Goal: Task Accomplishment & Management: Manage account settings

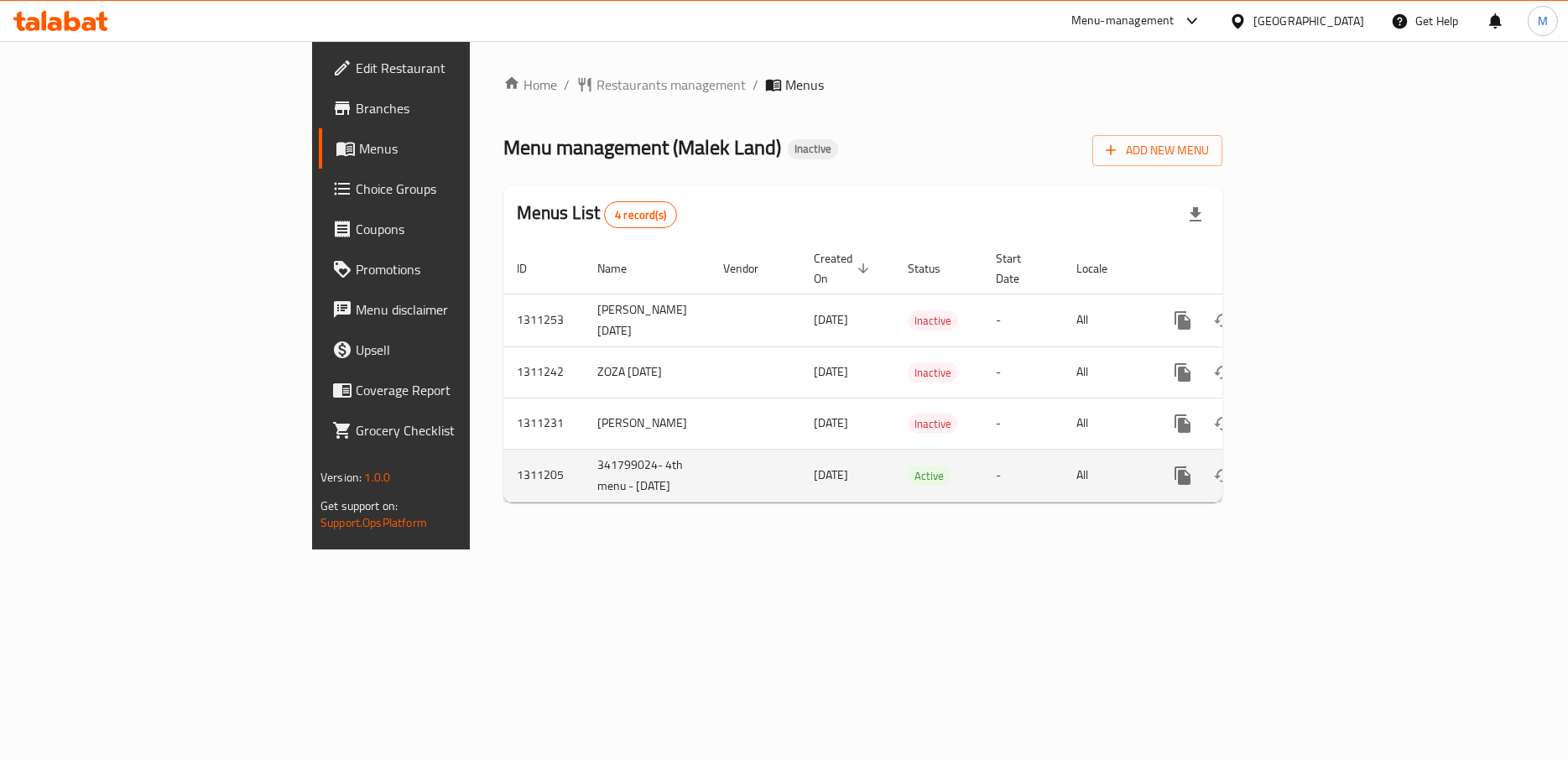
click at [1312, 468] on icon "enhanced table" at bounding box center [1303, 475] width 15 height 15
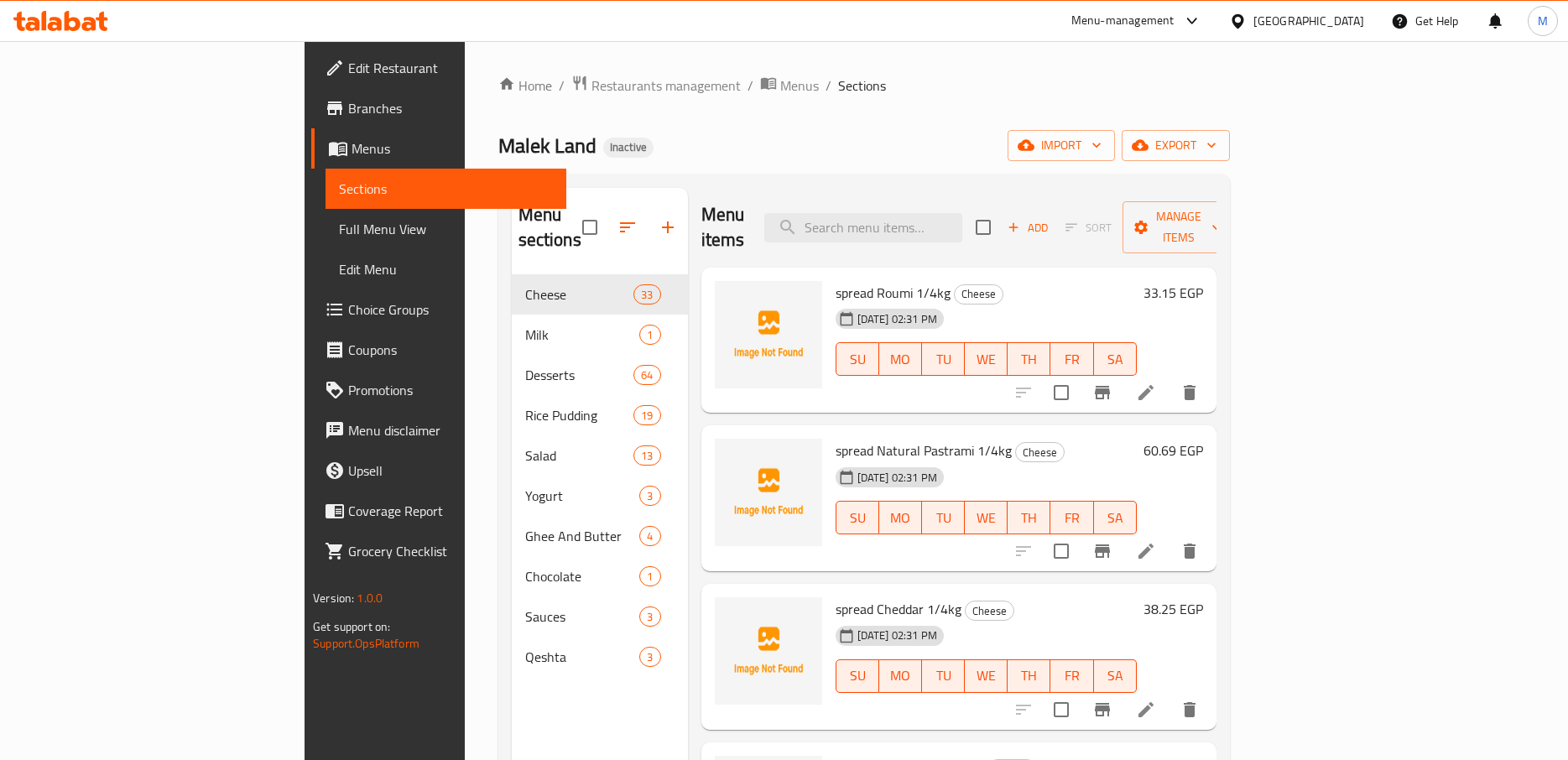
click at [339, 226] on span "Full Menu View" at bounding box center [445, 229] width 214 height 20
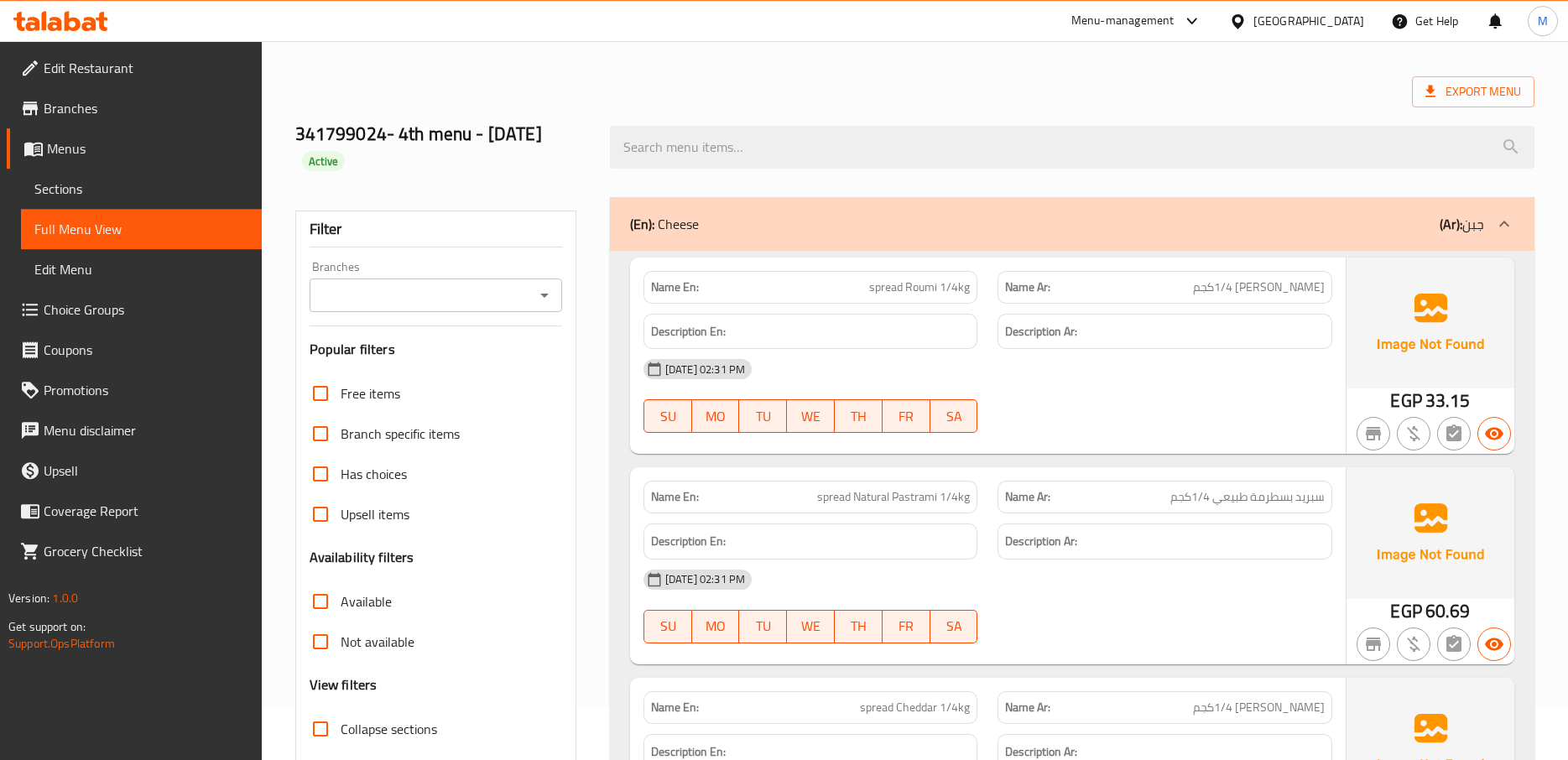
scroll to position [86, 0]
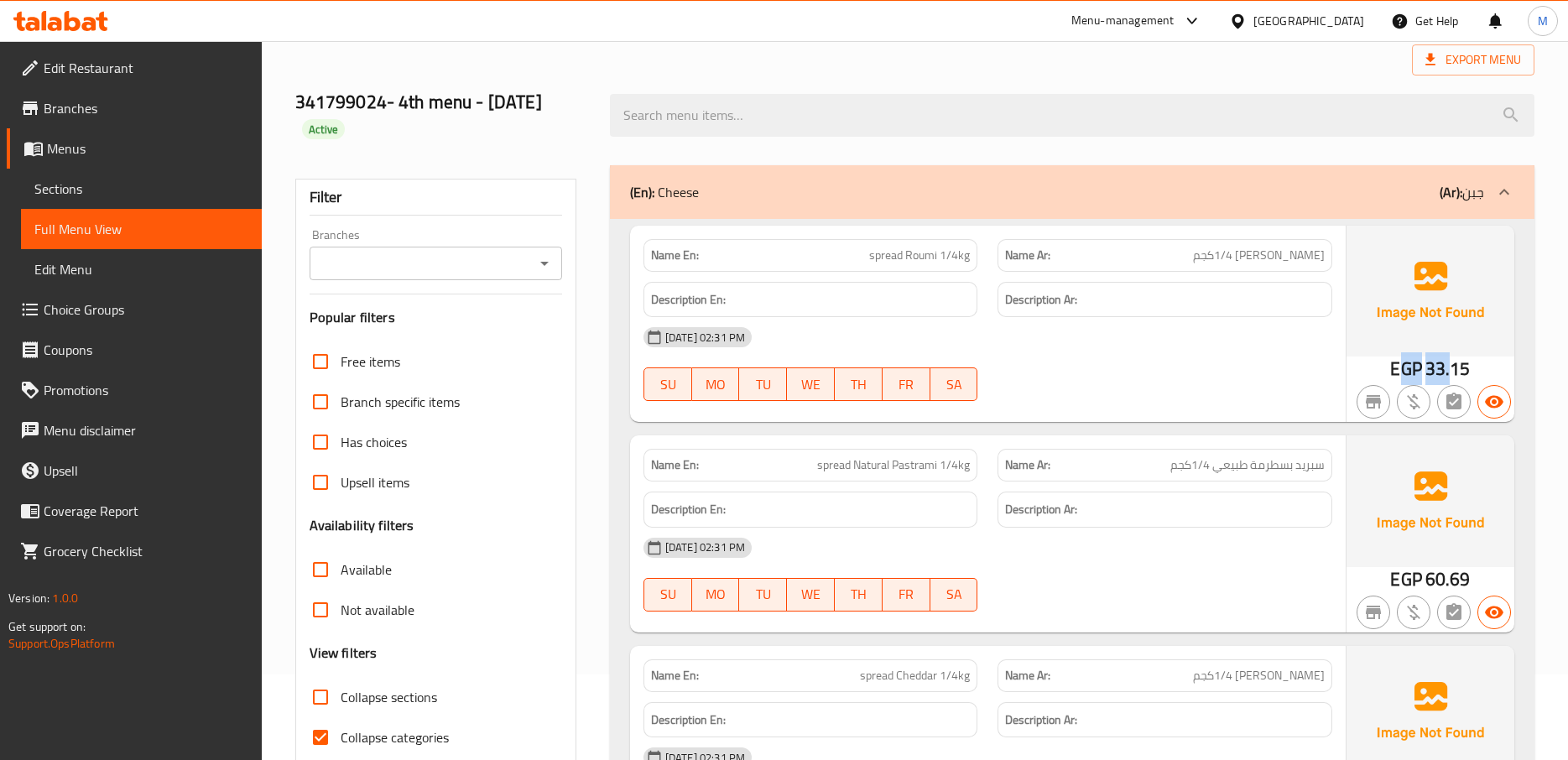
drag, startPoint x: 1452, startPoint y: 367, endPoint x: 1400, endPoint y: 374, distance: 52.5
click at [1400, 374] on div "EGP 33.15" at bounding box center [1430, 369] width 80 height 25
click at [1391, 366] on span "EGP" at bounding box center [1406, 368] width 31 height 32
click at [1191, 339] on div "11-09-2025 02:31 PM" at bounding box center [988, 337] width 709 height 41
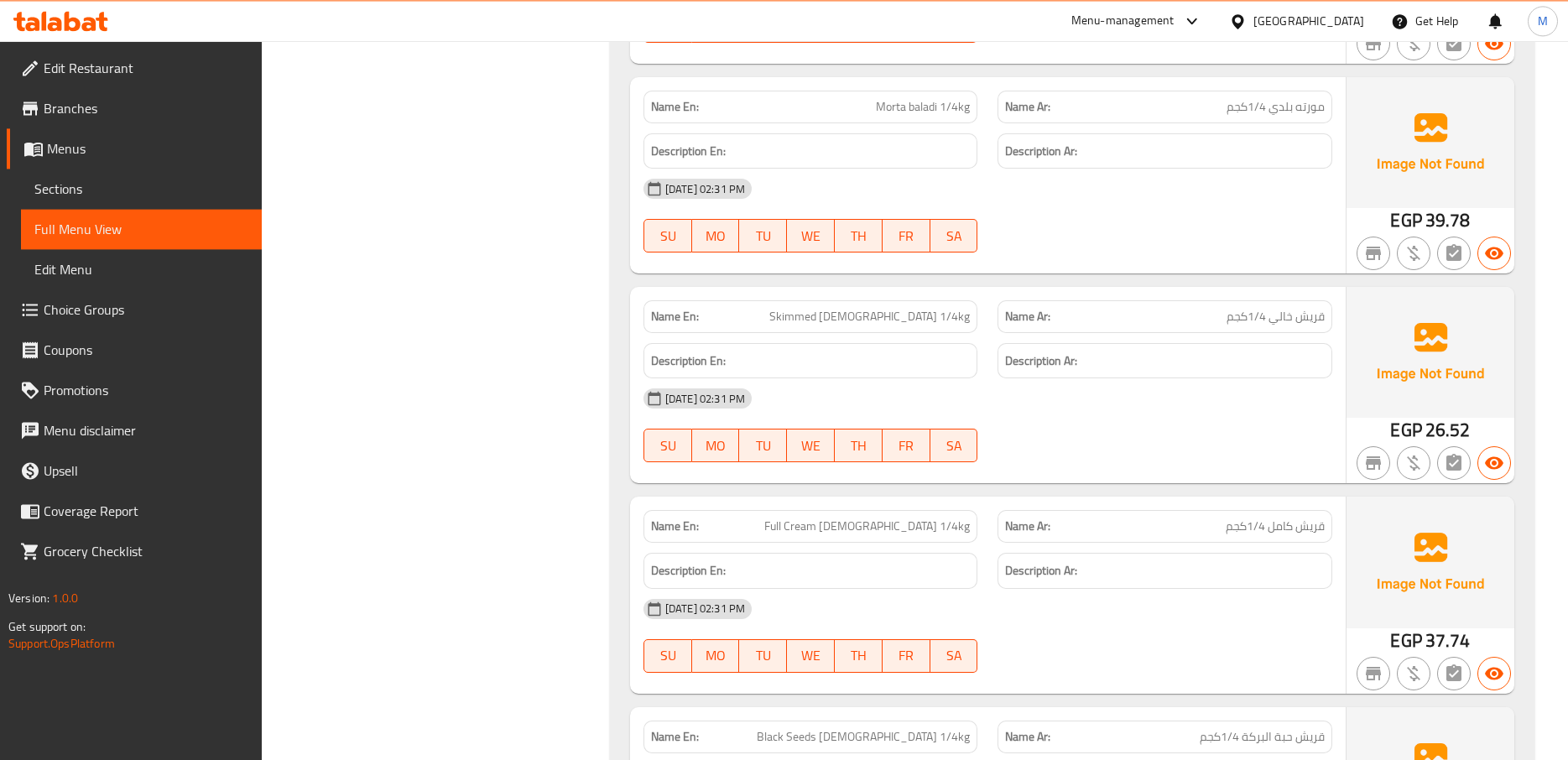
scroll to position [1283, 0]
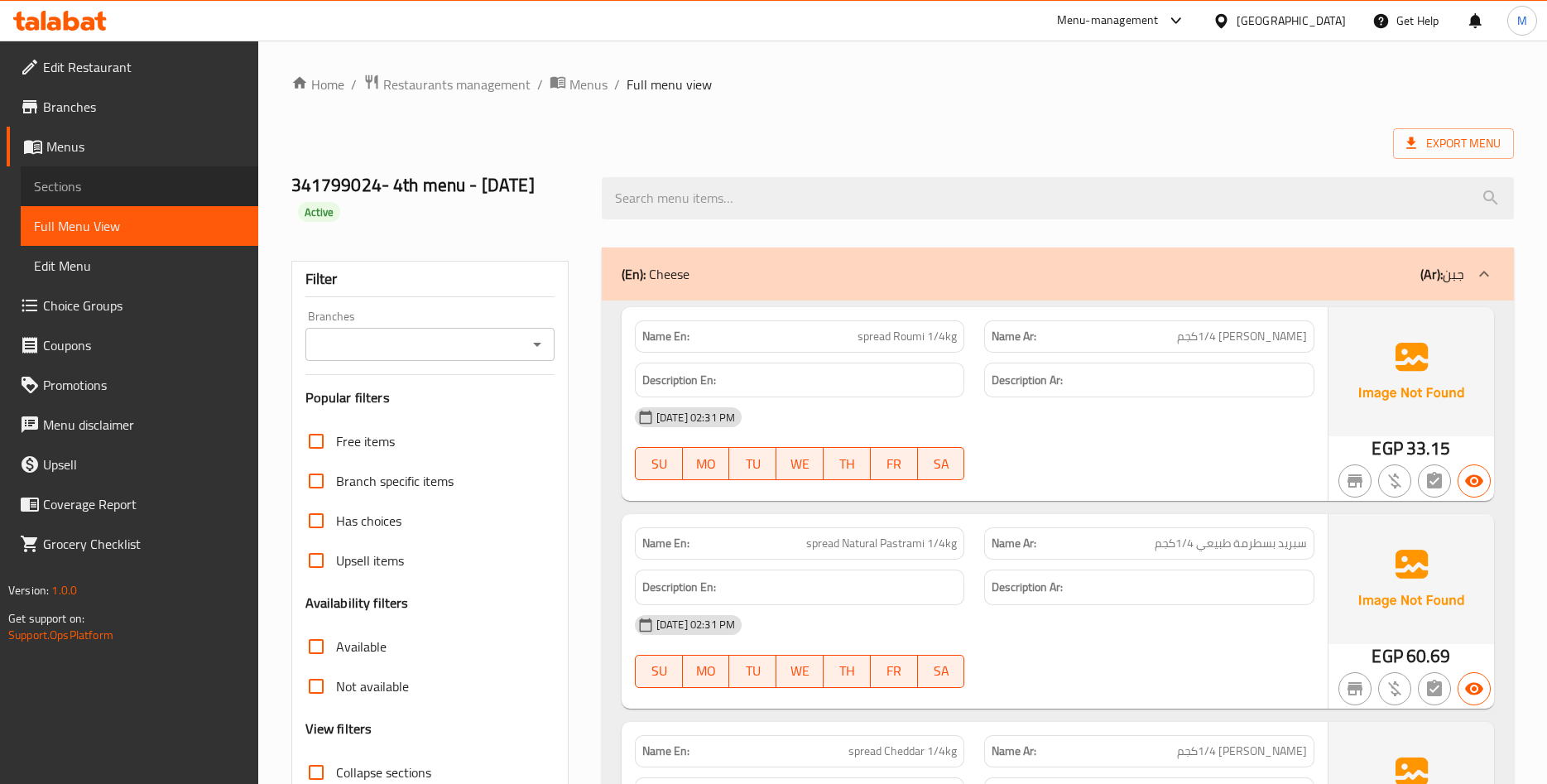
click at [84, 184] on span "Sections" at bounding box center [139, 186] width 211 height 20
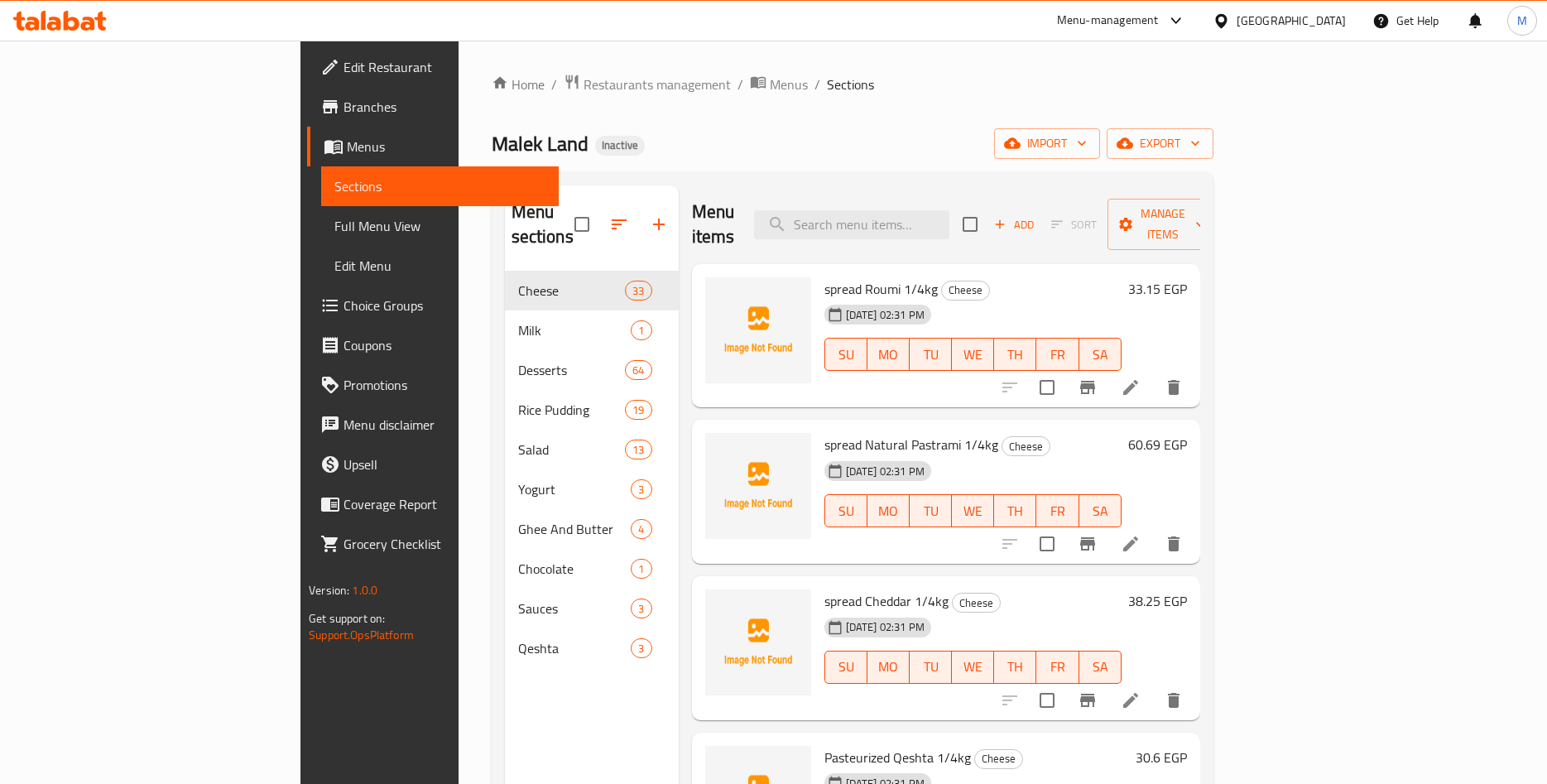
click at [650, 112] on div "Home / Restaurants management / Menus / Sections Malek Land Inactive import exp…" at bounding box center [852, 528] width 722 height 909
click at [716, 108] on div "Home / Restaurants management / Menus / Sections Malek Land Inactive import exp…" at bounding box center [852, 528] width 722 height 909
drag, startPoint x: 1455, startPoint y: 271, endPoint x: 1366, endPoint y: 255, distance: 90.4
click at [1194, 271] on div "spread Roumi 1/4kg Cheese 11-09-2025 02:31 PM SU MO TU WE TH FR SA 33.15 EGP" at bounding box center [1006, 336] width 376 height 131
click at [1122, 277] on h6 "spread Roumi 1/4kg Cheese" at bounding box center [973, 288] width 298 height 23
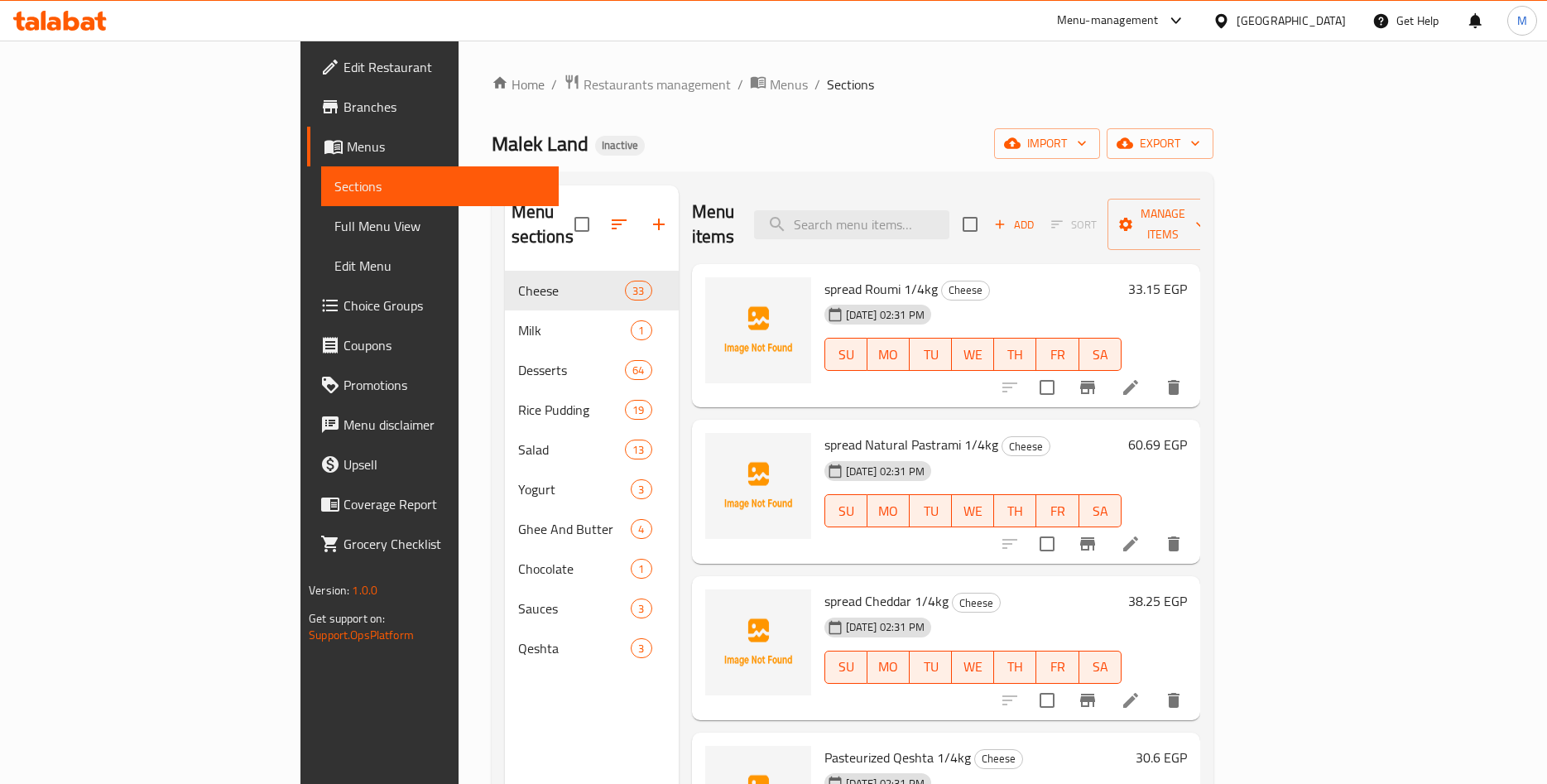
scroll to position [130, 0]
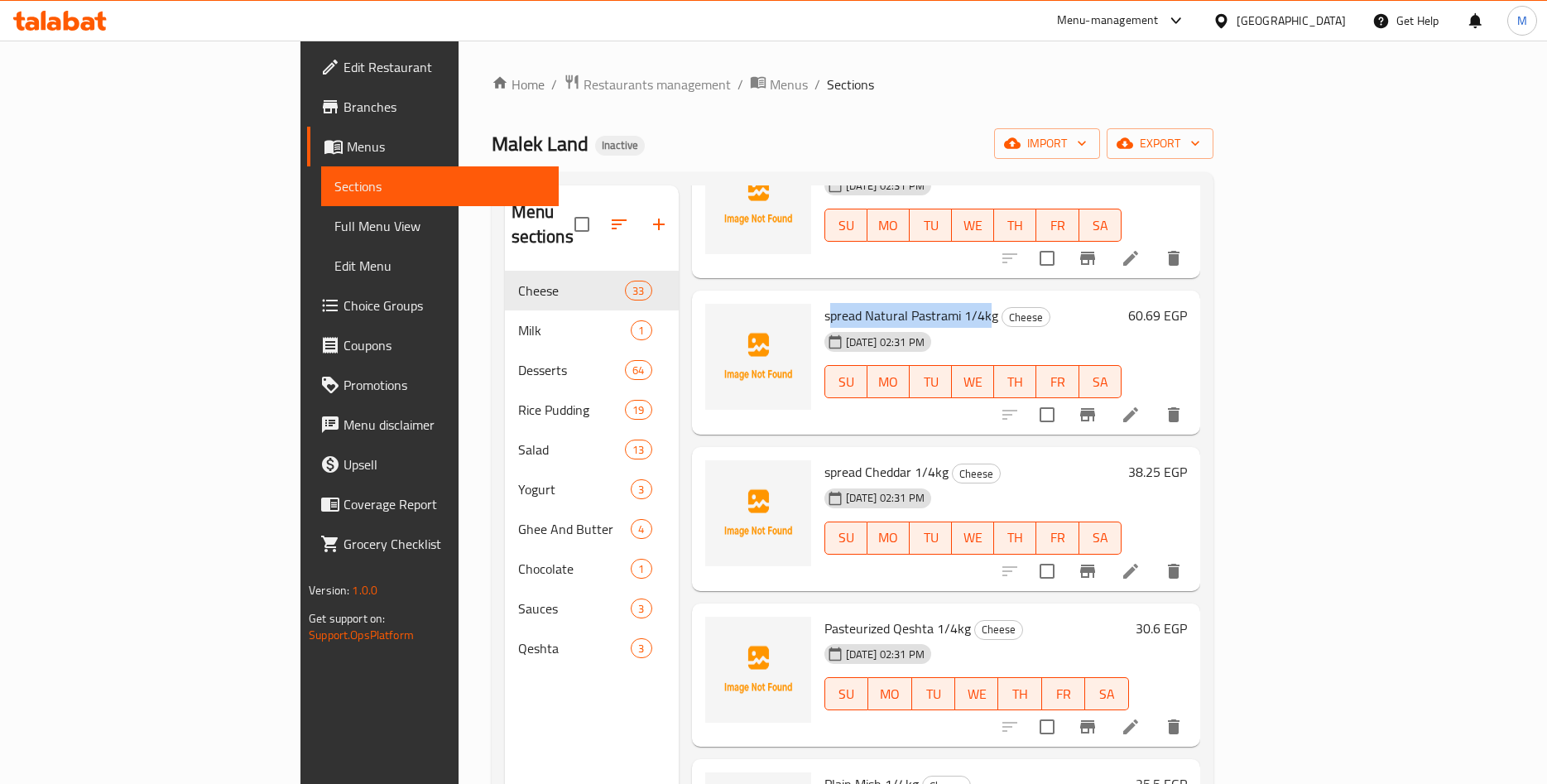
drag, startPoint x: 753, startPoint y: 290, endPoint x: 912, endPoint y: 296, distance: 159.1
click at [912, 303] on span "spread Natural Pastrami 1/4kg" at bounding box center [911, 315] width 173 height 25
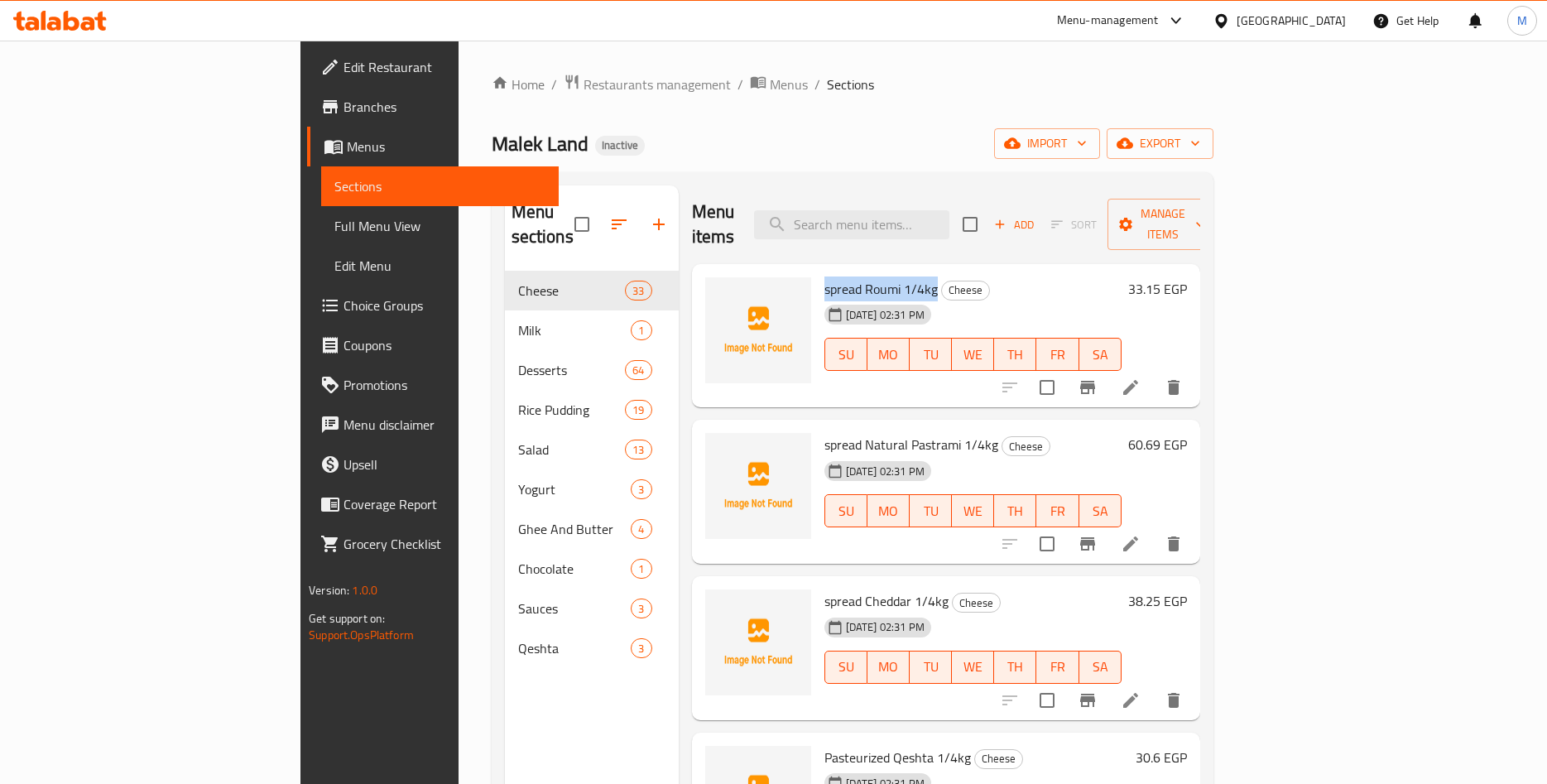
drag, startPoint x: 749, startPoint y: 263, endPoint x: 860, endPoint y: 264, distance: 111.0
click at [860, 277] on span "spread Roumi 1/4kg" at bounding box center [881, 288] width 113 height 25
click at [849, 277] on span "spread Roumi 1/4kg" at bounding box center [881, 288] width 113 height 25
drag, startPoint x: 754, startPoint y: 418, endPoint x: 923, endPoint y: 423, distance: 169.1
click at [923, 433] on h6 "spread Natural Pastrami 1/4kg Cheese" at bounding box center [973, 444] width 298 height 23
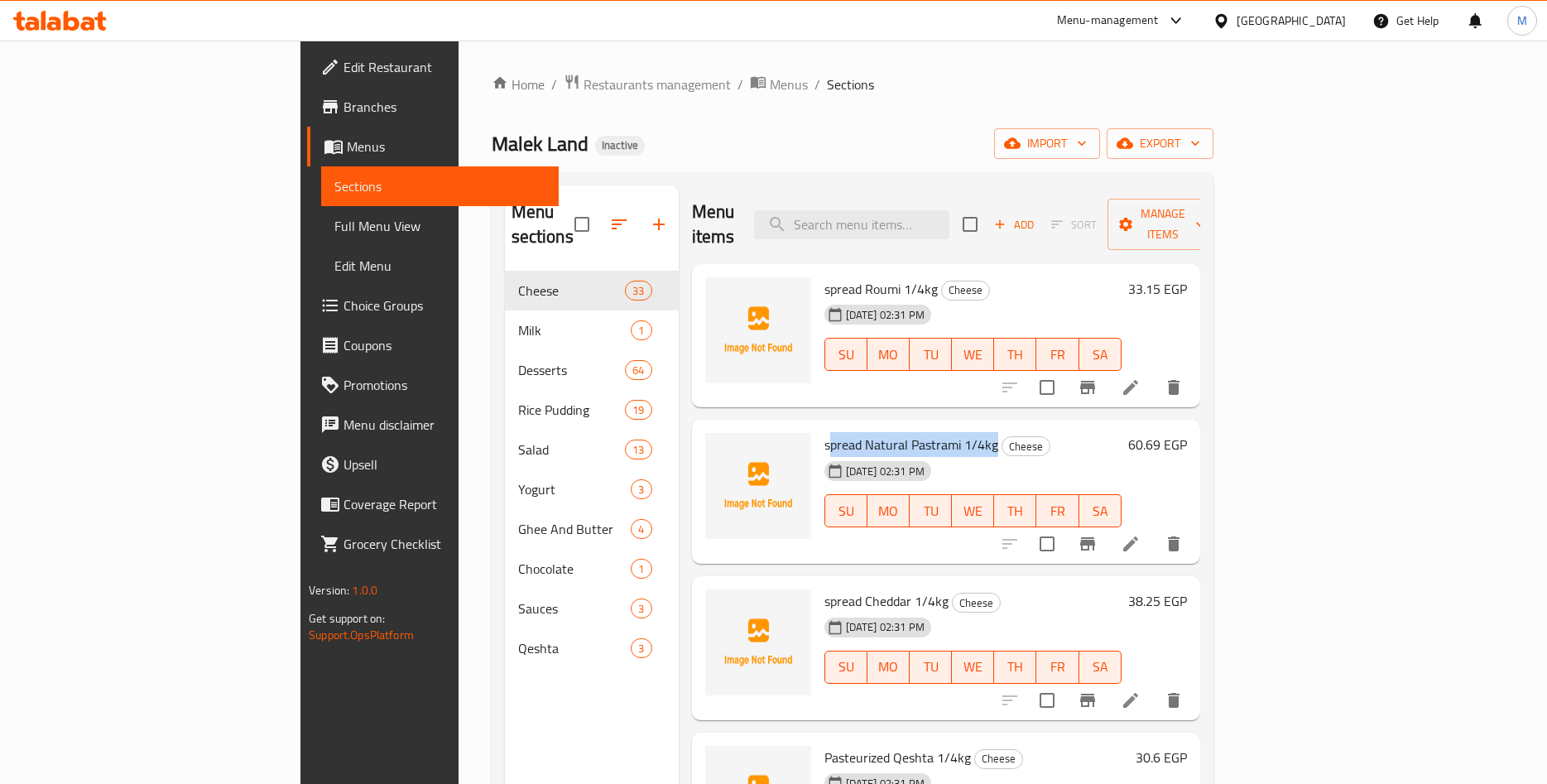
click at [895, 433] on span "spread Natural Pastrami 1/4kg" at bounding box center [911, 444] width 173 height 25
drag, startPoint x: 1421, startPoint y: 419, endPoint x: 1485, endPoint y: 414, distance: 64.2
click at [1194, 426] on div "spread Natural Pastrami 1/4kg Cheese 11-09-2025 02:31 PM SU MO TU WE TH FR SA 6…" at bounding box center [1006, 491] width 376 height 131
click at [1122, 433] on h6 "spread Natural Pastrami 1/4kg Cheese" at bounding box center [973, 444] width 298 height 23
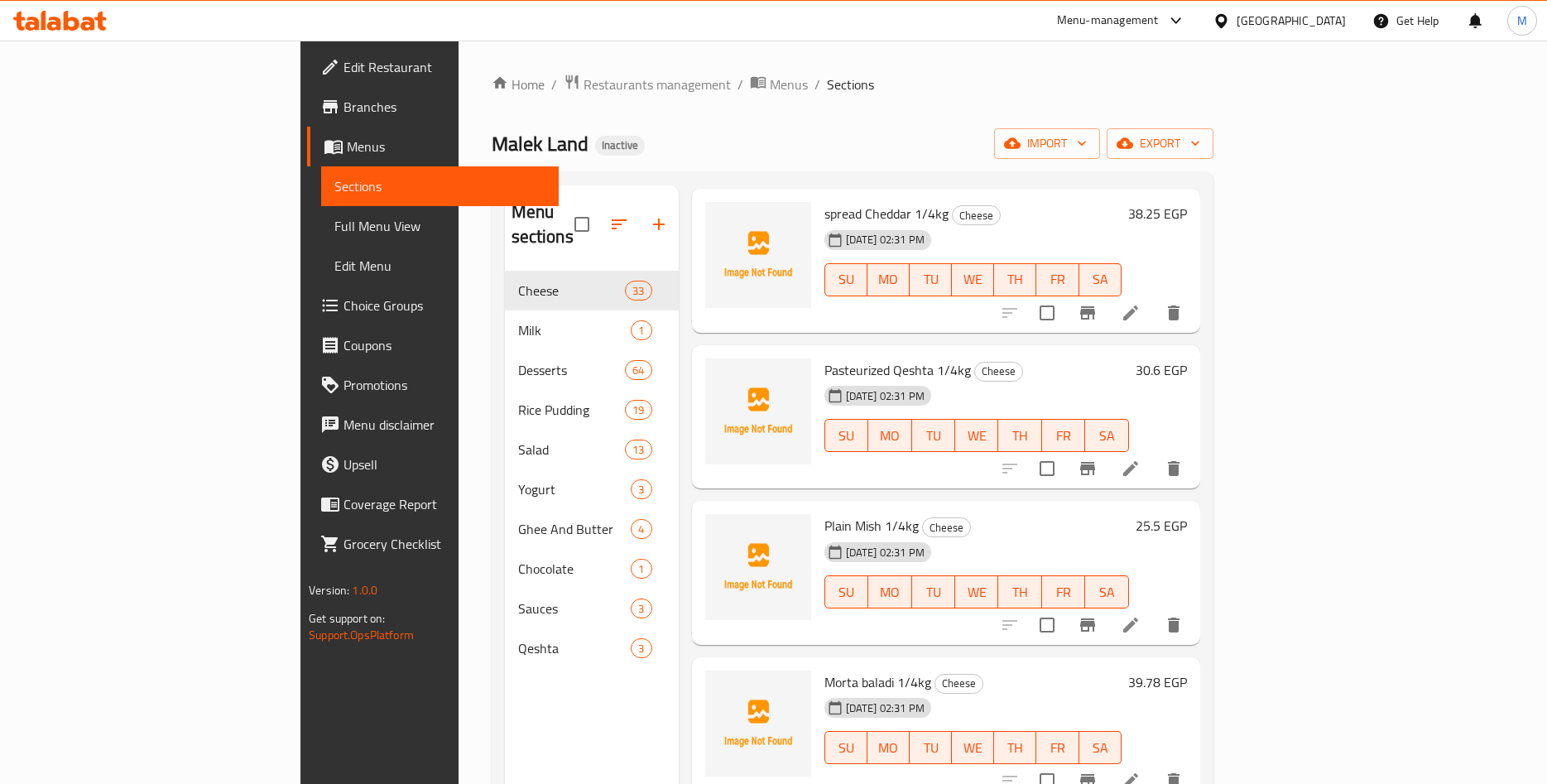
scroll to position [258, 0]
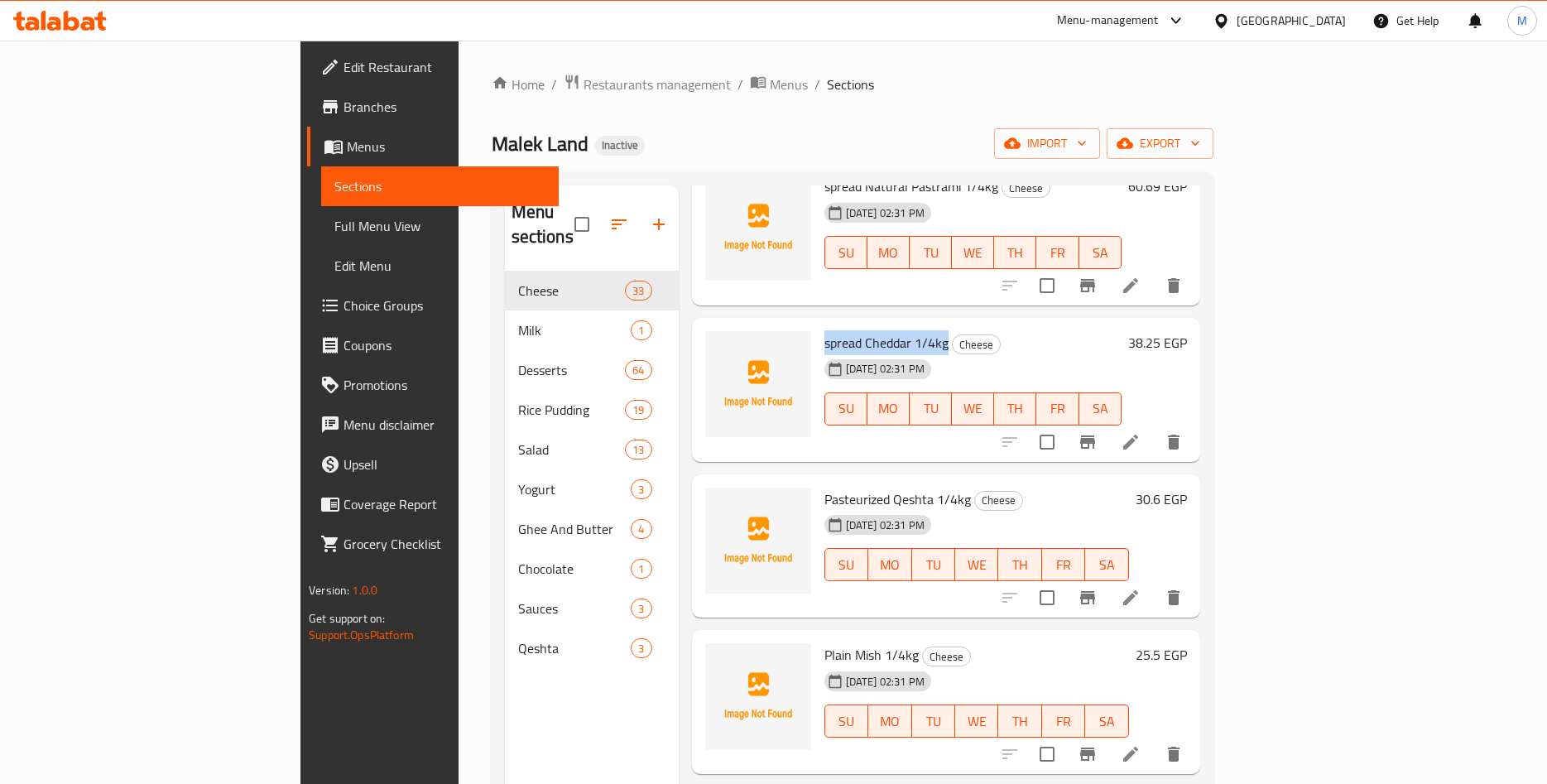
drag, startPoint x: 748, startPoint y: 318, endPoint x: 873, endPoint y: 322, distance: 125.1
click at [873, 325] on div "spread Cheddar 1/4kg Cheese 11-09-2025 02:31 PM SU MO TU WE TH FR SA" at bounding box center [973, 390] width 310 height 131
drag, startPoint x: 1429, startPoint y: 317, endPoint x: 1490, endPoint y: 326, distance: 61.7
click at [1194, 326] on div "spread Cheddar 1/4kg Cheese 11-09-2025 02:31 PM SU MO TU WE TH FR SA 38.25 EGP" at bounding box center [1006, 390] width 376 height 131
click at [1128, 325] on div "spread Cheddar 1/4kg Cheese 11-09-2025 02:31 PM SU MO TU WE TH FR SA" at bounding box center [973, 390] width 310 height 131
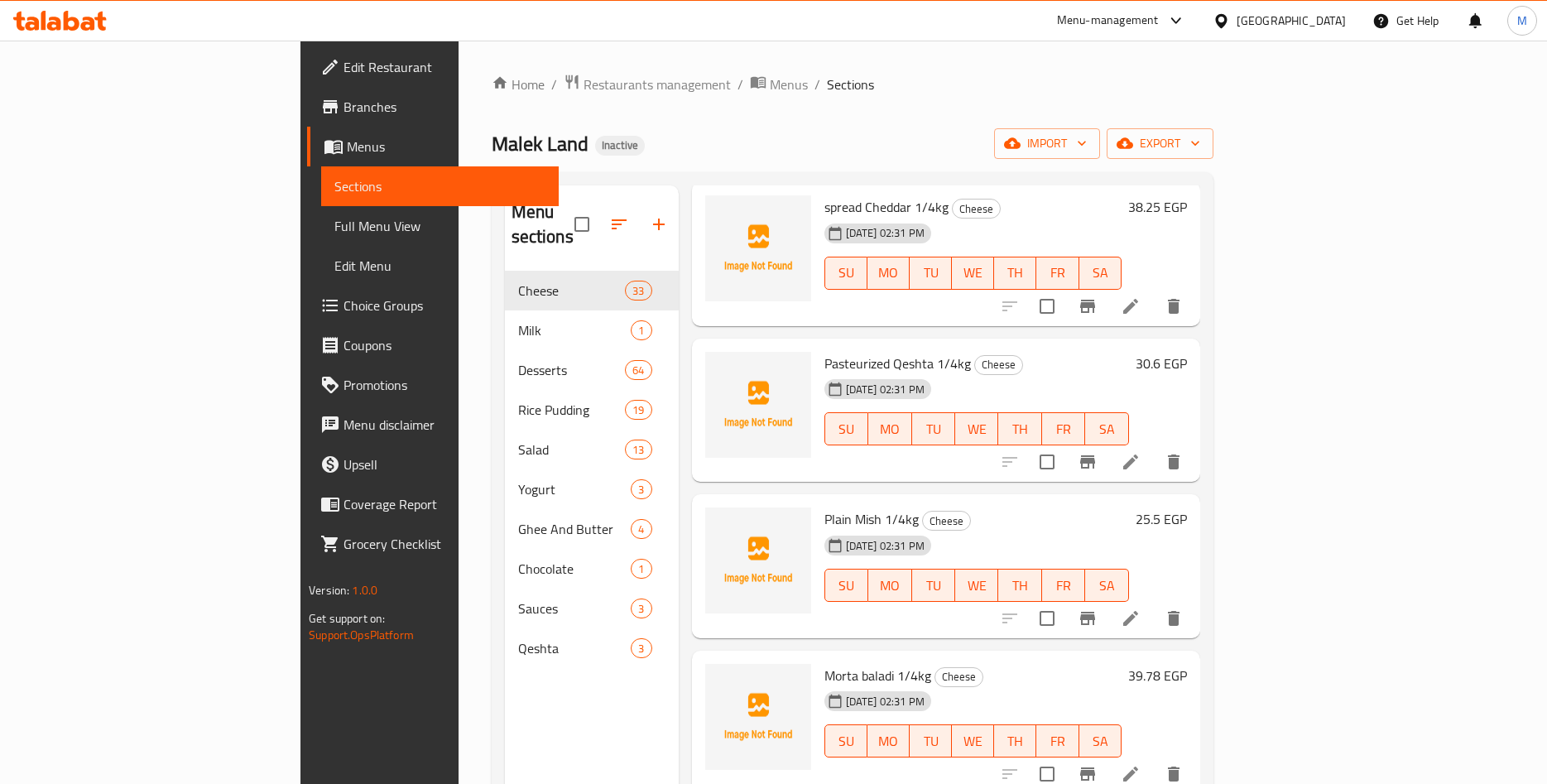
scroll to position [388, 0]
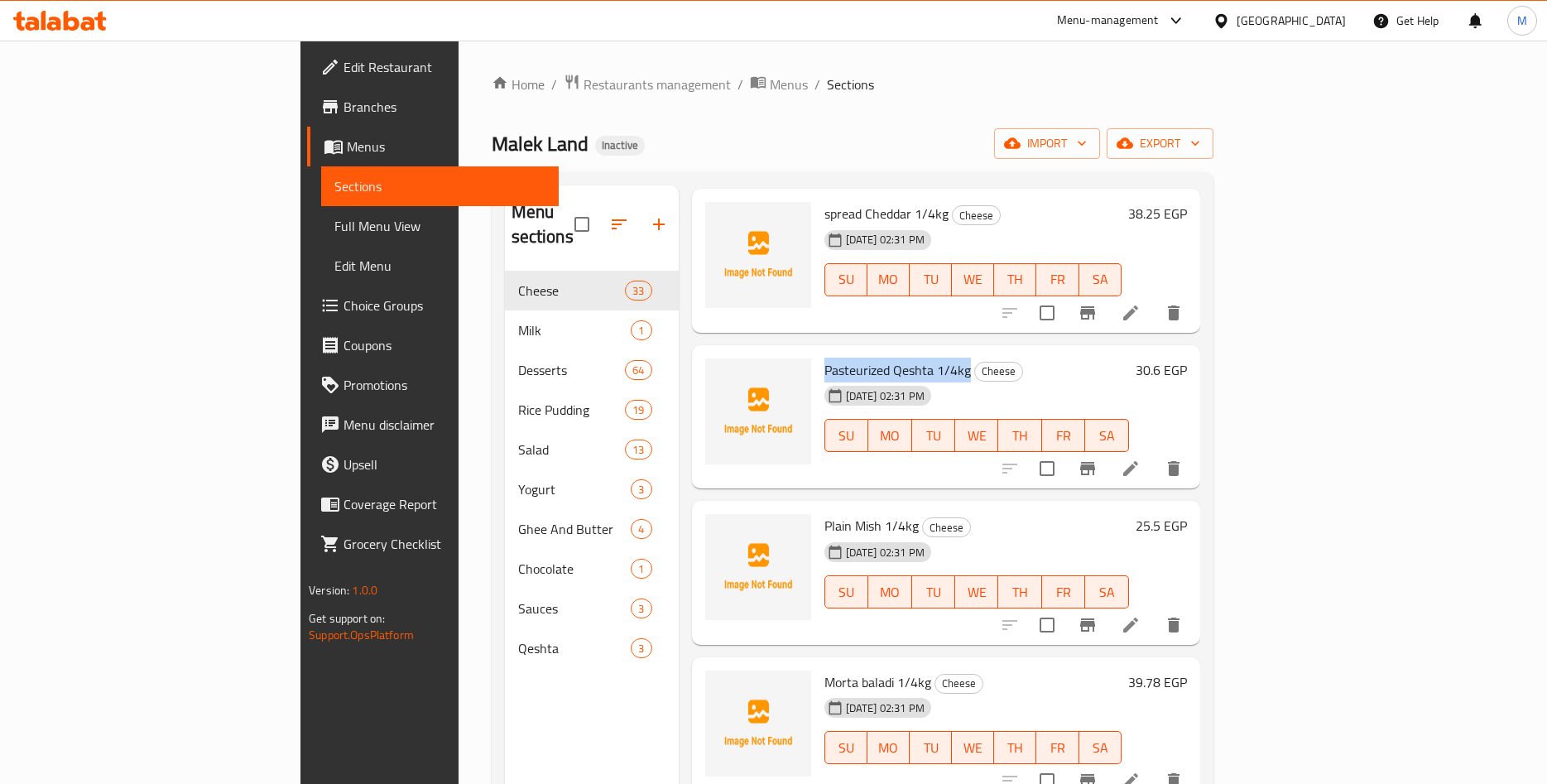
drag, startPoint x: 749, startPoint y: 343, endPoint x: 894, endPoint y: 347, distance: 145.1
click at [894, 358] on span "Pasteurized Qeshta 1/4kg" at bounding box center [897, 370] width 147 height 25
click at [851, 358] on span "Pasteurized Qeshta 1/4kg" at bounding box center [897, 370] width 147 height 25
click at [824, 358] on span "Pasteurized Qeshta 1/4kg" at bounding box center [897, 370] width 147 height 25
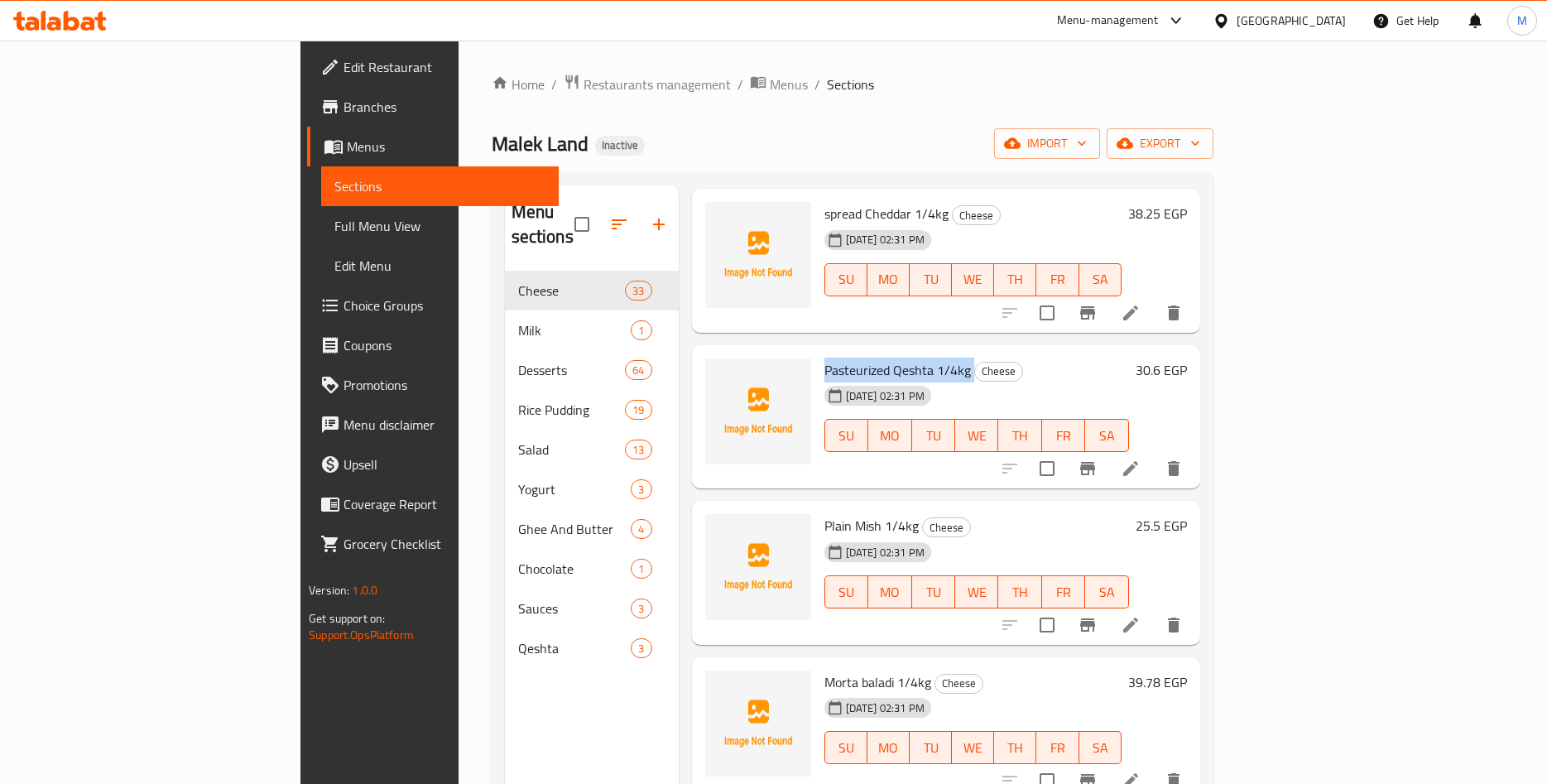
click at [824, 358] on span "Pasteurized Qeshta 1/4kg" at bounding box center [897, 370] width 147 height 25
drag, startPoint x: 1438, startPoint y: 348, endPoint x: 1500, endPoint y: 348, distance: 62.0
click at [1200, 348] on div "Pasteurized Qeshta 1/4kg Cheese 11-09-2025 02:31 PM SU MO TU WE TH FR SA 30.6 E…" at bounding box center [946, 417] width 508 height 144
click at [1187, 359] on h6 "30.6 EGP" at bounding box center [1162, 370] width 51 height 23
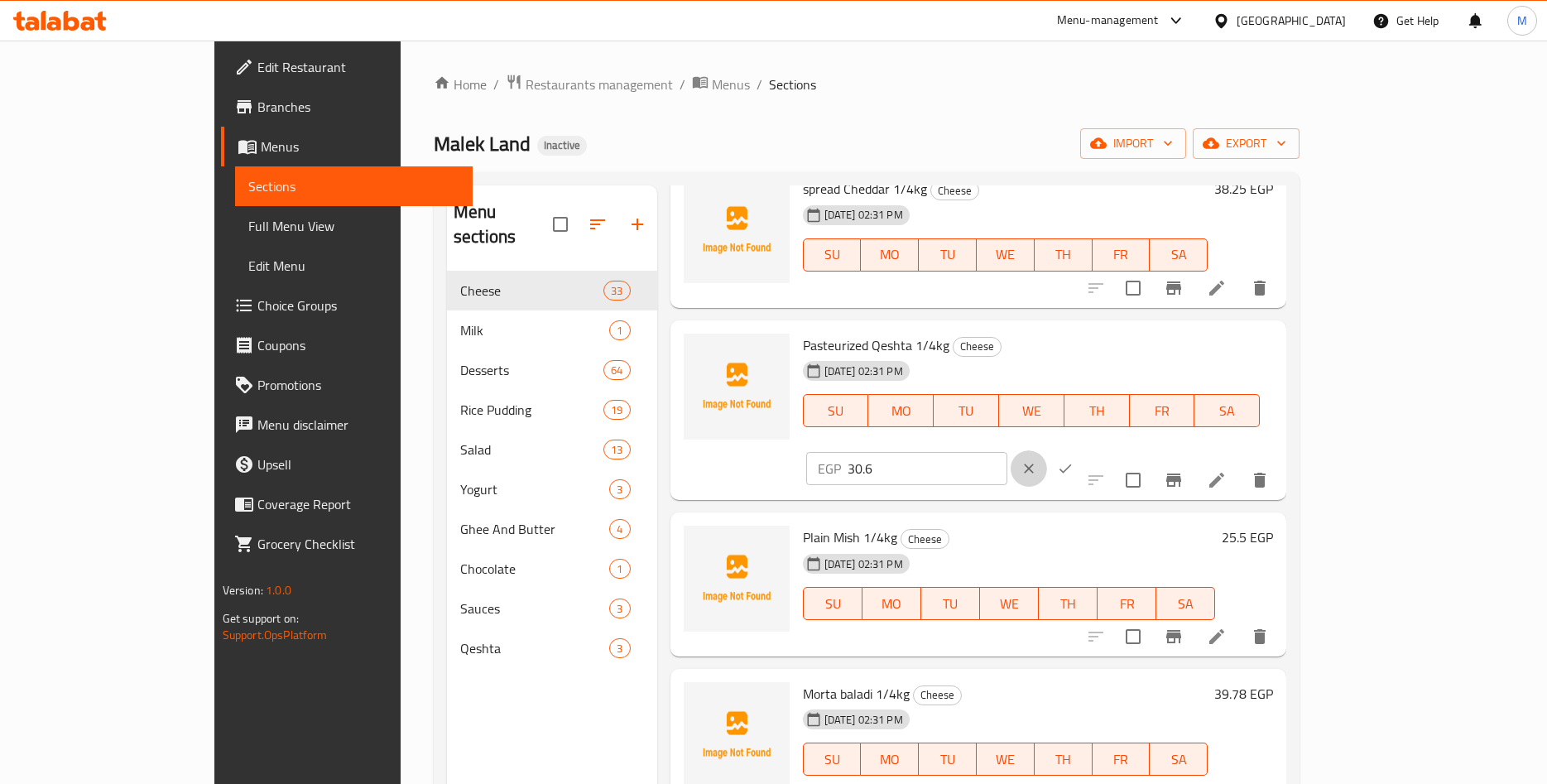
click at [1038, 460] on icon "clear" at bounding box center [1029, 468] width 16 height 16
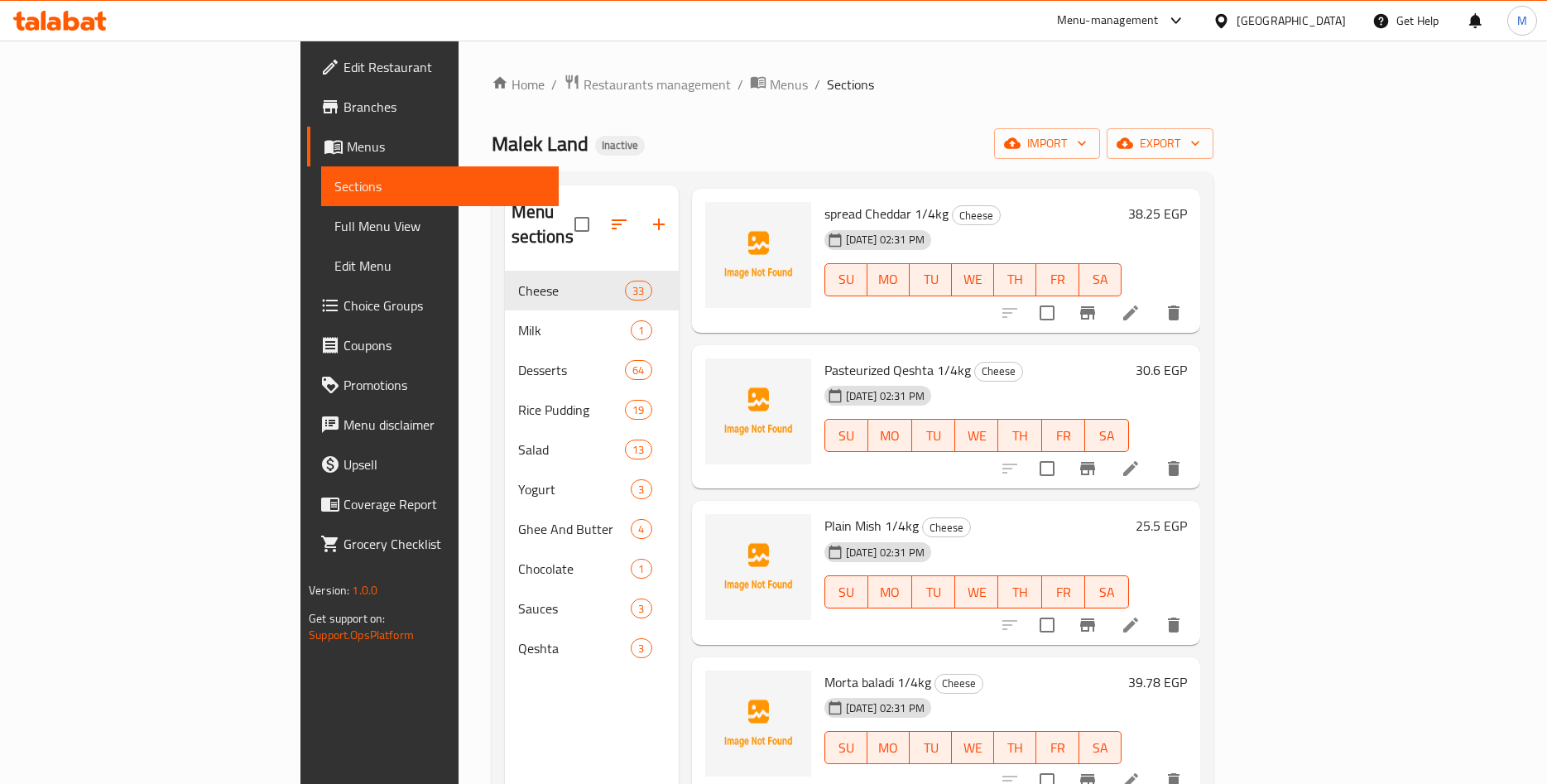
click at [1187, 359] on h6 "30.6 EGP" at bounding box center [1162, 370] width 51 height 23
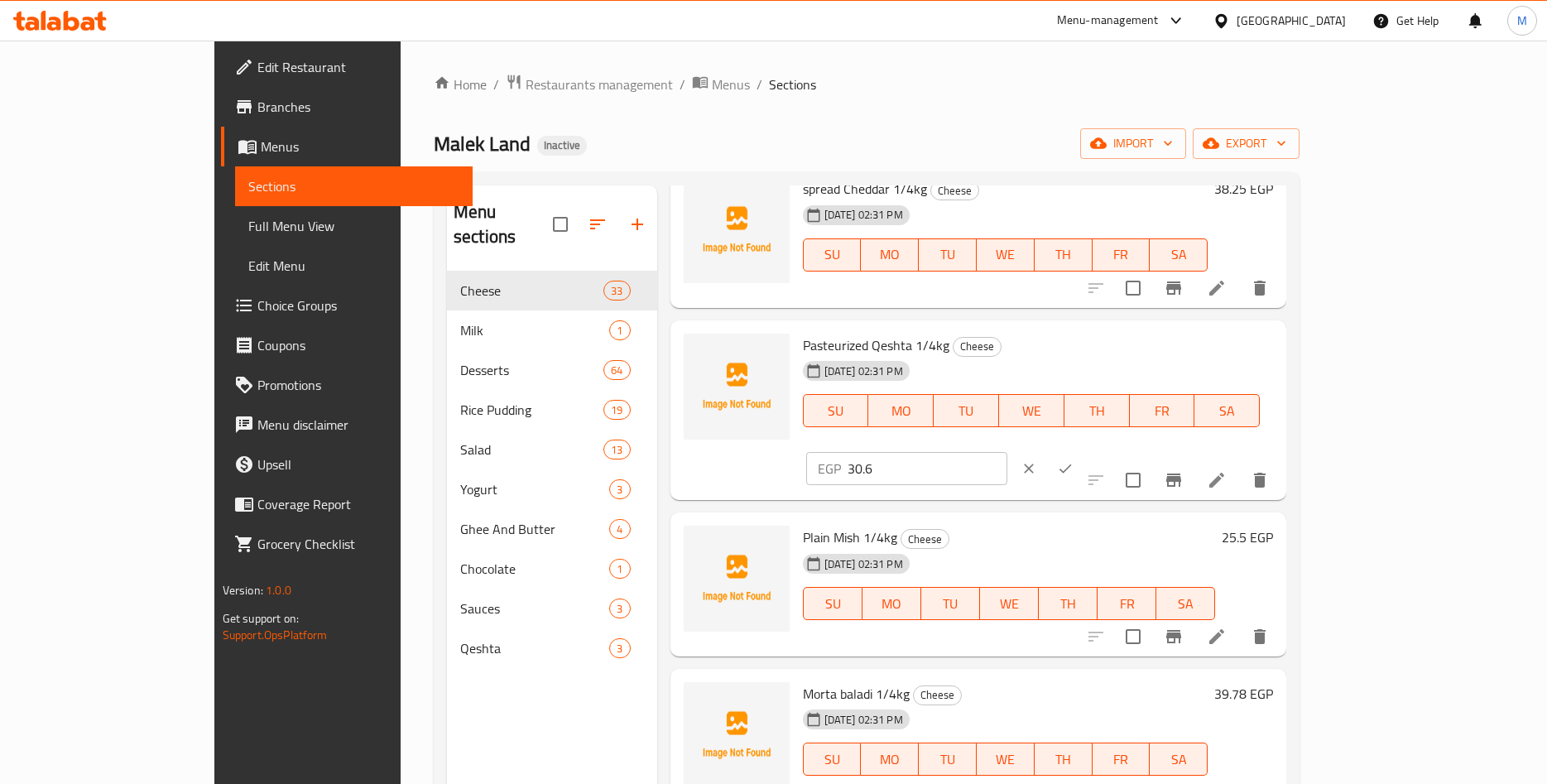
click at [1034, 464] on icon "clear" at bounding box center [1029, 468] width 10 height 10
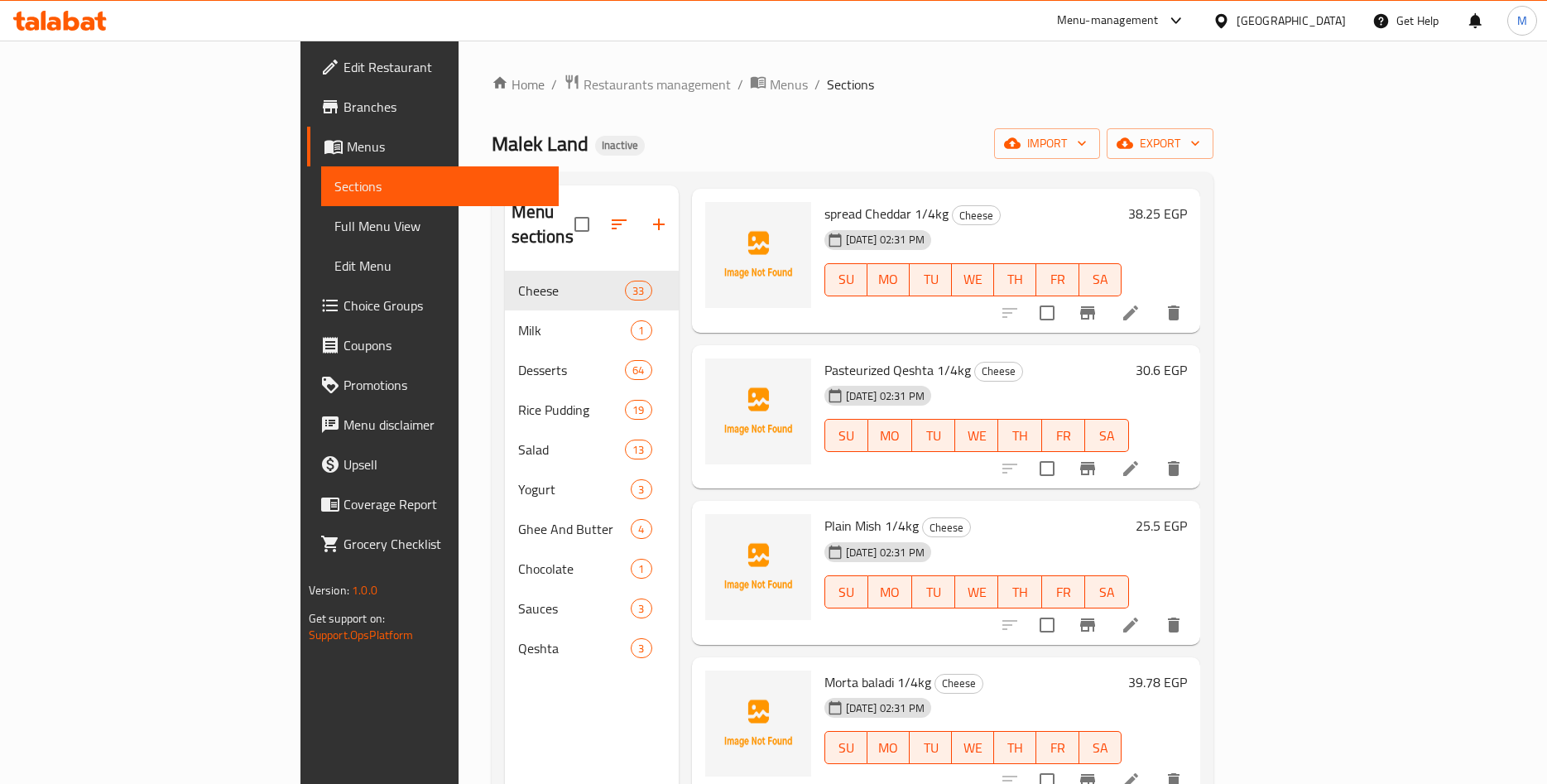
click at [1136, 379] on div "11-09-2025 02:31 PM SU MO TU WE TH FR SA" at bounding box center [977, 423] width 318 height 89
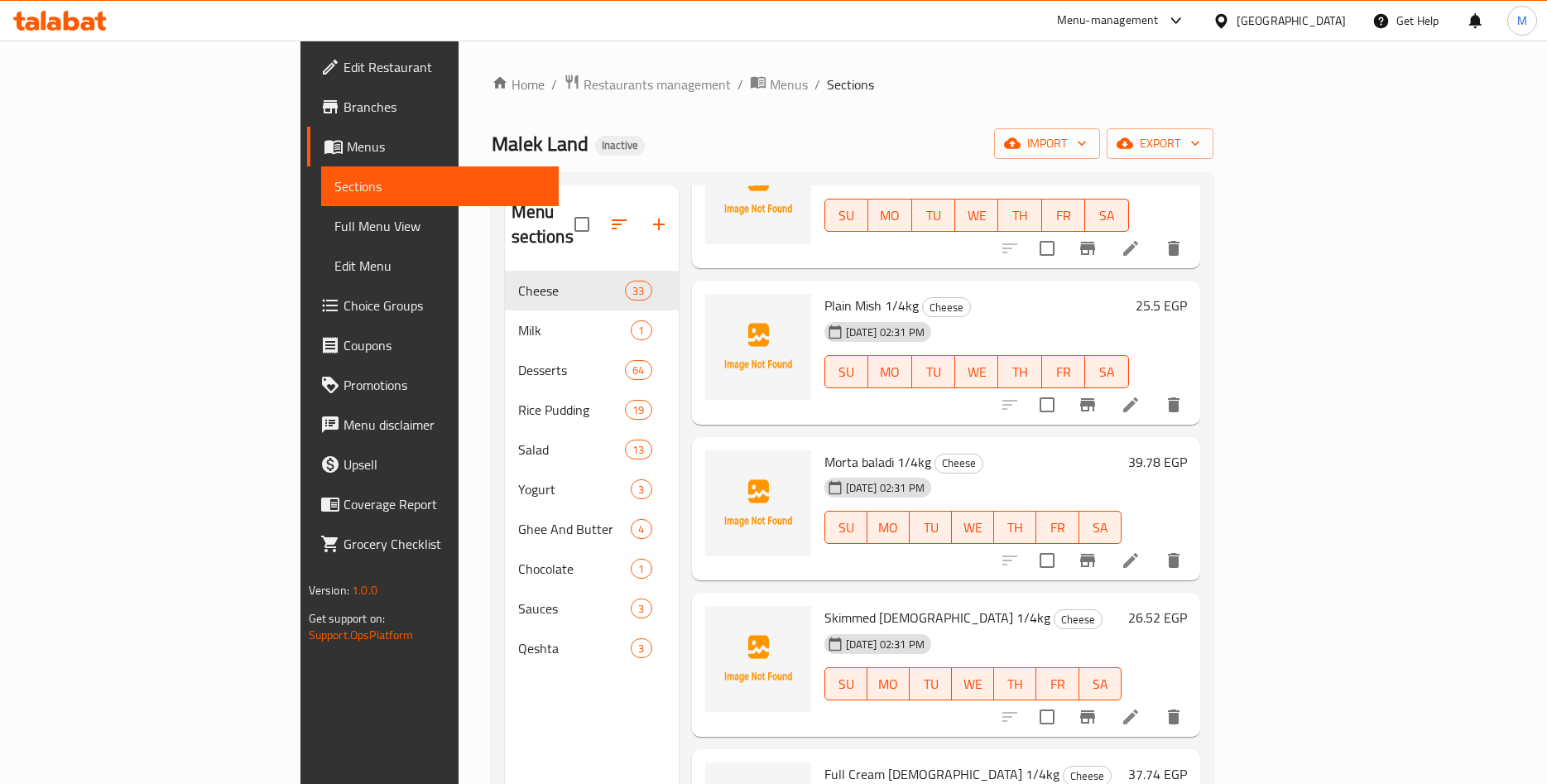
scroll to position [646, 0]
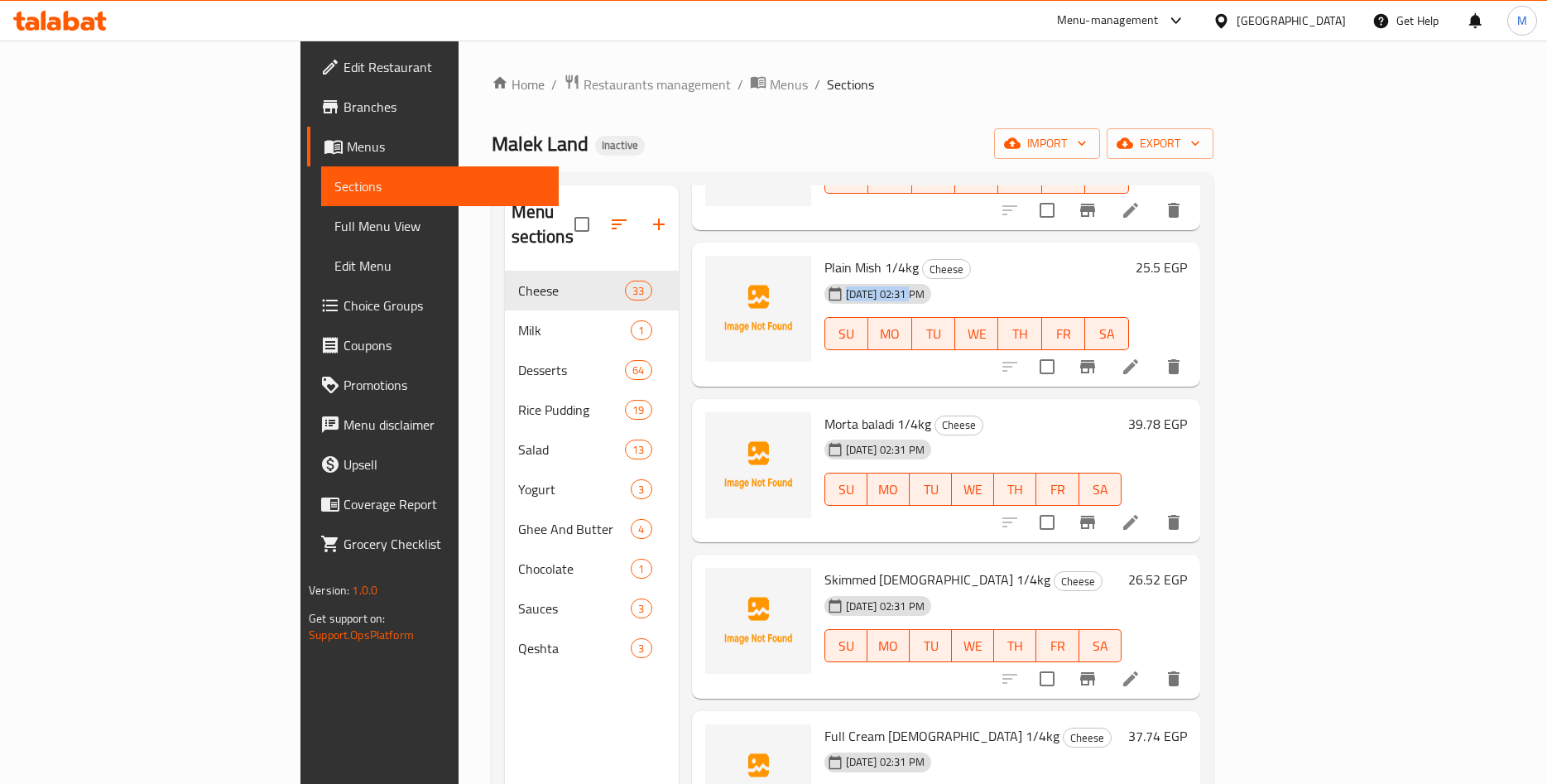
drag, startPoint x: 747, startPoint y: 243, endPoint x: 844, endPoint y: 253, distance: 97.5
click at [844, 253] on div "Plain Mish 1/4kg Cheese 11-09-2025 02:31 PM SU MO TU WE TH FR SA" at bounding box center [977, 314] width 318 height 131
click at [1129, 256] on h6 "Plain Mish 1/4kg Cheese" at bounding box center [977, 267] width 305 height 23
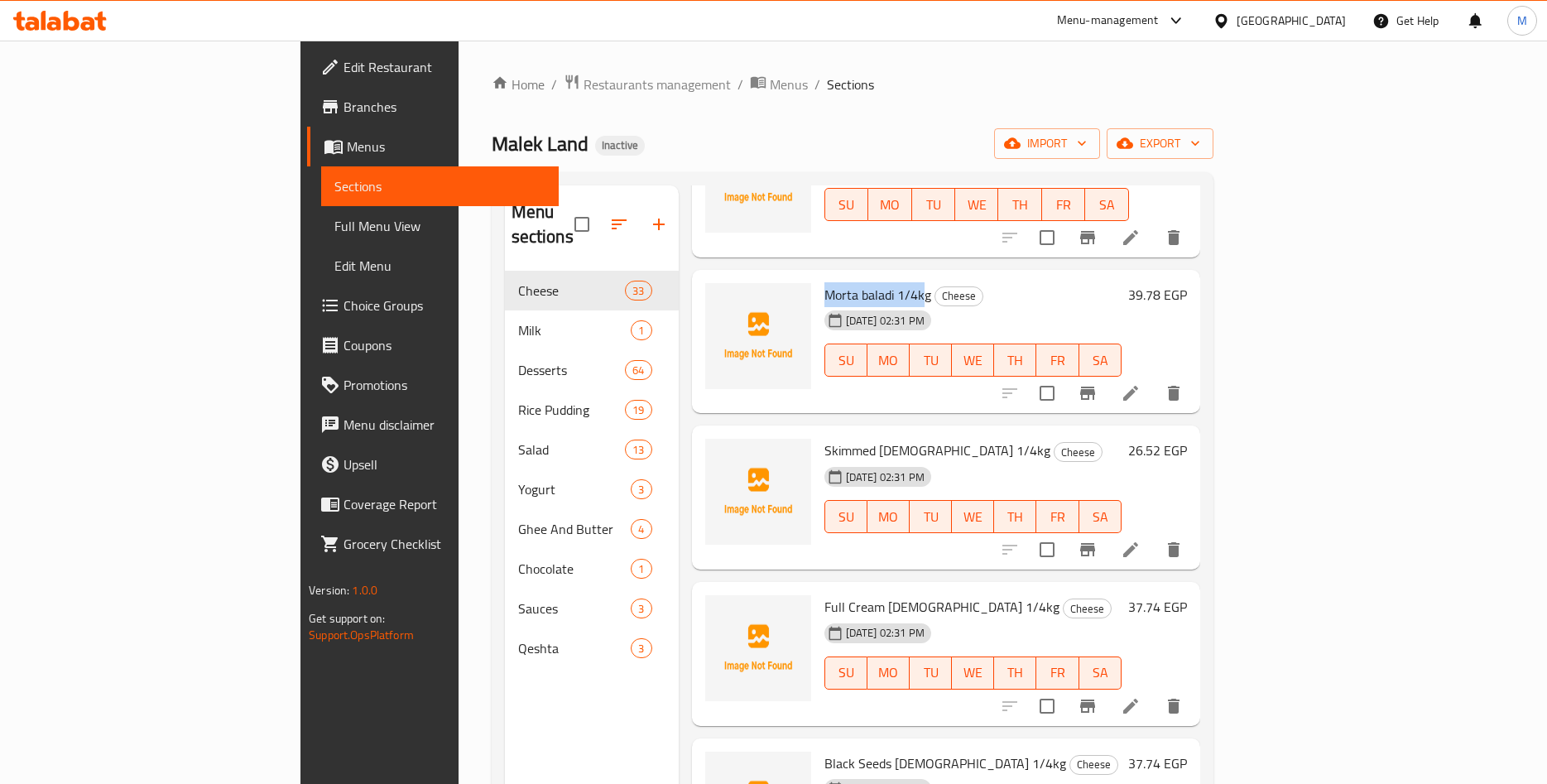
drag, startPoint x: 752, startPoint y: 276, endPoint x: 846, endPoint y: 271, distance: 94.1
click at [846, 282] on span "Morta baladi 1/4kg" at bounding box center [877, 294] width 107 height 25
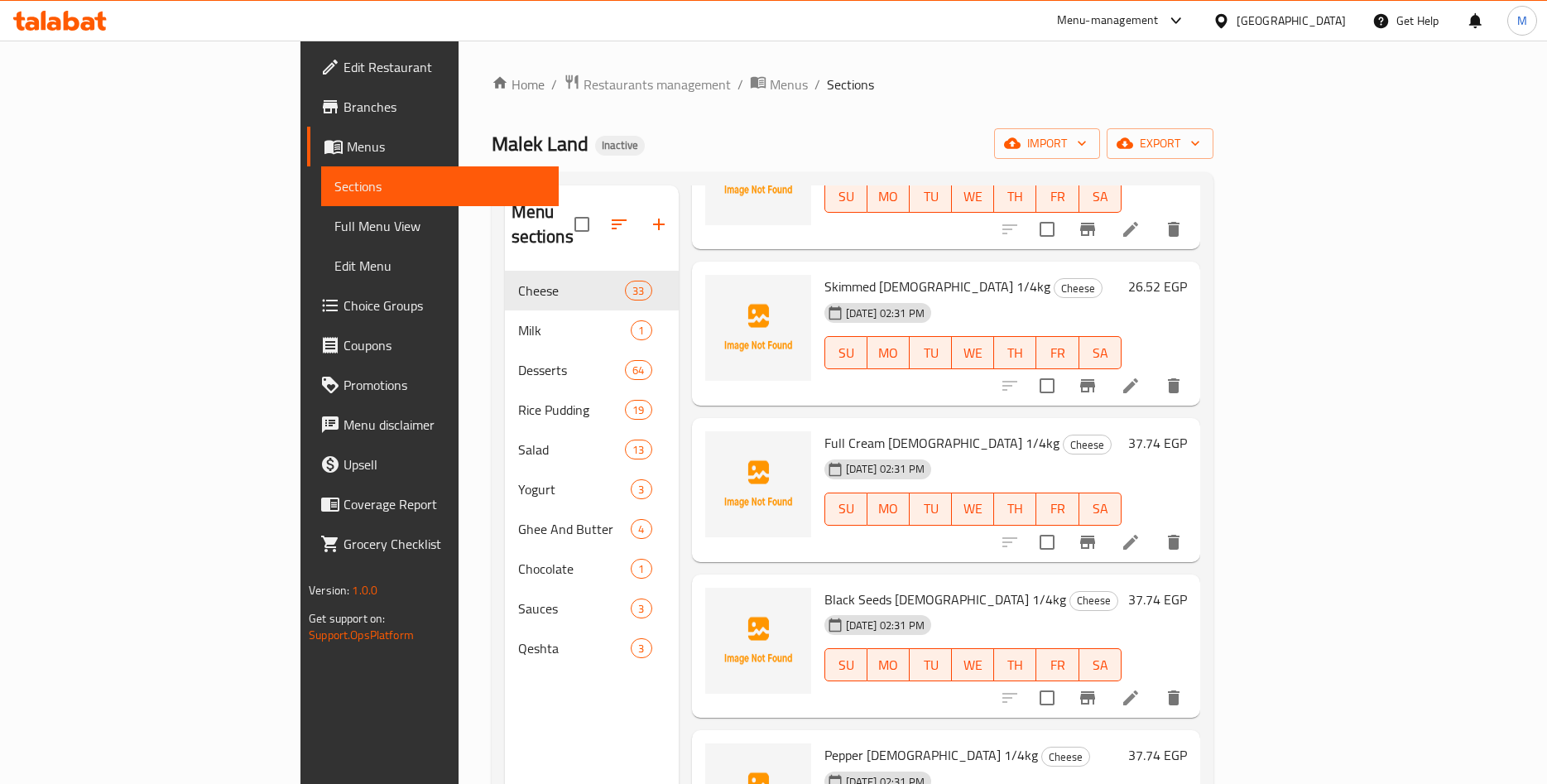
scroll to position [904, 0]
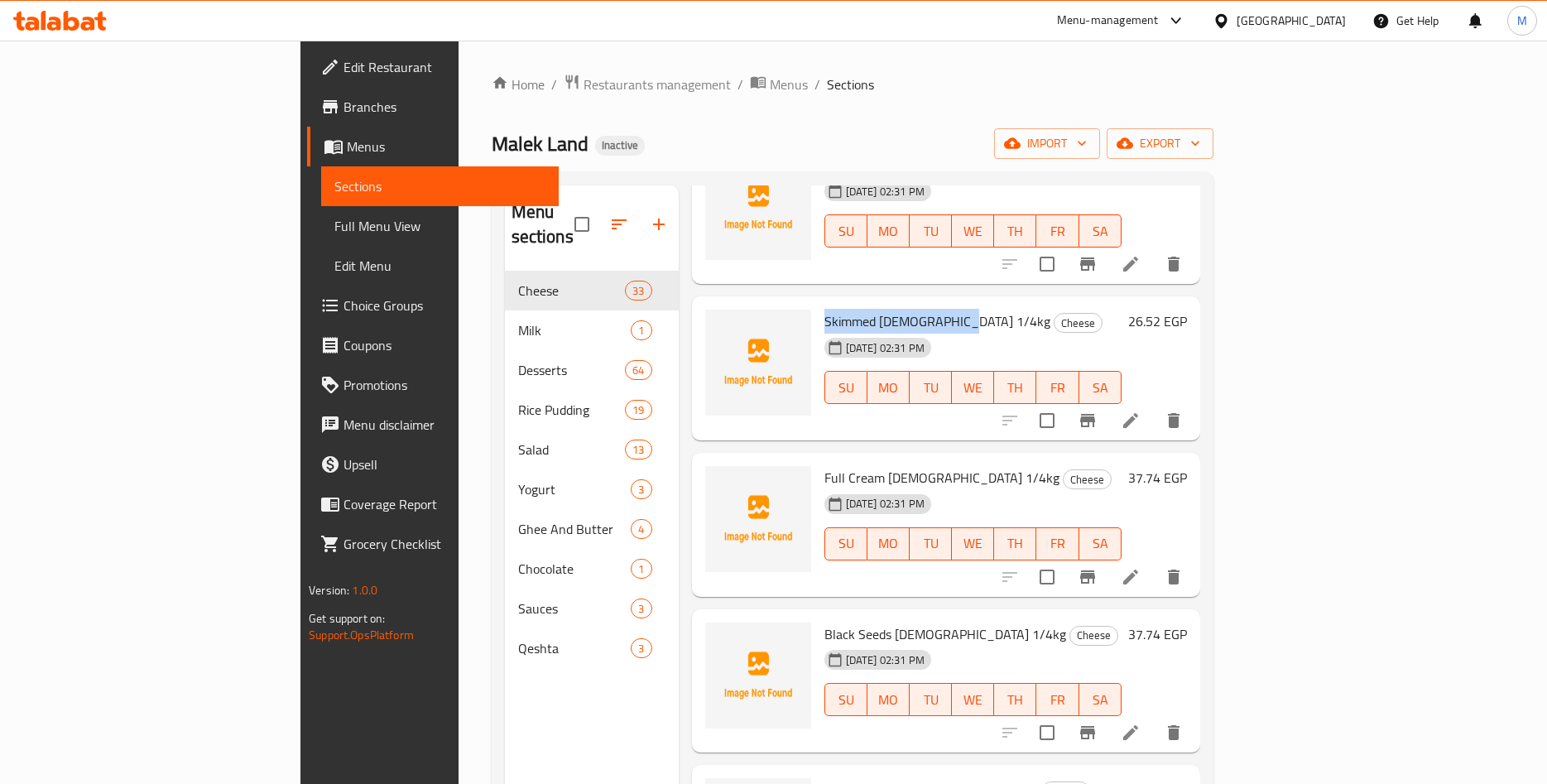
drag, startPoint x: 745, startPoint y: 299, endPoint x: 884, endPoint y: 302, distance: 139.0
click at [884, 303] on div "Skimmed Quraish 1/4kg Cheese 11-09-2025 02:31 PM SU MO TU WE TH FR SA" at bounding box center [973, 368] width 310 height 131
click at [1187, 309] on div "26.52 EGP" at bounding box center [1155, 320] width 66 height 23
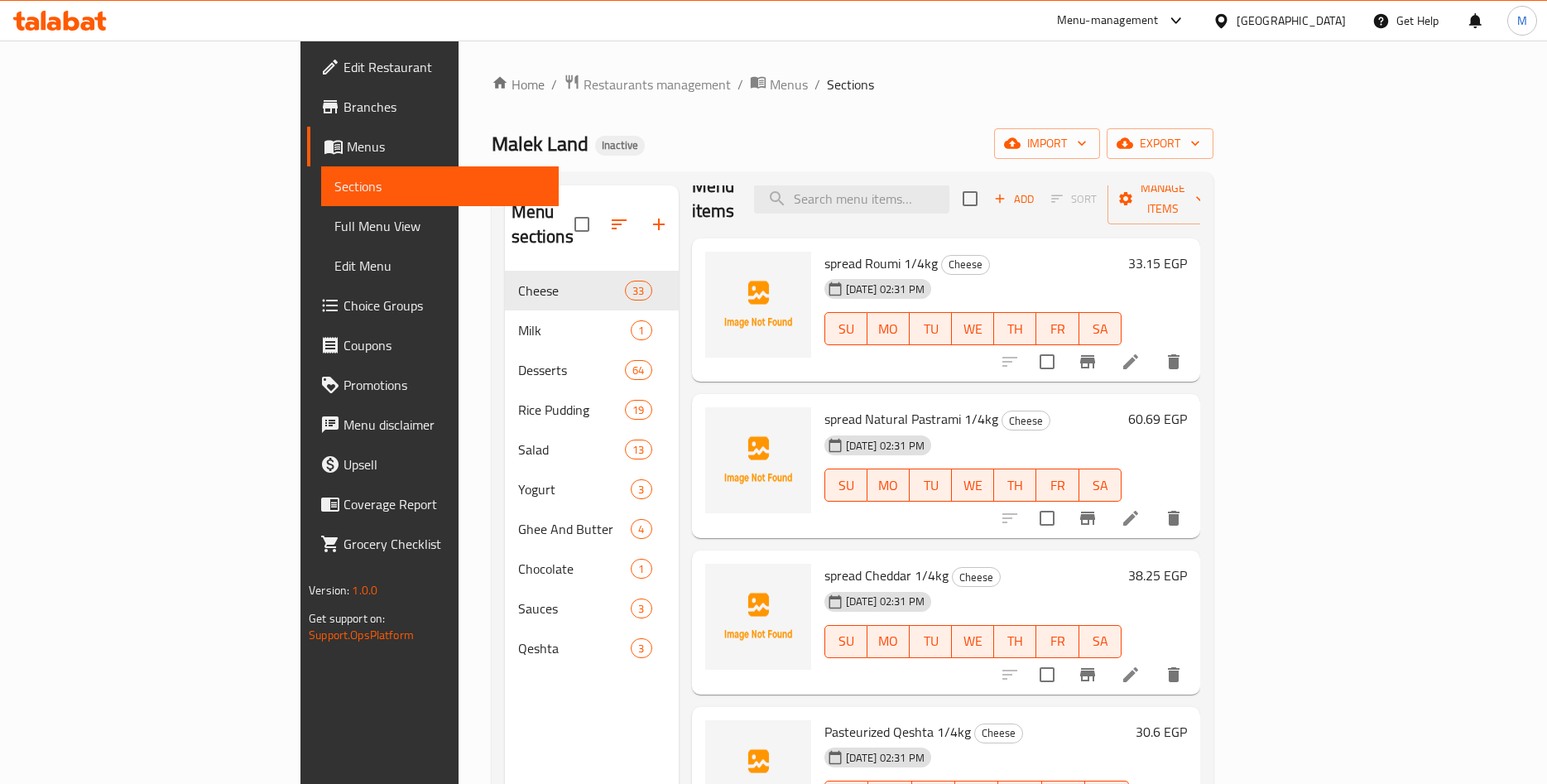
scroll to position [0, 0]
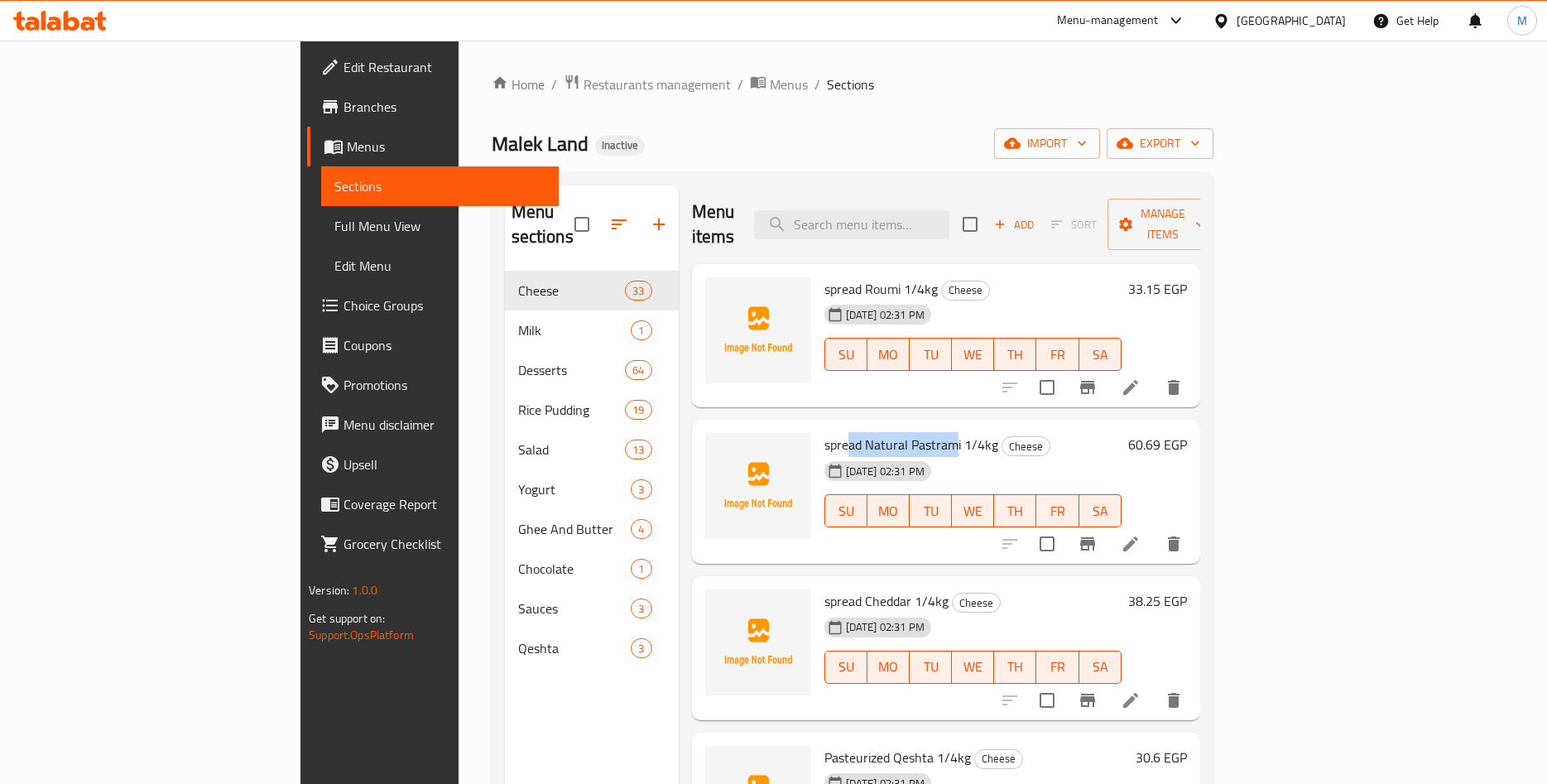
drag, startPoint x: 774, startPoint y: 415, endPoint x: 883, endPoint y: 429, distance: 109.9
click at [883, 433] on span "spread Natural Pastrami 1/4kg" at bounding box center [911, 444] width 173 height 25
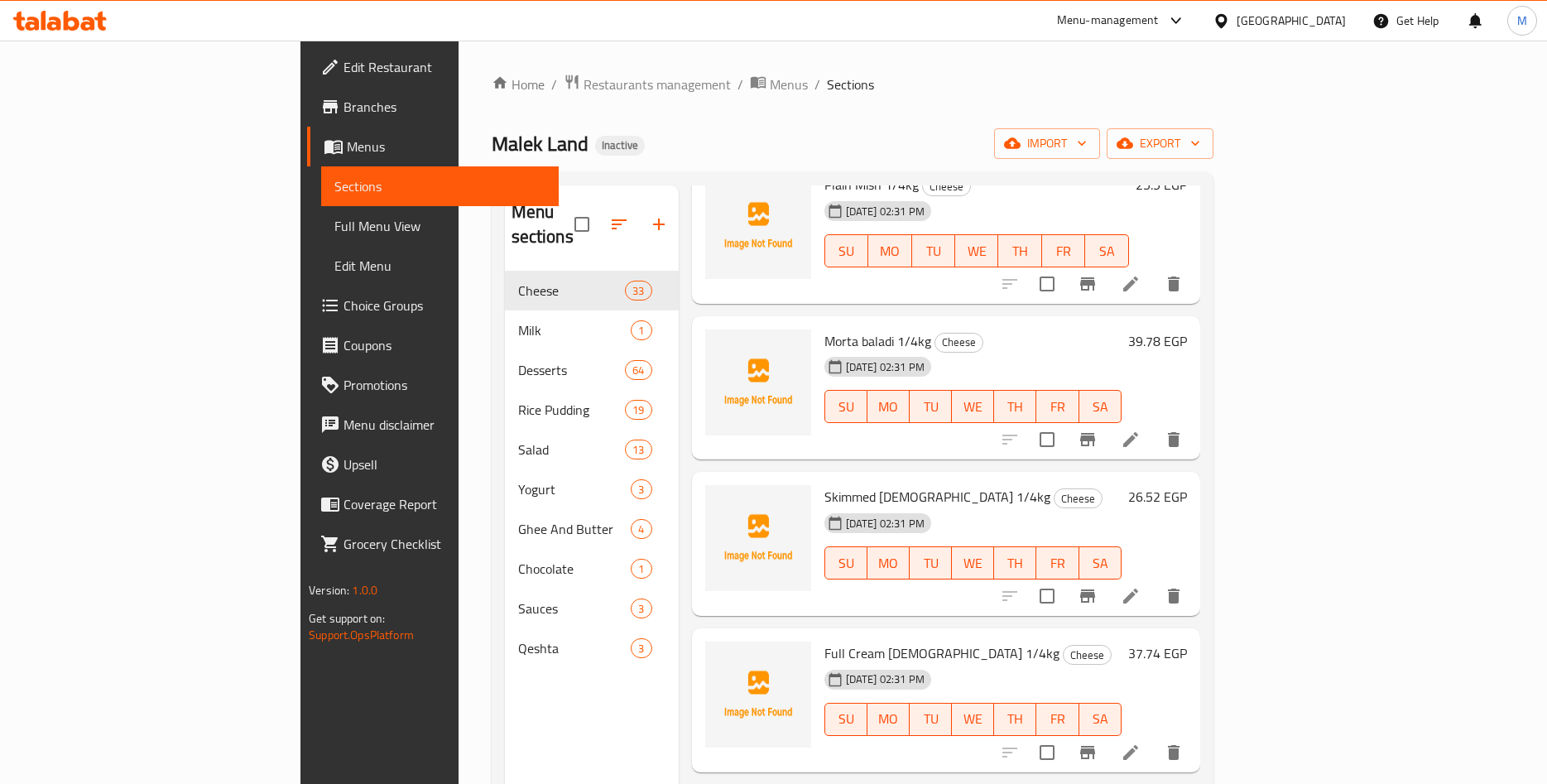
scroll to position [775, 0]
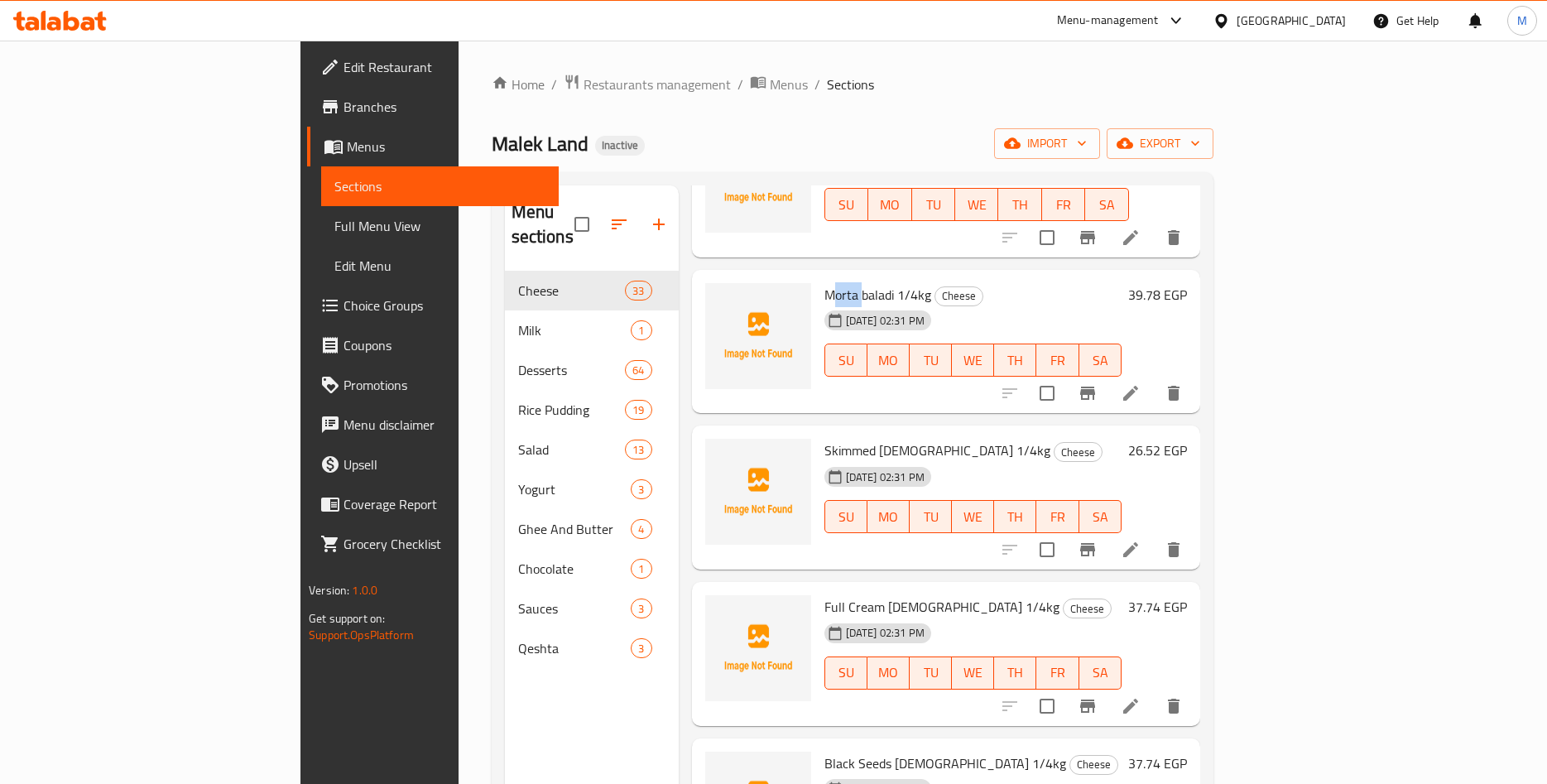
drag, startPoint x: 762, startPoint y: 271, endPoint x: 791, endPoint y: 271, distance: 29.0
click at [824, 282] on span "Morta baladi 1/4kg" at bounding box center [877, 294] width 107 height 25
drag, startPoint x: 768, startPoint y: 427, endPoint x: 831, endPoint y: 433, distance: 63.3
click at [831, 438] on span "Skimmed [DEMOGRAPHIC_DATA] 1/4kg" at bounding box center [937, 450] width 226 height 25
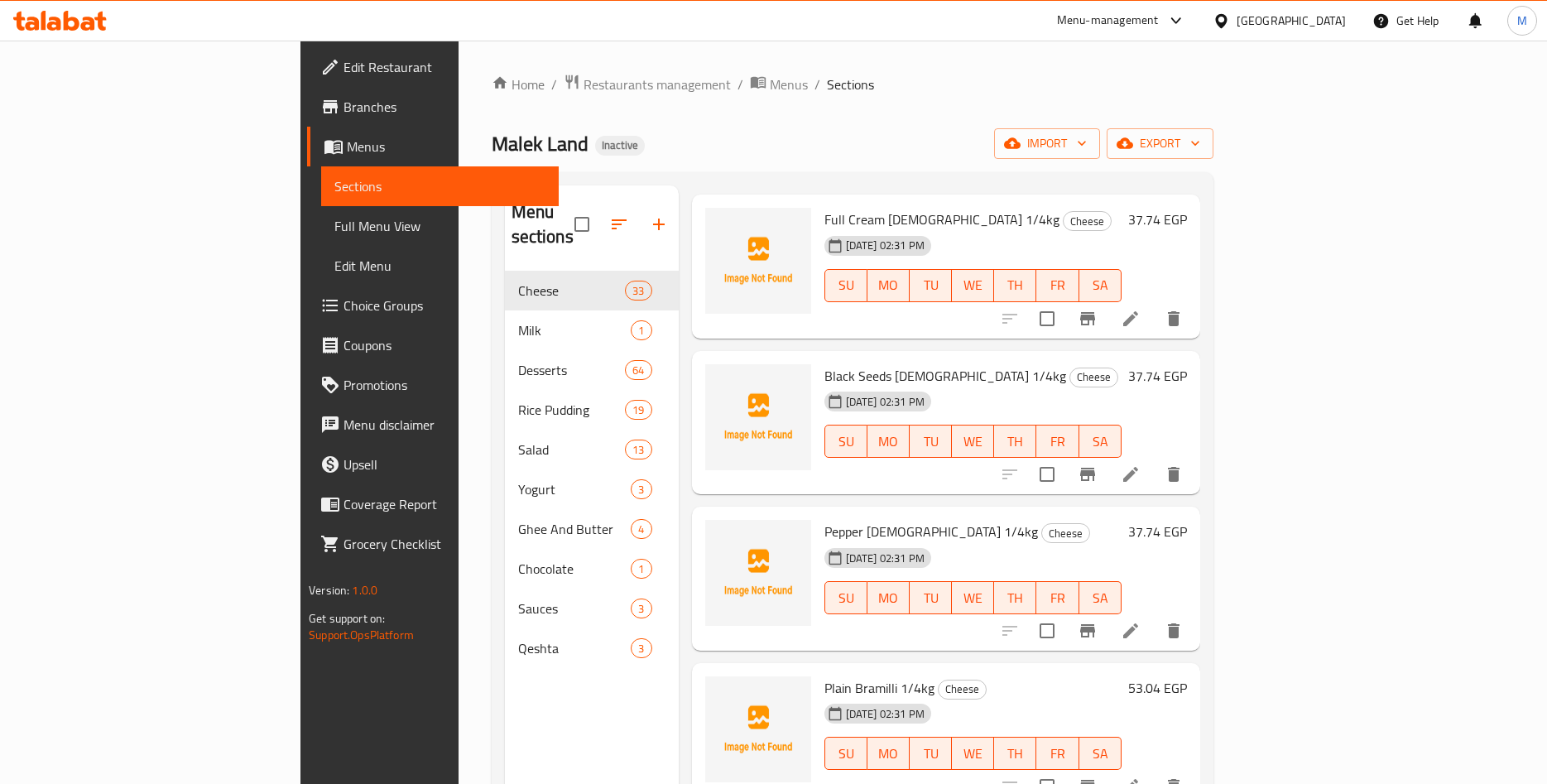
scroll to position [1033, 0]
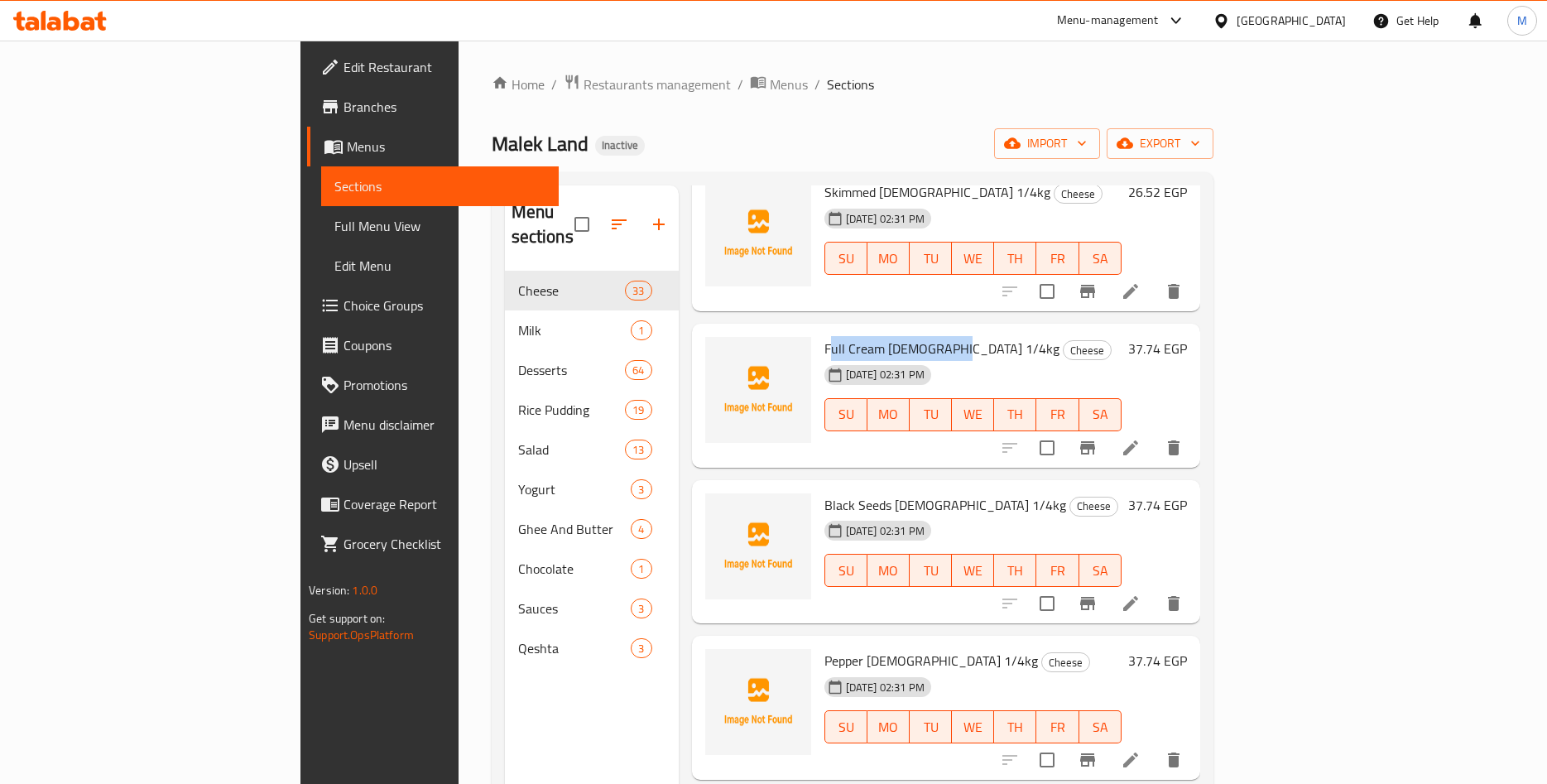
drag, startPoint x: 758, startPoint y: 319, endPoint x: 875, endPoint y: 329, distance: 117.4
click at [875, 336] on span "Full Cream [DEMOGRAPHIC_DATA] 1/4kg" at bounding box center [942, 348] width 235 height 25
click at [826, 336] on span "Full Cream [DEMOGRAPHIC_DATA] 1/4kg" at bounding box center [942, 348] width 235 height 25
drag, startPoint x: 758, startPoint y: 325, endPoint x: 866, endPoint y: 329, distance: 108.1
click at [866, 336] on span "Full Cream [DEMOGRAPHIC_DATA] 1/4kg" at bounding box center [942, 348] width 235 height 25
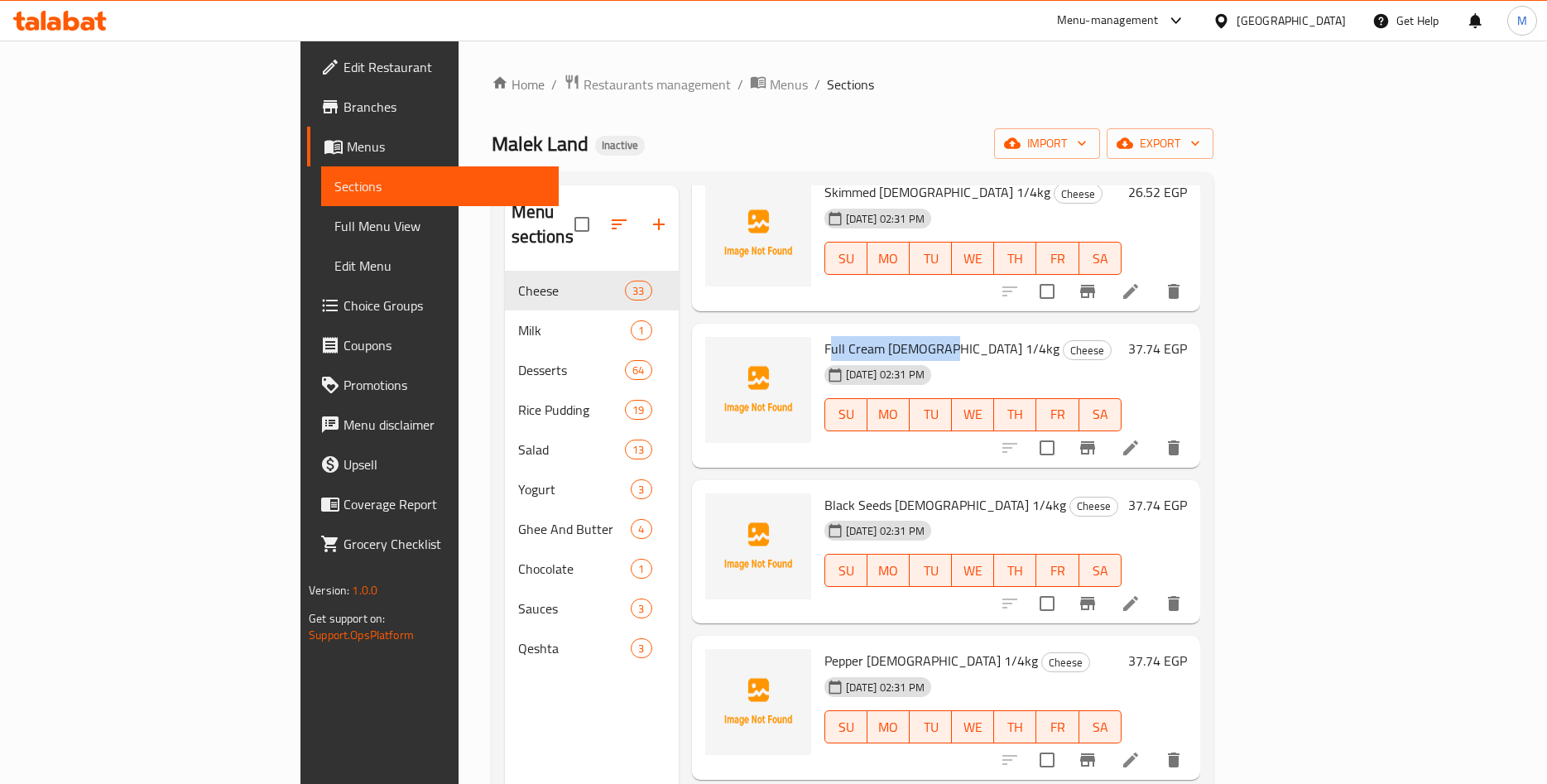
click at [824, 336] on span "Full Cream [DEMOGRAPHIC_DATA] 1/4kg" at bounding box center [942, 348] width 235 height 25
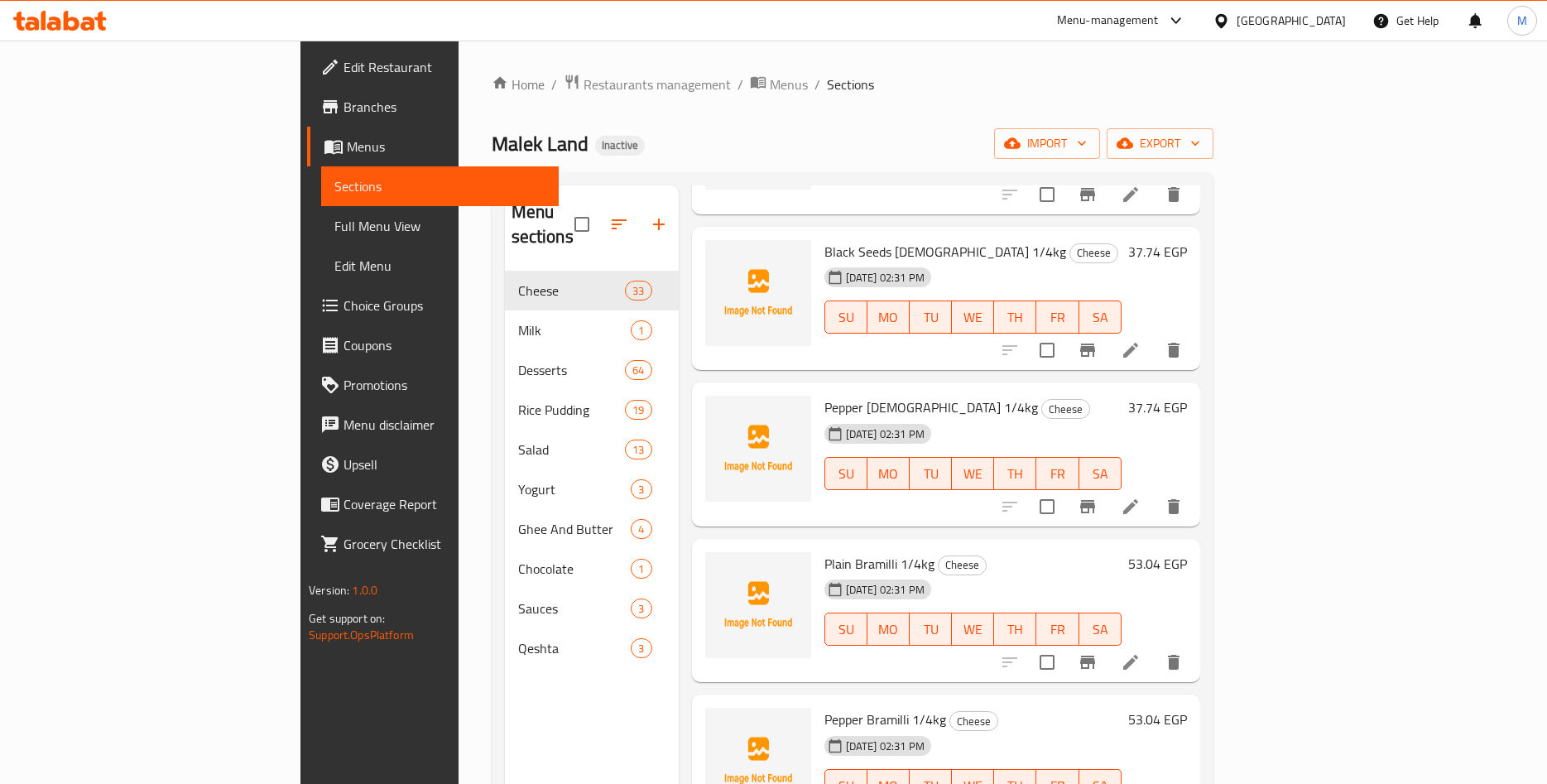
scroll to position [1291, 0]
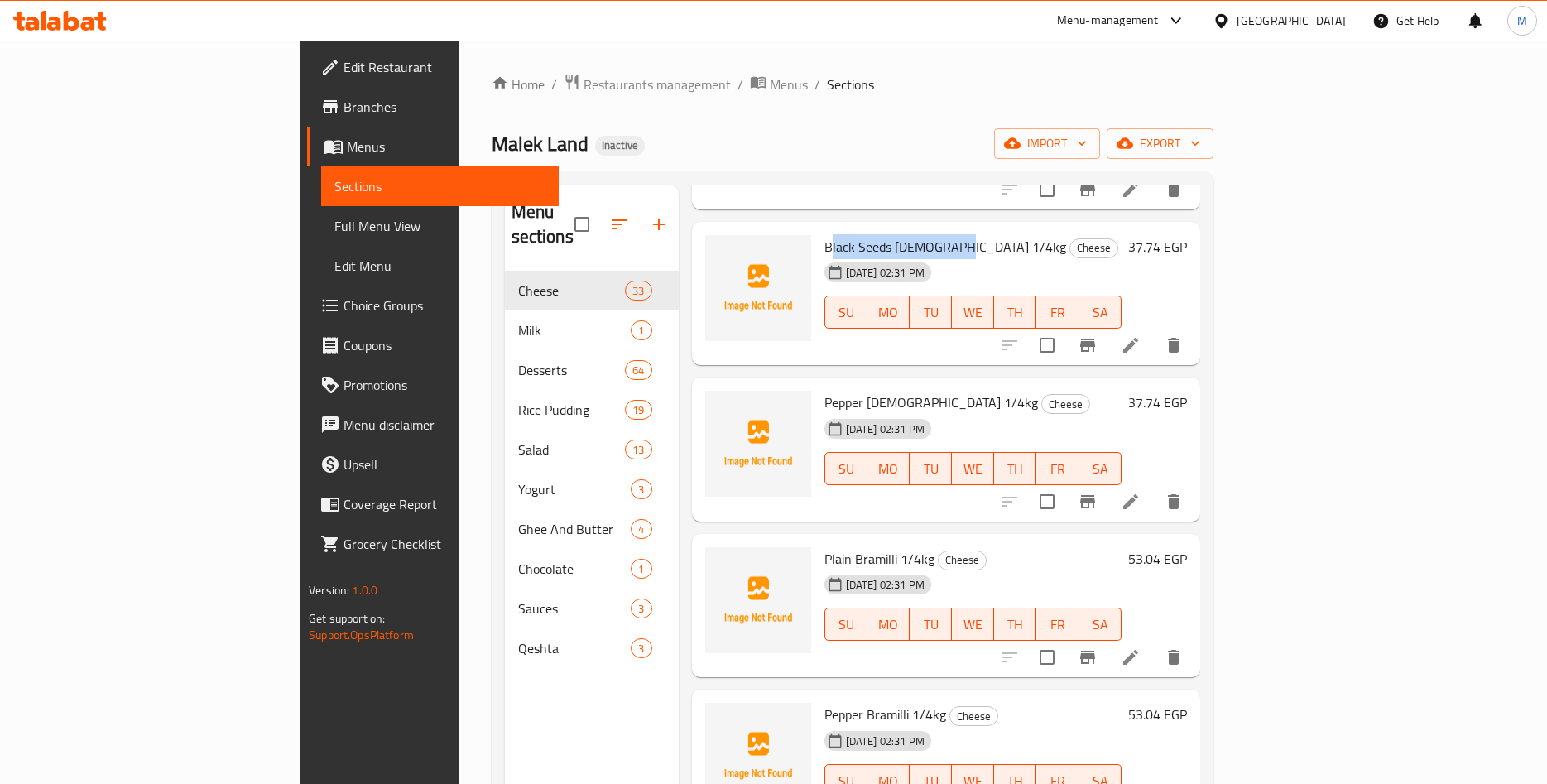
drag, startPoint x: 758, startPoint y: 225, endPoint x: 878, endPoint y: 226, distance: 120.0
click at [878, 235] on span "Black Seeds [DEMOGRAPHIC_DATA] 1/4kg" at bounding box center [945, 246] width 242 height 25
click at [824, 235] on span "Black Seeds [DEMOGRAPHIC_DATA] 1/4kg" at bounding box center [945, 246] width 242 height 25
drag, startPoint x: 749, startPoint y: 221, endPoint x: 890, endPoint y: 226, distance: 141.1
click at [890, 235] on span "Black Seeds [DEMOGRAPHIC_DATA] 1/4kg" at bounding box center [945, 246] width 242 height 25
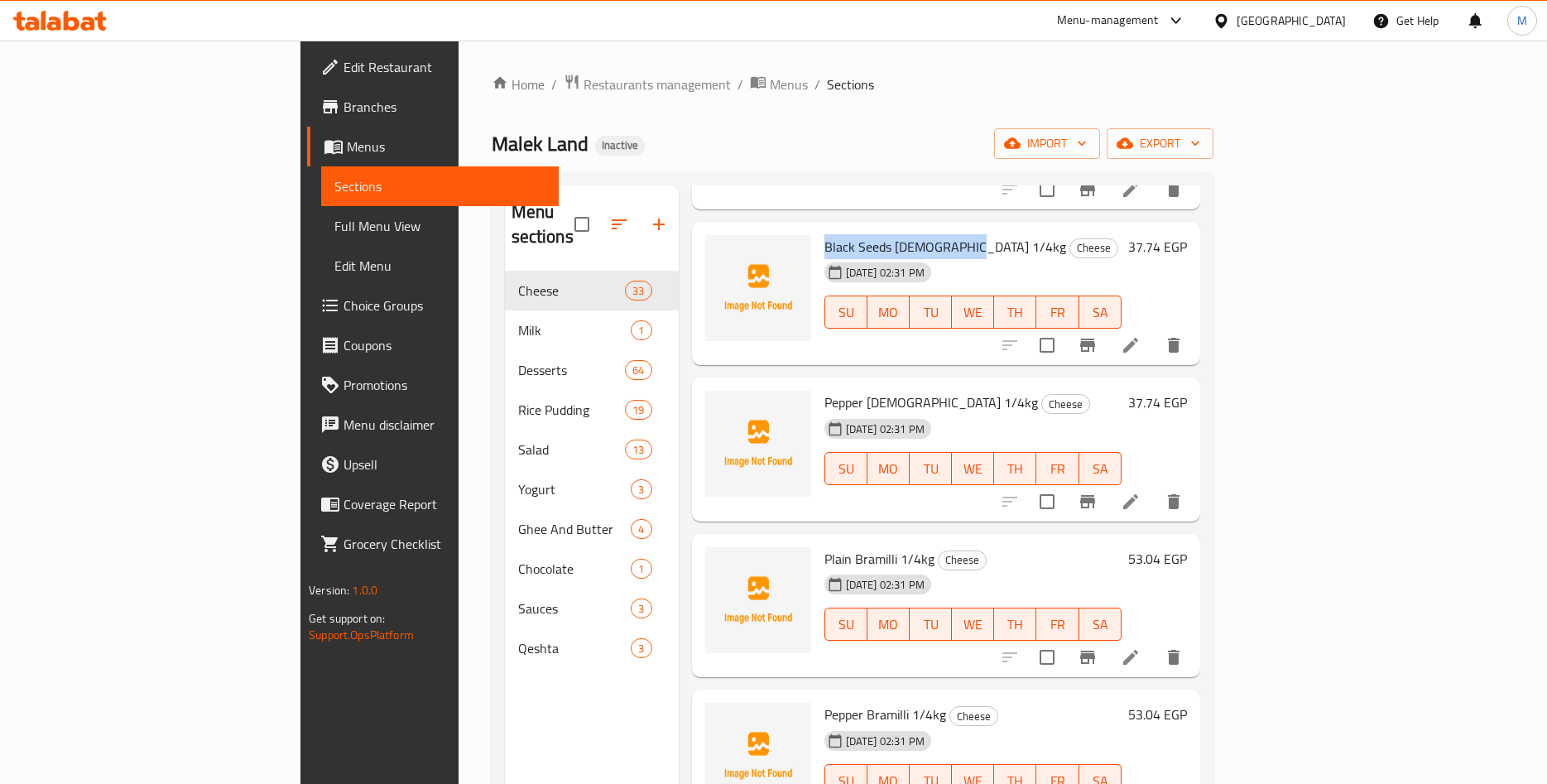
click at [824, 235] on span "Black Seeds [DEMOGRAPHIC_DATA] 1/4kg" at bounding box center [945, 246] width 242 height 25
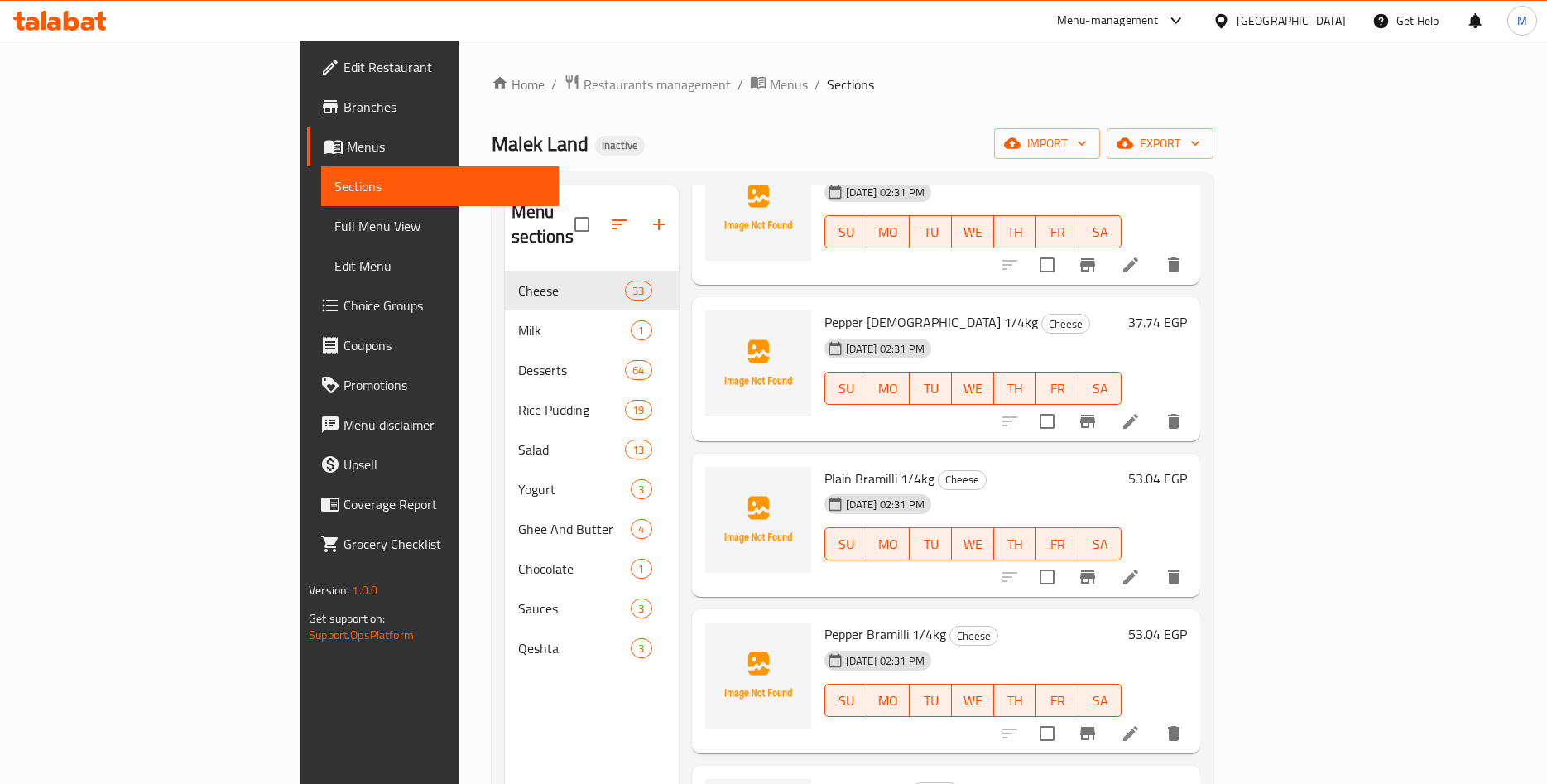
scroll to position [1421, 0]
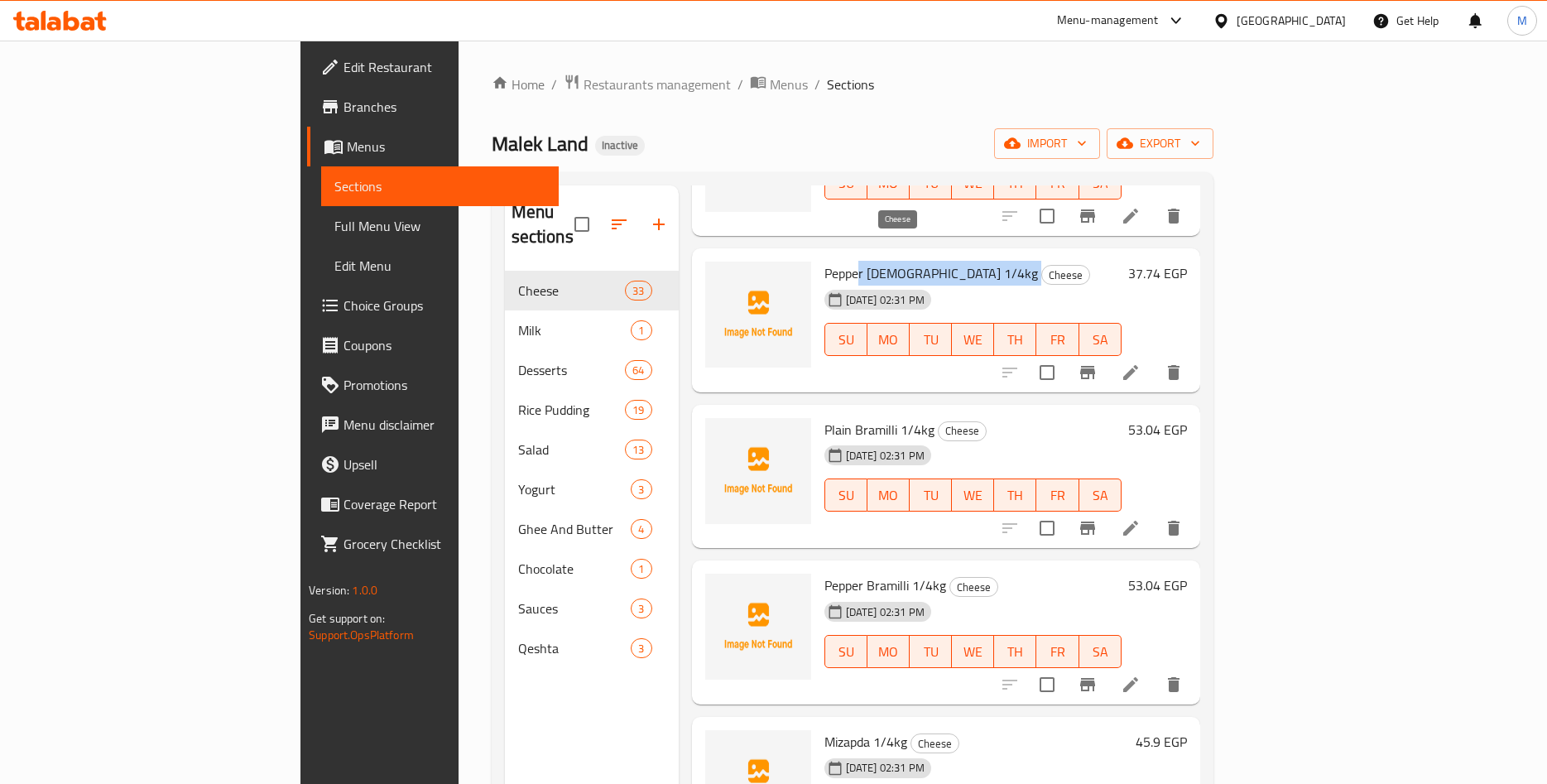
drag, startPoint x: 779, startPoint y: 245, endPoint x: 883, endPoint y: 254, distance: 104.4
click at [883, 262] on h6 "Pepper Quraish 1/4kg Cheese" at bounding box center [973, 273] width 298 height 23
click at [840, 261] on span "Pepper [DEMOGRAPHIC_DATA] 1/4kg" at bounding box center [931, 273] width 214 height 25
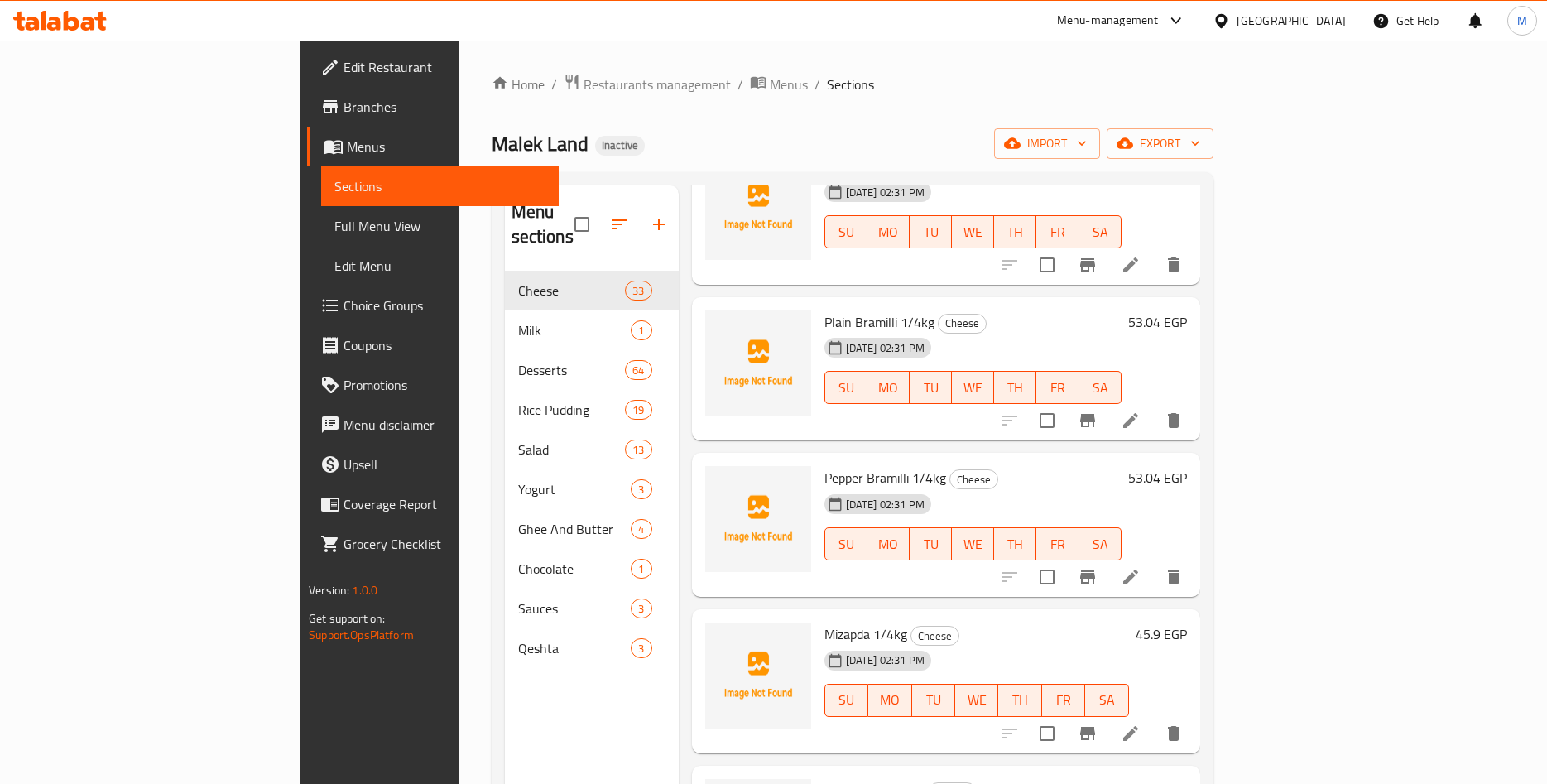
scroll to position [1550, 0]
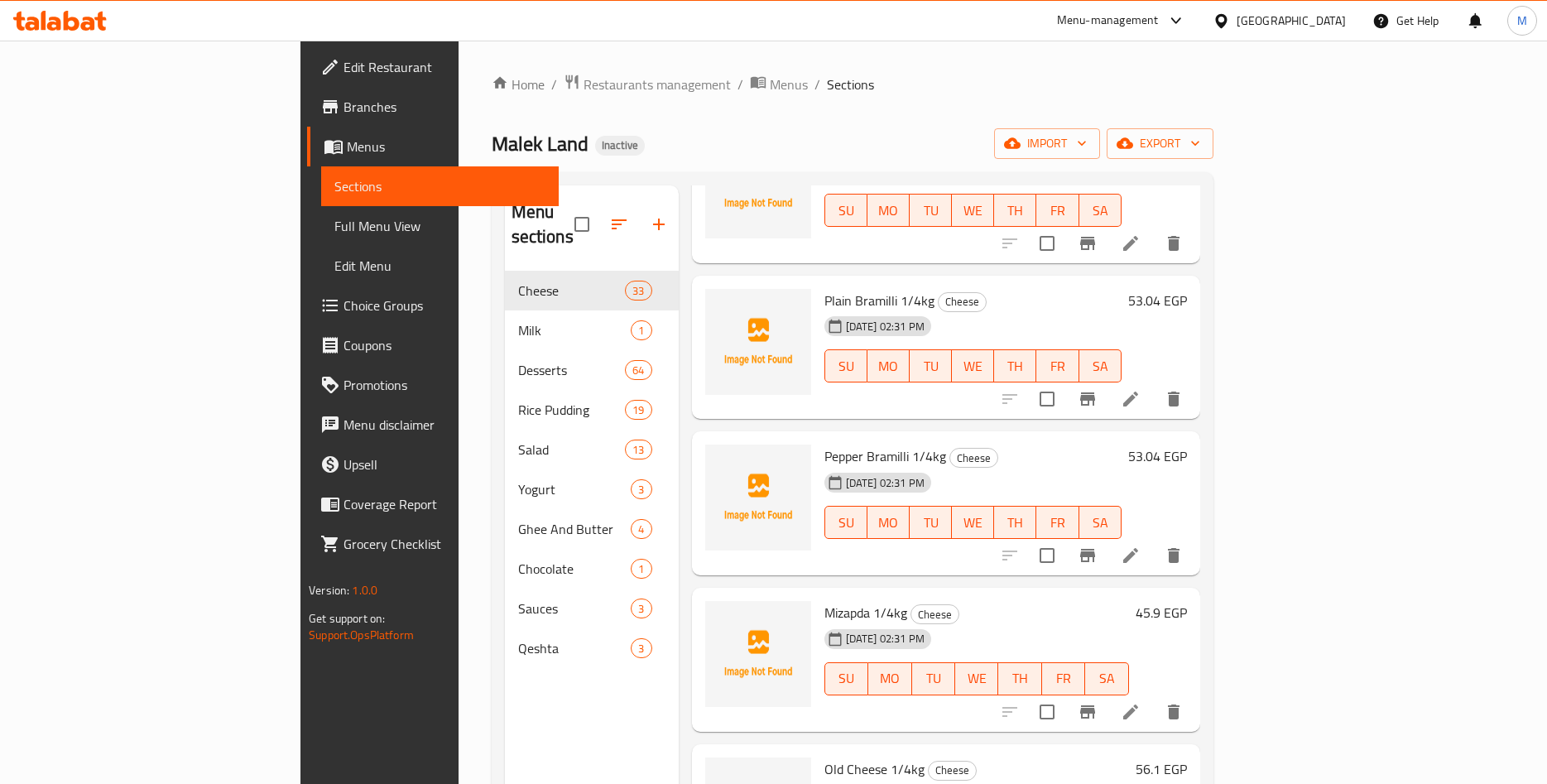
click at [997, 289] on h6 "Plain Bramilli 1/4kg Cheese" at bounding box center [973, 300] width 298 height 23
drag, startPoint x: 747, startPoint y: 272, endPoint x: 857, endPoint y: 277, distance: 110.1
click at [857, 282] on div "Plain Bramilli 1/4kg Cheese 11-09-2025 02:31 PM SU MO TU WE TH FR SA" at bounding box center [973, 347] width 310 height 131
click at [844, 288] on span "Plain Bramilli 1/4kg" at bounding box center [879, 300] width 110 height 25
click at [824, 288] on span "Plain Bramilli 1/4kg" at bounding box center [879, 300] width 110 height 25
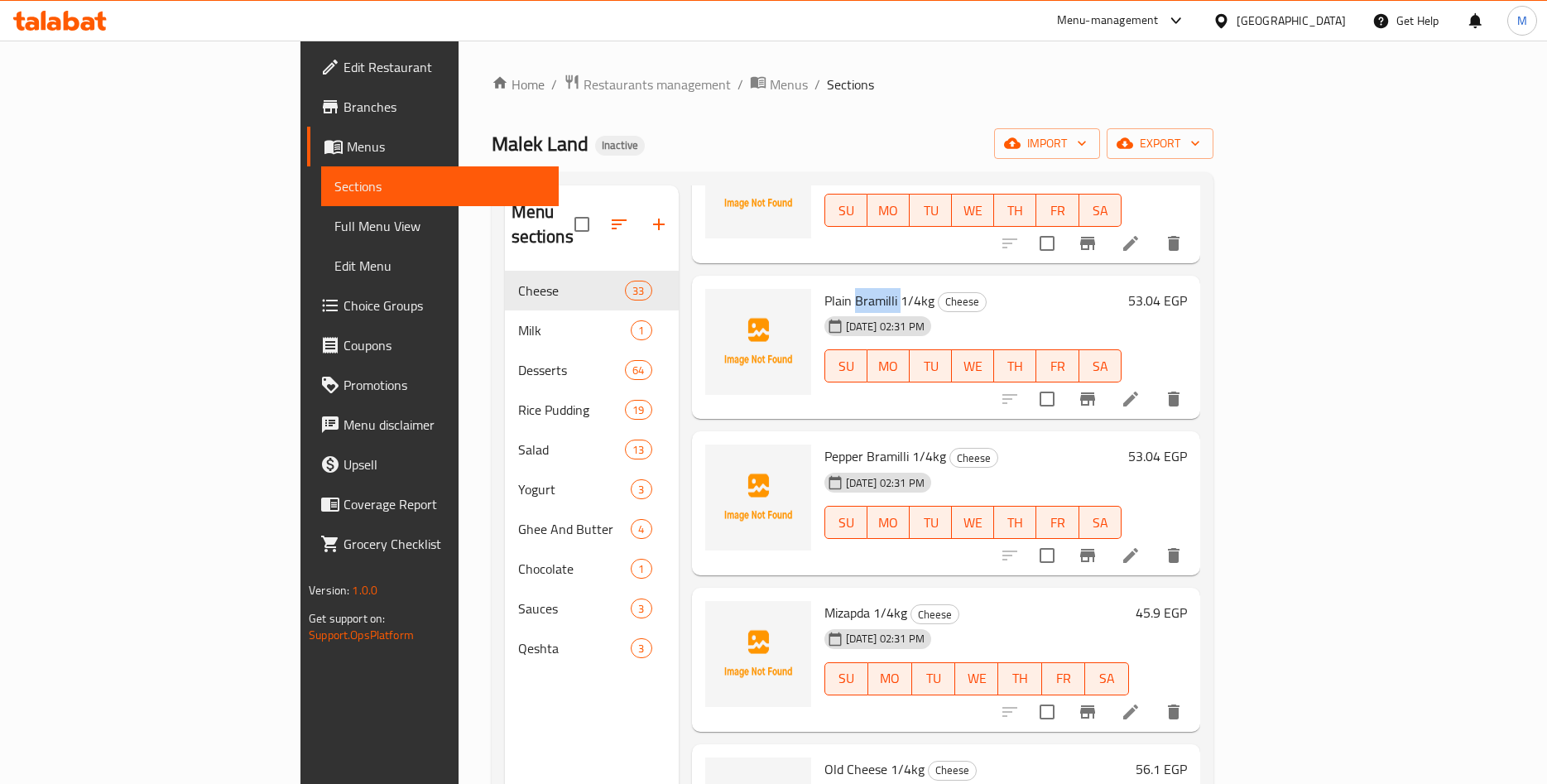
click at [824, 288] on span "Plain Bramilli 1/4kg" at bounding box center [879, 300] width 110 height 25
click at [1187, 289] on div "53.04 EGP" at bounding box center [1155, 300] width 66 height 23
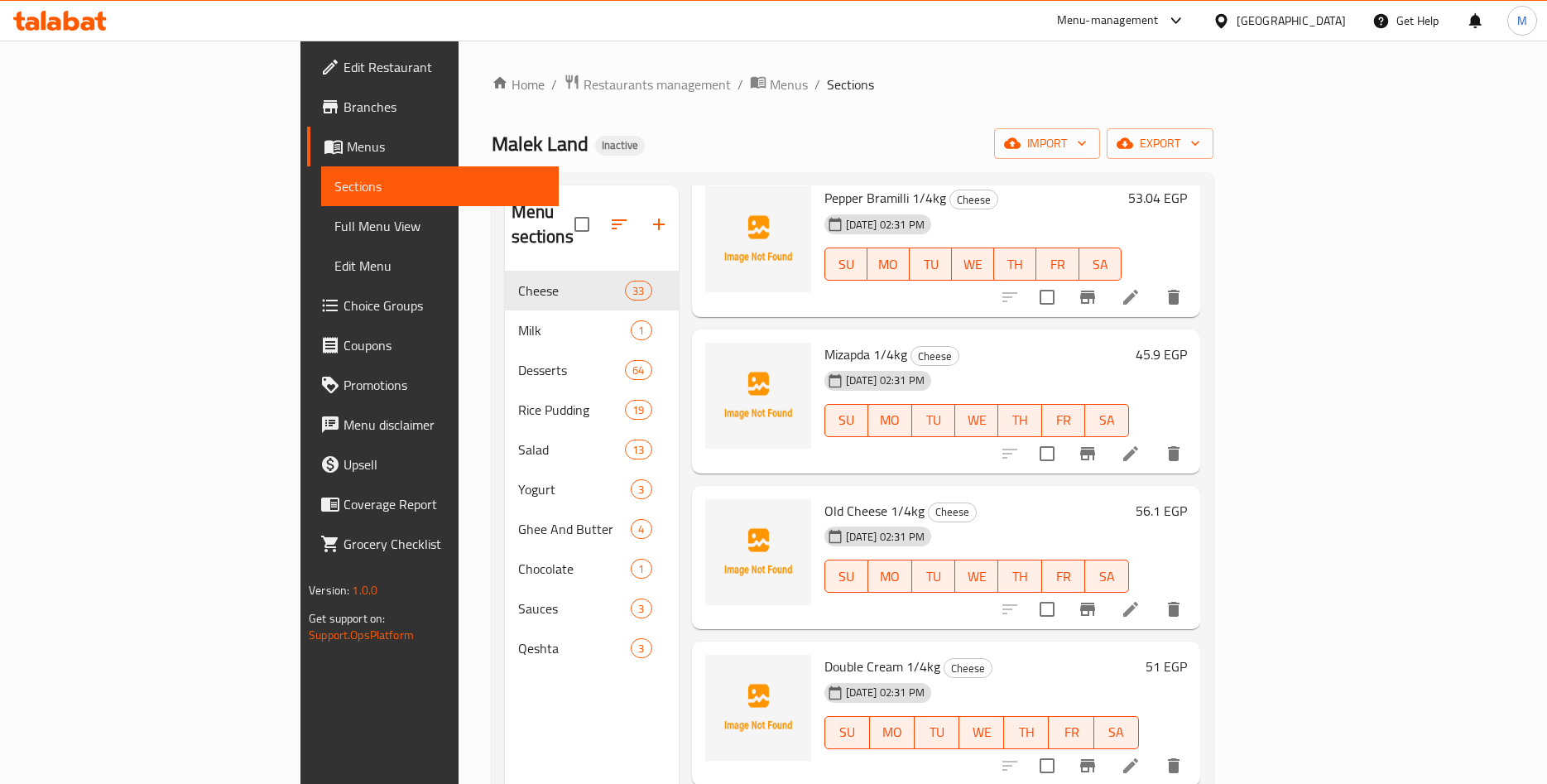
scroll to position [1679, 0]
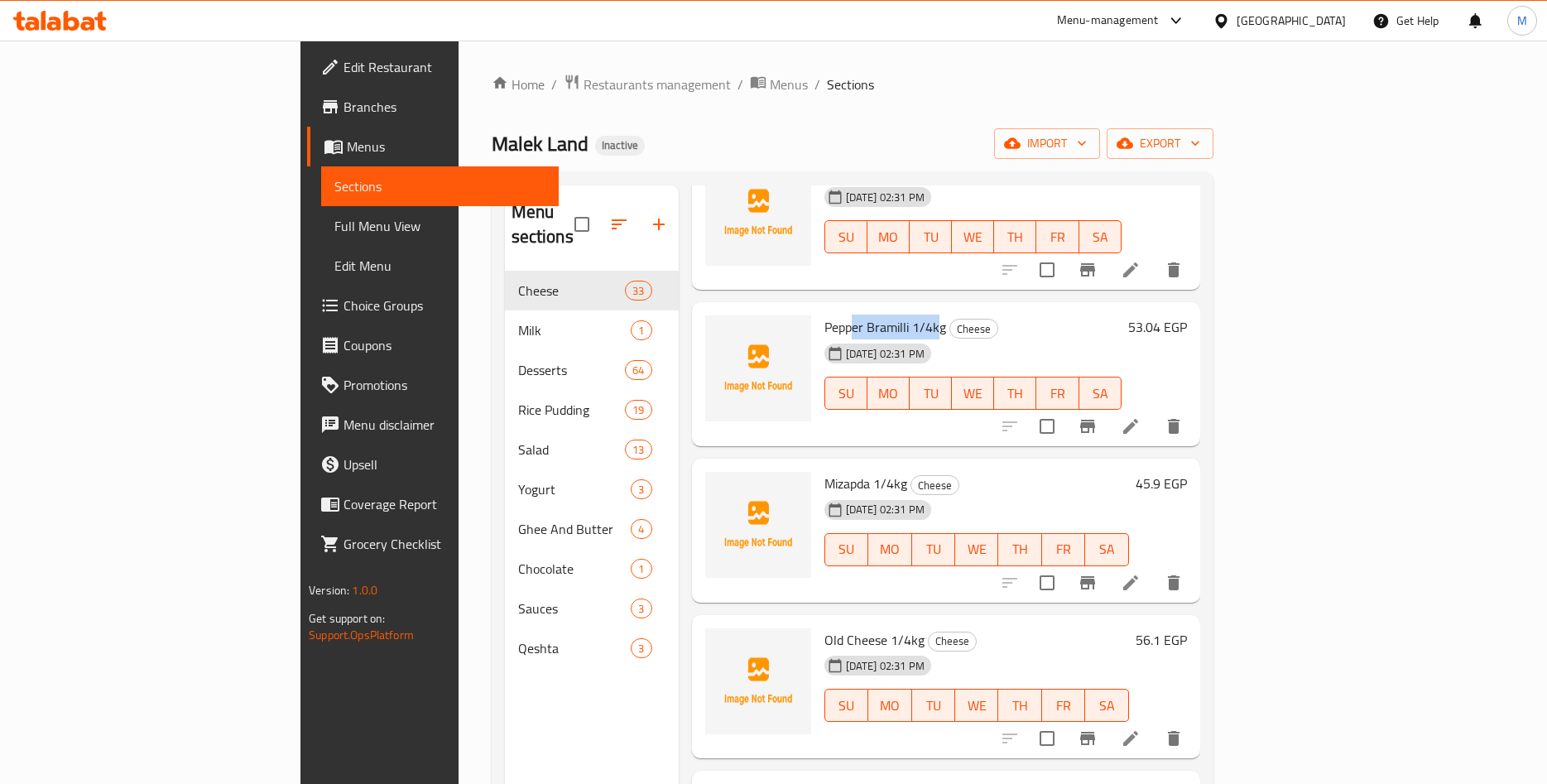
drag, startPoint x: 773, startPoint y: 306, endPoint x: 860, endPoint y: 297, distance: 87.5
click at [860, 315] on span "Pepper Bramilli 1/4kg" at bounding box center [884, 327] width 121 height 25
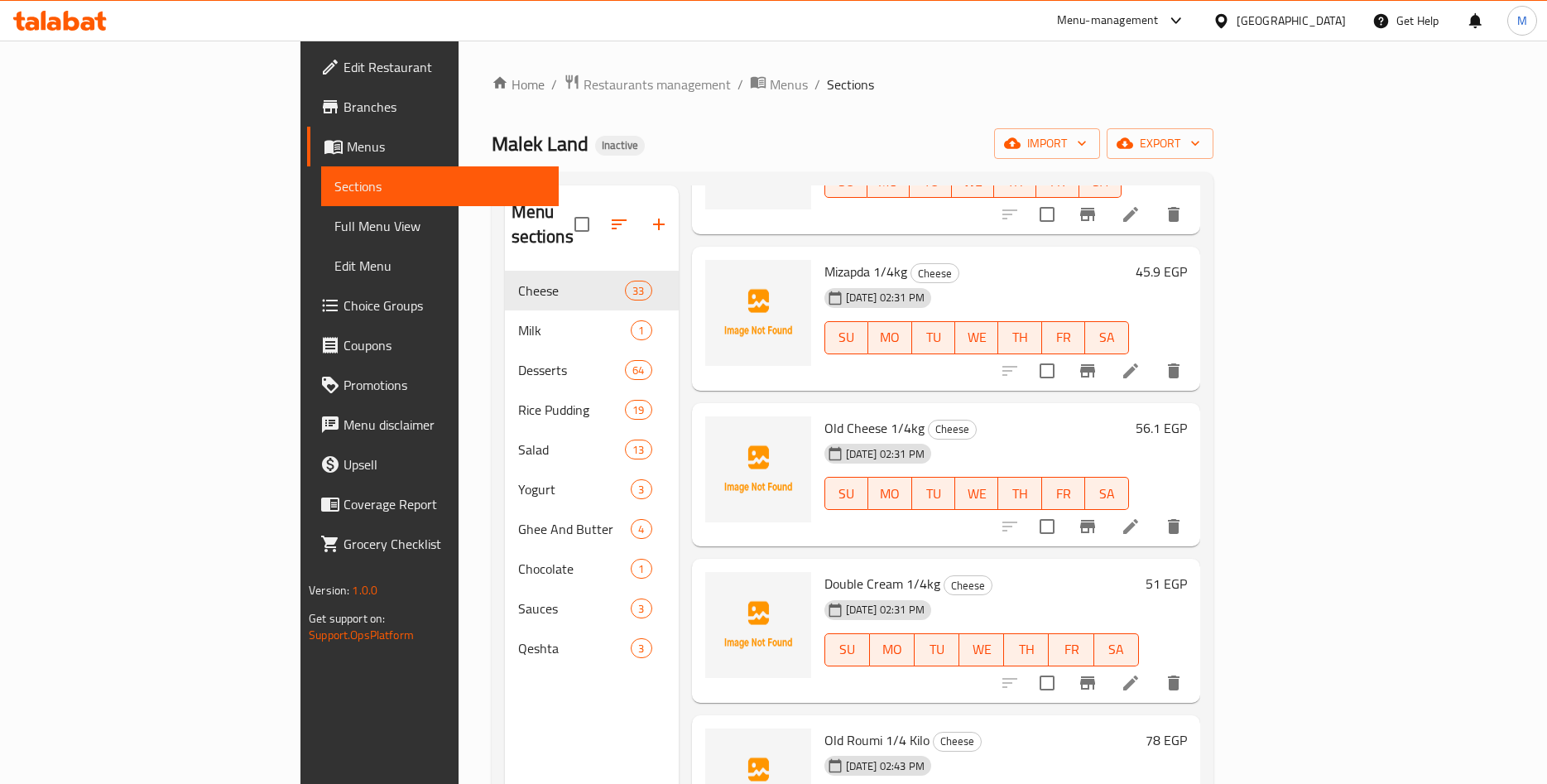
scroll to position [1938, 0]
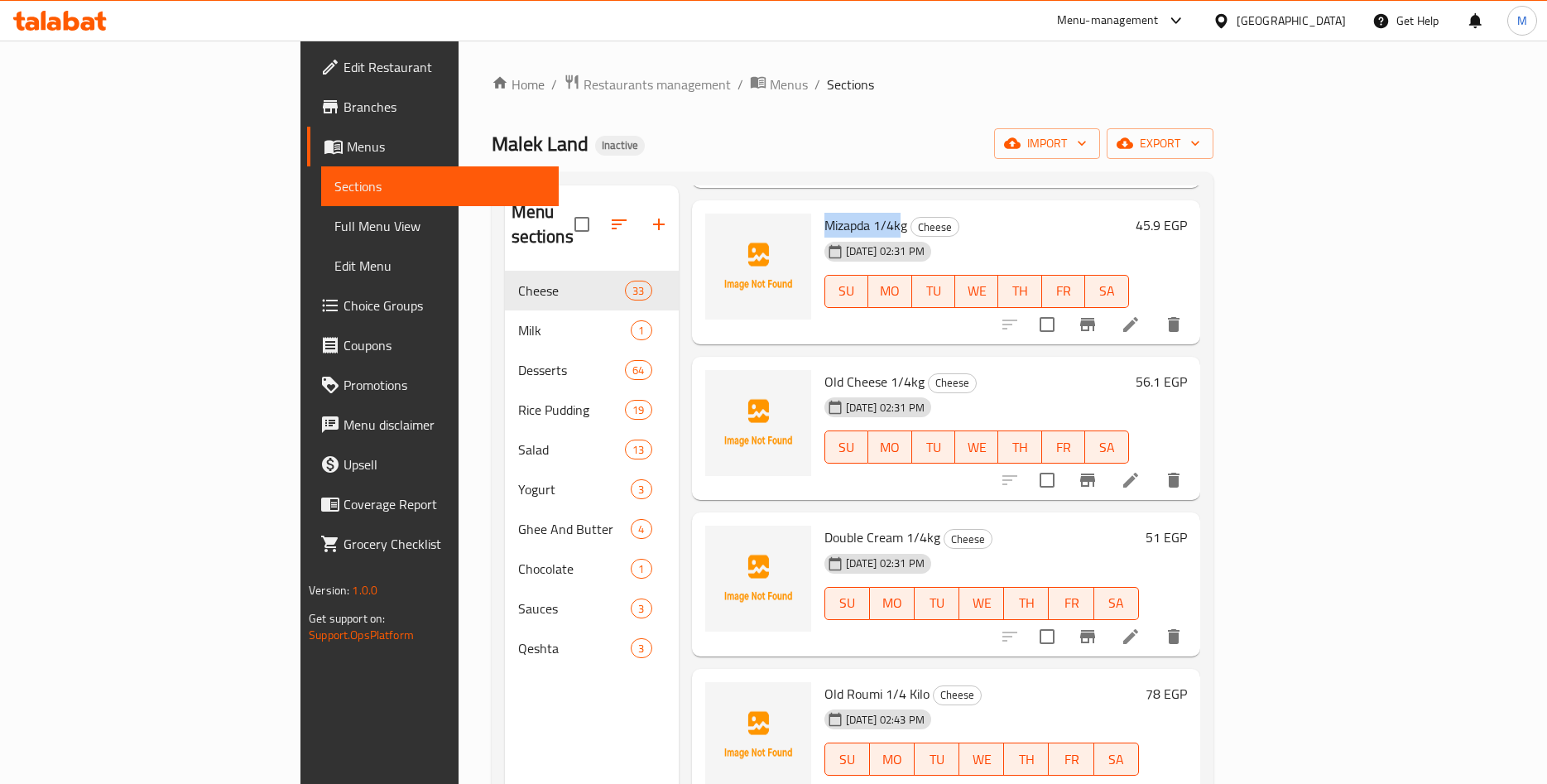
drag, startPoint x: 748, startPoint y: 199, endPoint x: 828, endPoint y: 202, distance: 80.1
click at [828, 207] on div "Mizapda 1/4kg Cheese 11-09-2025 02:31 PM SU MO TU WE TH FR SA" at bounding box center [977, 272] width 318 height 131
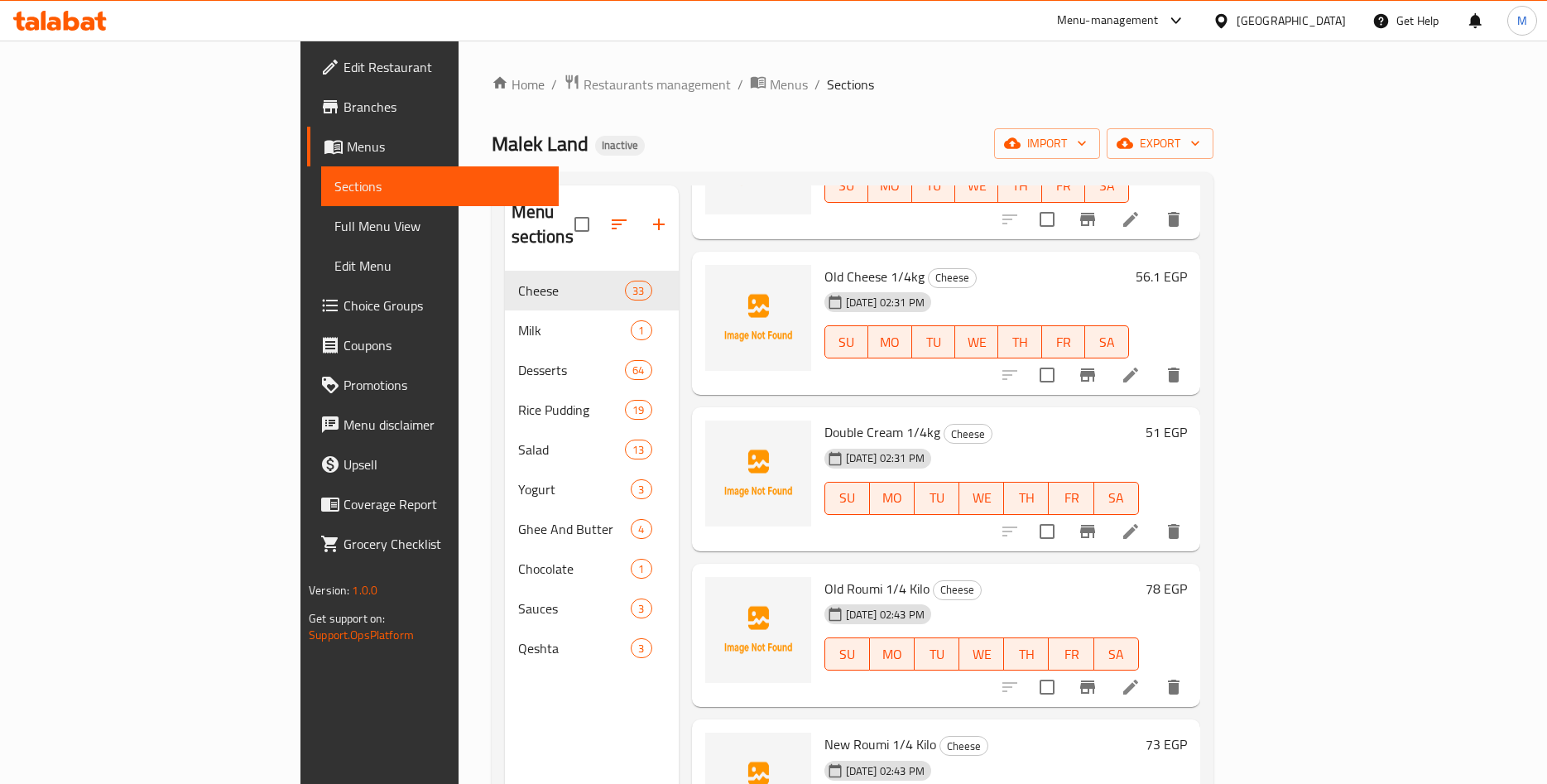
scroll to position [2066, 0]
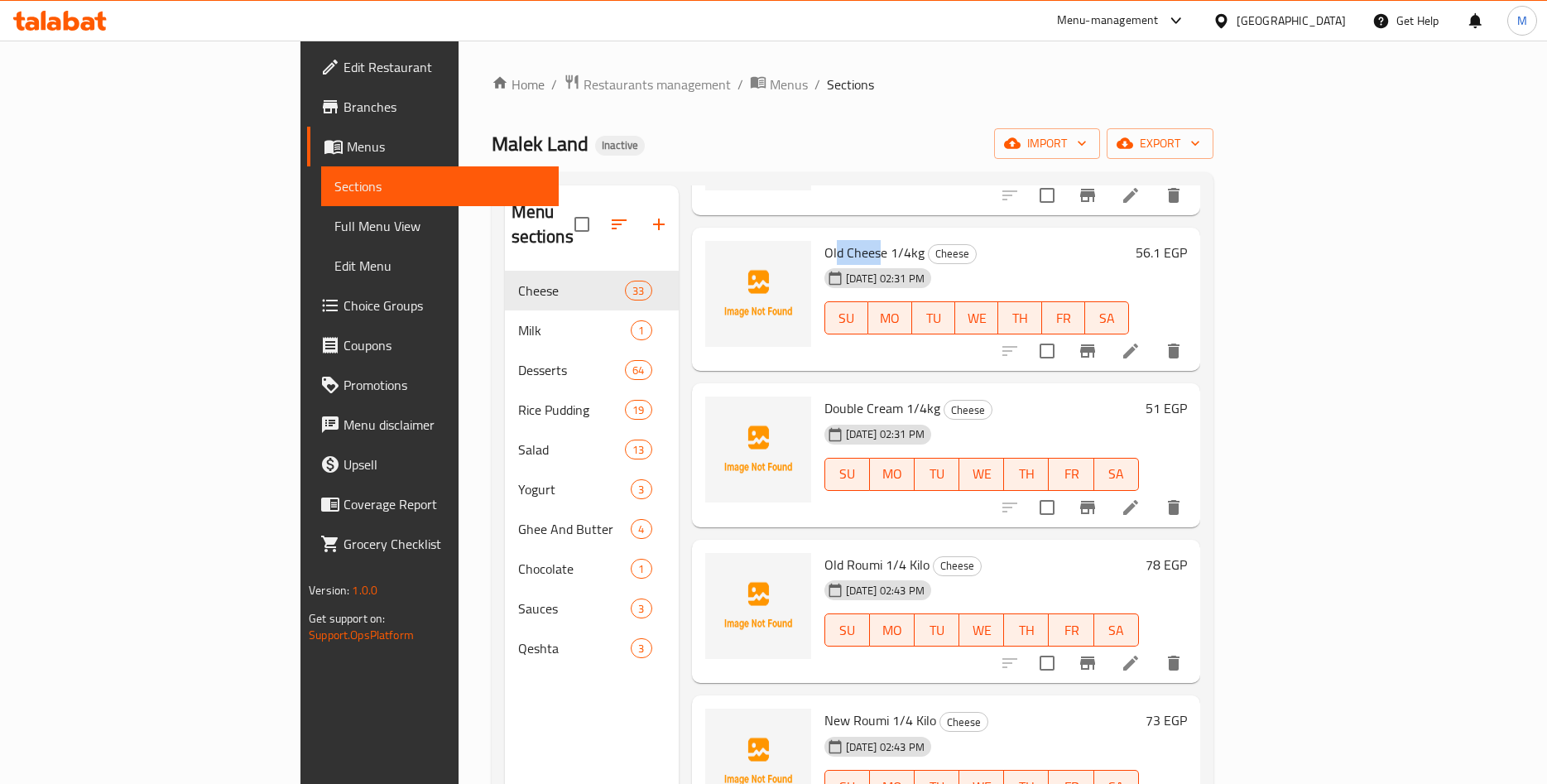
drag, startPoint x: 762, startPoint y: 222, endPoint x: 806, endPoint y: 224, distance: 44.0
click at [824, 240] on span "Old Cheese 1/4kg" at bounding box center [874, 252] width 100 height 25
drag, startPoint x: 758, startPoint y: 382, endPoint x: 842, endPoint y: 382, distance: 84.0
click at [842, 396] on span "Double Cream 1/4kg" at bounding box center [882, 408] width 116 height 25
click at [846, 396] on span "Double Cream 1/4kg" at bounding box center [882, 408] width 116 height 25
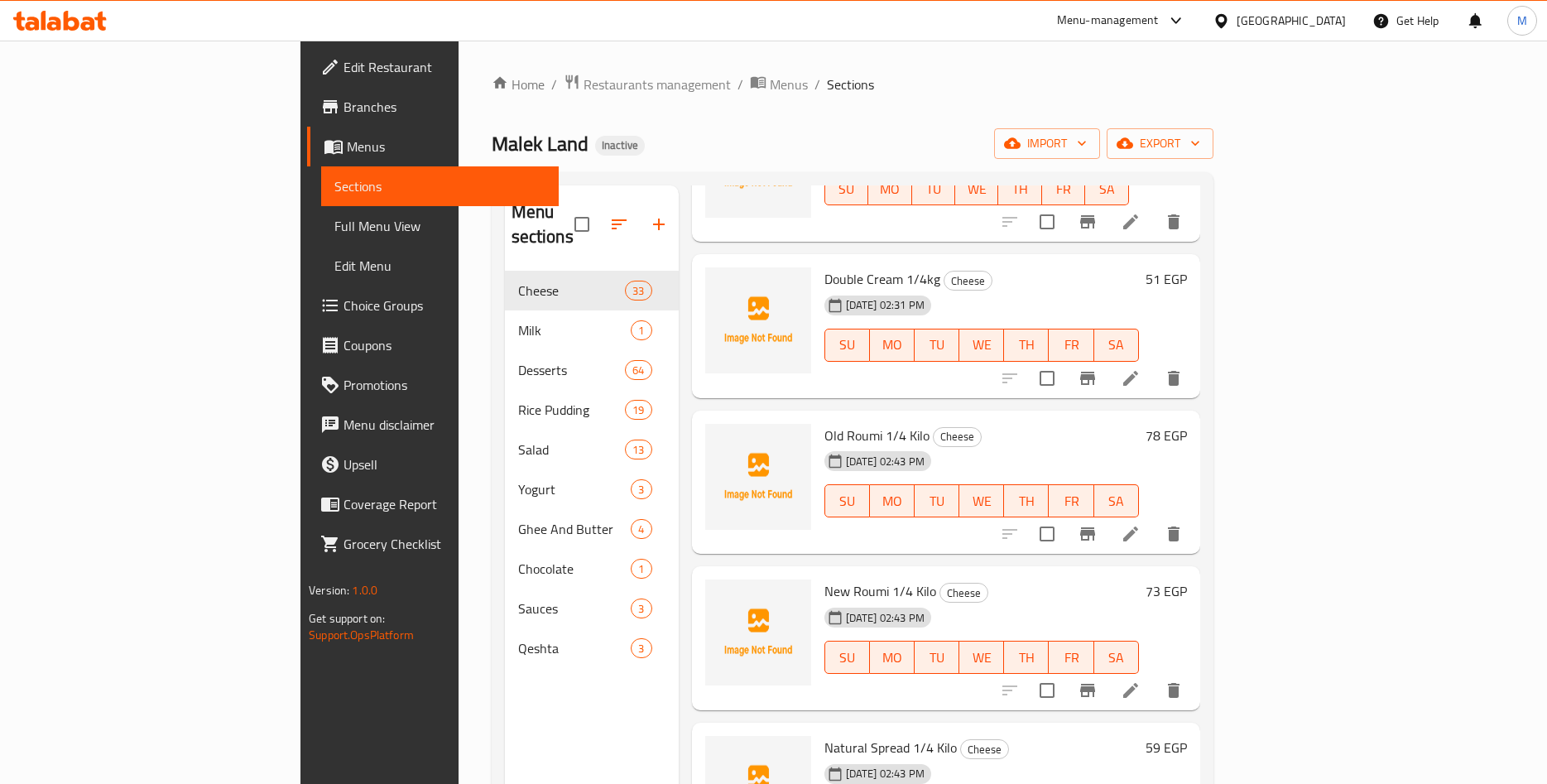
scroll to position [2325, 0]
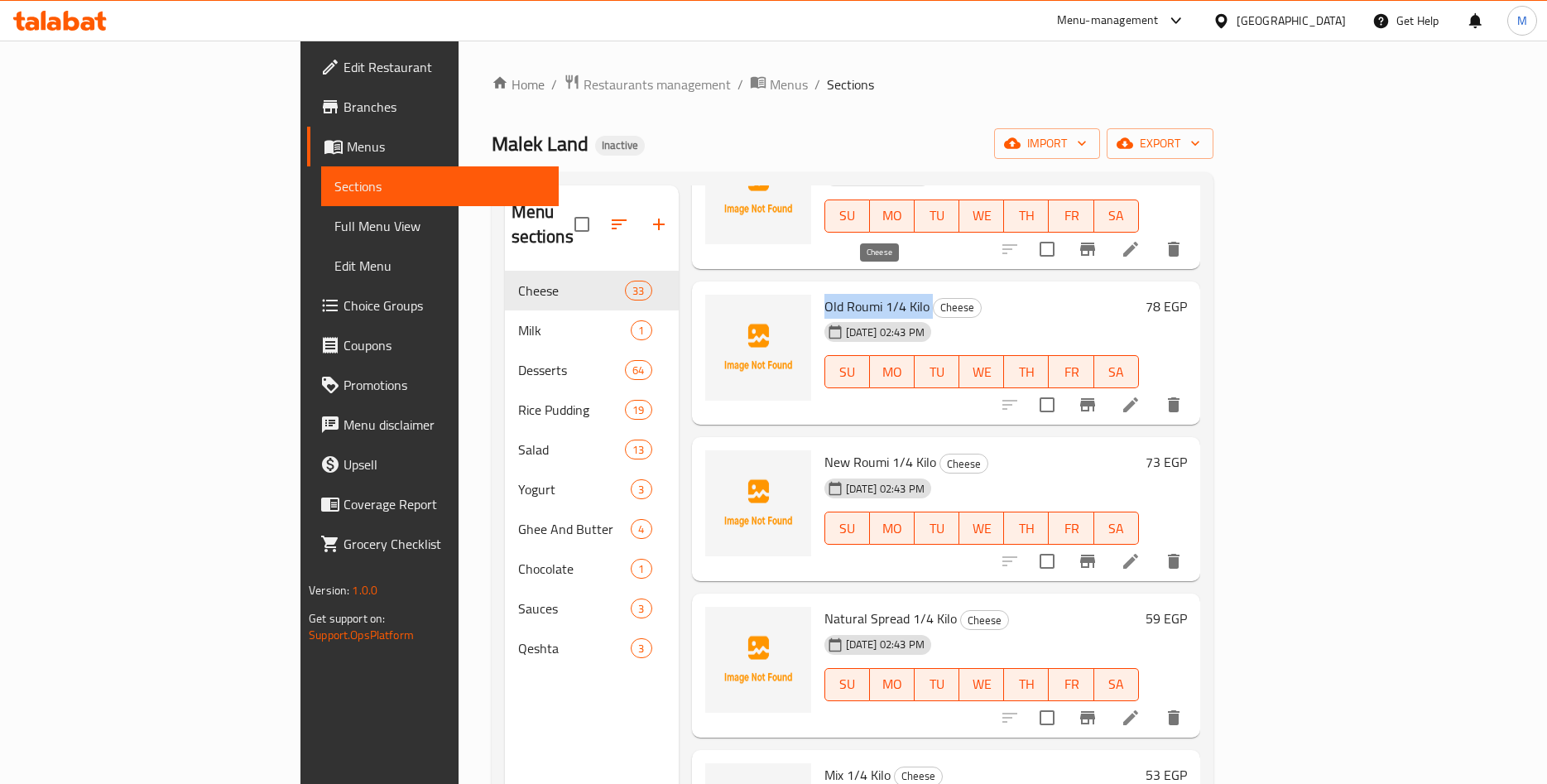
drag, startPoint x: 750, startPoint y: 282, endPoint x: 860, endPoint y: 280, distance: 110.0
click at [860, 295] on h6 "Old Roumi 1/4 Kilo Cheese" at bounding box center [981, 306] width 315 height 23
click at [934, 298] on span "Cheese" at bounding box center [957, 308] width 47 height 19
drag, startPoint x: 749, startPoint y: 282, endPoint x: 852, endPoint y: 287, distance: 103.1
click at [852, 294] on span "Old Roumi 1/4 Kilo" at bounding box center [876, 306] width 105 height 25
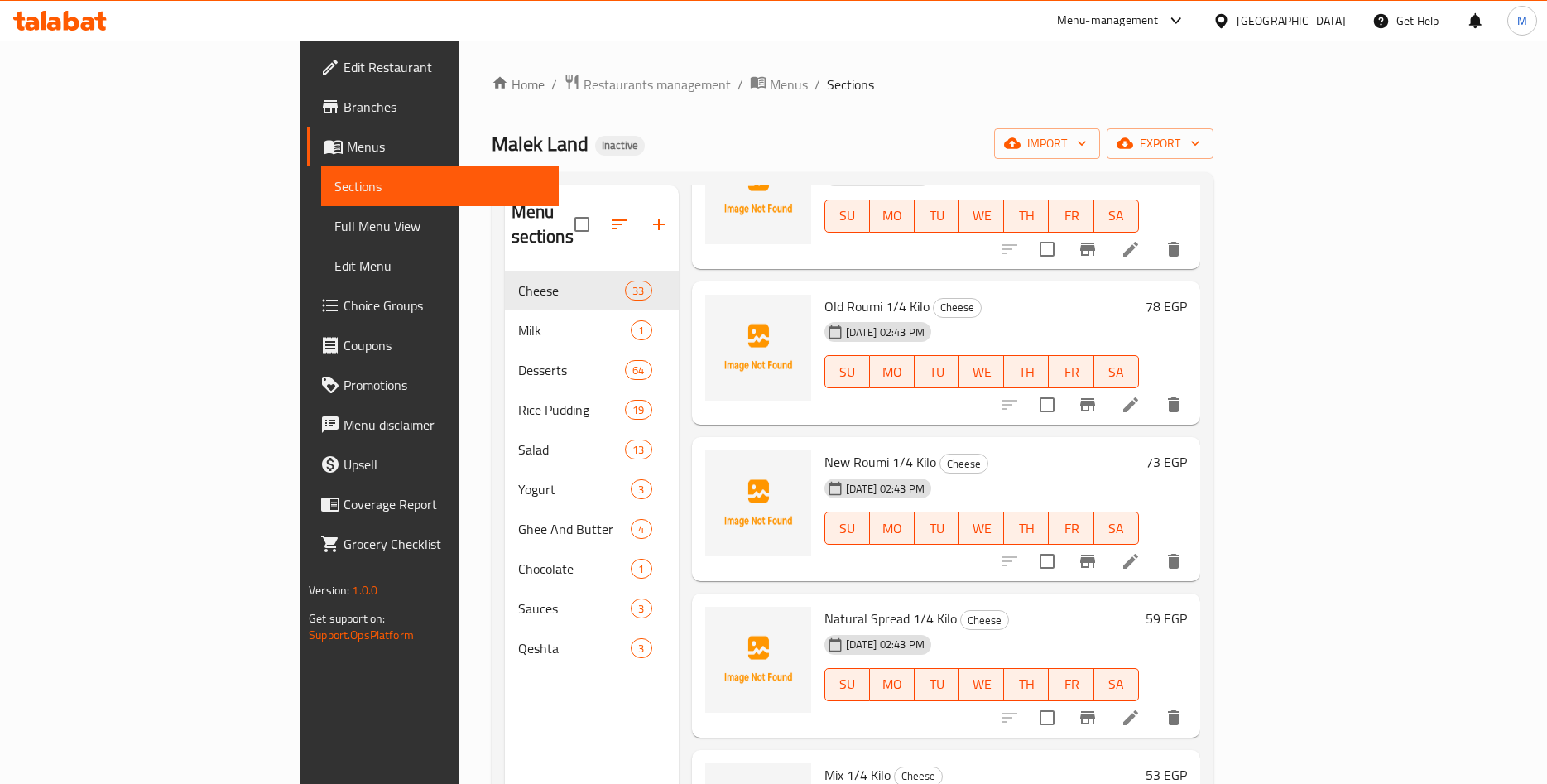
click at [1187, 295] on h6 "78 EGP" at bounding box center [1165, 306] width 41 height 23
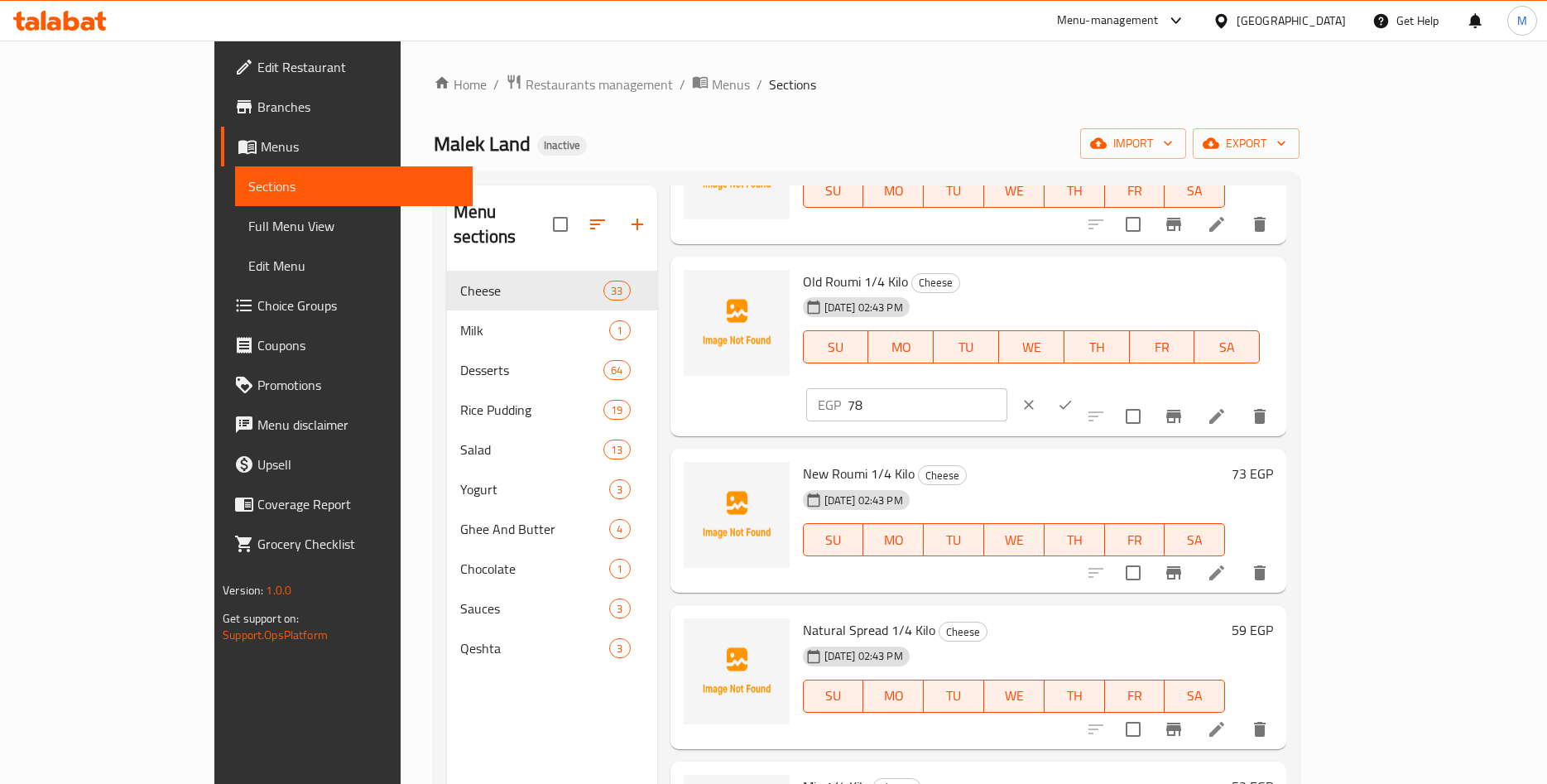
click at [1008, 388] on input "78" at bounding box center [927, 404] width 160 height 33
paste input "7.52"
type input "77.52"
click at [1073, 396] on icon "ok" at bounding box center [1065, 404] width 16 height 16
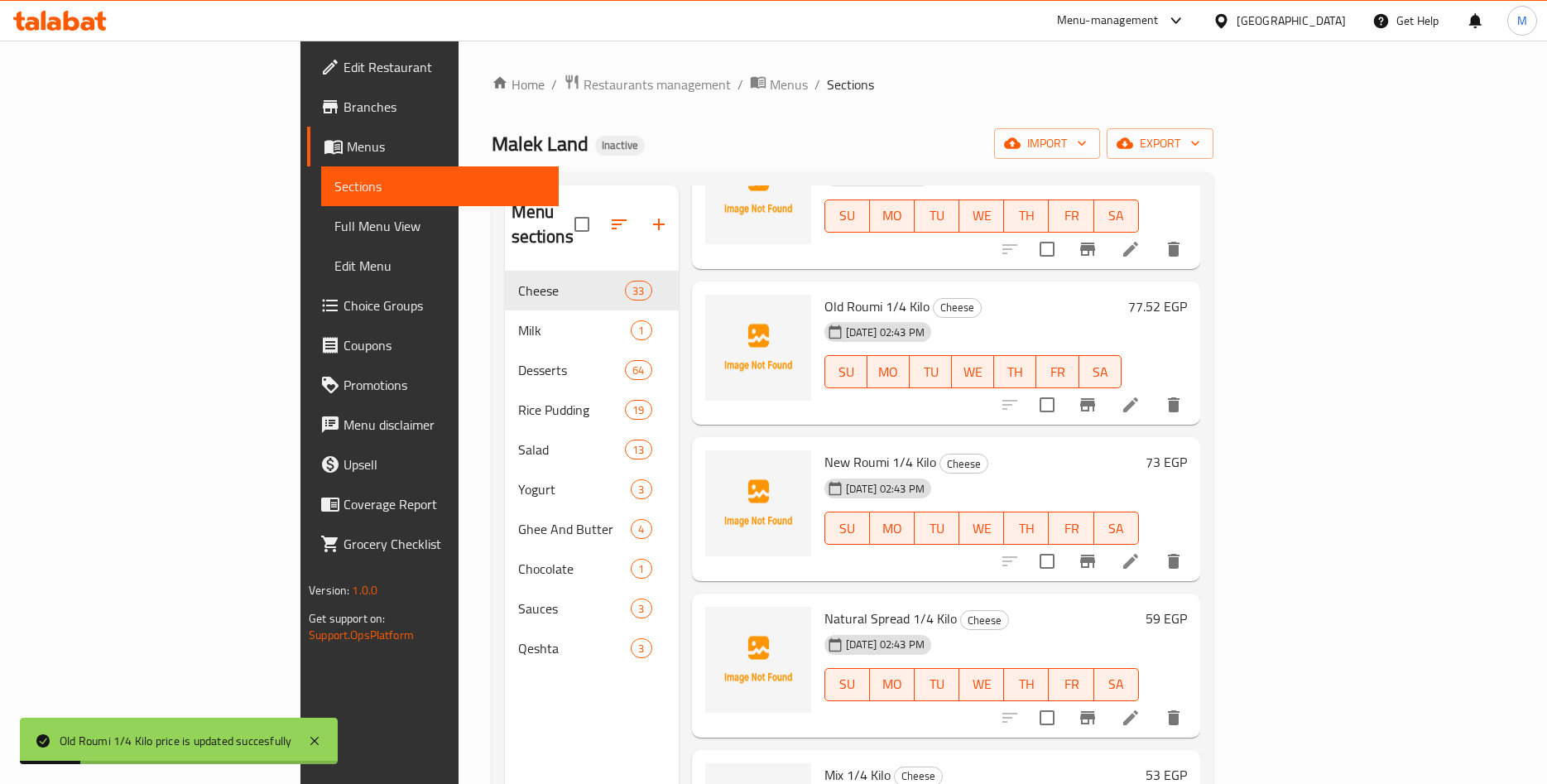
click at [1122, 295] on h6 "Old Roumi 1/4 Kilo Cheese" at bounding box center [973, 306] width 298 height 23
drag, startPoint x: 748, startPoint y: 283, endPoint x: 851, endPoint y: 288, distance: 103.1
click at [851, 288] on div "Old Roumi 1/4 Kilo Cheese 11-09-2025 02:43 PM SU MO TU WE TH FR SA" at bounding box center [973, 353] width 310 height 131
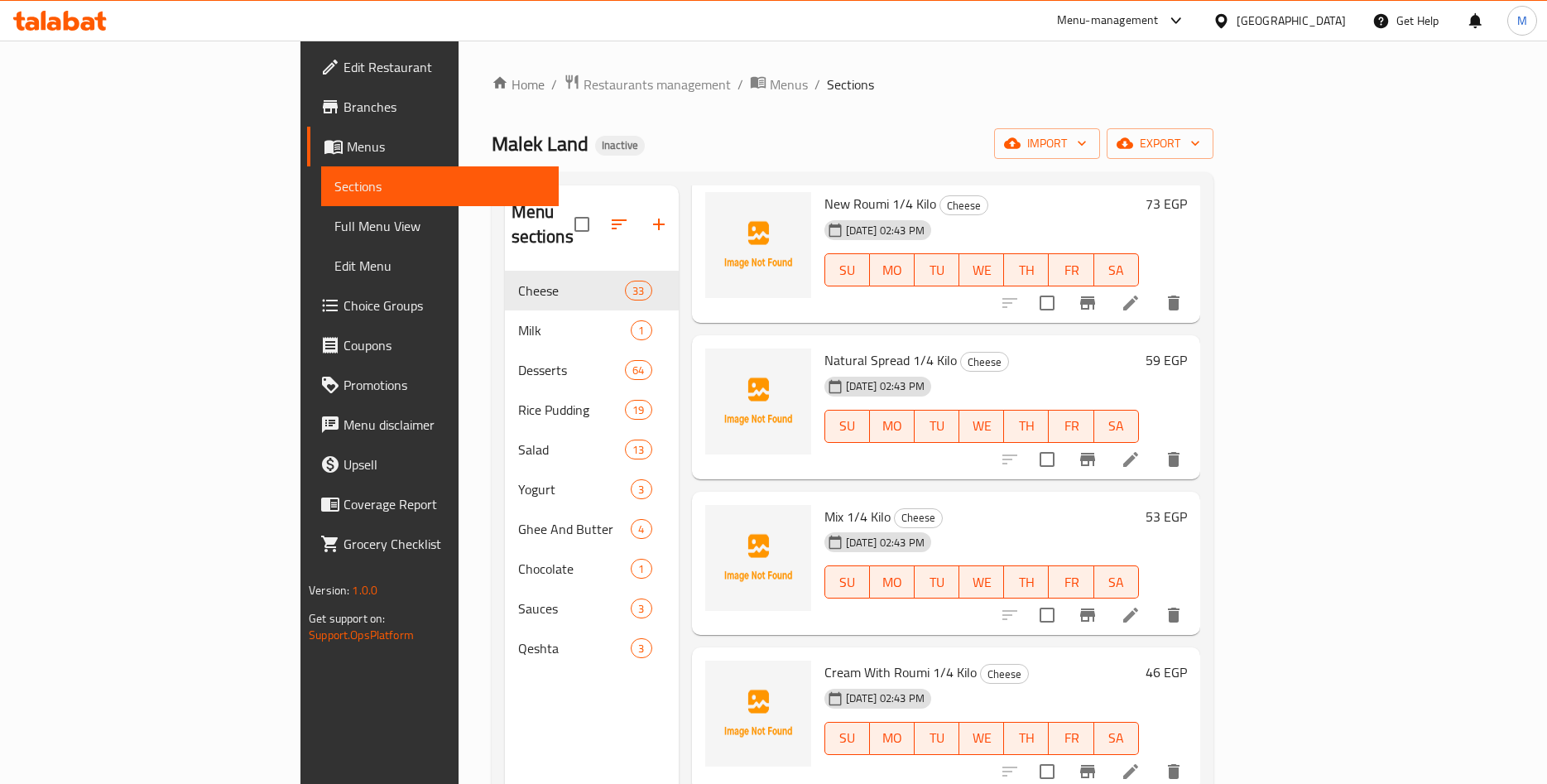
scroll to position [2454, 0]
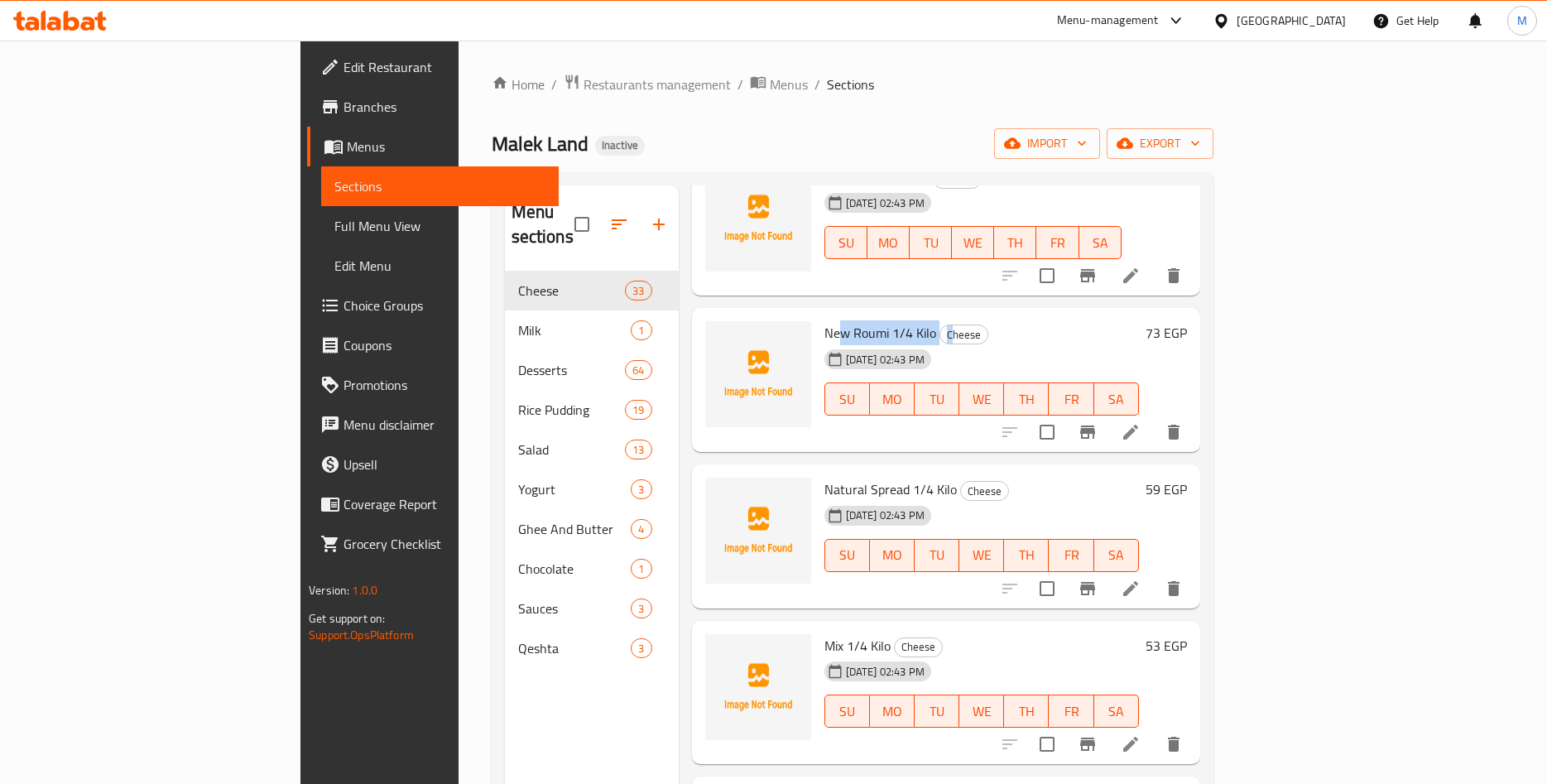
drag, startPoint x: 767, startPoint y: 304, endPoint x: 875, endPoint y: 310, distance: 108.2
click at [875, 321] on h6 "New Roumi 1/4 Kilo Cheese" at bounding box center [981, 332] width 315 height 23
click at [1137, 343] on div "11-09-2025 02:43 PM SU MO TU WE TH FR SA" at bounding box center [981, 388] width 328 height 89
click at [1187, 321] on h6 "73 EGP" at bounding box center [1165, 332] width 41 height 23
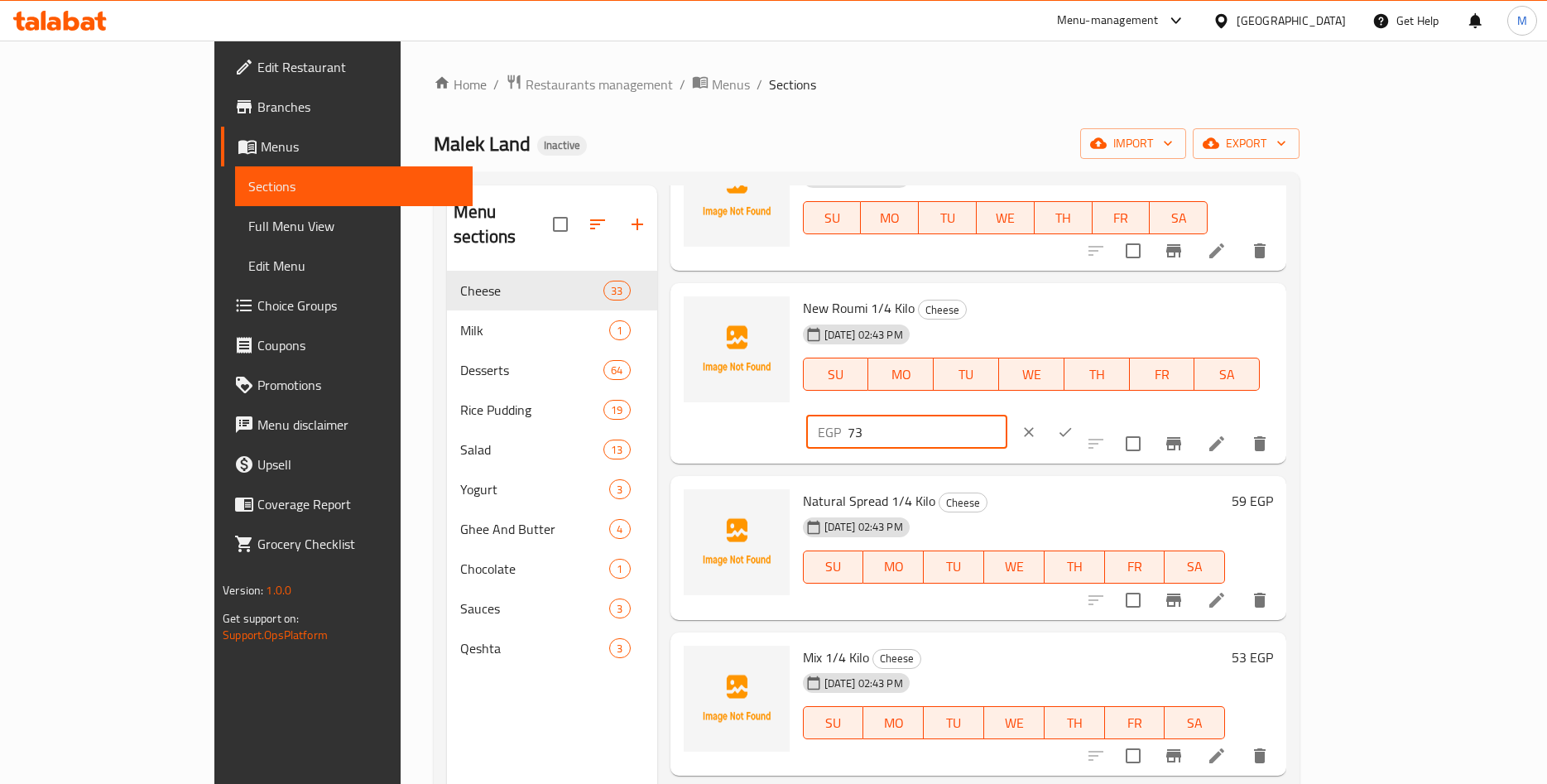
drag, startPoint x: 1279, startPoint y: 316, endPoint x: 1215, endPoint y: 326, distance: 64.8
click at [1008, 415] on input "73" at bounding box center [927, 432] width 160 height 33
paste input ".44"
type input "73.44"
click at [1083, 414] on button "ok" at bounding box center [1065, 433] width 37 height 37
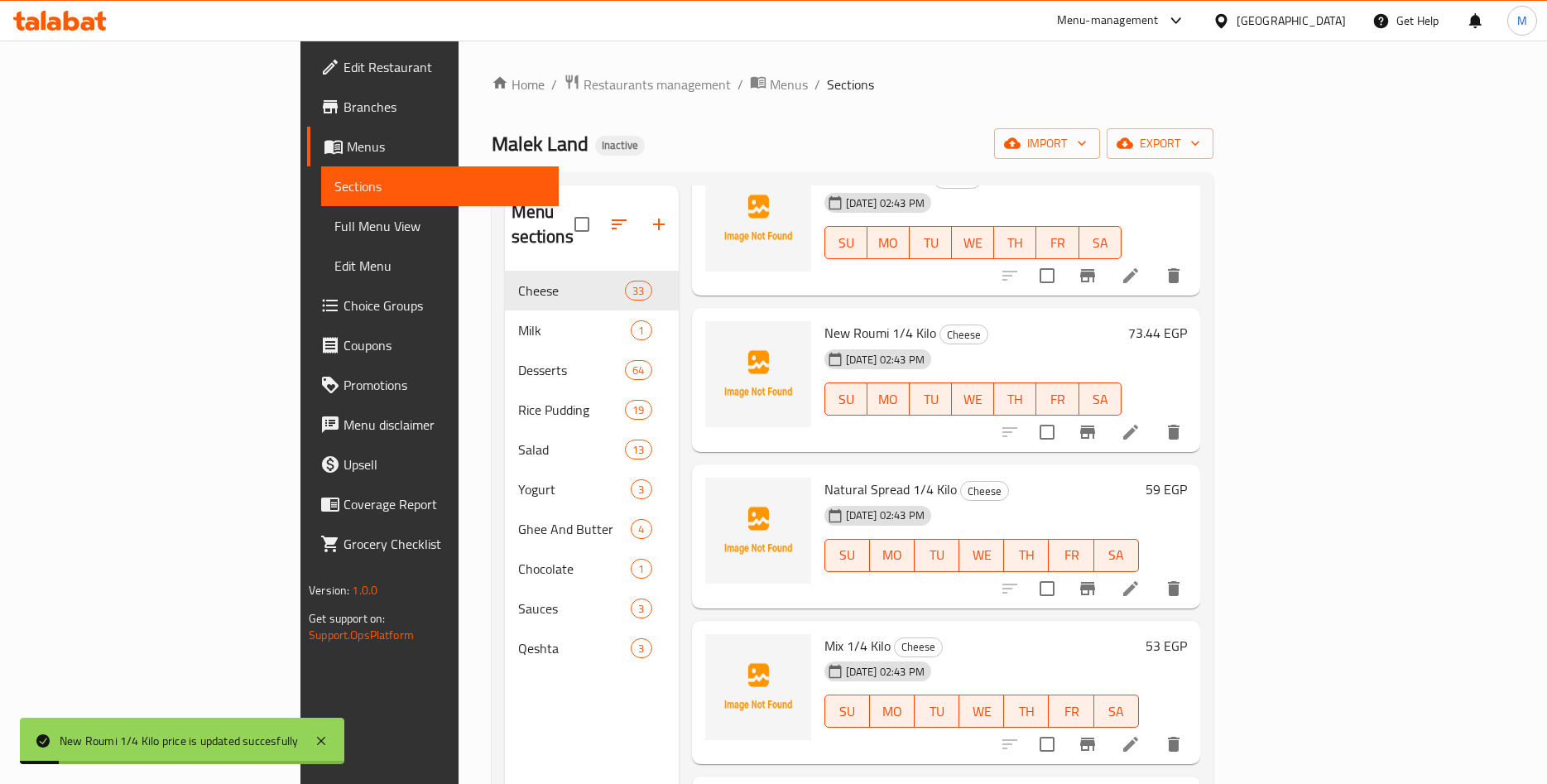
click at [1057, 321] on h6 "New Roumi 1/4 Kilo Cheese" at bounding box center [973, 332] width 298 height 23
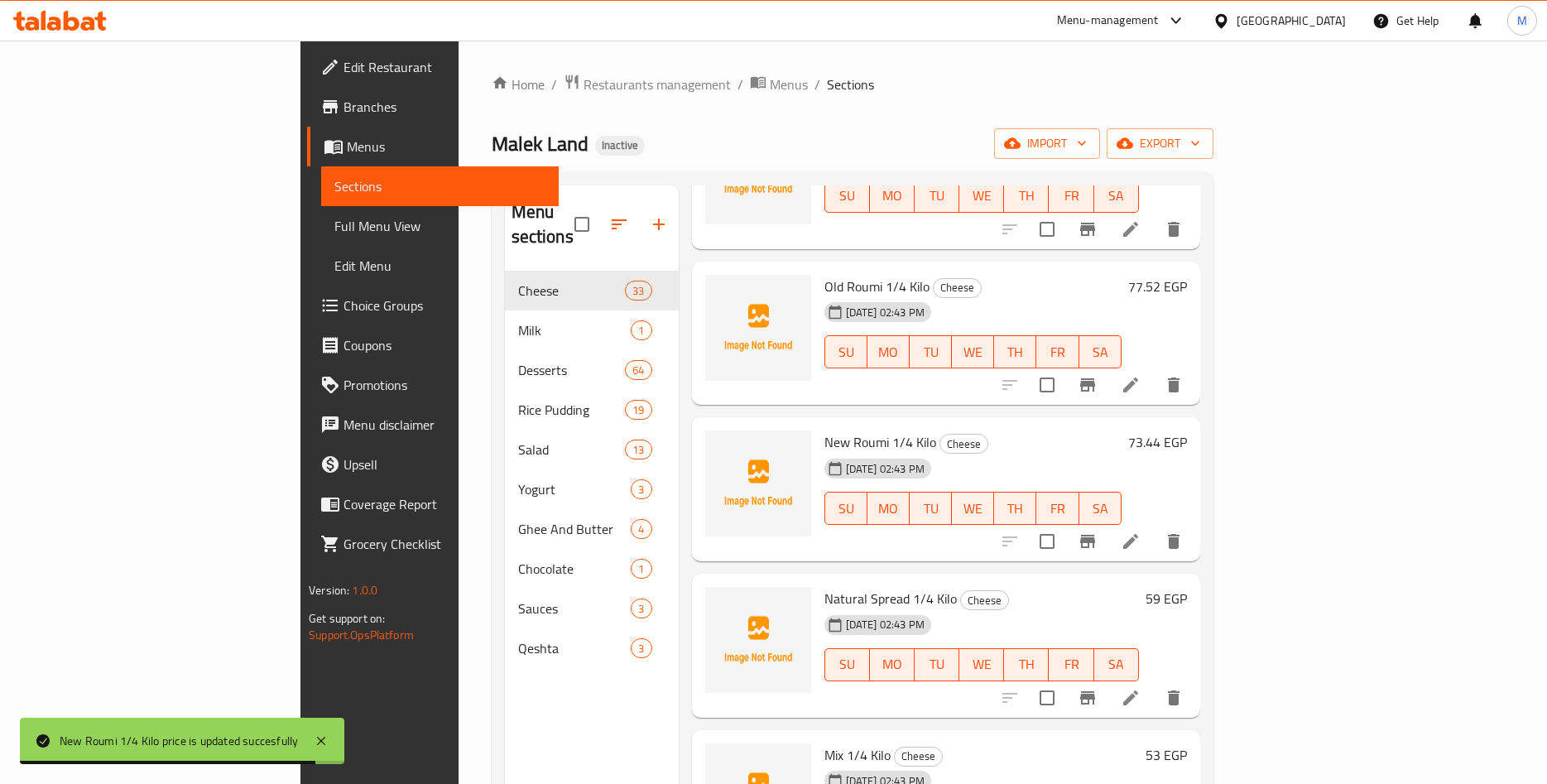
scroll to position [2325, 0]
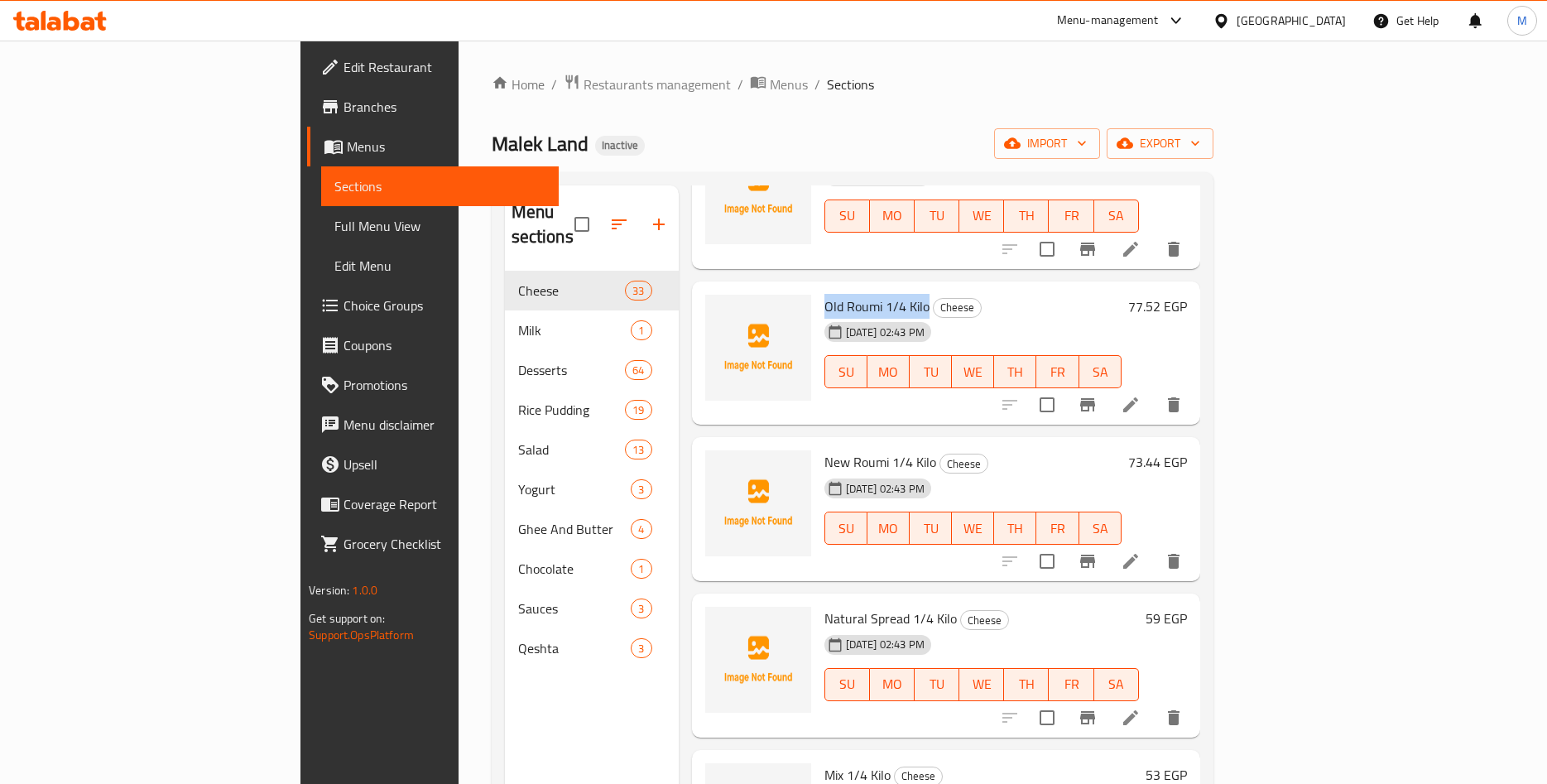
drag, startPoint x: 749, startPoint y: 282, endPoint x: 851, endPoint y: 287, distance: 102.1
click at [851, 294] on span "Old Roumi 1/4 Kilo" at bounding box center [876, 306] width 105 height 25
click at [824, 294] on span "Old Roumi 1/4 Kilo" at bounding box center [876, 306] width 105 height 25
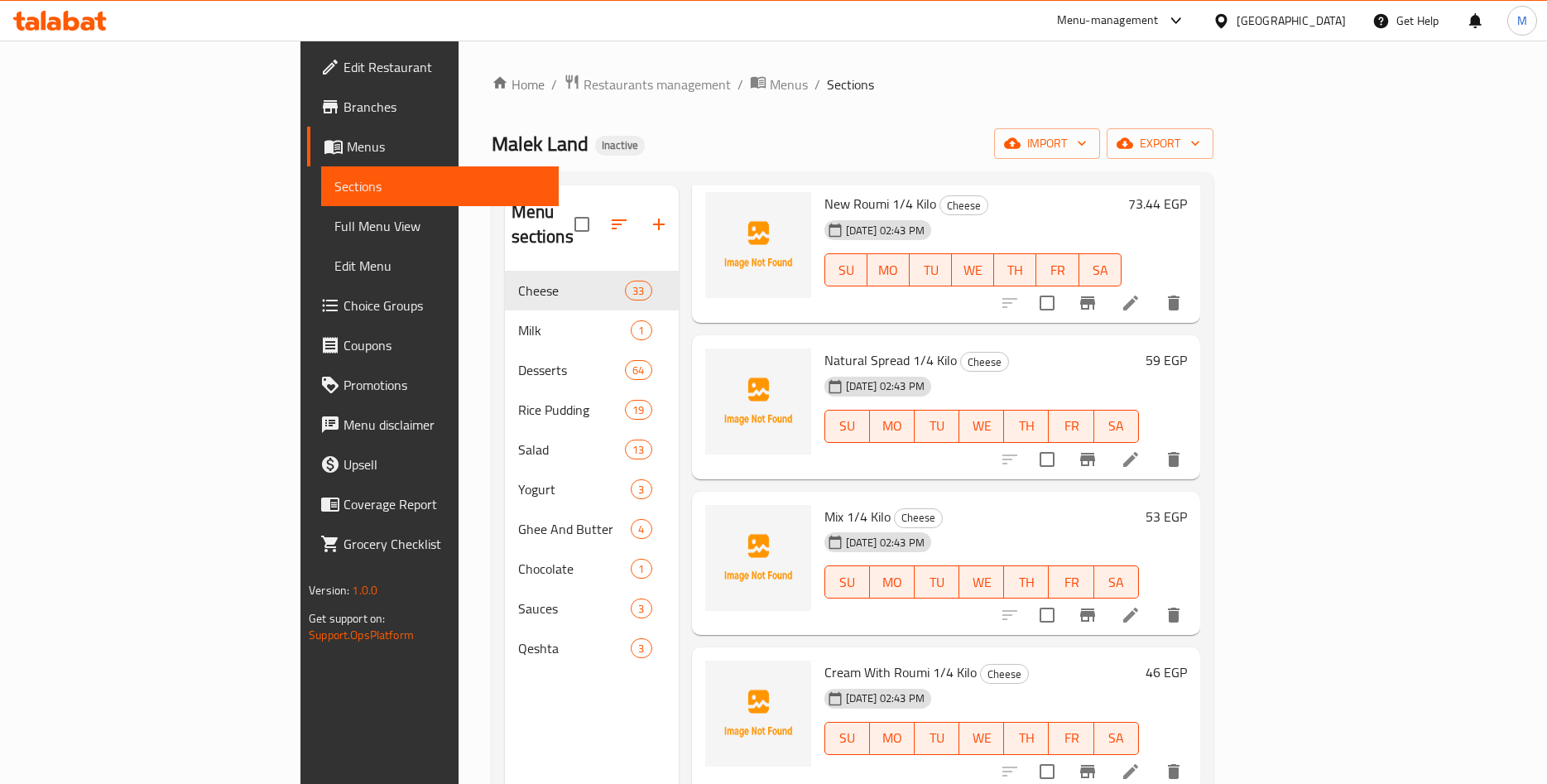
scroll to position [2713, 0]
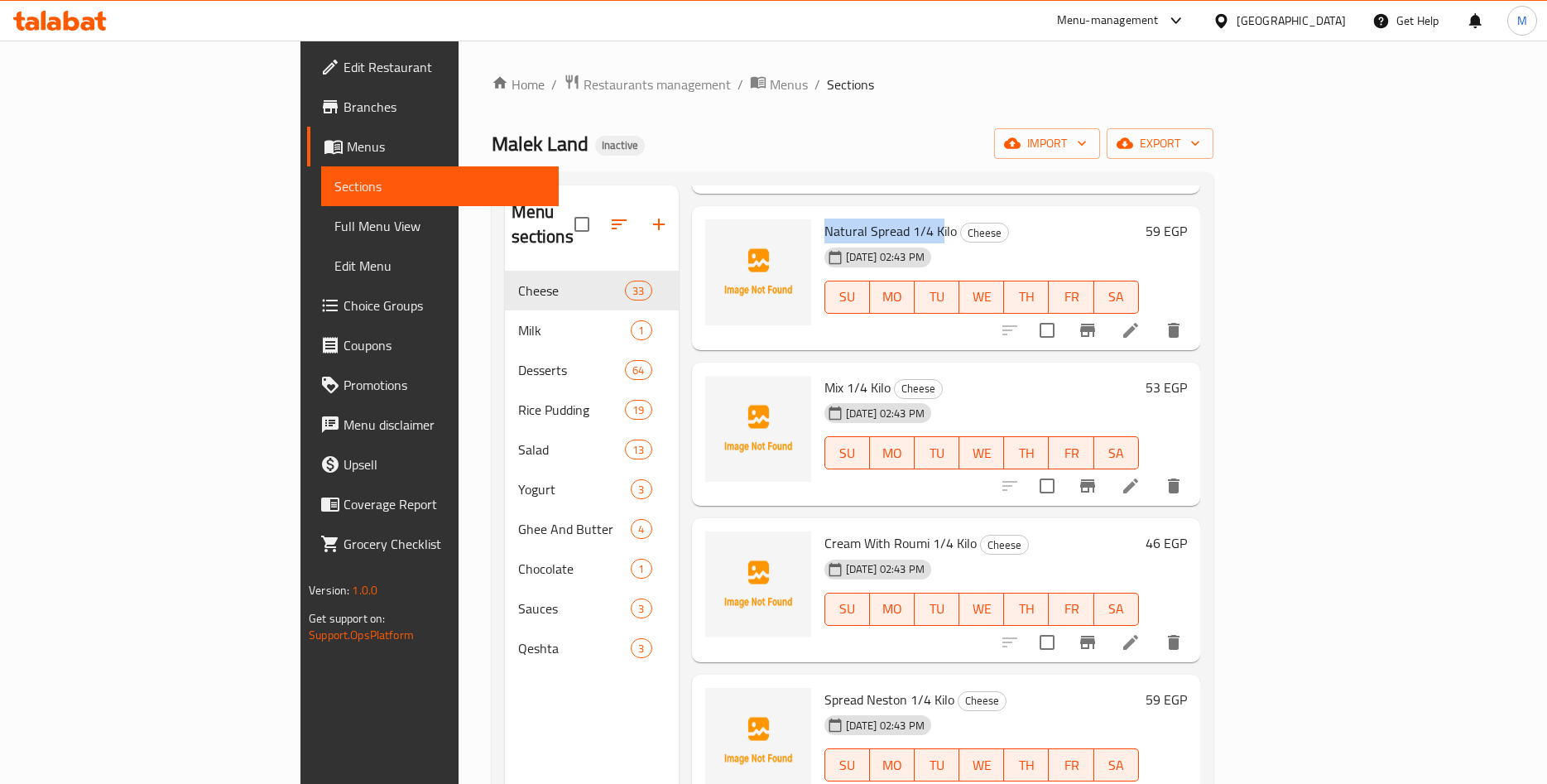
drag, startPoint x: 752, startPoint y: 206, endPoint x: 863, endPoint y: 209, distance: 111.0
click at [863, 218] on span "Natural Spread 1/4 Kilo" at bounding box center [890, 230] width 132 height 25
click at [859, 218] on span "Natural Spread 1/4 Kilo" at bounding box center [890, 230] width 132 height 25
drag, startPoint x: 749, startPoint y: 204, endPoint x: 875, endPoint y: 208, distance: 126.1
click at [875, 218] on span "Natural Spread 1/4 Kilo" at bounding box center [890, 230] width 132 height 25
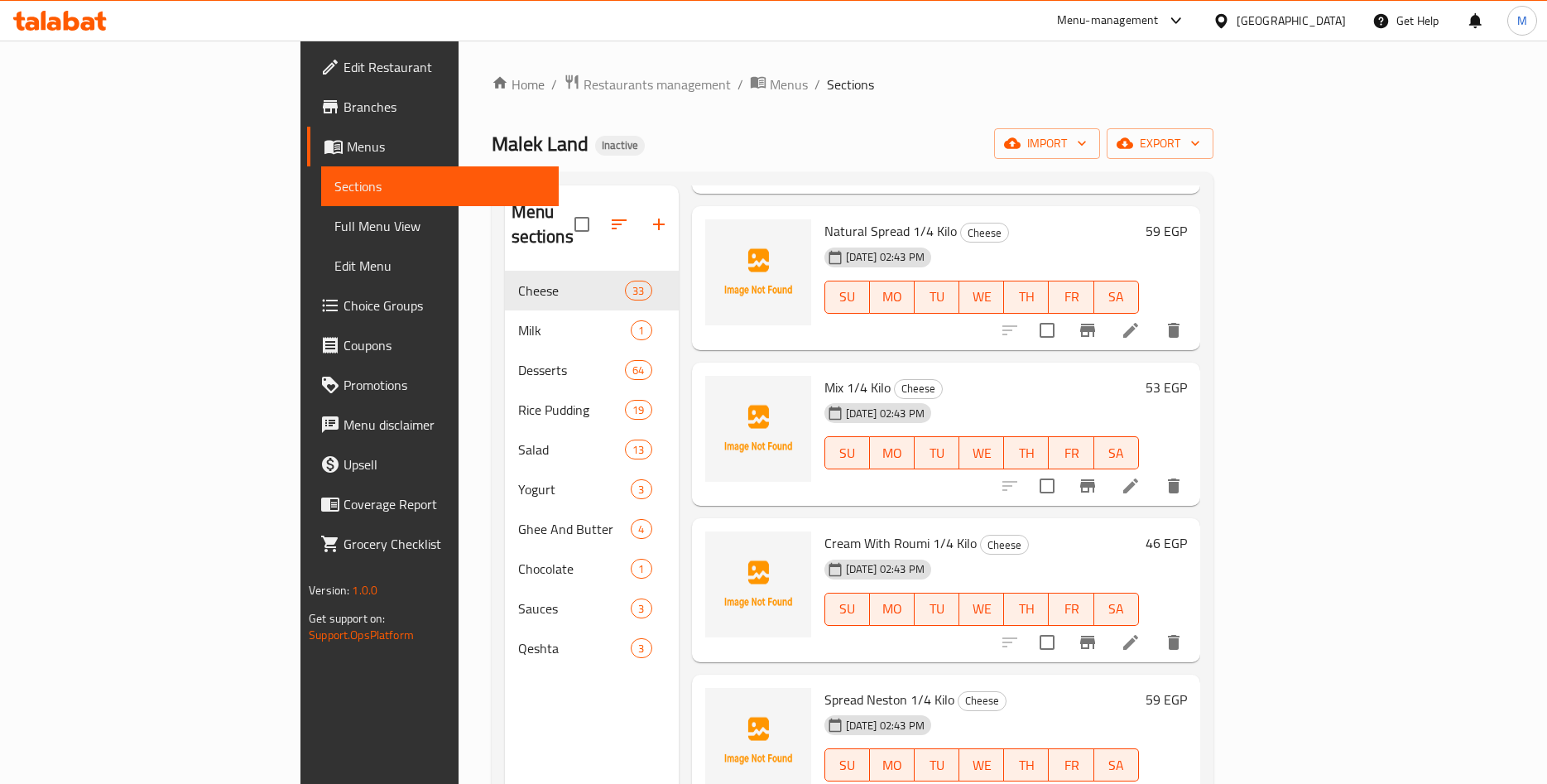
click at [1187, 219] on h6 "59 EGP" at bounding box center [1165, 230] width 41 height 23
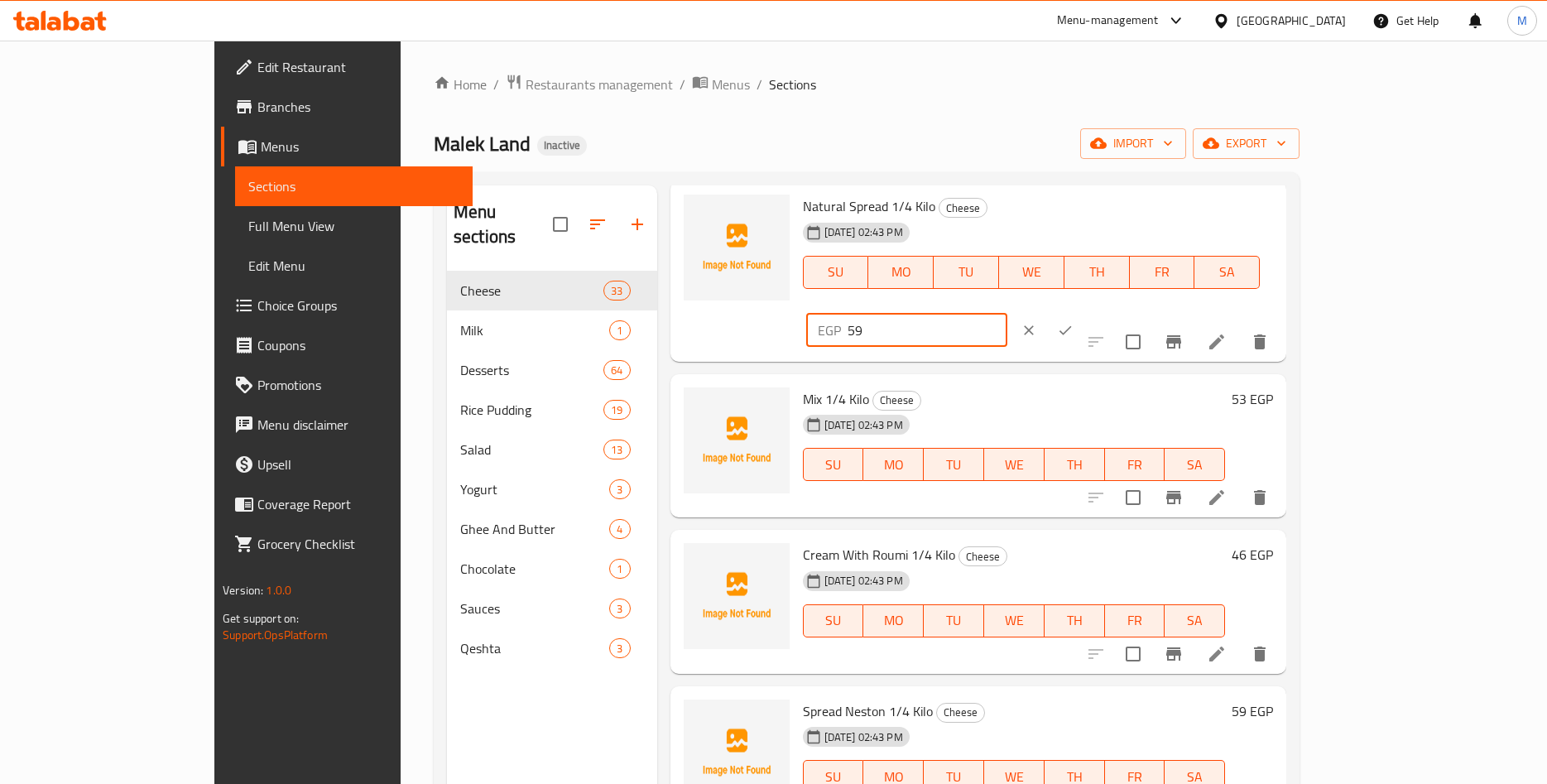
drag, startPoint x: 1281, startPoint y: 214, endPoint x: 1194, endPoint y: 220, distance: 87.2
click at [1008, 314] on input "59" at bounding box center [927, 330] width 160 height 33
paste input ".16"
type input "59.16"
click at [1072, 325] on icon "ok" at bounding box center [1066, 329] width 13 height 9
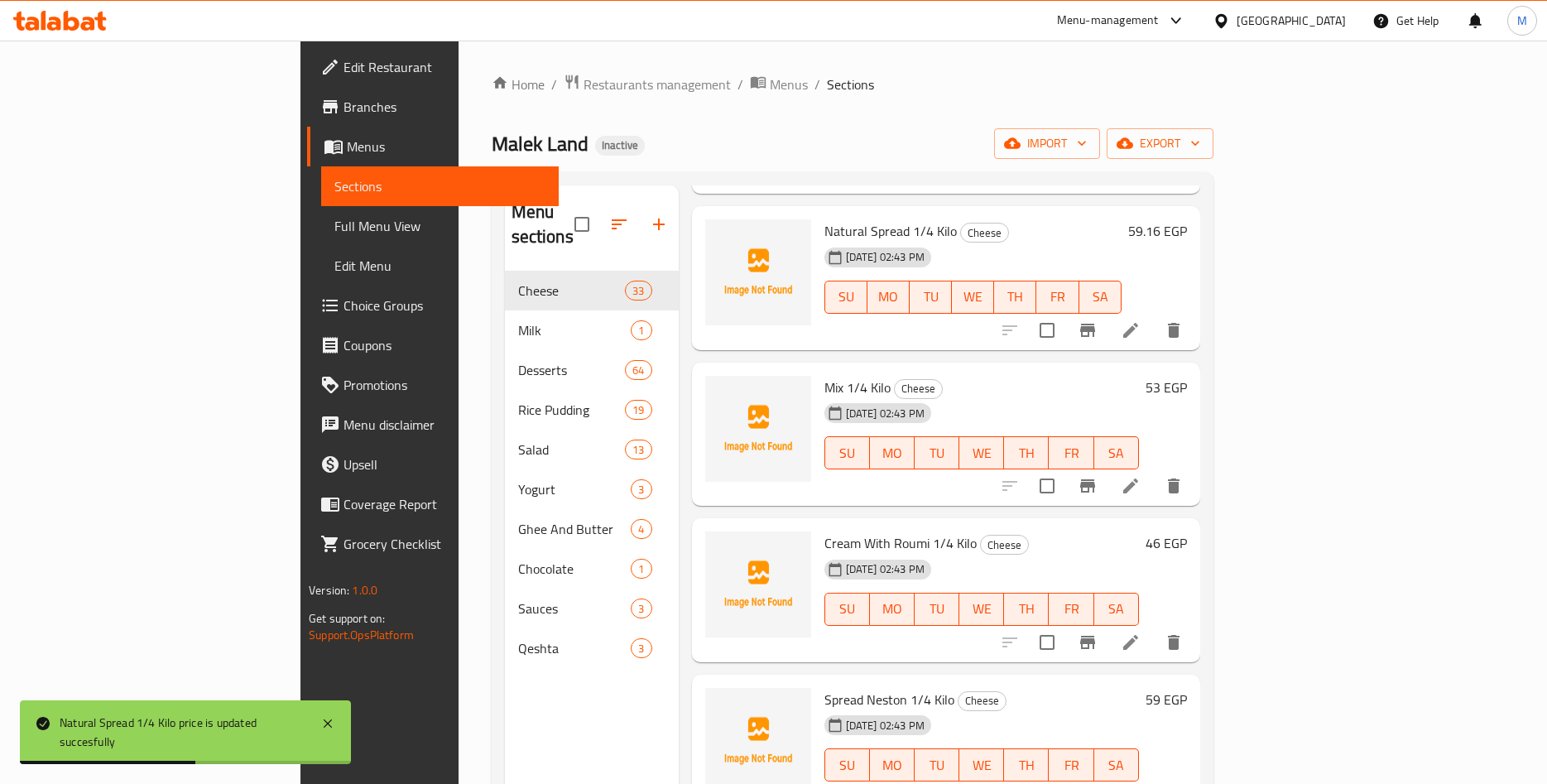
scroll to position [2841, 0]
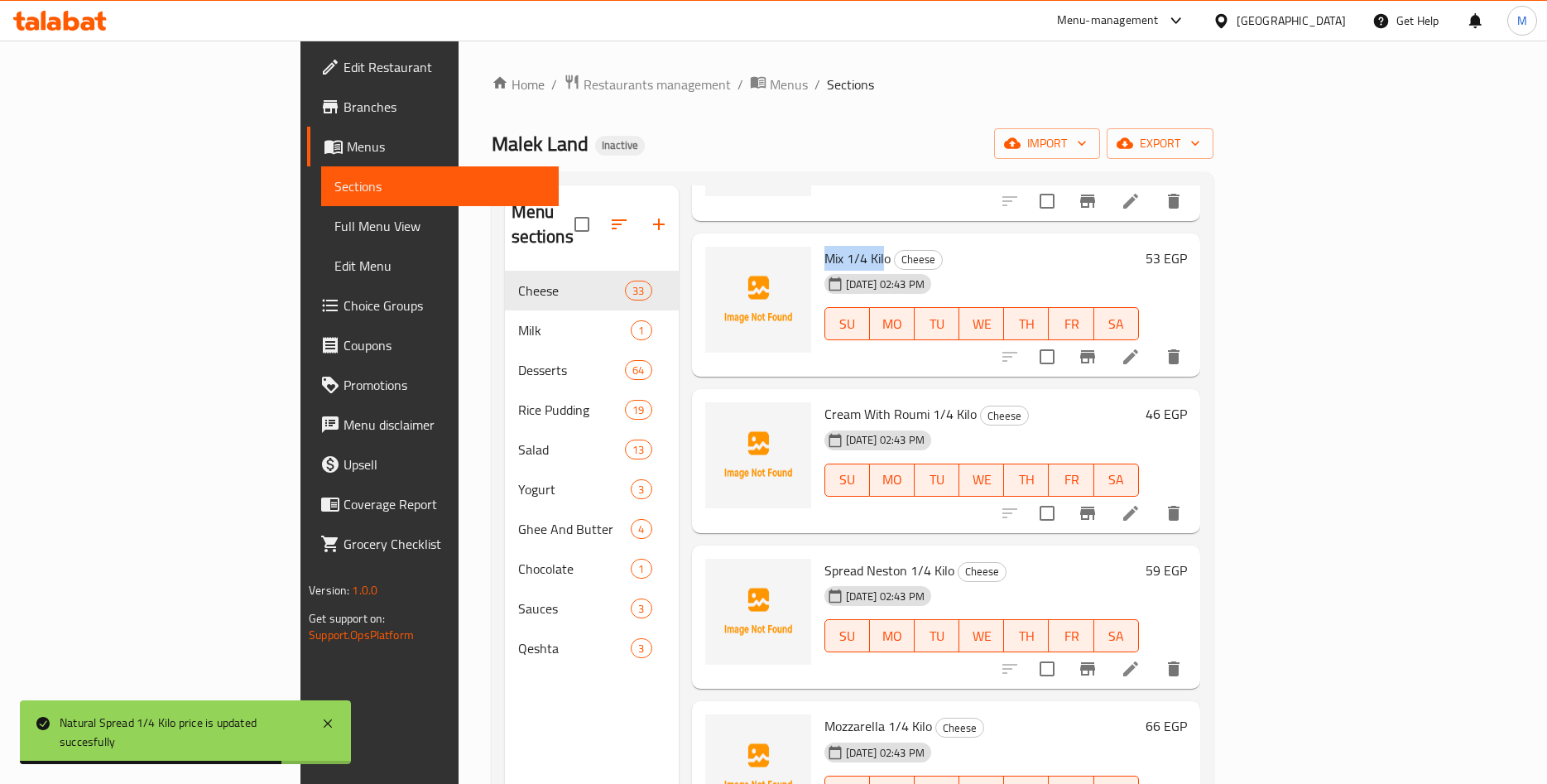
drag, startPoint x: 754, startPoint y: 235, endPoint x: 809, endPoint y: 239, distance: 55.1
click at [824, 246] on span "Mix 1/4 Kilo" at bounding box center [857, 257] width 67 height 25
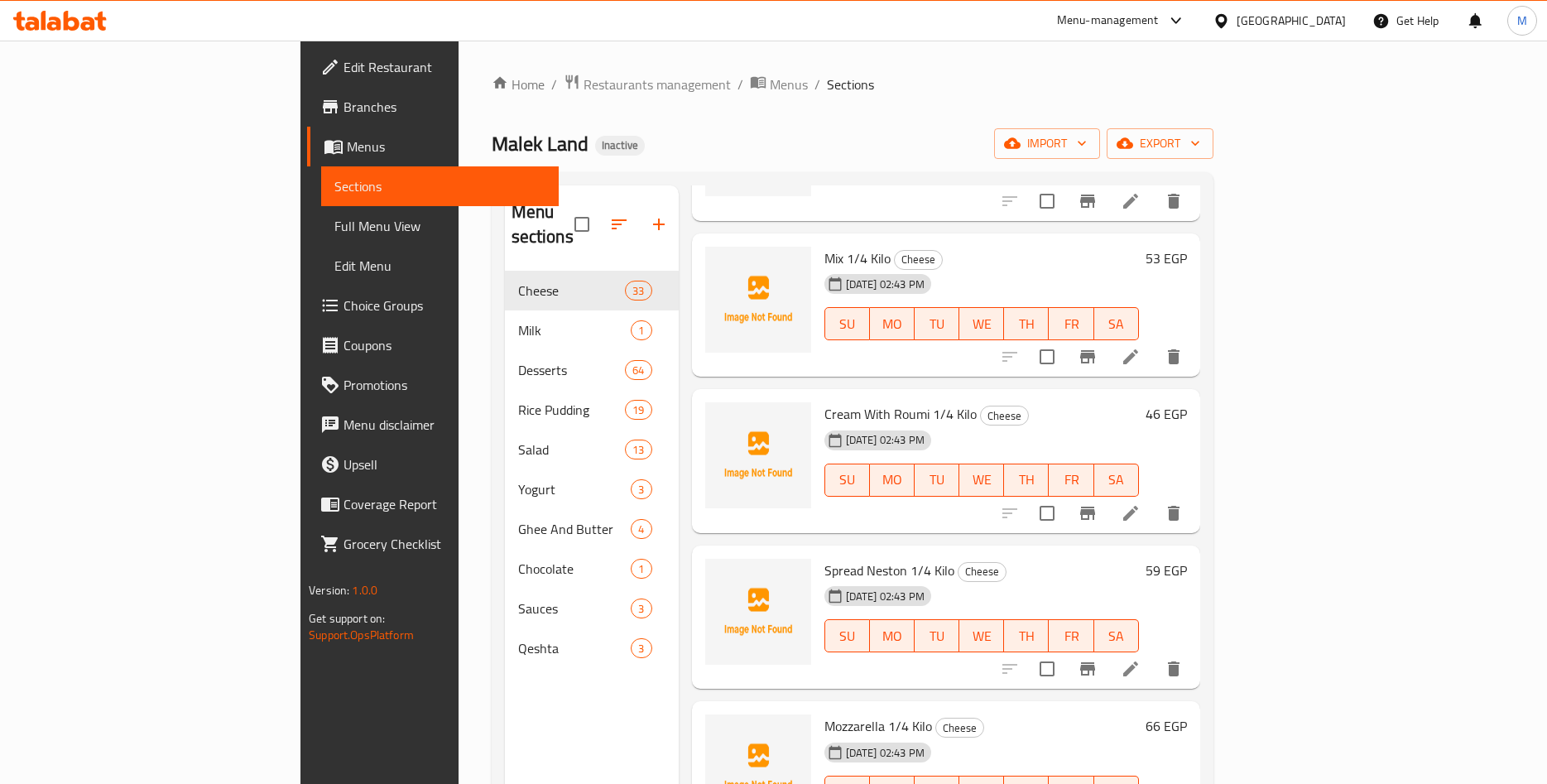
click at [1187, 246] on h6 "53 EGP" at bounding box center [1165, 257] width 41 height 23
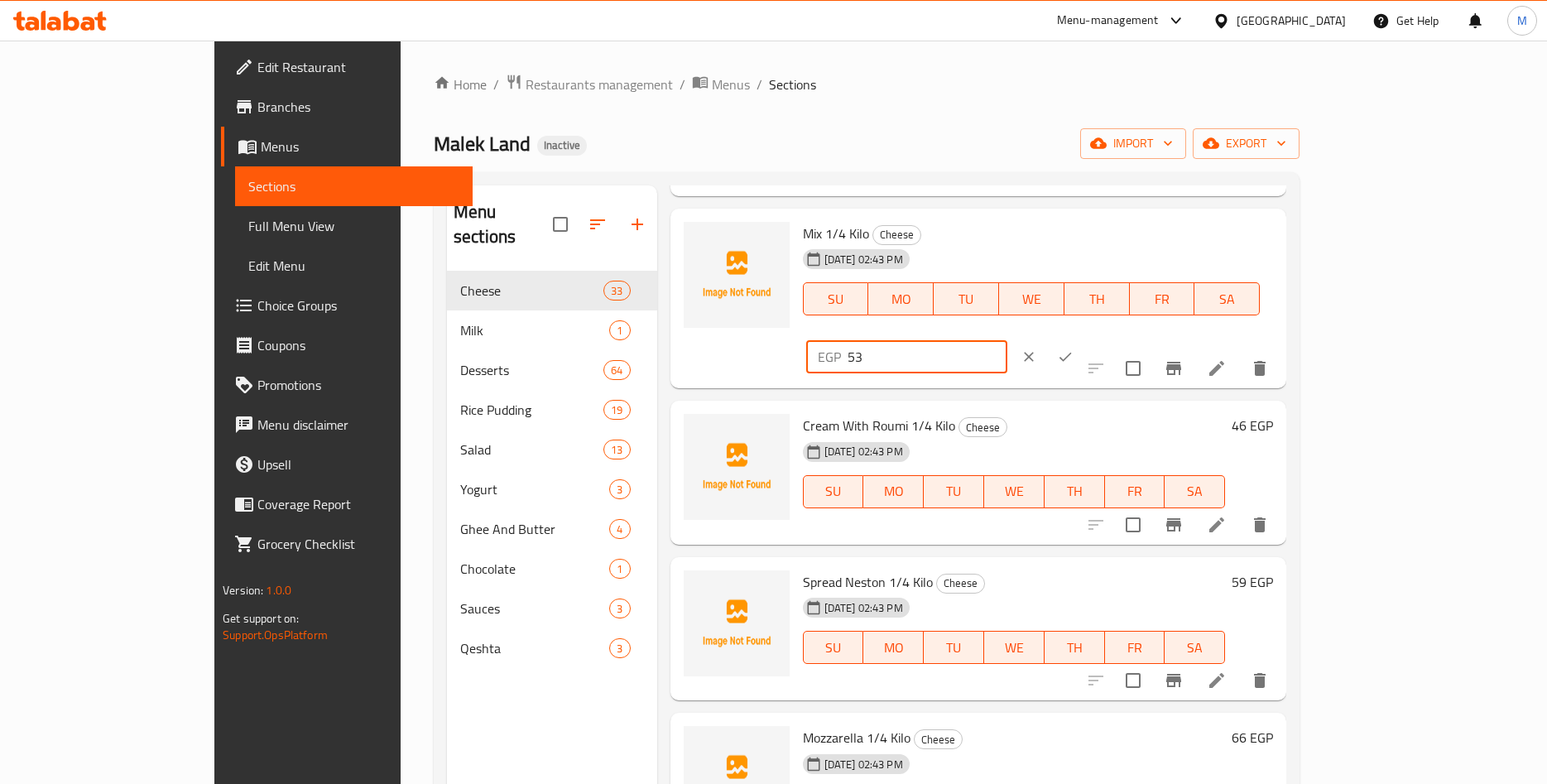
drag, startPoint x: 1289, startPoint y: 246, endPoint x: 1203, endPoint y: 255, distance: 86.5
click at [1008, 340] on input "53" at bounding box center [927, 357] width 160 height 33
paste input ".04"
type input "53.04"
click at [1073, 349] on icon "ok" at bounding box center [1065, 357] width 16 height 16
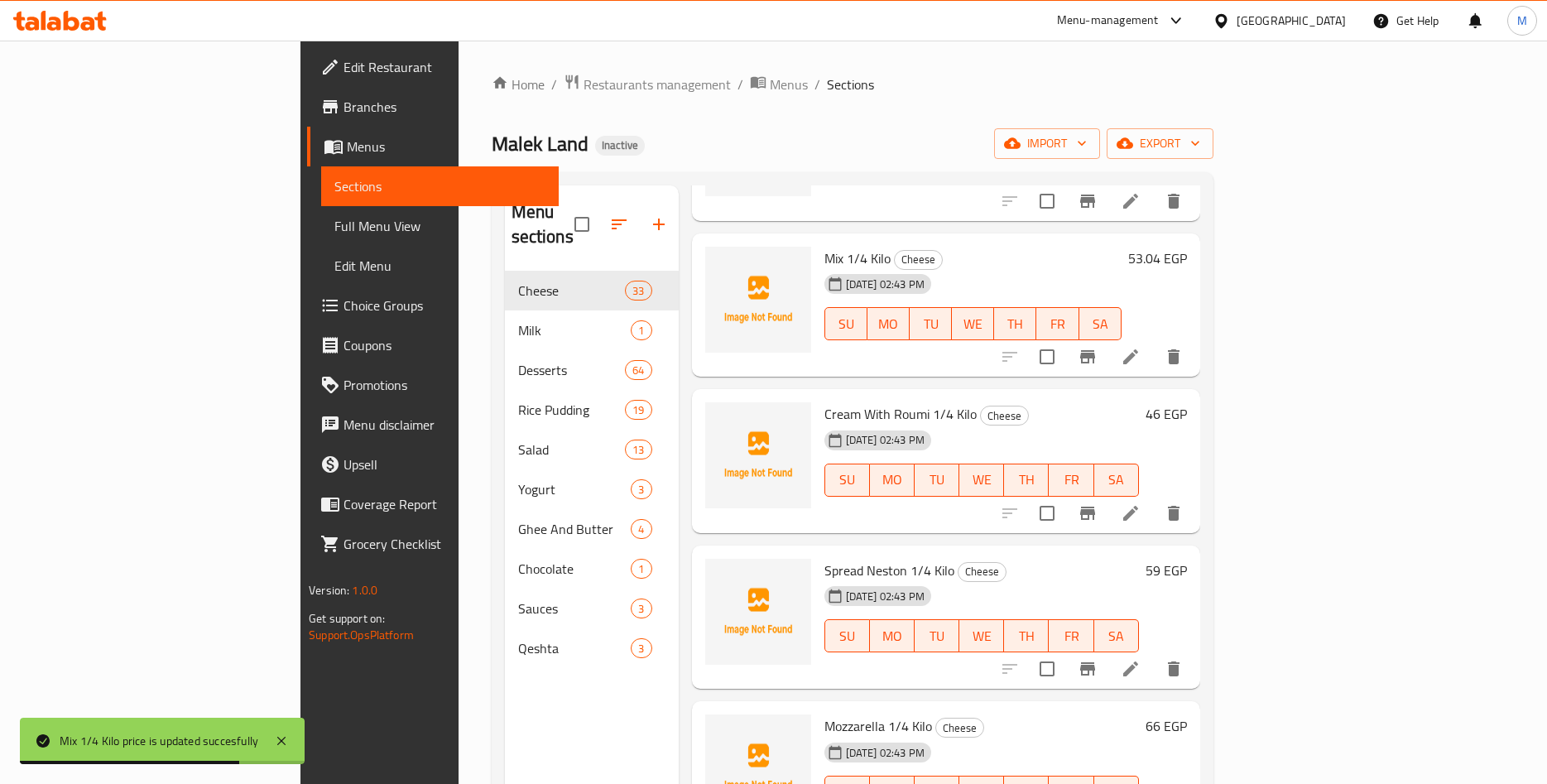
scroll to position [2971, 0]
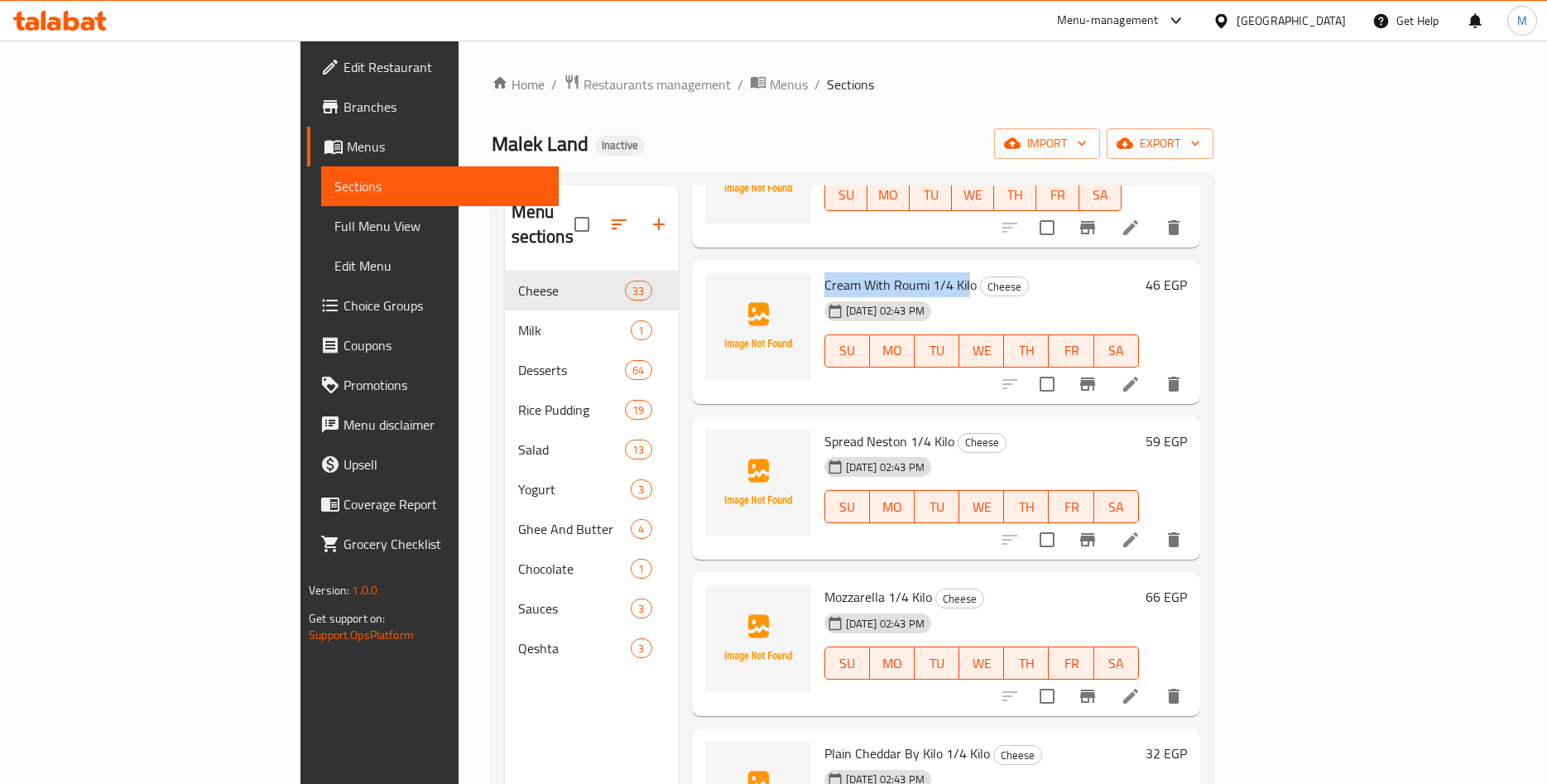
drag, startPoint x: 747, startPoint y: 259, endPoint x: 895, endPoint y: 264, distance: 148.1
click at [895, 267] on div "Cream With Roumi 1/4 Kilo Cheese 11-09-2025 02:43 PM SU MO TU WE TH FR SA" at bounding box center [981, 331] width 328 height 131
click at [1187, 273] on h6 "46 EGP" at bounding box center [1165, 284] width 41 height 23
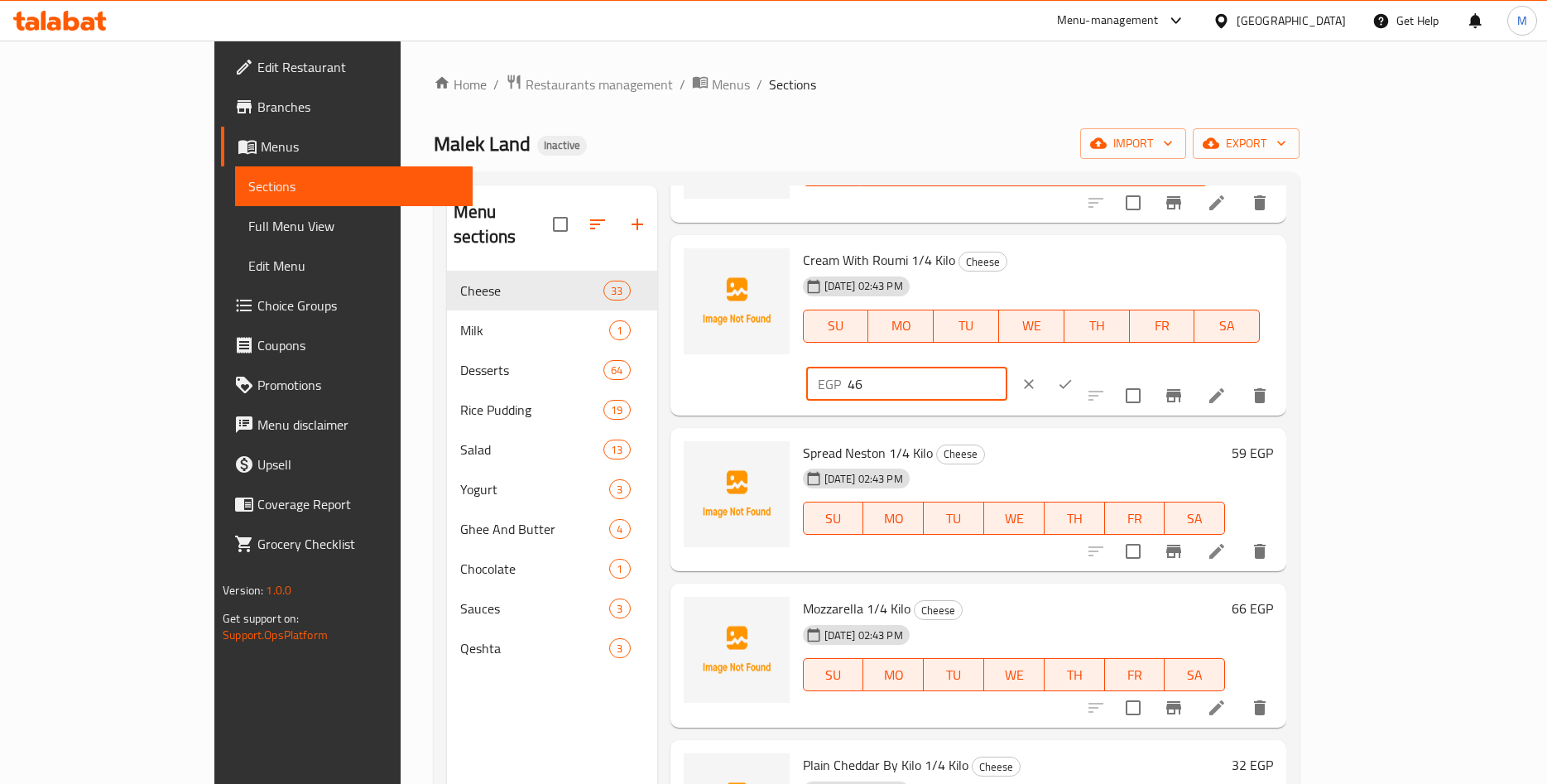
drag, startPoint x: 1288, startPoint y: 256, endPoint x: 1172, endPoint y: 280, distance: 118.5
click at [1008, 368] on input "46" at bounding box center [927, 384] width 160 height 33
paste input "5.90"
type input "45.90"
click at [1073, 376] on icon "ok" at bounding box center [1065, 384] width 16 height 16
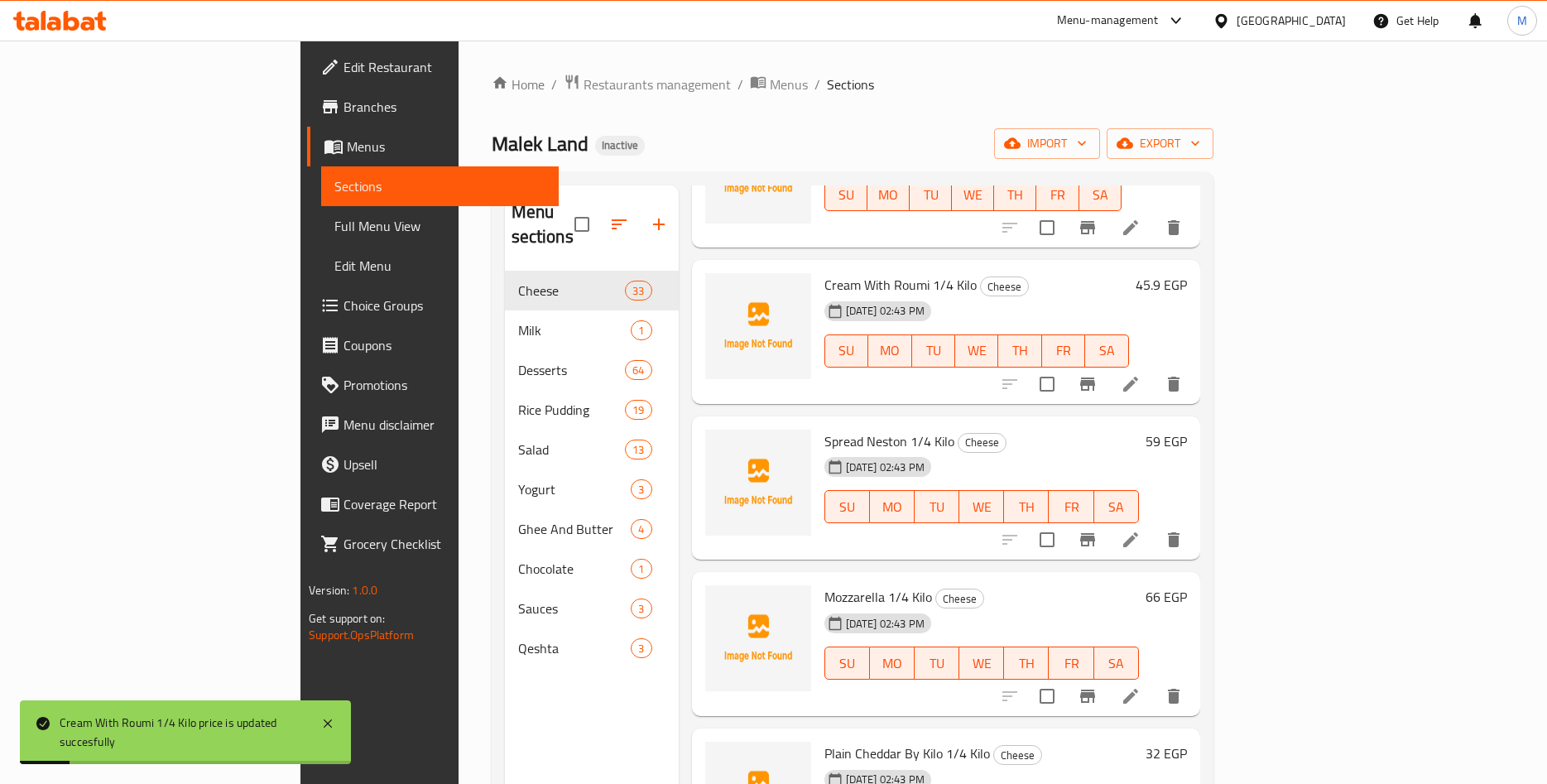
click at [1094, 273] on h6 "Cream With Roumi 1/4 Kilo Cheese" at bounding box center [977, 284] width 305 height 23
click at [1036, 273] on h6 "Cream With Roumi 1/4 Kilo Cheese" at bounding box center [977, 284] width 305 height 23
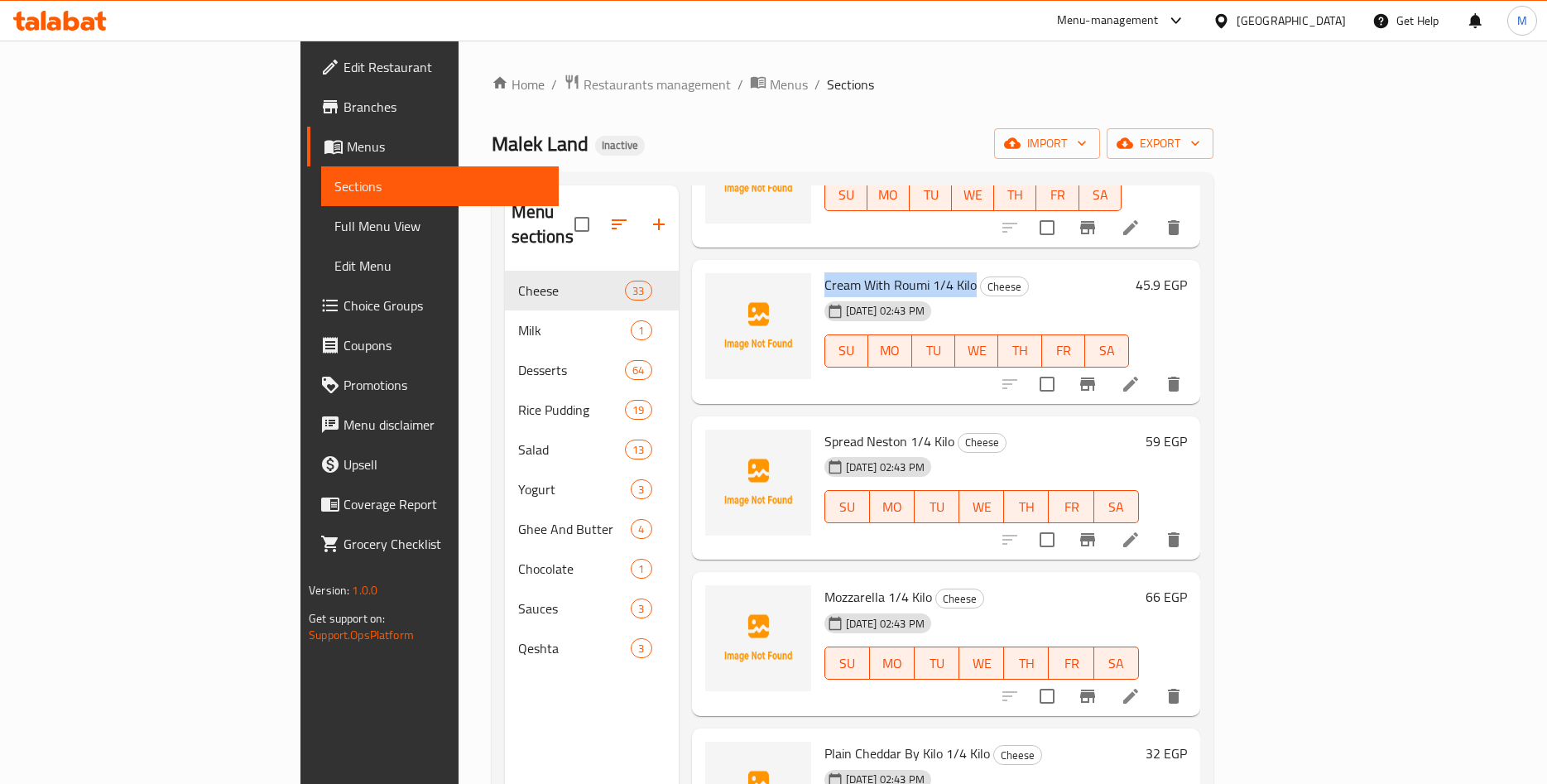
drag, startPoint x: 749, startPoint y: 263, endPoint x: 896, endPoint y: 260, distance: 147.0
click at [896, 272] on span "Cream With Roumi 1/4 Kilo" at bounding box center [900, 284] width 152 height 25
click at [890, 272] on span "Cream With Roumi 1/4 Kilo" at bounding box center [900, 284] width 152 height 25
drag, startPoint x: 749, startPoint y: 263, endPoint x: 896, endPoint y: 262, distance: 147.0
click at [896, 272] on span "Cream With Roumi 1/4 Kilo" at bounding box center [900, 284] width 152 height 25
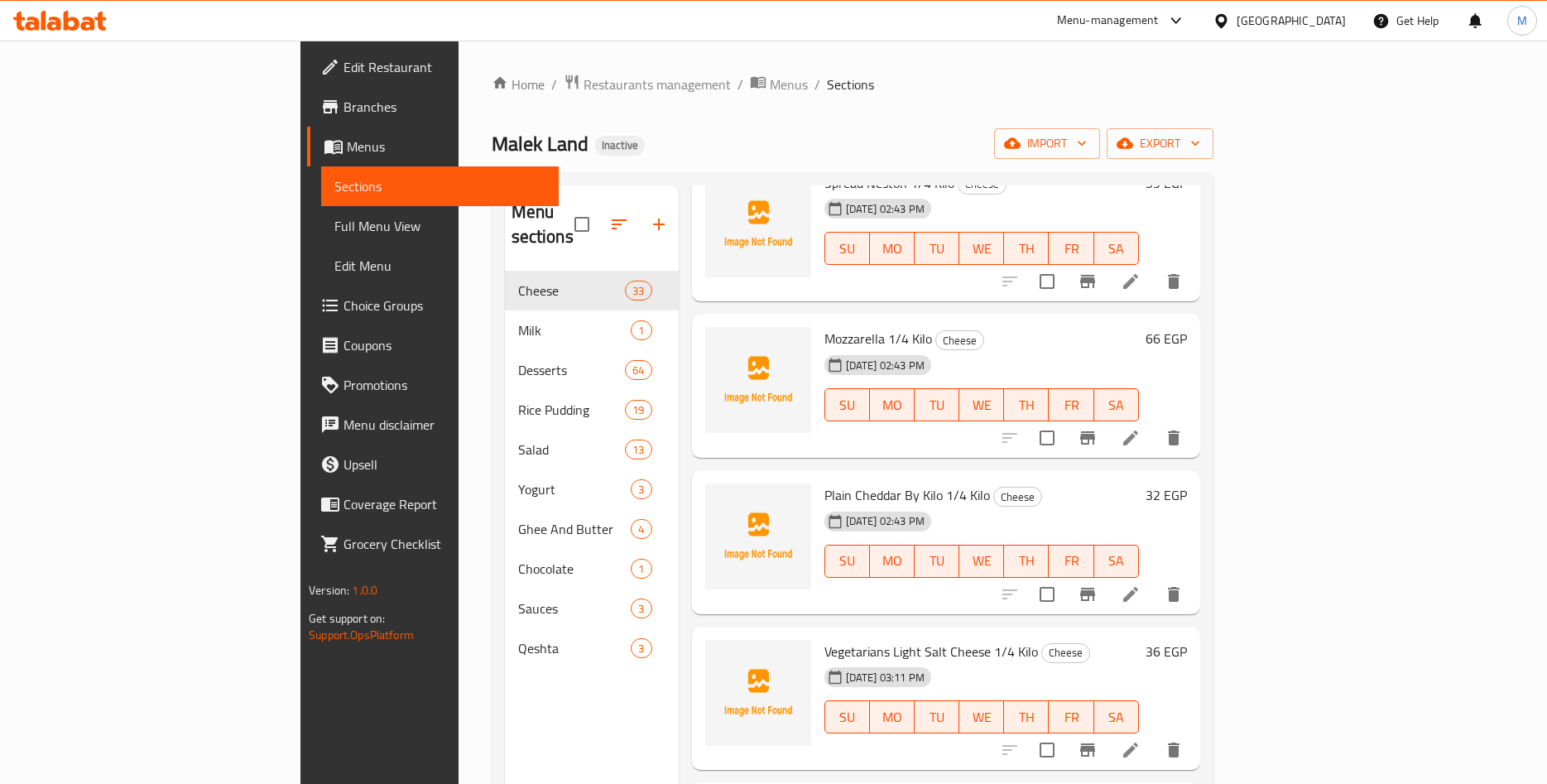
scroll to position [3099, 0]
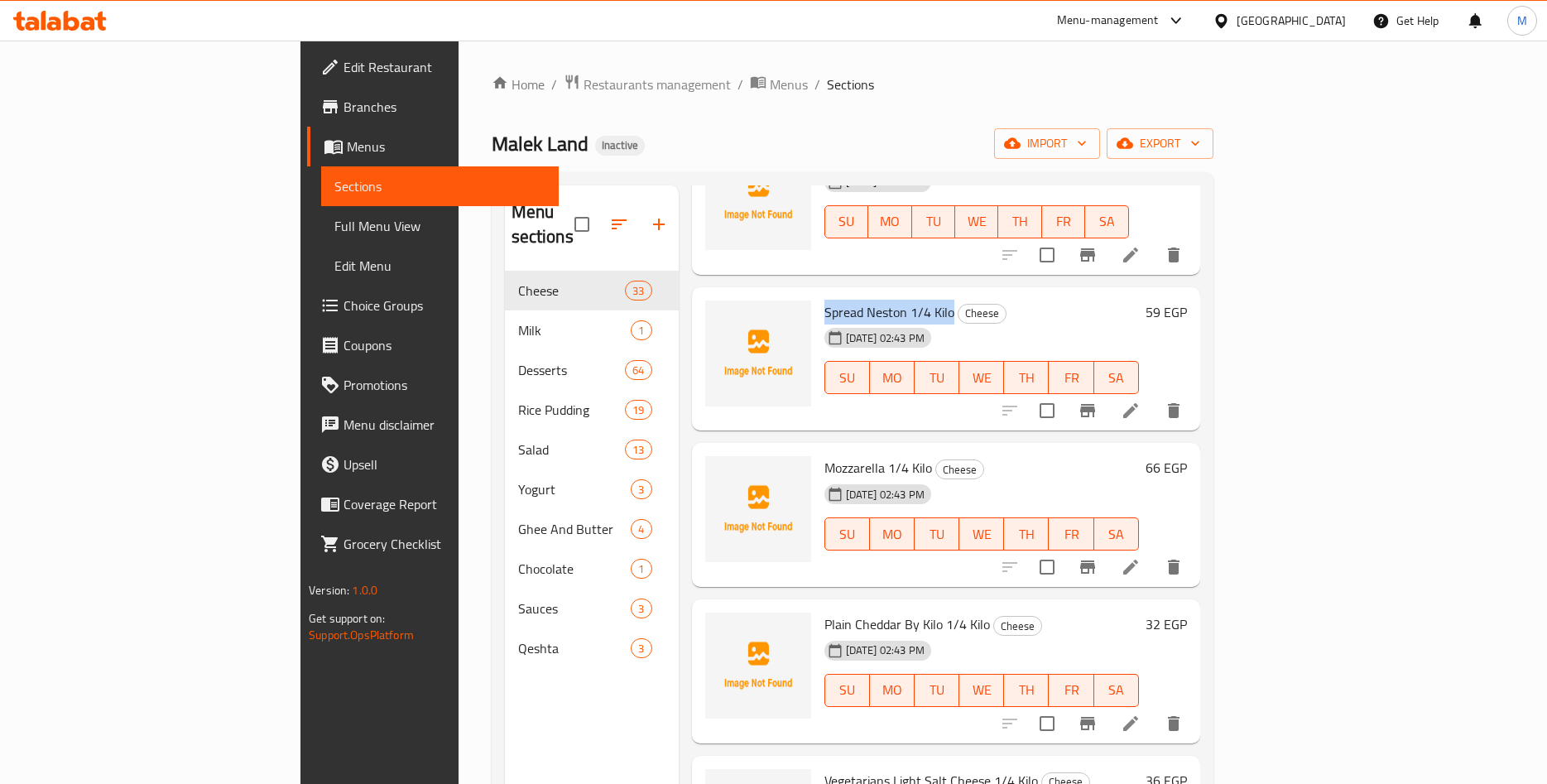
drag, startPoint x: 751, startPoint y: 288, endPoint x: 876, endPoint y: 289, distance: 125.0
click at [876, 299] on span "Spread Neston 1/4 Kilo" at bounding box center [889, 311] width 130 height 25
click at [1187, 300] on h6 "59 EGP" at bounding box center [1165, 311] width 41 height 23
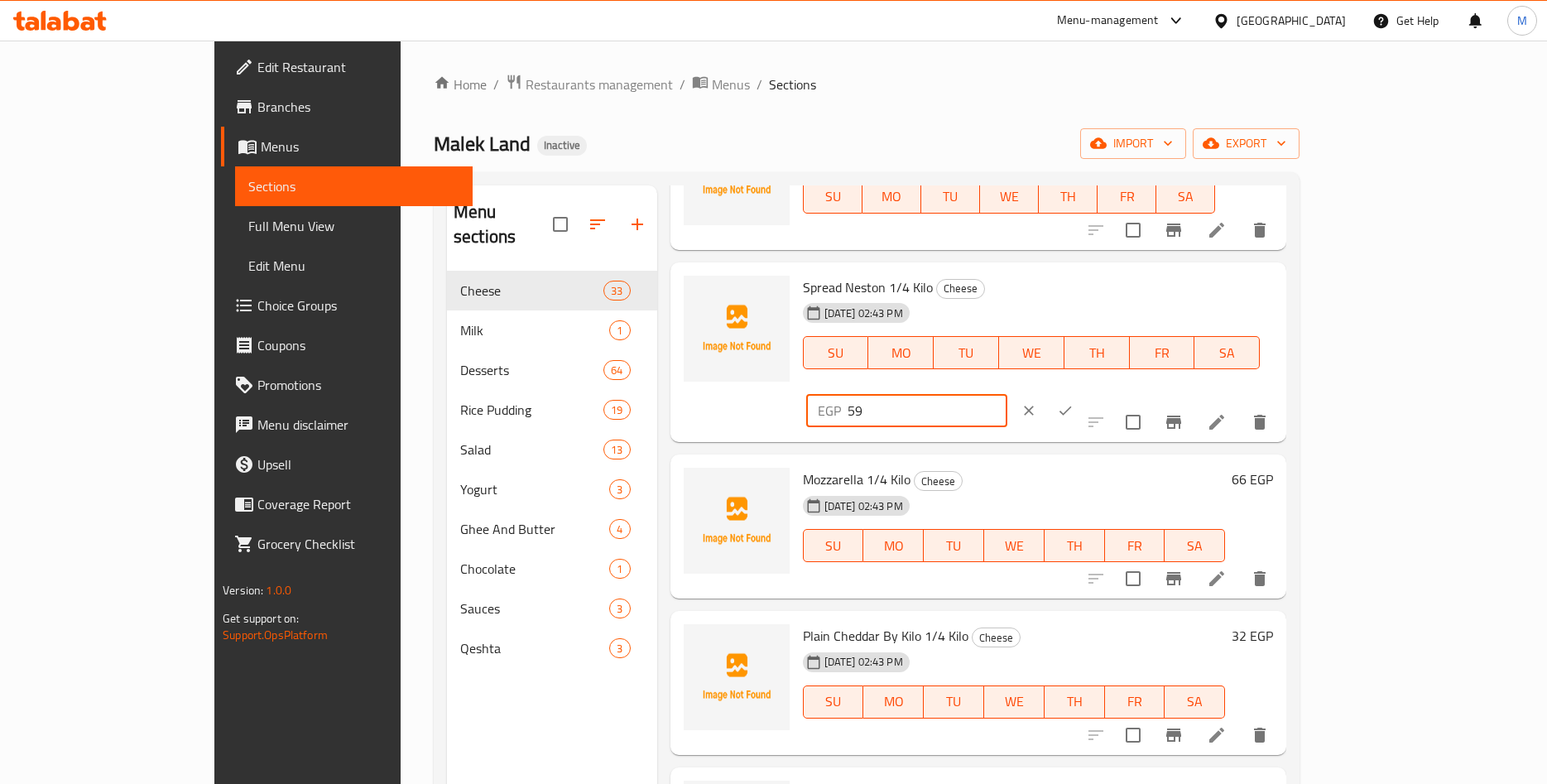
drag, startPoint x: 1291, startPoint y: 289, endPoint x: 1208, endPoint y: 300, distance: 83.7
click at [1008, 394] on input "59" at bounding box center [927, 411] width 160 height 33
paste input ".16"
type input "59.16"
click at [1073, 402] on icon "ok" at bounding box center [1065, 411] width 16 height 16
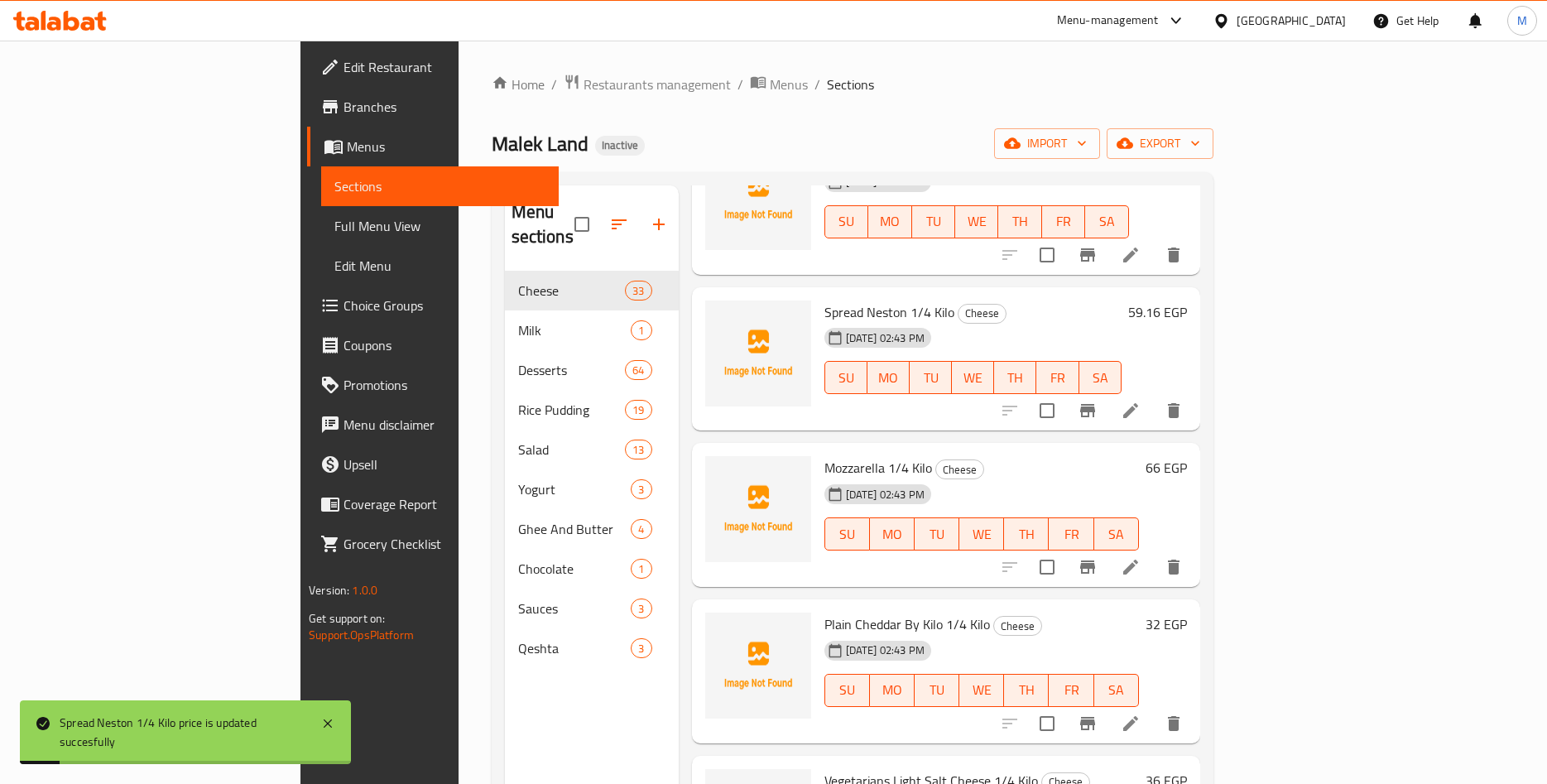
click at [1093, 294] on div "Spread Neston 1/4 Kilo Cheese 11-09-2025 02:43 PM SU MO TU WE TH FR SA" at bounding box center [973, 359] width 310 height 131
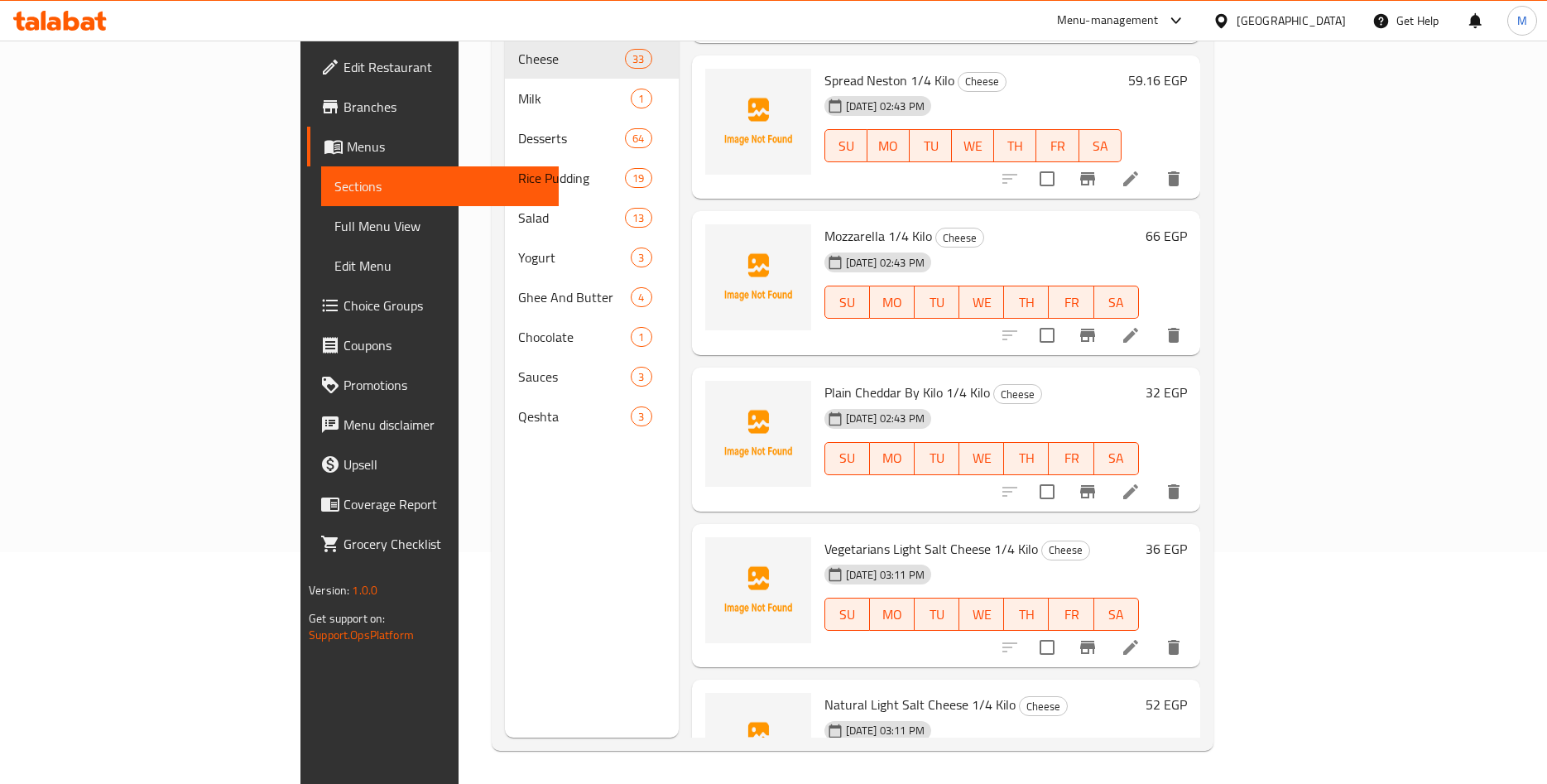
scroll to position [3229, 0]
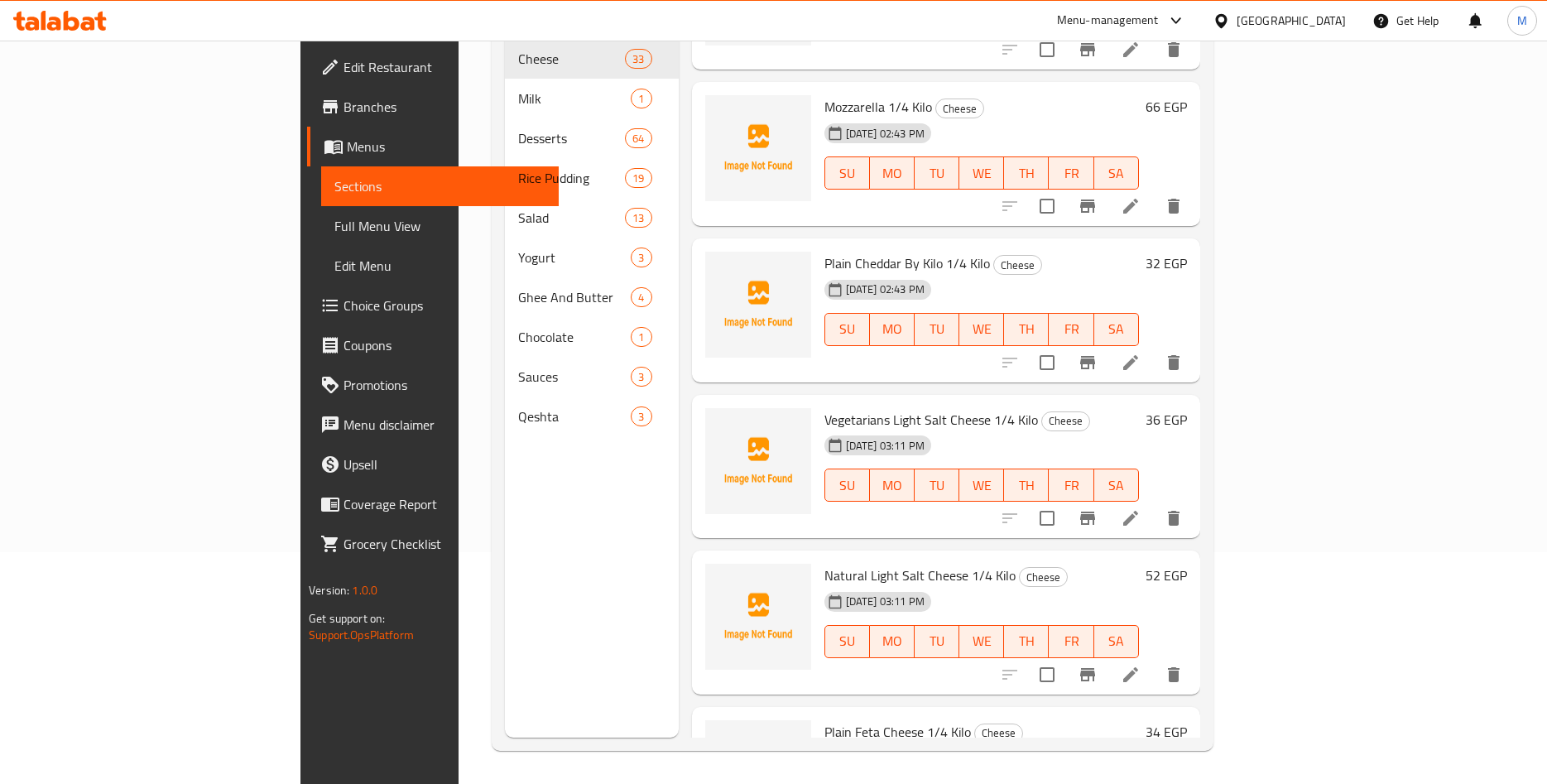
click at [1187, 95] on h6 "66 EGP" at bounding box center [1165, 106] width 41 height 23
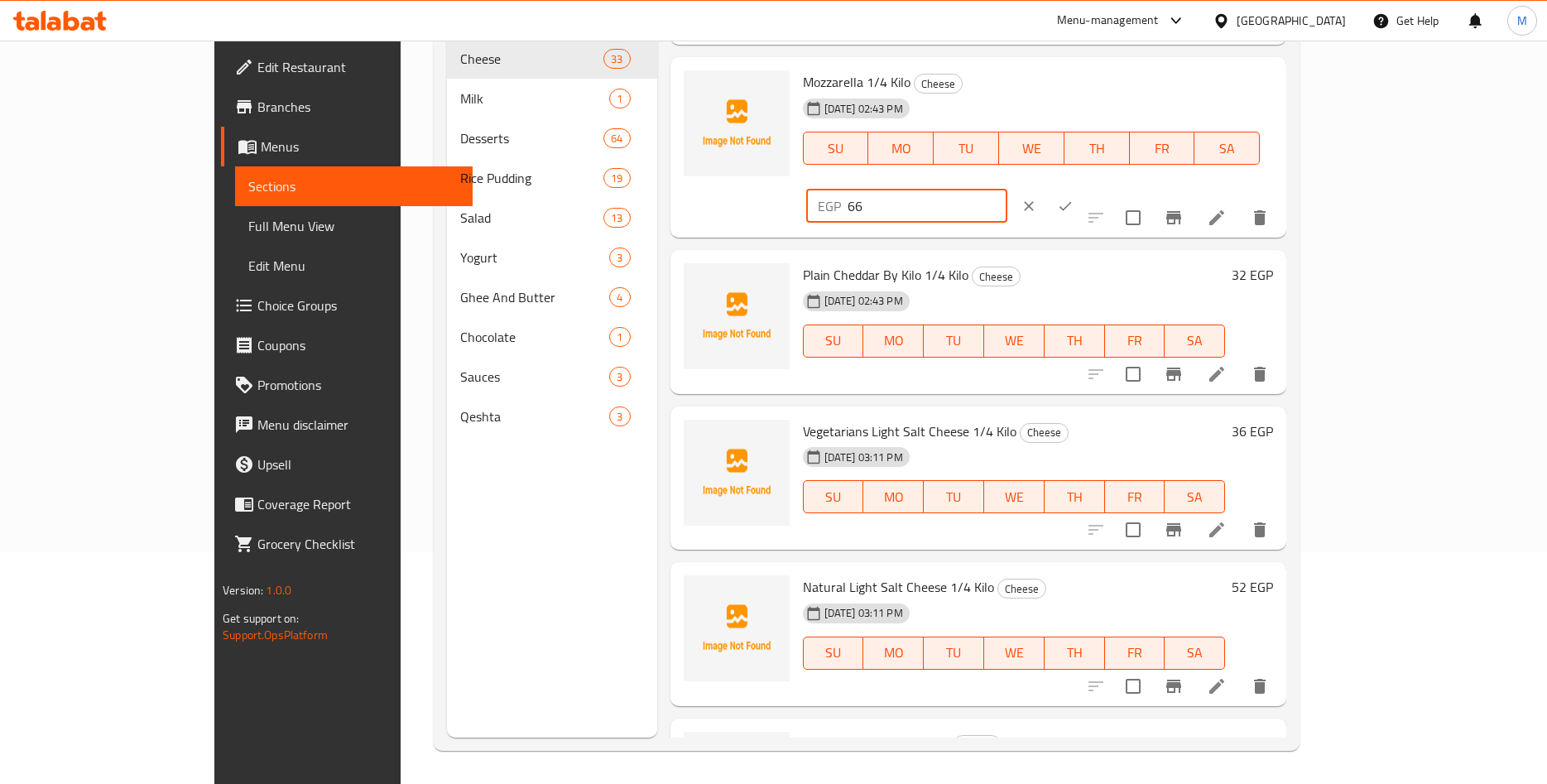
drag, startPoint x: 1303, startPoint y: 84, endPoint x: 1137, endPoint y: 98, distance: 166.6
click at [1008, 190] on input "66" at bounding box center [927, 206] width 160 height 33
paste input ".30"
type input "66.30"
click at [1072, 202] on icon "ok" at bounding box center [1066, 206] width 13 height 9
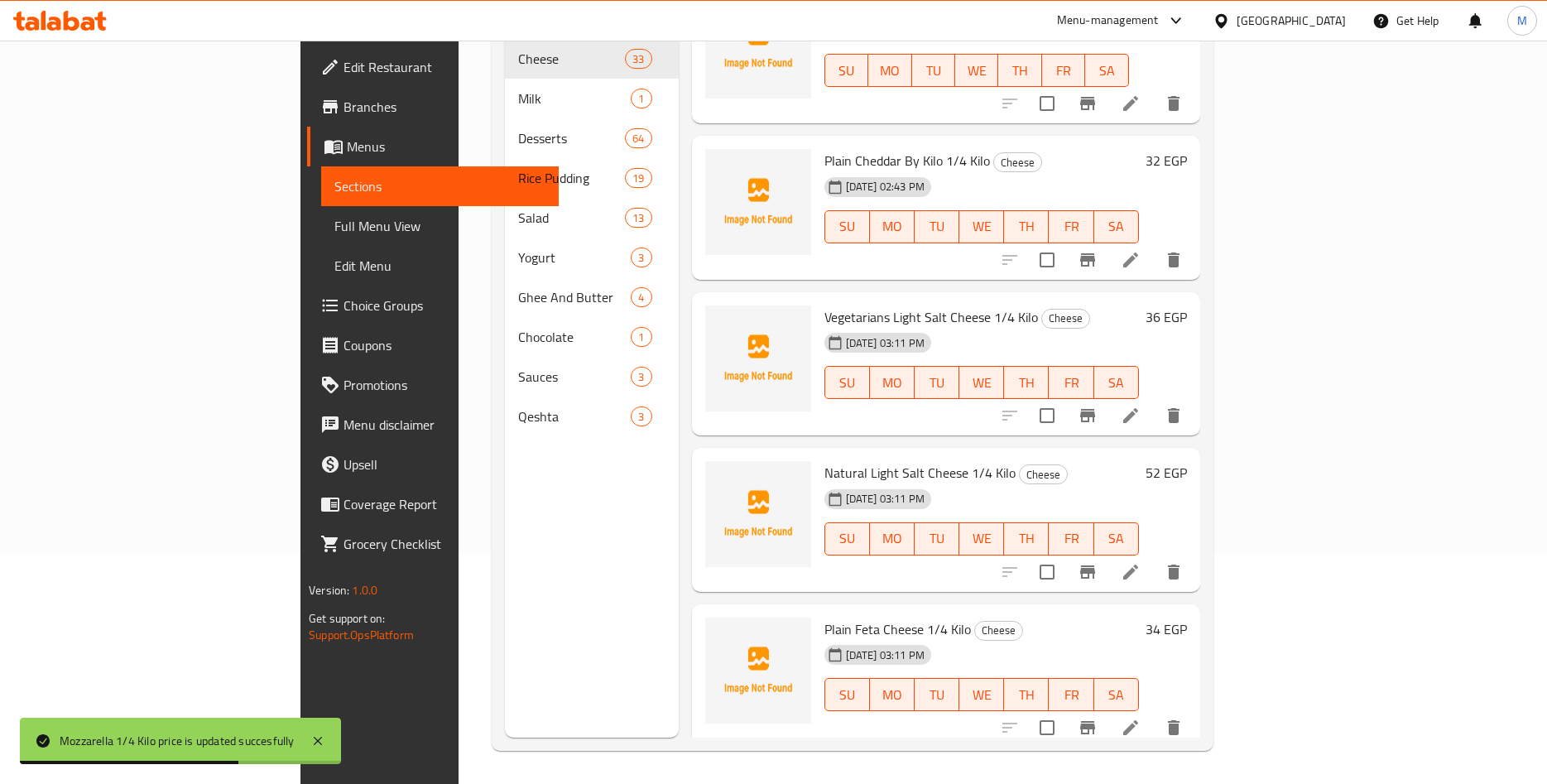
scroll to position [3358, 0]
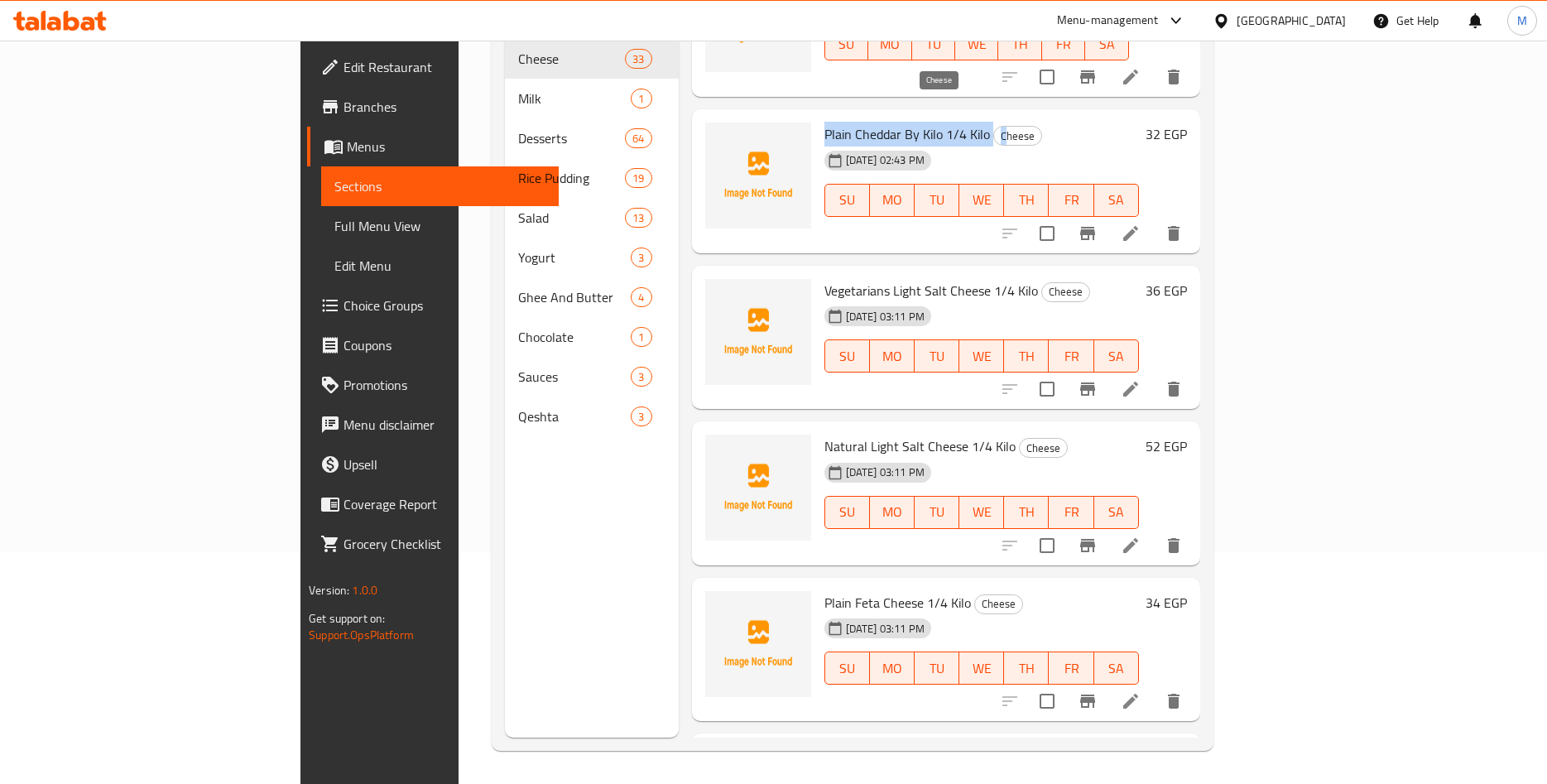
drag, startPoint x: 749, startPoint y: 110, endPoint x: 928, endPoint y: 105, distance: 179.1
click at [928, 122] on h6 "Plain Cheddar By Kilo 1/4 Kilo Cheese" at bounding box center [981, 133] width 315 height 23
click at [894, 121] on span "Plain Cheddar By Kilo 1/4 Kilo" at bounding box center [906, 133] width 165 height 25
drag, startPoint x: 751, startPoint y: 107, endPoint x: 920, endPoint y: 108, distance: 169.0
click at [920, 122] on h6 "Plain Cheddar By Kilo 1/4 Kilo Cheese" at bounding box center [981, 133] width 315 height 23
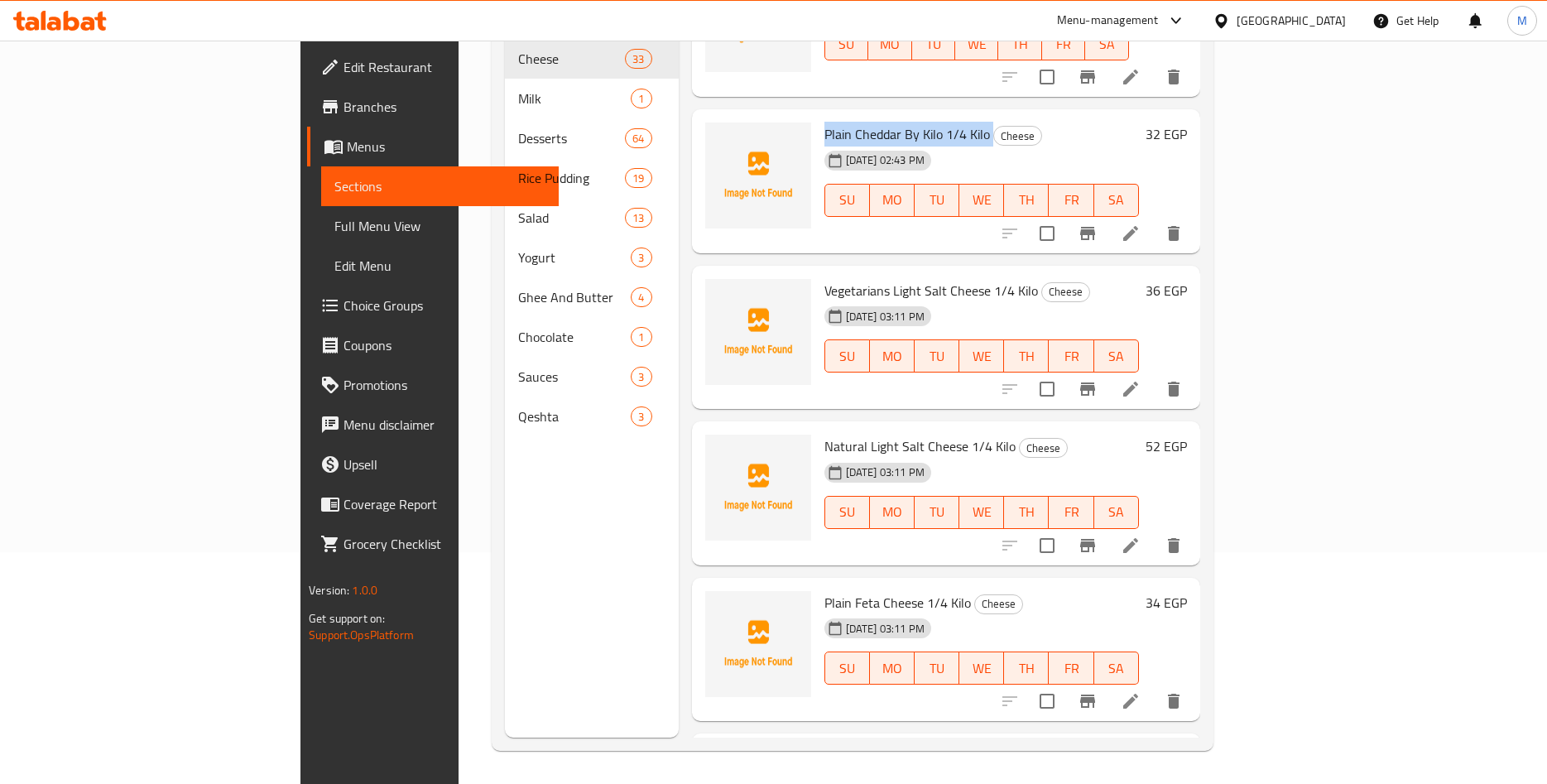
click at [886, 121] on span "Plain Cheddar By Kilo 1/4 Kilo" at bounding box center [906, 133] width 165 height 25
click at [1187, 122] on h6 "32 EGP" at bounding box center [1165, 133] width 41 height 23
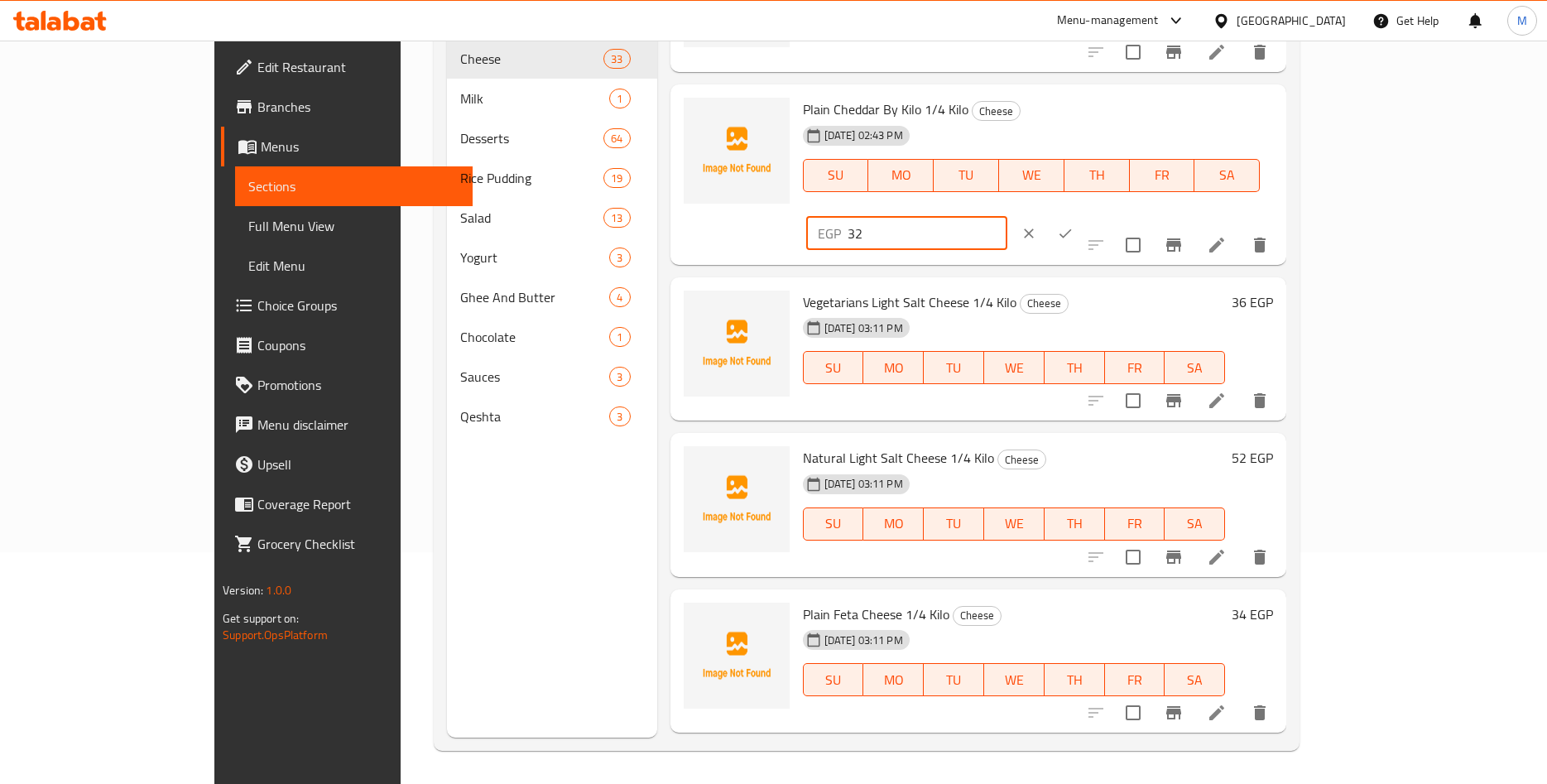
drag, startPoint x: 1303, startPoint y: 115, endPoint x: 1164, endPoint y: 131, distance: 139.9
click at [1008, 217] on input "32" at bounding box center [927, 234] width 160 height 33
paste input "1.6"
type input "31.62"
click at [1073, 225] on icon "ok" at bounding box center [1065, 234] width 16 height 16
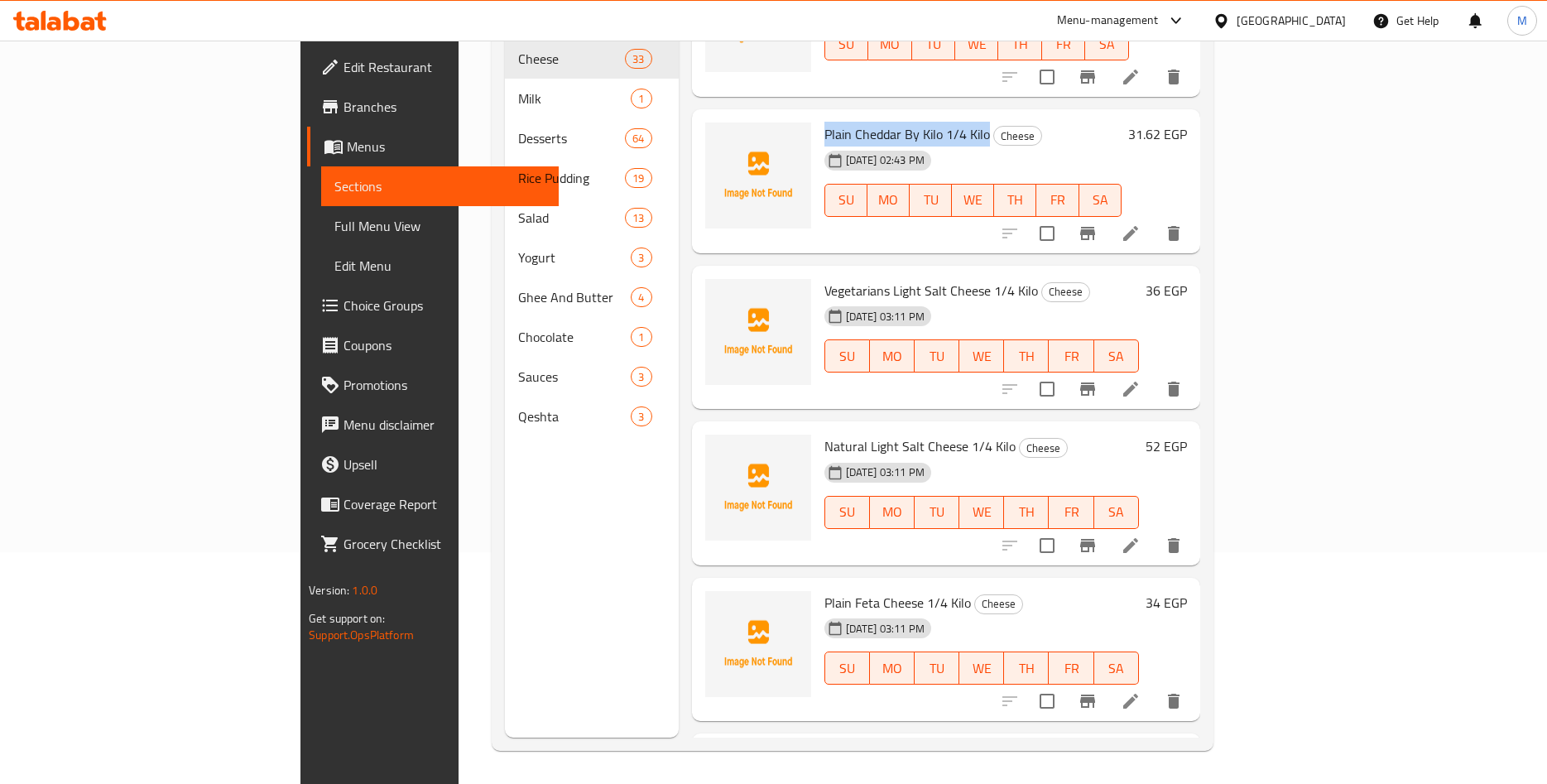
drag, startPoint x: 750, startPoint y: 107, endPoint x: 911, endPoint y: 106, distance: 161.0
click at [911, 121] on span "Plain Cheddar By Kilo 1/4 Kilo" at bounding box center [906, 133] width 165 height 25
click at [865, 121] on span "Plain Cheddar By Kilo 1/4 Kilo" at bounding box center [906, 133] width 165 height 25
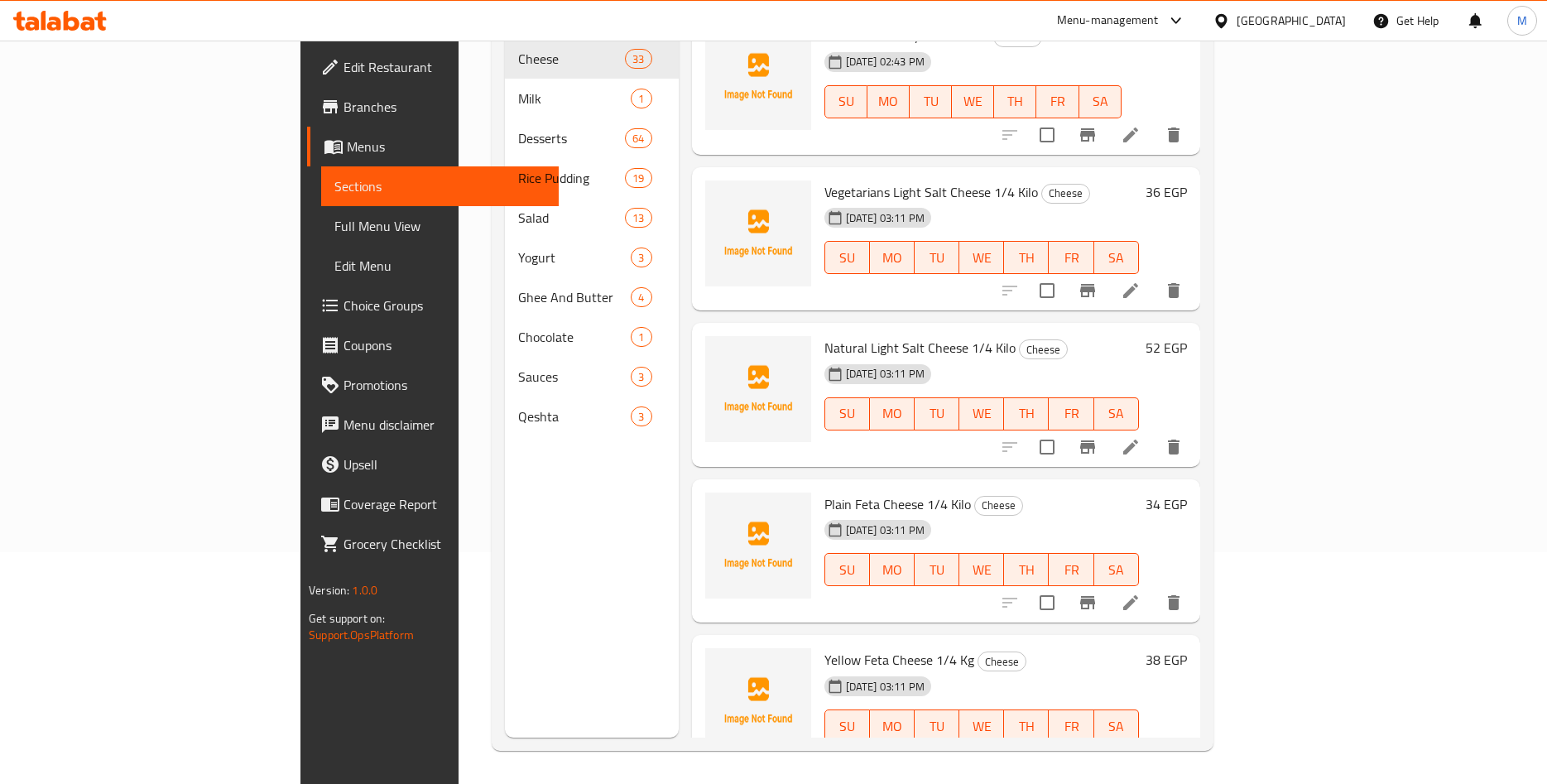
scroll to position [3487, 0]
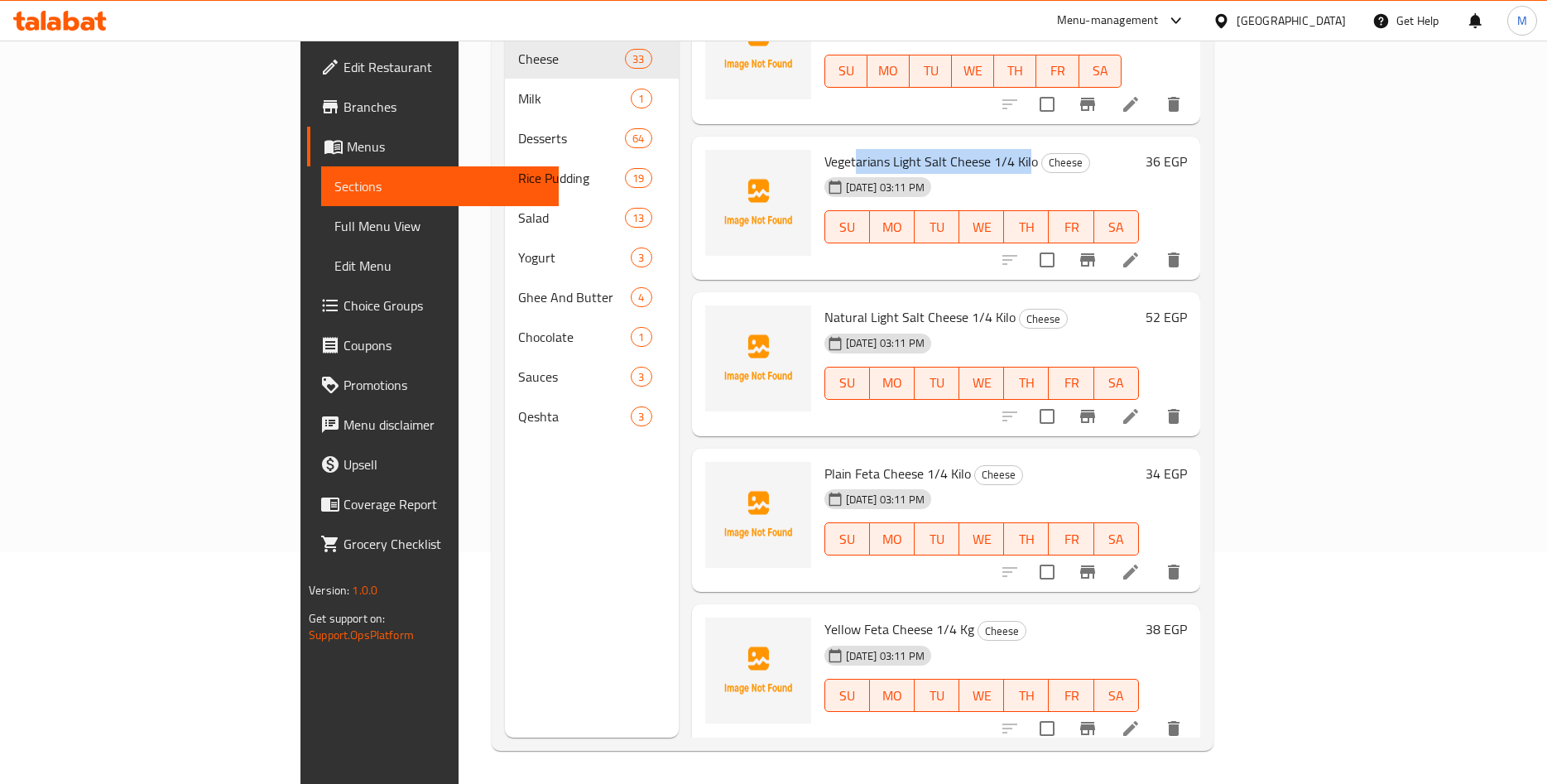
drag, startPoint x: 779, startPoint y: 138, endPoint x: 953, endPoint y: 130, distance: 174.2
click at [953, 149] on span "Vegetarians Light Salt Cheese 1/4 Kilo" at bounding box center [931, 161] width 214 height 25
click at [890, 149] on span "Vegetarians Light Salt Cheese 1/4 Kilo" at bounding box center [931, 161] width 214 height 25
drag, startPoint x: 751, startPoint y: 133, endPoint x: 941, endPoint y: 139, distance: 190.1
click at [941, 149] on span "Vegetarians Light Salt Cheese 1/4 Kilo" at bounding box center [931, 161] width 214 height 25
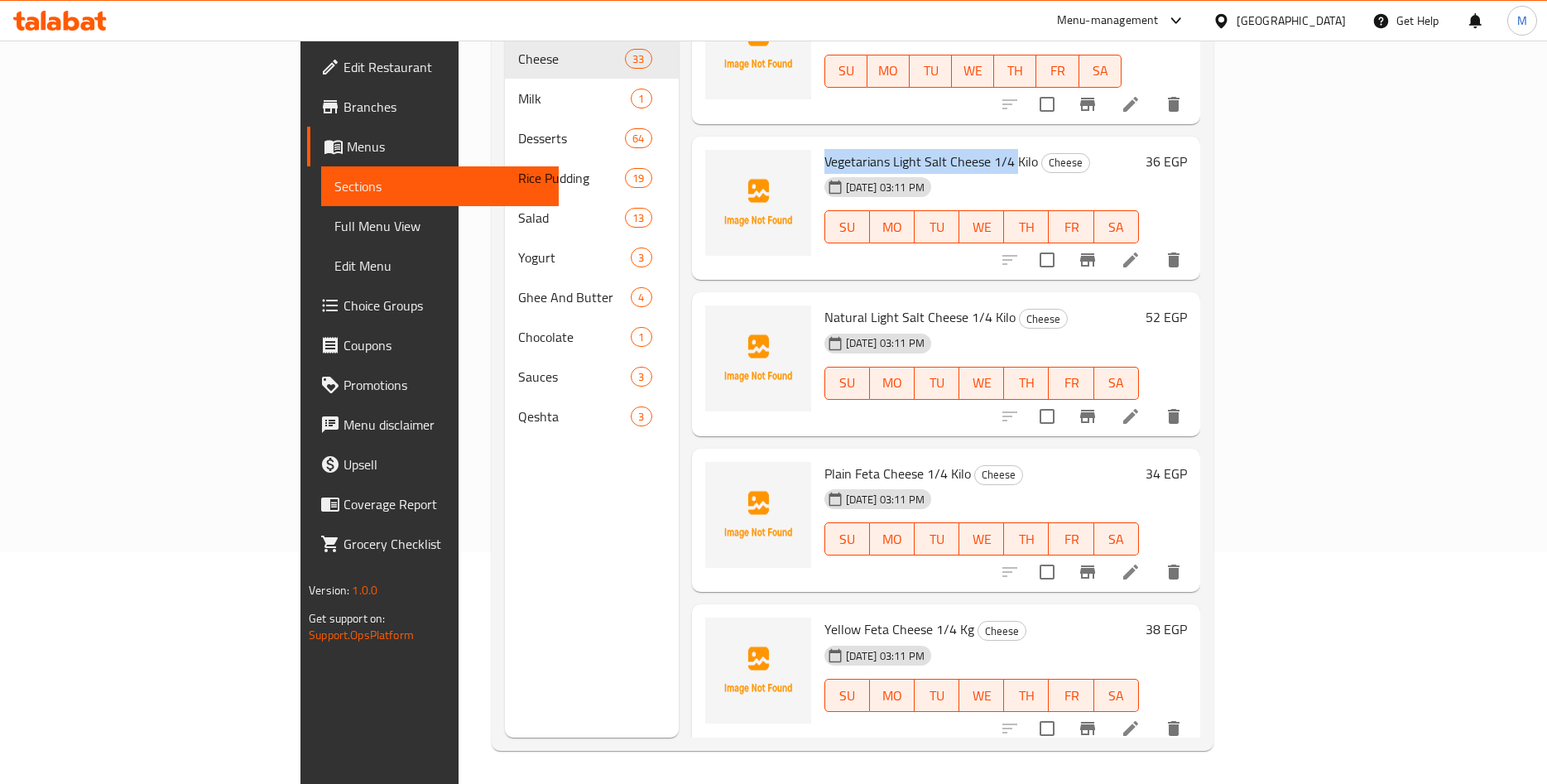
click at [905, 149] on span "Vegetarians Light Salt Cheese 1/4 Kilo" at bounding box center [931, 161] width 214 height 25
click at [863, 149] on span "Vegetarians Light Salt Cheese 1/4 Kilo" at bounding box center [931, 161] width 214 height 25
click at [1187, 150] on h6 "36 EGP" at bounding box center [1165, 161] width 41 height 23
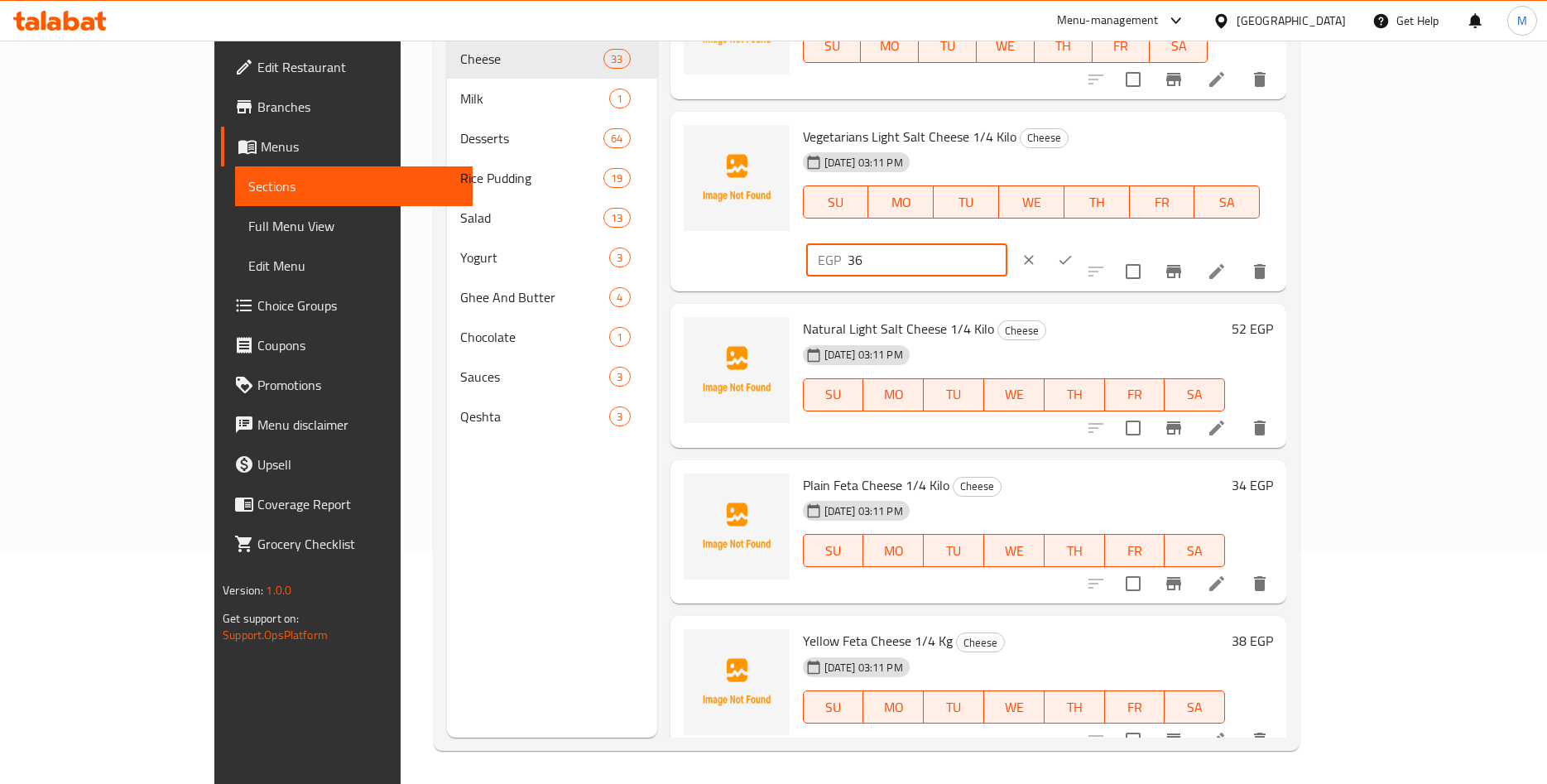
drag, startPoint x: 1285, startPoint y: 146, endPoint x: 1212, endPoint y: 154, distance: 73.4
click at [1008, 244] on input "36" at bounding box center [927, 260] width 160 height 33
paste input ".21"
type input "36.21"
click at [1073, 252] on icon "ok" at bounding box center [1065, 260] width 16 height 16
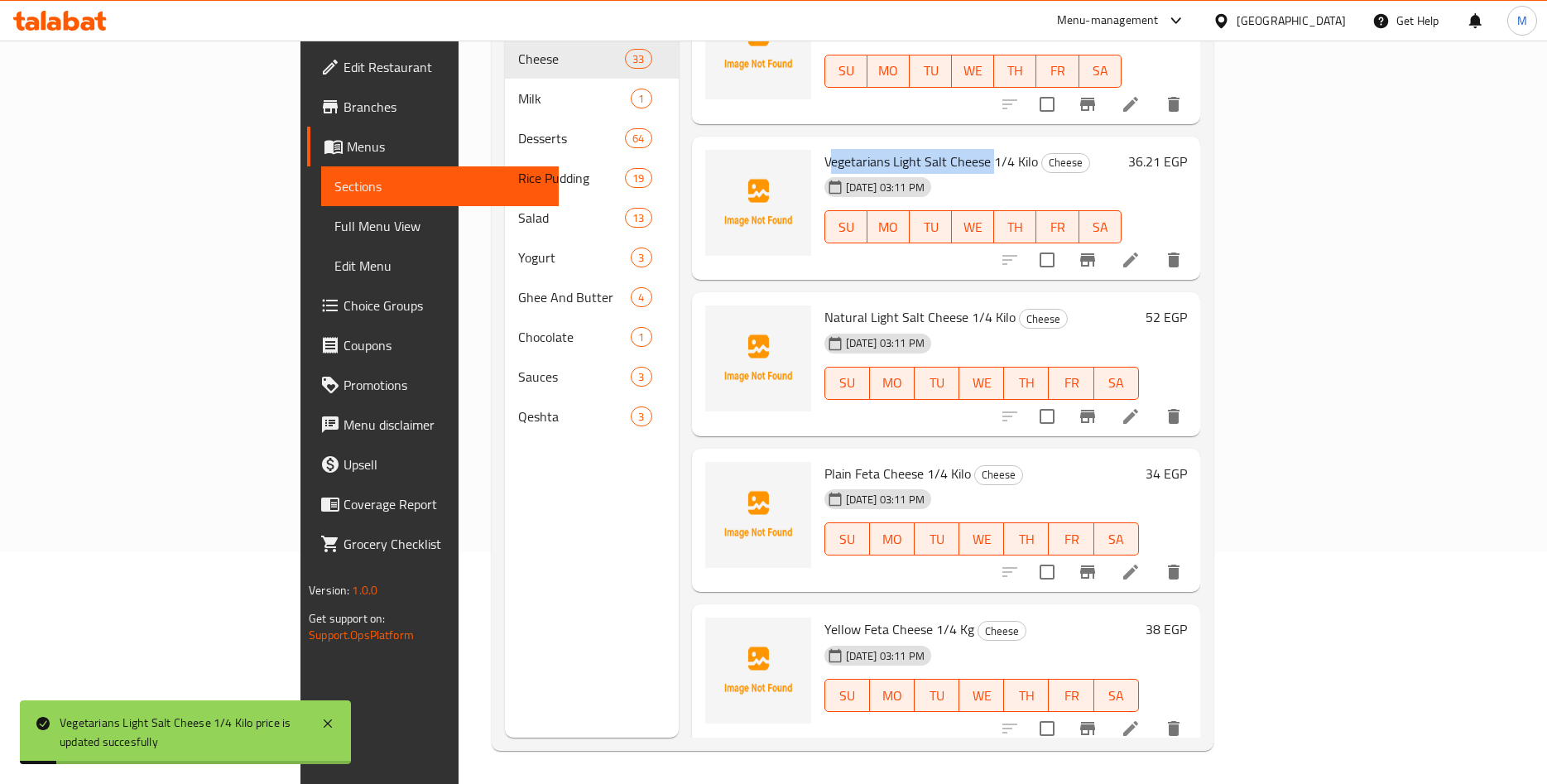
click at [915, 149] on span "Vegetarians Light Salt Cheese 1/4 Kilo" at bounding box center [931, 161] width 214 height 25
click at [919, 149] on span "Vegetarians Light Salt Cheese 1/4 Kilo" at bounding box center [931, 161] width 214 height 25
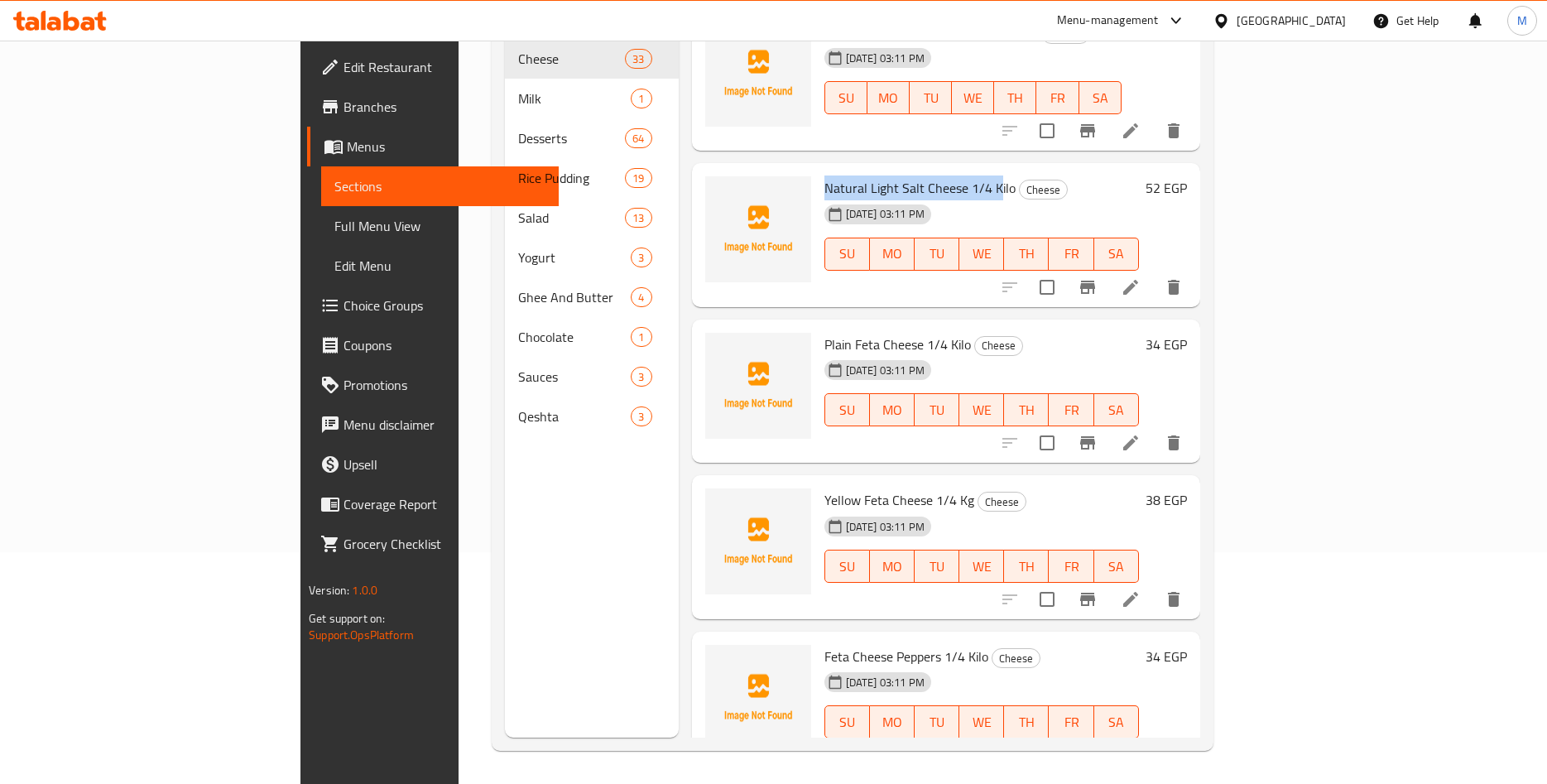
drag, startPoint x: 751, startPoint y: 165, endPoint x: 920, endPoint y: 161, distance: 169.0
click at [920, 175] on span "Natural Light Salt Cheese 1/4 Kilo" at bounding box center [920, 187] width 192 height 25
click at [912, 175] on span "Natural Light Salt Cheese 1/4 Kilo" at bounding box center [920, 187] width 192 height 25
drag, startPoint x: 783, startPoint y: 162, endPoint x: 900, endPoint y: 162, distance: 117.0
click at [900, 175] on span "Natural Light Salt Cheese 1/4 Kilo" at bounding box center [920, 187] width 192 height 25
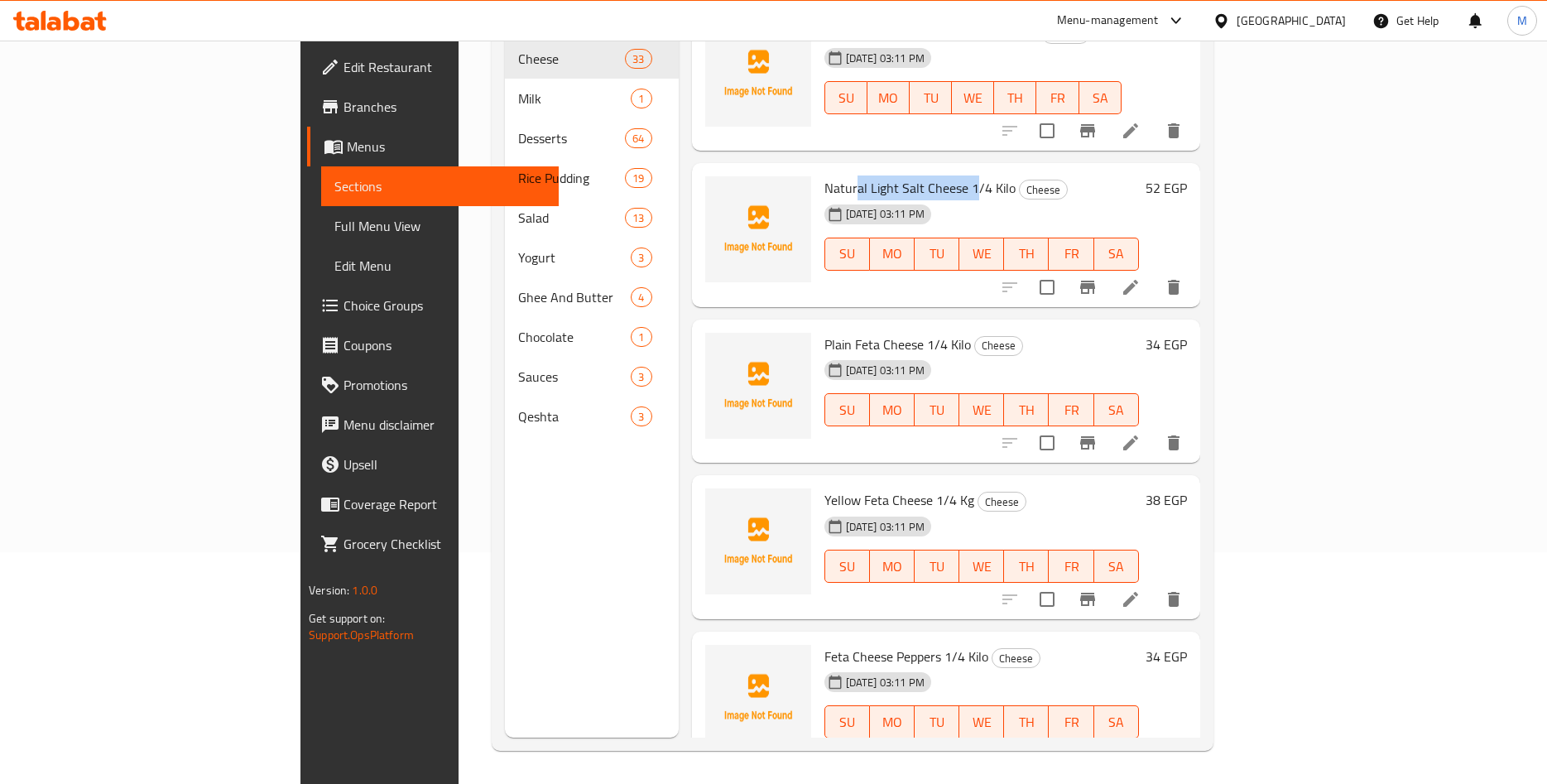
click at [900, 175] on span "Natural Light Salt Cheese 1/4 Kilo" at bounding box center [920, 187] width 192 height 25
drag, startPoint x: 761, startPoint y: 161, endPoint x: 913, endPoint y: 159, distance: 152.0
click at [913, 175] on span "Natural Light Salt Cheese 1/4 Kilo" at bounding box center [920, 187] width 192 height 25
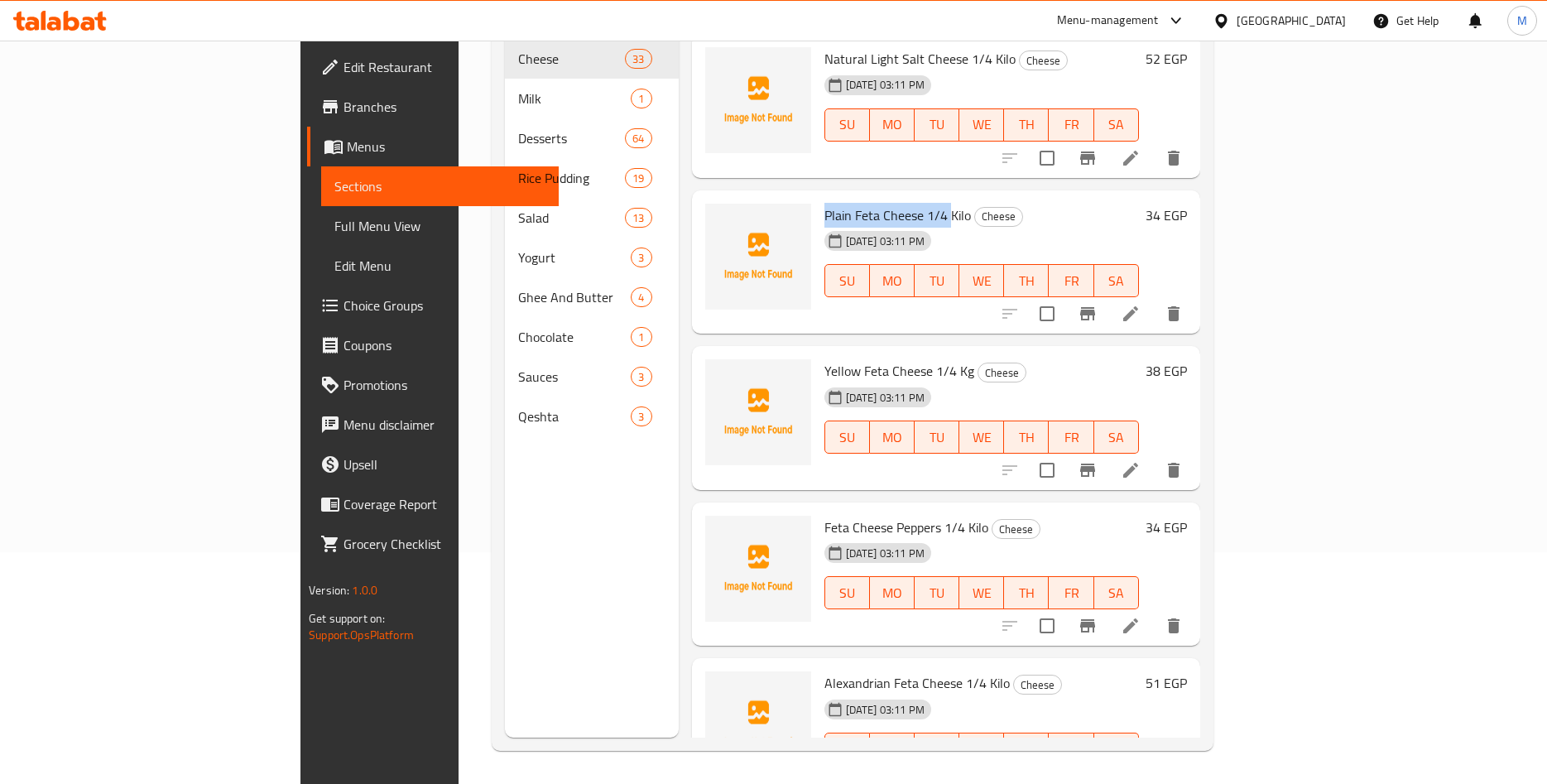
drag, startPoint x: 752, startPoint y: 189, endPoint x: 873, endPoint y: 188, distance: 121.0
click at [873, 203] on span "Plain Feta Cheese 1/4 Kilo" at bounding box center [897, 214] width 147 height 25
click at [837, 203] on span "Plain Feta Cheese 1/4 Kilo" at bounding box center [897, 214] width 147 height 25
click at [1187, 204] on h6 "34 EGP" at bounding box center [1165, 214] width 41 height 23
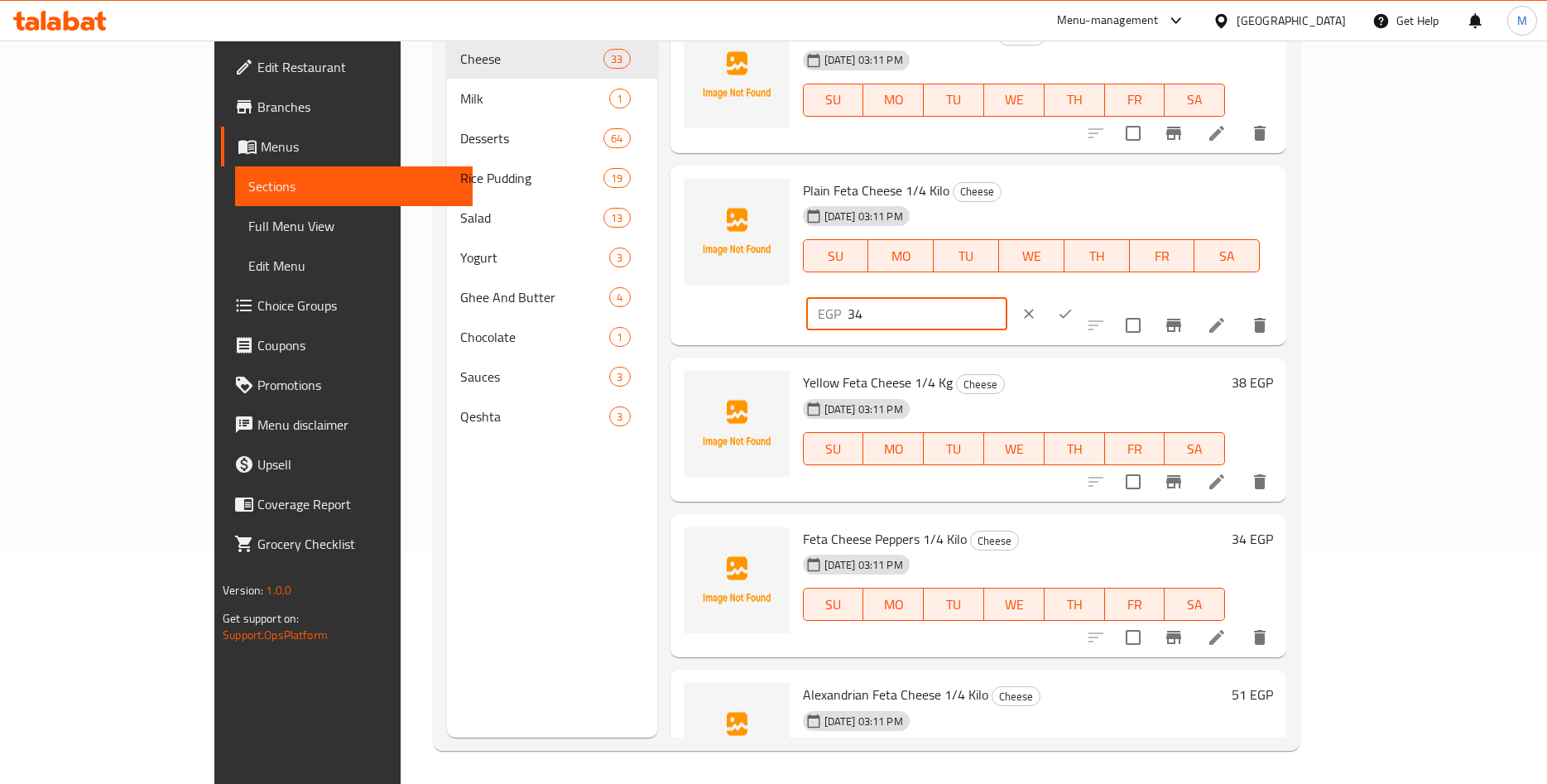
drag, startPoint x: 1256, startPoint y: 206, endPoint x: 1191, endPoint y: 206, distance: 65.0
click at [1008, 298] on input "34" at bounding box center [927, 314] width 160 height 33
paste input ".17"
type input "34.17"
click at [1083, 296] on button "ok" at bounding box center [1065, 314] width 37 height 37
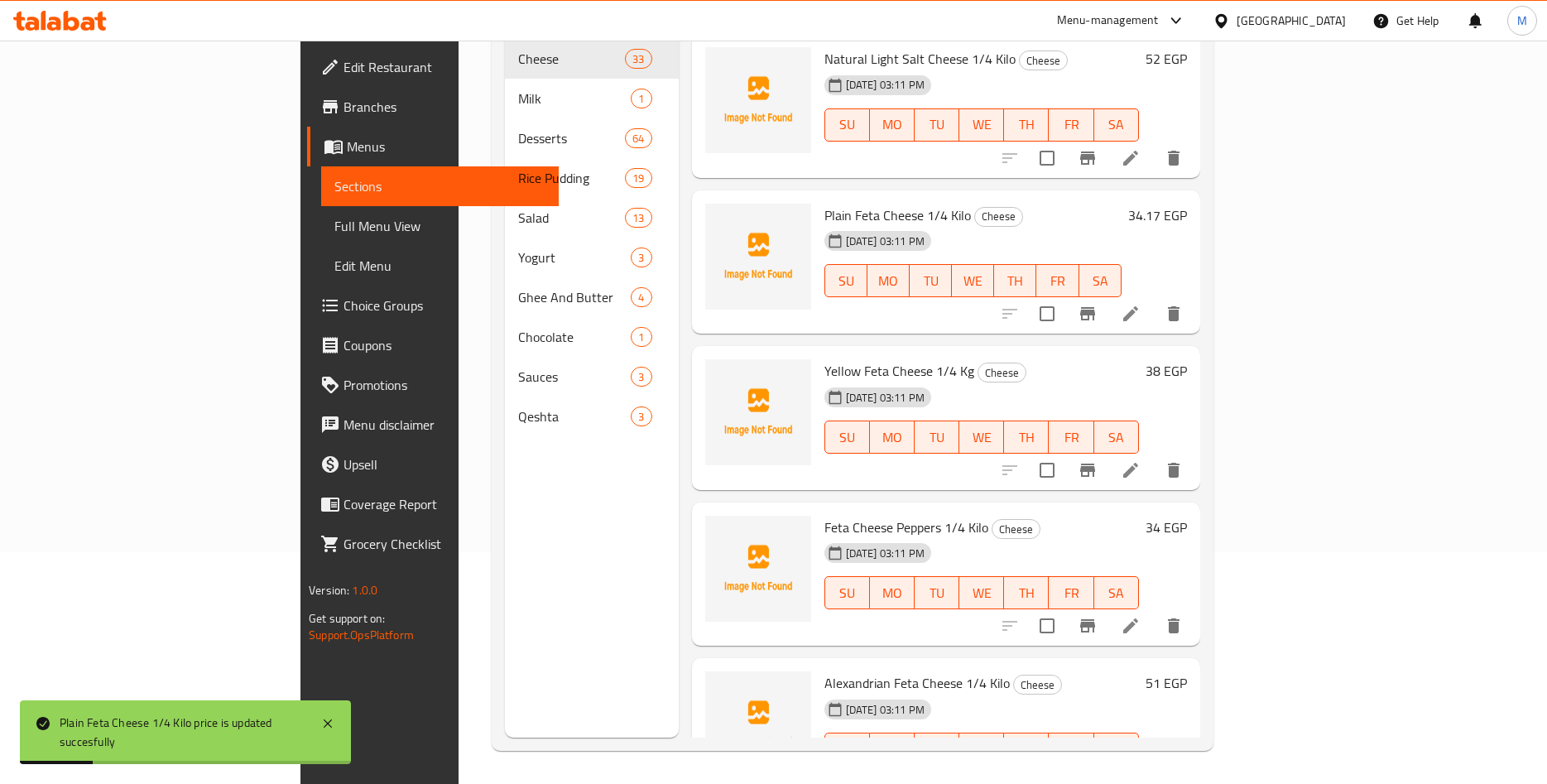
scroll to position [3616, 0]
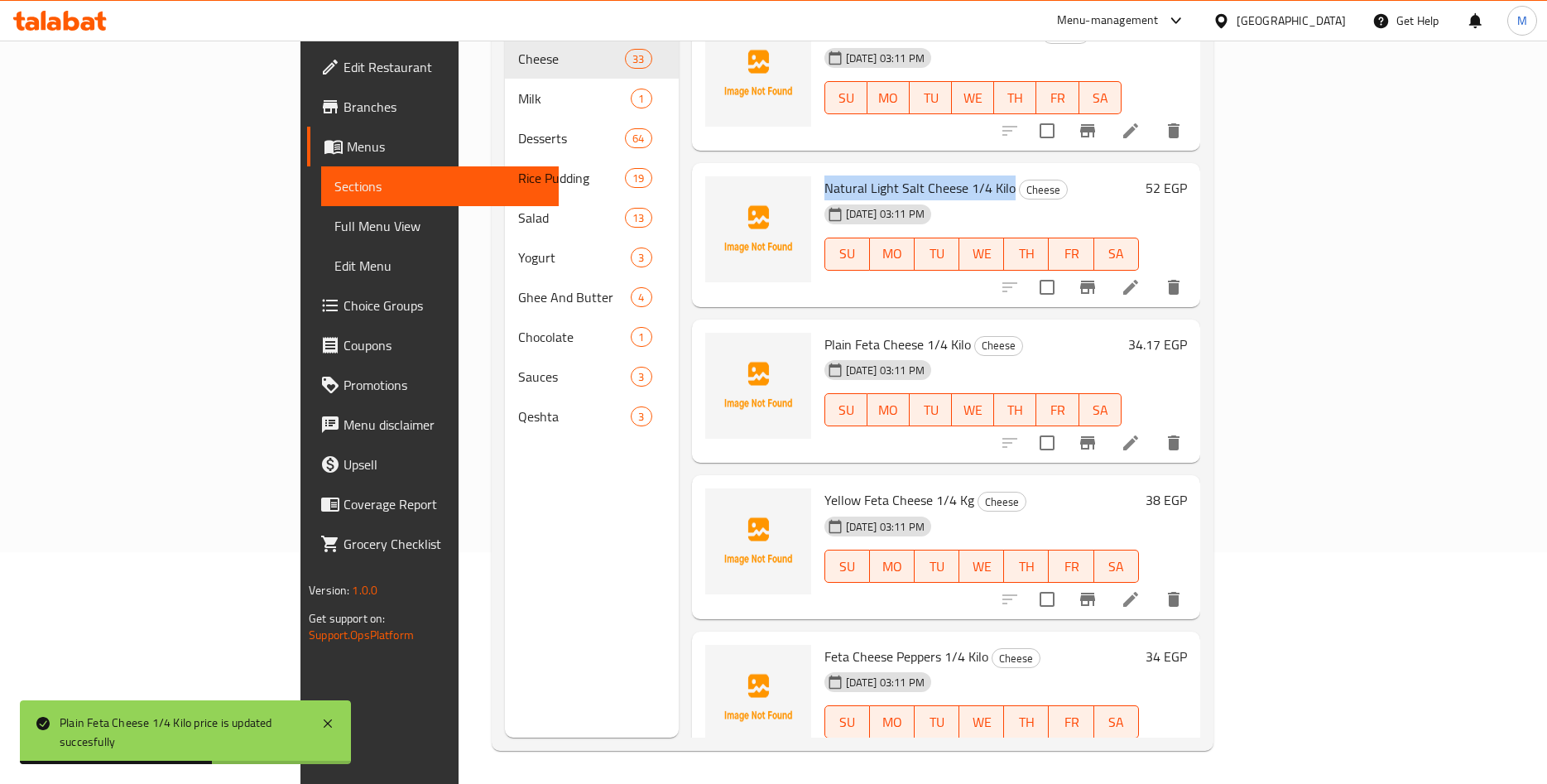
drag, startPoint x: 753, startPoint y: 162, endPoint x: 935, endPoint y: 158, distance: 182.0
click at [935, 175] on span "Natural Light Salt Cheese 1/4 Kilo" at bounding box center [920, 187] width 192 height 25
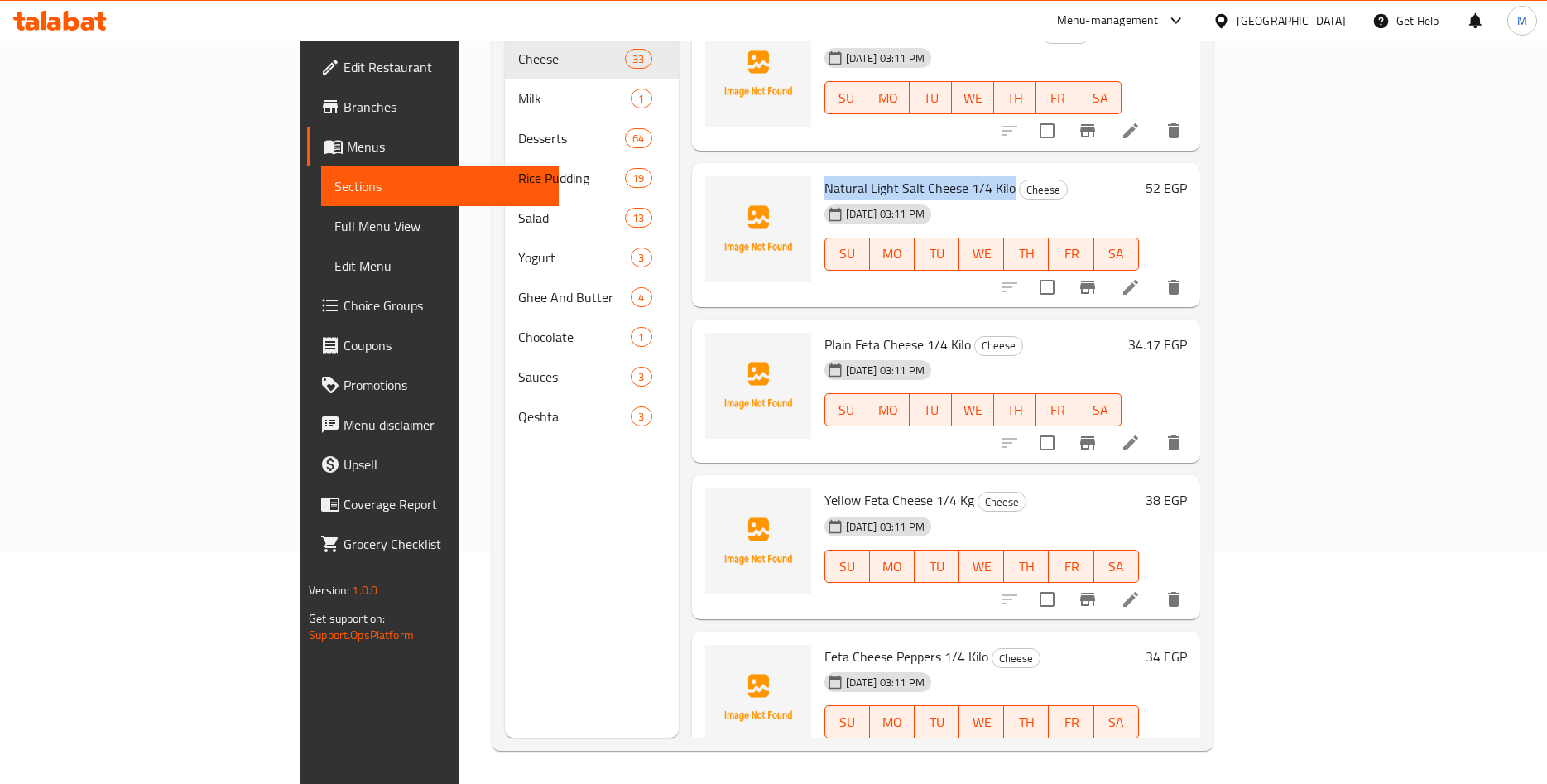
click at [900, 175] on span "Natural Light Salt Cheese 1/4 Kilo" at bounding box center [920, 187] width 192 height 25
drag, startPoint x: 748, startPoint y: 319, endPoint x: 887, endPoint y: 325, distance: 139.1
click at [887, 326] on div "Plain Feta Cheese 1/4 Kilo Cheese 11-09-2025 03:11 PM SU MO TU WE TH FR SA" at bounding box center [973, 391] width 310 height 131
click at [824, 332] on span "Plain Feta Cheese 1/4 Kilo" at bounding box center [897, 344] width 147 height 25
drag, startPoint x: 763, startPoint y: 323, endPoint x: 851, endPoint y: 323, distance: 88.0
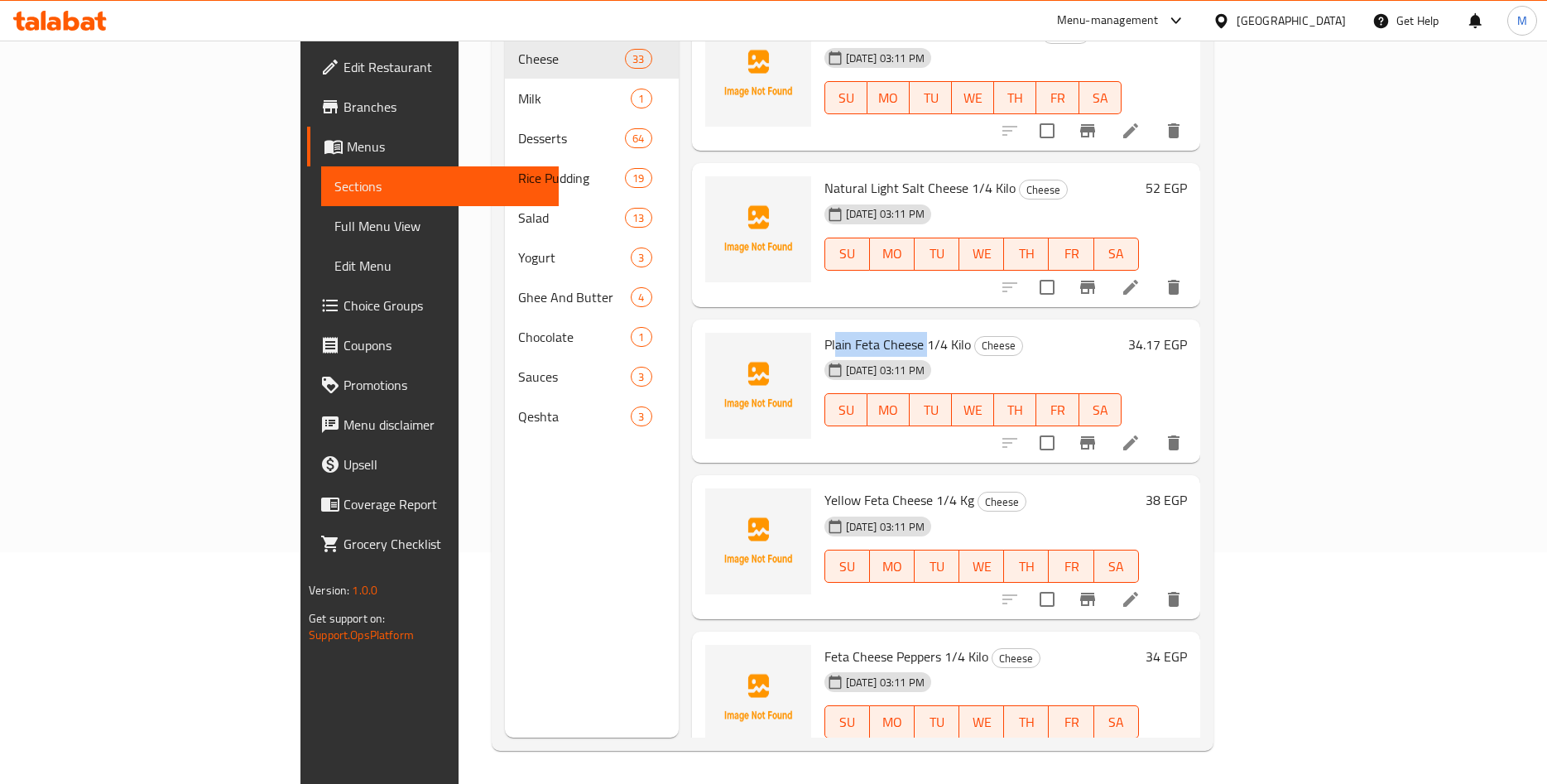
click at [851, 332] on span "Plain Feta Cheese 1/4 Kilo" at bounding box center [897, 344] width 147 height 25
click at [1187, 333] on h6 "34.17 EGP" at bounding box center [1157, 344] width 58 height 23
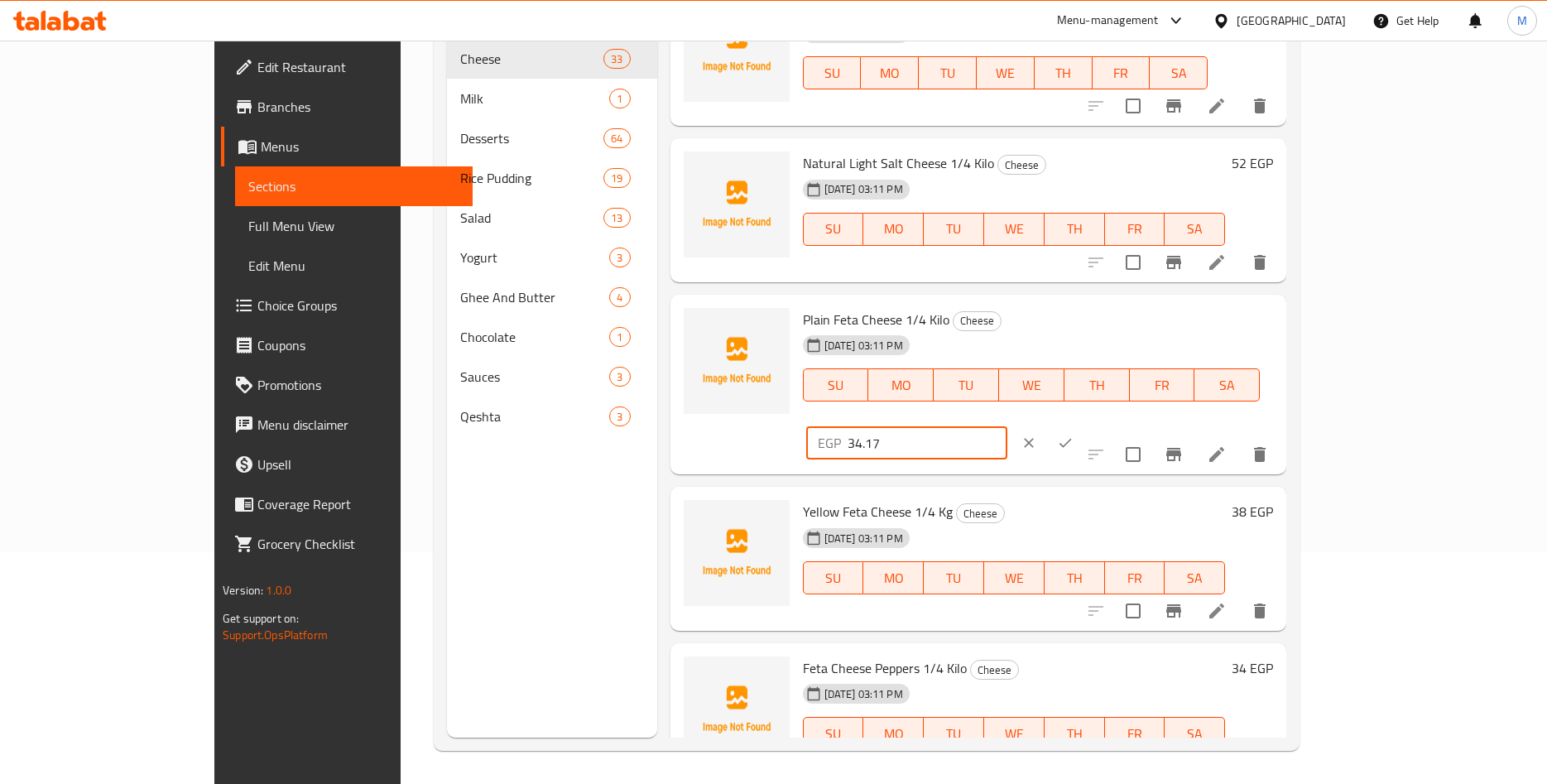
drag, startPoint x: 1301, startPoint y: 328, endPoint x: 1172, endPoint y: 329, distance: 129.0
click at [1008, 426] on input "34.17" at bounding box center [927, 443] width 160 height 33
click at [1073, 434] on icon "ok" at bounding box center [1065, 443] width 16 height 16
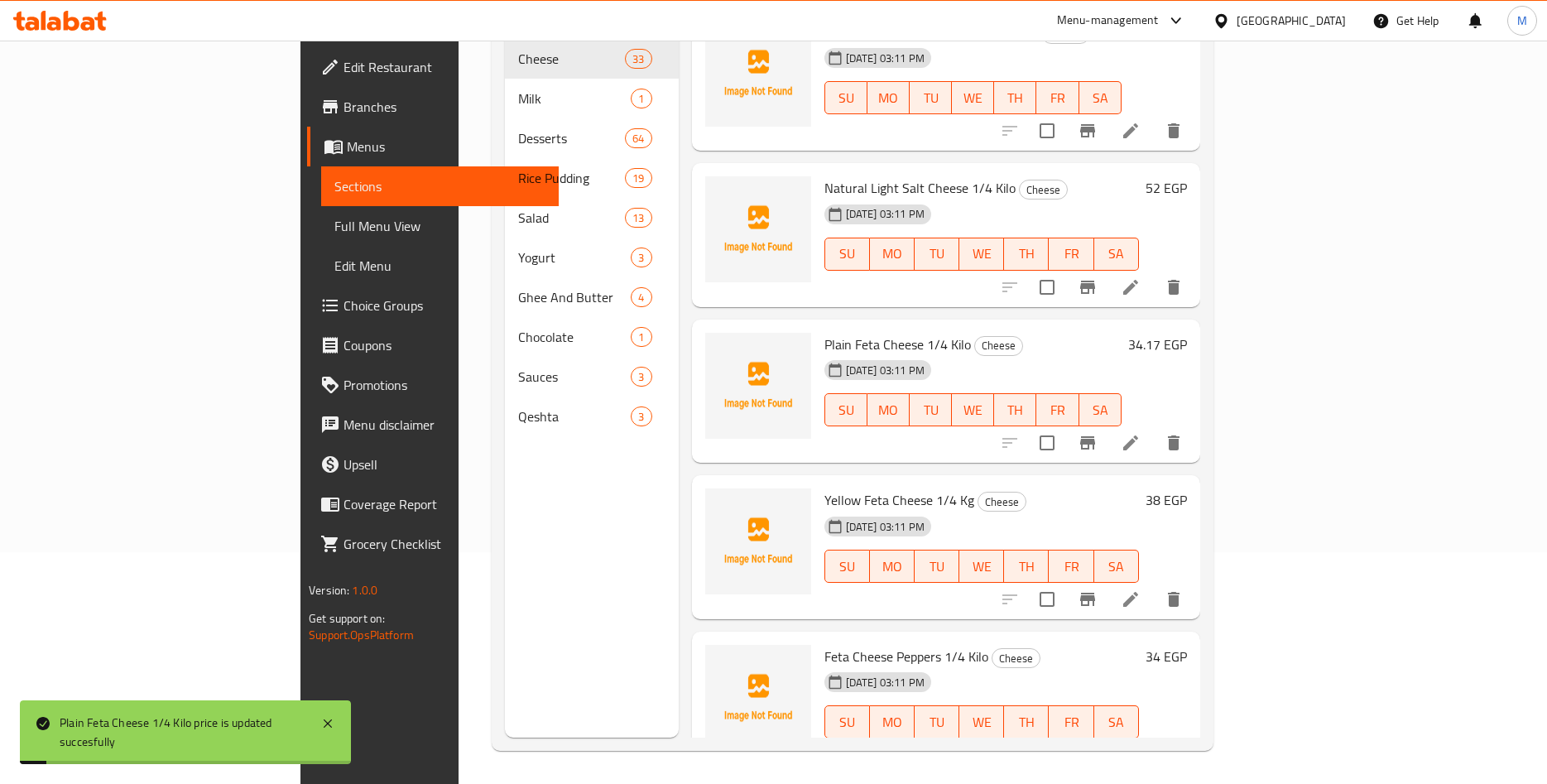
click at [1084, 353] on div "11-09-2025 03:11 PM SU MO TU WE TH FR SA" at bounding box center [973, 398] width 310 height 89
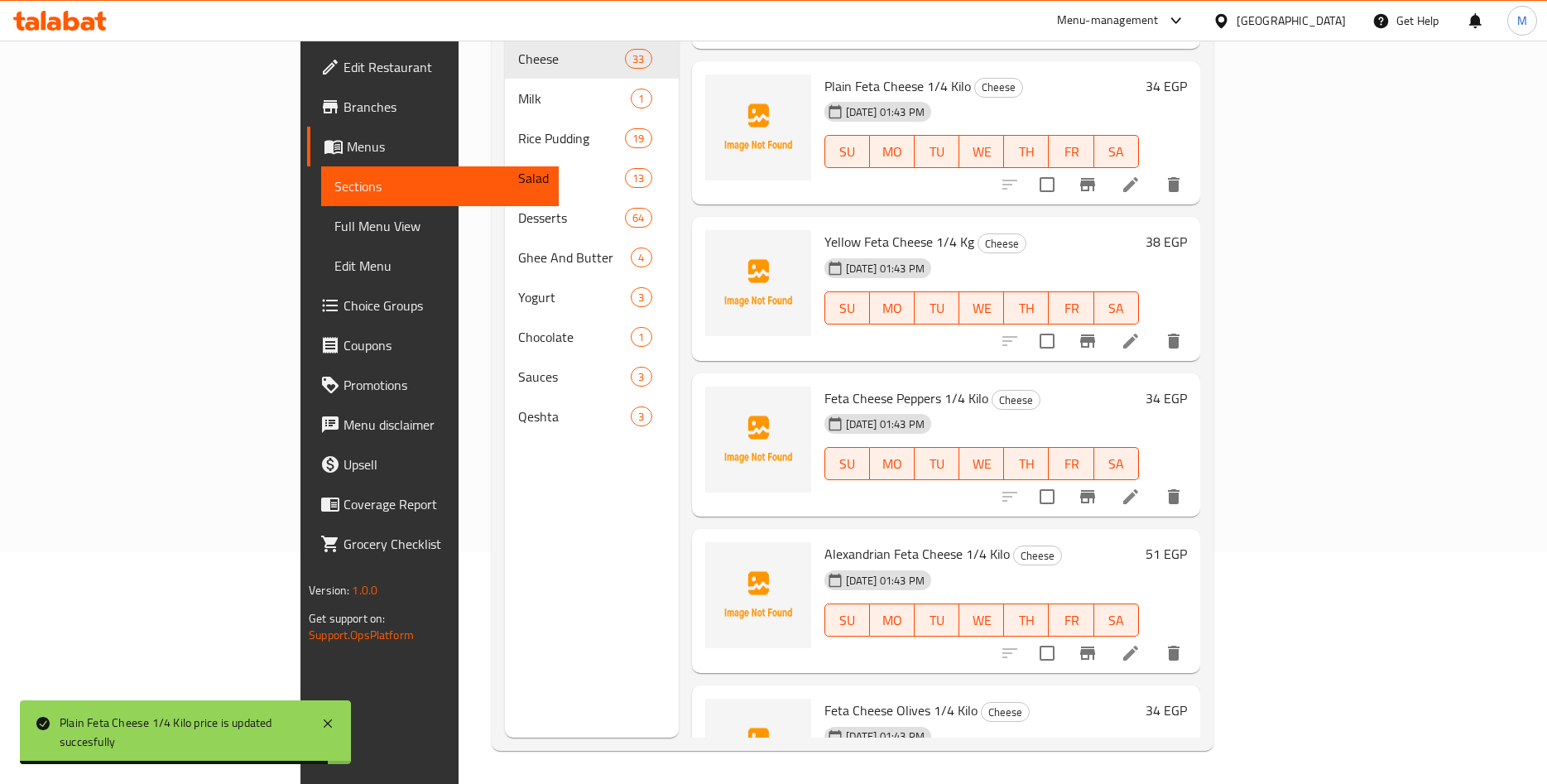
scroll to position [4004, 0]
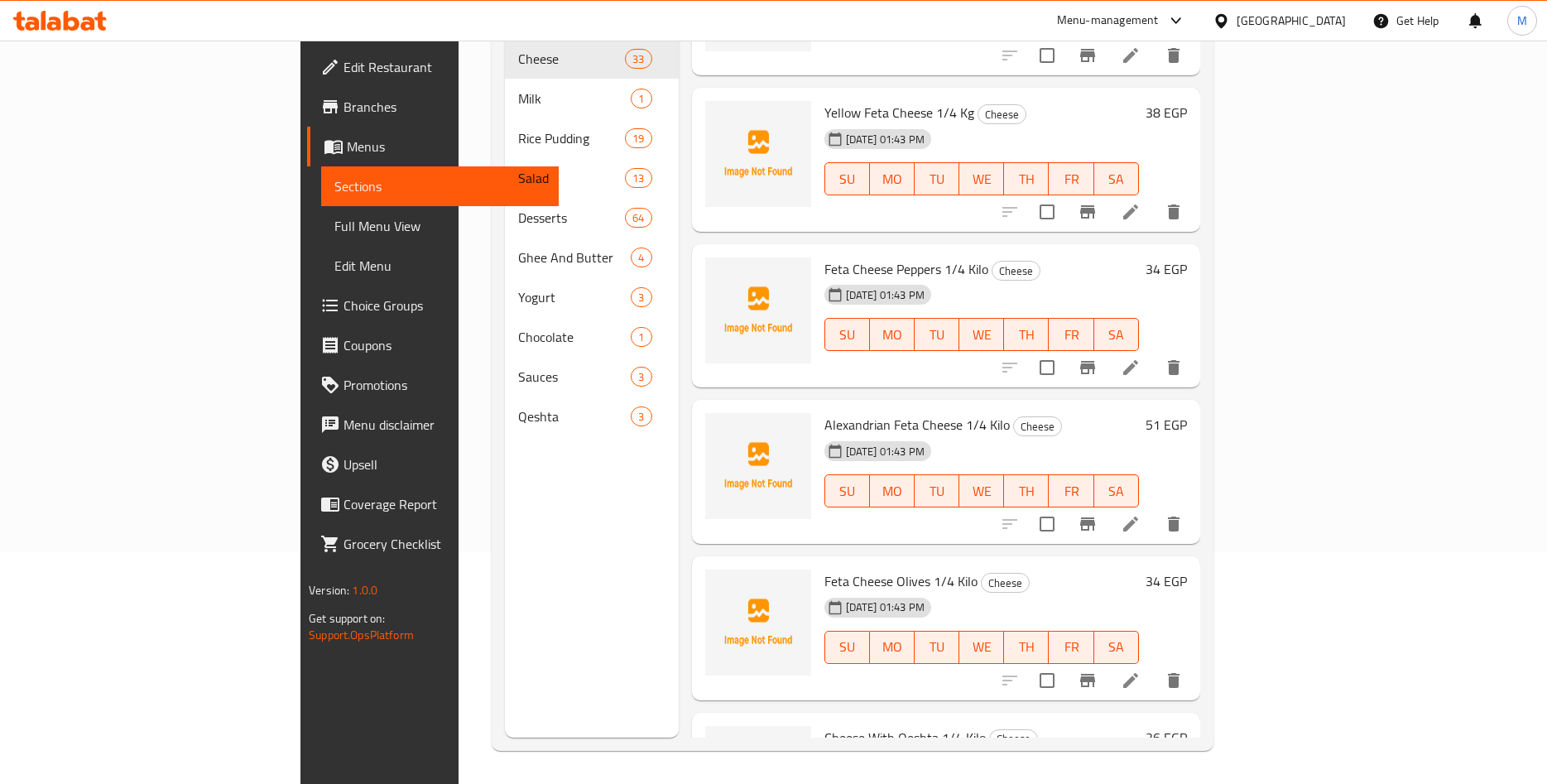
click at [1187, 101] on h6 "38 EGP" at bounding box center [1165, 112] width 41 height 23
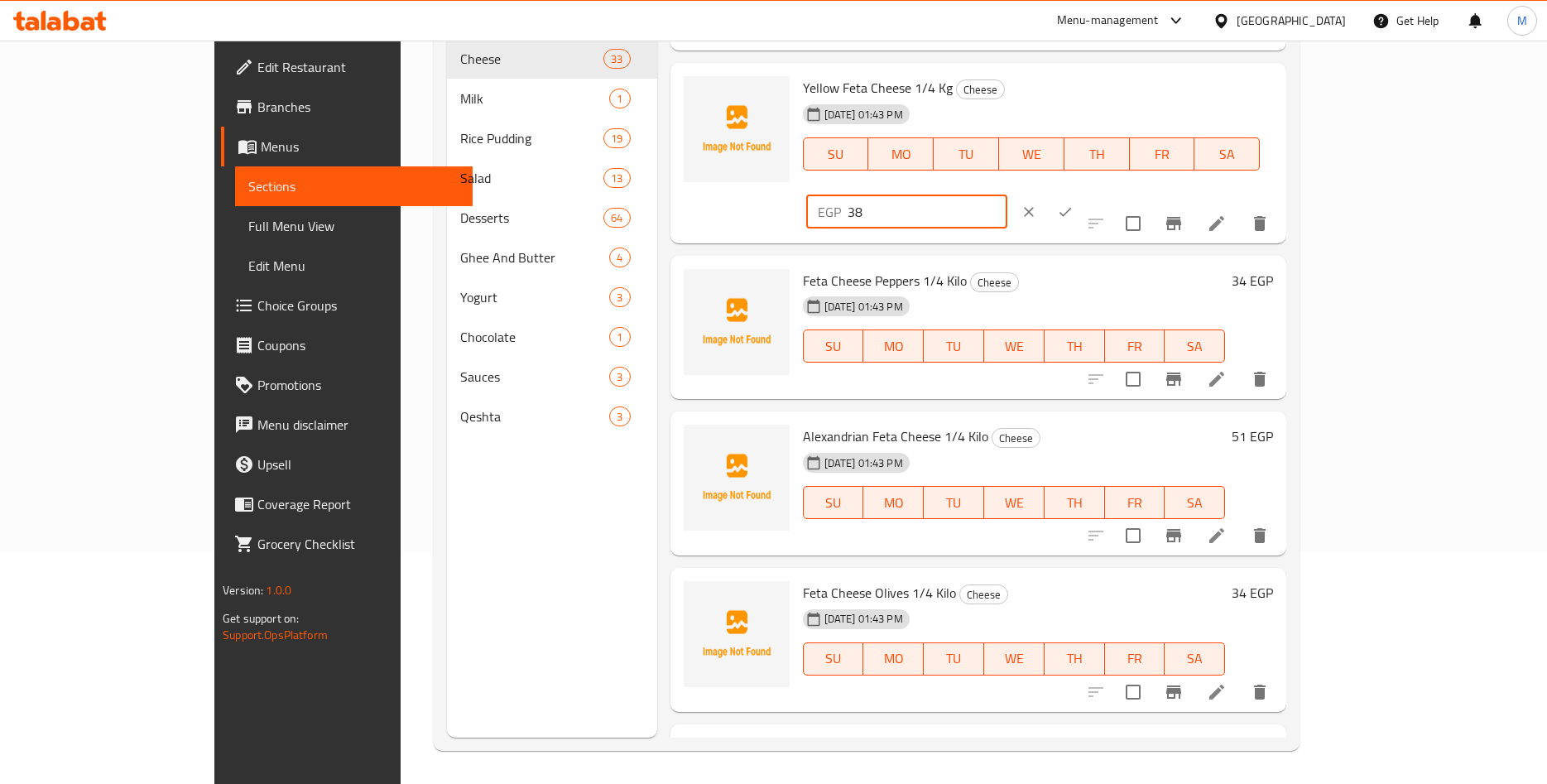
drag, startPoint x: 1232, startPoint y: 108, endPoint x: 1163, endPoint y: 111, distance: 69.1
click at [1008, 195] on input "38" at bounding box center [927, 212] width 160 height 33
paste input "7.74"
type input "37.74"
click at [1073, 204] on icon "ok" at bounding box center [1065, 212] width 16 height 16
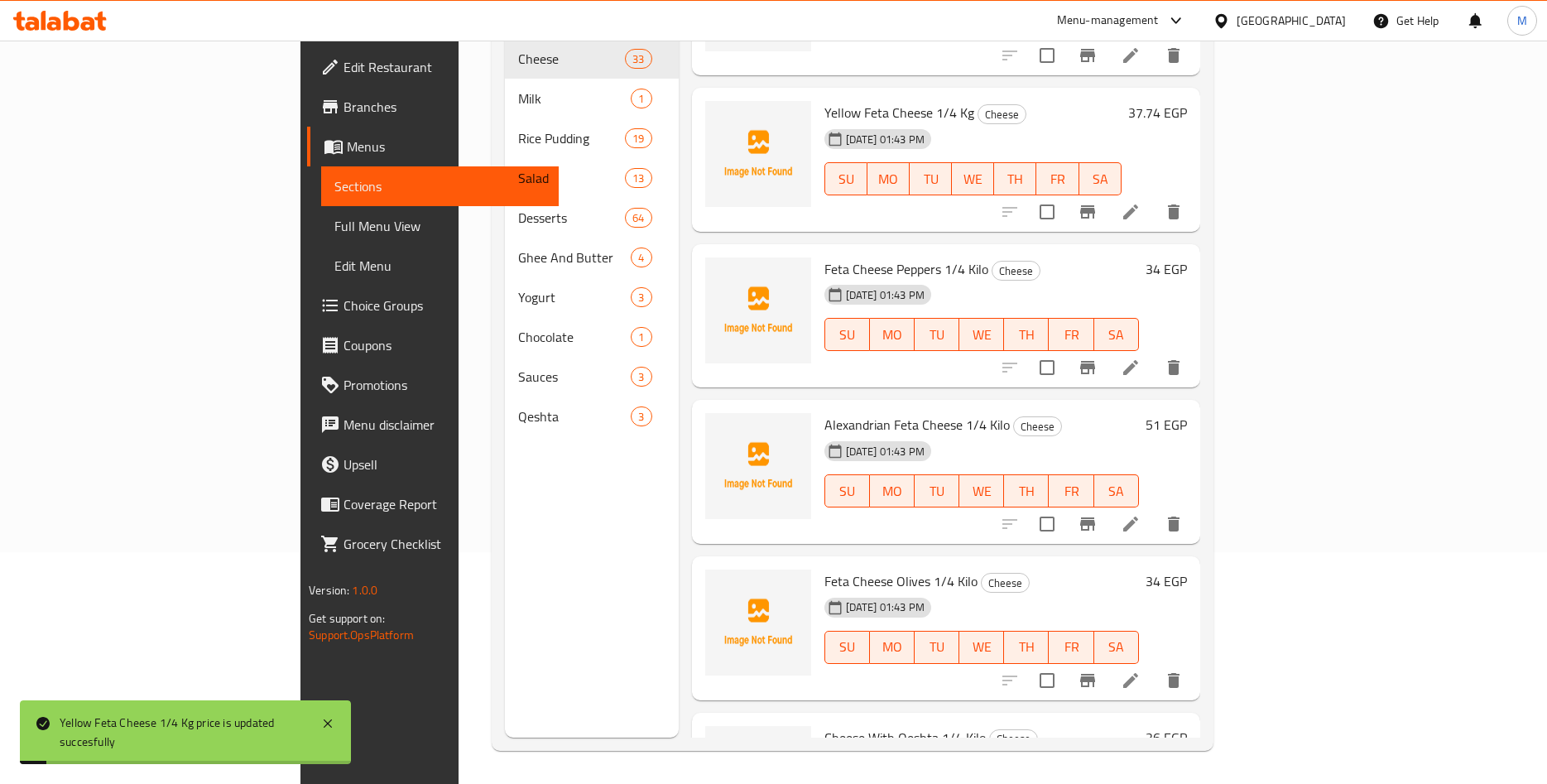
click at [1128, 122] on div "13-09-2025 01:43 PM SU MO TU WE TH FR SA" at bounding box center [973, 167] width 310 height 89
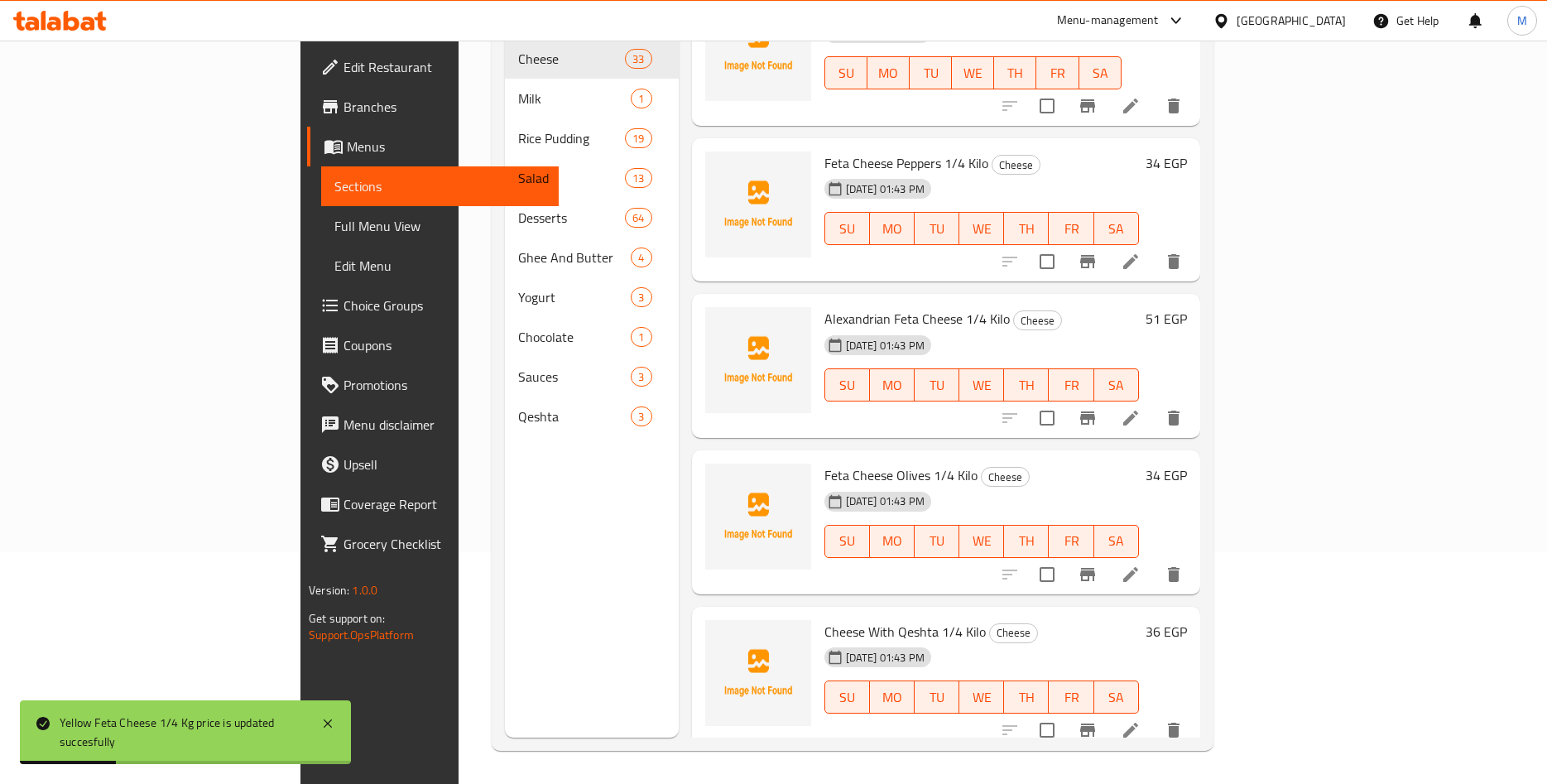
scroll to position [4133, 0]
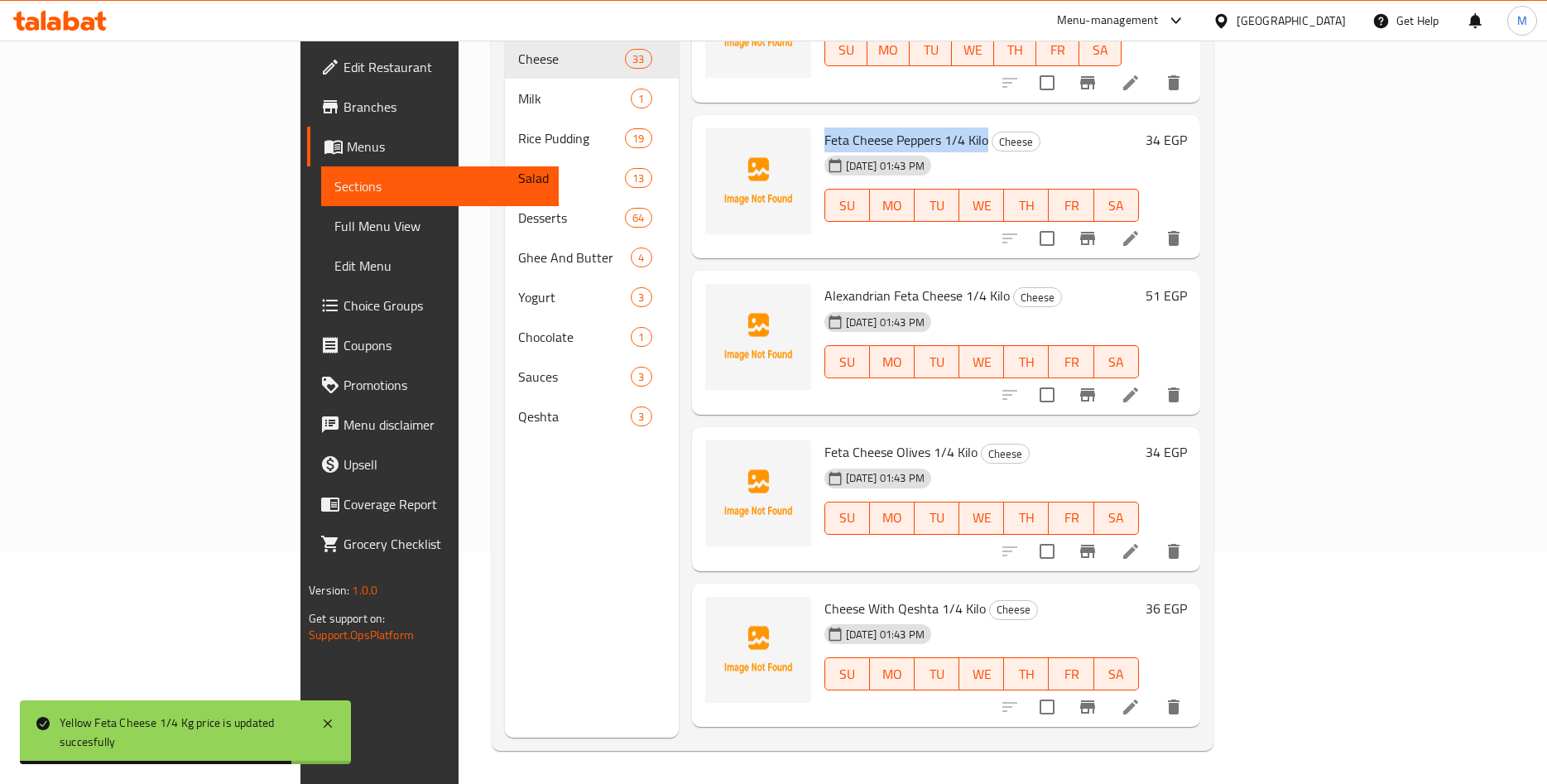
drag, startPoint x: 750, startPoint y: 113, endPoint x: 910, endPoint y: 117, distance: 160.0
click at [910, 128] on span "Feta Cheese Peppers 1/4 Kilo" at bounding box center [906, 140] width 164 height 25
click at [900, 128] on span "Feta Cheese Peppers 1/4 Kilo" at bounding box center [906, 140] width 164 height 25
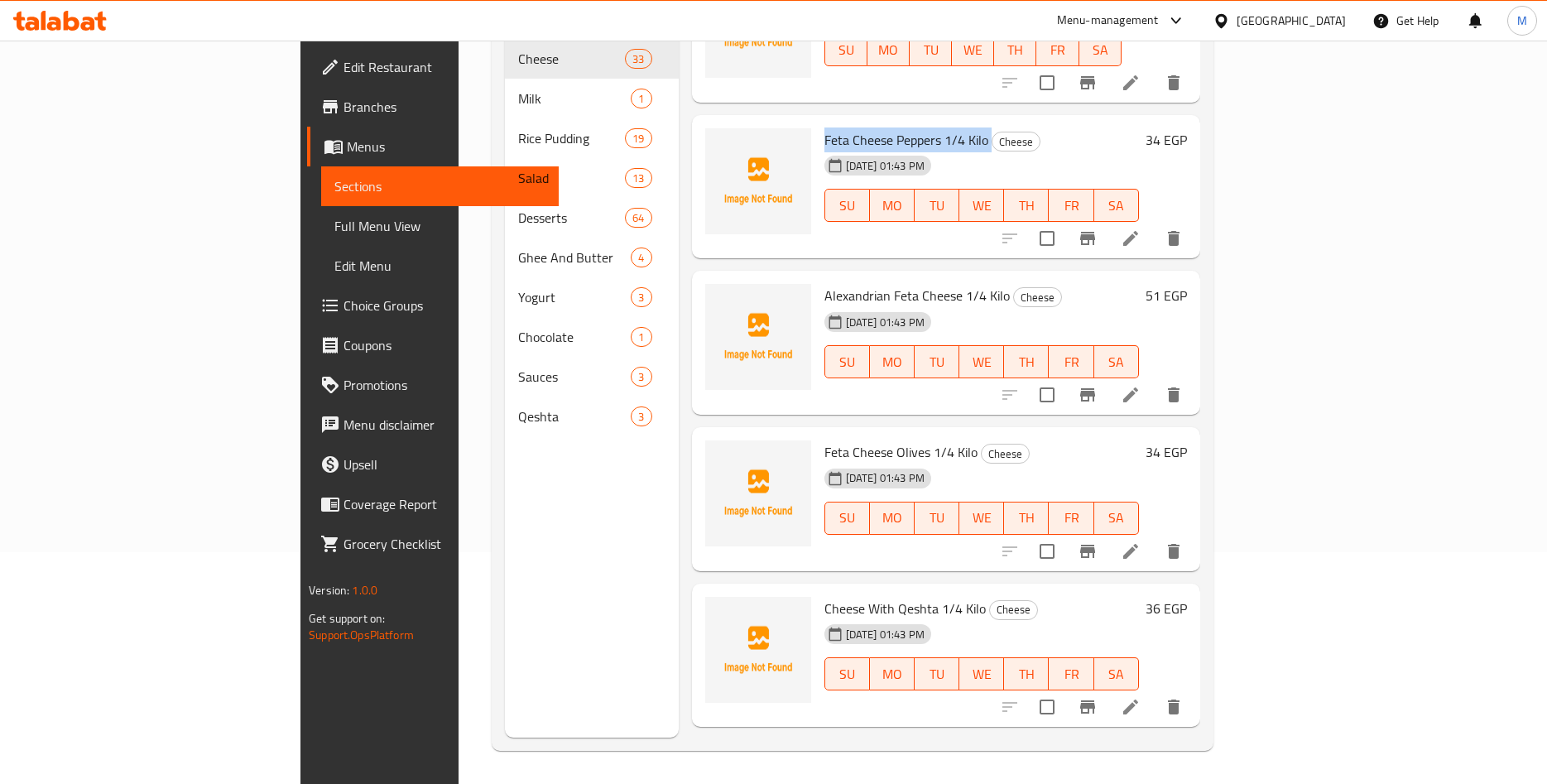
drag, startPoint x: 748, startPoint y: 120, endPoint x: 915, endPoint y: 117, distance: 167.0
click at [915, 121] on div "Feta Cheese Peppers 1/4 Kilo Cheese 13-09-2025 01:43 PM SU MO TU WE TH FR SA" at bounding box center [981, 186] width 328 height 131
click at [895, 128] on span "Feta Cheese Peppers 1/4 Kilo" at bounding box center [906, 140] width 164 height 25
drag, startPoint x: 748, startPoint y: 115, endPoint x: 910, endPoint y: 112, distance: 162.0
click at [910, 121] on div "Feta Cheese Peppers 1/4 Kilo Cheese 13-09-2025 01:43 PM SU MO TU WE TH FR SA" at bounding box center [981, 186] width 328 height 131
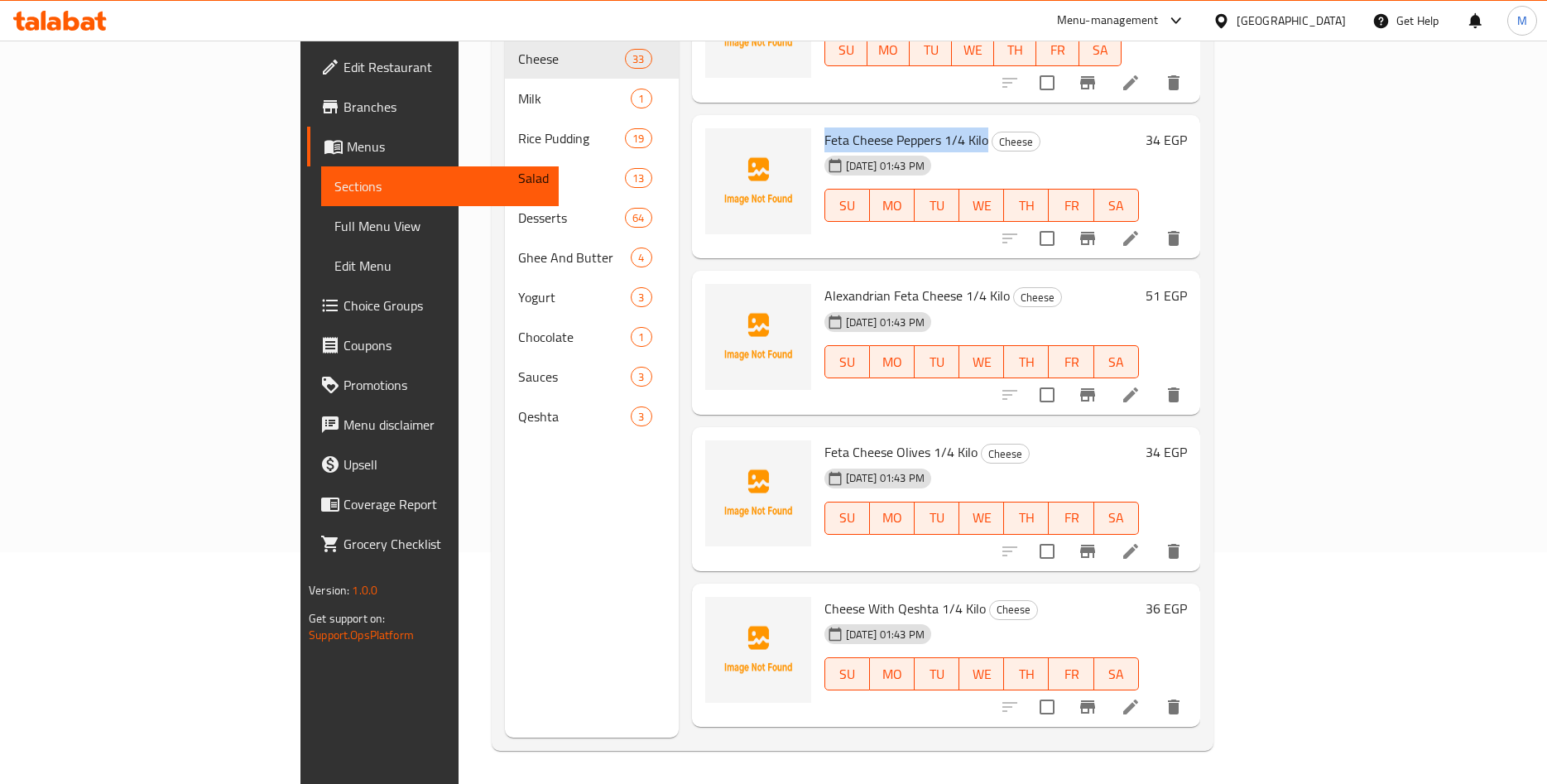
click at [824, 128] on span "Feta Cheese Peppers 1/4 Kilo" at bounding box center [906, 140] width 164 height 25
drag, startPoint x: 751, startPoint y: 114, endPoint x: 884, endPoint y: 115, distance: 133.0
click at [884, 128] on span "Feta Cheese Peppers 1/4 Kilo" at bounding box center [906, 140] width 164 height 25
drag, startPoint x: 748, startPoint y: 112, endPoint x: 914, endPoint y: 111, distance: 166.0
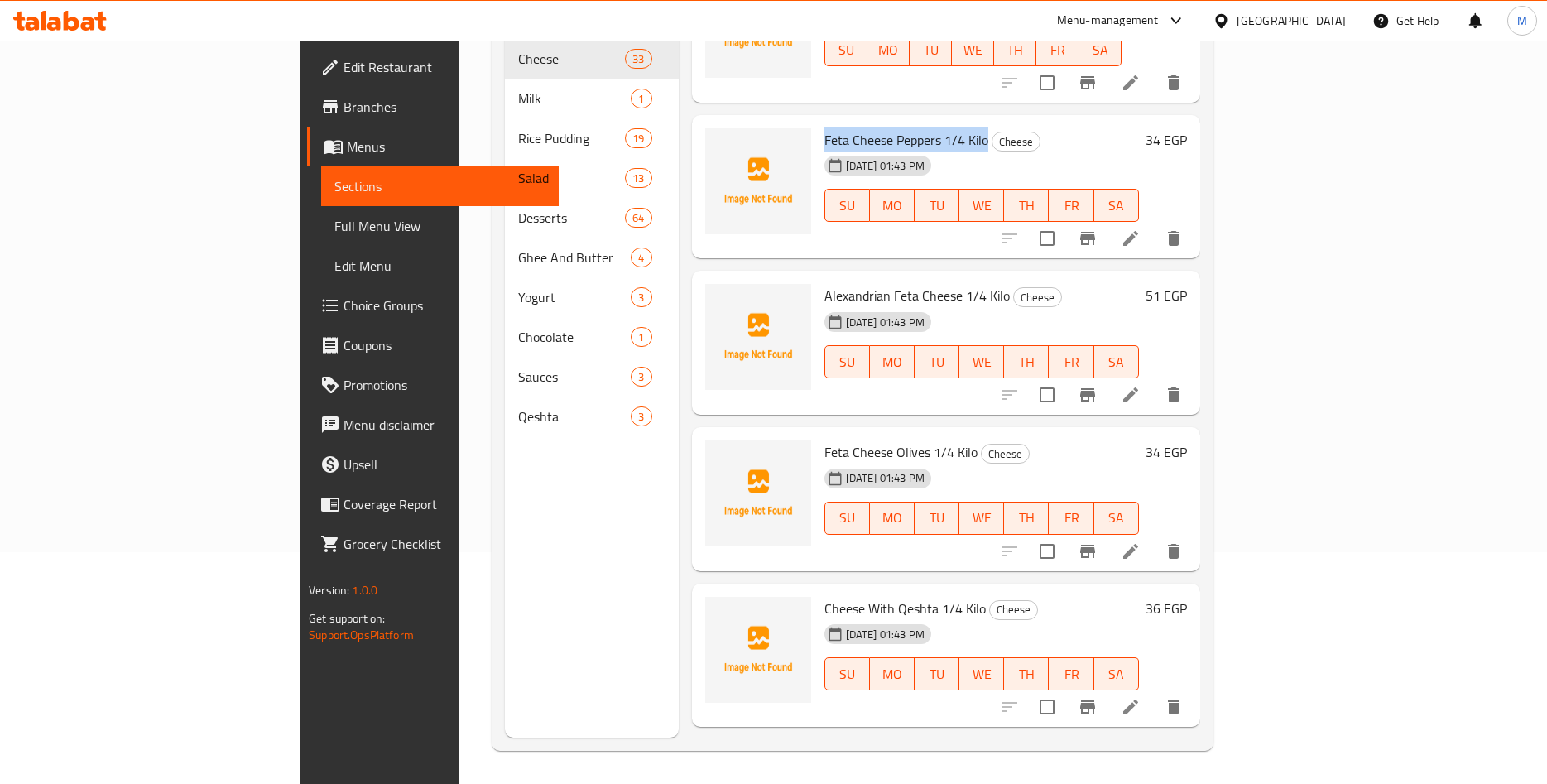
click at [914, 121] on div "Feta Cheese Peppers 1/4 Kilo Cheese 13-09-2025 01:43 PM SU MO TU WE TH FR SA" at bounding box center [981, 186] width 328 height 131
click at [824, 128] on span "Feta Cheese Peppers 1/4 Kilo" at bounding box center [906, 140] width 164 height 25
drag, startPoint x: 747, startPoint y: 114, endPoint x: 908, endPoint y: 117, distance: 161.0
click at [908, 121] on div "Feta Cheese Peppers 1/4 Kilo Cheese 13-09-2025 01:43 PM SU MO TU WE TH FR SA" at bounding box center [981, 186] width 328 height 131
click at [886, 128] on span "Feta Cheese Peppers 1/4 Kilo" at bounding box center [906, 140] width 164 height 25
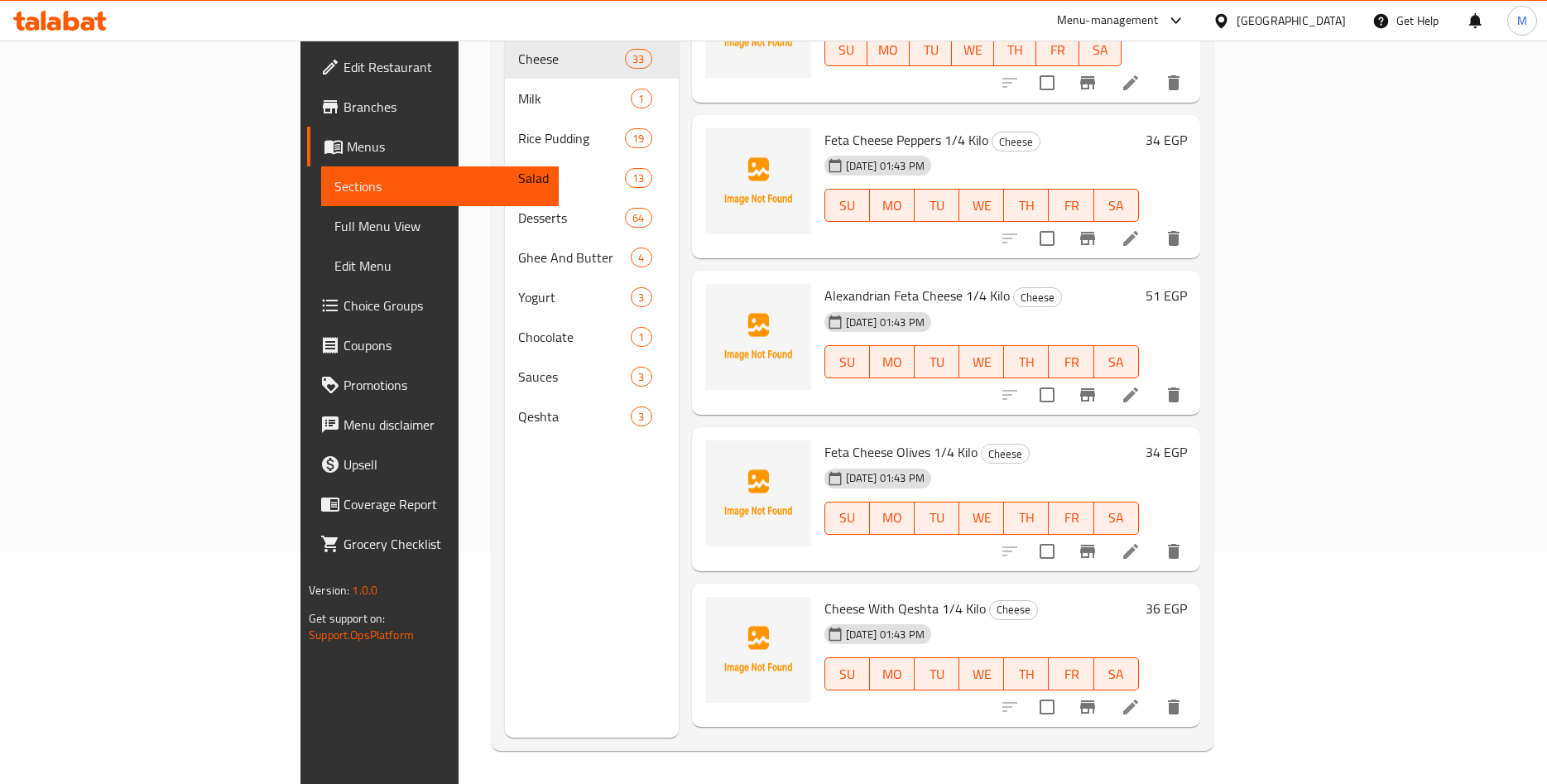
click at [1187, 129] on h6 "34 EGP" at bounding box center [1165, 140] width 41 height 23
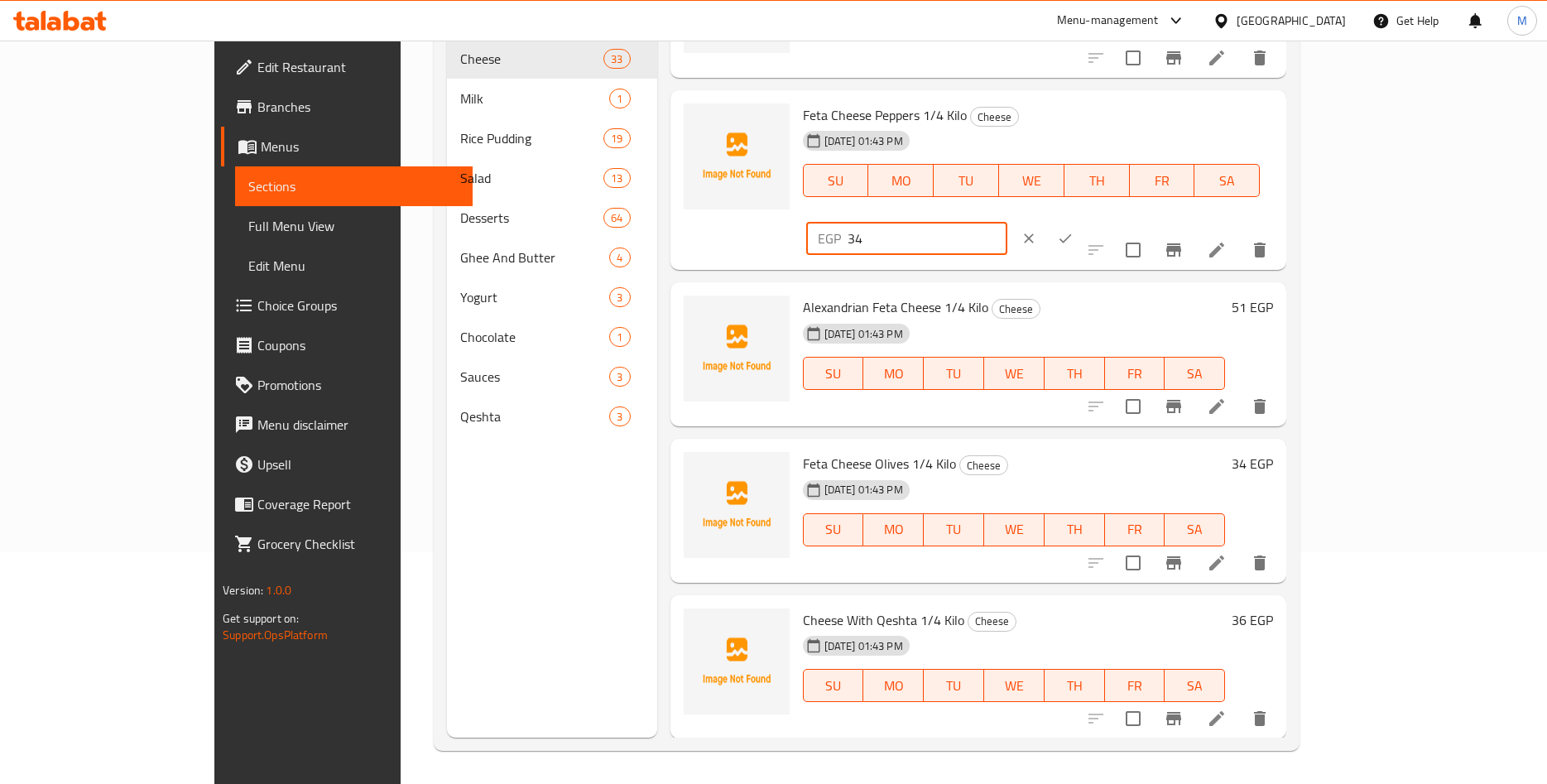
drag, startPoint x: 1230, startPoint y: 129, endPoint x: 1209, endPoint y: 130, distance: 21.0
click at [1008, 222] on input "34" at bounding box center [927, 238] width 160 height 33
paste input ".17"
type input "34.17"
click at [1083, 220] on button "ok" at bounding box center [1065, 238] width 37 height 37
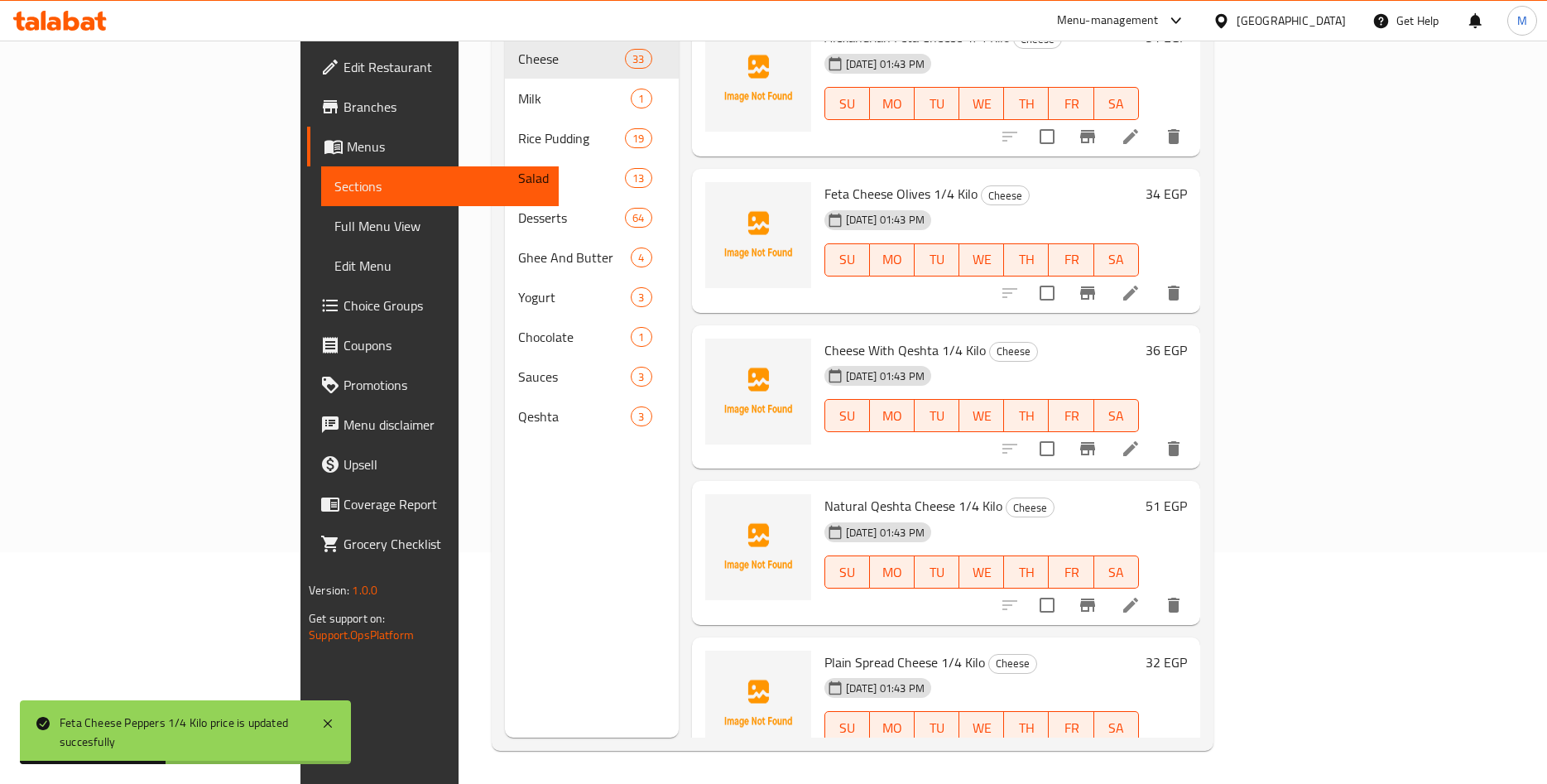
scroll to position [4262, 0]
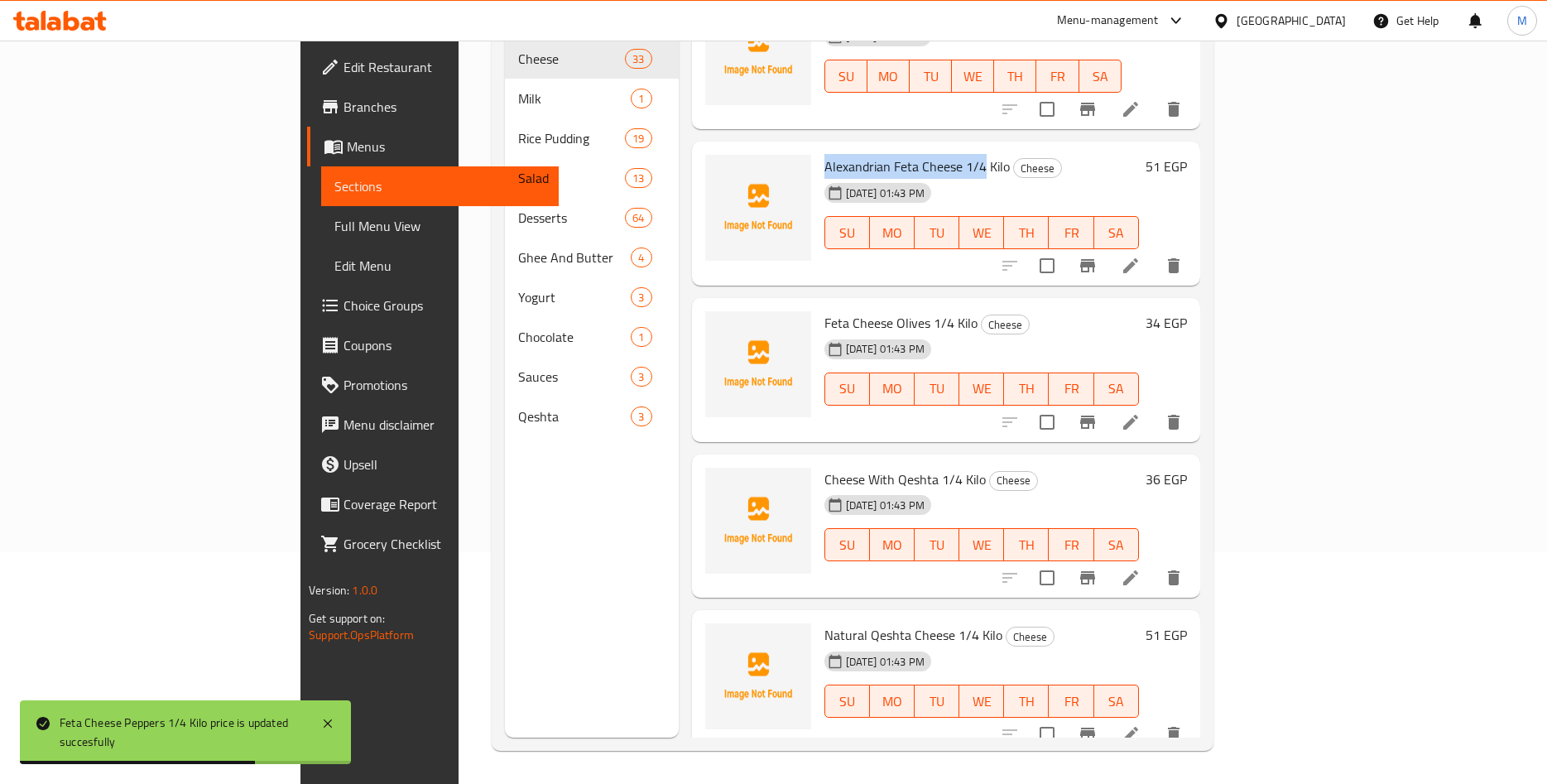
drag, startPoint x: 753, startPoint y: 141, endPoint x: 908, endPoint y: 141, distance: 155.0
click at [908, 154] on span "Alexandrian Feta Cheese 1/4 Kilo" at bounding box center [916, 166] width 185 height 25
click at [845, 154] on span "Alexandrian Feta Cheese 1/4 Kilo" at bounding box center [916, 166] width 185 height 25
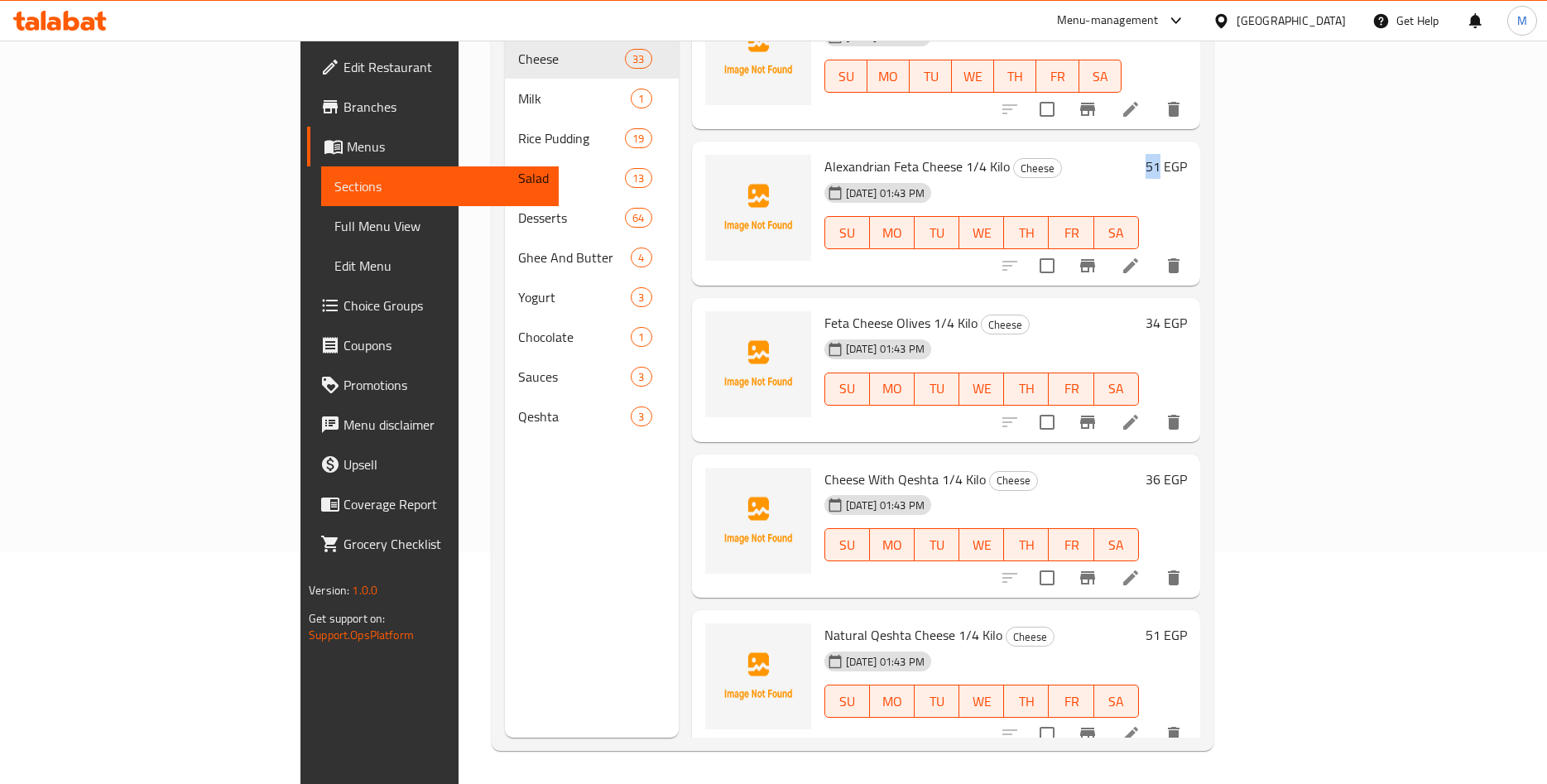
drag, startPoint x: 1445, startPoint y: 139, endPoint x: 1461, endPoint y: 141, distance: 16.1
click at [1187, 155] on div "51 EGP" at bounding box center [1163, 166] width 48 height 23
click at [1139, 155] on h6 "Alexandrian Feta Cheese 1/4 Kilo Cheese" at bounding box center [981, 166] width 315 height 23
drag, startPoint x: 748, startPoint y: 140, endPoint x: 930, endPoint y: 144, distance: 182.0
click at [930, 148] on div "Alexandrian Feta Cheese 1/4 Kilo Cheese 13-09-2025 01:43 PM SU MO TU WE TH FR SA" at bounding box center [981, 213] width 328 height 131
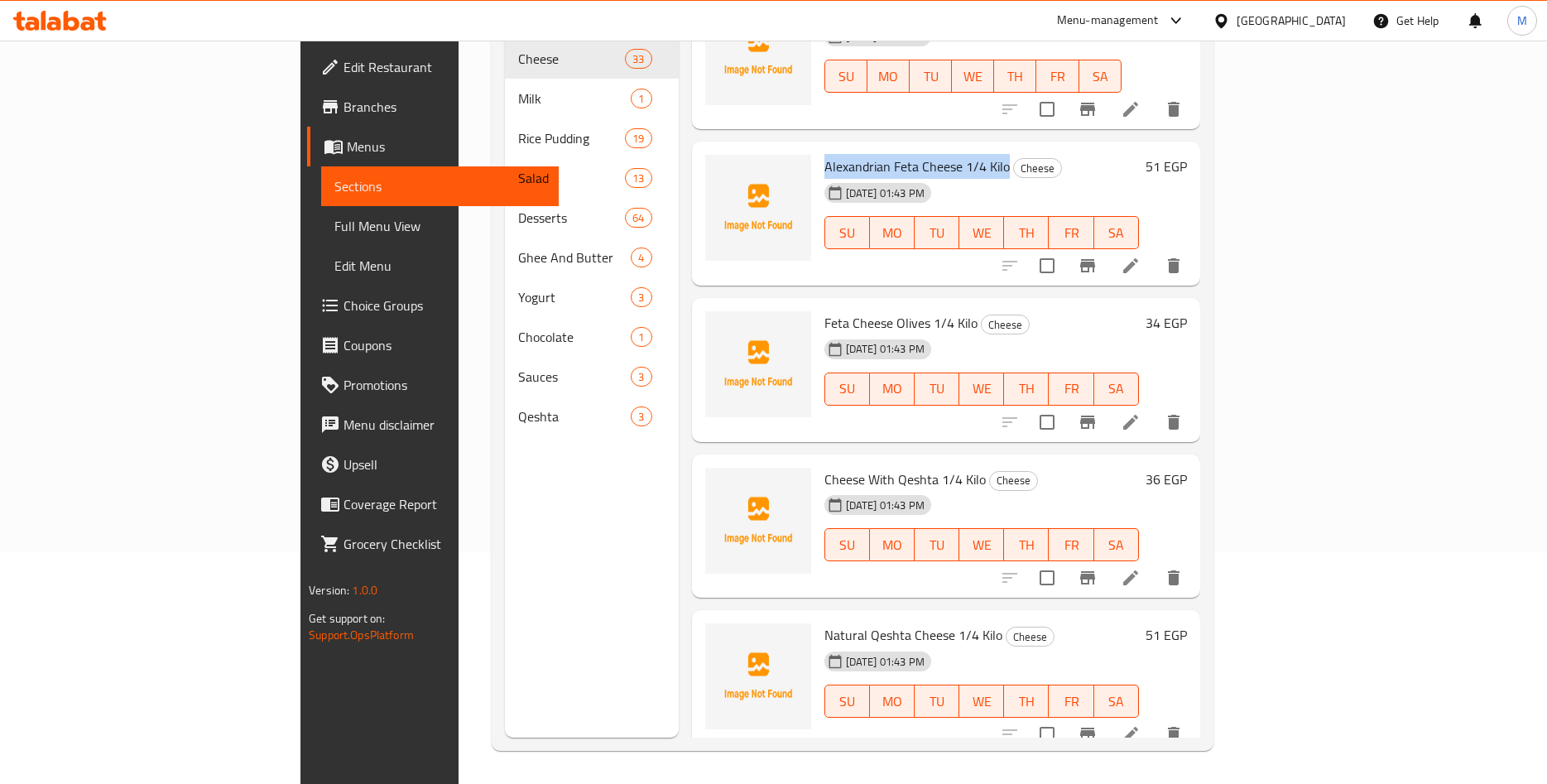
click at [915, 154] on span "Alexandrian Feta Cheese 1/4 Kilo" at bounding box center [916, 166] width 185 height 25
drag, startPoint x: 751, startPoint y: 146, endPoint x: 931, endPoint y: 143, distance: 180.0
click at [931, 154] on span "Alexandrian Feta Cheese 1/4 Kilo" at bounding box center [916, 166] width 185 height 25
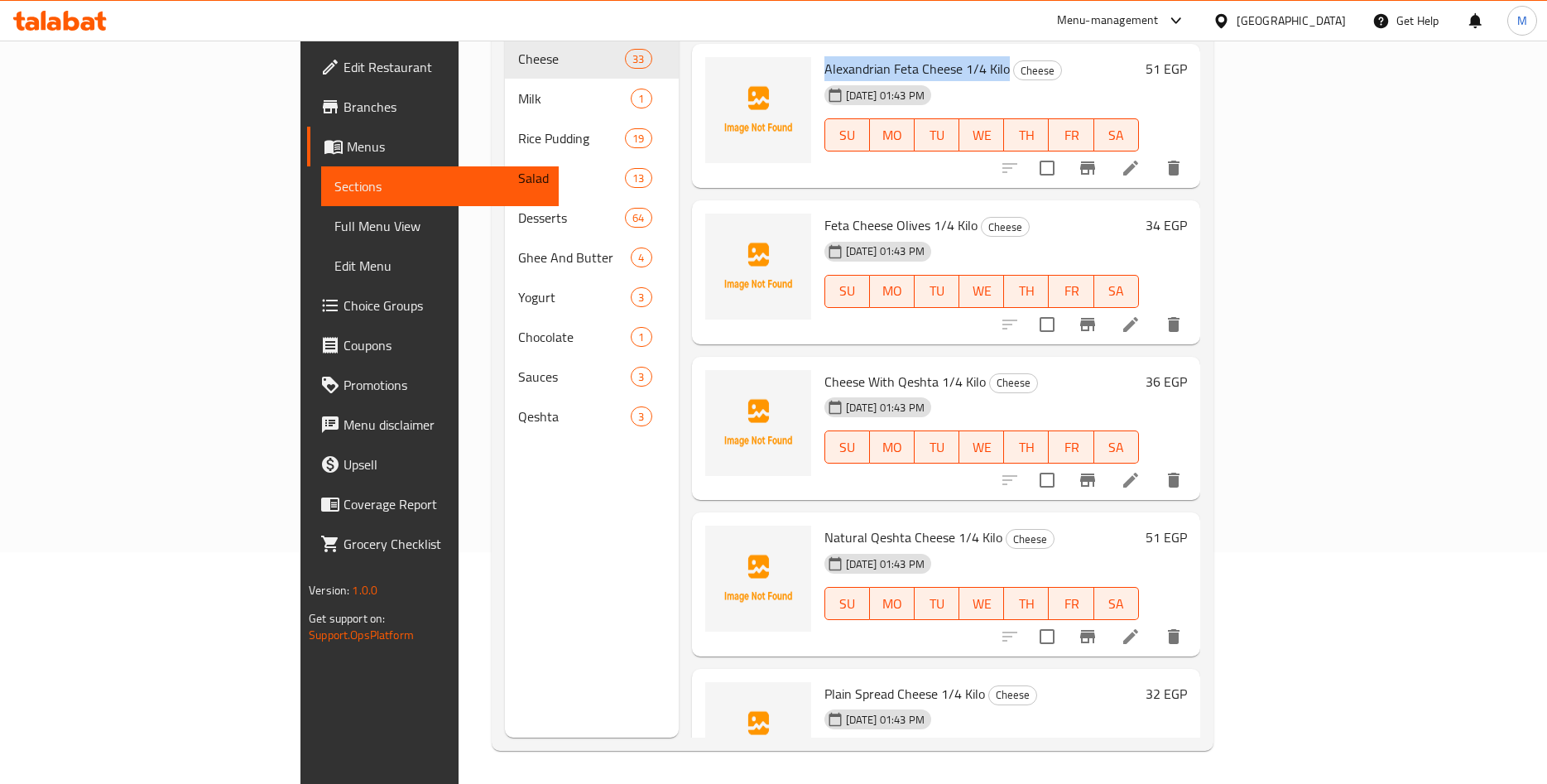
scroll to position [4391, 0]
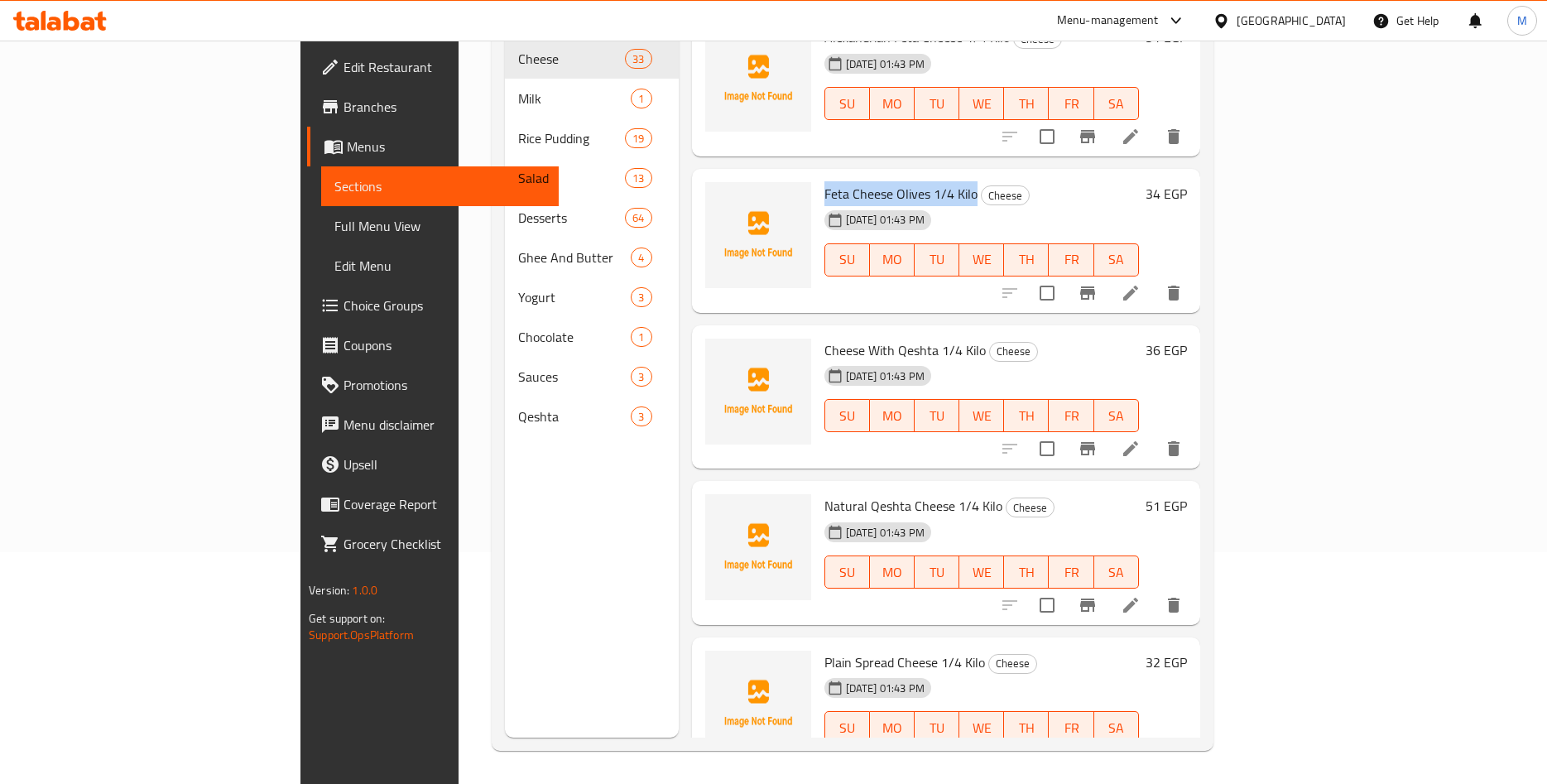
drag, startPoint x: 748, startPoint y: 172, endPoint x: 897, endPoint y: 169, distance: 149.0
click at [897, 175] on div "Feta Cheese Olives 1/4 Kilo Cheese 13-09-2025 01:43 PM SU MO TU WE TH FR SA" at bounding box center [981, 240] width 328 height 131
click at [867, 182] on span "Feta Cheese Olives 1/4 Kilo" at bounding box center [901, 193] width 153 height 25
click at [1187, 183] on h6 "34 EGP" at bounding box center [1165, 193] width 41 height 23
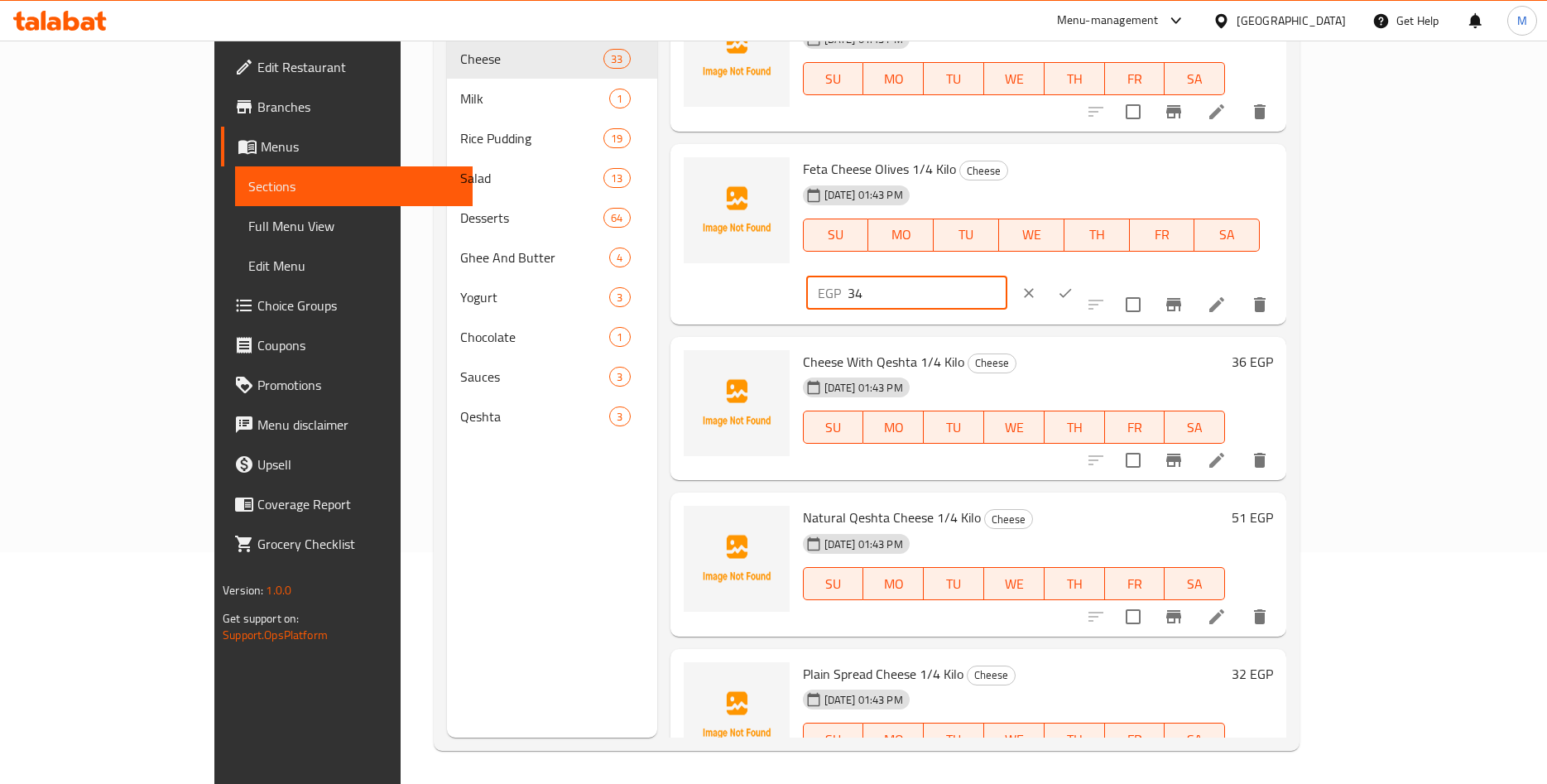
drag, startPoint x: 1209, startPoint y: 182, endPoint x: 1135, endPoint y: 178, distance: 74.1
click at [1008, 277] on input "34" at bounding box center [927, 293] width 160 height 33
paste input ".17"
type input "34.17"
click at [1083, 275] on button "ok" at bounding box center [1065, 293] width 37 height 37
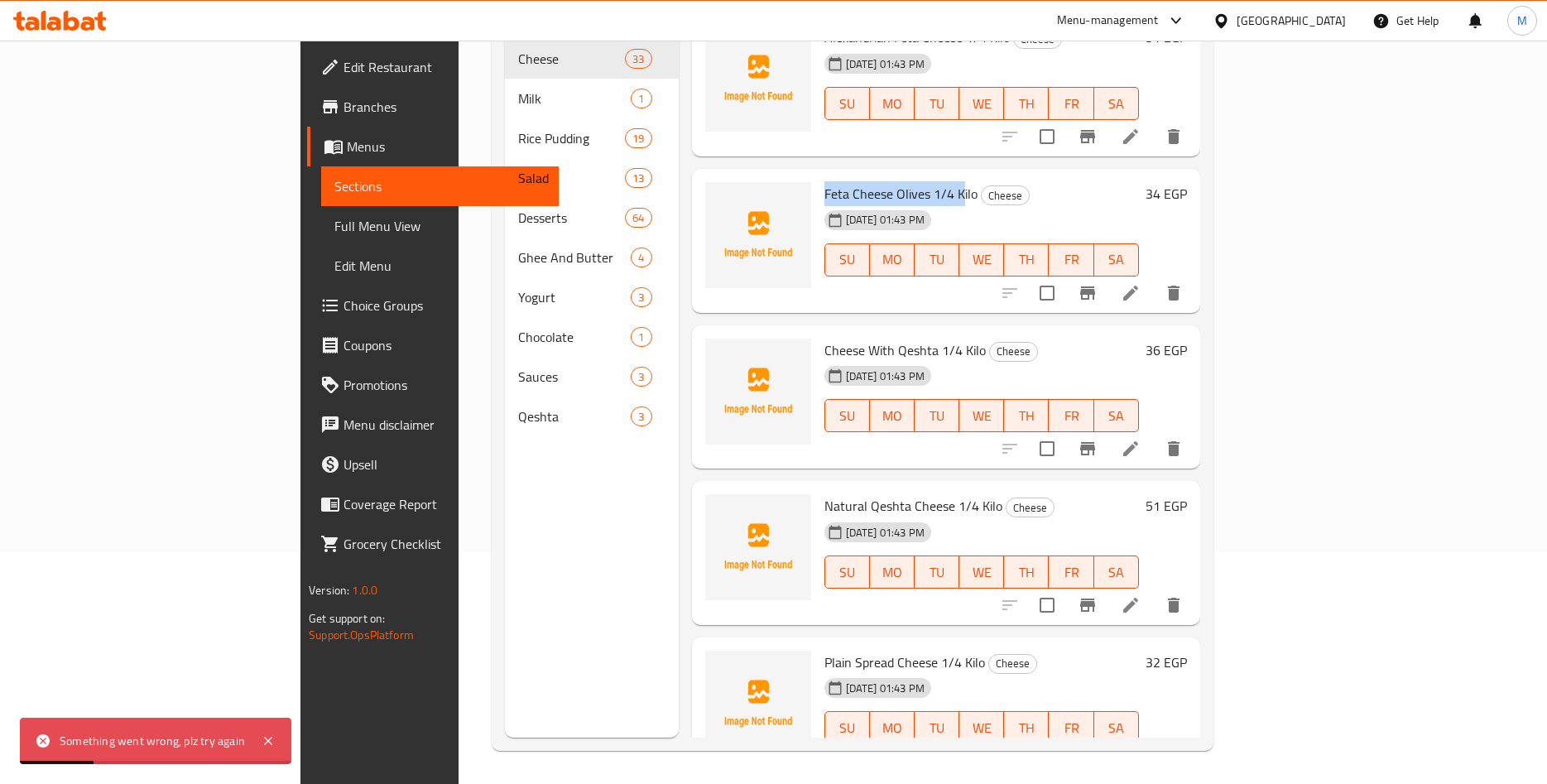
drag, startPoint x: 746, startPoint y: 165, endPoint x: 887, endPoint y: 168, distance: 141.0
click at [887, 175] on div "Feta Cheese Olives 1/4 Kilo Cheese 13-09-2025 01:43 PM SU MO TU WE TH FR SA" at bounding box center [981, 240] width 328 height 131
click at [856, 182] on span "Feta Cheese Olives 1/4 Kilo" at bounding box center [901, 193] width 153 height 25
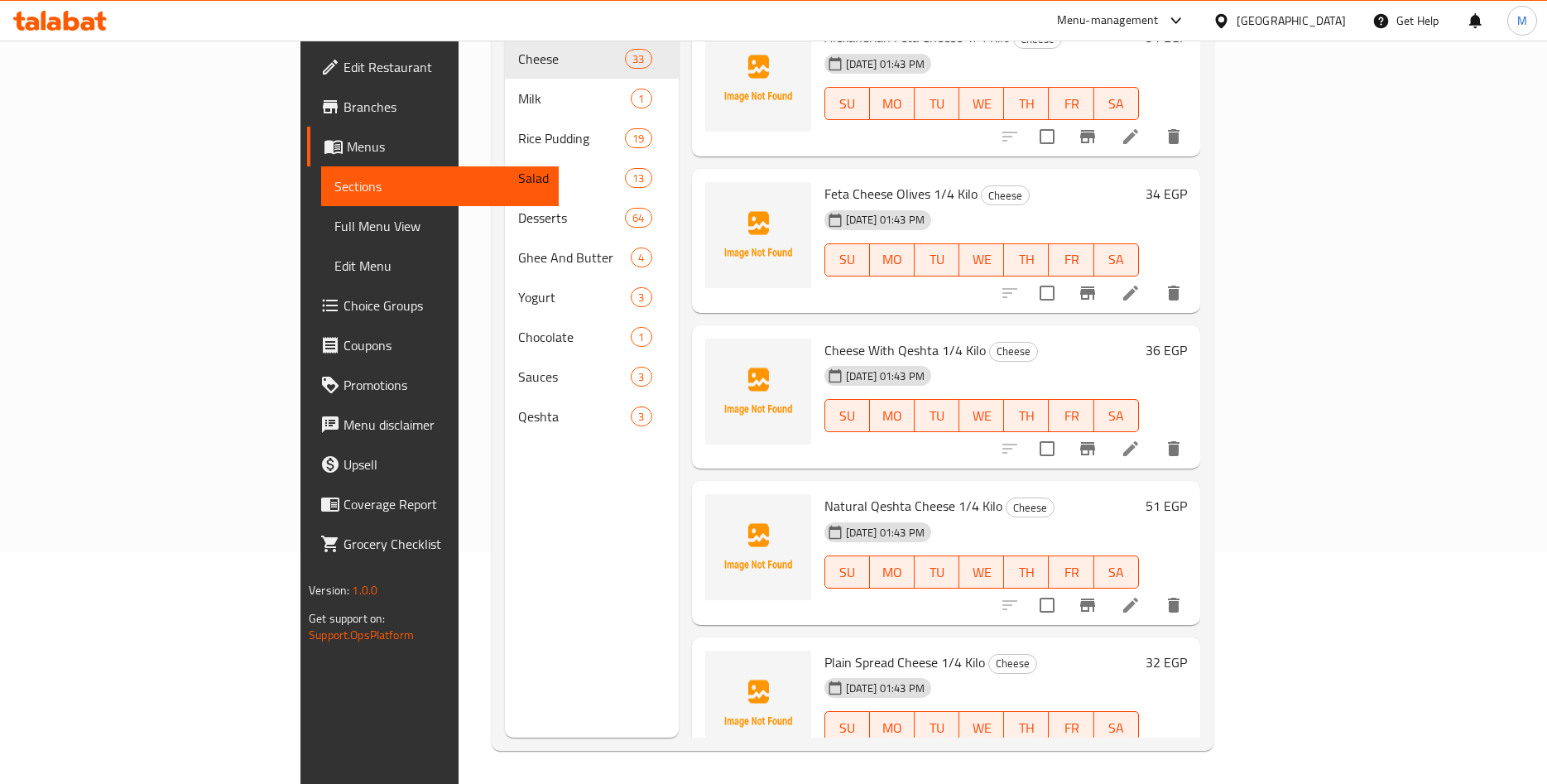
click at [679, 418] on div "Menu items Add Sort Manage items spread Roumi 1/4kg Cheese 13-09-2025 01:43 PM …" at bounding box center [939, 345] width 521 height 784
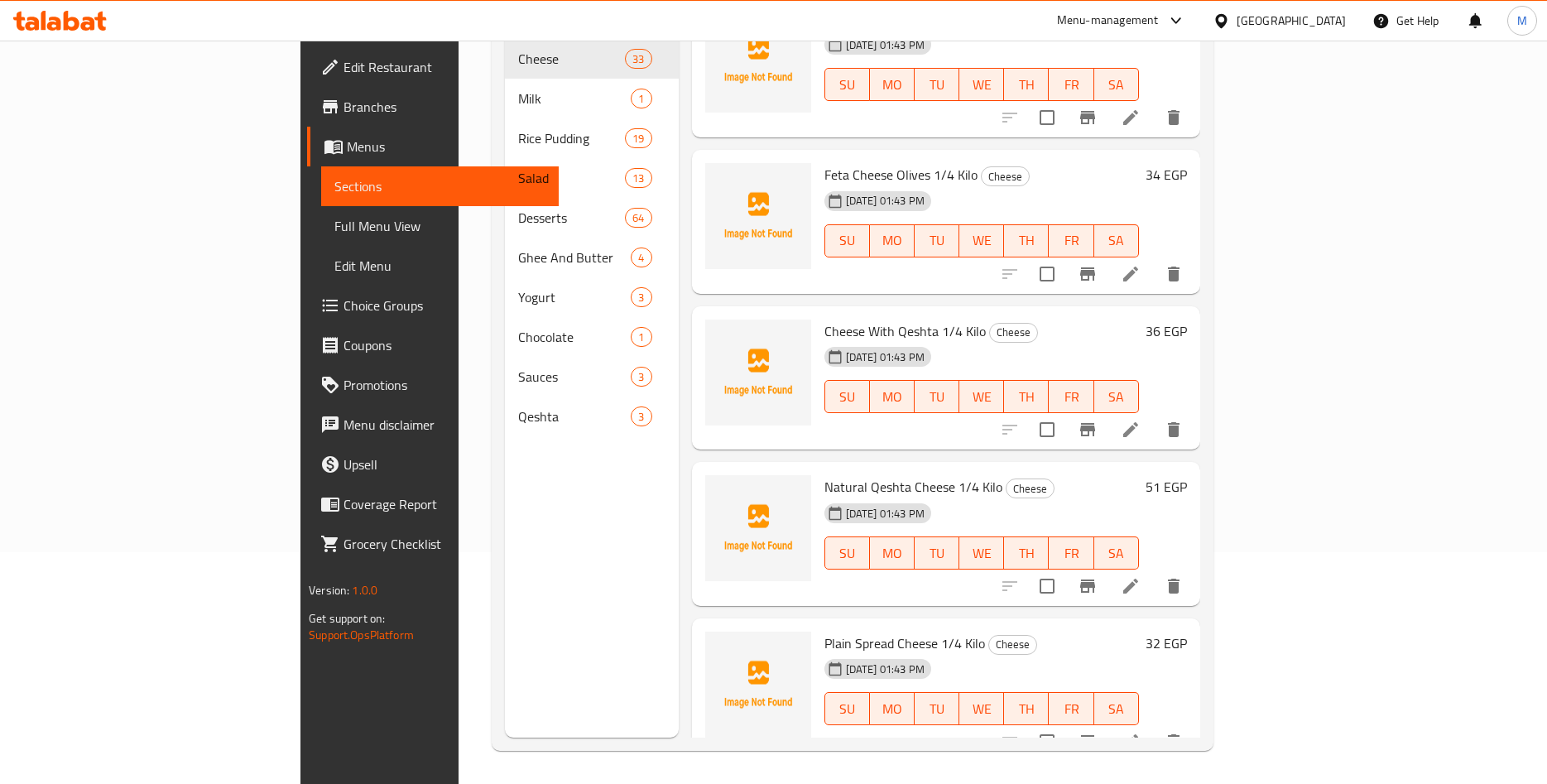
click at [1055, 340] on div "13-09-2025 01:43 PM SU MO TU WE TH FR SA" at bounding box center [981, 385] width 328 height 89
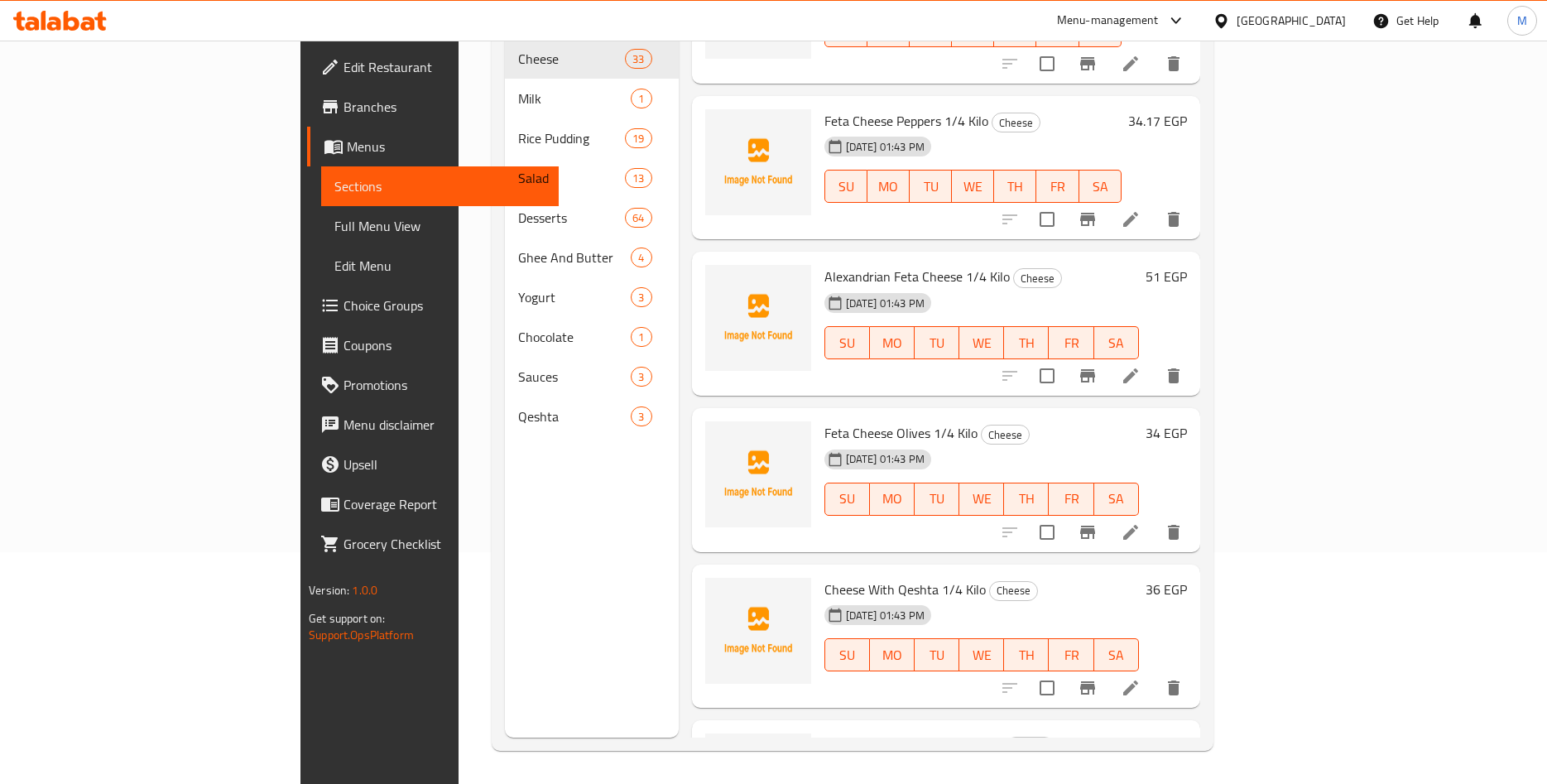
scroll to position [4281, 0]
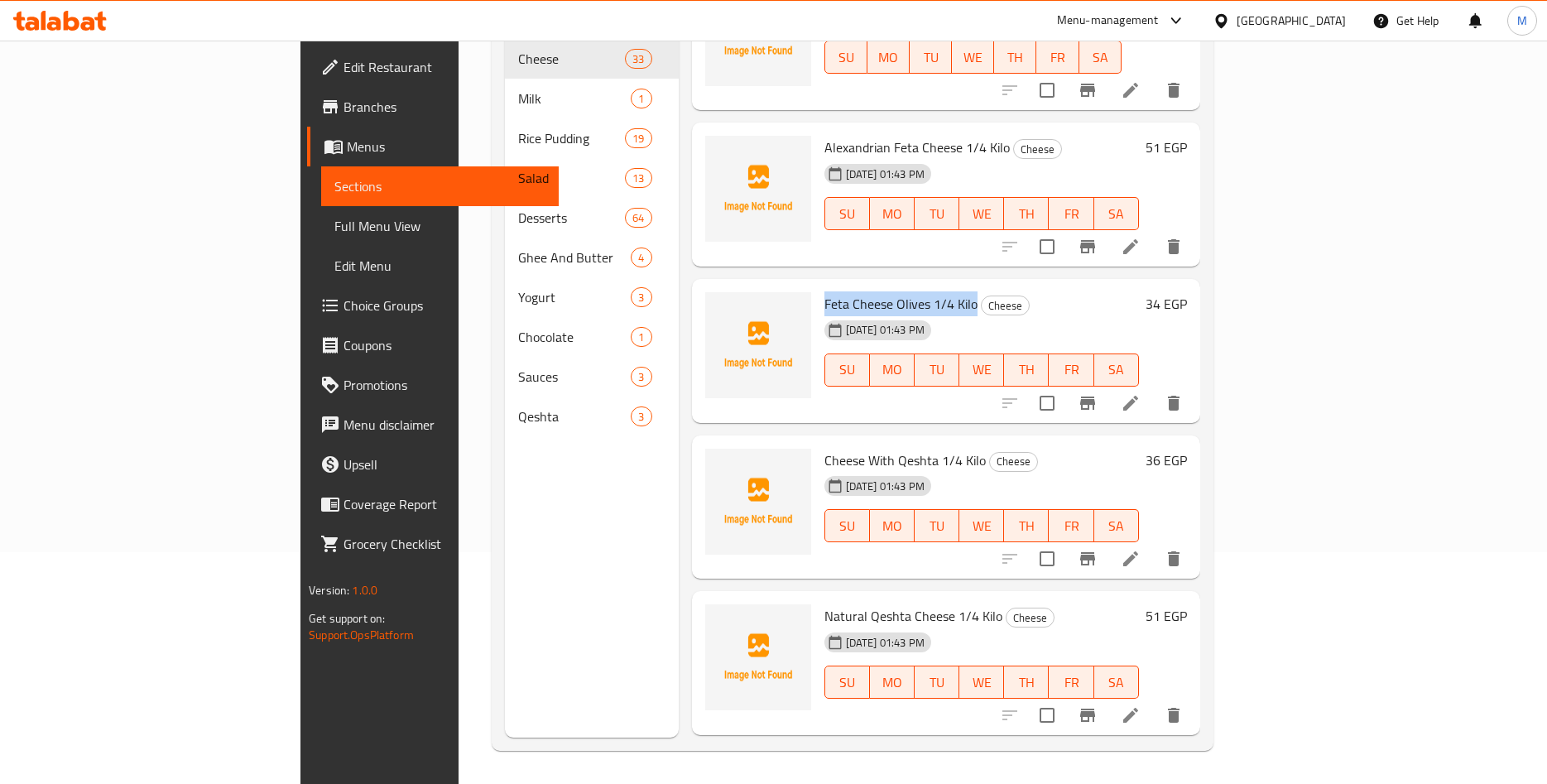
drag, startPoint x: 748, startPoint y: 277, endPoint x: 897, endPoint y: 282, distance: 149.1
click at [897, 286] on div "Feta Cheese Olives 1/4 Kilo Cheese 13-09-2025 01:43 PM SU MO TU WE TH FR SA" at bounding box center [981, 350] width 328 height 131
click at [824, 291] on span "Feta Cheese Olives 1/4 Kilo" at bounding box center [901, 303] width 153 height 25
drag, startPoint x: 749, startPoint y: 279, endPoint x: 902, endPoint y: 280, distance: 153.0
click at [902, 292] on h6 "Feta Cheese Olives 1/4 Kilo Cheese" at bounding box center [981, 303] width 315 height 23
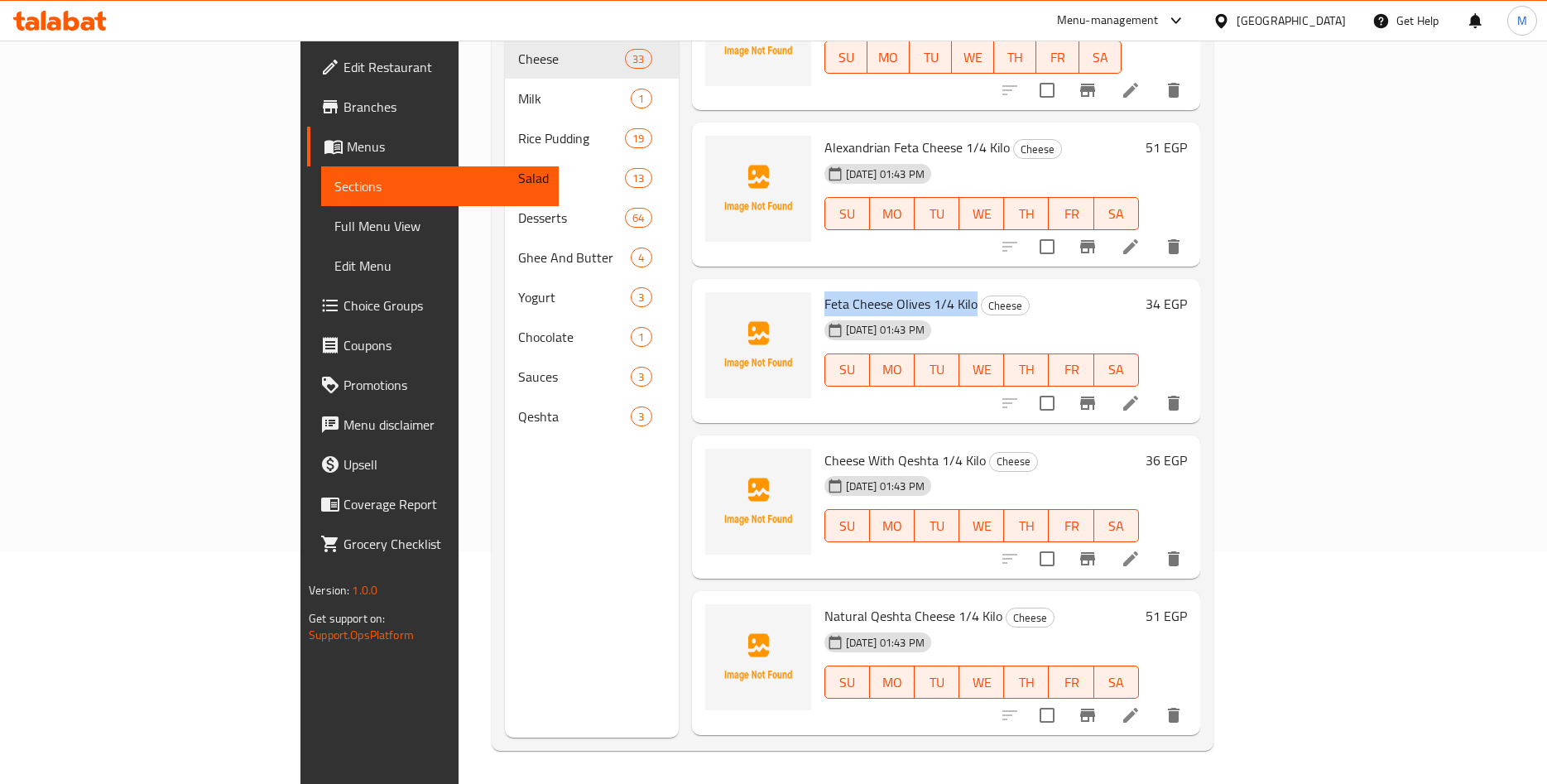
click at [879, 291] on span "Feta Cheese Olives 1/4 Kilo" at bounding box center [901, 303] width 153 height 25
click at [1187, 292] on h6 "34 EGP" at bounding box center [1165, 303] width 41 height 23
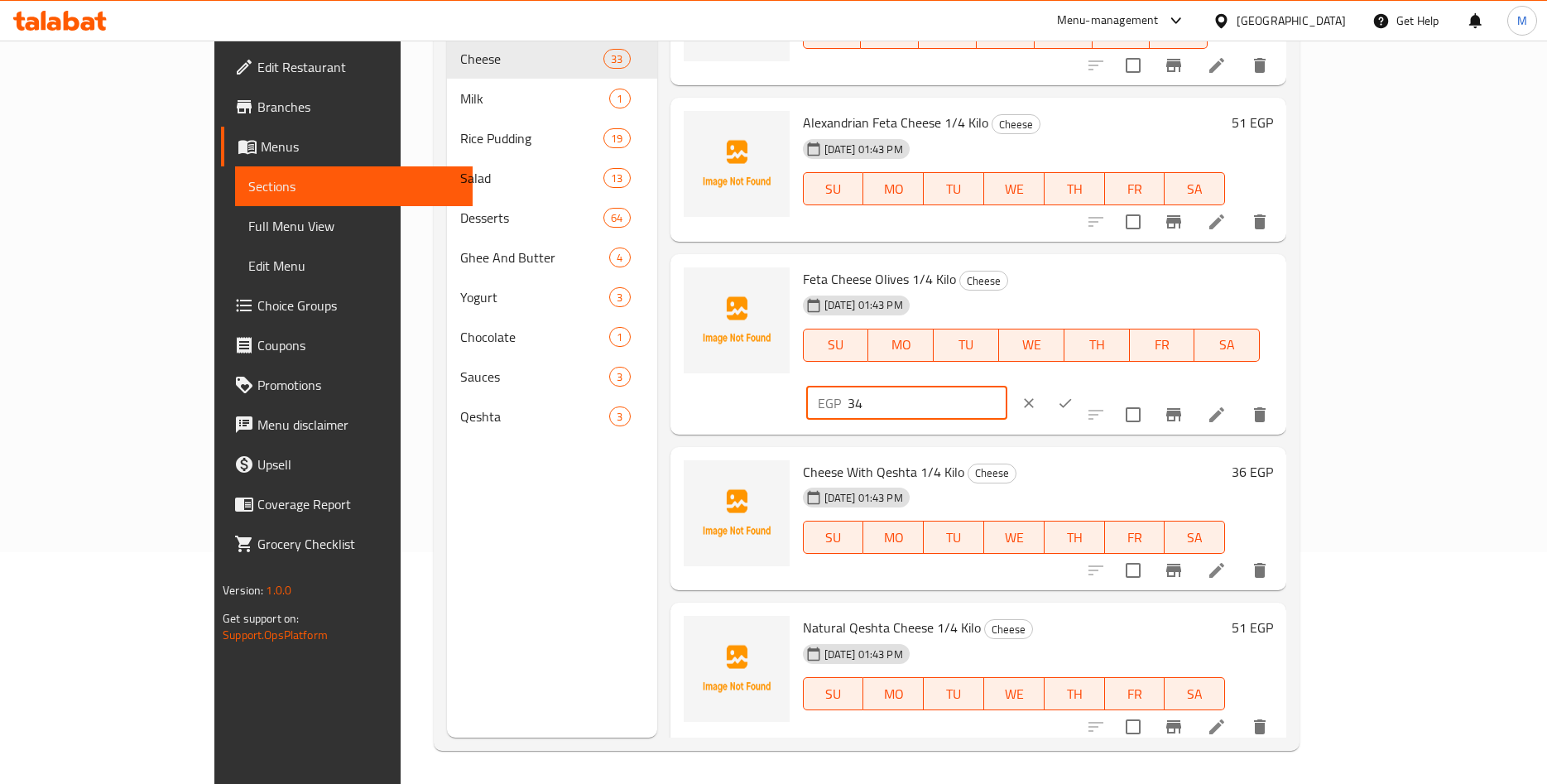
drag, startPoint x: 1264, startPoint y: 297, endPoint x: 1187, endPoint y: 298, distance: 77.0
click at [1008, 387] on input "34" at bounding box center [927, 403] width 160 height 33
paste input ".17"
type input "34.17"
click at [1073, 395] on icon "ok" at bounding box center [1065, 403] width 16 height 16
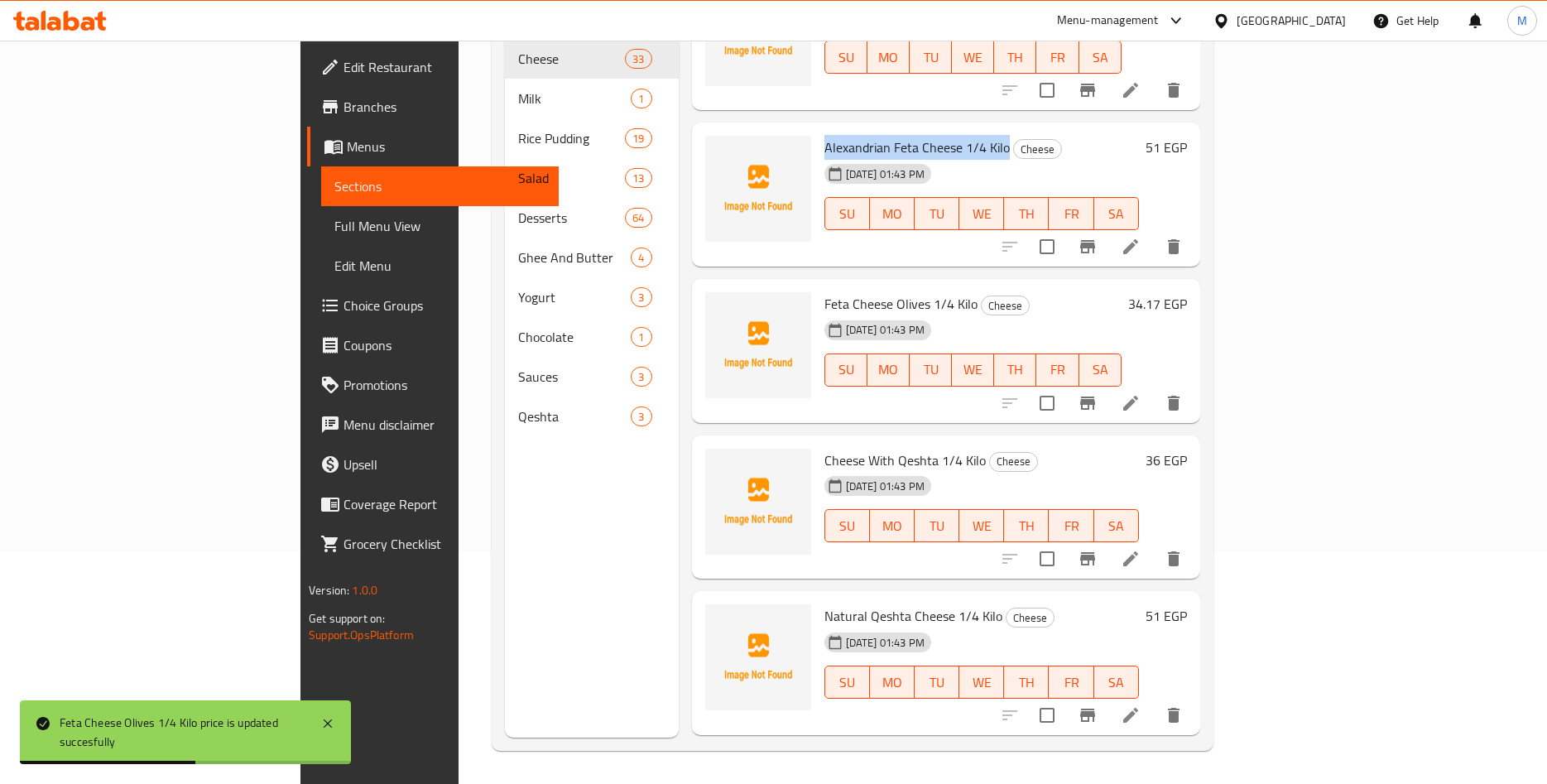
drag, startPoint x: 748, startPoint y: 121, endPoint x: 932, endPoint y: 123, distance: 184.0
click at [932, 130] on div "Alexandrian Feta Cheese 1/4 Kilo Cheese 13-09-2025 01:43 PM SU MO TU WE TH FR SA" at bounding box center [981, 194] width 328 height 131
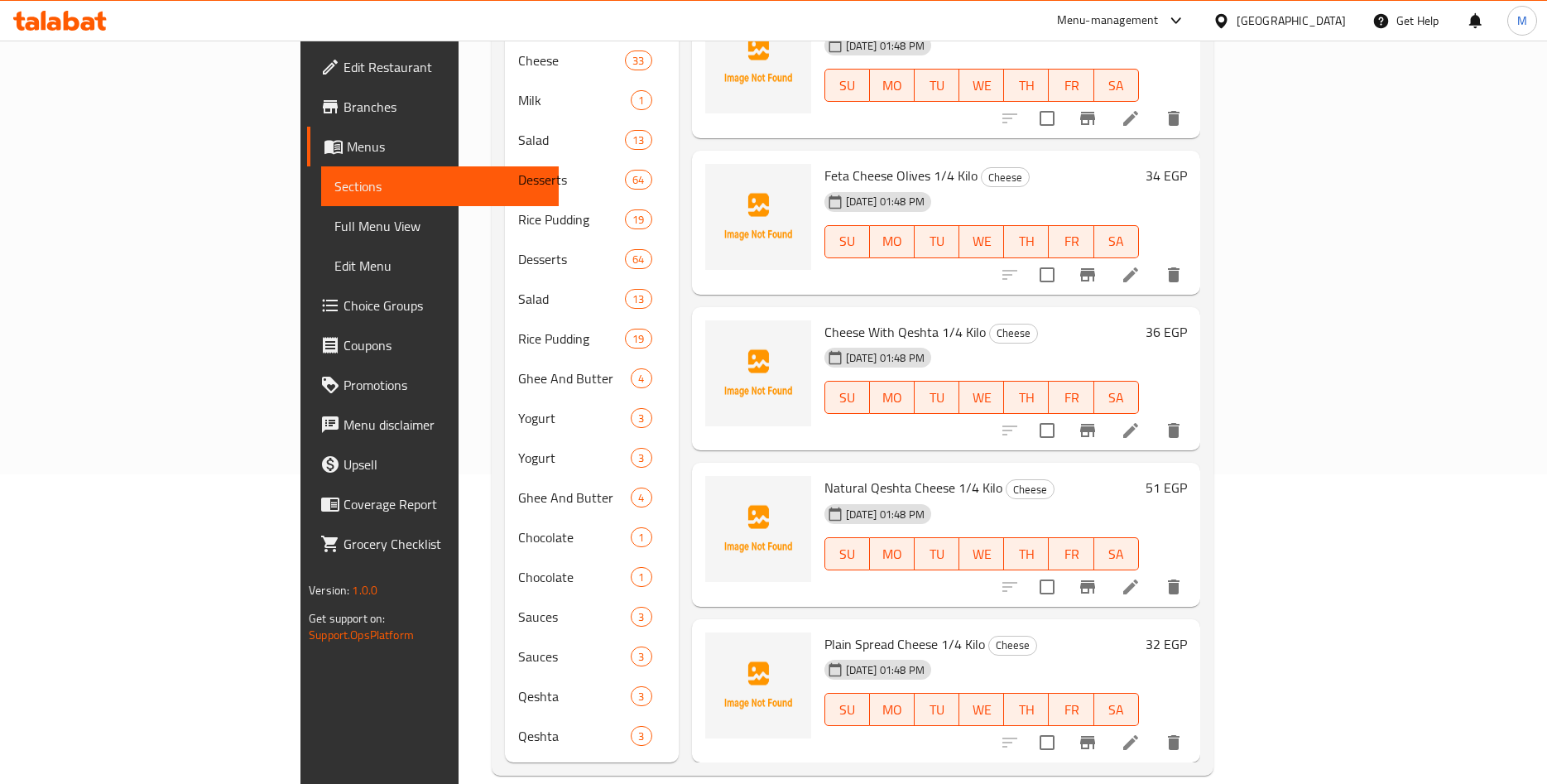
scroll to position [4333, 0]
drag, startPoint x: 750, startPoint y: 156, endPoint x: 898, endPoint y: 154, distance: 148.0
click at [898, 163] on span "Feta Cheese Olives 1/4 Kilo" at bounding box center [901, 175] width 153 height 25
click at [862, 163] on span "Feta Cheese Olives 1/4 Kilo" at bounding box center [901, 175] width 153 height 25
drag, startPoint x: 748, startPoint y: 153, endPoint x: 898, endPoint y: 148, distance: 150.1
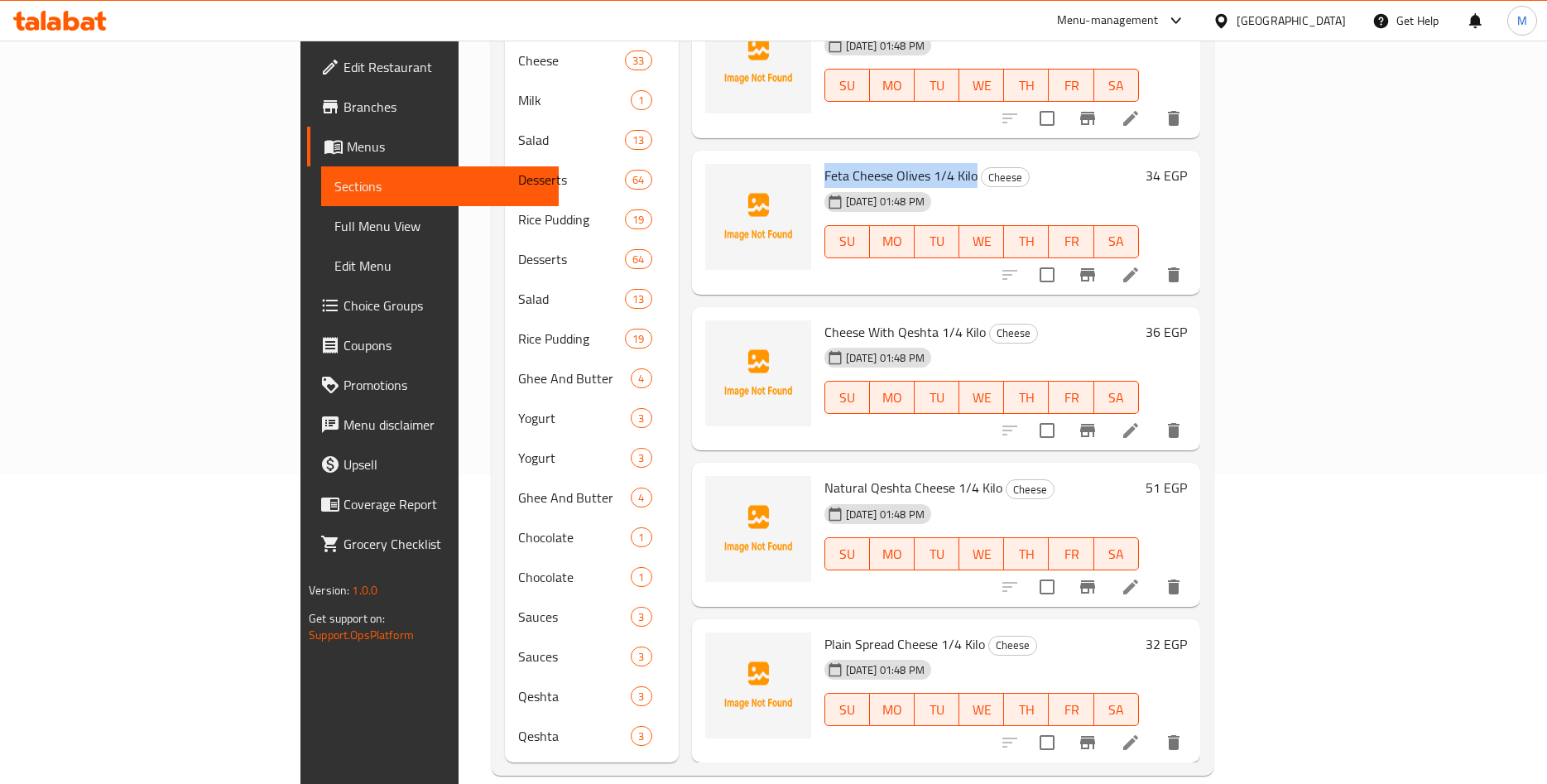
click at [898, 157] on div "Feta Cheese Olives 1/4 Kilo Cheese 13-09-2025 01:48 PM SU MO TU WE TH FR SA" at bounding box center [981, 222] width 328 height 131
click at [887, 163] on span "Feta Cheese Olives 1/4 Kilo" at bounding box center [901, 175] width 153 height 25
drag, startPoint x: 747, startPoint y: 147, endPoint x: 899, endPoint y: 157, distance: 152.3
click at [899, 157] on div "Feta Cheese Olives 1/4 Kilo Cheese 13-09-2025 01:48 PM SU MO TU WE TH FR SA" at bounding box center [981, 222] width 328 height 131
click at [839, 163] on span "Feta Cheese Olives 1/4 Kilo" at bounding box center [901, 175] width 153 height 25
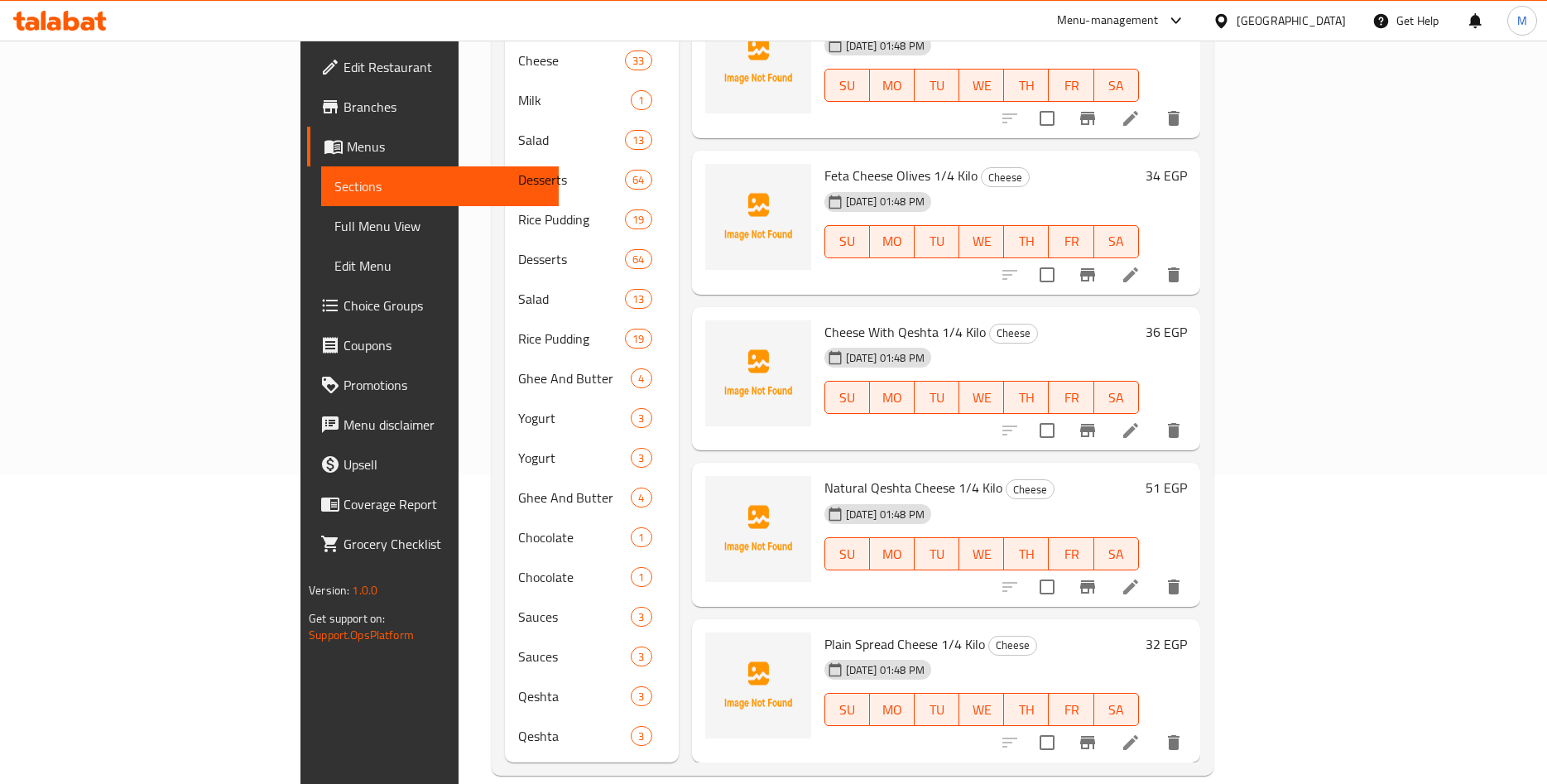
click at [1187, 164] on h6 "34 EGP" at bounding box center [1165, 175] width 41 height 23
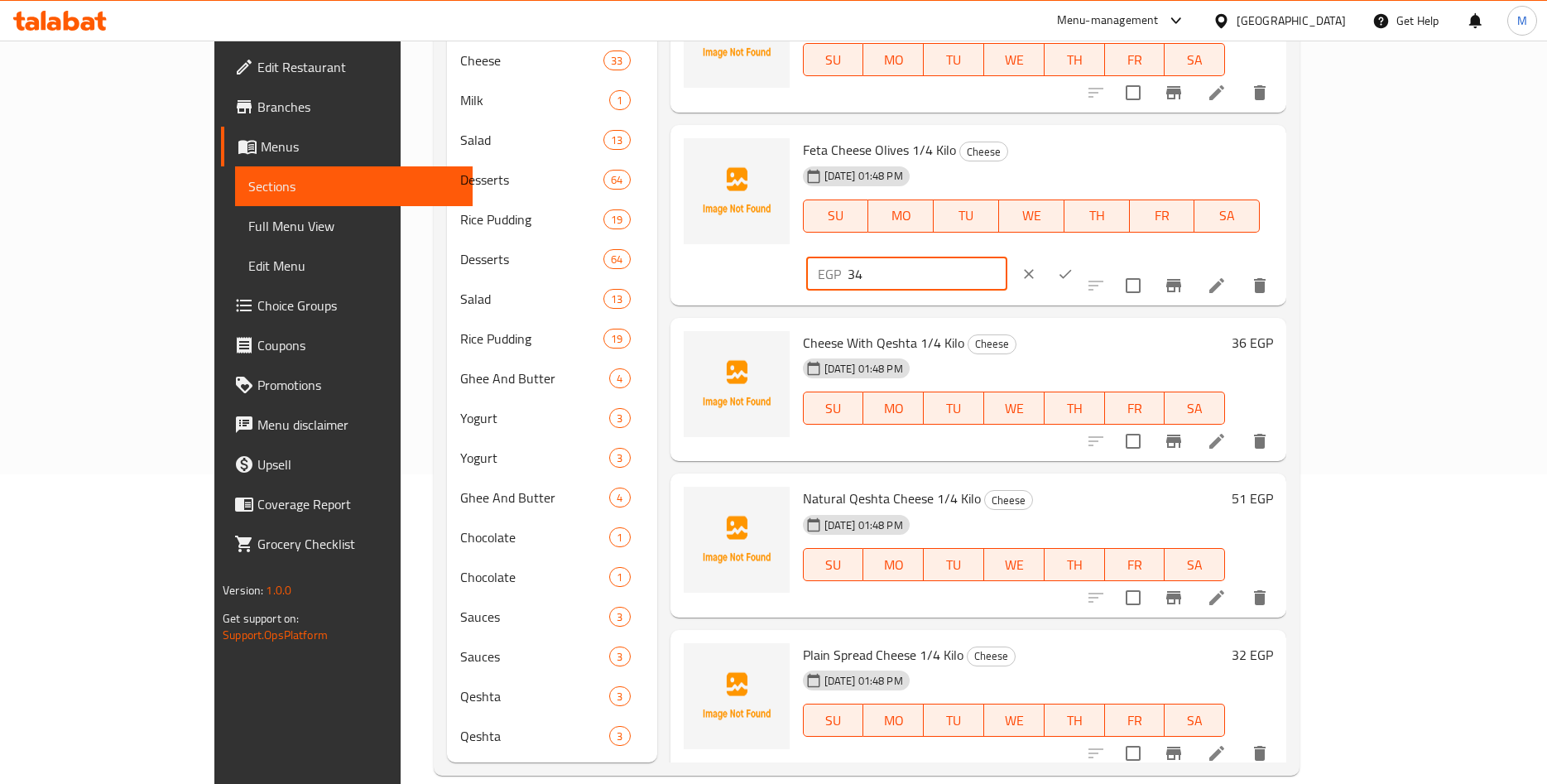
drag, startPoint x: 1267, startPoint y: 165, endPoint x: 1219, endPoint y: 166, distance: 48.0
click at [1008, 257] on input "34" at bounding box center [927, 274] width 160 height 33
paste input ".17"
type input "34.17"
click at [1073, 266] on icon "ok" at bounding box center [1065, 274] width 16 height 16
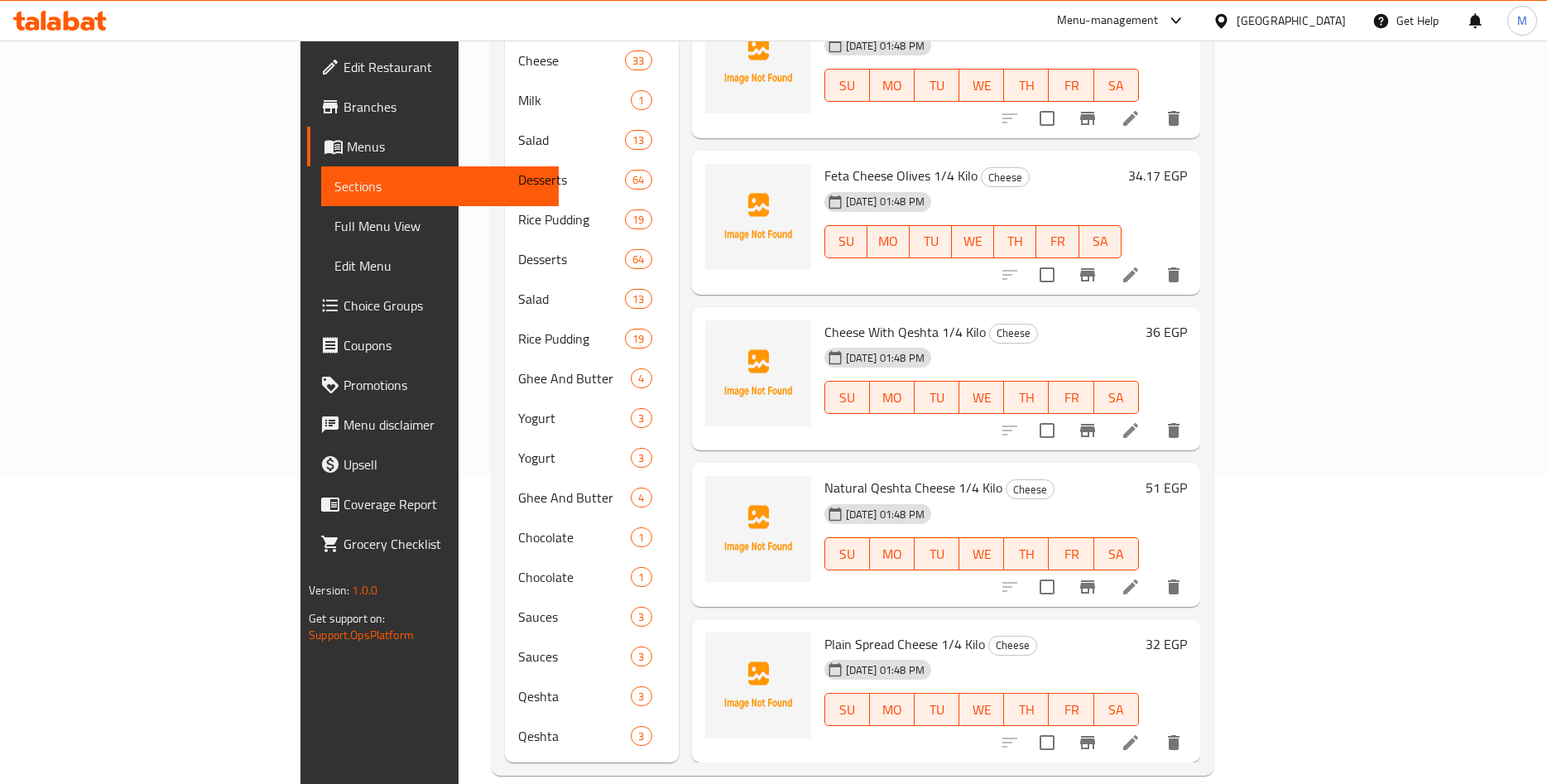
click at [1128, 185] on div "[DATE] 01:48 PM SU MO TU WE TH FR SA" at bounding box center [973, 230] width 310 height 89
click at [1048, 320] on h6 "Cheese With Qeshta 1/4 Kilo Cheese" at bounding box center [981, 331] width 315 height 23
drag, startPoint x: 765, startPoint y: 300, endPoint x: 877, endPoint y: 302, distance: 112.0
click at [877, 319] on span "Cheese With Qeshta 1/4 Kilo" at bounding box center [904, 331] width 162 height 25
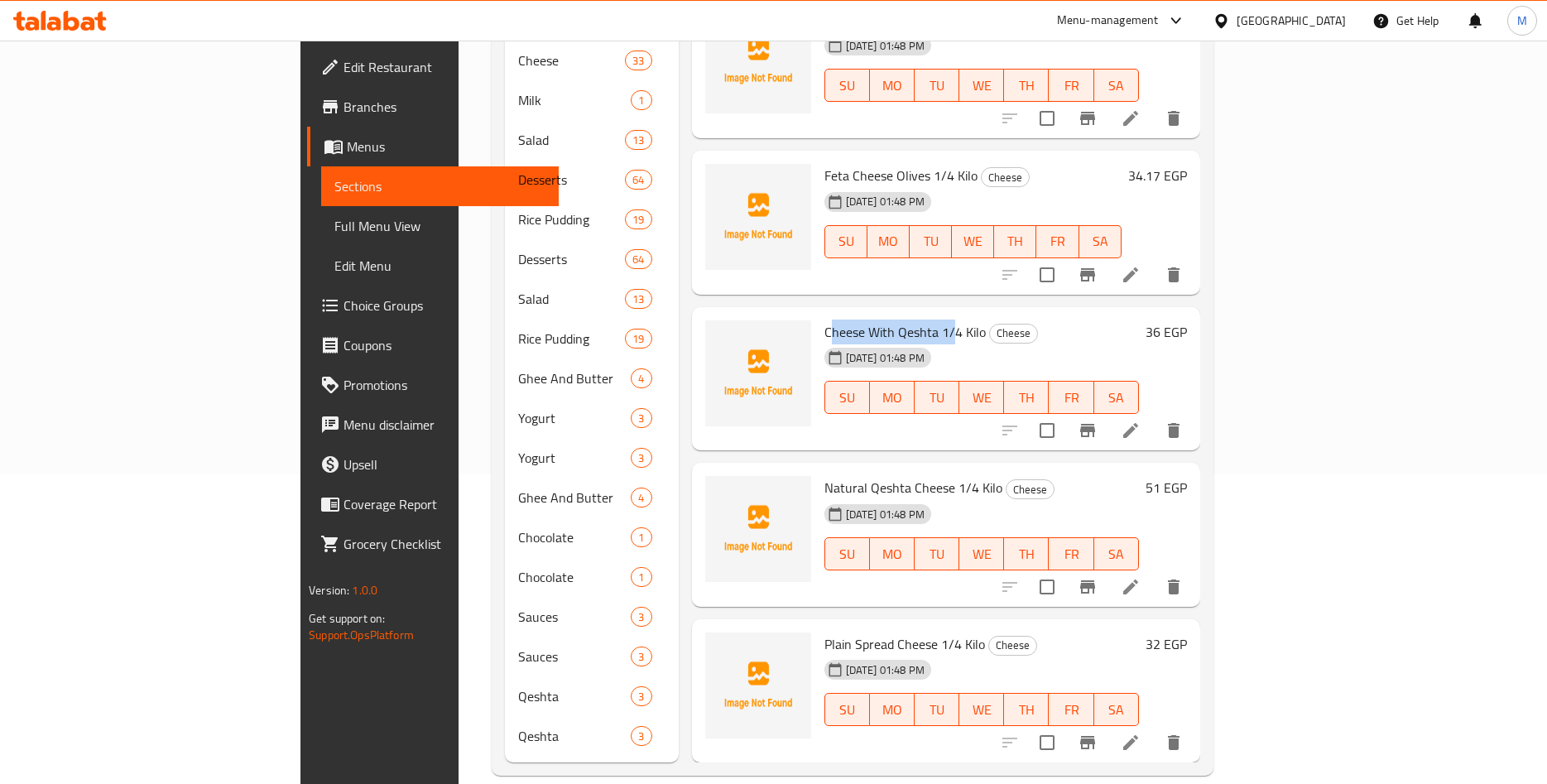
click at [862, 319] on span "Cheese With Qeshta 1/4 Kilo" at bounding box center [904, 331] width 162 height 25
click at [1187, 320] on h6 "36 EGP" at bounding box center [1165, 331] width 41 height 23
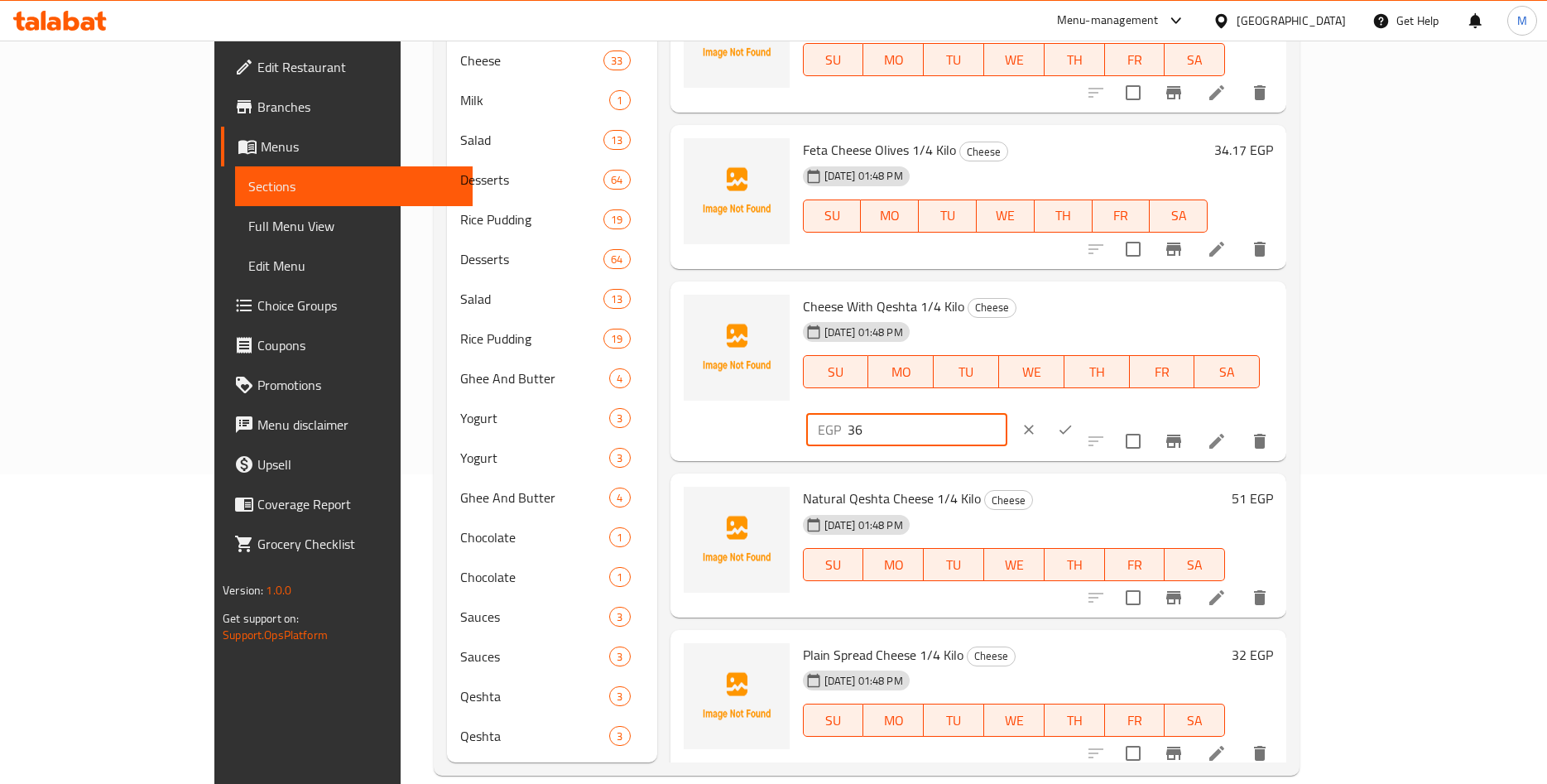
drag, startPoint x: 1279, startPoint y: 313, endPoint x: 1182, endPoint y: 316, distance: 97.0
click at [1008, 413] on input "36" at bounding box center [927, 430] width 160 height 33
paste input "5.70"
type input "35.70"
click at [1073, 422] on icon "ok" at bounding box center [1065, 430] width 16 height 16
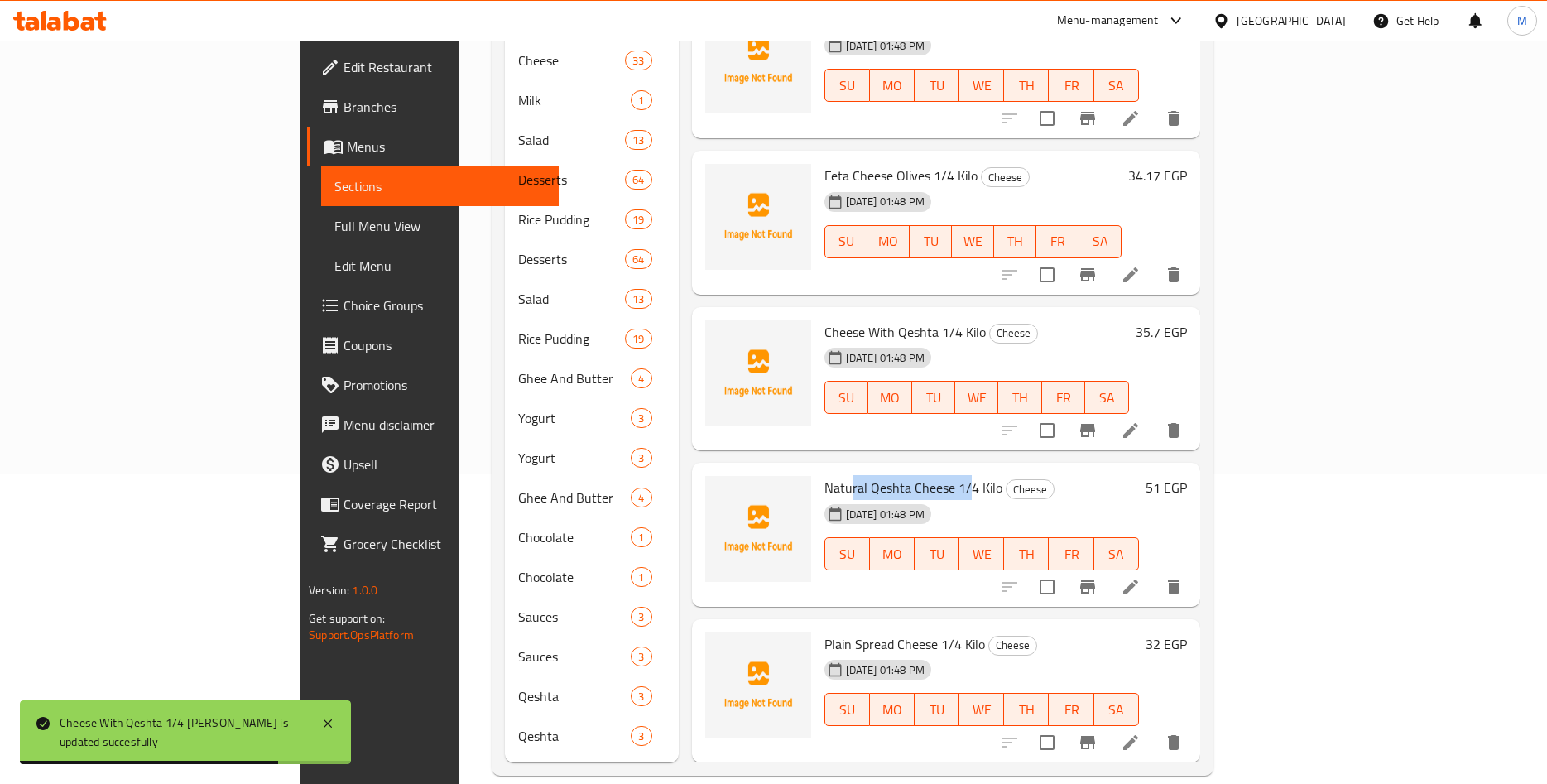
drag, startPoint x: 786, startPoint y: 459, endPoint x: 894, endPoint y: 464, distance: 108.1
click at [894, 476] on span "Natural Qeshta Cheese 1/4 Kilo" at bounding box center [913, 487] width 178 height 25
click at [866, 476] on span "Natural Qeshta Cheese 1/4 Kilo" at bounding box center [913, 487] width 178 height 25
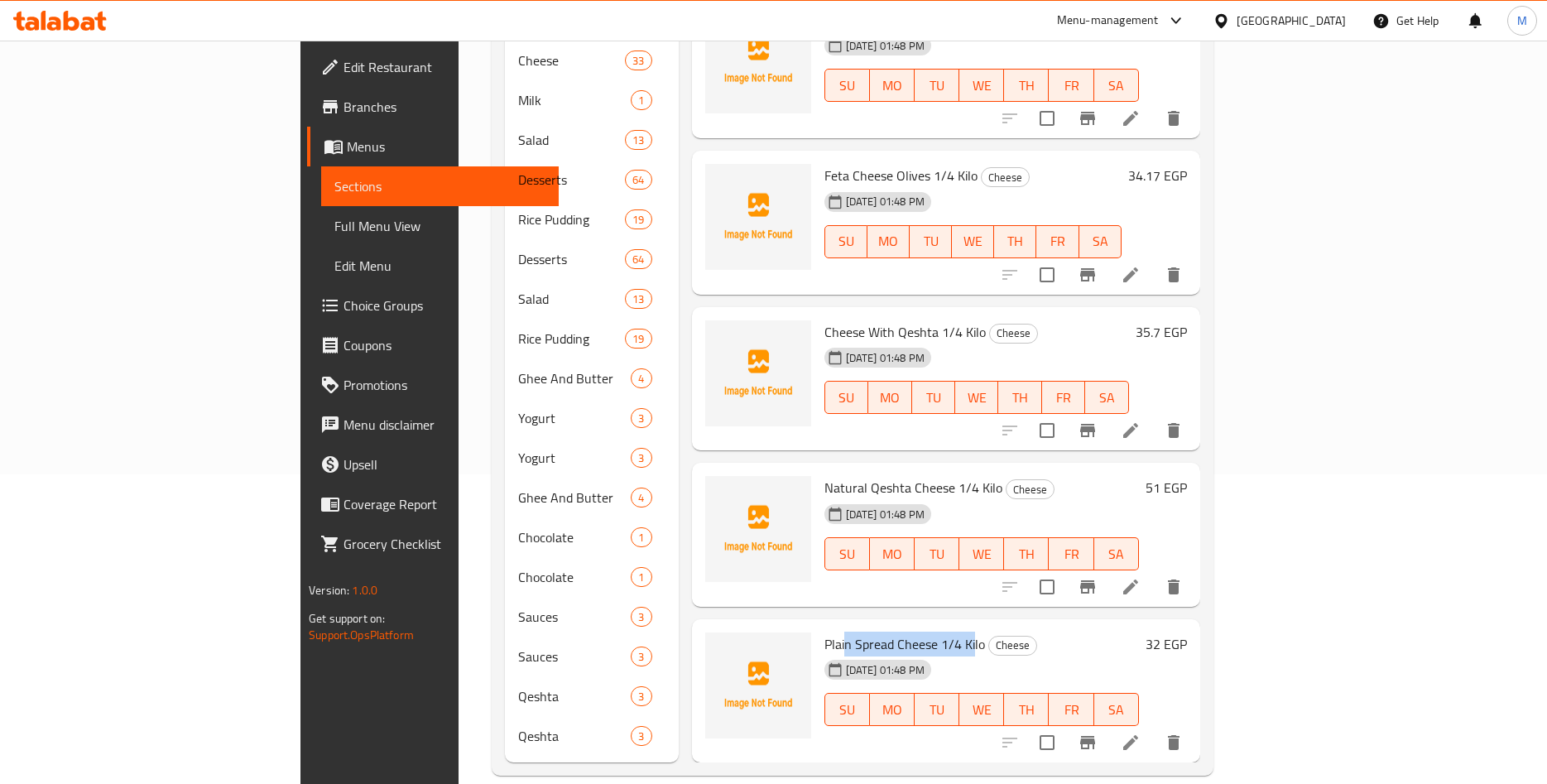
drag, startPoint x: 771, startPoint y: 616, endPoint x: 897, endPoint y: 626, distance: 126.4
click at [897, 632] on span "Plain Spread Cheese 1/4 Kilo" at bounding box center [904, 643] width 161 height 25
click at [870, 632] on span "Plain Spread Cheese 1/4 Kilo" at bounding box center [904, 643] width 161 height 25
drag, startPoint x: 747, startPoint y: 615, endPoint x: 906, endPoint y: 627, distance: 159.5
click at [906, 627] on div "Plain Spread Cheese 1/4 Kilo Cheese 13-09-2025 01:48 PM SU MO TU WE TH FR SA" at bounding box center [981, 691] width 328 height 131
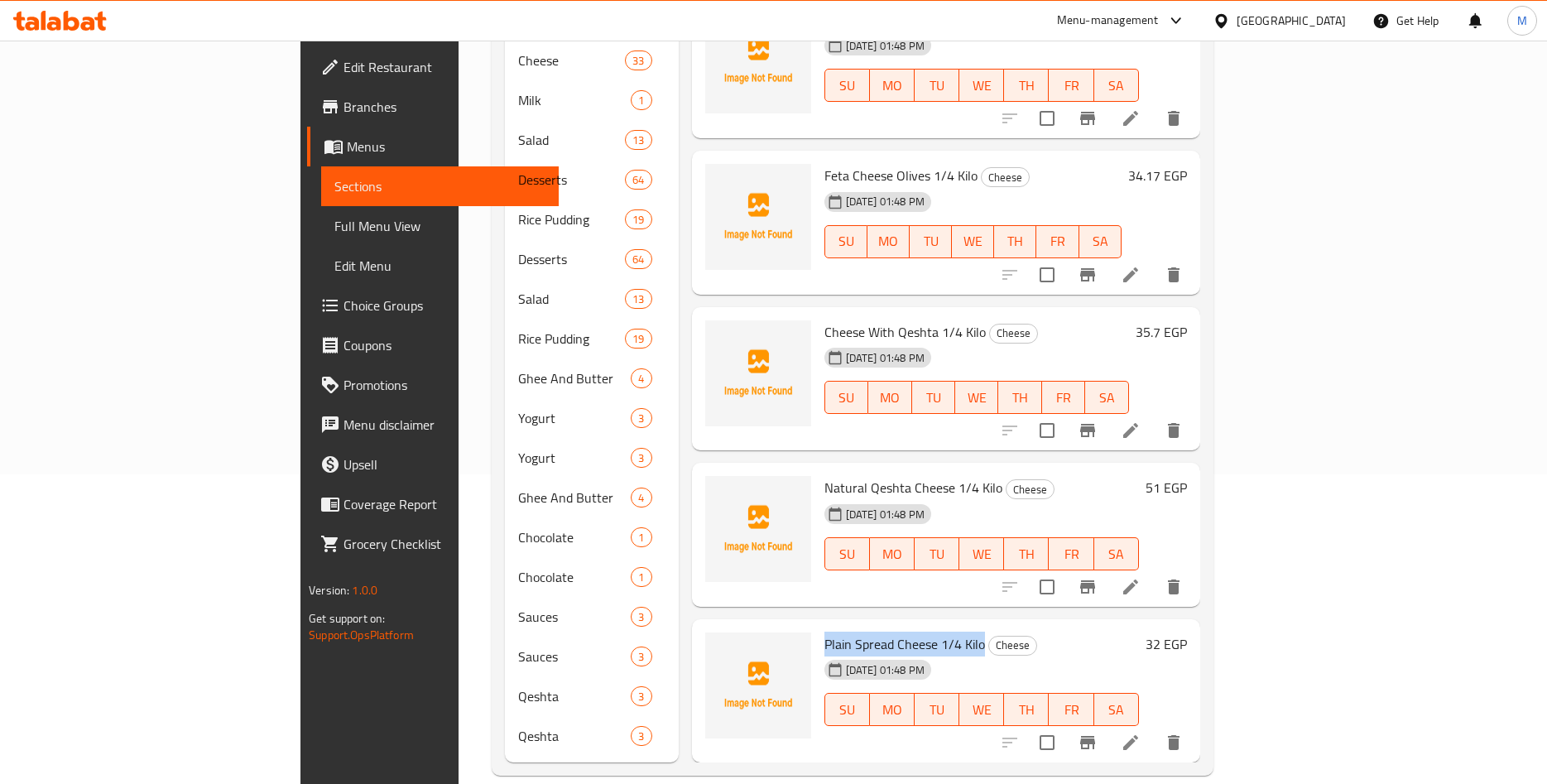
click at [887, 632] on span "Plain Spread Cheese 1/4 Kilo" at bounding box center [904, 643] width 161 height 25
drag, startPoint x: 752, startPoint y: 615, endPoint x: 907, endPoint y: 626, distance: 155.4
click at [907, 632] on span "Plain Spread Cheese 1/4 Kilo" at bounding box center [904, 643] width 161 height 25
click at [824, 632] on span "Plain Spread Cheese 1/4 Kilo" at bounding box center [904, 643] width 161 height 25
drag, startPoint x: 756, startPoint y: 611, endPoint x: 889, endPoint y: 613, distance: 133.0
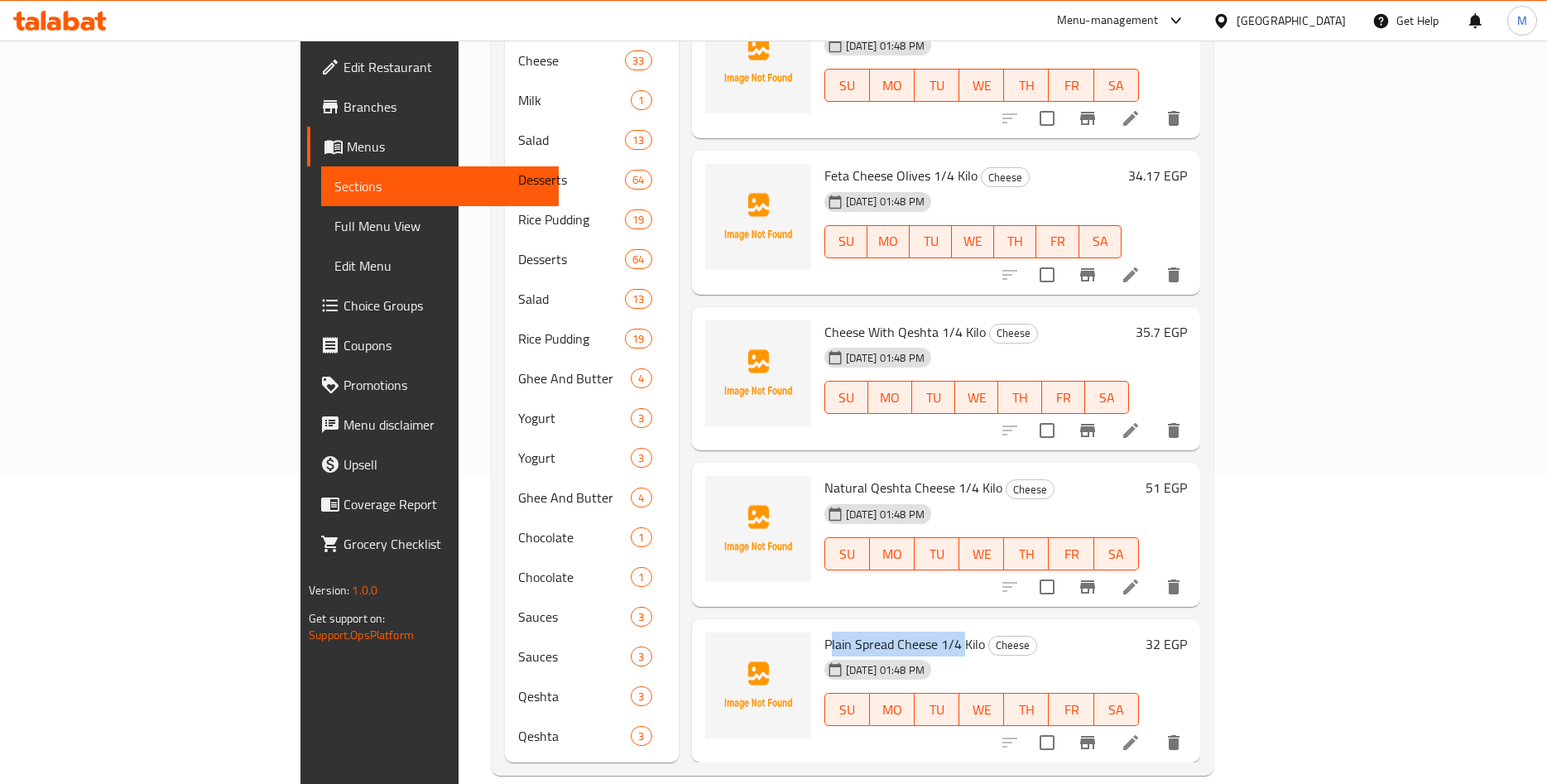
click at [889, 632] on span "Plain Spread Cheese 1/4 Kilo" at bounding box center [904, 643] width 161 height 25
drag, startPoint x: 749, startPoint y: 618, endPoint x: 906, endPoint y: 624, distance: 157.1
click at [906, 632] on span "Plain Spread Cheese 1/4 Kilo" at bounding box center [904, 643] width 161 height 25
click at [824, 632] on span "Plain Spread Cheese 1/4 Kilo" at bounding box center [904, 643] width 161 height 25
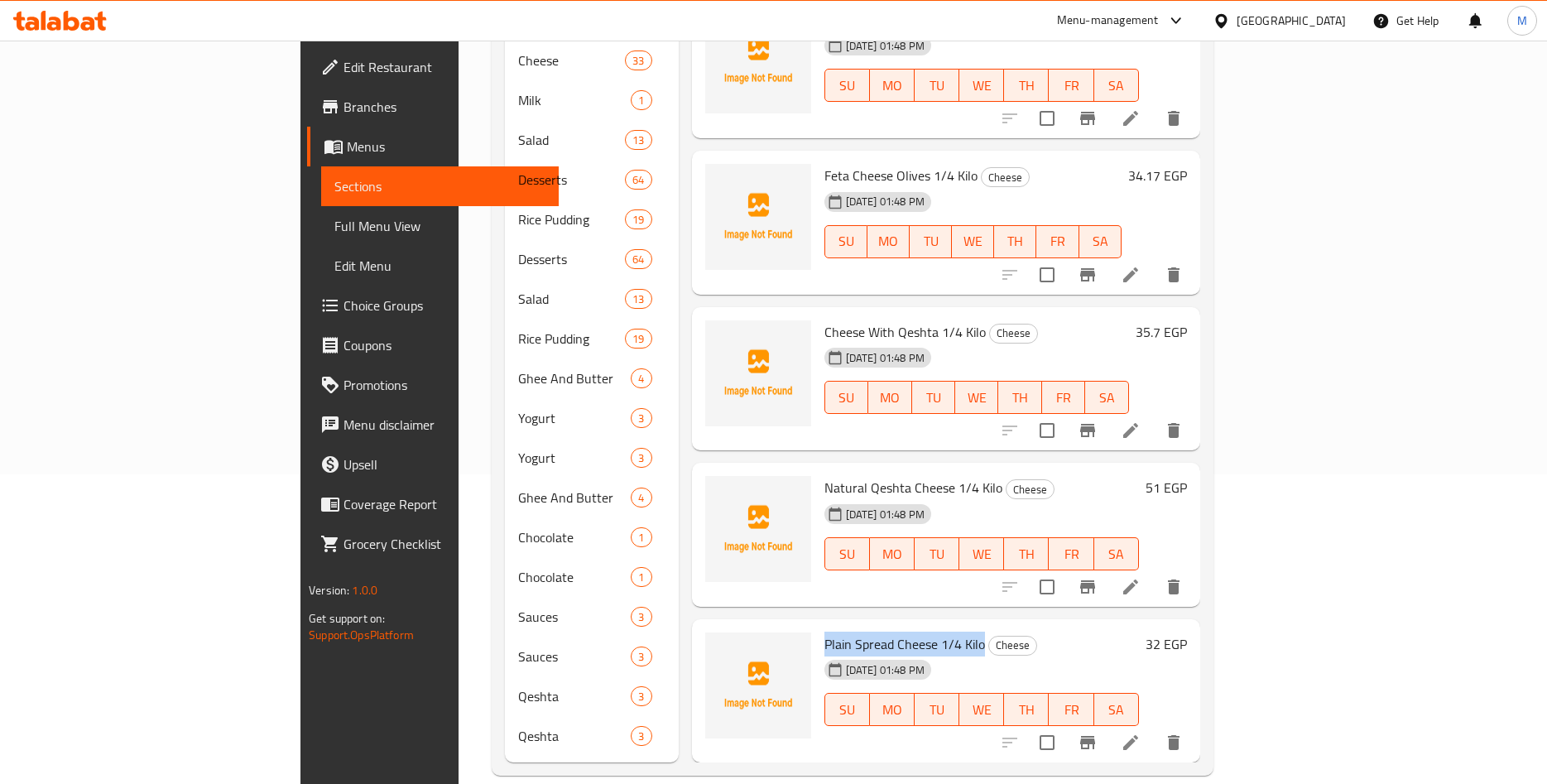
drag, startPoint x: 749, startPoint y: 622, endPoint x: 910, endPoint y: 622, distance: 161.0
click at [910, 632] on h6 "Plain Spread Cheese 1/4 Kilo Cheese" at bounding box center [981, 643] width 315 height 23
click at [1187, 632] on h6 "32 EGP" at bounding box center [1165, 643] width 41 height 23
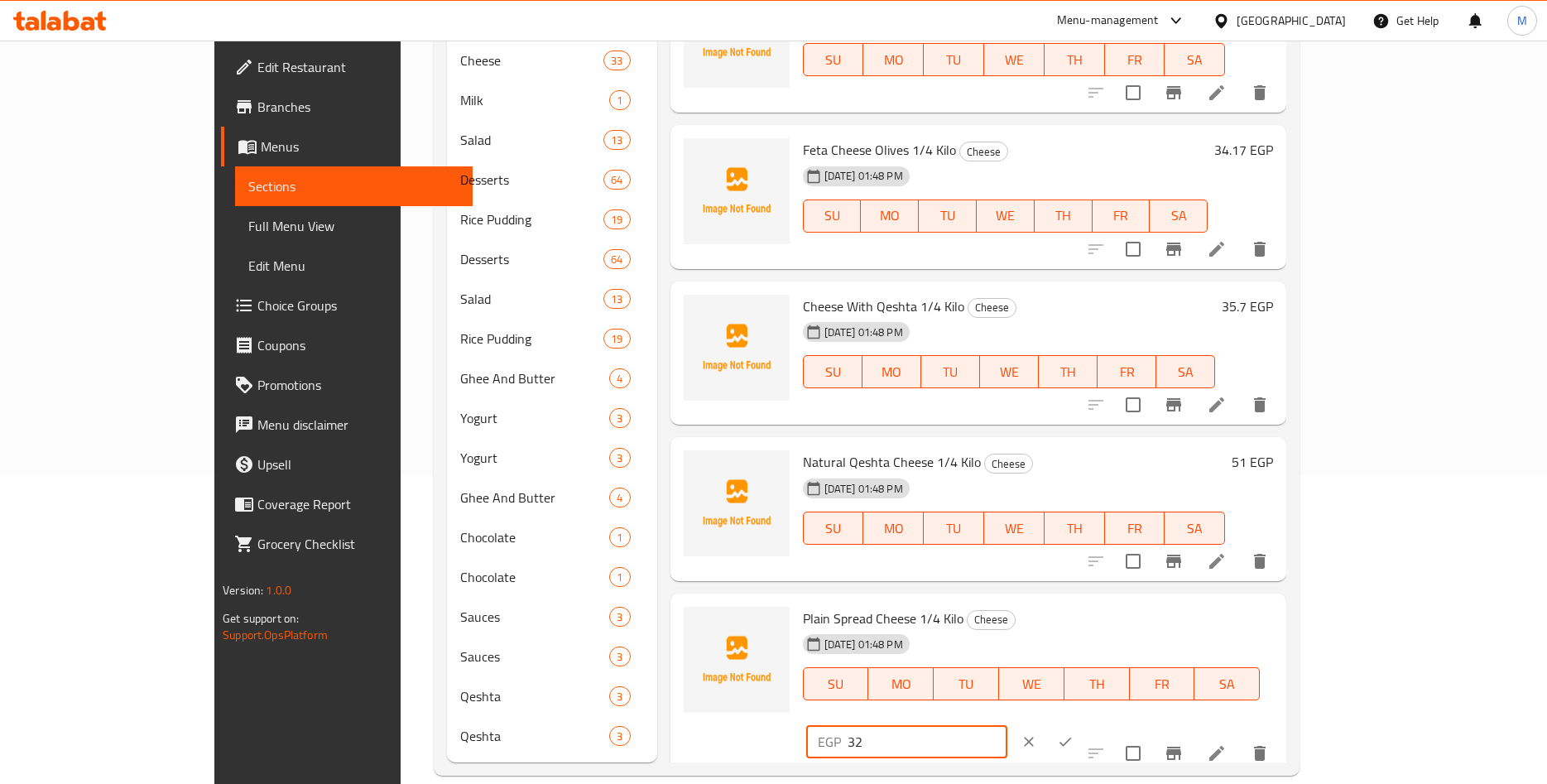
drag, startPoint x: 1219, startPoint y: 628, endPoint x: 1197, endPoint y: 633, distance: 22.6
click at [1008, 726] on input "32" at bounding box center [927, 742] width 160 height 33
paste input "1.6"
type input "31.62"
click at [1073, 734] on icon "ok" at bounding box center [1065, 742] width 16 height 16
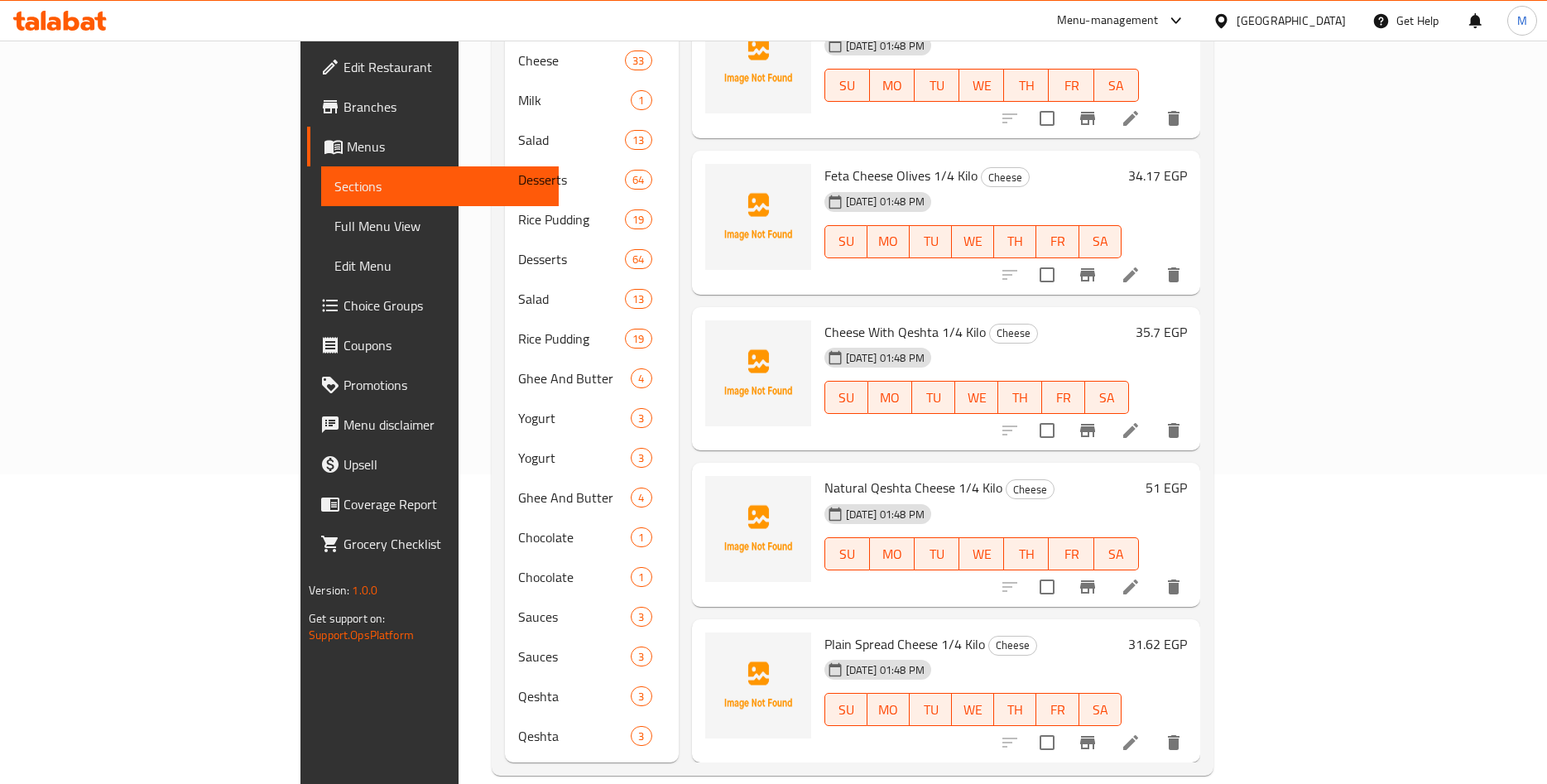
click at [1127, 653] on div "[DATE] 01:48 PM SU MO TU WE TH FR SA" at bounding box center [973, 698] width 310 height 89
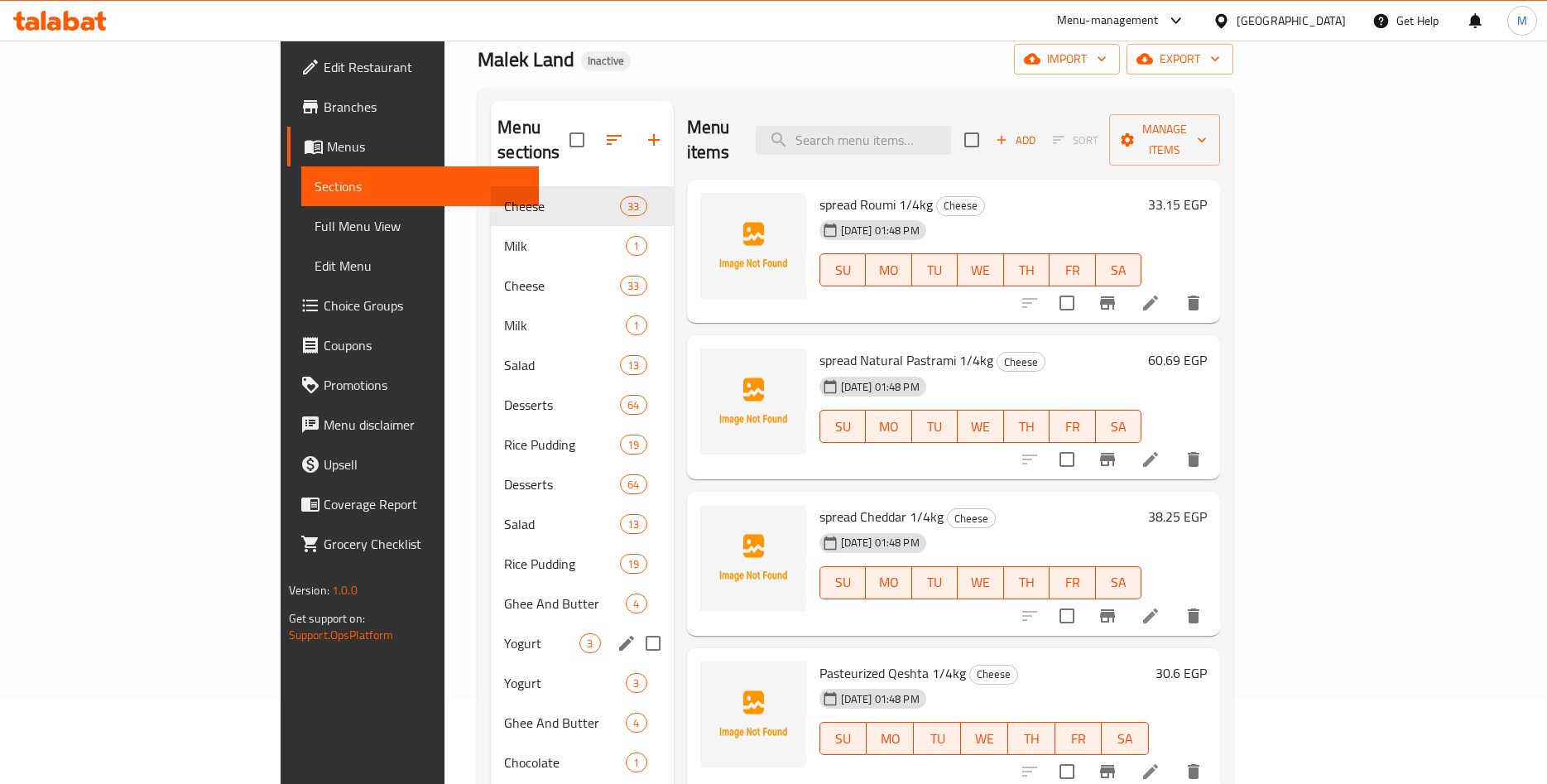
scroll to position [169, 0]
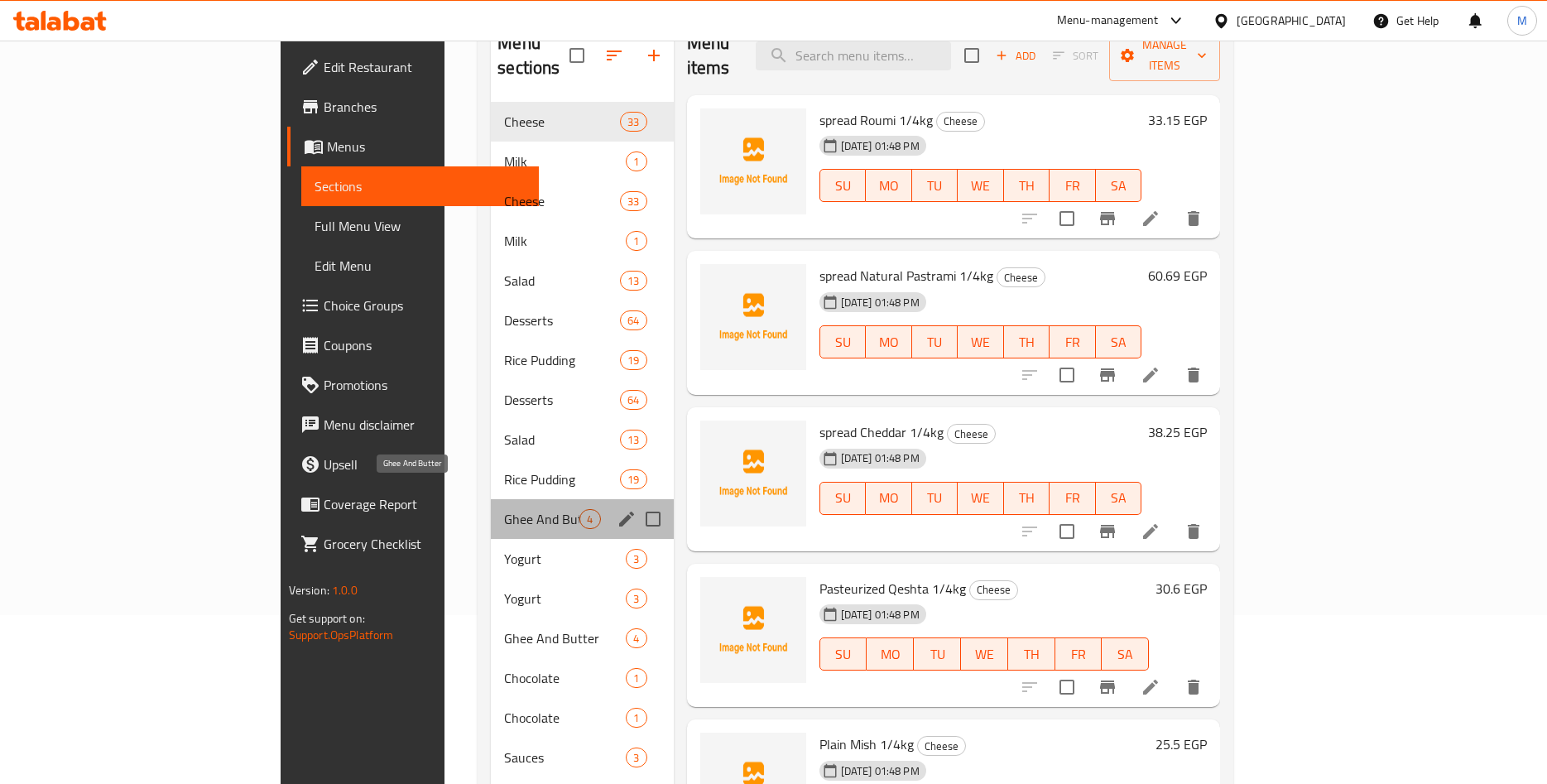
click at [504, 509] on span "Ghee And Butter" at bounding box center [541, 519] width 76 height 20
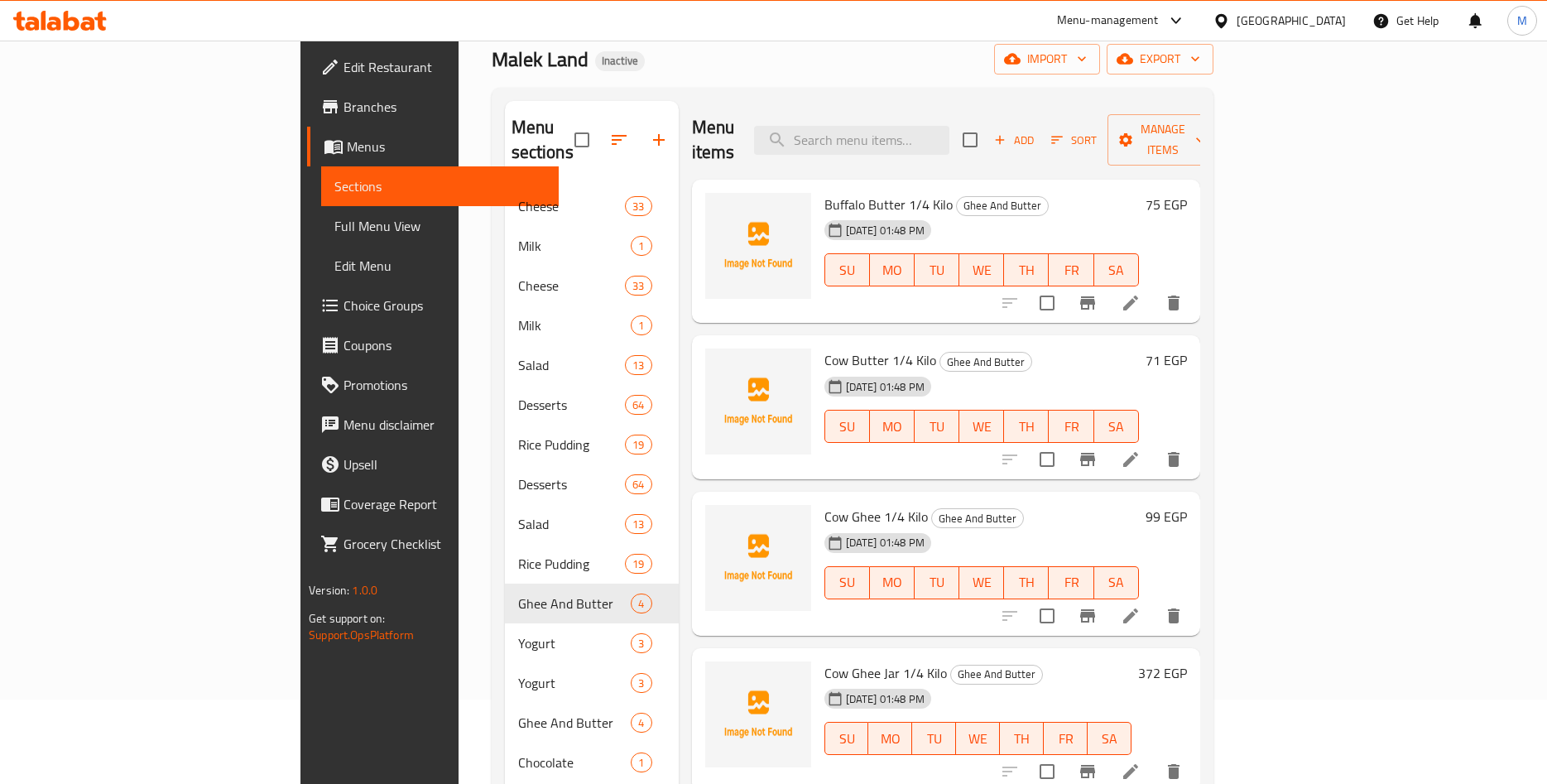
scroll to position [169, 0]
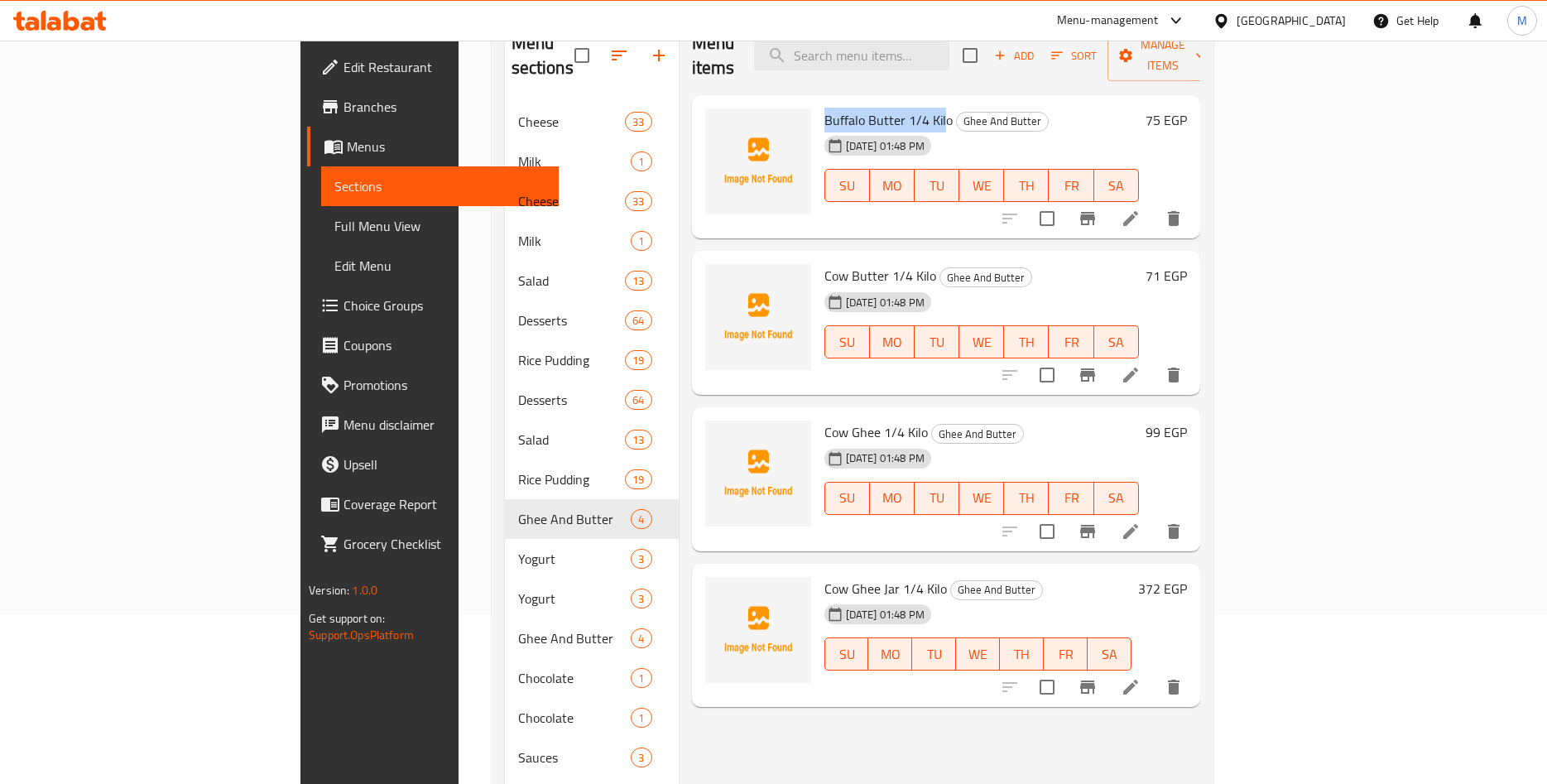
drag, startPoint x: 750, startPoint y: 93, endPoint x: 869, endPoint y: 94, distance: 119.0
click at [869, 108] on span "Buffalo Butter 1/4 Kilo" at bounding box center [888, 120] width 129 height 25
click at [824, 108] on span "Buffalo Butter 1/4 Kilo" at bounding box center [888, 120] width 129 height 25
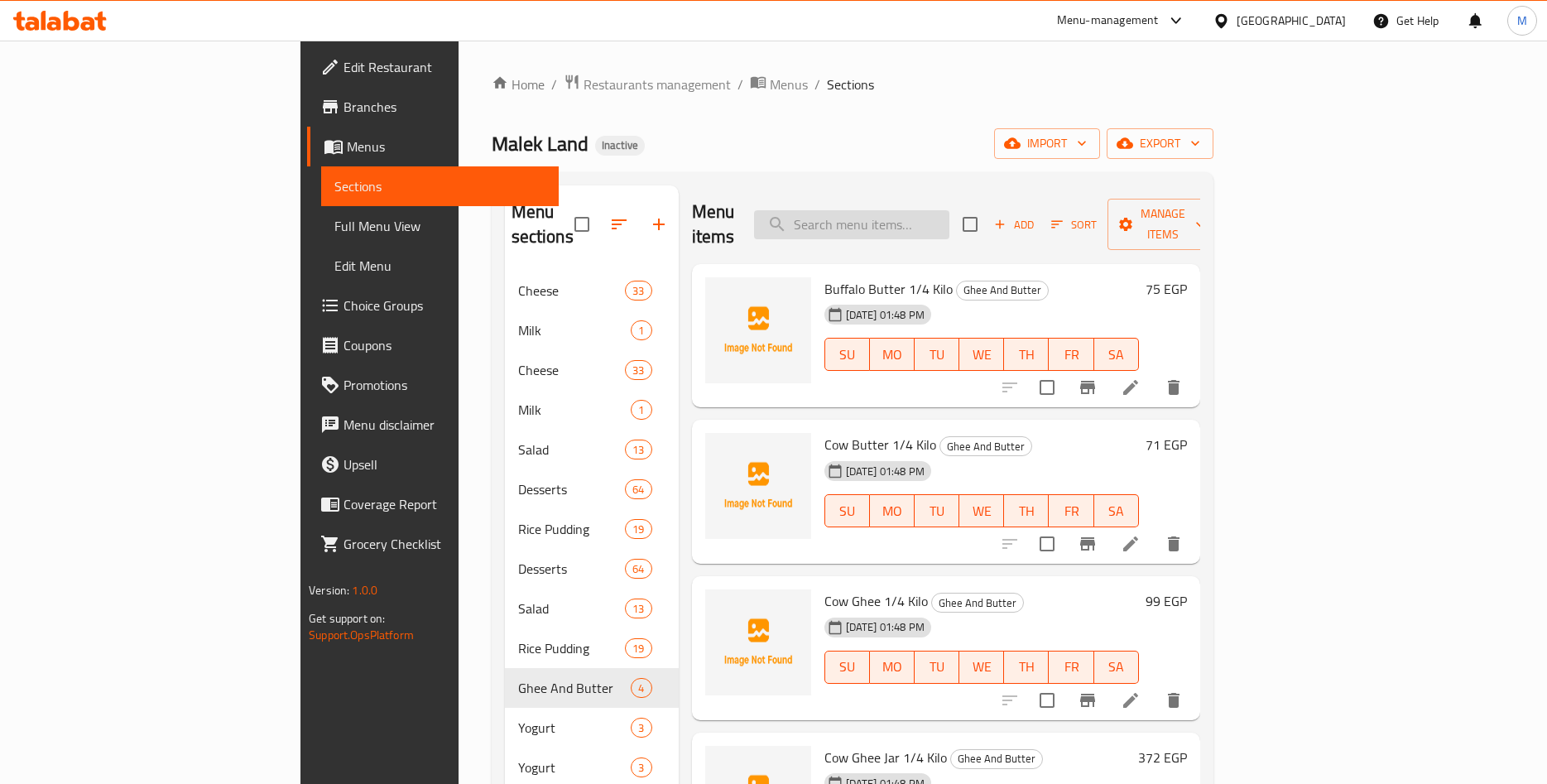
click at [949, 210] on input "search" at bounding box center [852, 225] width 195 height 29
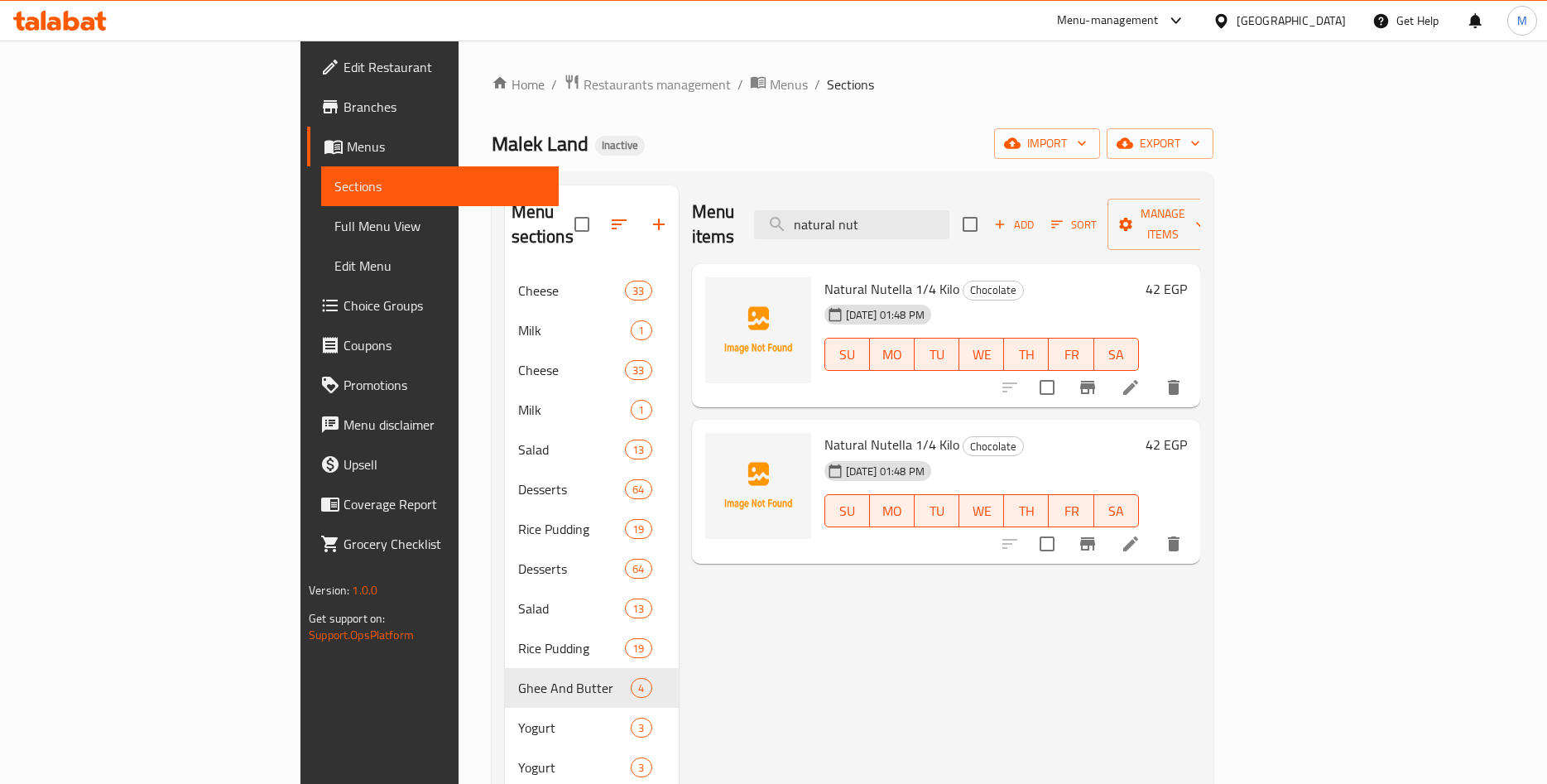
type input "natural nut"
click at [1187, 277] on h6 "42 EGP" at bounding box center [1165, 288] width 41 height 23
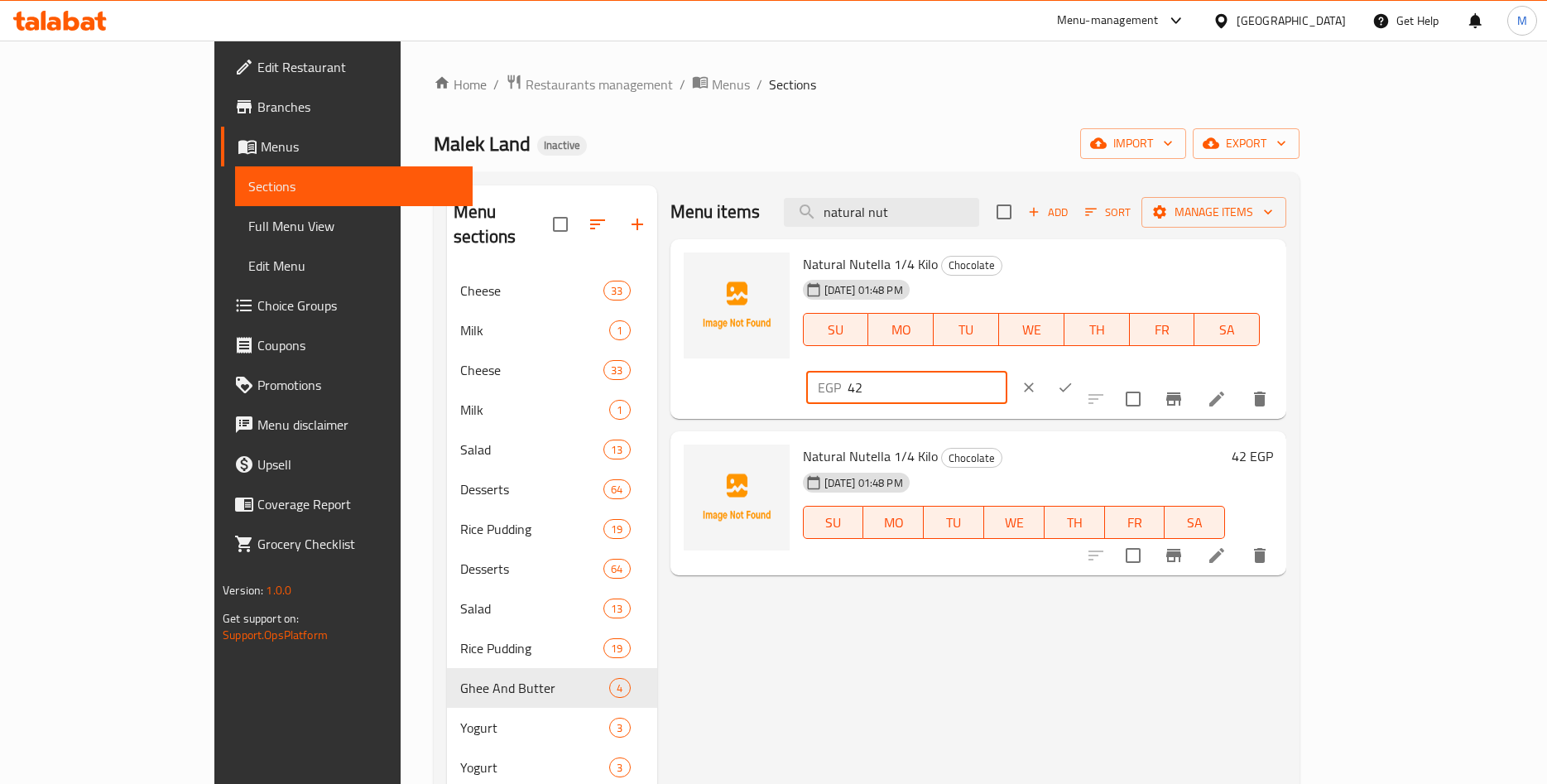
drag, startPoint x: 1280, startPoint y: 277, endPoint x: 1176, endPoint y: 275, distance: 104.0
click at [1008, 371] on input "42" at bounding box center [927, 387] width 160 height 33
paste input "1.8"
type input "41.82"
click at [1083, 370] on button "ok" at bounding box center [1065, 388] width 37 height 37
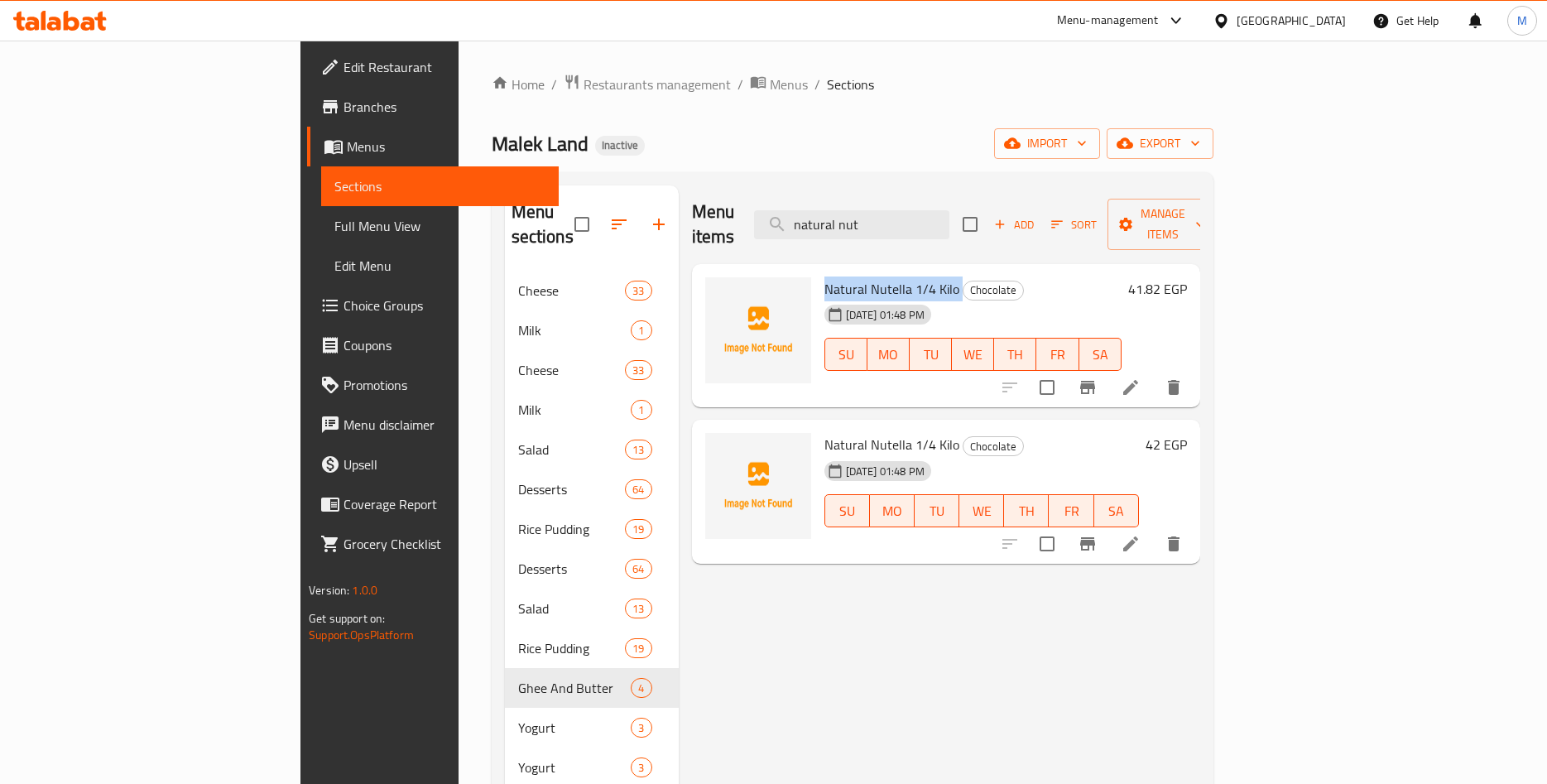
drag, startPoint x: 752, startPoint y: 266, endPoint x: 883, endPoint y: 267, distance: 131.0
click at [883, 277] on h6 "Natural Nutella 1/4 Kilo Chocolate" at bounding box center [973, 288] width 298 height 23
click at [842, 277] on span "Natural Nutella 1/4 Kilo" at bounding box center [892, 288] width 135 height 25
drag, startPoint x: 750, startPoint y: 264, endPoint x: 878, endPoint y: 269, distance: 128.1
click at [878, 277] on span "Natural Nutella 1/4 Kilo" at bounding box center [892, 288] width 135 height 25
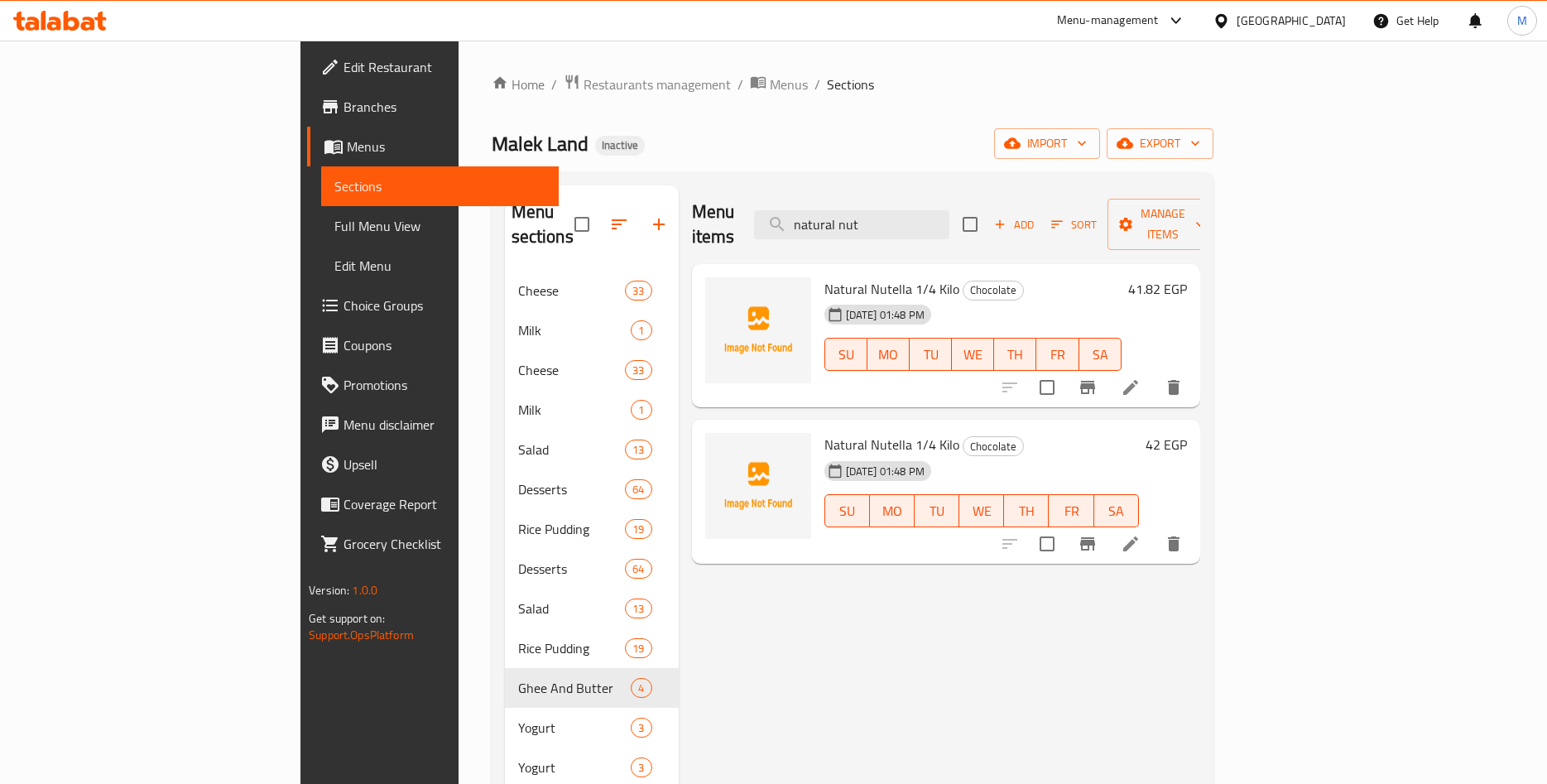
click at [1021, 298] on div "[DATE] 01:48 PM SU MO TU WE TH FR SA" at bounding box center [973, 343] width 310 height 89
drag, startPoint x: 752, startPoint y: 421, endPoint x: 834, endPoint y: 413, distance: 82.4
click at [834, 433] on span "Natural Nutella 1/4 Kilo" at bounding box center [892, 444] width 135 height 25
click at [1194, 524] on button "delete" at bounding box center [1174, 544] width 40 height 40
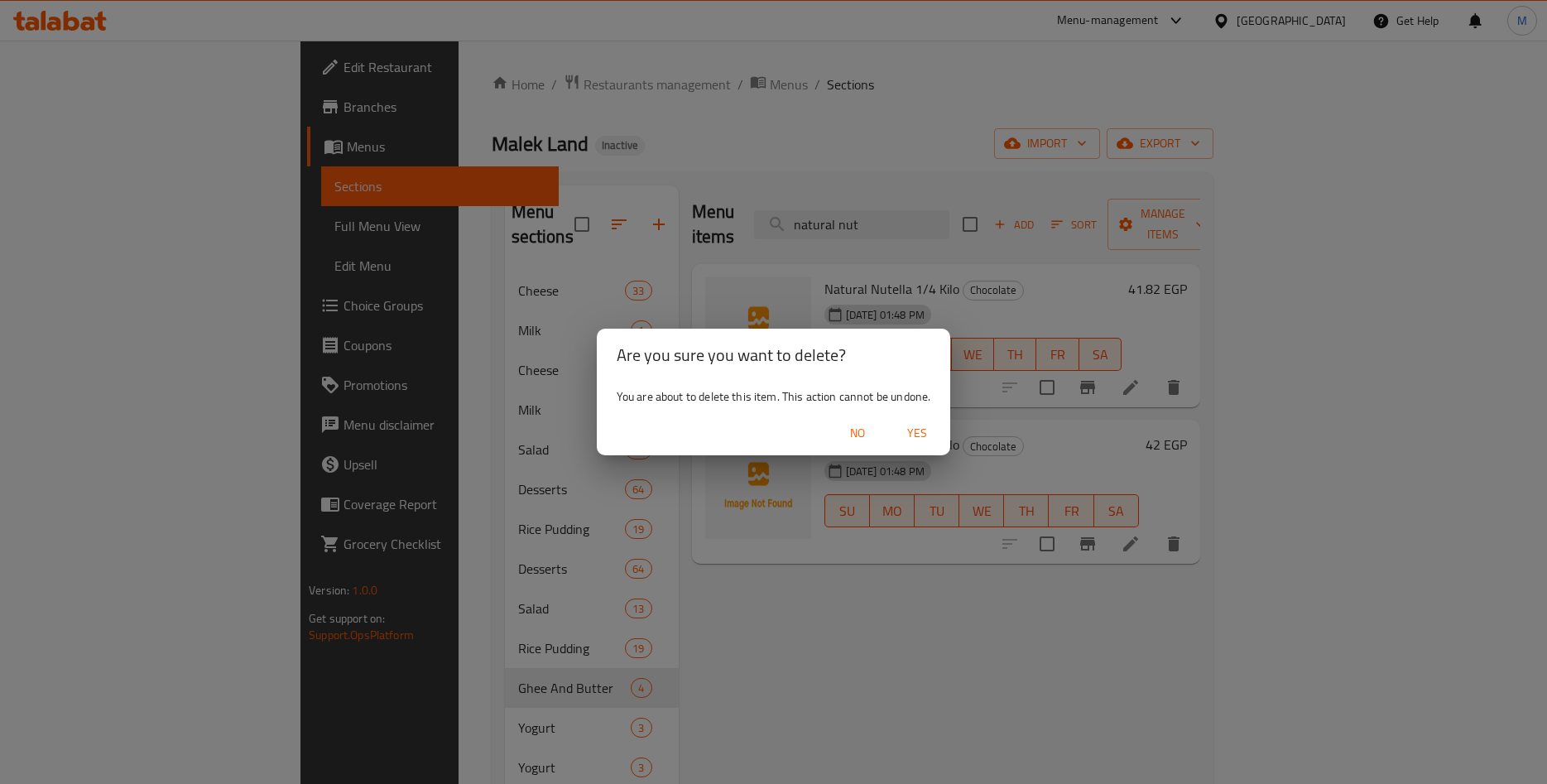
click at [912, 434] on span "Yes" at bounding box center [917, 434] width 40 height 21
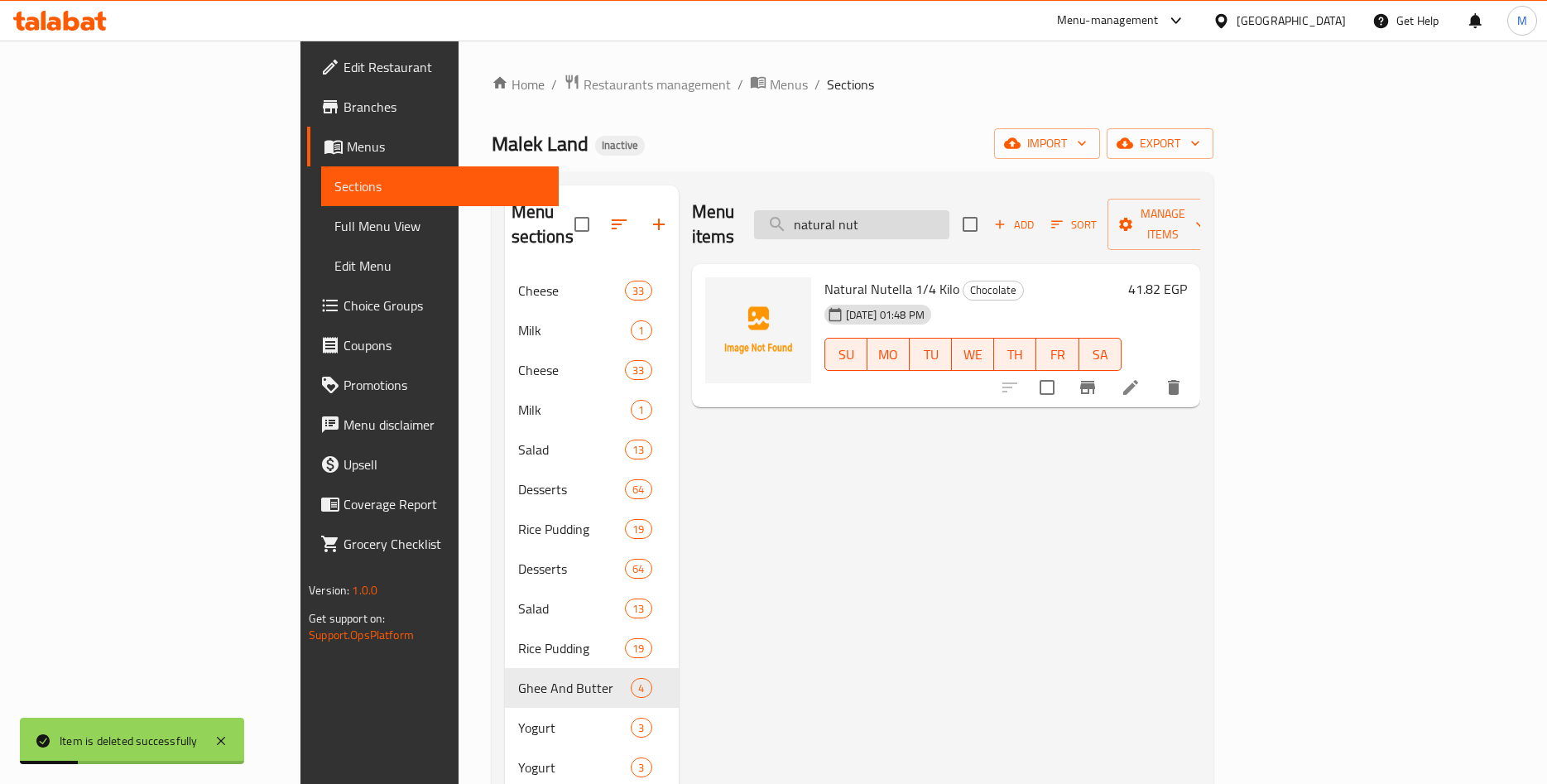
click at [949, 213] on input "natural nut" at bounding box center [852, 225] width 195 height 29
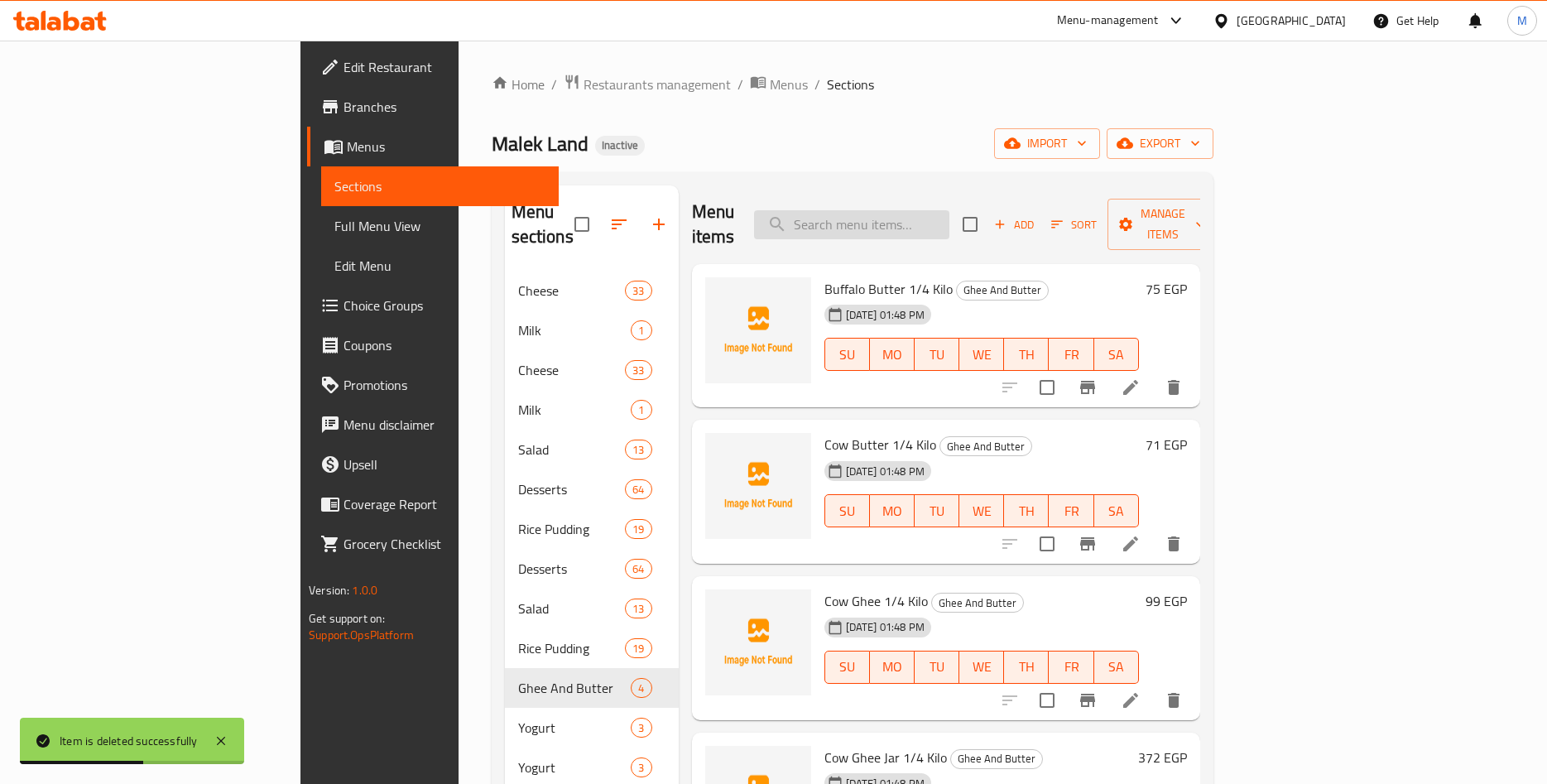
click at [949, 210] on input "search" at bounding box center [852, 225] width 195 height 29
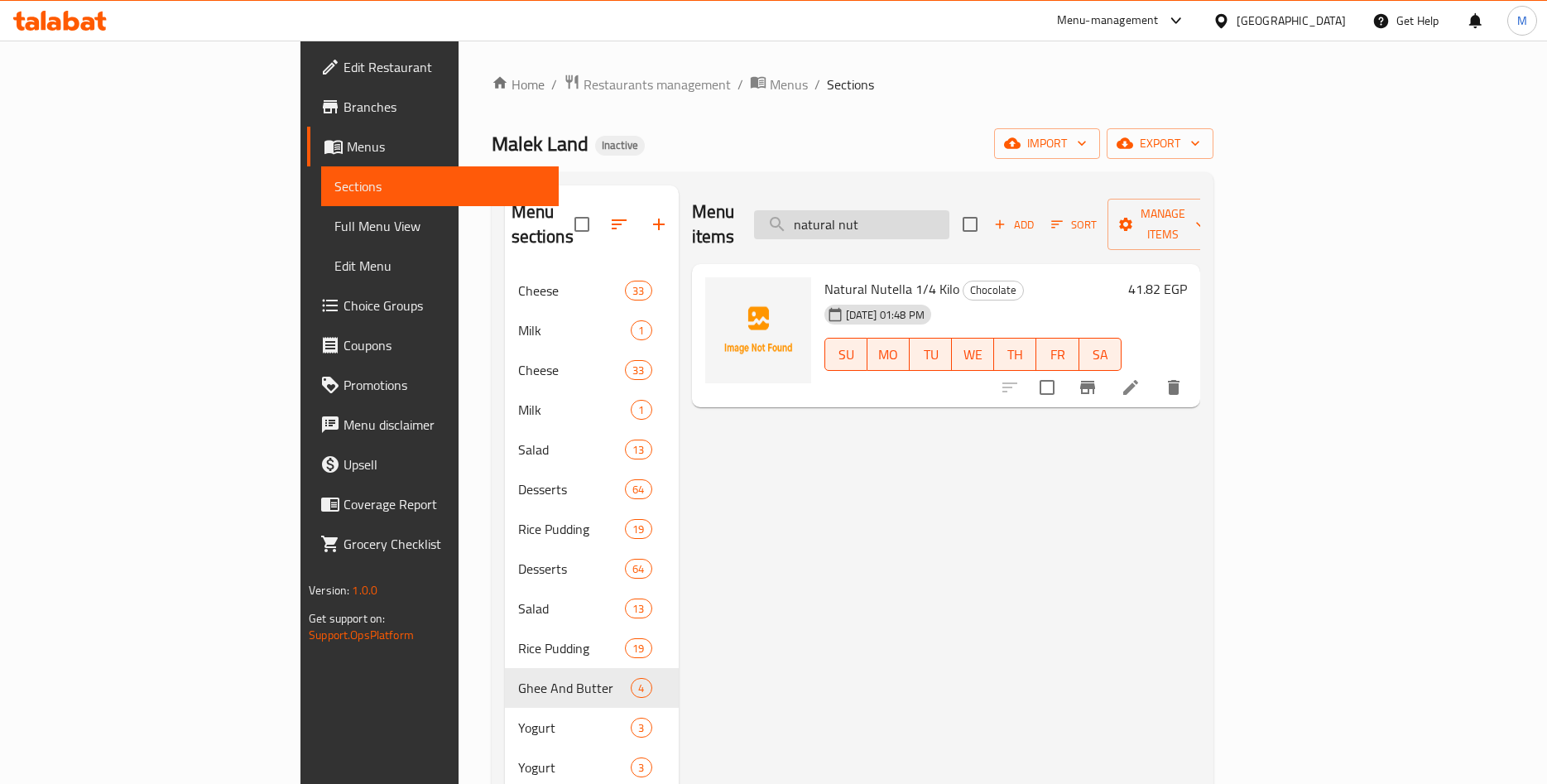
click at [942, 225] on input "natural nut" at bounding box center [852, 225] width 195 height 29
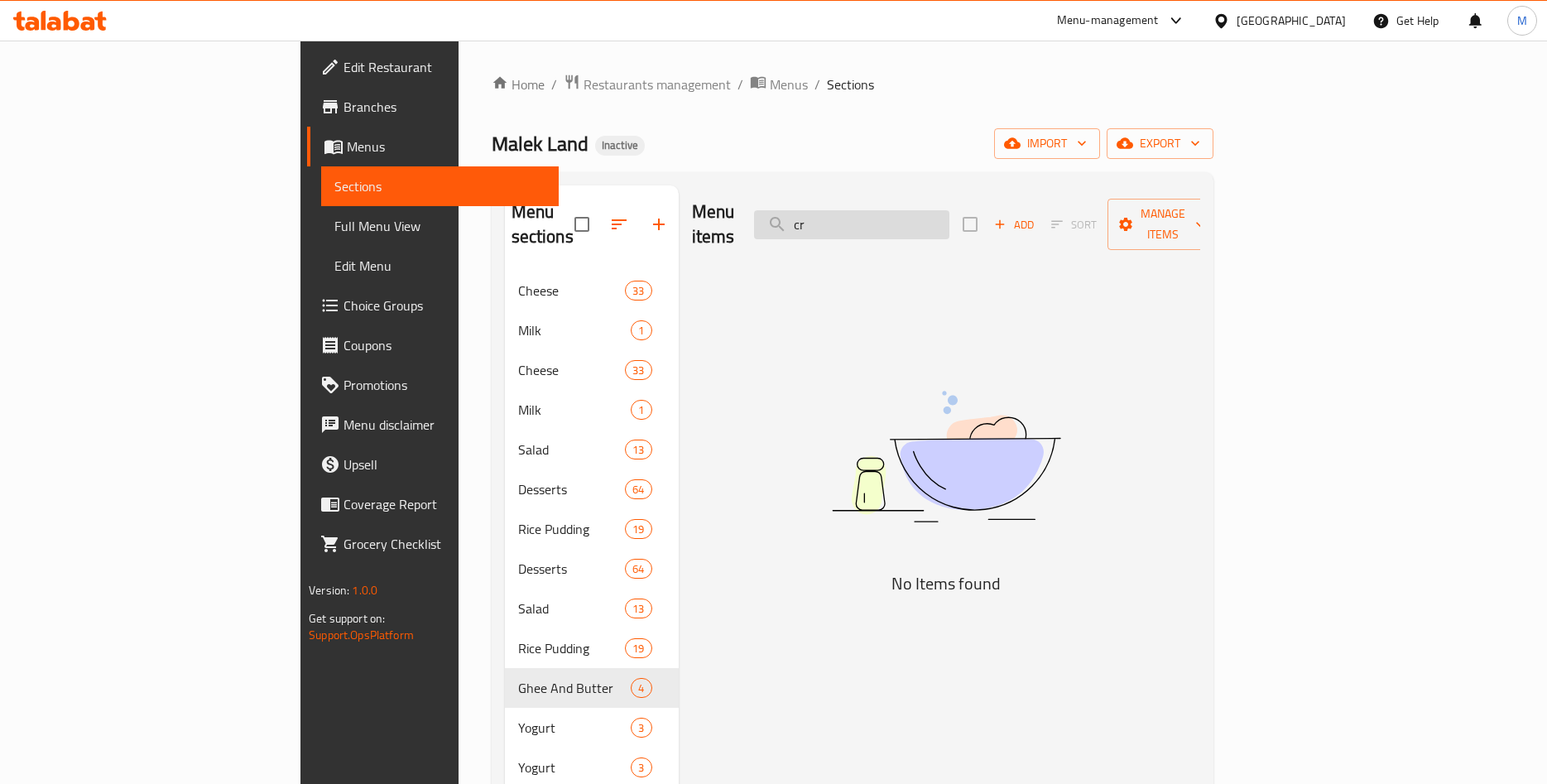
type input "c"
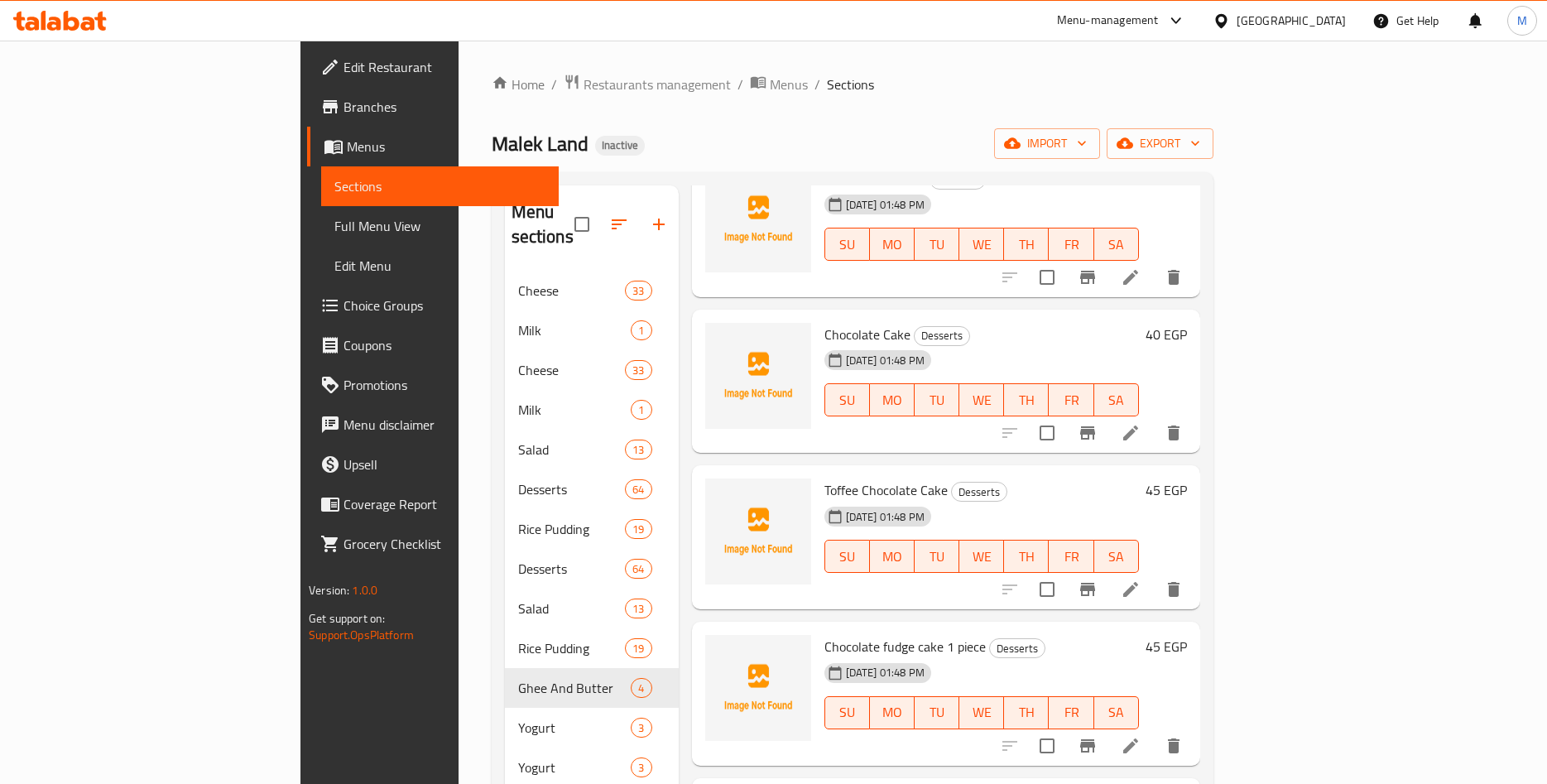
scroll to position [775, 0]
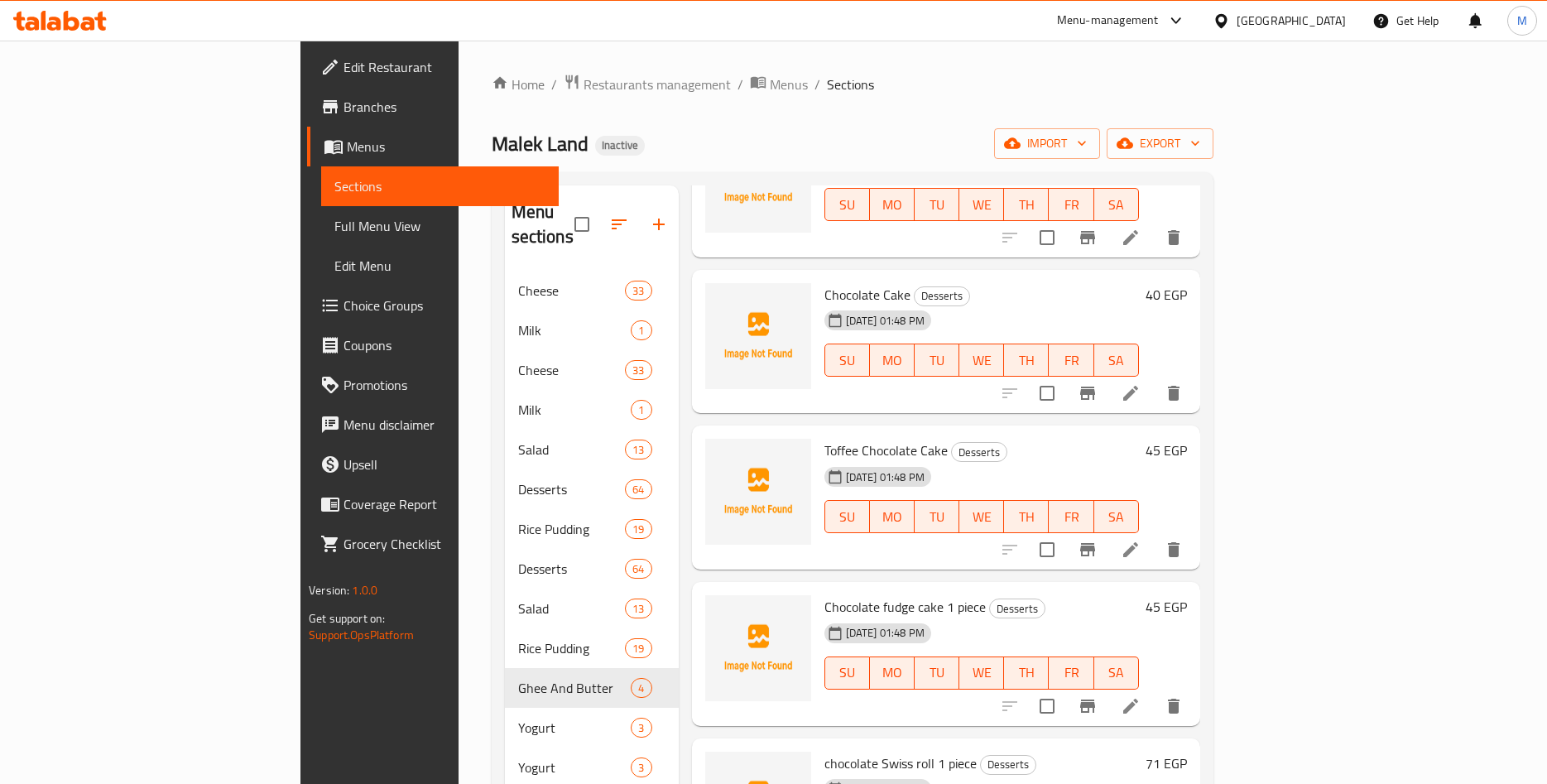
type input "chocola"
drag, startPoint x: 747, startPoint y: 273, endPoint x: 834, endPoint y: 264, distance: 87.5
click at [834, 277] on div "Chocolate Cake Desserts 13-09-2025 01:48 PM SU MO TU WE TH FR SA" at bounding box center [981, 341] width 328 height 131
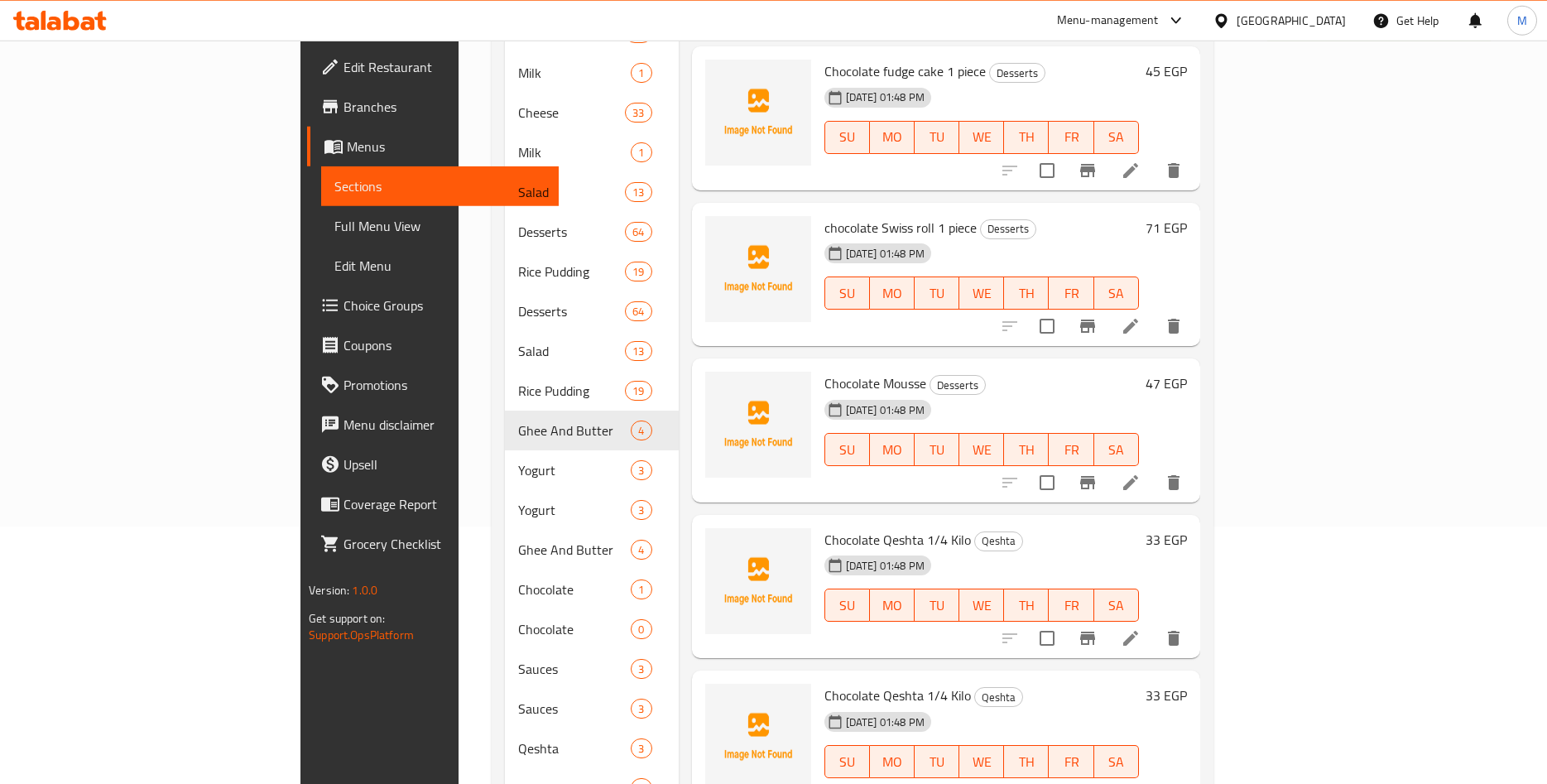
scroll to position [309, 0]
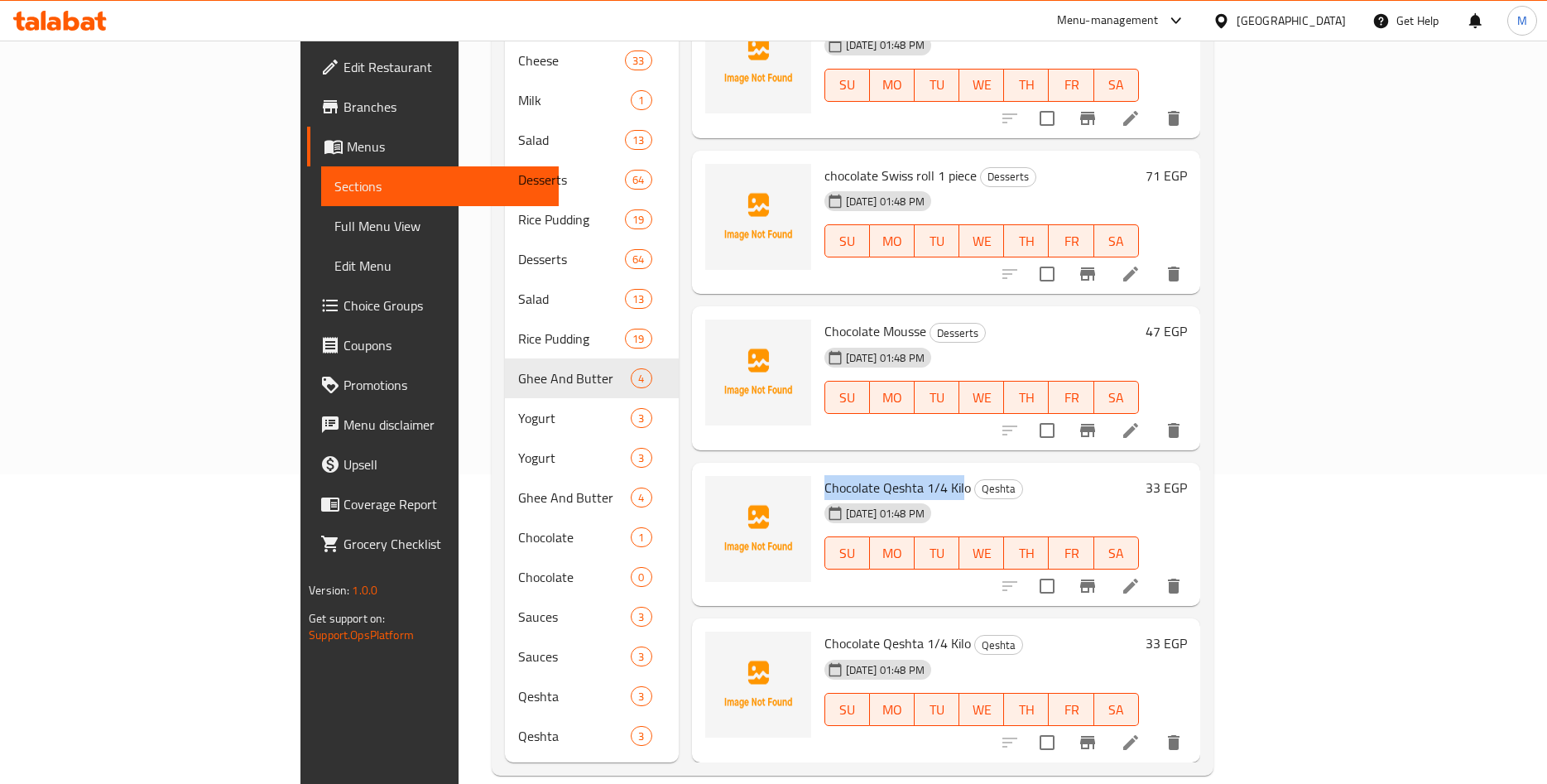
drag, startPoint x: 749, startPoint y: 466, endPoint x: 890, endPoint y: 472, distance: 141.1
click at [890, 476] on span "Chocolate Qeshta 1/4 Kilo" at bounding box center [897, 487] width 147 height 25
click at [824, 476] on span "Chocolate Qeshta 1/4 Kilo" at bounding box center [897, 487] width 147 height 25
click at [1187, 476] on h6 "33 EGP" at bounding box center [1165, 487] width 41 height 23
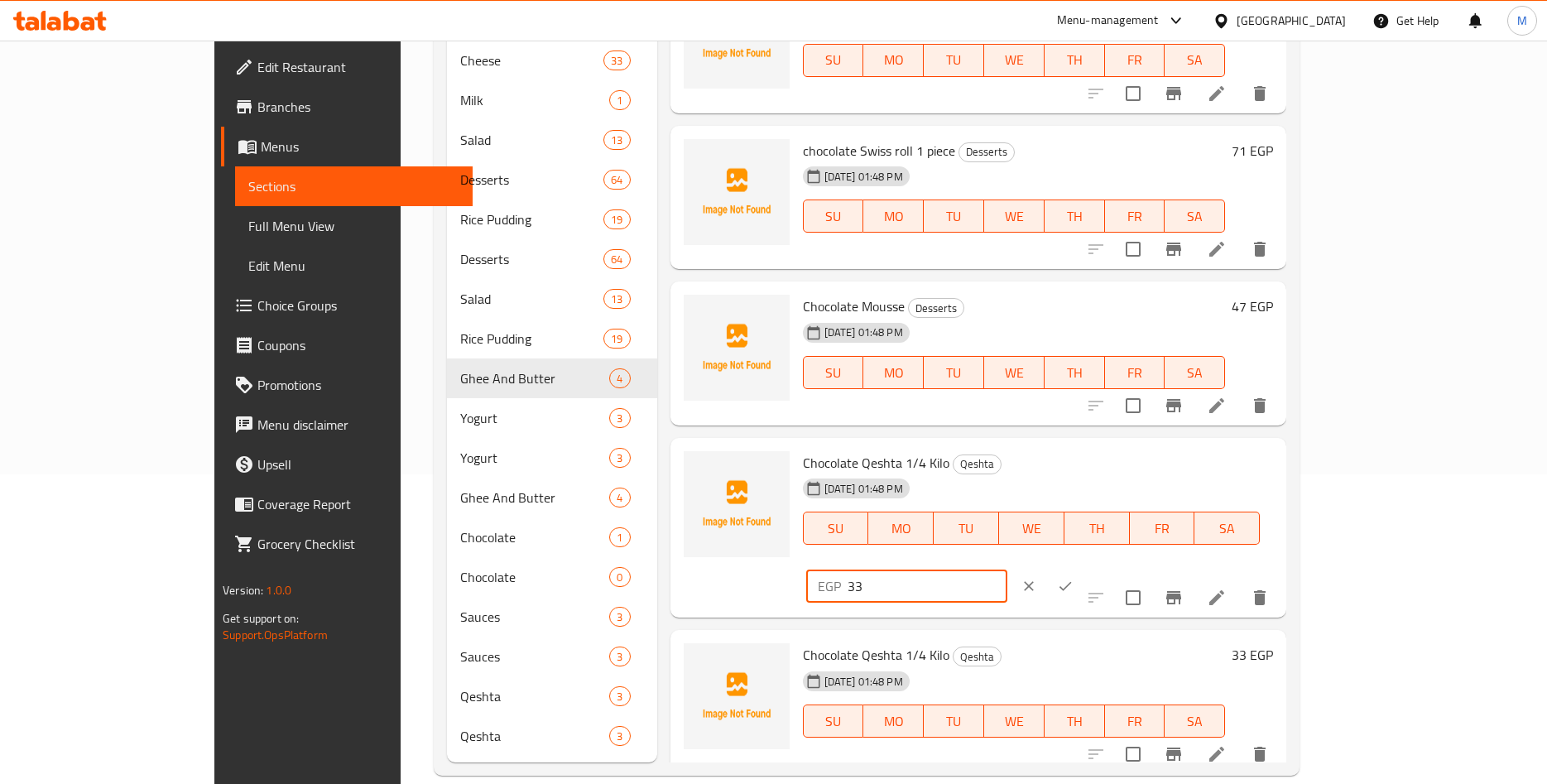
drag, startPoint x: 1288, startPoint y: 468, endPoint x: 1145, endPoint y: 468, distance: 143.0
click at [1008, 570] on input "33" at bounding box center [927, 586] width 160 height 33
paste input "2.64"
type input "32.64"
click at [1073, 578] on icon "ok" at bounding box center [1065, 586] width 16 height 16
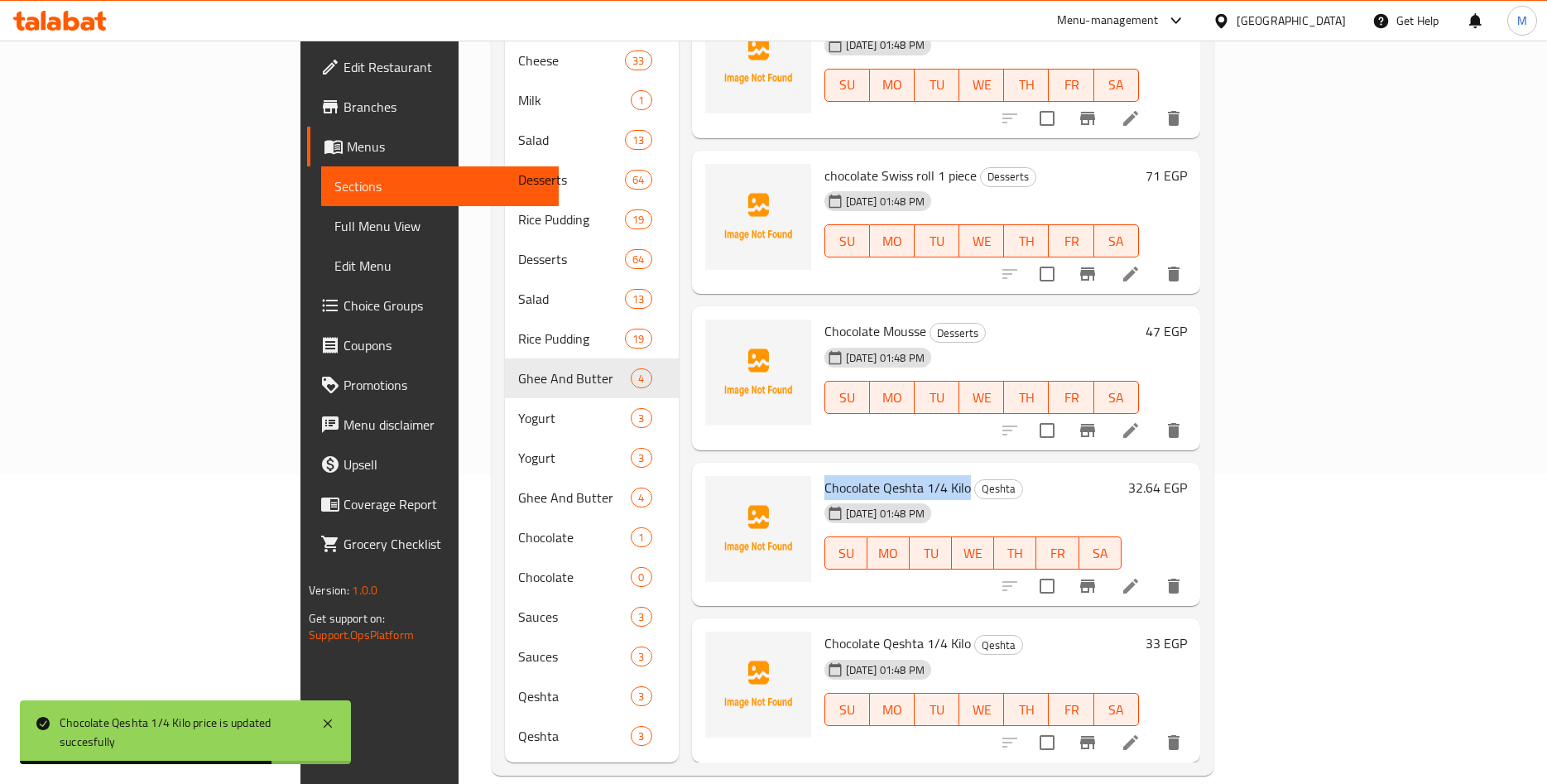
drag, startPoint x: 748, startPoint y: 460, endPoint x: 892, endPoint y: 456, distance: 144.1
click at [892, 469] on div "Chocolate Qeshta 1/4 Kilo Qeshta 13-09-2025 01:48 PM SU MO TU WE TH FR SA" at bounding box center [973, 534] width 310 height 131
click at [869, 476] on span "Chocolate Qeshta 1/4 Kilo" at bounding box center [897, 487] width 147 height 25
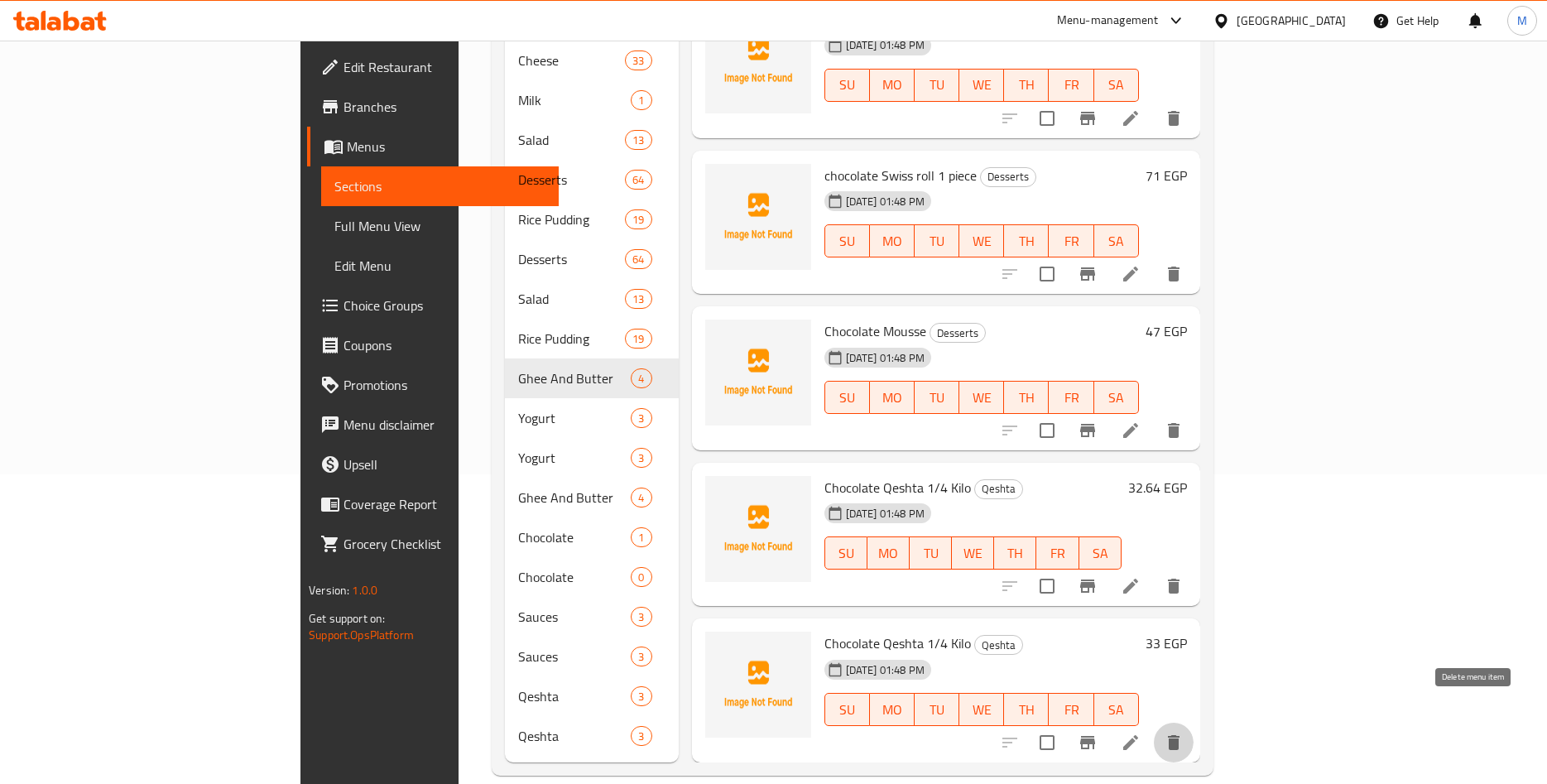
click at [1184, 733] on icon "delete" at bounding box center [1174, 743] width 20 height 20
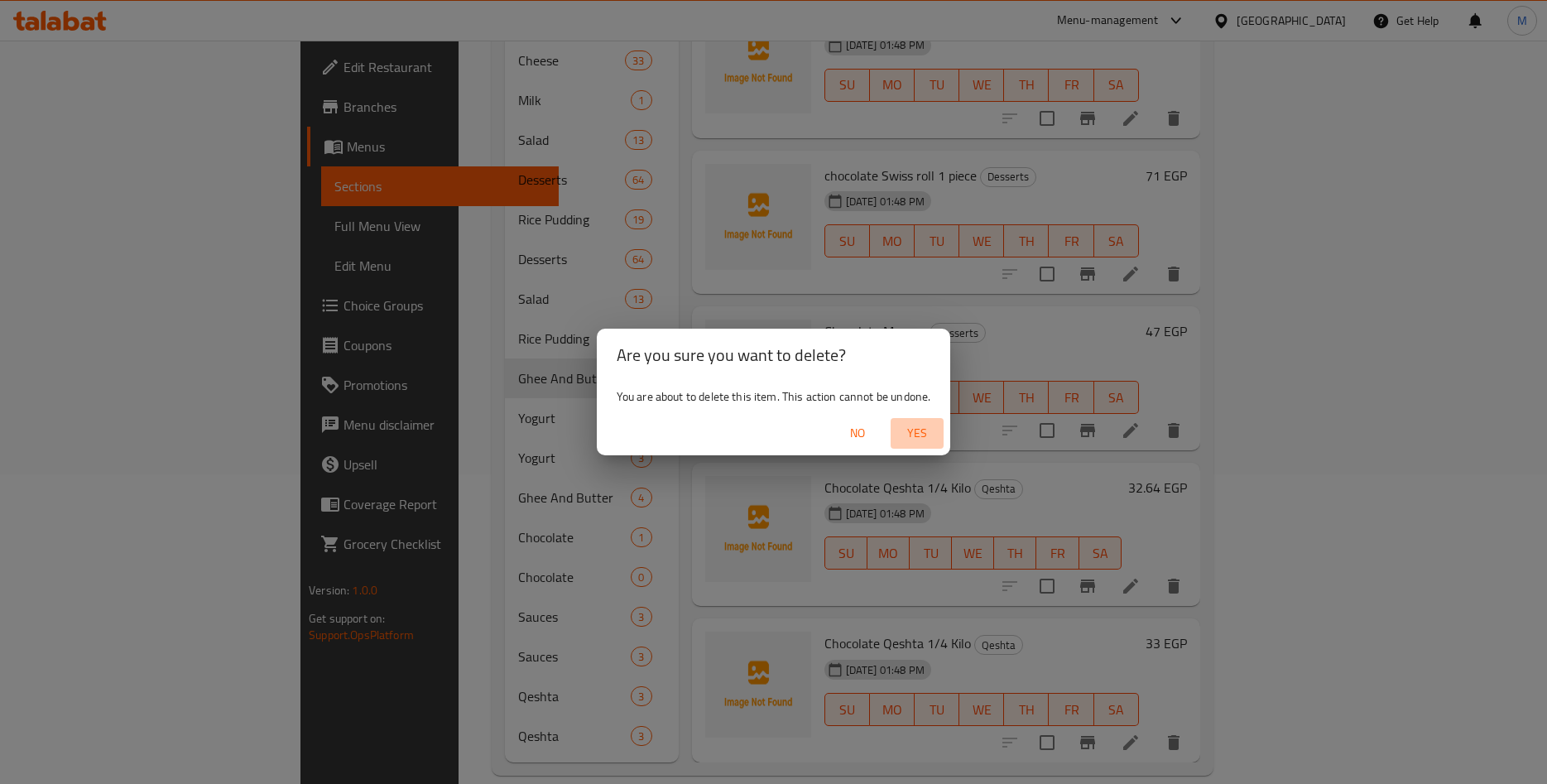
click at [923, 431] on span "Yes" at bounding box center [917, 434] width 40 height 21
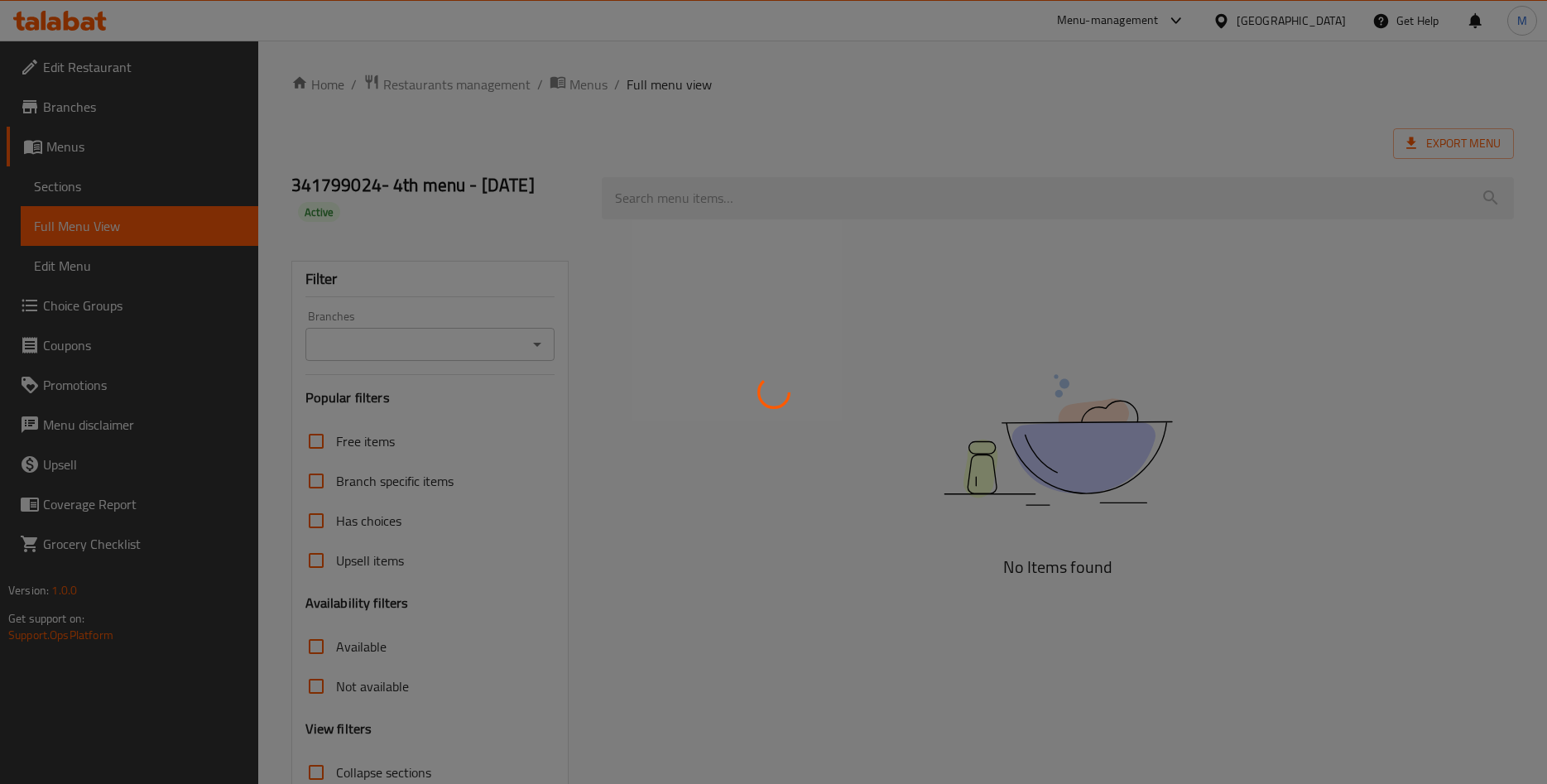
click at [1118, 63] on div at bounding box center [773, 392] width 1547 height 784
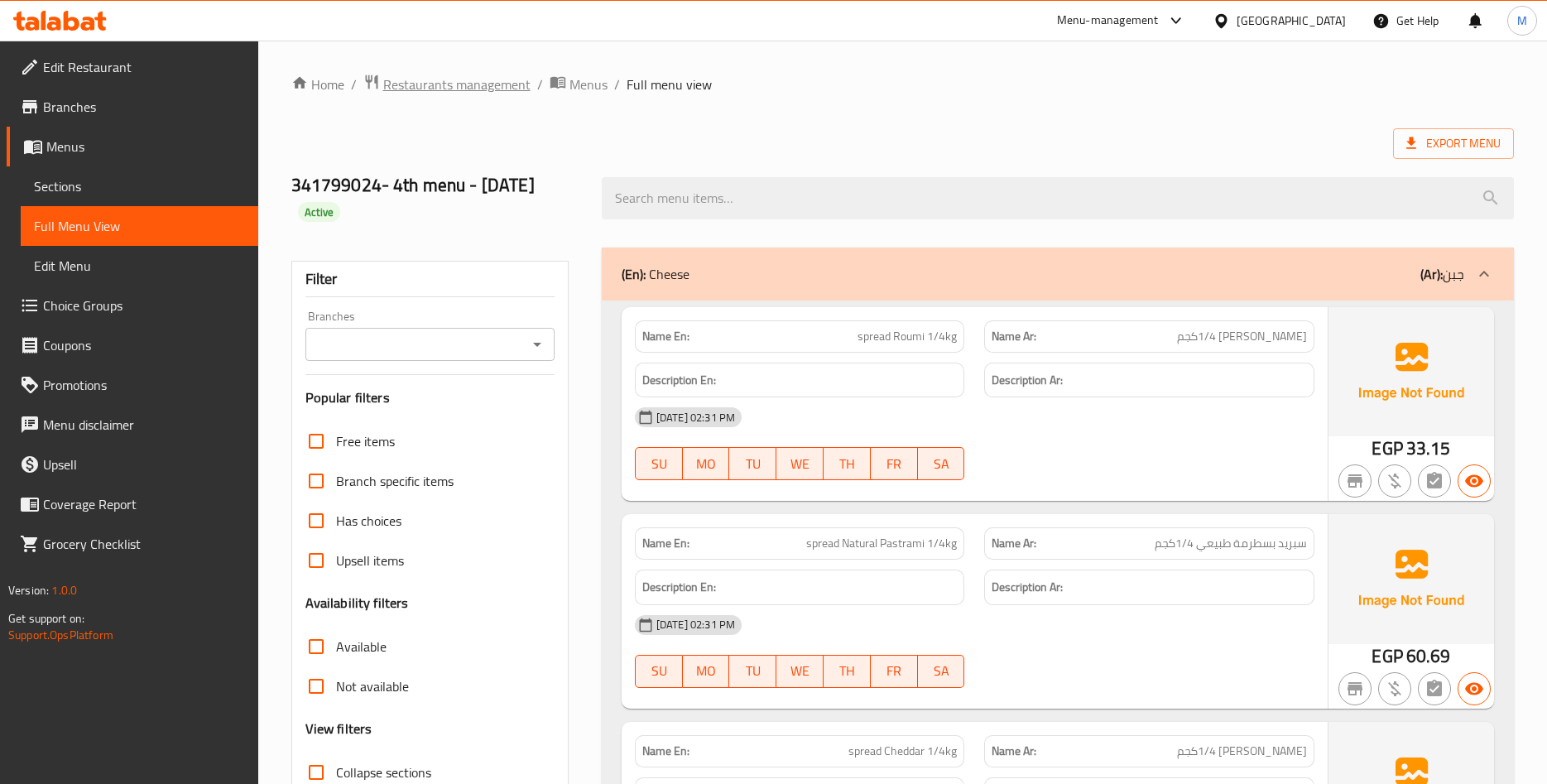
click at [471, 86] on span "Restaurants management" at bounding box center [456, 85] width 147 height 20
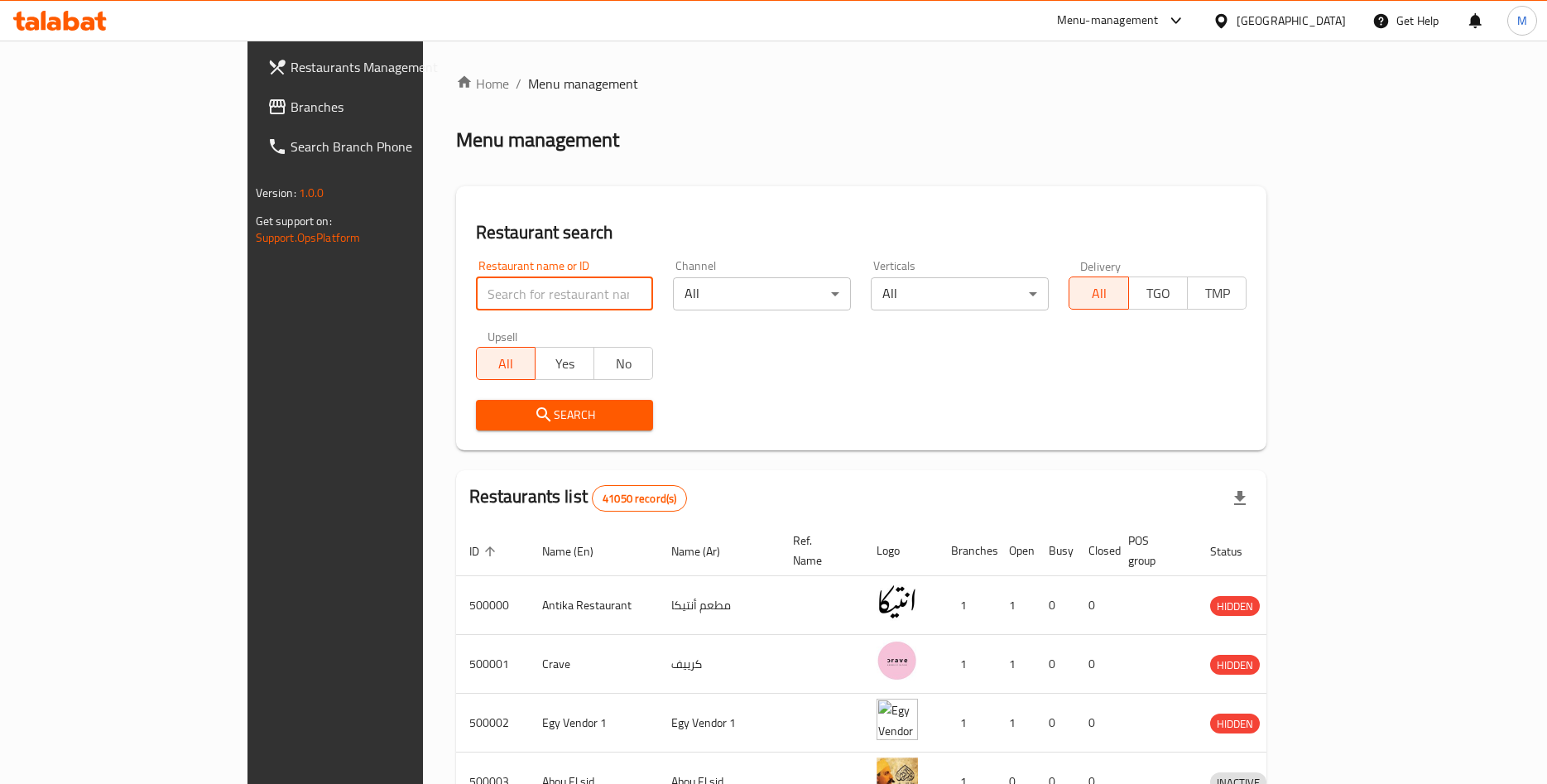
click at [478, 305] on input "search" at bounding box center [566, 294] width 176 height 33
type input "tabeay"
click button "Search" at bounding box center [566, 415] width 176 height 31
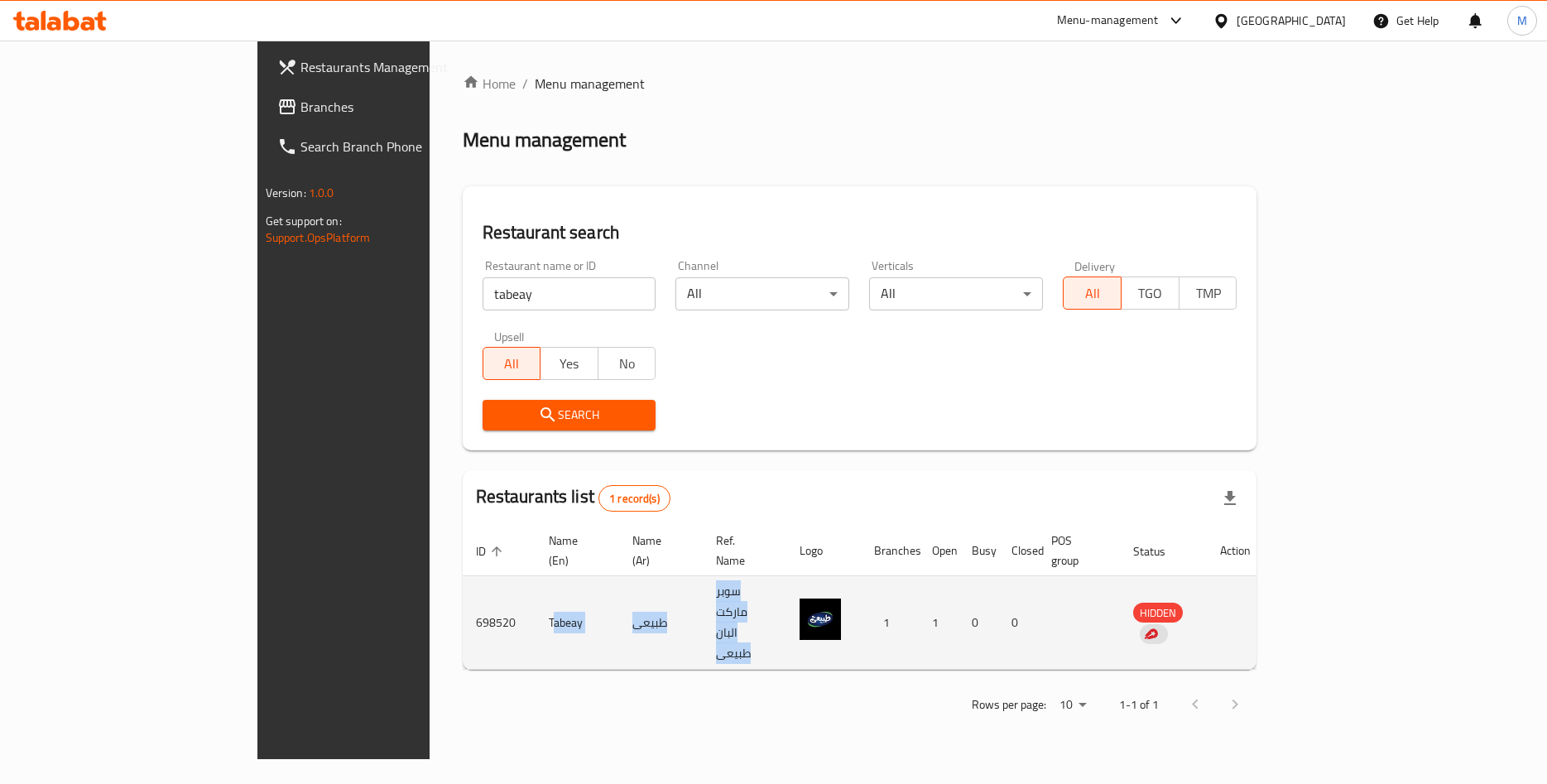
drag, startPoint x: 382, startPoint y: 586, endPoint x: 646, endPoint y: 601, distance: 264.4
click at [646, 601] on tr "698520 Tabeay طبيعى سوبر ماركت البان طبيعى 1 1 0 0 HIDDEN" at bounding box center [863, 622] width 801 height 94
click at [703, 601] on td "سوبر ماركت البان طبيعى" at bounding box center [745, 622] width 84 height 94
click at [1183, 603] on span "HIDDEN" at bounding box center [1158, 612] width 49 height 19
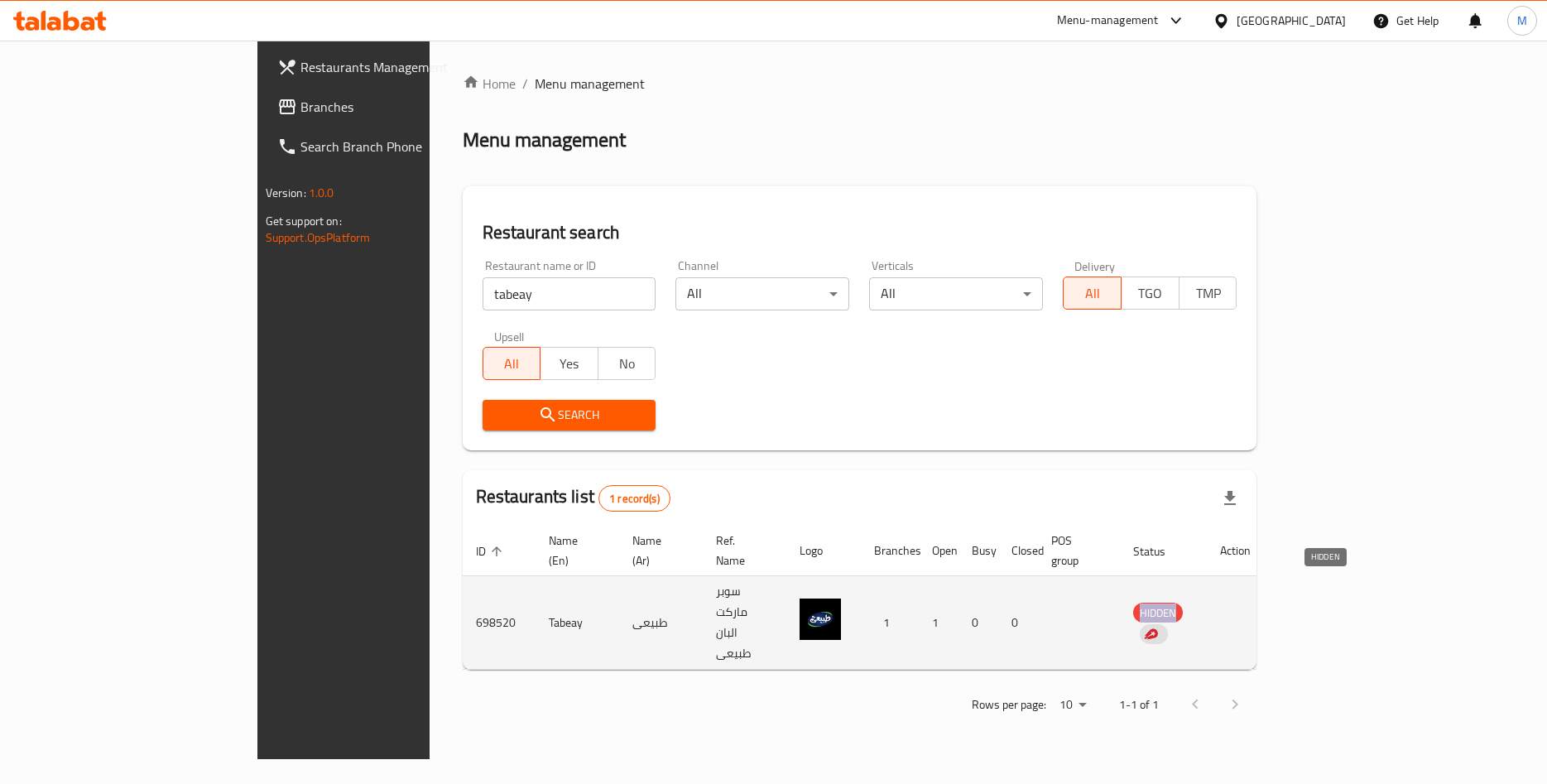
click at [1183, 603] on span "HIDDEN" at bounding box center [1158, 612] width 49 height 19
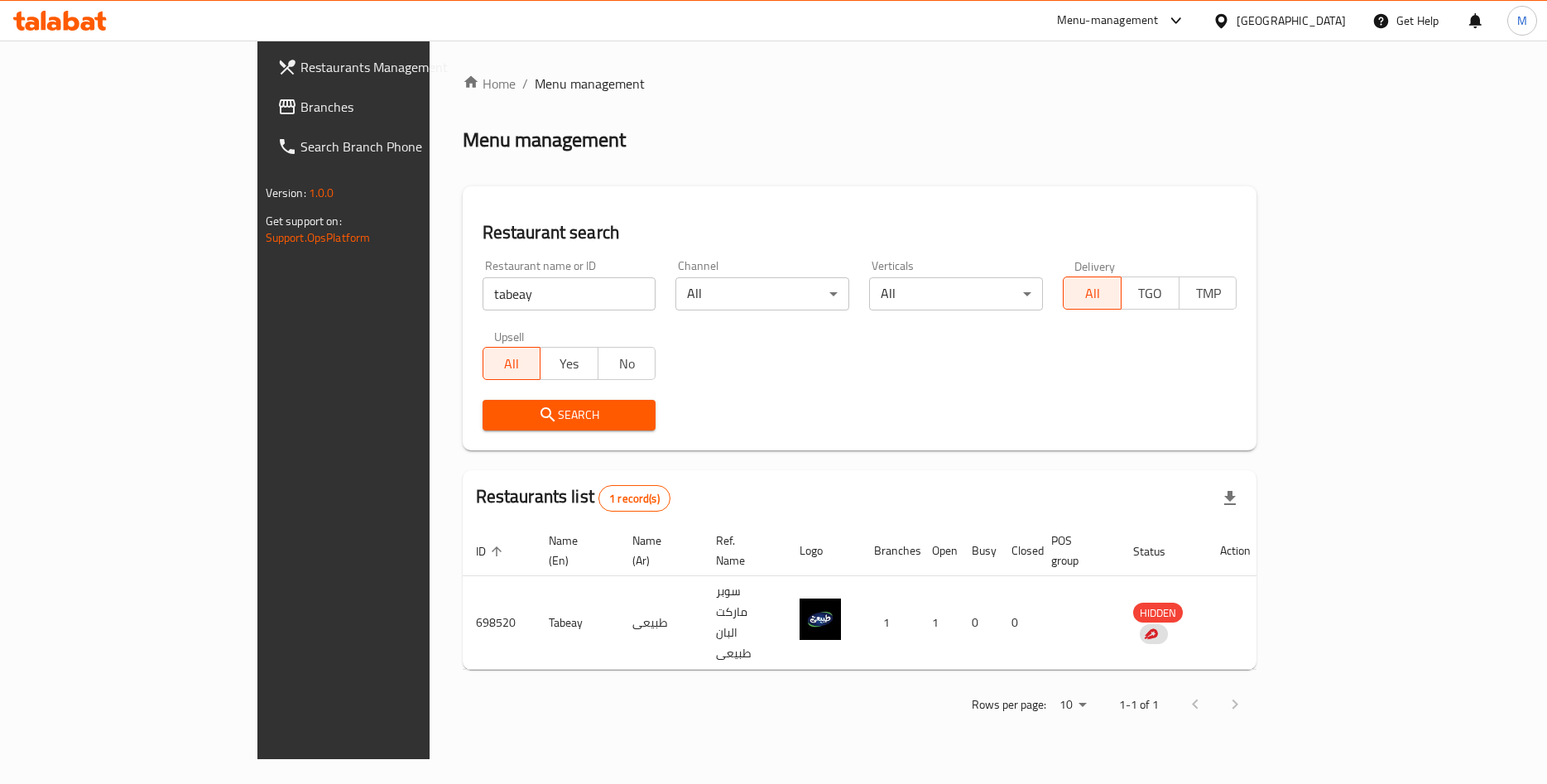
click at [1159, 30] on div "Menu-management" at bounding box center [1108, 21] width 102 height 20
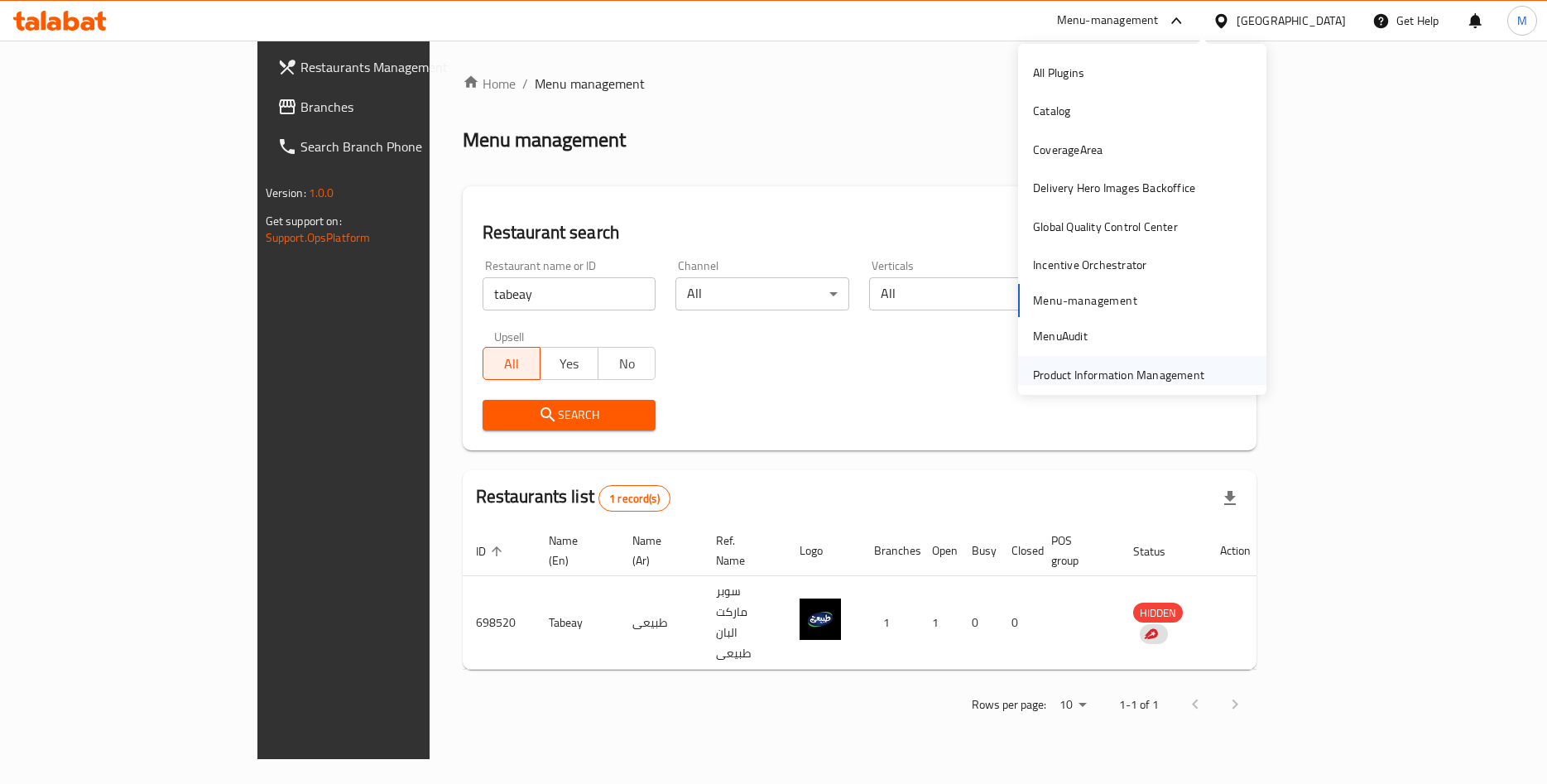
click at [1067, 376] on div "Product Information Management" at bounding box center [1119, 375] width 172 height 18
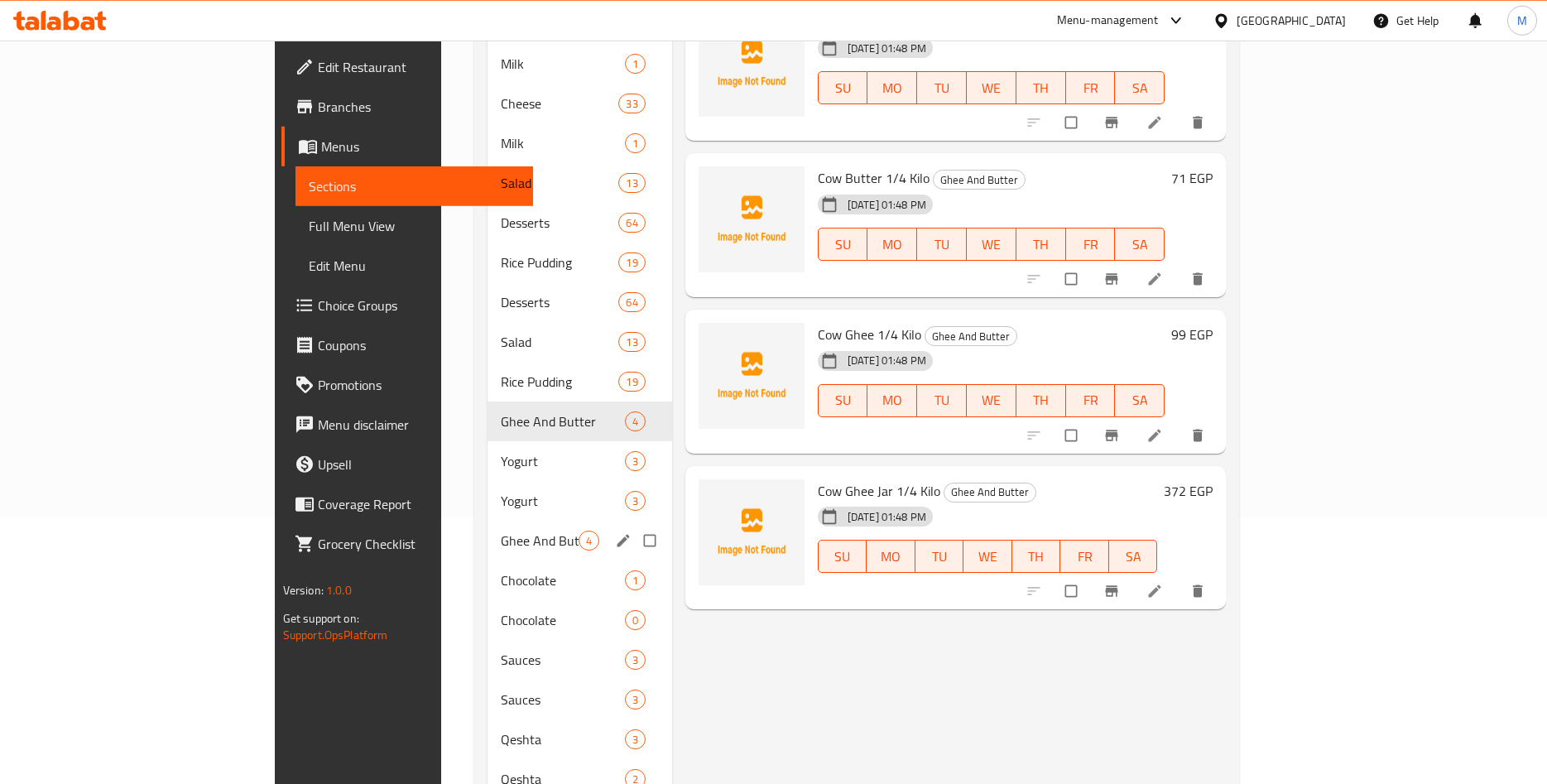
scroll to position [309, 0]
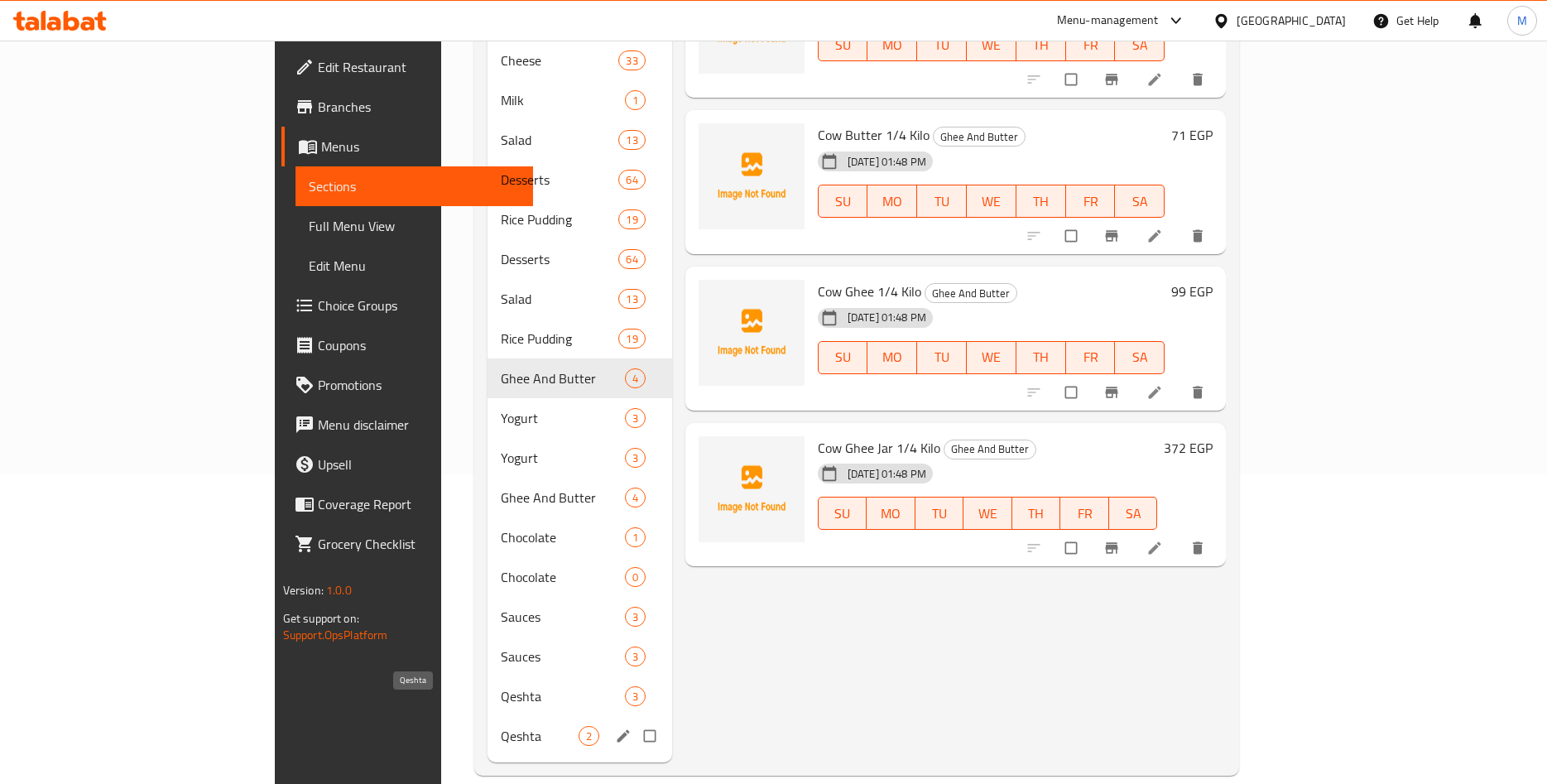
click at [501, 727] on span "Qeshta" at bounding box center [539, 737] width 78 height 20
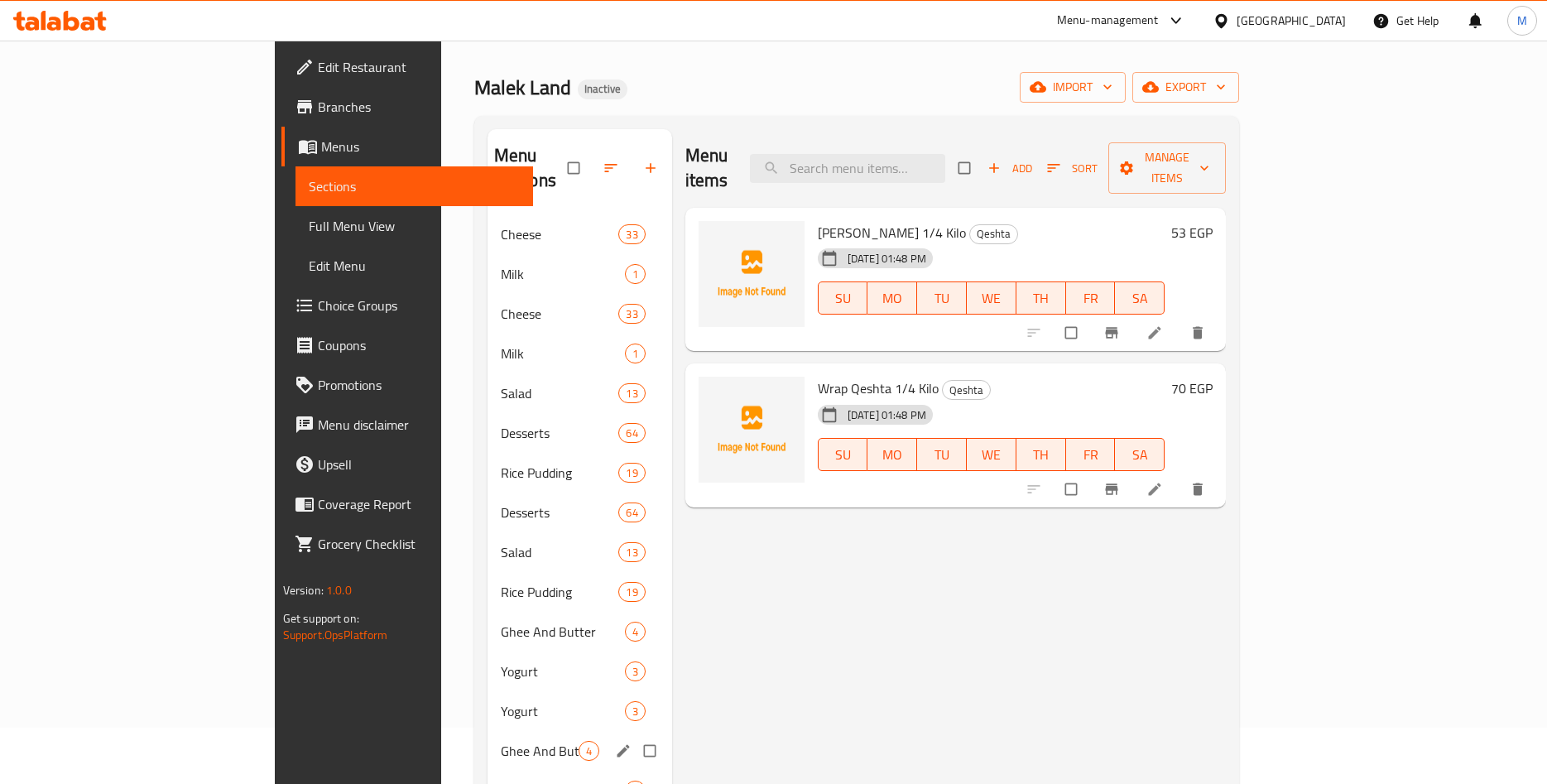
scroll to position [309, 0]
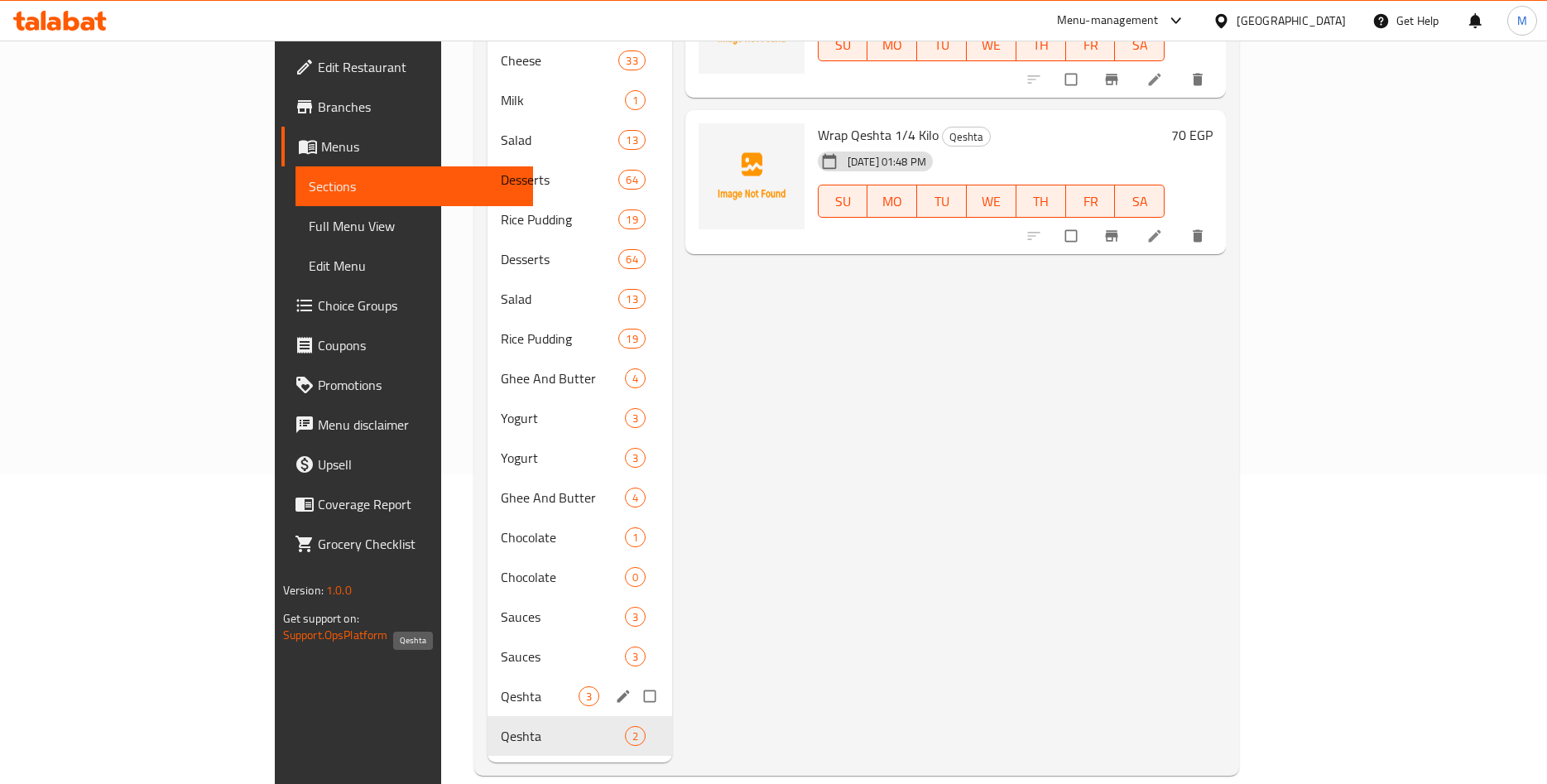
click at [501, 686] on span "Qeshta" at bounding box center [539, 696] width 78 height 20
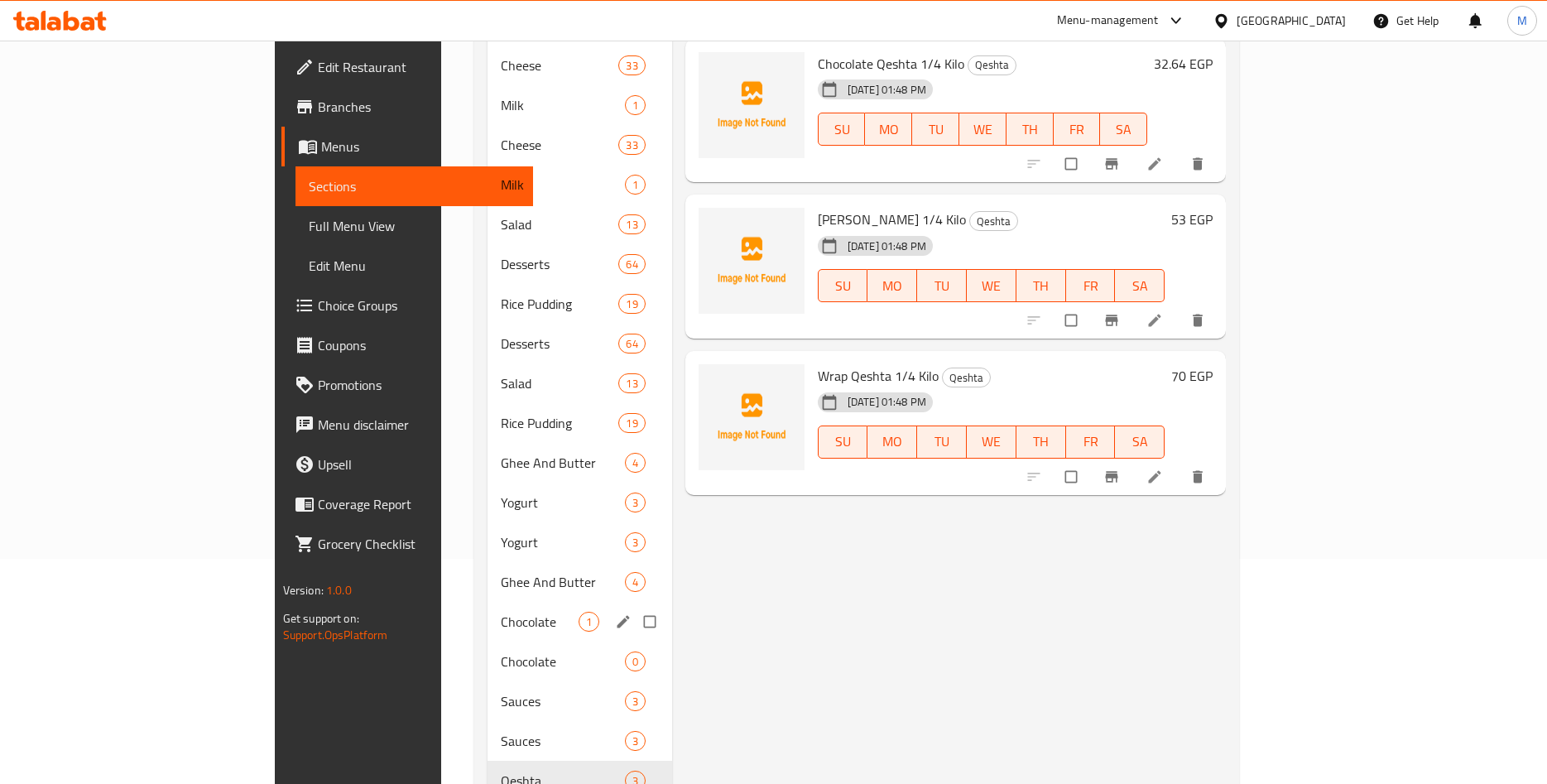
scroll to position [309, 0]
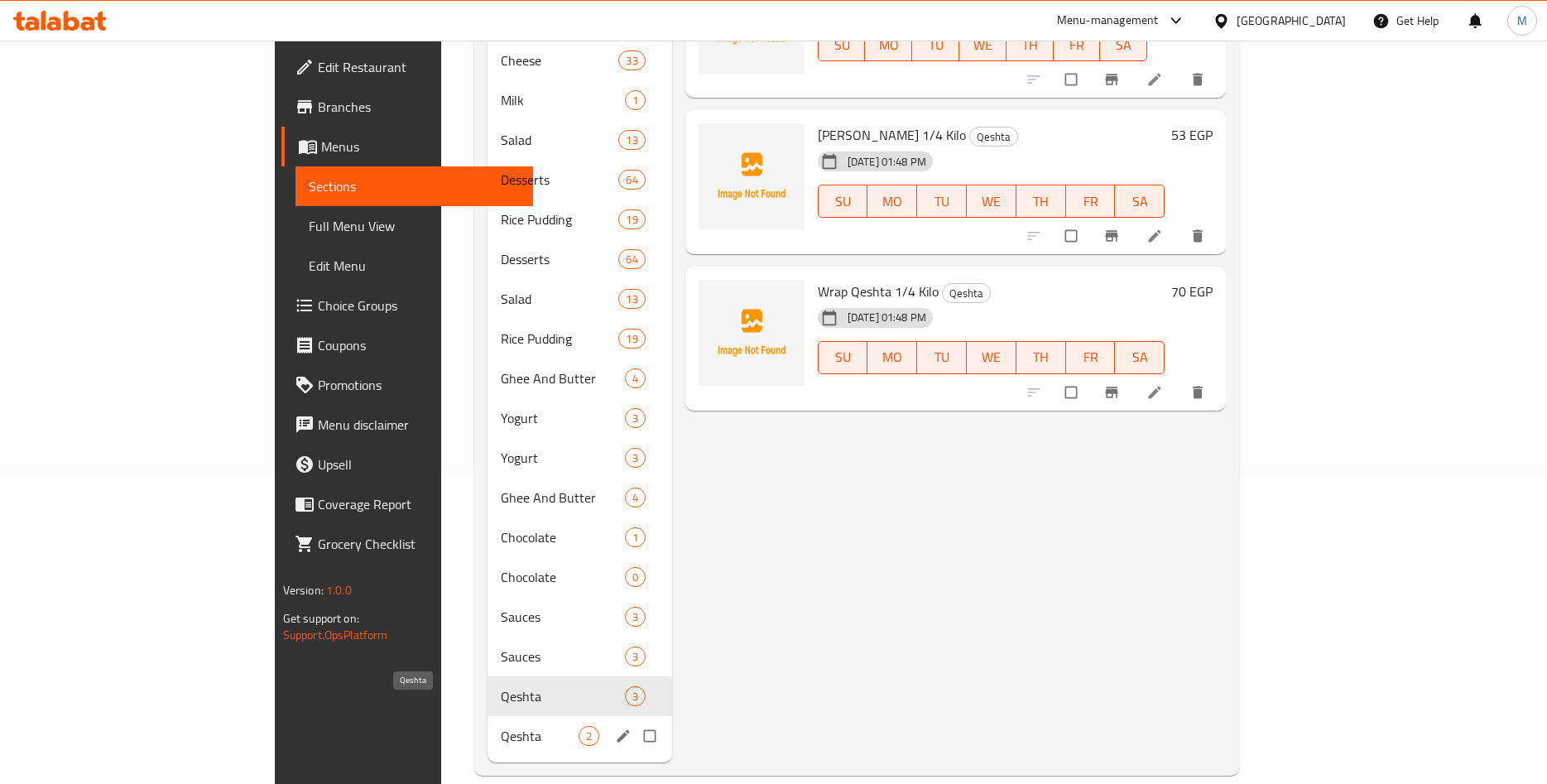
click at [501, 727] on span "Qeshta" at bounding box center [539, 737] width 78 height 20
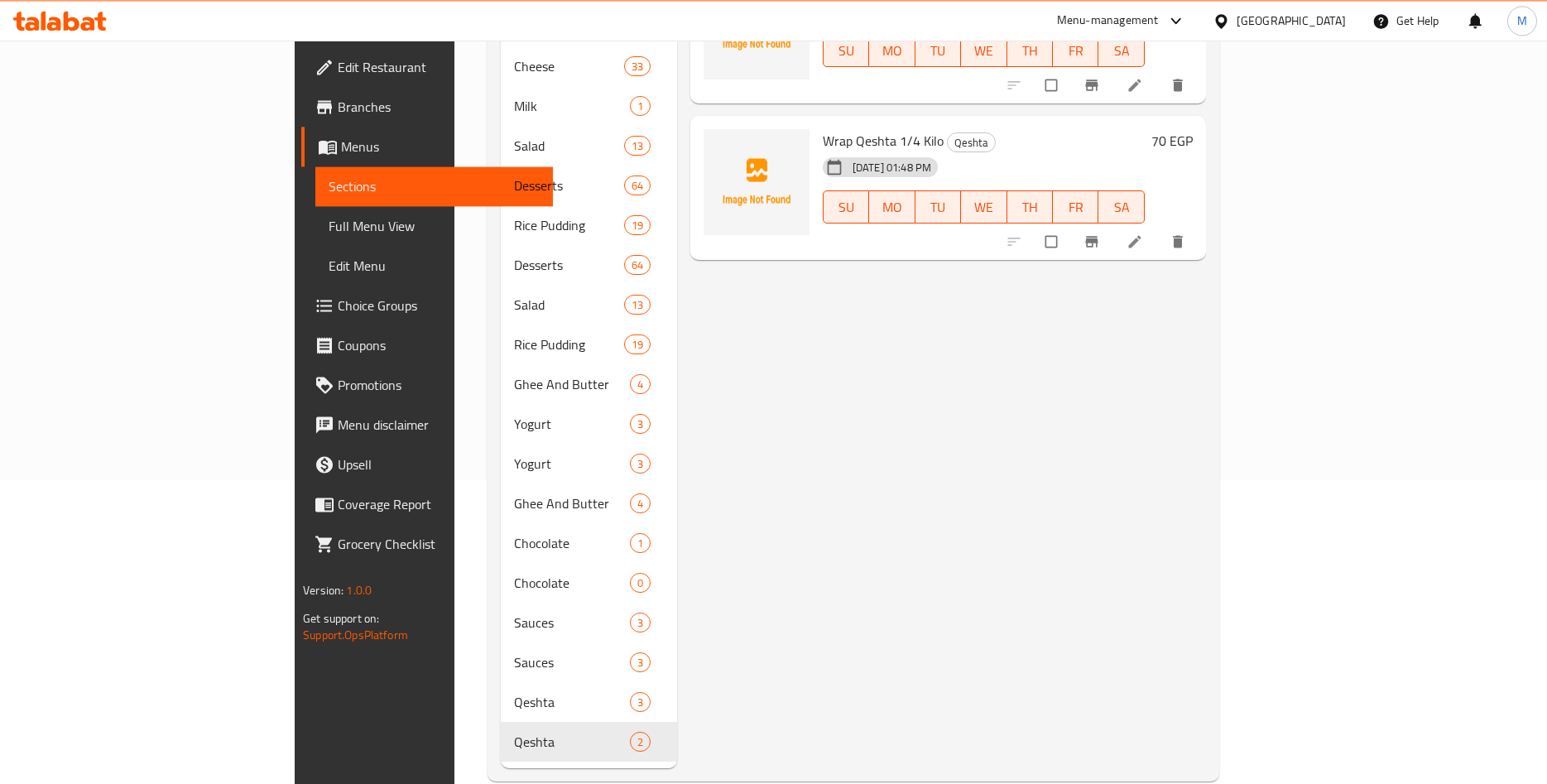
scroll to position [309, 0]
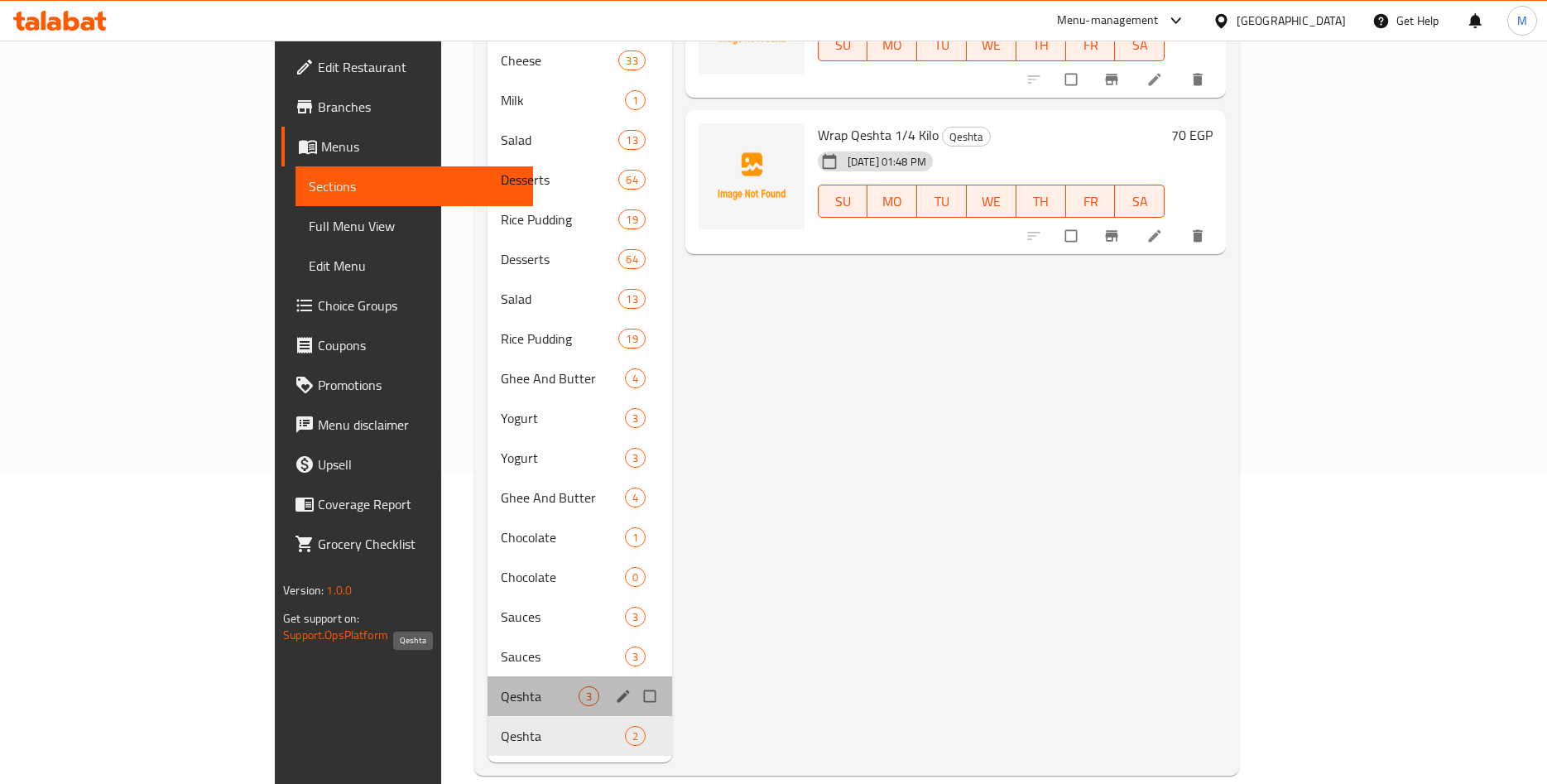
click at [501, 686] on span "Qeshta" at bounding box center [539, 696] width 78 height 20
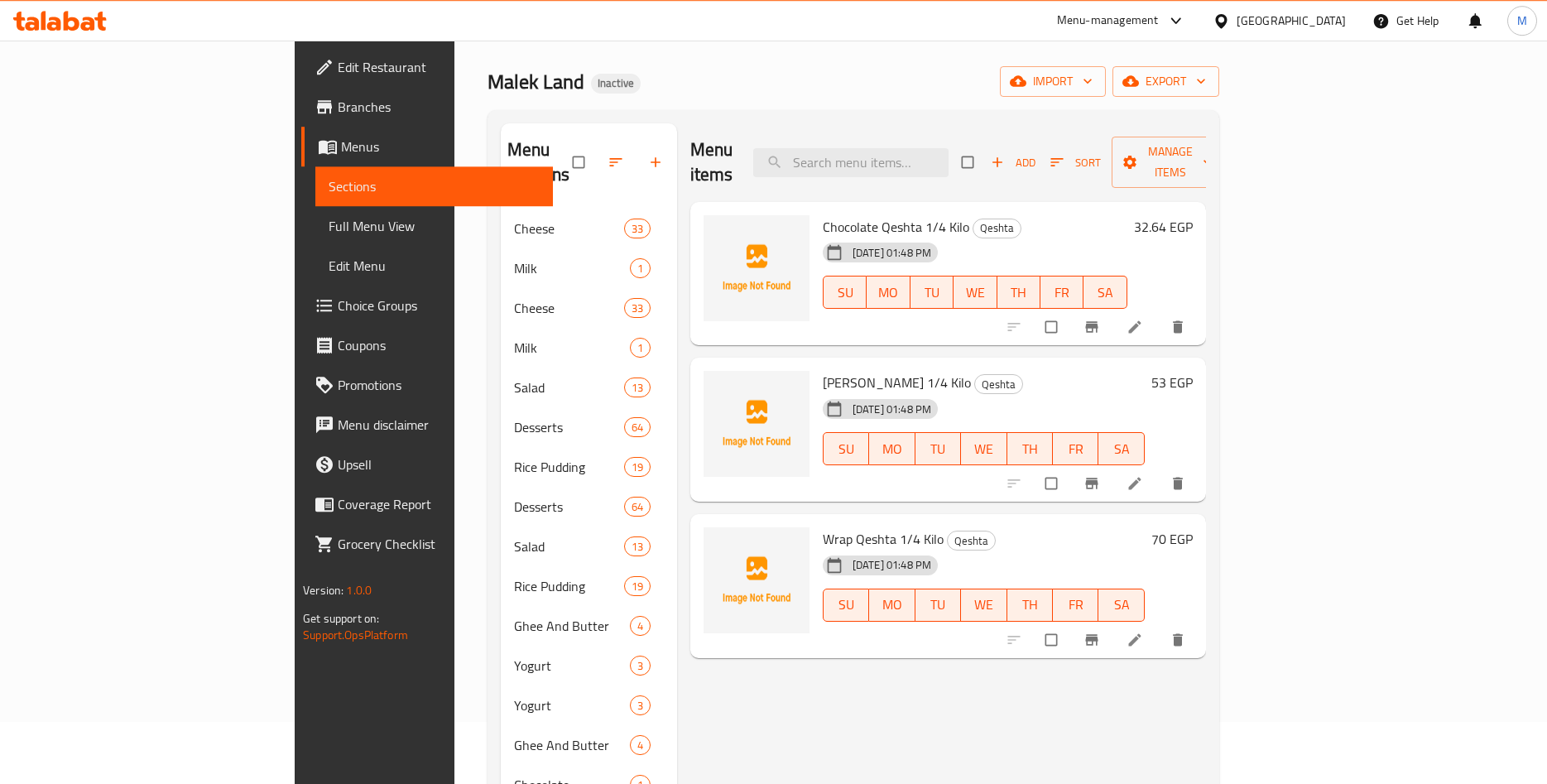
scroll to position [57, 0]
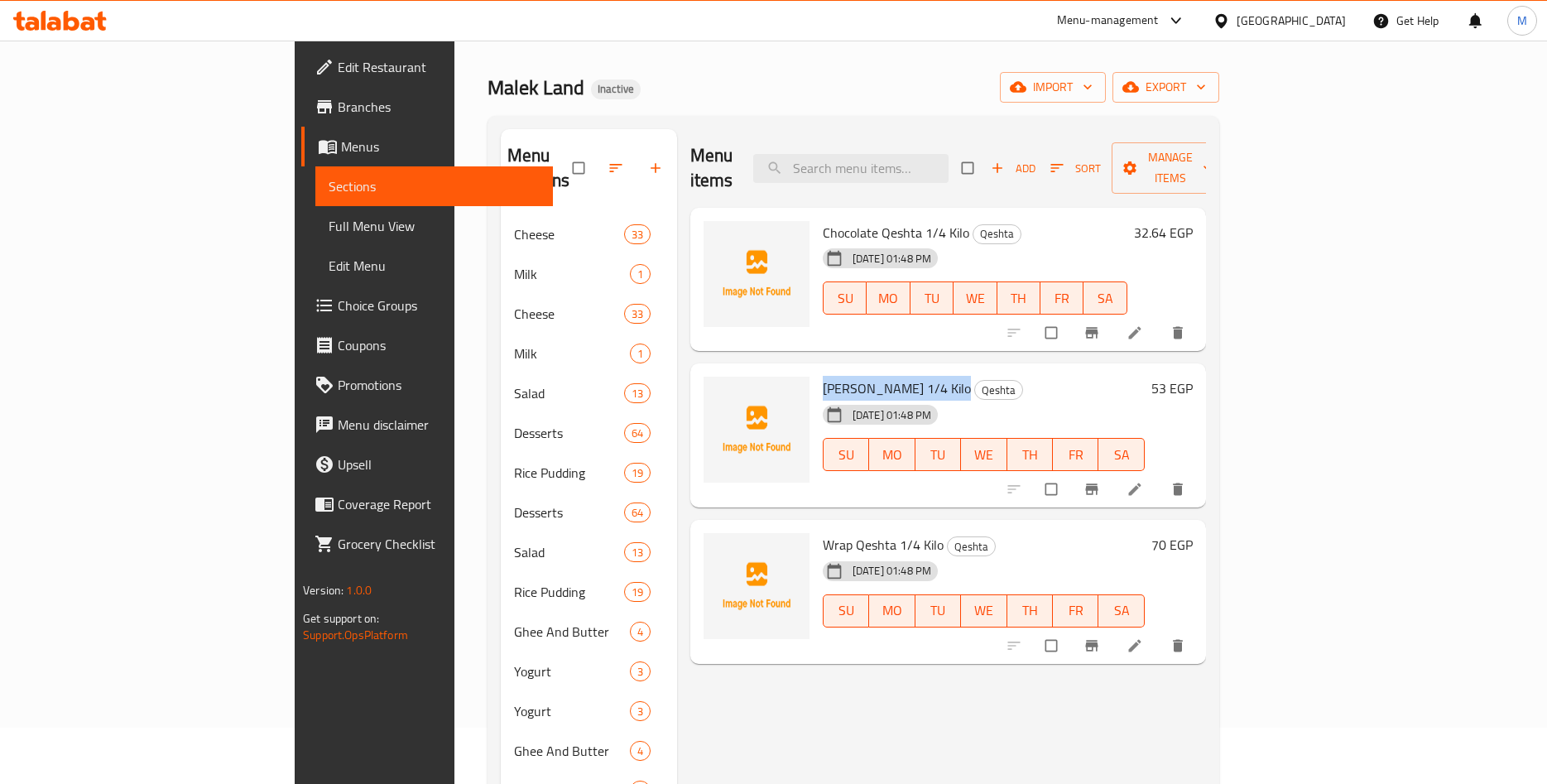
drag, startPoint x: 750, startPoint y: 365, endPoint x: 870, endPoint y: 368, distance: 120.0
click at [870, 376] on span "[PERSON_NAME] 1/4 Kilo" at bounding box center [897, 388] width 148 height 25
click at [824, 376] on span "[PERSON_NAME] 1/4 Kilo" at bounding box center [897, 388] width 148 height 25
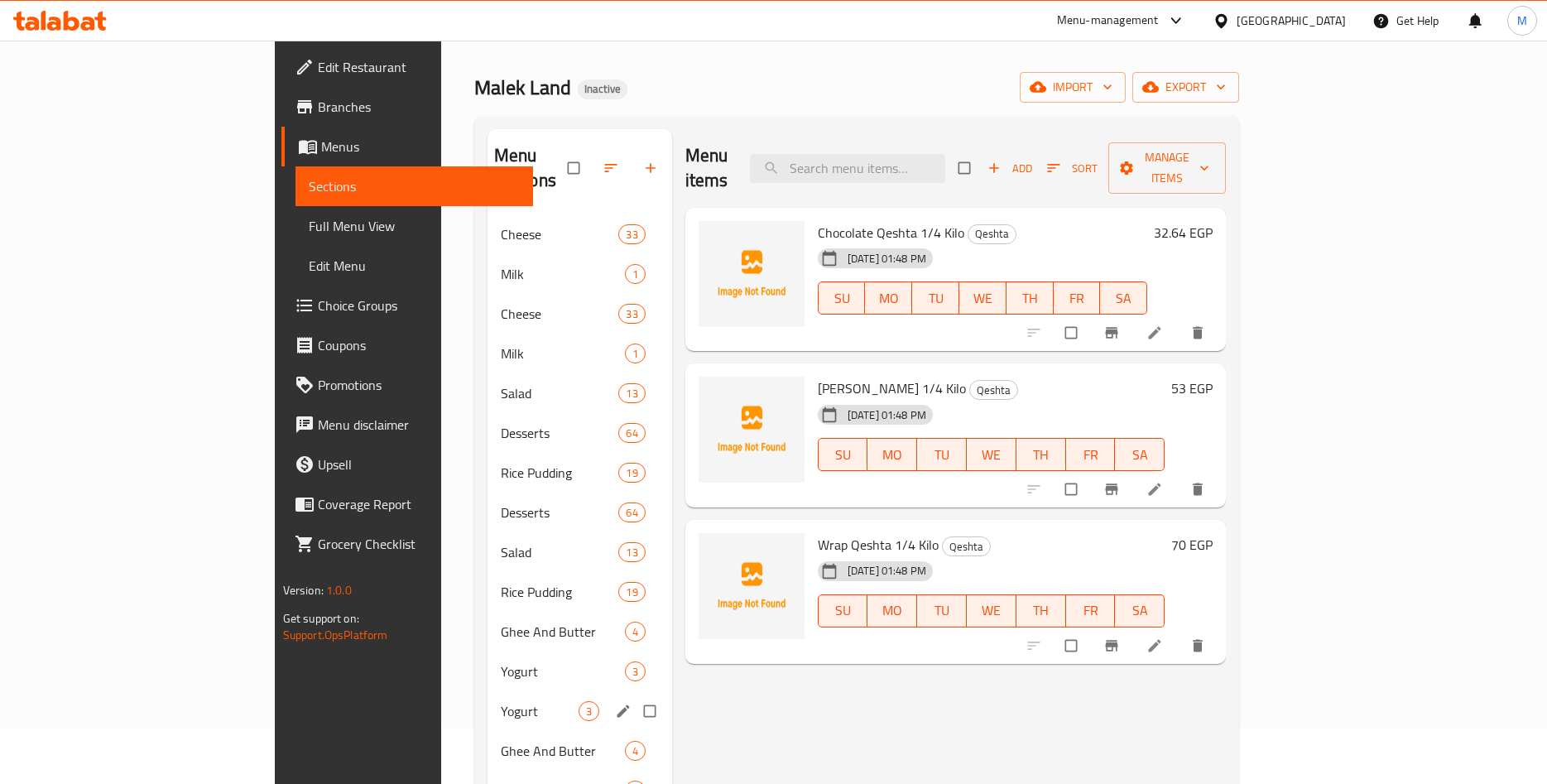
scroll to position [309, 0]
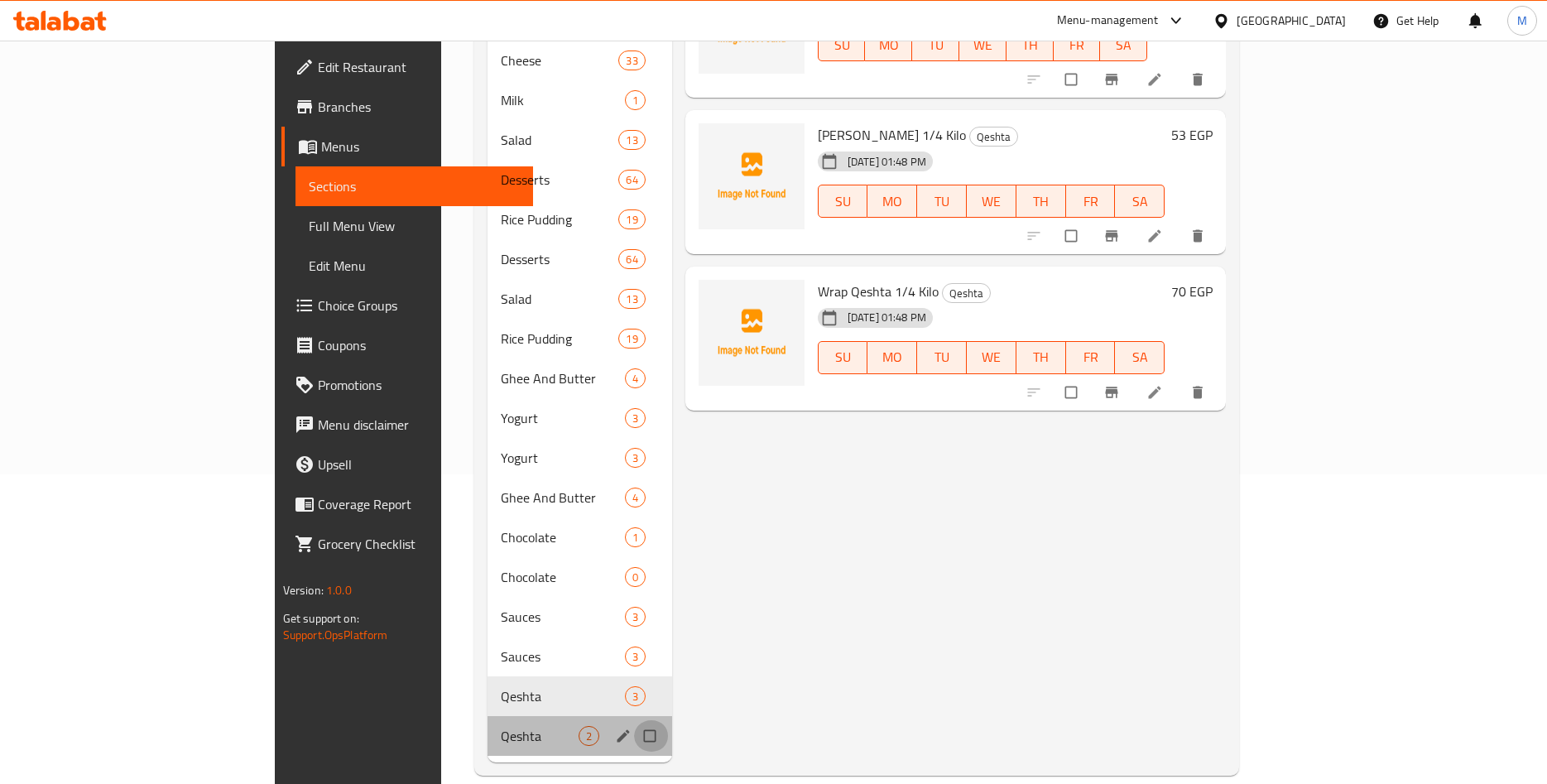
click at [634, 720] on input "Menu sections" at bounding box center [652, 736] width 35 height 31
checkbox input "true"
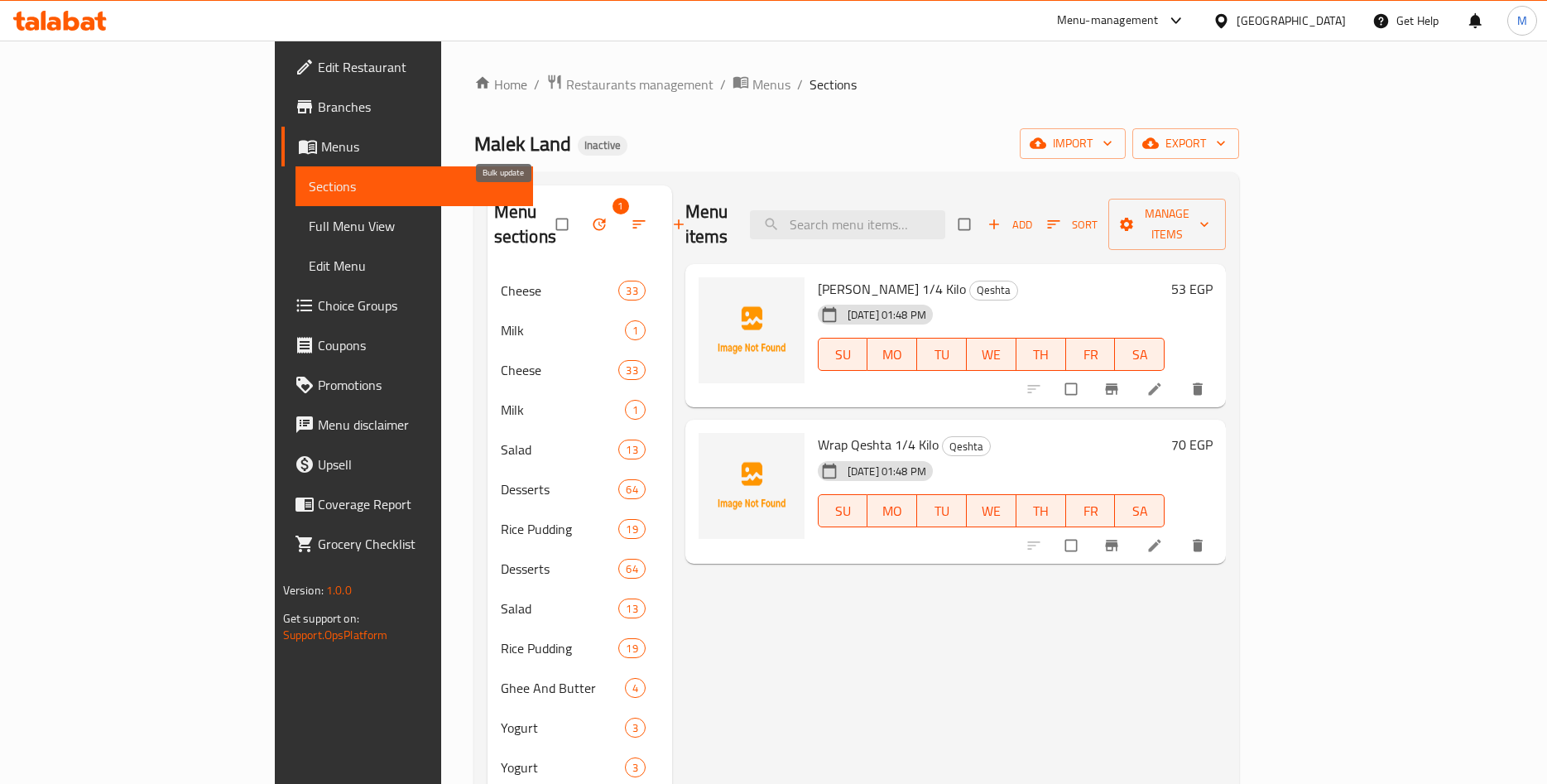
click at [591, 216] on icon "button" at bounding box center [600, 225] width 16 height 16
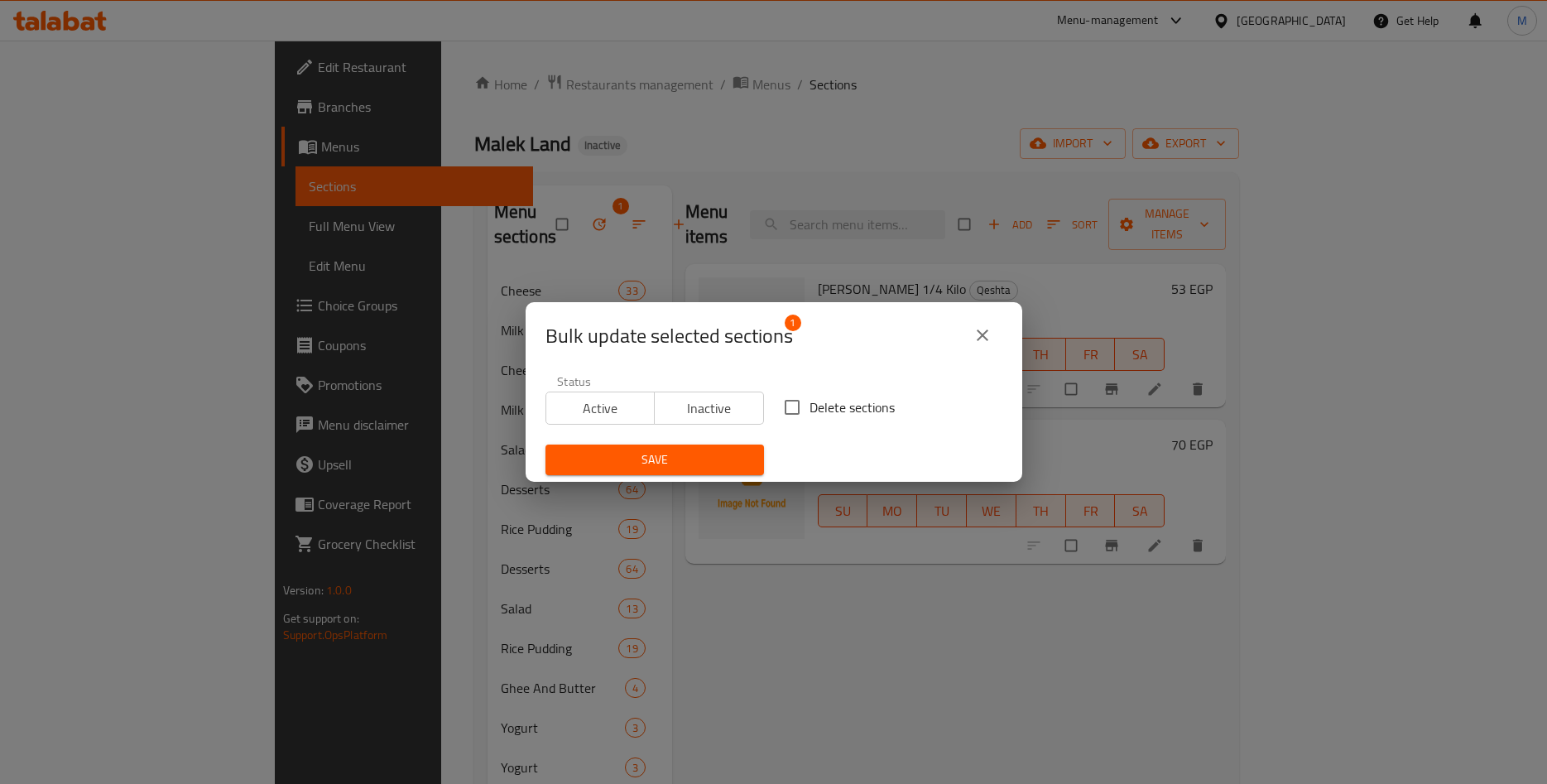
click at [802, 405] on input "Delete sections" at bounding box center [792, 407] width 35 height 35
checkbox input "true"
click at [700, 476] on div "Save" at bounding box center [654, 459] width 238 height 50
click at [720, 465] on span "Save" at bounding box center [654, 460] width 192 height 21
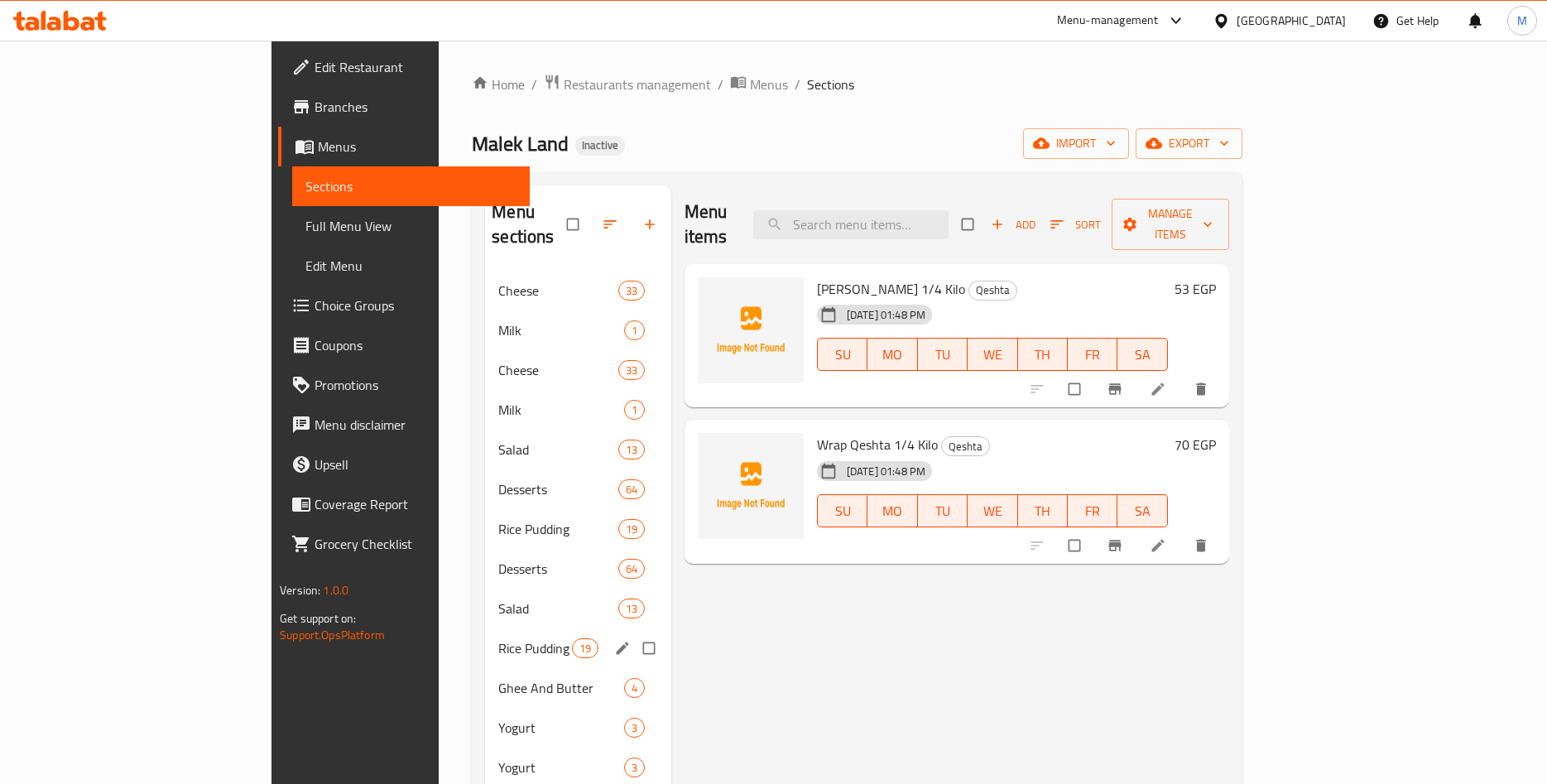
scroll to position [270, 0]
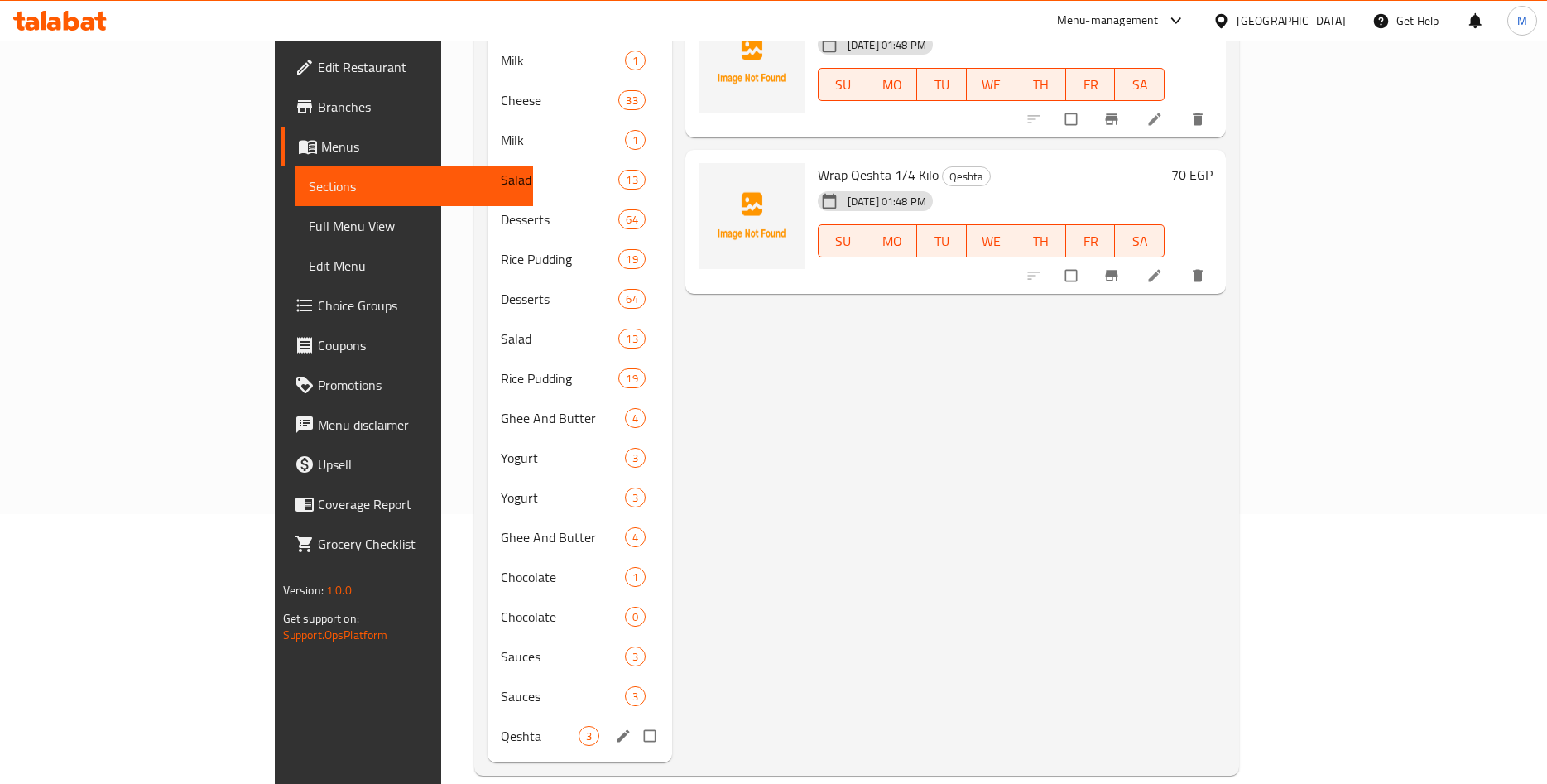
click at [501, 727] on span "Qeshta" at bounding box center [539, 737] width 78 height 20
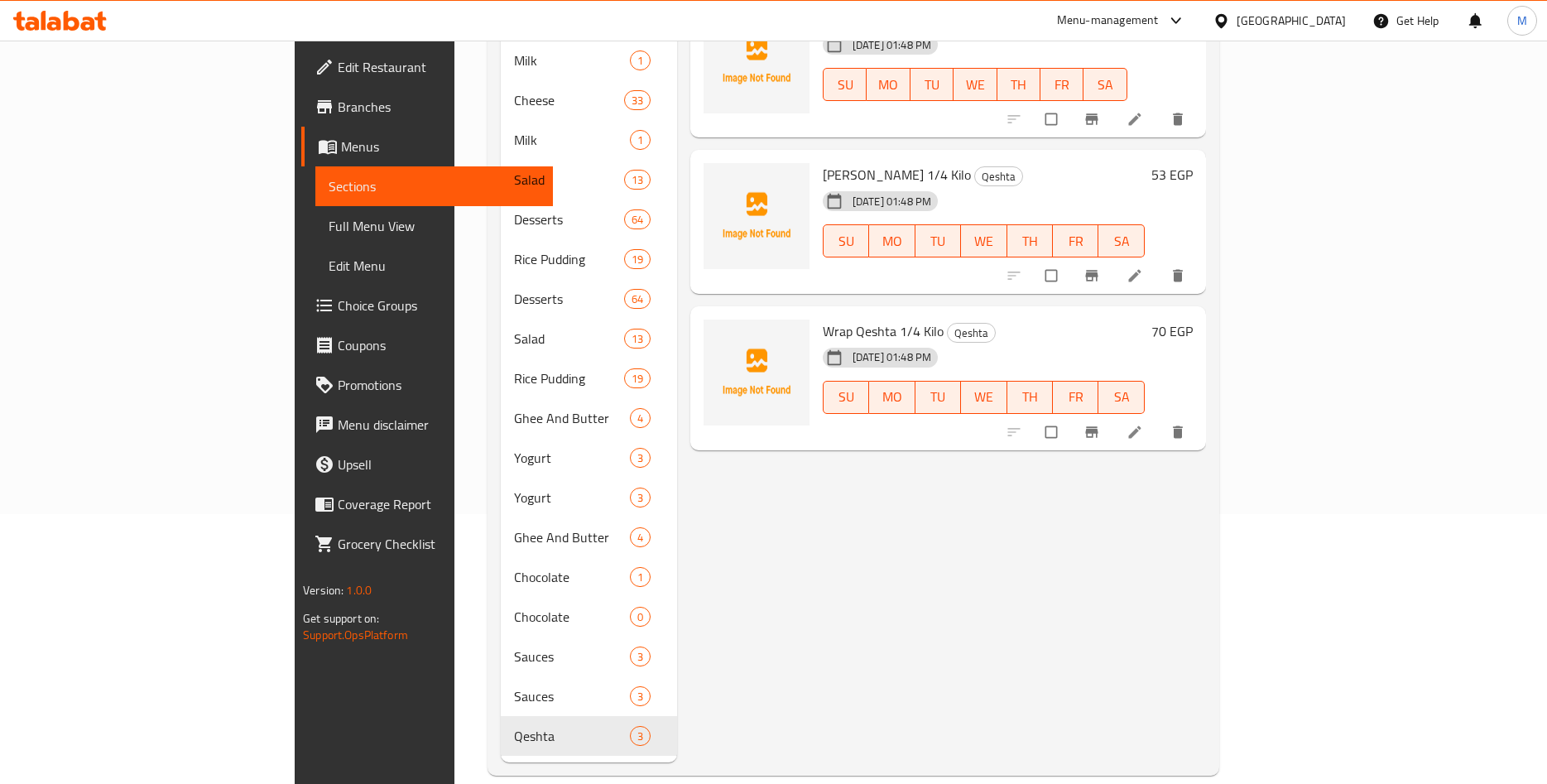
scroll to position [101, 0]
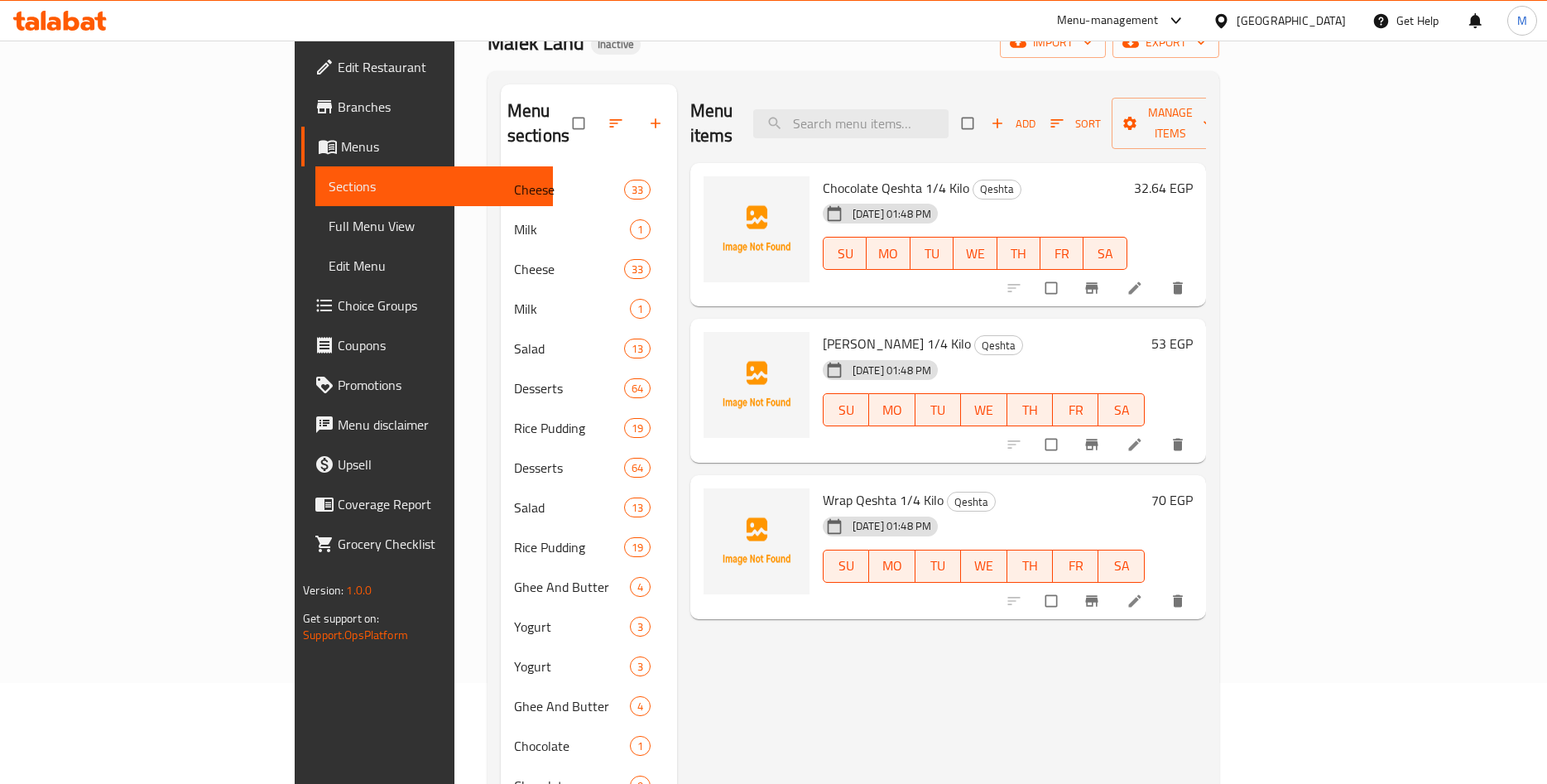
click at [1193, 488] on h6 "70 EGP" at bounding box center [1172, 499] width 41 height 23
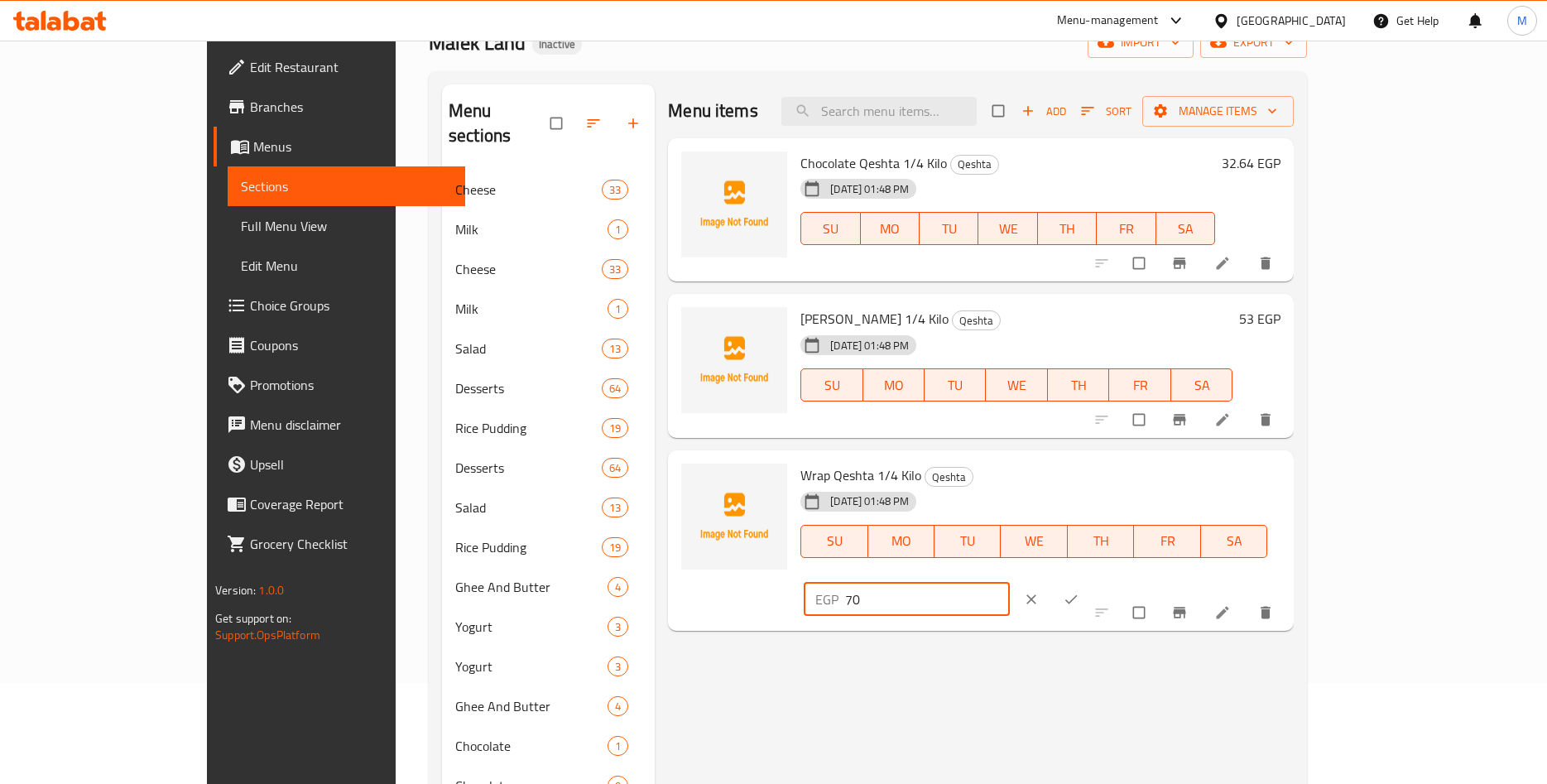
drag, startPoint x: 1188, startPoint y: 487, endPoint x: 1158, endPoint y: 487, distance: 30.0
click at [1010, 583] on input "70" at bounding box center [927, 600] width 165 height 33
paste input ".38"
type input "70.38"
click at [1078, 594] on icon "ok" at bounding box center [1071, 599] width 13 height 9
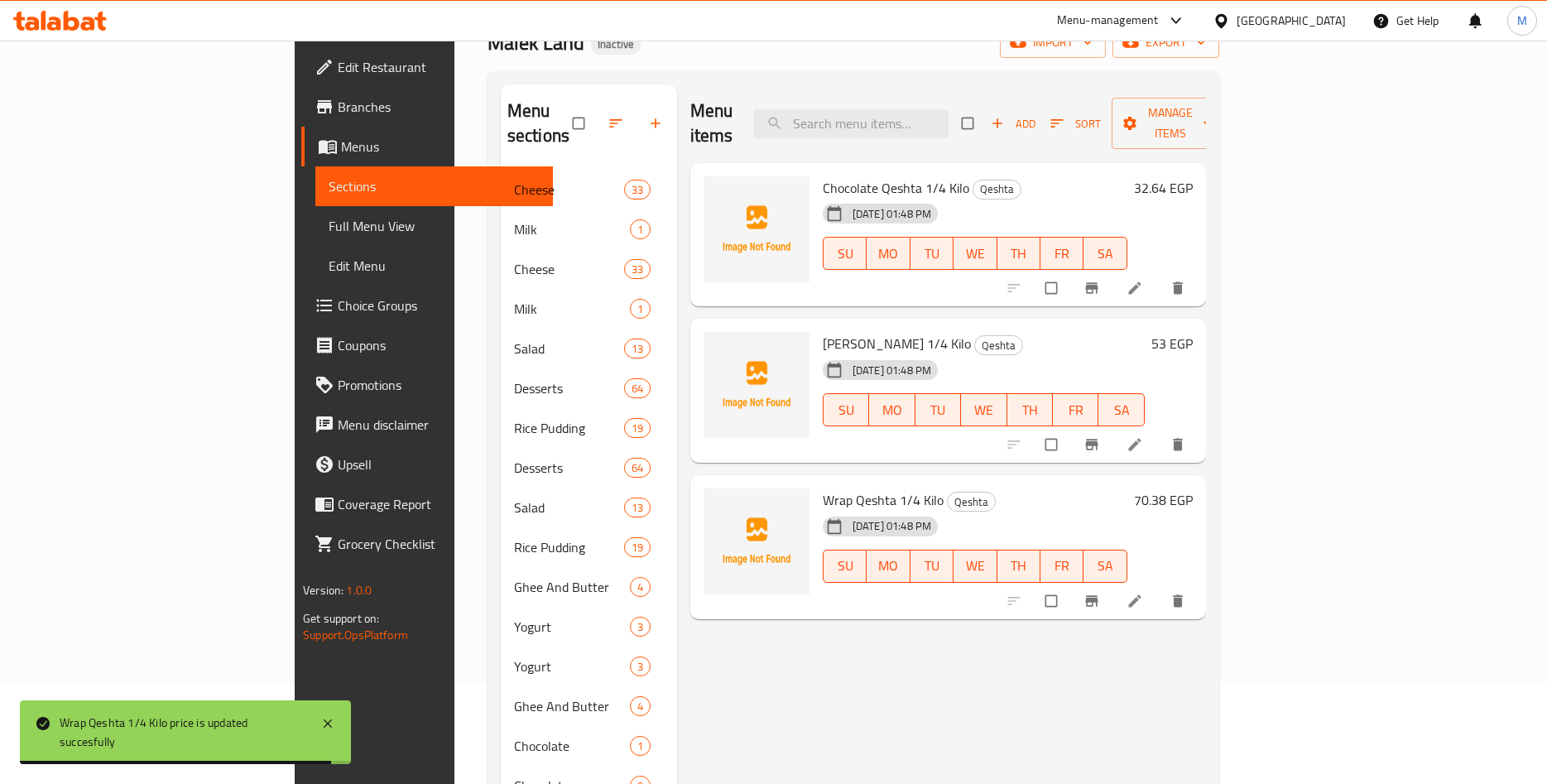
click at [1193, 332] on h6 "53 EGP" at bounding box center [1172, 343] width 41 height 23
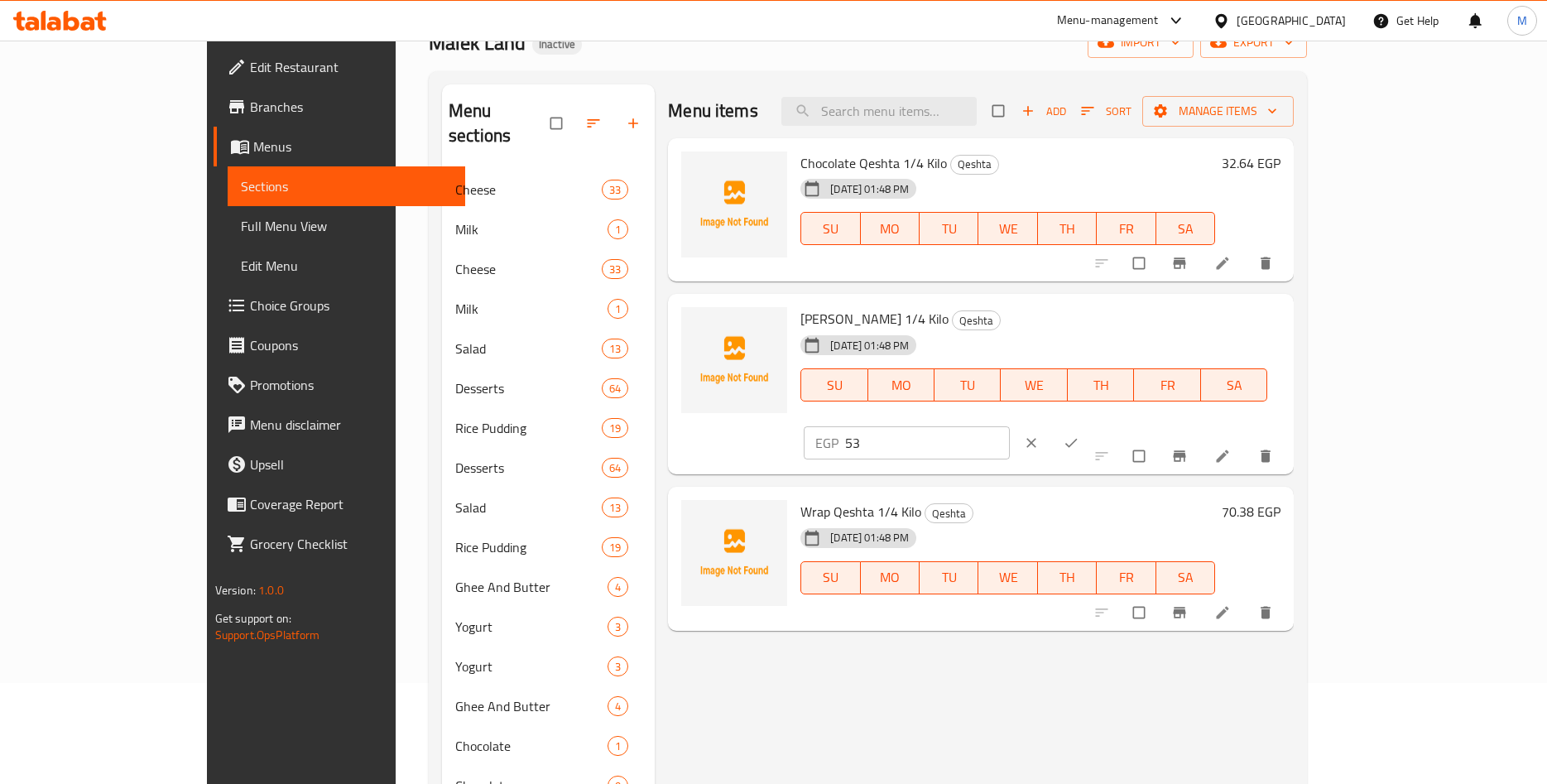
drag, startPoint x: 1165, startPoint y: 337, endPoint x: 1110, endPoint y: 334, distance: 55.1
click at [1010, 426] on input "53" at bounding box center [927, 443] width 165 height 33
paste input ".04"
type input "53.04"
click at [1080, 434] on icon "ok" at bounding box center [1071, 443] width 16 height 16
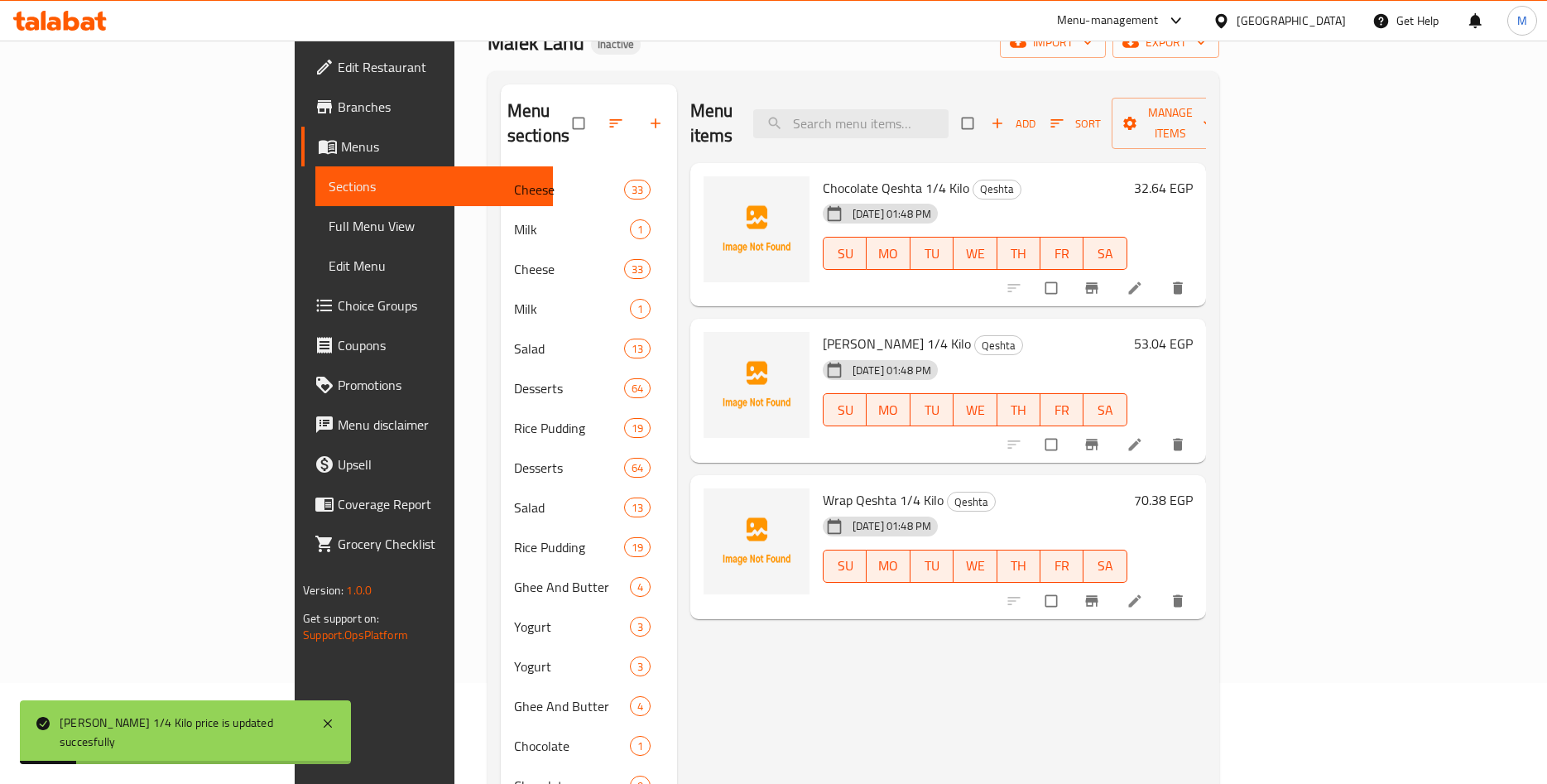
click at [1082, 630] on div "Menu items Add Sort Manage items Chocolate Qeshta 1/4 Kilo Qeshta [DATE] 01:48 …" at bounding box center [942, 508] width 529 height 847
click at [949, 118] on input "search" at bounding box center [851, 124] width 195 height 29
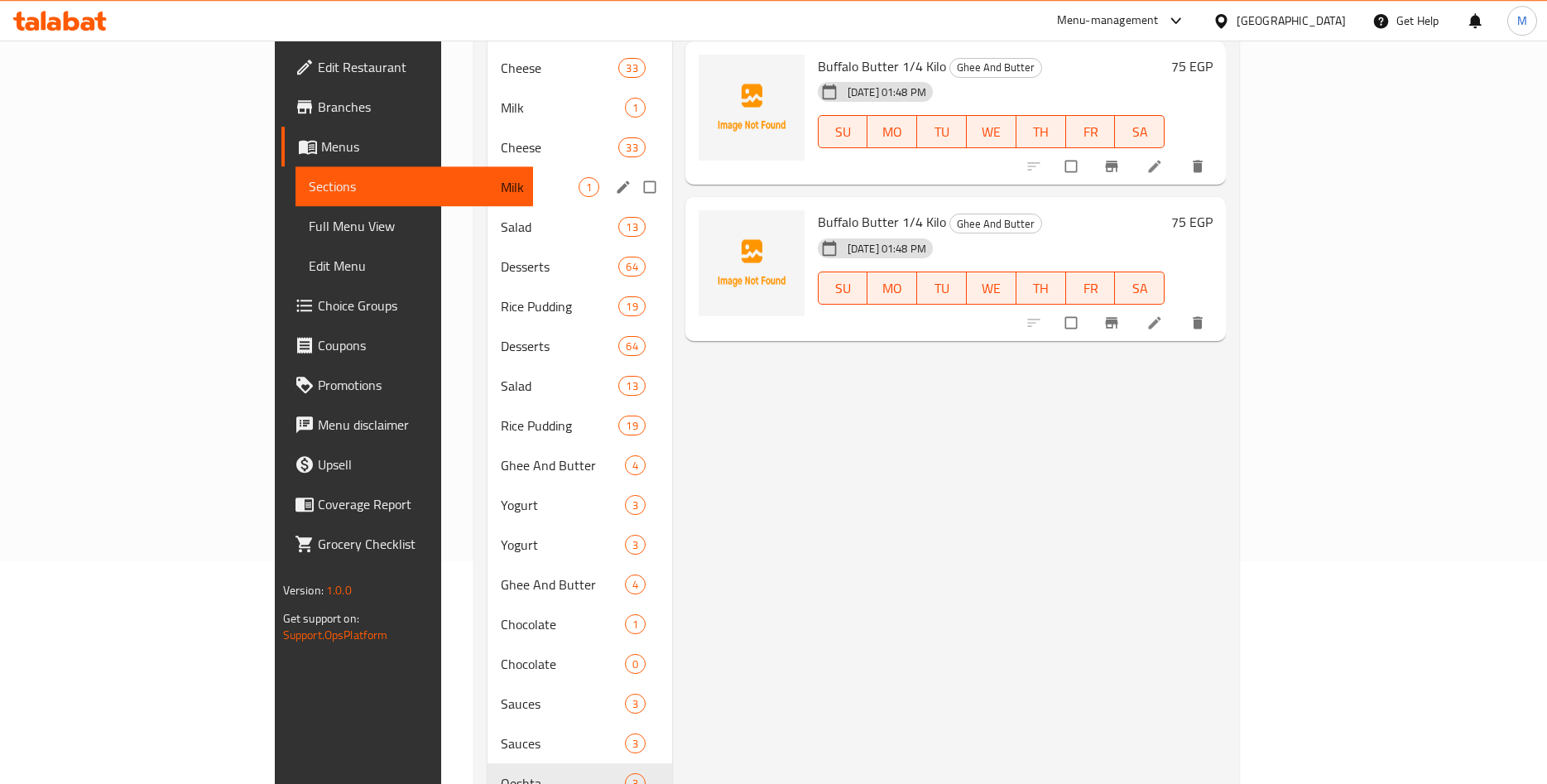
scroll to position [270, 0]
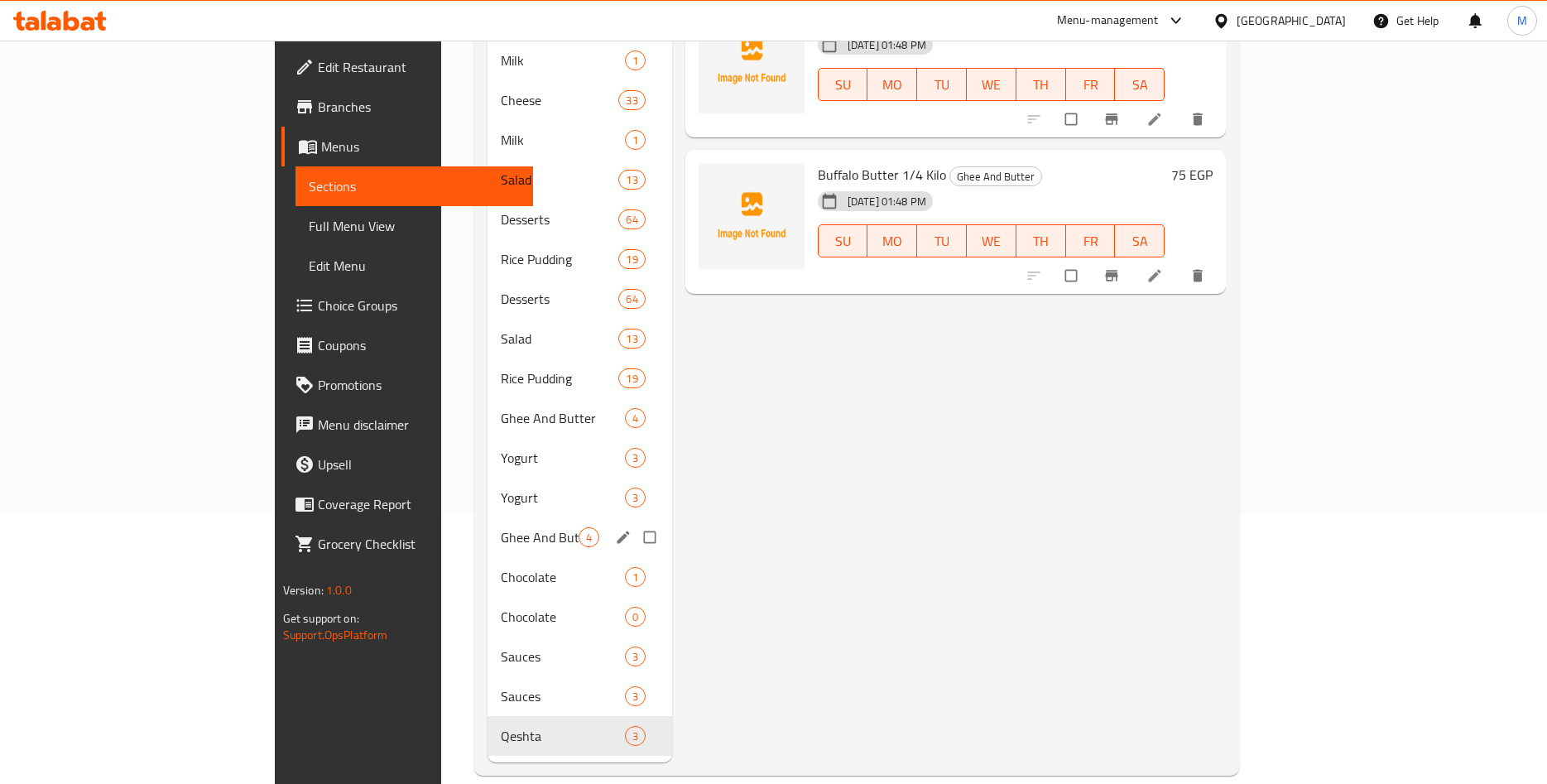
type input "زبدة جاموس"
click at [501, 528] on span "Ghee And Butter" at bounding box center [539, 538] width 78 height 20
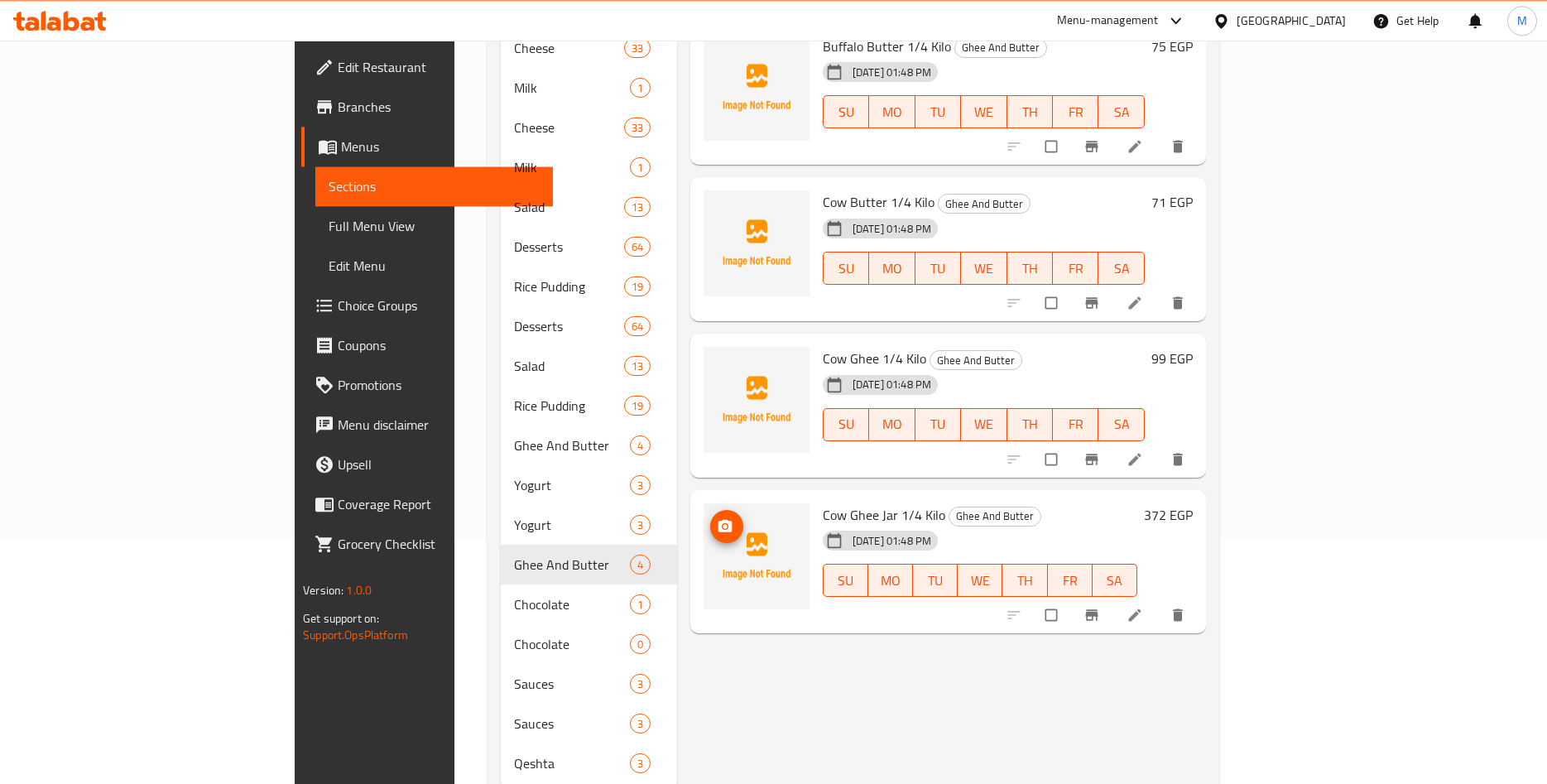
scroll to position [270, 0]
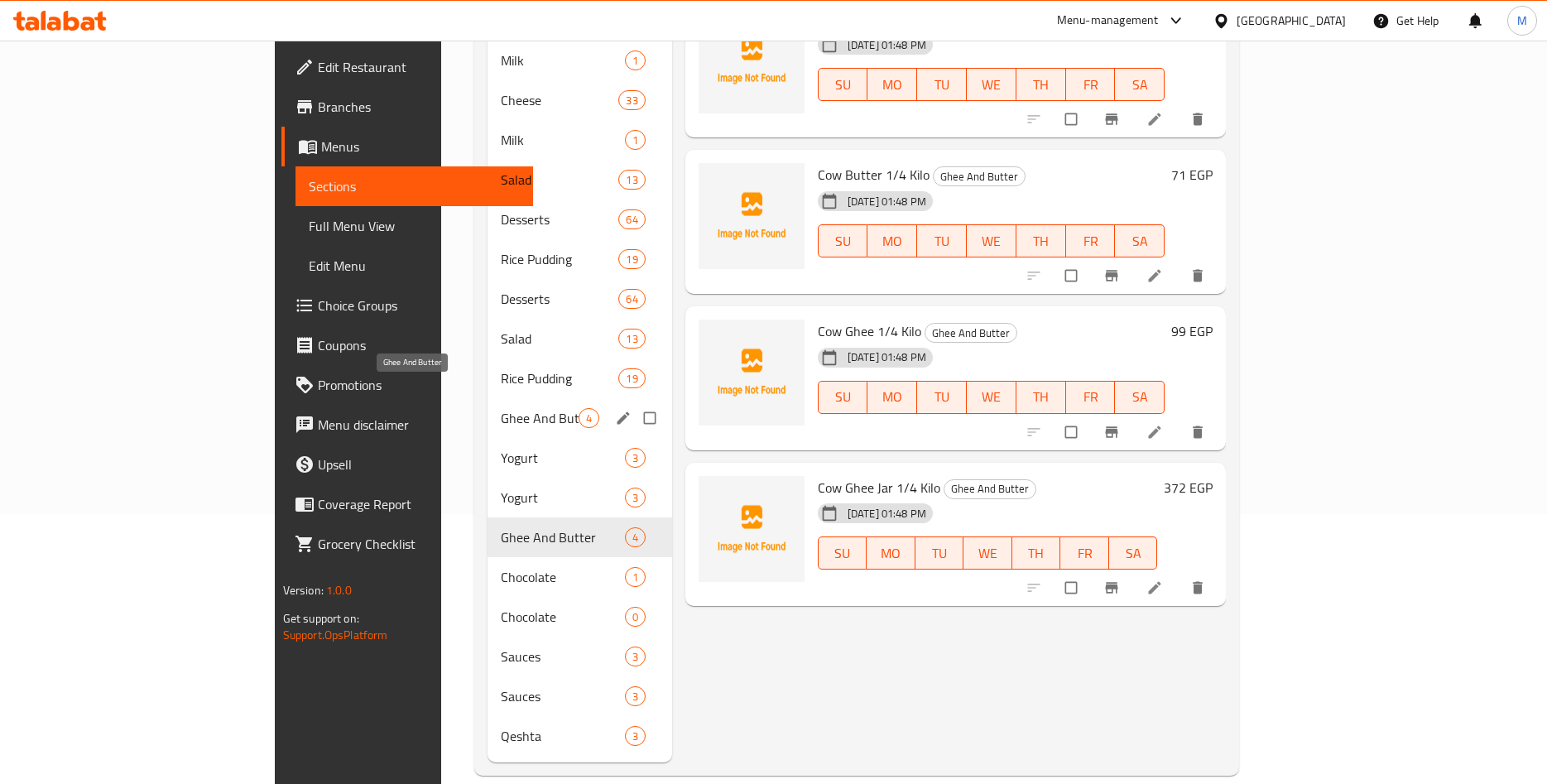
click at [501, 408] on span "Ghee And Butter" at bounding box center [539, 418] width 78 height 20
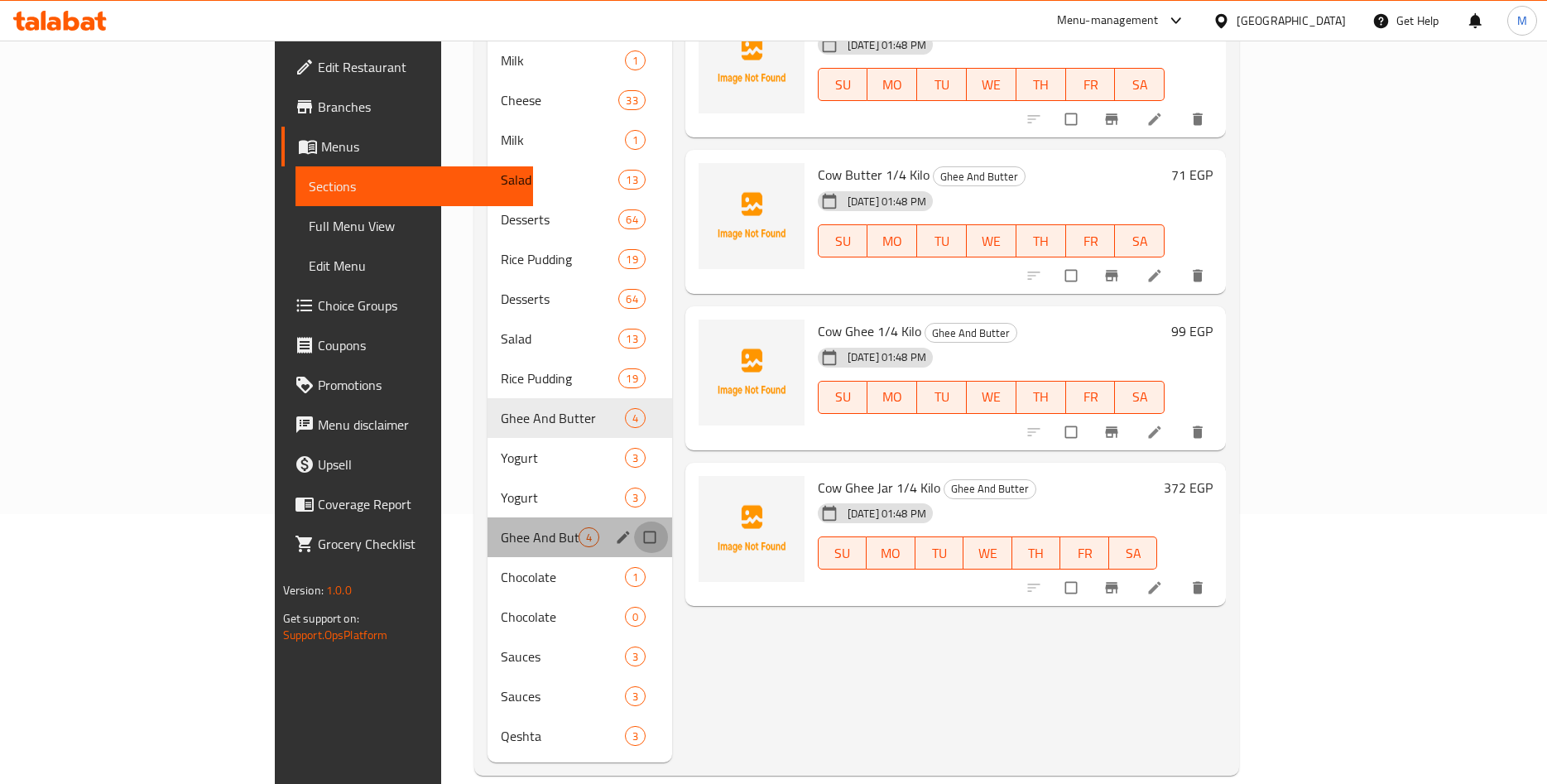
click at [634, 521] on input "Menu sections" at bounding box center [652, 537] width 35 height 31
checkbox input "true"
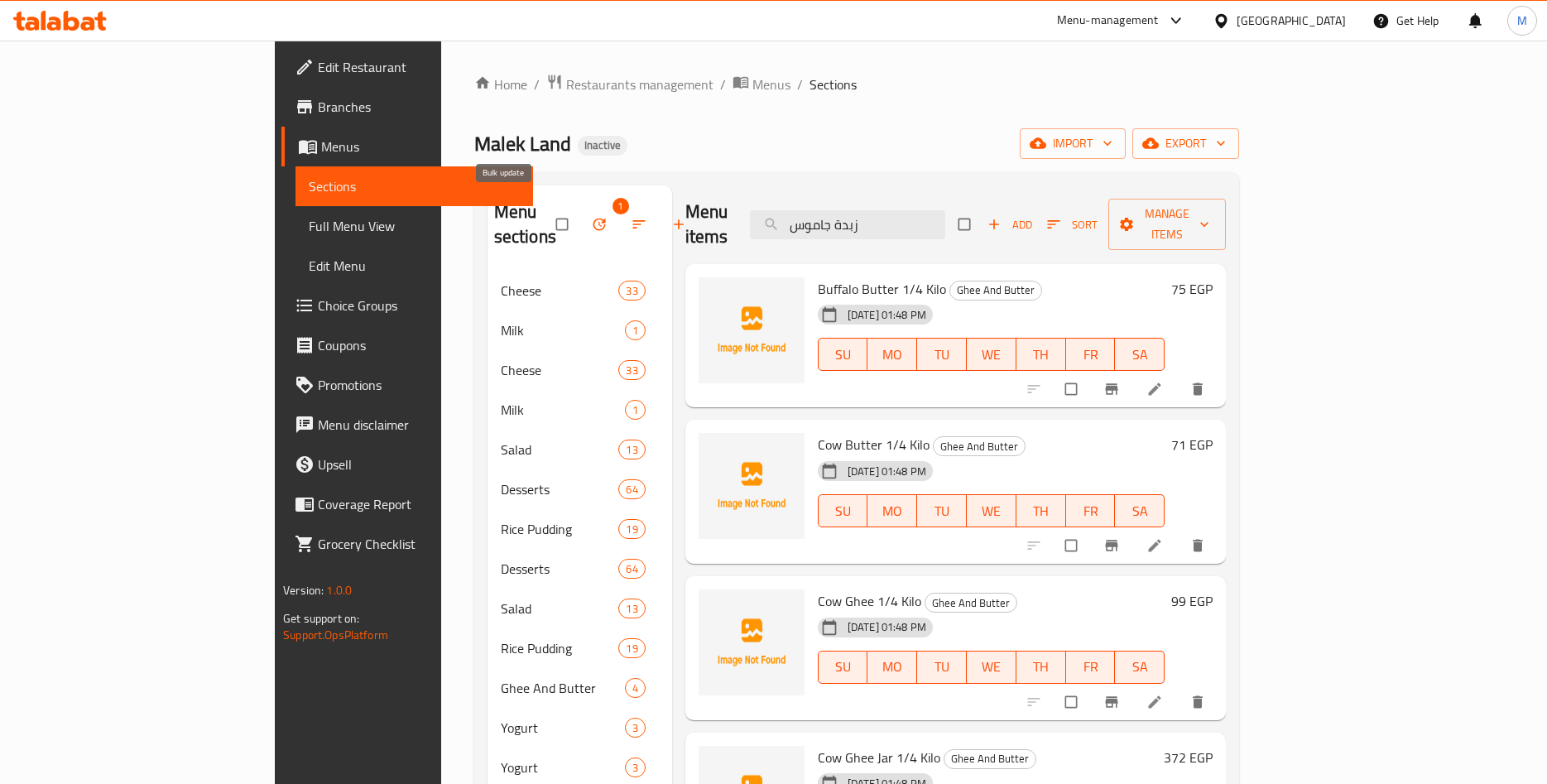
click at [592, 218] on icon "button" at bounding box center [599, 225] width 13 height 13
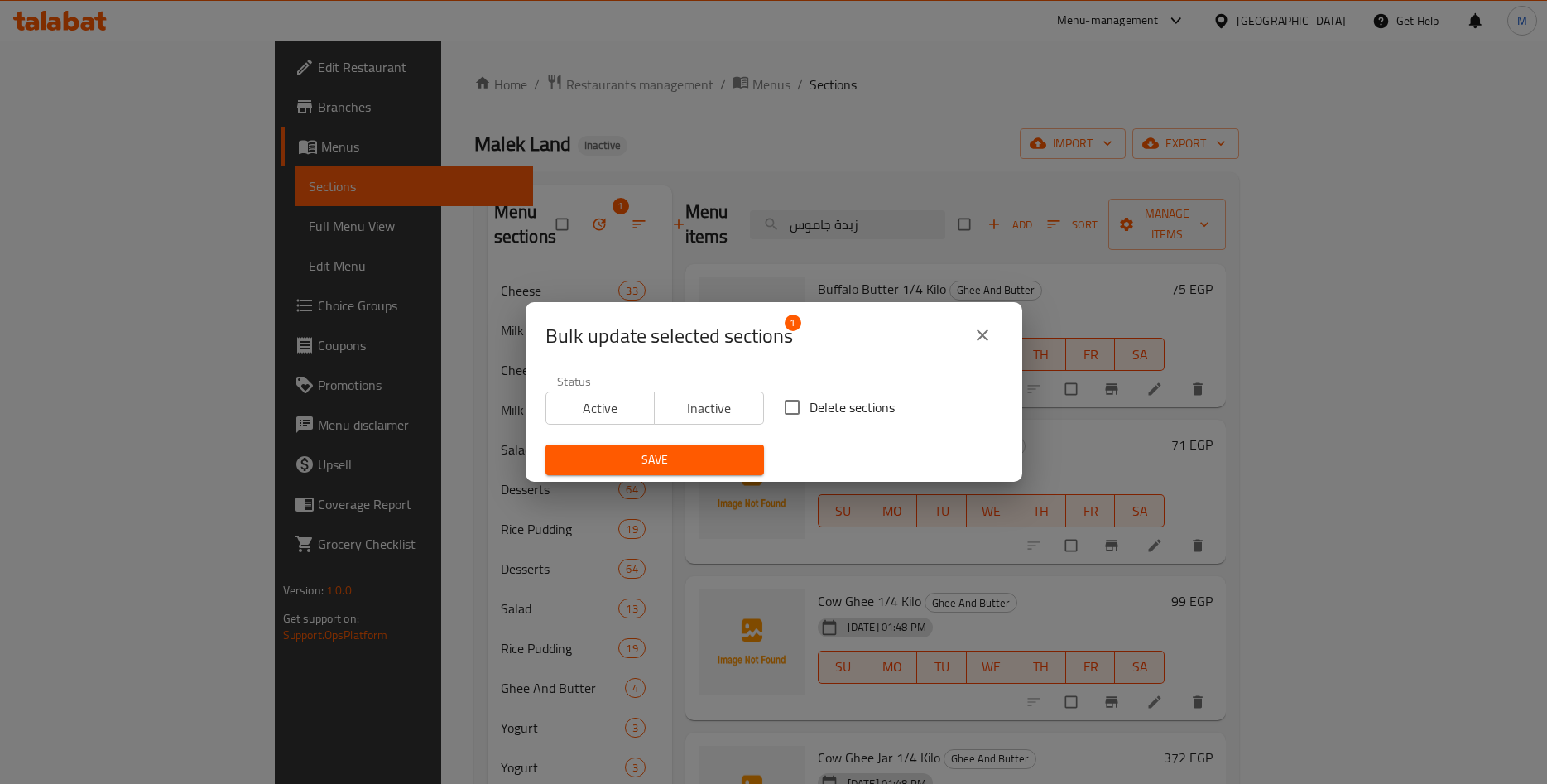
click at [802, 412] on input "Delete sections" at bounding box center [792, 407] width 35 height 35
checkbox input "true"
click at [690, 468] on span "Save" at bounding box center [654, 460] width 192 height 21
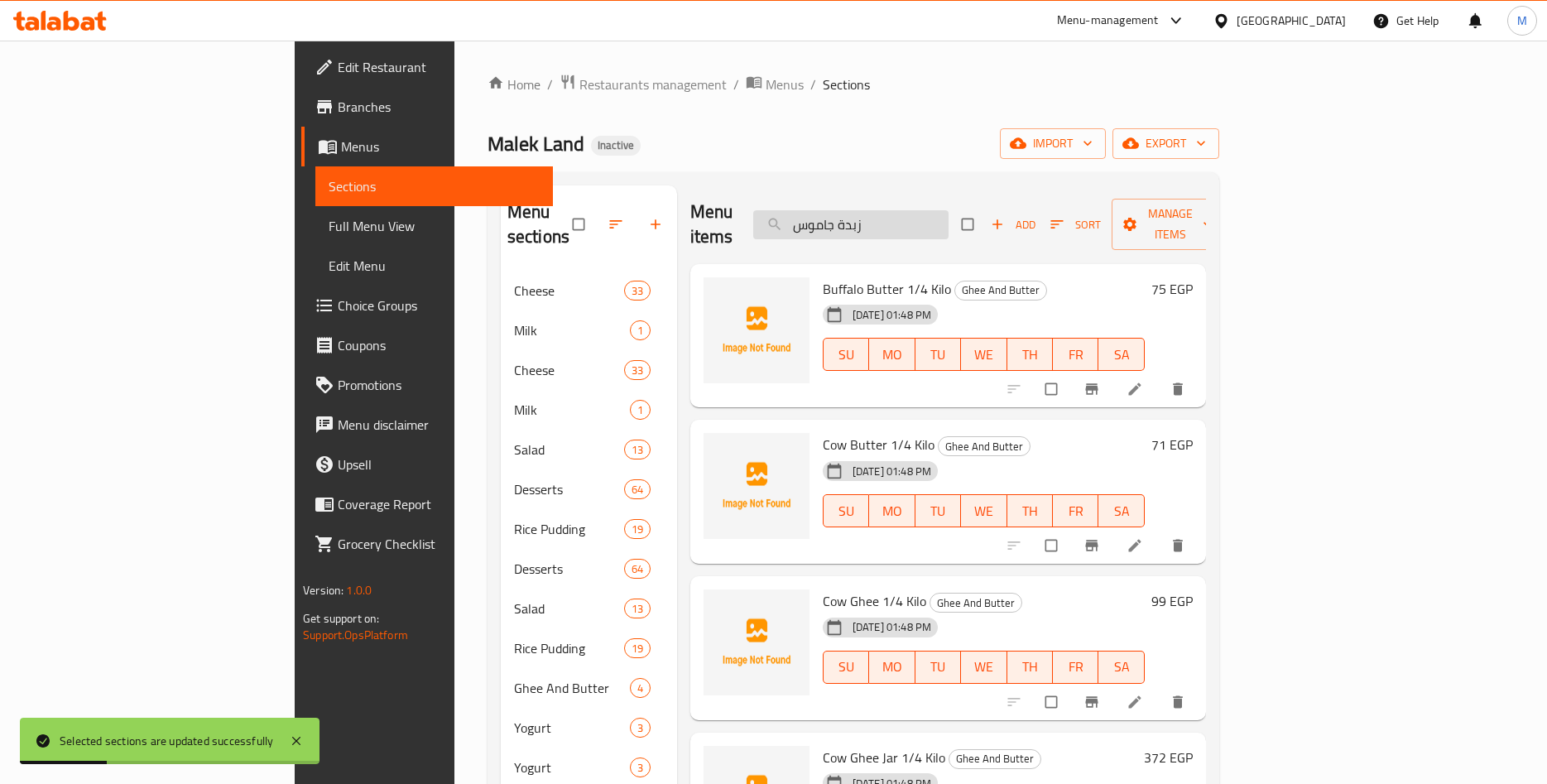
click at [949, 214] on input "زبدة جاموس" at bounding box center [851, 225] width 195 height 29
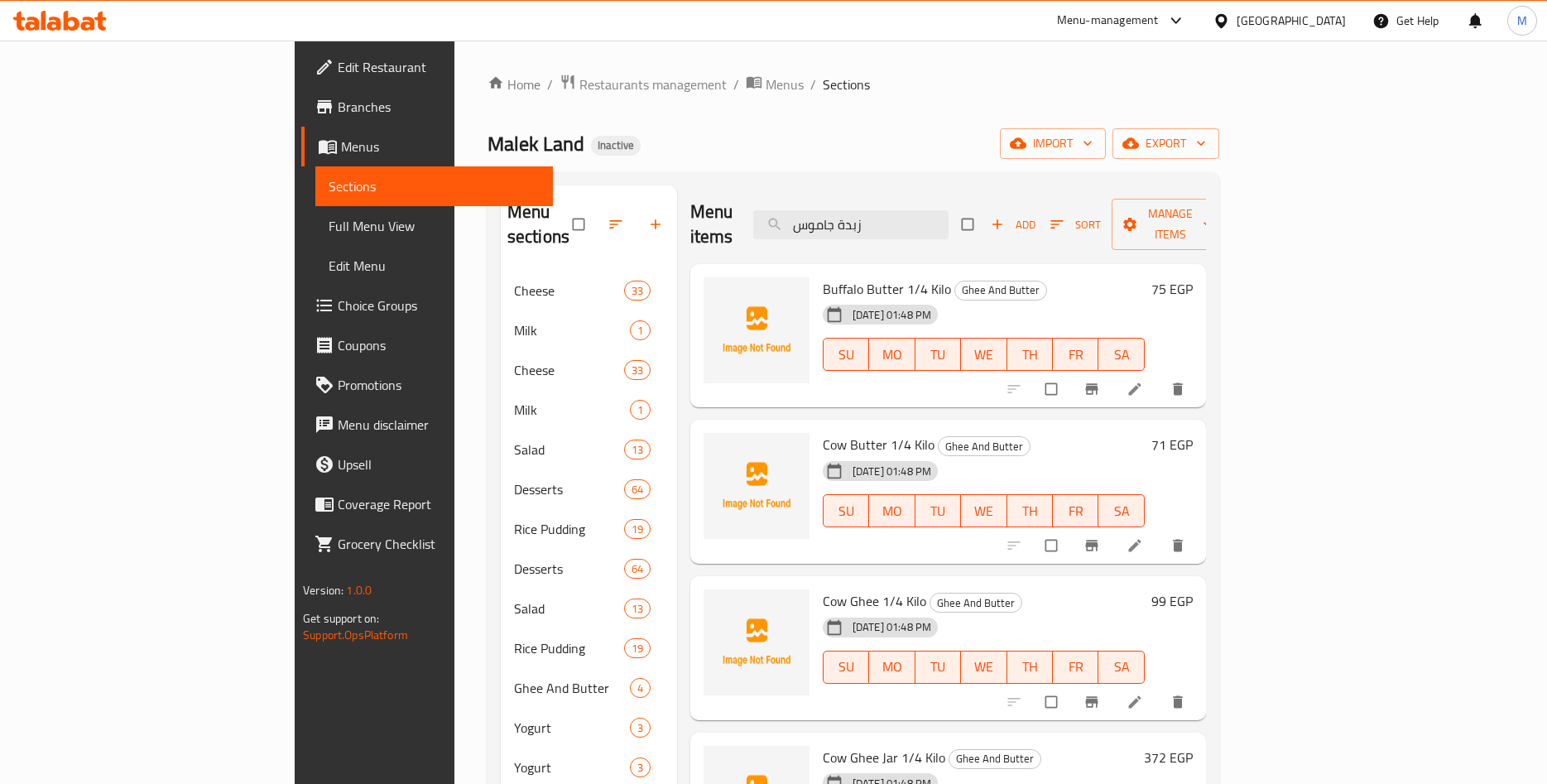
click at [1000, 229] on div "Menu items زبدة جاموس Add Sort Manage items" at bounding box center [948, 225] width 516 height 78
click at [949, 222] on input "زبدة جاموس" at bounding box center [851, 225] width 195 height 29
click at [899, 218] on input "زبدة جاموس" at bounding box center [851, 225] width 195 height 29
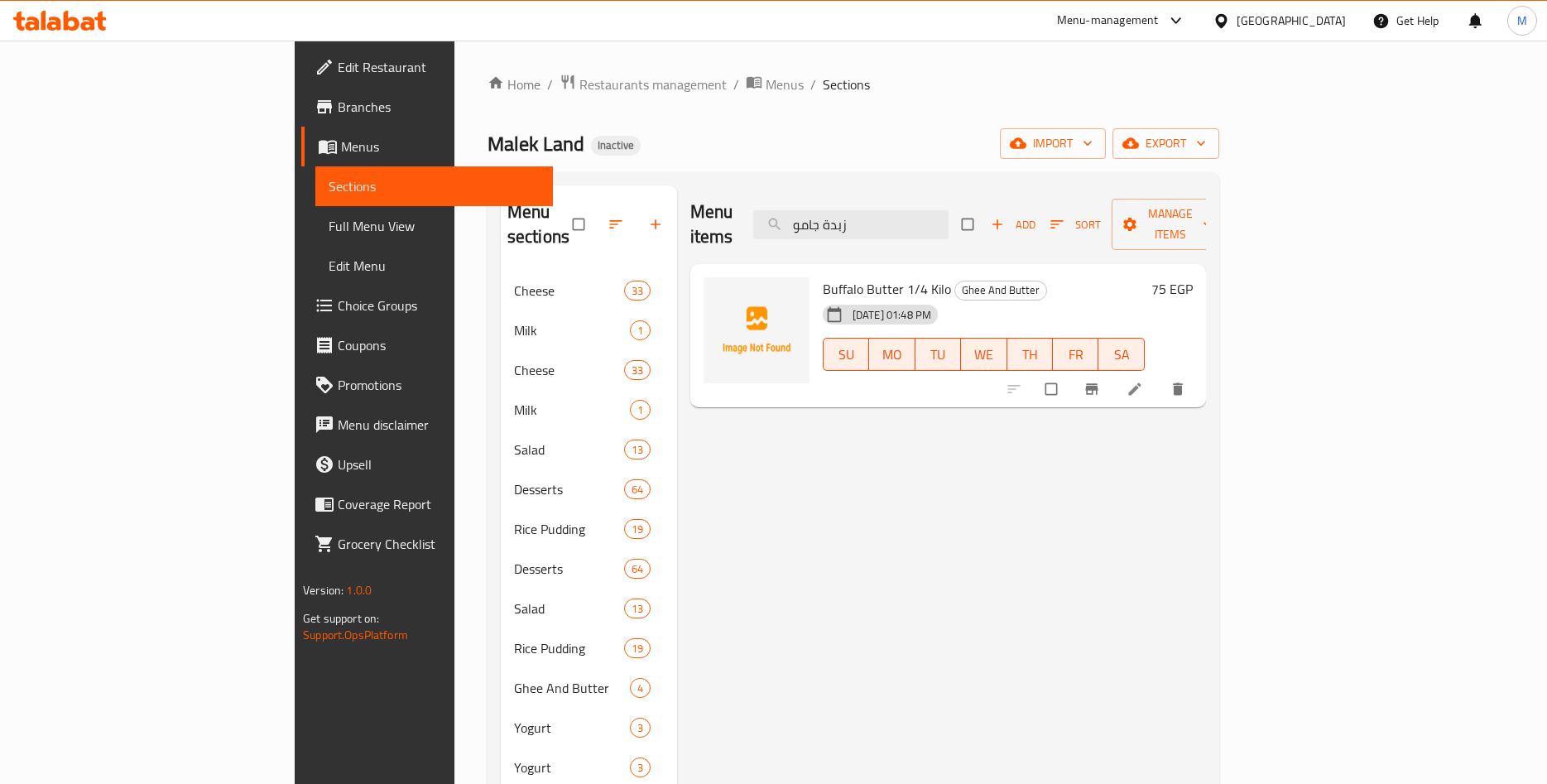
type input "زبدة جامو"
click at [1193, 277] on h6 "75 EGP" at bounding box center [1172, 288] width 41 height 23
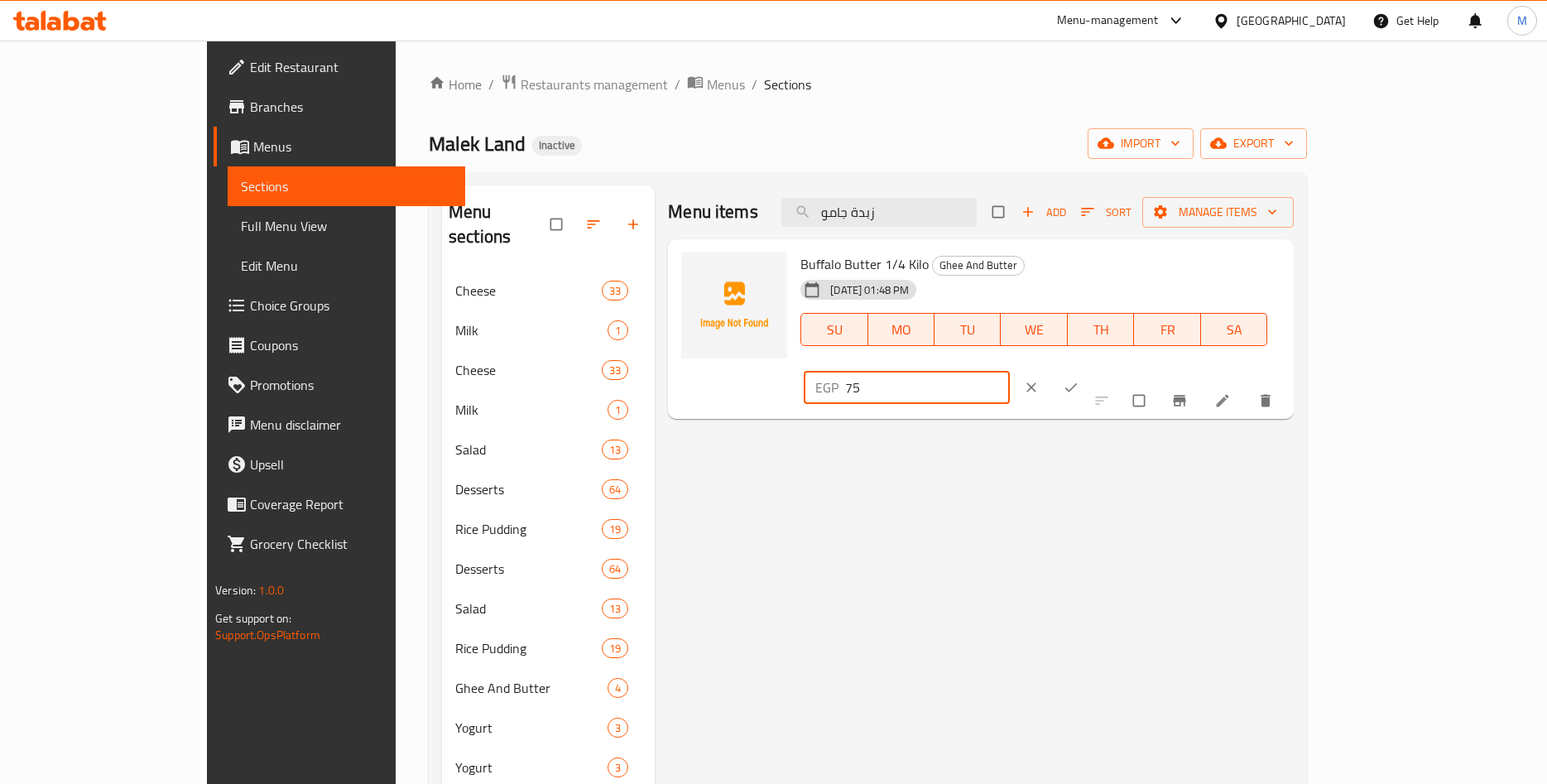
drag, startPoint x: 1295, startPoint y: 278, endPoint x: 1147, endPoint y: 298, distance: 149.3
click at [1010, 371] on input "75" at bounding box center [927, 387] width 165 height 33
paste input ".48"
type input "75.48"
click at [1082, 379] on span "ok" at bounding box center [1073, 387] width 20 height 16
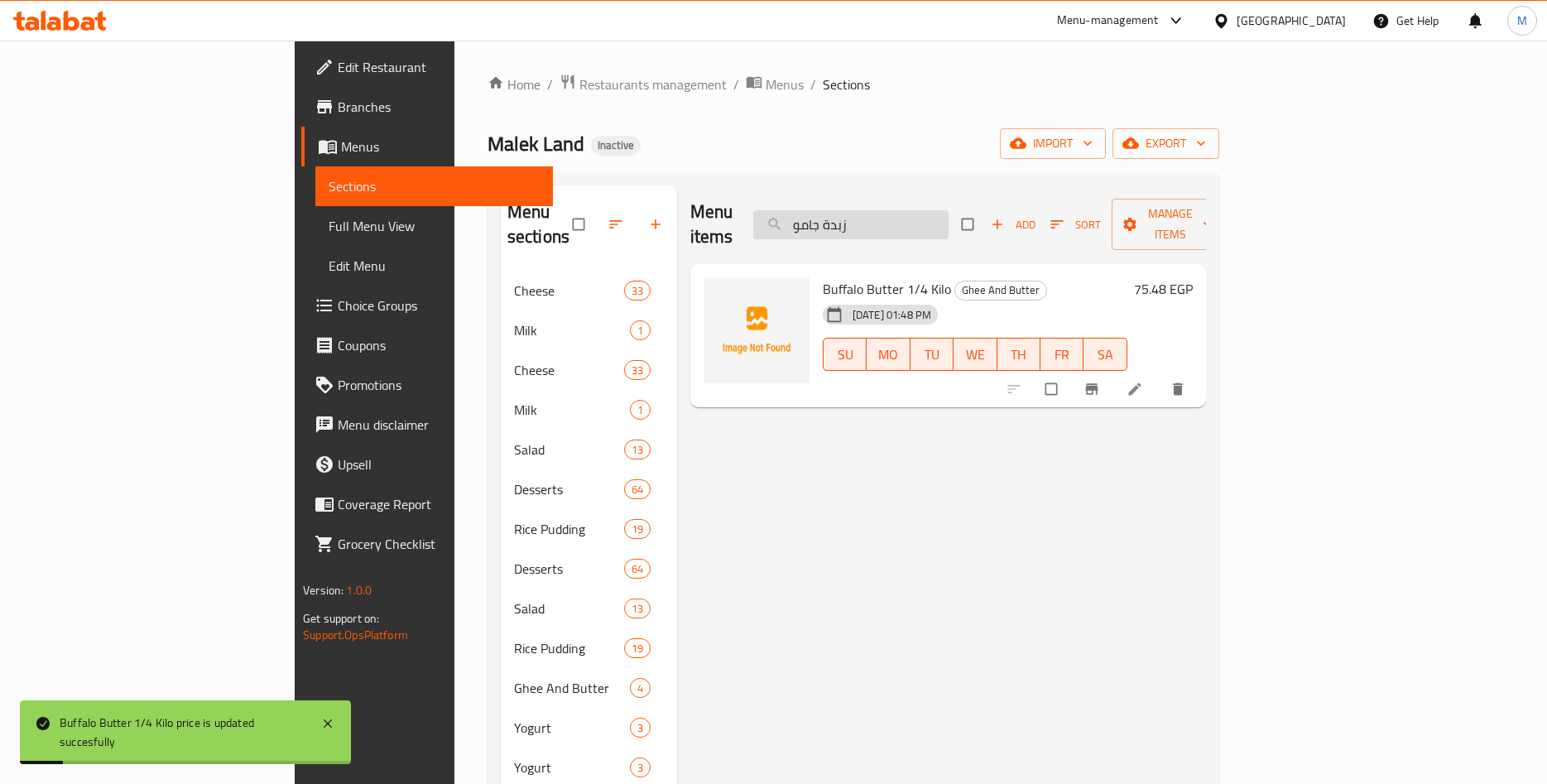
click at [949, 210] on input "زبدة جامو" at bounding box center [851, 225] width 195 height 29
click at [902, 218] on input "زبدة جامو" at bounding box center [851, 225] width 195 height 29
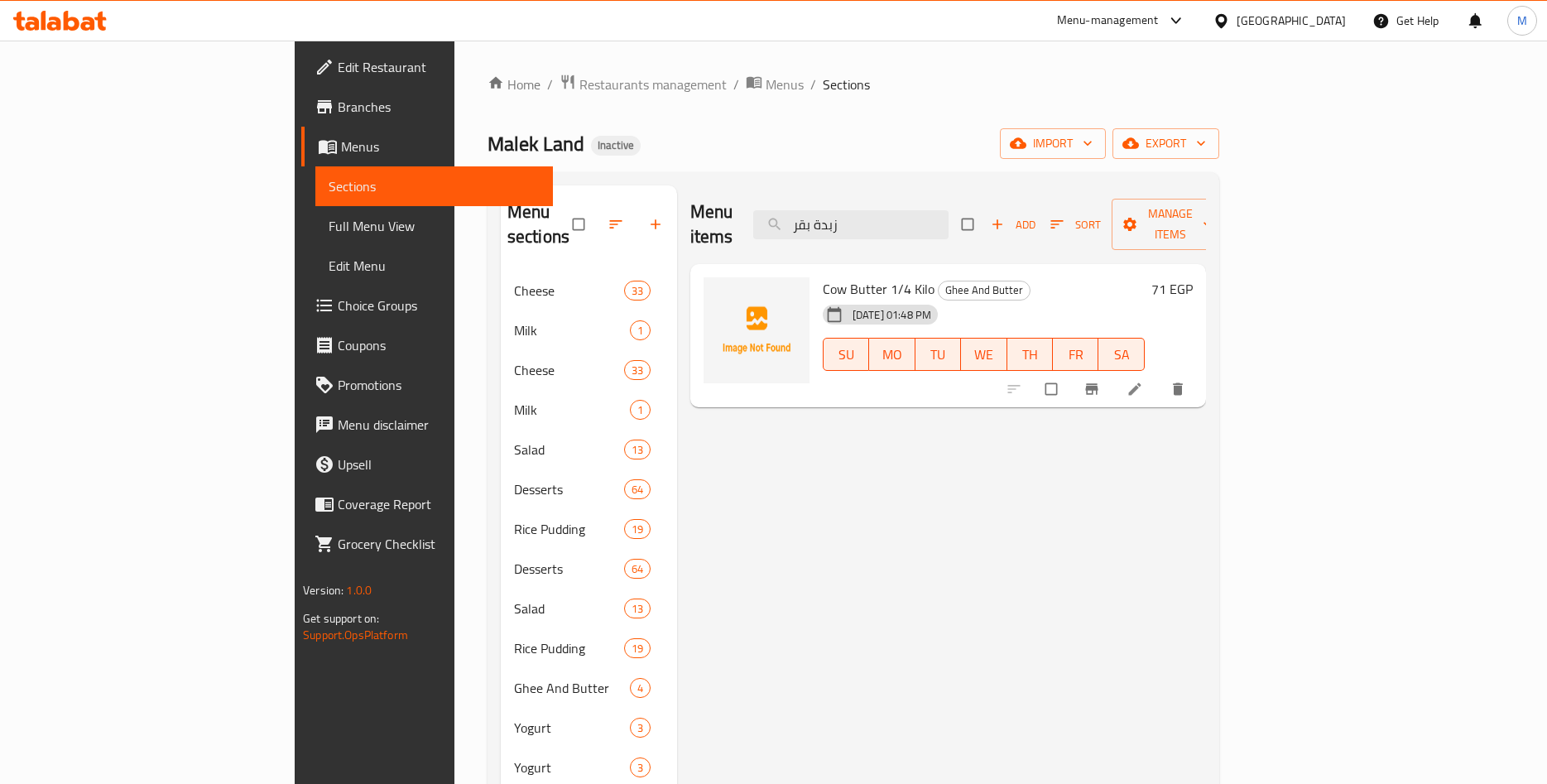
type input "زبدة بقر"
click at [1193, 277] on h6 "71 EGP" at bounding box center [1172, 288] width 41 height 23
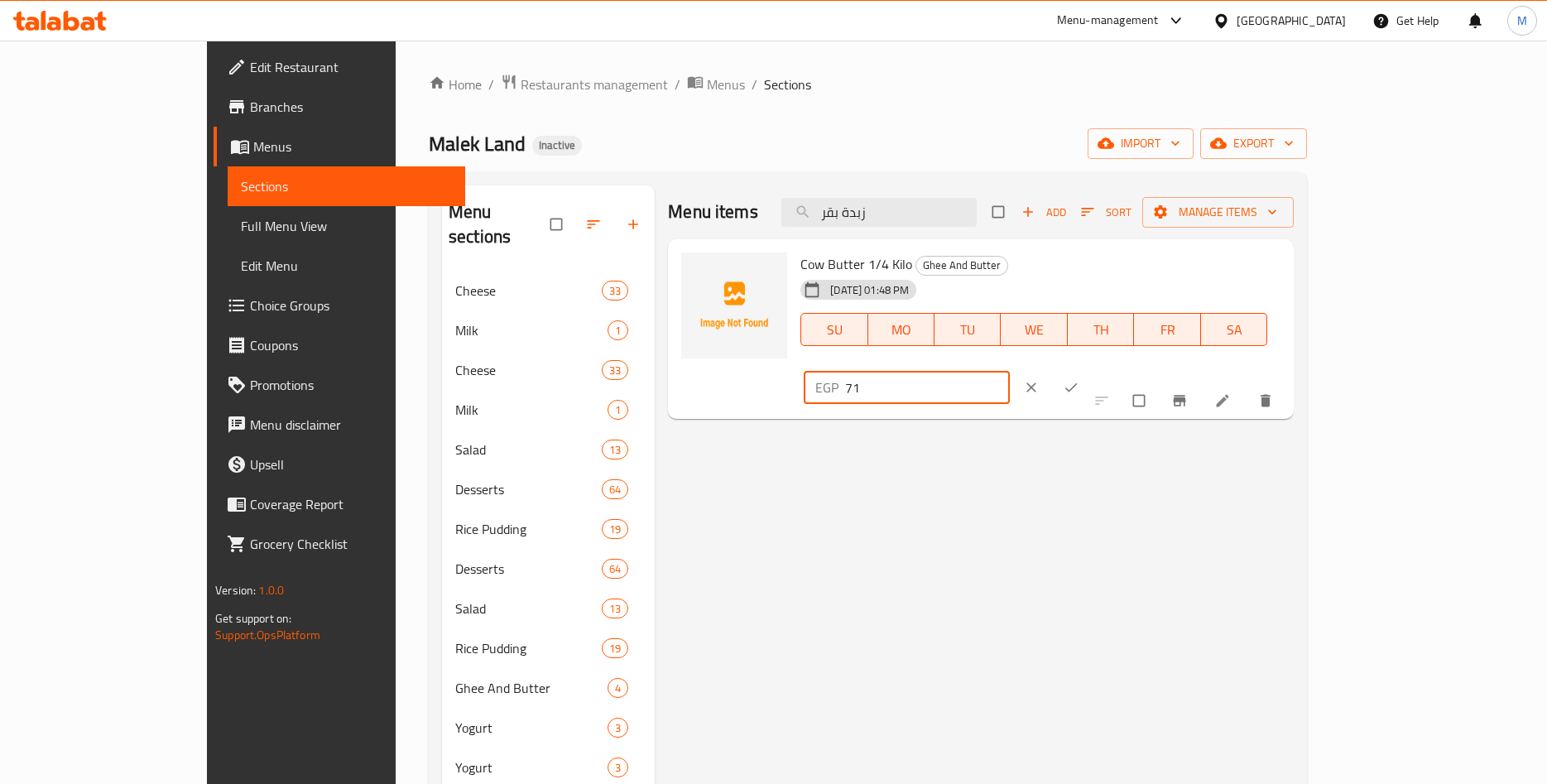
drag, startPoint x: 1312, startPoint y: 271, endPoint x: 1141, endPoint y: 272, distance: 171.0
click at [1010, 371] on input "71" at bounding box center [927, 387] width 165 height 33
paste input ".40"
type input "71.40"
click at [1080, 379] on icon "ok" at bounding box center [1071, 387] width 16 height 16
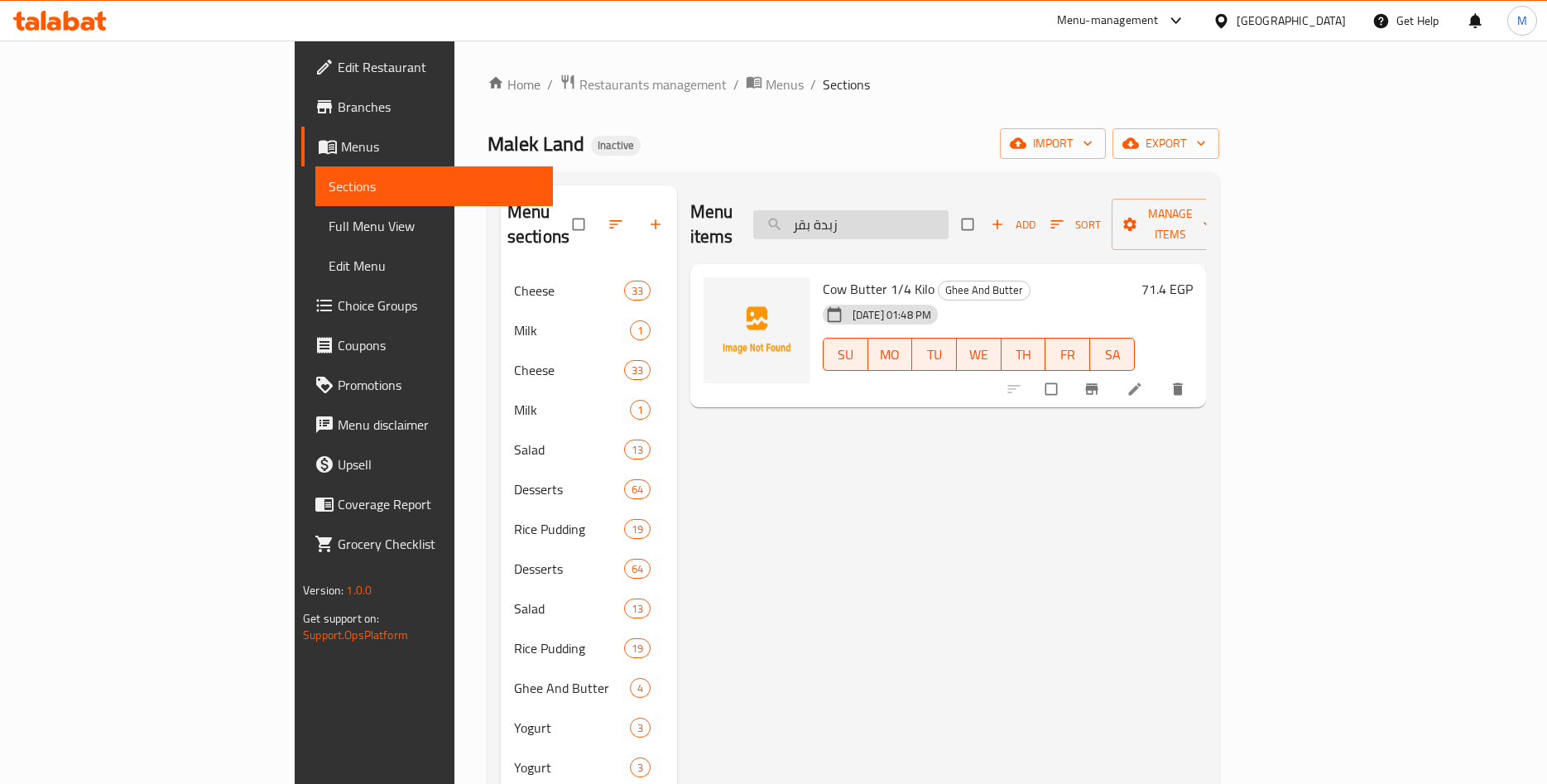
click at [949, 210] on input "زبدة بقر" at bounding box center [851, 225] width 195 height 29
type input "سمنة بق"
click at [1193, 277] on div "99 EGP" at bounding box center [1169, 288] width 48 height 23
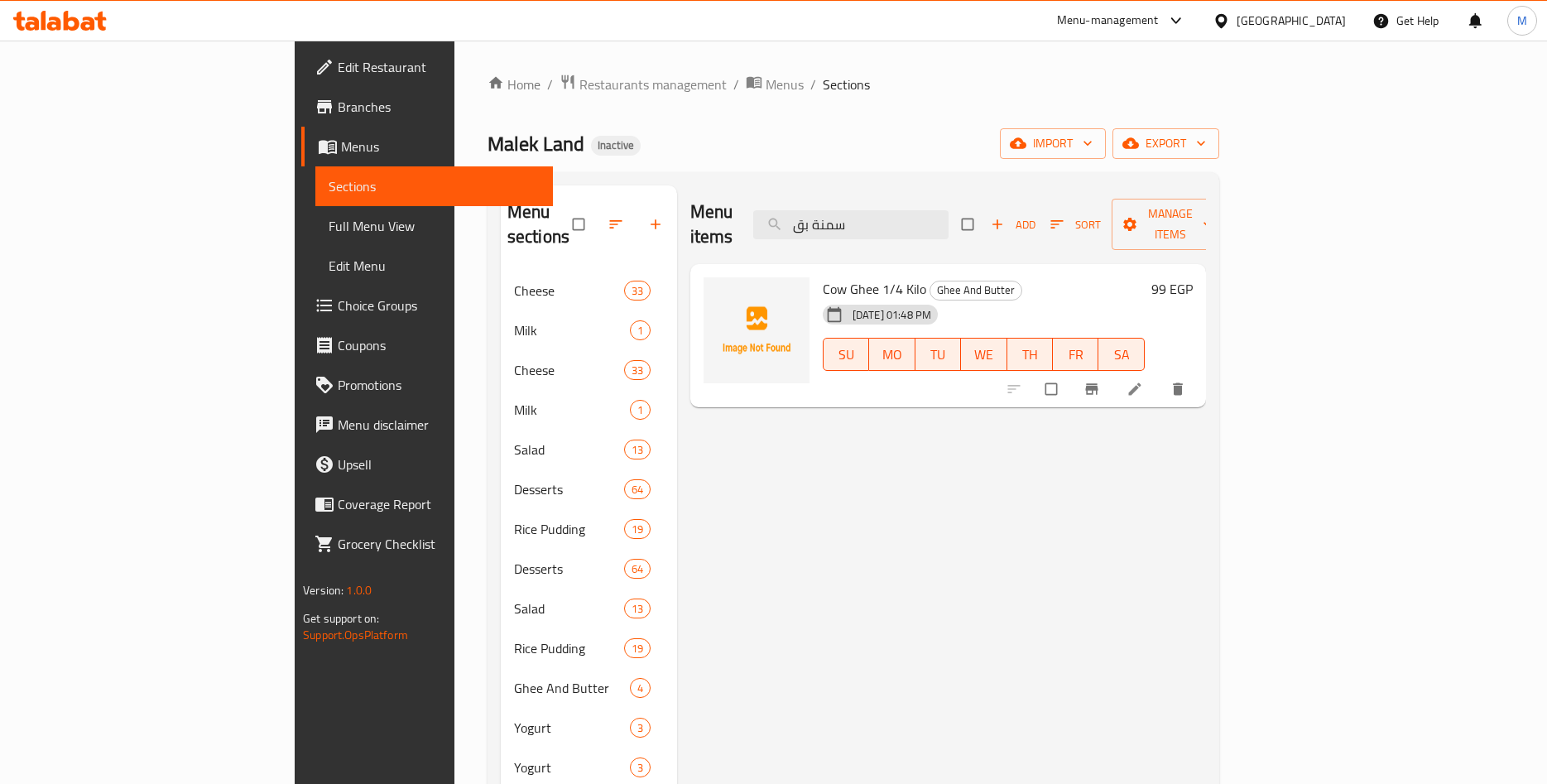
click at [1193, 277] on div "99 EGP" at bounding box center [1169, 288] width 48 height 23
click at [1193, 277] on h6 "99 EGP" at bounding box center [1172, 288] width 41 height 23
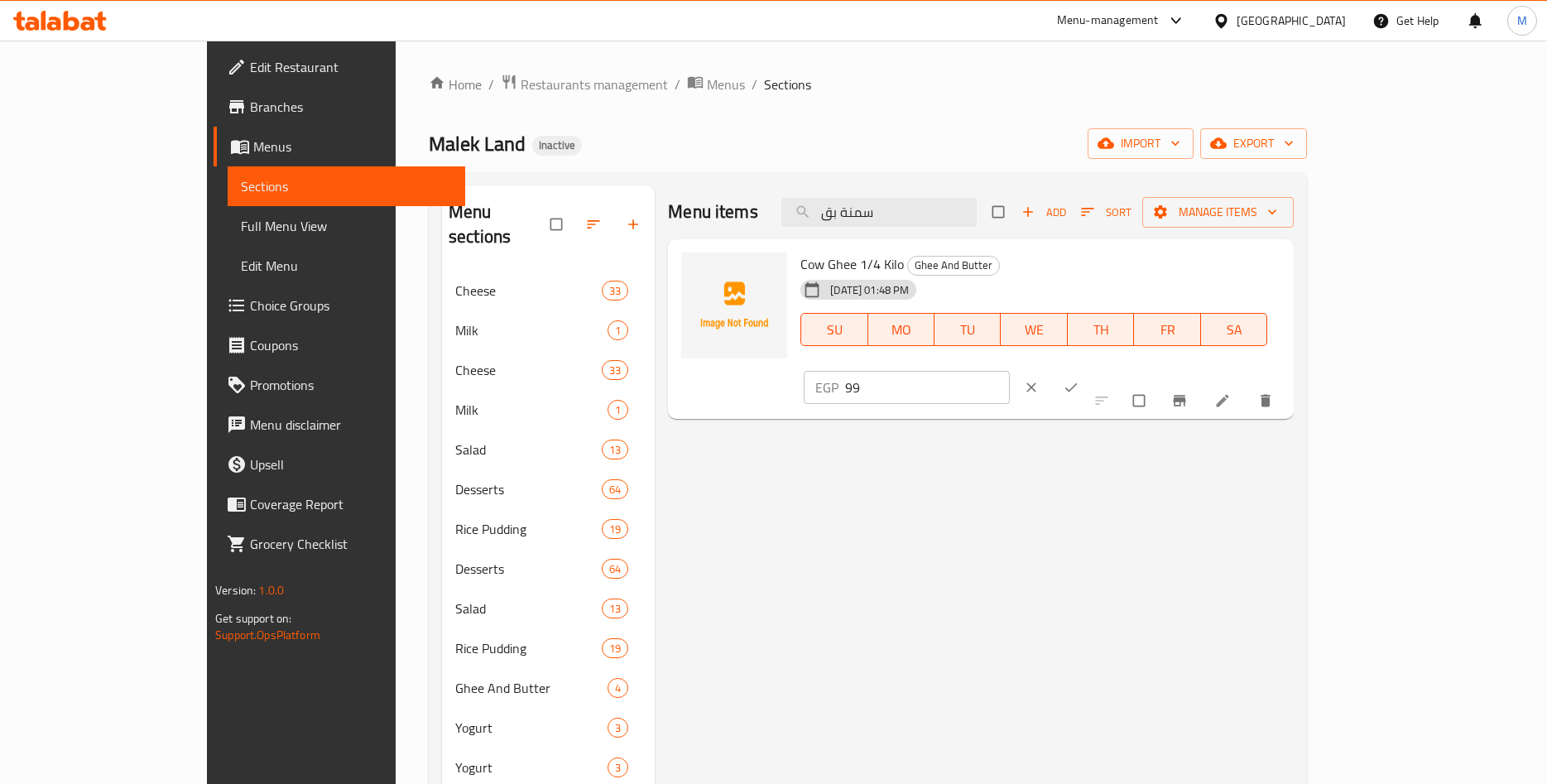
drag, startPoint x: 1288, startPoint y: 287, endPoint x: 1150, endPoint y: 286, distance: 138.0
click at [1010, 371] on input "99" at bounding box center [927, 387] width 165 height 33
paste input ".45"
type input "99.45"
click at [1082, 379] on span "ok" at bounding box center [1073, 387] width 20 height 16
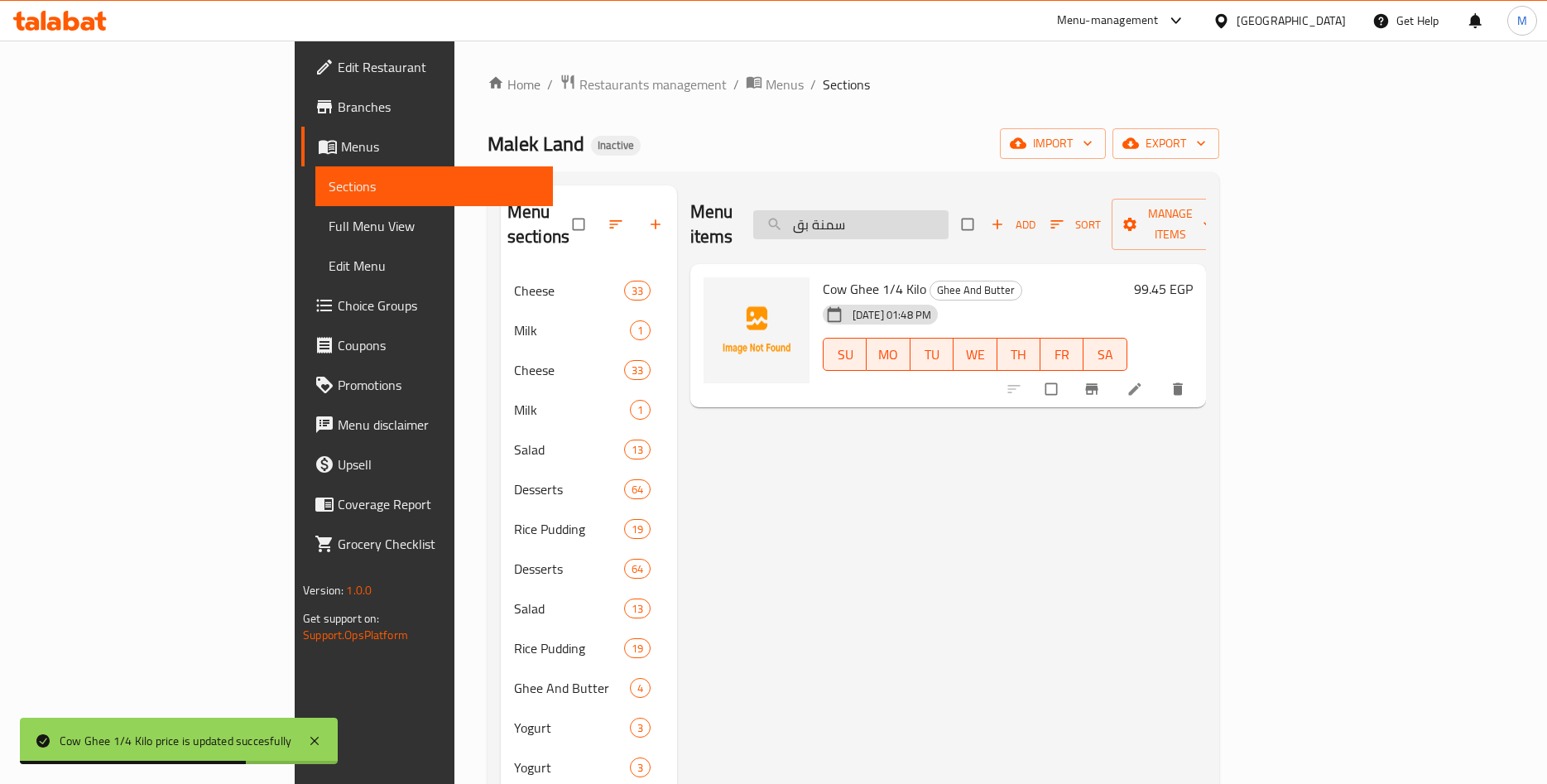
click at [949, 211] on input "سمنة بق" at bounding box center [851, 225] width 195 height 29
paste input "بقري برطمان"
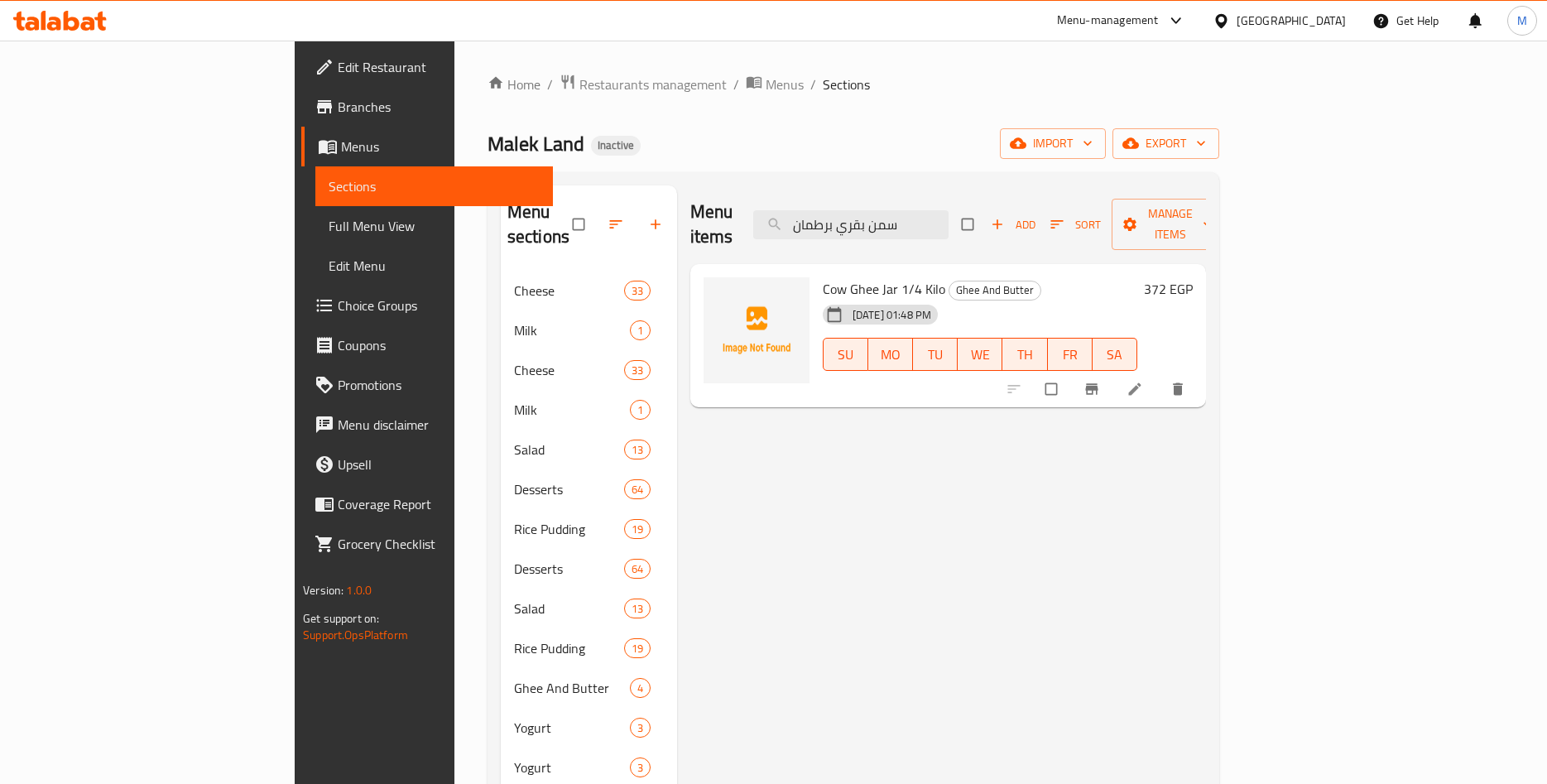
type input "سمن بقري برطمان"
click at [1193, 277] on h6 "372 EGP" at bounding box center [1169, 288] width 49 height 23
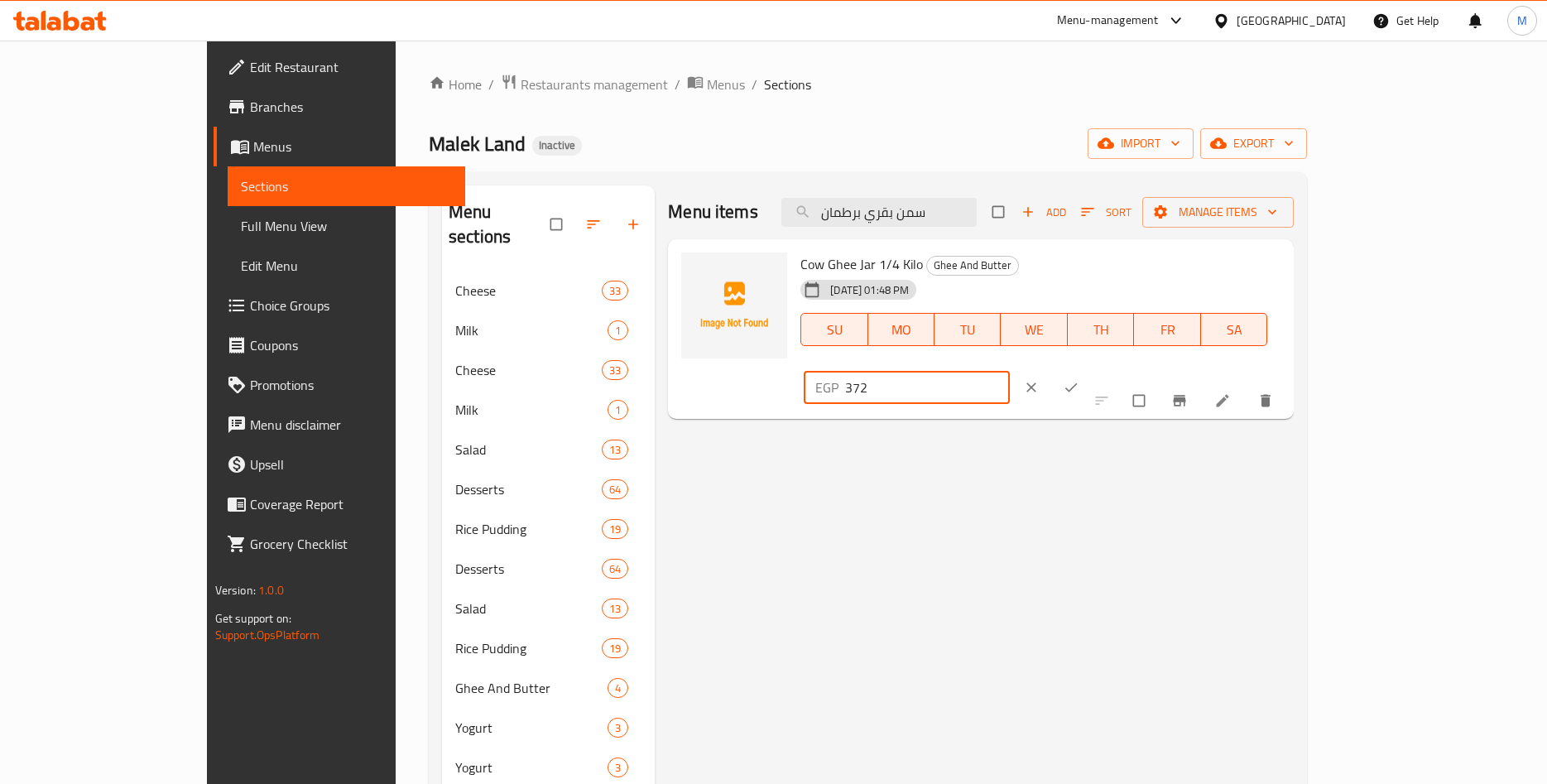
drag, startPoint x: 1307, startPoint y: 276, endPoint x: 1137, endPoint y: 287, distance: 170.4
click at [1010, 371] on input "372" at bounding box center [927, 387] width 165 height 33
paste input "1.85"
type input "371.85"
click at [1080, 379] on icon "ok" at bounding box center [1071, 387] width 16 height 16
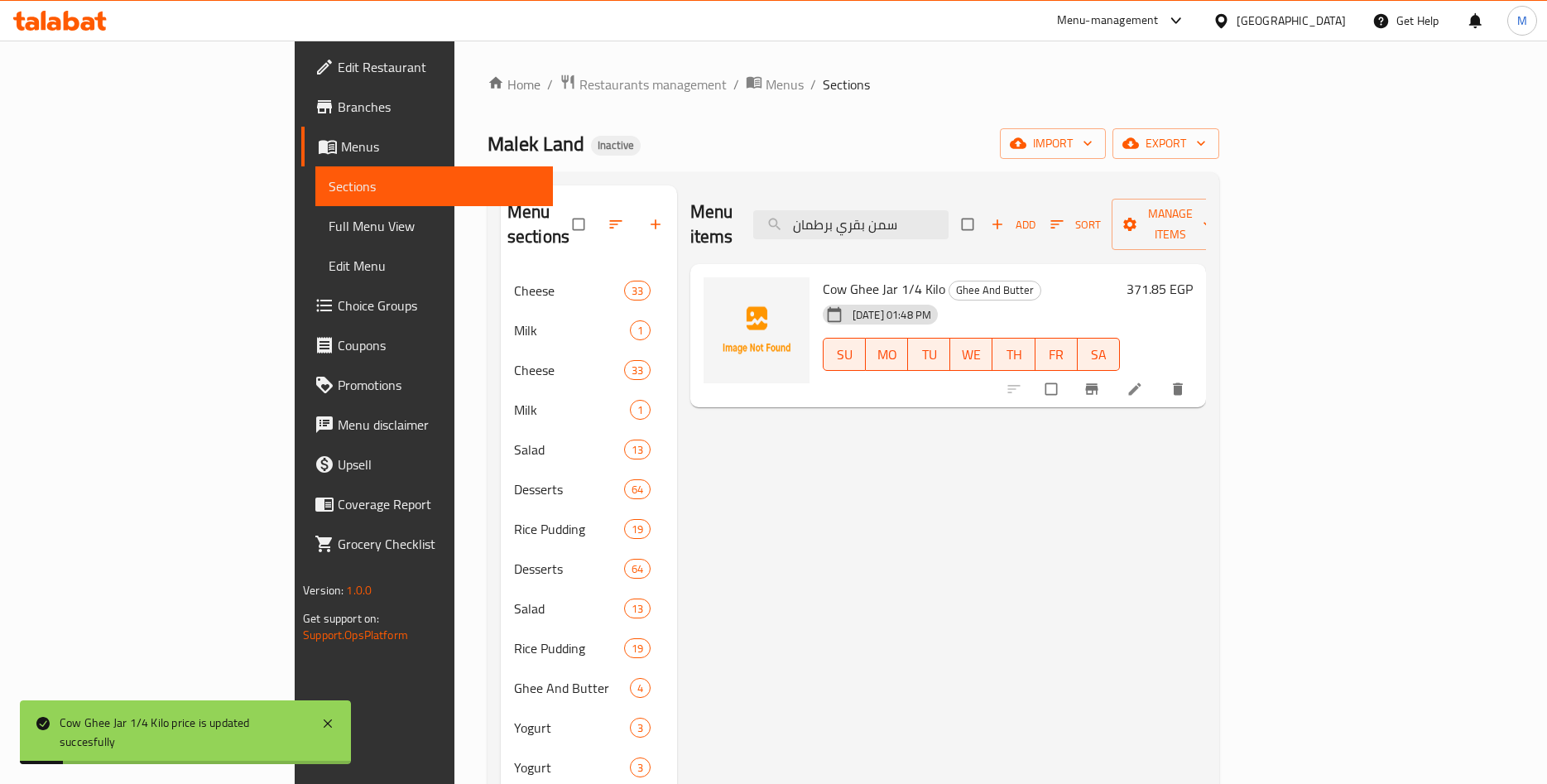
click at [987, 489] on div "Menu items سمن بقري برطمان Add Sort Manage items Cow Ghee Jar 1/4 Kilo Ghee And…" at bounding box center [942, 589] width 529 height 807
click at [949, 218] on input "سمن بقري برطمان" at bounding box center [851, 225] width 195 height 29
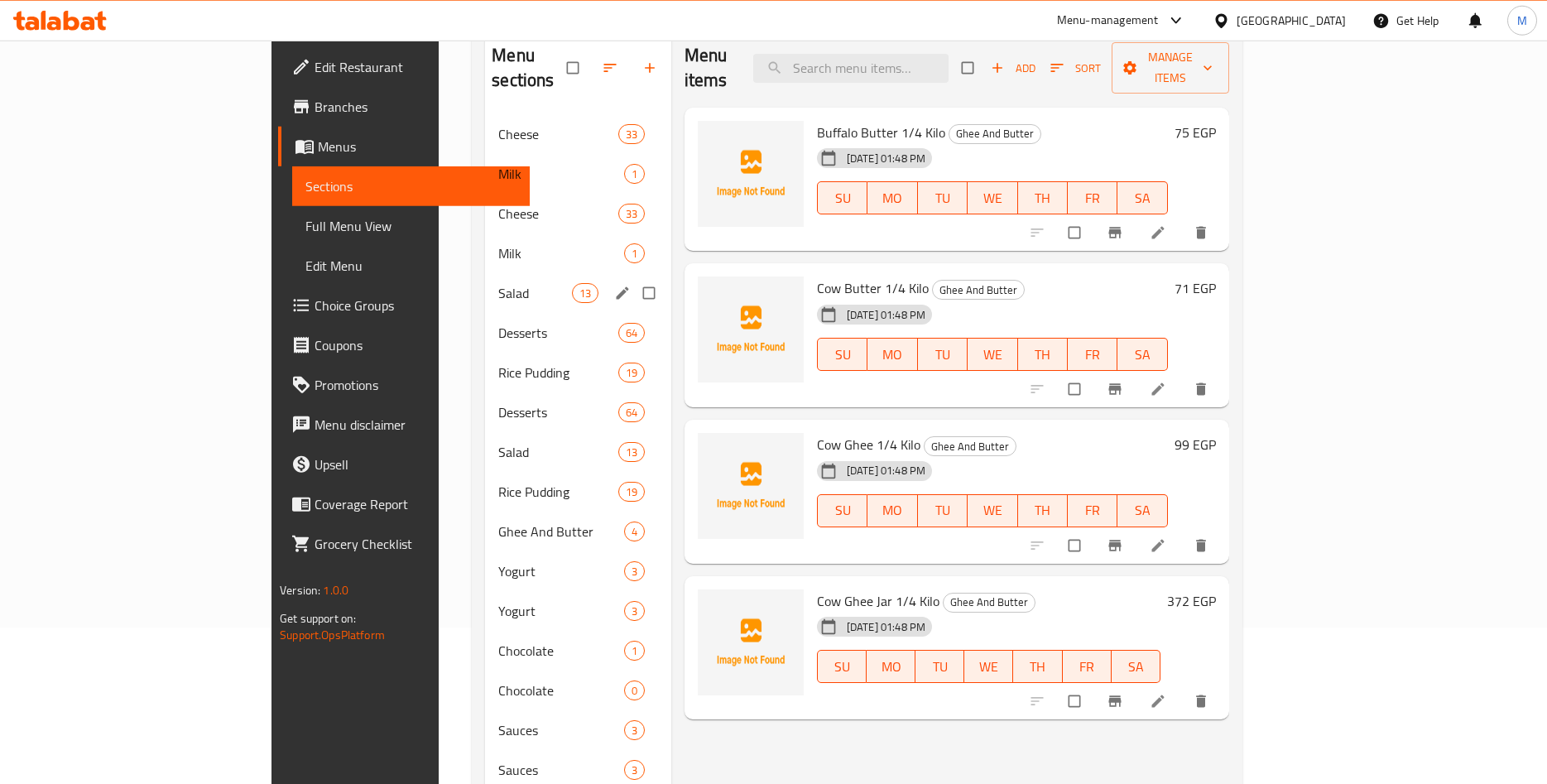
scroll to position [232, 0]
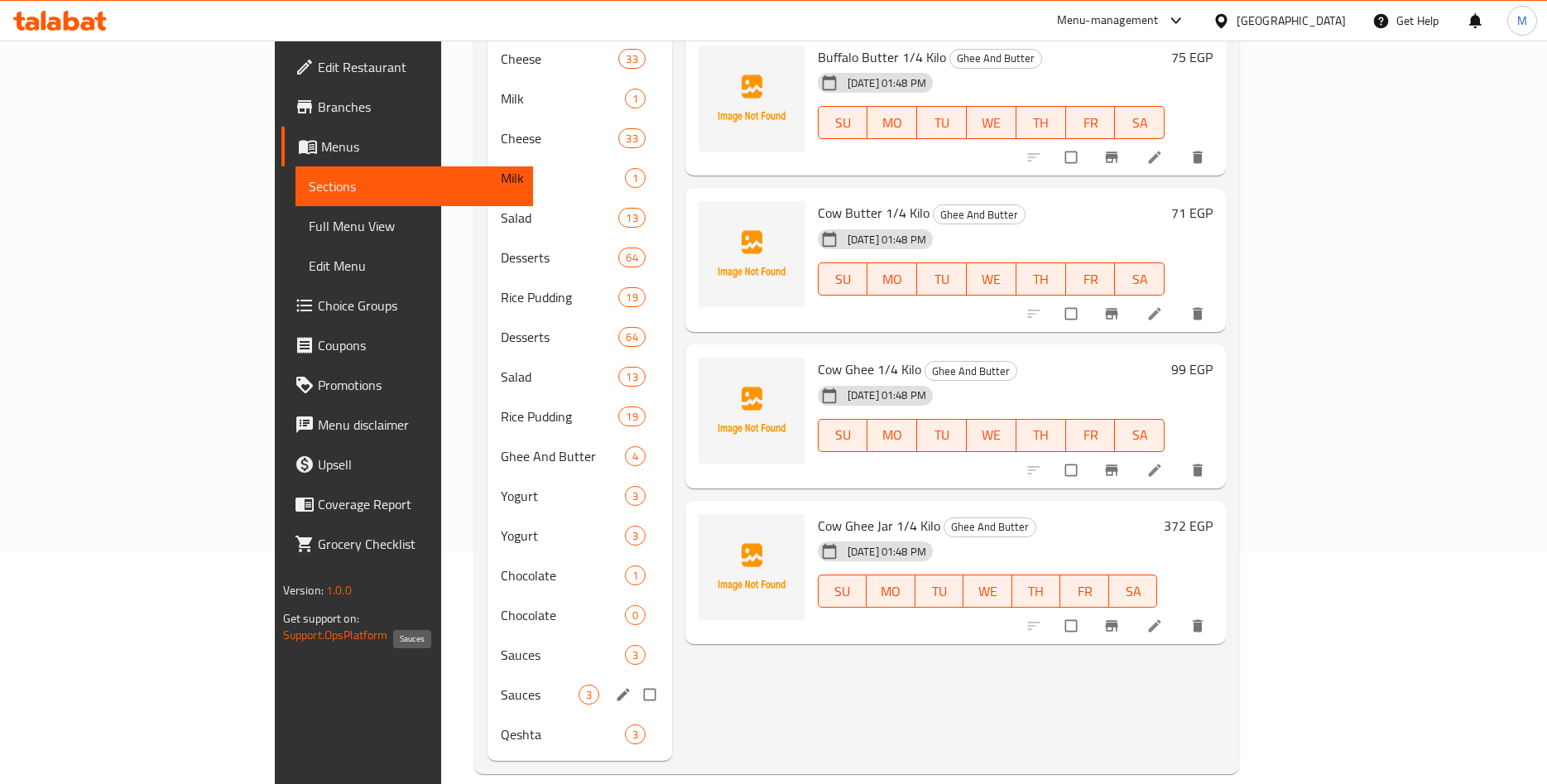
click at [501, 685] on span "Sauces" at bounding box center [539, 695] width 78 height 20
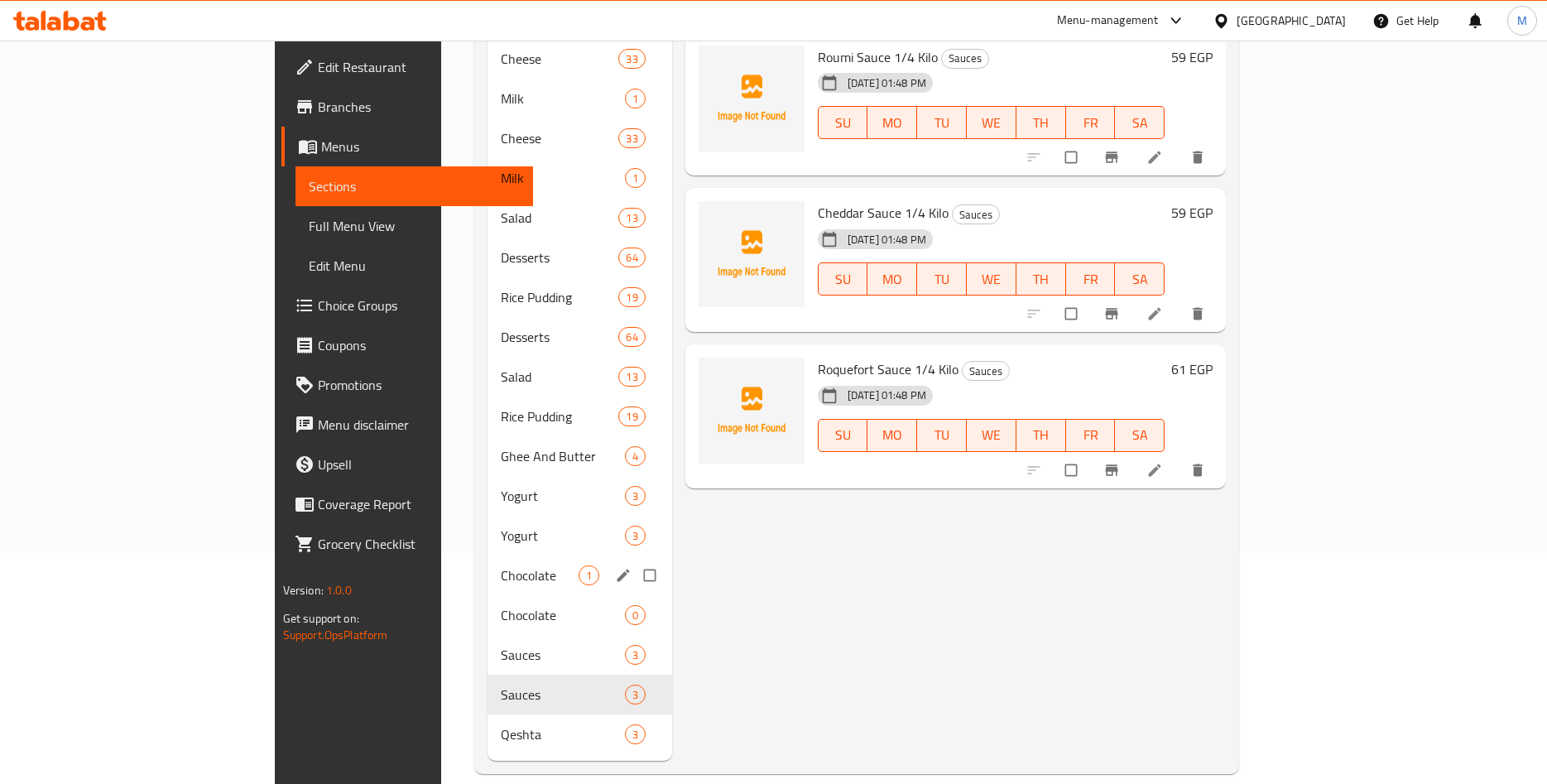
scroll to position [147, 0]
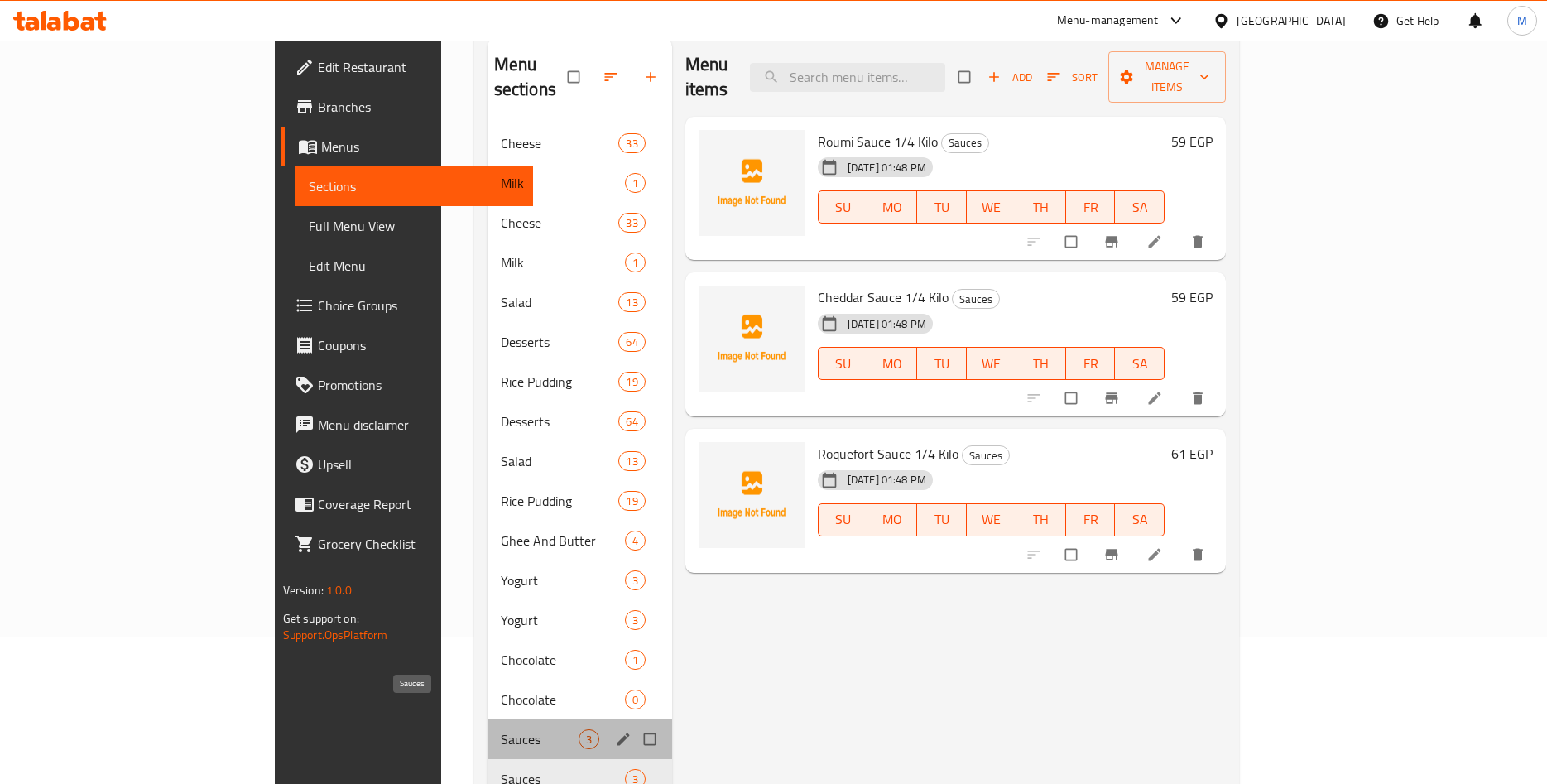
click at [501, 729] on span "Sauces" at bounding box center [539, 739] width 78 height 20
click at [501, 769] on span "Sauces" at bounding box center [539, 779] width 78 height 20
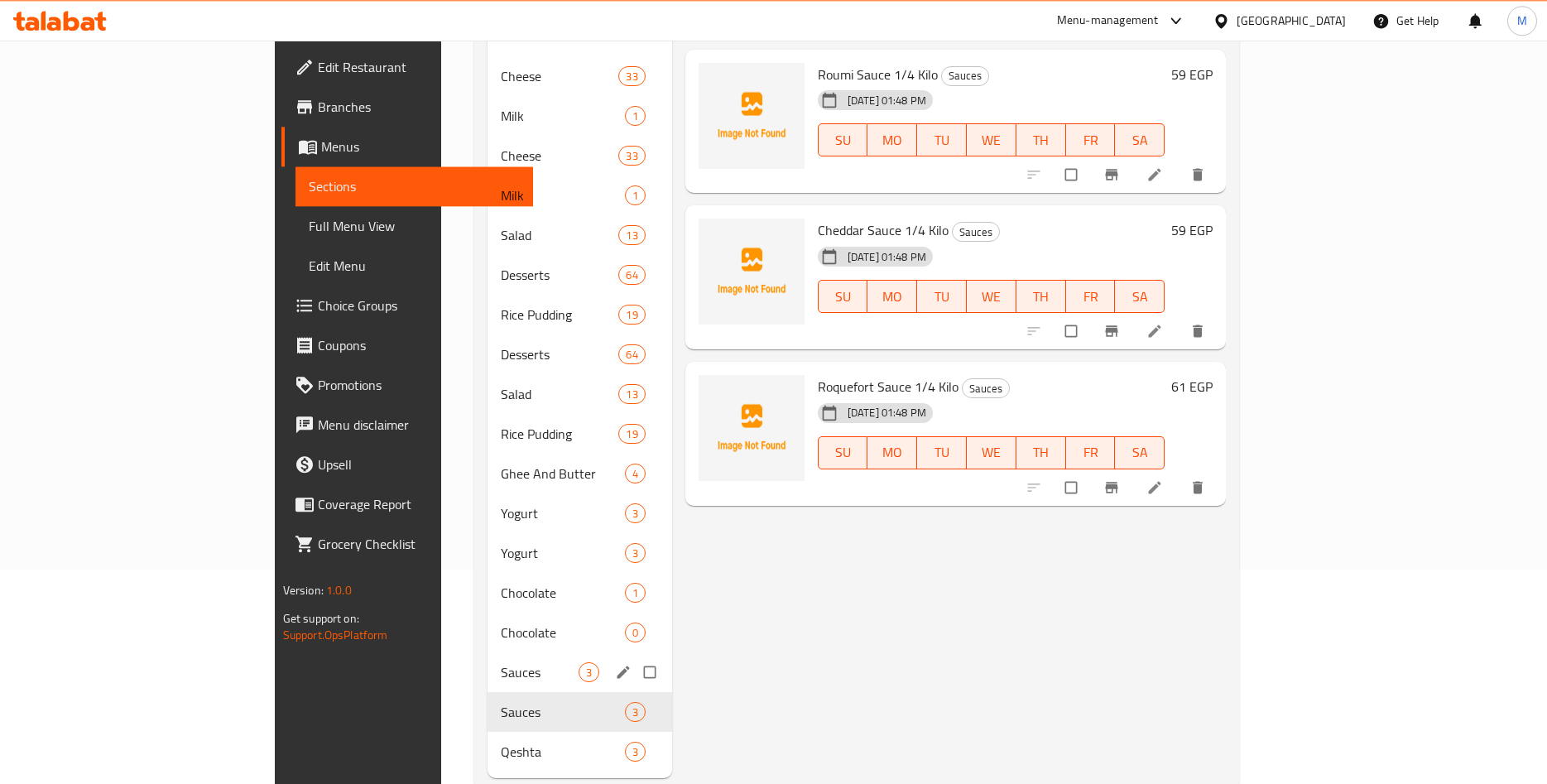
scroll to position [232, 0]
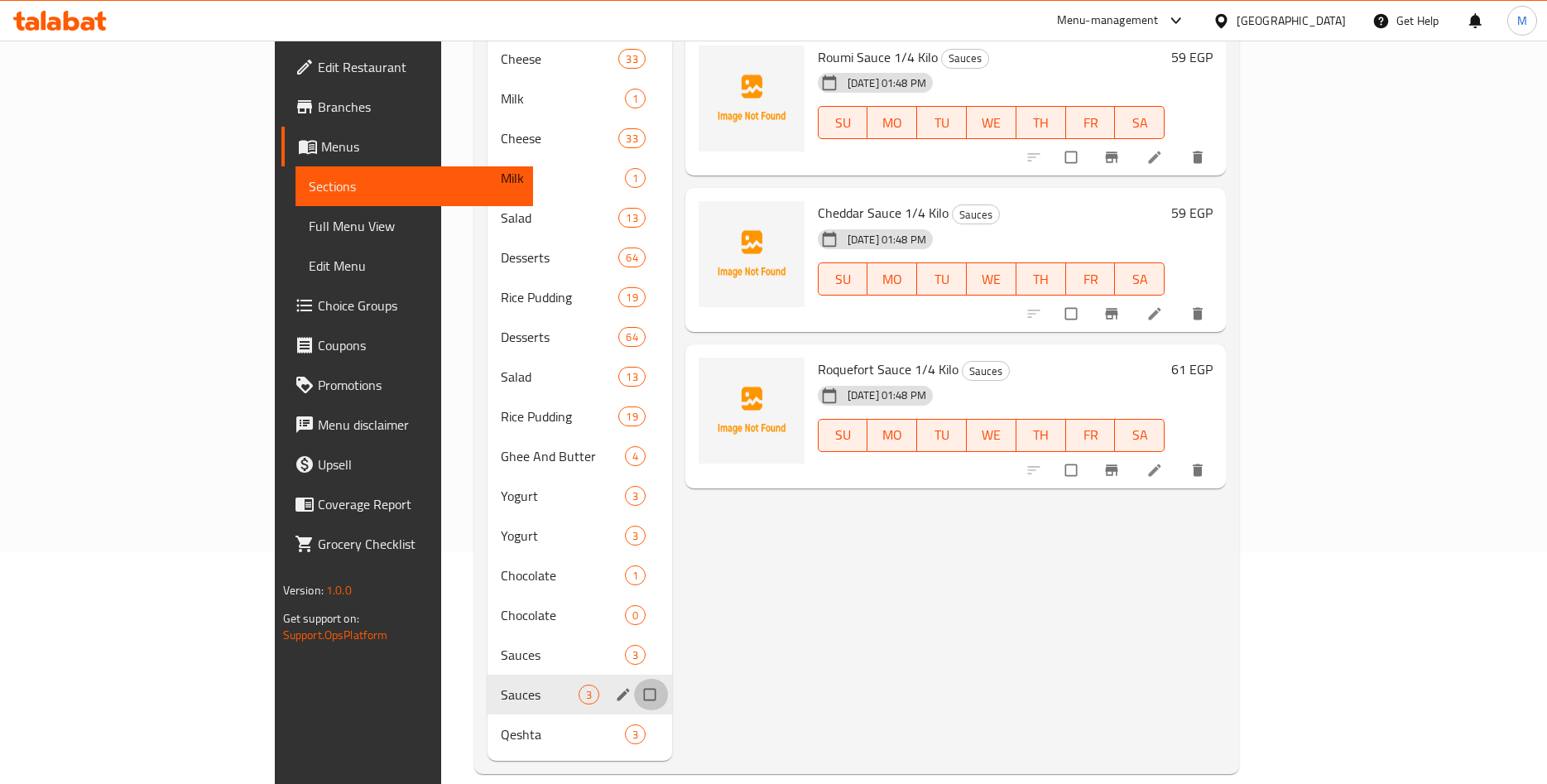
click at [634, 679] on input "Menu sections" at bounding box center [652, 695] width 35 height 31
checkbox input "true"
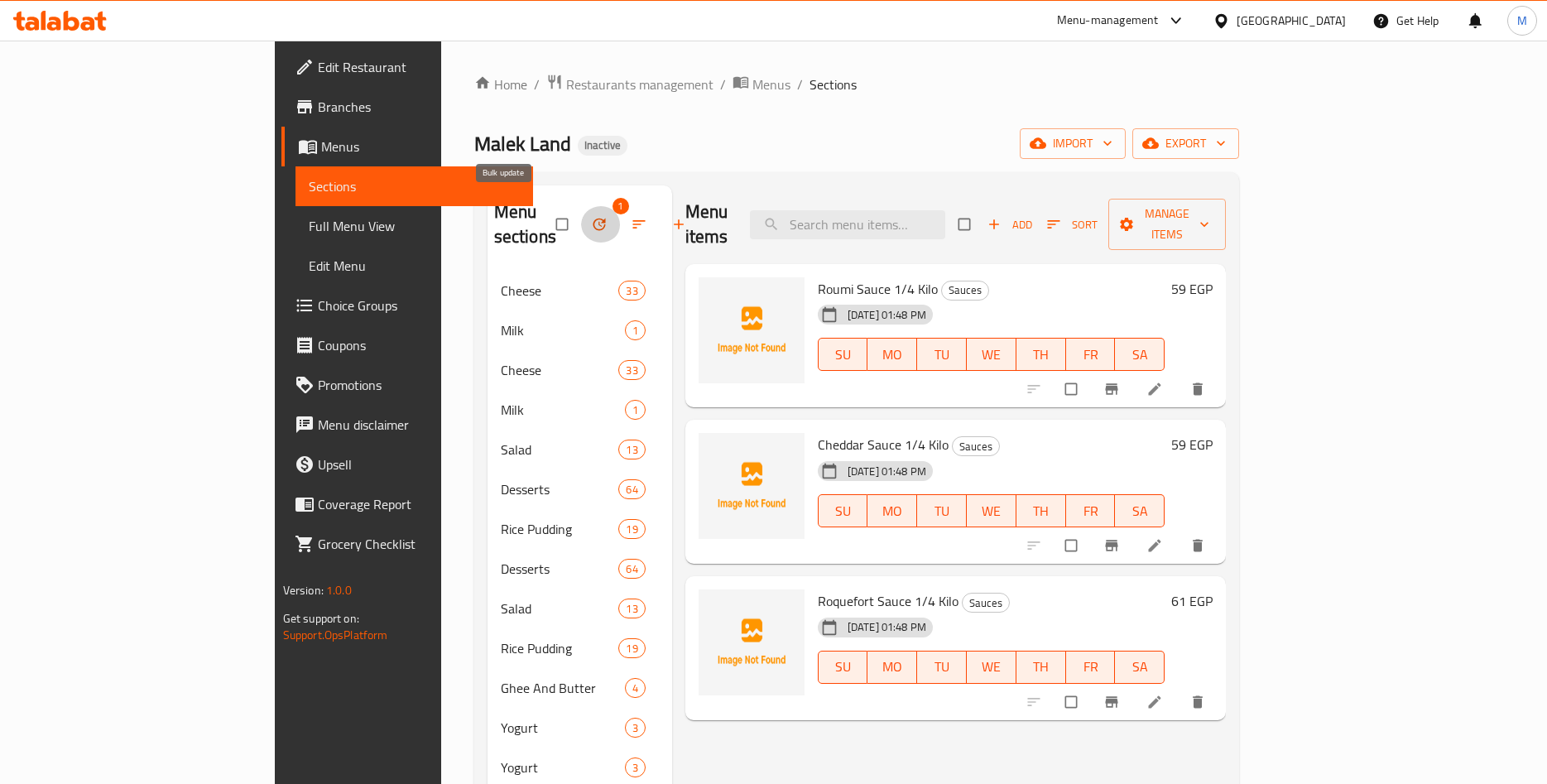
click at [591, 216] on span "button" at bounding box center [601, 225] width 20 height 16
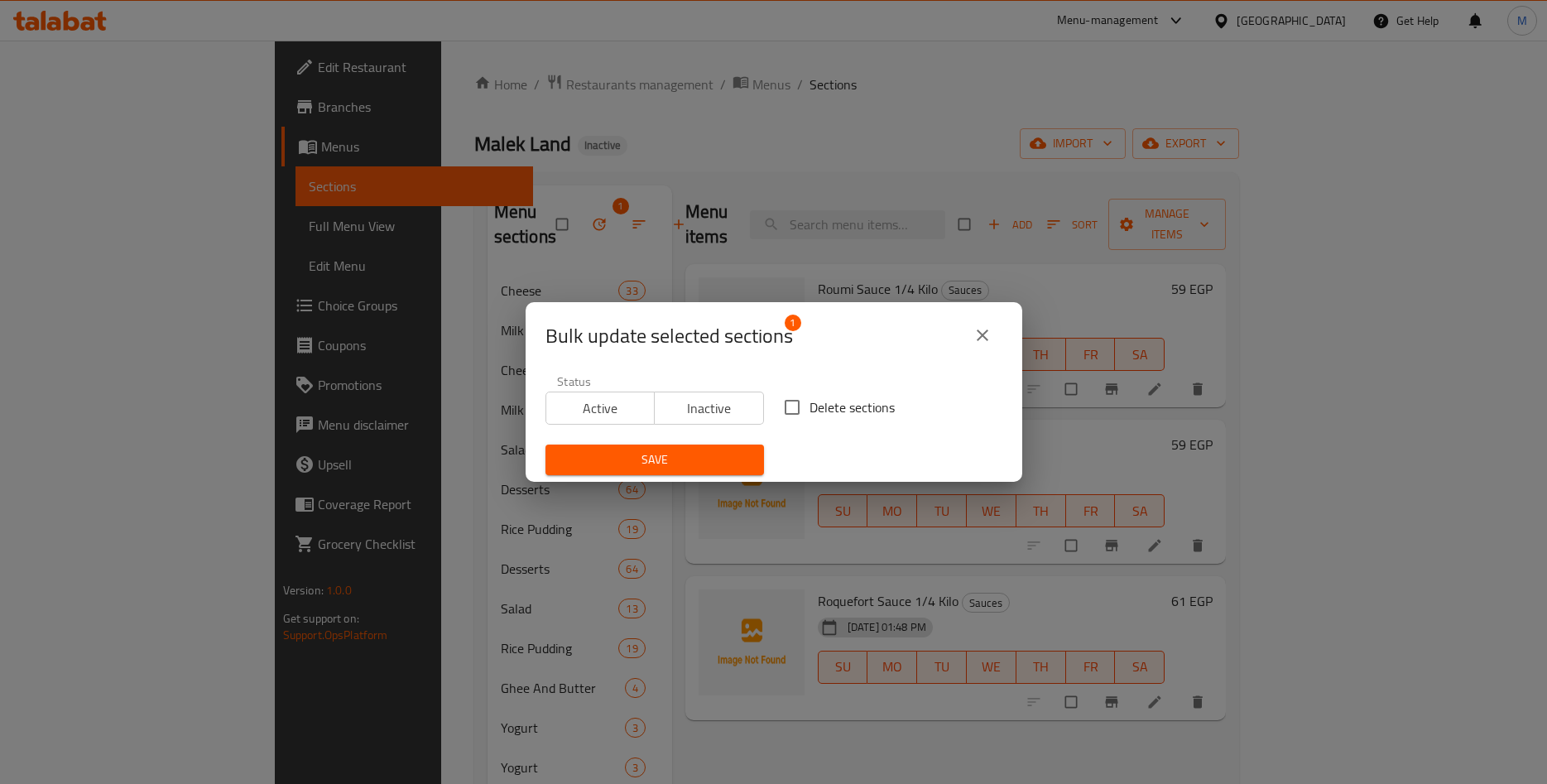
click at [809, 405] on input "Delete sections" at bounding box center [792, 407] width 35 height 35
checkbox input "true"
click at [674, 464] on span "Save" at bounding box center [654, 460] width 192 height 21
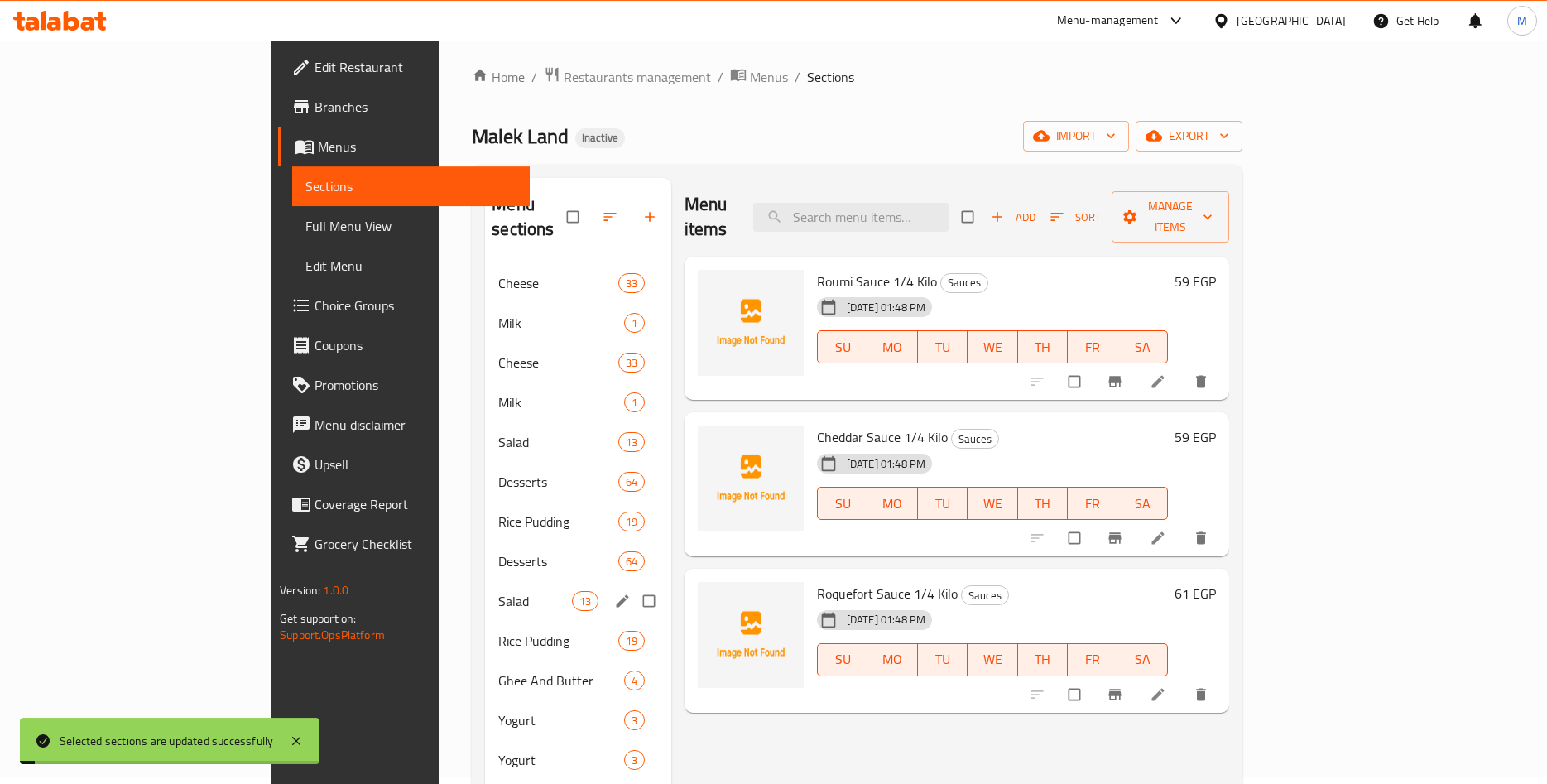
scroll to position [232, 0]
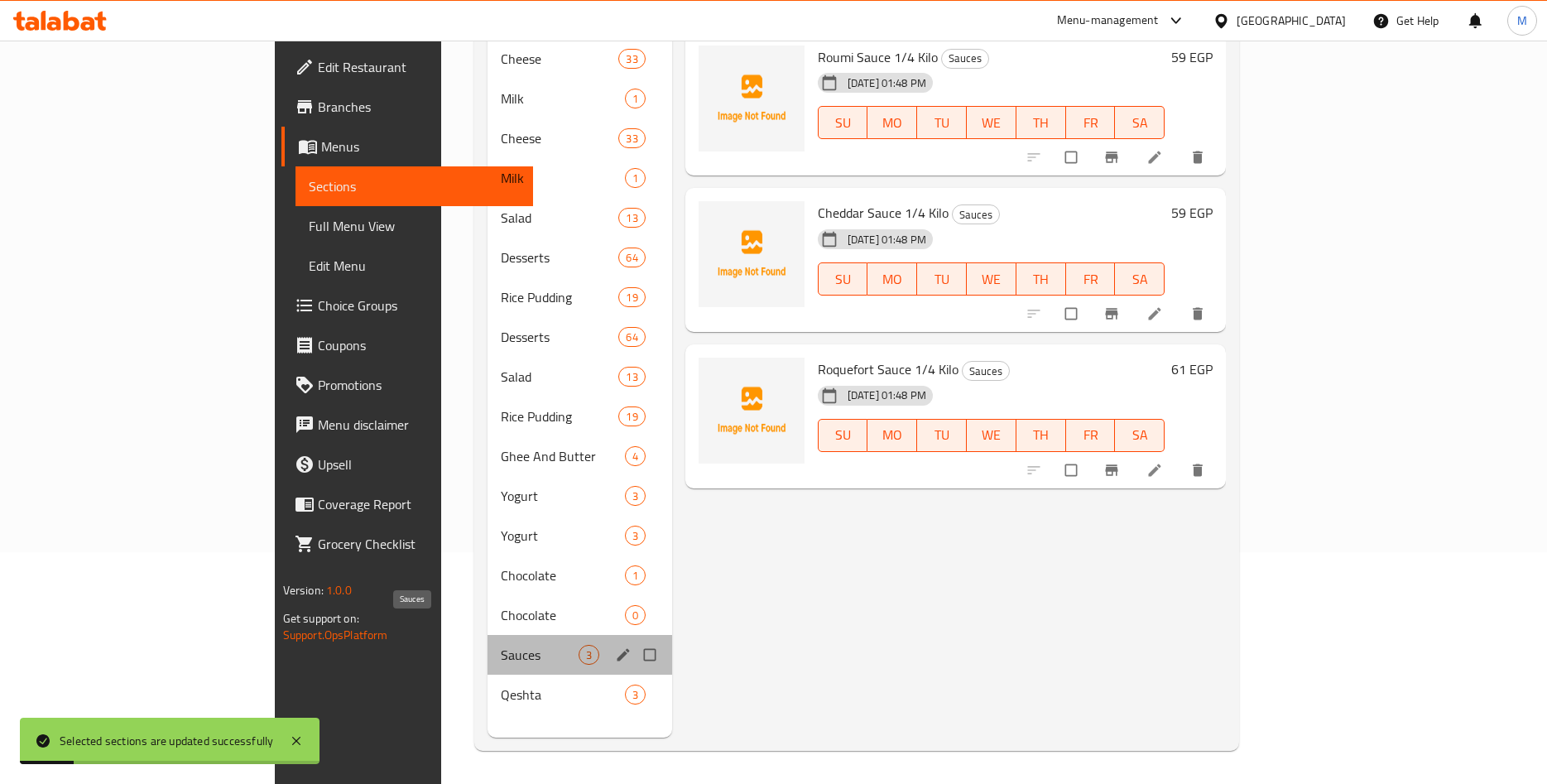
click at [501, 645] on span "Sauces" at bounding box center [539, 655] width 78 height 20
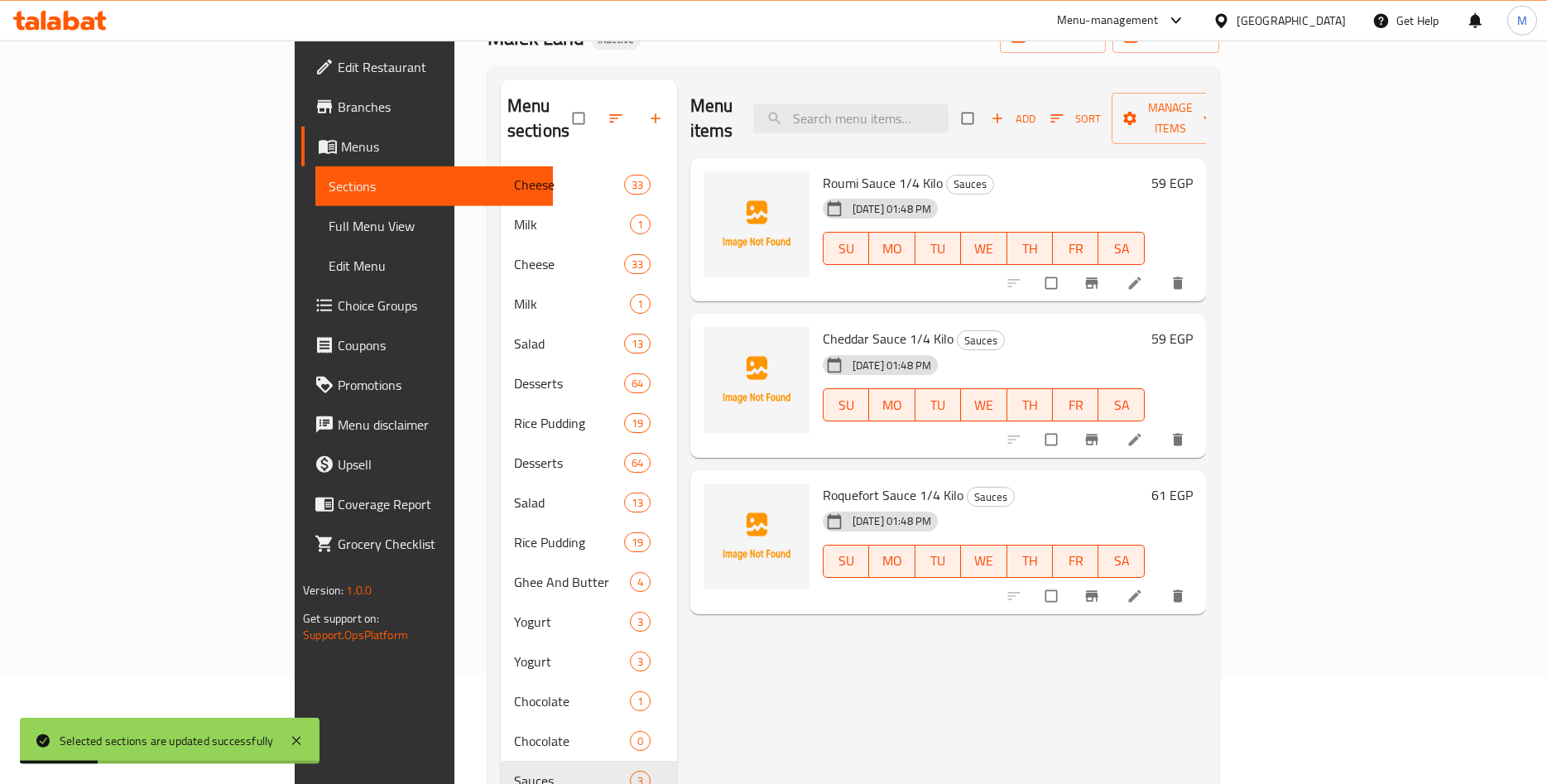
scroll to position [63, 0]
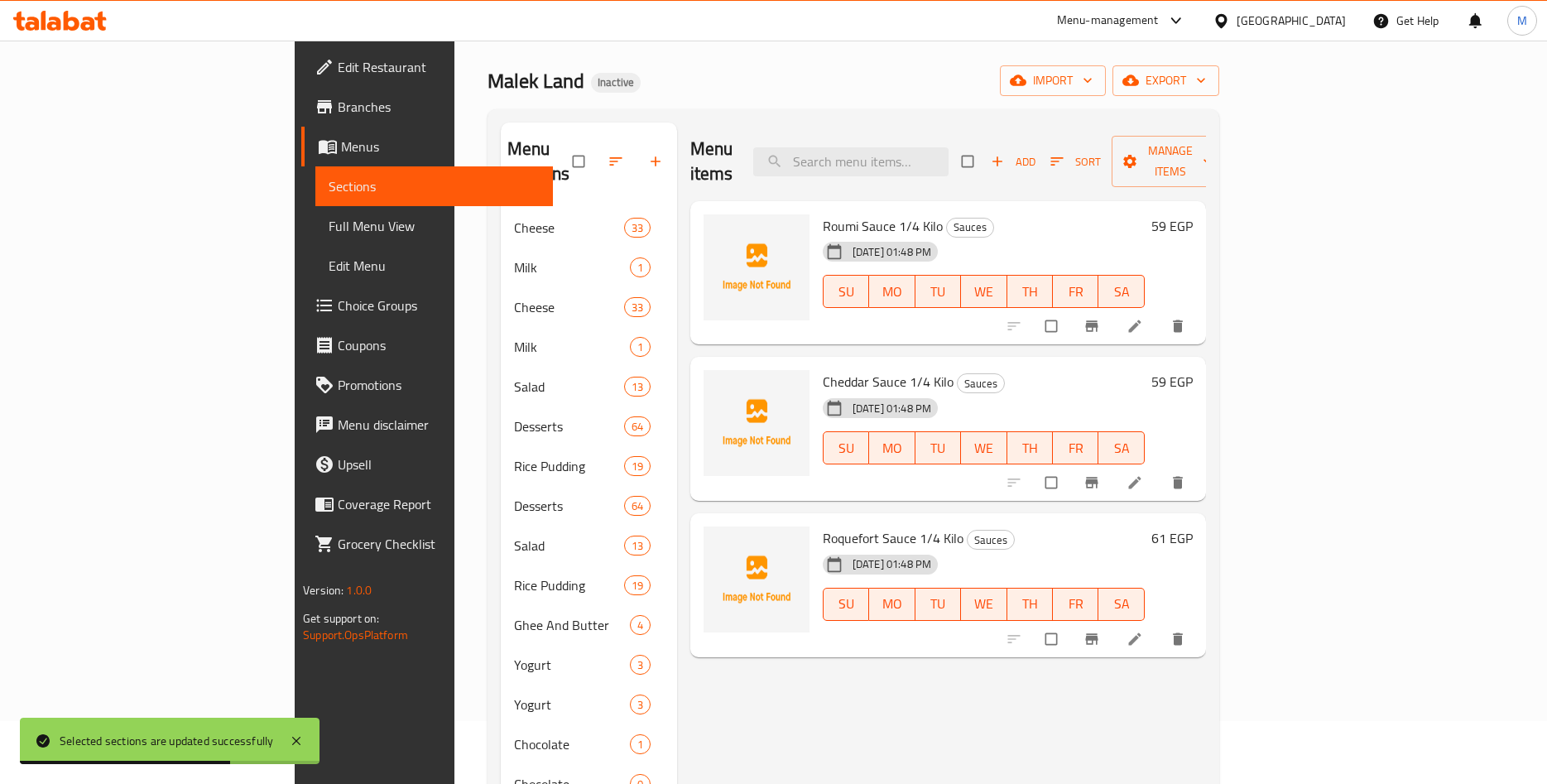
click at [1193, 214] on div "59 EGP" at bounding box center [1169, 225] width 48 height 23
click at [1193, 214] on h6 "59 EGP" at bounding box center [1172, 225] width 41 height 23
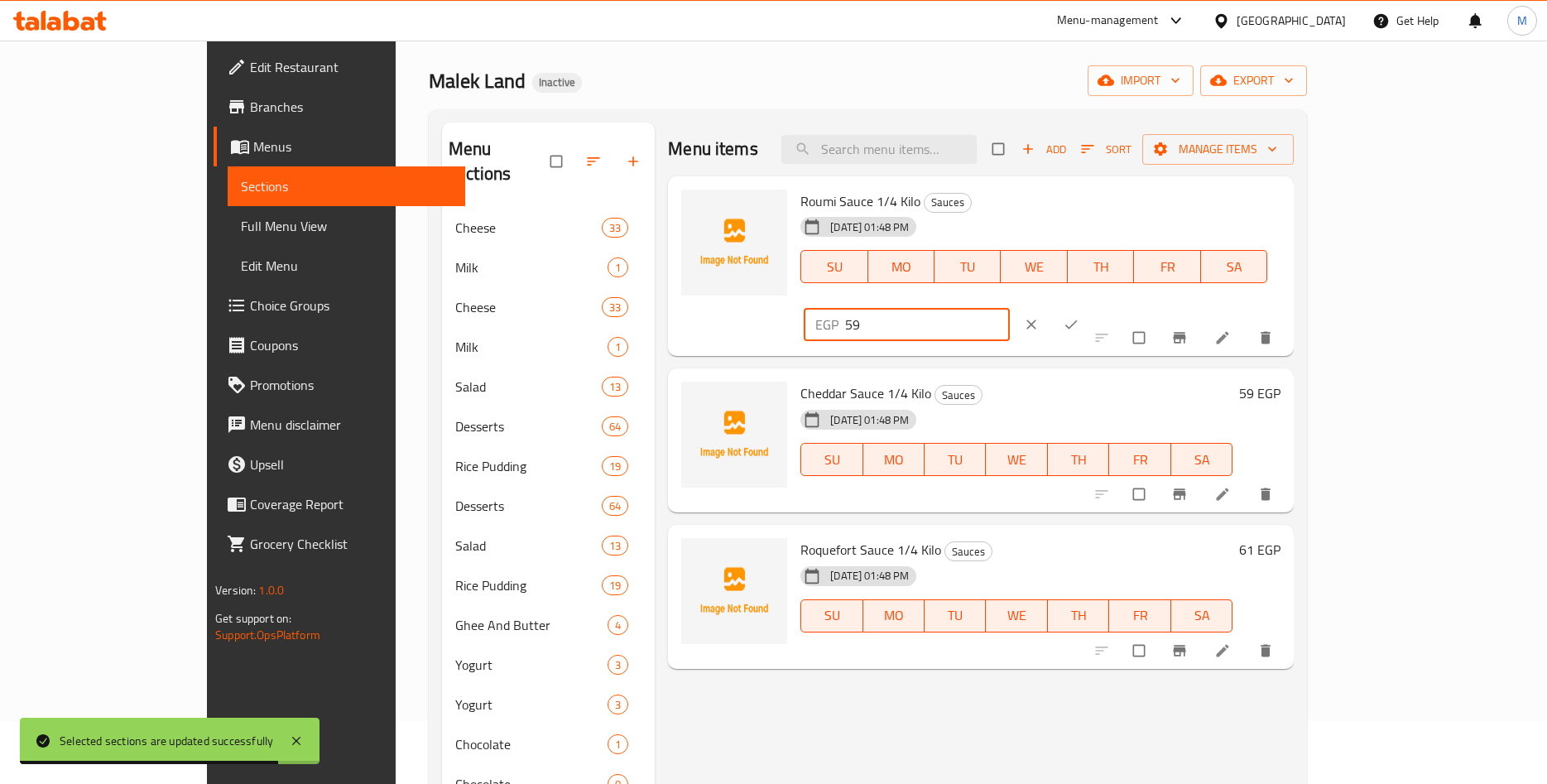
drag, startPoint x: 1291, startPoint y: 218, endPoint x: 1189, endPoint y: 226, distance: 102.3
click at [1010, 308] on input "59" at bounding box center [927, 324] width 165 height 33
paste input ".16"
type input "59.16"
click at [1078, 320] on icon "ok" at bounding box center [1071, 325] width 13 height 9
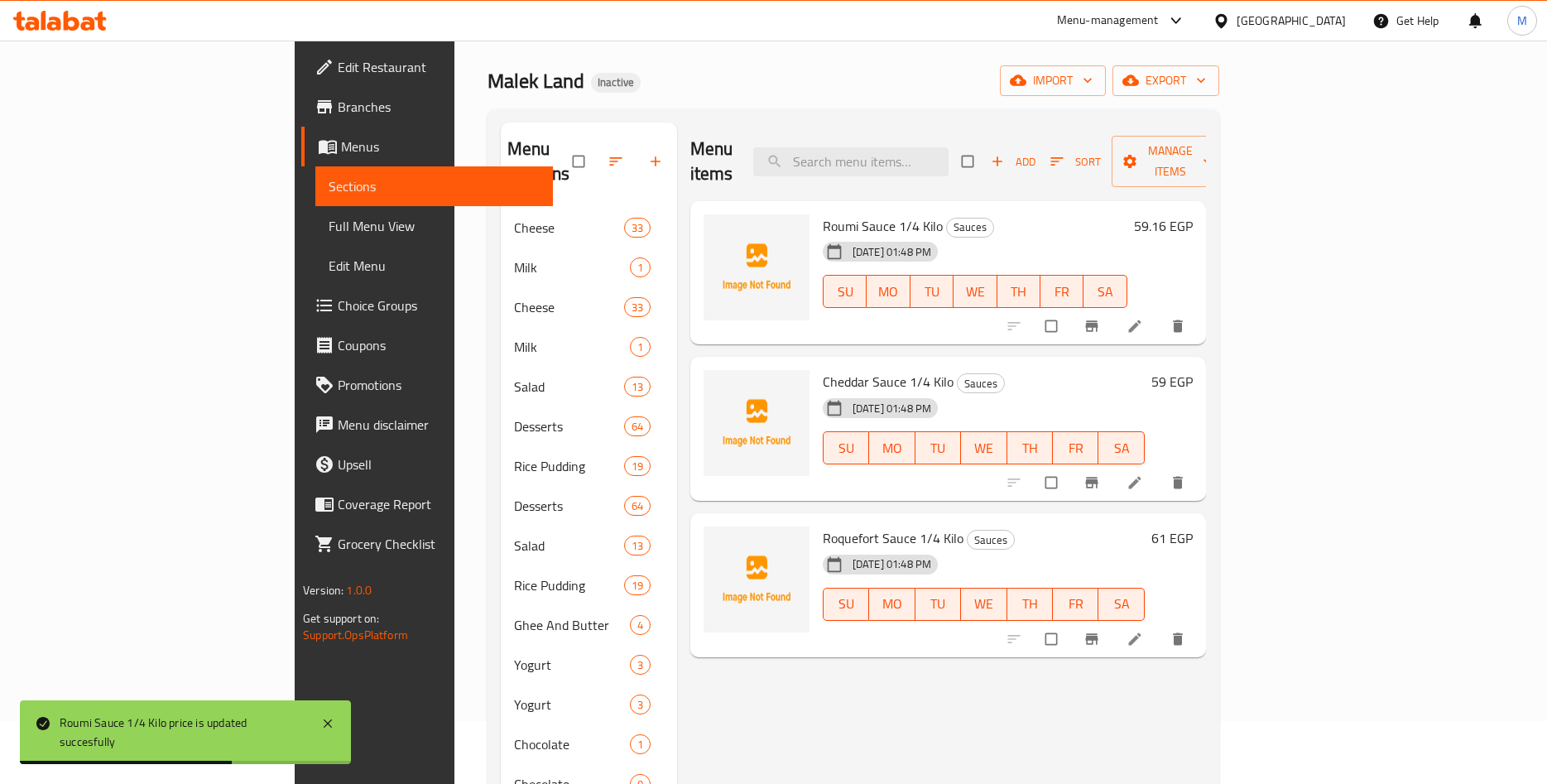
click at [1193, 370] on div "59 EGP" at bounding box center [1169, 381] width 48 height 23
drag, startPoint x: 1442, startPoint y: 357, endPoint x: 1457, endPoint y: 353, distance: 15.5
click at [1193, 370] on div "59 EGP" at bounding box center [1169, 381] width 48 height 23
click at [1193, 370] on h6 "59 EGP" at bounding box center [1172, 381] width 41 height 23
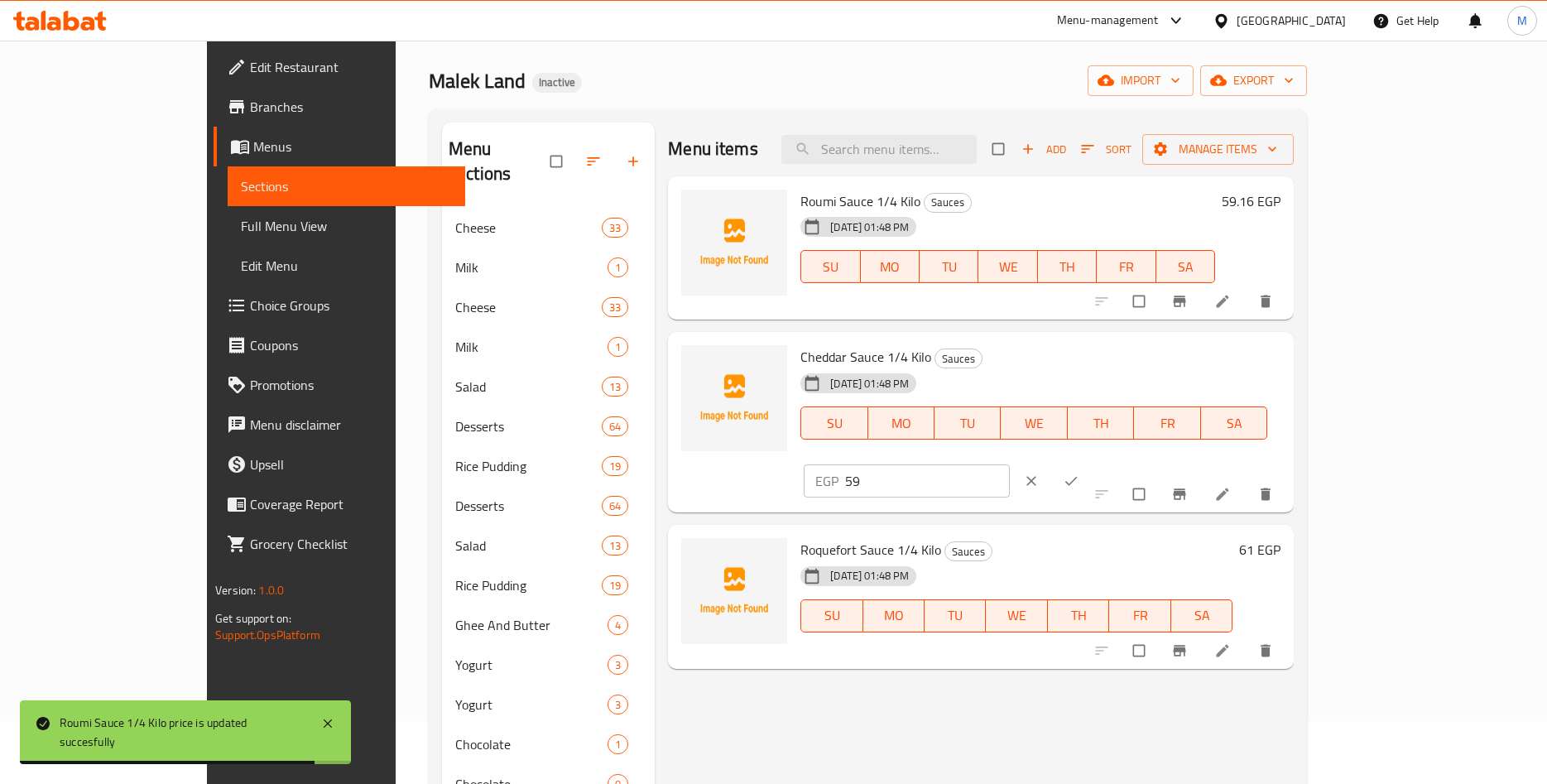
drag, startPoint x: 1354, startPoint y: 357, endPoint x: 1174, endPoint y: 363, distance: 180.1
click at [1010, 465] on input "59" at bounding box center [927, 481] width 165 height 33
paste input ".16"
type input "59.16"
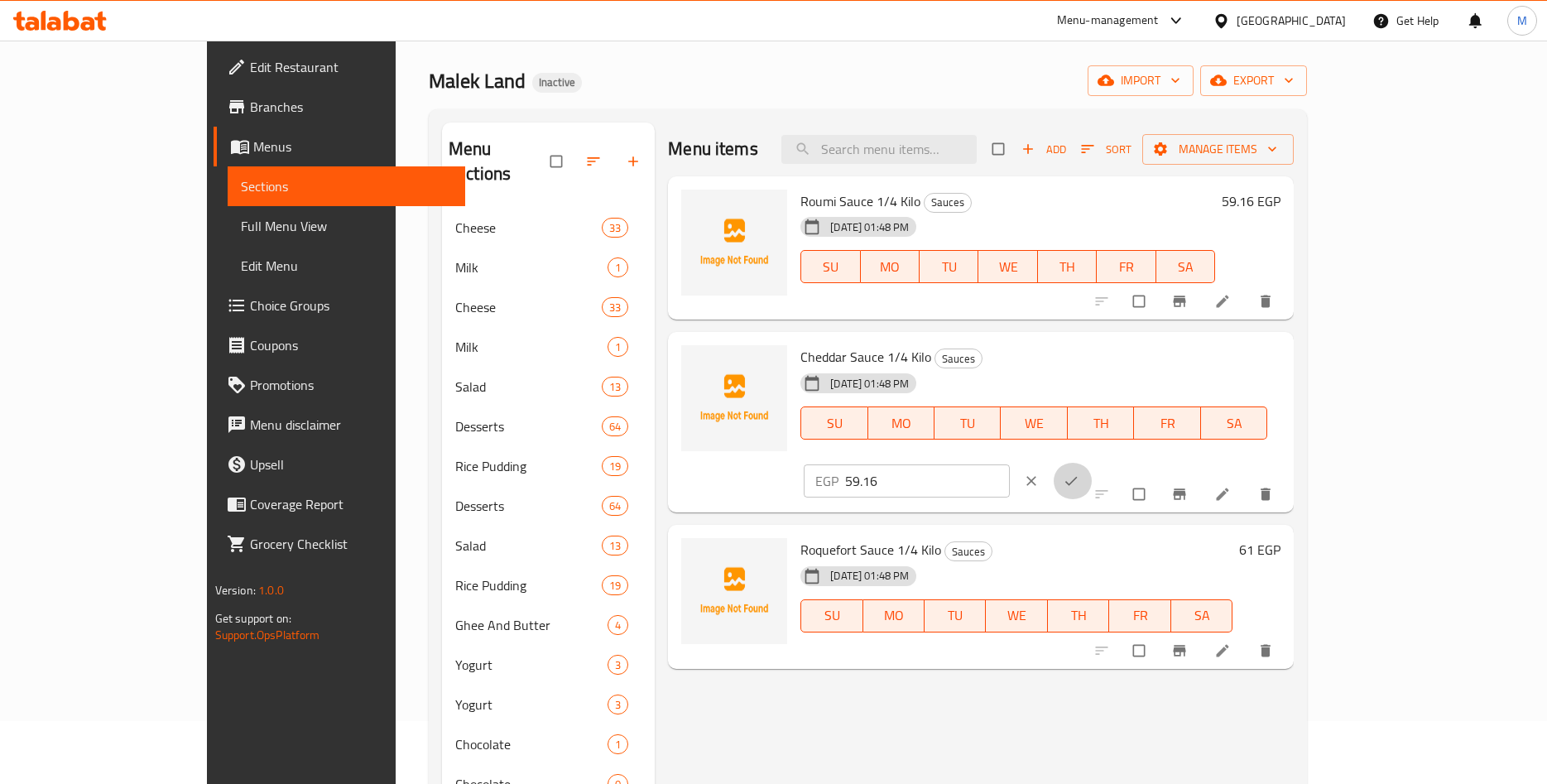
click at [1082, 473] on span "ok" at bounding box center [1073, 481] width 20 height 16
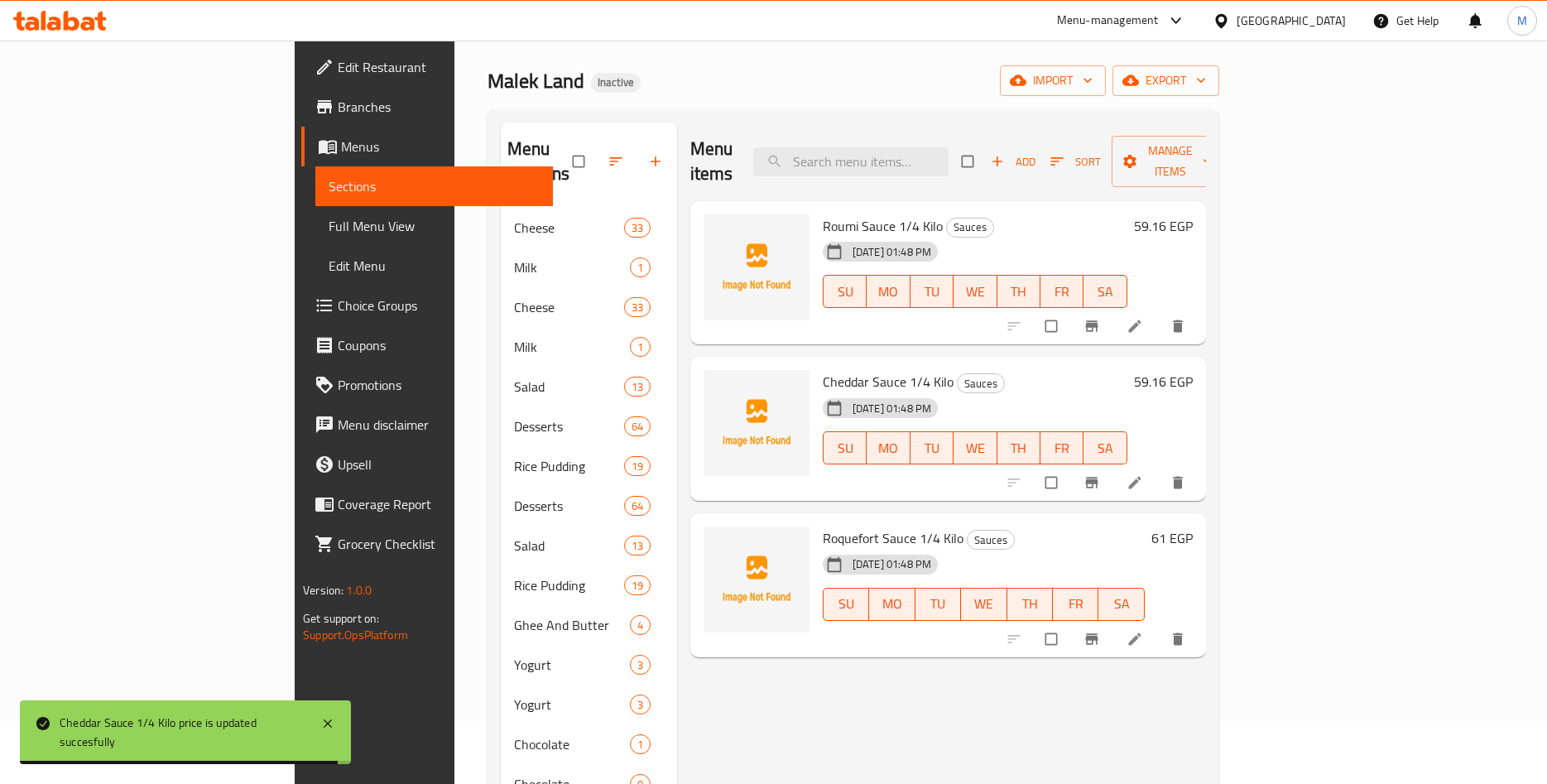
click at [1193, 527] on div "61 EGP" at bounding box center [1169, 538] width 48 height 23
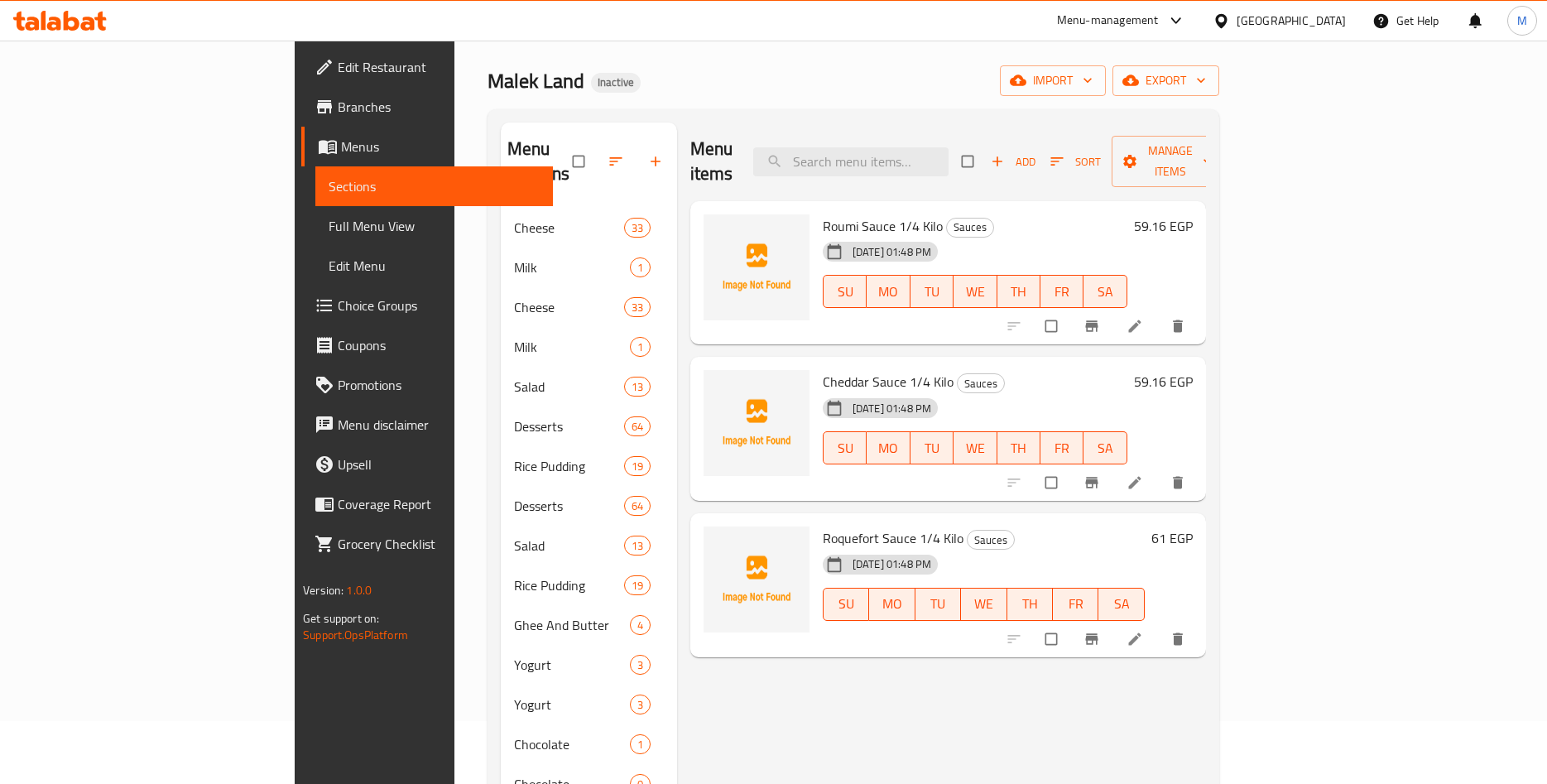
click at [1193, 527] on h6 "61 EGP" at bounding box center [1172, 538] width 41 height 23
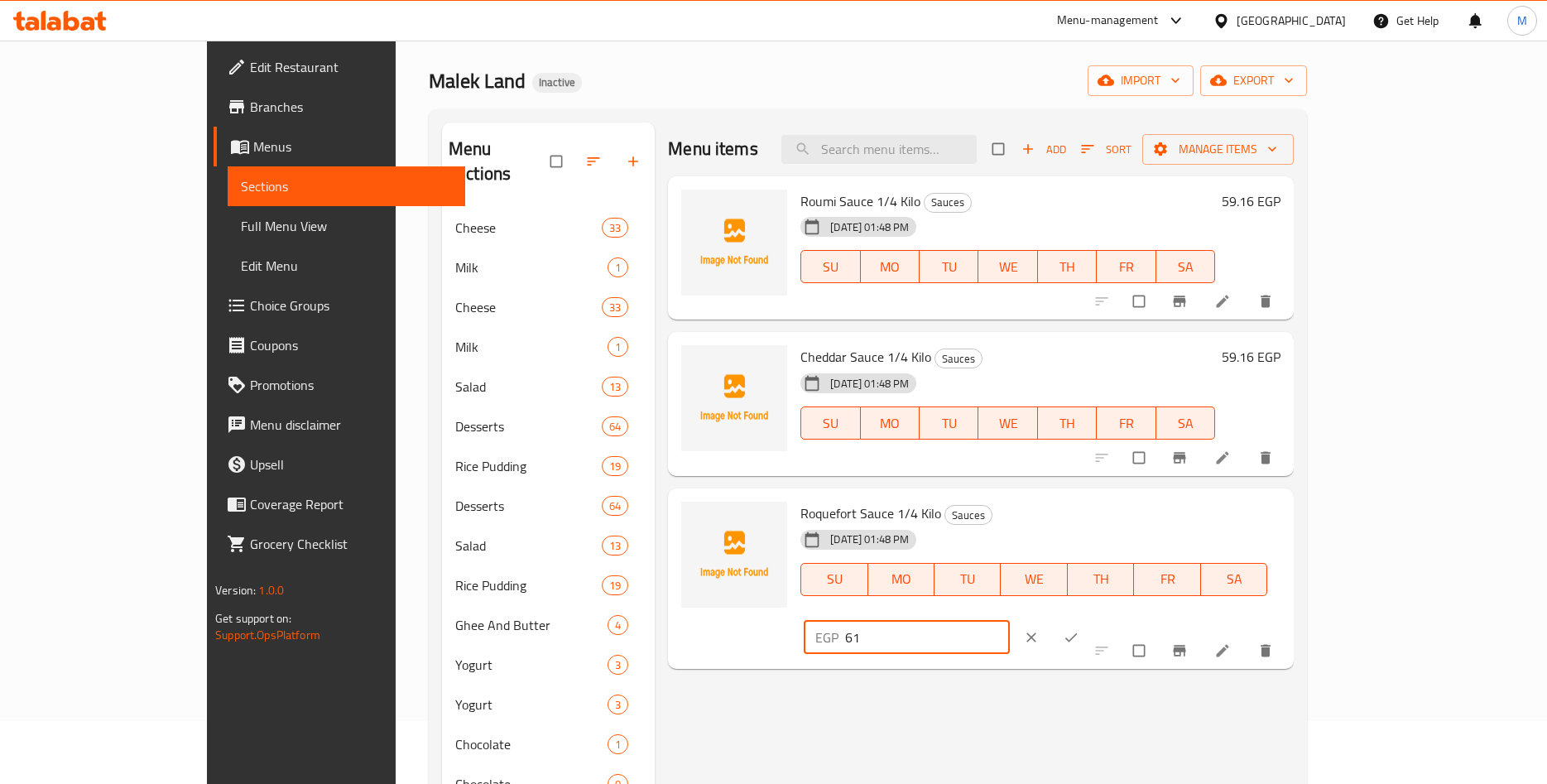
drag, startPoint x: 1297, startPoint y: 521, endPoint x: 1184, endPoint y: 529, distance: 113.3
click at [1010, 621] on input "61" at bounding box center [927, 637] width 165 height 33
paste input ".20"
type input "61.20"
click at [1080, 629] on icon "ok" at bounding box center [1071, 637] width 16 height 16
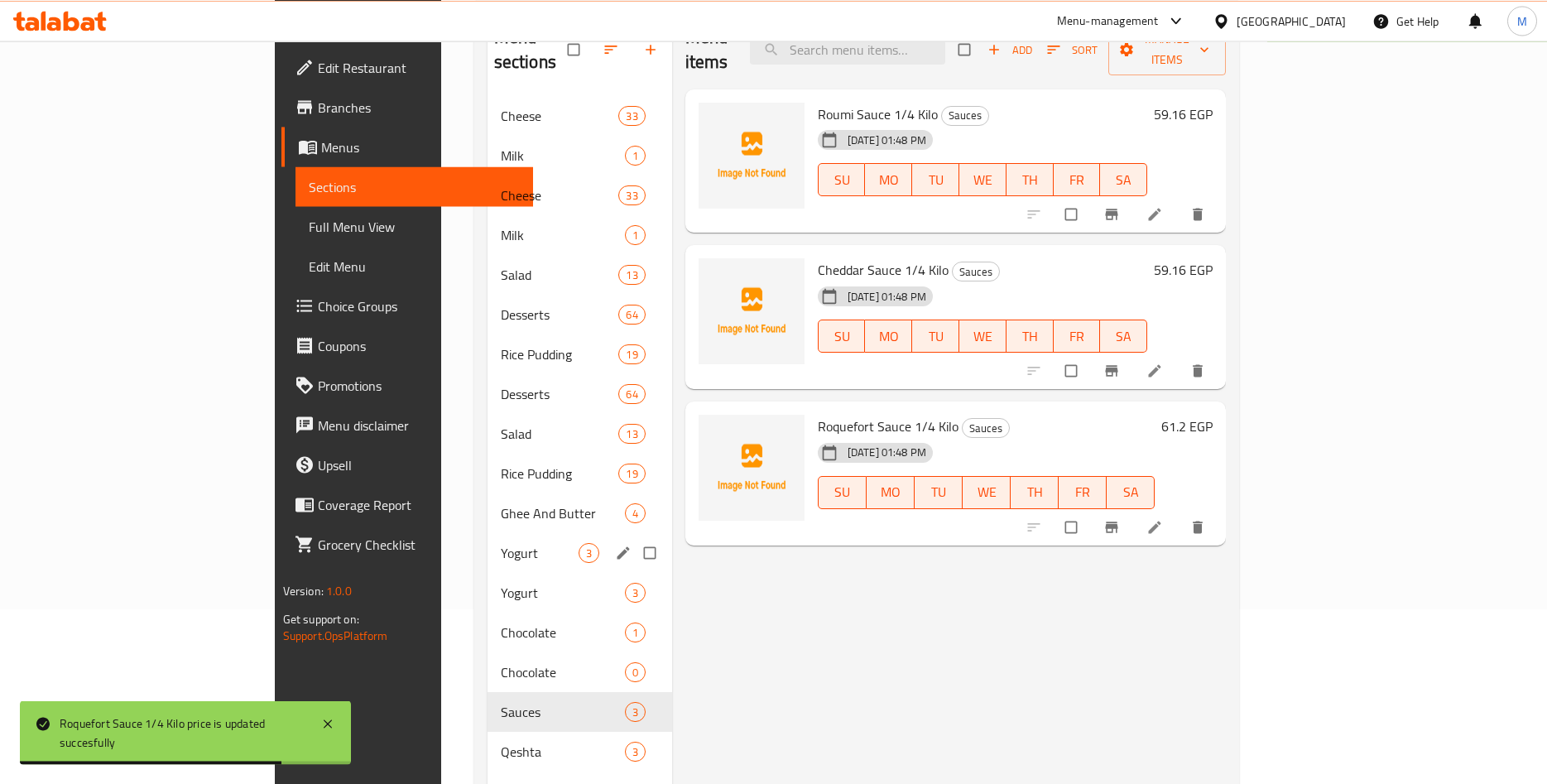
scroll to position [232, 0]
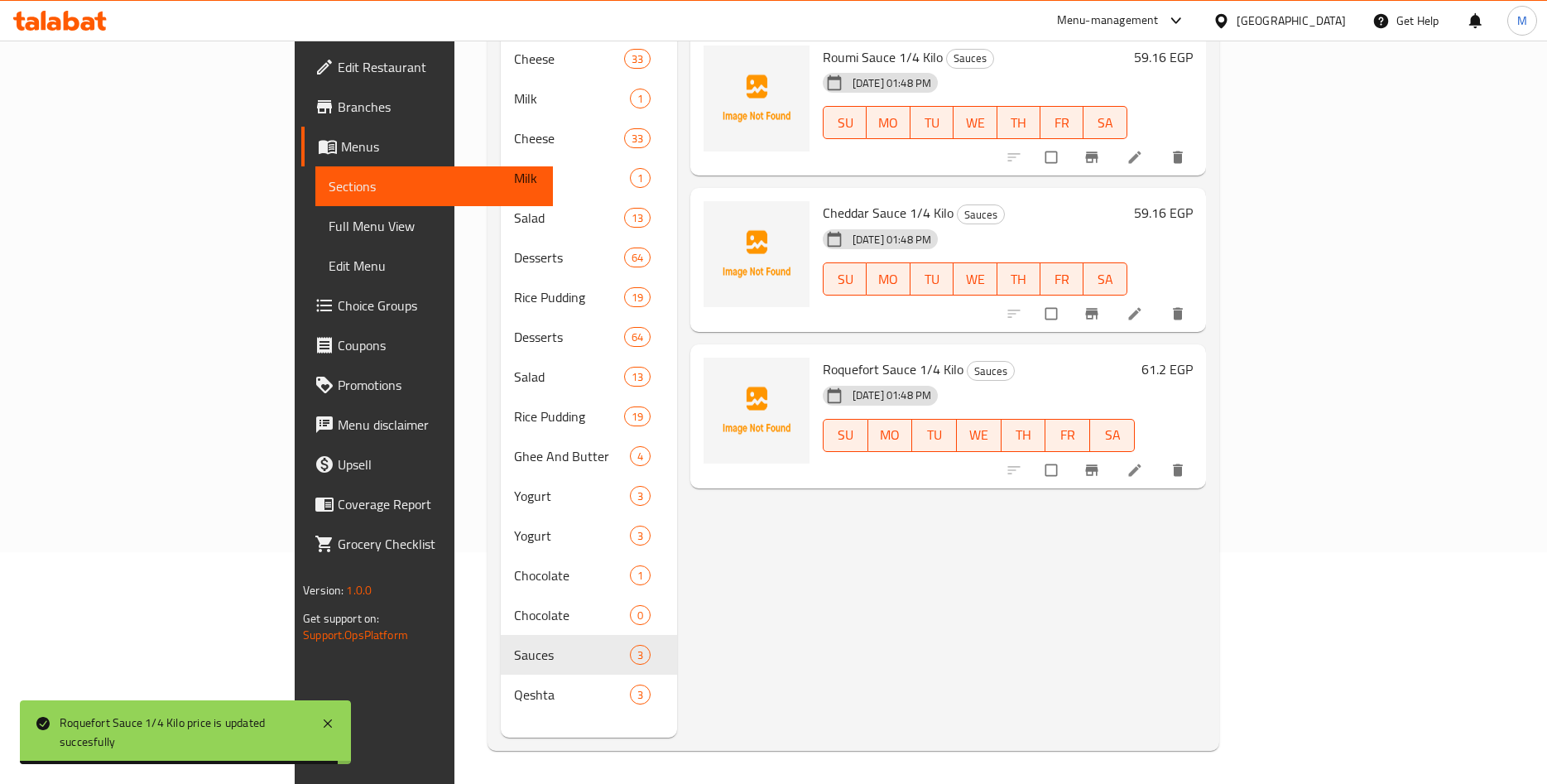
click at [762, 605] on div "Menu items Add Sort Manage items Roumi Sauce 1/4 Kilo Sauces [DATE] 01:48 PM SU…" at bounding box center [942, 345] width 529 height 784
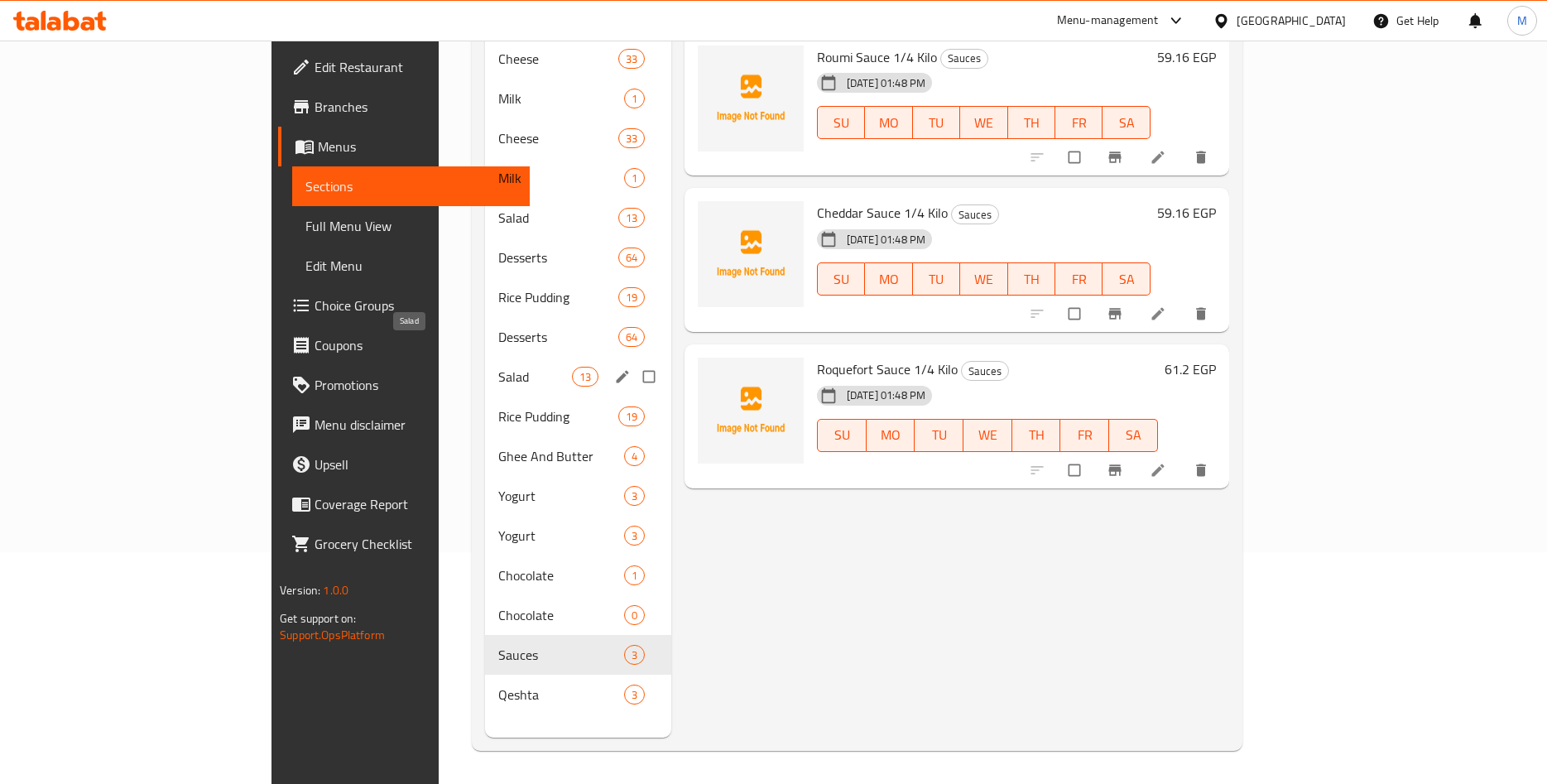
click at [498, 367] on span "Salad" at bounding box center [535, 377] width 73 height 20
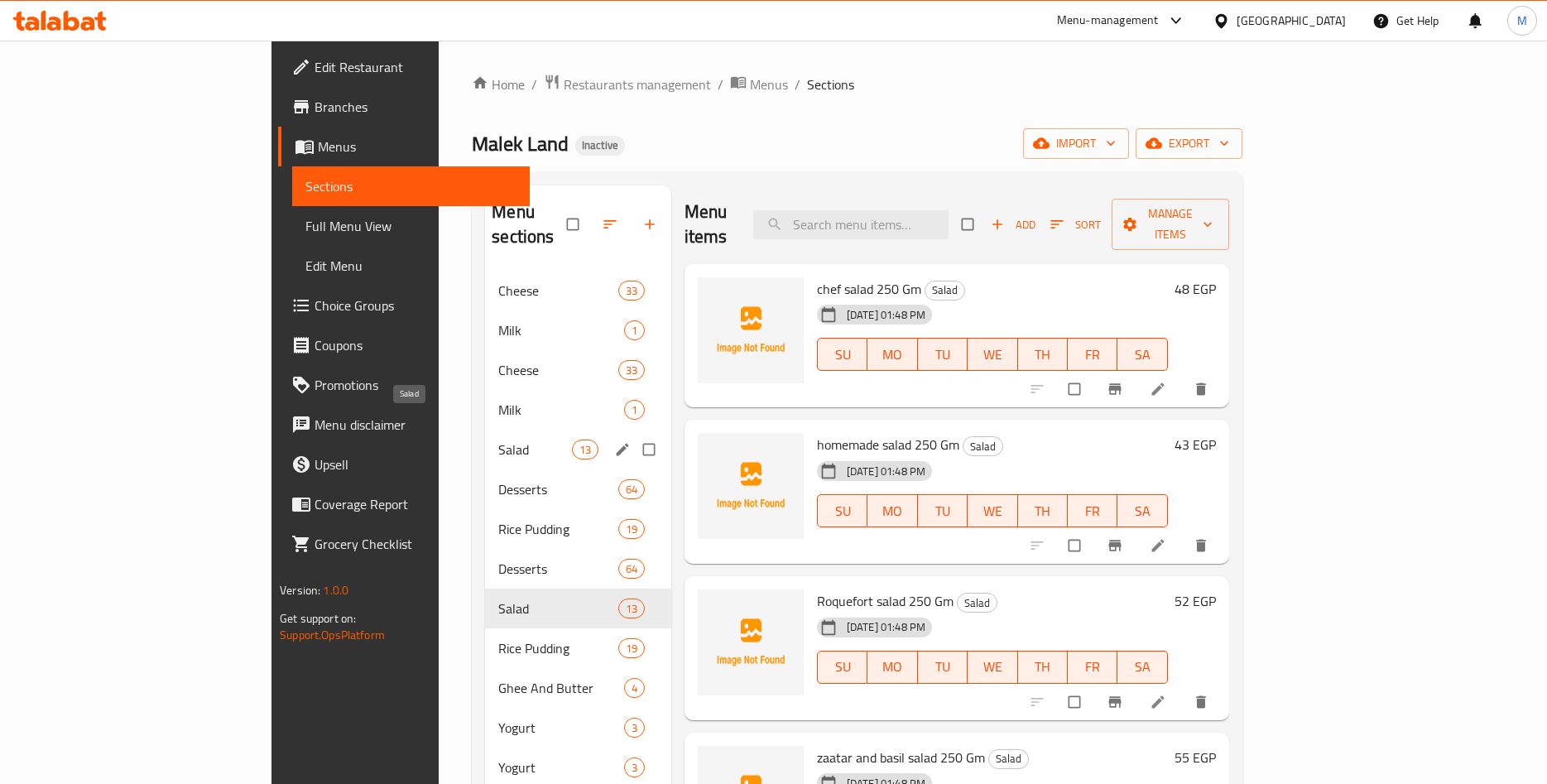
click at [498, 440] on span "Salad" at bounding box center [535, 450] width 73 height 20
click at [633, 592] on input "Menu sections" at bounding box center [651, 608] width 35 height 31
checkbox input "true"
click at [589, 216] on icon "button" at bounding box center [597, 225] width 16 height 16
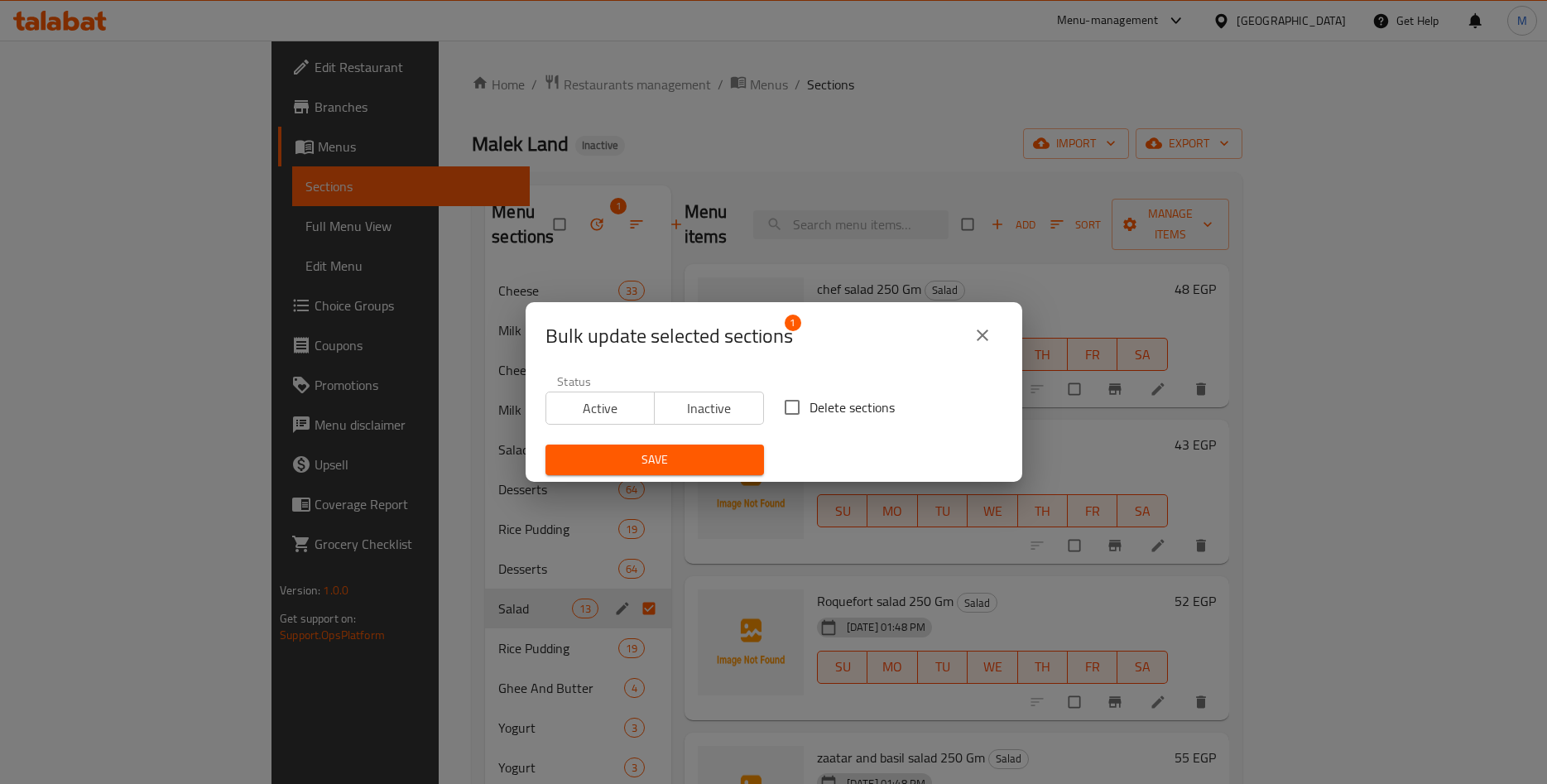
click at [792, 405] on input "Delete sections" at bounding box center [792, 407] width 35 height 35
checkbox input "true"
click at [670, 462] on span "Save" at bounding box center [654, 460] width 192 height 21
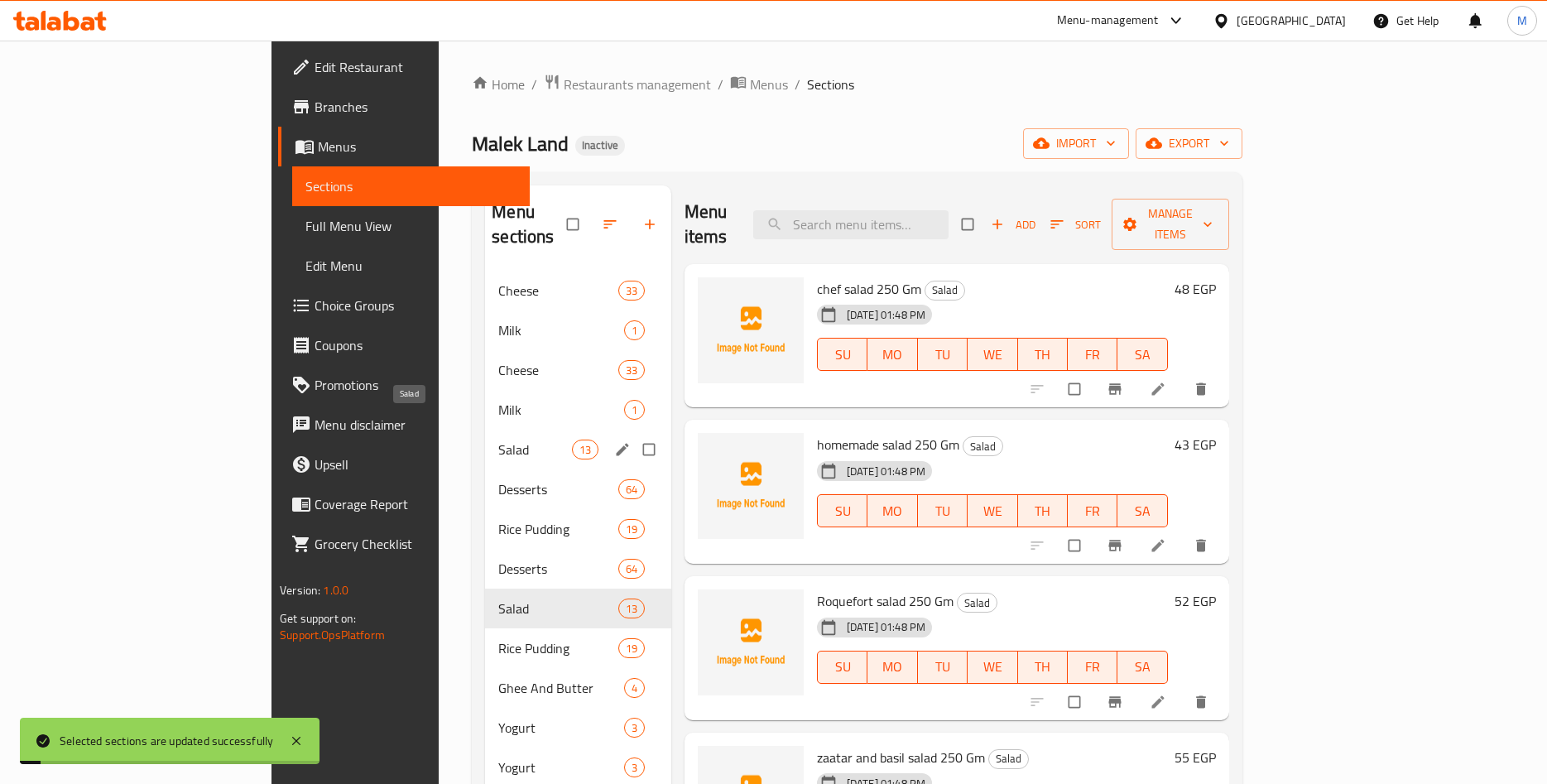
click at [498, 440] on span "Salad" at bounding box center [535, 450] width 73 height 20
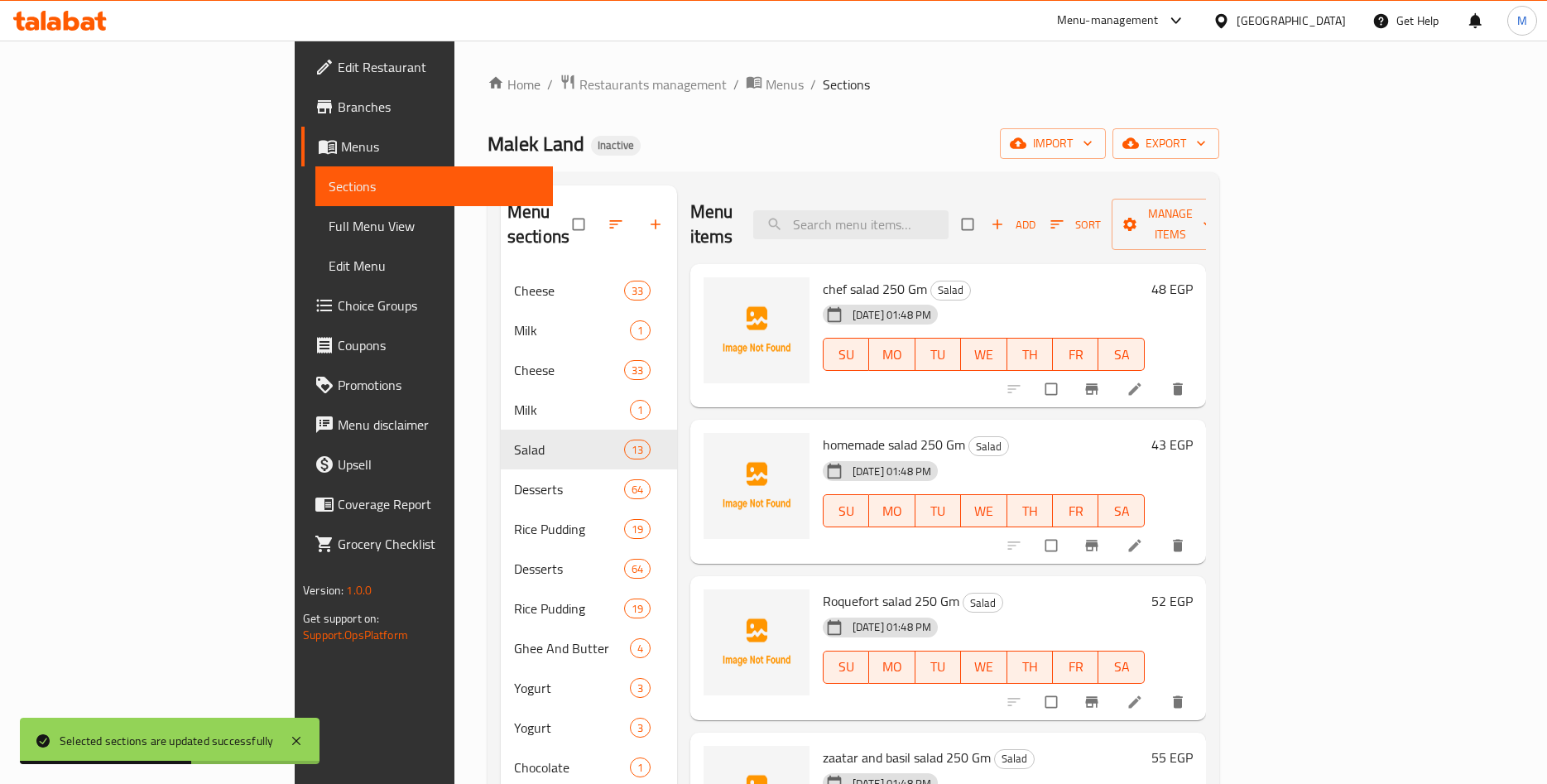
click at [1193, 277] on h6 "48 EGP" at bounding box center [1172, 288] width 41 height 23
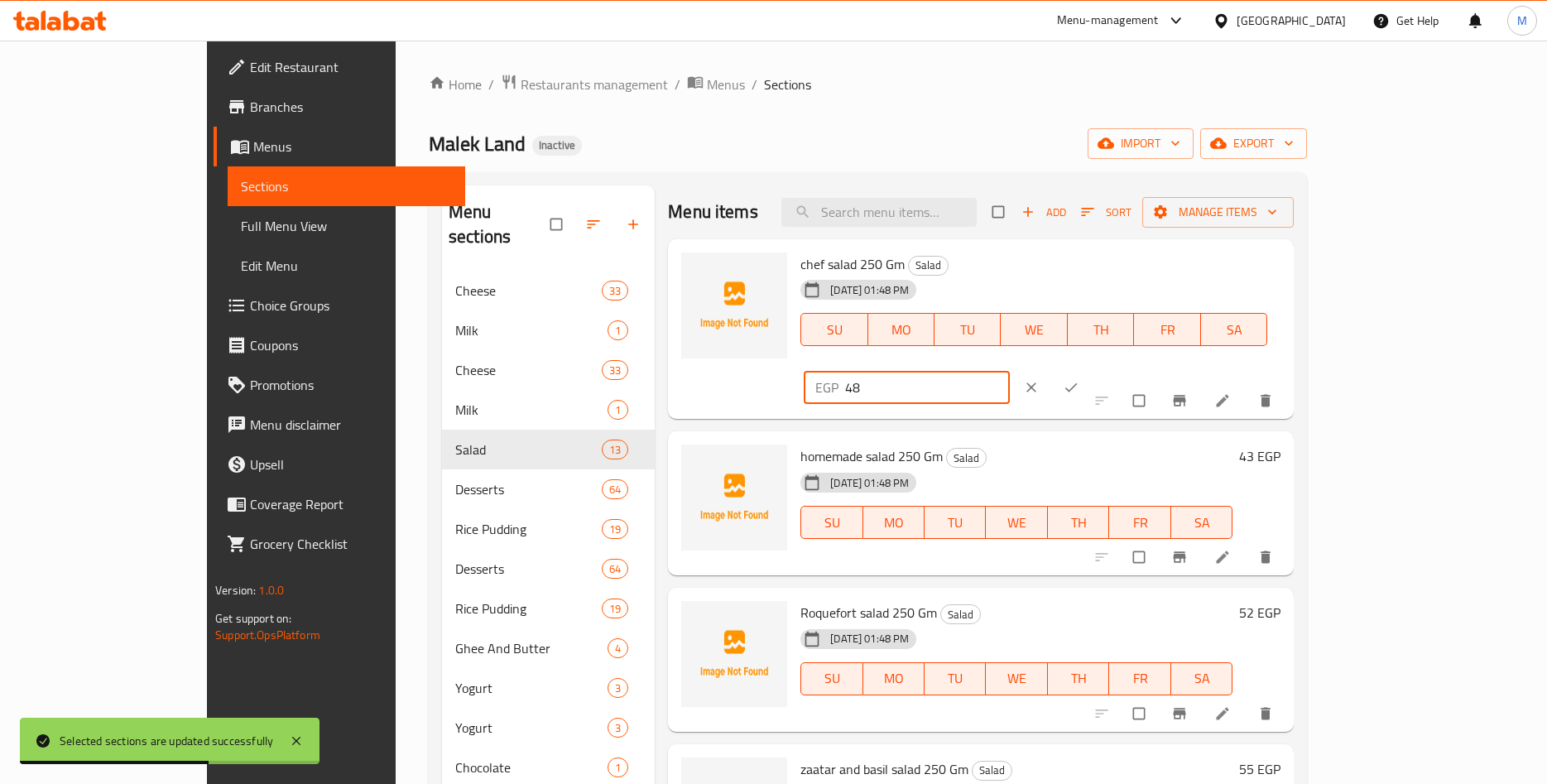
drag, startPoint x: 1268, startPoint y: 273, endPoint x: 1143, endPoint y: 275, distance: 125.0
click at [1010, 371] on input "48" at bounding box center [927, 387] width 165 height 33
paste input "7.94"
type input "47.94"
click at [1040, 379] on icon "clear" at bounding box center [1031, 387] width 16 height 16
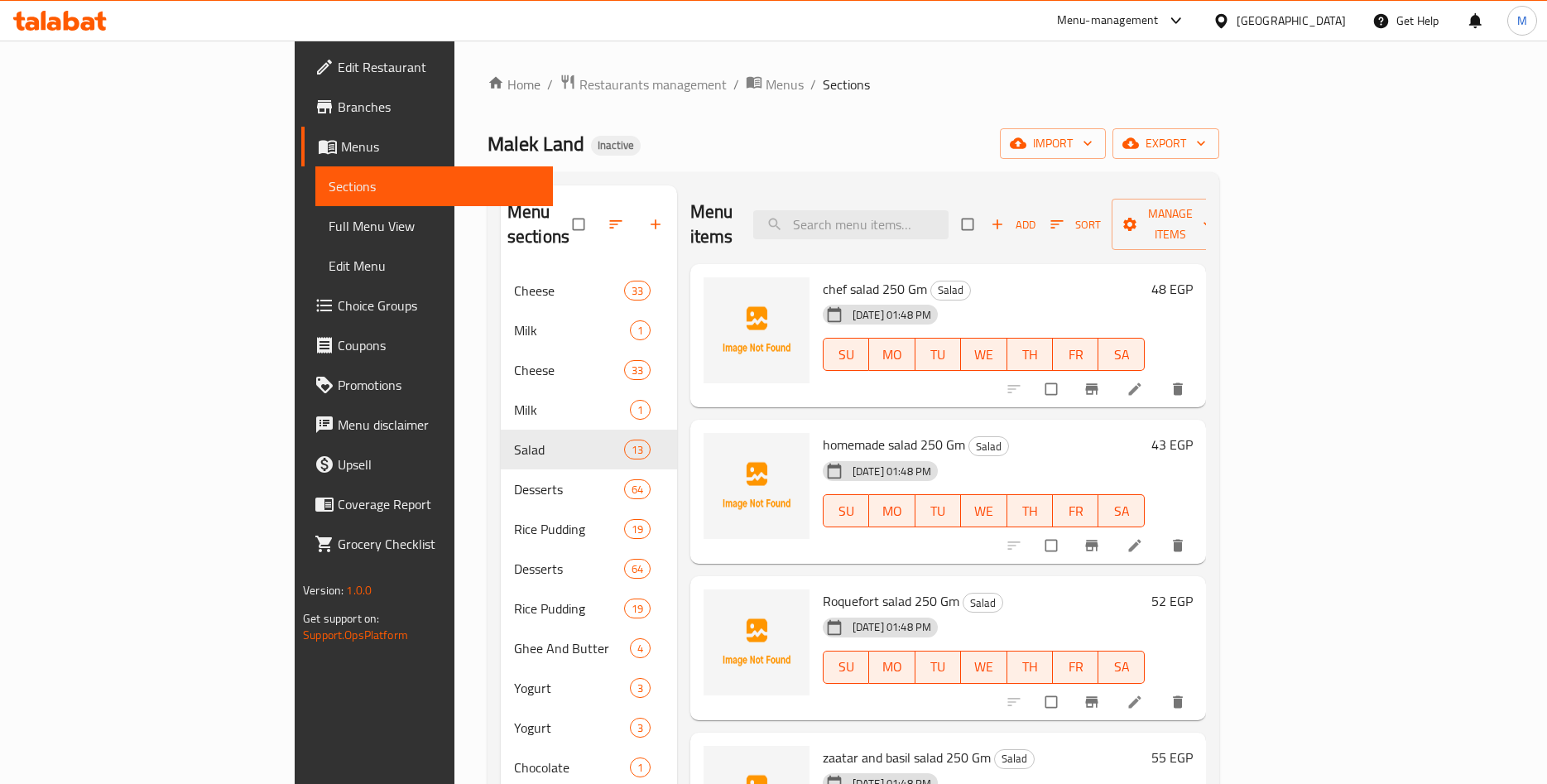
click at [1193, 277] on h6 "48 EGP" at bounding box center [1172, 288] width 41 height 23
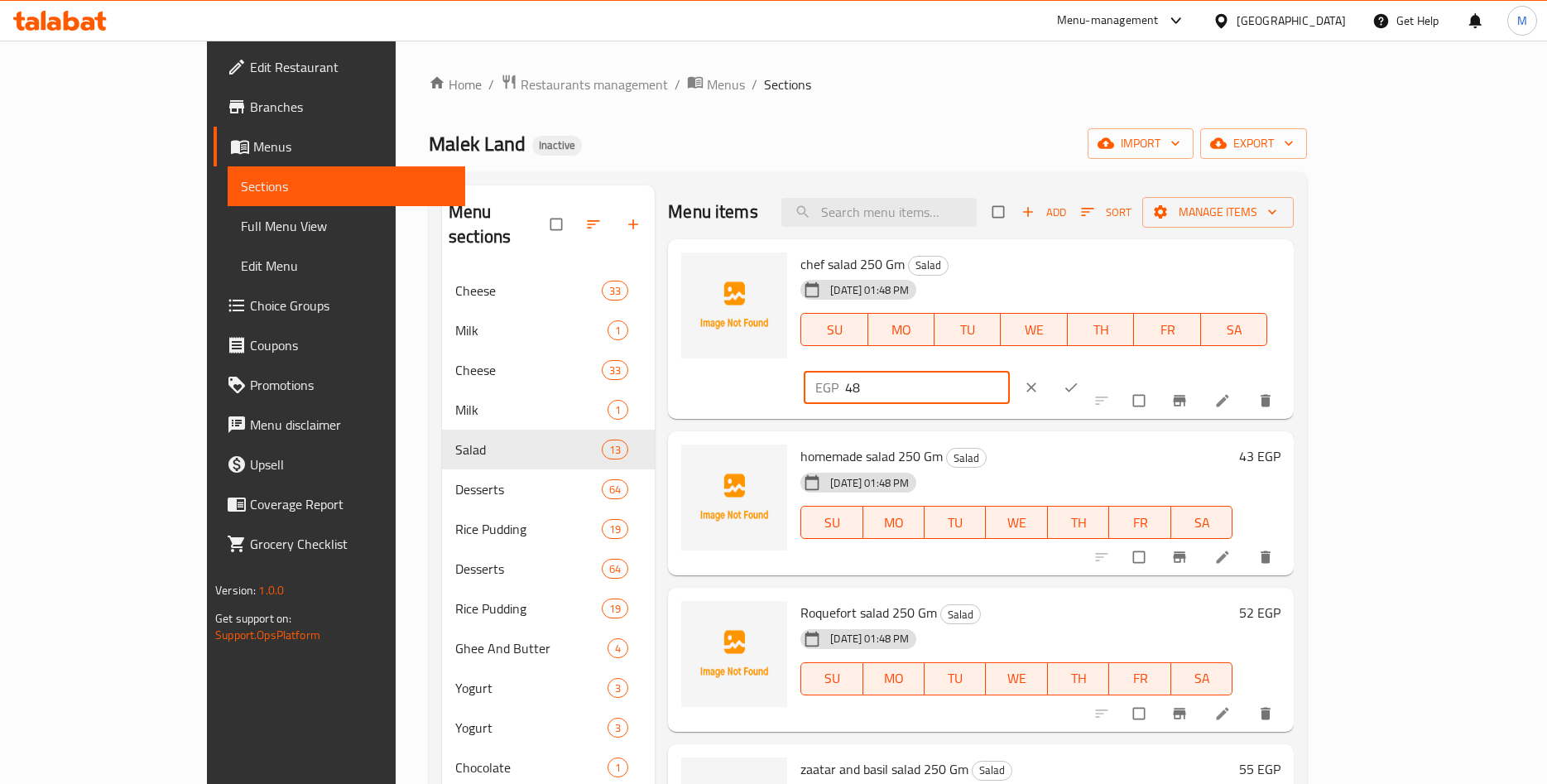
drag, startPoint x: 1251, startPoint y: 273, endPoint x: 1159, endPoint y: 285, distance: 92.8
click at [1010, 371] on input "48" at bounding box center [927, 387] width 165 height 33
paste input "7.94"
type input "47.94"
click at [1080, 379] on icon "ok" at bounding box center [1071, 387] width 16 height 16
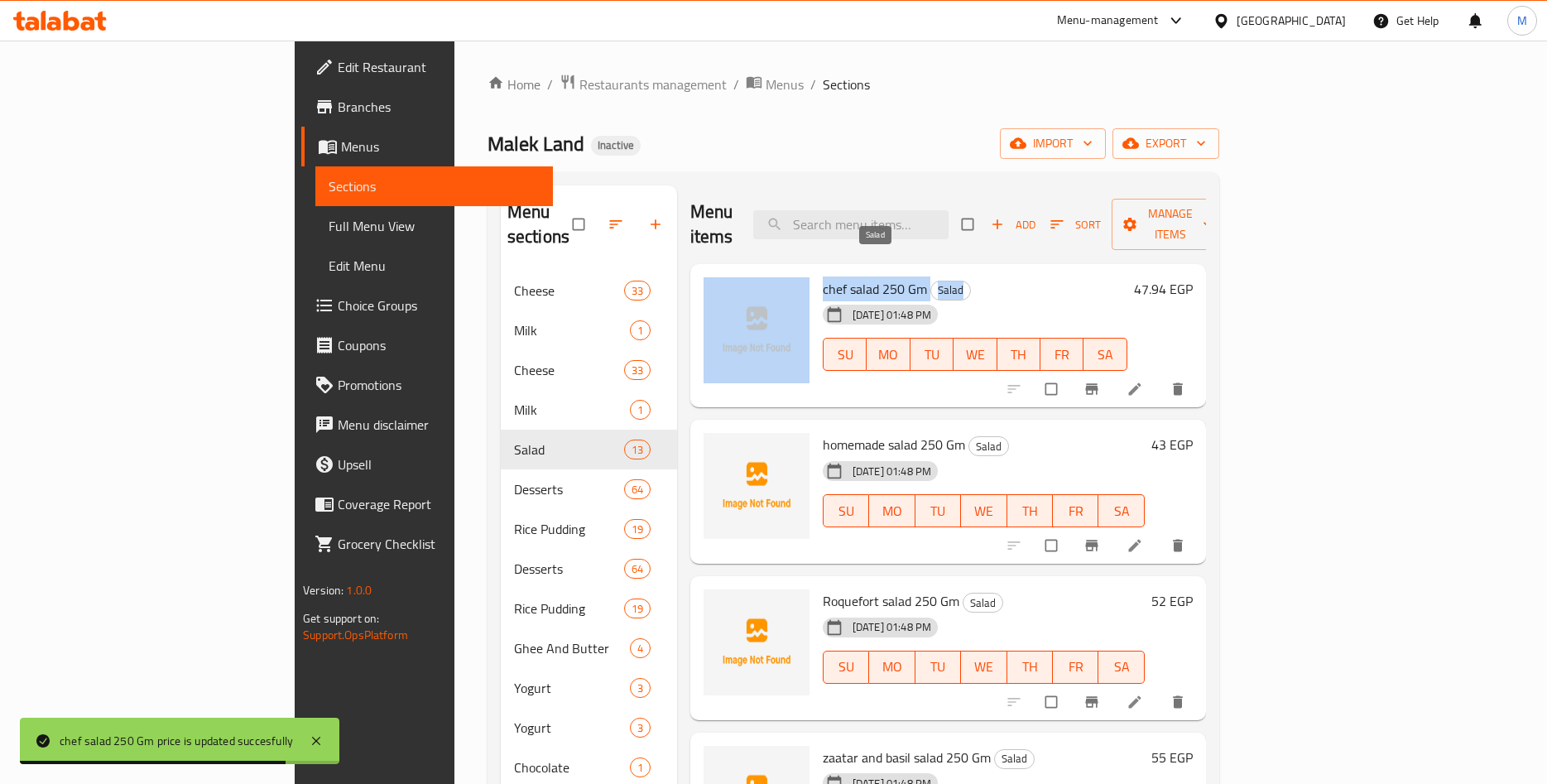
drag, startPoint x: 742, startPoint y: 259, endPoint x: 975, endPoint y: 272, distance: 233.4
click at [932, 271] on div "chef salad 250 Gm Salad [DATE] 01:48 PM SU MO TU WE TH FR SA 47.94 EGP" at bounding box center [948, 336] width 503 height 131
click at [1034, 277] on h6 "chef salad 250 Gm Salad" at bounding box center [976, 288] width 305 height 23
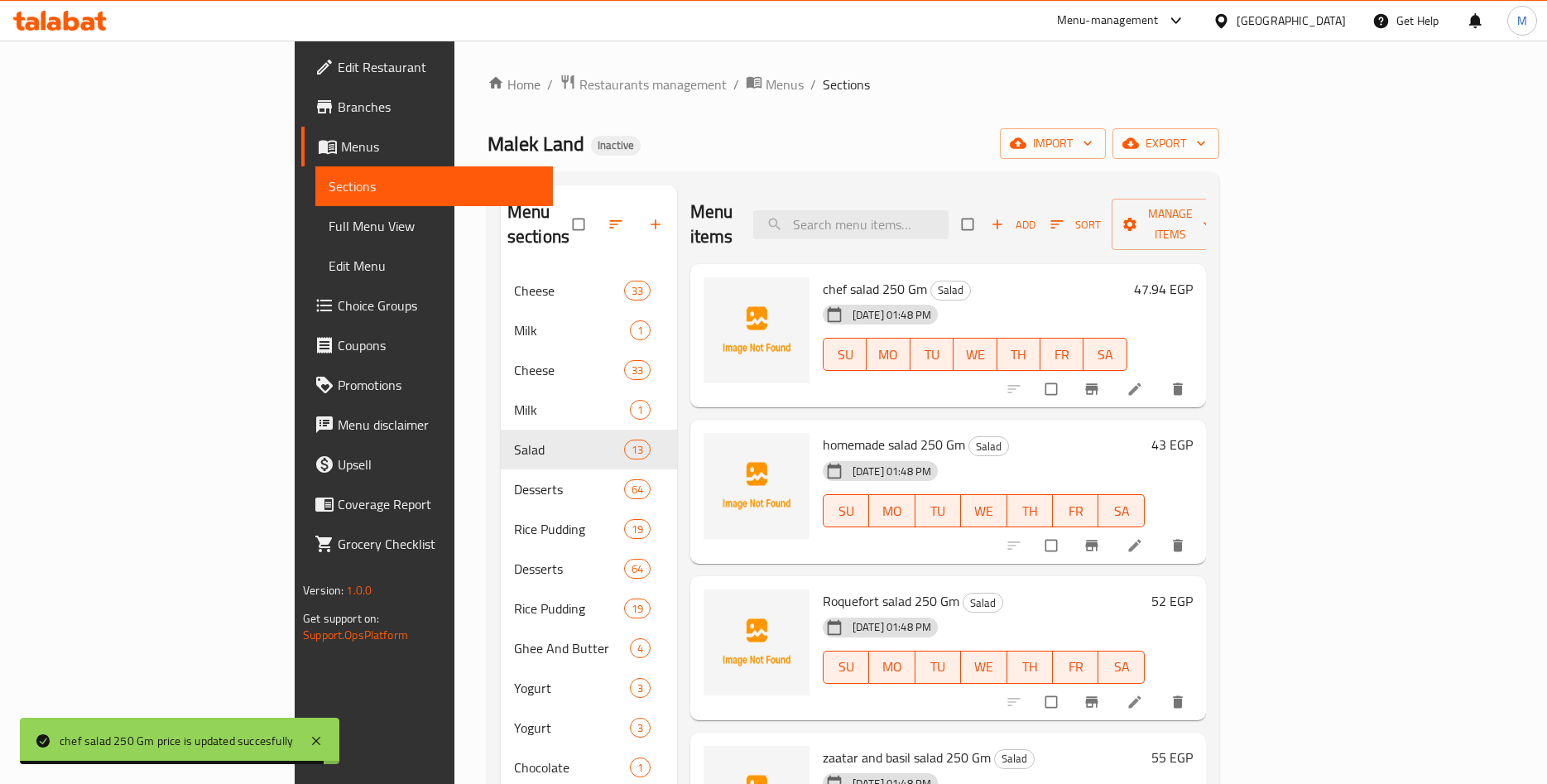
scroll to position [130, 0]
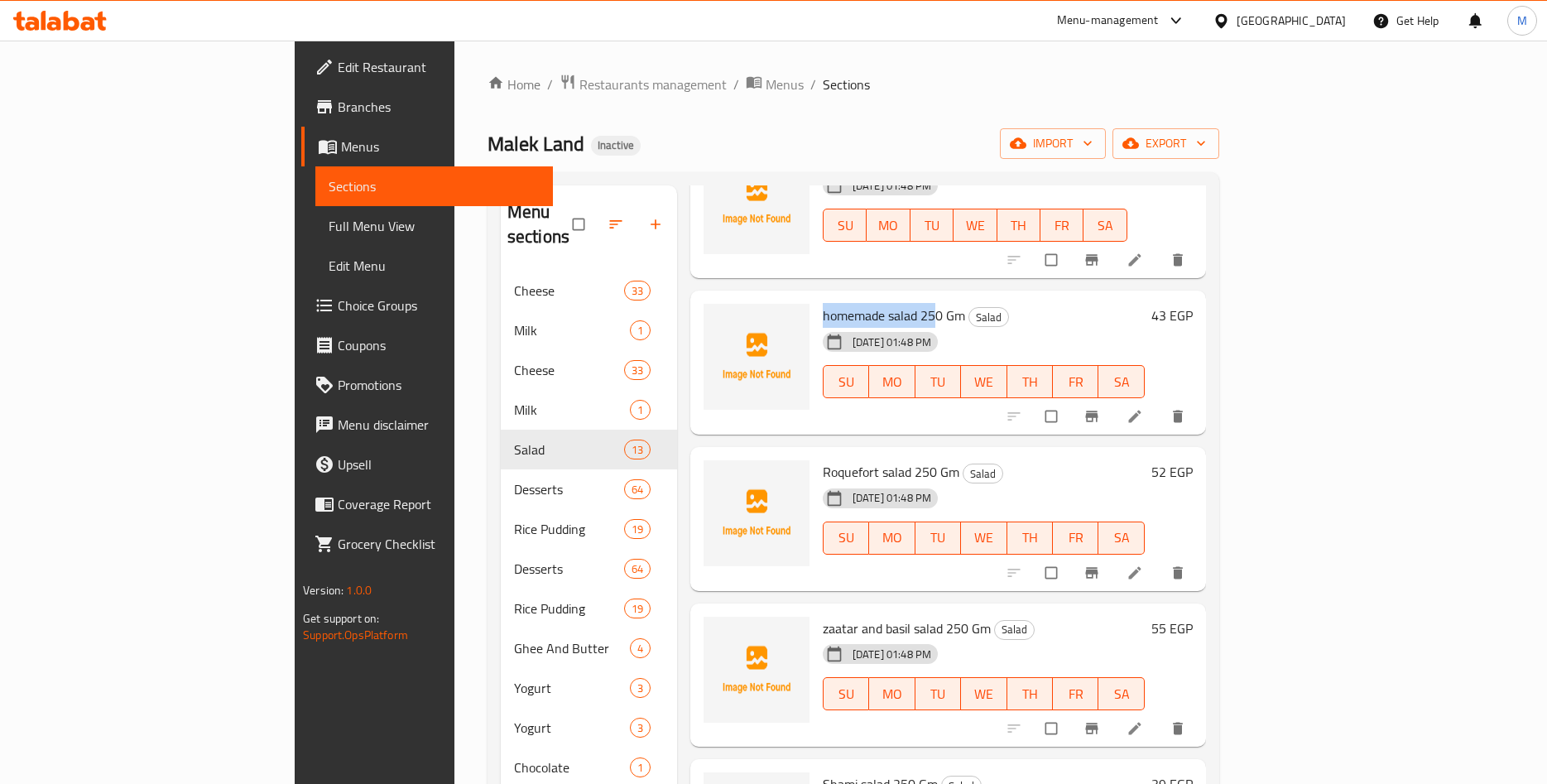
drag, startPoint x: 747, startPoint y: 291, endPoint x: 866, endPoint y: 292, distance: 119.0
click at [866, 298] on div "homemade salad 250 Gm Salad [DATE] 01:48 PM SU MO TU WE TH FR SA" at bounding box center [983, 362] width 335 height 131
click at [866, 303] on span "homemade salad 250 Gm" at bounding box center [894, 315] width 142 height 25
click at [1193, 304] on h6 "43 EGP" at bounding box center [1172, 315] width 41 height 23
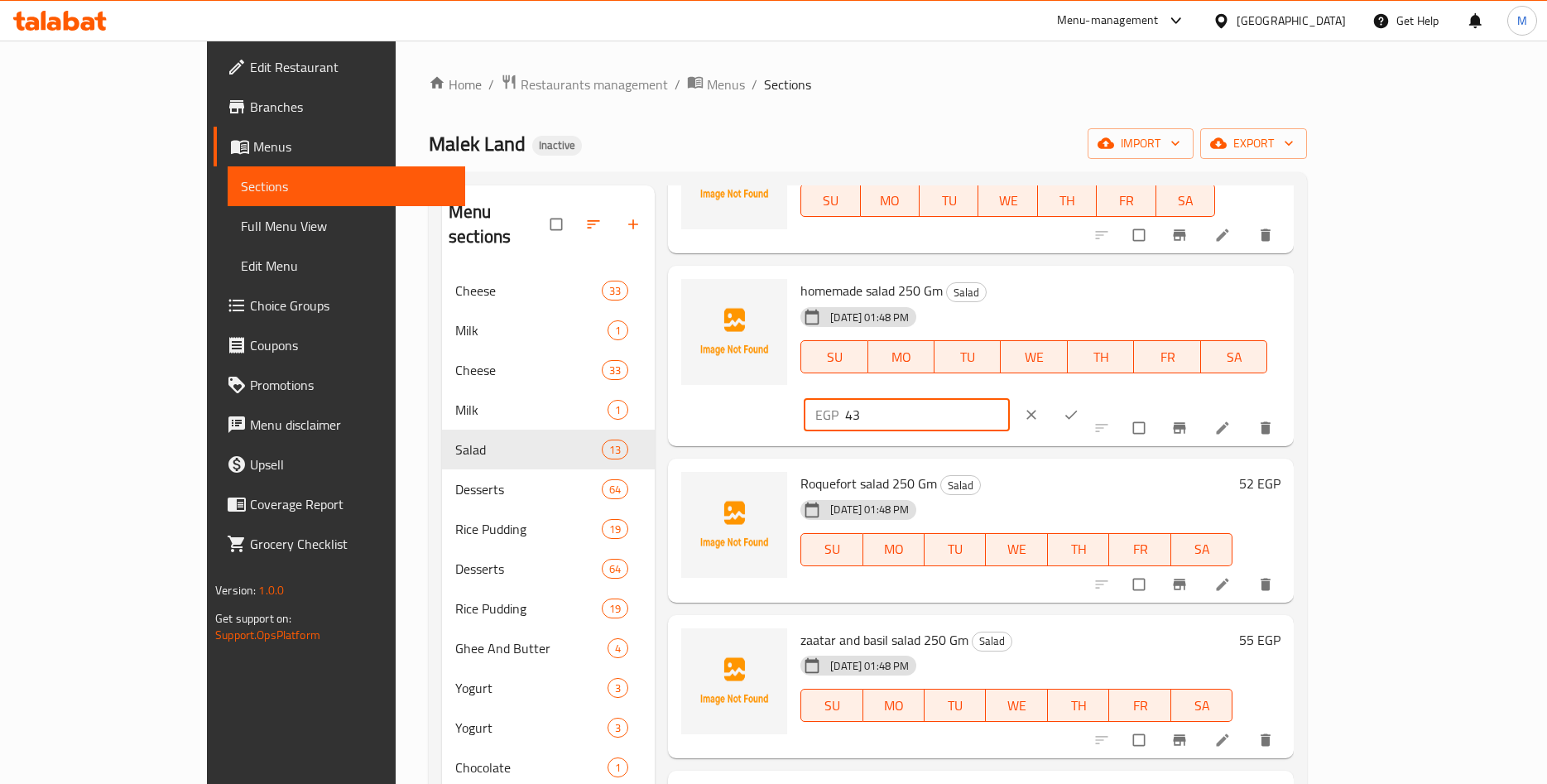
drag, startPoint x: 1292, startPoint y: 292, endPoint x: 1181, endPoint y: 298, distance: 111.2
click at [1010, 398] on input "43" at bounding box center [927, 414] width 165 height 33
paste input "2.84"
type input "42.84"
click at [1078, 411] on icon "ok" at bounding box center [1071, 415] width 13 height 9
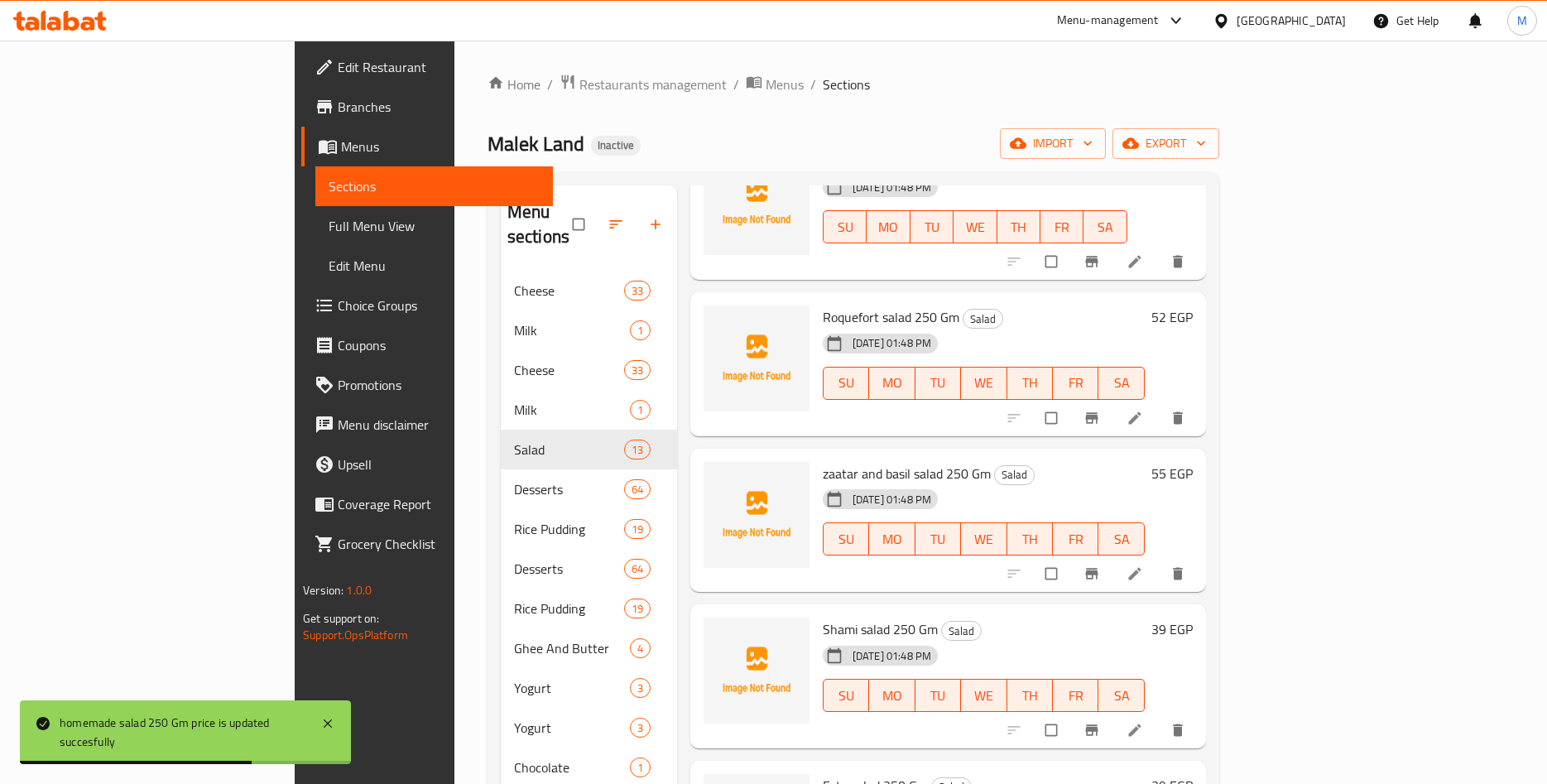
scroll to position [258, 0]
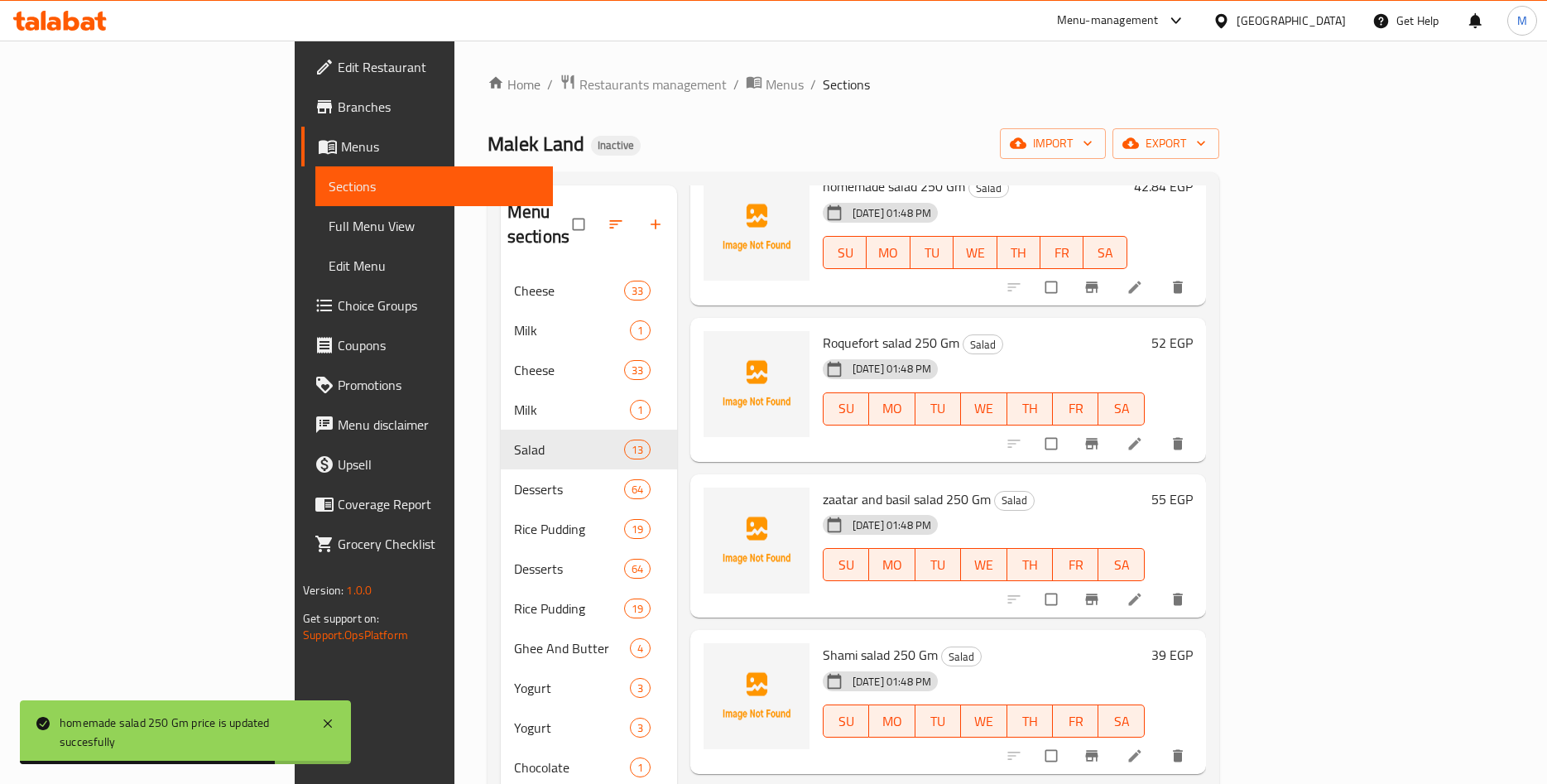
click at [1193, 331] on h6 "52 EGP" at bounding box center [1172, 342] width 41 height 23
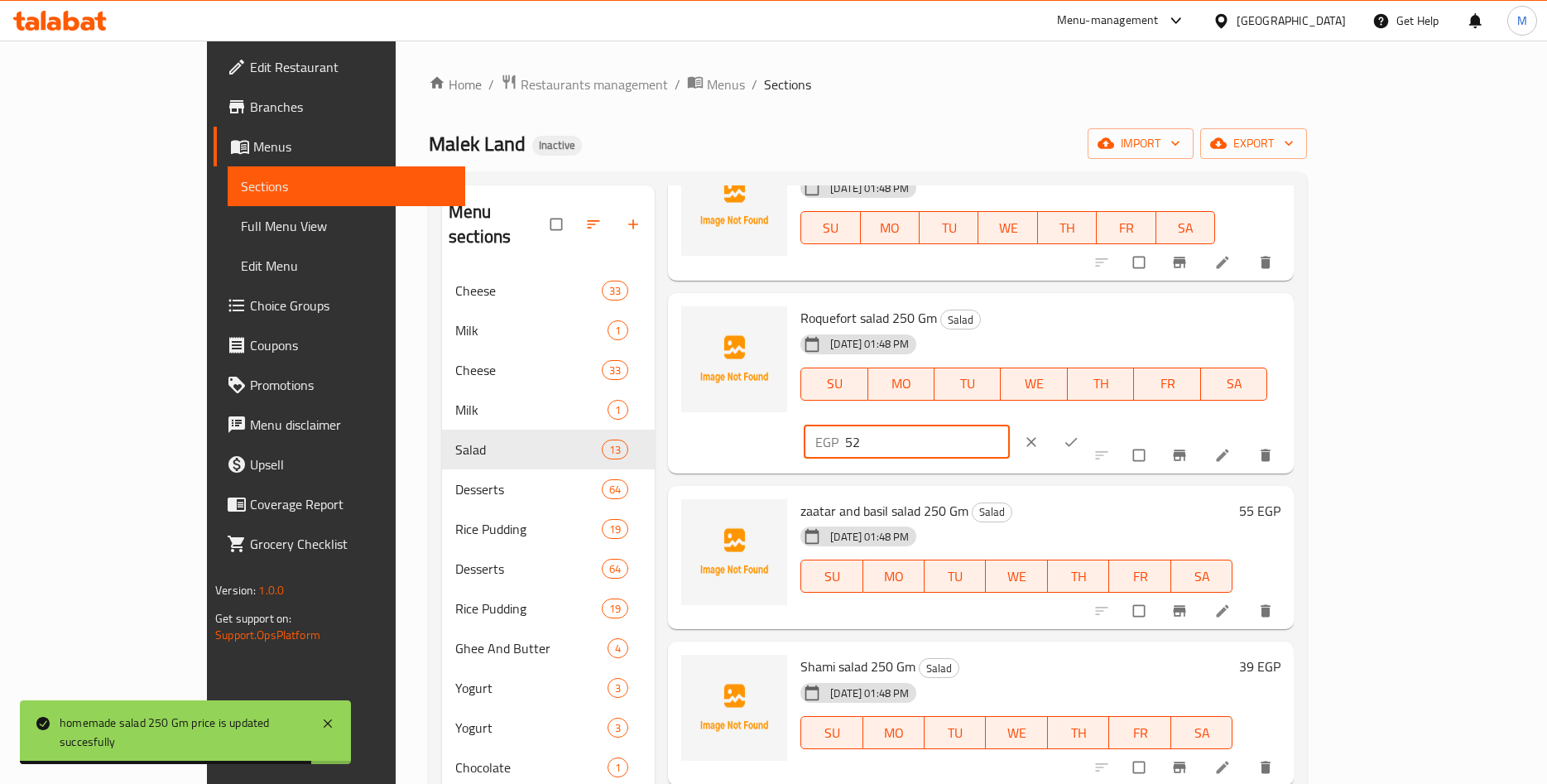
drag, startPoint x: 1153, startPoint y: 330, endPoint x: 1119, endPoint y: 330, distance: 34.0
click at [1010, 425] on input "52" at bounding box center [927, 442] width 165 height 33
paste input ".02"
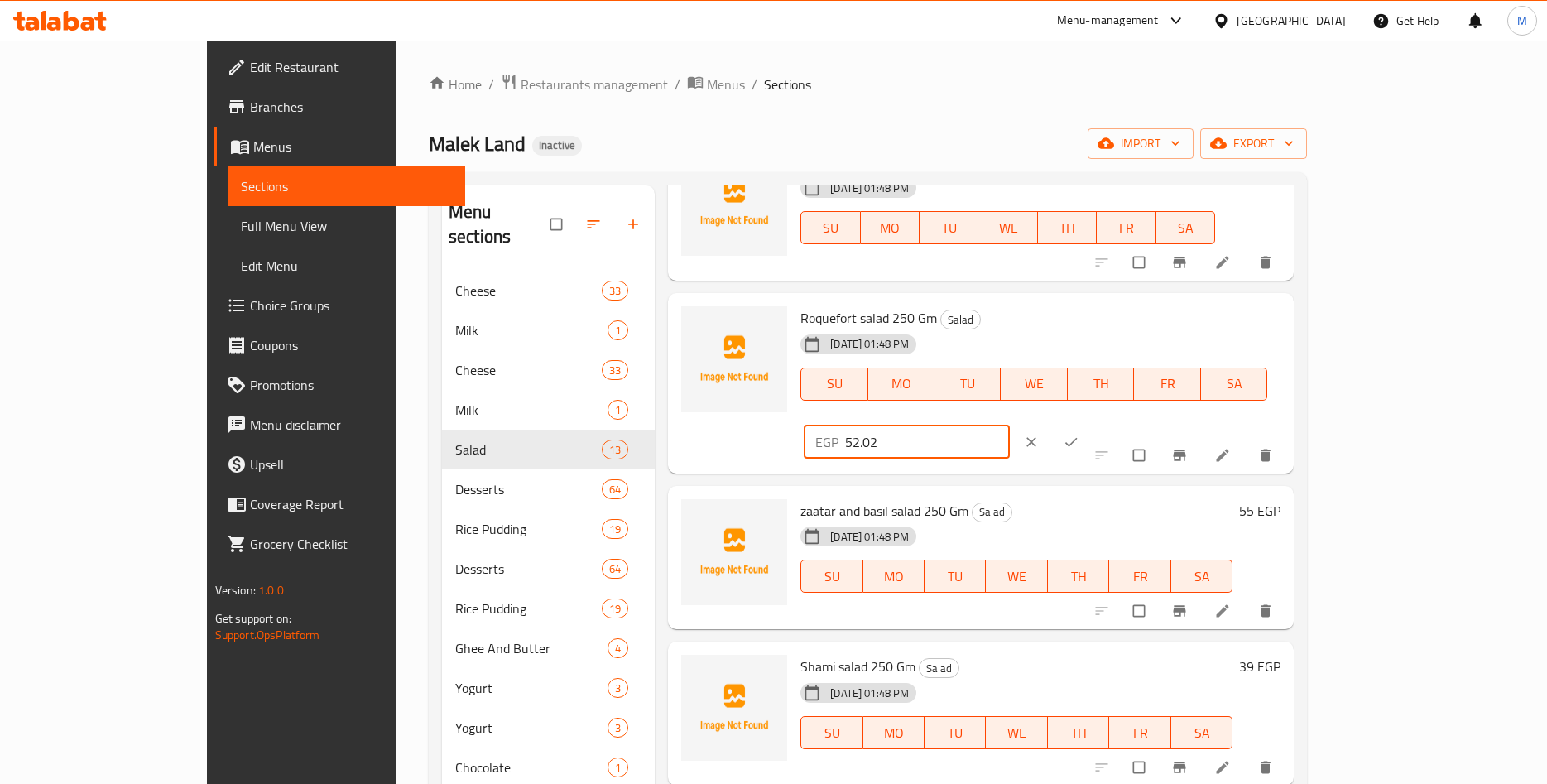
type input "52.02"
click at [1080, 434] on icon "ok" at bounding box center [1071, 442] width 16 height 16
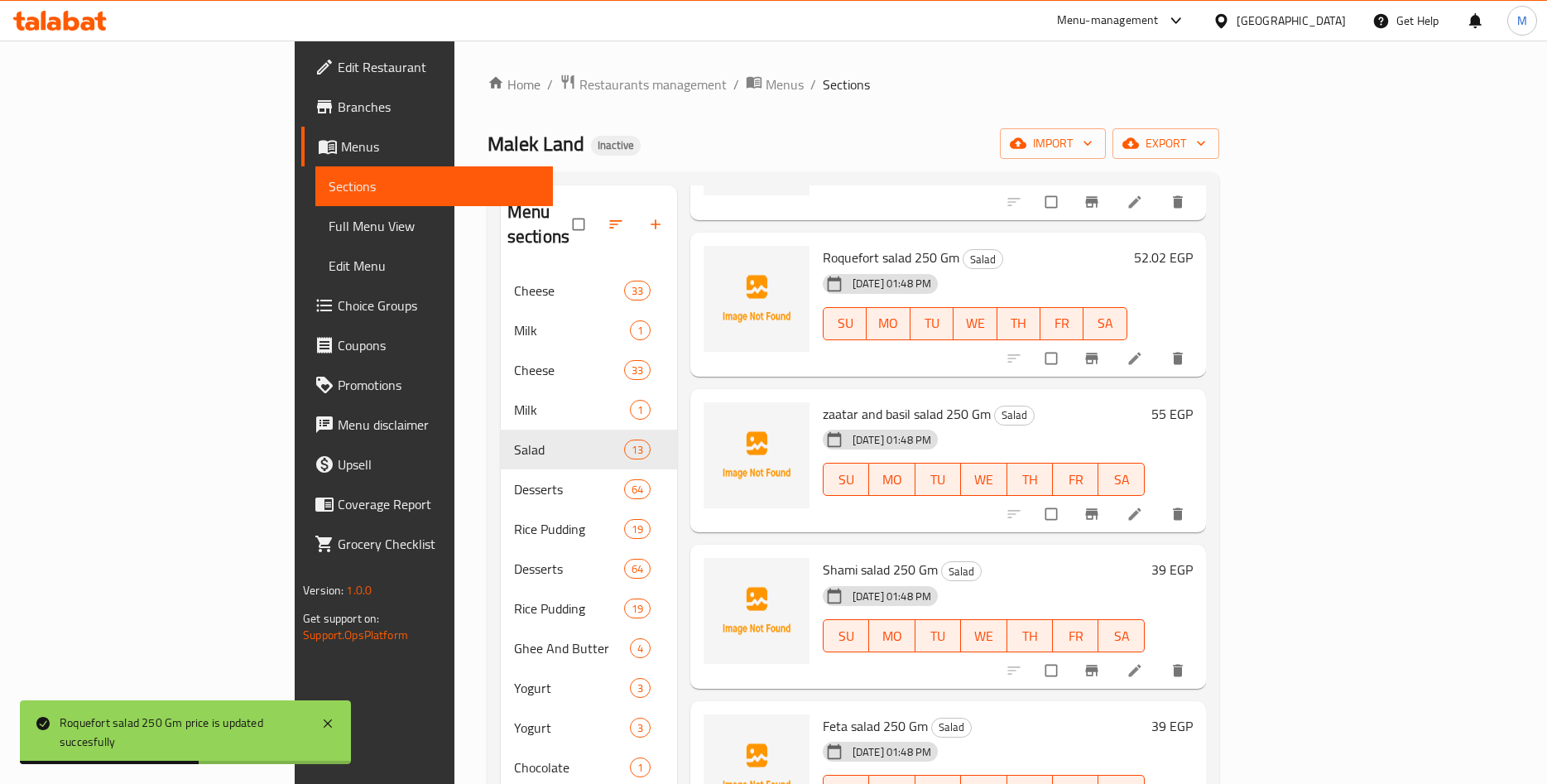
scroll to position [388, 0]
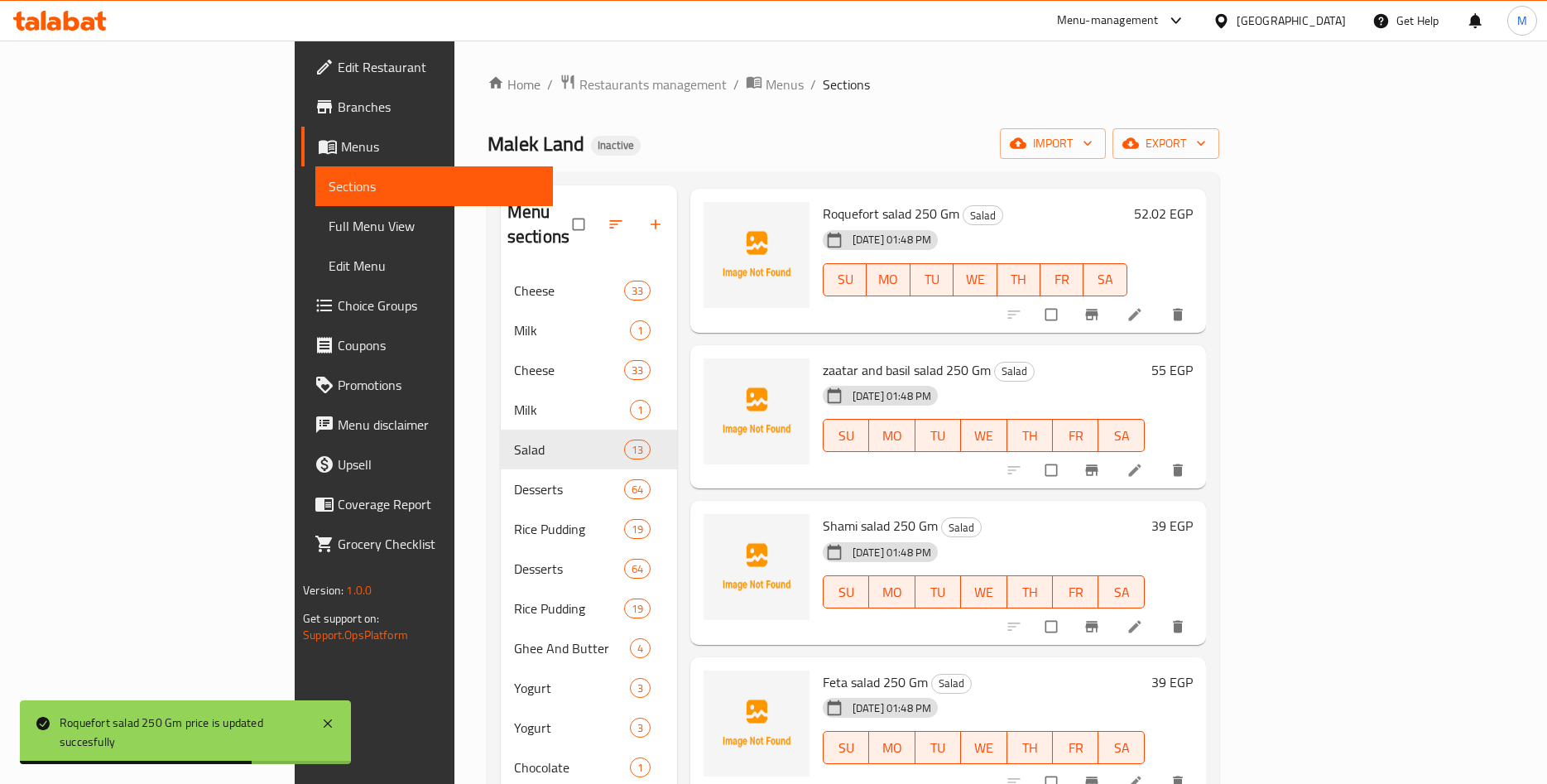
click at [1193, 359] on h6 "55 EGP" at bounding box center [1172, 370] width 41 height 23
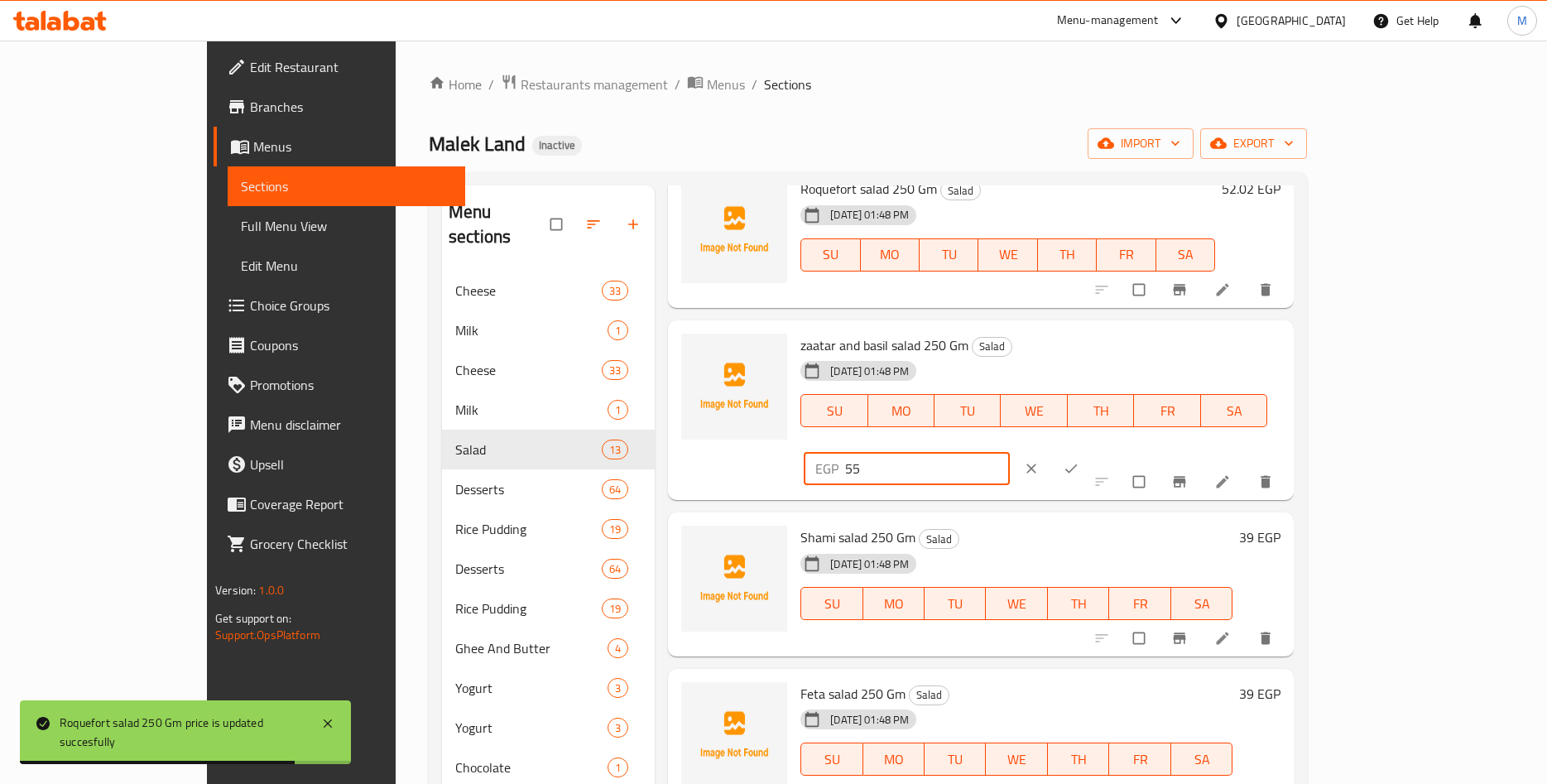
drag, startPoint x: 1256, startPoint y: 351, endPoint x: 1119, endPoint y: 353, distance: 137.0
click at [1010, 452] on input "55" at bounding box center [927, 468] width 165 height 33
paste input ".08"
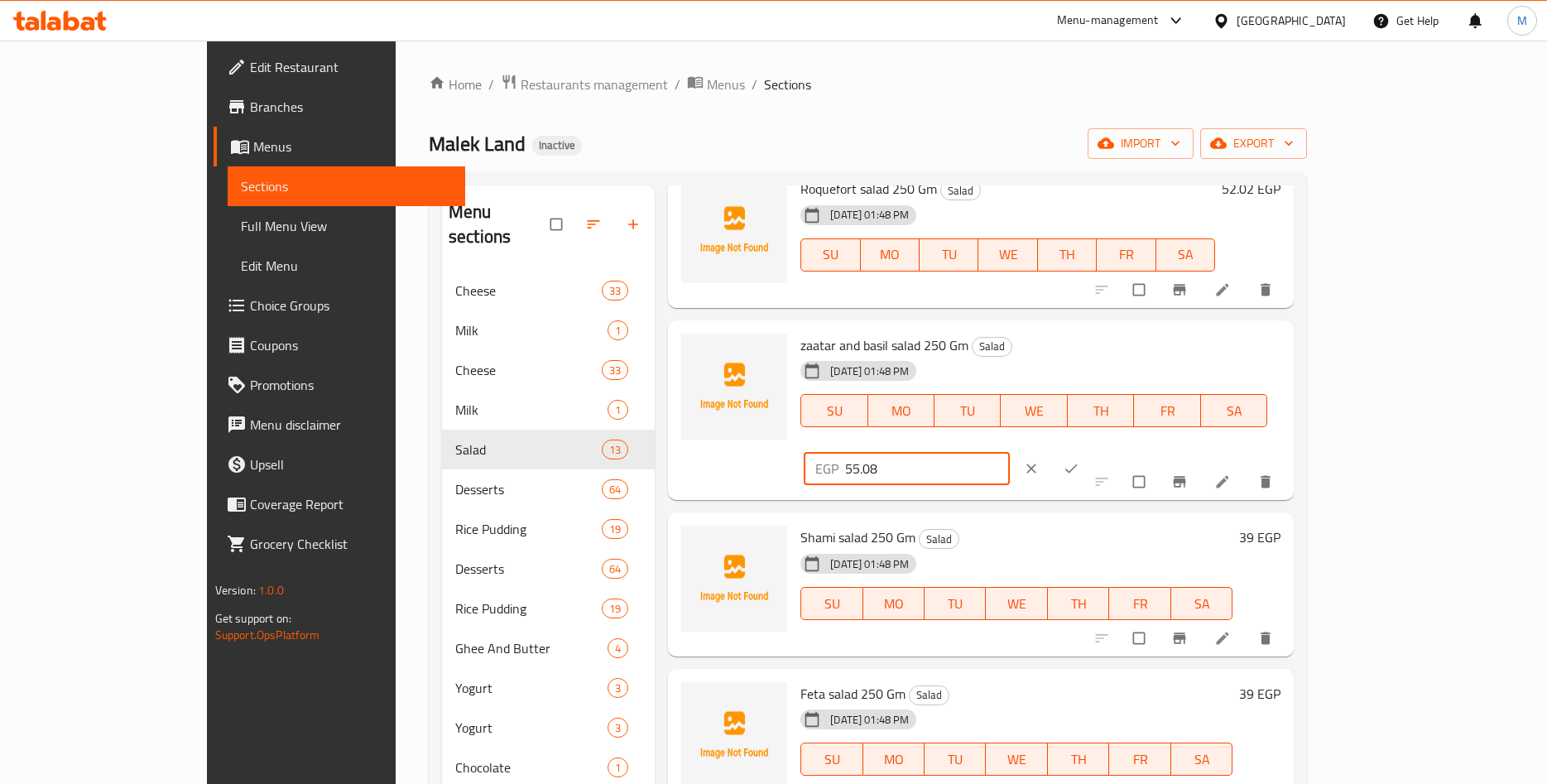
type input "55.08"
click at [1040, 460] on icon "clear" at bounding box center [1031, 468] width 16 height 16
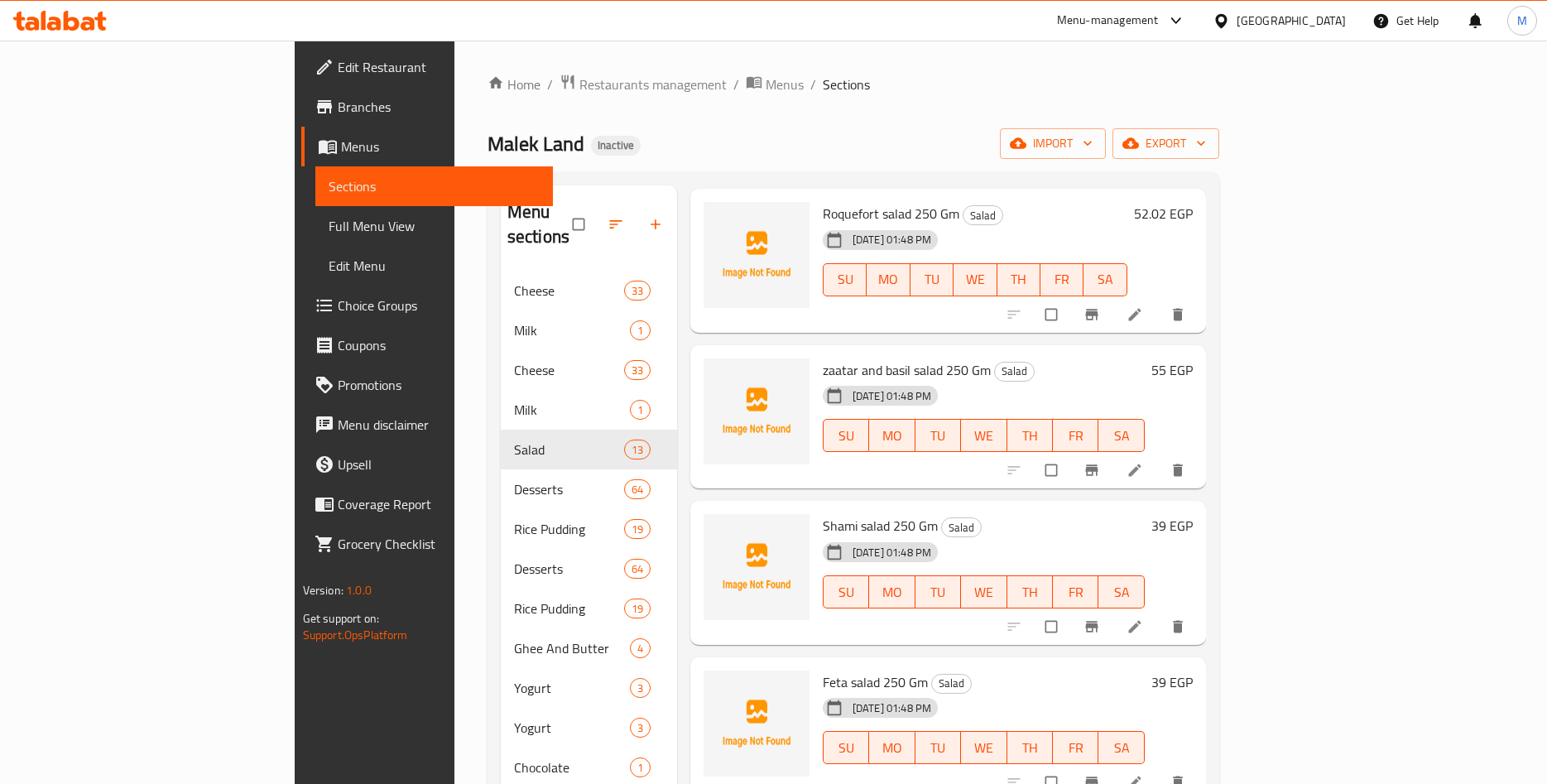
click at [1193, 359] on h6 "55 EGP" at bounding box center [1172, 370] width 41 height 23
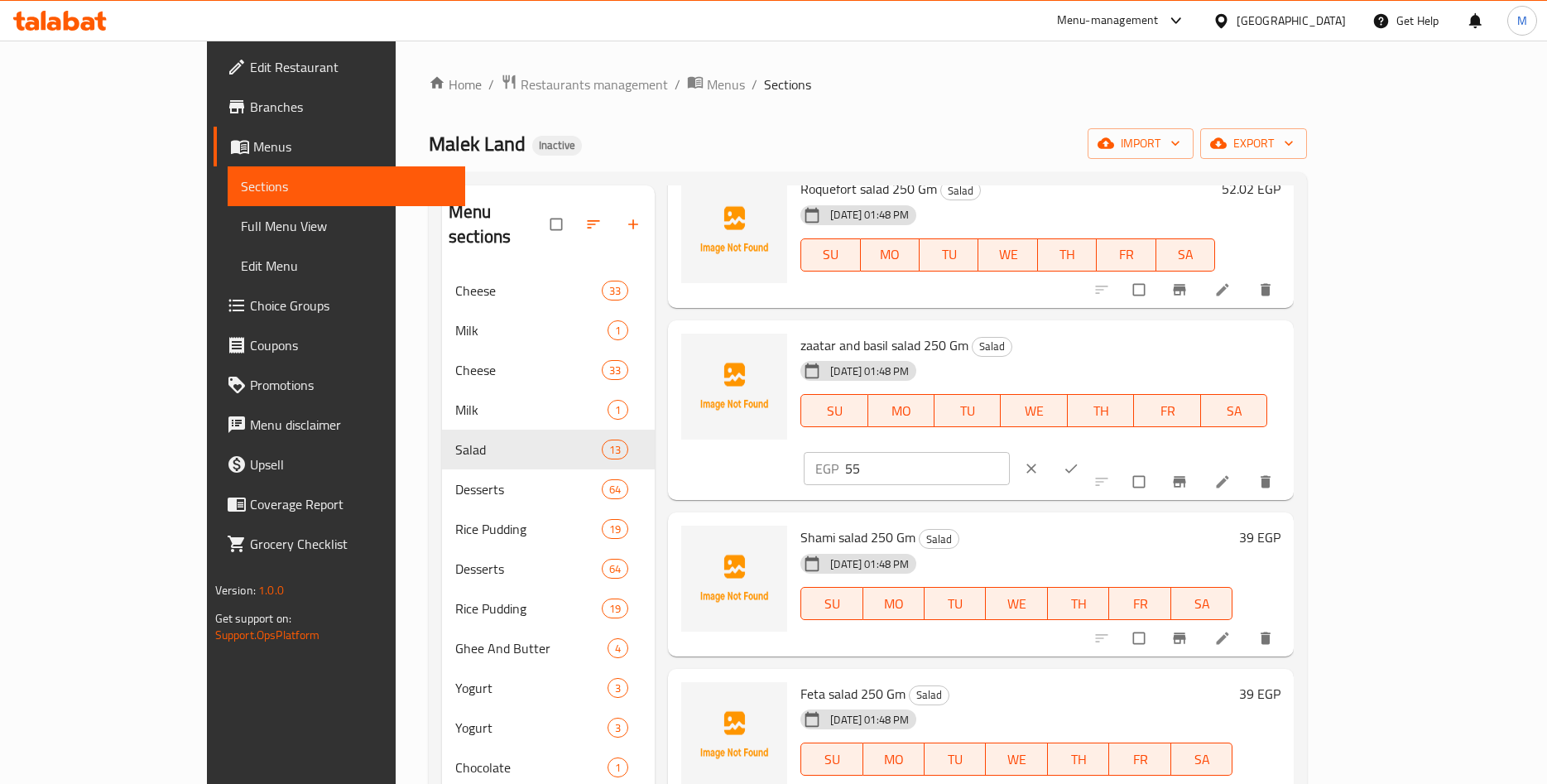
drag, startPoint x: 1297, startPoint y: 348, endPoint x: 1191, endPoint y: 350, distance: 106.0
click at [1010, 452] on input "55" at bounding box center [927, 468] width 165 height 33
paste input ".08"
type input "55.08"
click at [1080, 460] on icon "ok" at bounding box center [1071, 468] width 16 height 16
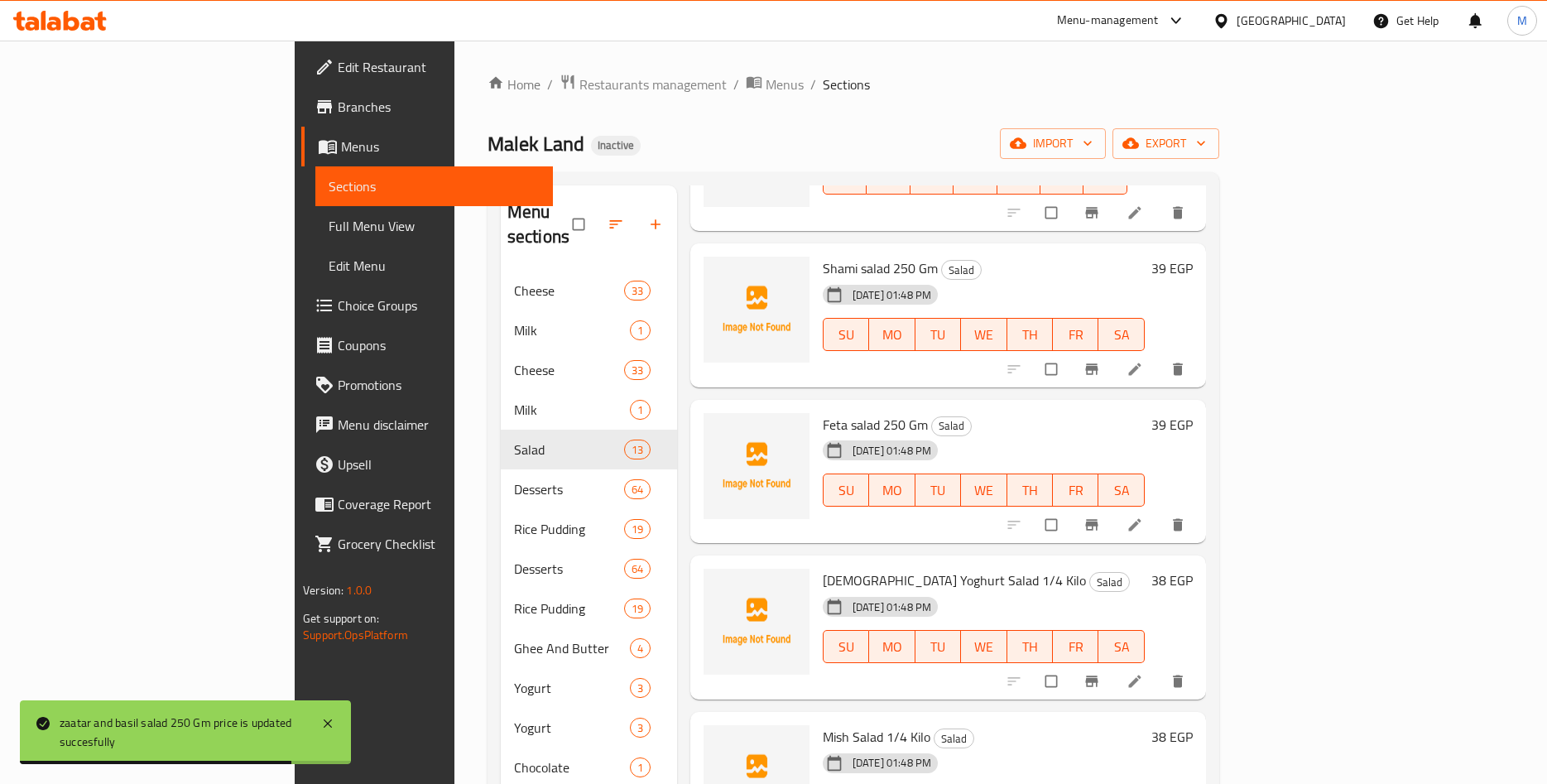
scroll to position [646, 0]
click at [1193, 256] on h6 "39 EGP" at bounding box center [1172, 267] width 41 height 23
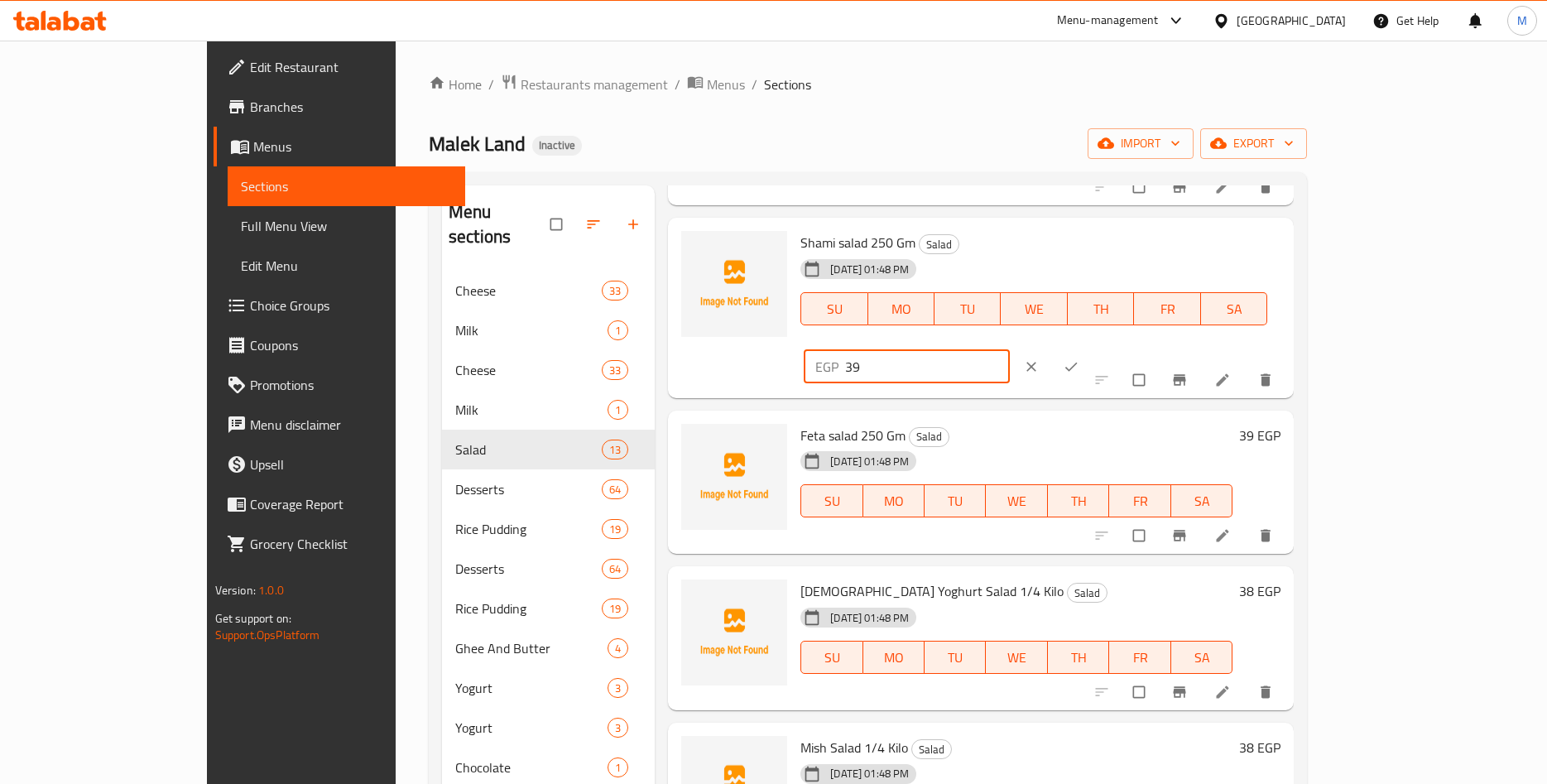
drag, startPoint x: 1314, startPoint y: 242, endPoint x: 1136, endPoint y: 255, distance: 178.5
click at [1010, 350] on input "39" at bounding box center [927, 367] width 165 height 33
paste input "8.76"
type input "38.76"
drag, startPoint x: 1458, startPoint y: 251, endPoint x: 1426, endPoint y: 257, distance: 32.6
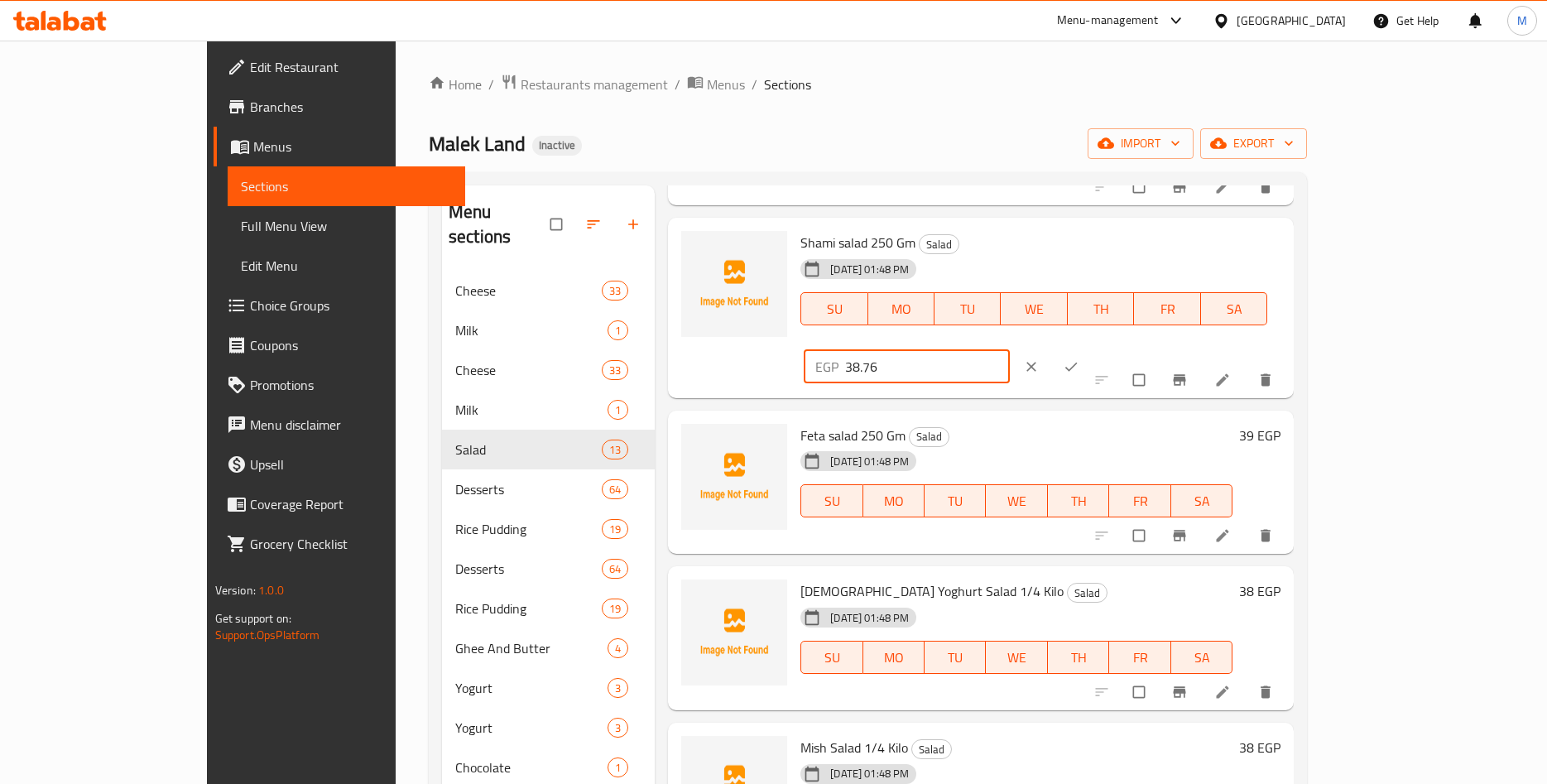
click at [1082, 359] on span "ok" at bounding box center [1073, 367] width 20 height 16
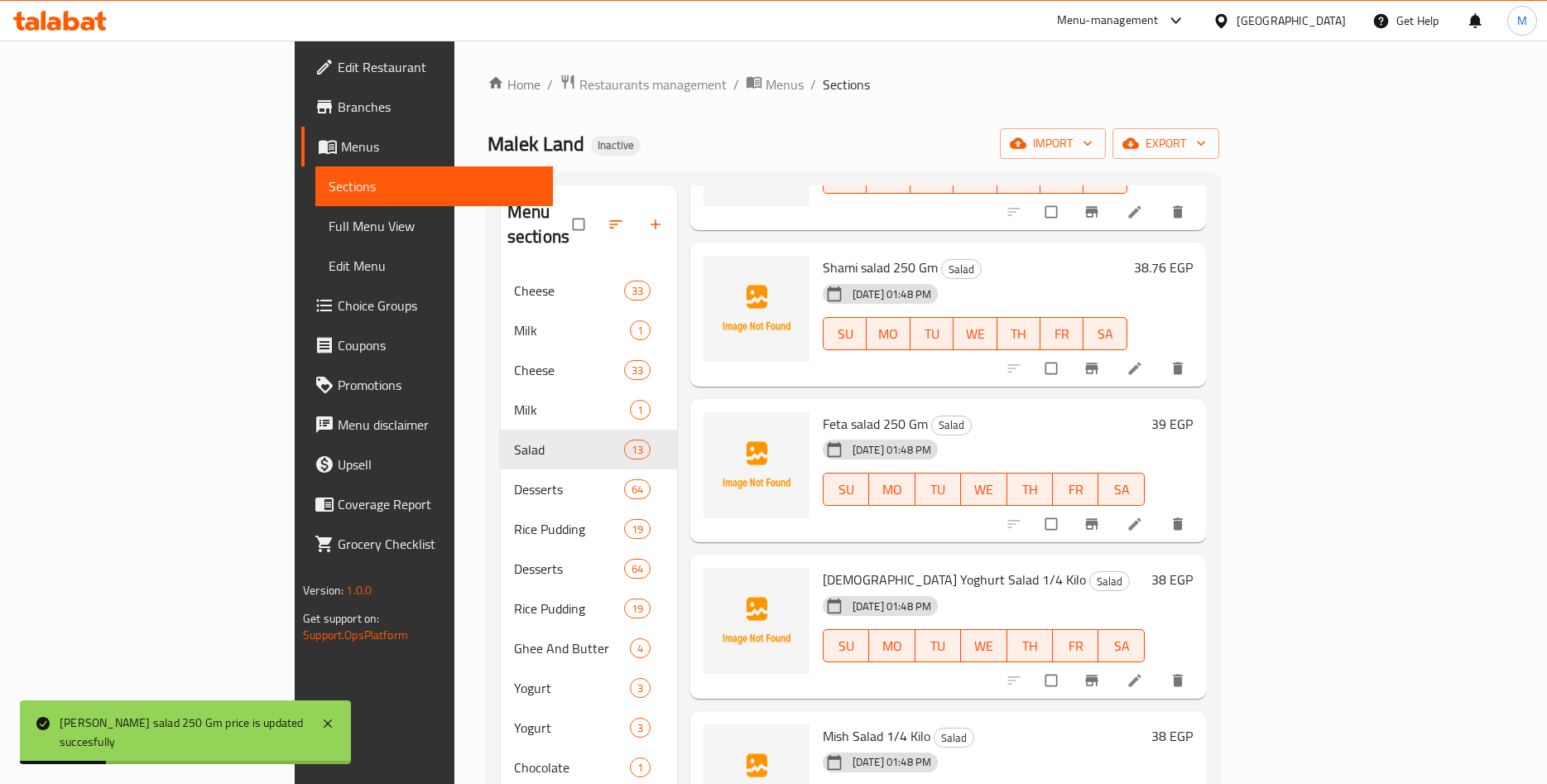
click at [1193, 413] on h6 "39 EGP" at bounding box center [1172, 423] width 41 height 23
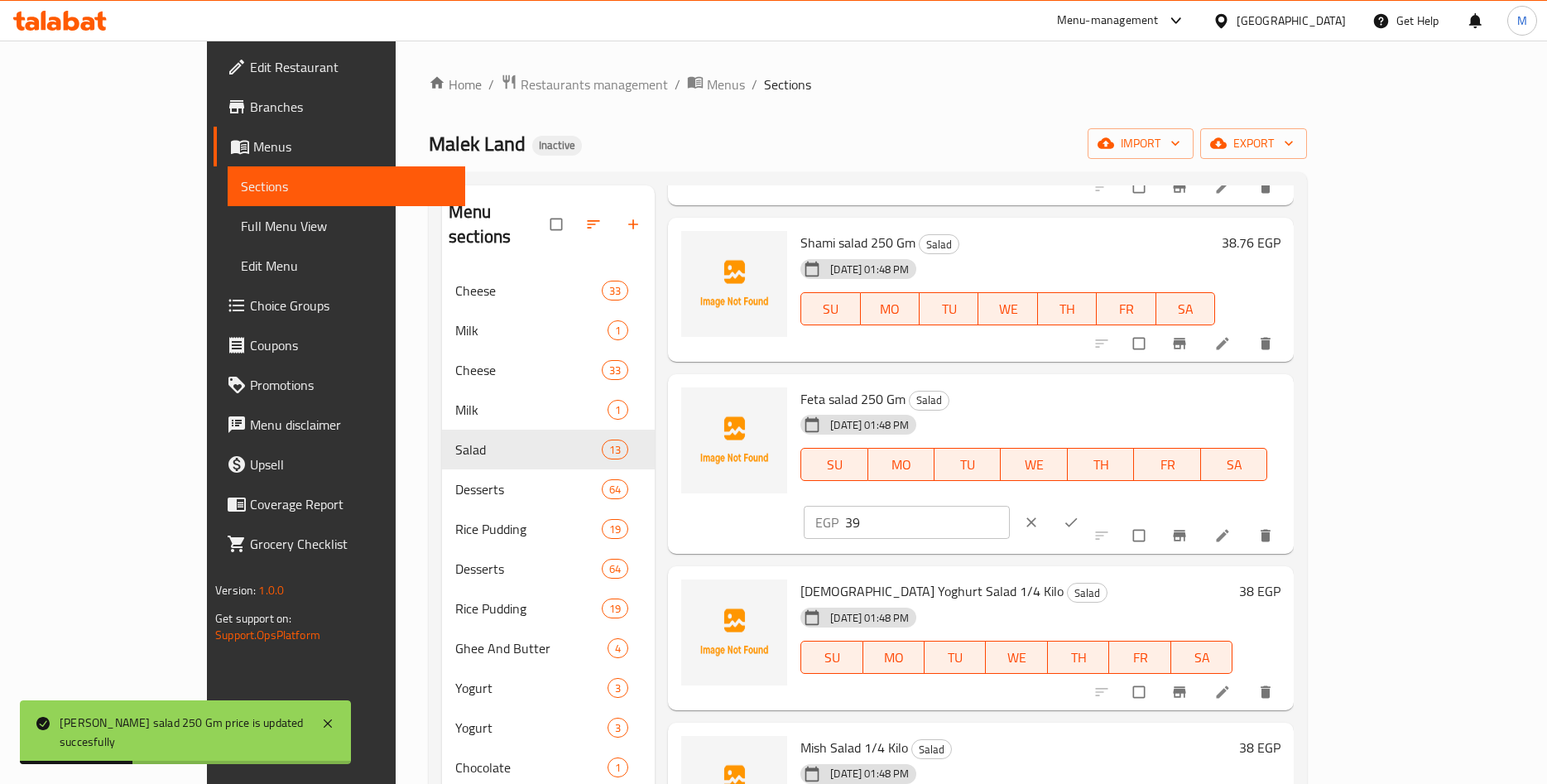
drag, startPoint x: 1281, startPoint y: 406, endPoint x: 1151, endPoint y: 417, distance: 130.5
click at [1010, 506] on input "39" at bounding box center [927, 522] width 165 height 33
paste input "8.76"
type input "38.76"
click at [1080, 514] on icon "ok" at bounding box center [1071, 522] width 16 height 16
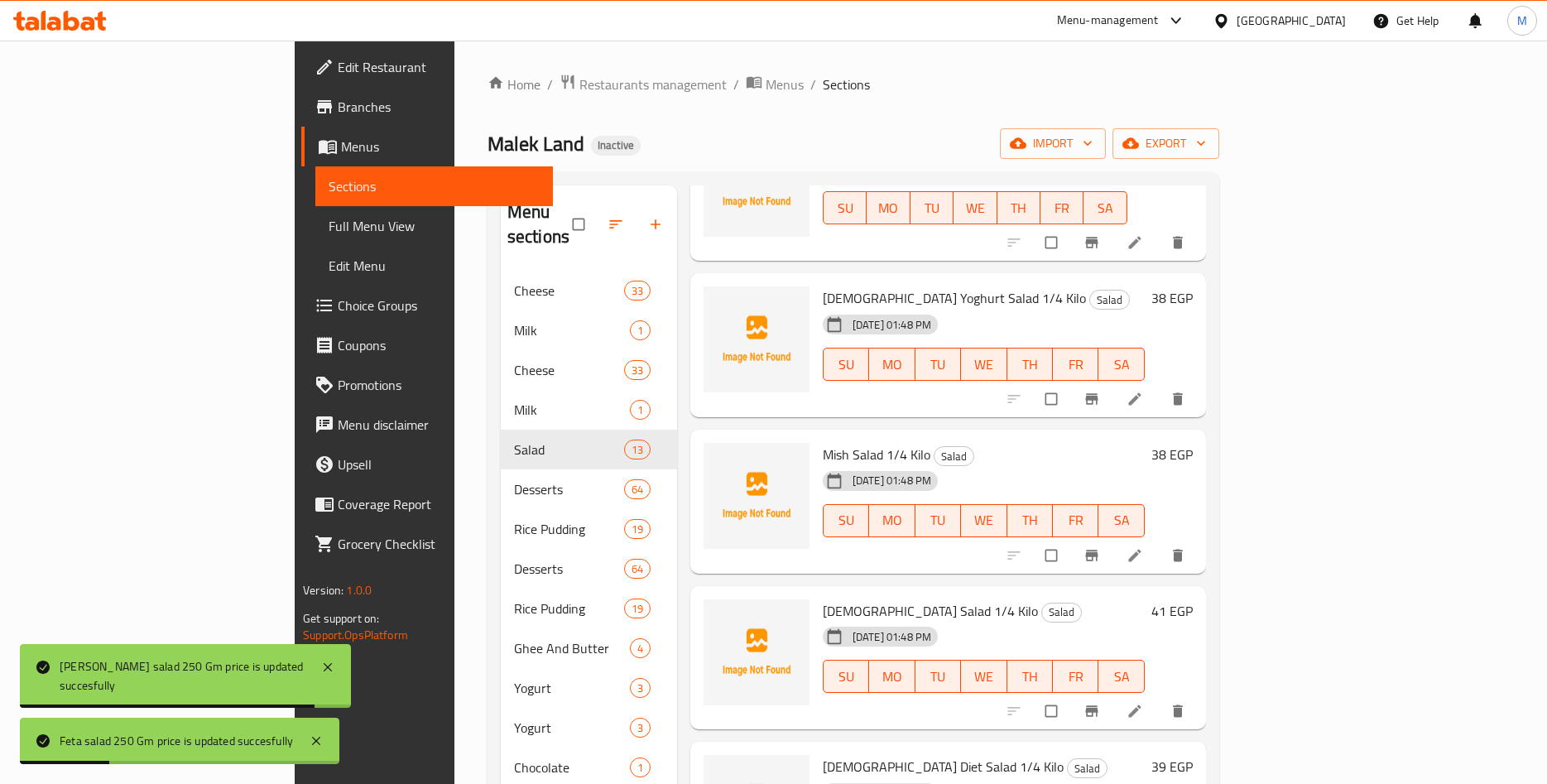
scroll to position [904, 0]
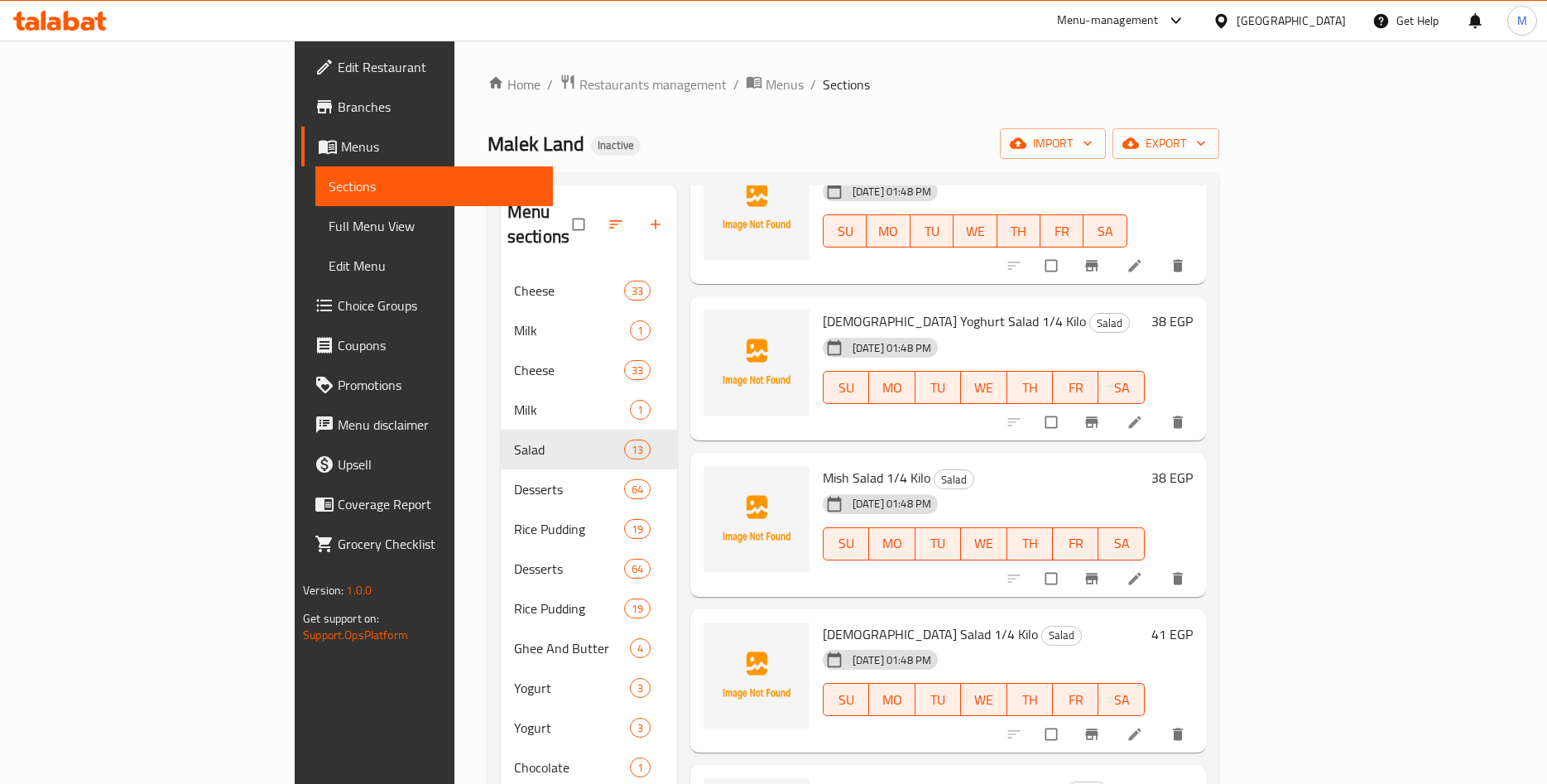
click at [1193, 309] on h6 "38 EGP" at bounding box center [1172, 320] width 41 height 23
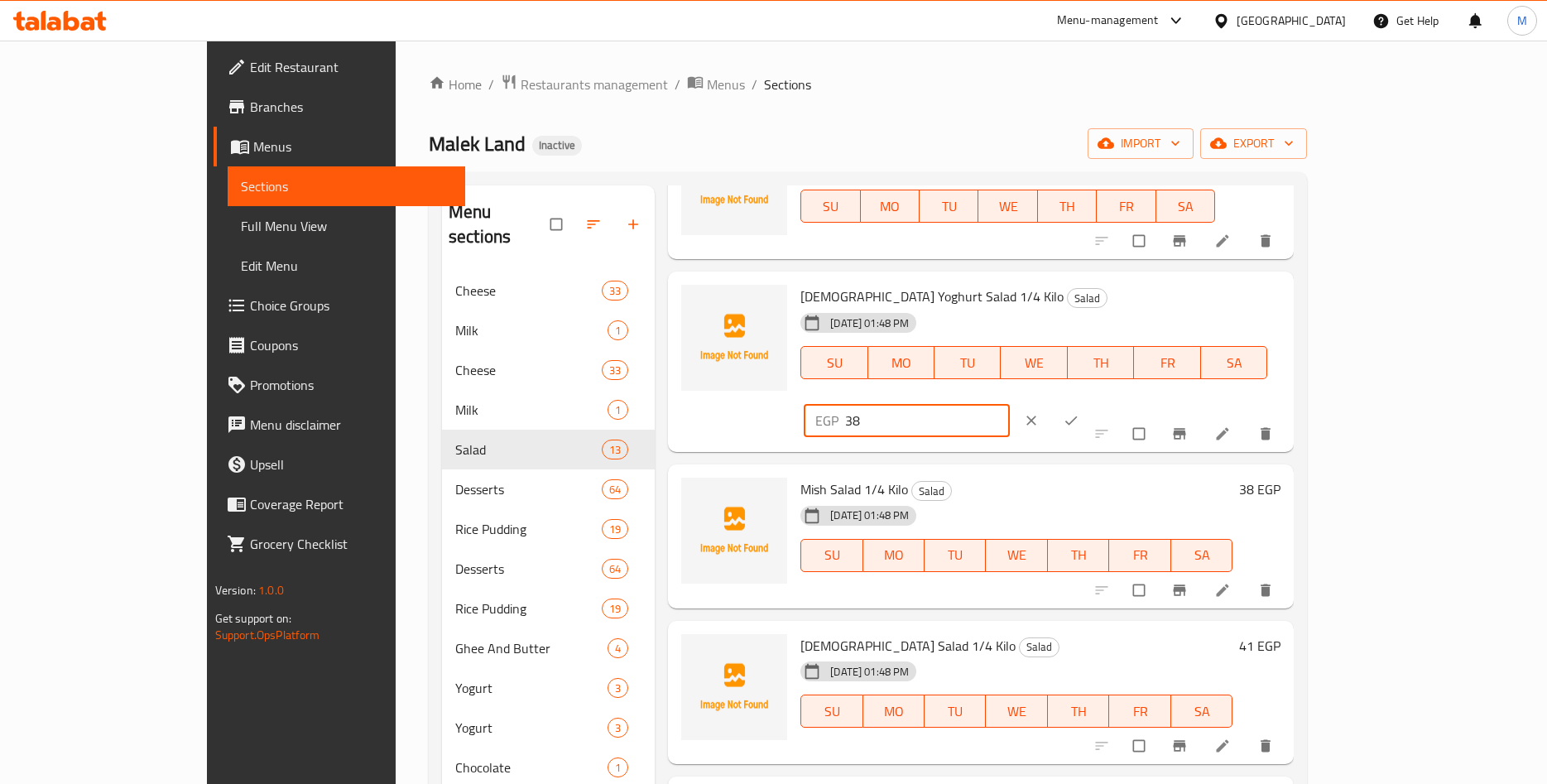
drag, startPoint x: 1261, startPoint y: 300, endPoint x: 1118, endPoint y: 304, distance: 143.1
click at [1010, 404] on input "38" at bounding box center [927, 421] width 165 height 33
paste input "7.74"
type input "37.74"
click at [1078, 416] on icon "ok" at bounding box center [1071, 421] width 13 height 9
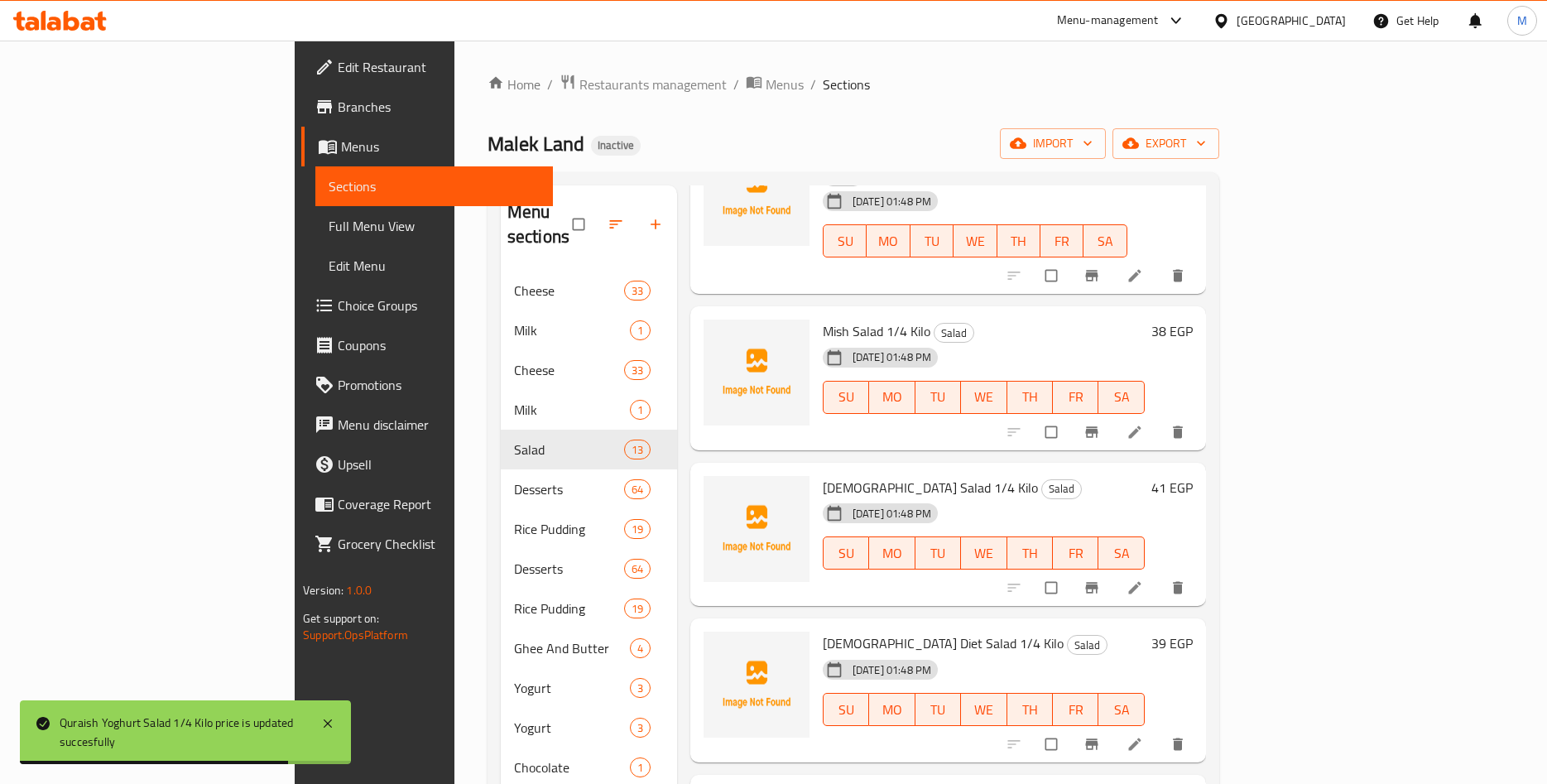
scroll to position [1033, 0]
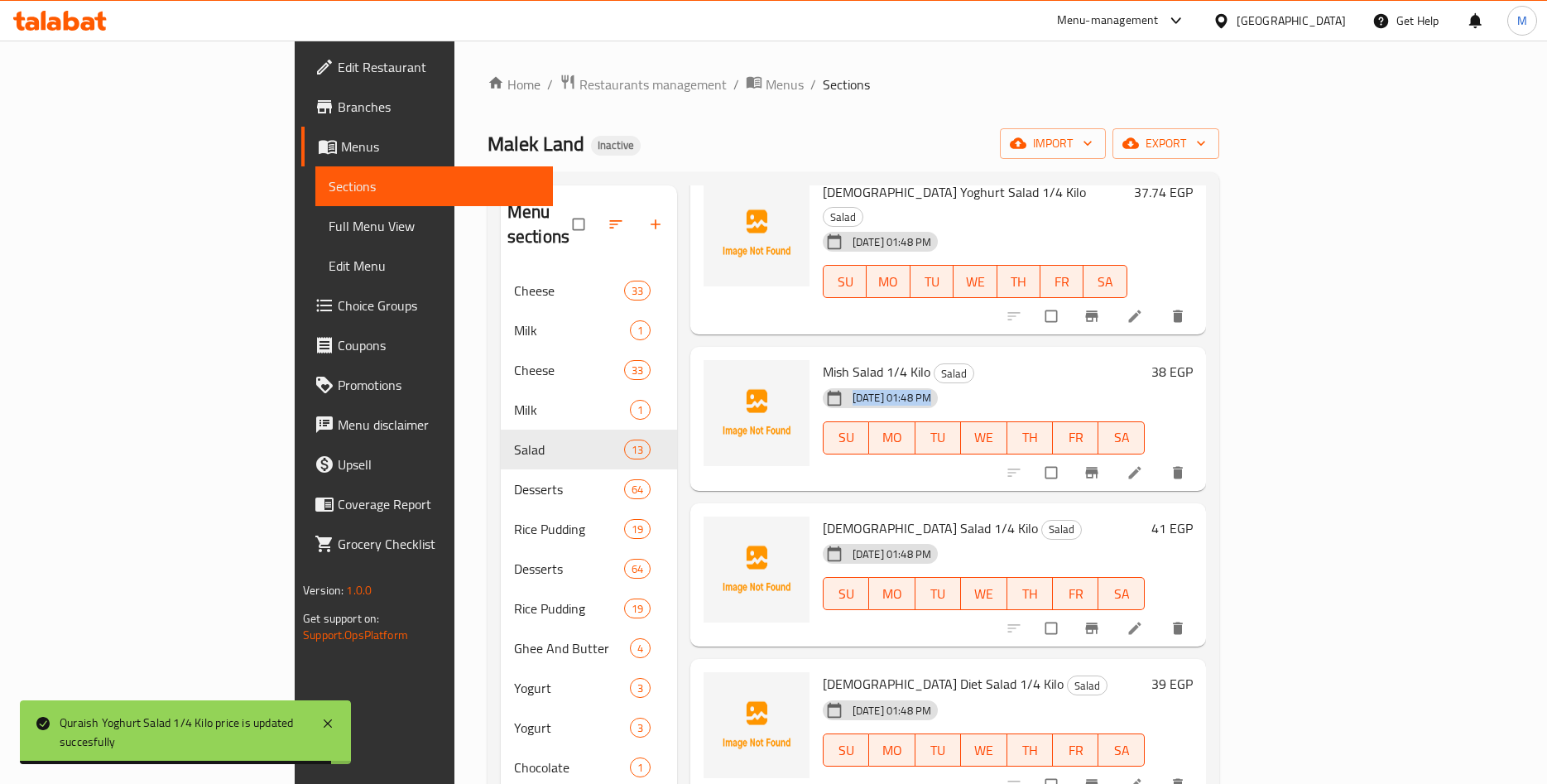
drag, startPoint x: 769, startPoint y: 318, endPoint x: 860, endPoint y: 337, distance: 93.0
click at [860, 353] on div "Mish Salad 1/4 Kilo Salad [DATE] 01:48 PM SU MO TU WE TH FR SA" at bounding box center [983, 418] width 335 height 131
click at [1010, 361] on h6 "Mish Salad 1/4 Kilo Salad" at bounding box center [984, 371] width 322 height 23
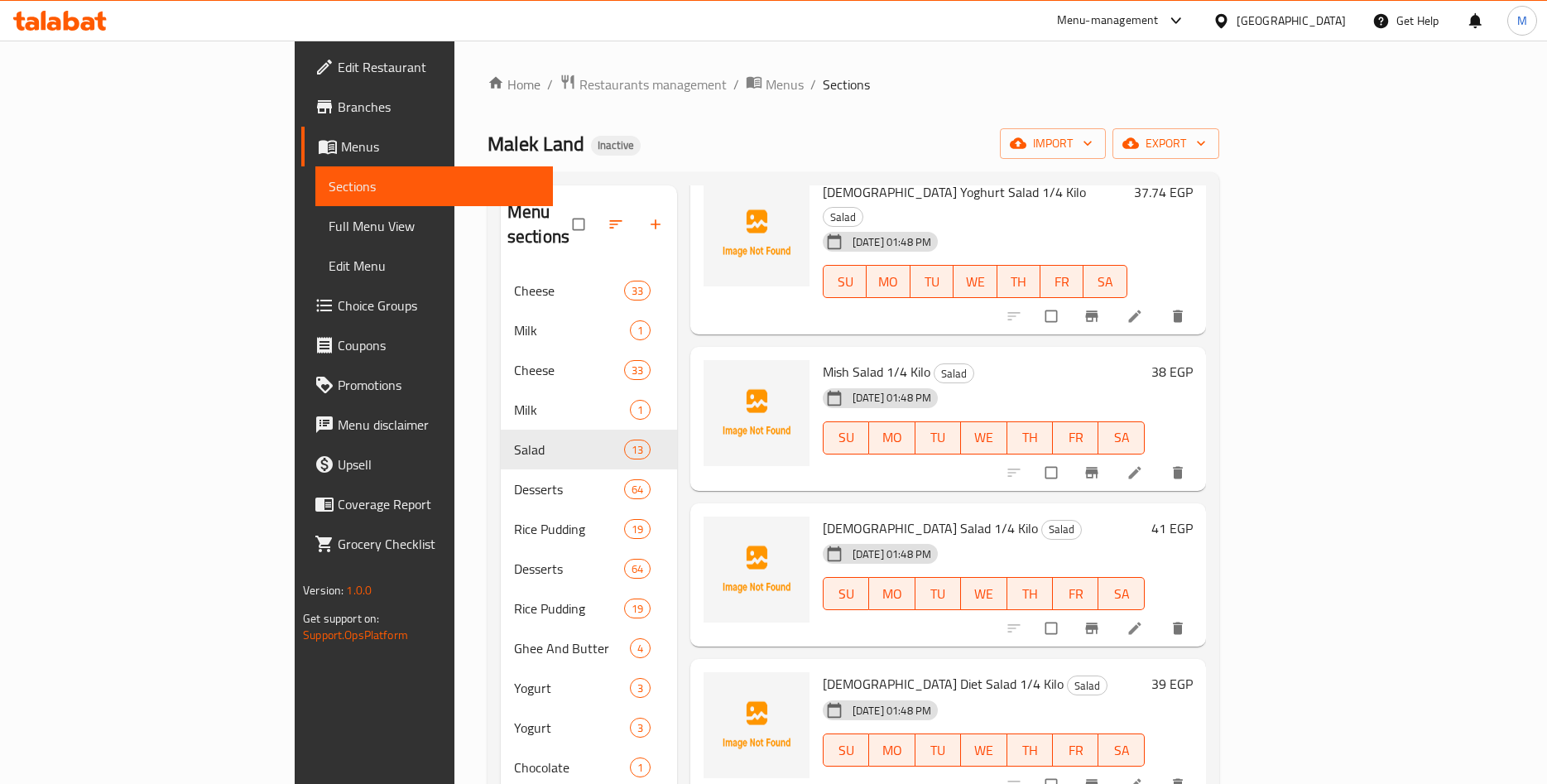
click at [1193, 361] on h6 "38 EGP" at bounding box center [1172, 371] width 41 height 23
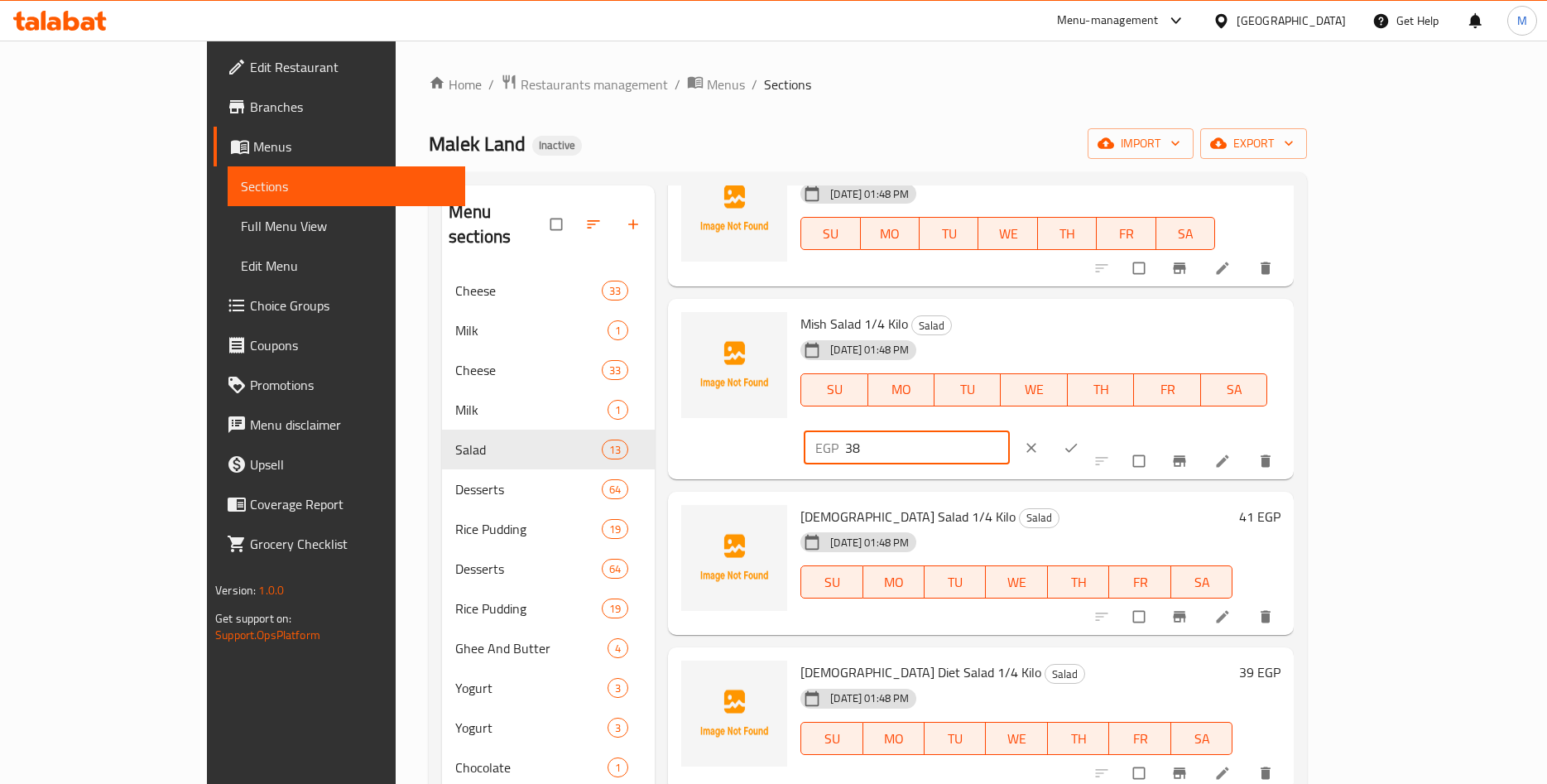
drag, startPoint x: 1288, startPoint y: 335, endPoint x: 1094, endPoint y: 337, distance: 194.0
click at [1010, 432] on input "38" at bounding box center [927, 448] width 165 height 33
paste input ".25"
type input "38.25"
click at [1080, 440] on icon "ok" at bounding box center [1071, 448] width 16 height 16
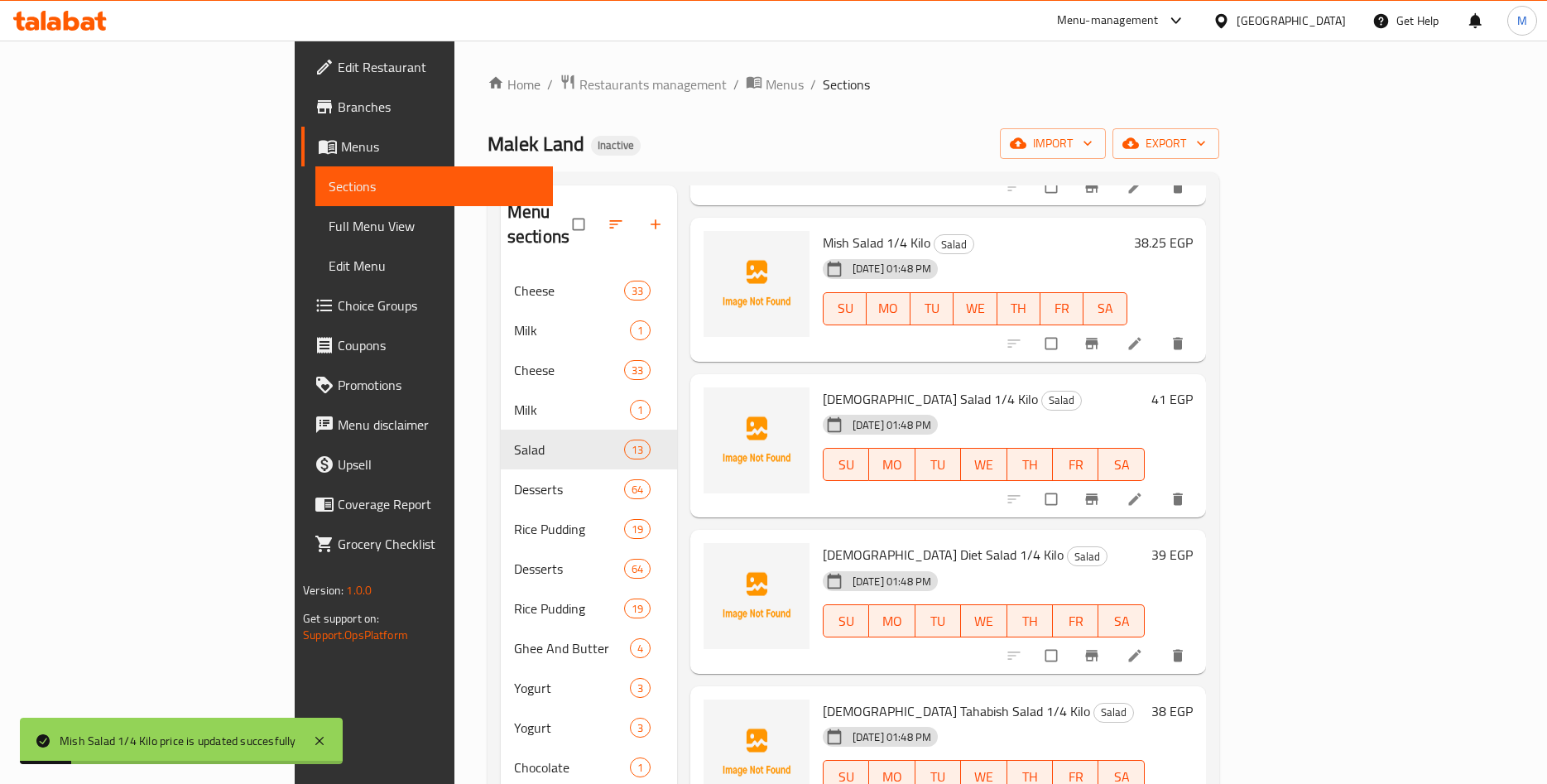
scroll to position [1288, 0]
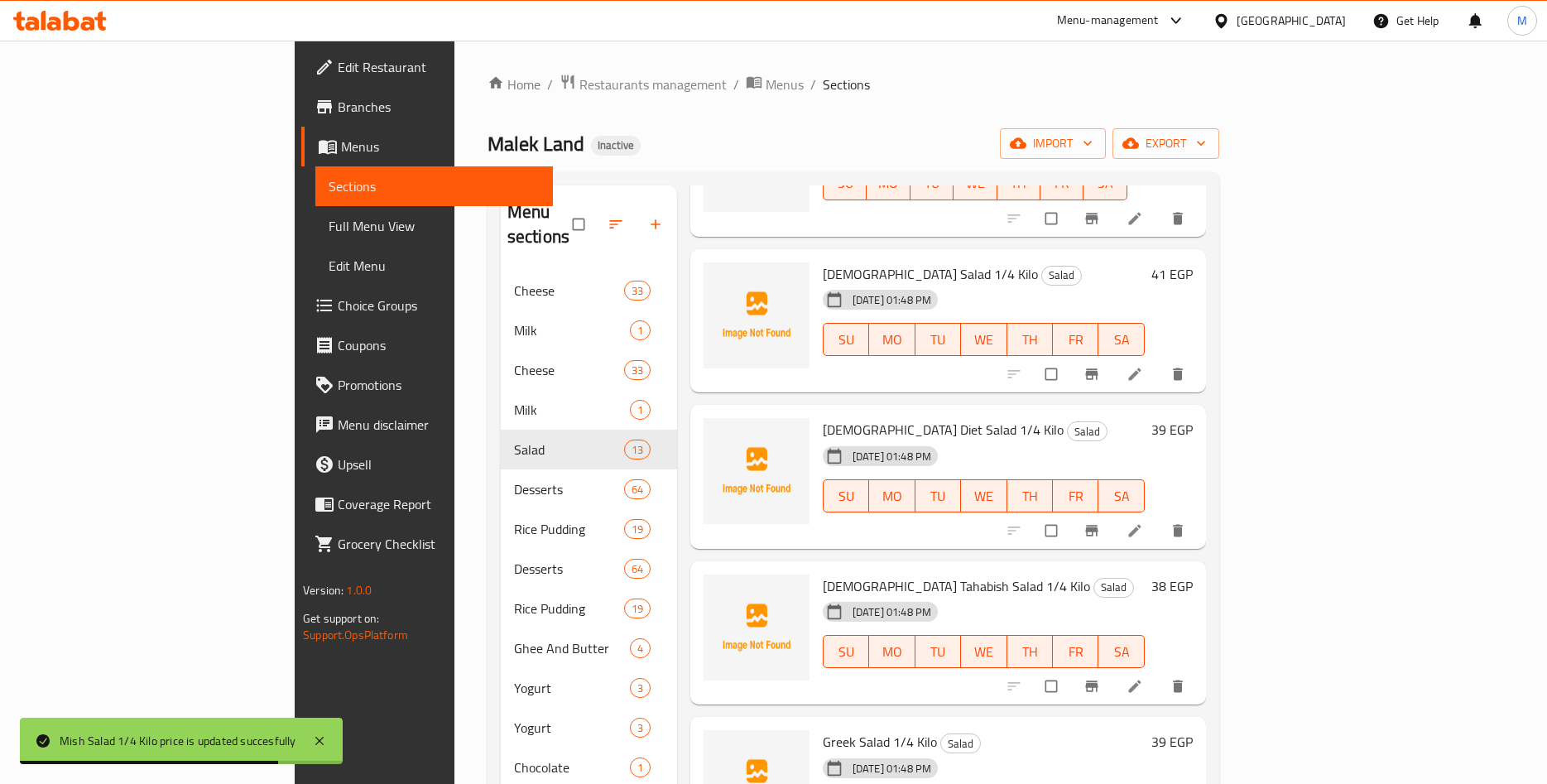
click at [1193, 263] on h6 "41 EGP" at bounding box center [1172, 274] width 41 height 23
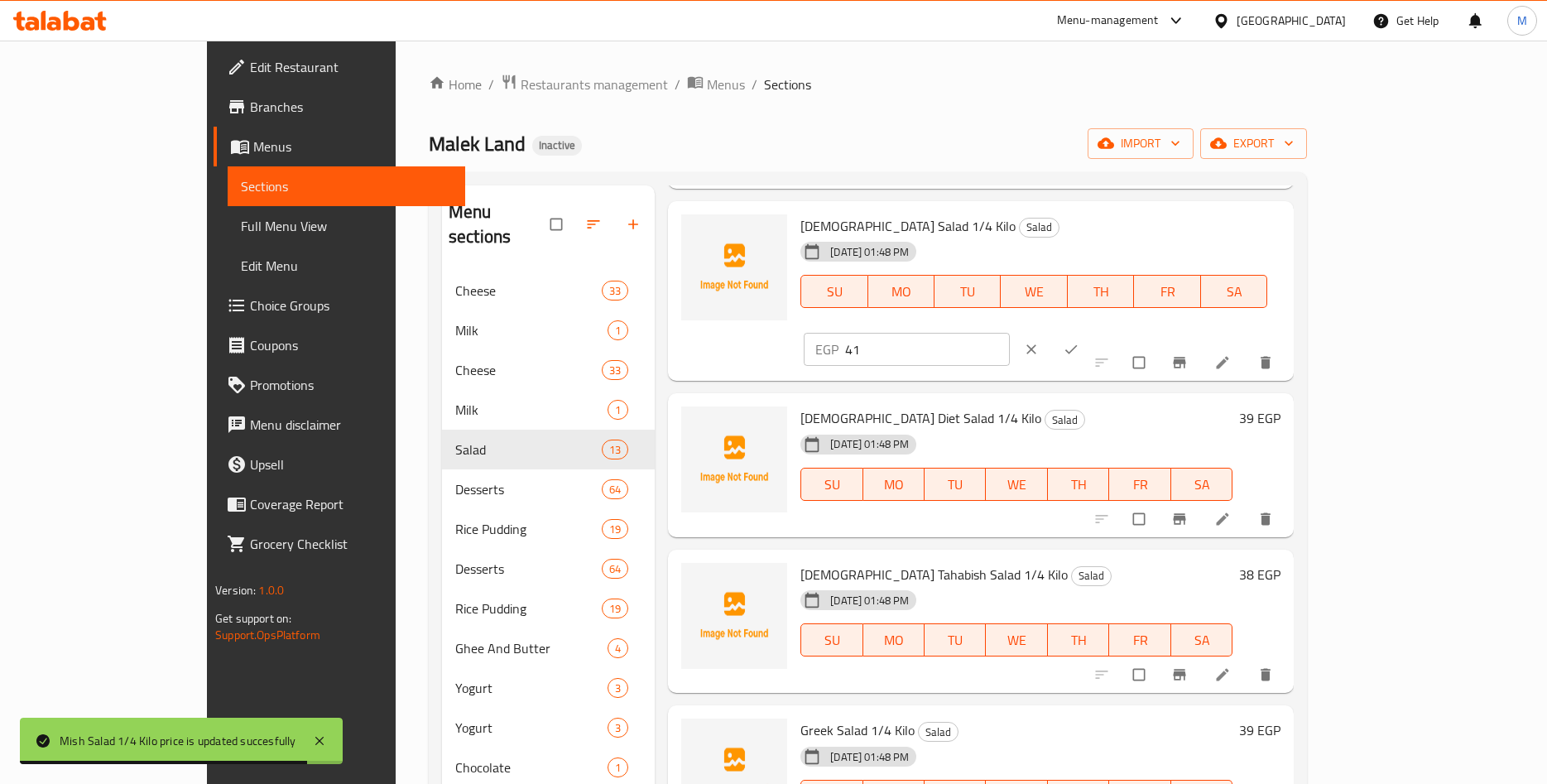
drag, startPoint x: 1306, startPoint y: 238, endPoint x: 1136, endPoint y: 245, distance: 170.1
click at [1010, 333] on input "41" at bounding box center [927, 350] width 165 height 33
paste input "0.80"
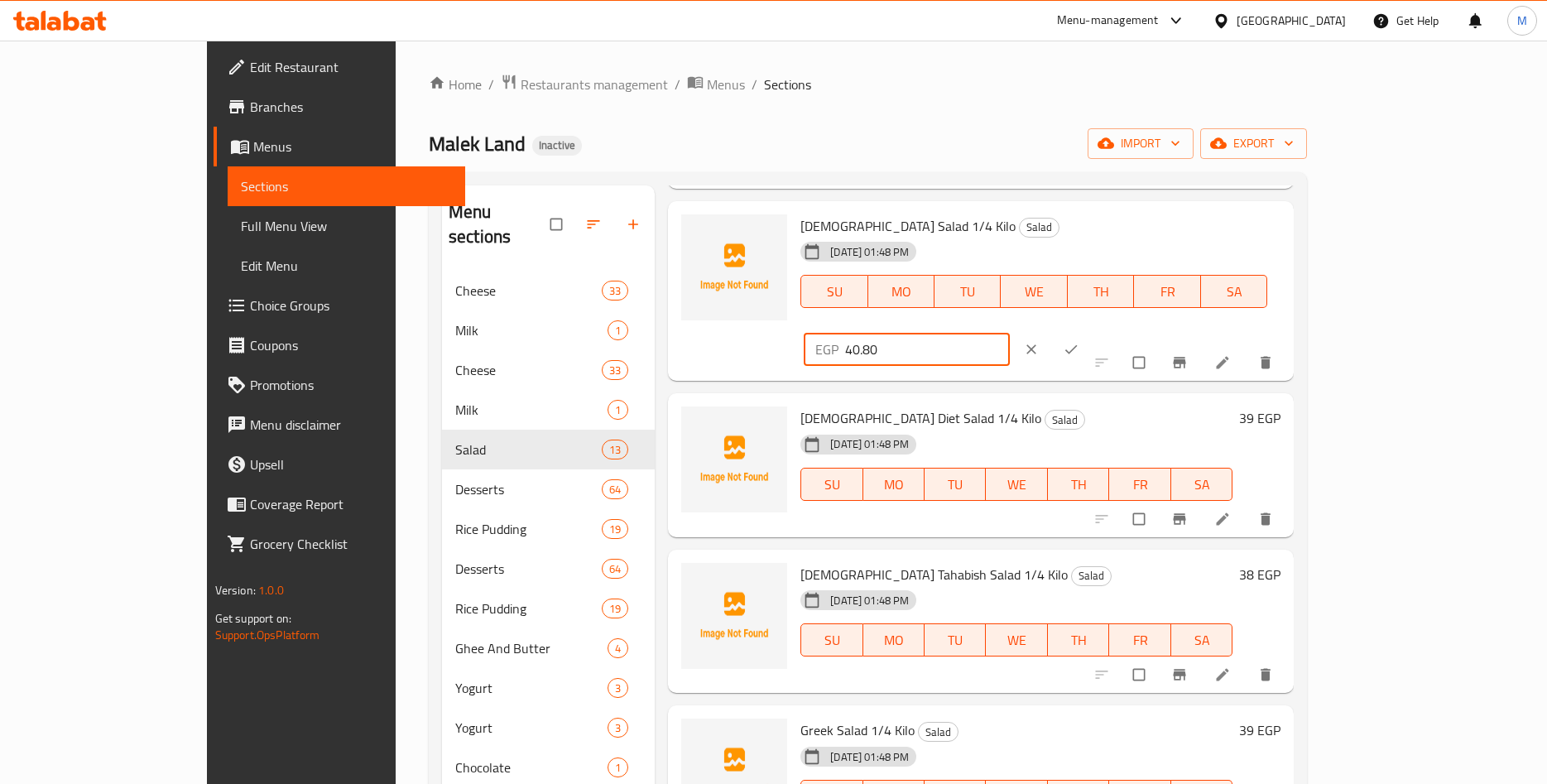
type input "40.80"
click at [1080, 341] on icon "ok" at bounding box center [1071, 350] width 16 height 16
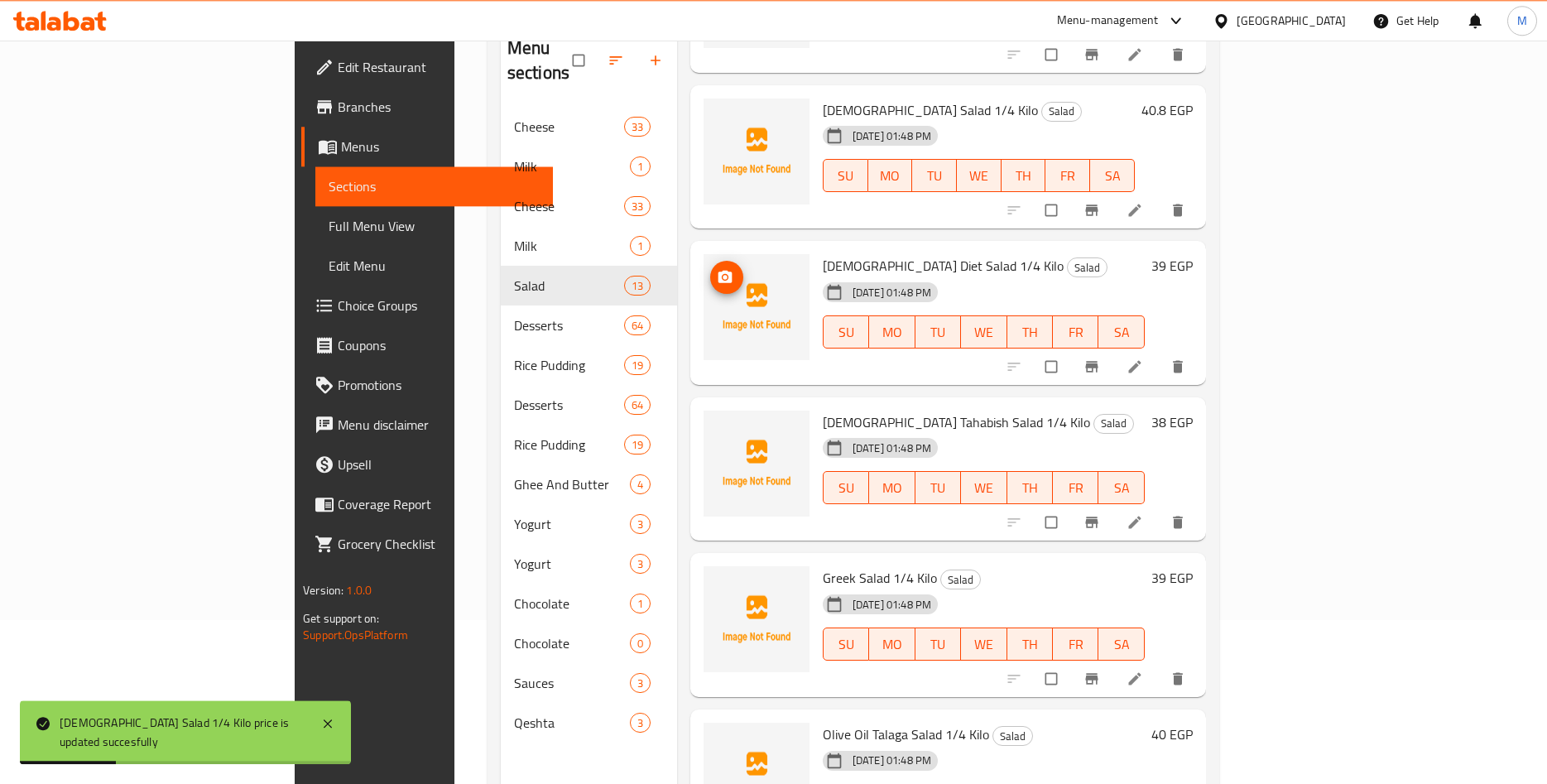
scroll to position [169, 0]
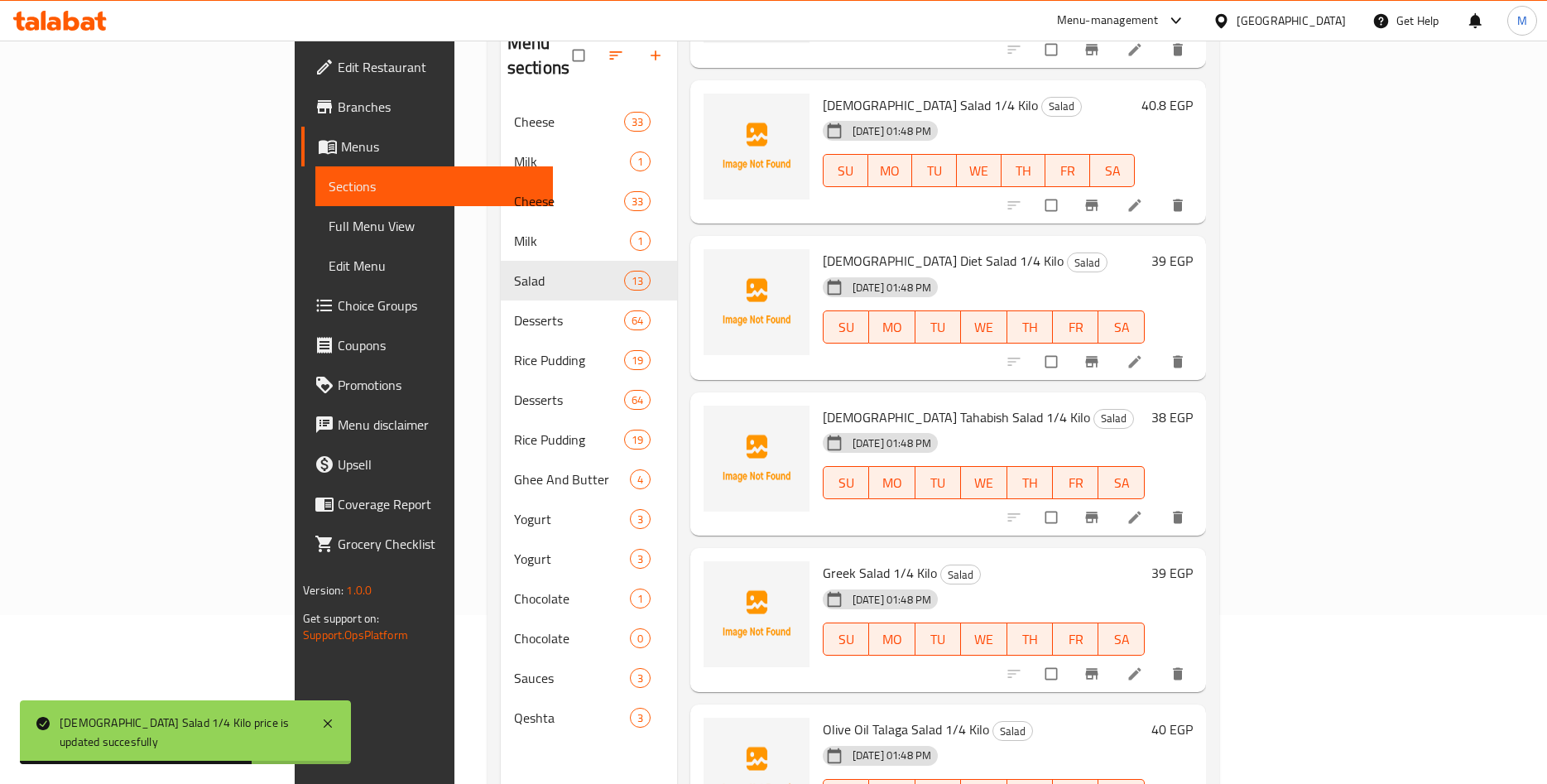
click at [1193, 249] on h6 "39 EGP" at bounding box center [1172, 260] width 41 height 23
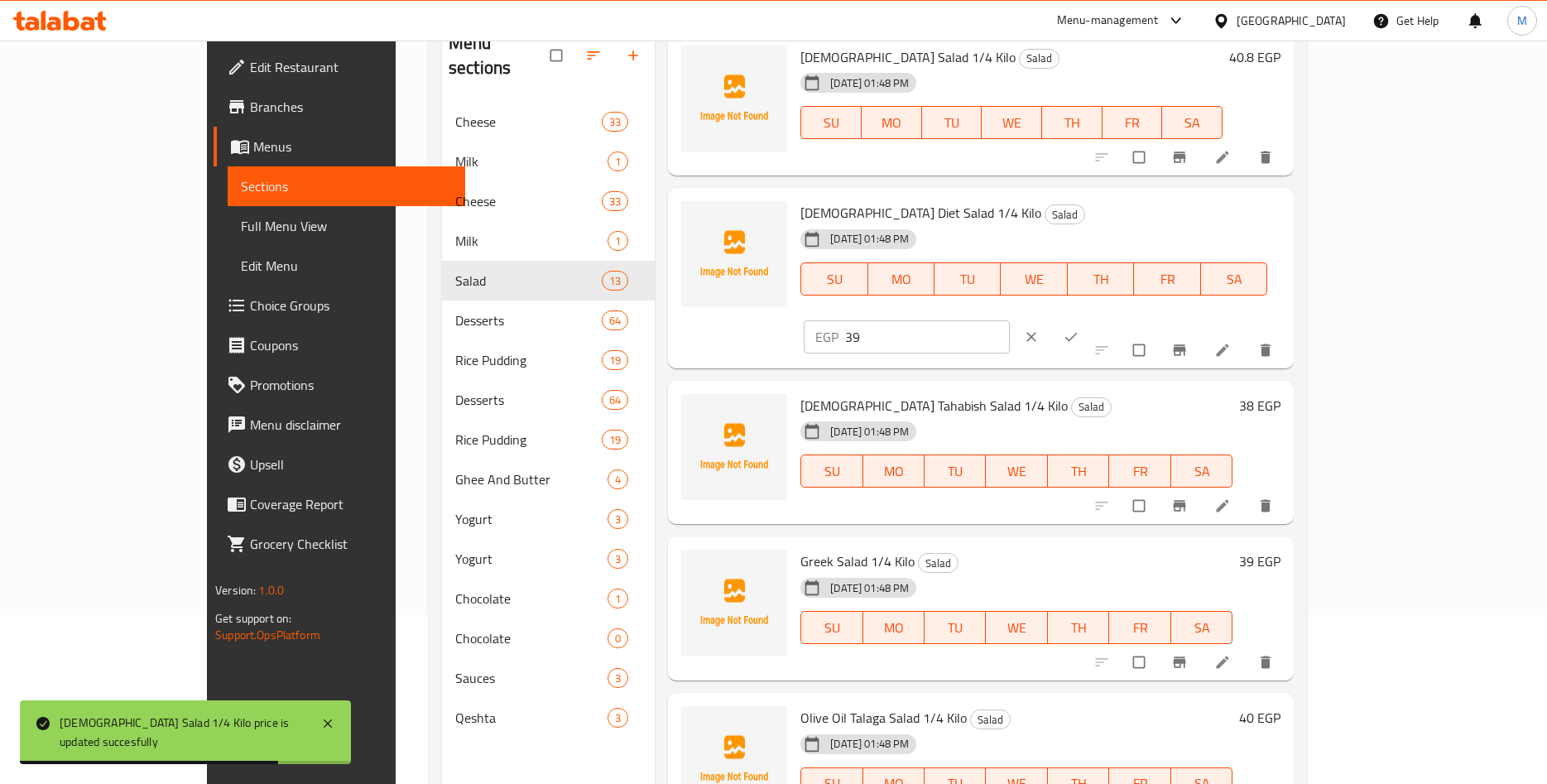
drag, startPoint x: 1270, startPoint y: 225, endPoint x: 1127, endPoint y: 225, distance: 143.0
click at [1010, 320] on input "39" at bounding box center [927, 337] width 165 height 33
paste input "8.76"
type input "38.76"
click at [1080, 329] on icon "ok" at bounding box center [1071, 337] width 16 height 16
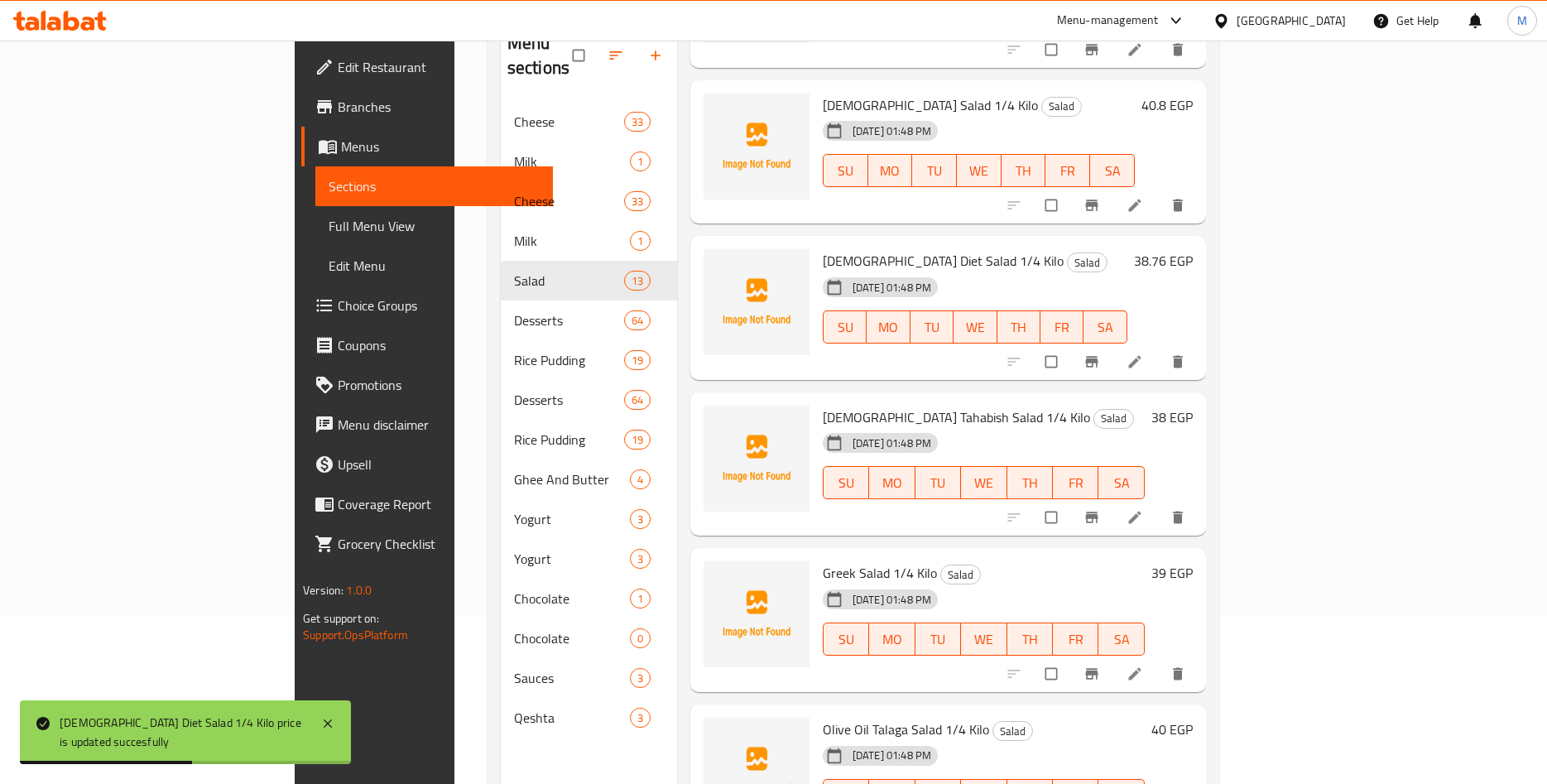
click at [1193, 405] on h6 "38 EGP" at bounding box center [1172, 416] width 41 height 23
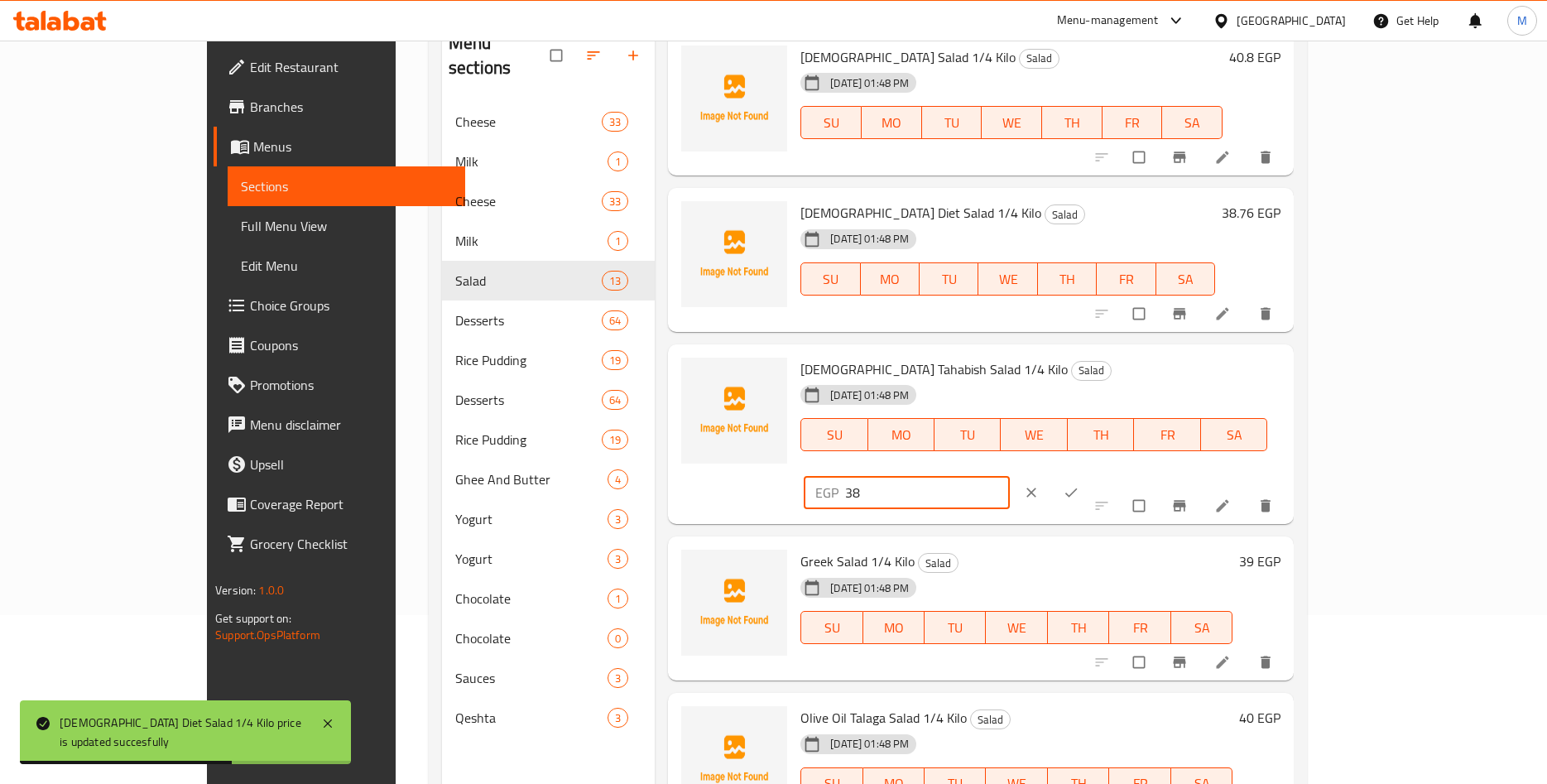
drag, startPoint x: 1257, startPoint y: 385, endPoint x: 1172, endPoint y: 384, distance: 85.0
click at [1010, 476] on input "38" at bounding box center [927, 493] width 165 height 33
paste input "7.74"
type input "37.74"
click at [1082, 485] on span "ok" at bounding box center [1073, 493] width 20 height 16
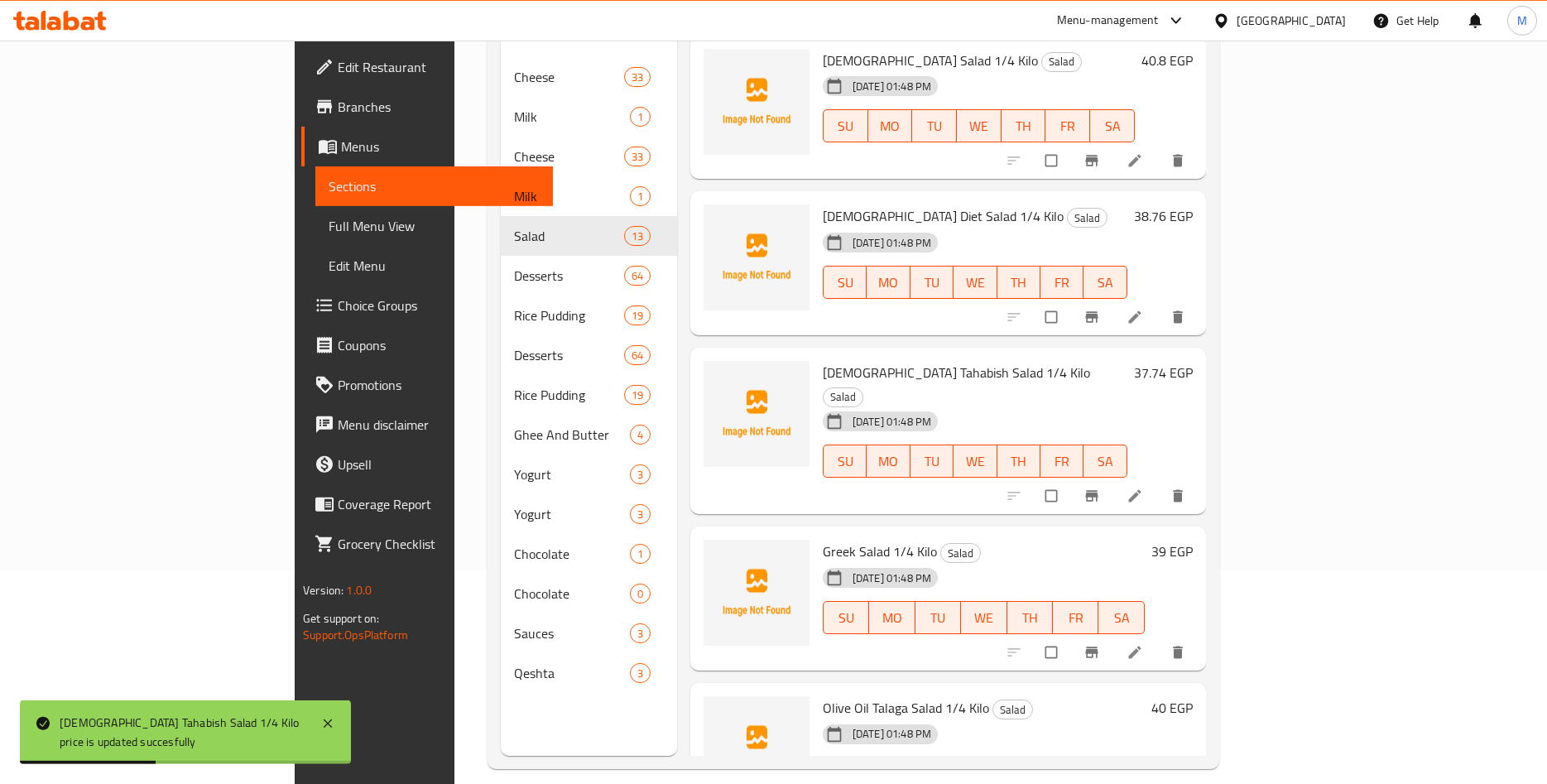
scroll to position [232, 0]
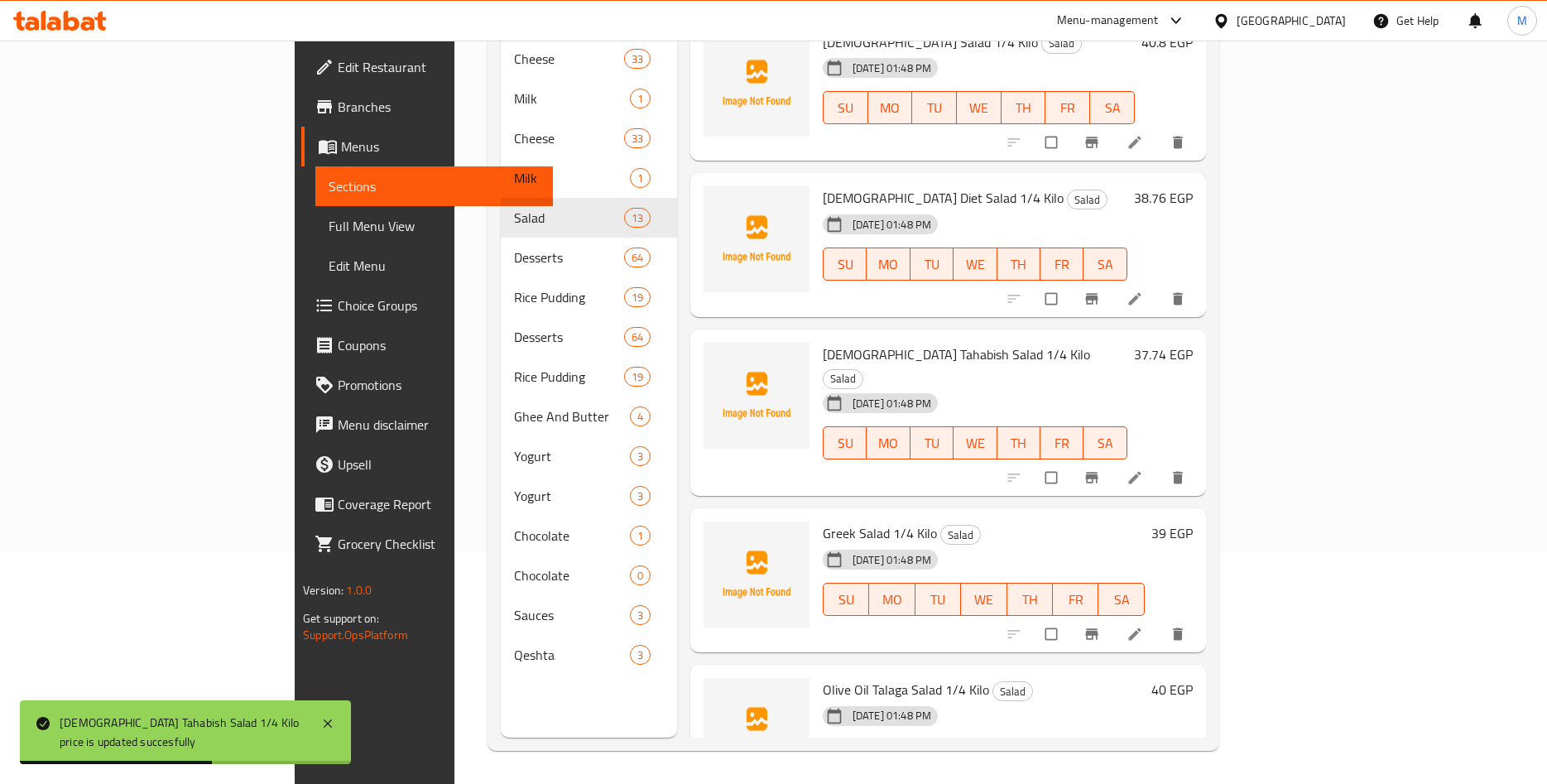
click at [1193, 521] on h6 "39 EGP" at bounding box center [1172, 532] width 41 height 23
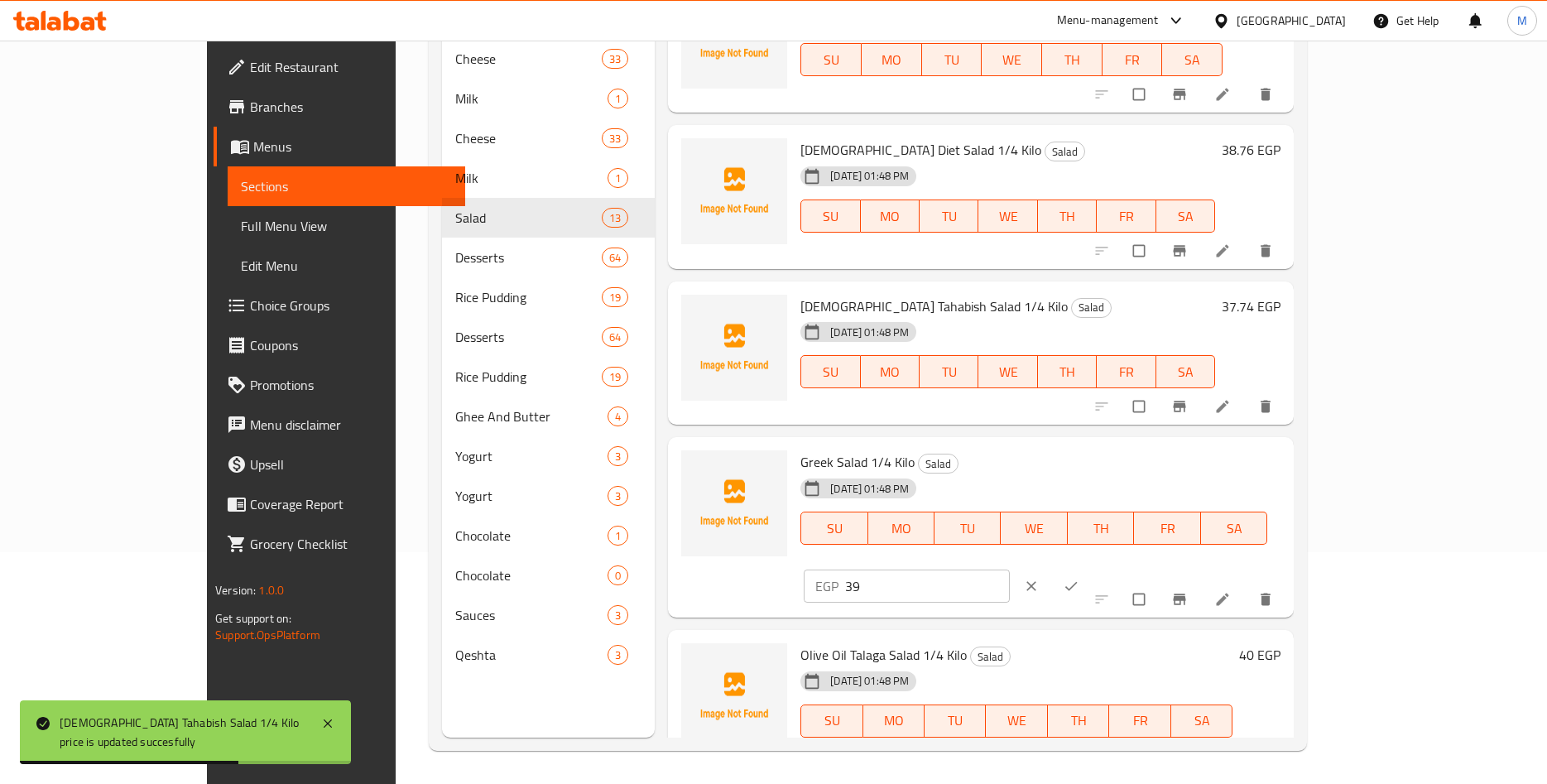
drag, startPoint x: 1286, startPoint y: 472, endPoint x: 1122, endPoint y: 470, distance: 164.0
click at [1010, 570] on input "39" at bounding box center [927, 586] width 165 height 33
paste input "8.76"
type input "38.76"
click at [1082, 578] on span "ok" at bounding box center [1073, 586] width 20 height 16
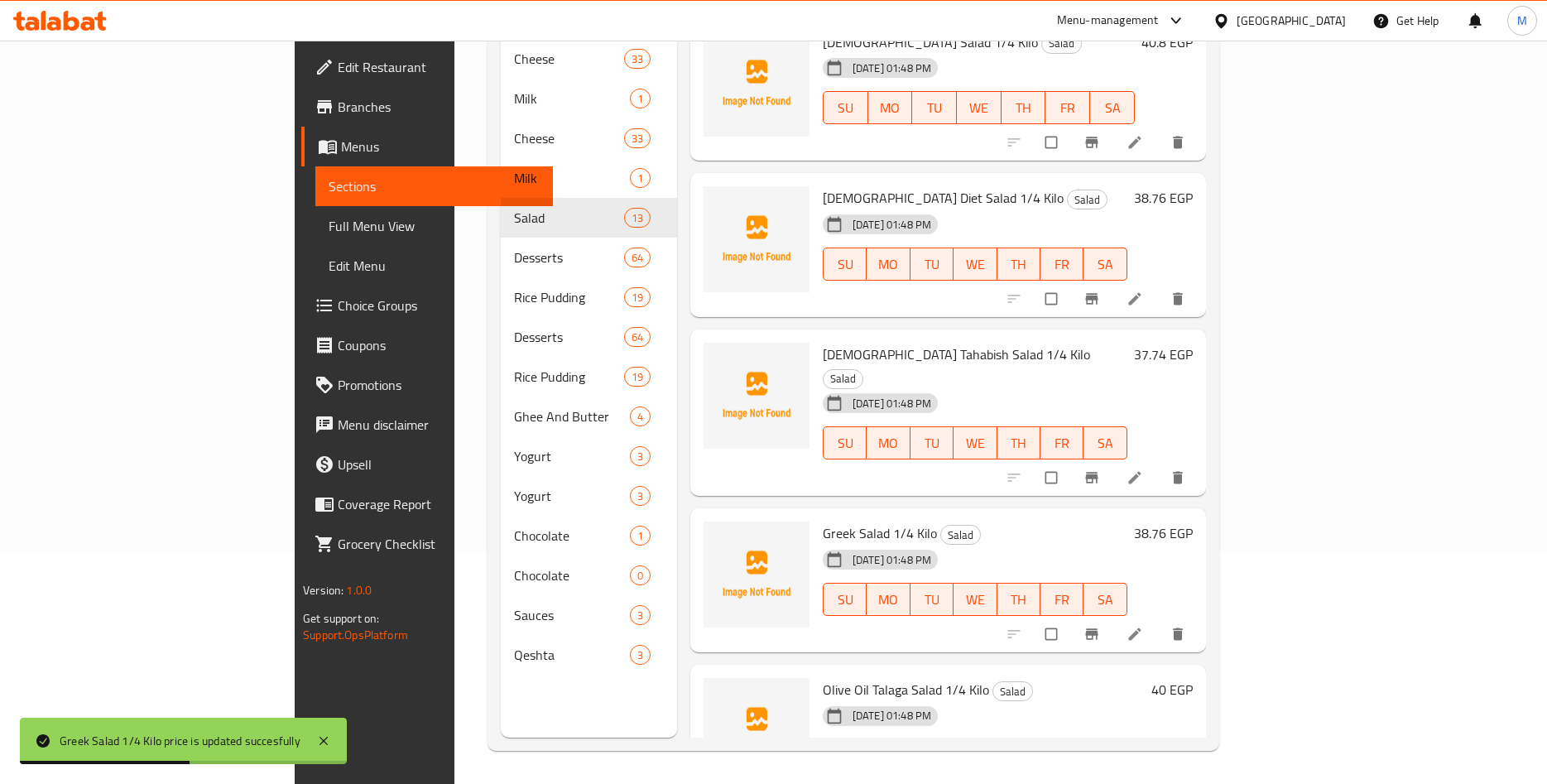
click at [1193, 678] on div "40 EGP" at bounding box center [1169, 689] width 48 height 23
click at [1193, 678] on h6 "40 EGP" at bounding box center [1172, 689] width 41 height 23
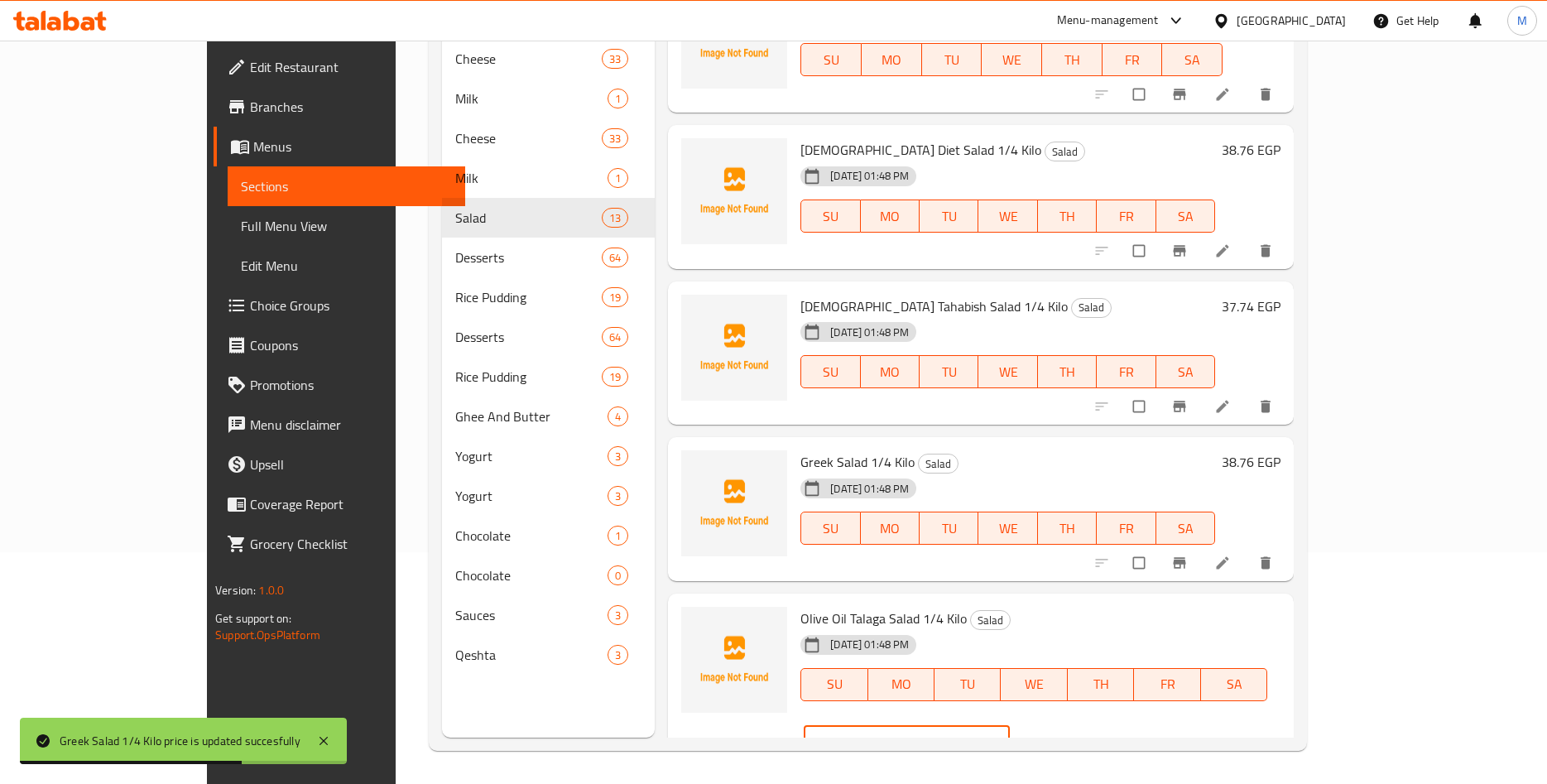
drag, startPoint x: 1280, startPoint y: 631, endPoint x: 1117, endPoint y: 620, distance: 163.4
click at [1010, 727] on input "40" at bounding box center [927, 743] width 165 height 33
paste input "39.78"
type input "39.78"
click at [1080, 735] on icon "ok" at bounding box center [1071, 743] width 16 height 16
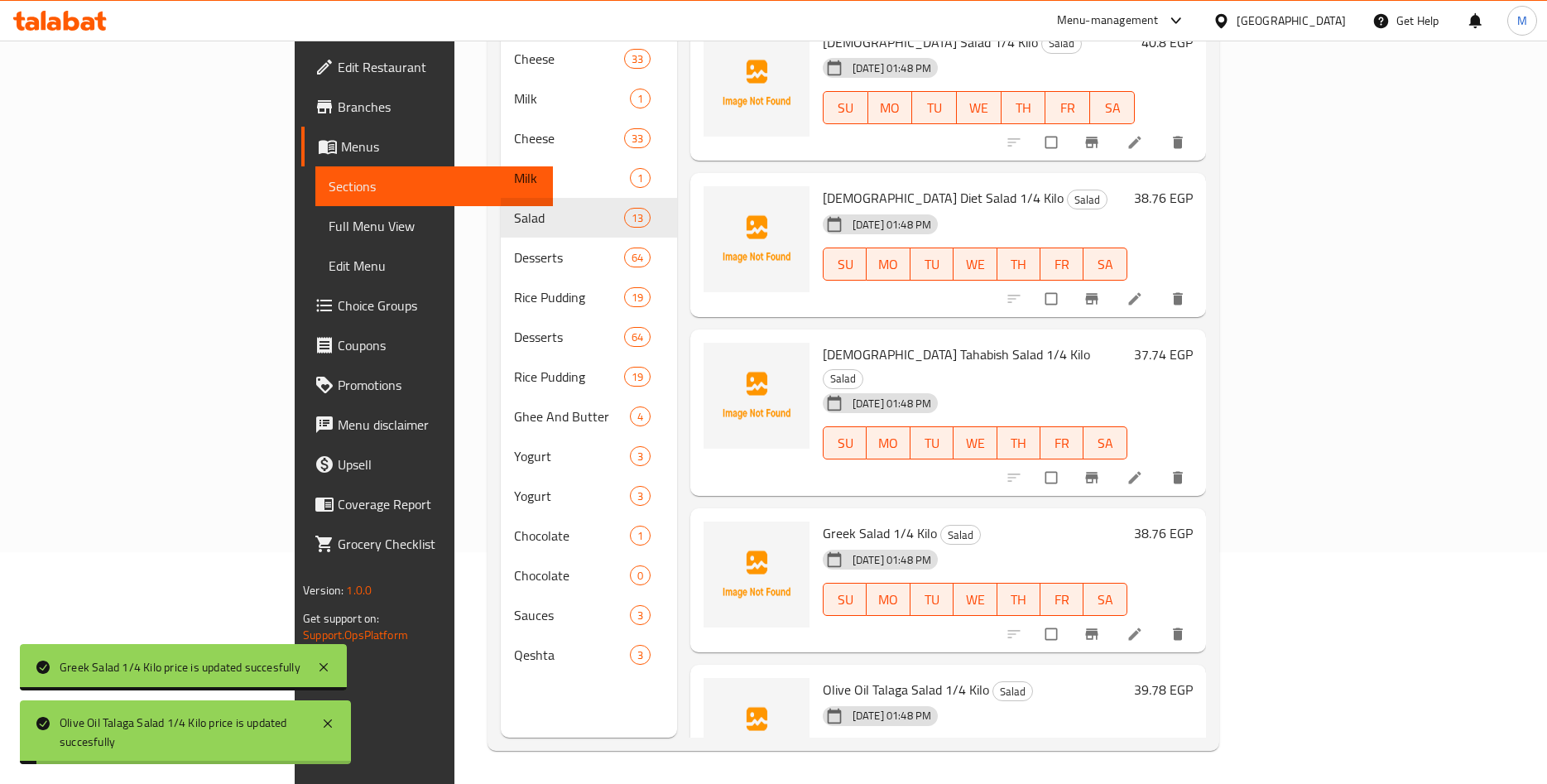
click at [1127, 678] on h6 "Olive Oil Talaga Salad 1/4 Kilo Salad" at bounding box center [976, 689] width 305 height 23
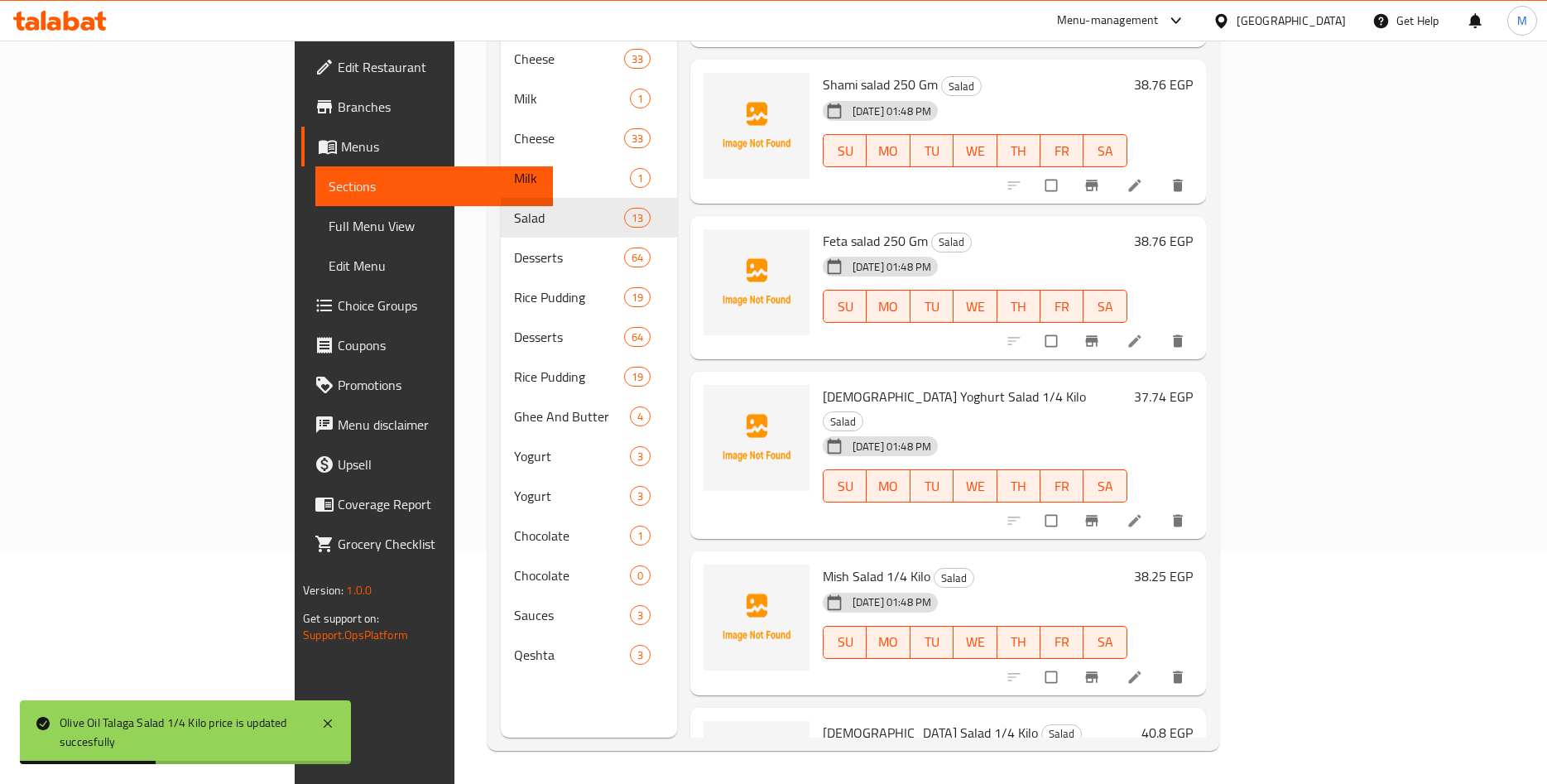
scroll to position [512, 0]
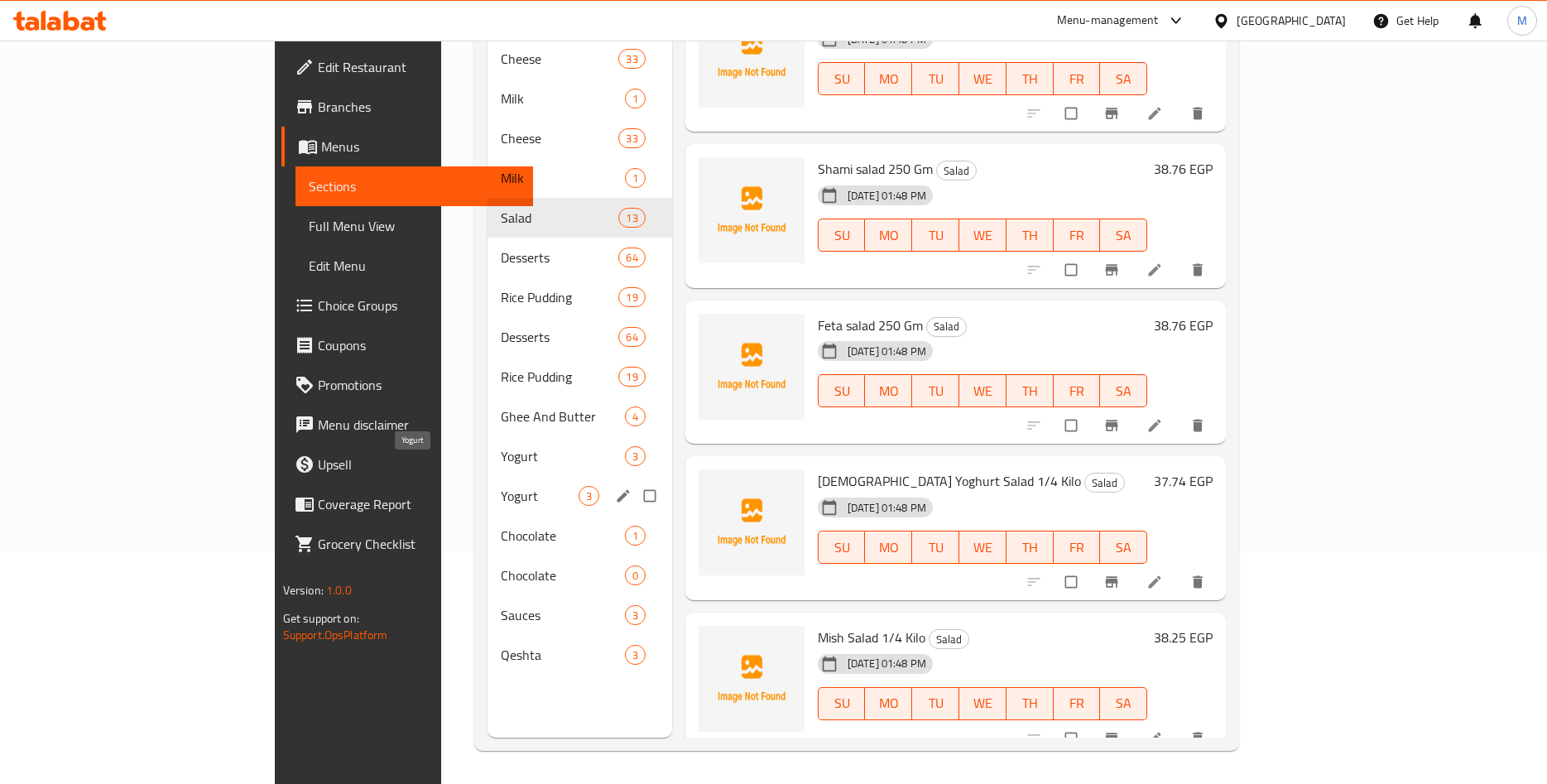
click at [501, 486] on span "Yogurt" at bounding box center [539, 496] width 78 height 20
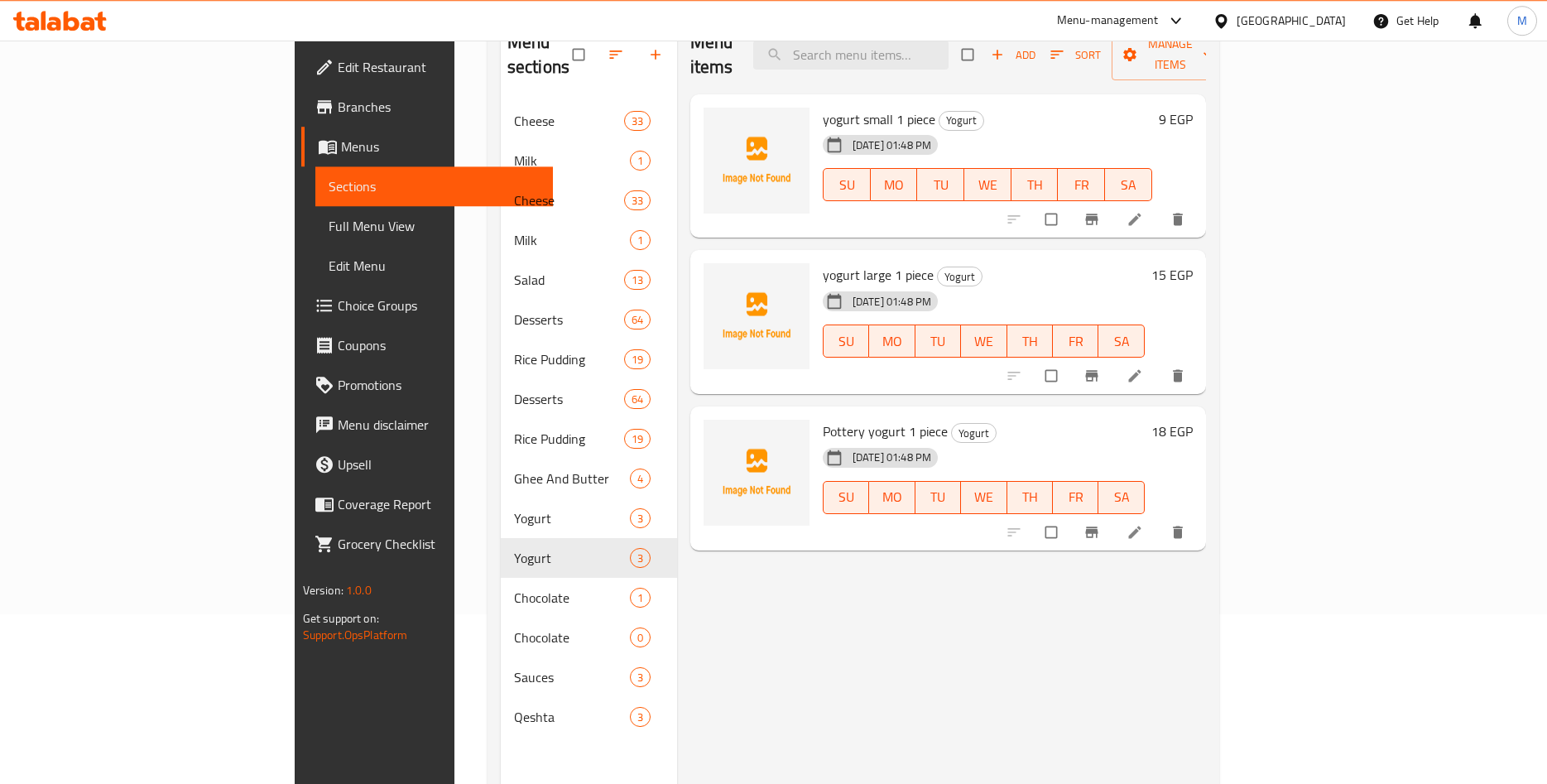
scroll to position [147, 0]
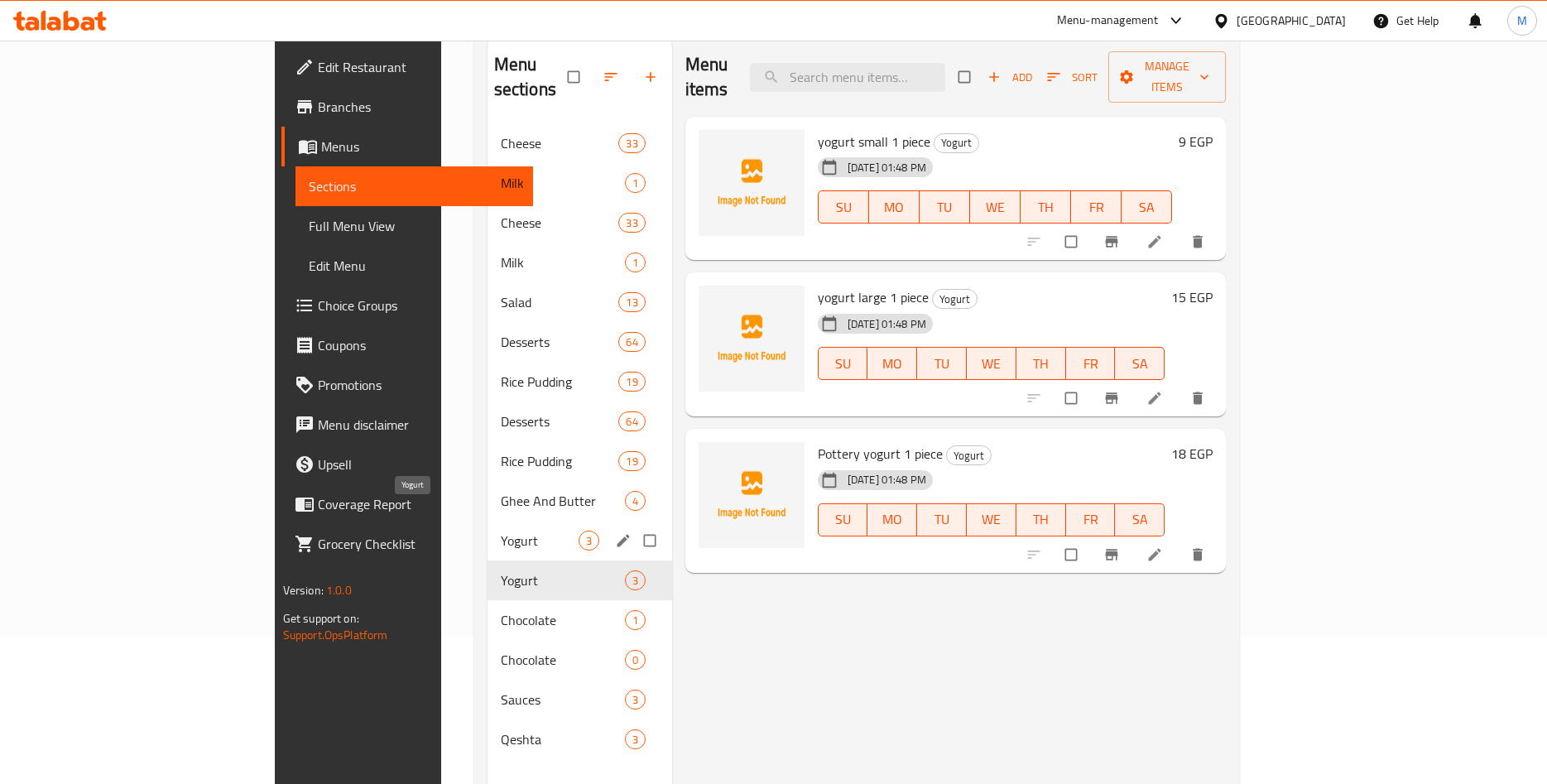
click at [501, 530] on span "Yogurt" at bounding box center [539, 540] width 78 height 20
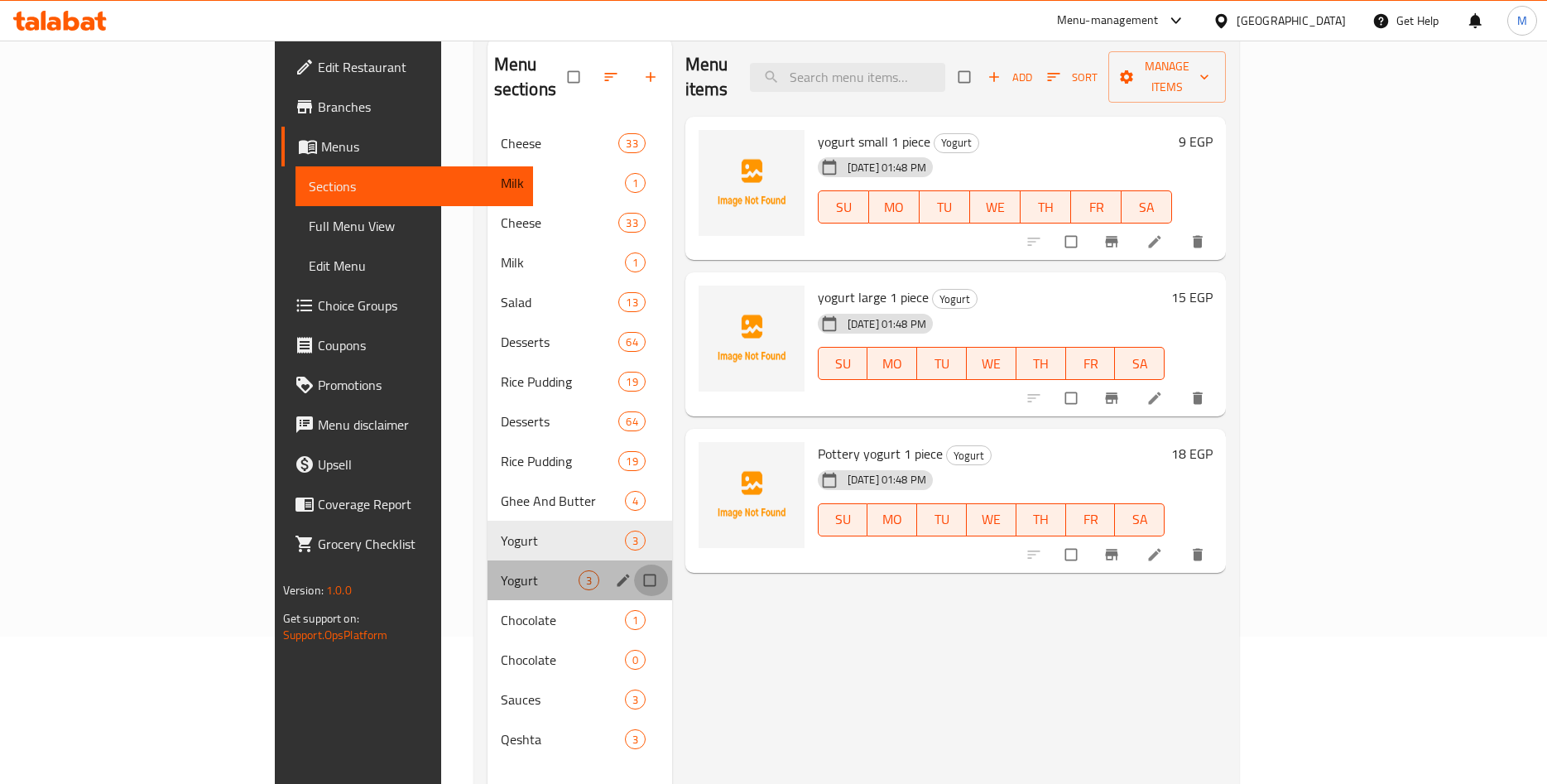
click at [634, 565] on input "Menu sections" at bounding box center [652, 580] width 35 height 31
checkbox input "true"
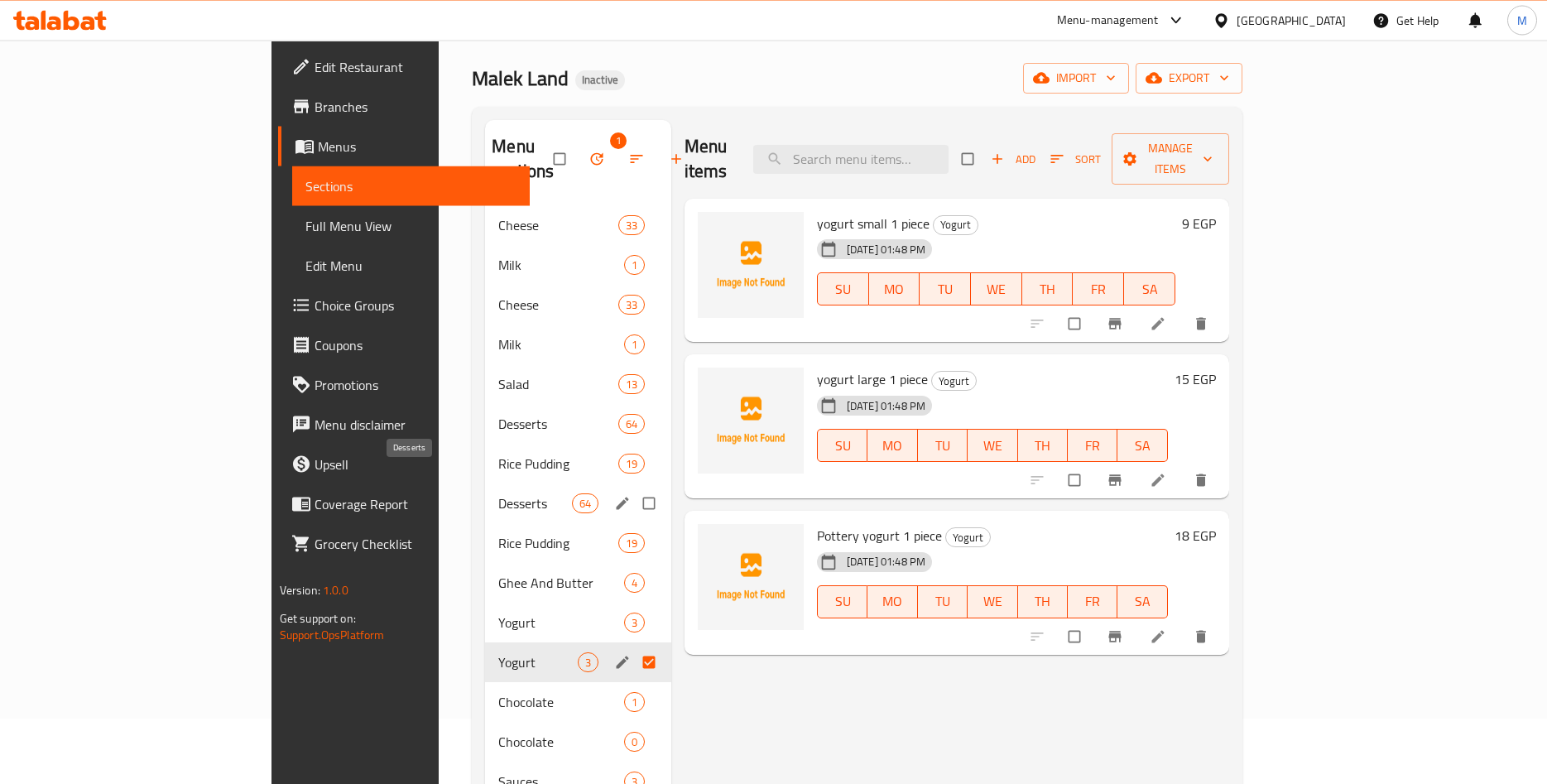
scroll to position [63, 0]
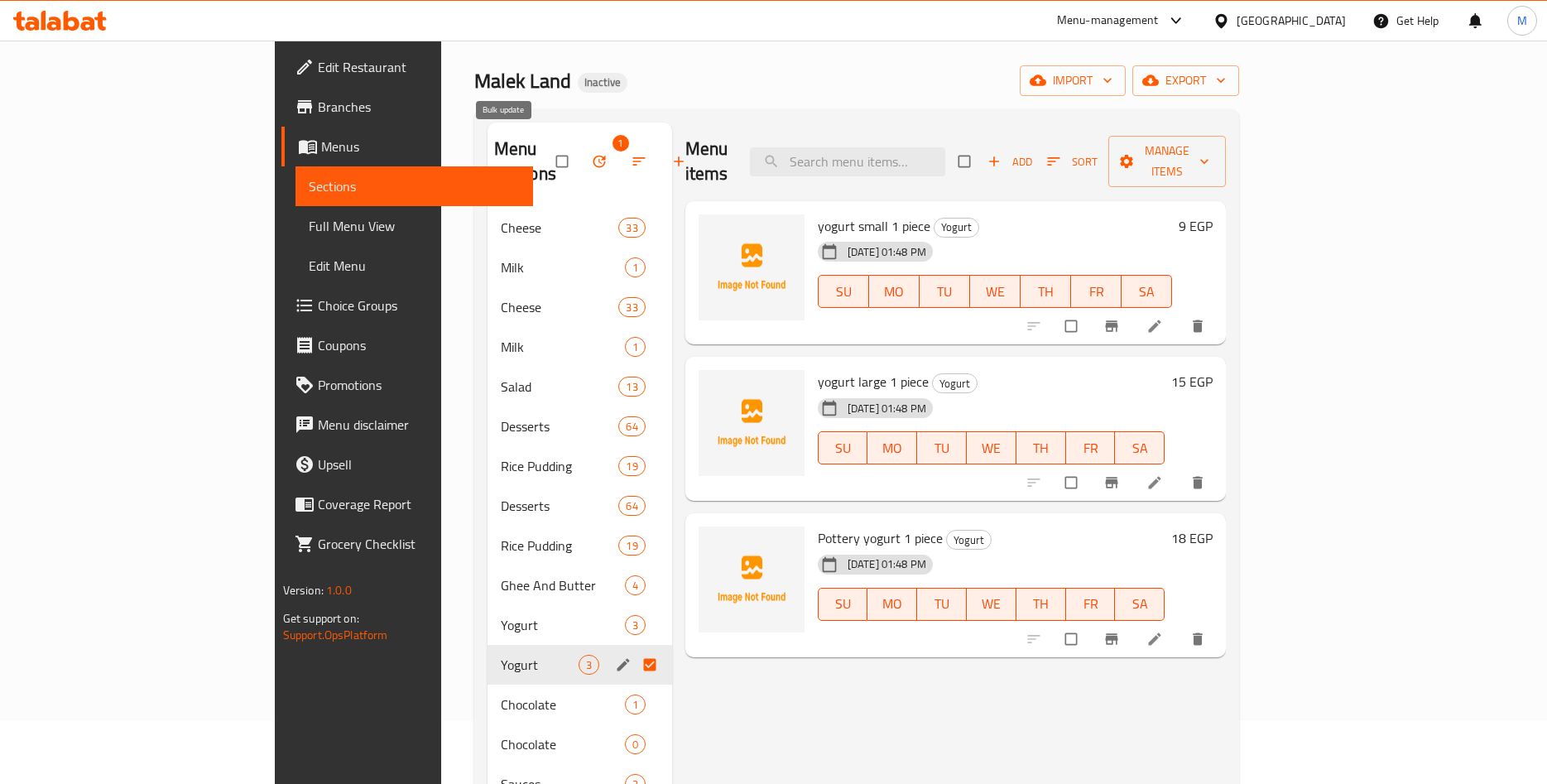
click at [591, 153] on icon "button" at bounding box center [600, 162] width 16 height 16
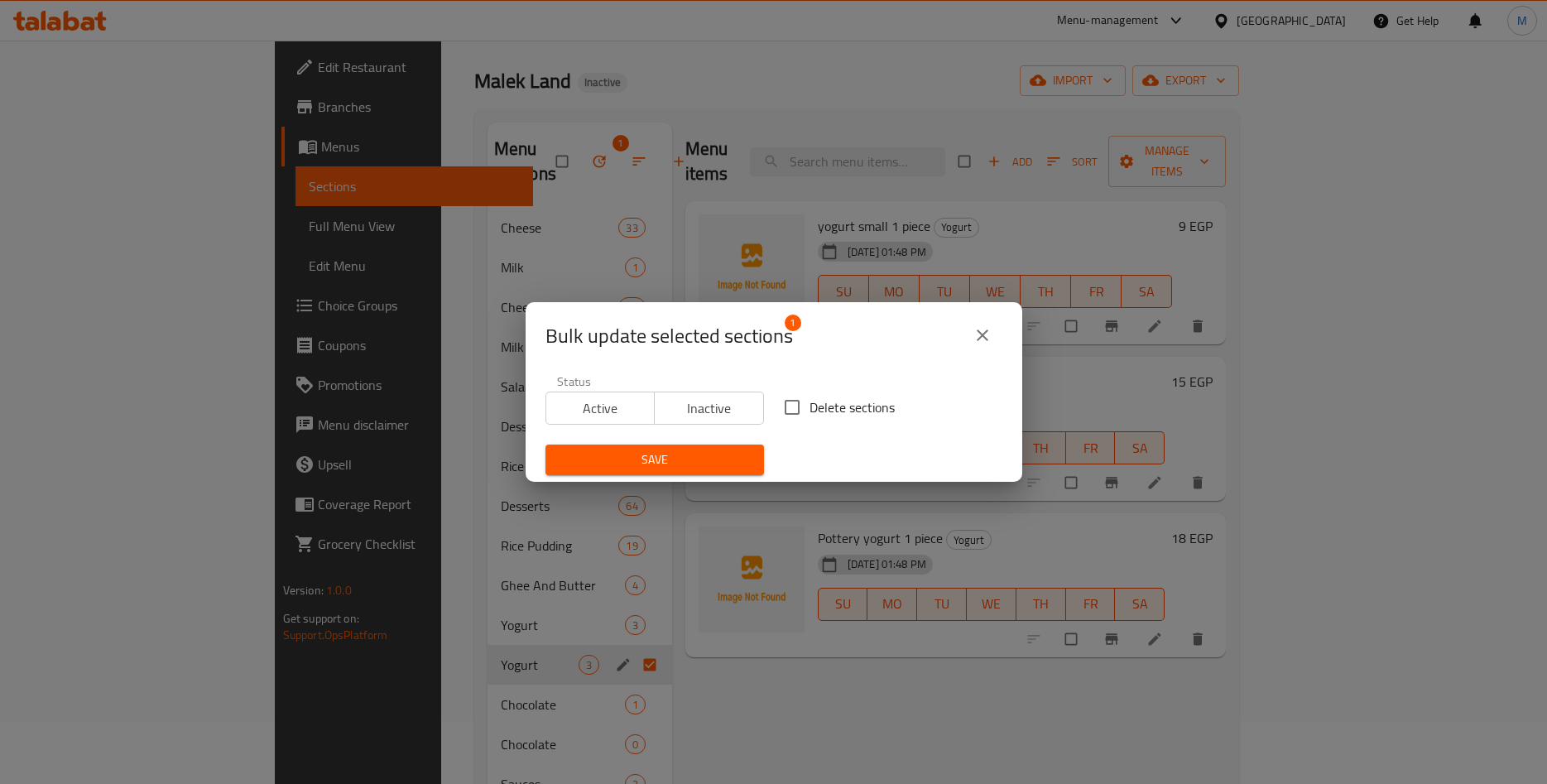
click at [789, 405] on input "Delete sections" at bounding box center [792, 407] width 35 height 35
checkbox input "true"
click at [689, 457] on span "Save" at bounding box center [654, 460] width 192 height 21
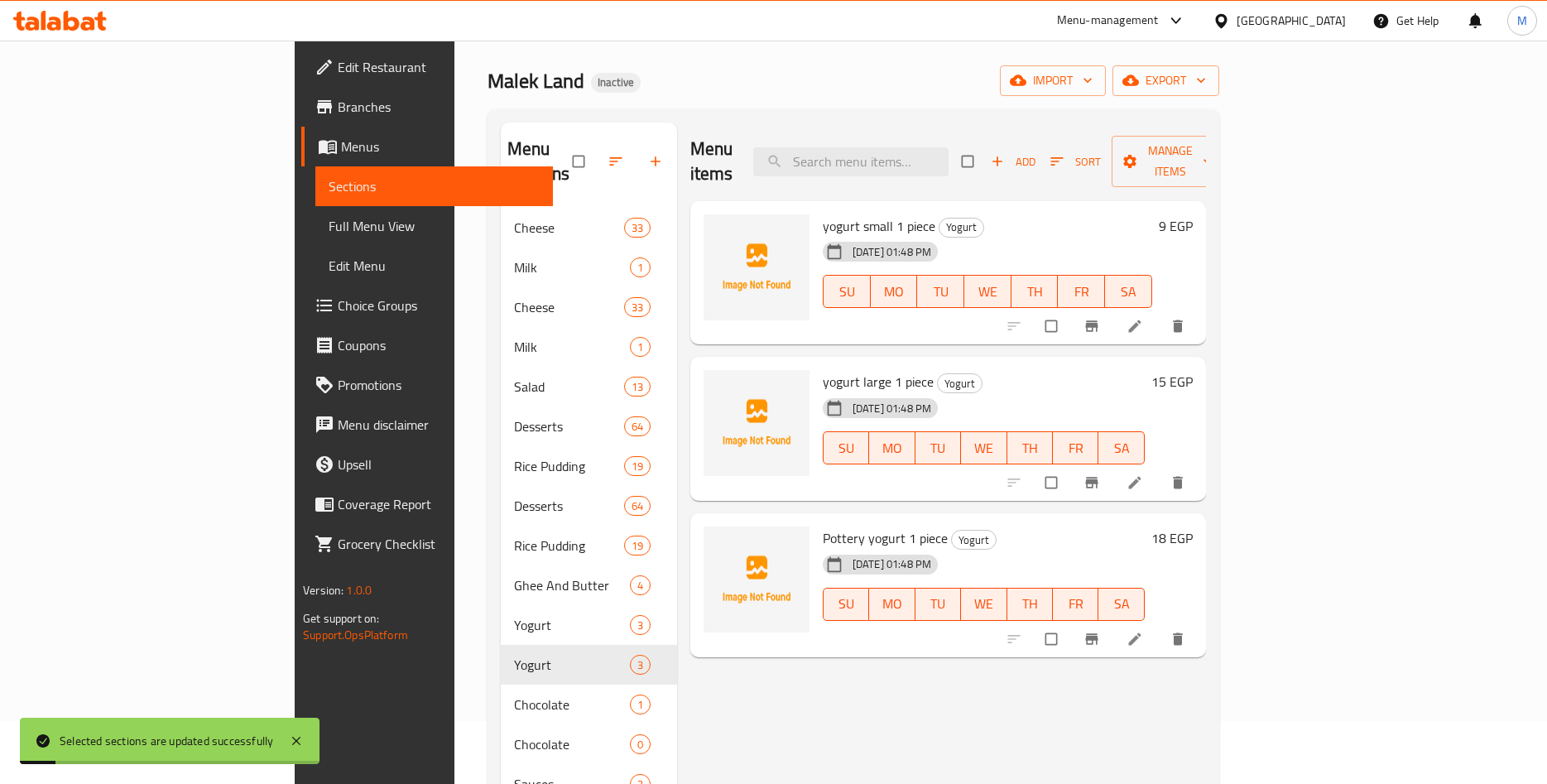
scroll to position [147, 0]
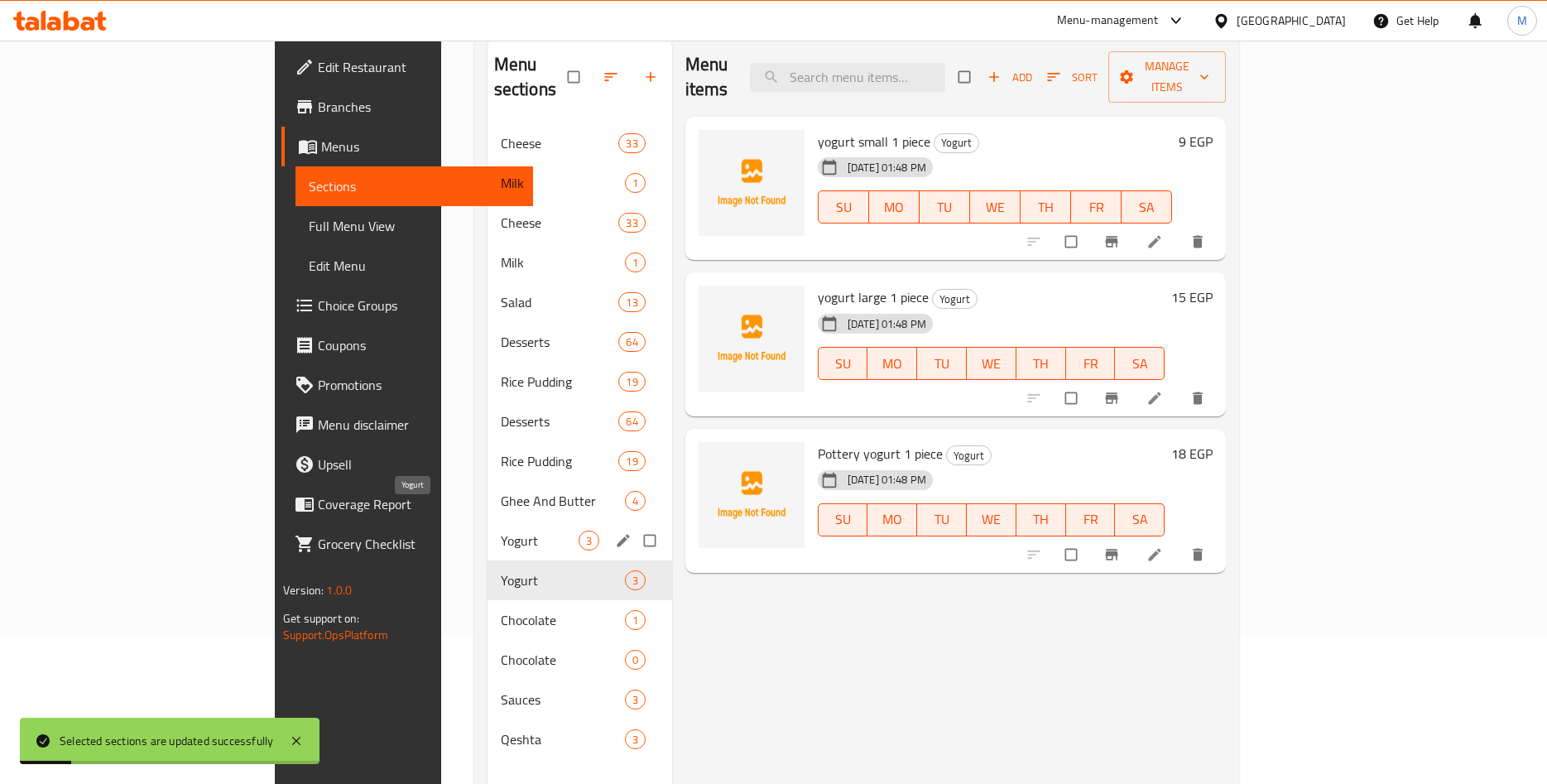
click at [501, 530] on span "Yogurt" at bounding box center [539, 540] width 78 height 20
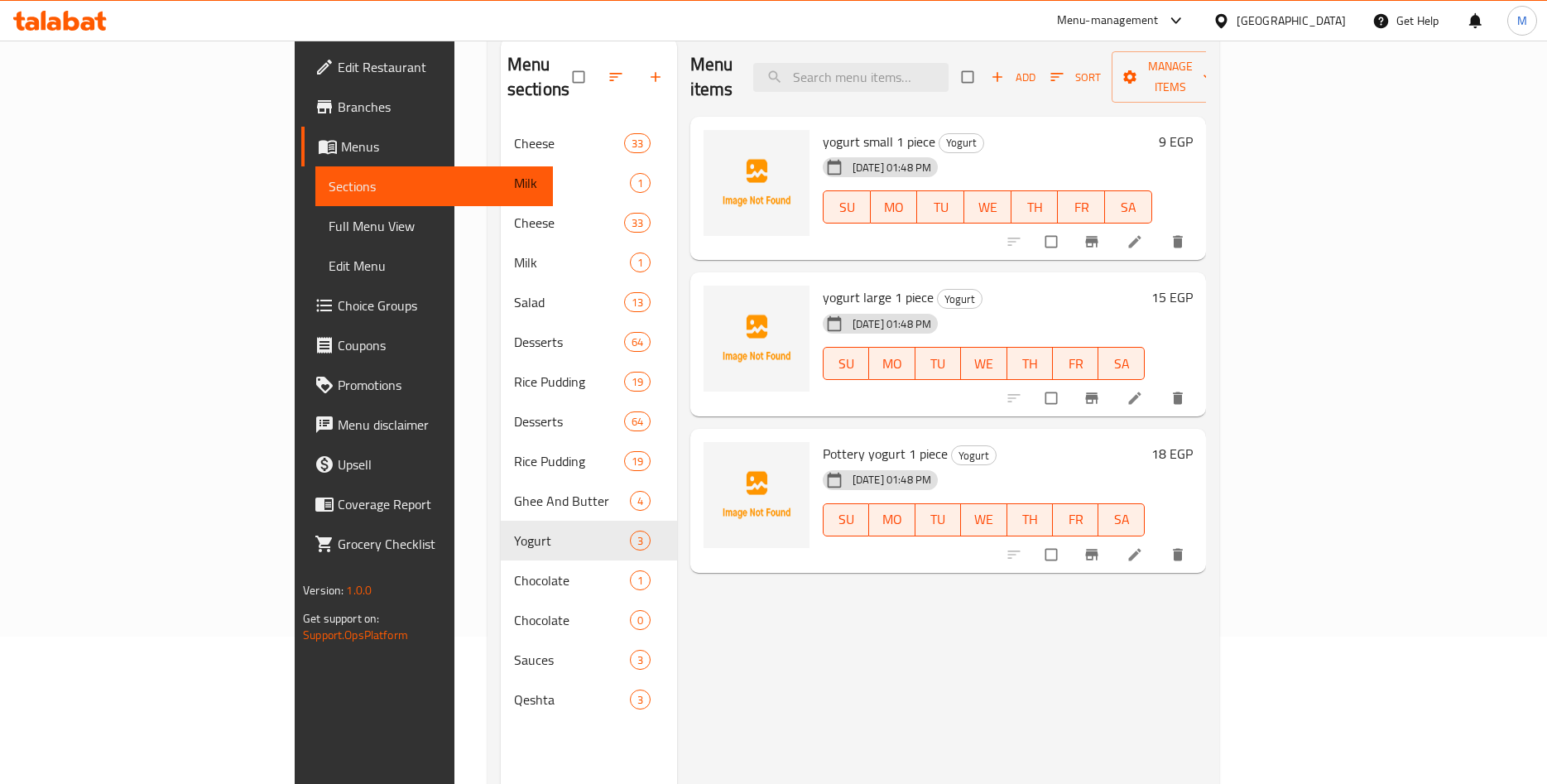
click at [823, 130] on span "yogurt small 1 piece" at bounding box center [879, 141] width 112 height 25
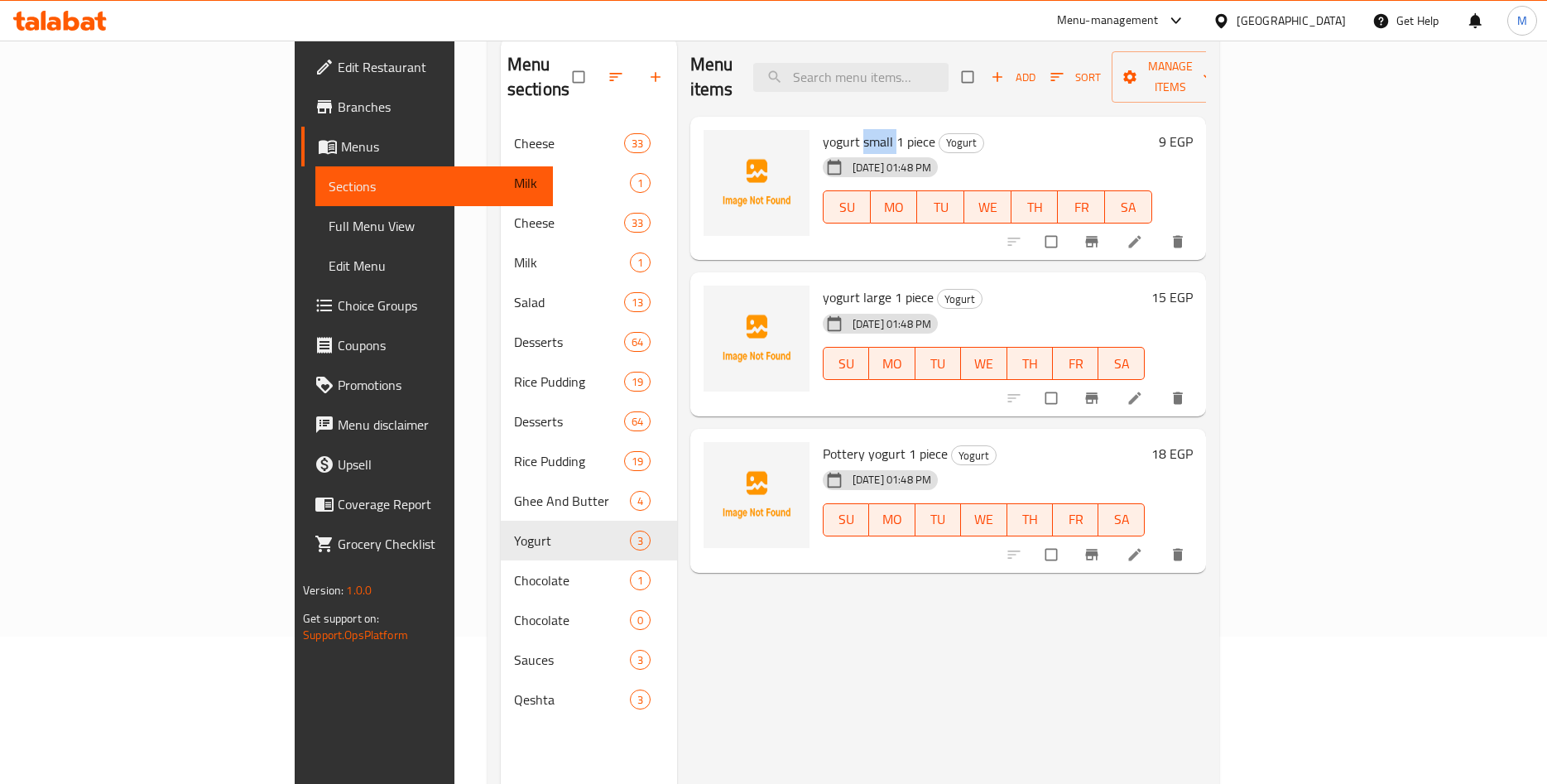
click at [823, 130] on span "yogurt small 1 piece" at bounding box center [879, 141] width 112 height 25
click at [947, 130] on h6 "yogurt small 1 piece Yogurt" at bounding box center [988, 141] width 329 height 23
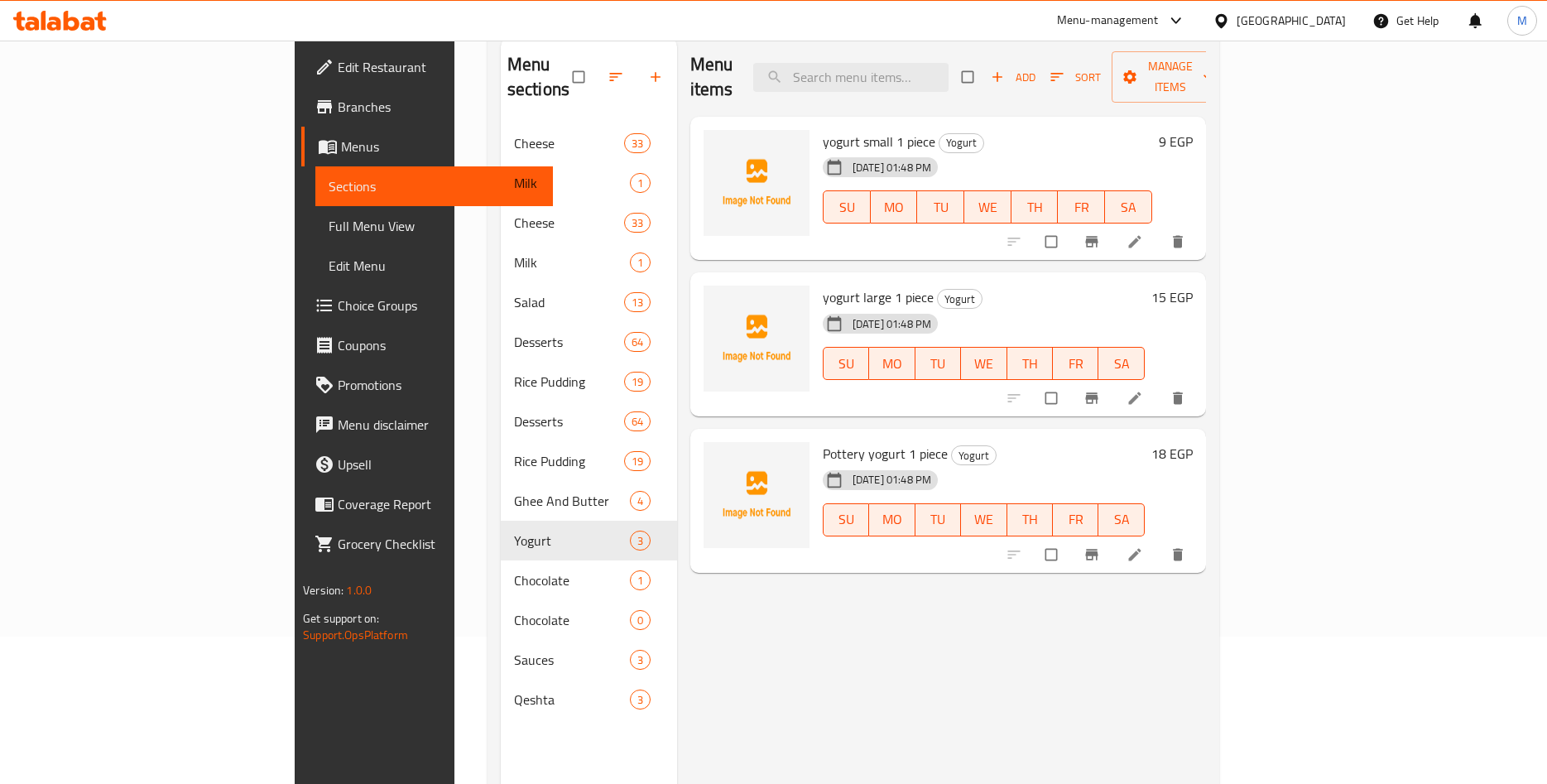
click at [816, 151] on div "[DATE] 01:48 PM" at bounding box center [859, 167] width 86 height 33
click at [1193, 130] on h6 "9 EGP" at bounding box center [1176, 141] width 34 height 23
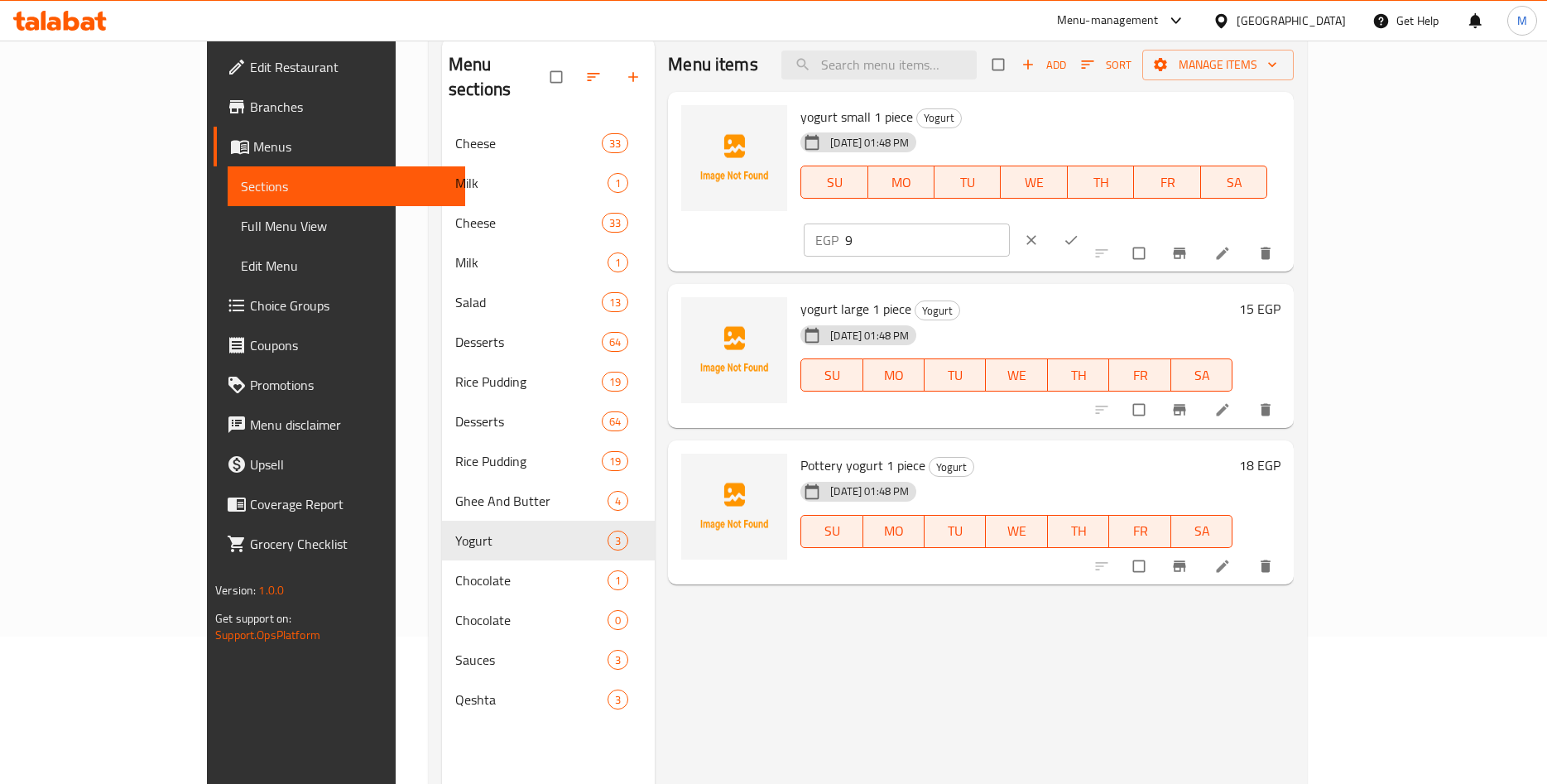
drag, startPoint x: 1279, startPoint y: 125, endPoint x: 1137, endPoint y: 129, distance: 142.1
click at [1010, 224] on input "9" at bounding box center [927, 240] width 165 height 33
paste input "8.5"
type input "8.59"
click at [1080, 232] on icon "ok" at bounding box center [1071, 240] width 16 height 16
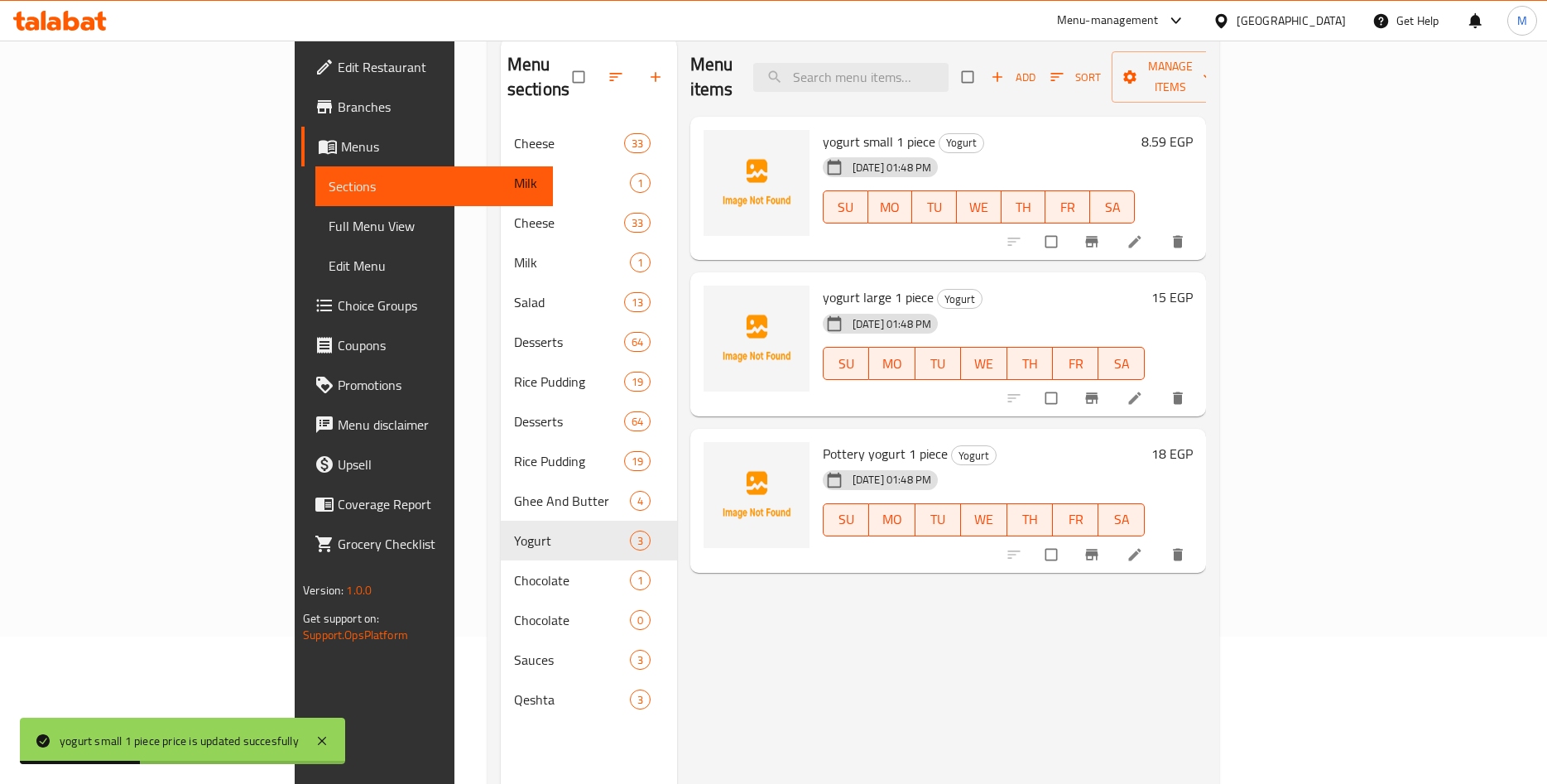
click at [1193, 286] on h6 "15 EGP" at bounding box center [1172, 297] width 41 height 23
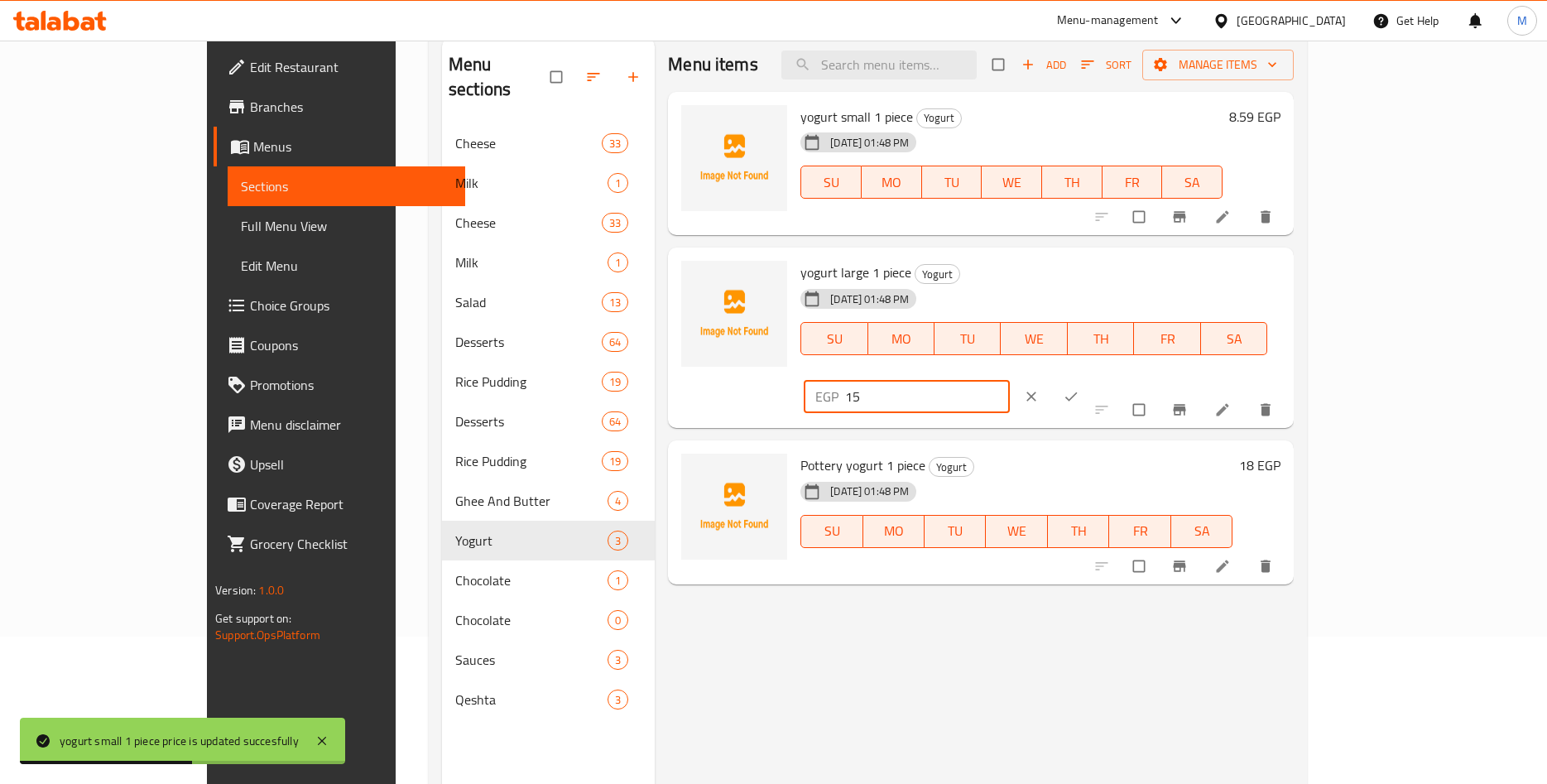
drag, startPoint x: 1276, startPoint y: 272, endPoint x: 1137, endPoint y: 283, distance: 139.4
click at [1010, 380] on input "15" at bounding box center [927, 396] width 165 height 33
paste input ".15"
type input "15.15"
click at [1082, 388] on span "ok" at bounding box center [1073, 396] width 20 height 16
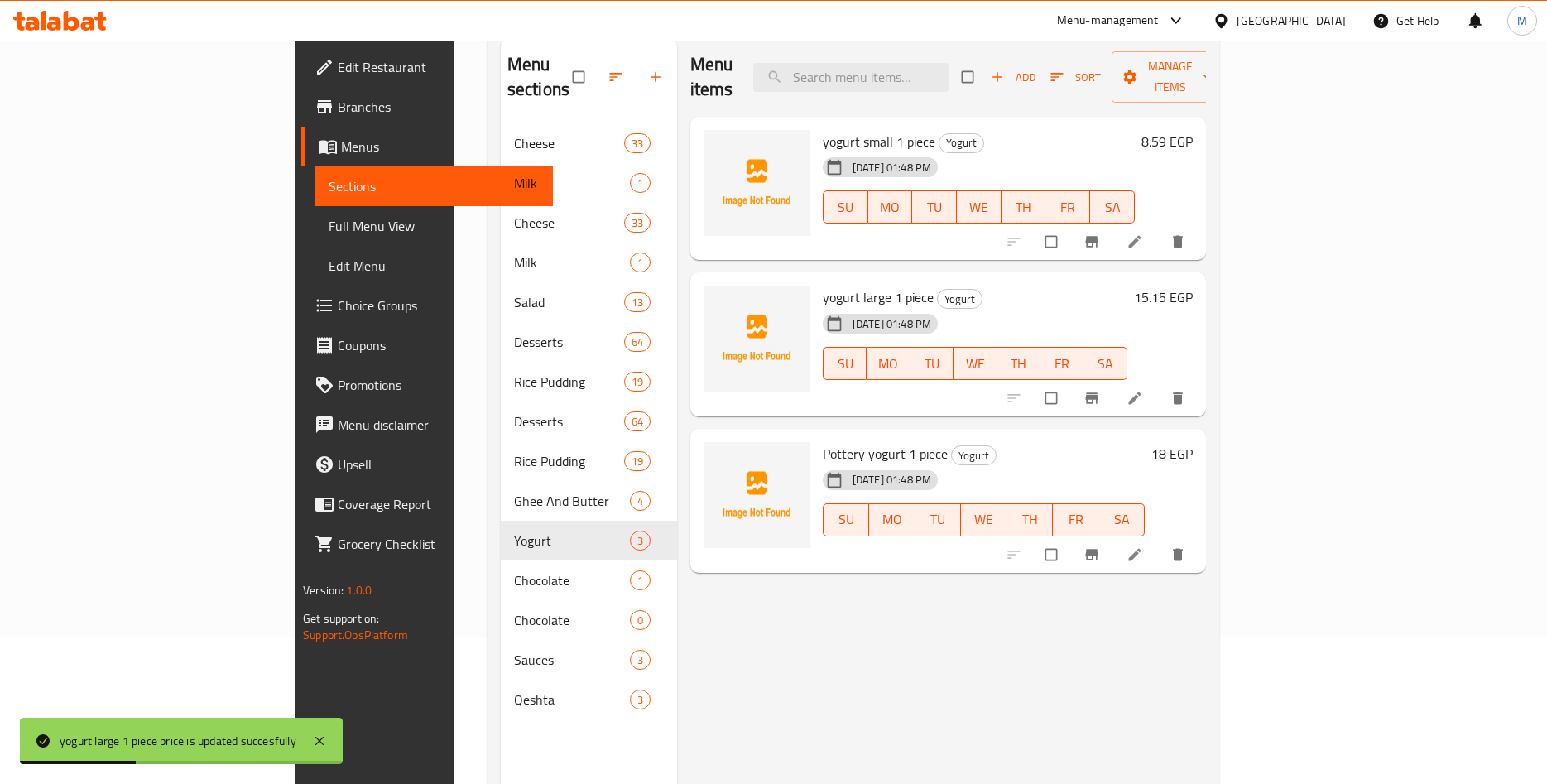
click at [1193, 442] on h6 "18 EGP" at bounding box center [1172, 453] width 41 height 23
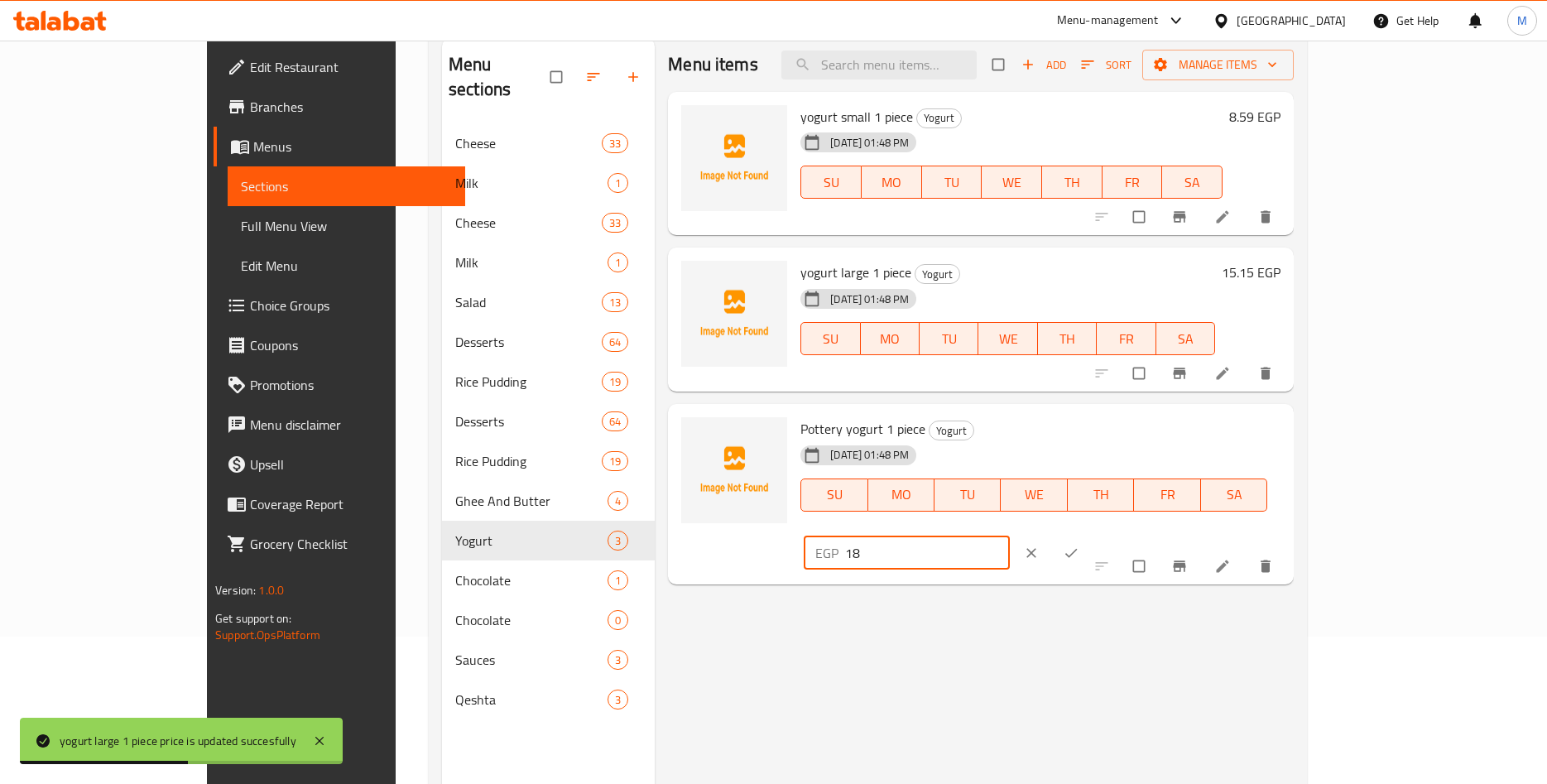
drag, startPoint x: 1252, startPoint y: 447, endPoint x: 1154, endPoint y: 448, distance: 98.0
click at [1010, 537] on input "18" at bounding box center [927, 553] width 165 height 33
paste input ".18"
type input "18.18"
click at [1092, 535] on button "ok" at bounding box center [1073, 553] width 40 height 37
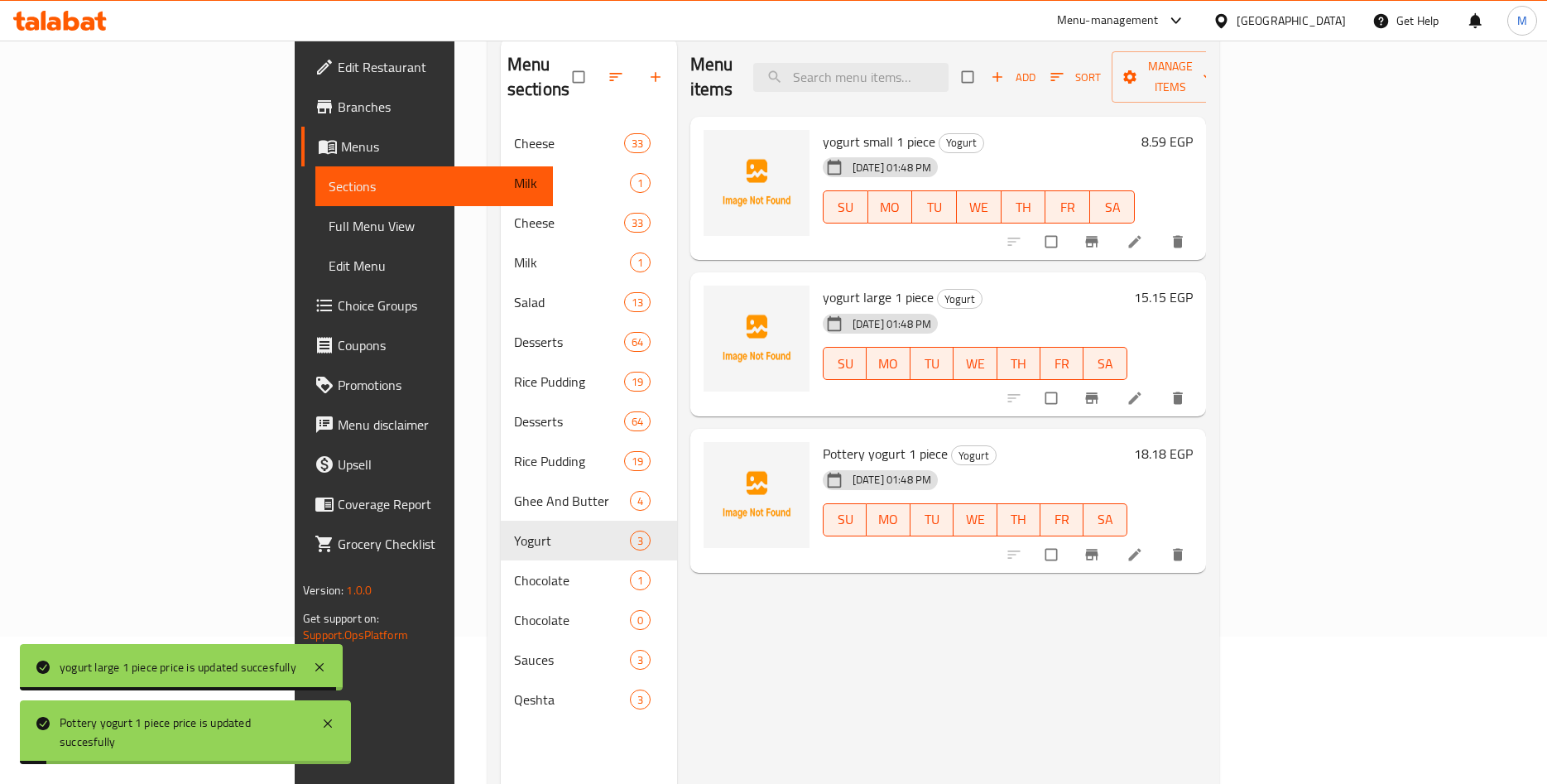
click at [1207, 625] on div "Menu items Add Sort Manage items yogurt small 1 piece Yogurt [DATE] 01:48 PM SU…" at bounding box center [942, 430] width 529 height 784
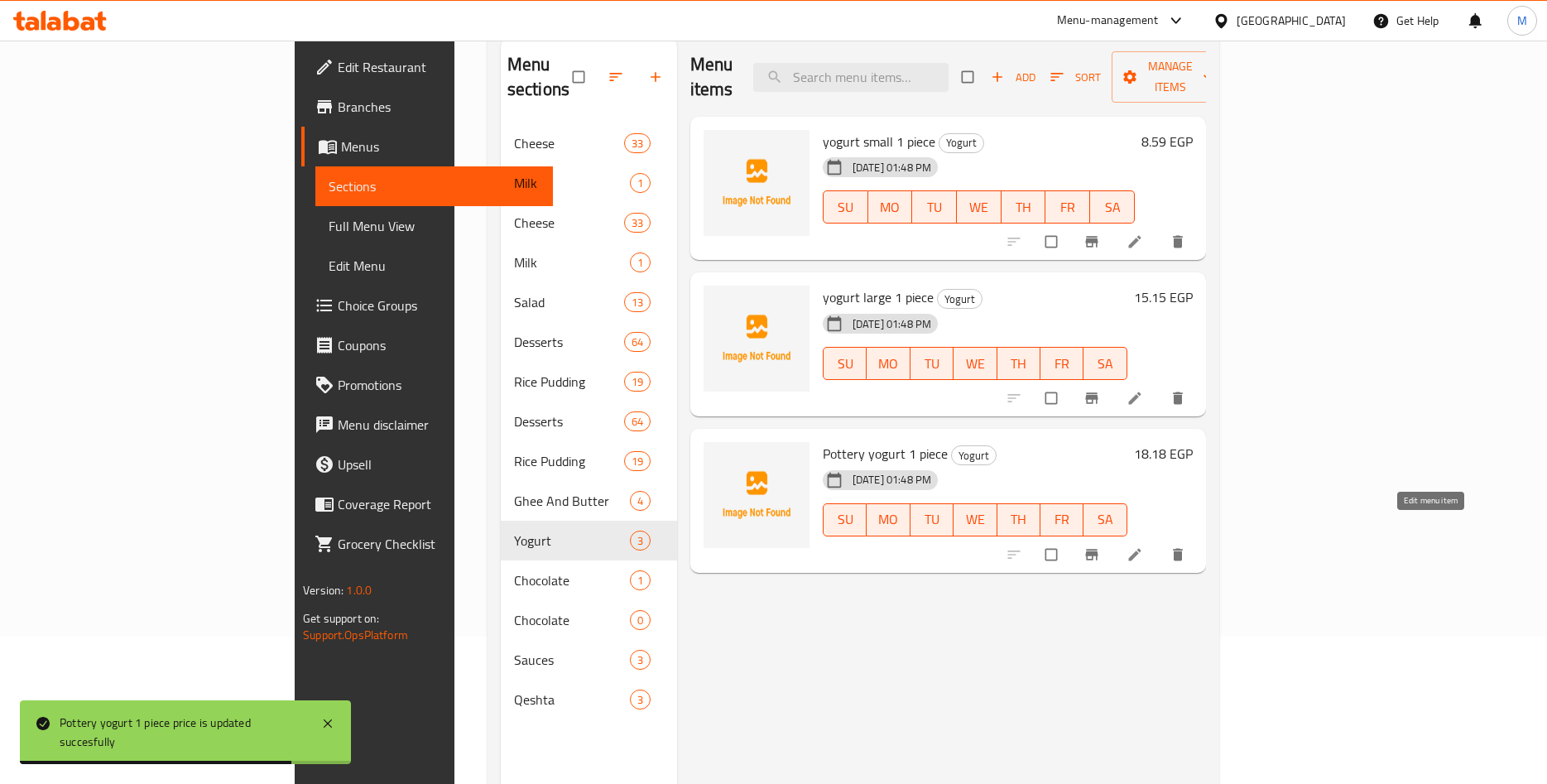
click at [1144, 547] on icon at bounding box center [1135, 555] width 16 height 16
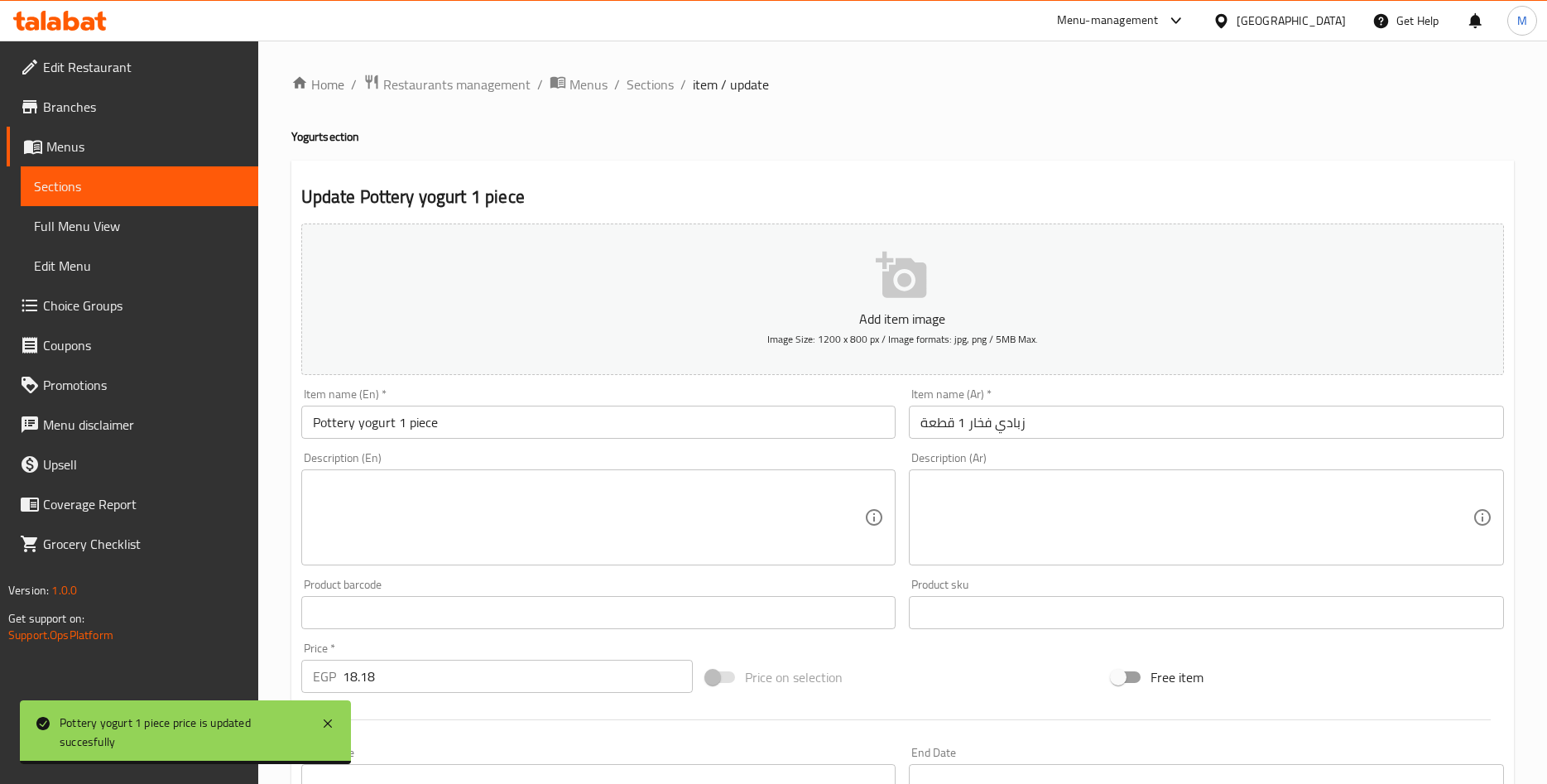
click at [441, 416] on input "Pottery yogurt 1 piece" at bounding box center [599, 422] width 595 height 33
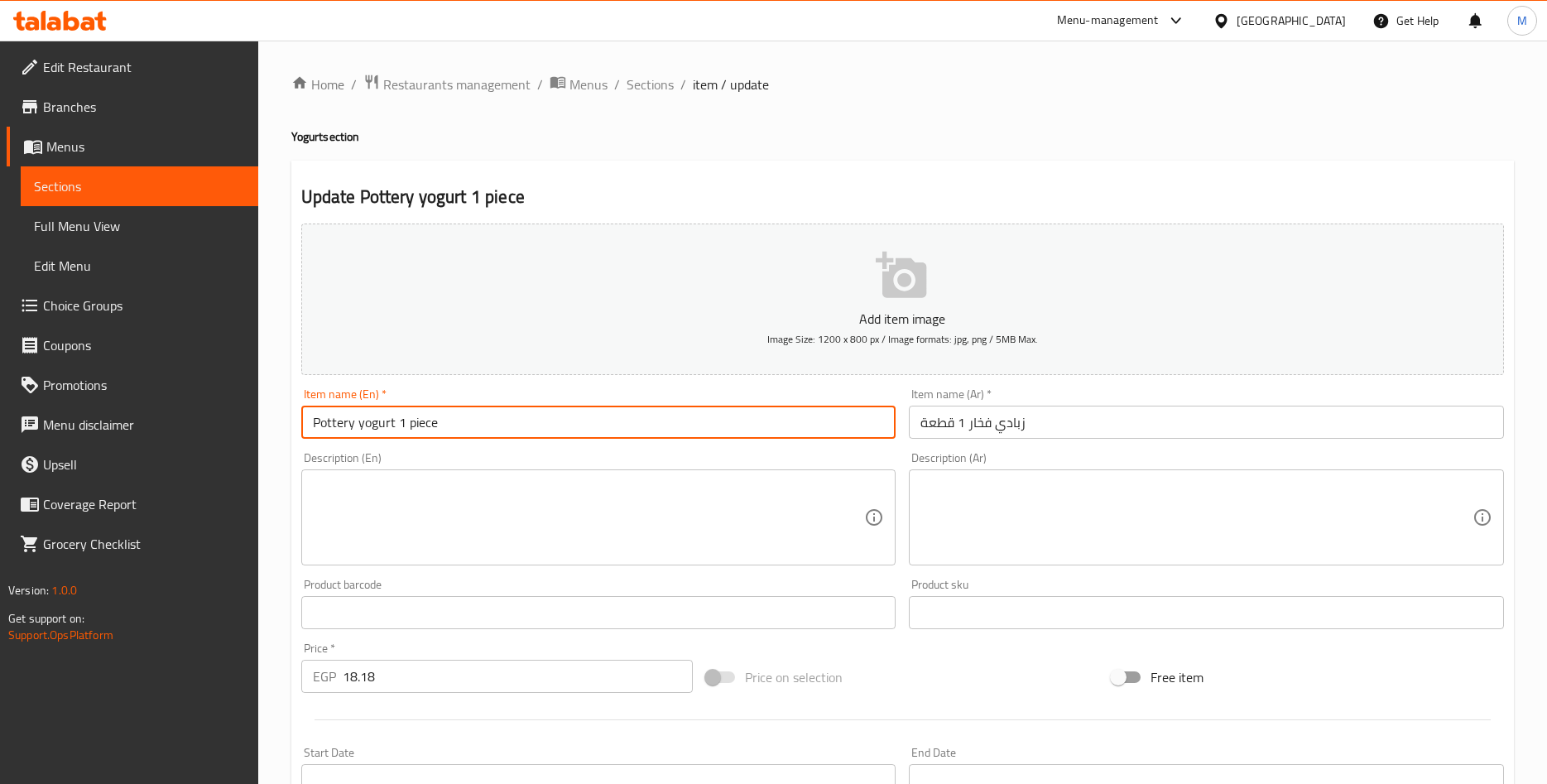
click at [365, 427] on input "Pottery yogurt 1 piece" at bounding box center [599, 422] width 595 height 33
type input "Pottery Yogurt 1 Piece"
click at [653, 204] on h2 "Update Pottery Yogurt 1 Piece" at bounding box center [903, 196] width 1203 height 25
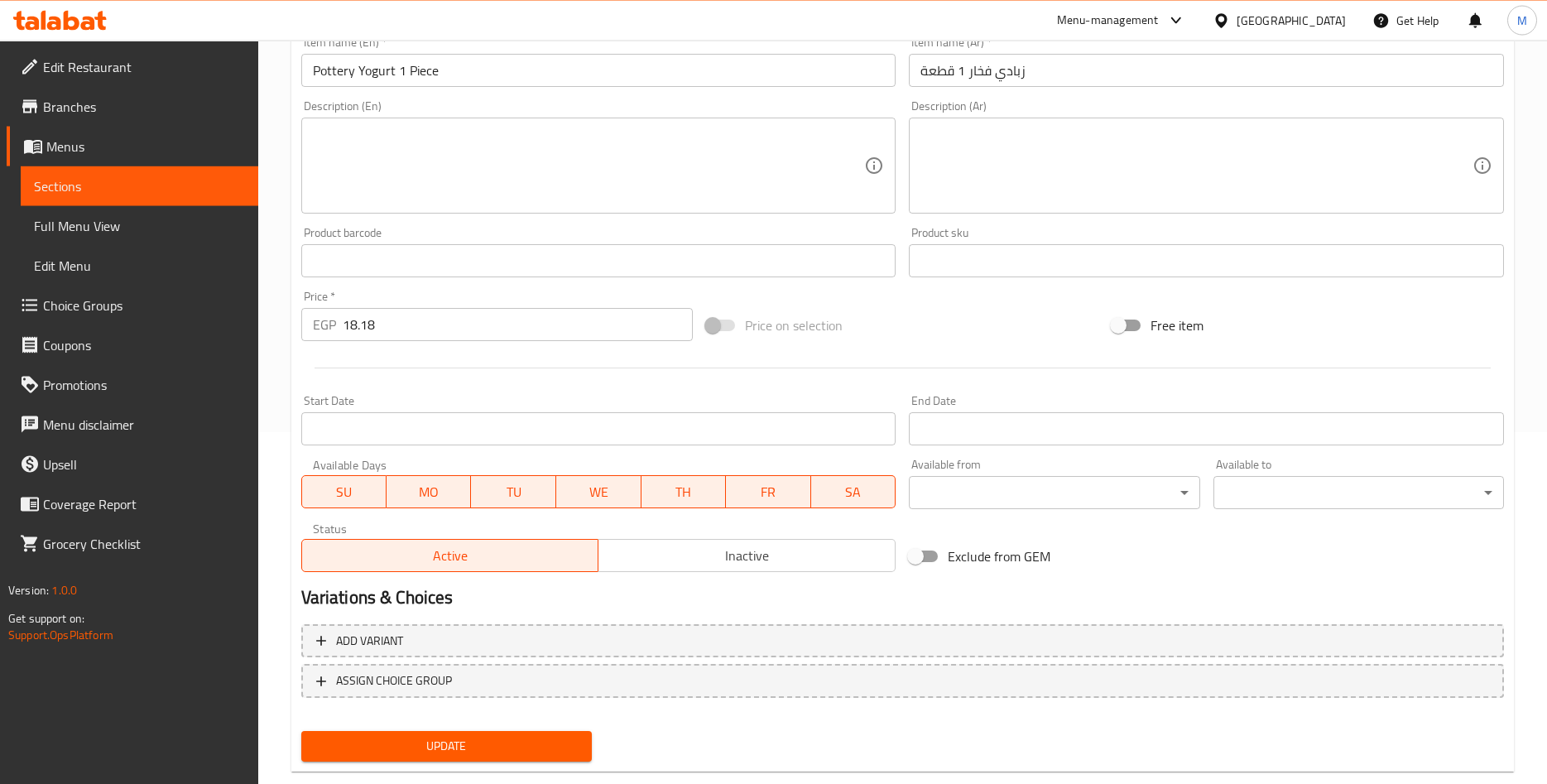
scroll to position [387, 0]
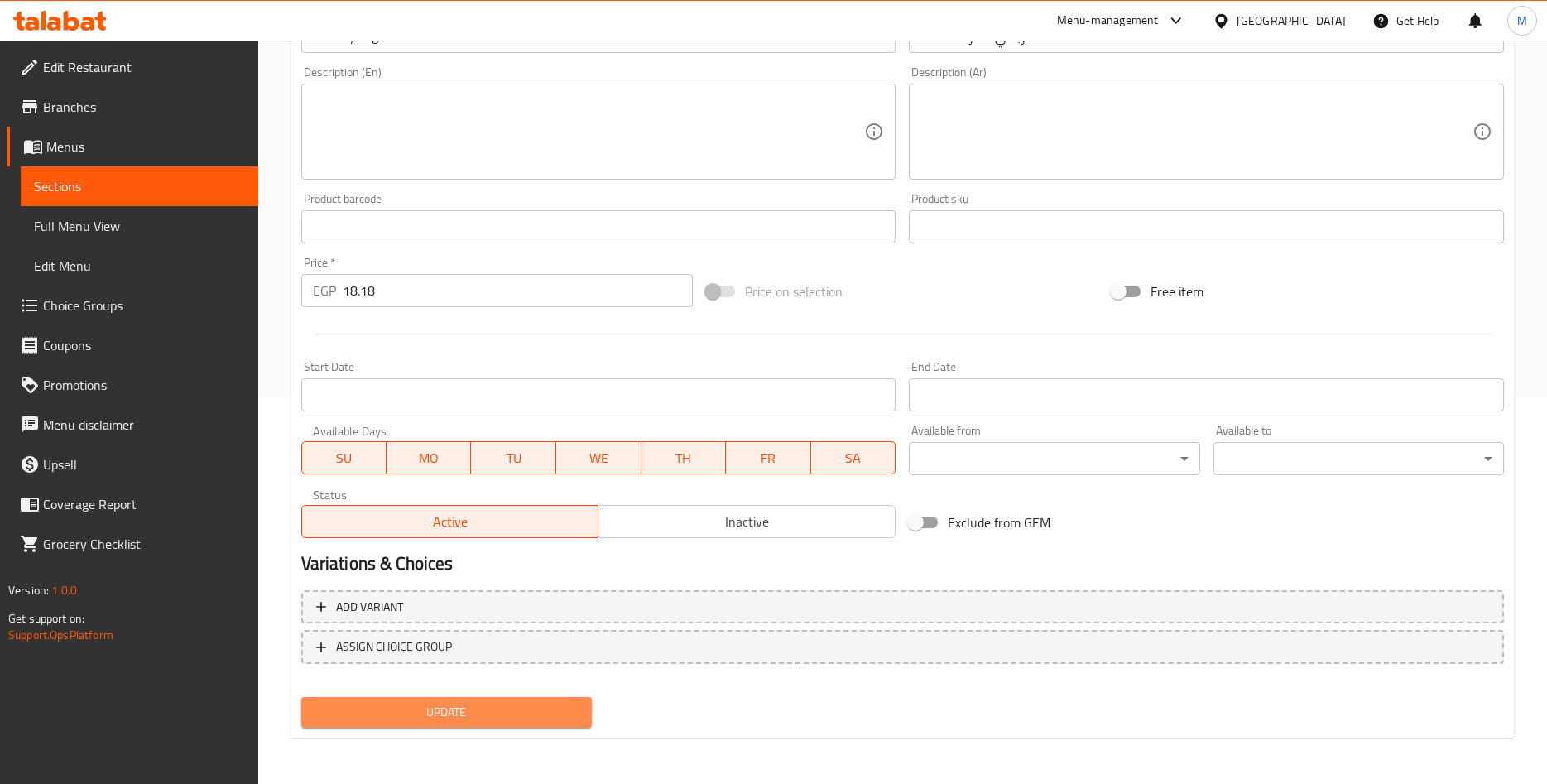
click at [439, 703] on span "Update" at bounding box center [446, 712] width 264 height 21
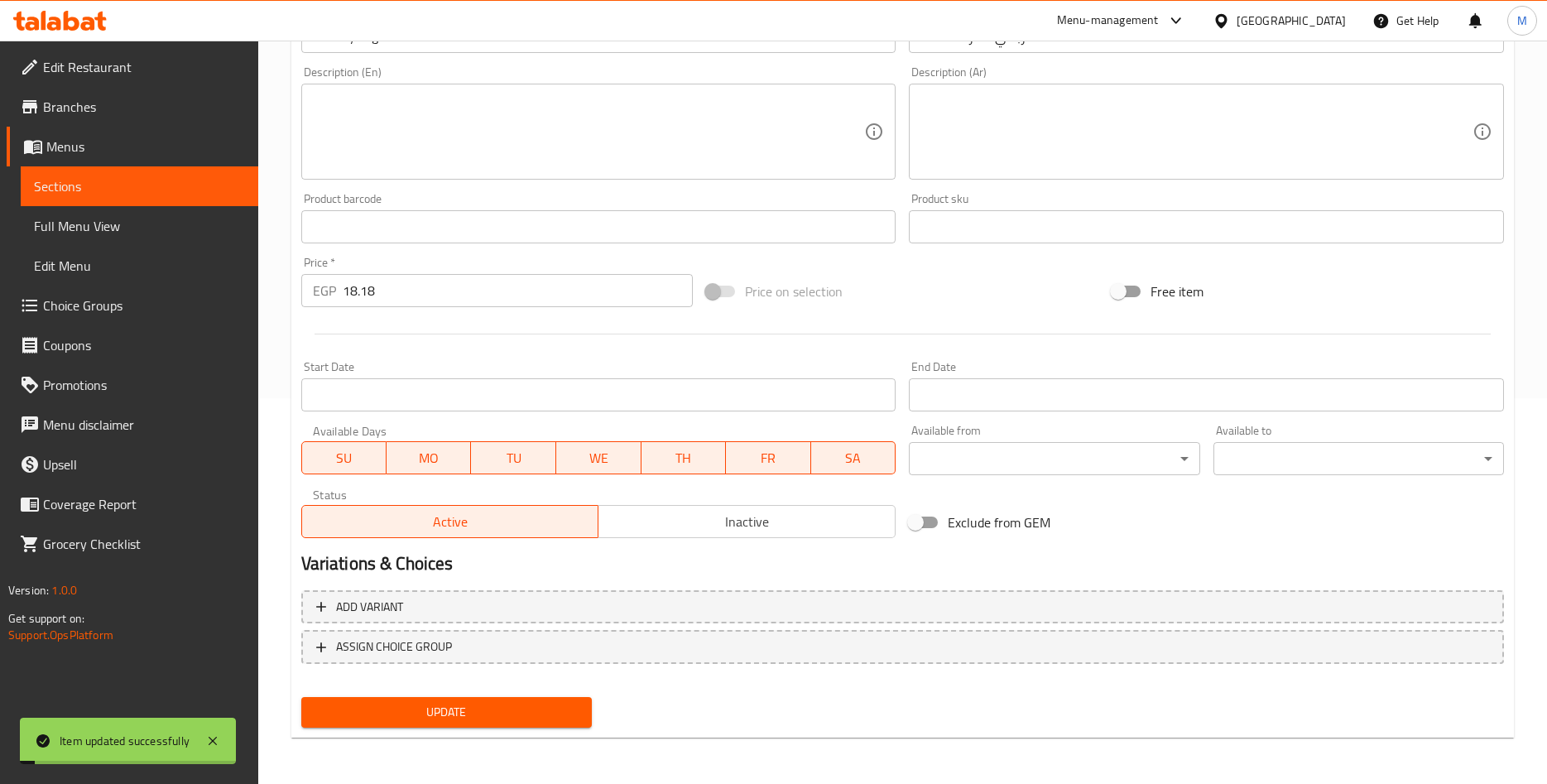
scroll to position [0, 0]
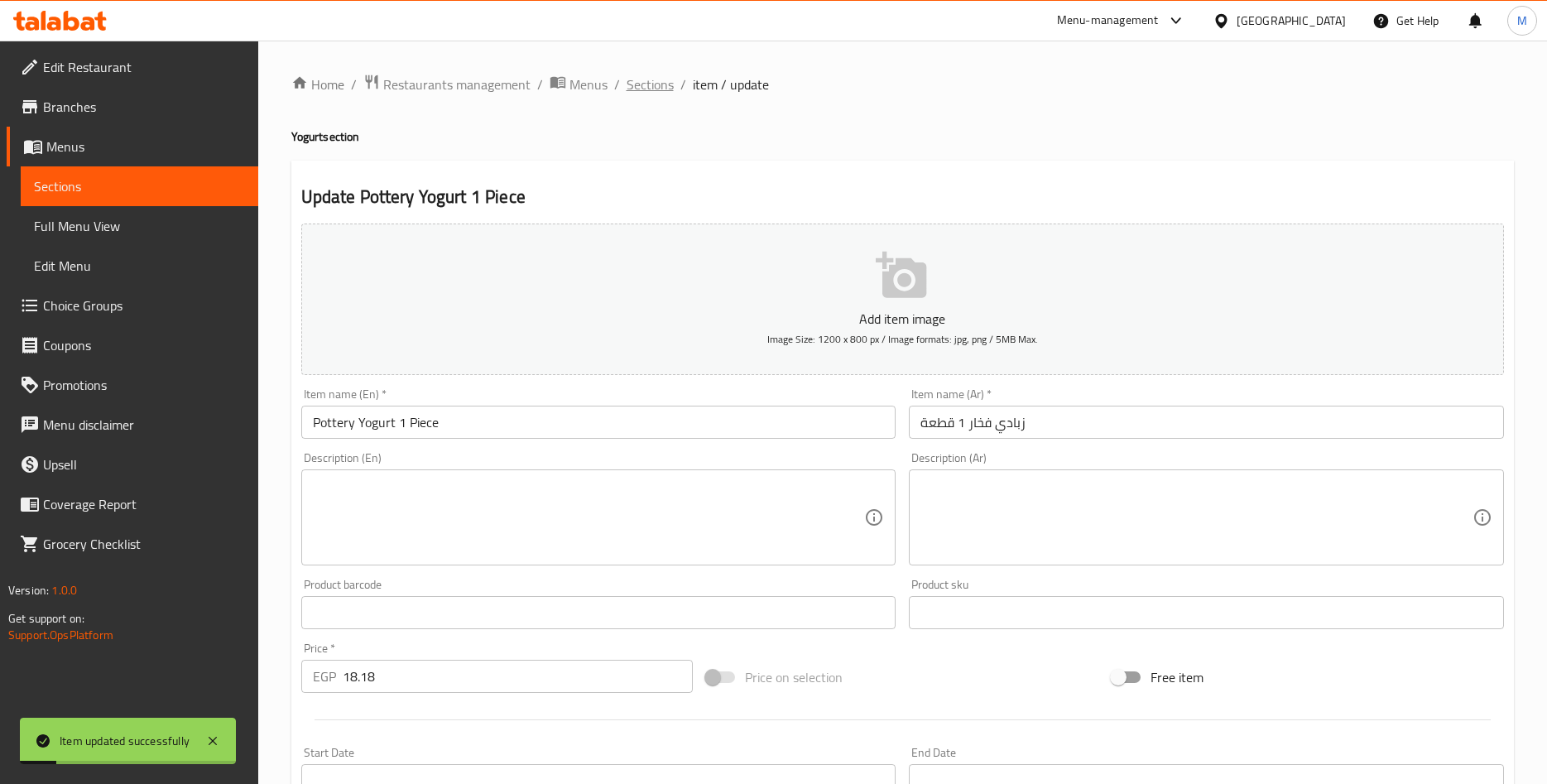
click at [646, 94] on span "Sections" at bounding box center [651, 85] width 47 height 20
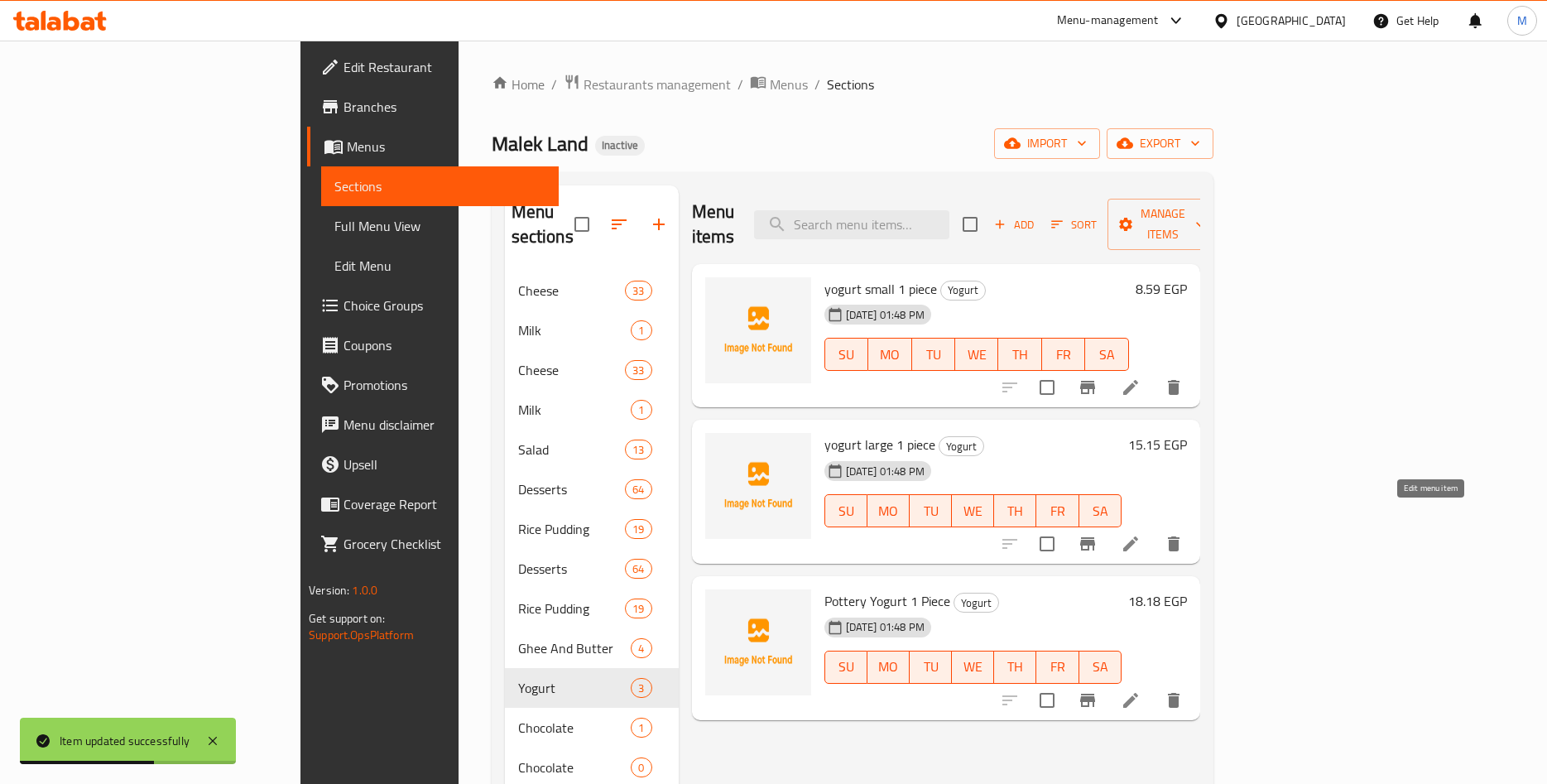
click at [1141, 534] on icon at bounding box center [1131, 544] width 20 height 20
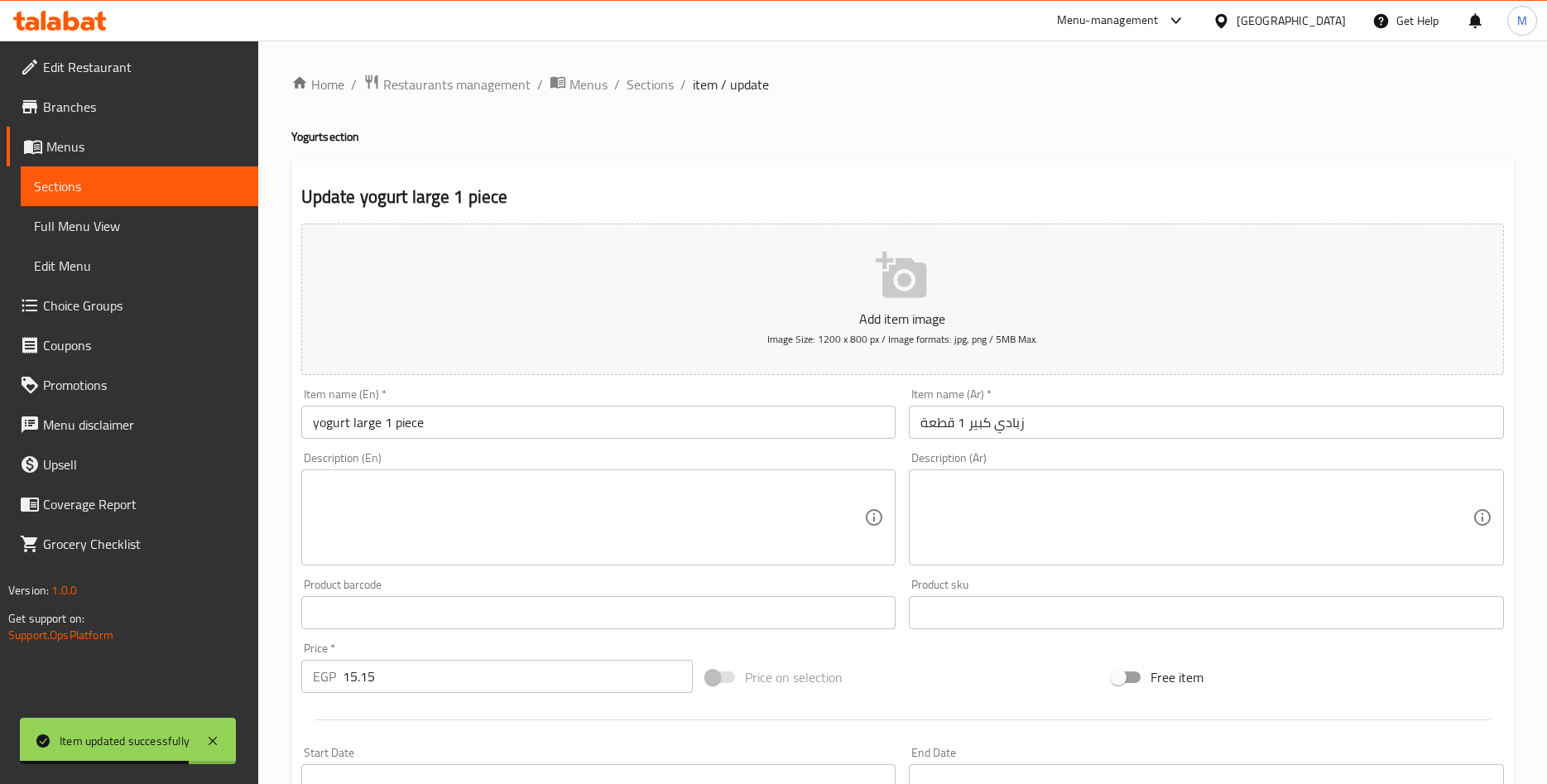
click at [319, 426] on input "yogurt large 1 piece" at bounding box center [599, 422] width 595 height 33
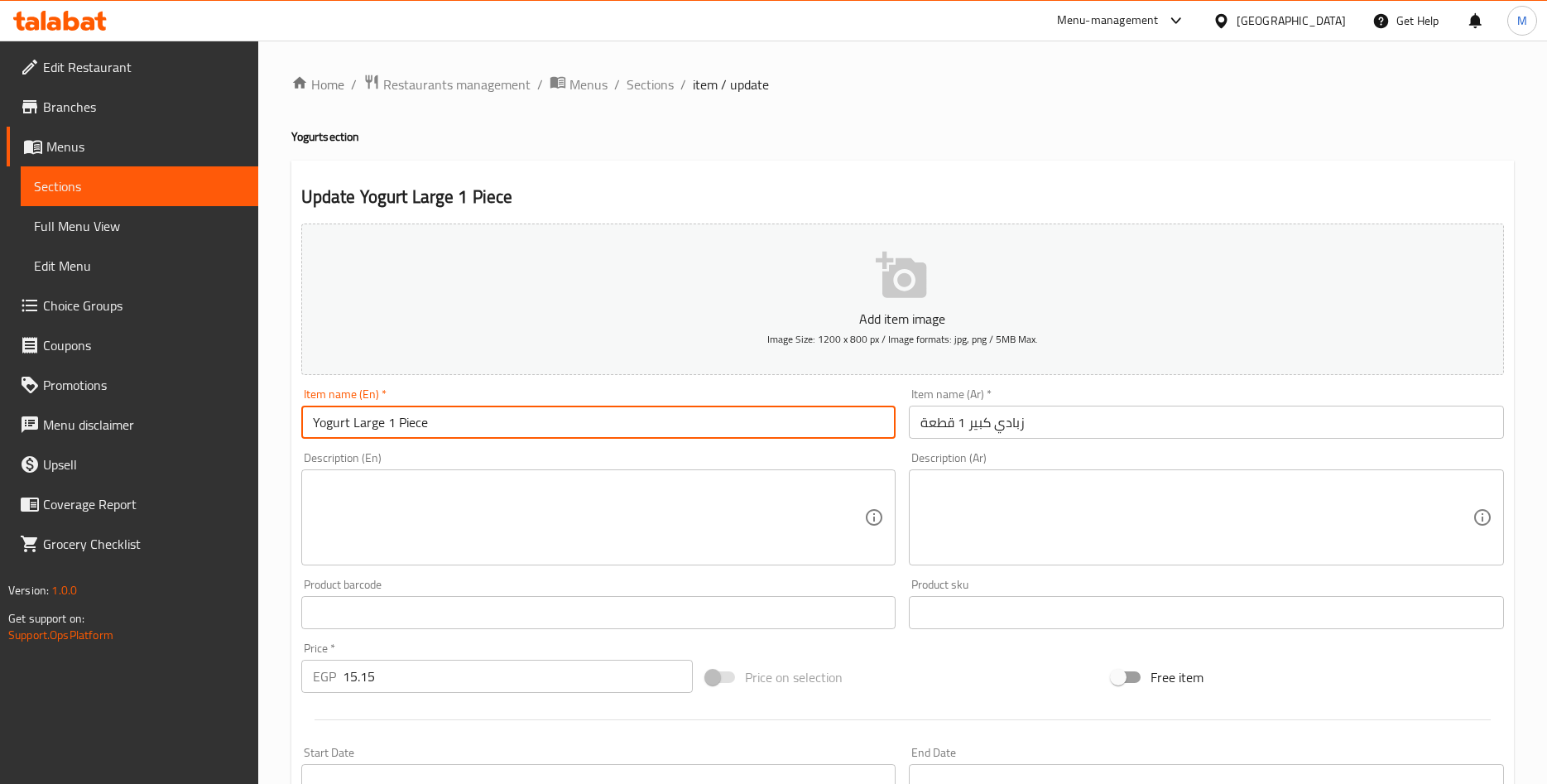
type input "Yogurt Large 1 Piece"
click at [641, 175] on div "Update Yogurt Large 1 Piece Add item image Image Size: 1200 x 800 px / Image fo…" at bounding box center [903, 643] width 1223 height 964
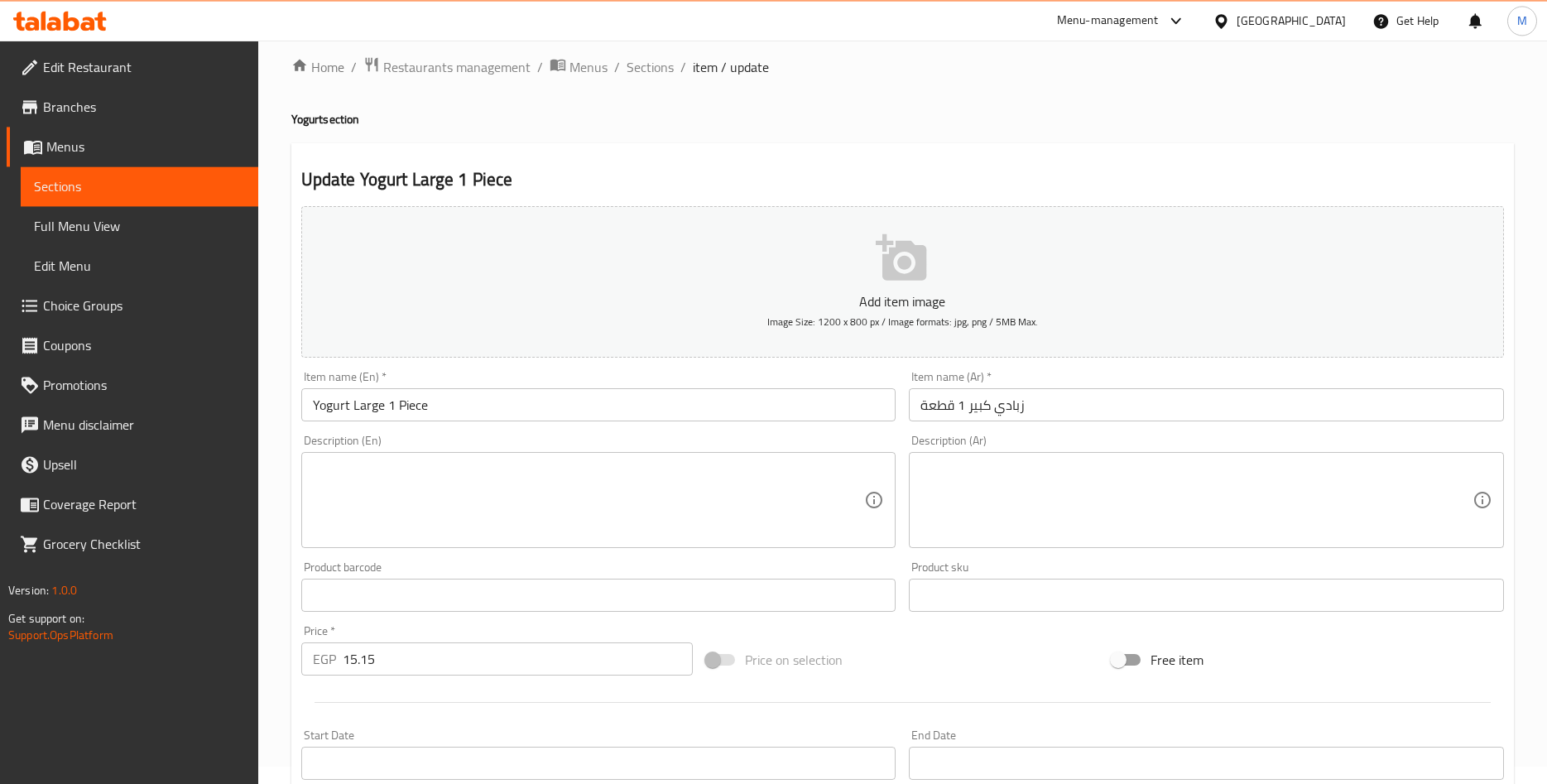
scroll to position [387, 0]
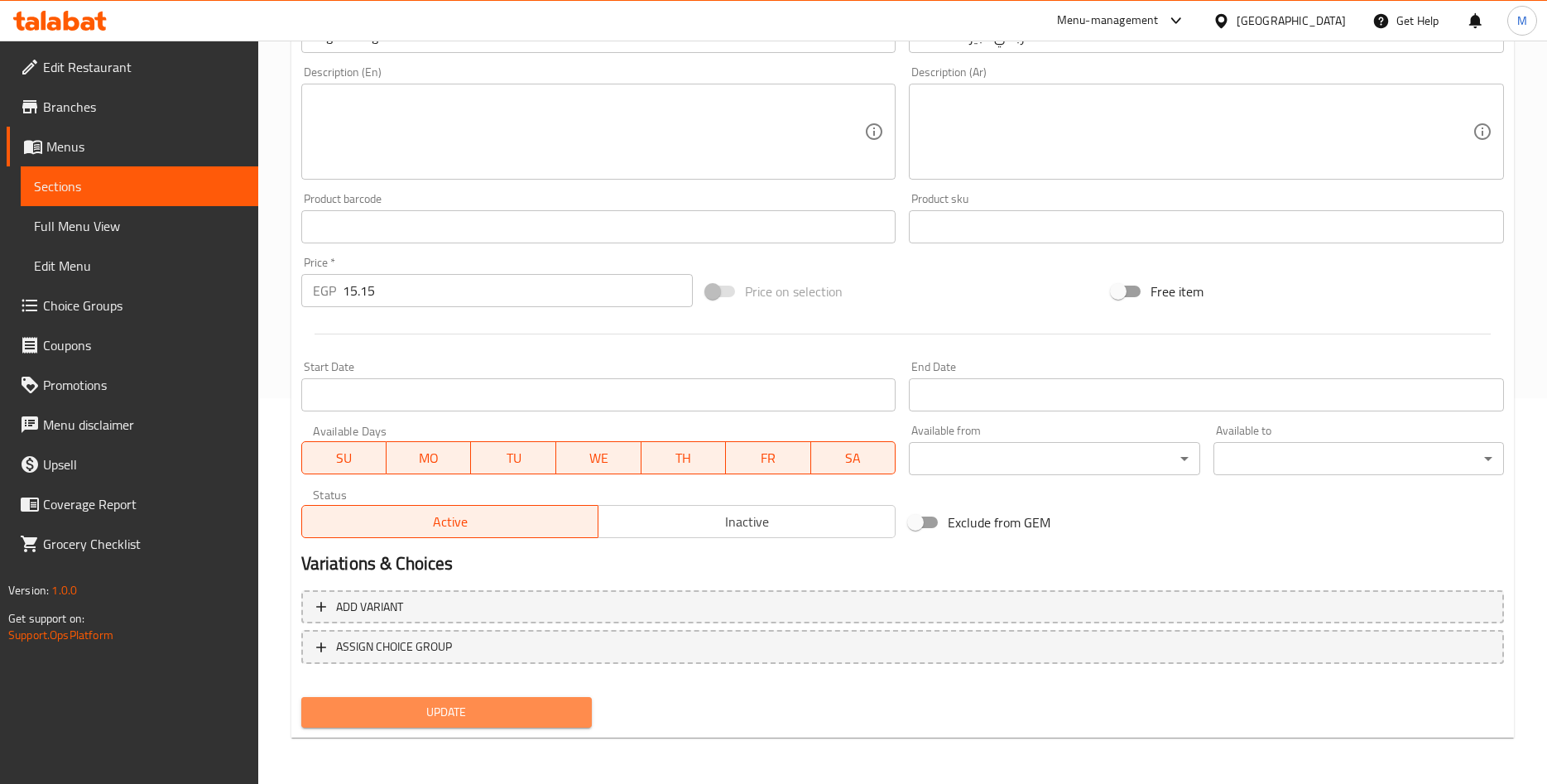
click at [444, 712] on span "Update" at bounding box center [446, 712] width 264 height 21
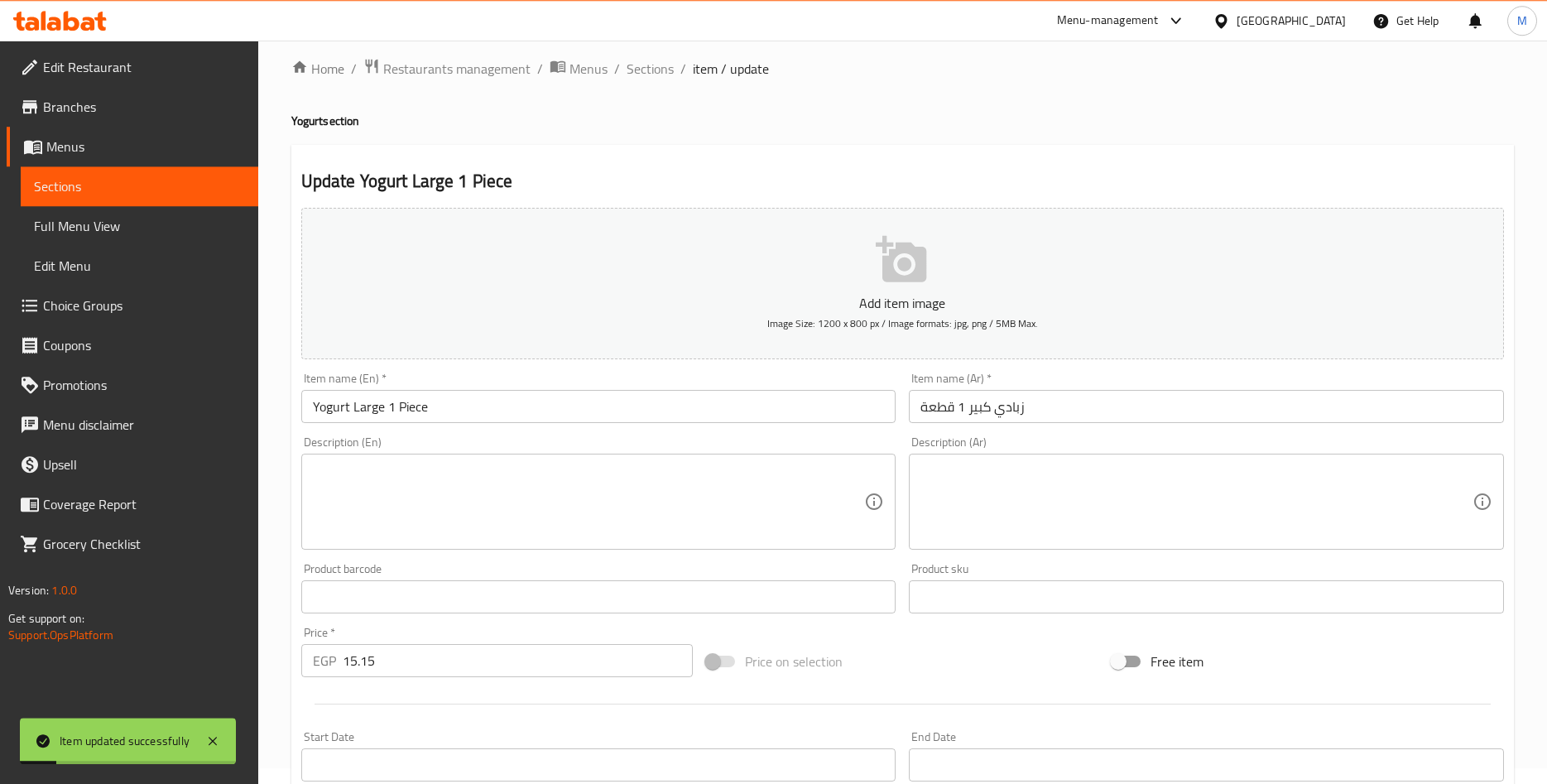
scroll to position [0, 0]
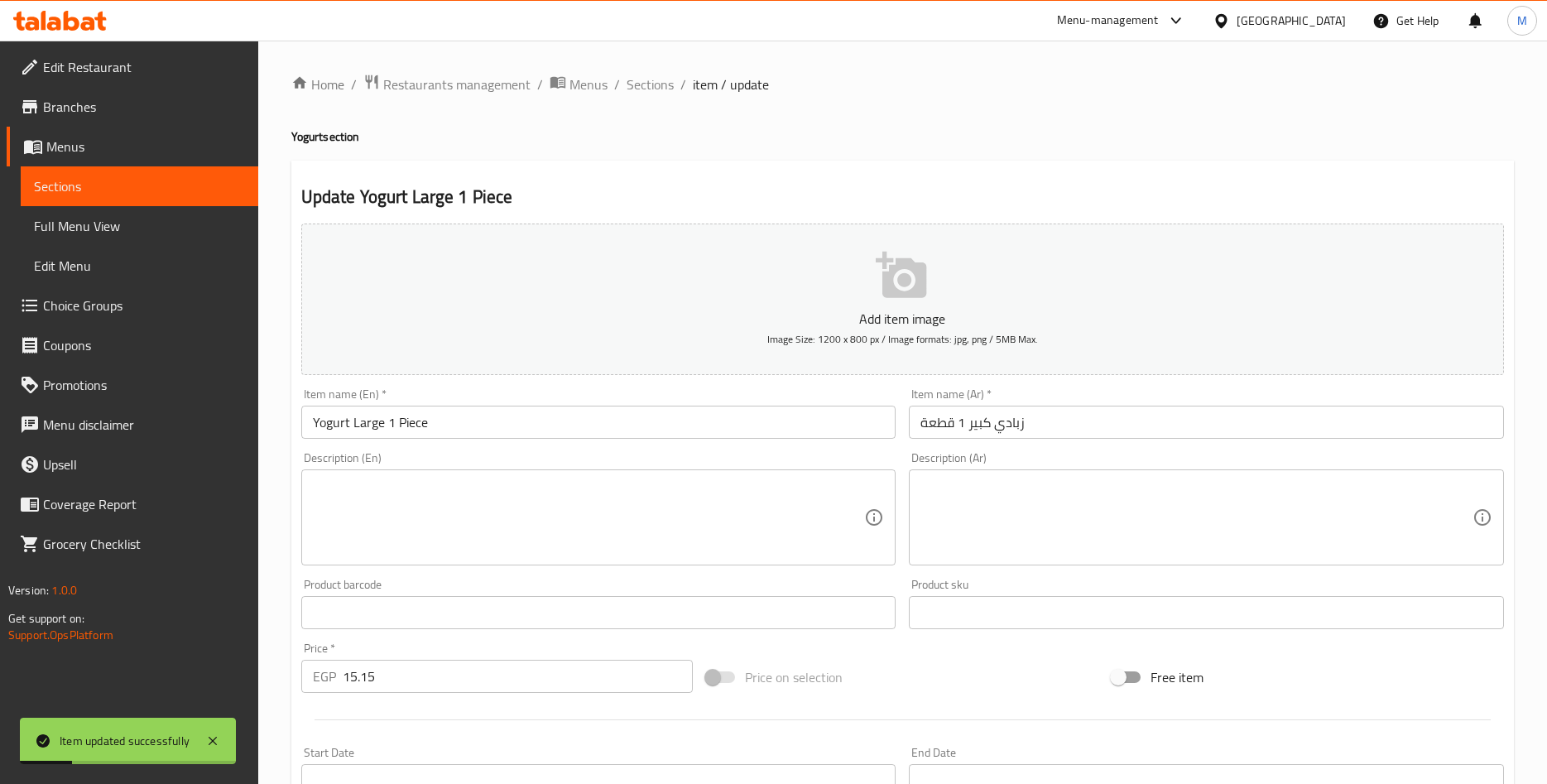
click at [706, 79] on span "item / update" at bounding box center [730, 85] width 76 height 20
click at [648, 92] on span "Sections" at bounding box center [651, 85] width 47 height 20
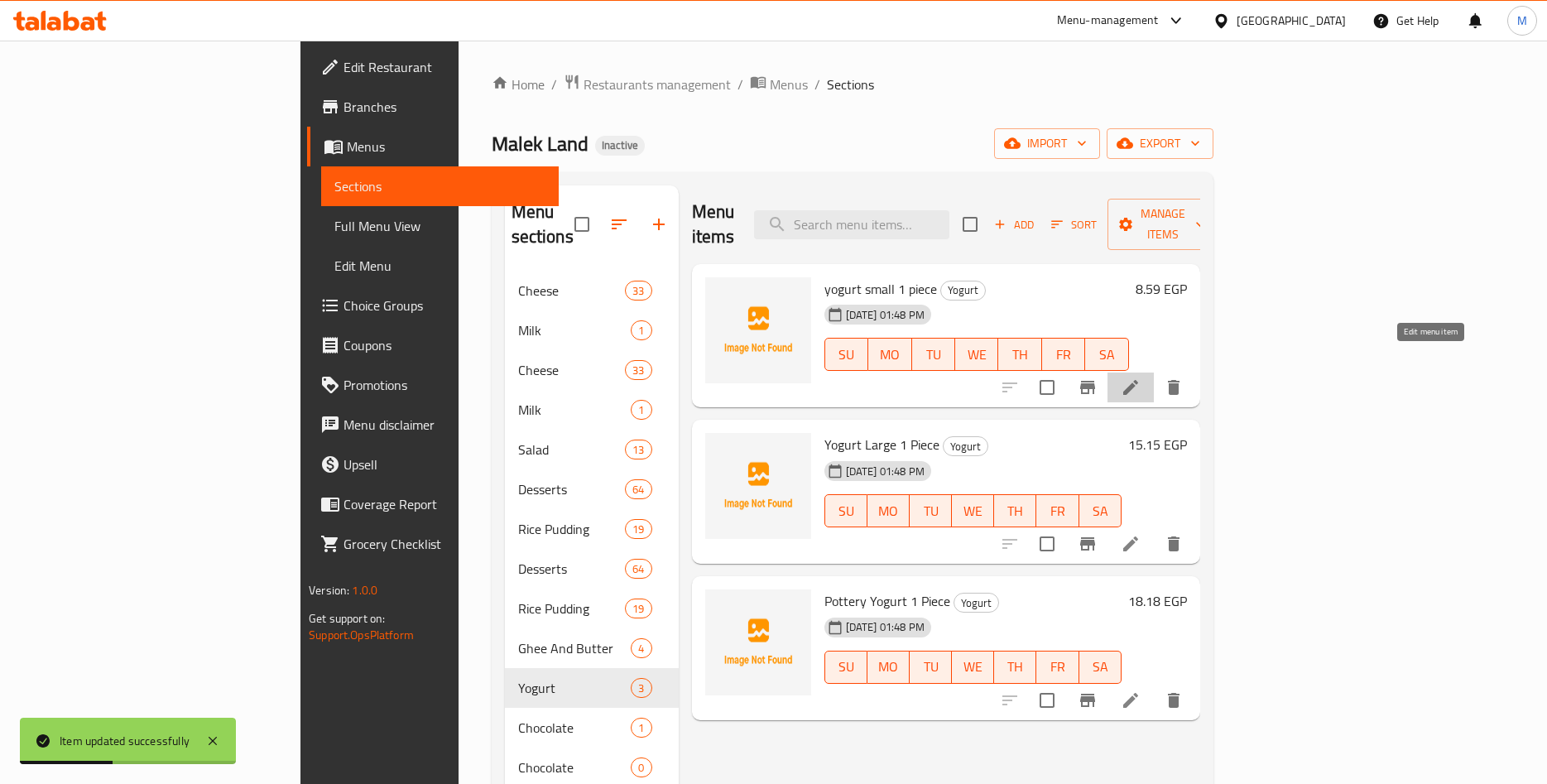
click at [1138, 380] on icon at bounding box center [1131, 387] width 15 height 15
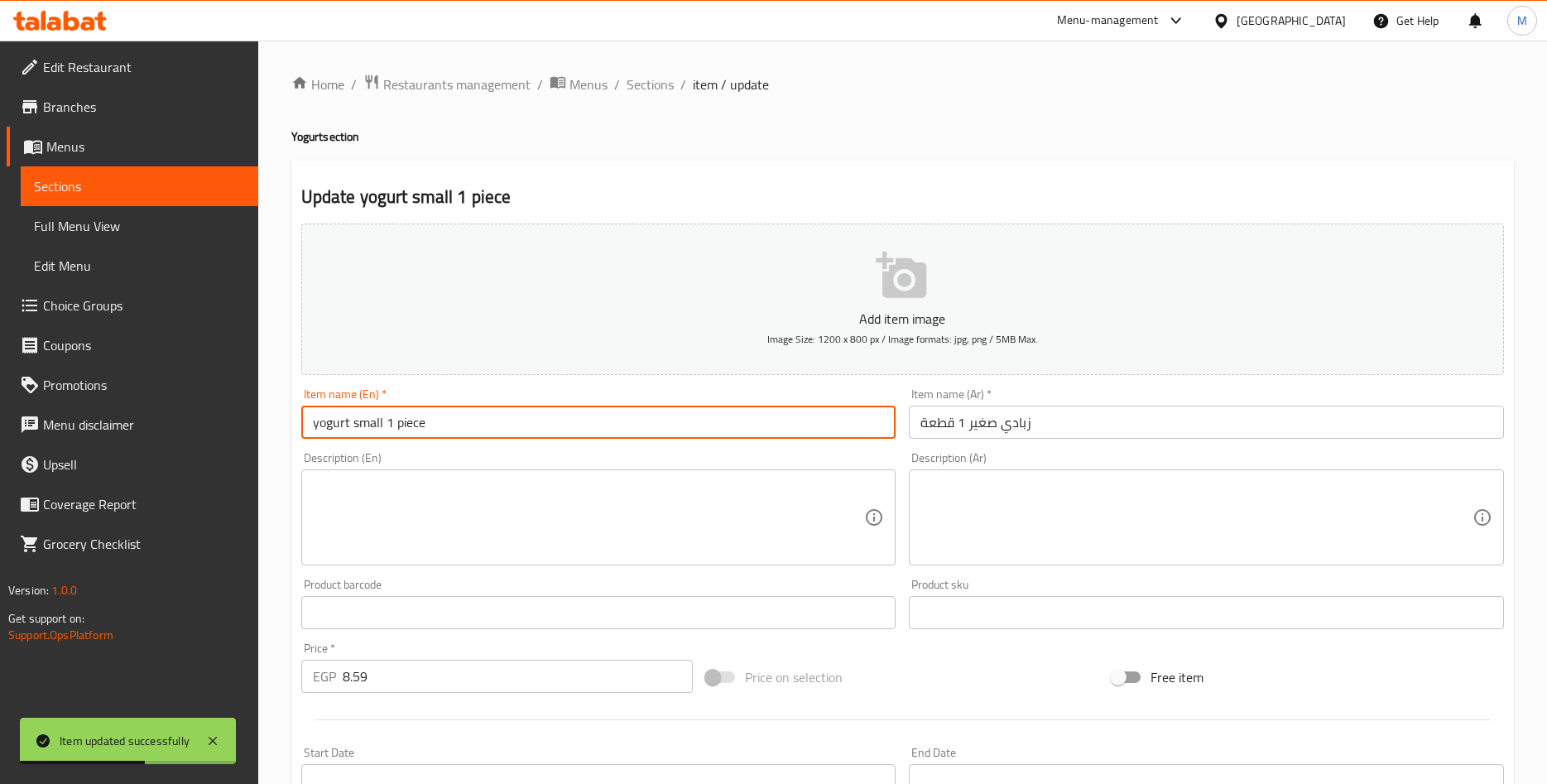
click at [321, 423] on input "yogurt small 1 piece" at bounding box center [599, 422] width 595 height 33
type input "Yogurt Small 1 Piece"
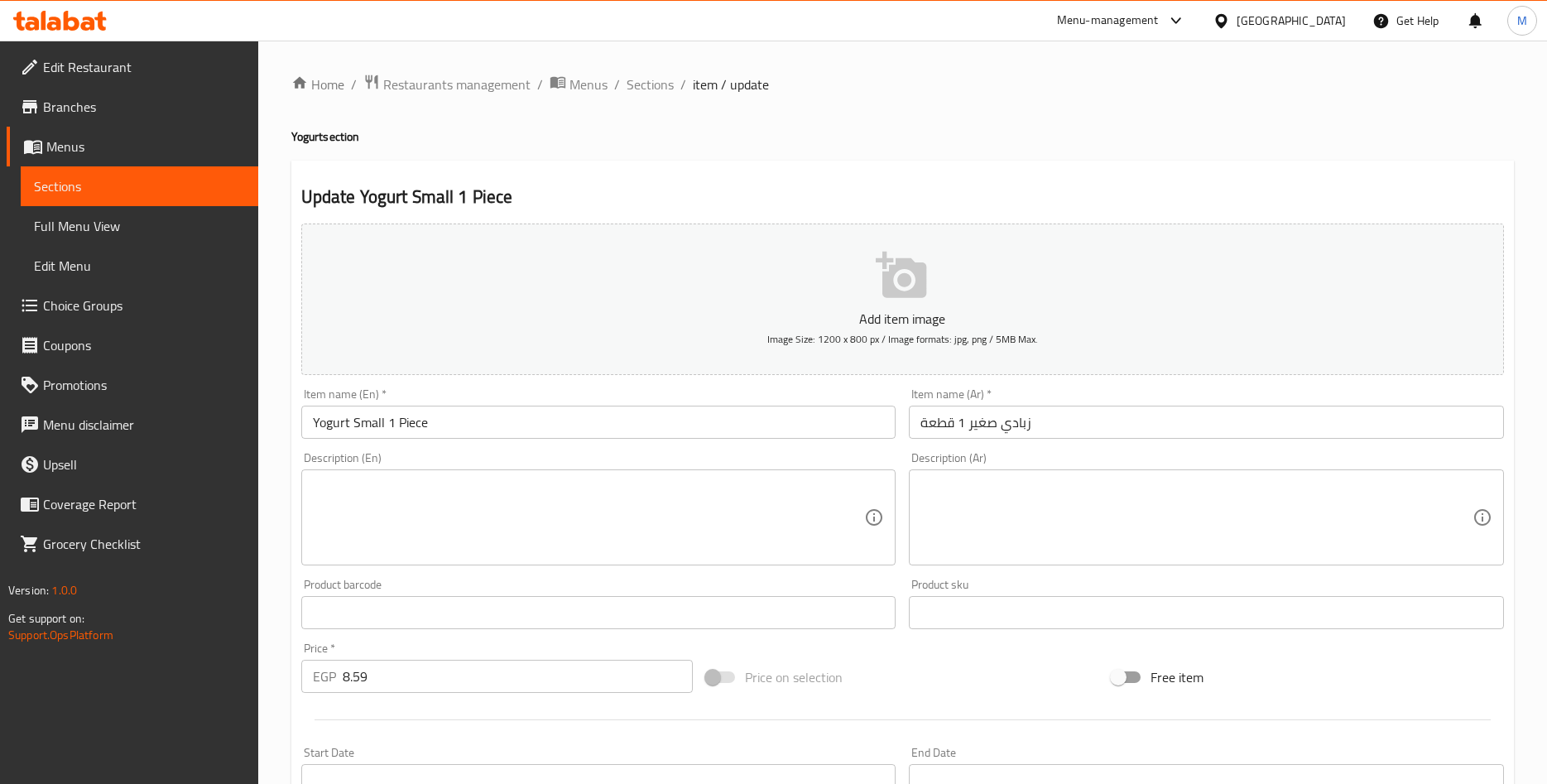
click at [626, 156] on div "Home / Restaurants management / Menus / Sections / item / update Yogurt section…" at bounding box center [903, 605] width 1223 height 1063
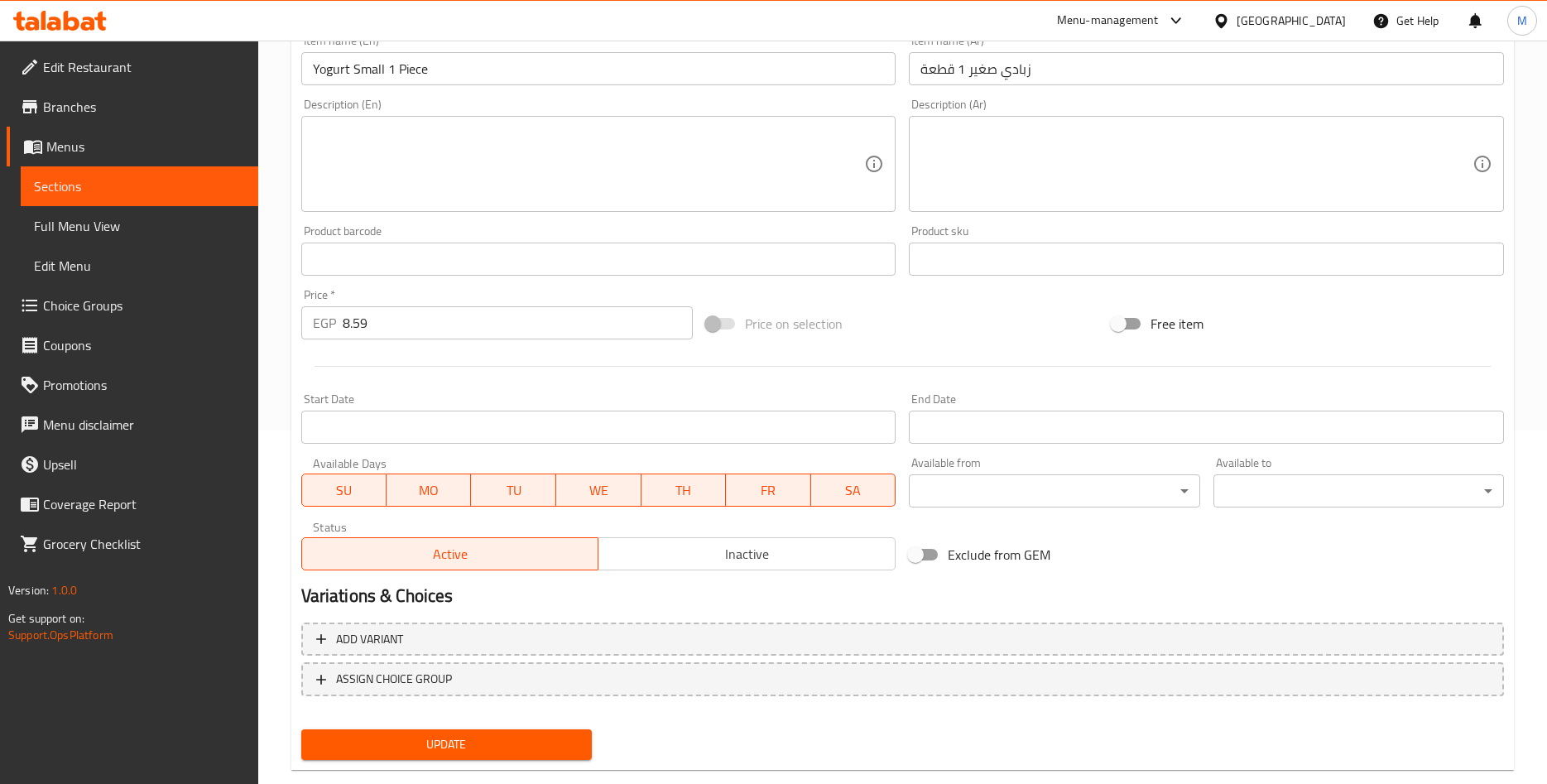
scroll to position [387, 0]
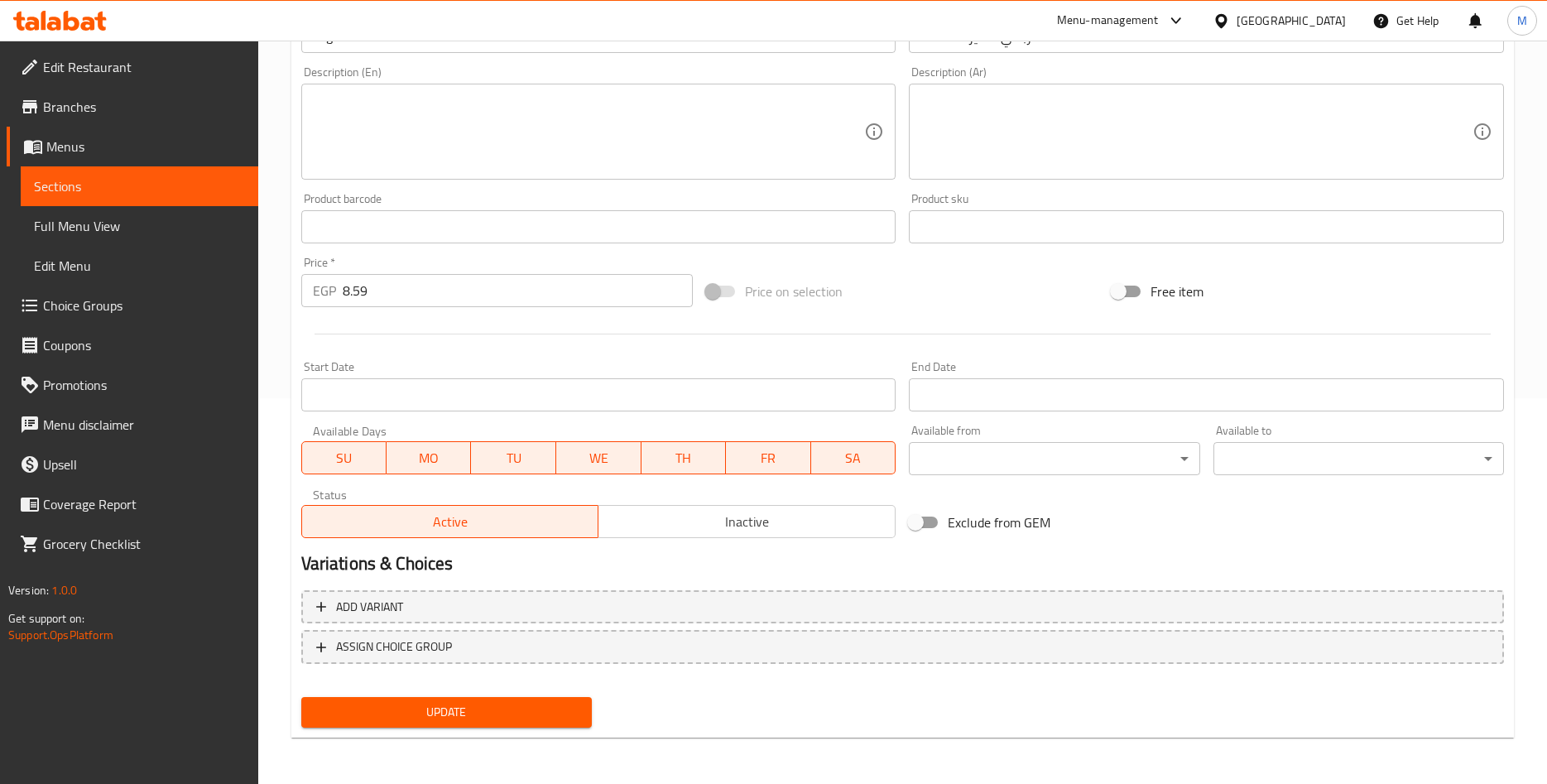
click at [468, 699] on button "Update" at bounding box center [446, 713] width 290 height 31
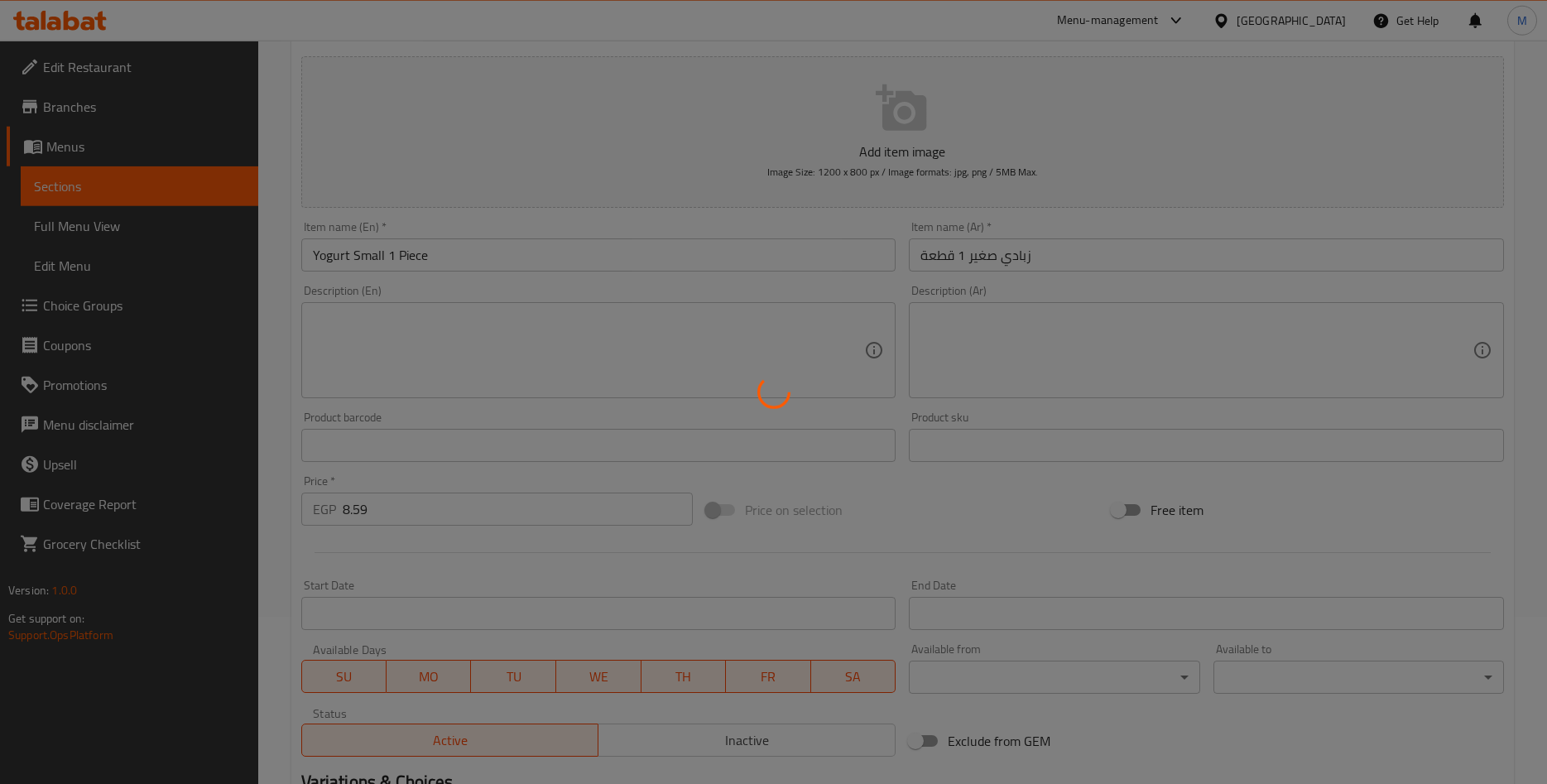
scroll to position [0, 0]
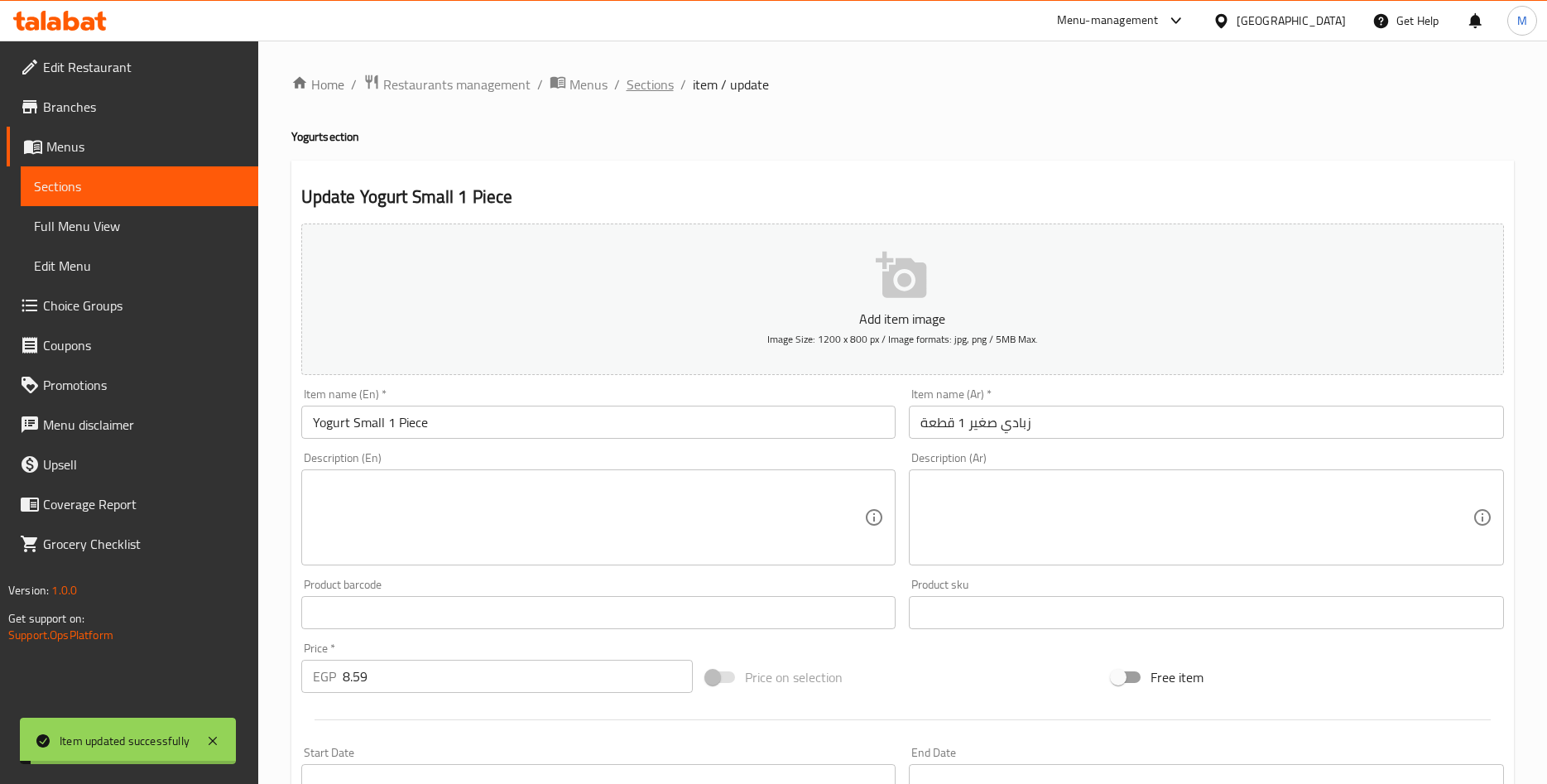
click at [637, 88] on span "Sections" at bounding box center [651, 85] width 47 height 20
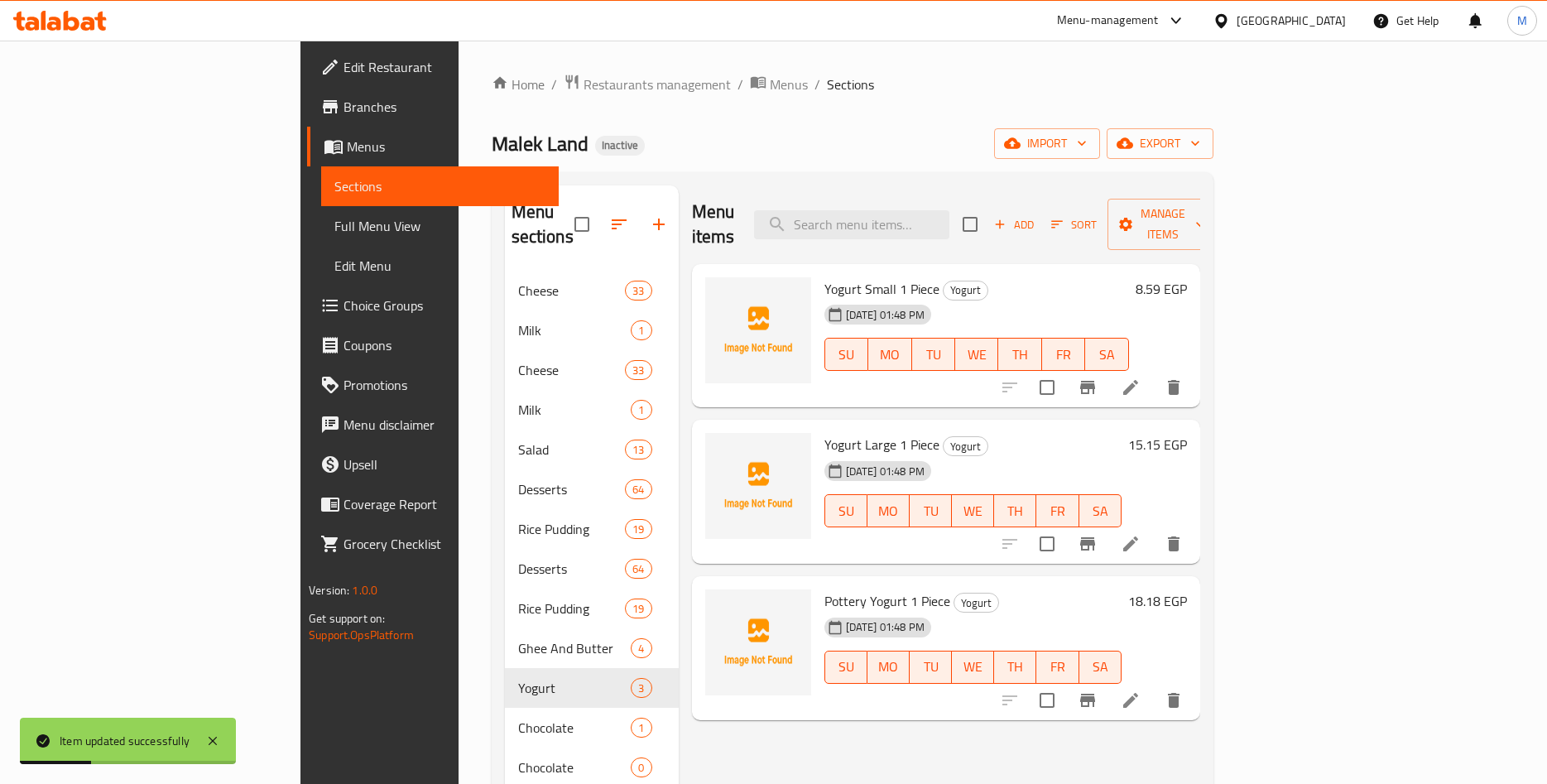
click at [1017, 298] on div "[DATE] 01:48 PM SU MO TU WE TH FR SA" at bounding box center [977, 343] width 318 height 89
click at [1040, 298] on div "[DATE] 01:48 PM SU MO TU WE TH FR SA" at bounding box center [977, 343] width 318 height 89
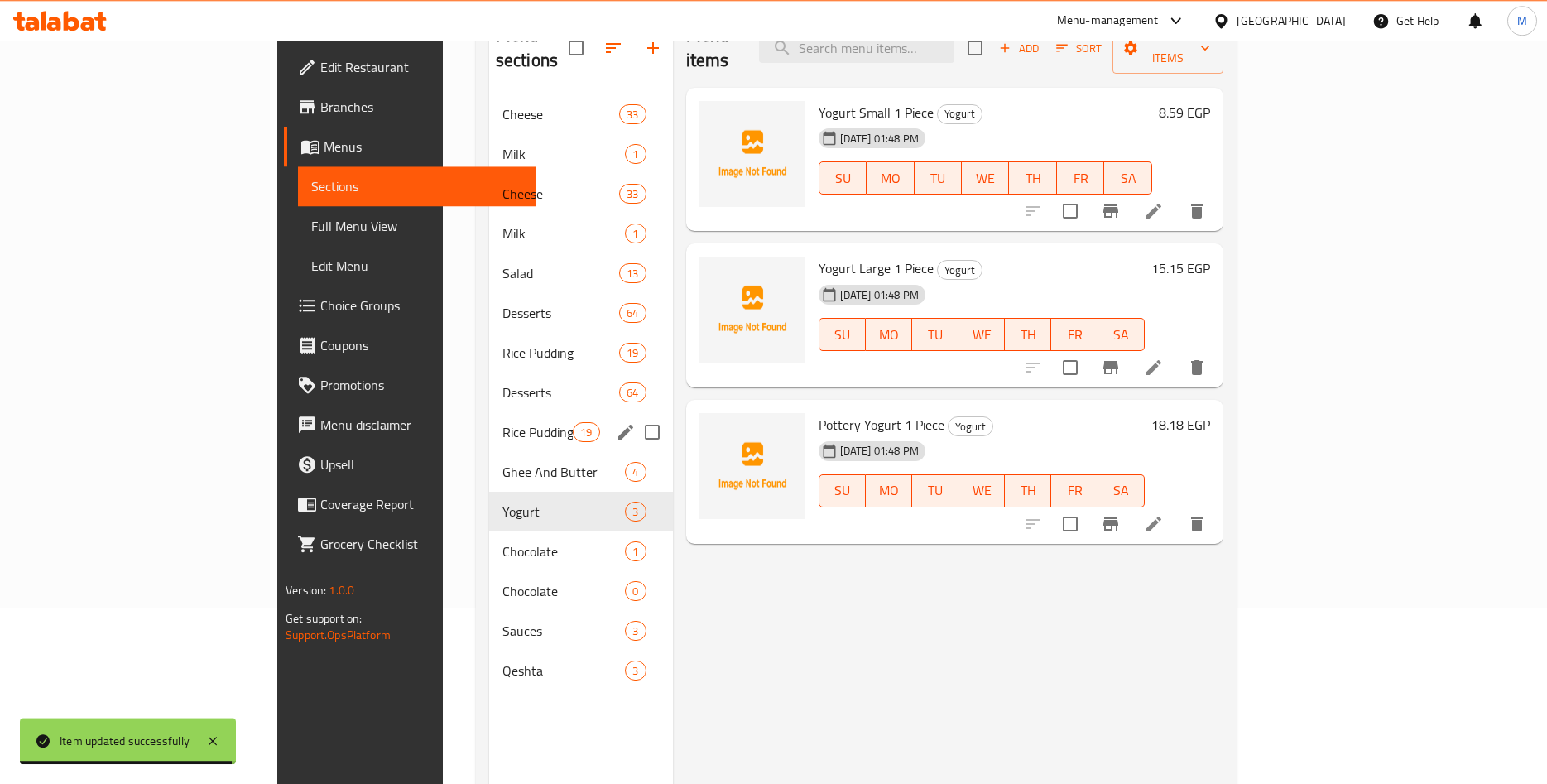
scroll to position [232, 0]
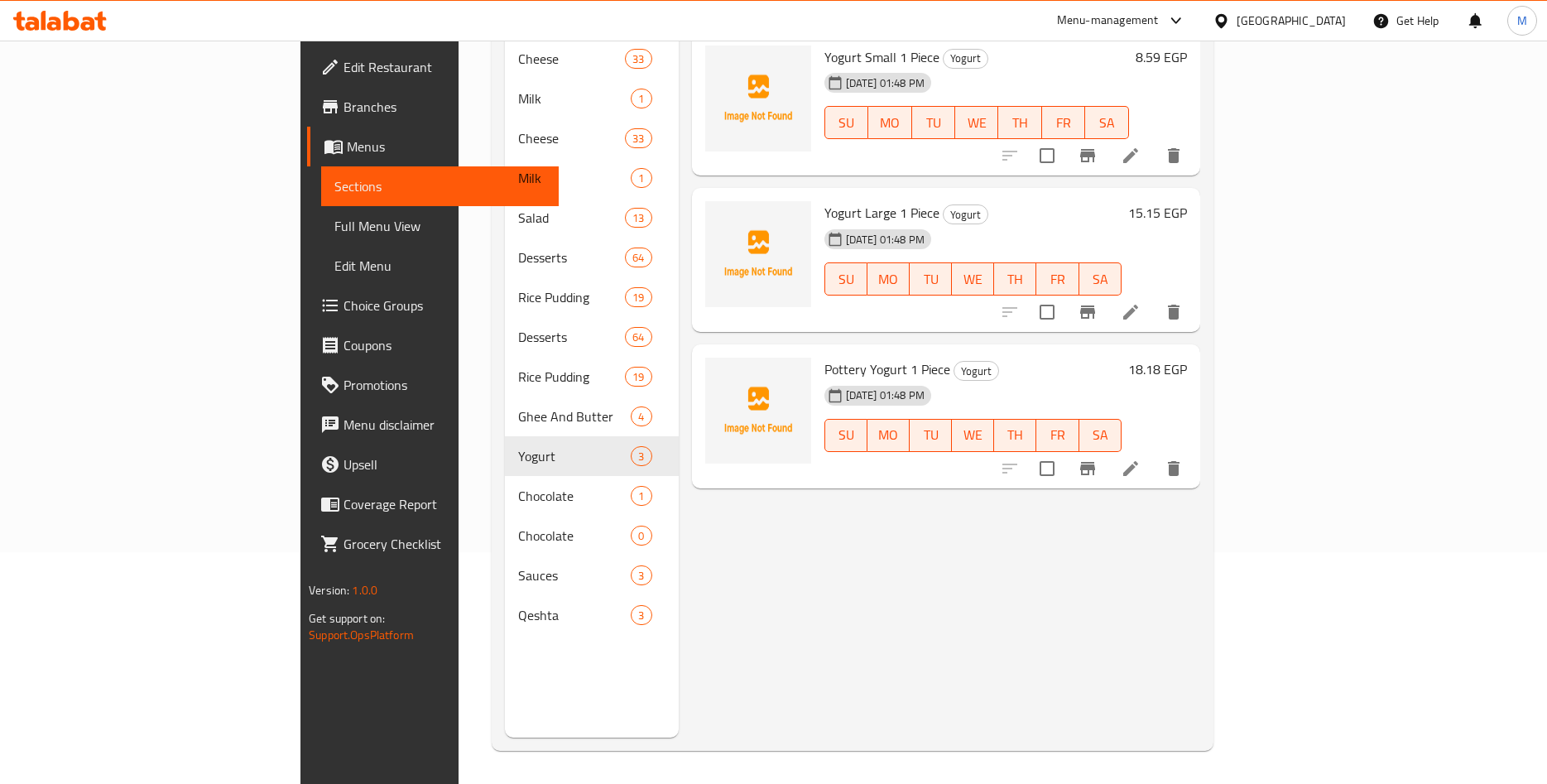
click at [692, 506] on div "Menu items Add Sort Manage items Yogurt Small 1 Piece Yogurt [DATE] 01:48 PM SU…" at bounding box center [939, 345] width 521 height 784
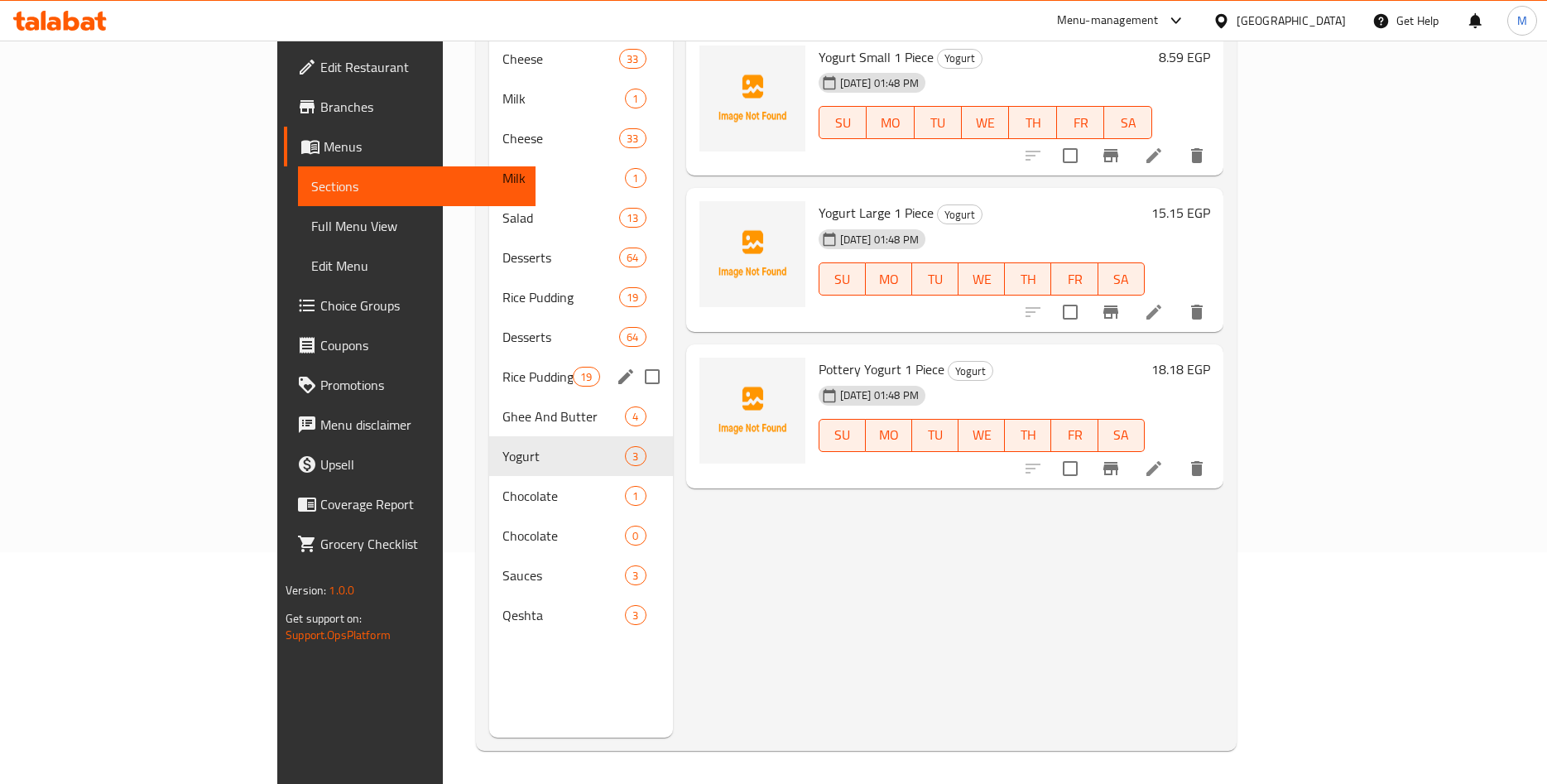
click at [635, 360] on input "Menu sections" at bounding box center [653, 377] width 35 height 35
checkbox input "true"
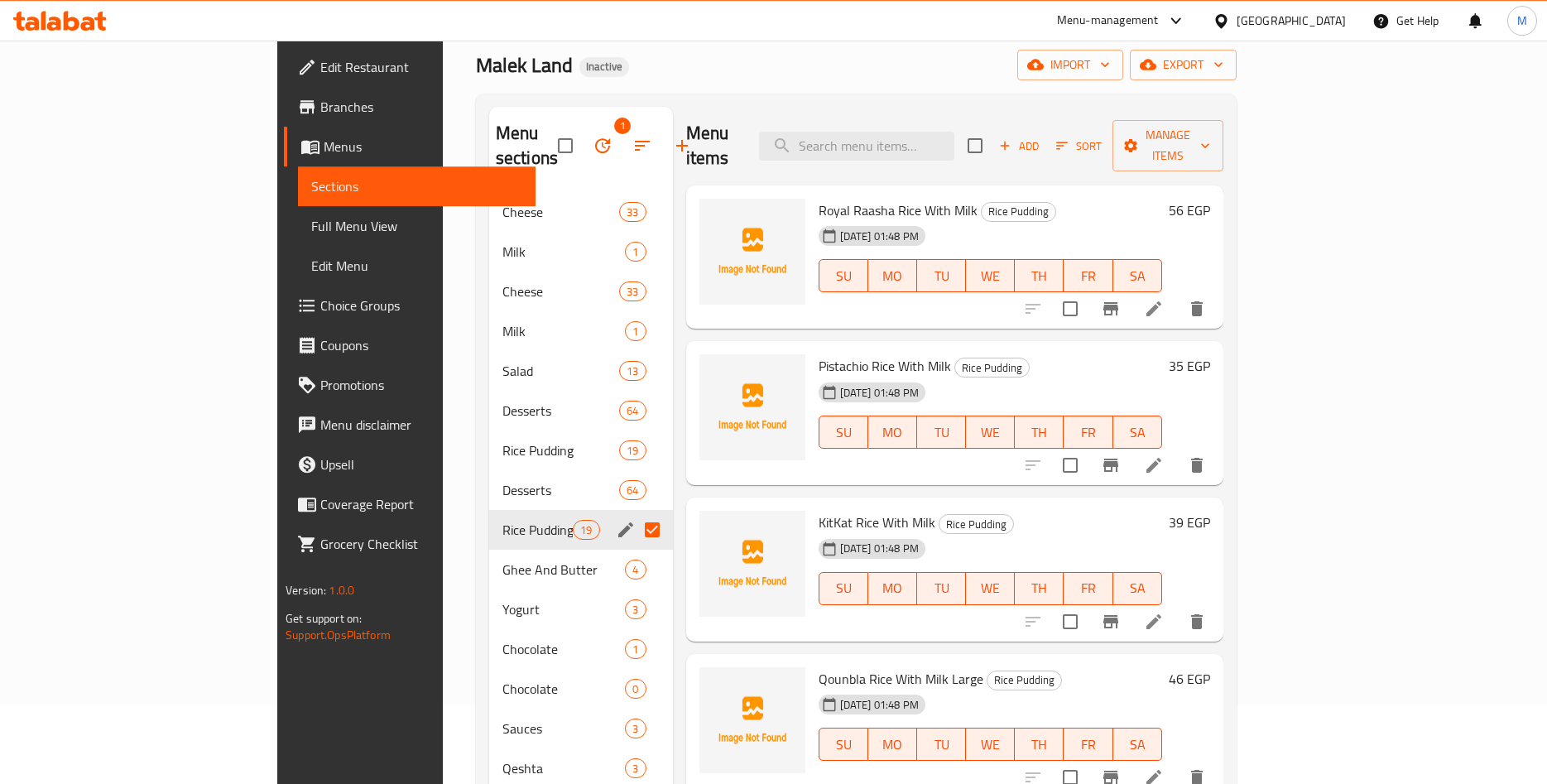
scroll to position [63, 0]
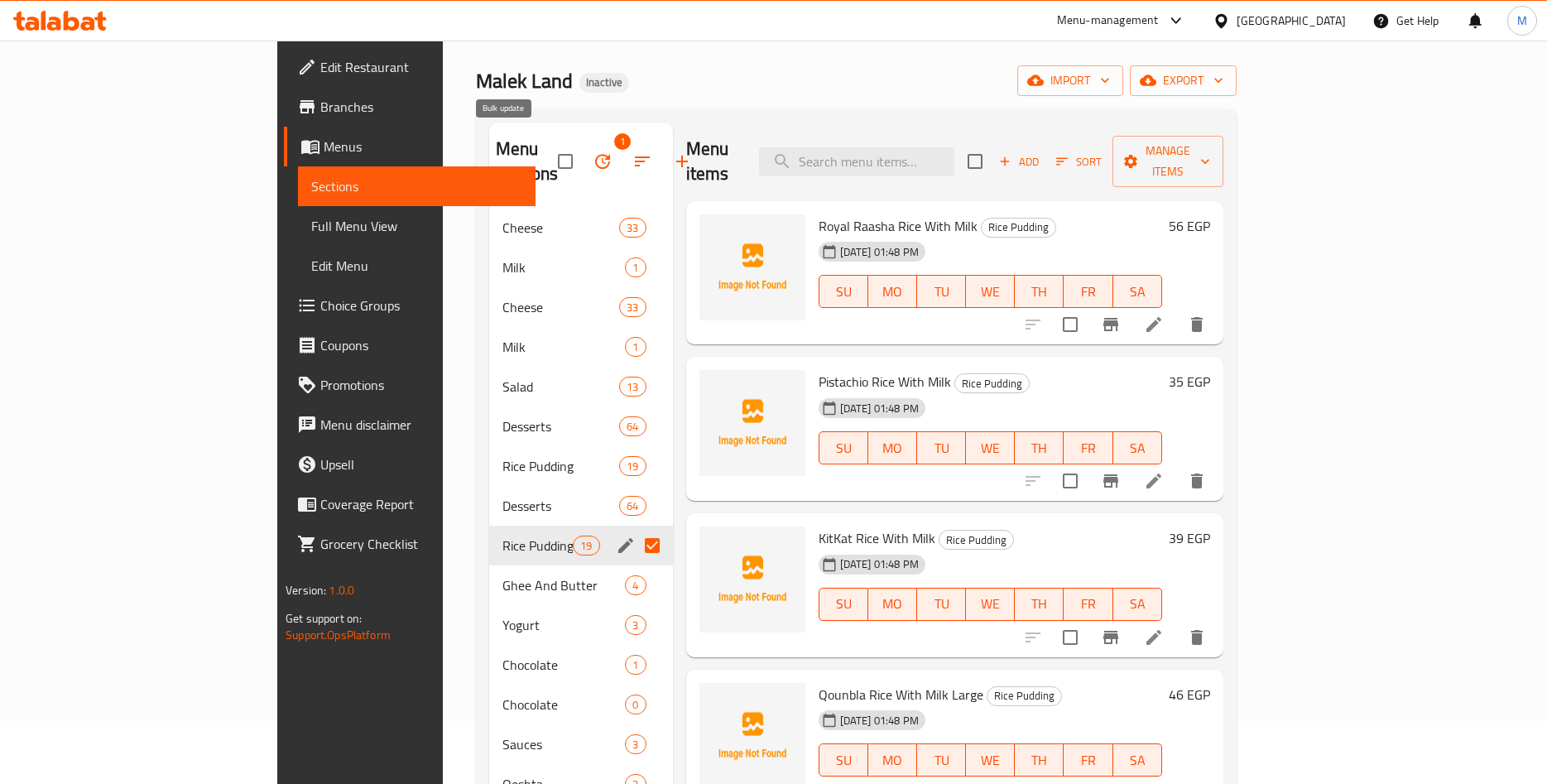
click at [595, 154] on icon "button" at bounding box center [602, 162] width 15 height 15
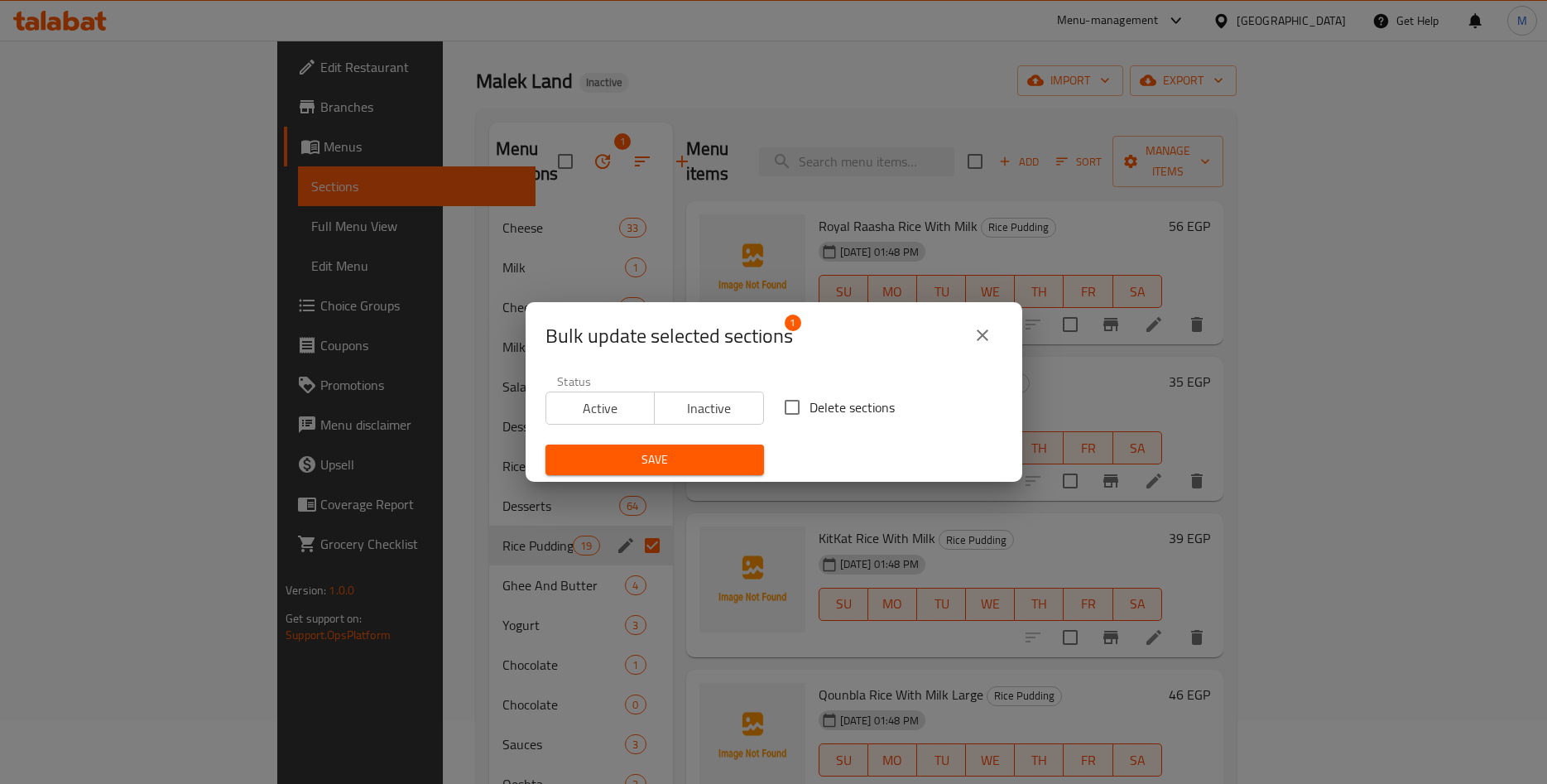
click at [802, 411] on input "Delete sections" at bounding box center [792, 407] width 35 height 35
checkbox input "true"
click at [726, 460] on span "Save" at bounding box center [654, 460] width 192 height 21
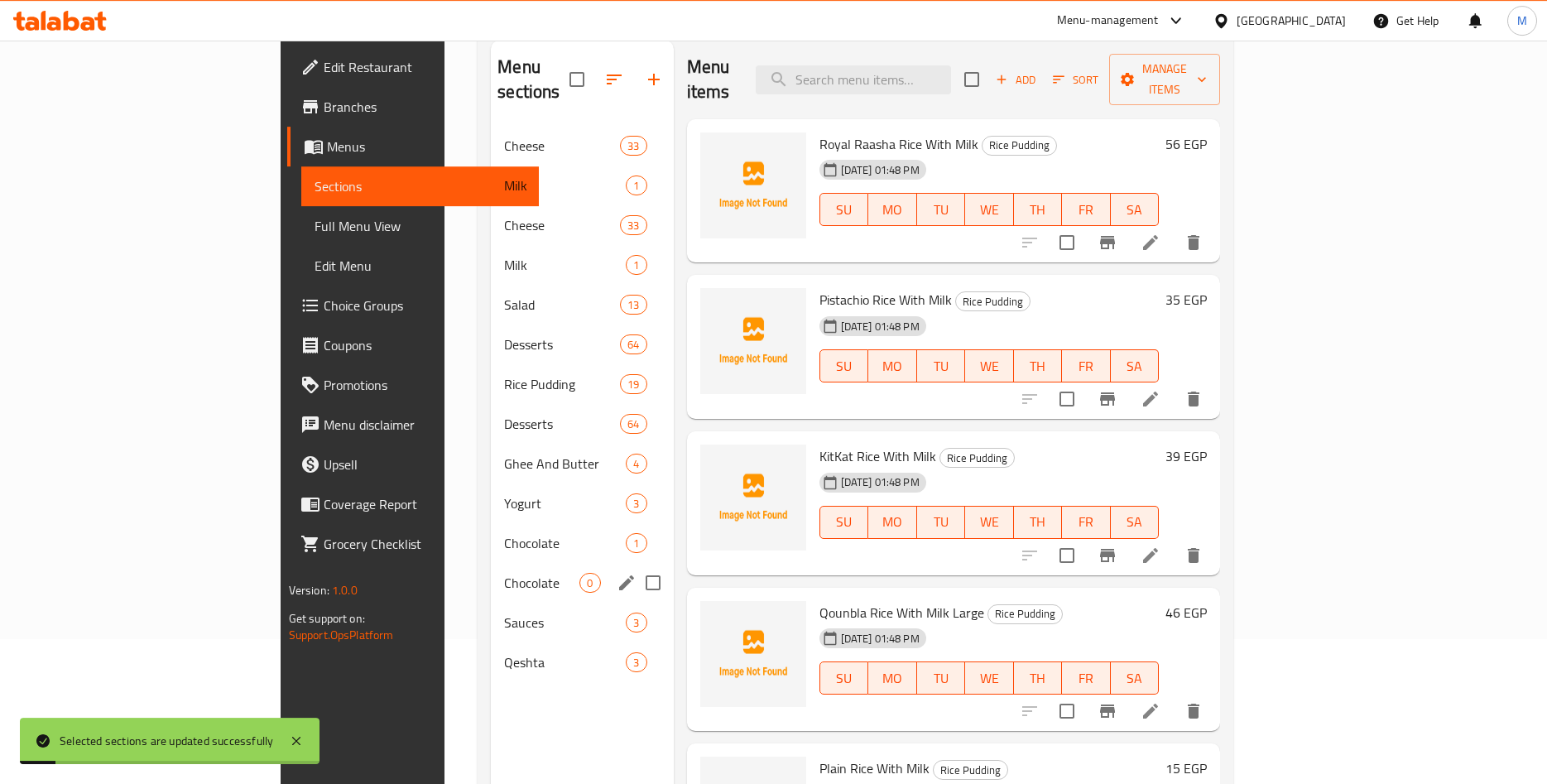
scroll to position [147, 0]
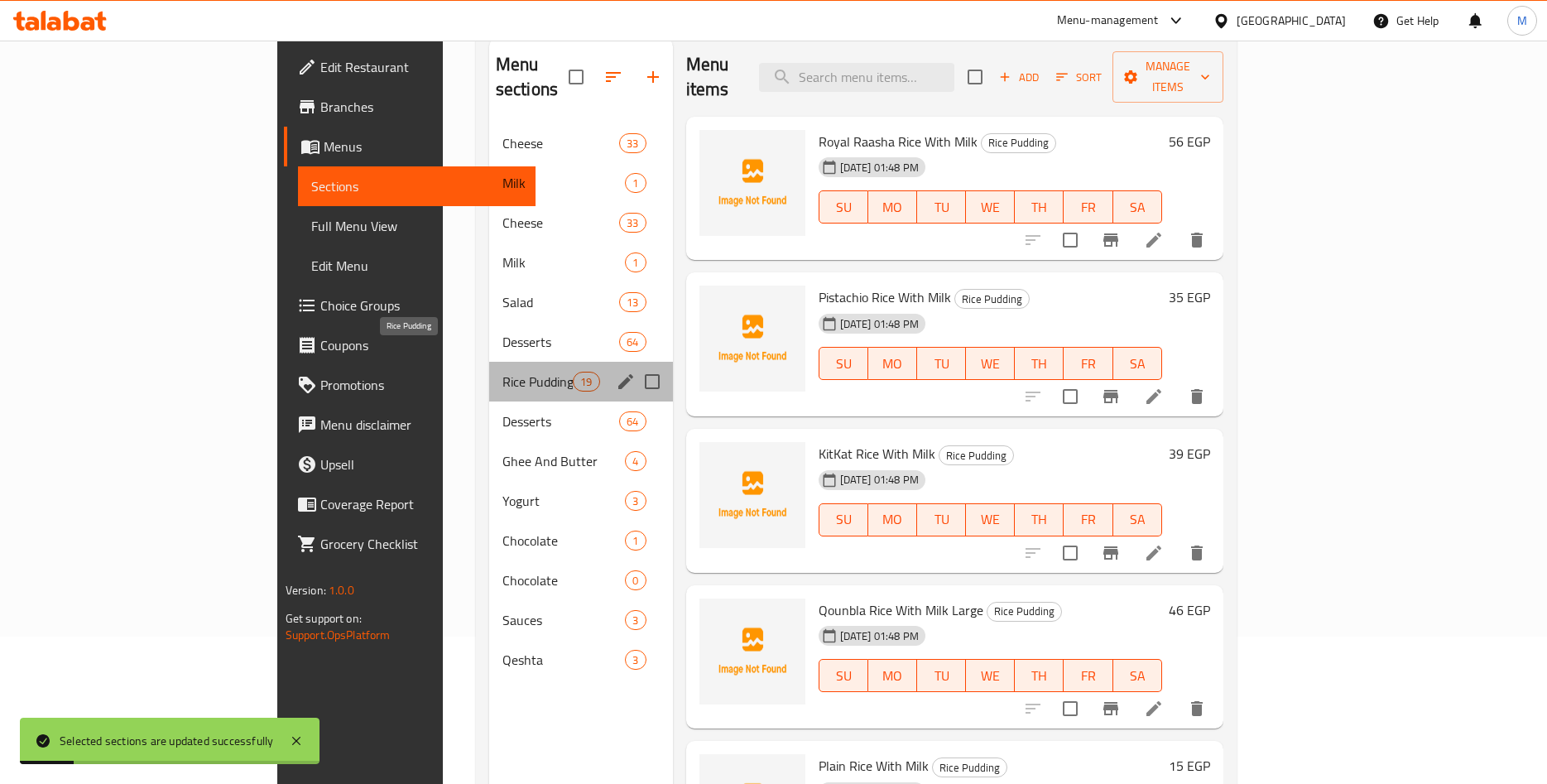
click at [503, 371] on span "Rice Pudding" at bounding box center [538, 382] width 70 height 20
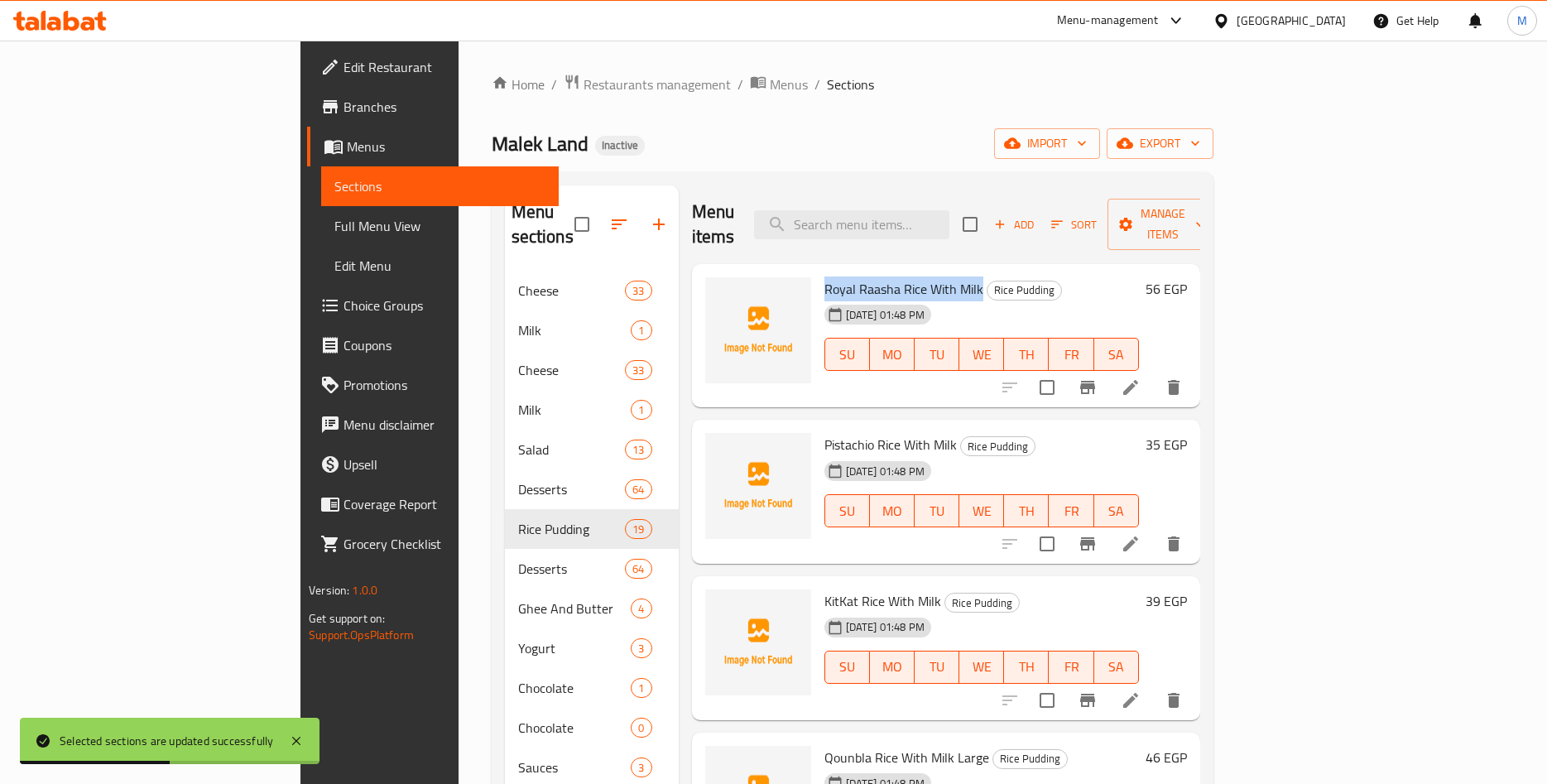
drag, startPoint x: 750, startPoint y: 260, endPoint x: 904, endPoint y: 266, distance: 154.1
click at [904, 277] on span "Royal Raasha Rice With Milk" at bounding box center [904, 288] width 159 height 25
click at [878, 277] on span "Royal Raasha Rice With Milk" at bounding box center [904, 288] width 159 height 25
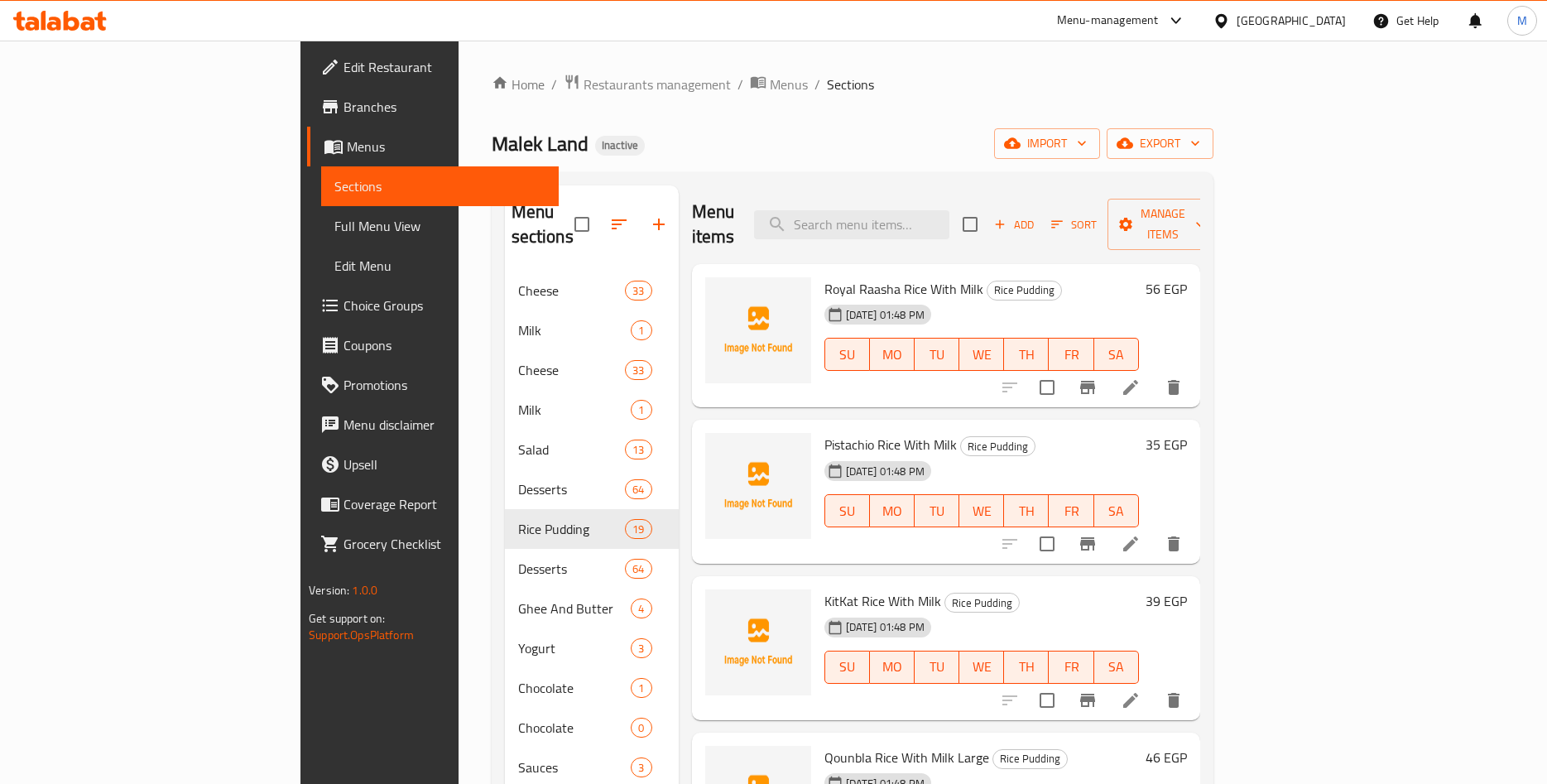
click at [1187, 277] on h6 "56 EGP" at bounding box center [1165, 288] width 41 height 23
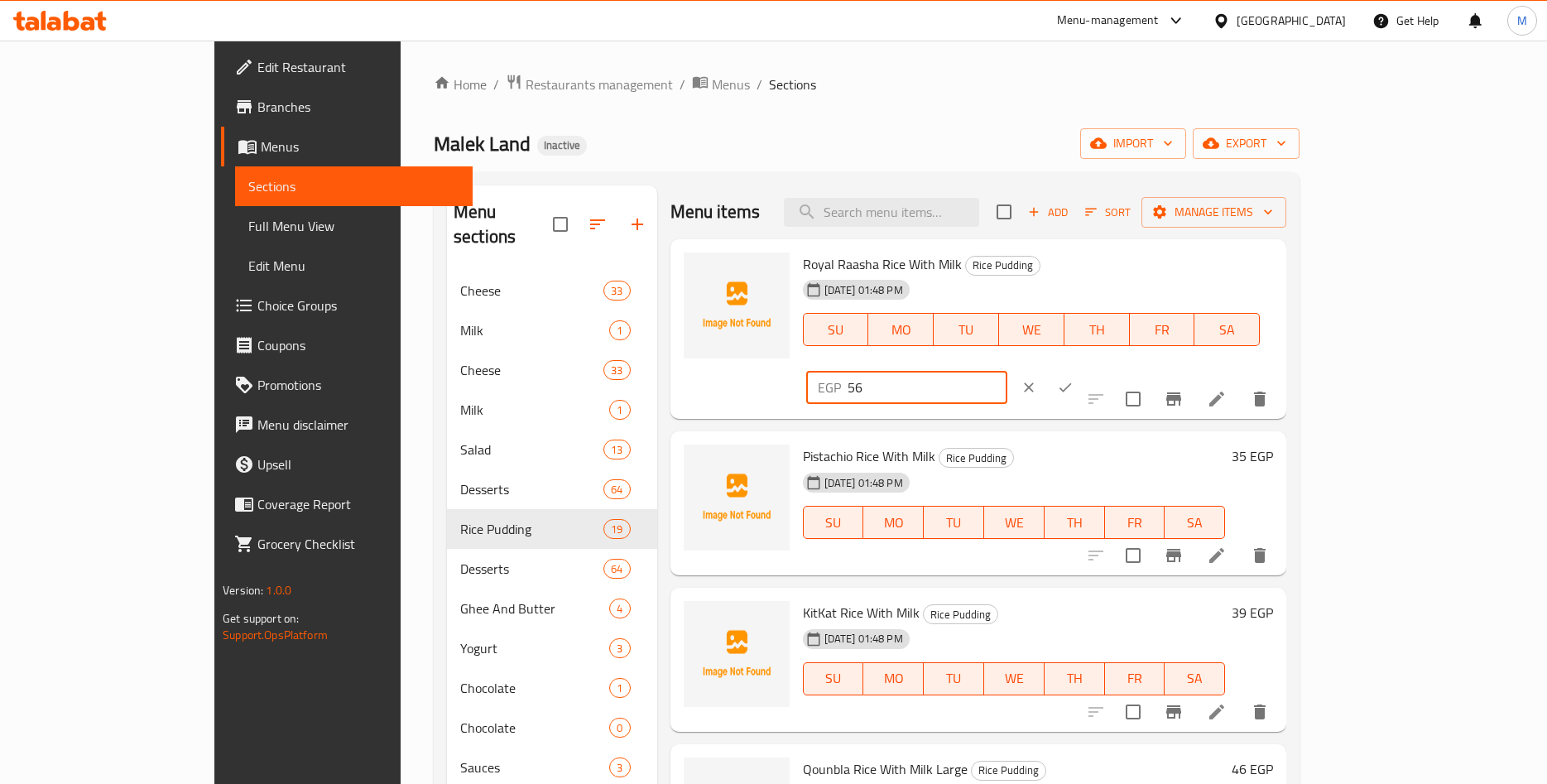
drag, startPoint x: 1267, startPoint y: 272, endPoint x: 1115, endPoint y: 276, distance: 152.1
click at [1008, 371] on input "56" at bounding box center [927, 387] width 160 height 33
paste input "5.55"
type input "55.55"
click at [1073, 379] on icon "ok" at bounding box center [1065, 387] width 16 height 16
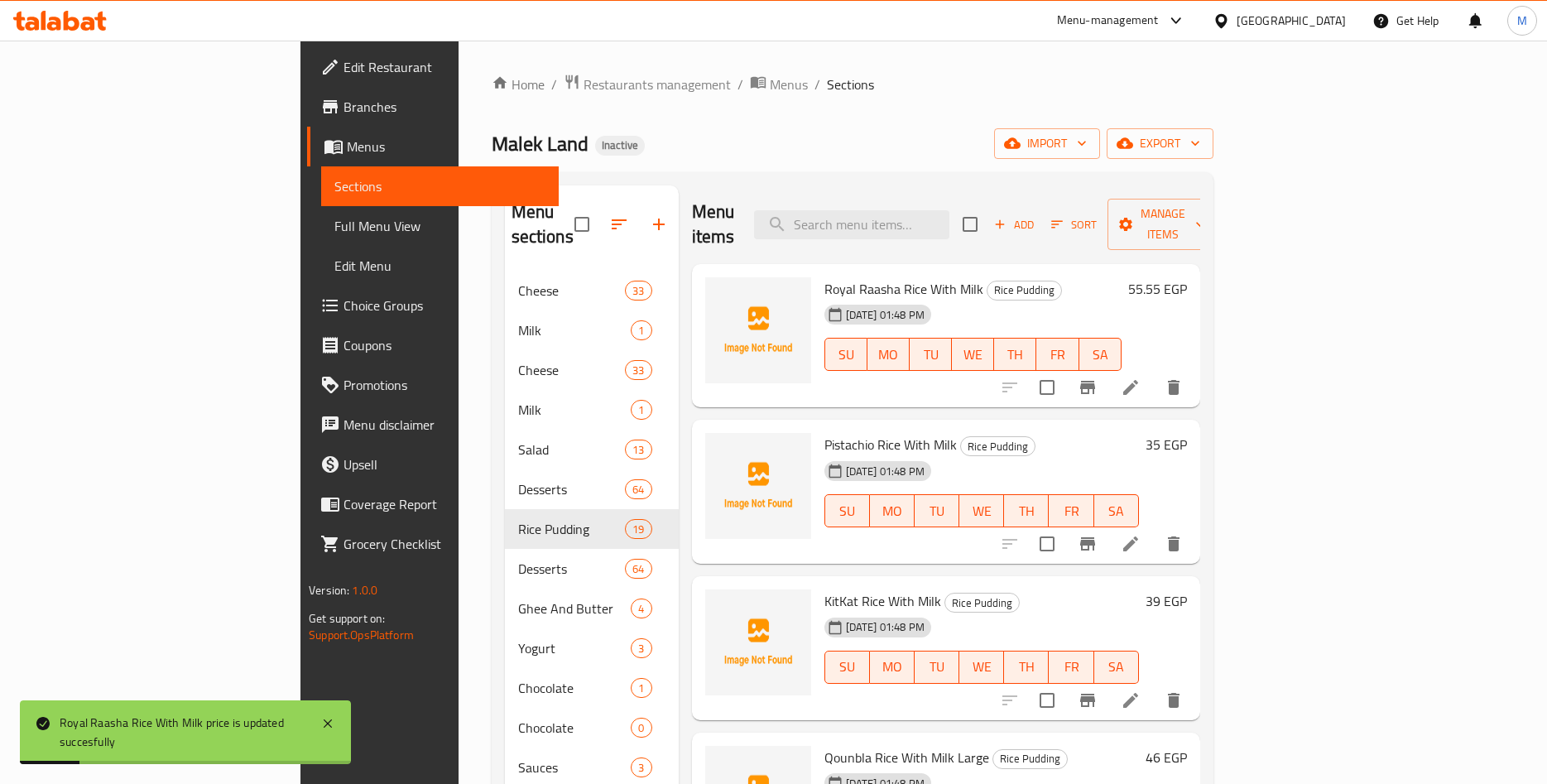
scroll to position [130, 0]
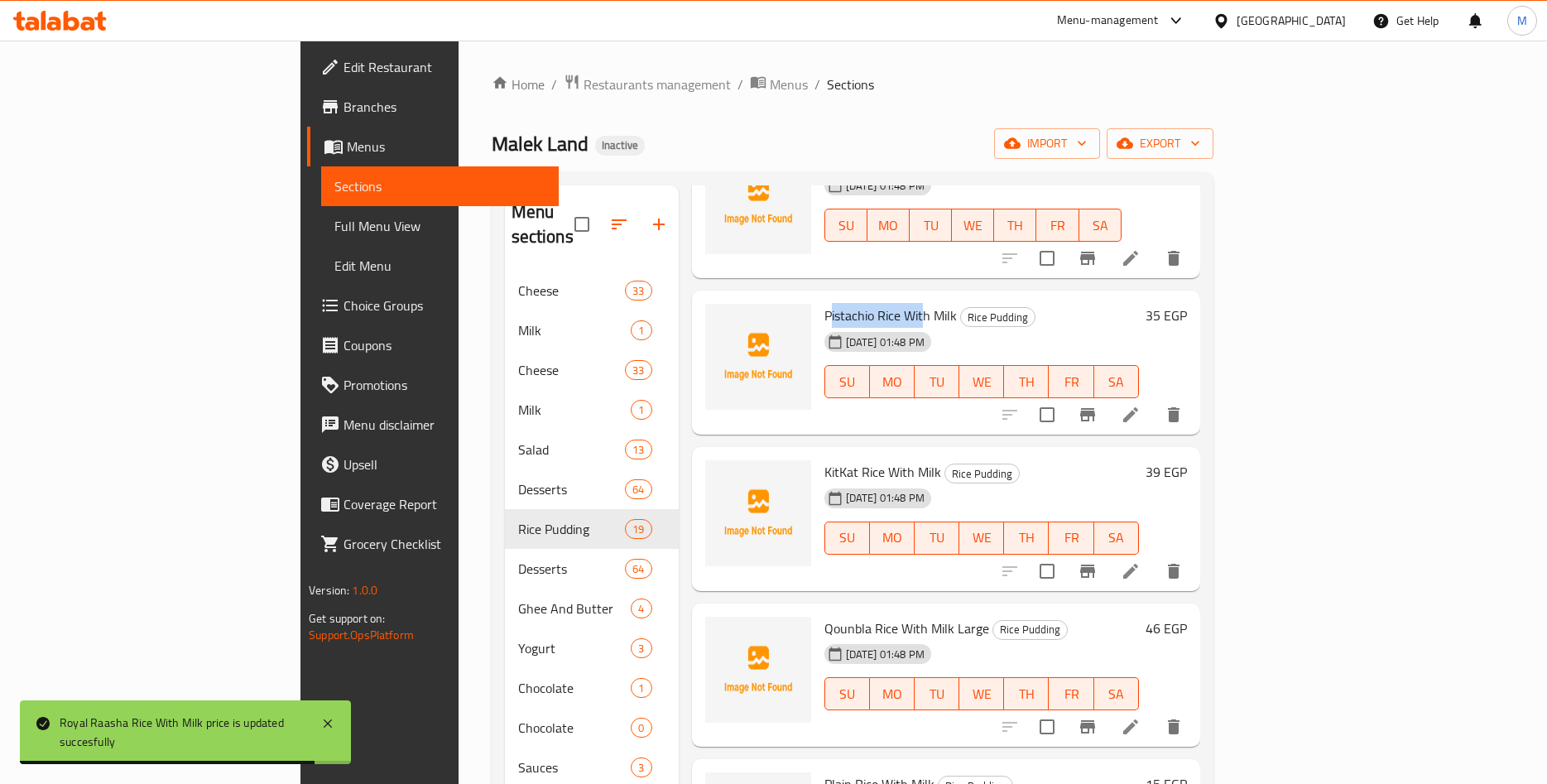
drag, startPoint x: 755, startPoint y: 289, endPoint x: 847, endPoint y: 291, distance: 92.0
click at [847, 303] on span "Pistachio Rice With Milk" at bounding box center [890, 315] width 132 height 25
click at [824, 303] on span "Pistachio Rice With Milk" at bounding box center [890, 315] width 132 height 25
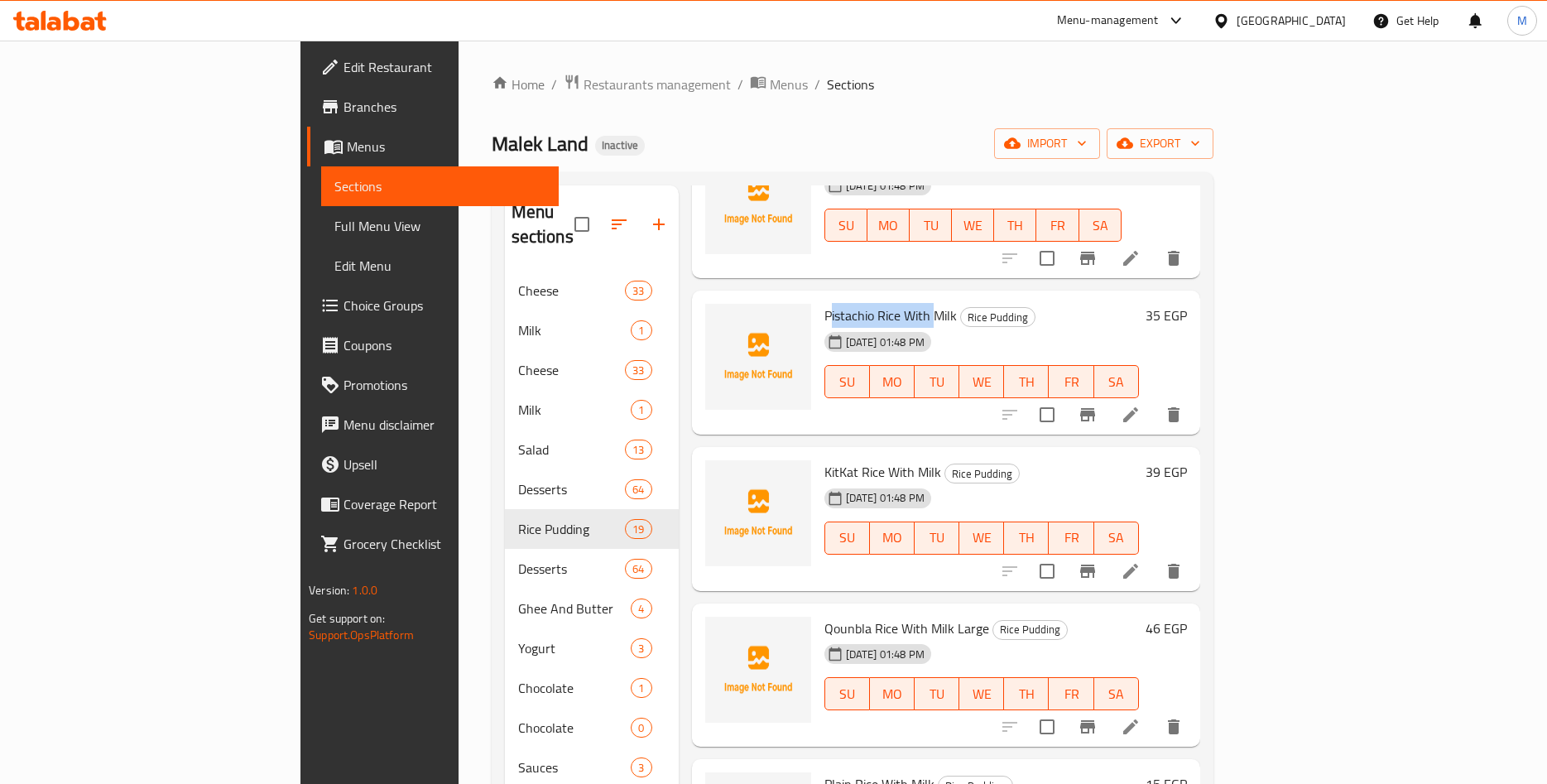
drag, startPoint x: 754, startPoint y: 289, endPoint x: 858, endPoint y: 297, distance: 104.3
click at [858, 303] on span "Pistachio Rice With Milk" at bounding box center [890, 315] width 132 height 25
click at [1187, 304] on h6 "35 EGP" at bounding box center [1165, 315] width 41 height 23
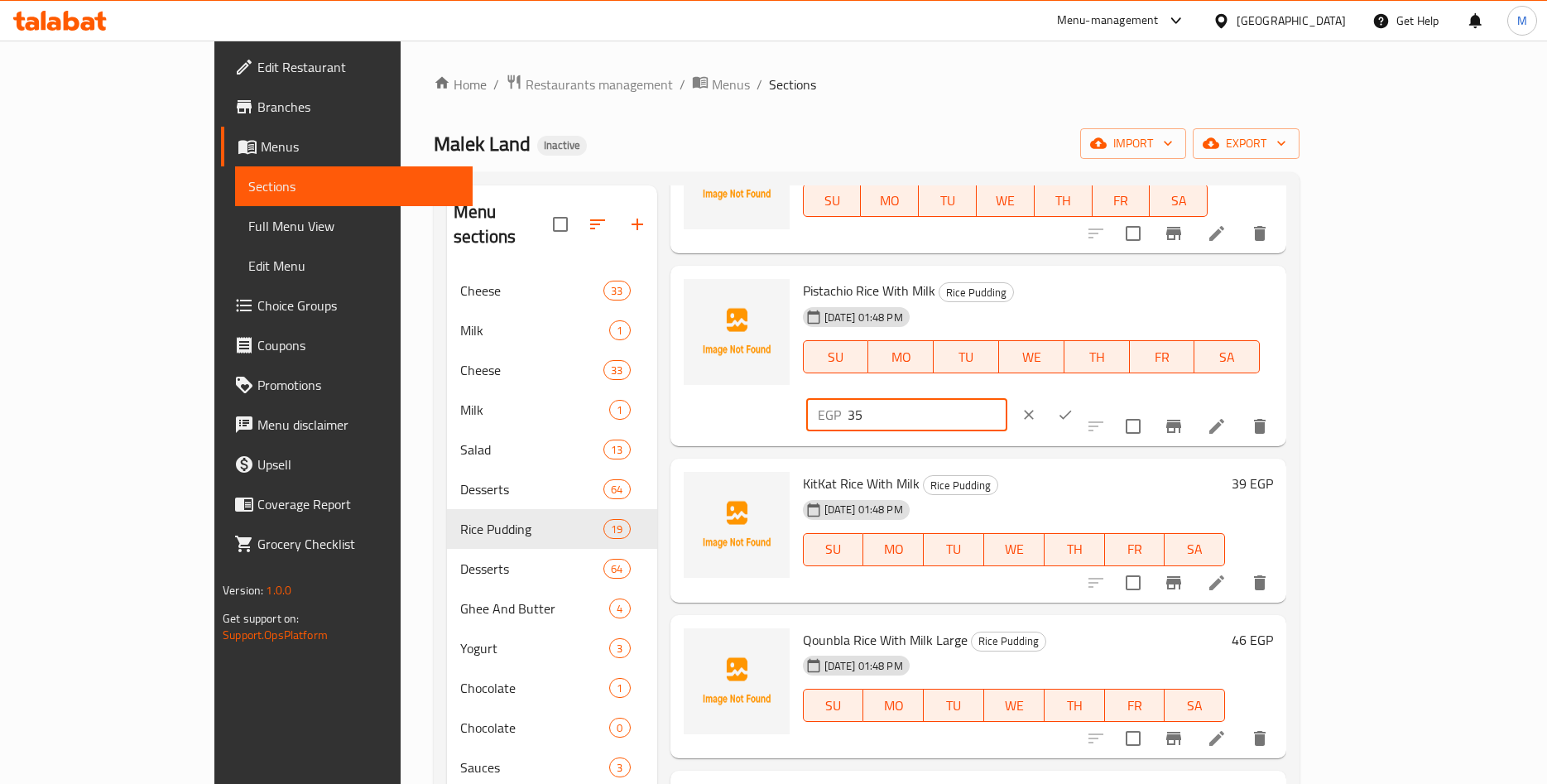
drag, startPoint x: 1285, startPoint y: 301, endPoint x: 1209, endPoint y: 304, distance: 76.1
click at [1008, 398] on input "35" at bounding box center [927, 414] width 160 height 33
paste input ".35"
type input "35.35"
click at [1073, 406] on icon "ok" at bounding box center [1065, 414] width 16 height 16
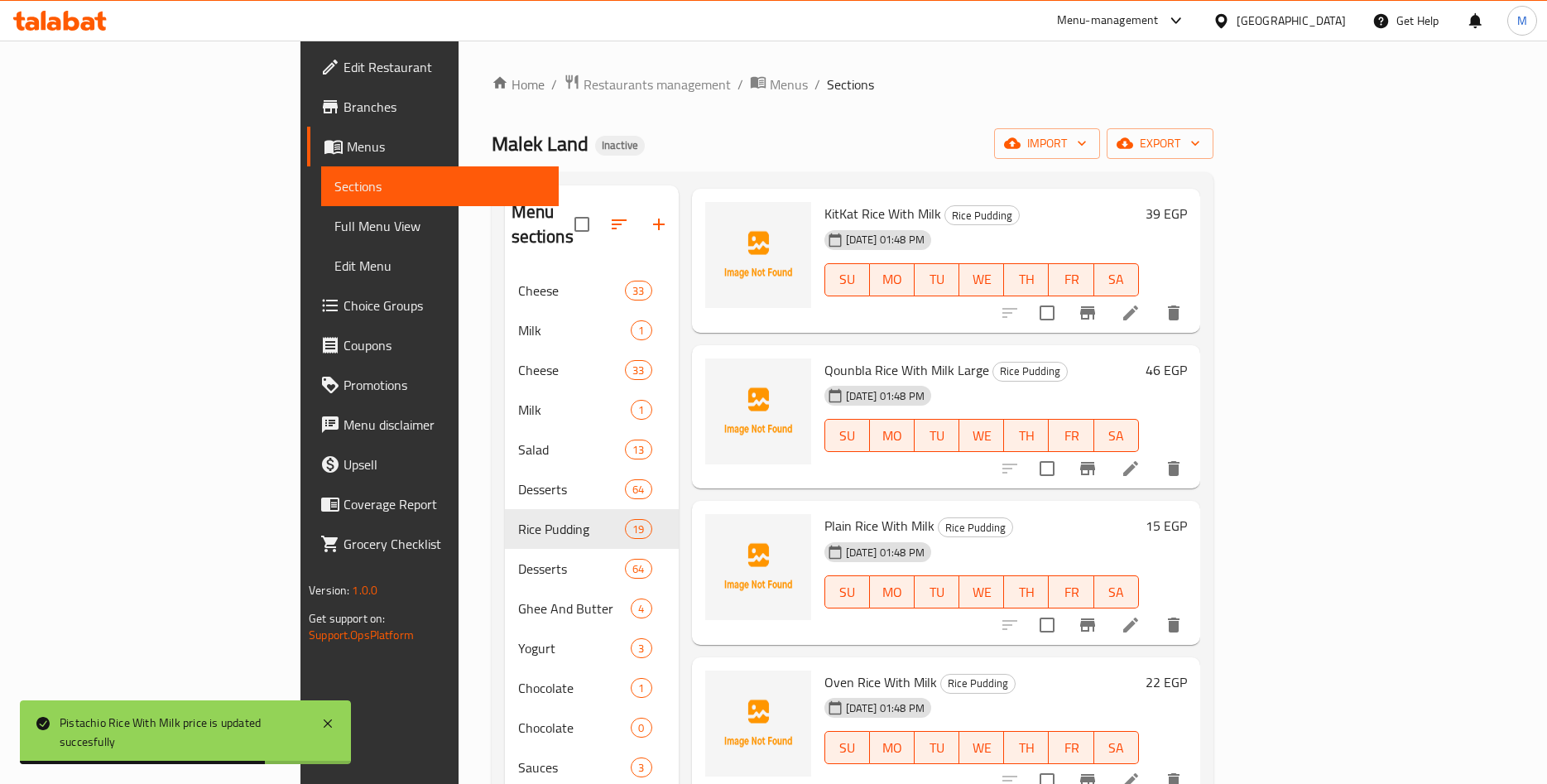
scroll to position [258, 0]
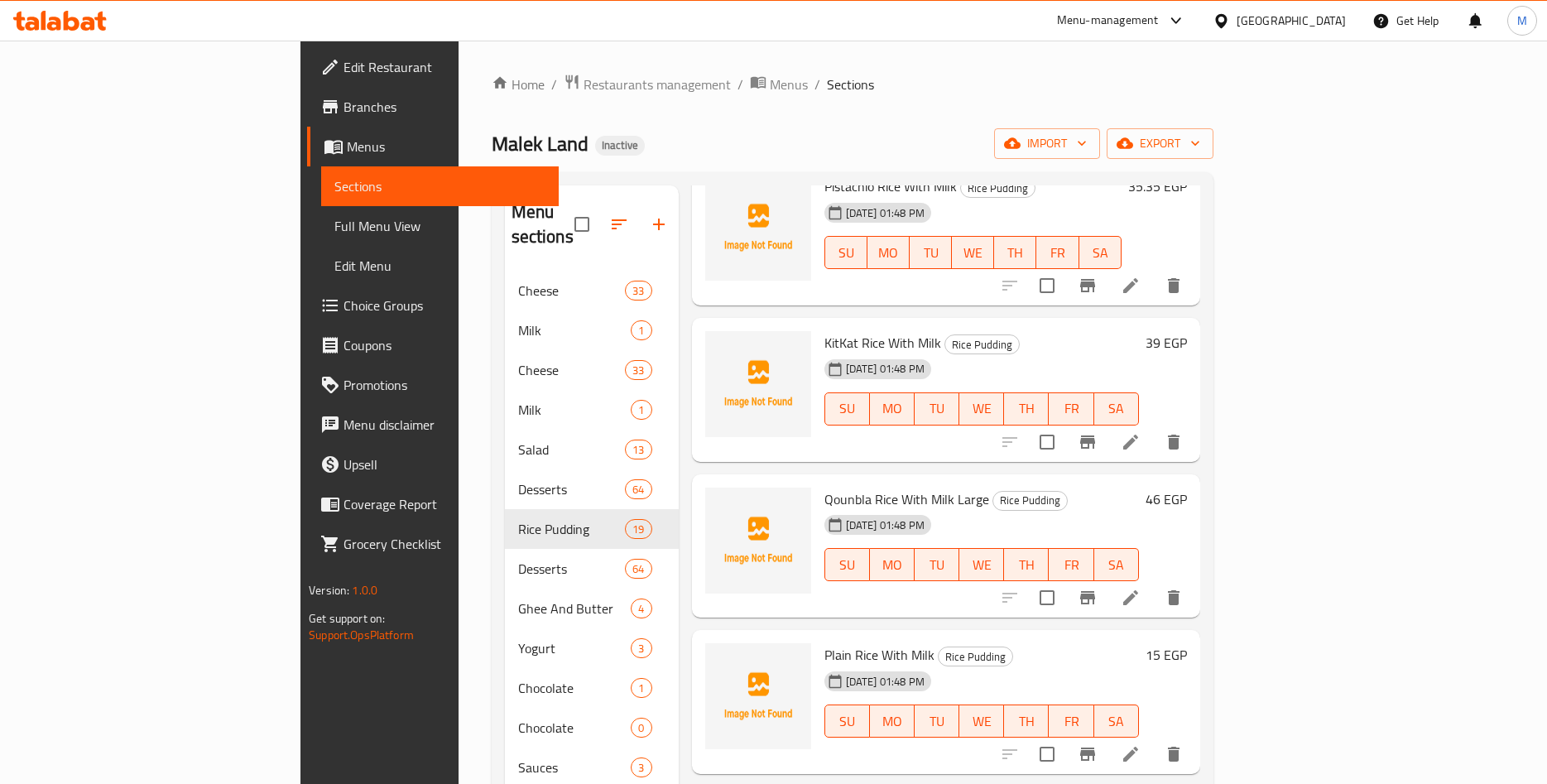
click at [1187, 331] on h6 "39 EGP" at bounding box center [1165, 342] width 41 height 23
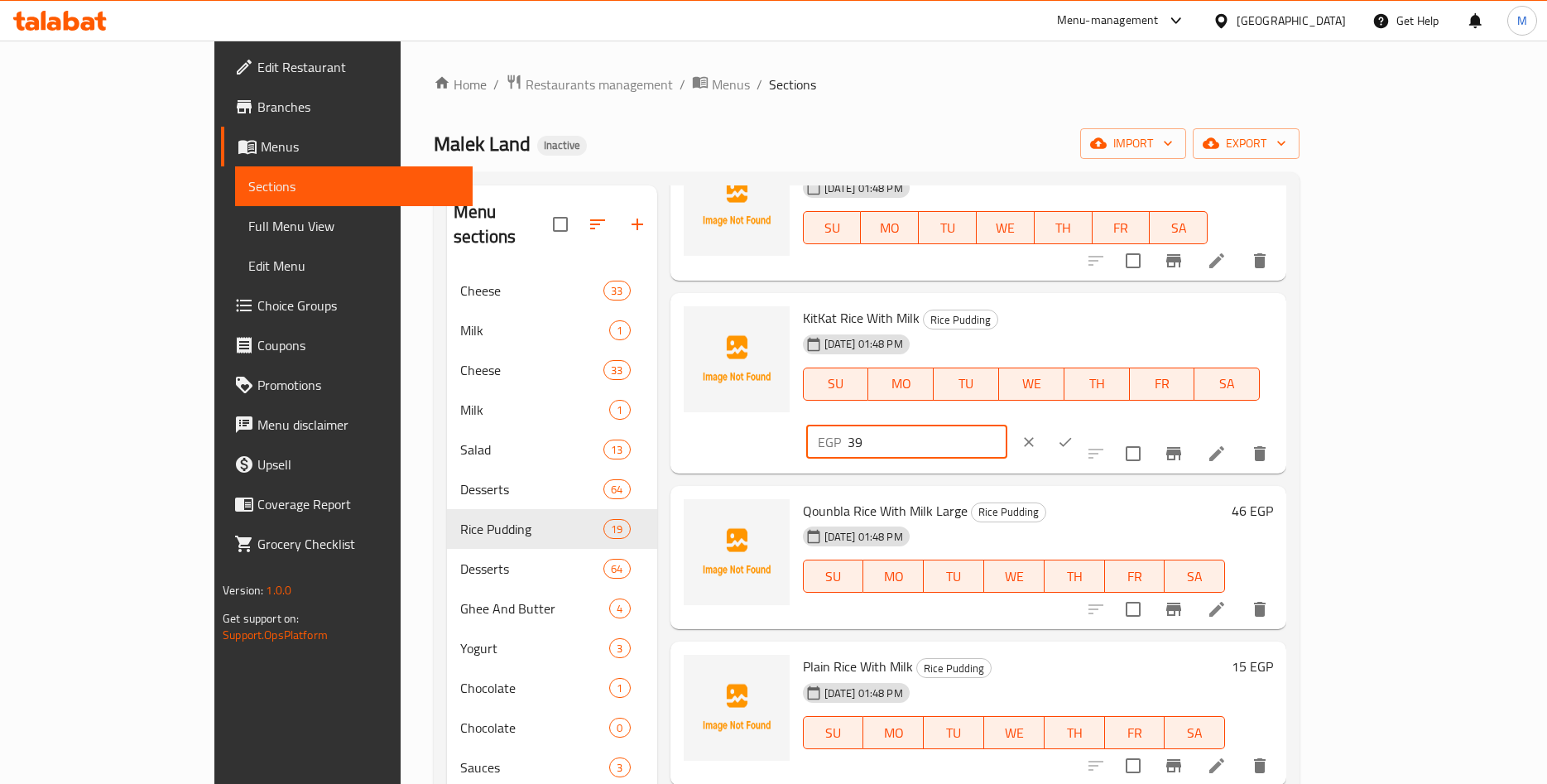
drag, startPoint x: 1270, startPoint y: 324, endPoint x: 1155, endPoint y: 328, distance: 115.1
click at [1008, 425] on input "39" at bounding box center [927, 442] width 160 height 33
paste input ".39"
type input "39.39"
click at [1072, 437] on icon "ok" at bounding box center [1066, 442] width 13 height 9
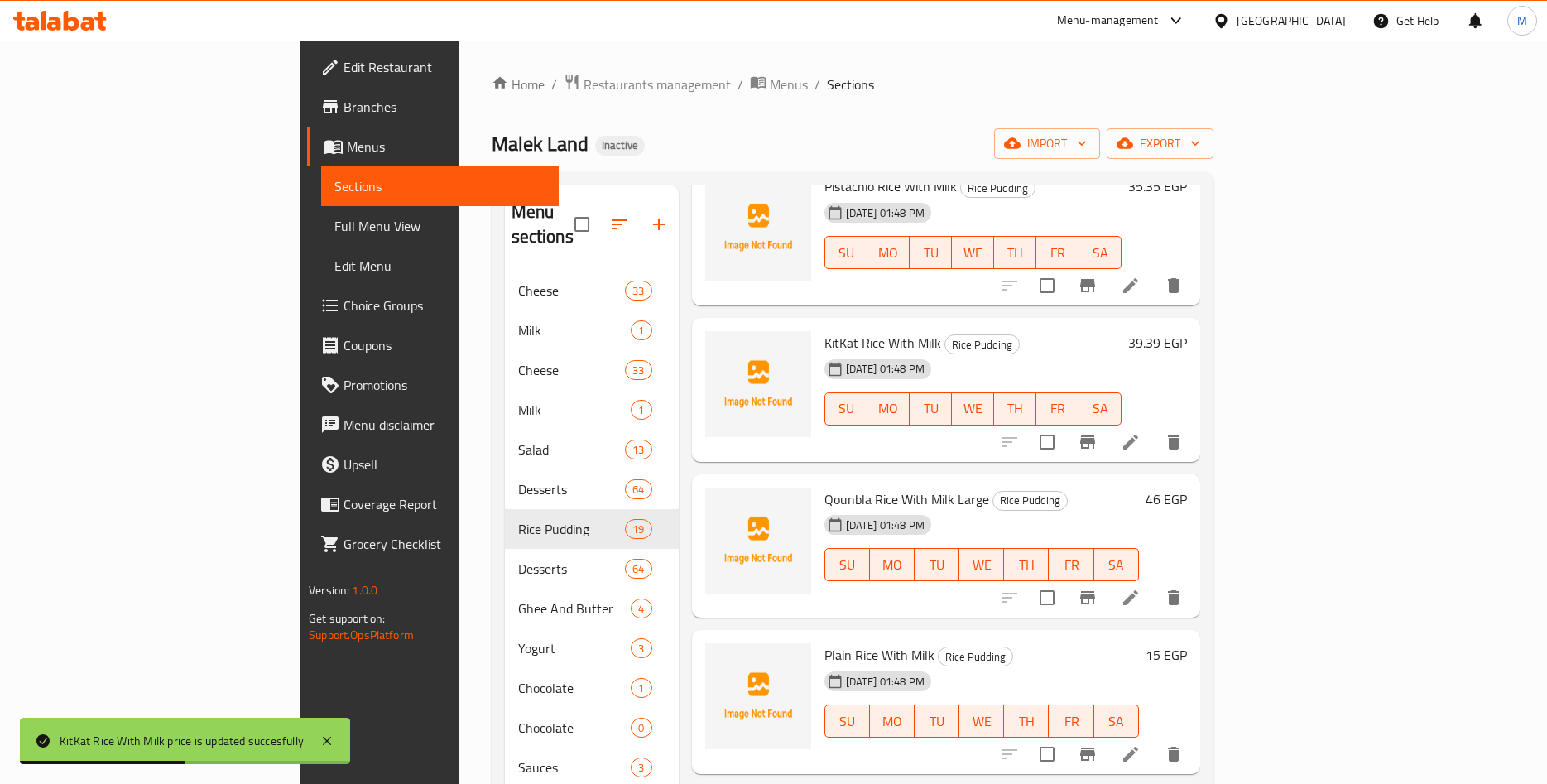
scroll to position [388, 0]
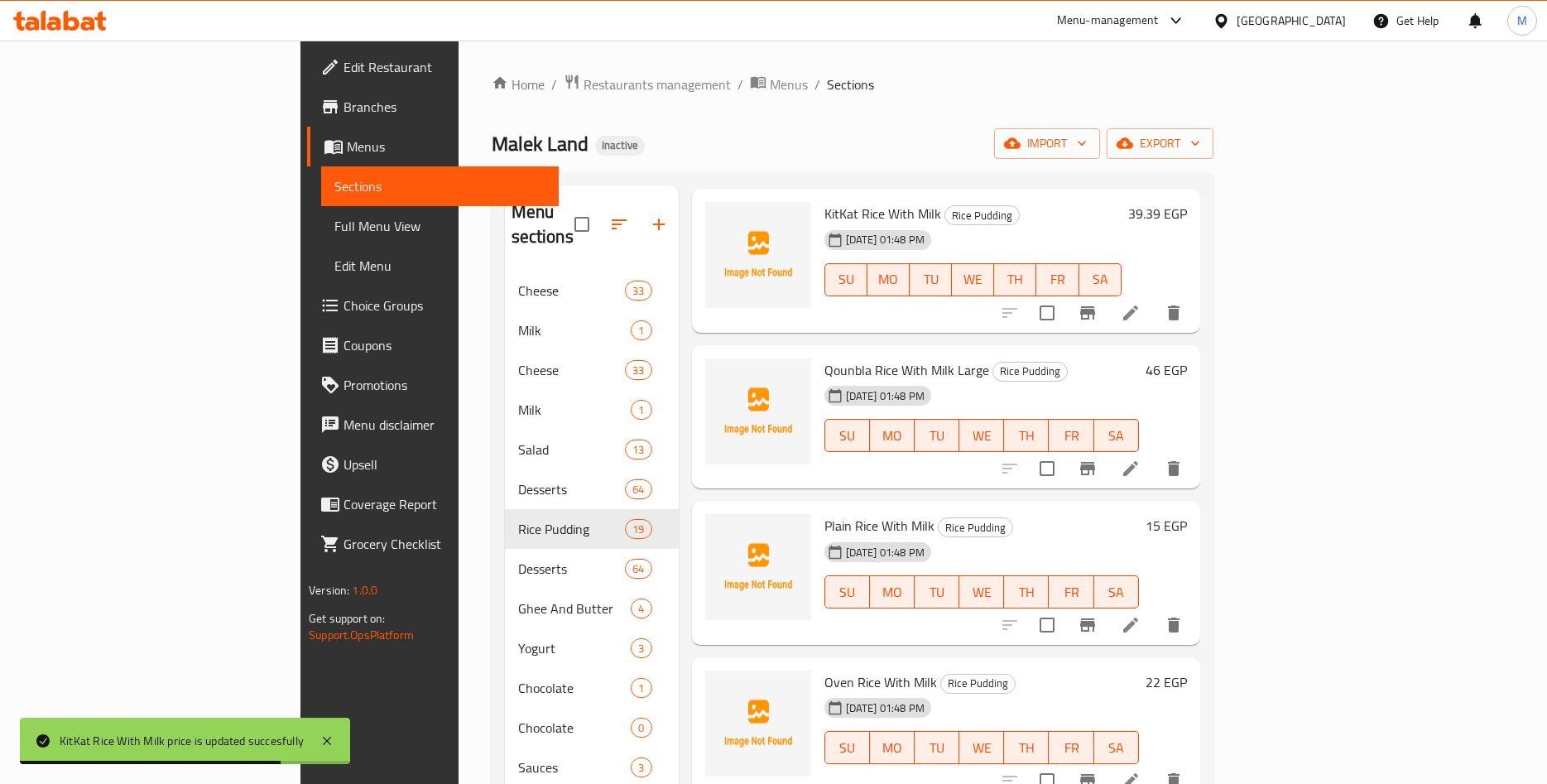
click at [1187, 359] on h6 "46 EGP" at bounding box center [1165, 370] width 41 height 23
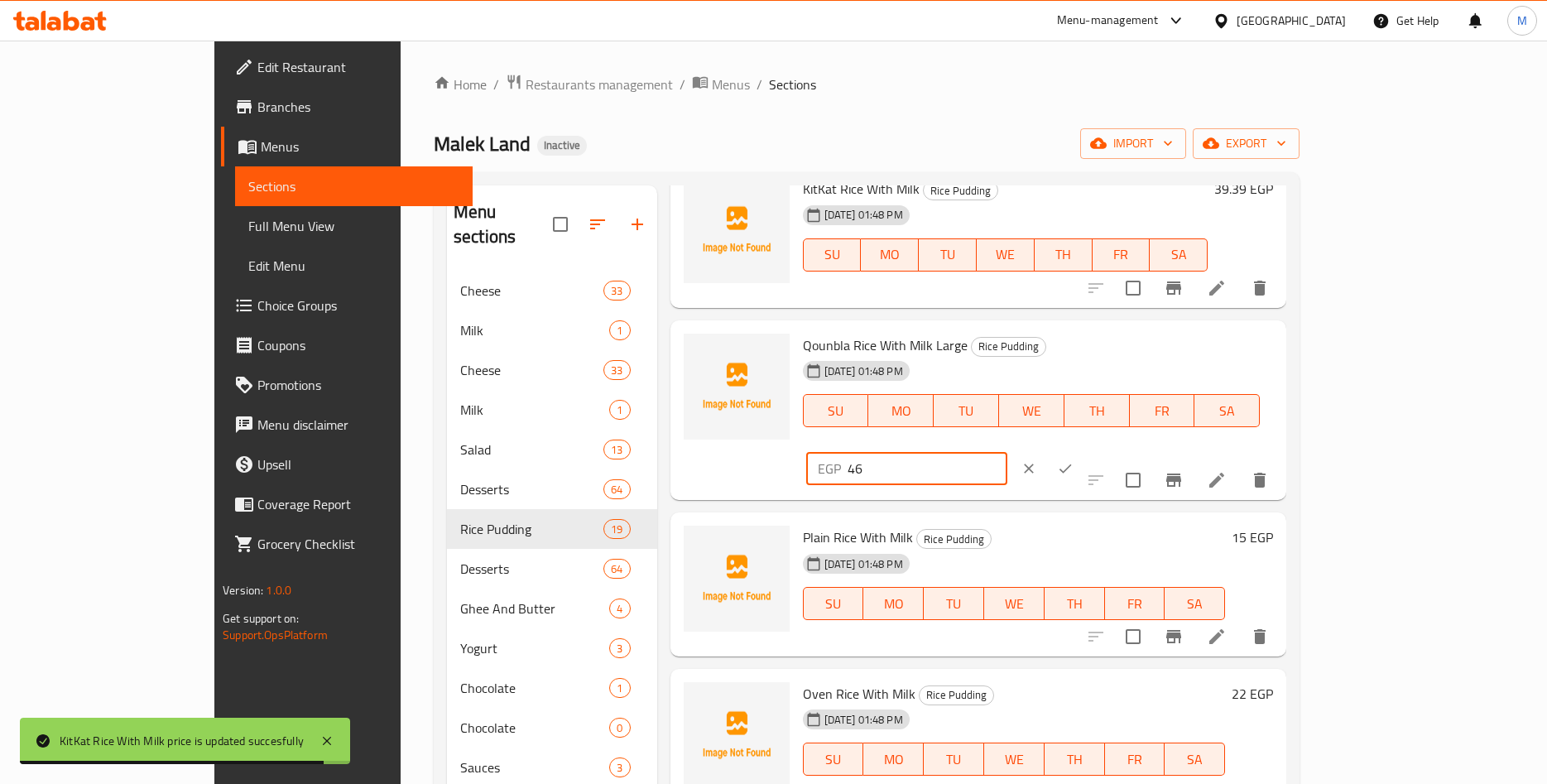
drag, startPoint x: 1305, startPoint y: 352, endPoint x: 1146, endPoint y: 361, distance: 159.3
click at [1008, 452] on input "46" at bounding box center [927, 468] width 160 height 33
paste input ".46"
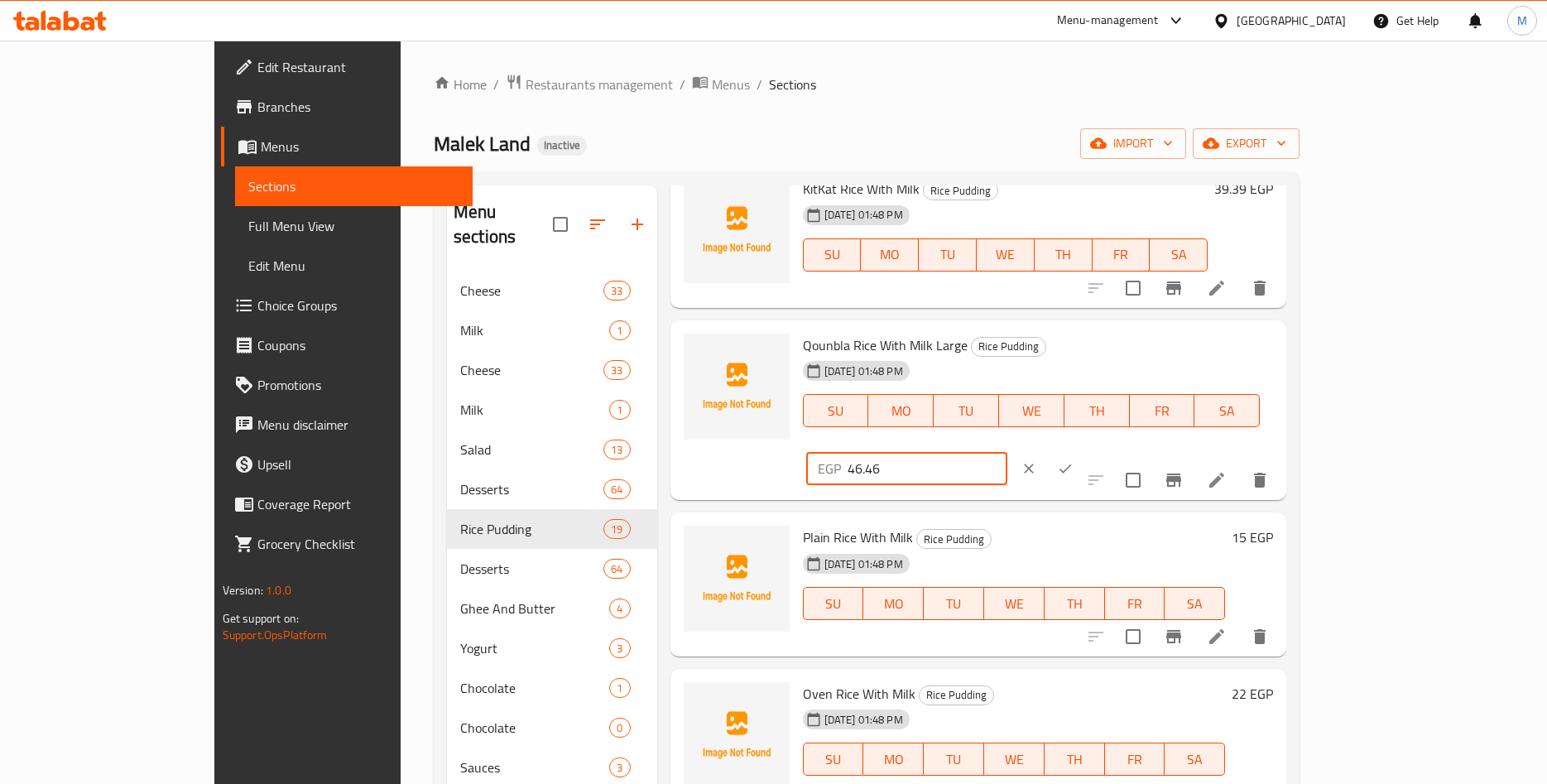
type input "46.46"
click at [1073, 460] on icon "ok" at bounding box center [1065, 468] width 16 height 16
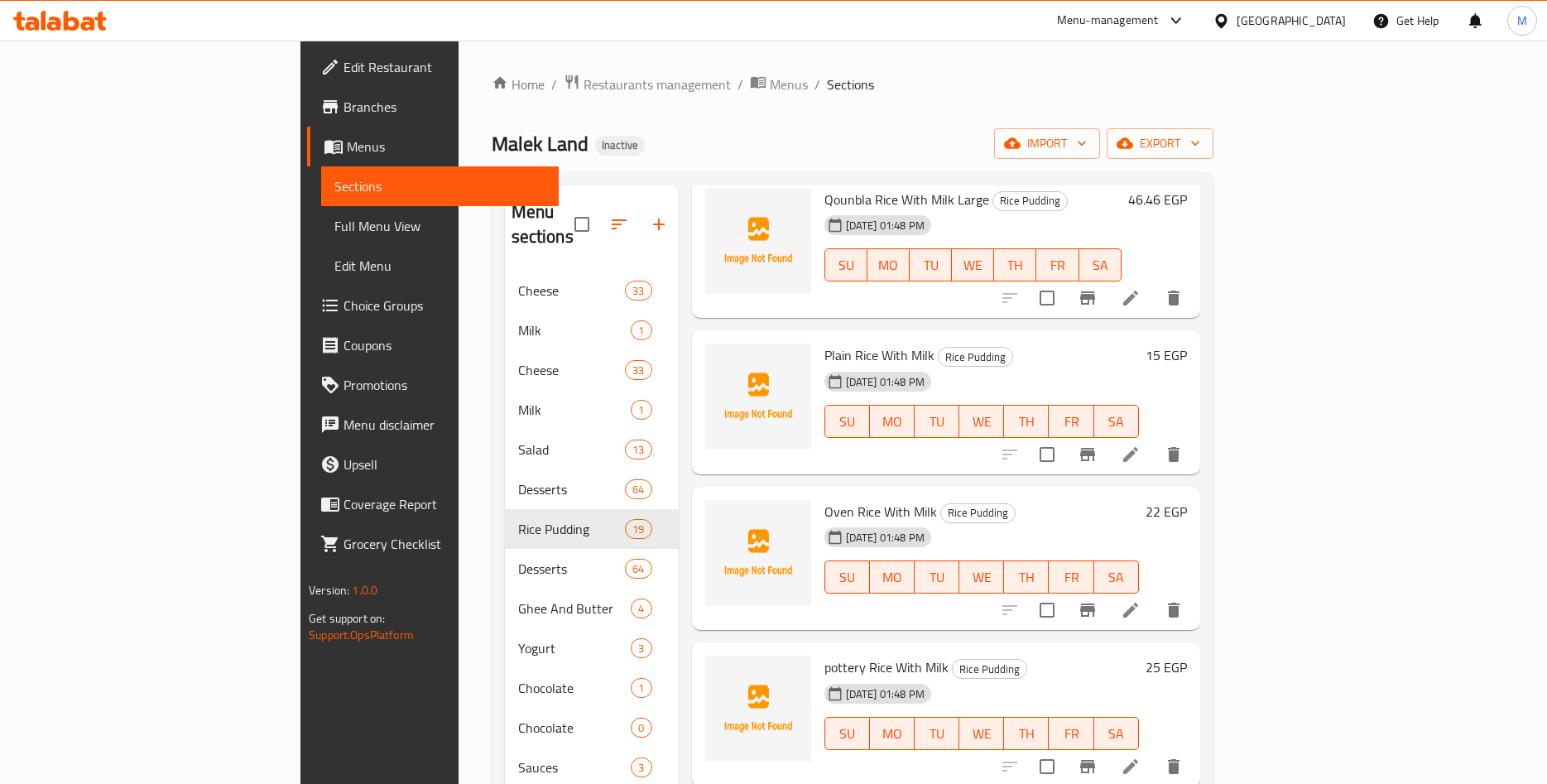
scroll to position [646, 0]
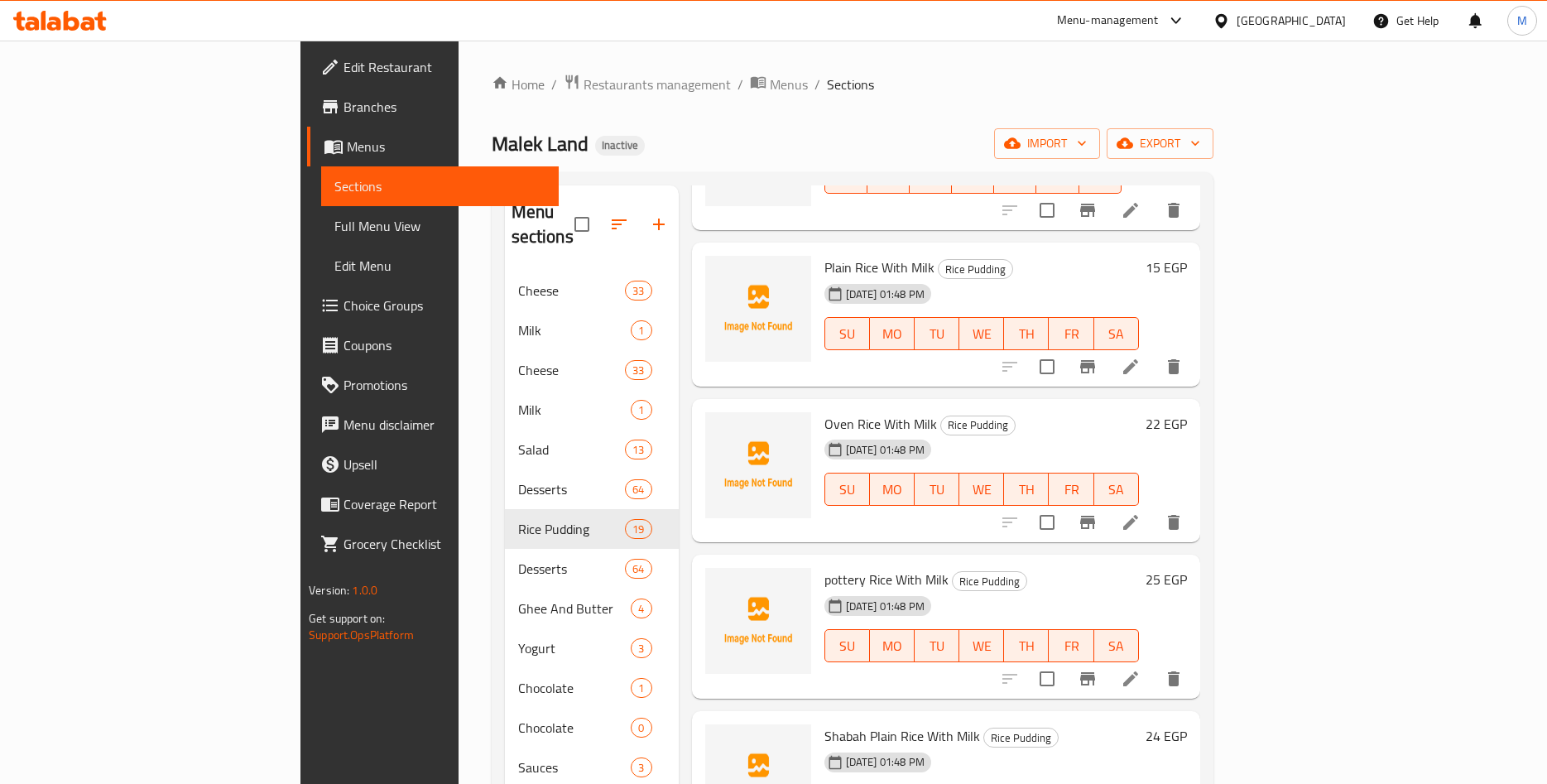
click at [1187, 256] on h6 "15 EGP" at bounding box center [1165, 267] width 41 height 23
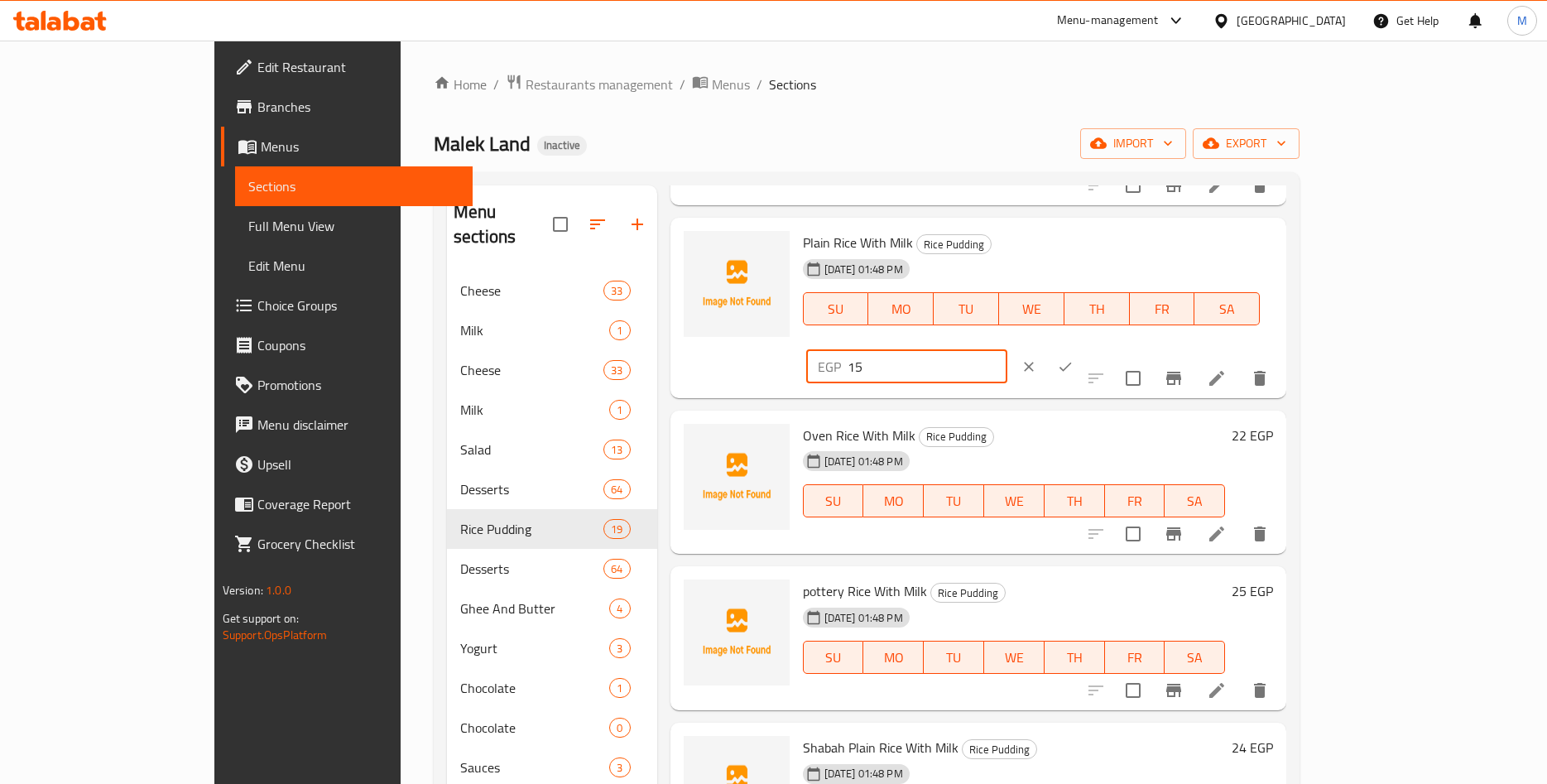
drag, startPoint x: 1254, startPoint y: 257, endPoint x: 1144, endPoint y: 262, distance: 110.1
click at [1008, 350] on input "15" at bounding box center [927, 367] width 160 height 33
paste input ".15"
type input "15.15"
click at [1083, 349] on button "ok" at bounding box center [1065, 367] width 37 height 37
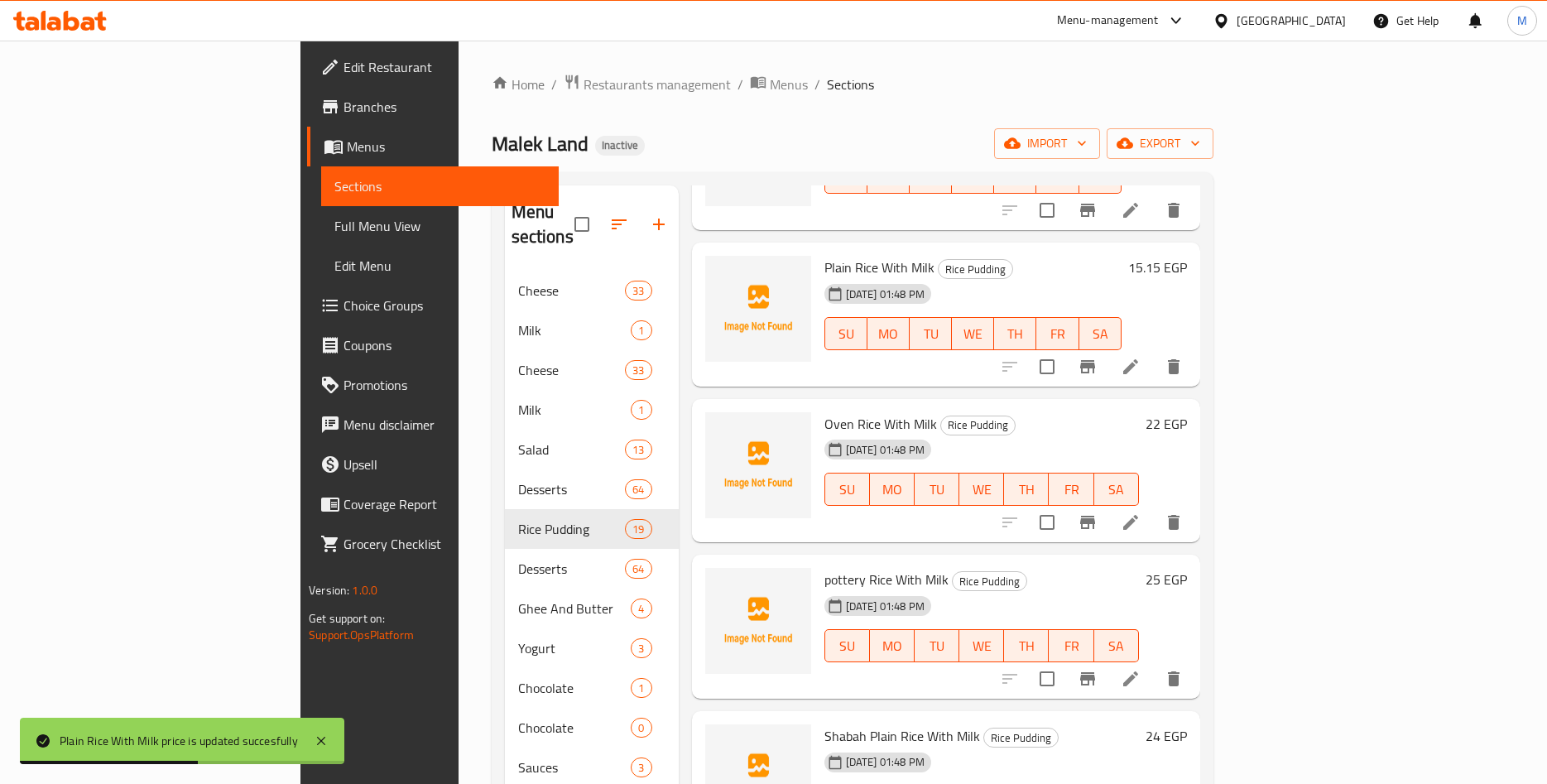
scroll to position [775, 0]
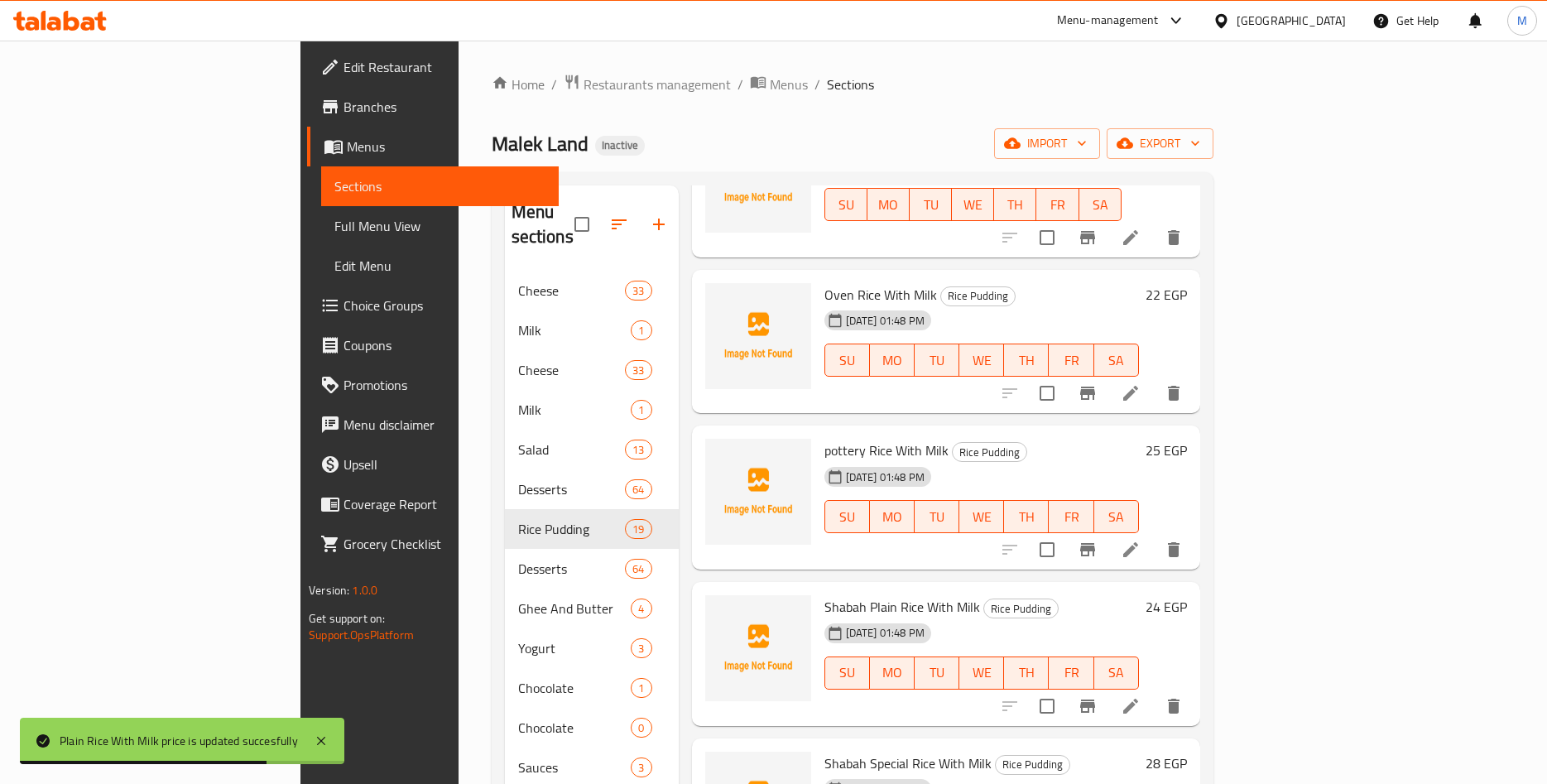
click at [1187, 283] on h6 "22 EGP" at bounding box center [1165, 294] width 41 height 23
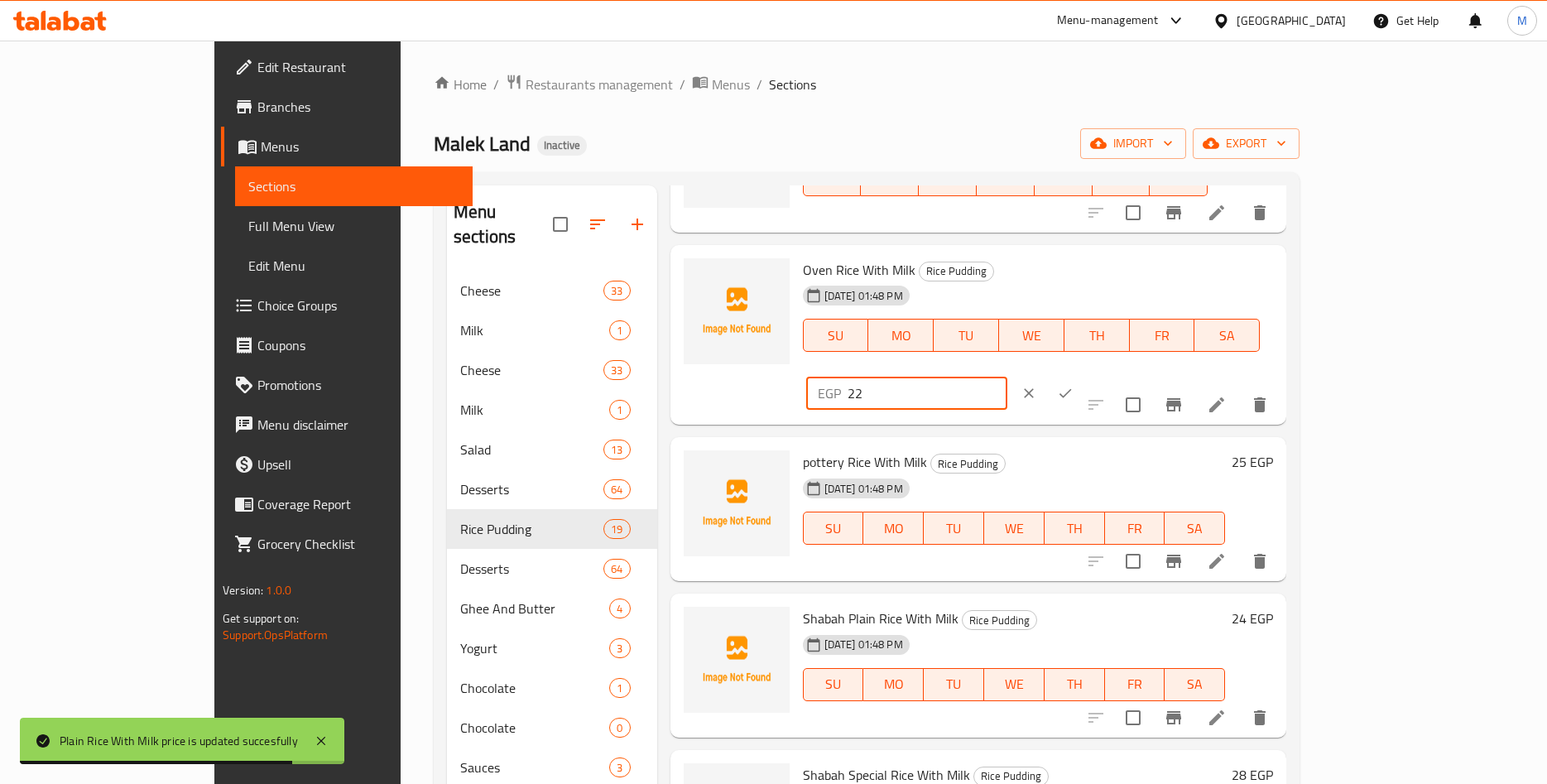
drag, startPoint x: 1260, startPoint y: 286, endPoint x: 1168, endPoint y: 290, distance: 92.1
click at [1008, 377] on input "22" at bounding box center [927, 393] width 160 height 33
paste input ".22"
type input "22.22"
click at [1073, 385] on icon "ok" at bounding box center [1065, 393] width 16 height 16
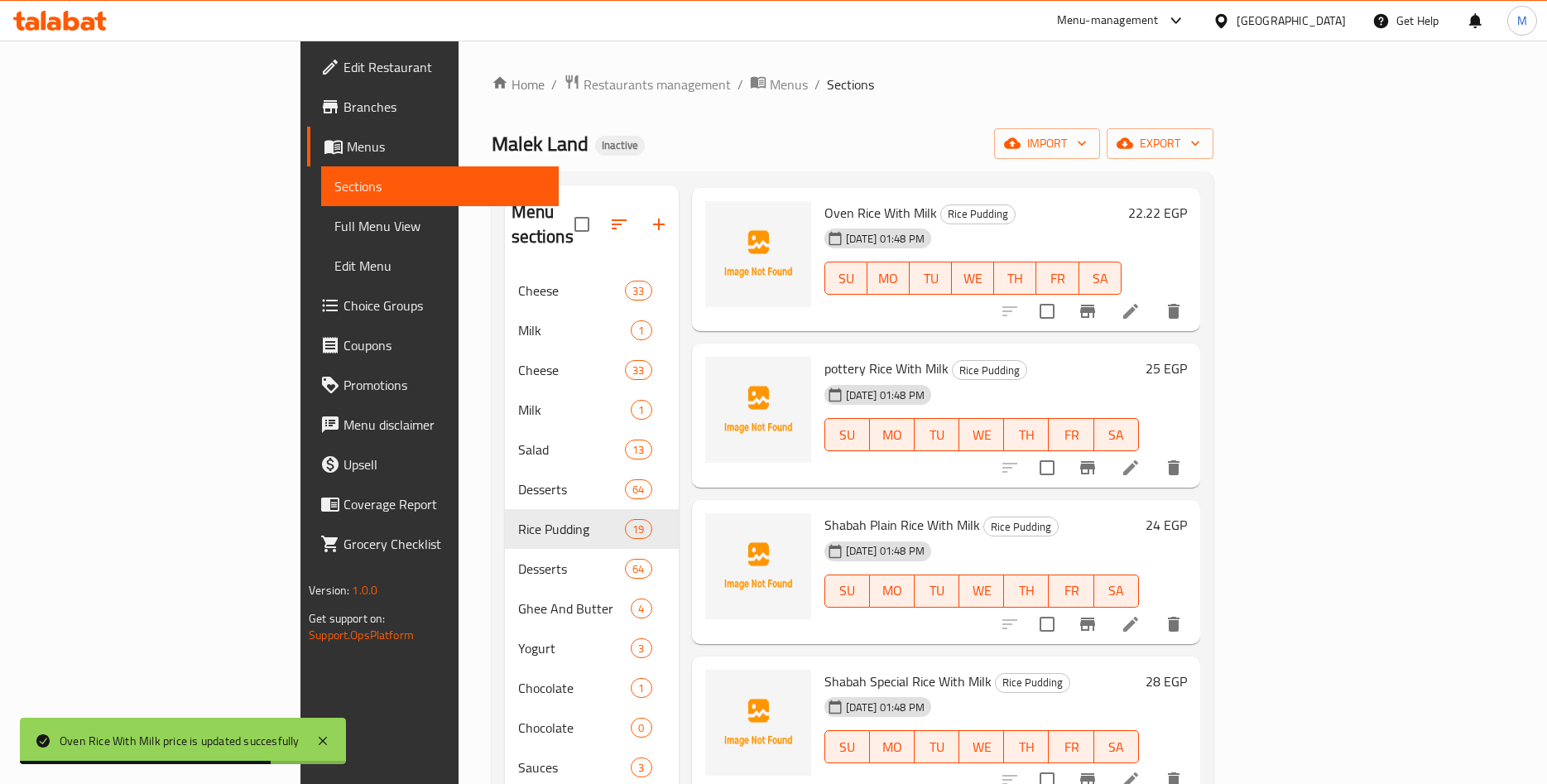
scroll to position [904, 0]
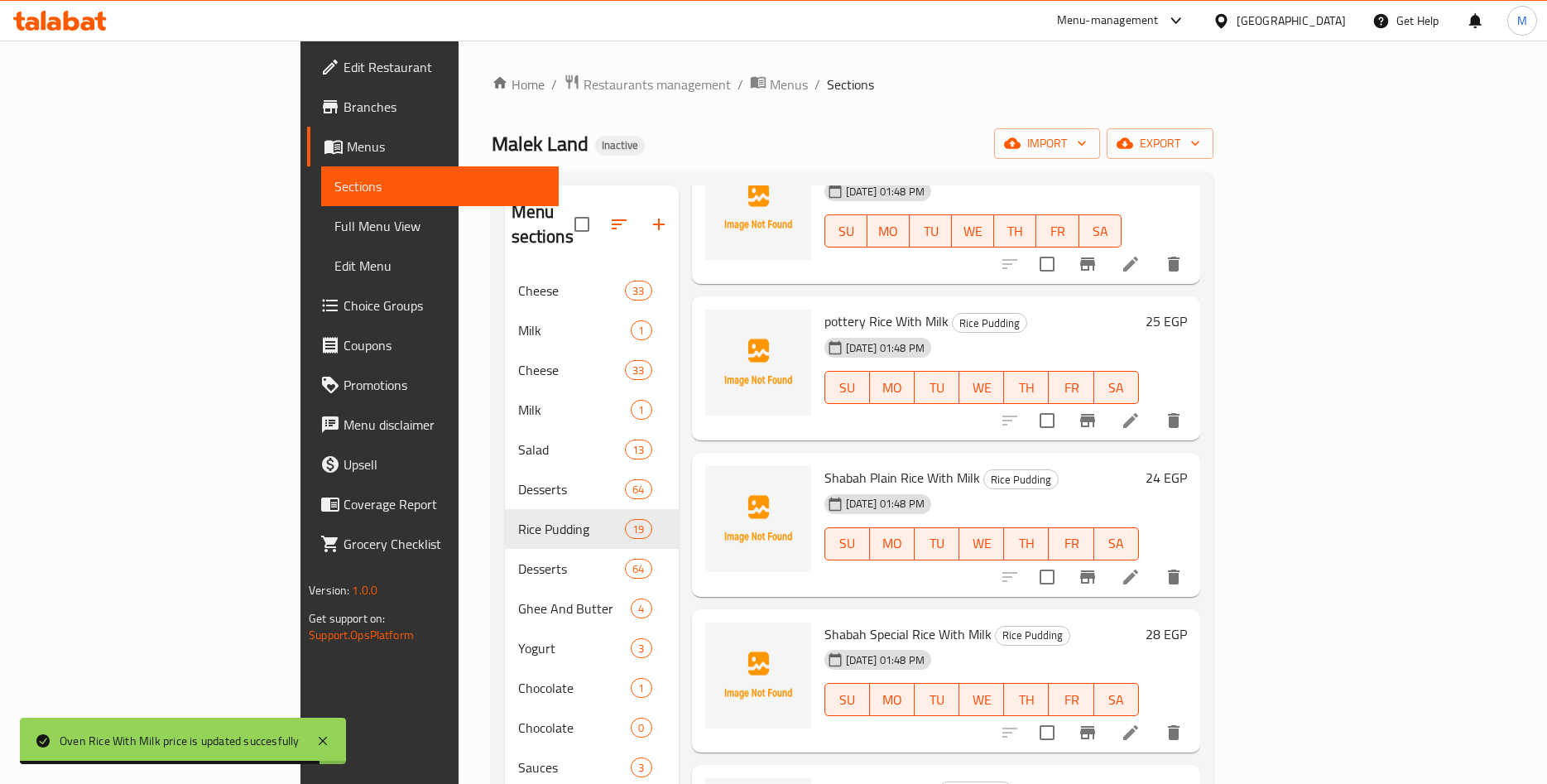
click at [1187, 309] on h6 "25 EGP" at bounding box center [1165, 320] width 41 height 23
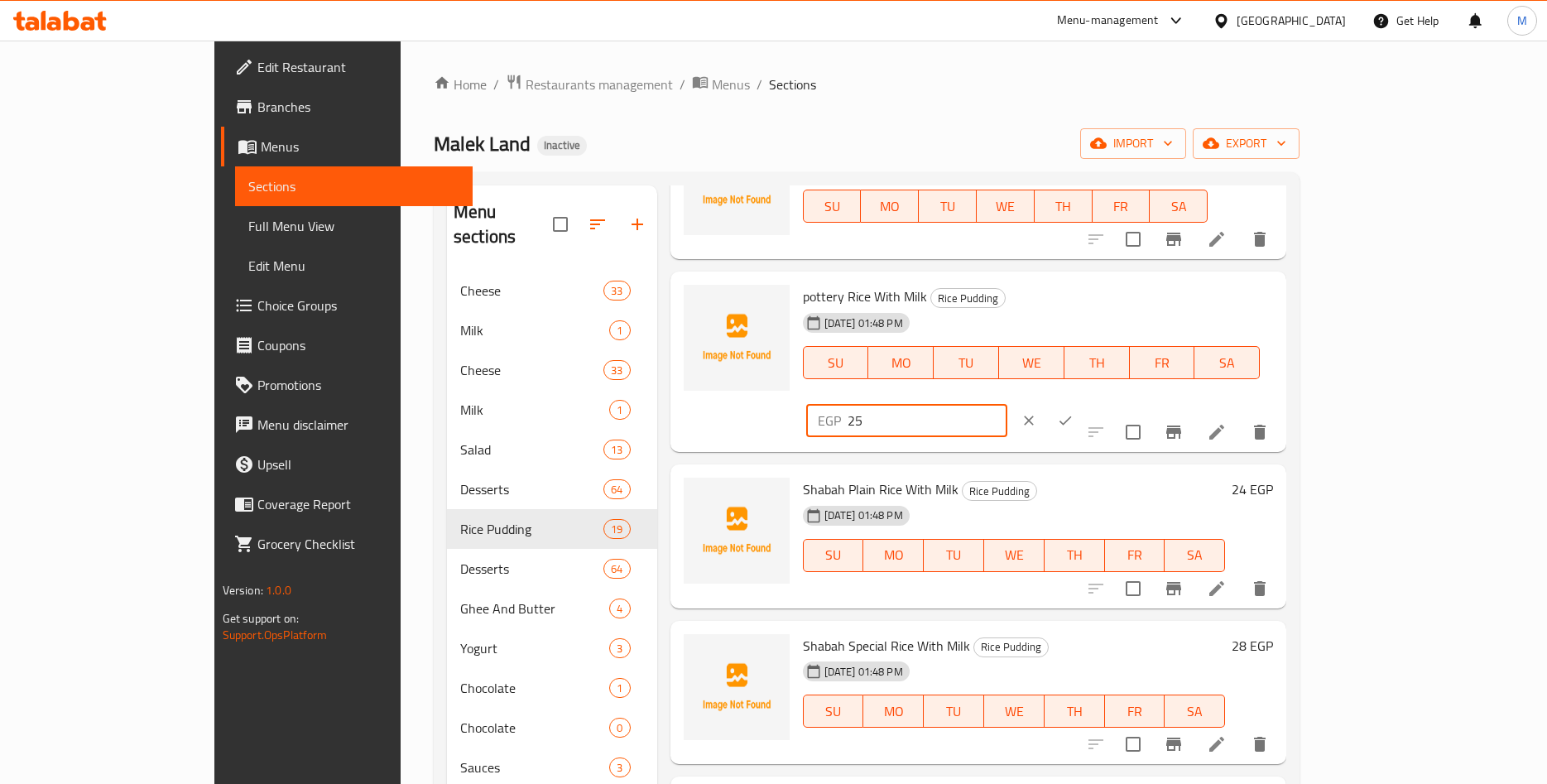
drag, startPoint x: 1217, startPoint y: 303, endPoint x: 1145, endPoint y: 304, distance: 72.0
click at [1008, 404] on input "25" at bounding box center [927, 421] width 160 height 33
paste input ".25"
type input "25.25"
click at [1073, 413] on icon "ok" at bounding box center [1065, 421] width 16 height 16
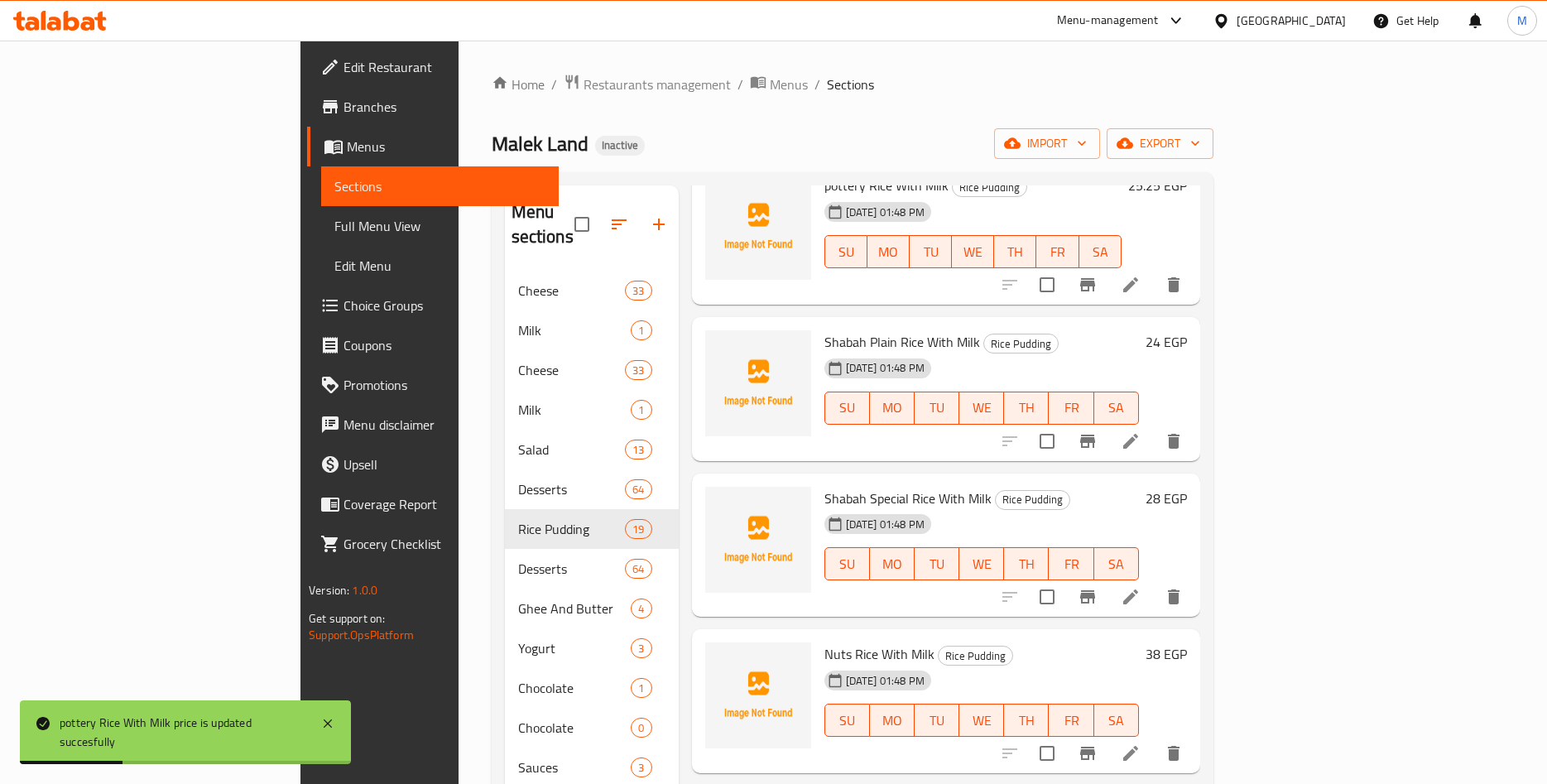
scroll to position [1163, 0]
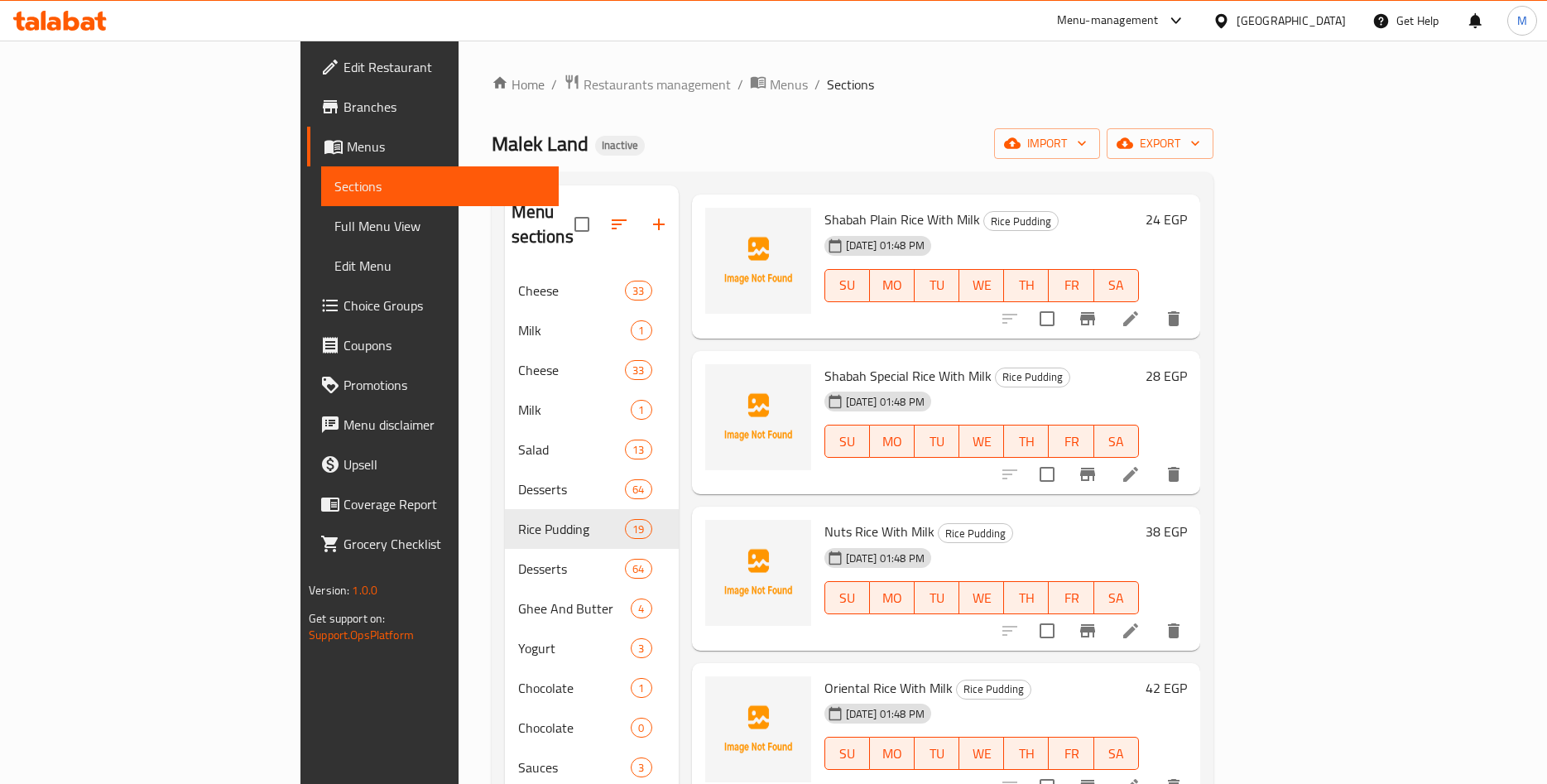
click at [1187, 208] on div "24 EGP" at bounding box center [1163, 219] width 48 height 23
click at [1187, 208] on h6 "24 EGP" at bounding box center [1165, 219] width 41 height 23
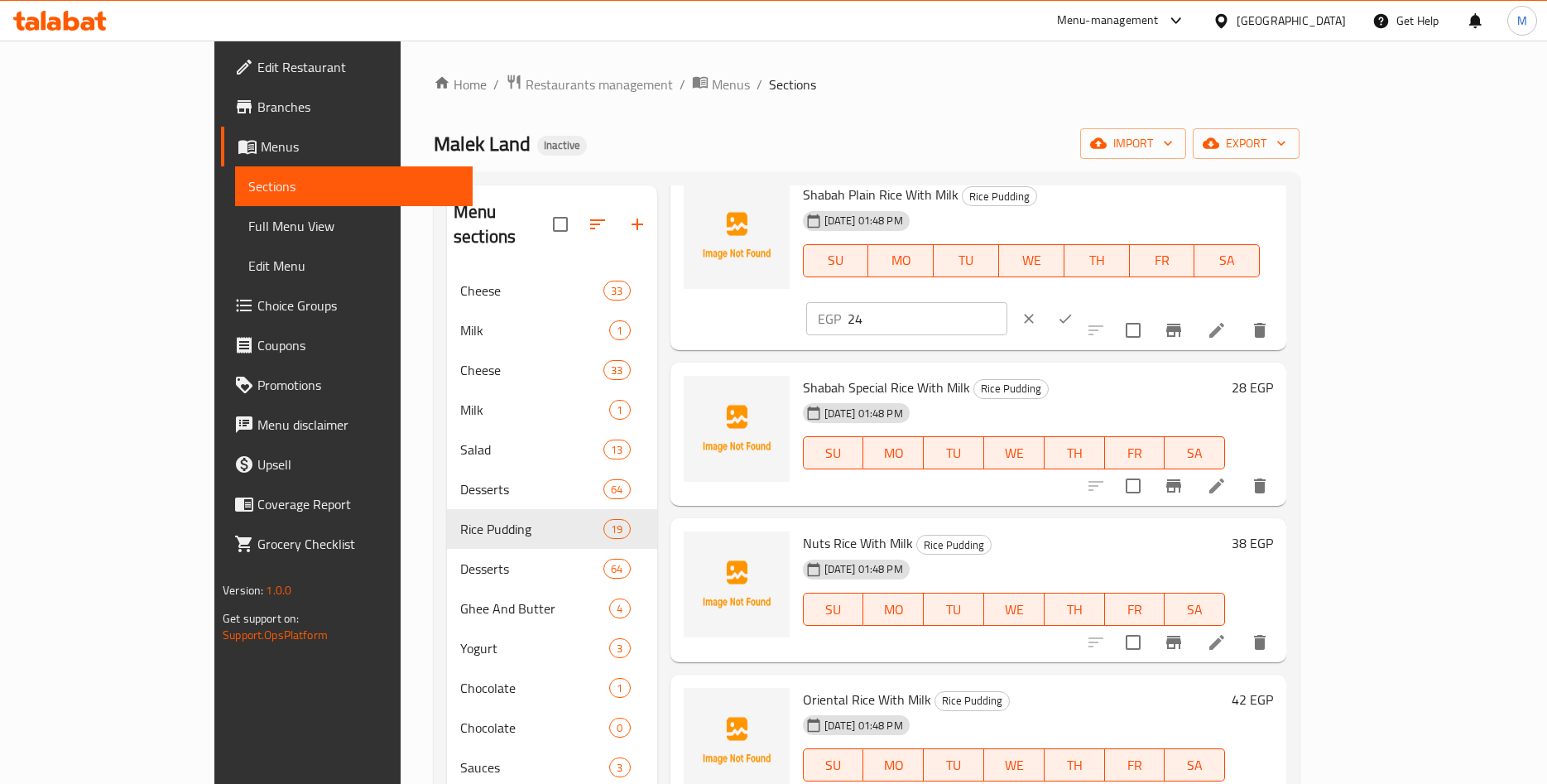
drag, startPoint x: 1270, startPoint y: 195, endPoint x: 1203, endPoint y: 205, distance: 67.7
click at [1008, 302] on input "24" at bounding box center [927, 319] width 160 height 33
paste input ".24"
type input "24.24"
click at [1073, 310] on icon "ok" at bounding box center [1065, 319] width 16 height 16
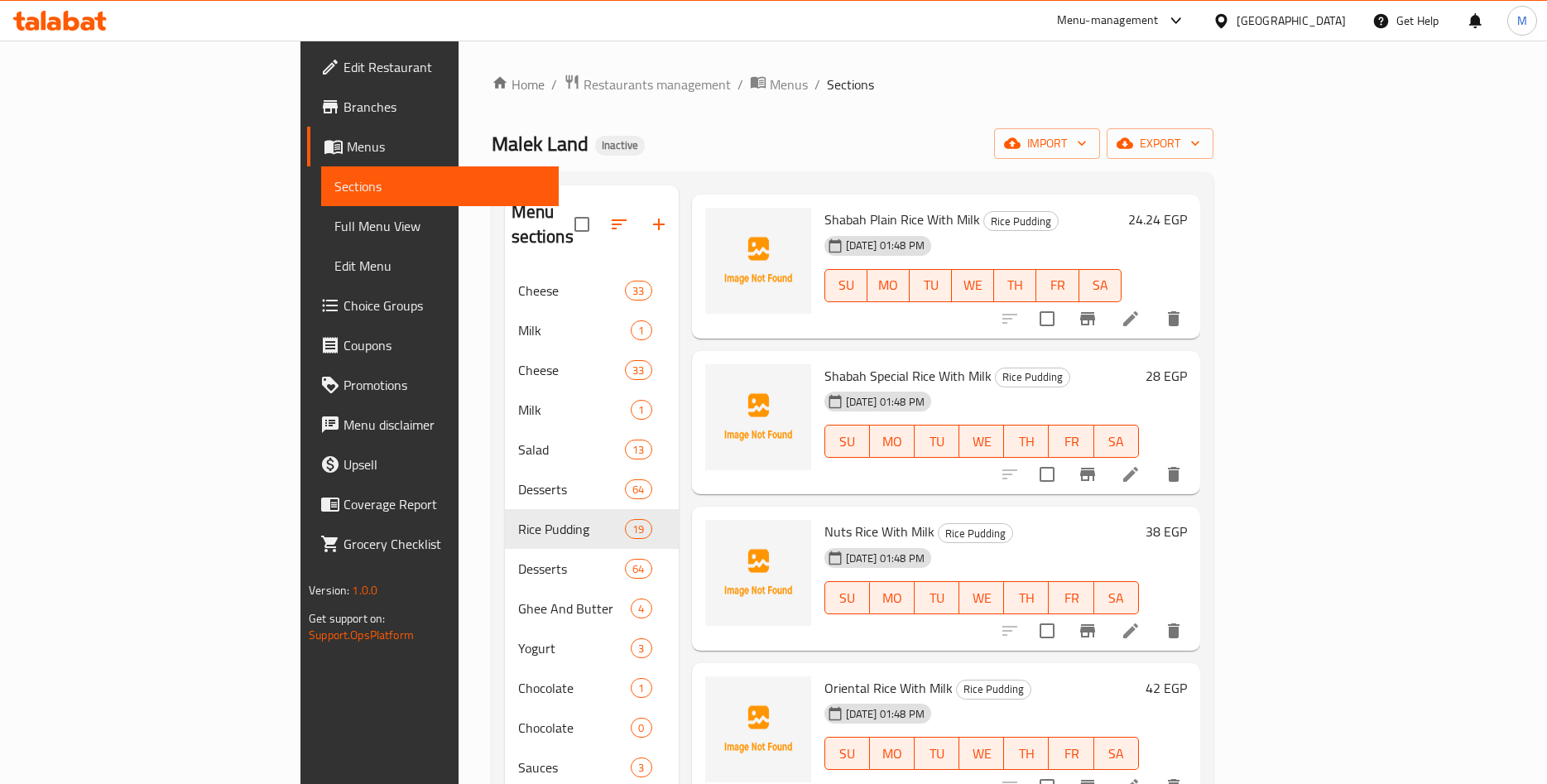
click at [1058, 229] on div "[DATE] 01:48 PM SU MO TU WE TH FR SA" at bounding box center [973, 274] width 310 height 89
drag, startPoint x: 751, startPoint y: 193, endPoint x: 911, endPoint y: 193, distance: 160.0
click at [911, 208] on h6 "Shabah Plain Rice With Milk Rice Pudding" at bounding box center [973, 219] width 298 height 23
click at [895, 207] on span "Shabah Plain Rice With Milk" at bounding box center [902, 219] width 156 height 25
click at [1066, 208] on h6 "Shabah Plain Rice With Milk Rice Pudding" at bounding box center [973, 219] width 298 height 23
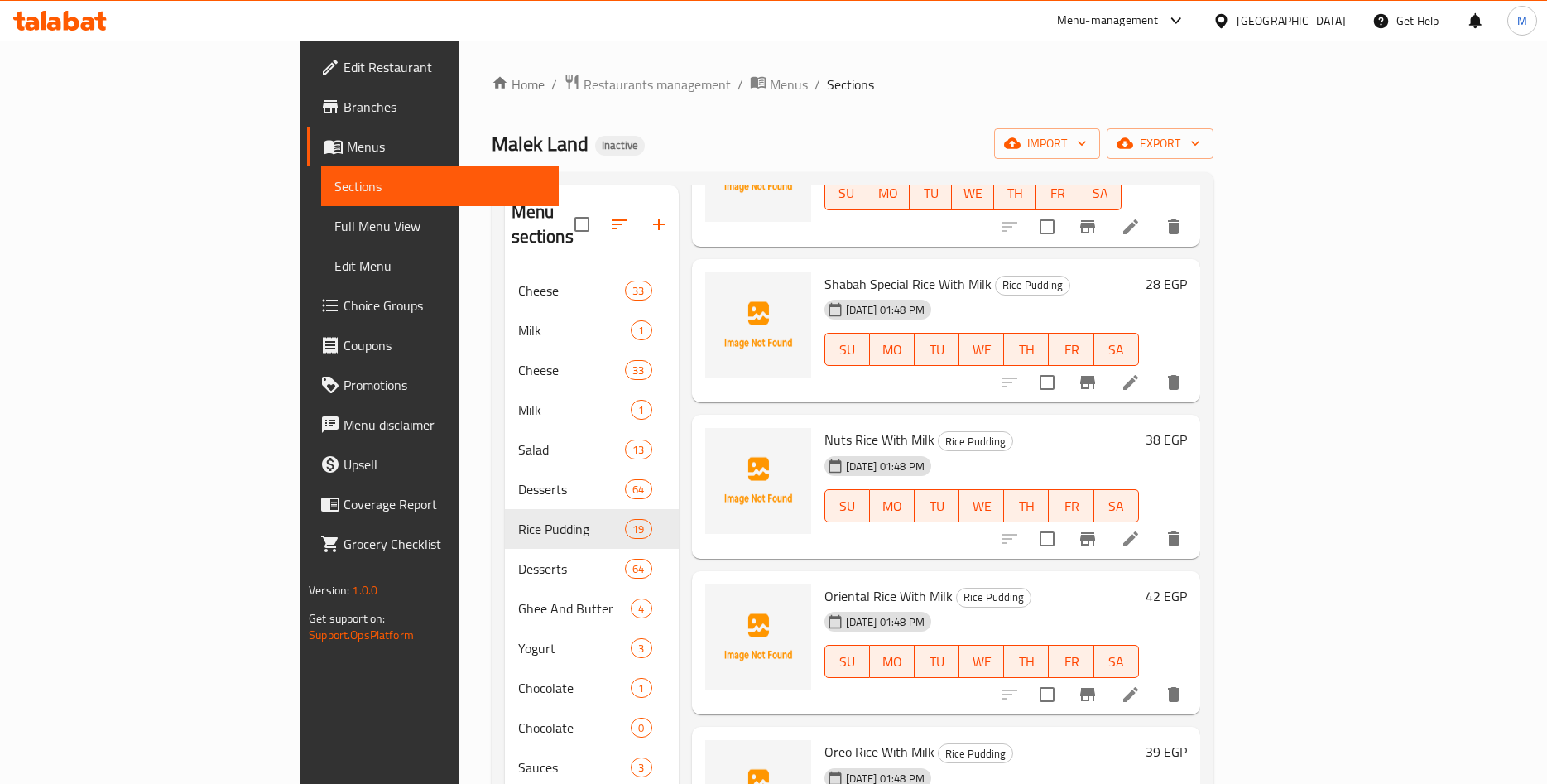
scroll to position [1291, 0]
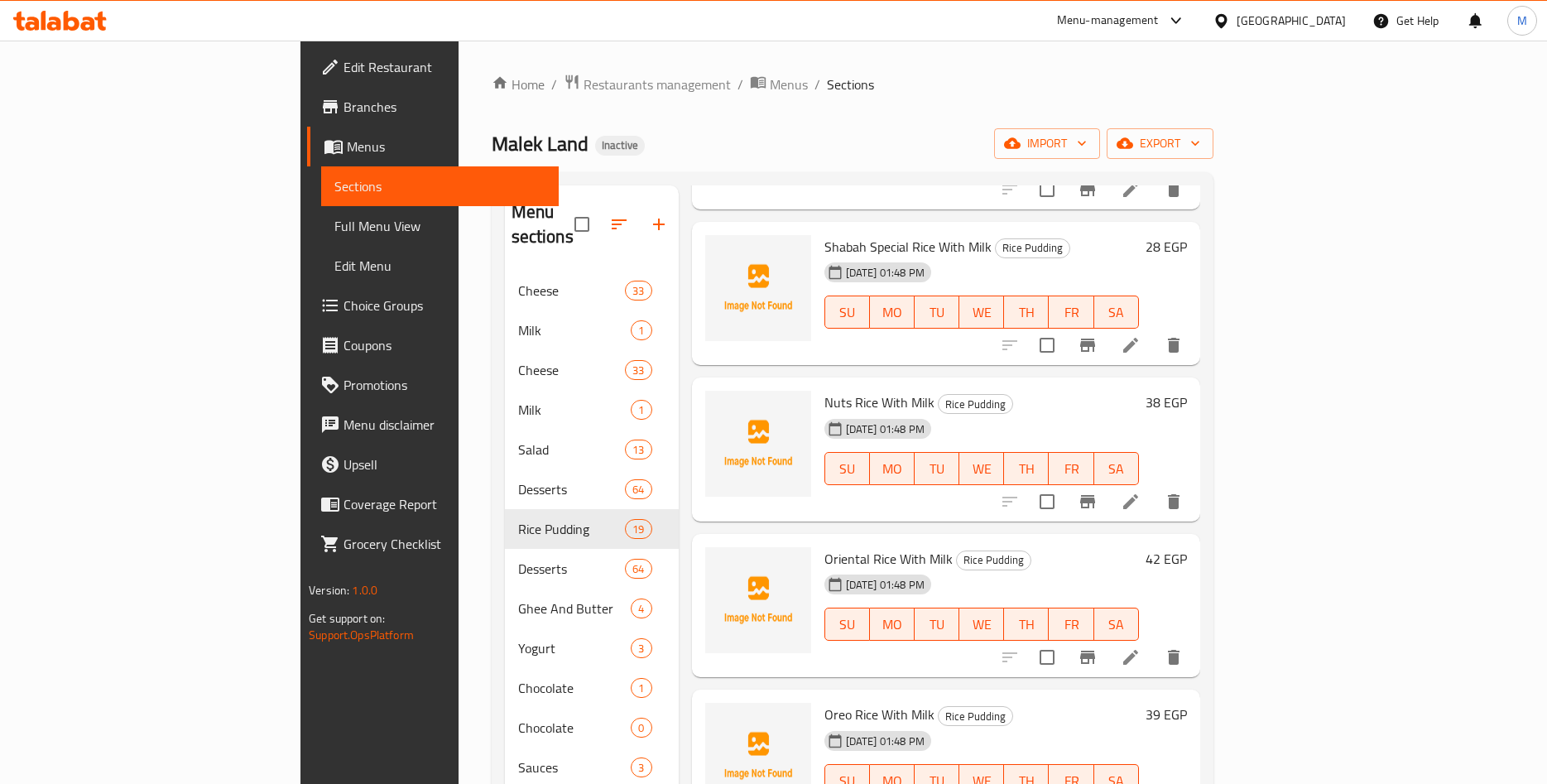
click at [1187, 235] on h6 "28 EGP" at bounding box center [1165, 246] width 41 height 23
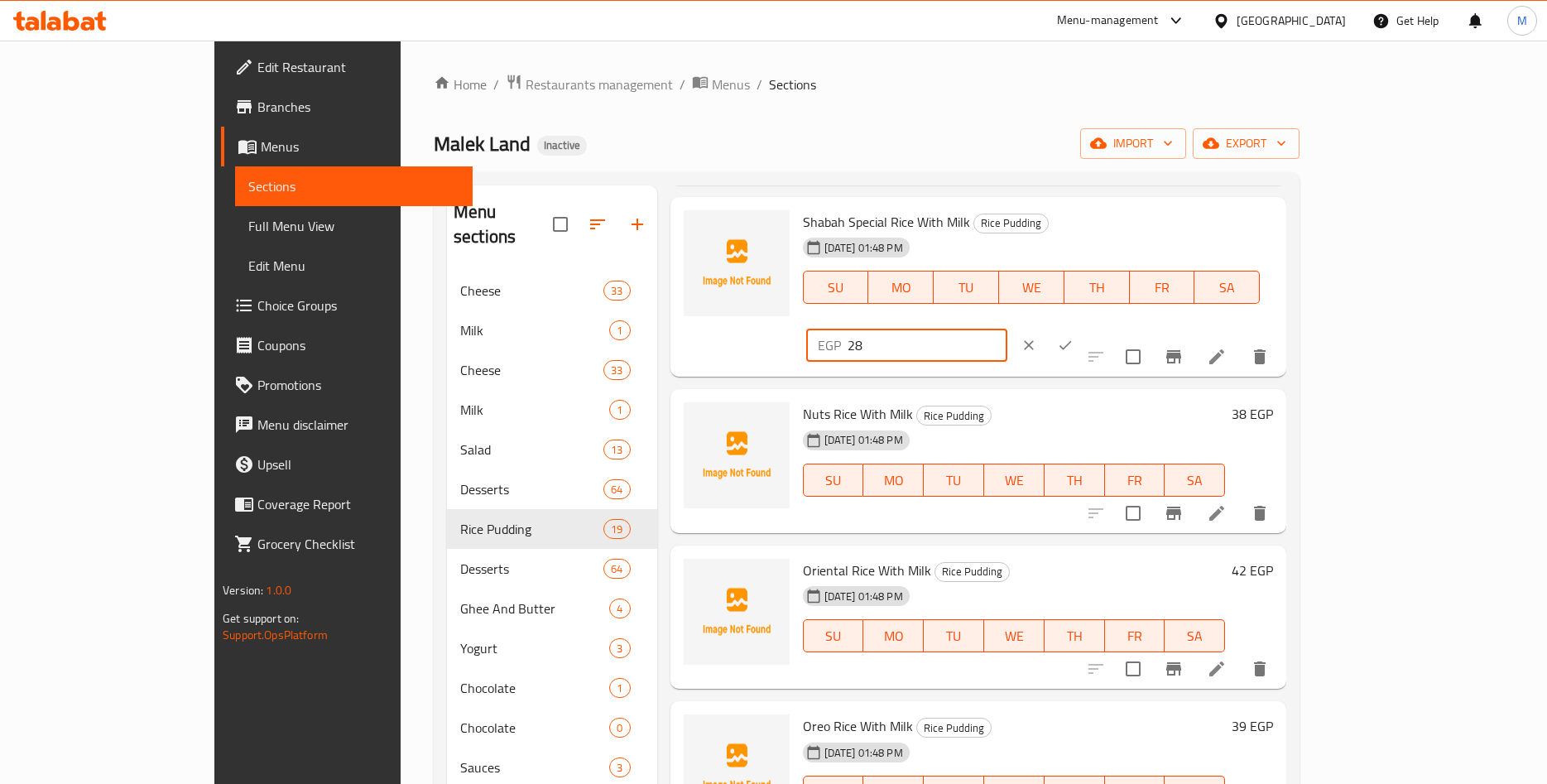
drag, startPoint x: 1290, startPoint y: 230, endPoint x: 1199, endPoint y: 235, distance: 91.1
click at [1008, 329] on input "28" at bounding box center [927, 345] width 160 height 33
paste input ".28"
type input "28.28"
click at [1073, 337] on icon "ok" at bounding box center [1065, 345] width 16 height 16
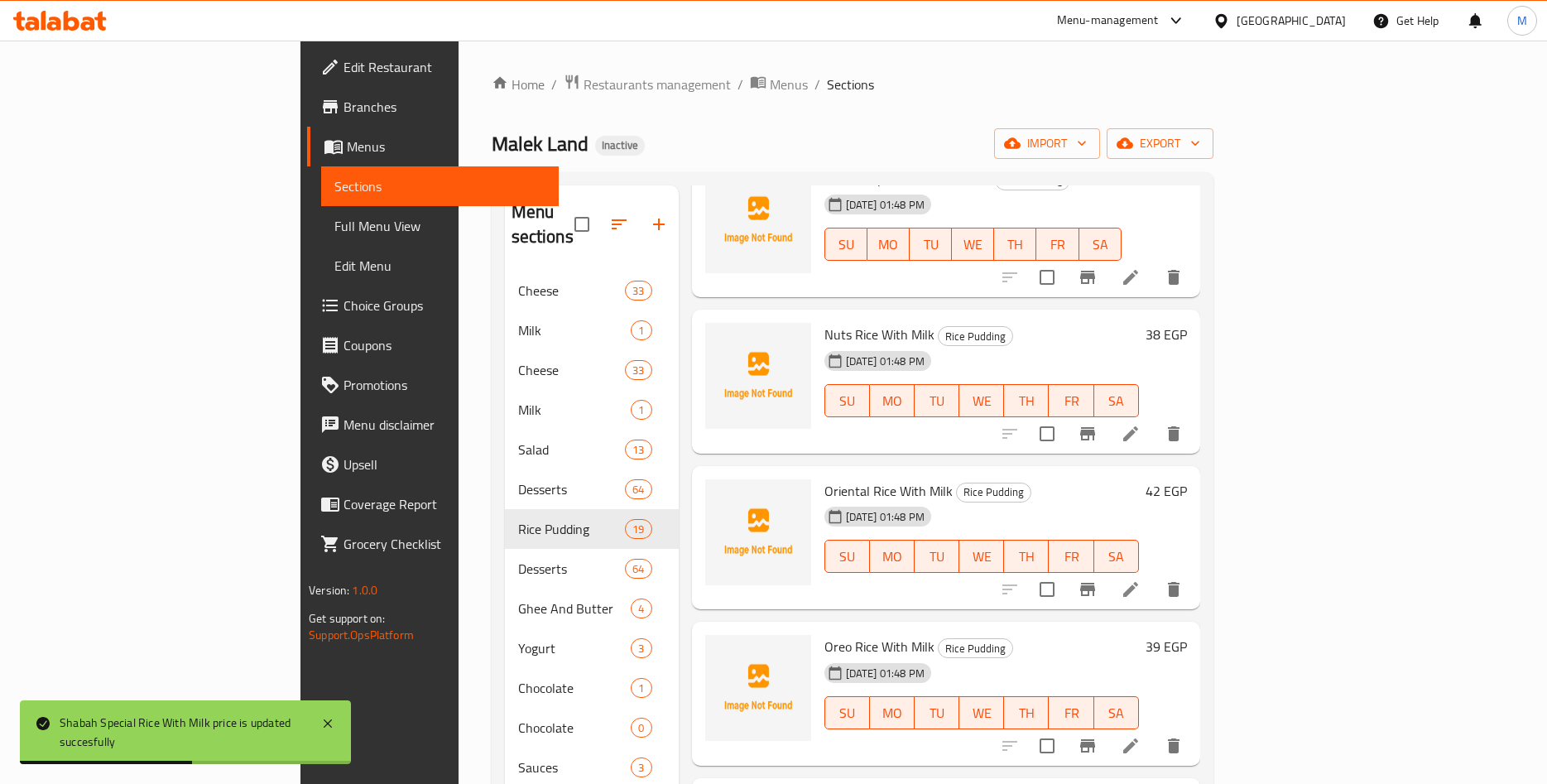
scroll to position [1421, 0]
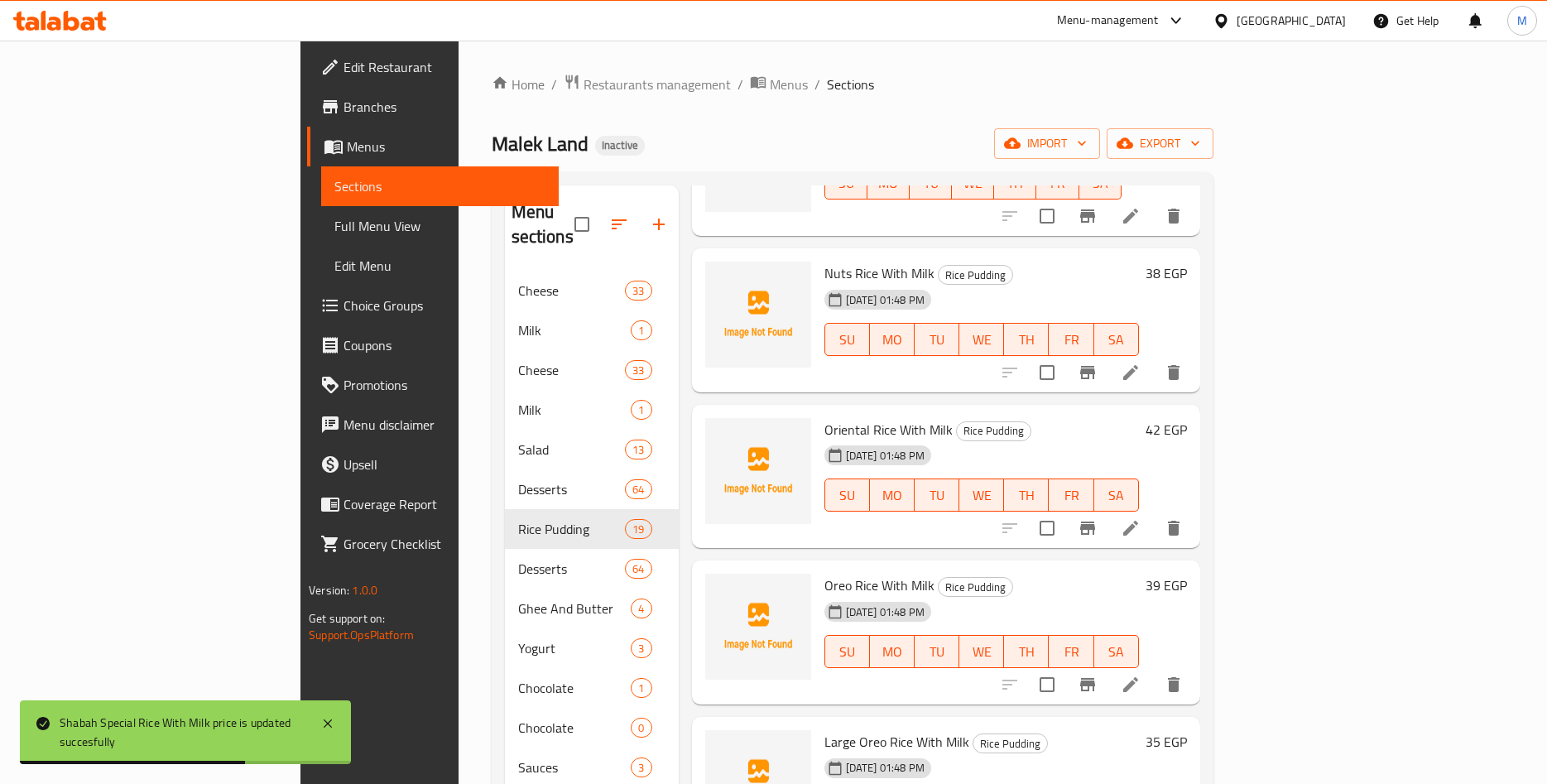
click at [1187, 262] on h6 "38 EGP" at bounding box center [1165, 273] width 41 height 23
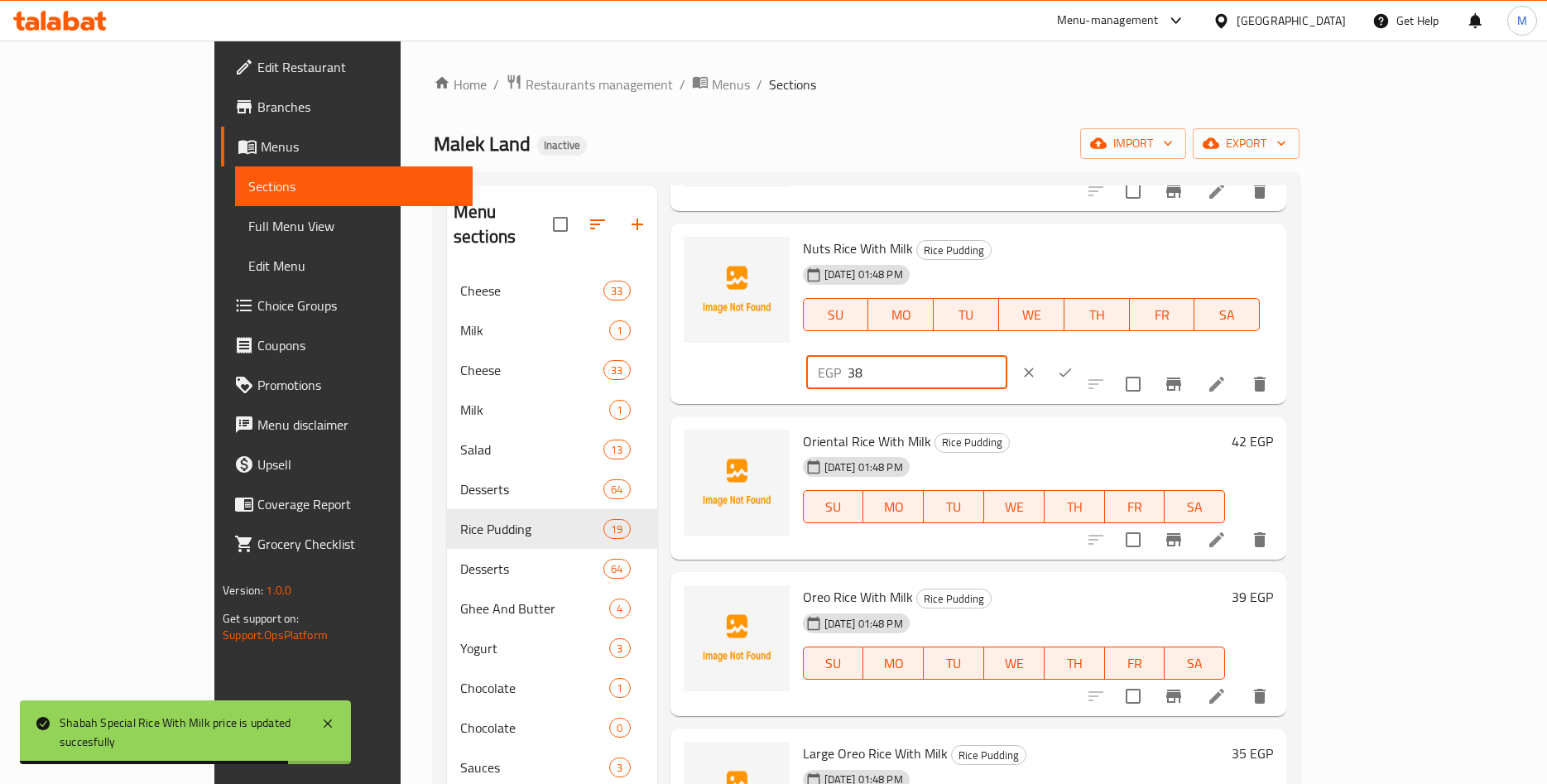
drag, startPoint x: 1280, startPoint y: 259, endPoint x: 1202, endPoint y: 274, distance: 79.4
click at [1008, 356] on input "38" at bounding box center [927, 372] width 160 height 33
paste input ".38"
type input "38.38"
click at [1073, 364] on icon "ok" at bounding box center [1065, 372] width 16 height 16
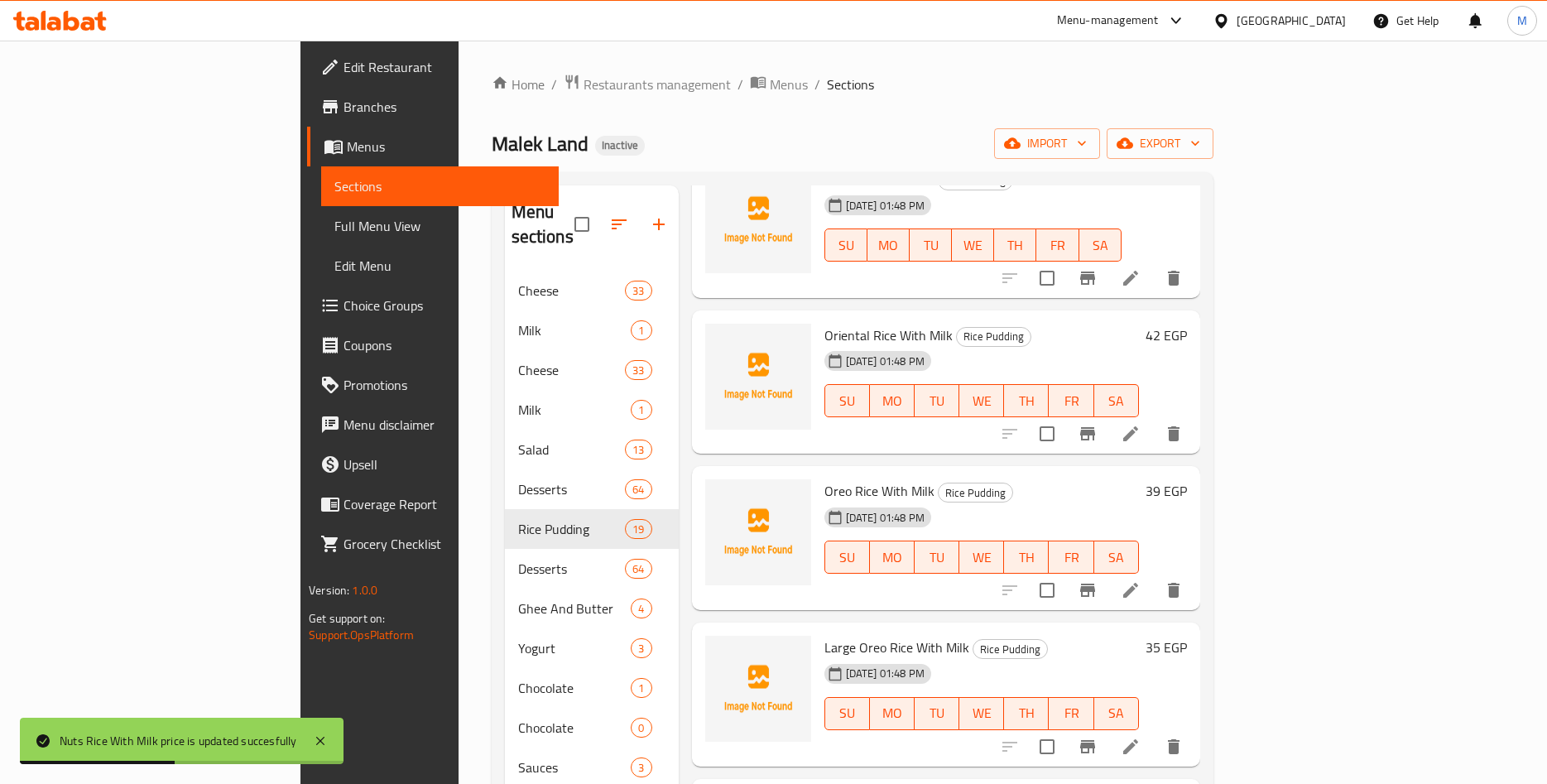
scroll to position [1550, 0]
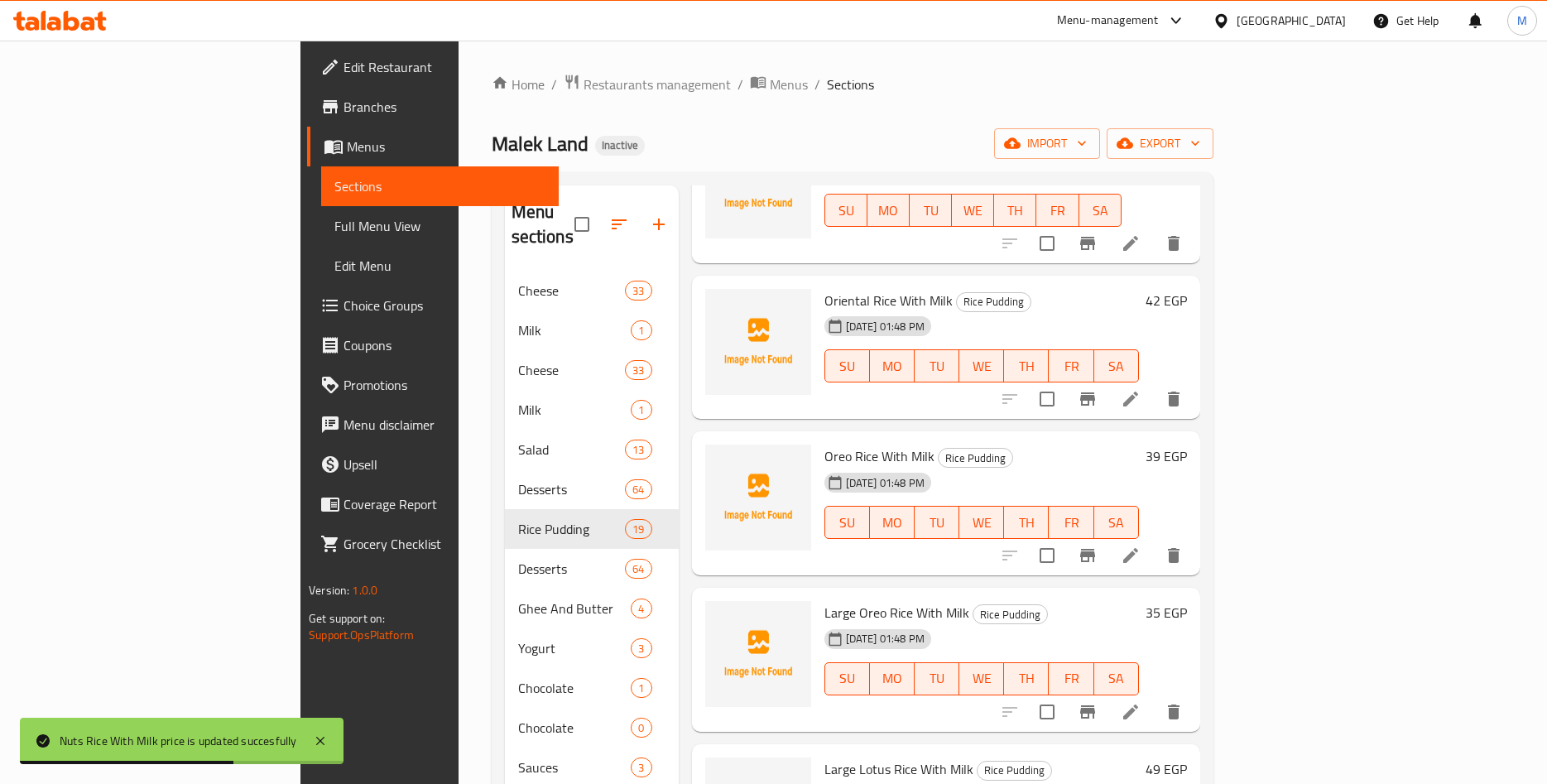
click at [1187, 289] on h6 "42 EGP" at bounding box center [1165, 300] width 41 height 23
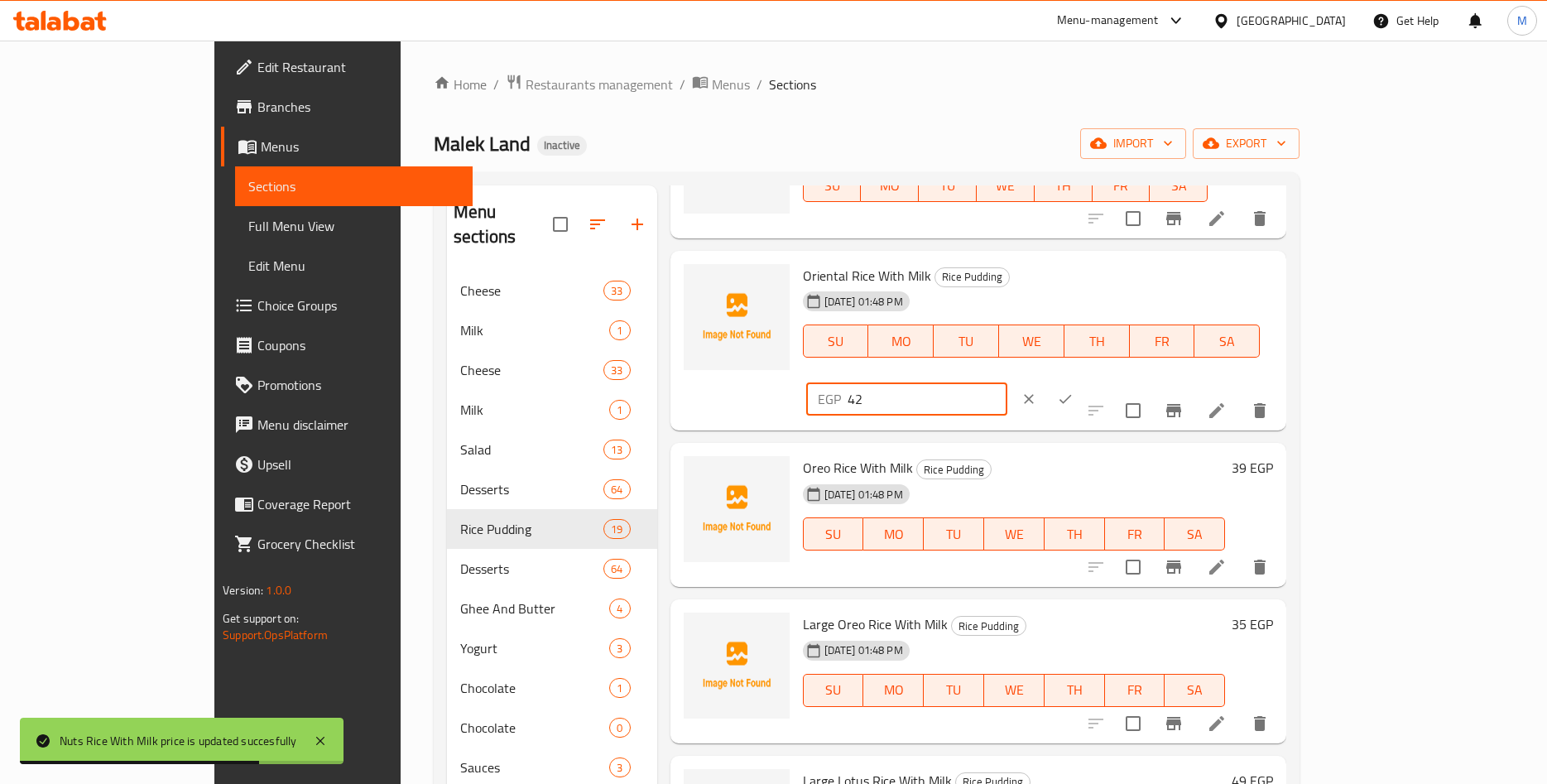
drag, startPoint x: 1280, startPoint y: 287, endPoint x: 1131, endPoint y: 289, distance: 149.0
click at [1008, 382] on input "42" at bounding box center [927, 399] width 160 height 33
paste input ".42"
type input "42.42"
click at [1073, 391] on icon "ok" at bounding box center [1065, 399] width 16 height 16
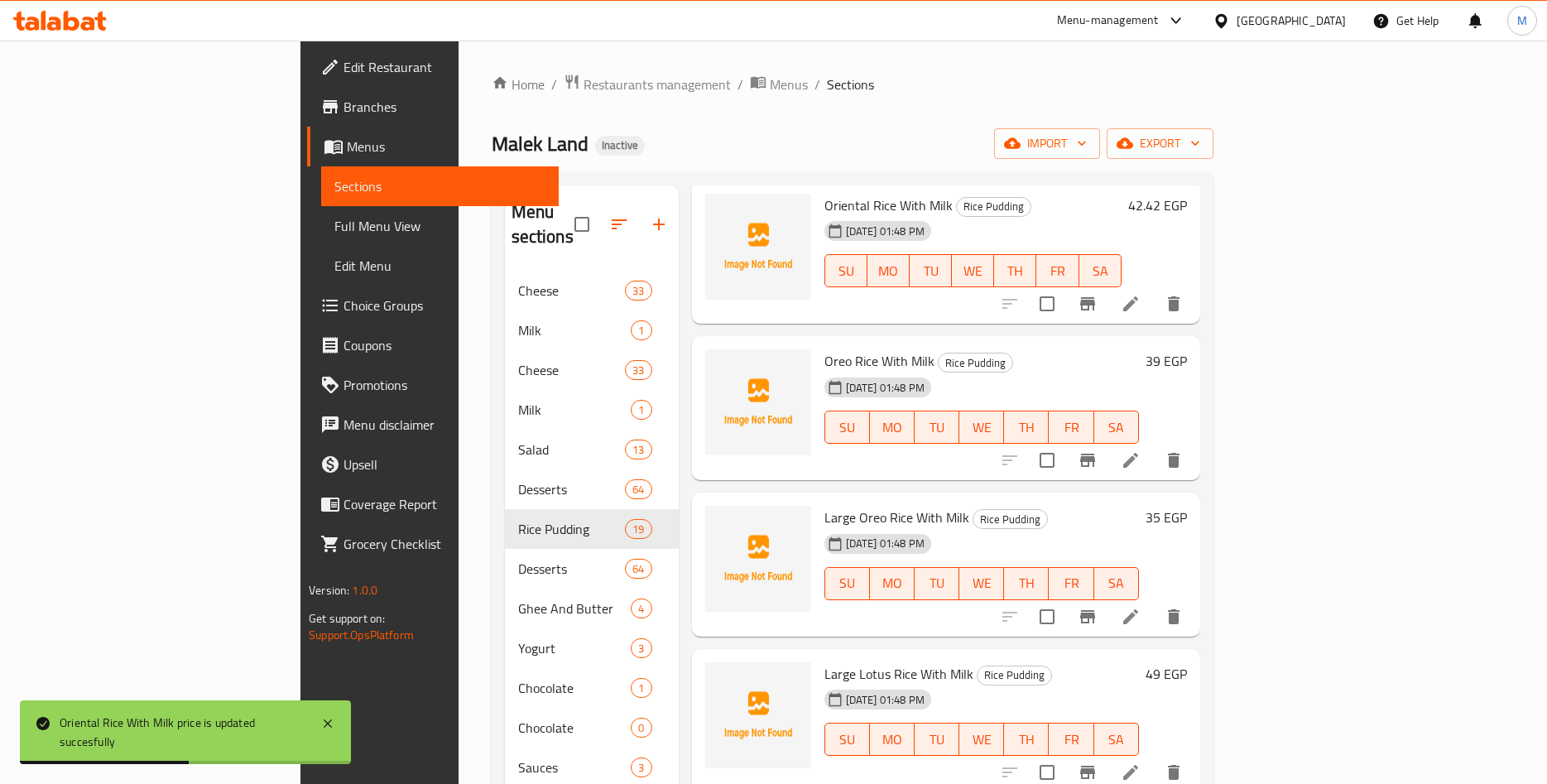
scroll to position [1679, 0]
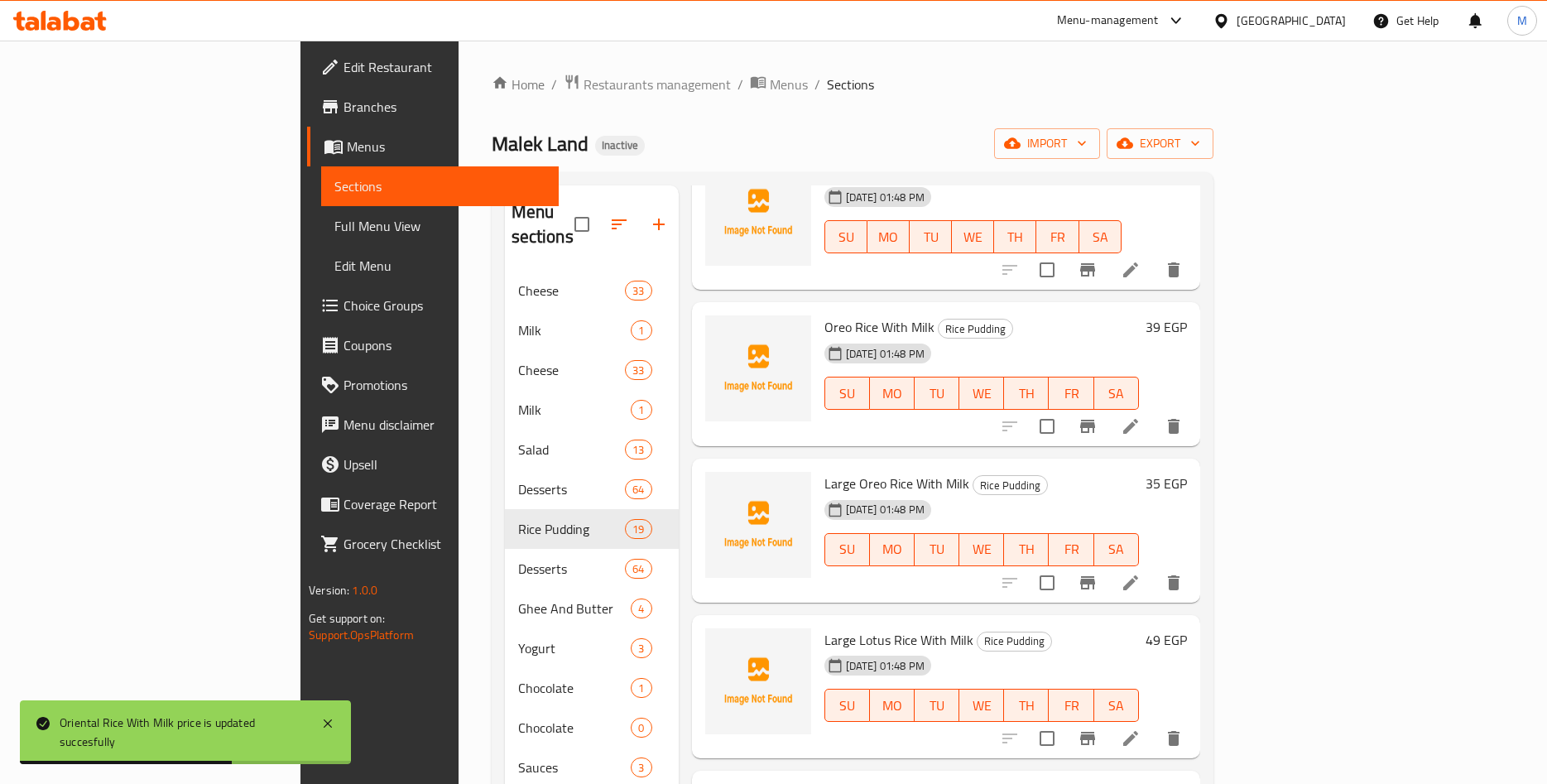
click at [1187, 316] on h6 "39 EGP" at bounding box center [1165, 327] width 41 height 23
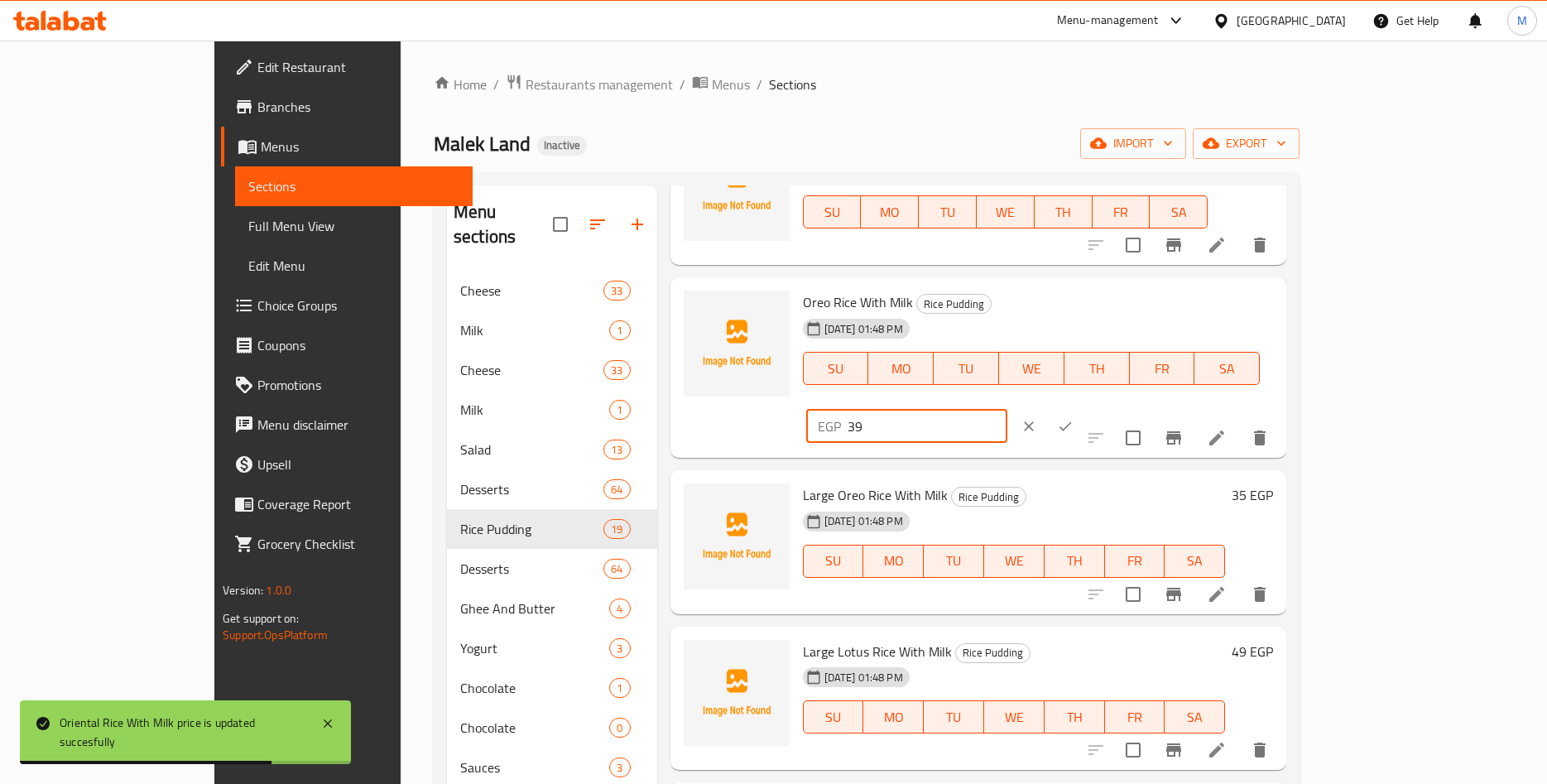
drag, startPoint x: 1278, startPoint y: 311, endPoint x: 1479, endPoint y: 350, distance: 204.7
click at [1008, 410] on input "39" at bounding box center [927, 426] width 160 height 33
paste input ".39"
type input "39.39"
click at [1083, 408] on button "ok" at bounding box center [1065, 426] width 37 height 37
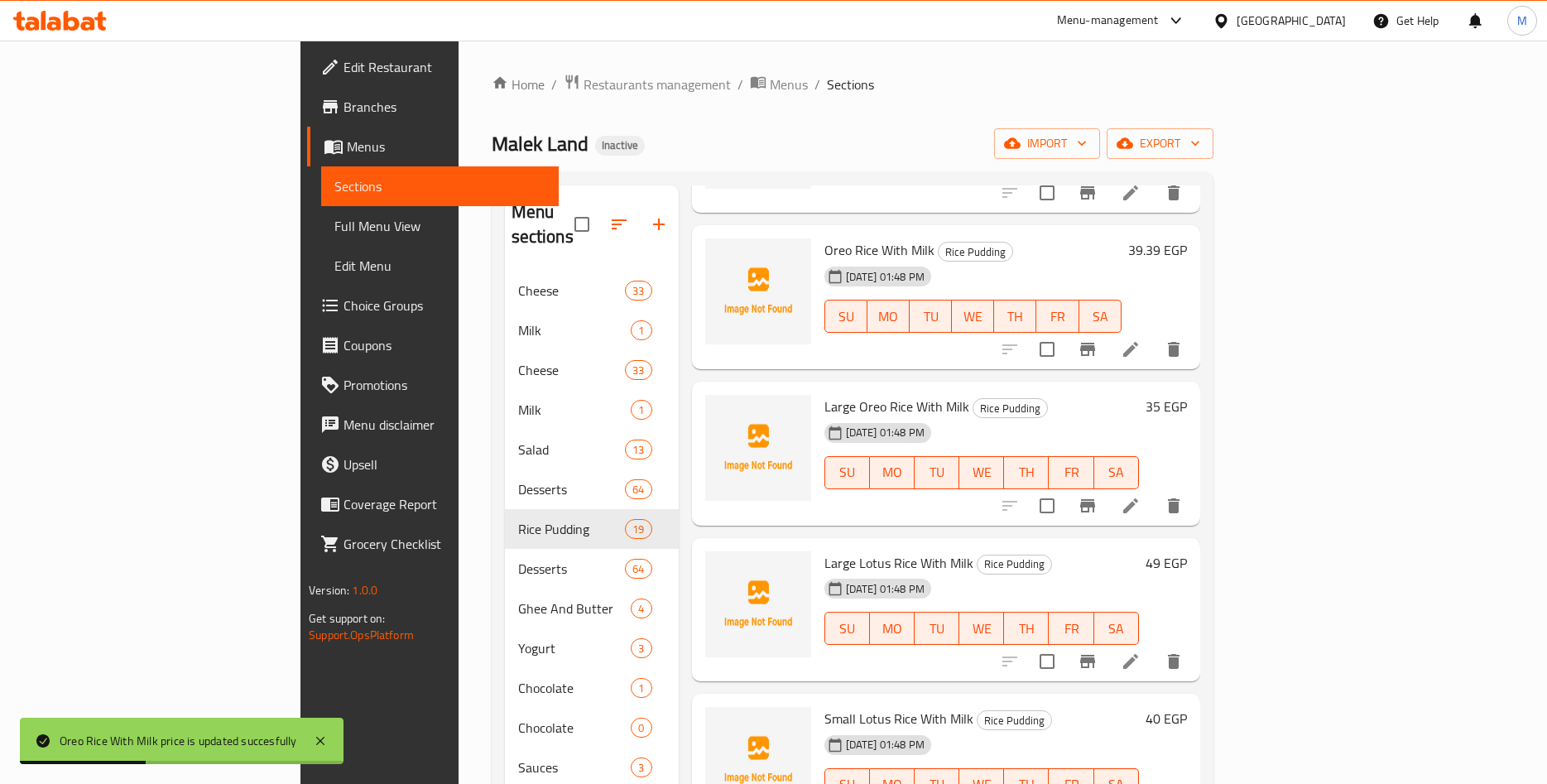
scroll to position [1808, 0]
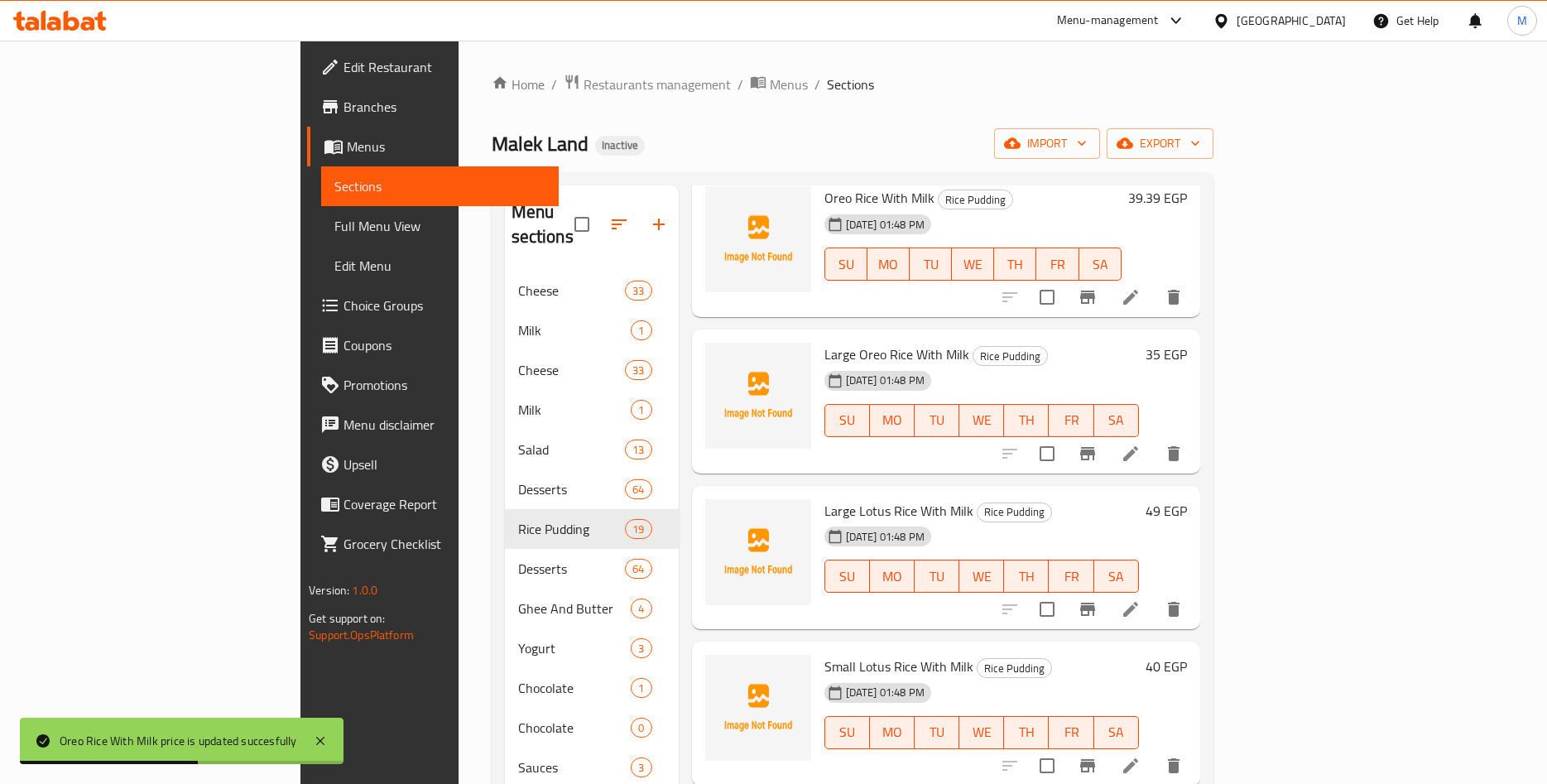
click at [1187, 343] on h6 "35 EGP" at bounding box center [1165, 354] width 41 height 23
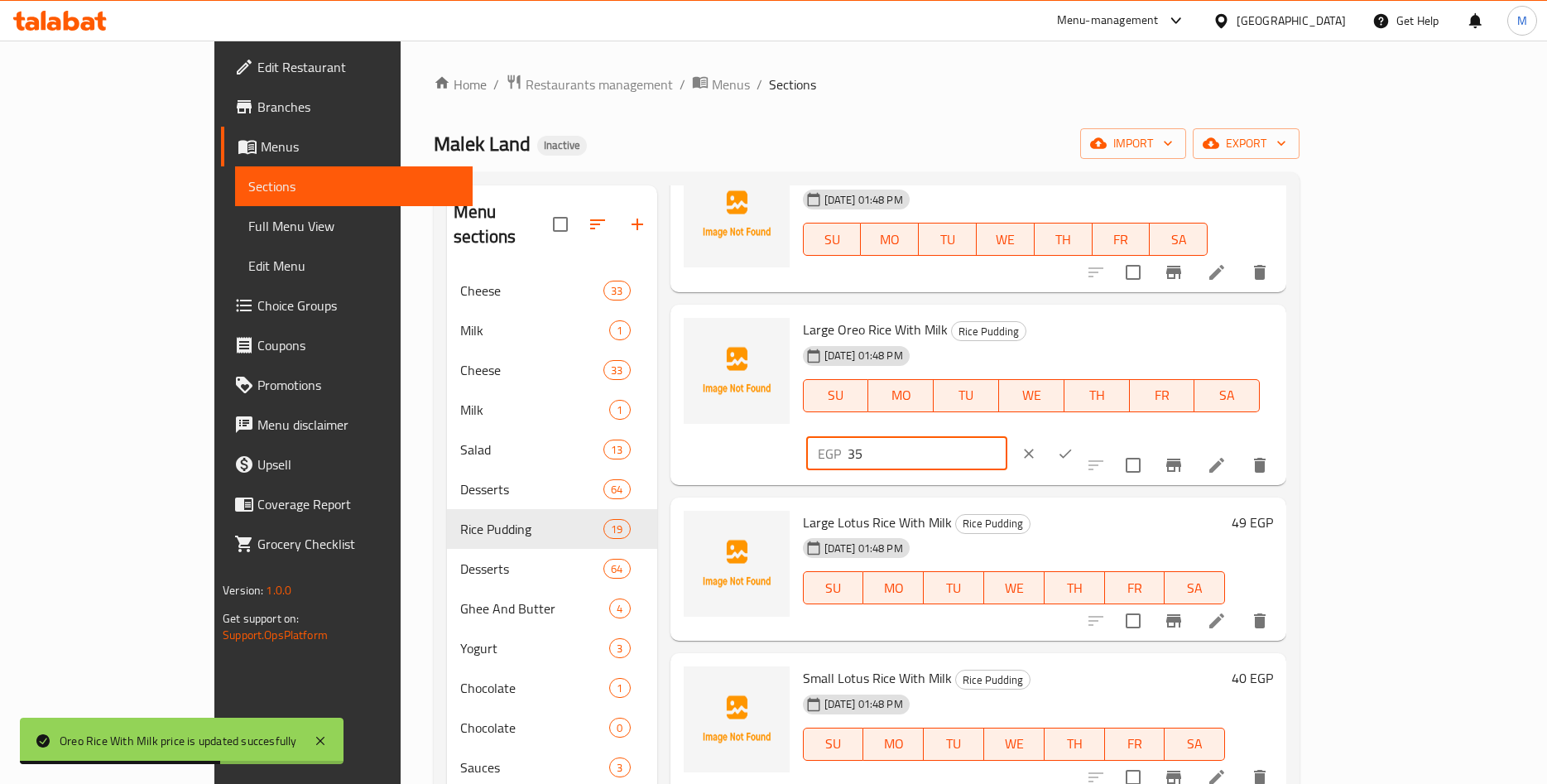
drag, startPoint x: 1272, startPoint y: 339, endPoint x: 1124, endPoint y: 347, distance: 148.2
click at [1008, 437] on input "35" at bounding box center [927, 454] width 160 height 33
paste input ".35"
type input "35.35"
click at [1072, 449] on icon "ok" at bounding box center [1066, 454] width 13 height 9
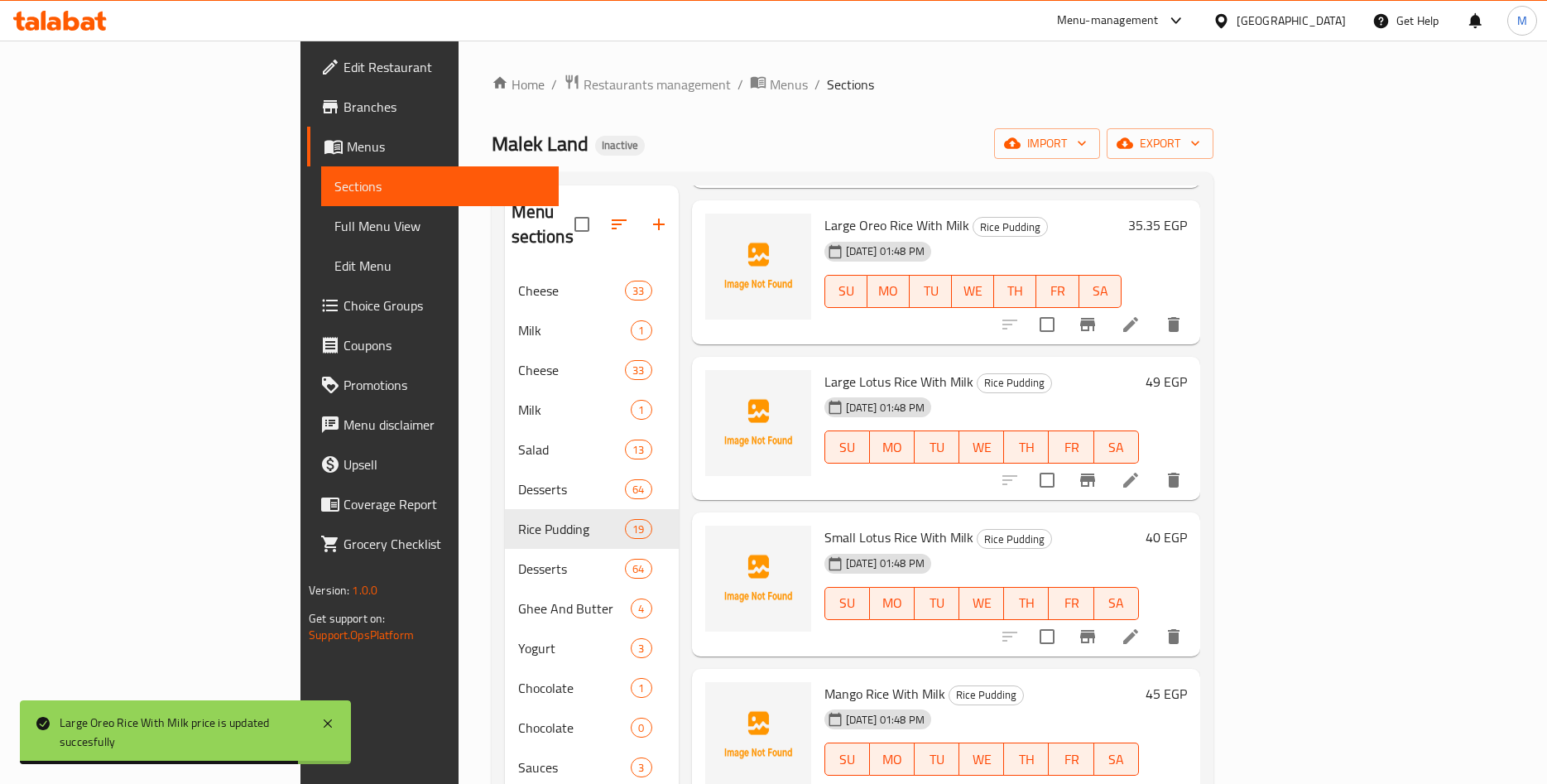
scroll to position [2066, 0]
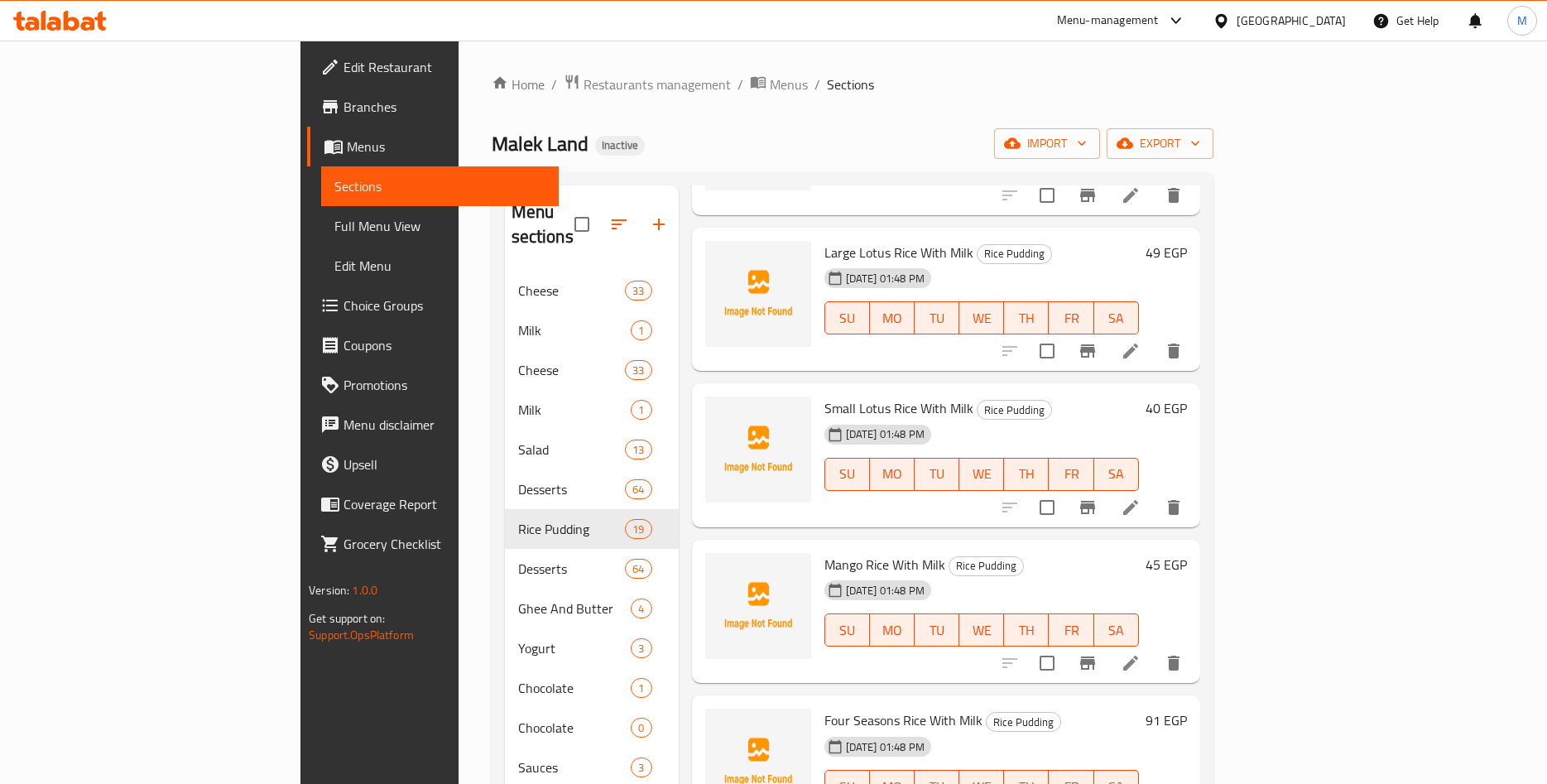
click at [1187, 241] on h6 "49 EGP" at bounding box center [1165, 252] width 41 height 23
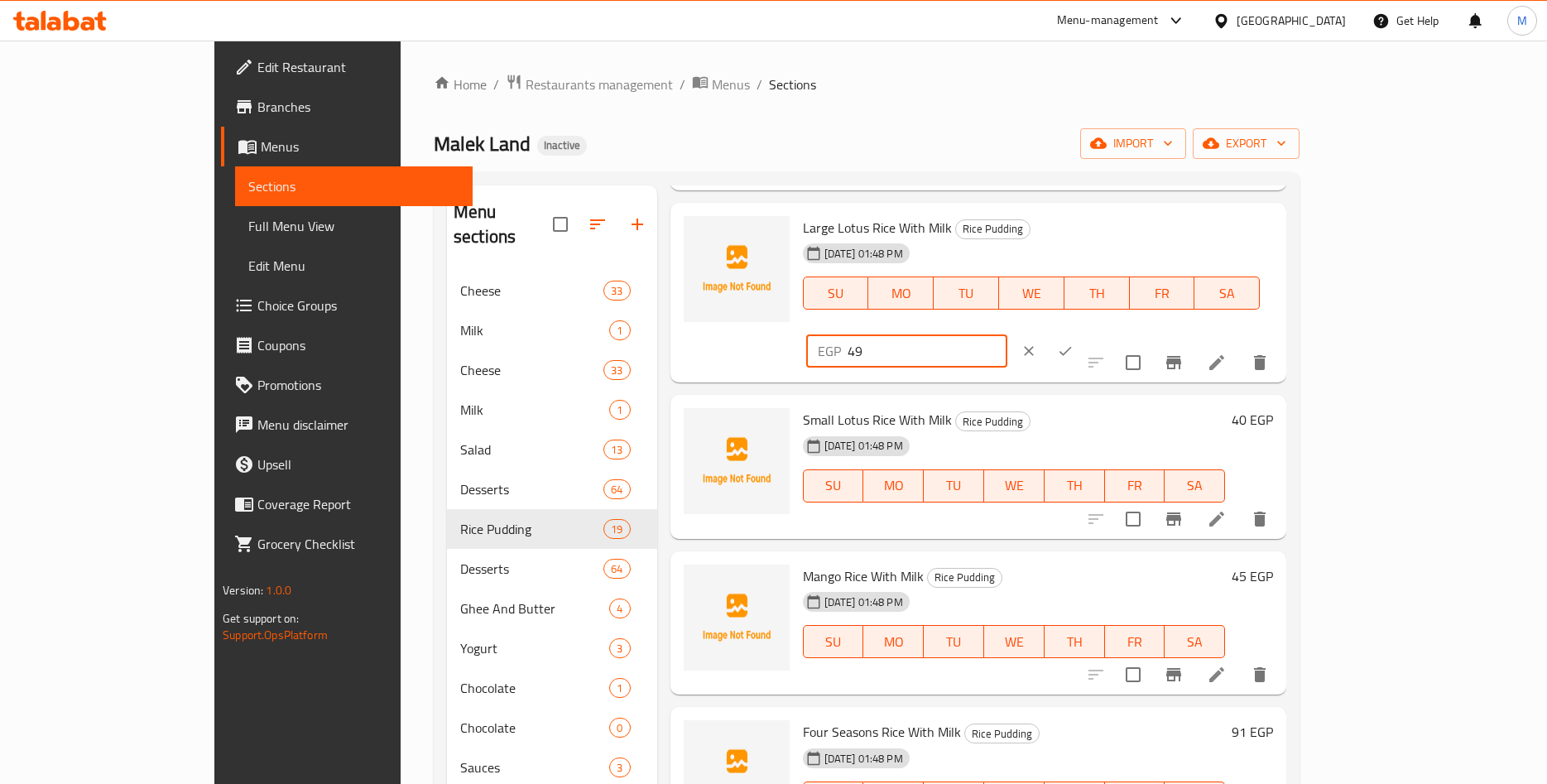
drag, startPoint x: 1311, startPoint y: 236, endPoint x: 1159, endPoint y: 252, distance: 152.8
click at [1008, 334] on input "49" at bounding box center [927, 350] width 160 height 33
paste input ".49"
type input "49.49"
click at [1073, 343] on icon "ok" at bounding box center [1065, 351] width 16 height 16
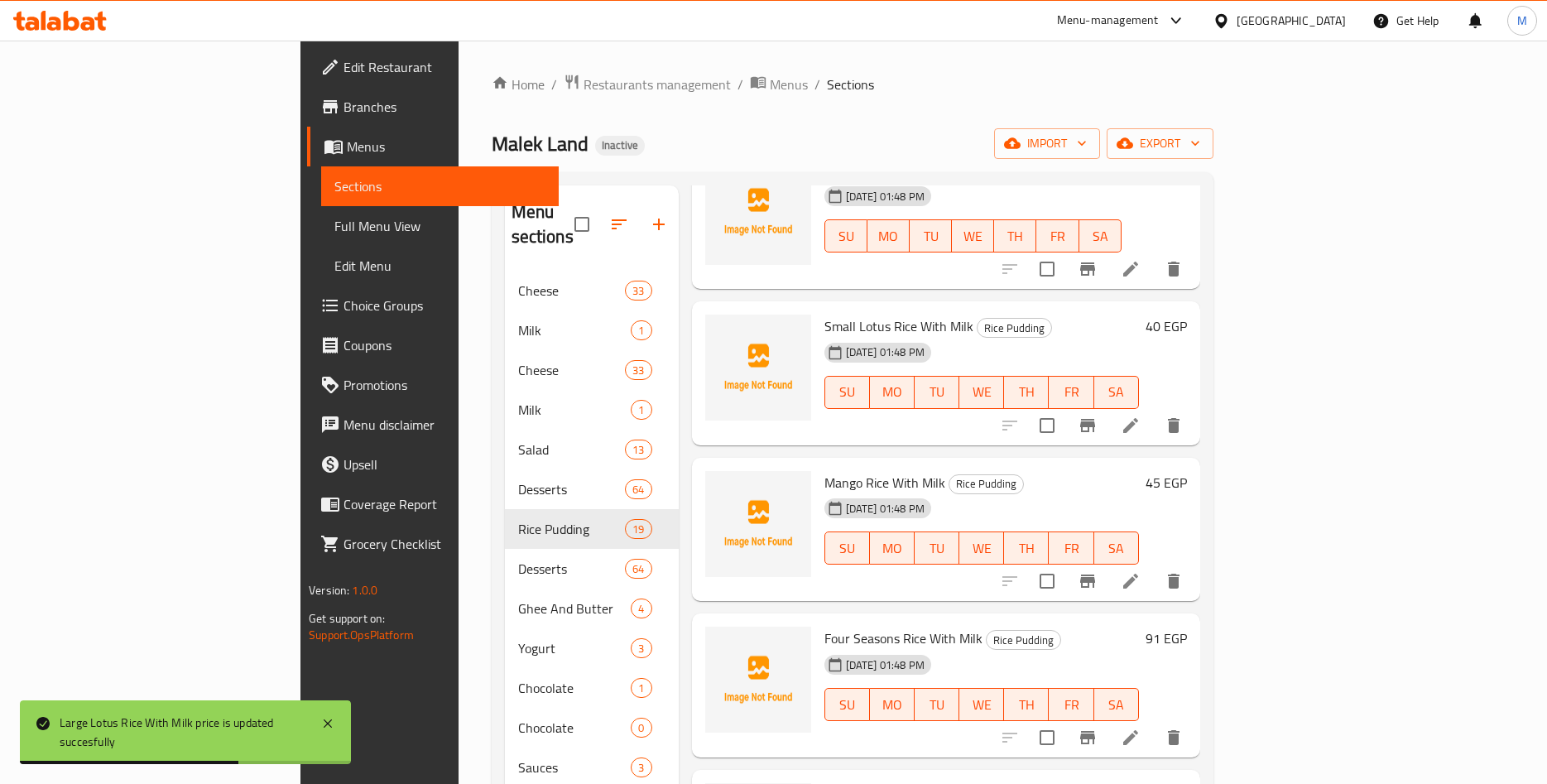
scroll to position [2196, 0]
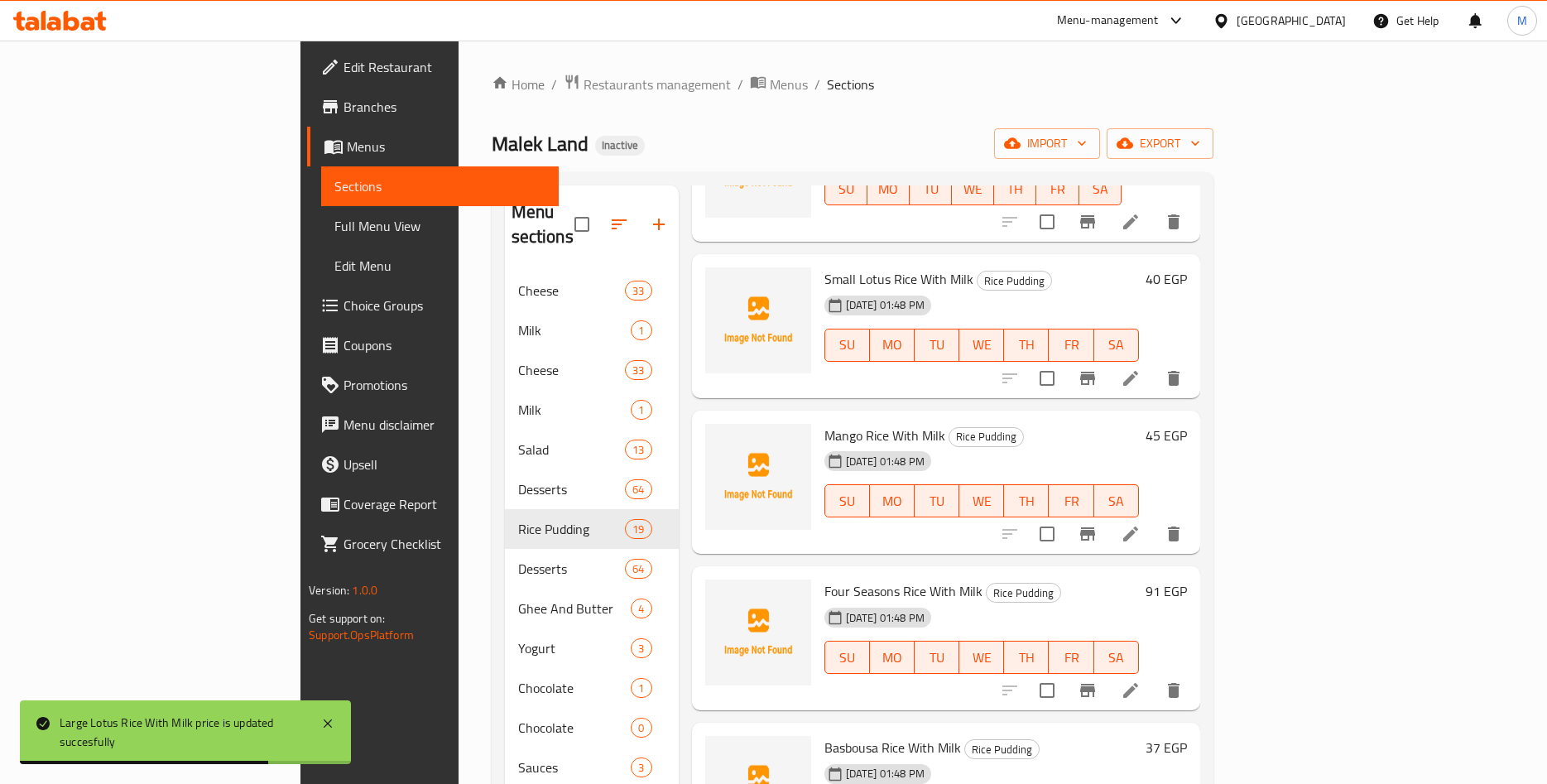
click at [1187, 267] on h6 "40 EGP" at bounding box center [1165, 278] width 41 height 23
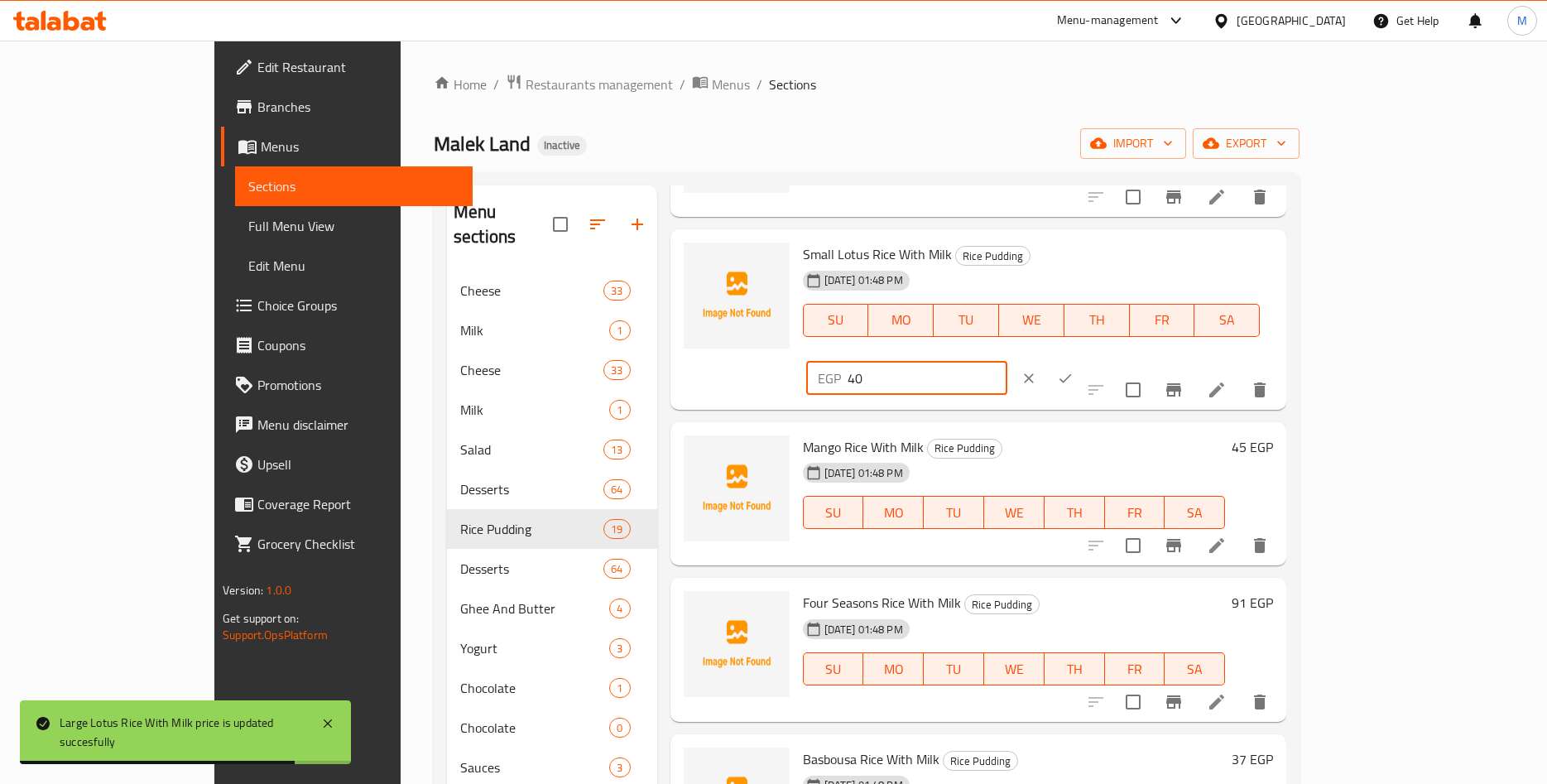
drag, startPoint x: 1305, startPoint y: 261, endPoint x: 1121, endPoint y: 271, distance: 184.3
click at [1008, 361] on input "40" at bounding box center [927, 378] width 160 height 33
paste input ".40"
type input "40.40"
click at [1083, 361] on button "ok" at bounding box center [1065, 379] width 37 height 37
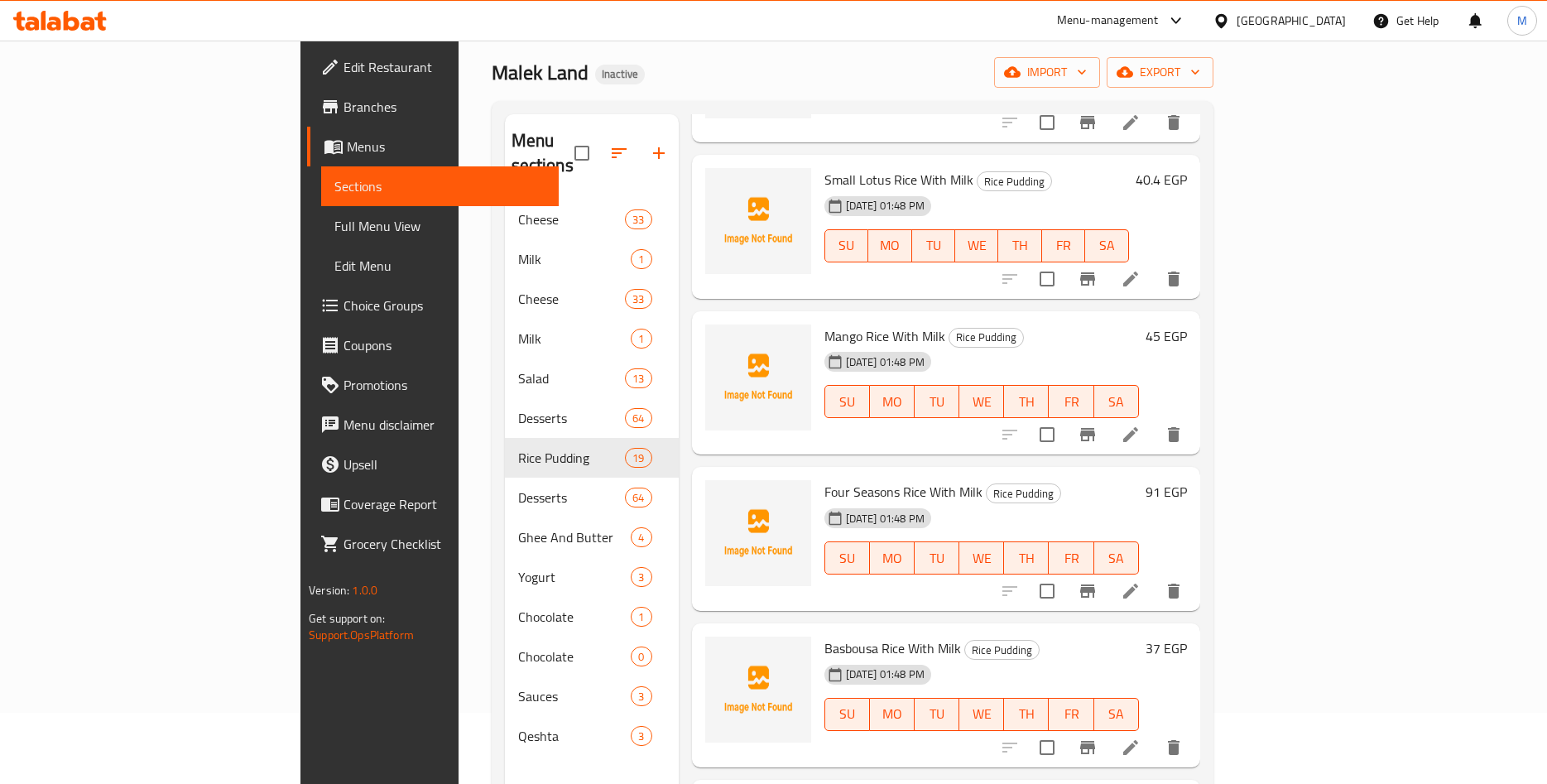
scroll to position [85, 0]
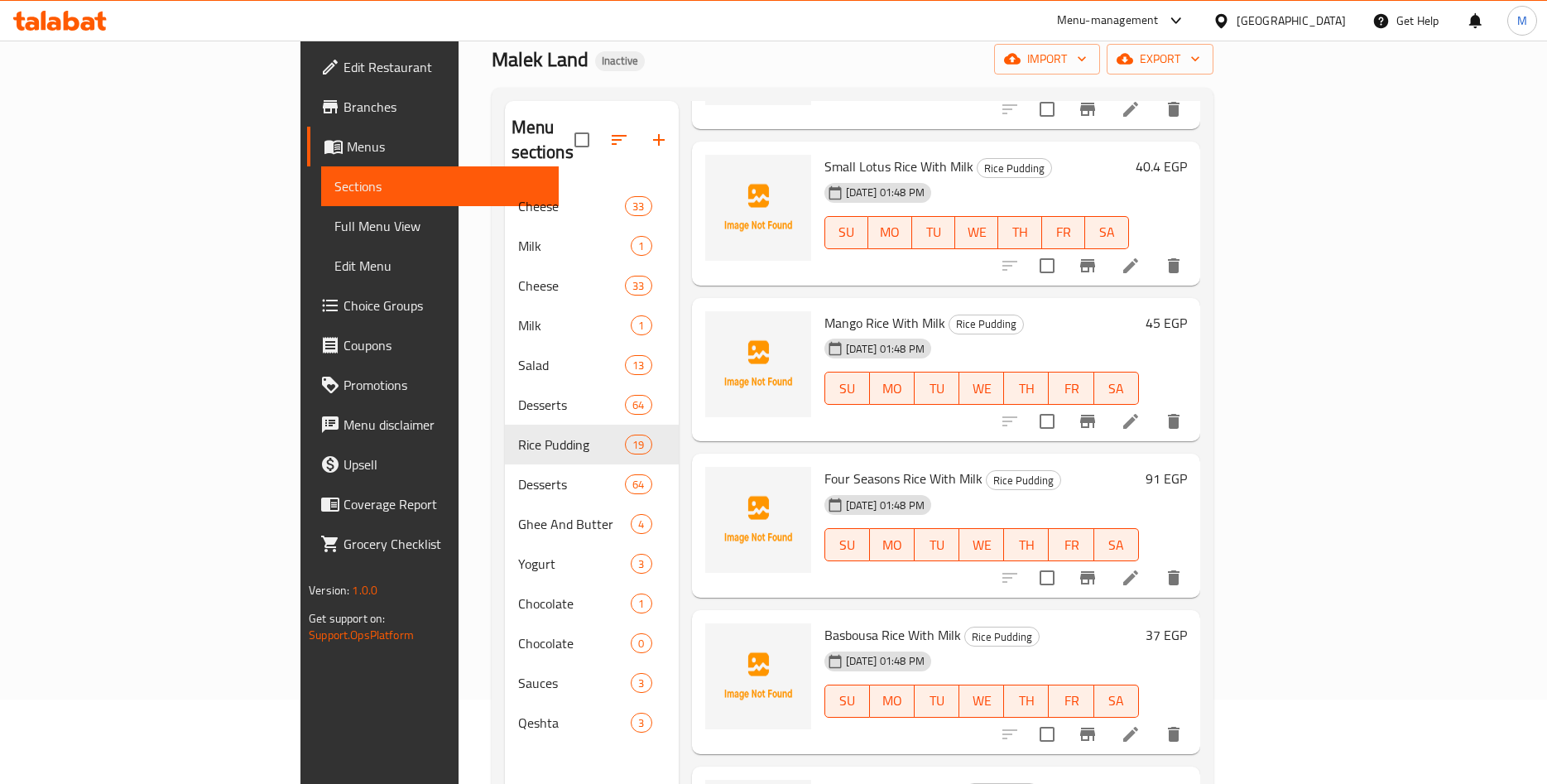
click at [1187, 311] on h6 "45 EGP" at bounding box center [1165, 322] width 41 height 23
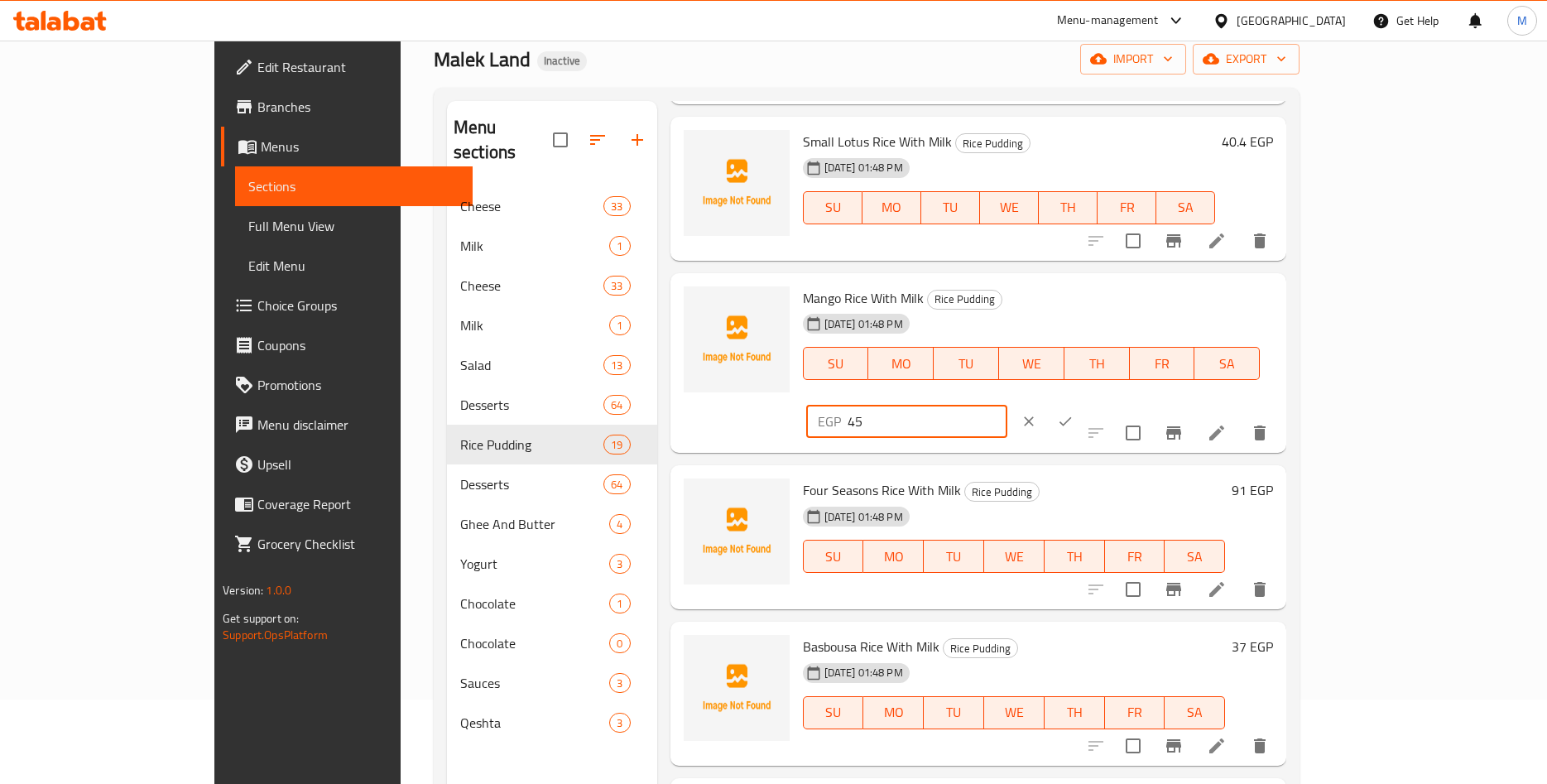
drag, startPoint x: 1284, startPoint y: 307, endPoint x: 1164, endPoint y: 308, distance: 120.0
click at [1008, 405] on input "45" at bounding box center [927, 422] width 160 height 33
paste input ".45"
type input "45.45"
click at [1073, 413] on icon "ok" at bounding box center [1065, 422] width 16 height 16
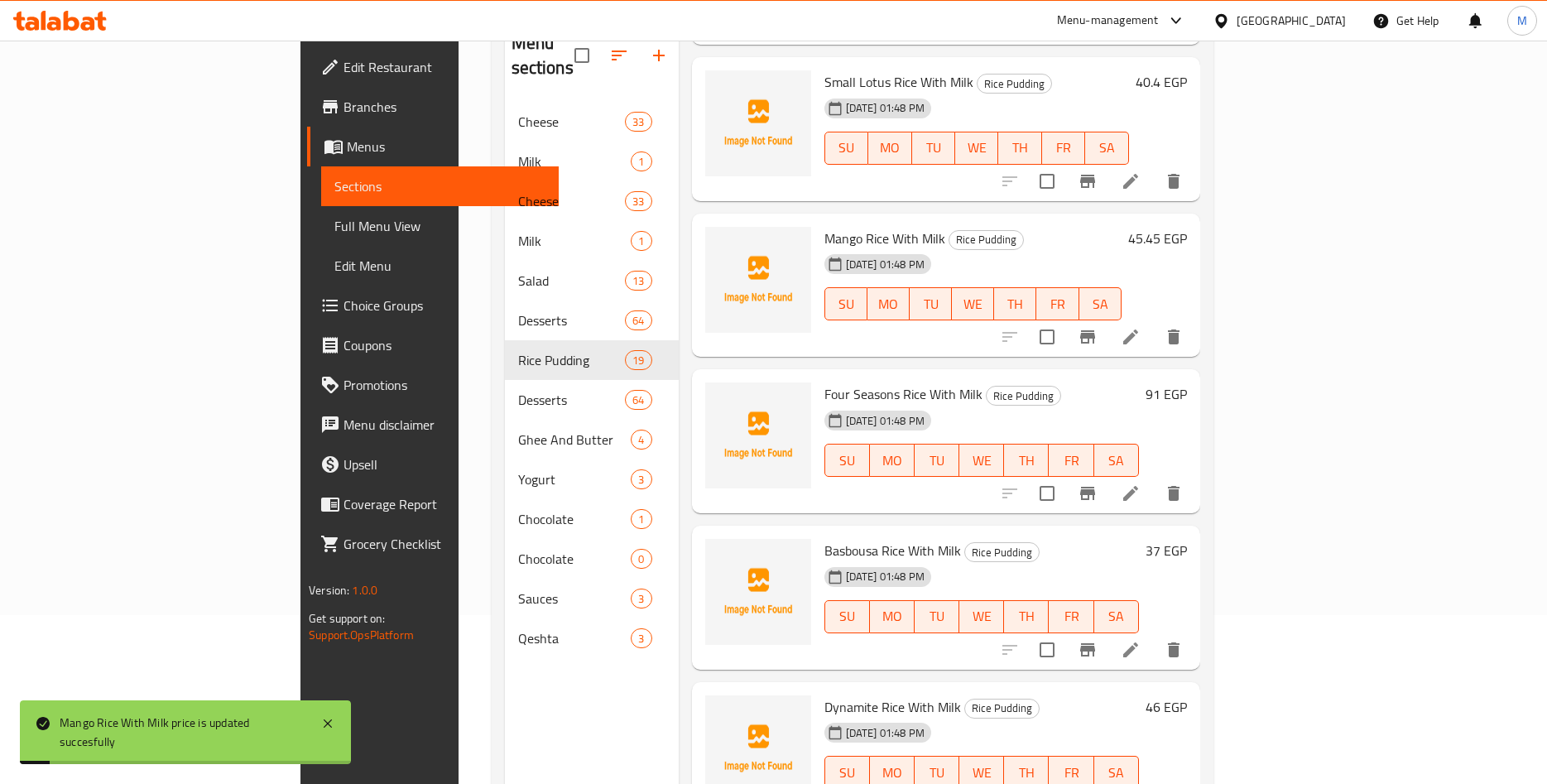
scroll to position [232, 0]
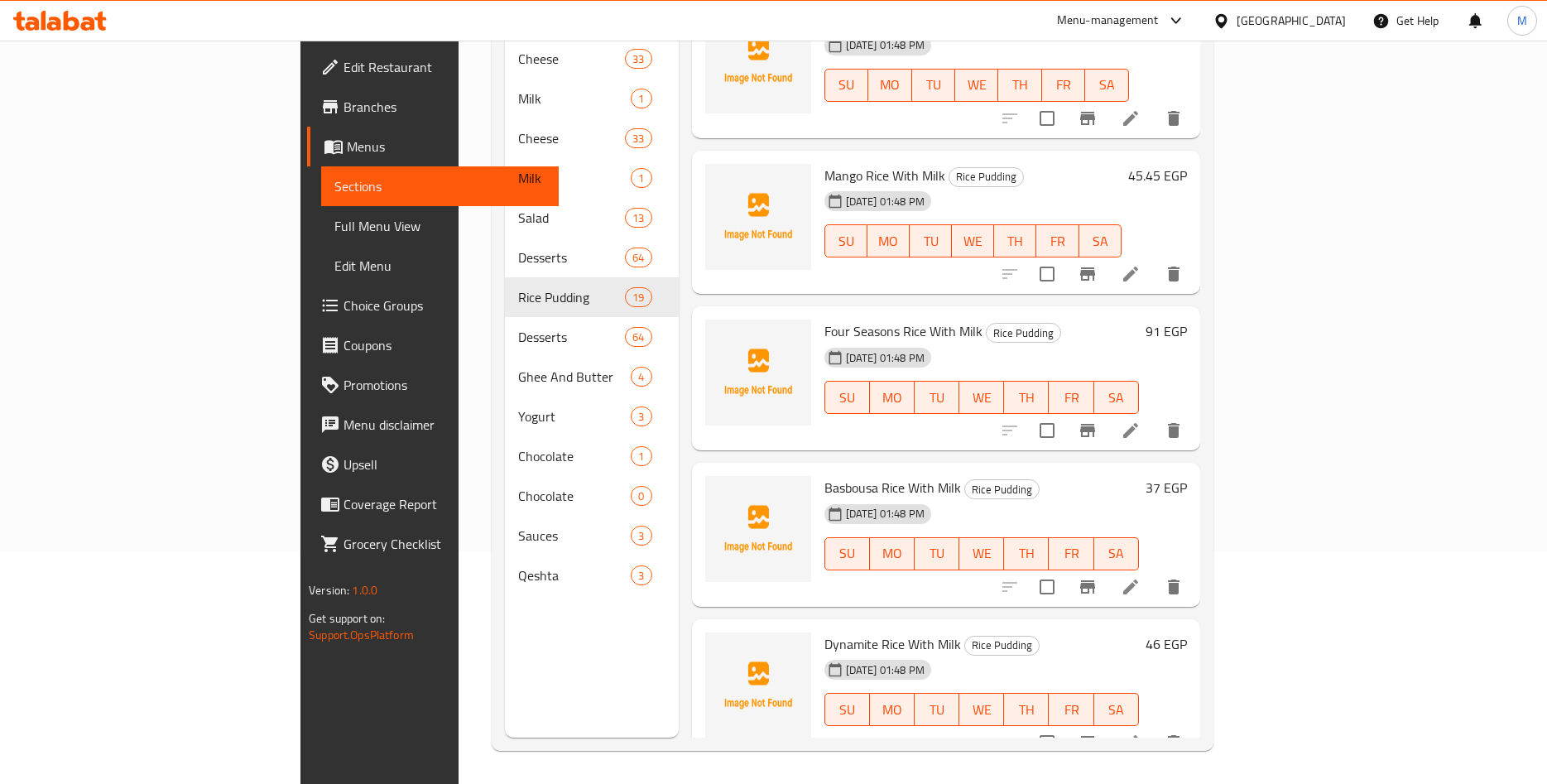
click at [1187, 319] on div "91 EGP" at bounding box center [1163, 330] width 48 height 23
click at [1187, 319] on h6 "91 EGP" at bounding box center [1165, 330] width 41 height 23
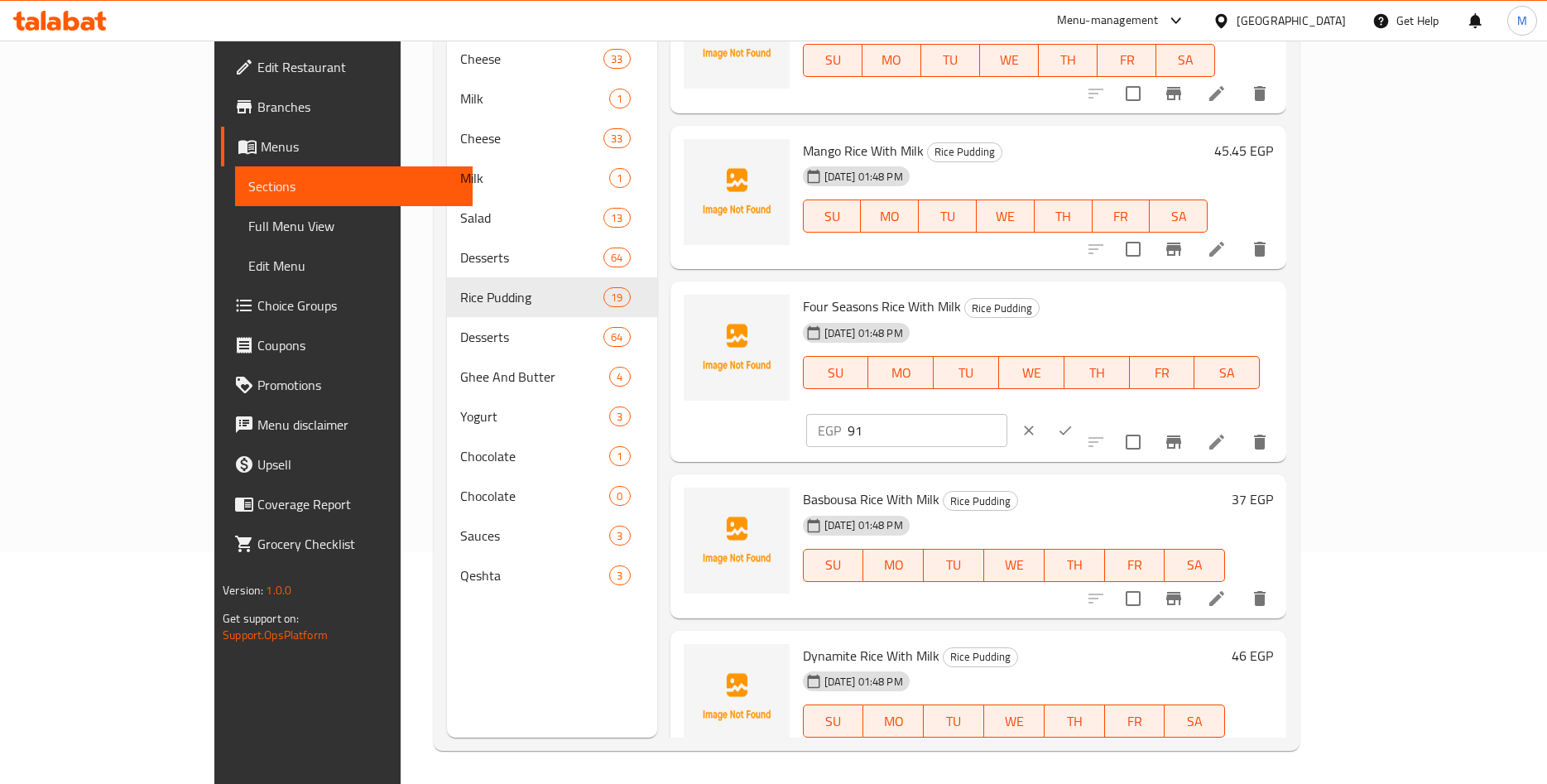
drag, startPoint x: 1276, startPoint y: 318, endPoint x: 1157, endPoint y: 320, distance: 119.0
click at [1008, 414] on input "91" at bounding box center [927, 431] width 160 height 33
paste input "0.90"
type input "90.90"
click at [1072, 426] on icon "ok" at bounding box center [1066, 431] width 13 height 9
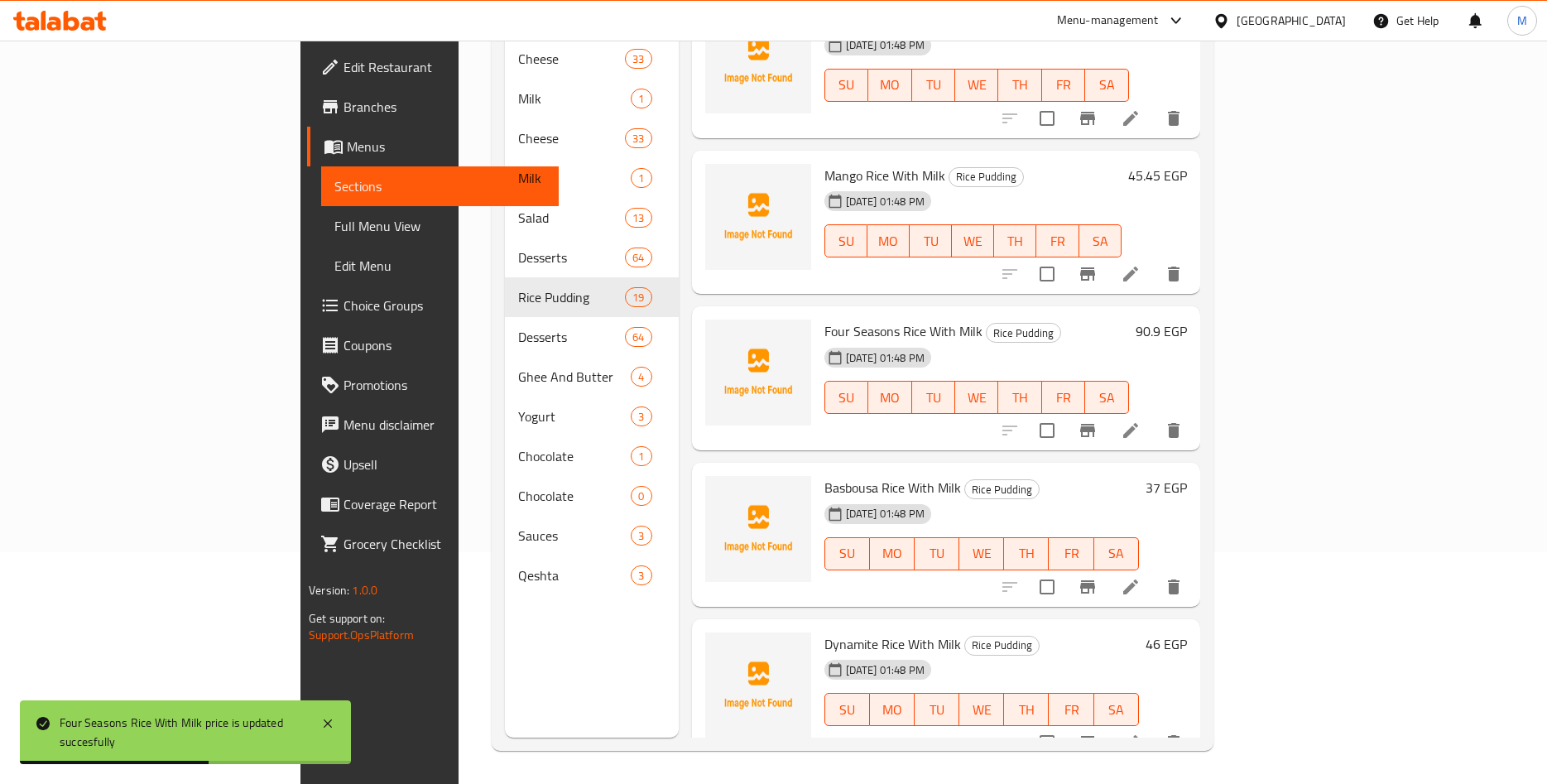
click at [1187, 476] on h6 "37 EGP" at bounding box center [1165, 487] width 41 height 23
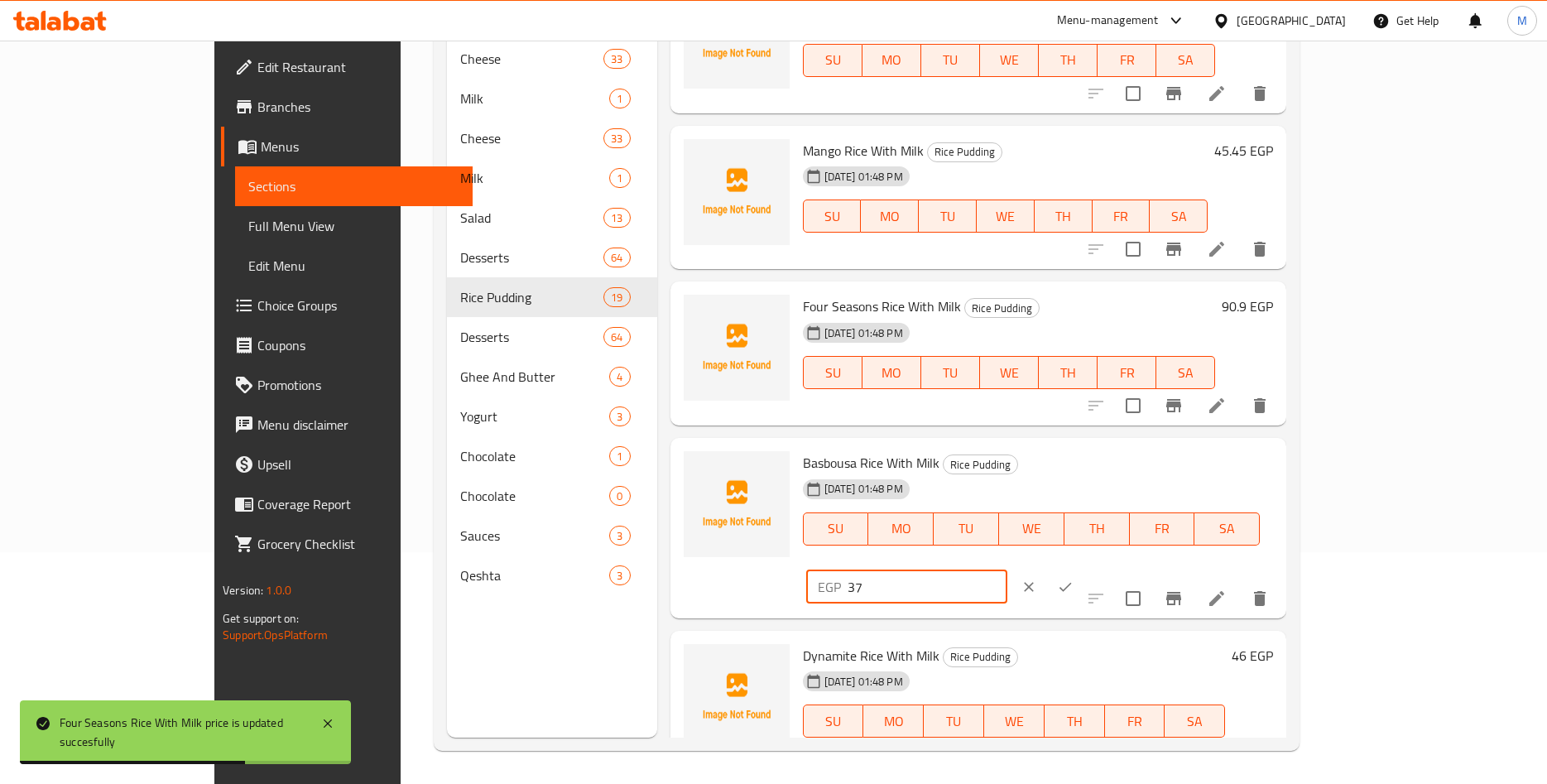
drag, startPoint x: 1204, startPoint y: 472, endPoint x: 1139, endPoint y: 474, distance: 65.0
click at [1008, 570] on input "37" at bounding box center [927, 587] width 160 height 33
paste input ".37"
type input "37.37"
click at [1073, 579] on icon "ok" at bounding box center [1065, 587] width 16 height 16
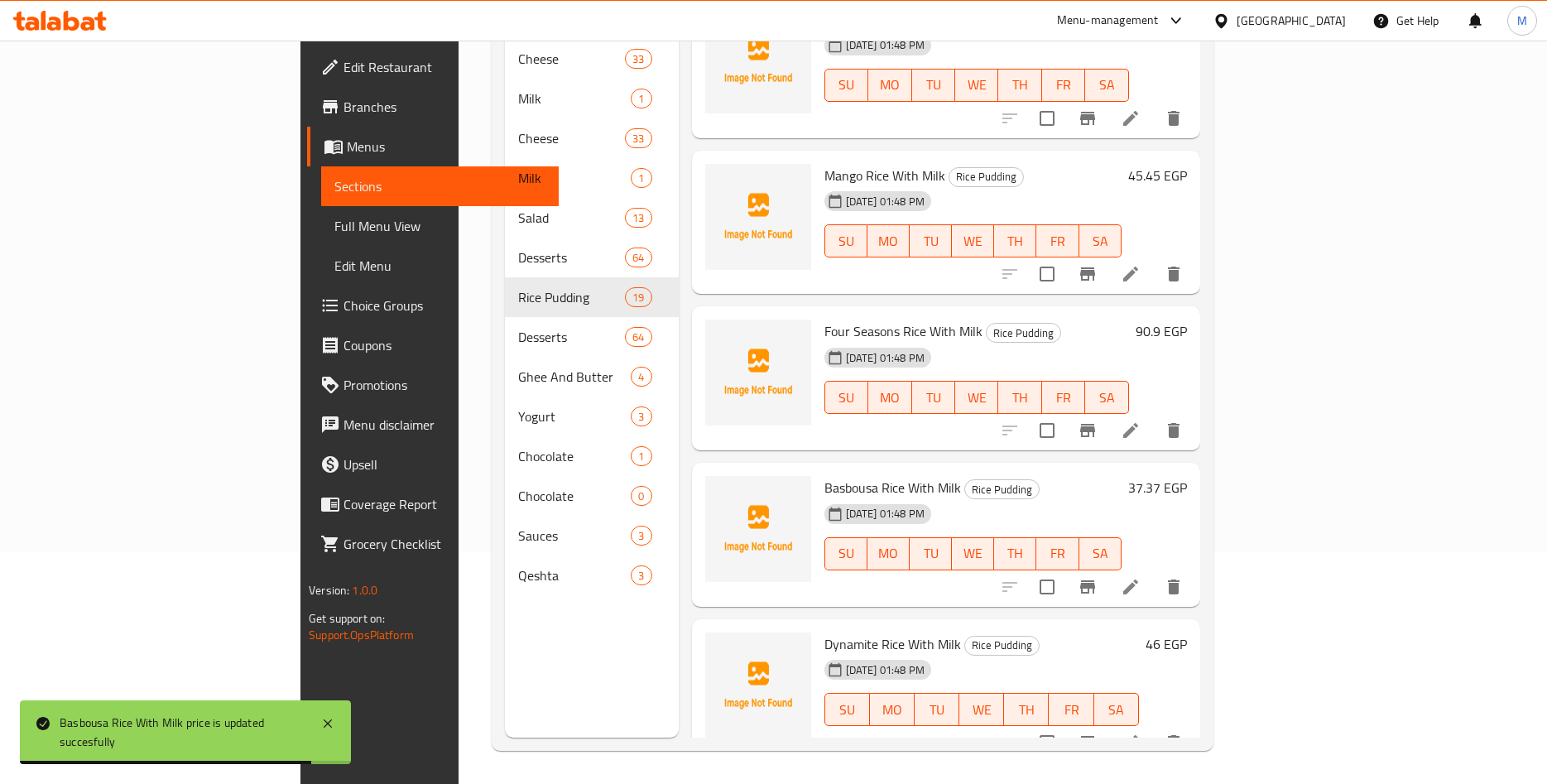
drag, startPoint x: 756, startPoint y: 465, endPoint x: 883, endPoint y: 473, distance: 127.3
click at [883, 473] on div "Basbousa Rice With Milk Rice Pudding [DATE] 01:48 PM SU MO TU WE TH FR SA" at bounding box center [973, 534] width 310 height 131
click at [851, 476] on span "Basbousa Rice With Milk" at bounding box center [893, 487] width 137 height 25
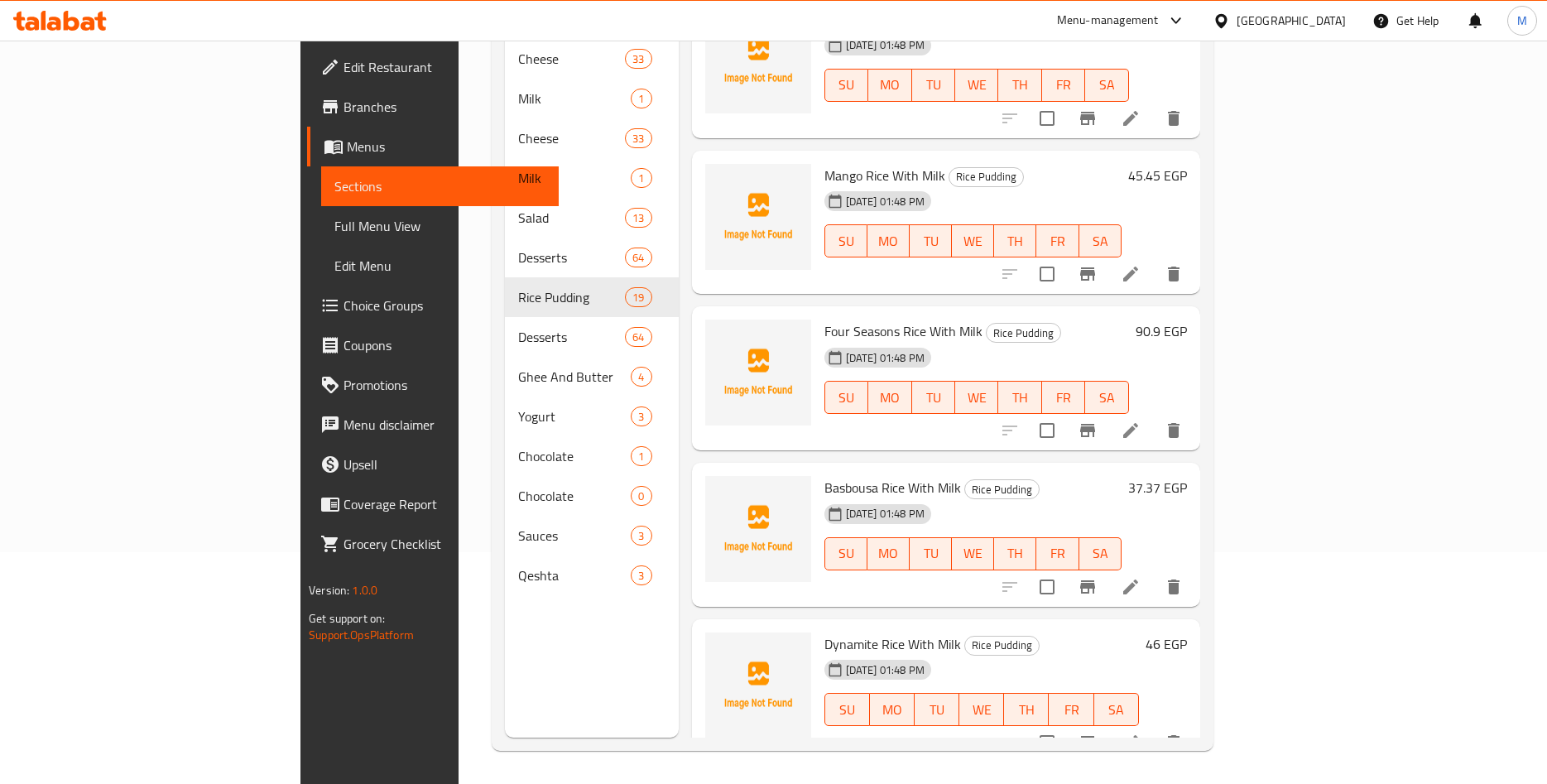
click at [1187, 632] on h6 "46 EGP" at bounding box center [1165, 643] width 41 height 23
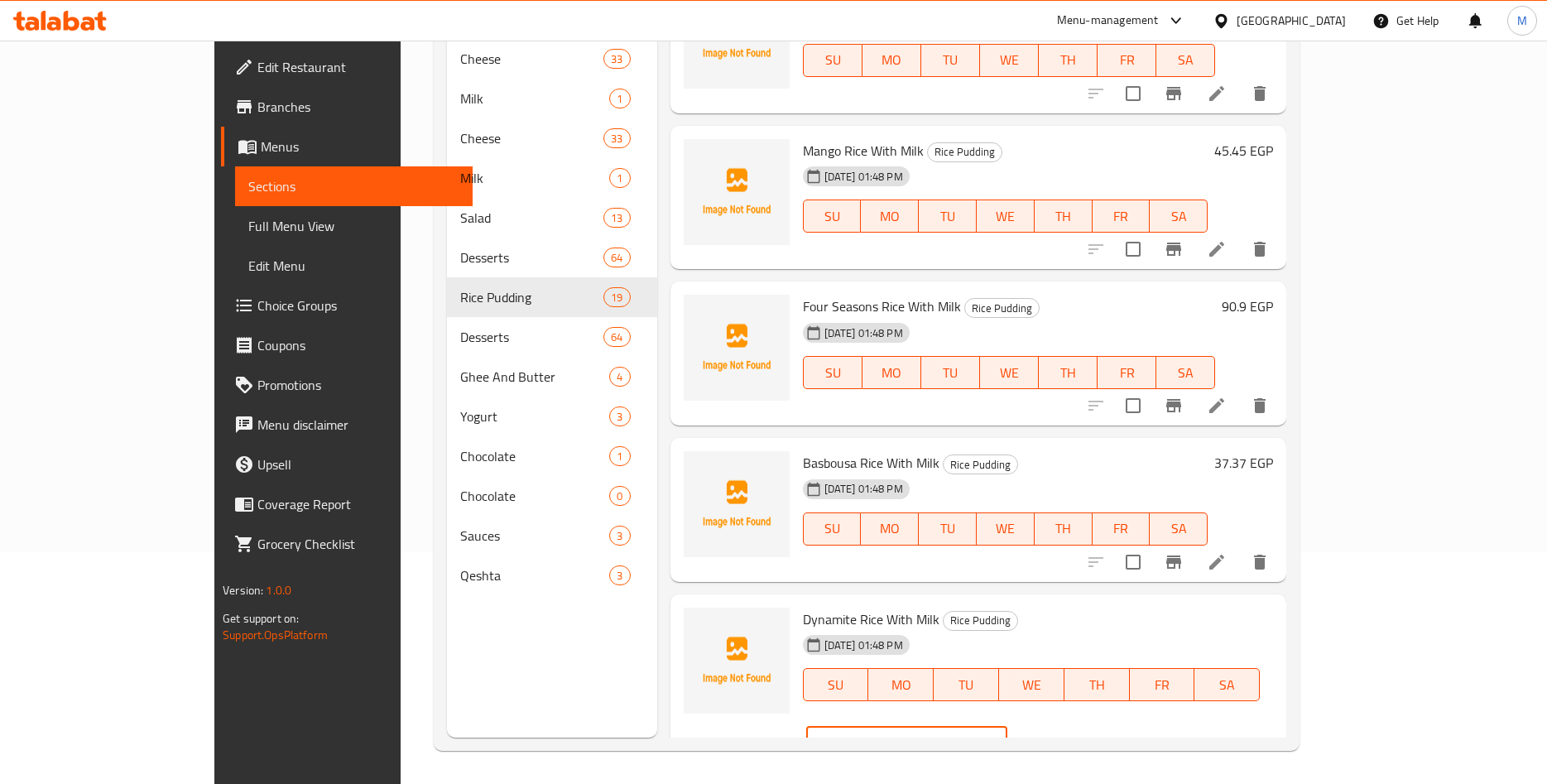
drag, startPoint x: 1320, startPoint y: 632, endPoint x: 1198, endPoint y: 637, distance: 122.1
click at [1008, 727] on input "46" at bounding box center [927, 743] width 160 height 33
paste input ".46"
type input "46.46"
click at [1073, 735] on icon "ok" at bounding box center [1065, 743] width 16 height 16
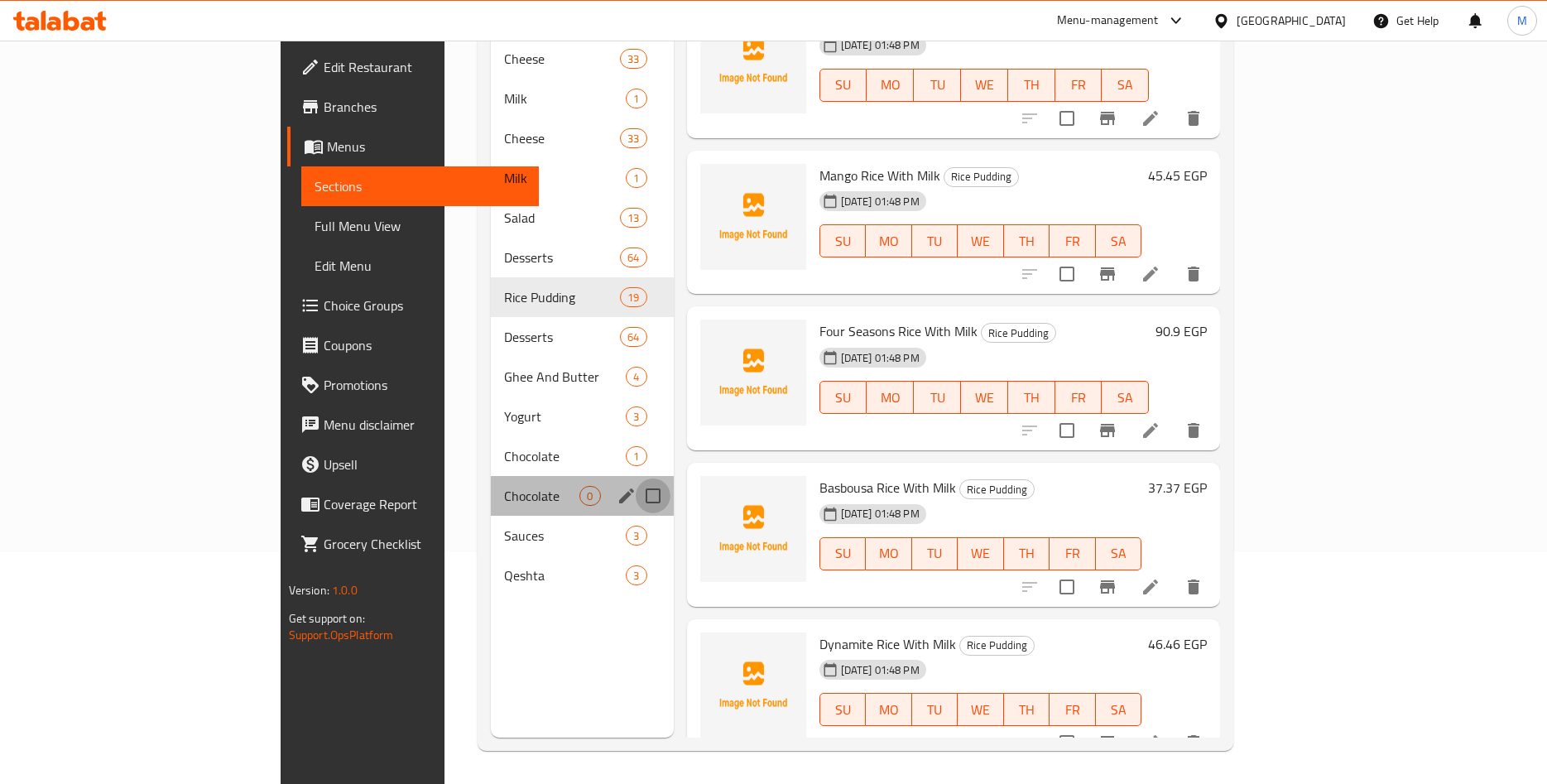
click at [636, 478] on input "Menu sections" at bounding box center [653, 496] width 35 height 35
checkbox input "true"
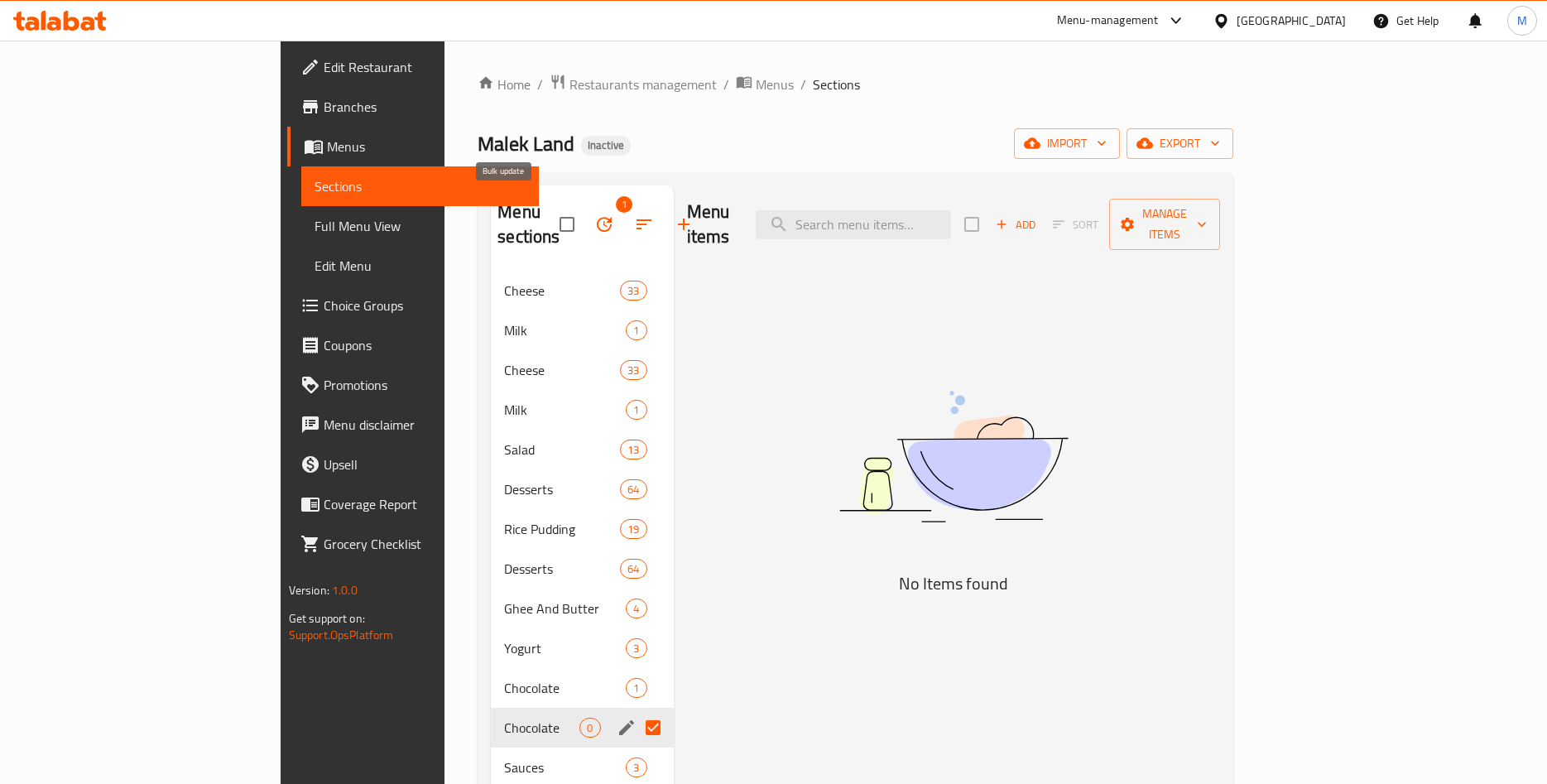
click at [594, 214] on icon "button" at bounding box center [604, 225] width 20 height 20
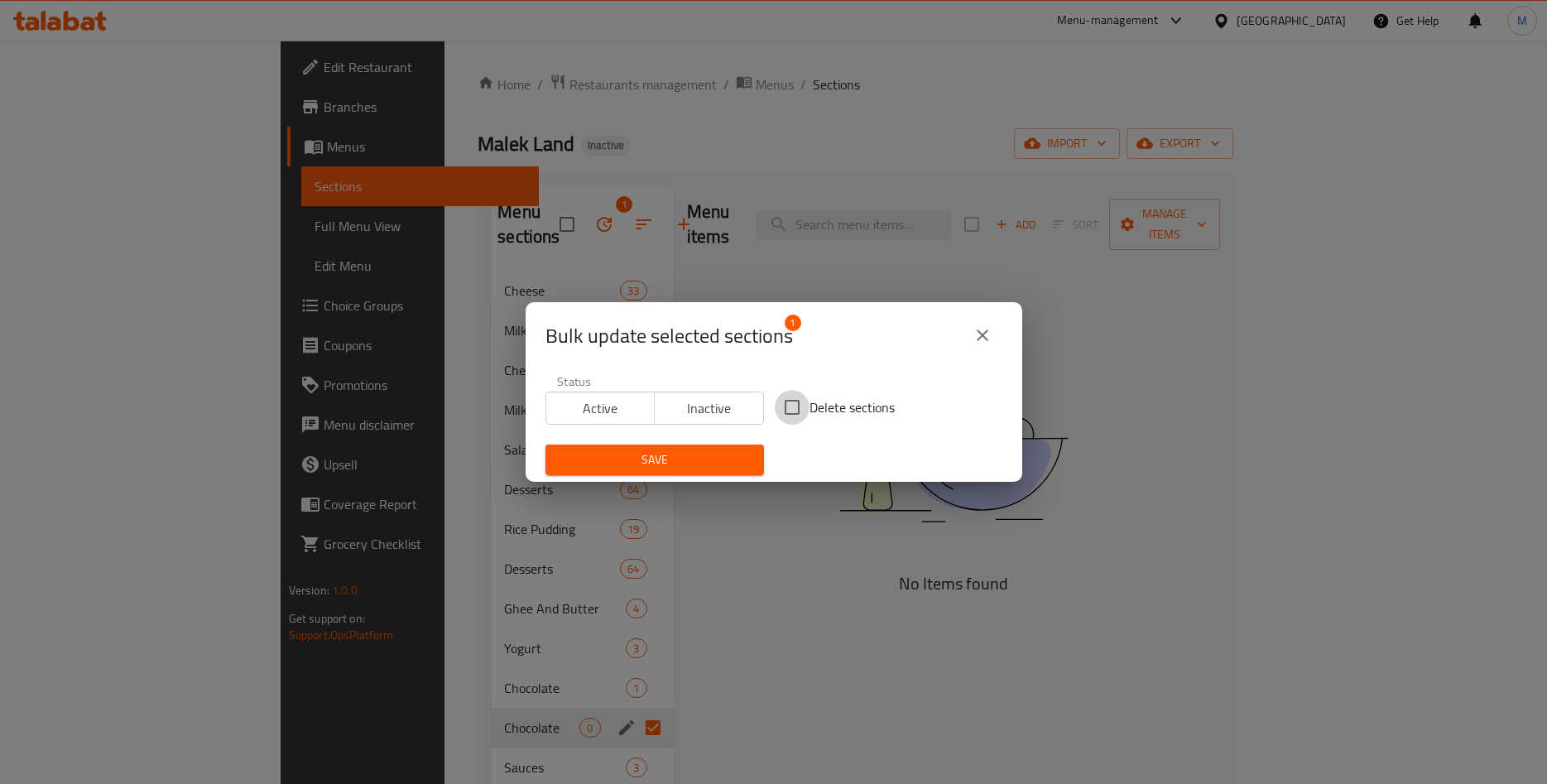
click at [800, 408] on input "Delete sections" at bounding box center [792, 407] width 35 height 35
checkbox input "true"
click at [686, 463] on span "Save" at bounding box center [654, 460] width 192 height 21
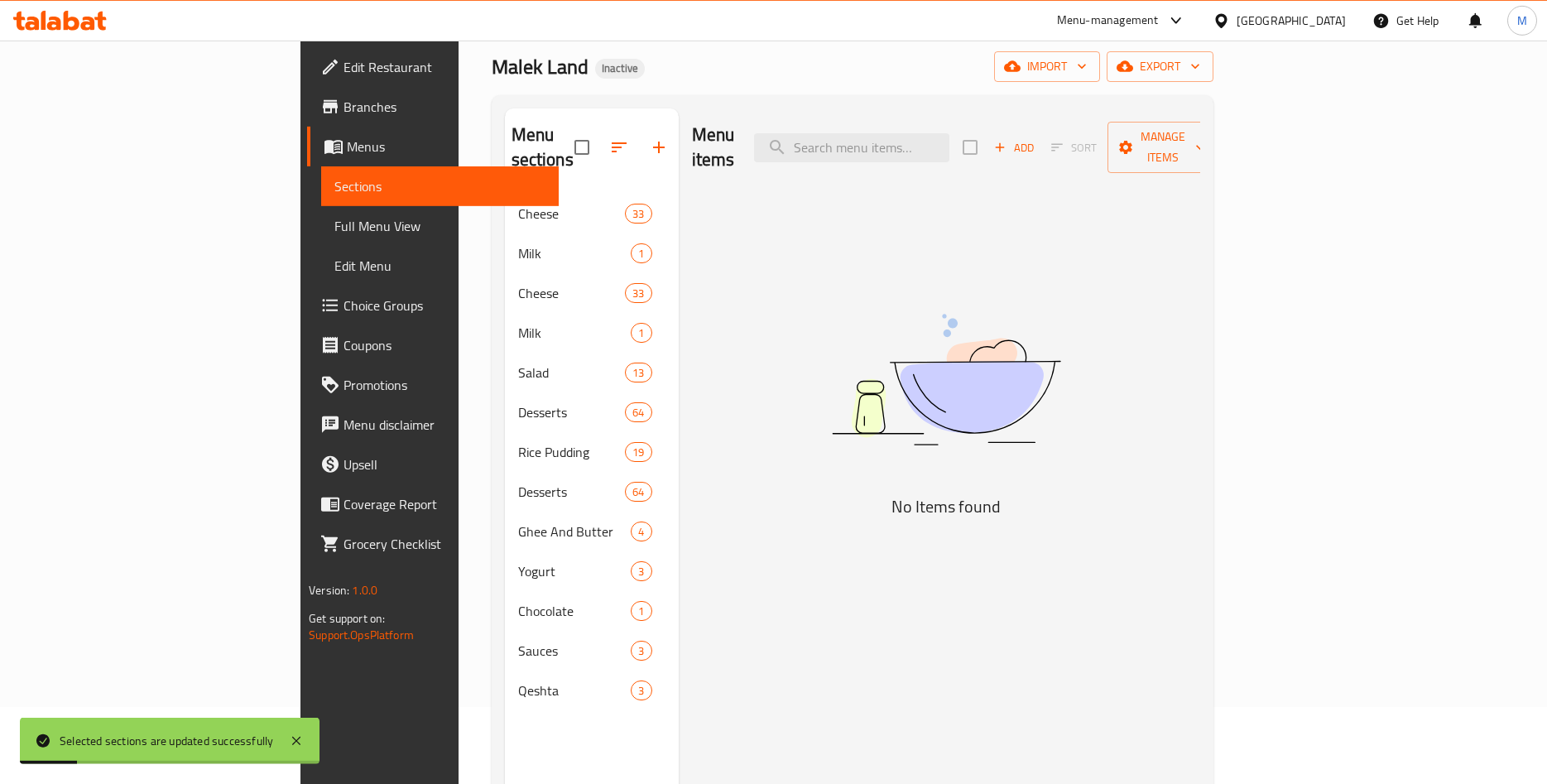
scroll to position [169, 0]
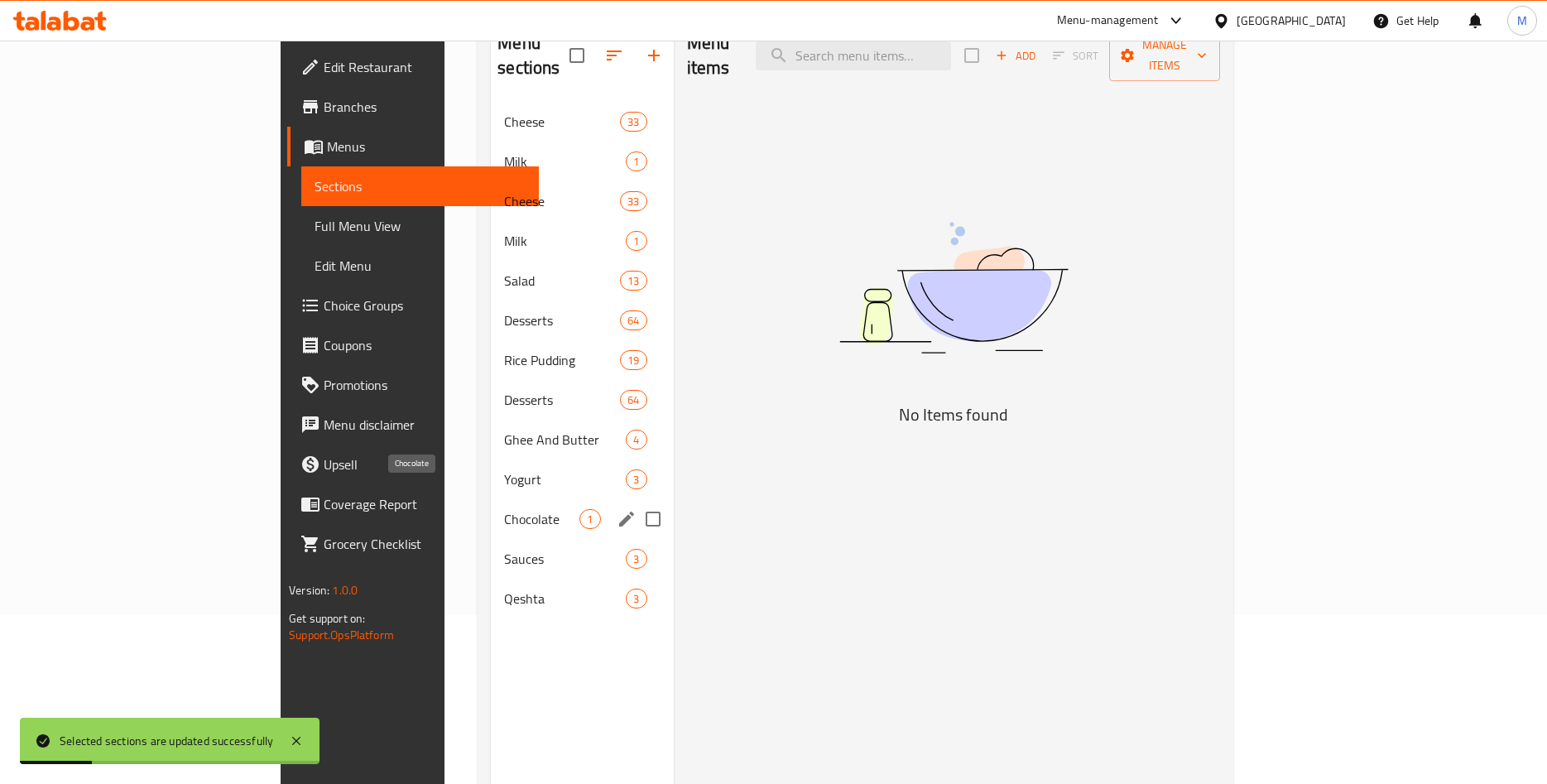
click at [504, 509] on span "Chocolate" at bounding box center [541, 519] width 76 height 20
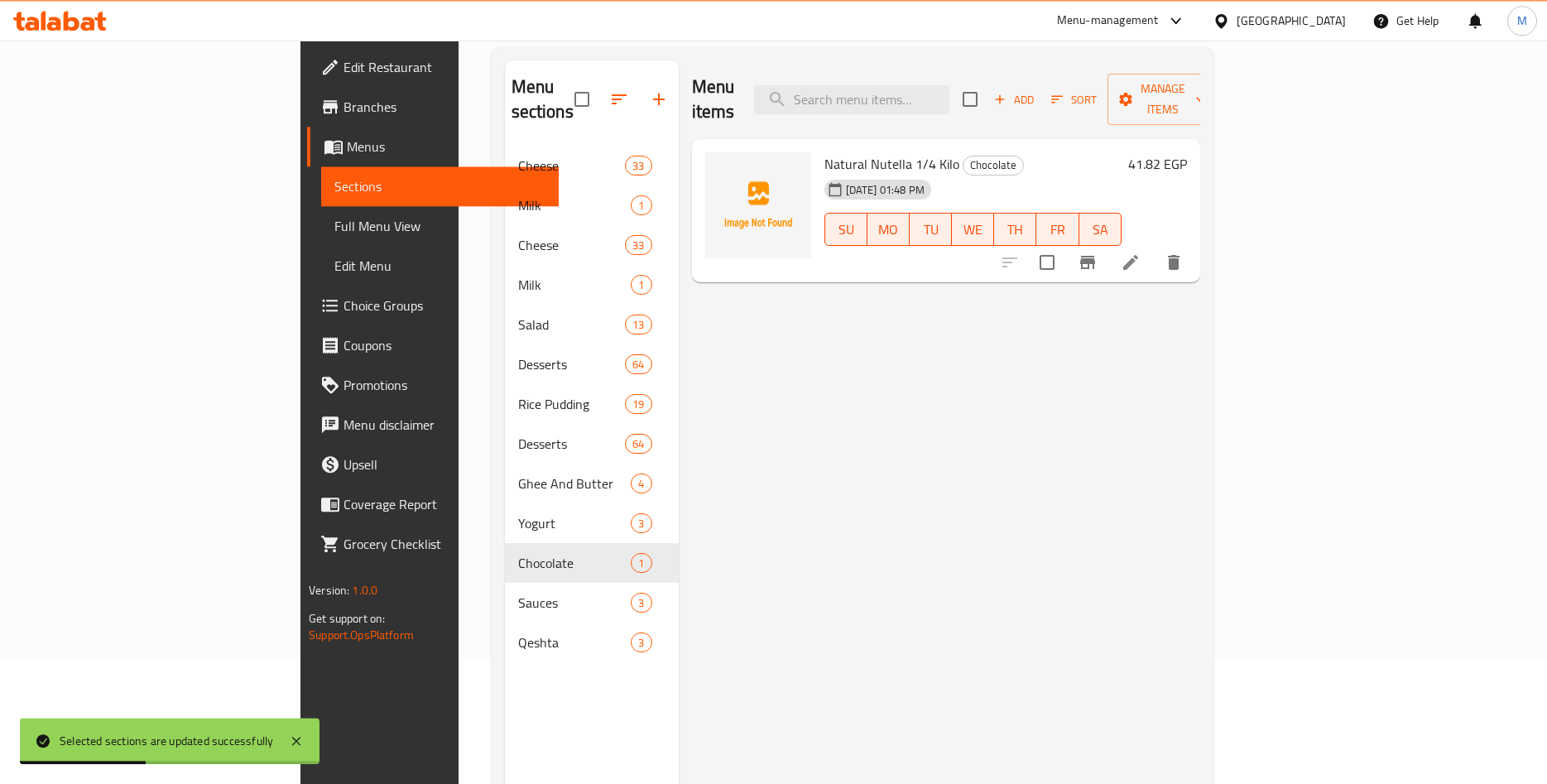
scroll to position [232, 0]
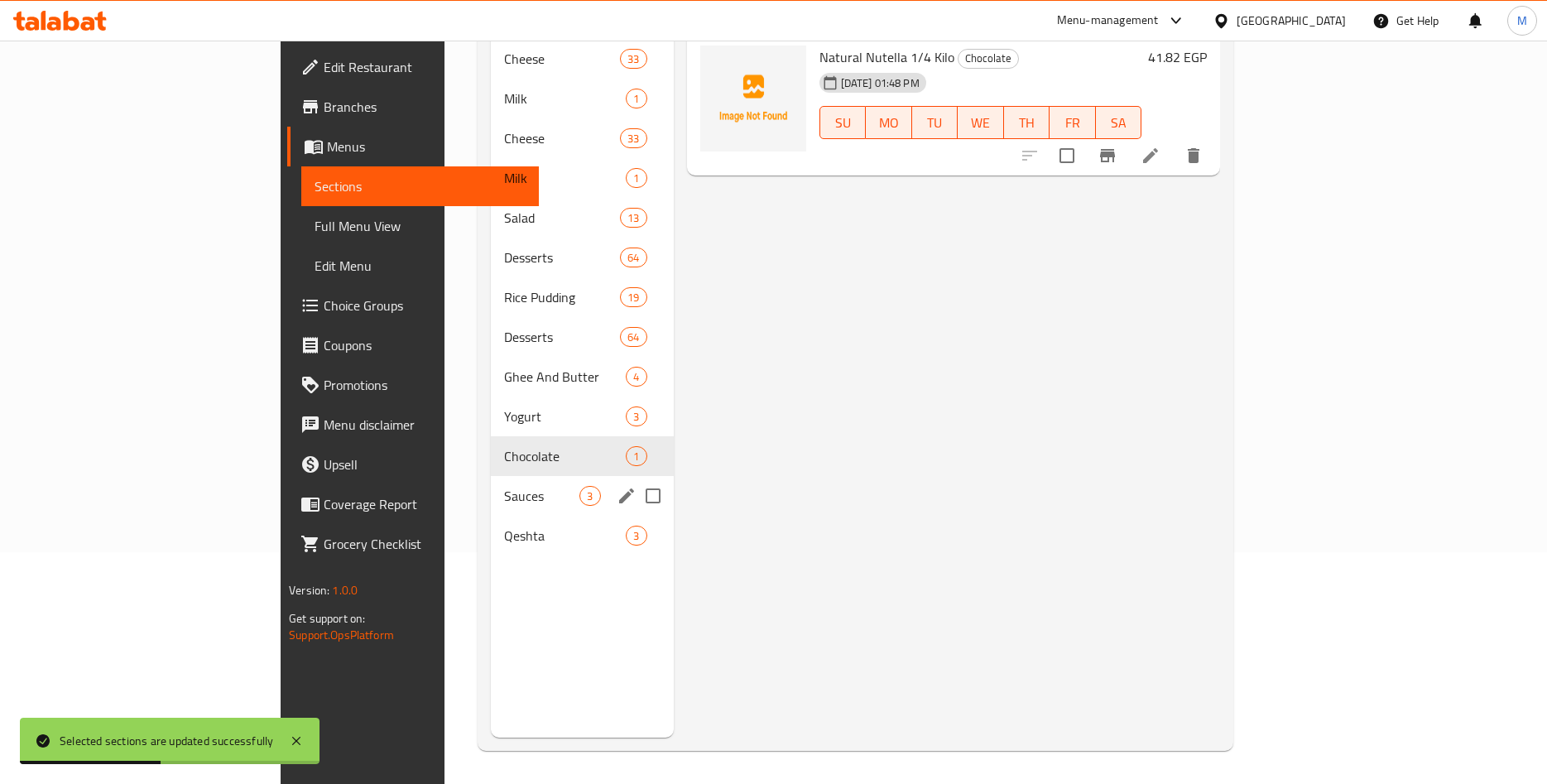
click at [504, 486] on span "Sauces" at bounding box center [541, 496] width 76 height 20
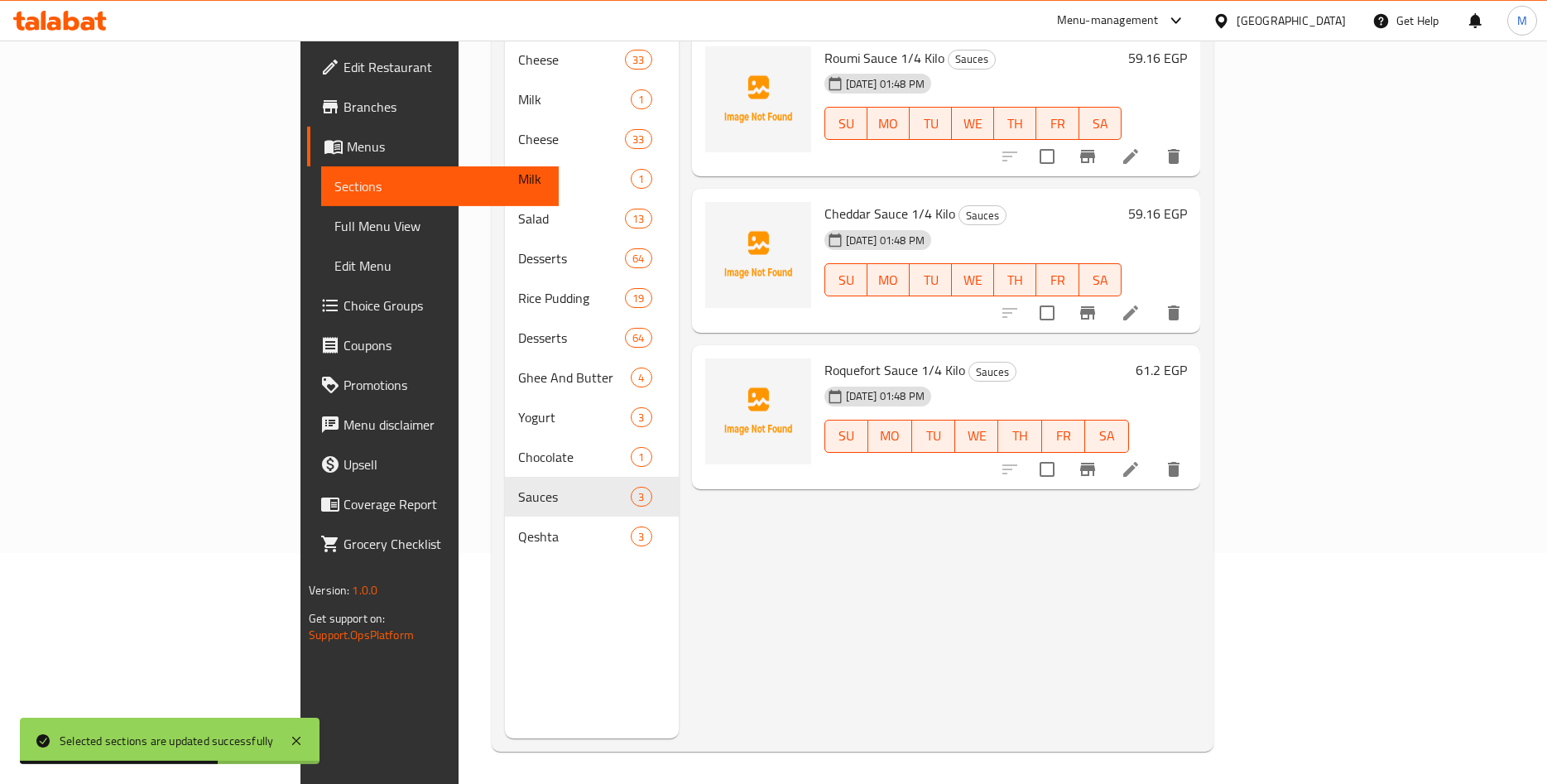
scroll to position [232, 0]
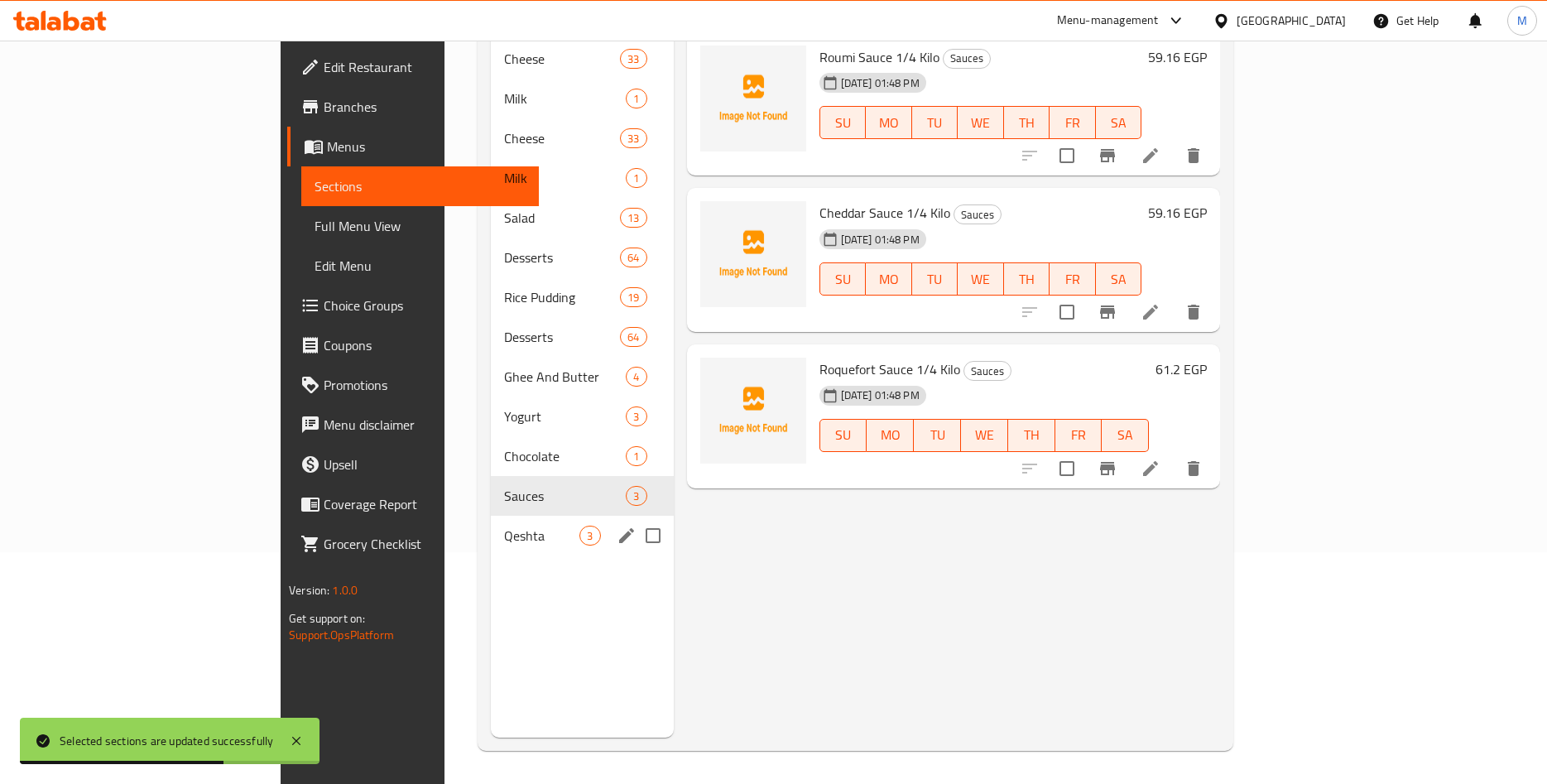
click at [504, 526] on span "Qeshta" at bounding box center [541, 536] width 76 height 20
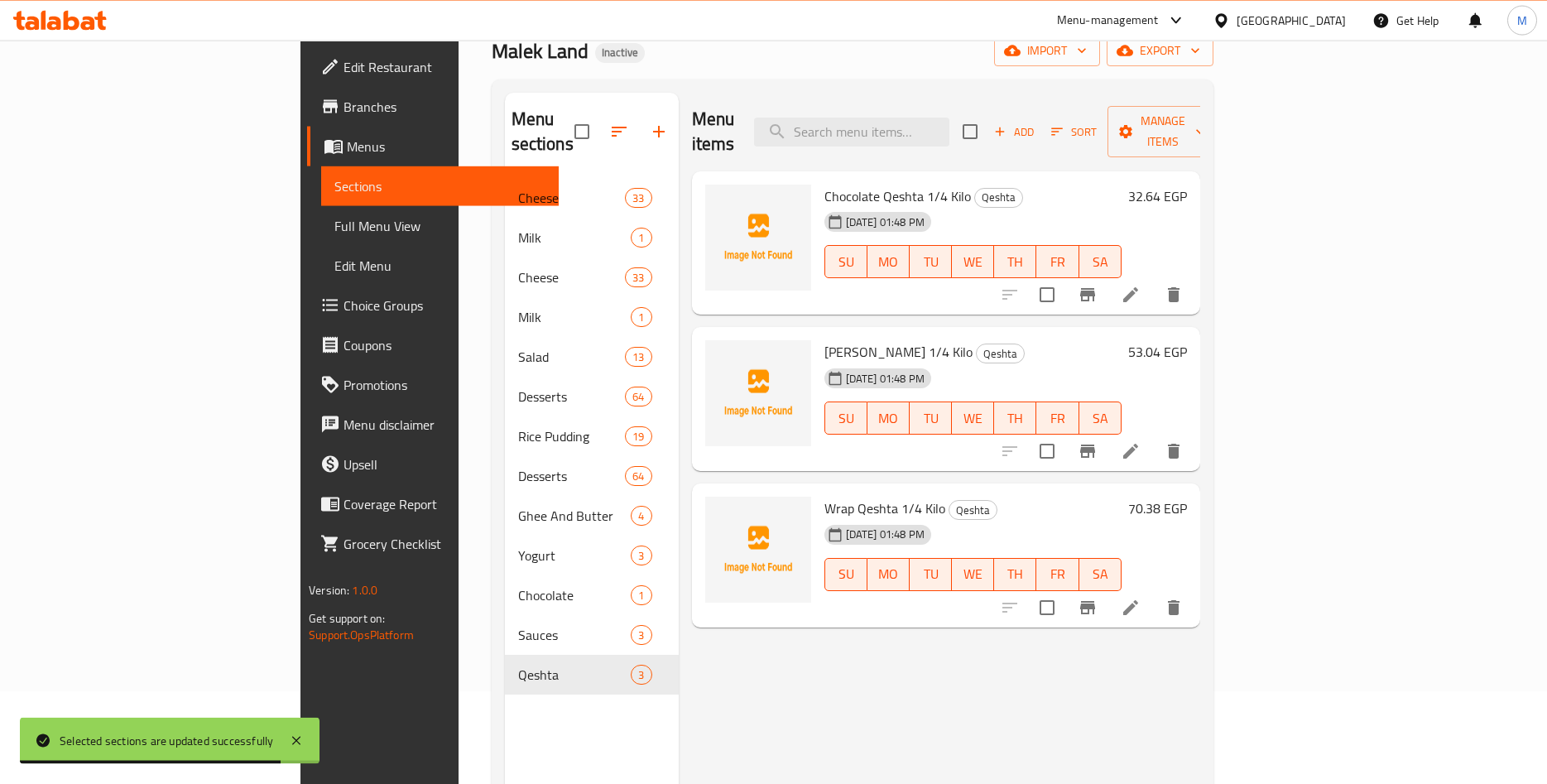
scroll to position [63, 0]
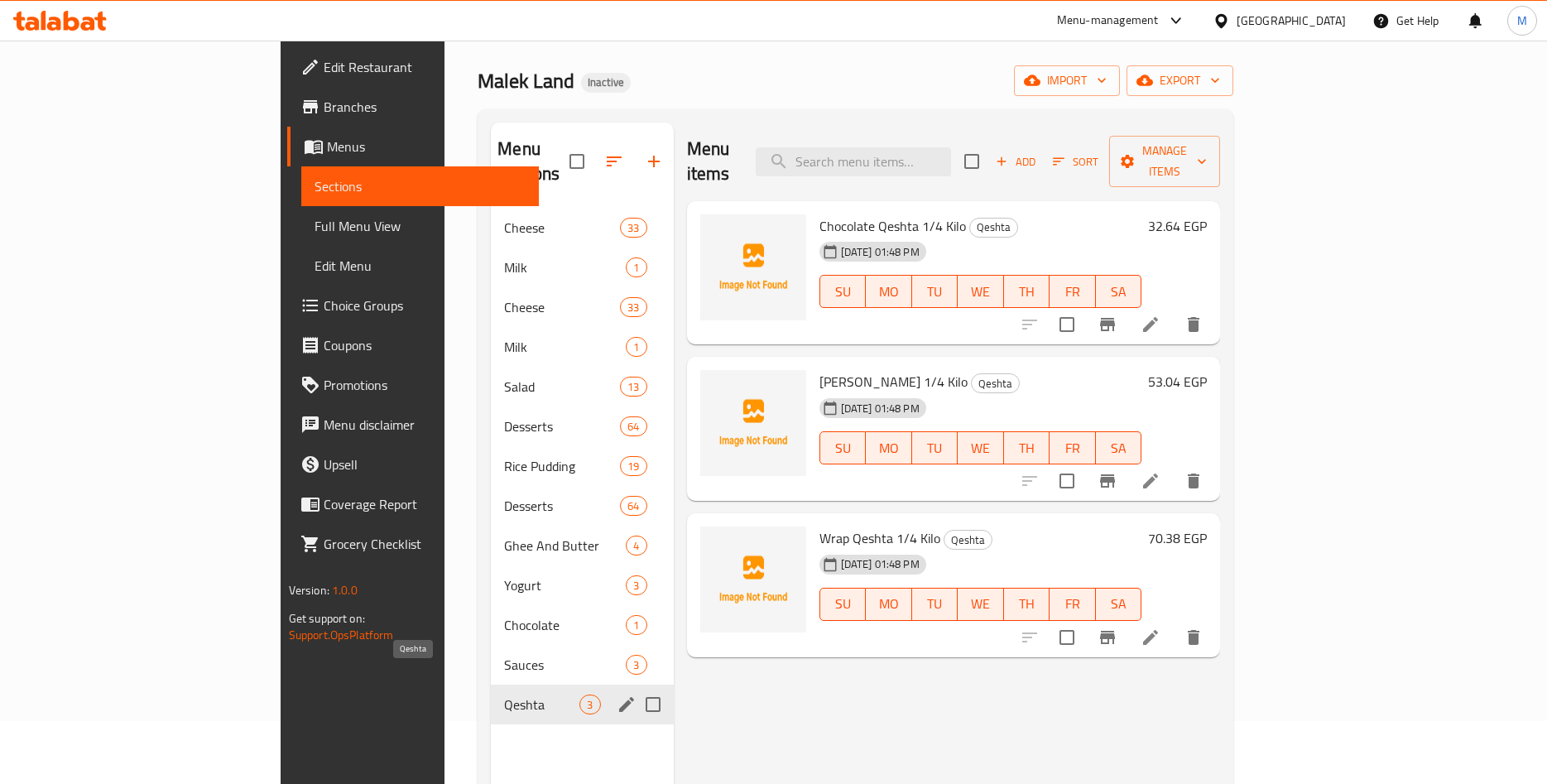
click at [504, 695] on span "Qeshta" at bounding box center [541, 705] width 76 height 20
click at [504, 655] on span "Sauces" at bounding box center [541, 665] width 76 height 20
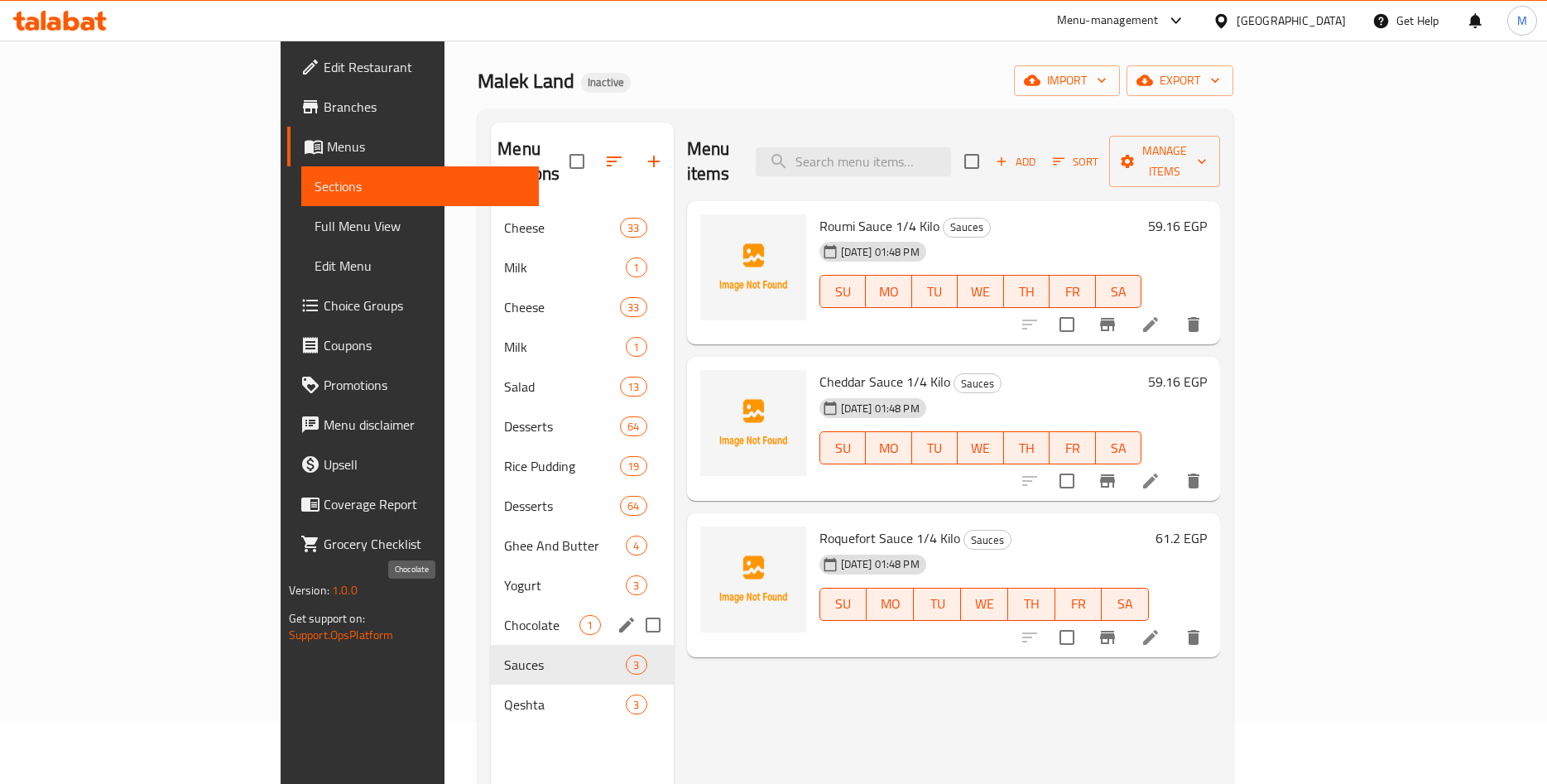
click at [504, 615] on span "Chocolate" at bounding box center [541, 625] width 76 height 20
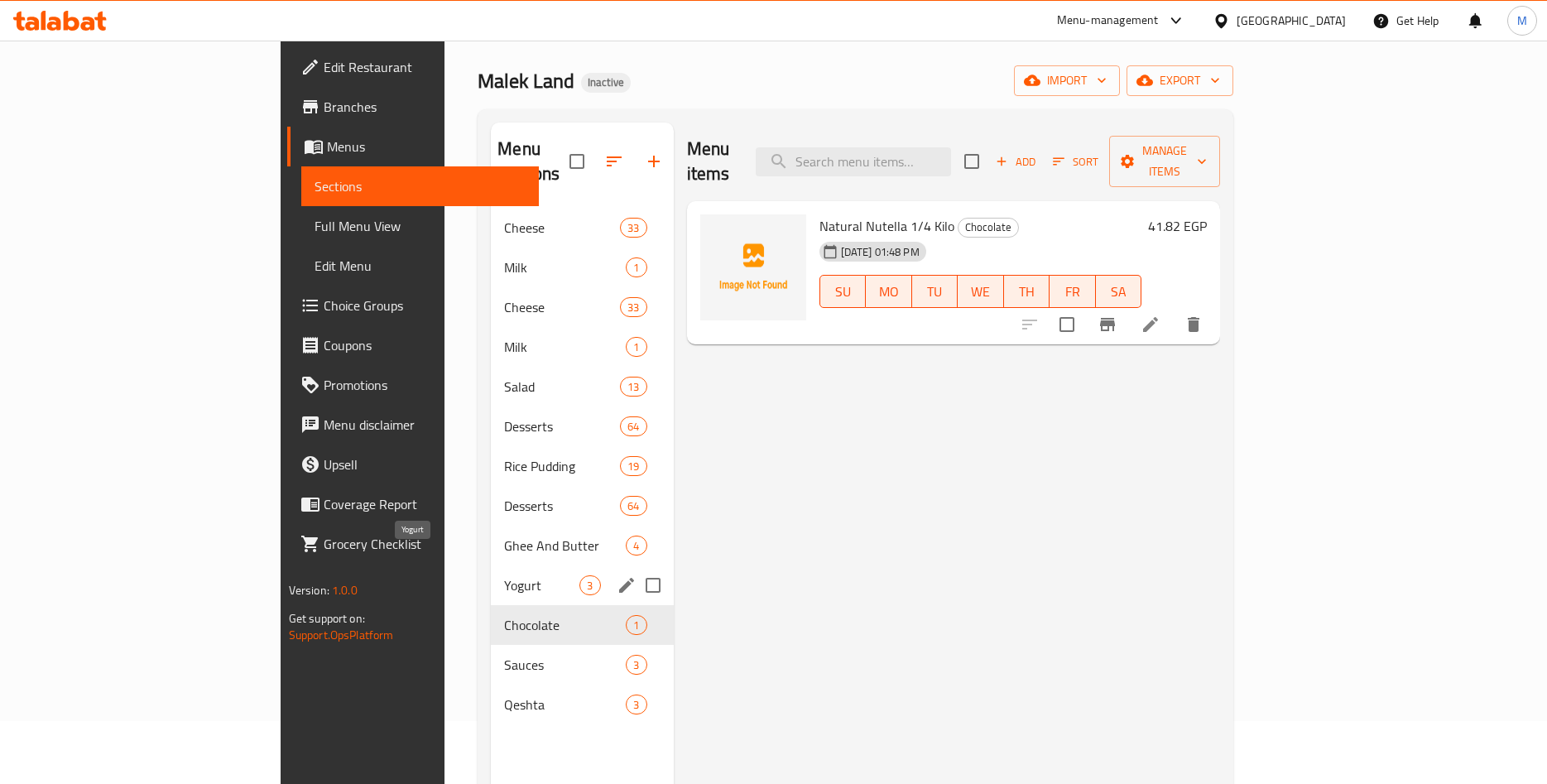
click at [504, 575] on span "Yogurt" at bounding box center [541, 585] width 76 height 20
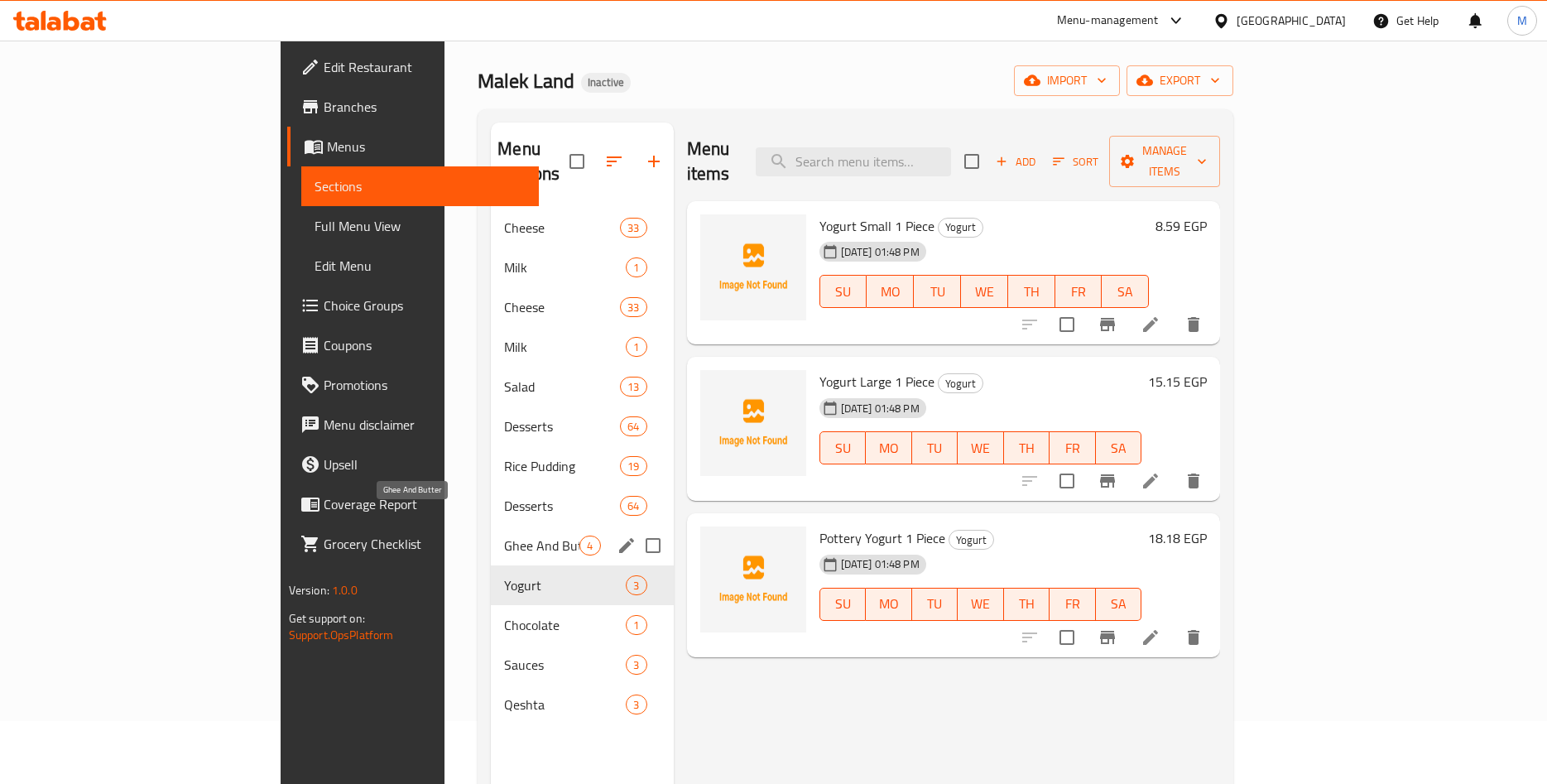
click at [504, 536] on span "Ghee And Butter" at bounding box center [541, 546] width 76 height 20
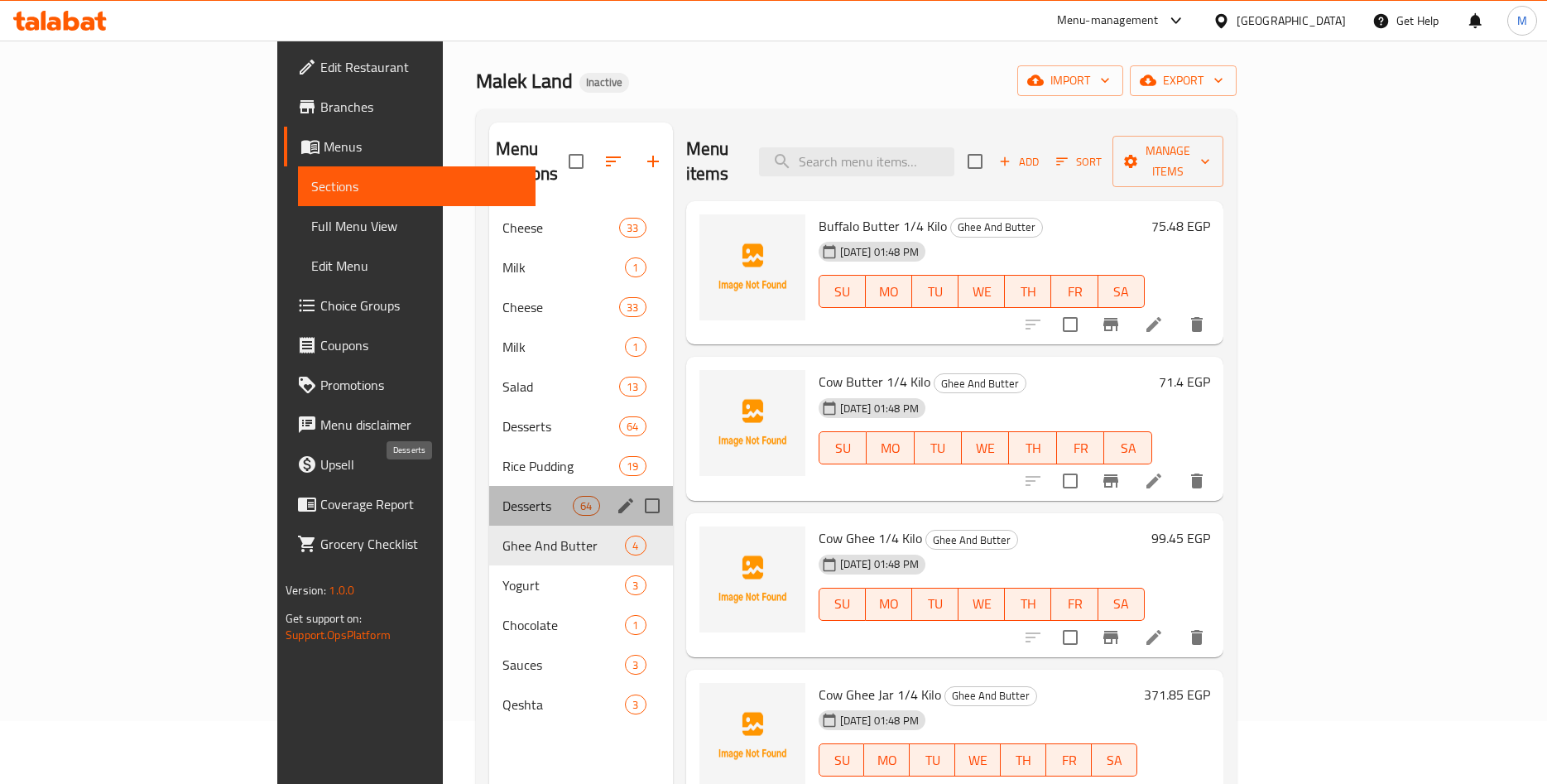
click at [503, 496] on span "Desserts" at bounding box center [538, 506] width 70 height 20
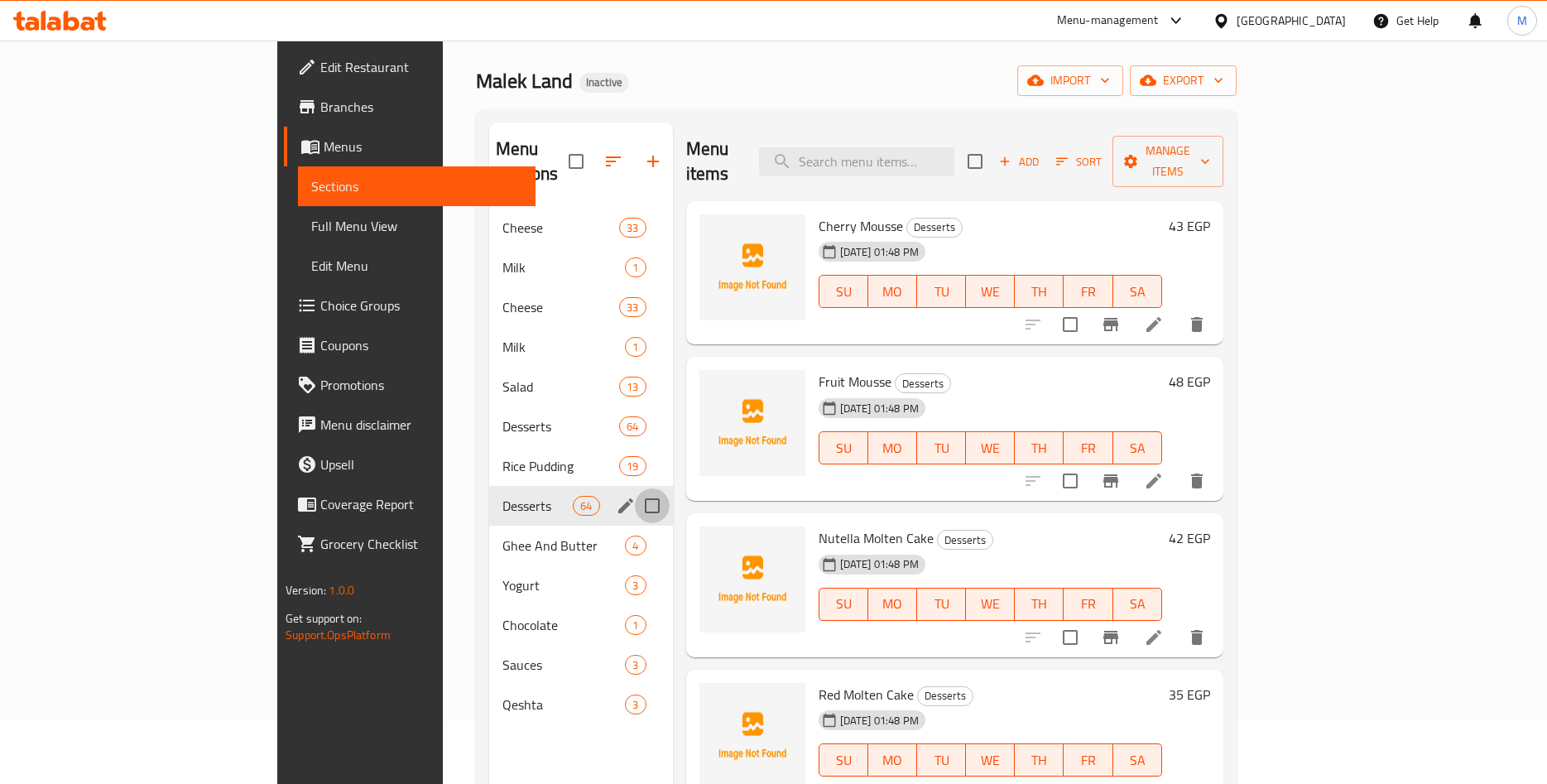
click at [635, 488] on input "Menu sections" at bounding box center [653, 506] width 35 height 35
checkbox input "true"
click at [595, 154] on icon "button" at bounding box center [602, 162] width 15 height 15
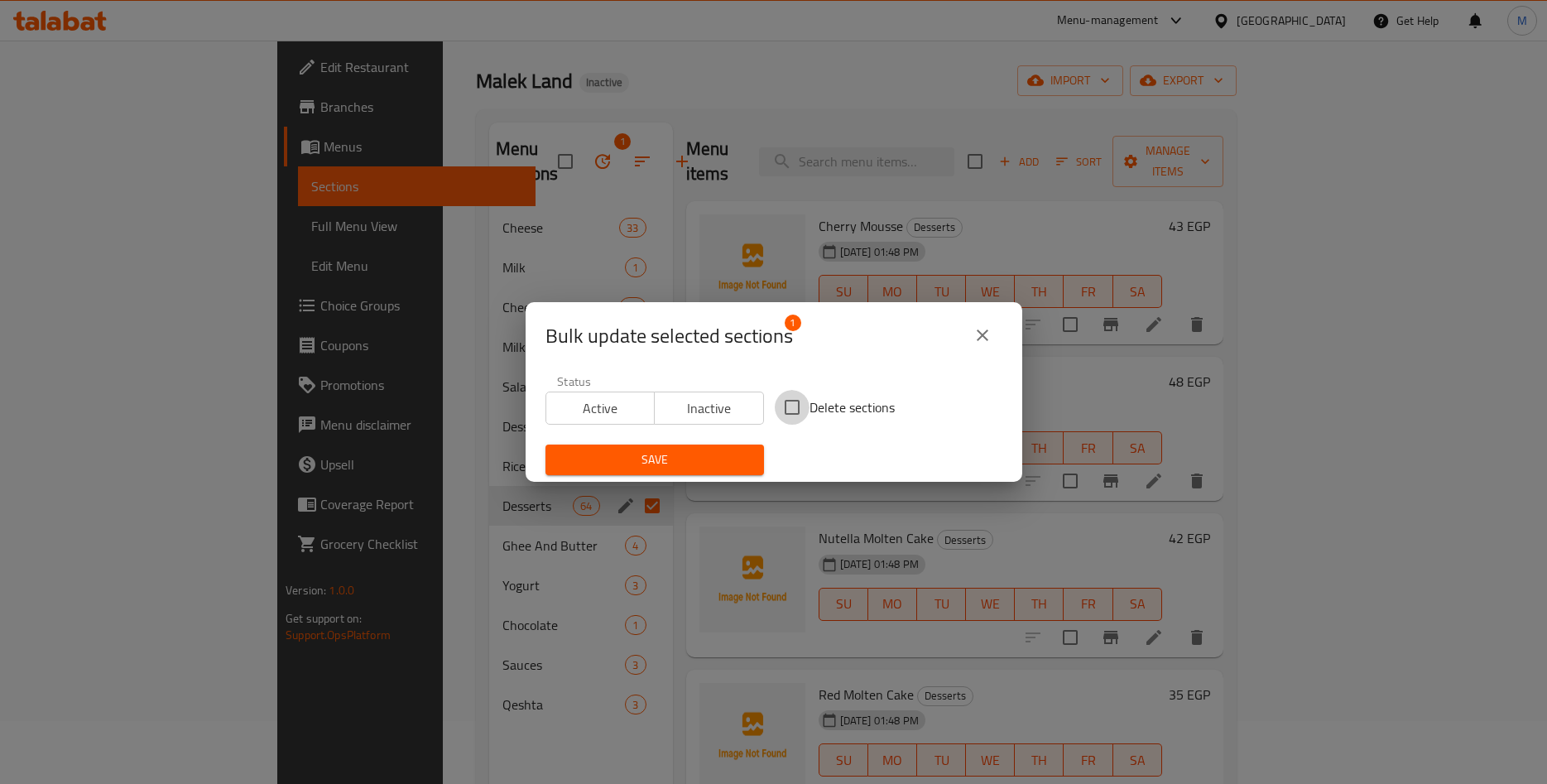
click at [803, 397] on input "Delete sections" at bounding box center [792, 407] width 35 height 35
checkbox input "true"
click at [677, 460] on span "Save" at bounding box center [654, 460] width 192 height 21
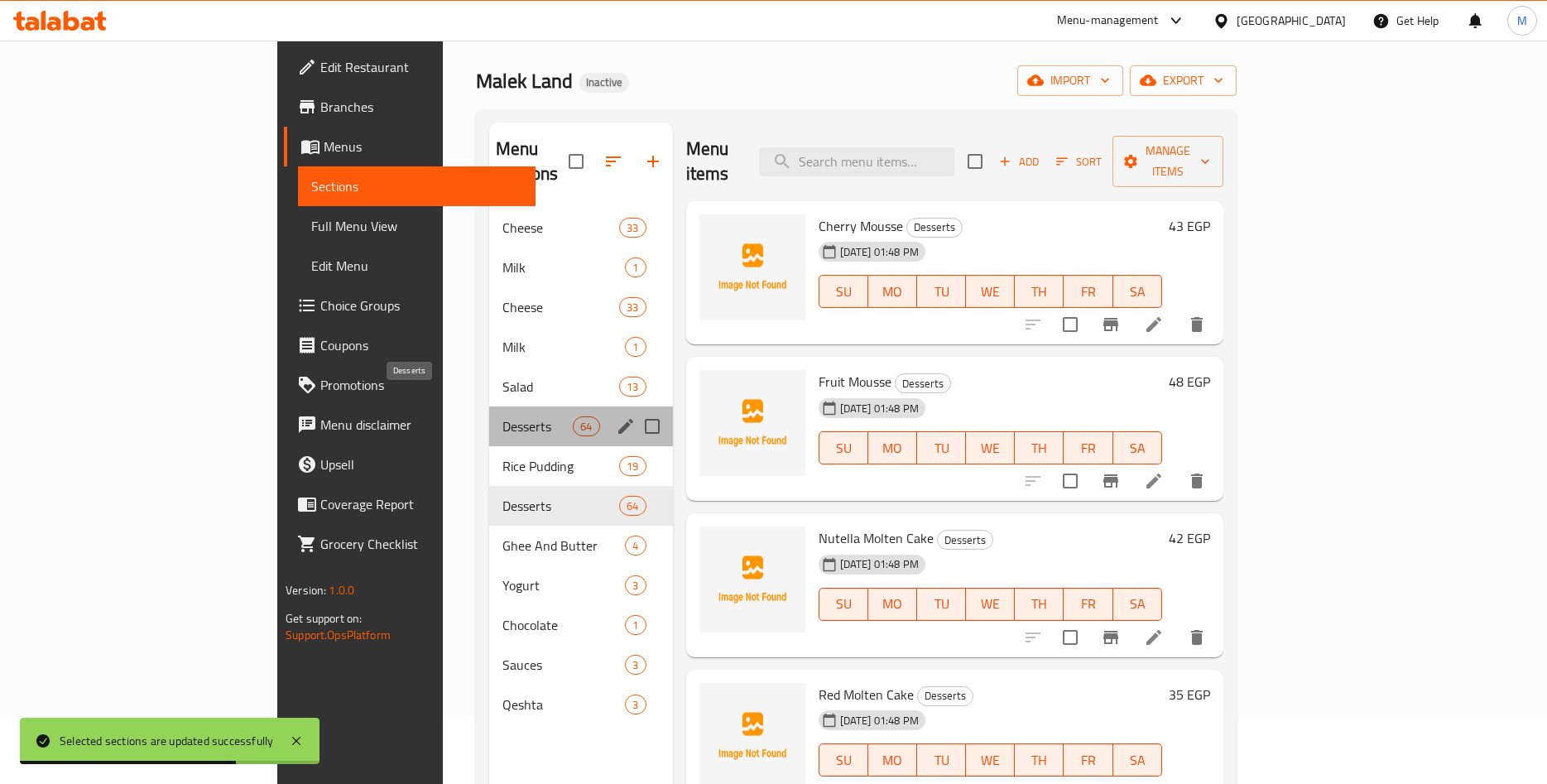
click at [503, 416] on span "Desserts" at bounding box center [538, 426] width 70 height 20
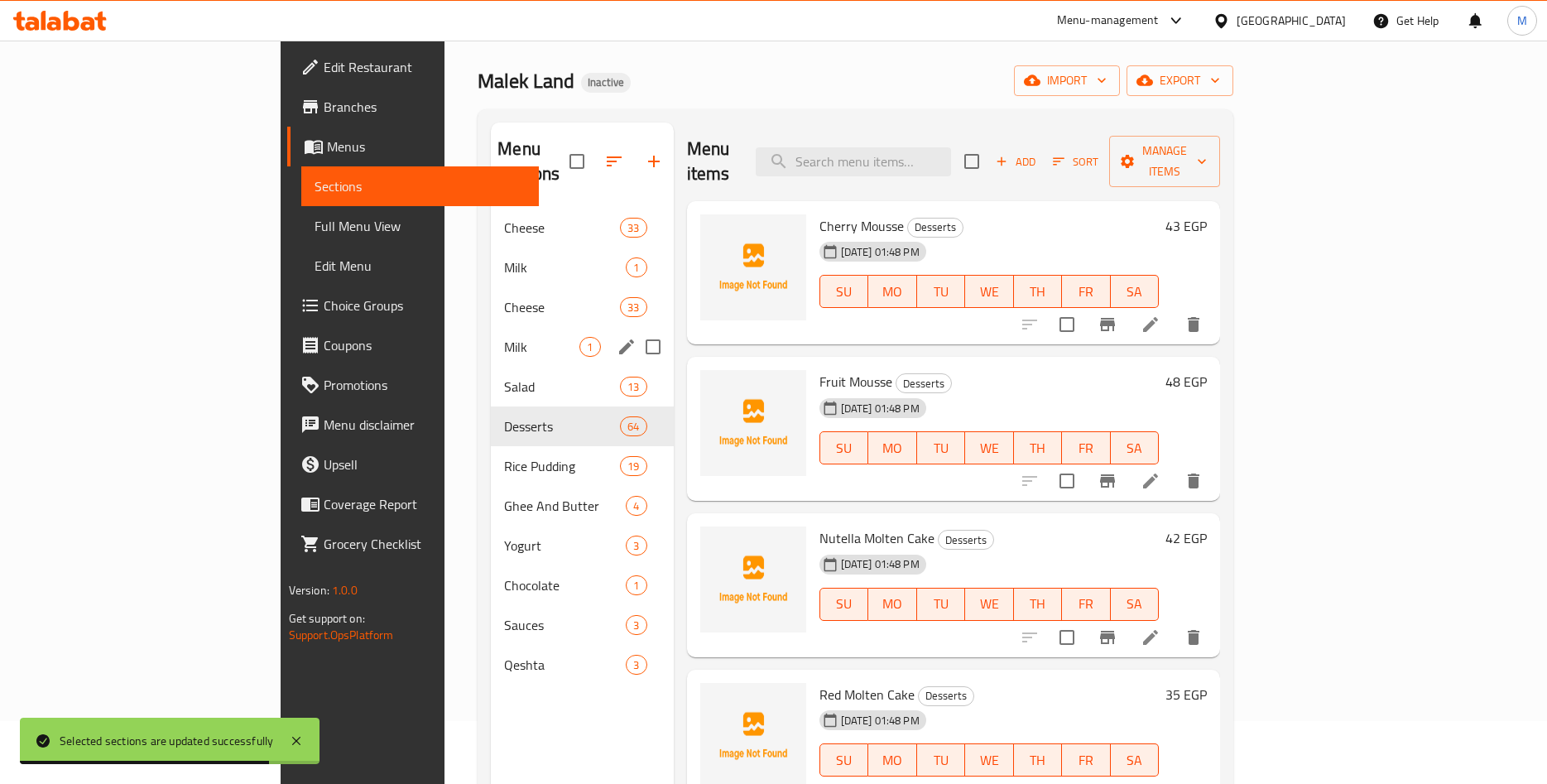
click at [491, 327] on div "Milk 1" at bounding box center [582, 347] width 183 height 40
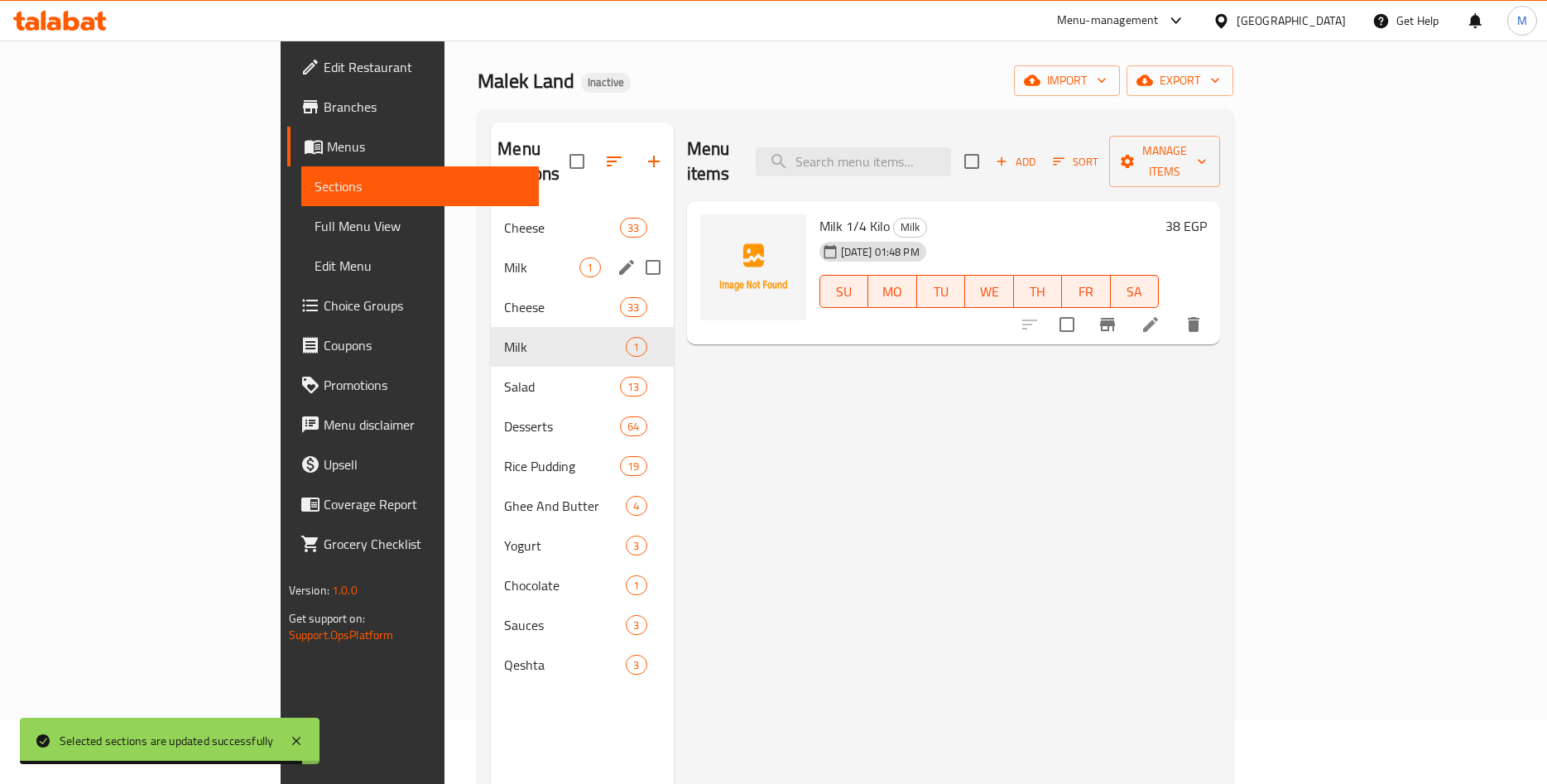
click at [491, 254] on div "Milk 1" at bounding box center [582, 267] width 183 height 40
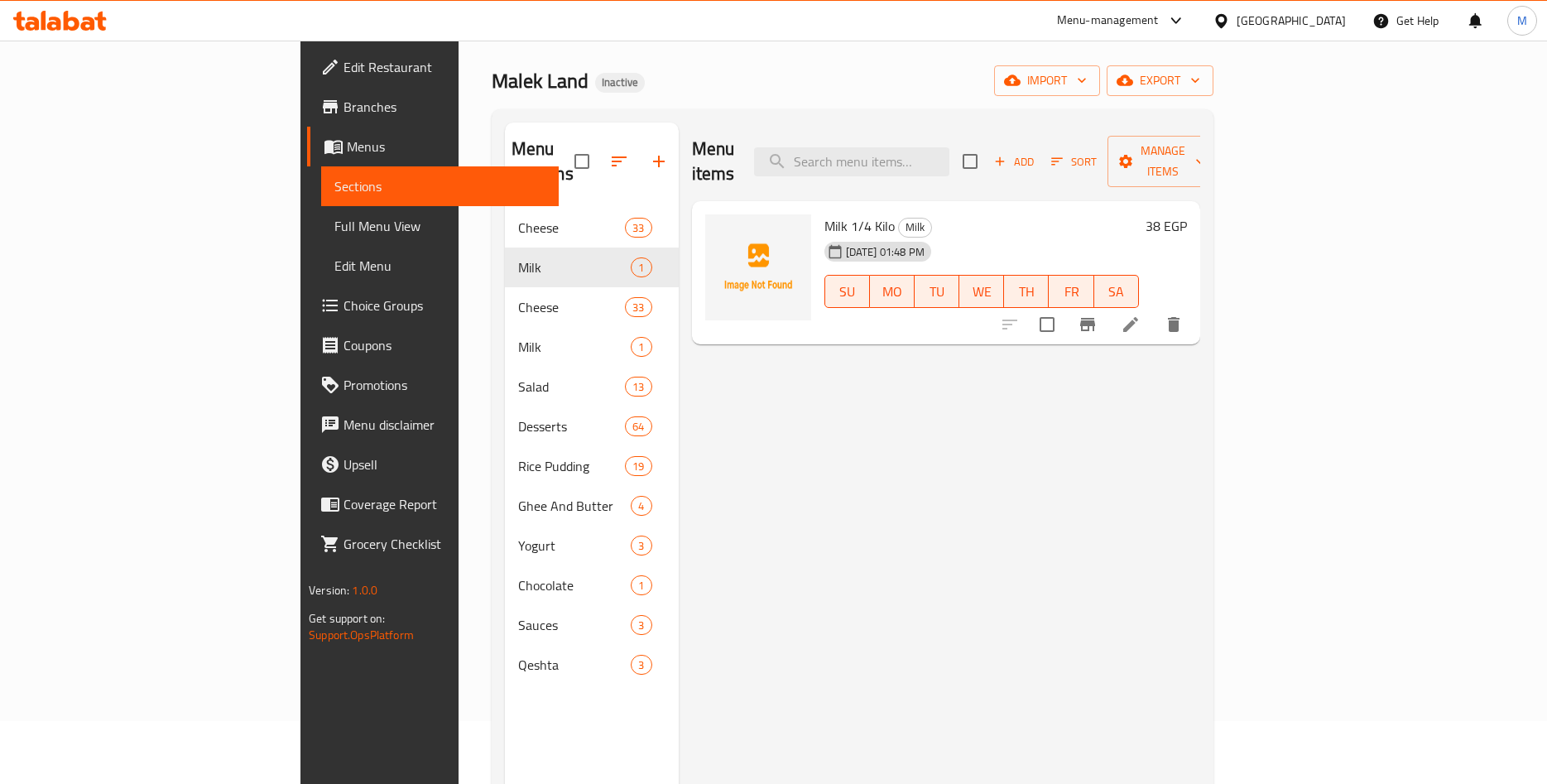
click at [748, 405] on div "Menu items Add Sort Manage items Milk 1/4 Kilo Milk [DATE] 01:48 PM SU MO TU WE…" at bounding box center [939, 514] width 521 height 784
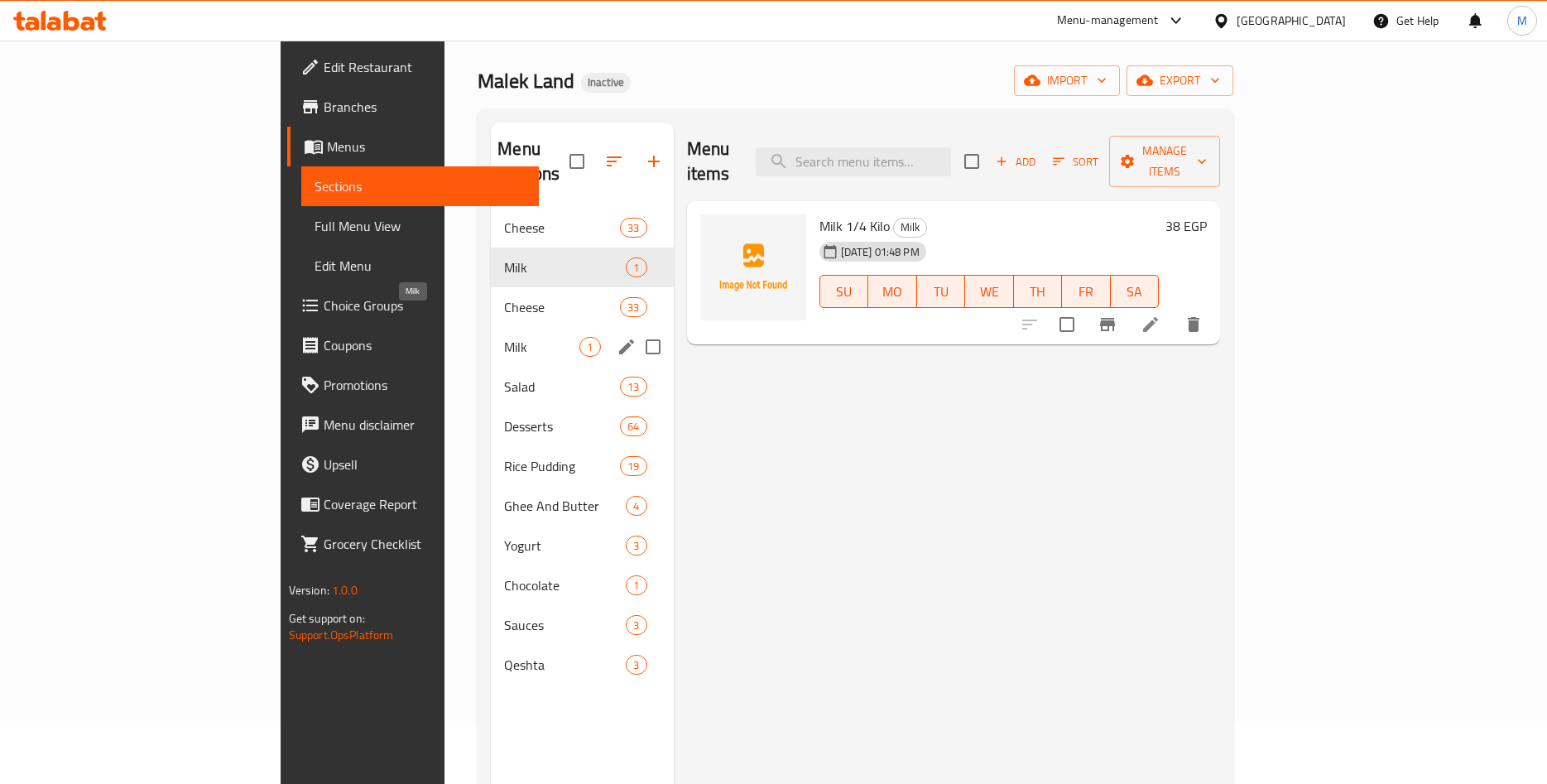
click at [504, 337] on span "Milk" at bounding box center [541, 347] width 76 height 20
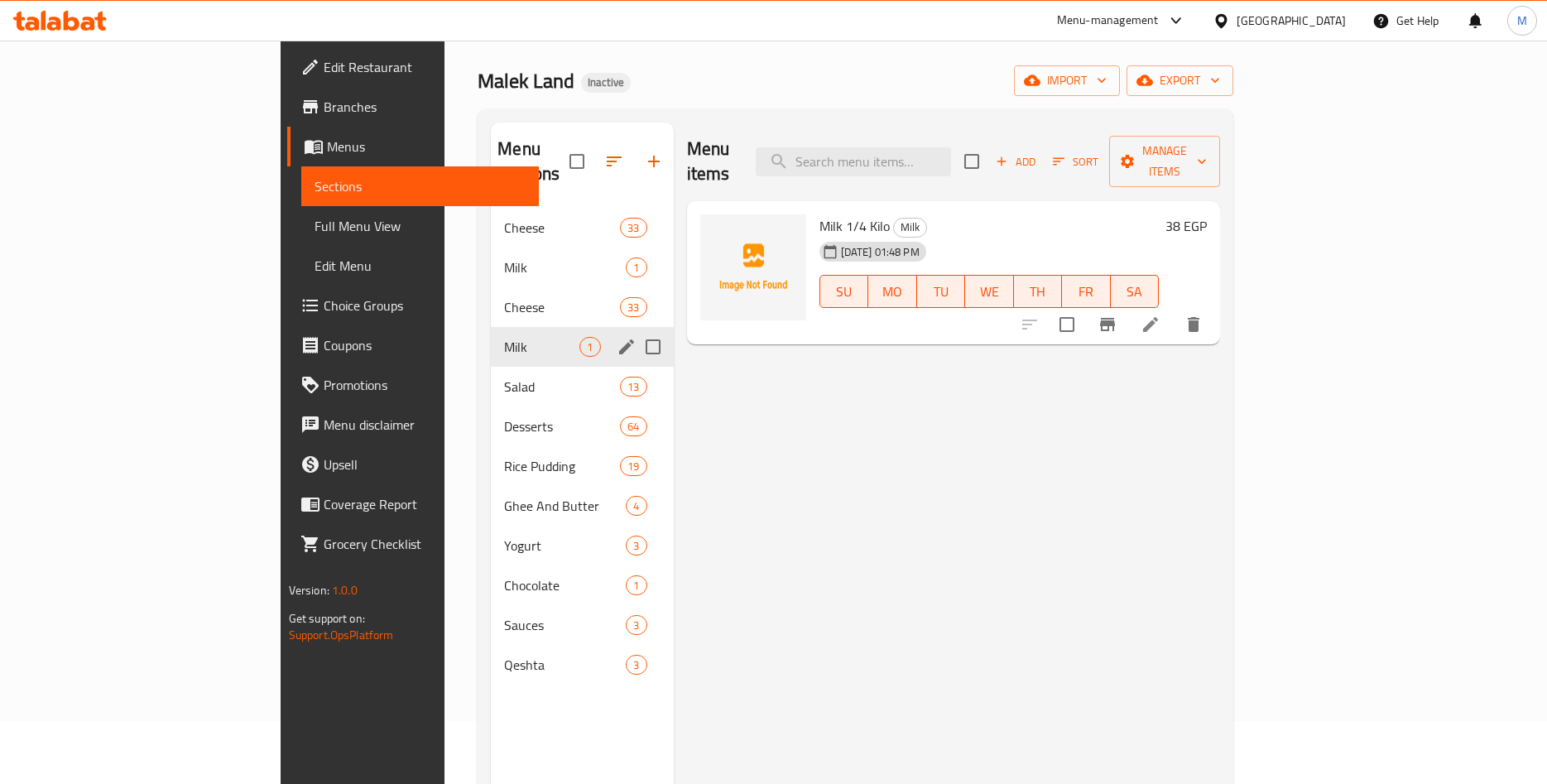
click at [636, 329] on input "Menu sections" at bounding box center [653, 347] width 35 height 35
checkbox input "true"
click at [597, 154] on icon "button" at bounding box center [604, 162] width 15 height 15
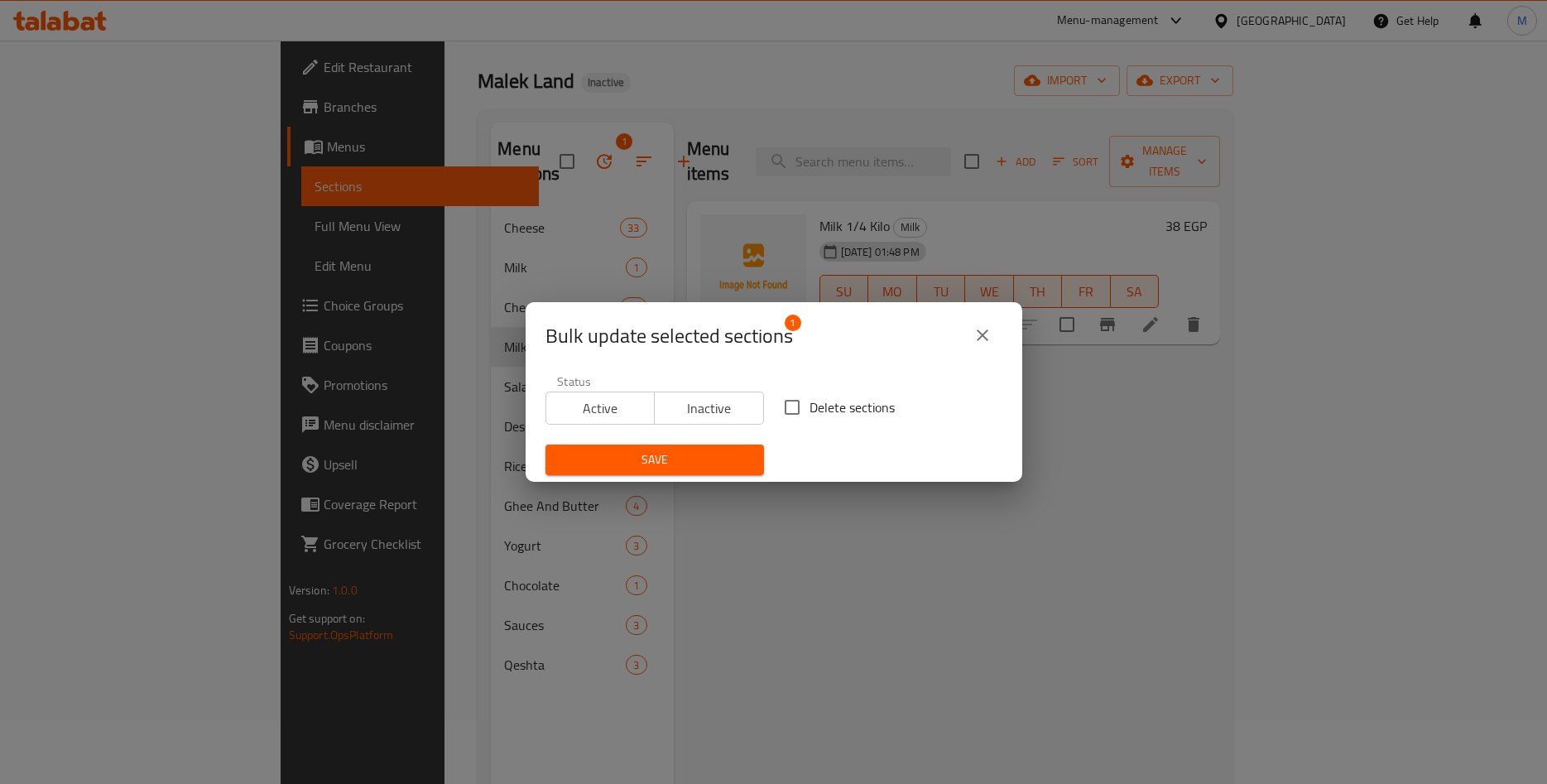
click at [804, 402] on input "Delete sections" at bounding box center [792, 407] width 35 height 35
checkbox input "true"
click at [643, 461] on span "Save" at bounding box center [654, 460] width 192 height 21
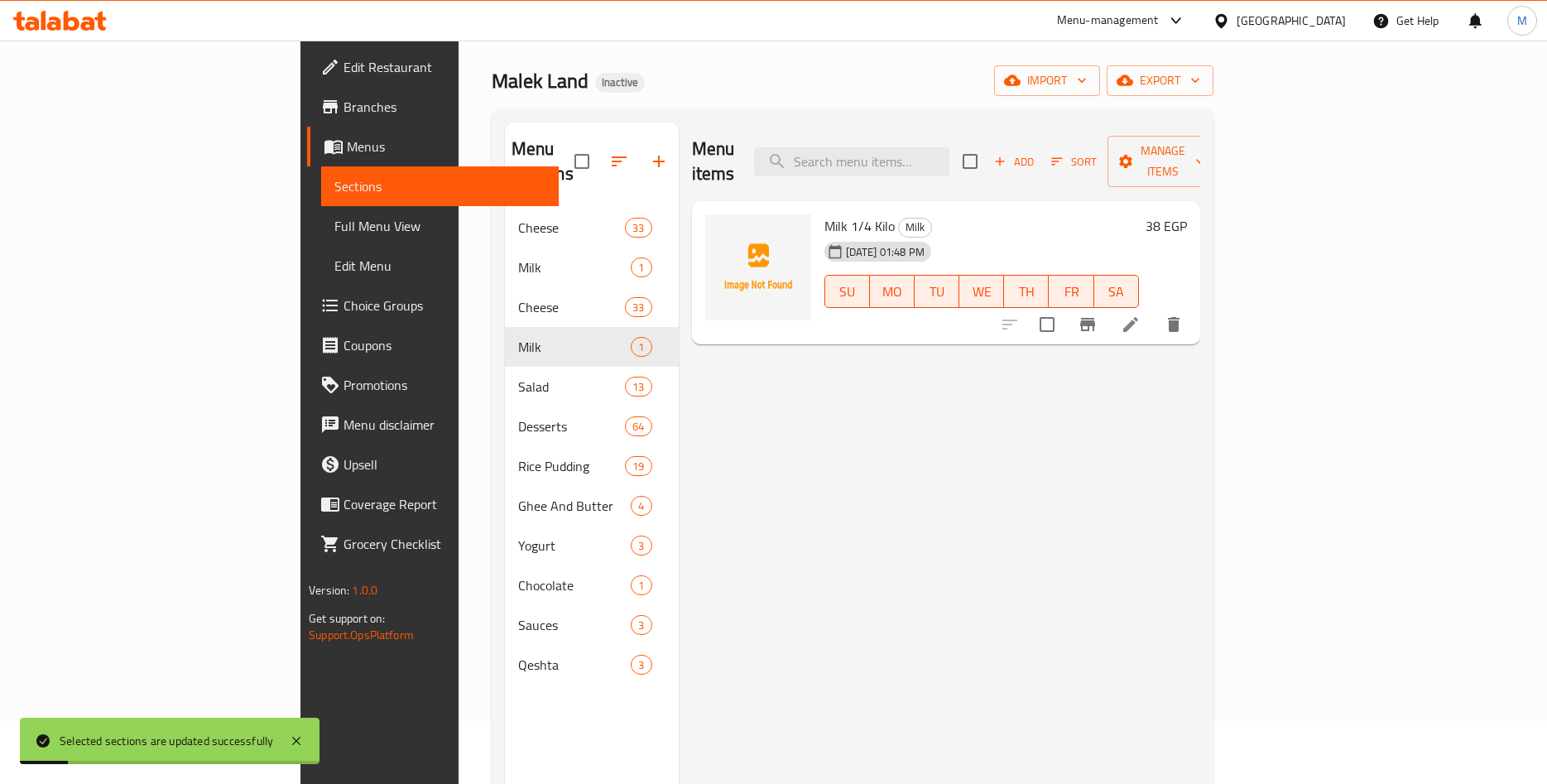
click at [754, 437] on div "Menu items Add Sort Manage items Milk 1/4 Kilo Milk [DATE] 01:48 PM SU MO TU WE…" at bounding box center [939, 514] width 521 height 784
click at [874, 401] on div "Menu items Add Sort Manage items Milk 1/4 Kilo Milk [DATE] 01:48 PM SU MO TU WE…" at bounding box center [939, 514] width 521 height 784
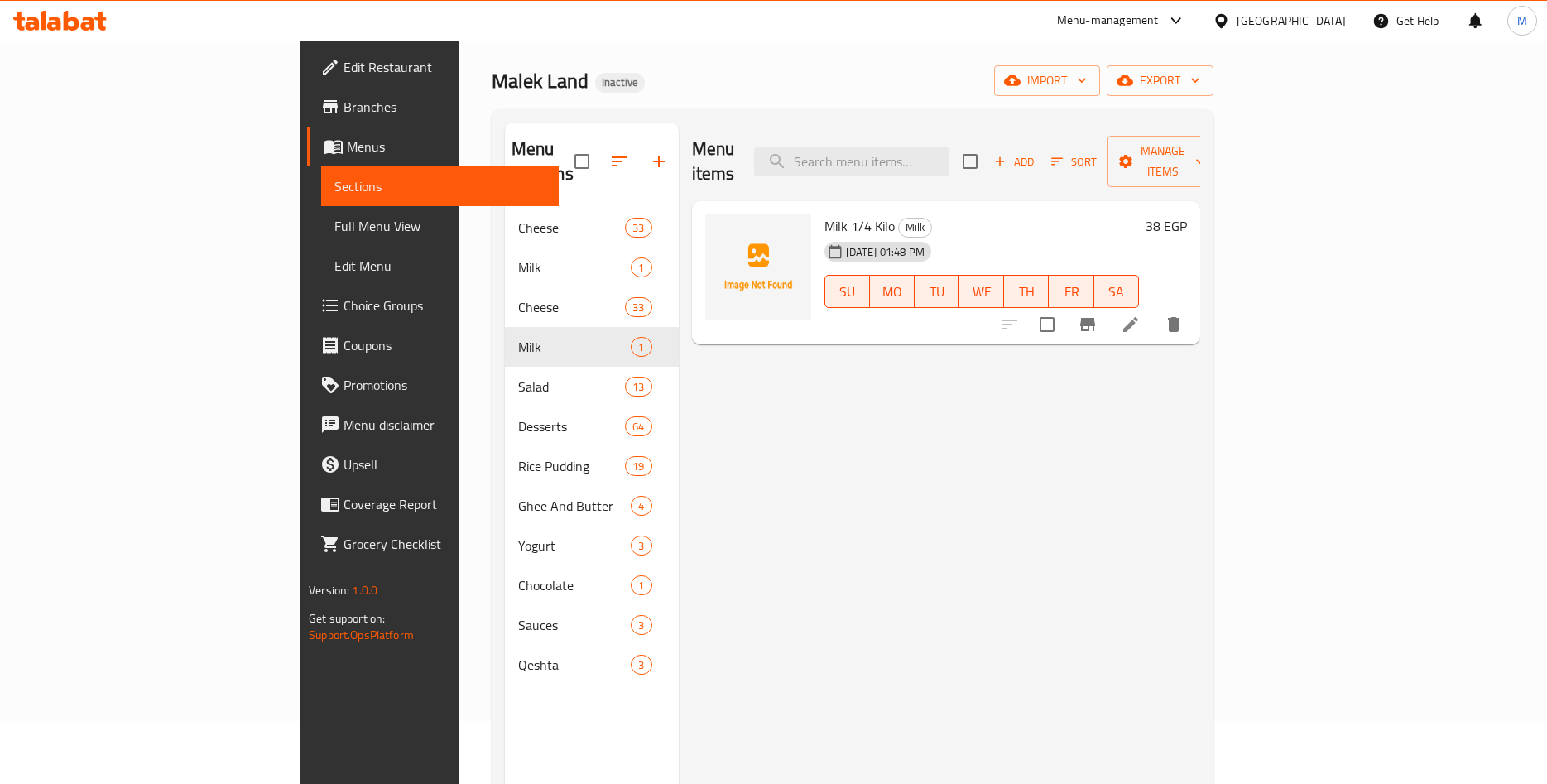
click at [789, 434] on div "Menu items Add Sort Manage items Milk 1/4 Kilo Milk [DATE] 01:48 PM SU MO TU WE…" at bounding box center [939, 514] width 521 height 784
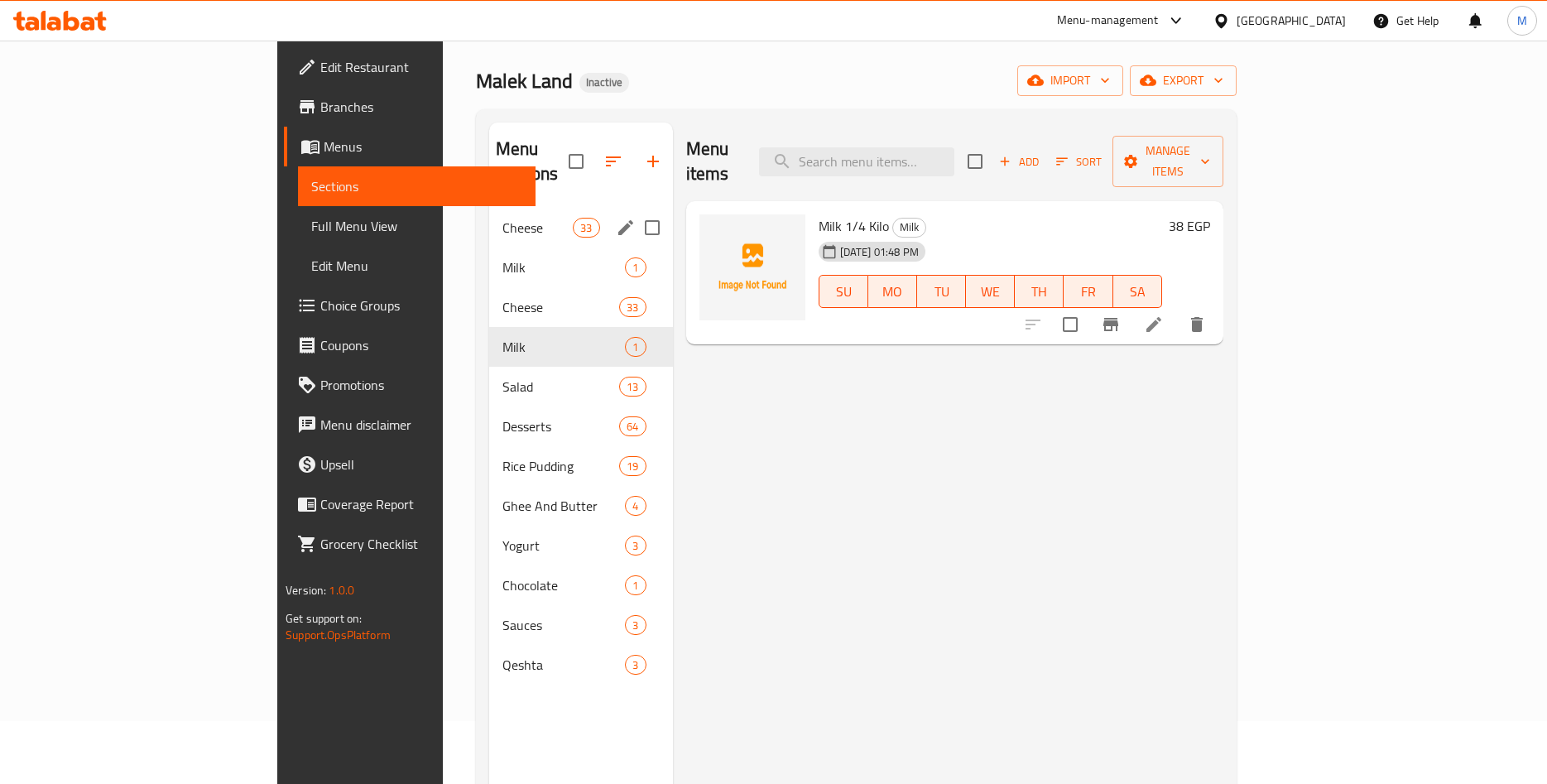
click at [503, 218] on span "Cheese" at bounding box center [538, 228] width 70 height 20
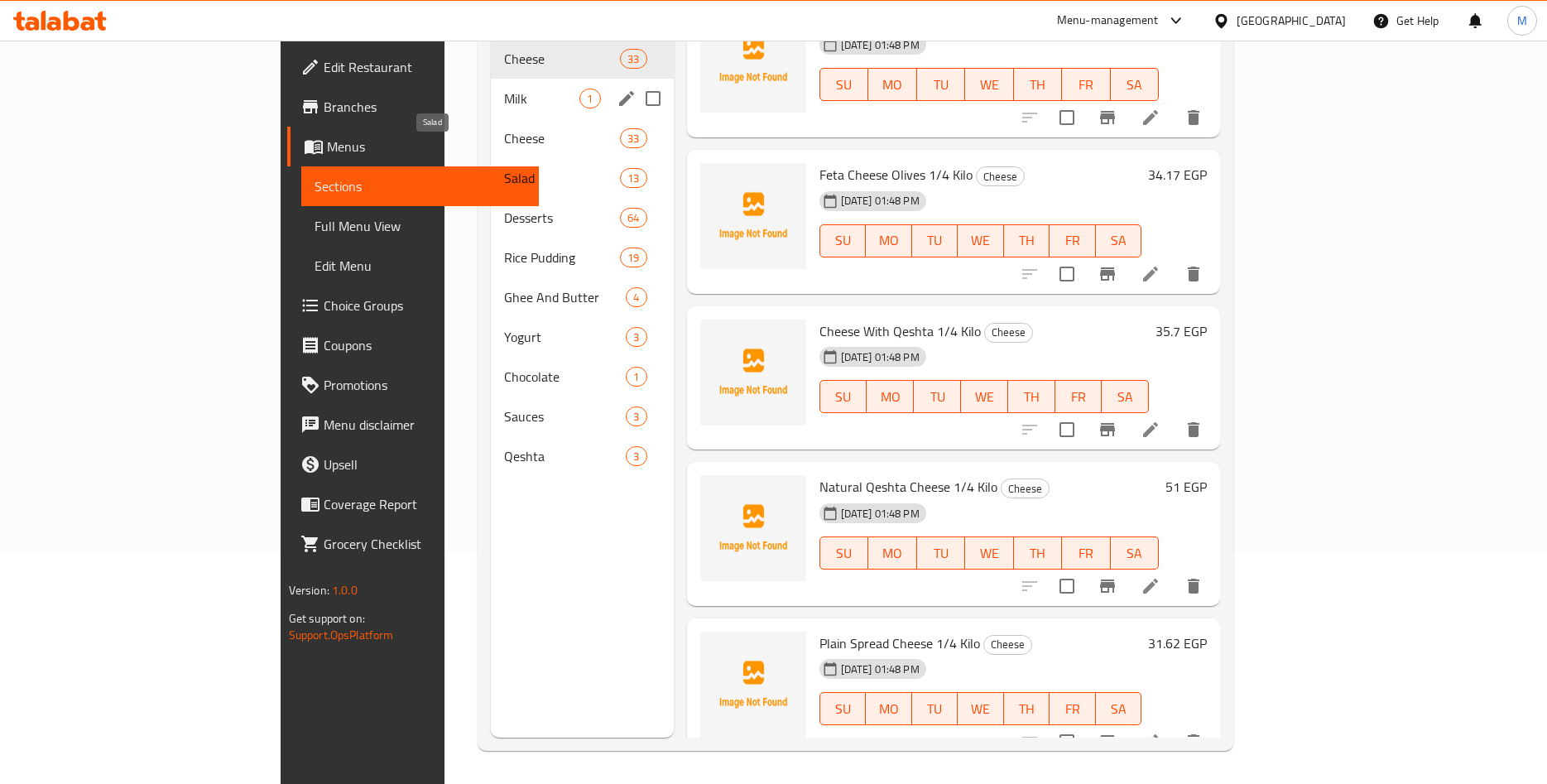
scroll to position [63, 0]
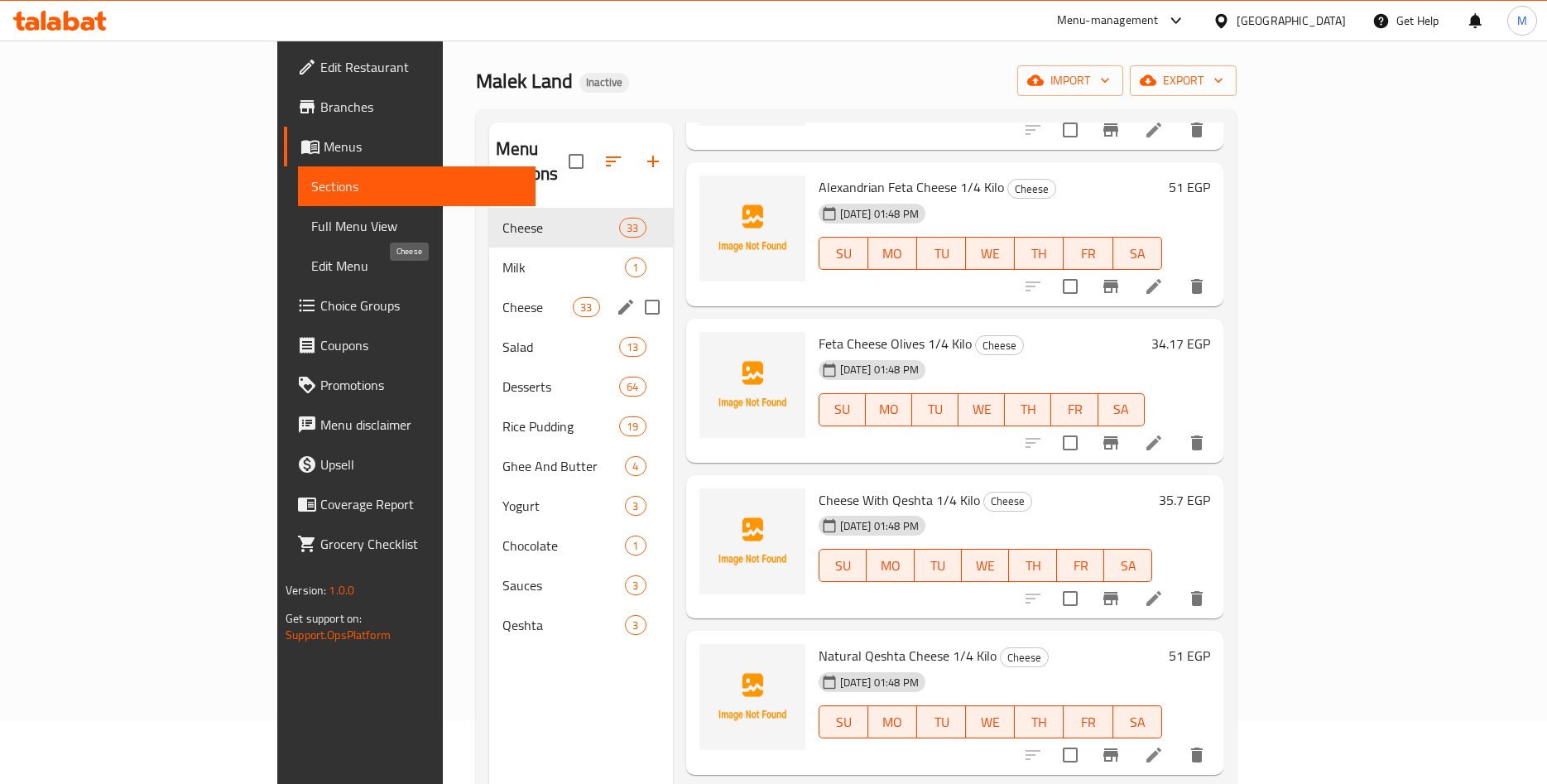
click at [503, 298] on span "Cheese" at bounding box center [538, 308] width 70 height 20
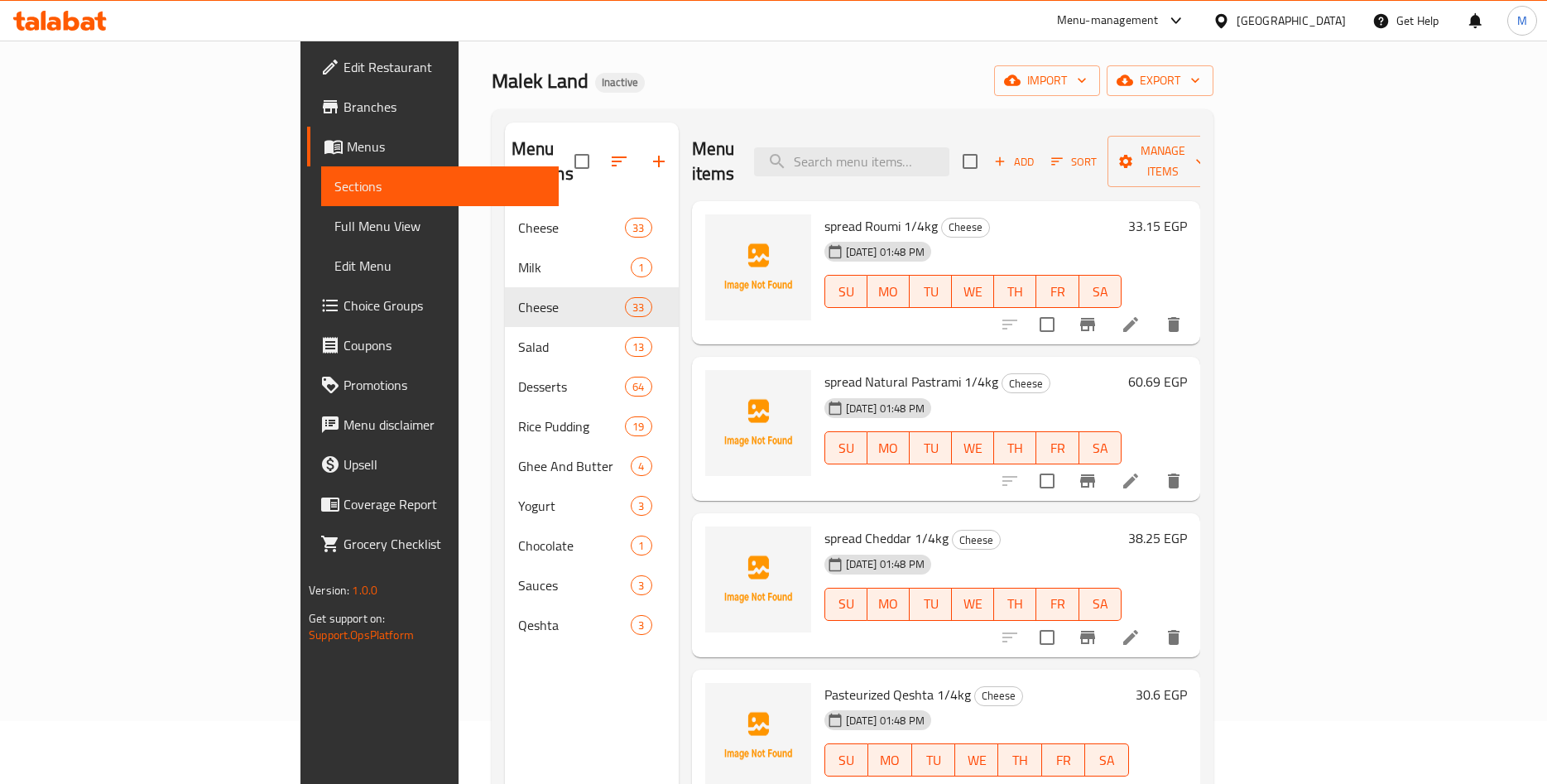
click at [965, 92] on div "[PERSON_NAME] Land Inactive import export" at bounding box center [852, 81] width 722 height 31
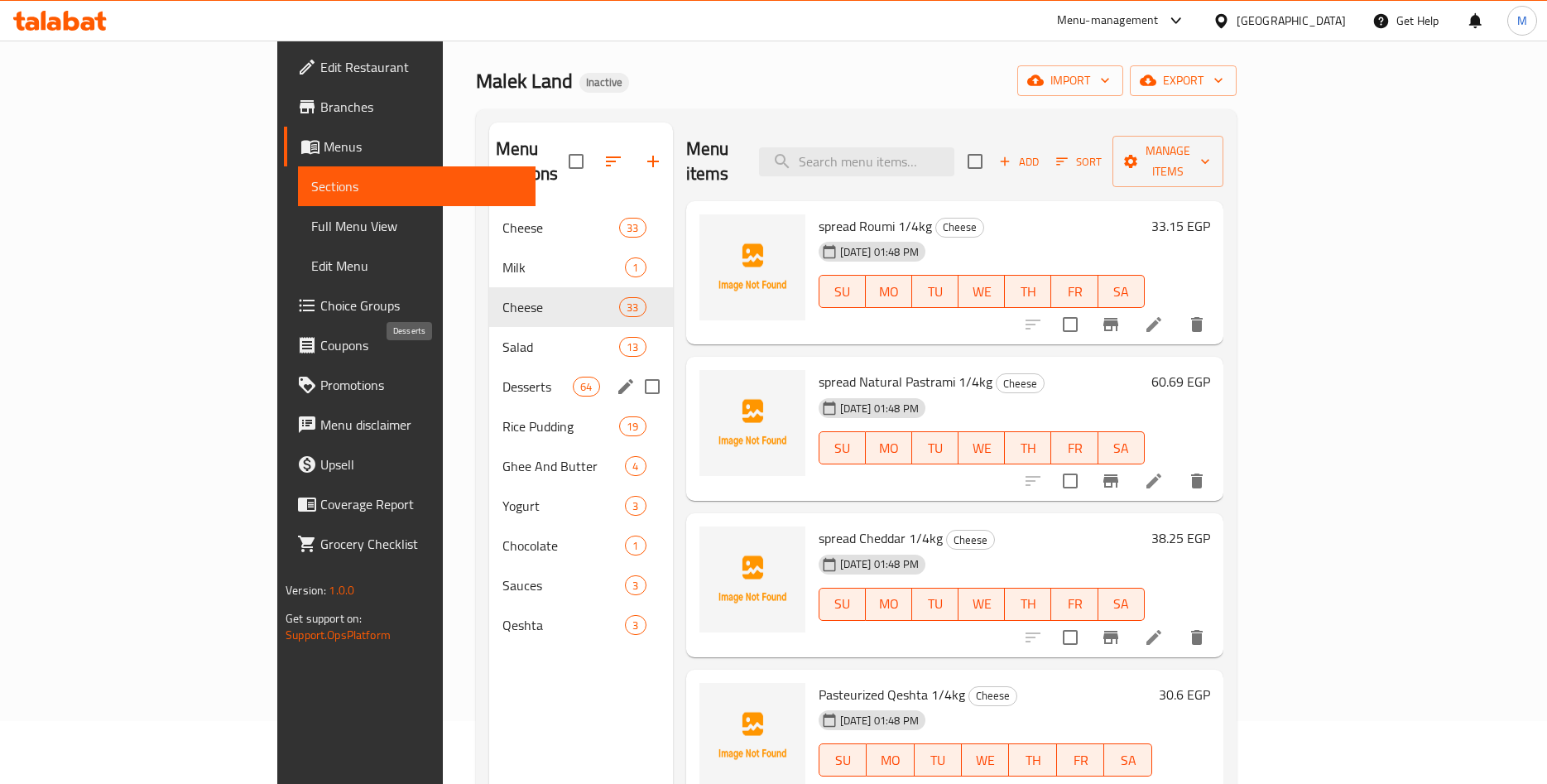
click at [503, 377] on span "Desserts" at bounding box center [538, 387] width 70 height 20
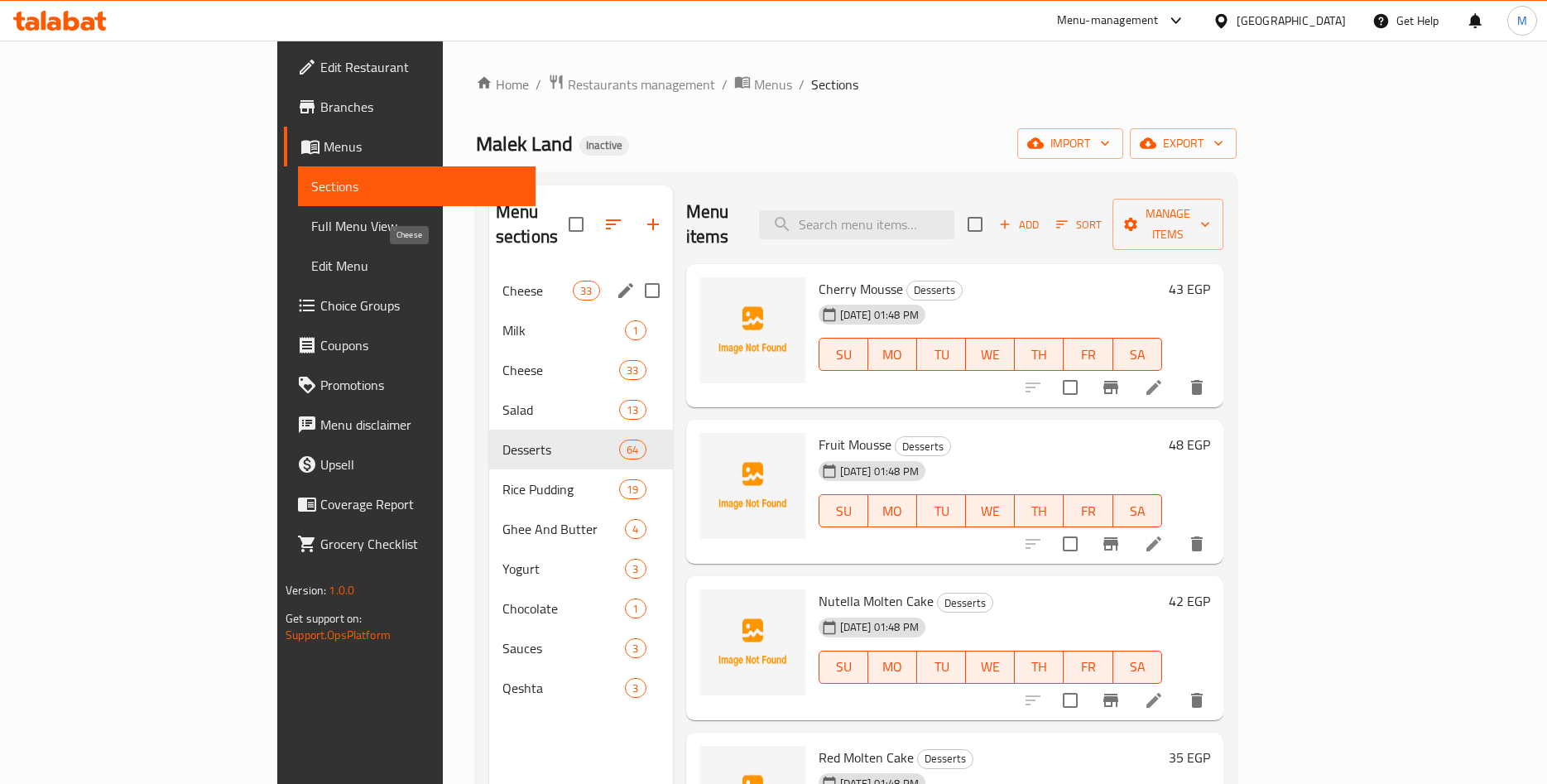
click at [503, 281] on span "Cheese" at bounding box center [538, 291] width 70 height 20
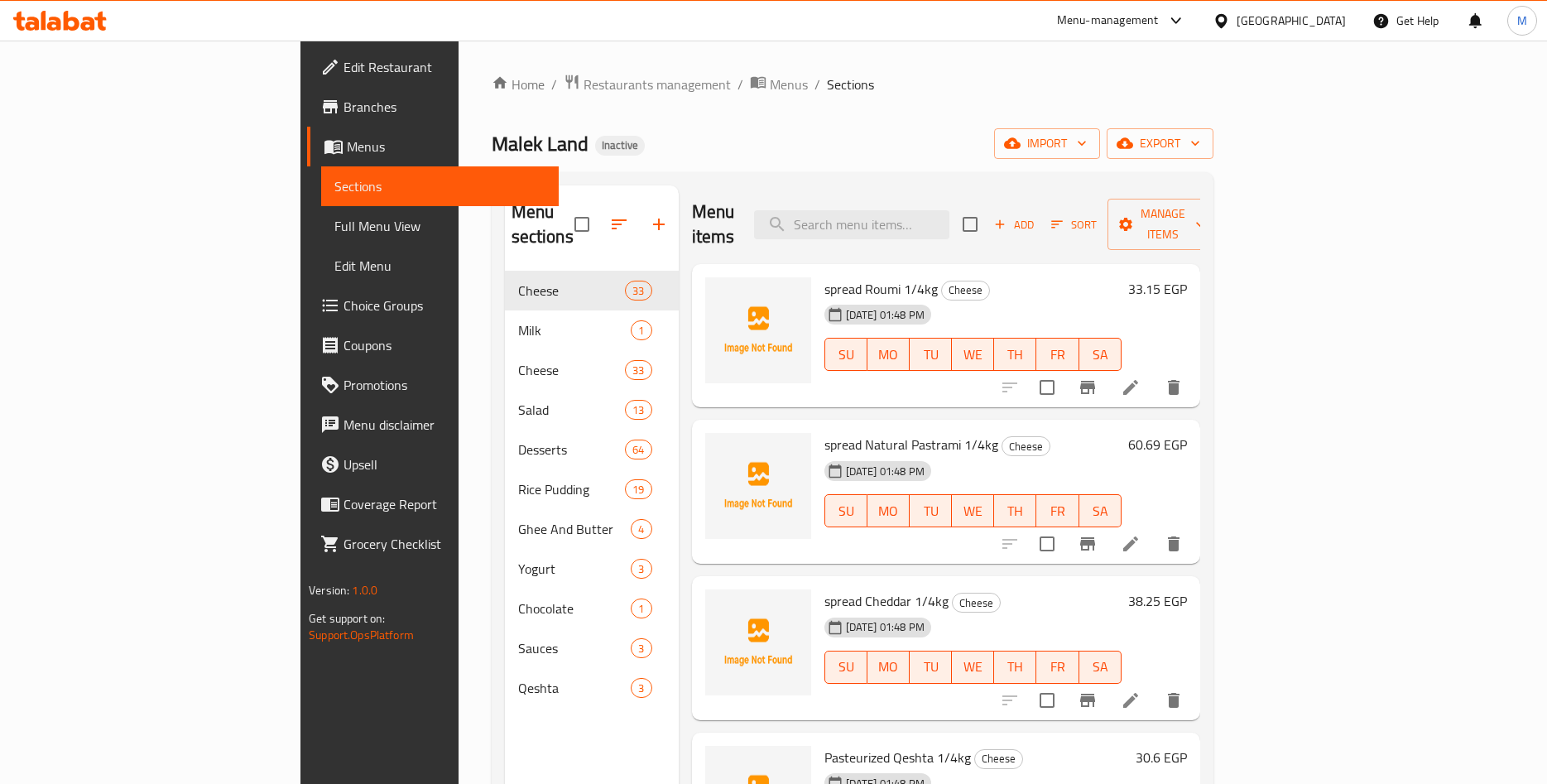
click at [681, 134] on div "[PERSON_NAME] Land Inactive import export" at bounding box center [852, 144] width 722 height 31
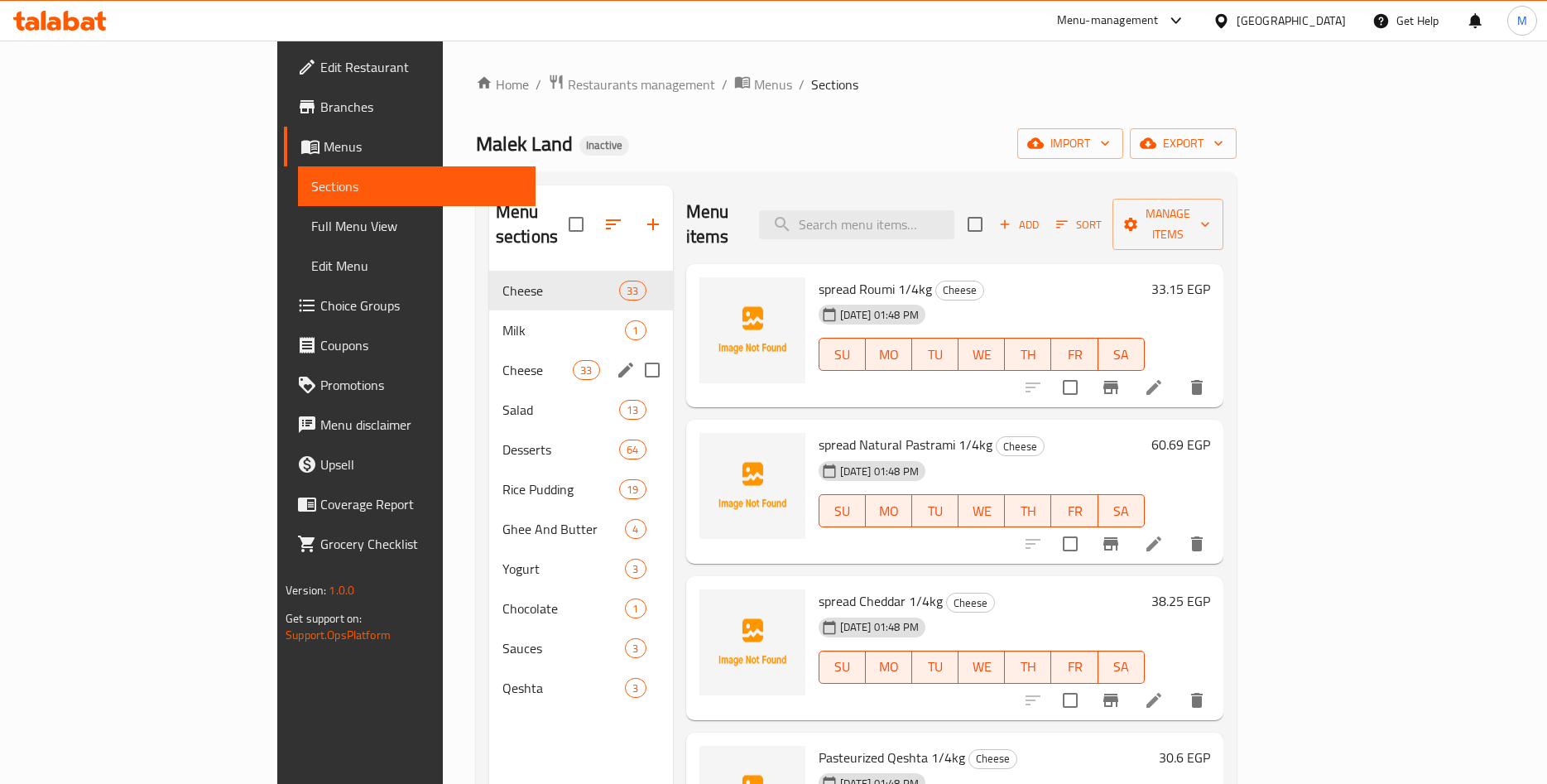
click at [489, 350] on div "Cheese 33" at bounding box center [580, 371] width 183 height 40
click at [503, 281] on span "Cheese" at bounding box center [538, 291] width 70 height 20
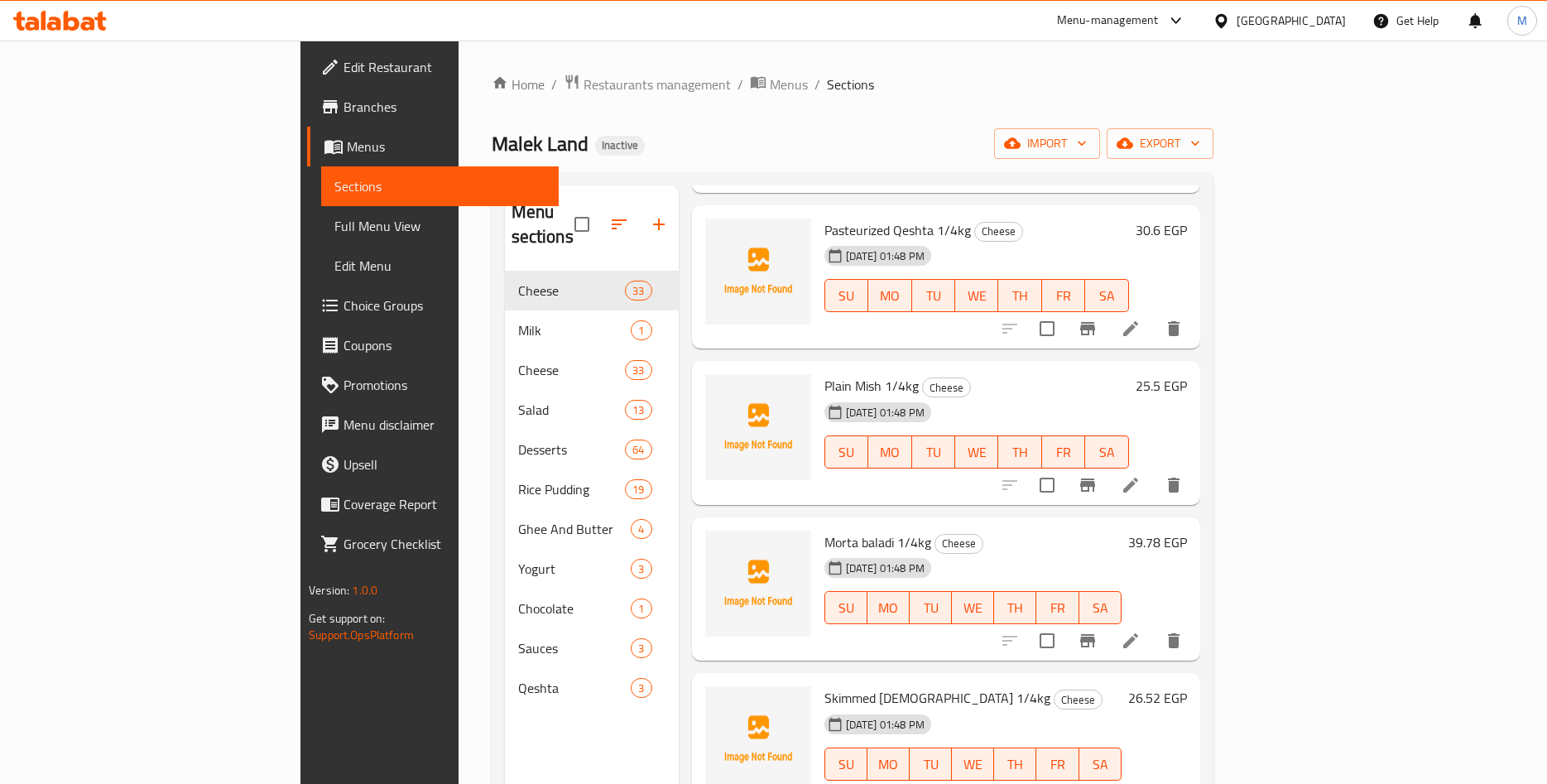
scroll to position [646, 0]
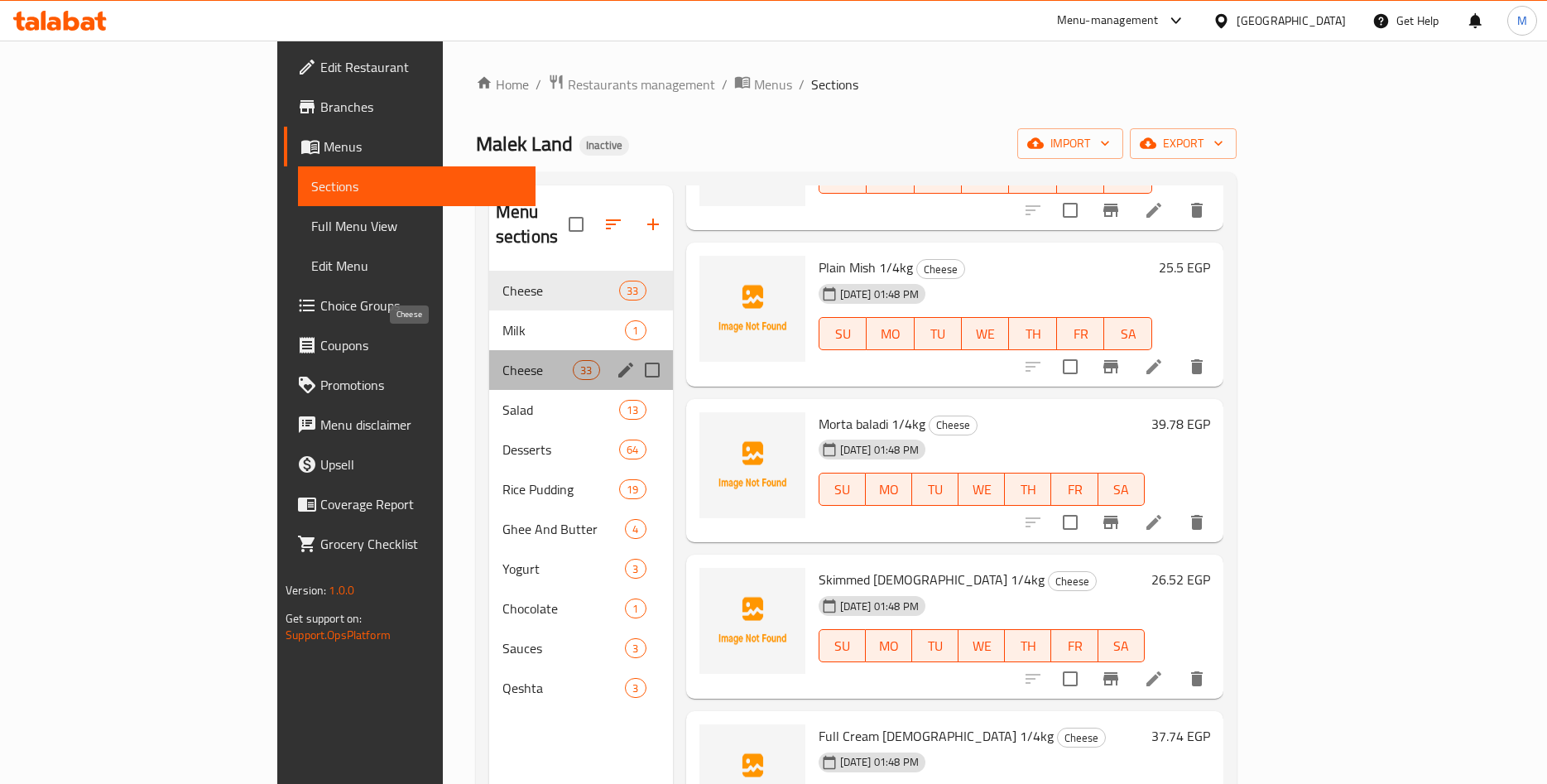
click at [503, 361] on span "Cheese" at bounding box center [538, 371] width 70 height 20
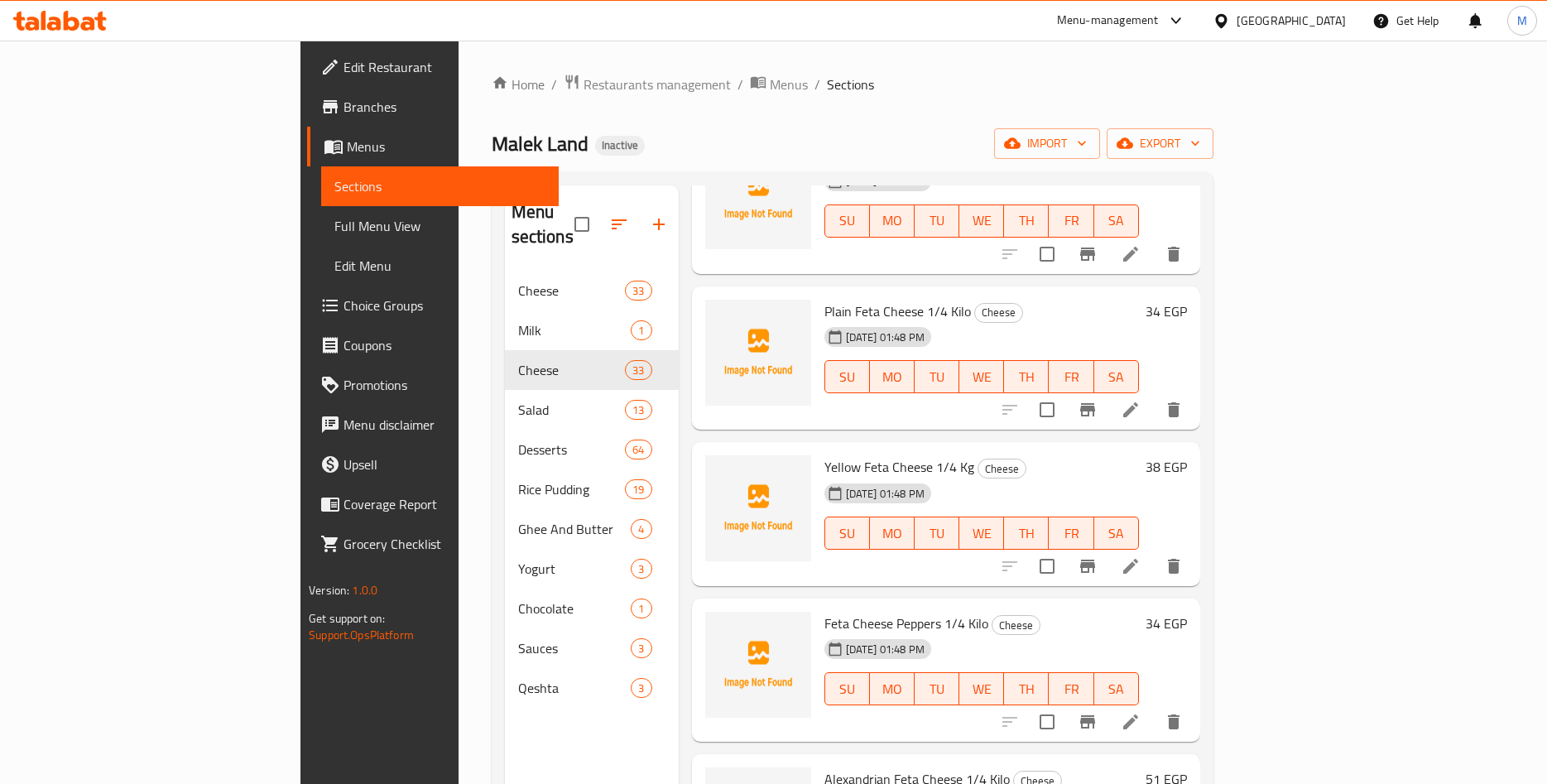
scroll to position [4004, 0]
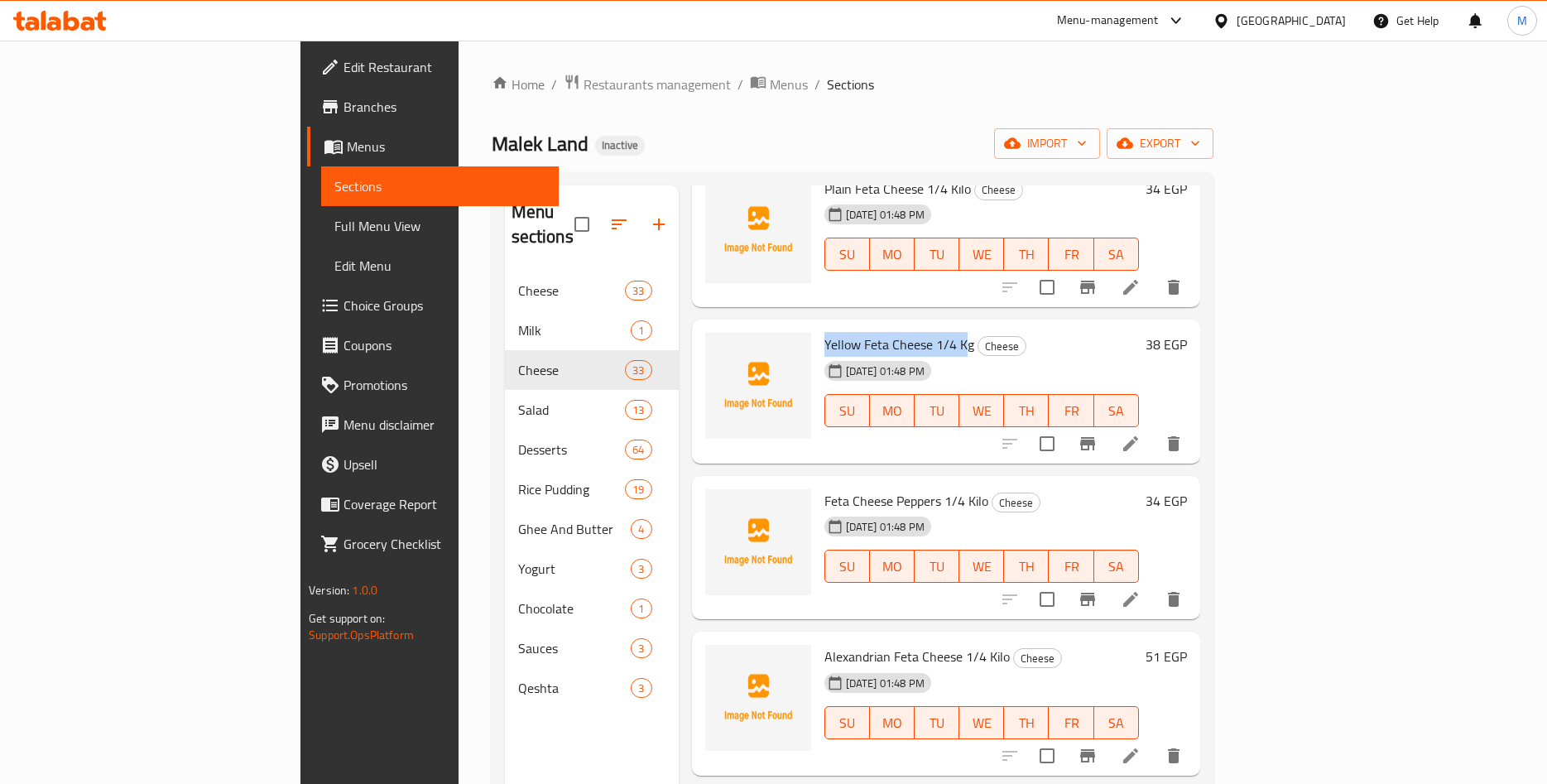
drag, startPoint x: 747, startPoint y: 317, endPoint x: 891, endPoint y: 325, distance: 144.2
click at [891, 326] on div "Yellow Feta Cheese 1/4 Kg Cheese [DATE] 01:48 PM SU MO TU WE TH FR SA" at bounding box center [981, 391] width 328 height 131
click at [866, 332] on span "Yellow Feta Cheese 1/4 Kg" at bounding box center [899, 344] width 150 height 25
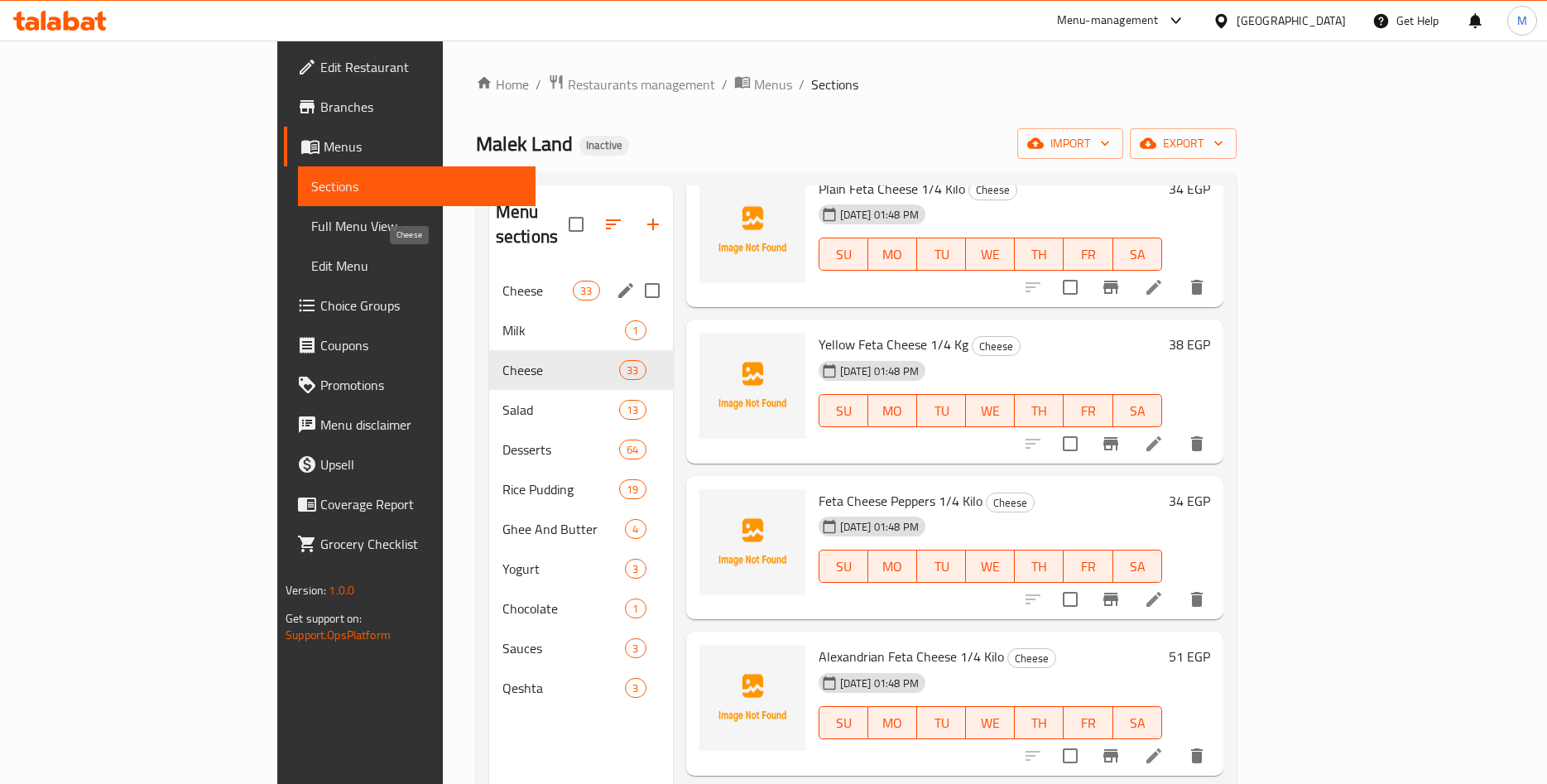
click at [503, 281] on span "Cheese" at bounding box center [538, 291] width 70 height 20
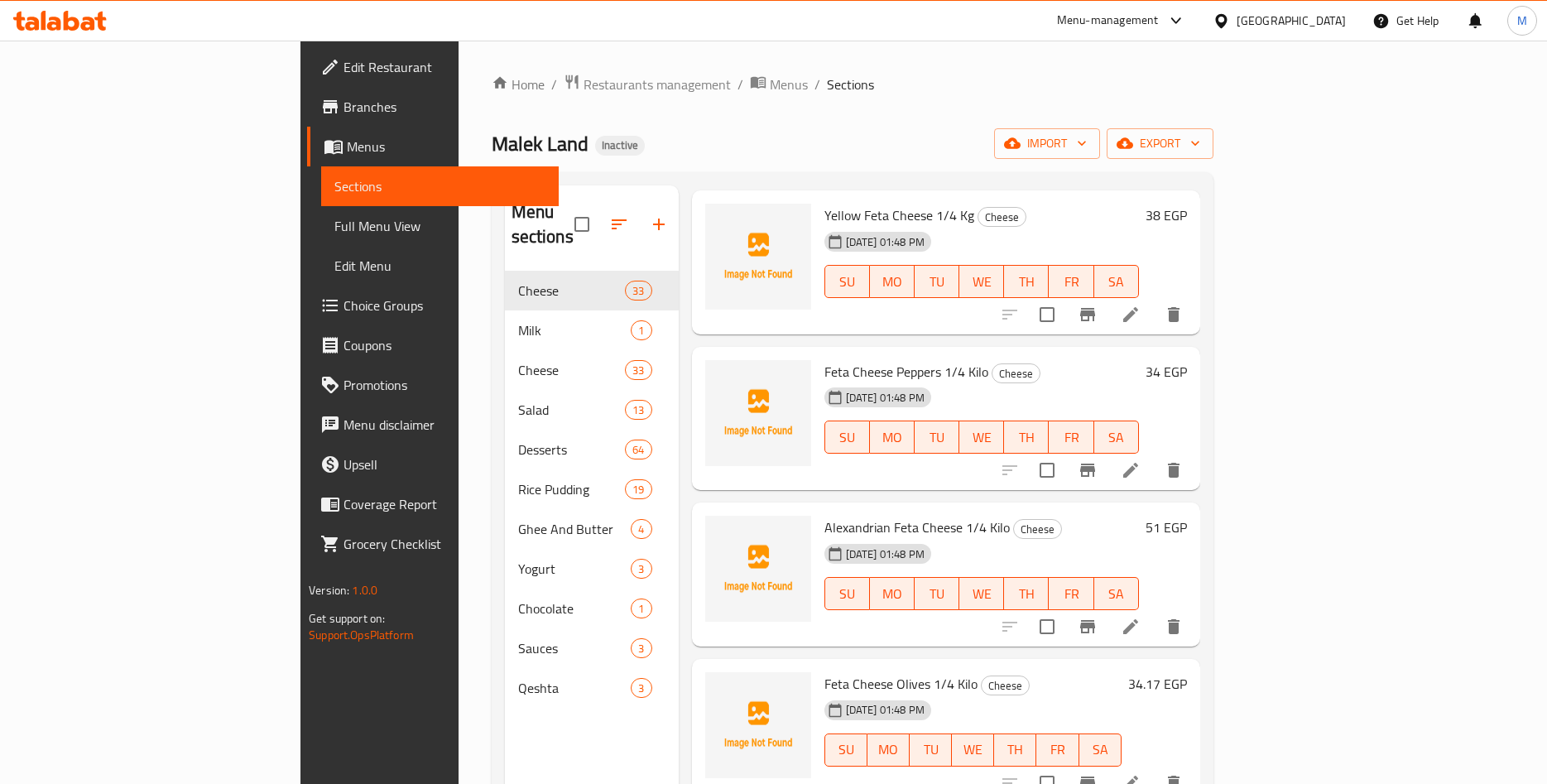
scroll to position [4004, 0]
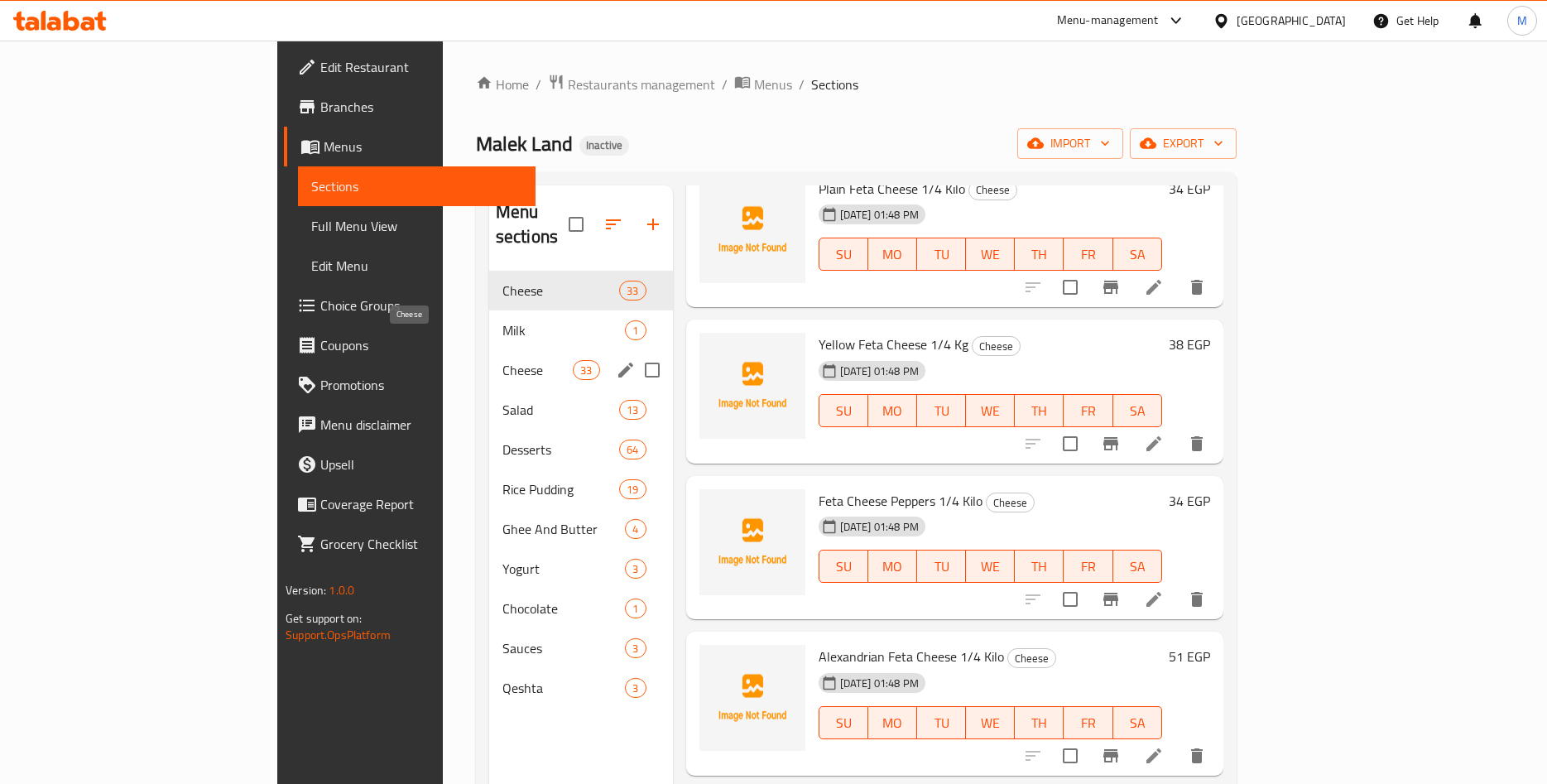
click at [503, 361] on span "Cheese" at bounding box center [538, 371] width 70 height 20
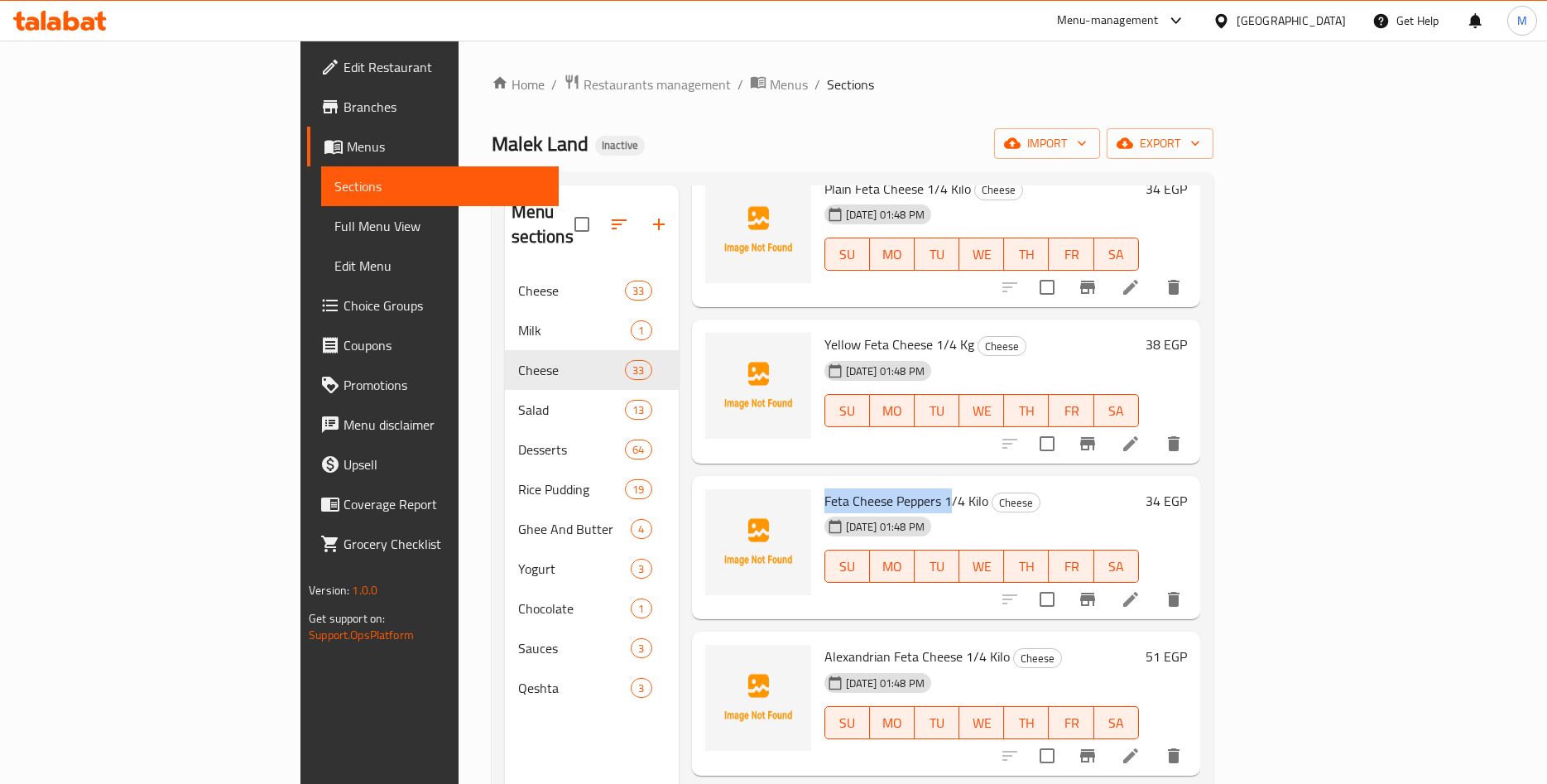
drag, startPoint x: 751, startPoint y: 476, endPoint x: 877, endPoint y: 484, distance: 126.3
click at [877, 484] on div "Feta Cheese Peppers 1/4 Kilo Cheese [DATE] 01:48 PM SU MO TU WE TH FR SA" at bounding box center [981, 548] width 328 height 131
click at [862, 488] on span "Feta Cheese Peppers 1/4 Kilo" at bounding box center [906, 500] width 164 height 25
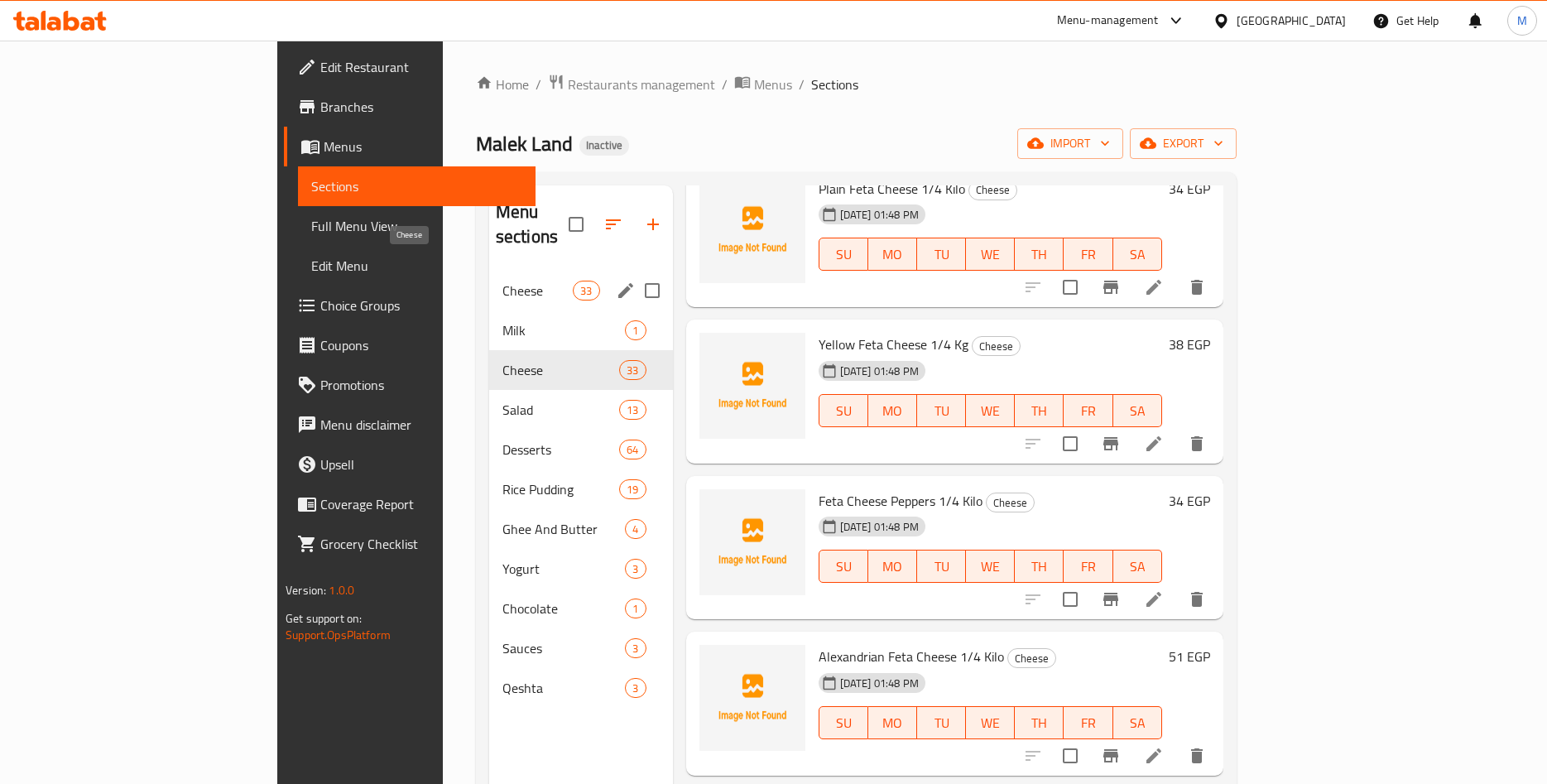
click at [503, 281] on span "Cheese" at bounding box center [538, 291] width 70 height 20
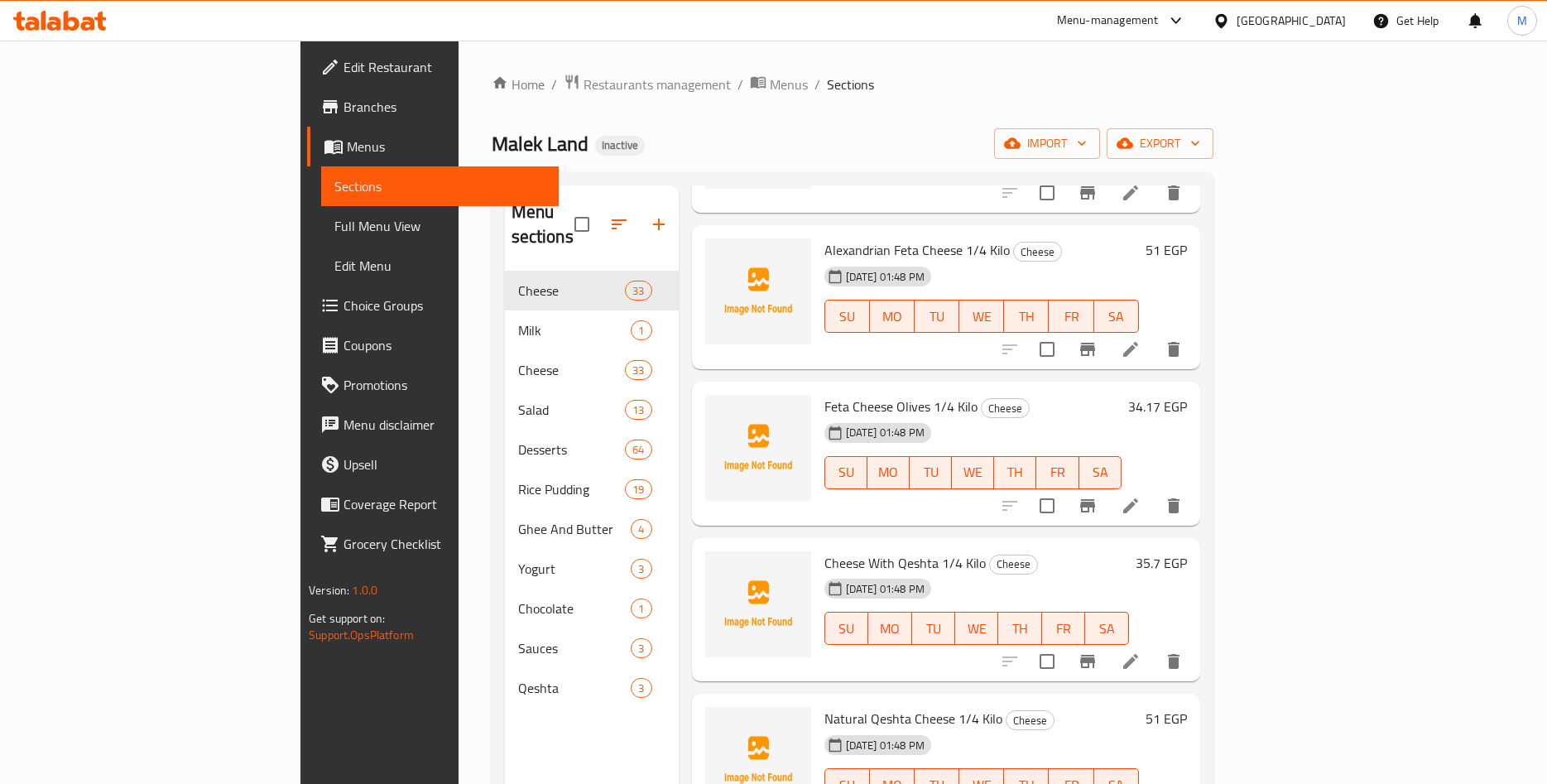
scroll to position [85, 0]
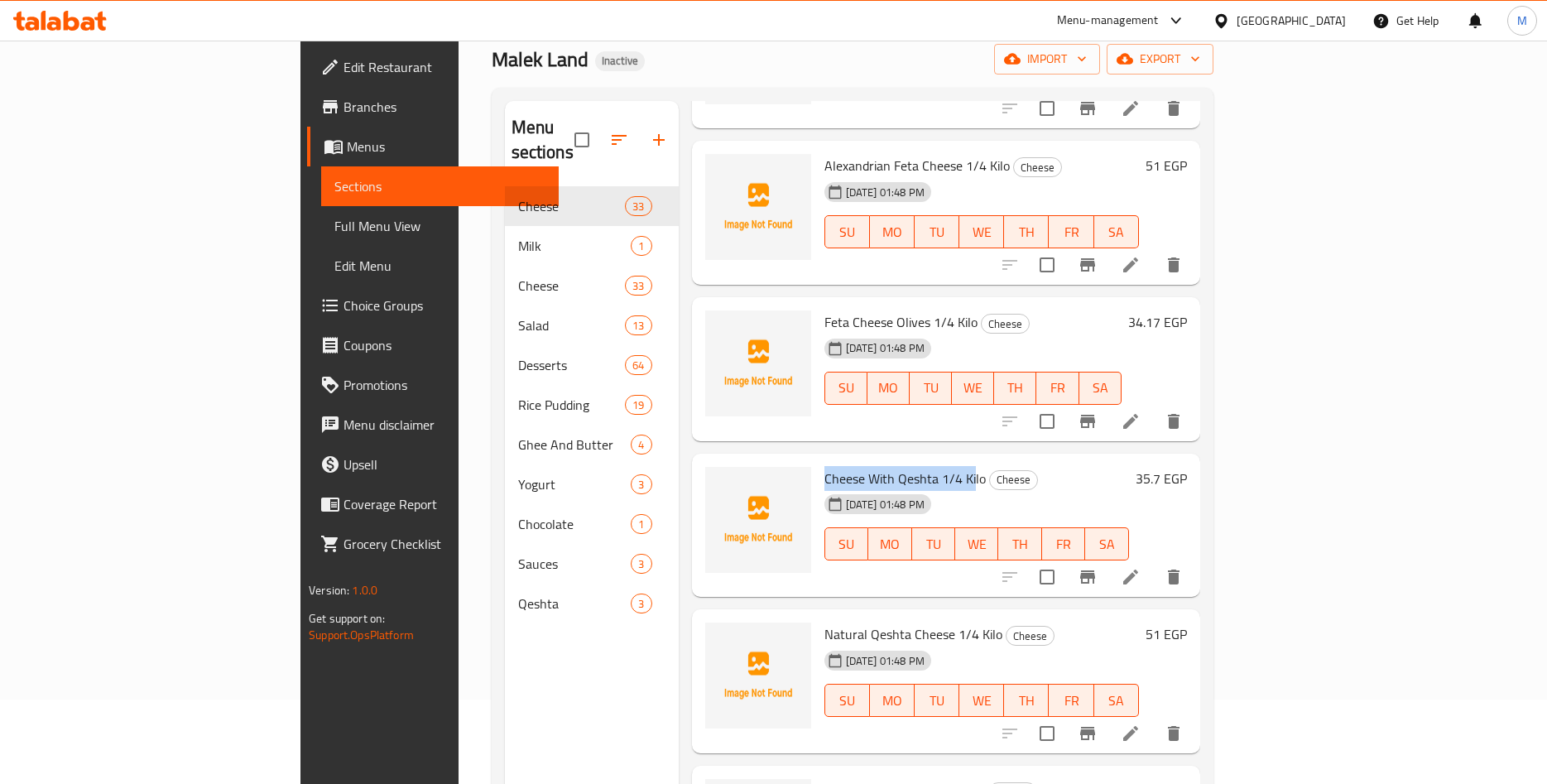
drag, startPoint x: 749, startPoint y: 456, endPoint x: 898, endPoint y: 452, distance: 149.1
click at [898, 466] on span "Cheese With Qeshta 1/4 Kilo" at bounding box center [904, 478] width 162 height 25
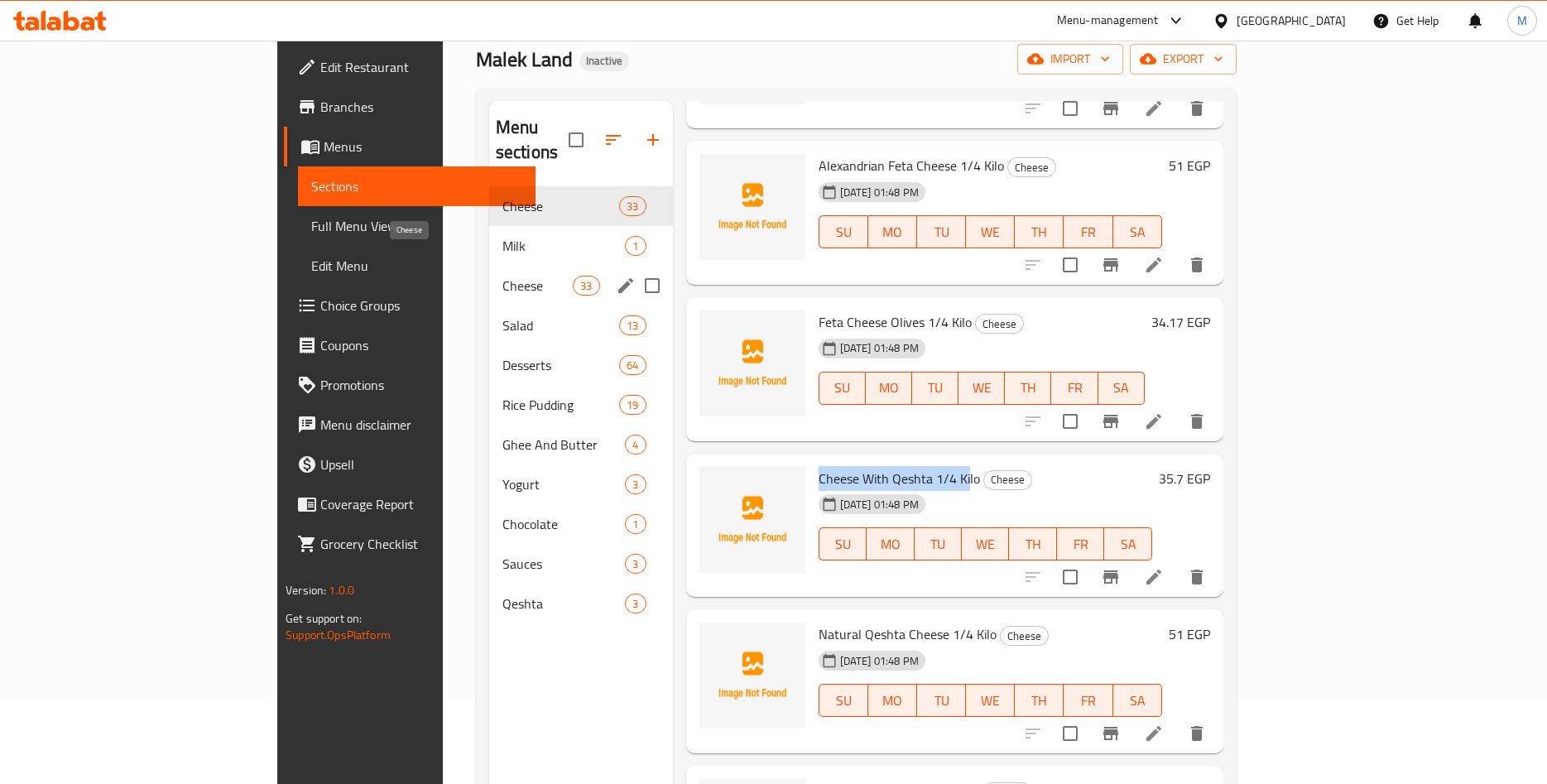
click at [503, 276] on span "Cheese" at bounding box center [538, 286] width 70 height 20
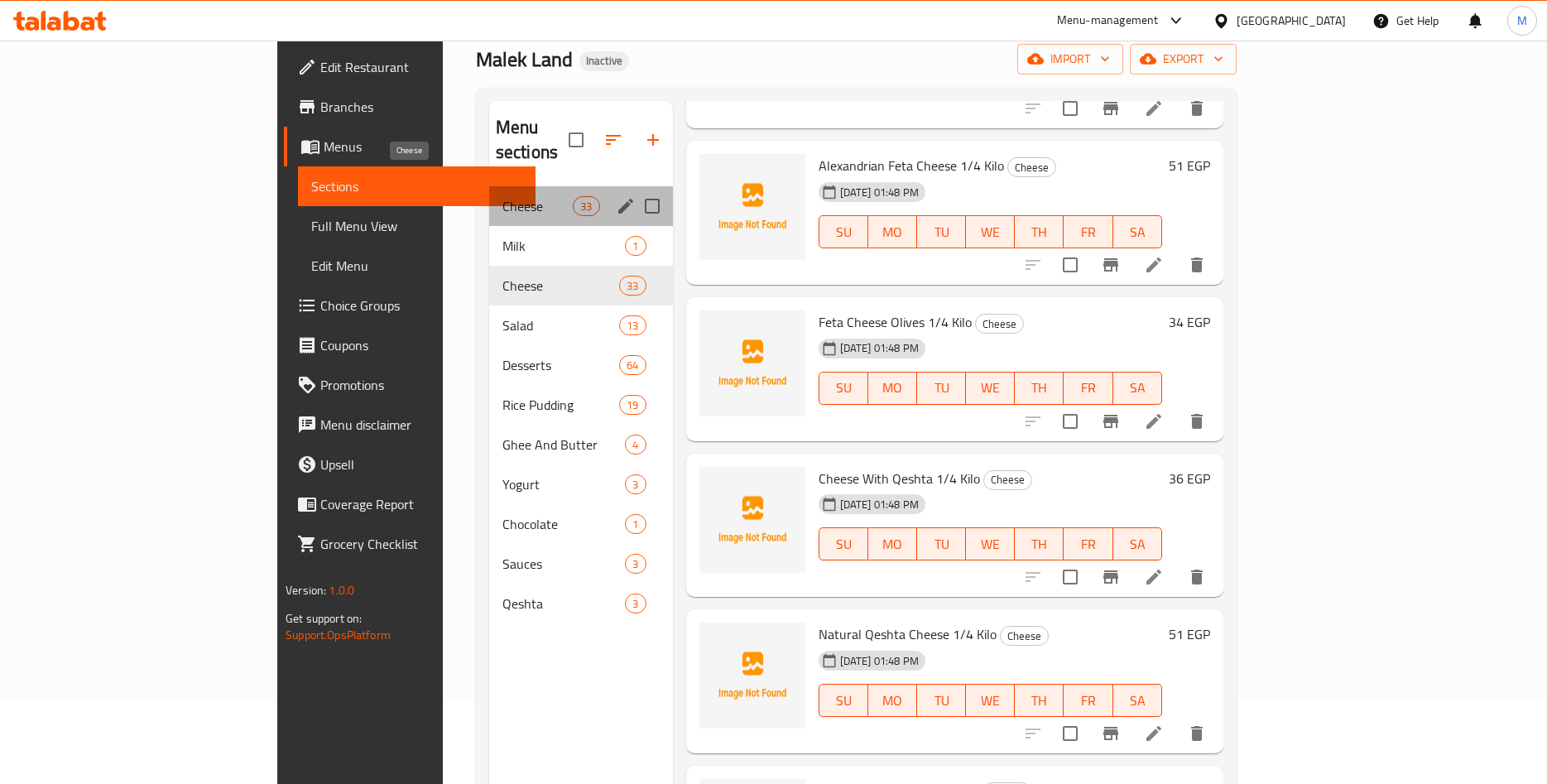
click at [503, 196] on span "Cheese" at bounding box center [538, 206] width 70 height 20
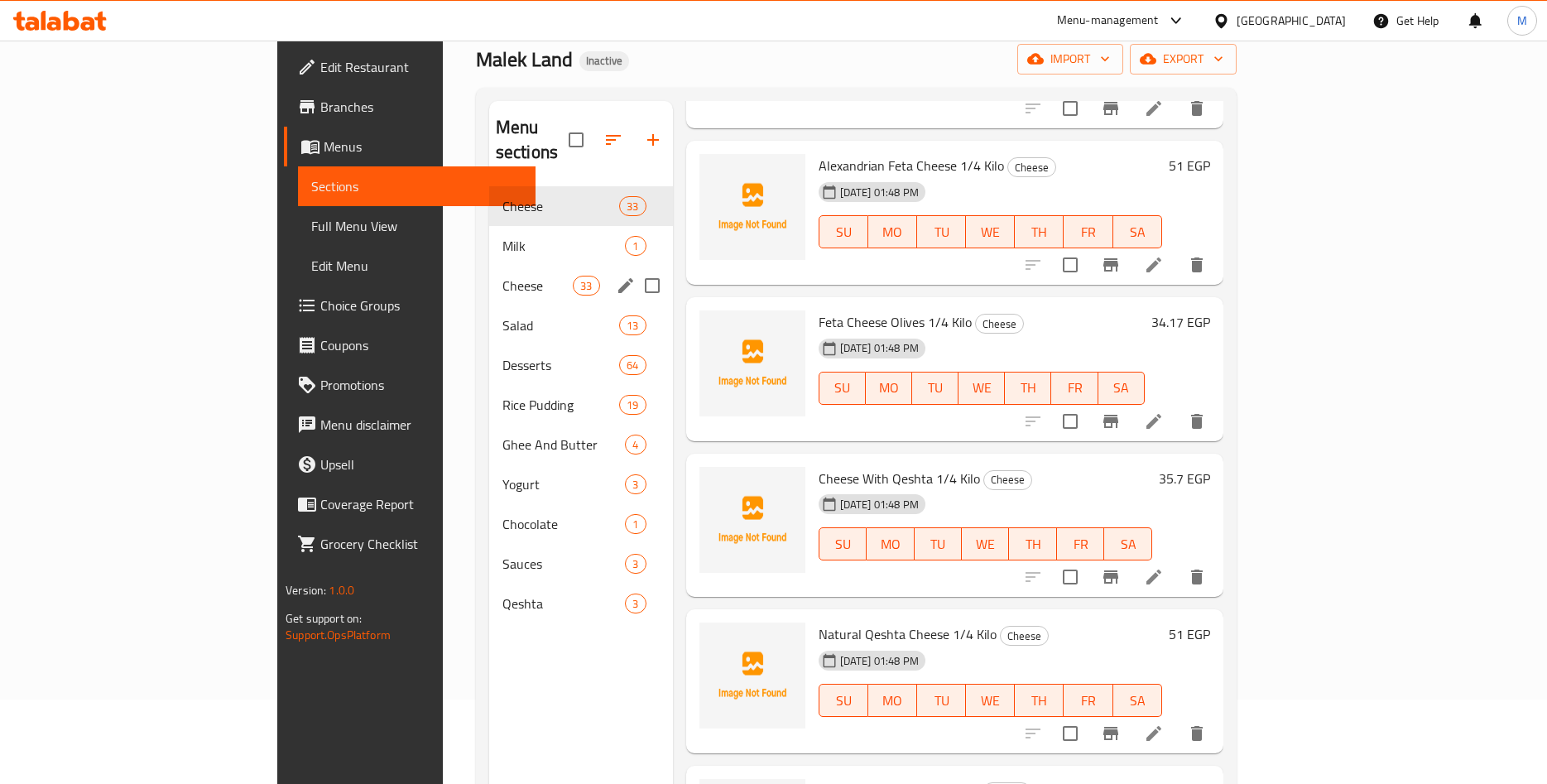
click at [503, 276] on span "Cheese" at bounding box center [538, 286] width 70 height 20
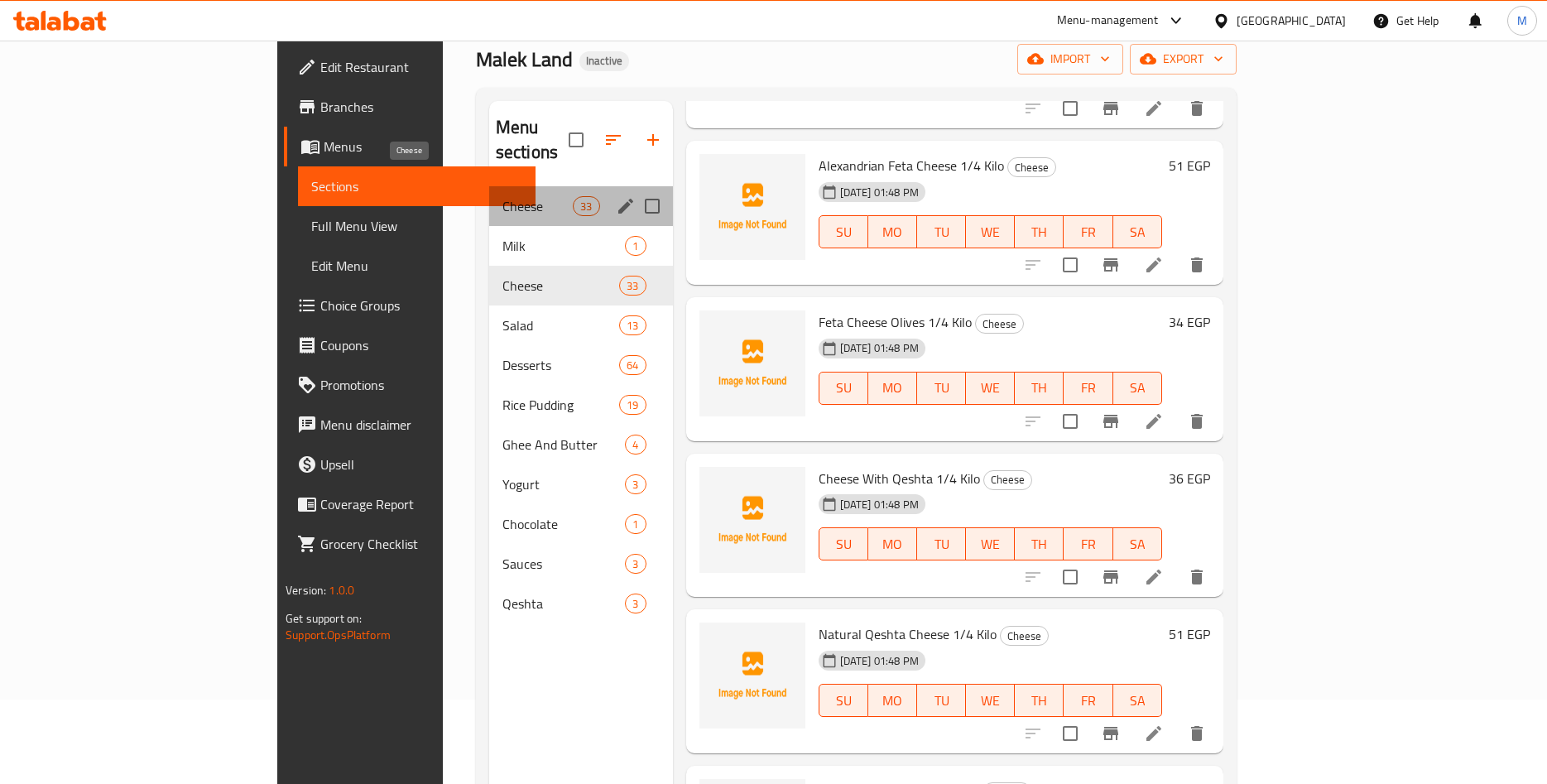
click at [503, 196] on span "Cheese" at bounding box center [538, 206] width 70 height 20
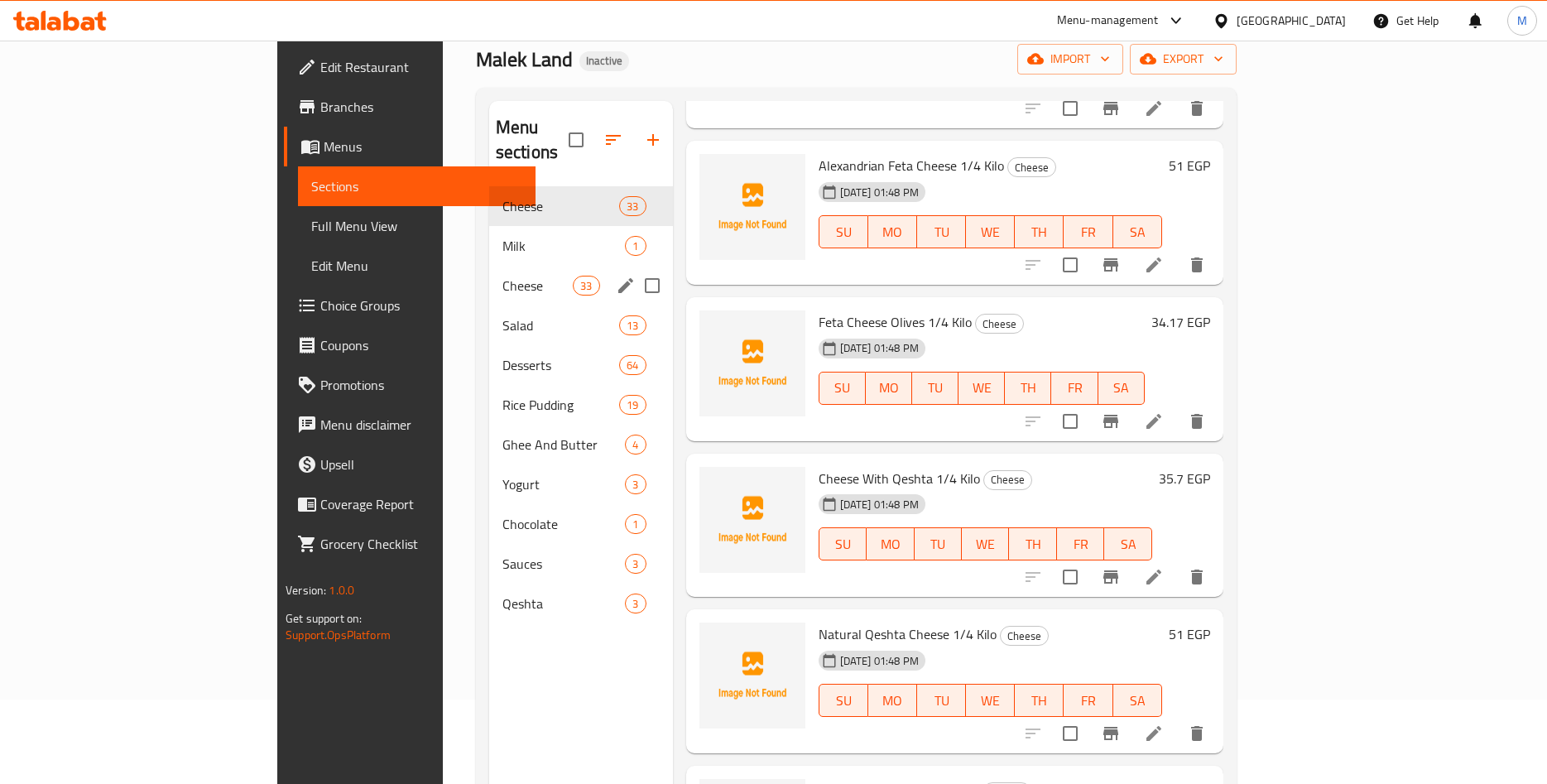
click at [635, 268] on input "Menu sections" at bounding box center [653, 286] width 35 height 35
checkbox input "true"
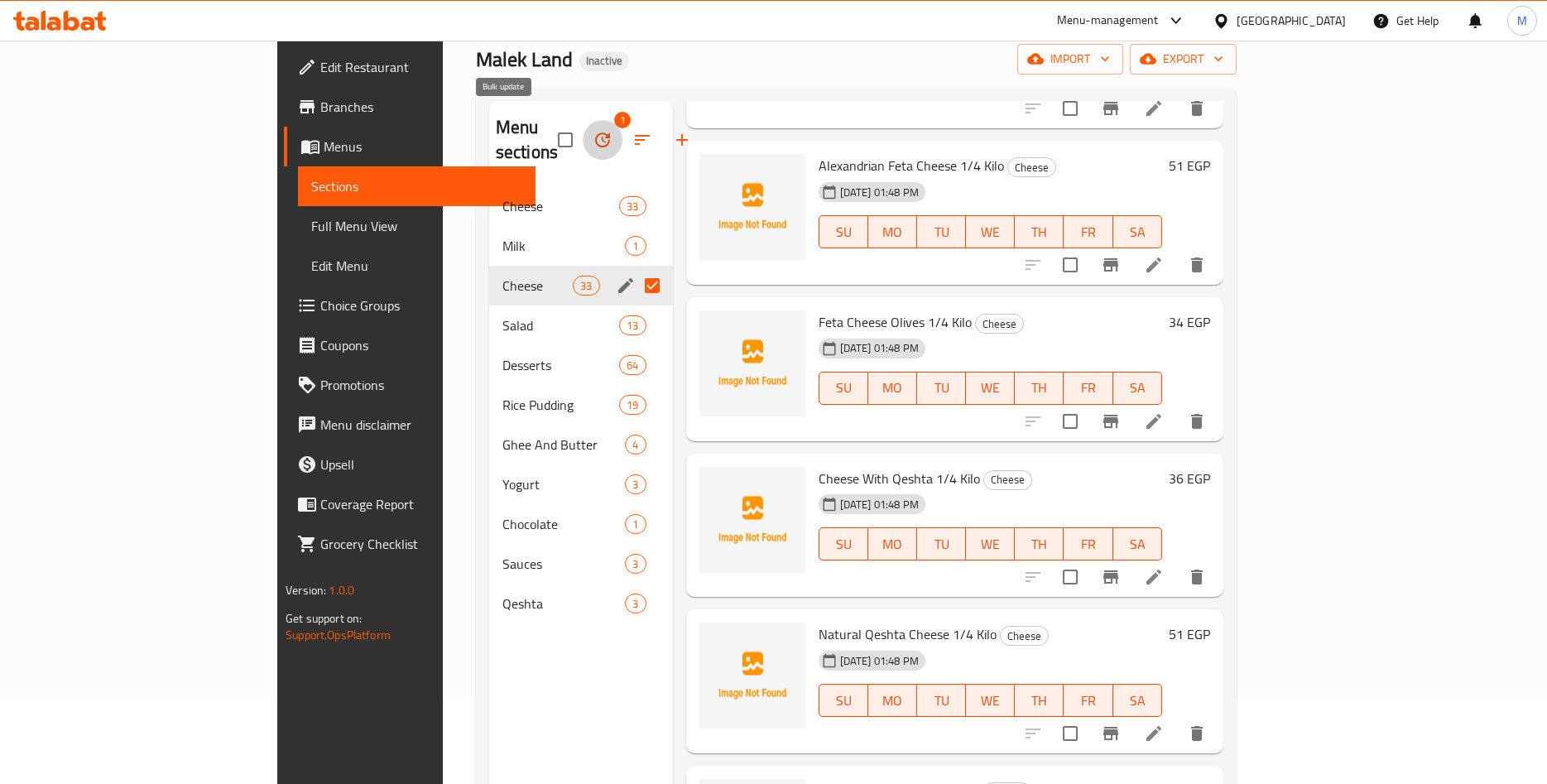
click at [595, 132] on icon "button" at bounding box center [602, 140] width 15 height 15
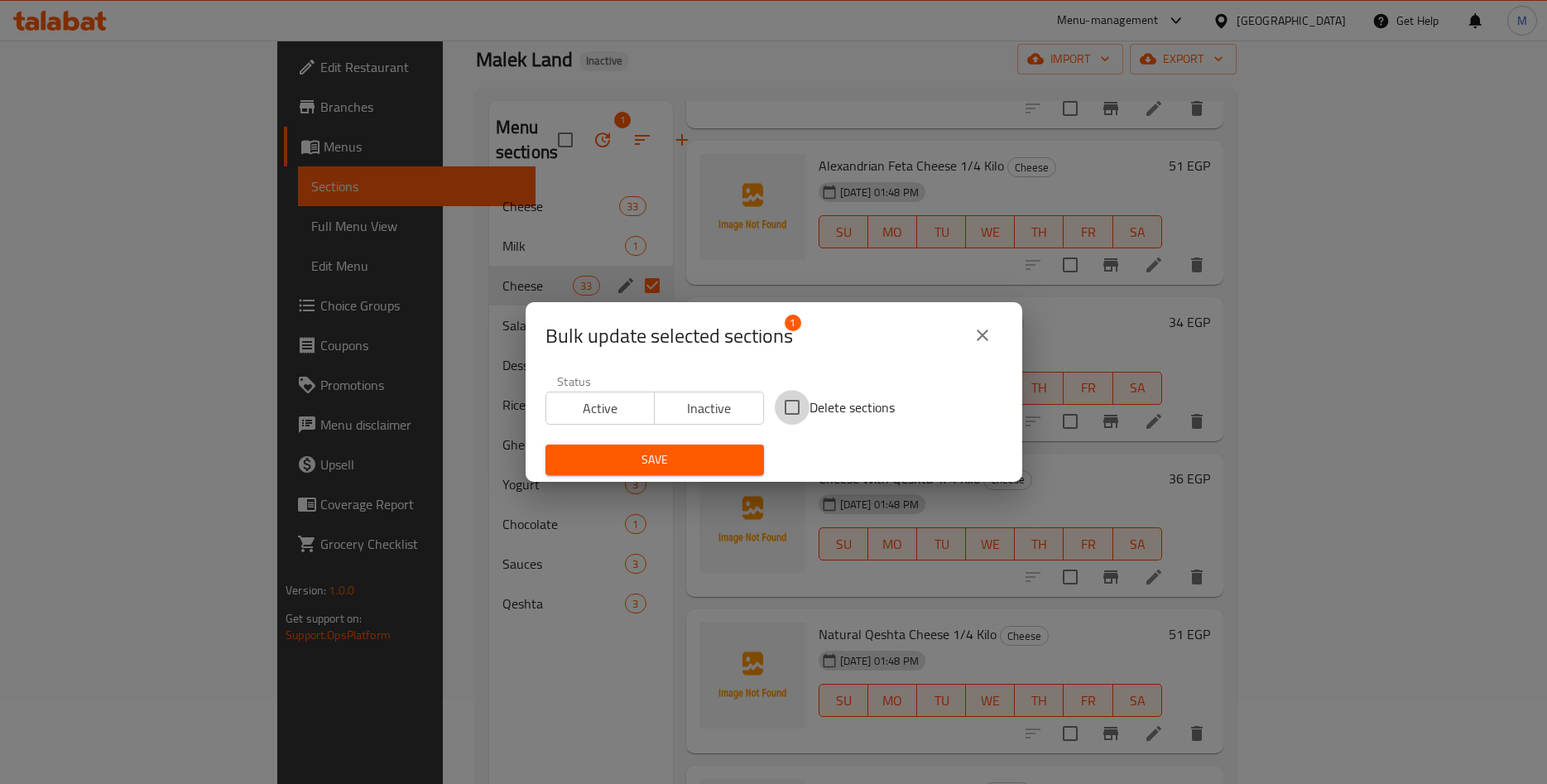
click at [798, 404] on input "Delete sections" at bounding box center [792, 407] width 35 height 35
checkbox input "true"
click at [695, 463] on span "Save" at bounding box center [654, 460] width 192 height 21
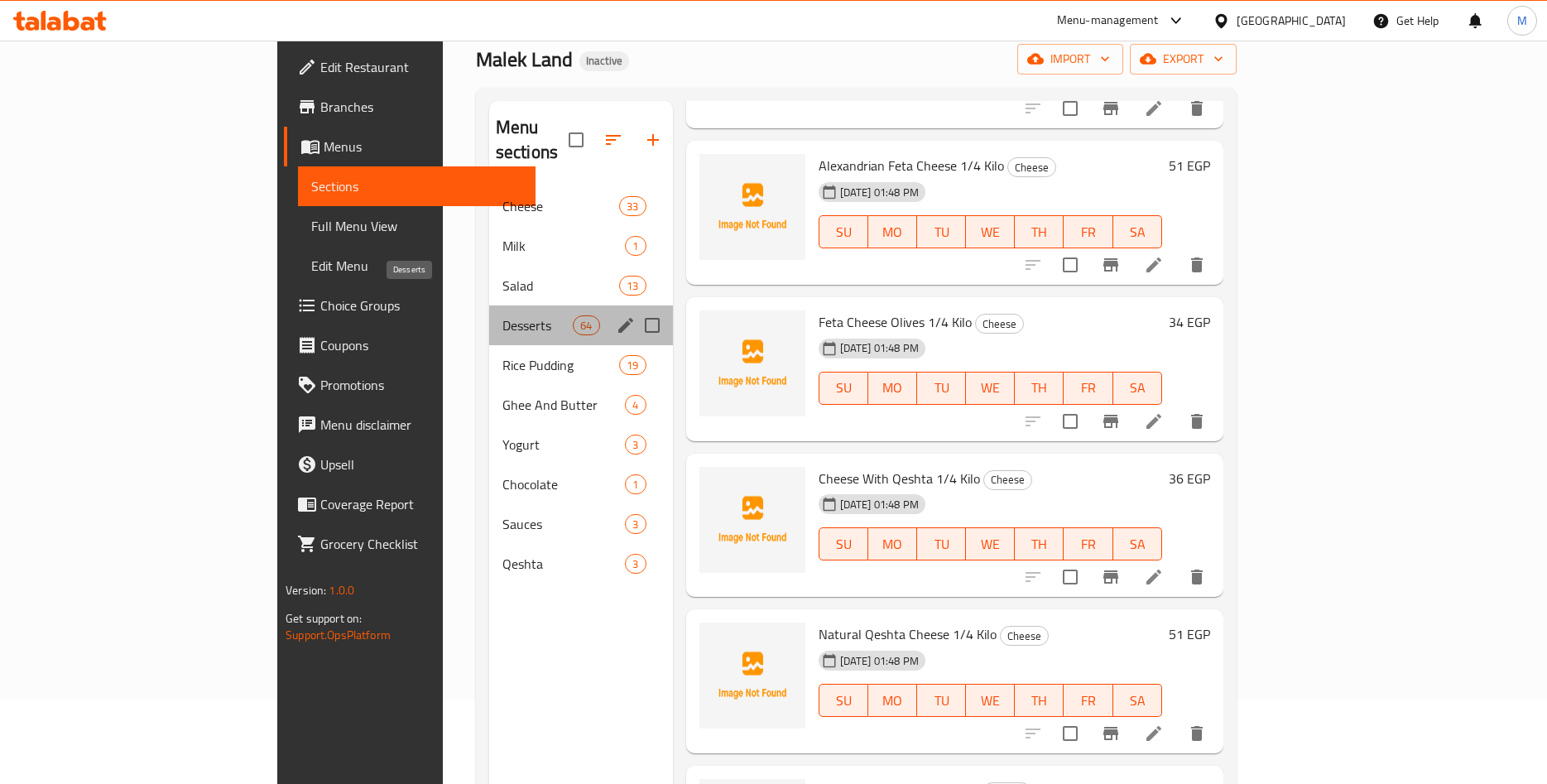
click at [503, 316] on span "Desserts" at bounding box center [538, 326] width 70 height 20
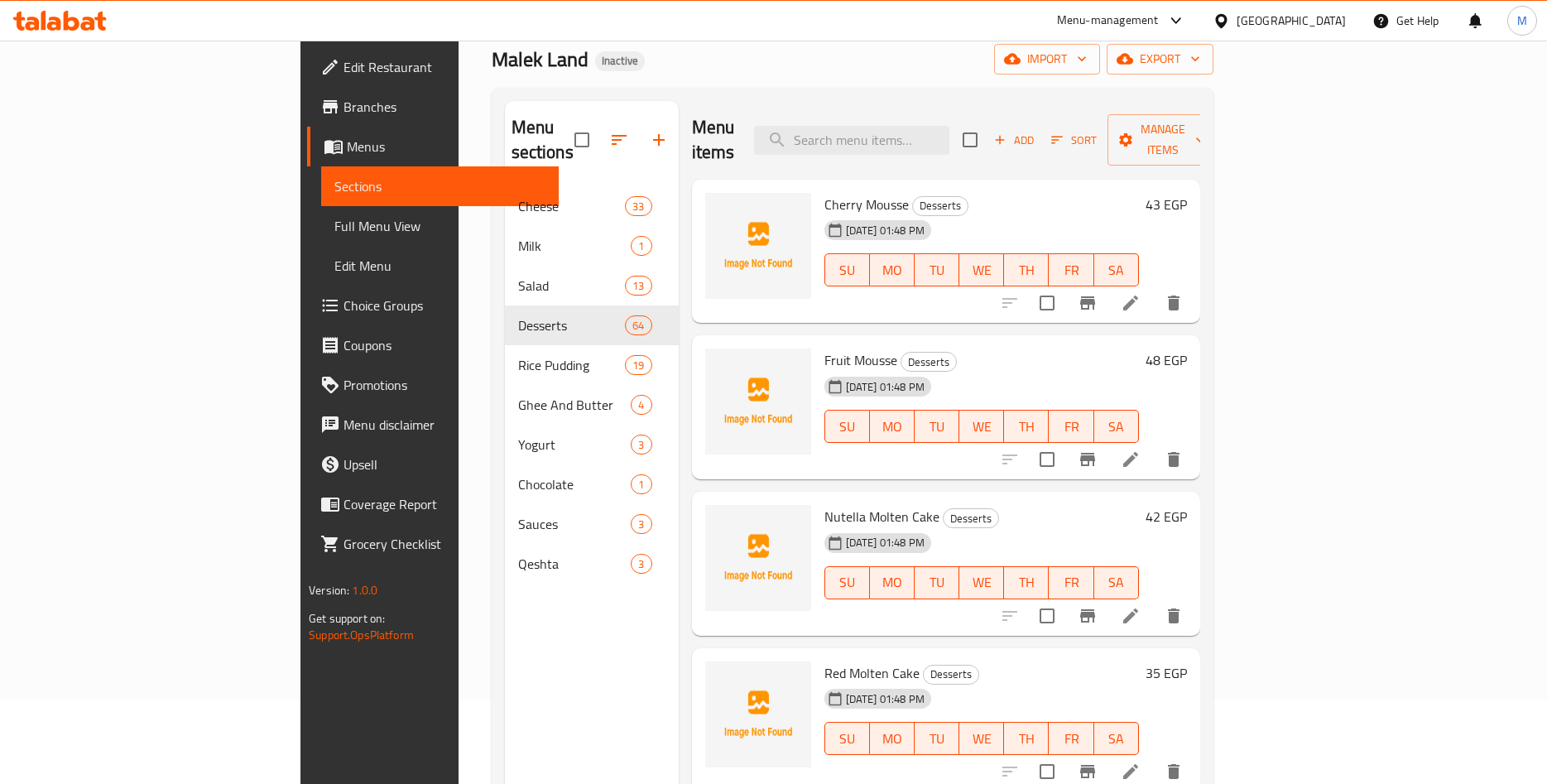
click at [1154, 288] on li at bounding box center [1131, 303] width 47 height 30
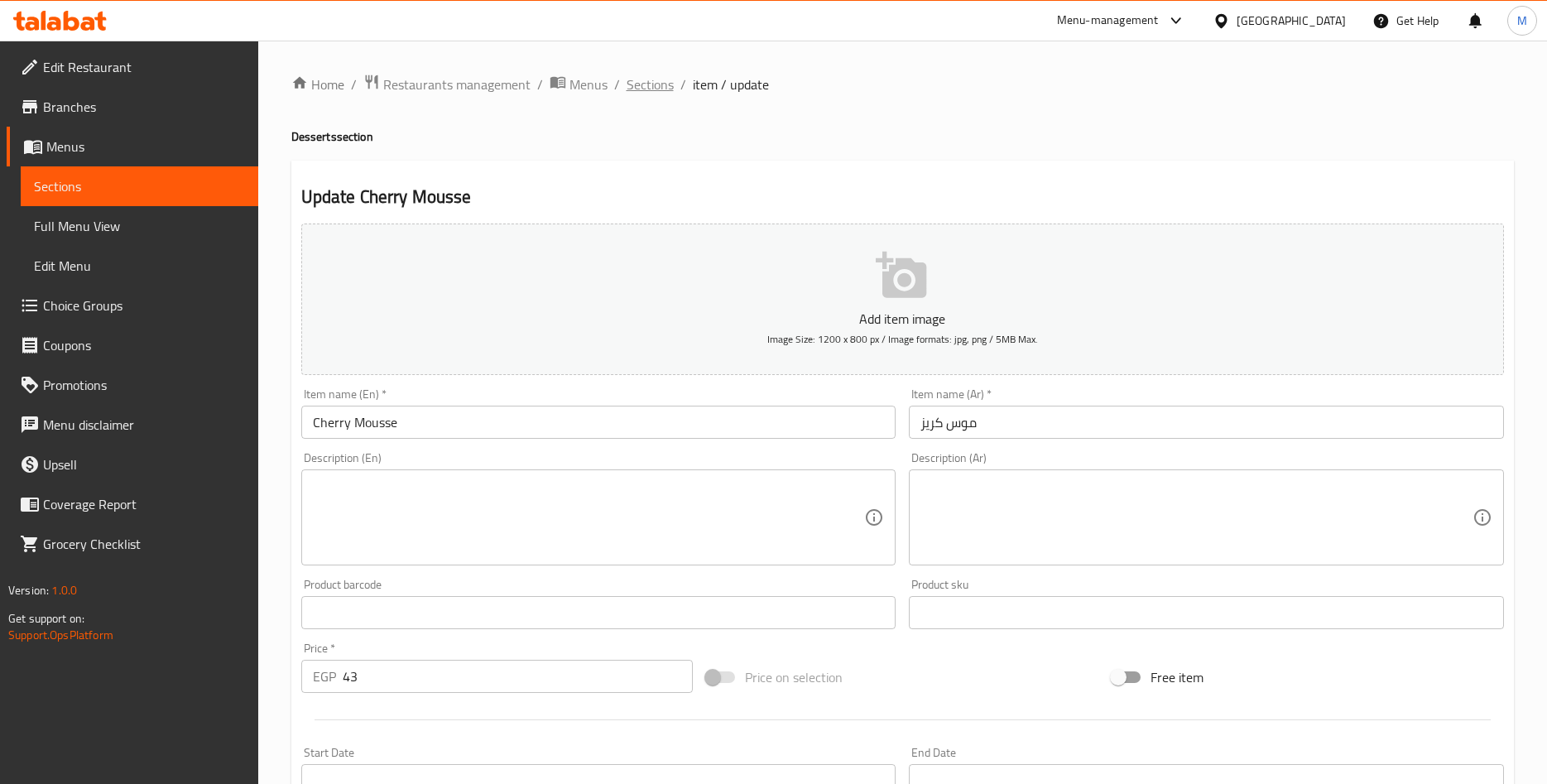
click at [648, 89] on span "Sections" at bounding box center [651, 85] width 47 height 20
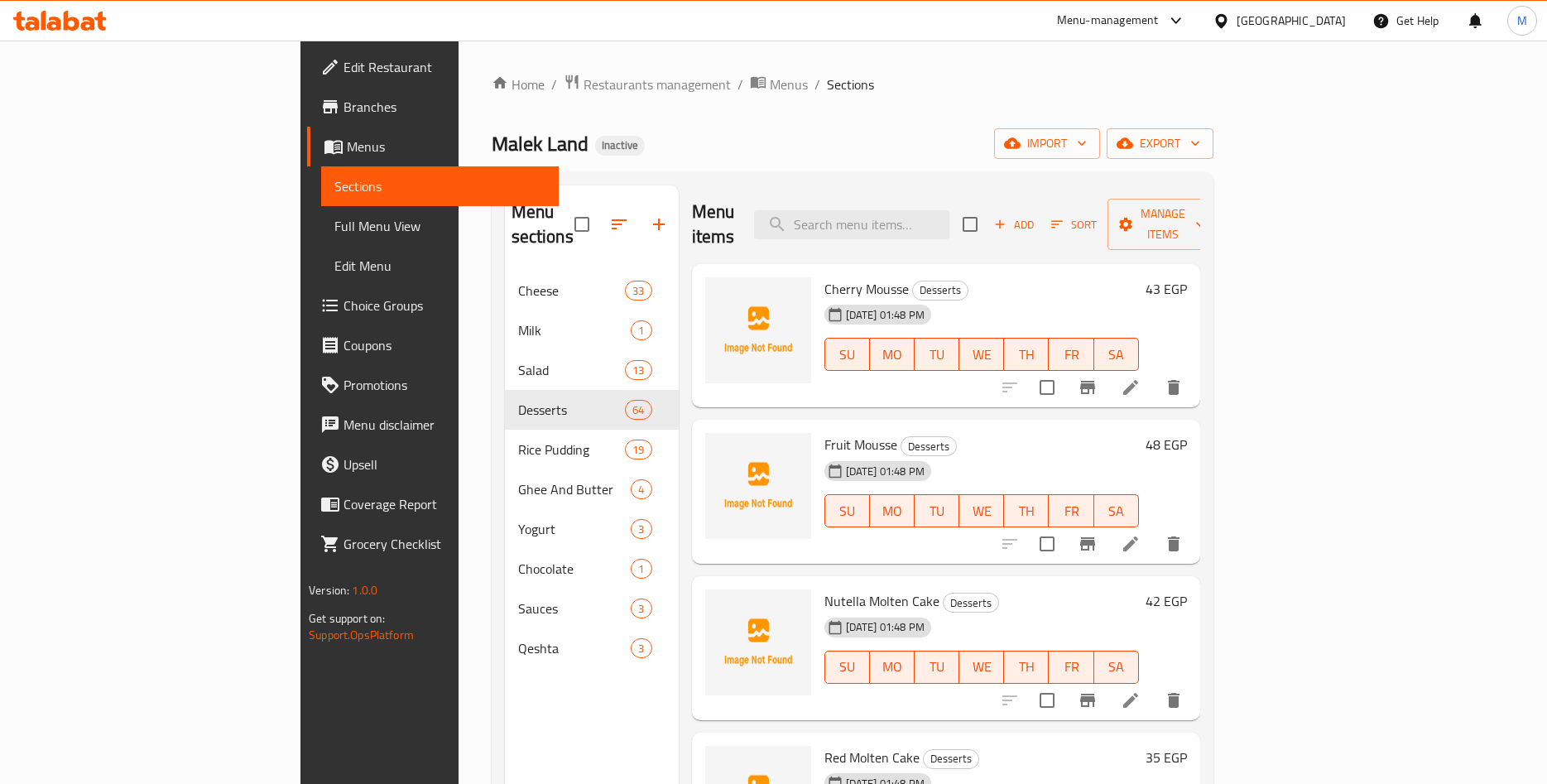
click at [1187, 277] on h6 "43 EGP" at bounding box center [1165, 288] width 41 height 23
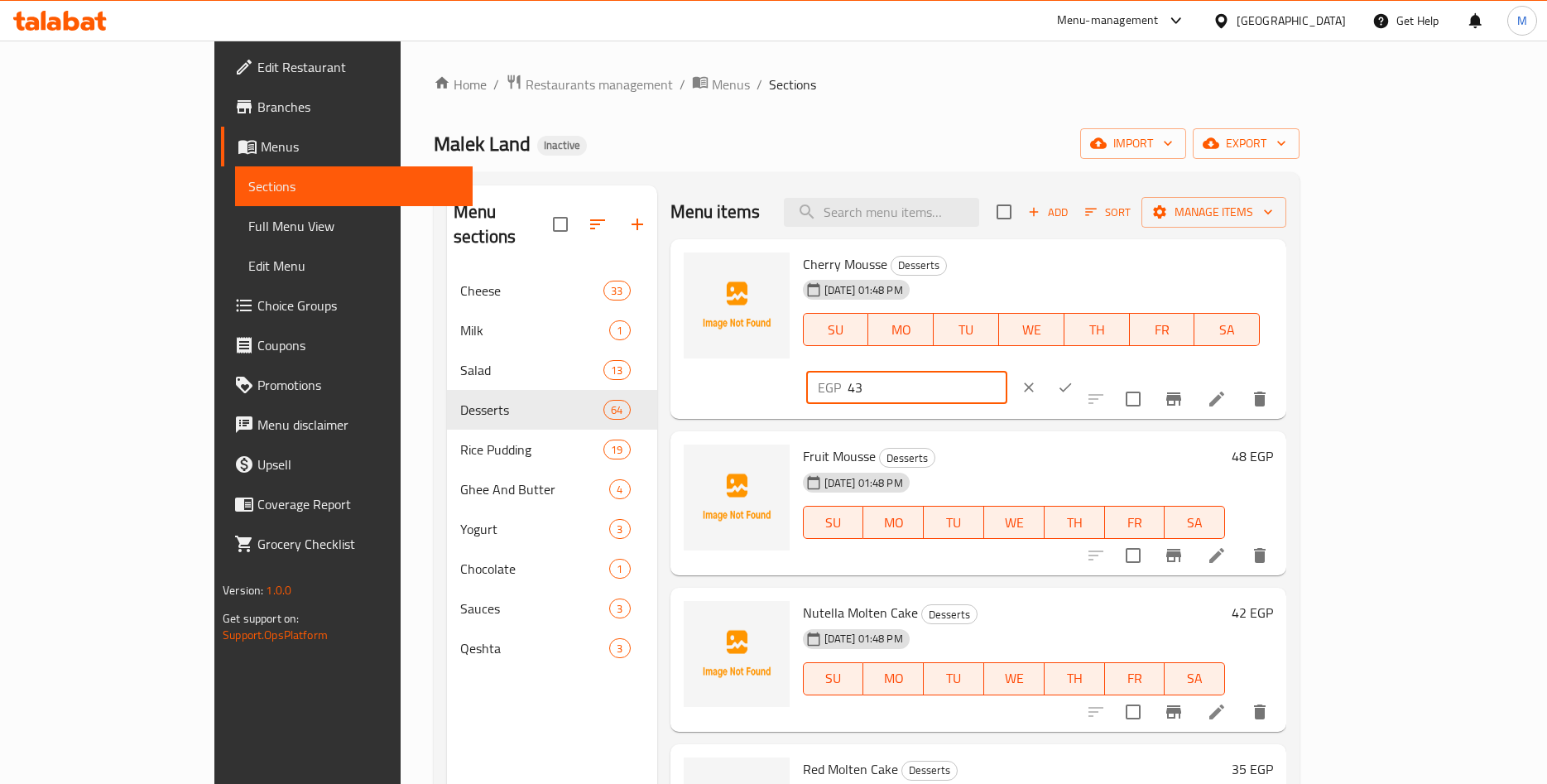
drag, startPoint x: 1297, startPoint y: 269, endPoint x: 1155, endPoint y: 277, distance: 142.2
click at [1008, 371] on input "43" at bounding box center [927, 387] width 160 height 33
paste input ".43"
type input "43.43"
click at [1073, 379] on icon "ok" at bounding box center [1065, 387] width 16 height 16
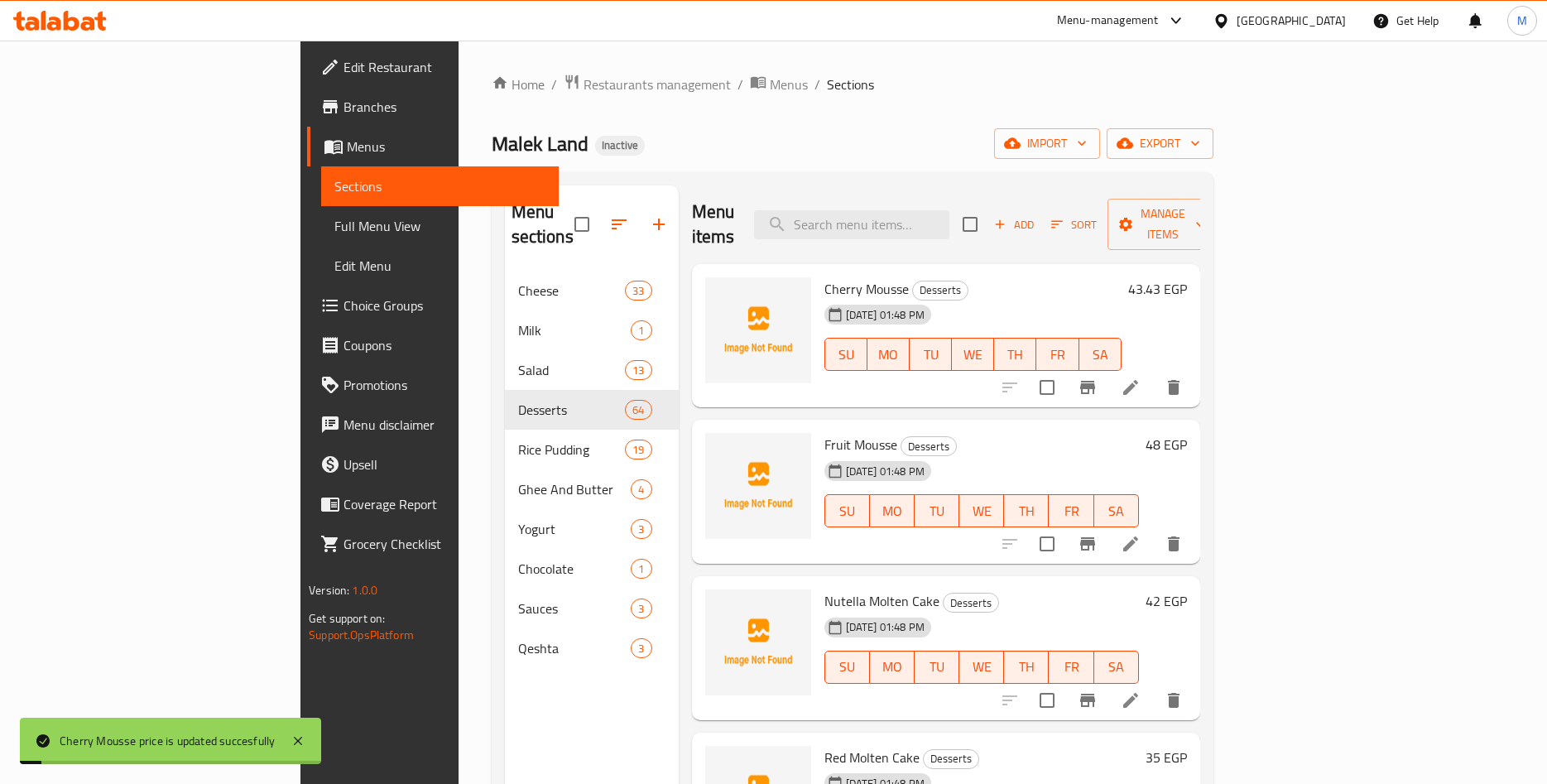
click at [1128, 298] on div "[DATE] 01:48 PM SU MO TU WE TH FR SA" at bounding box center [973, 343] width 310 height 89
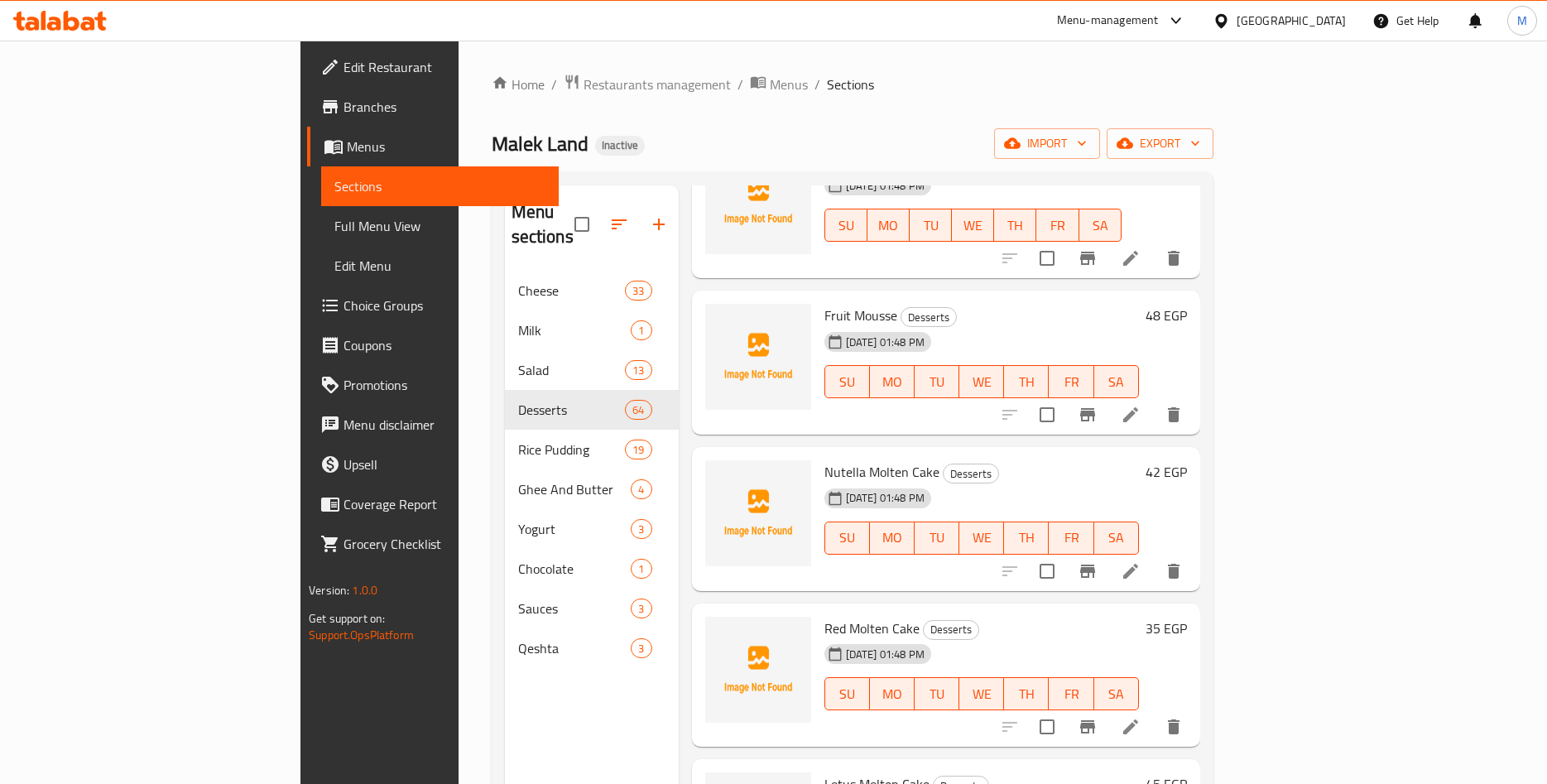
click at [1187, 304] on h6 "48 EGP" at bounding box center [1165, 315] width 41 height 23
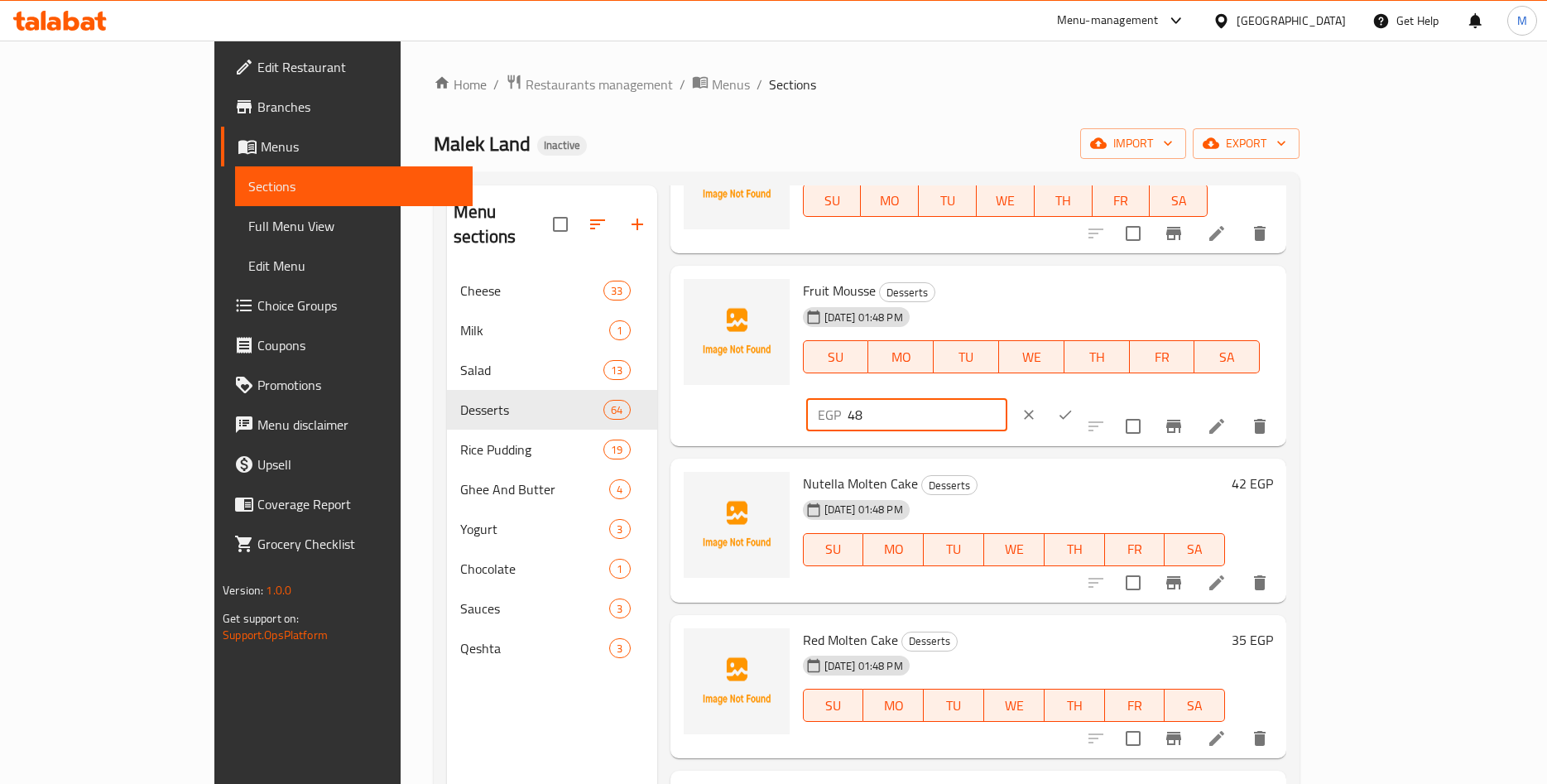
drag, startPoint x: 1309, startPoint y: 299, endPoint x: 1159, endPoint y: 311, distance: 150.5
click at [1008, 398] on input "48" at bounding box center [927, 414] width 160 height 33
paste input ".48"
type input "48.48"
click at [1073, 406] on icon "ok" at bounding box center [1065, 414] width 16 height 16
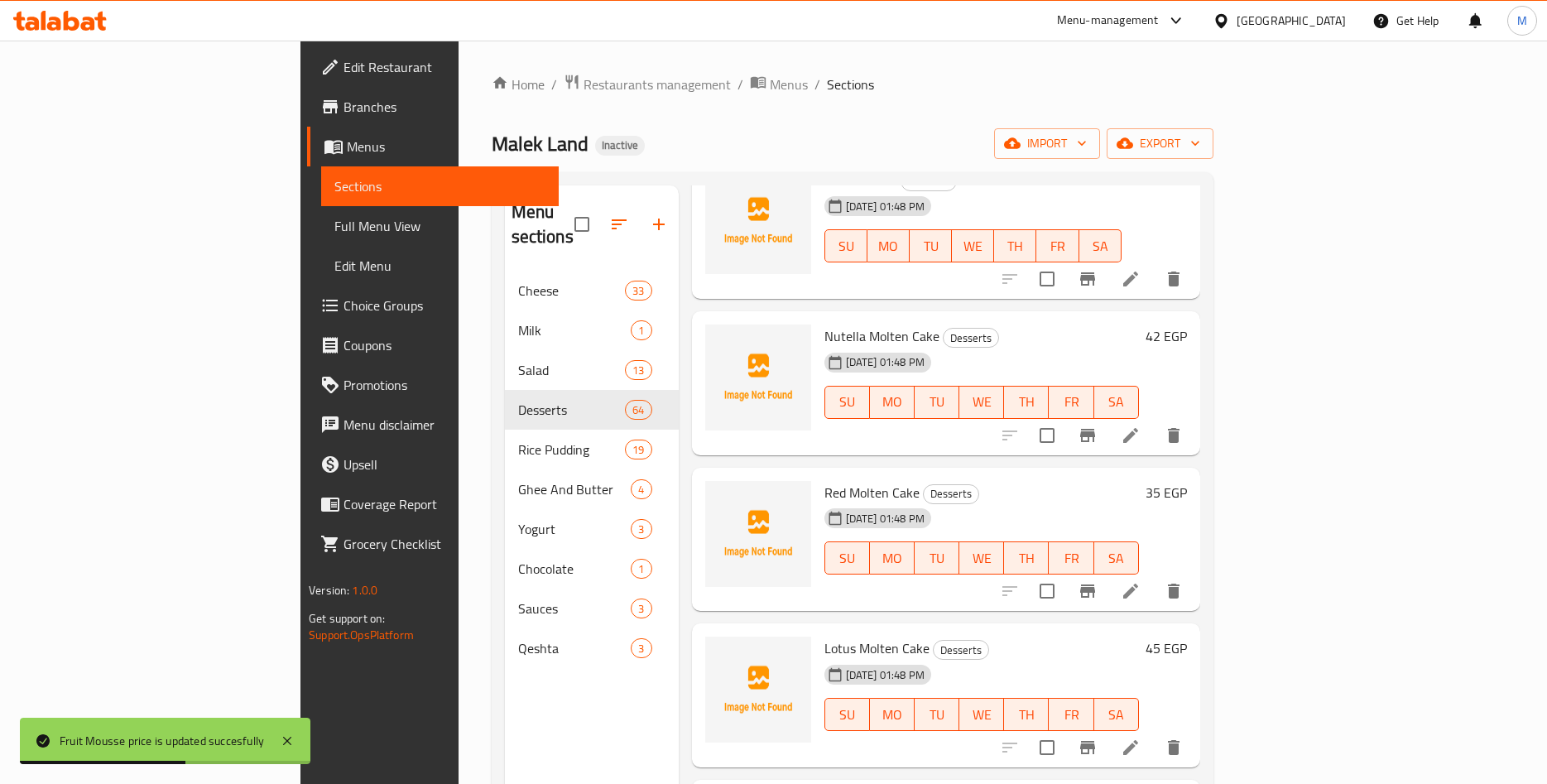
scroll to position [258, 0]
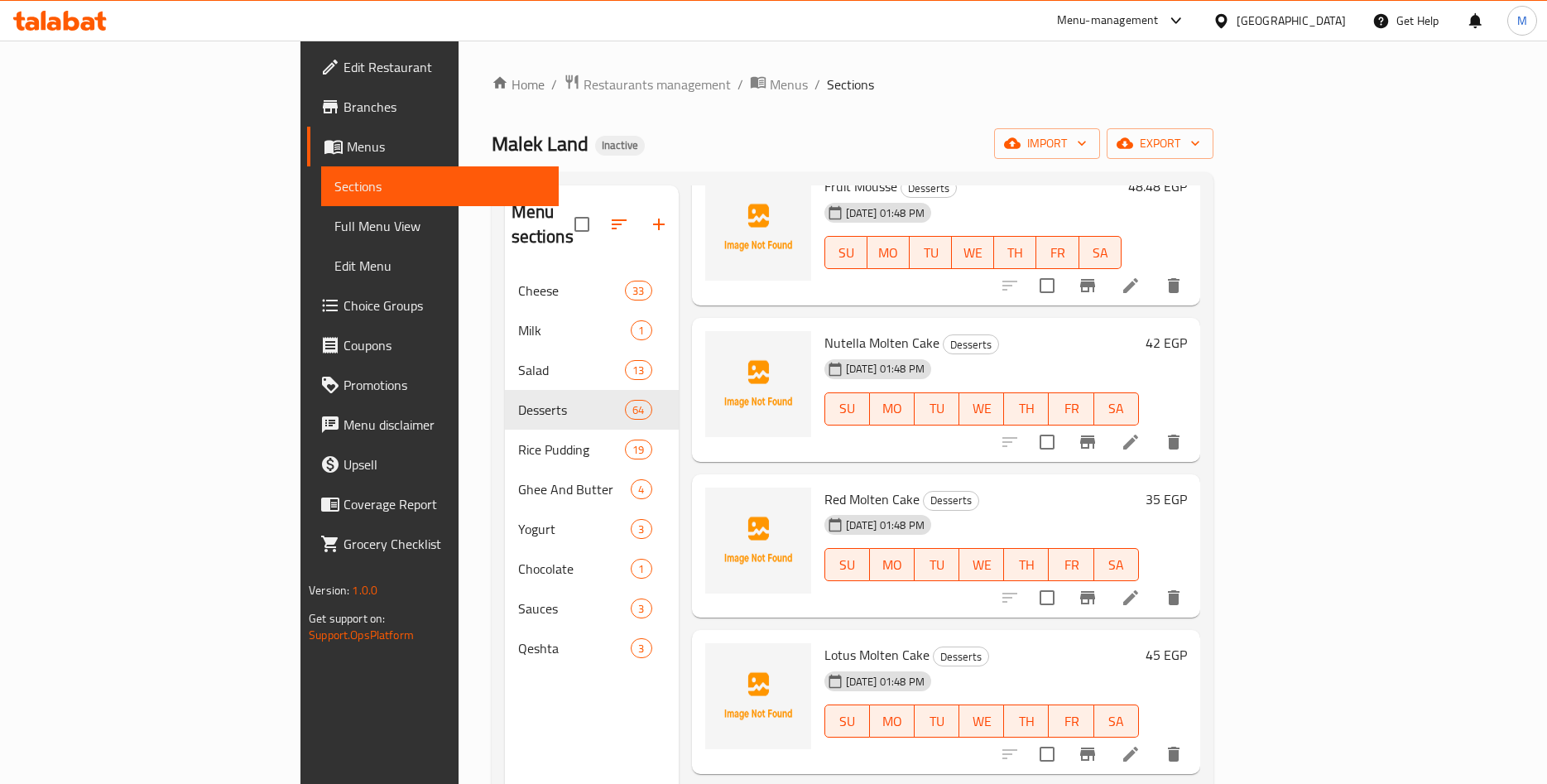
click at [824, 330] on span "Nutella Molten Cake" at bounding box center [882, 342] width 115 height 25
click at [1187, 331] on h6 "42 EGP" at bounding box center [1165, 342] width 41 height 23
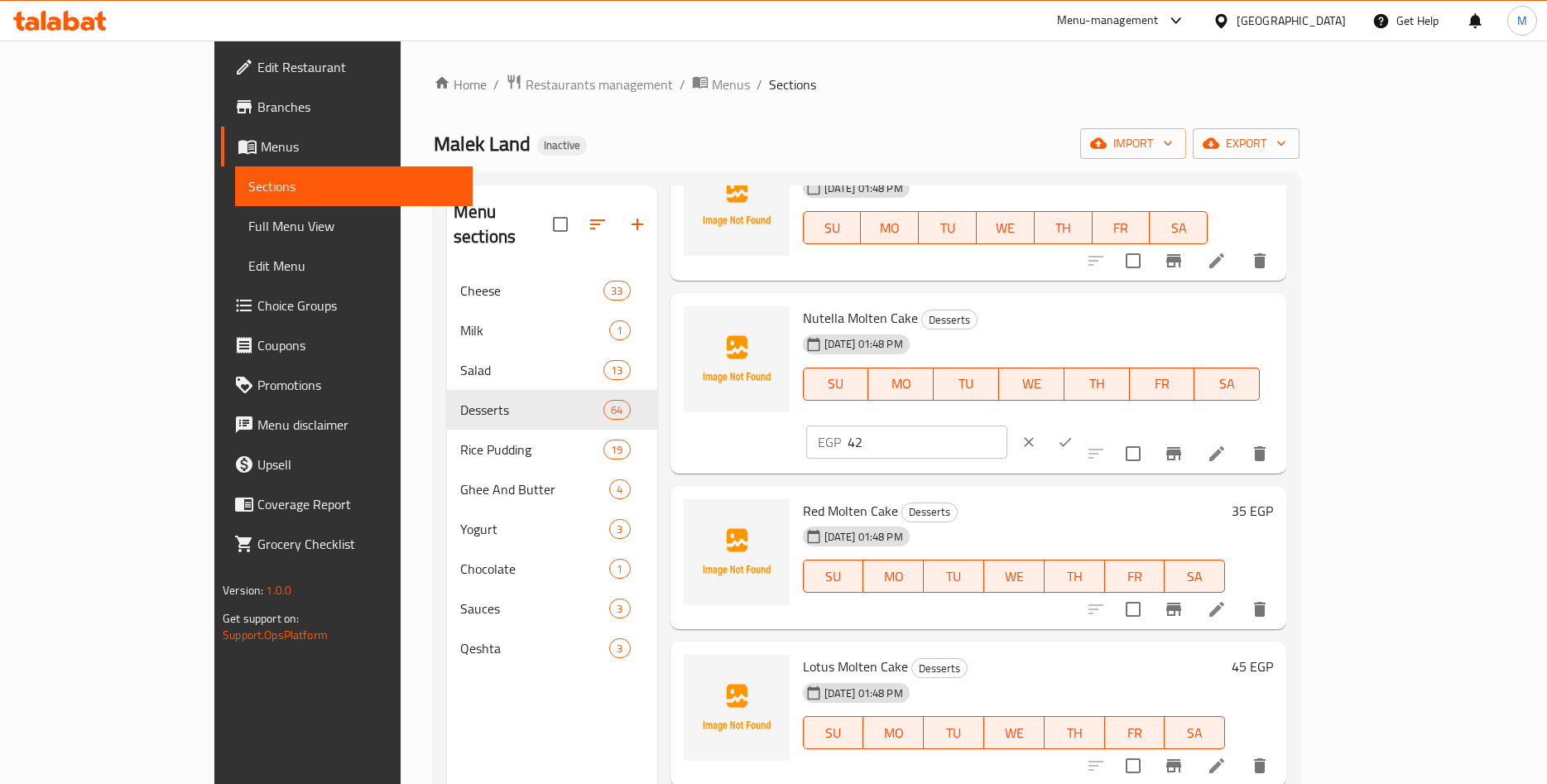
drag, startPoint x: 1318, startPoint y: 320, endPoint x: 1154, endPoint y: 327, distance: 164.1
click at [1008, 425] on input "42" at bounding box center [927, 442] width 160 height 33
paste input ".42"
type input "42.42"
click at [1073, 434] on icon "ok" at bounding box center [1065, 442] width 16 height 16
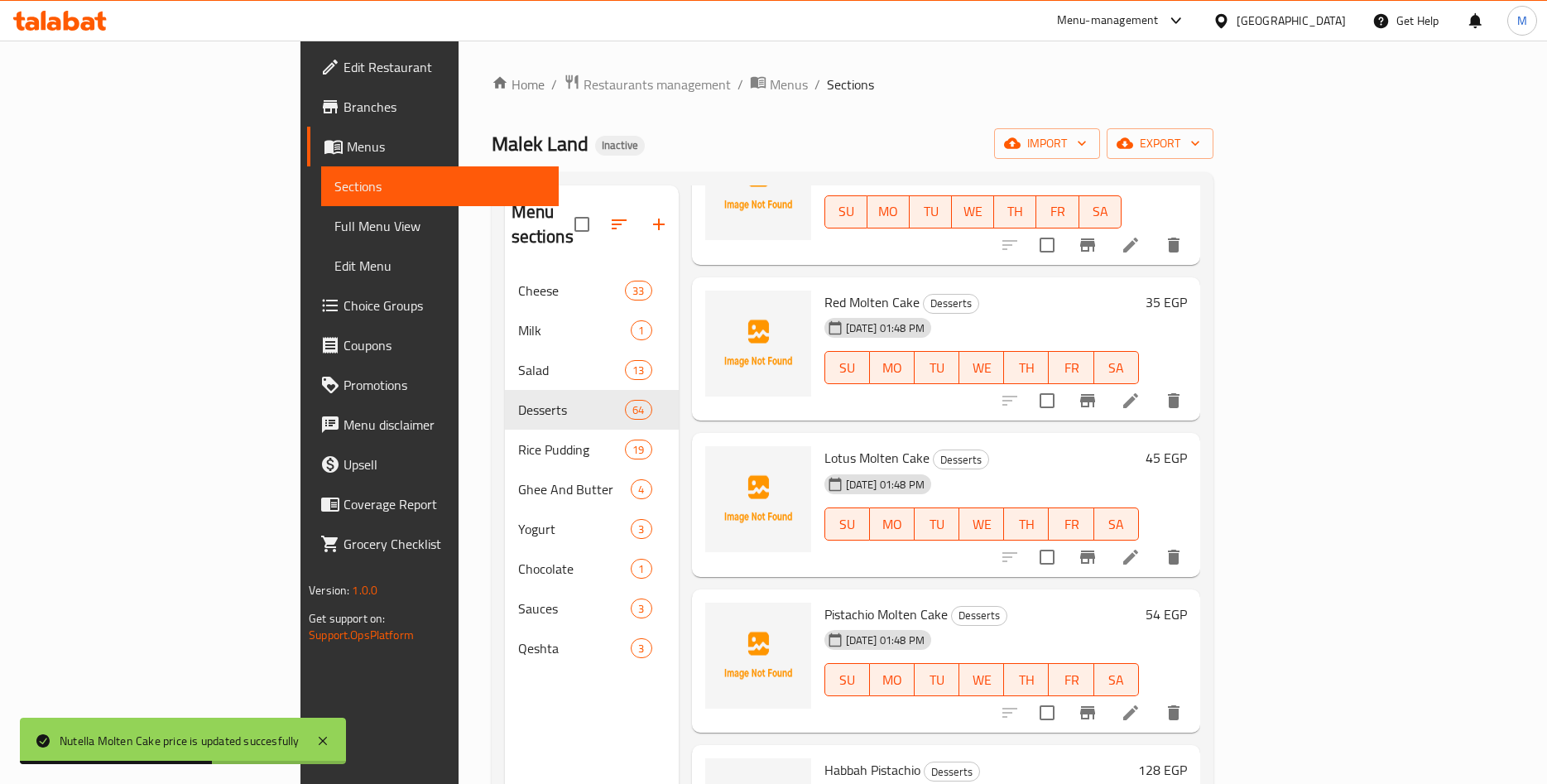
scroll to position [517, 0]
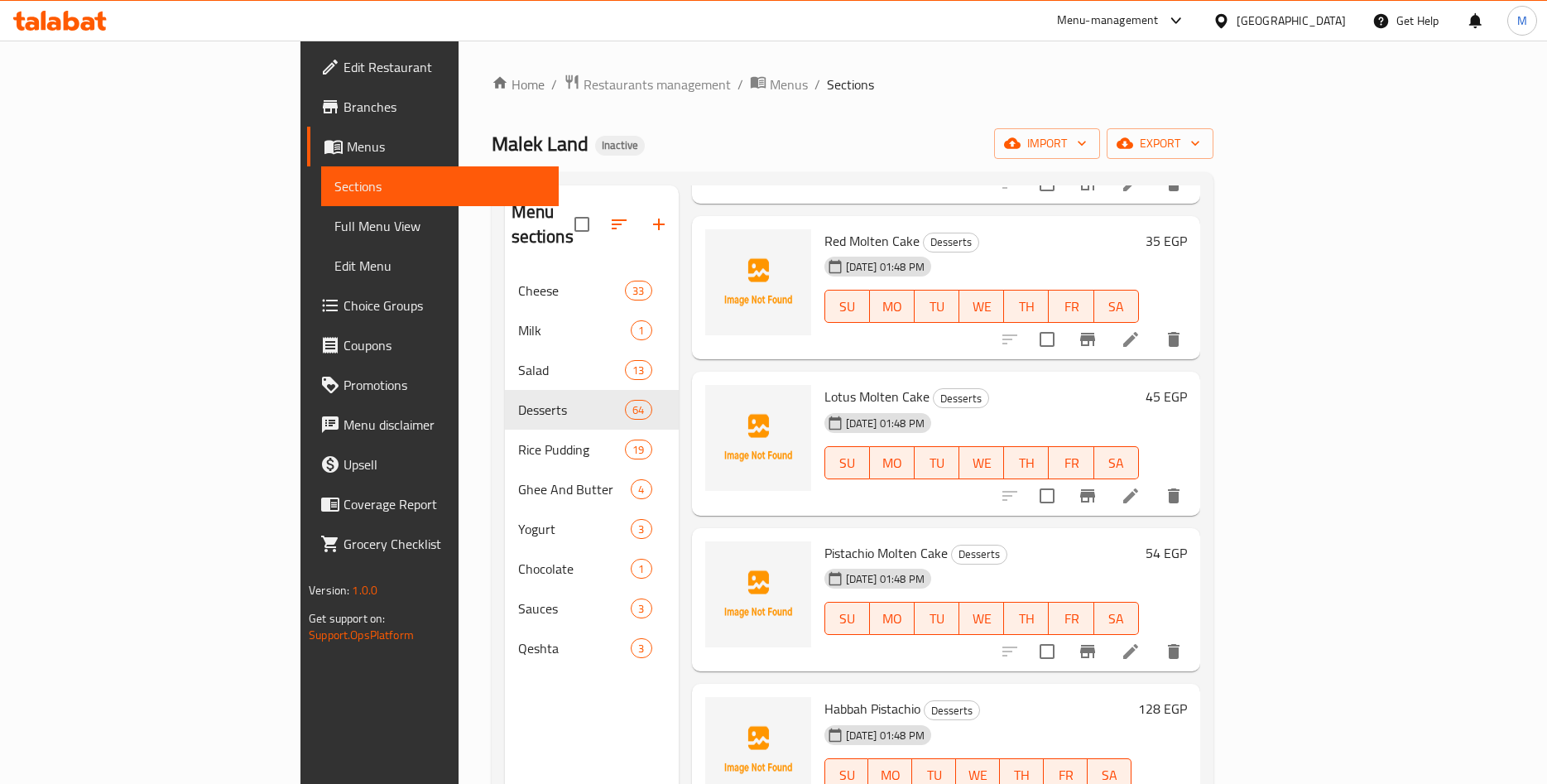
click at [1187, 229] on h6 "35 EGP" at bounding box center [1165, 240] width 41 height 23
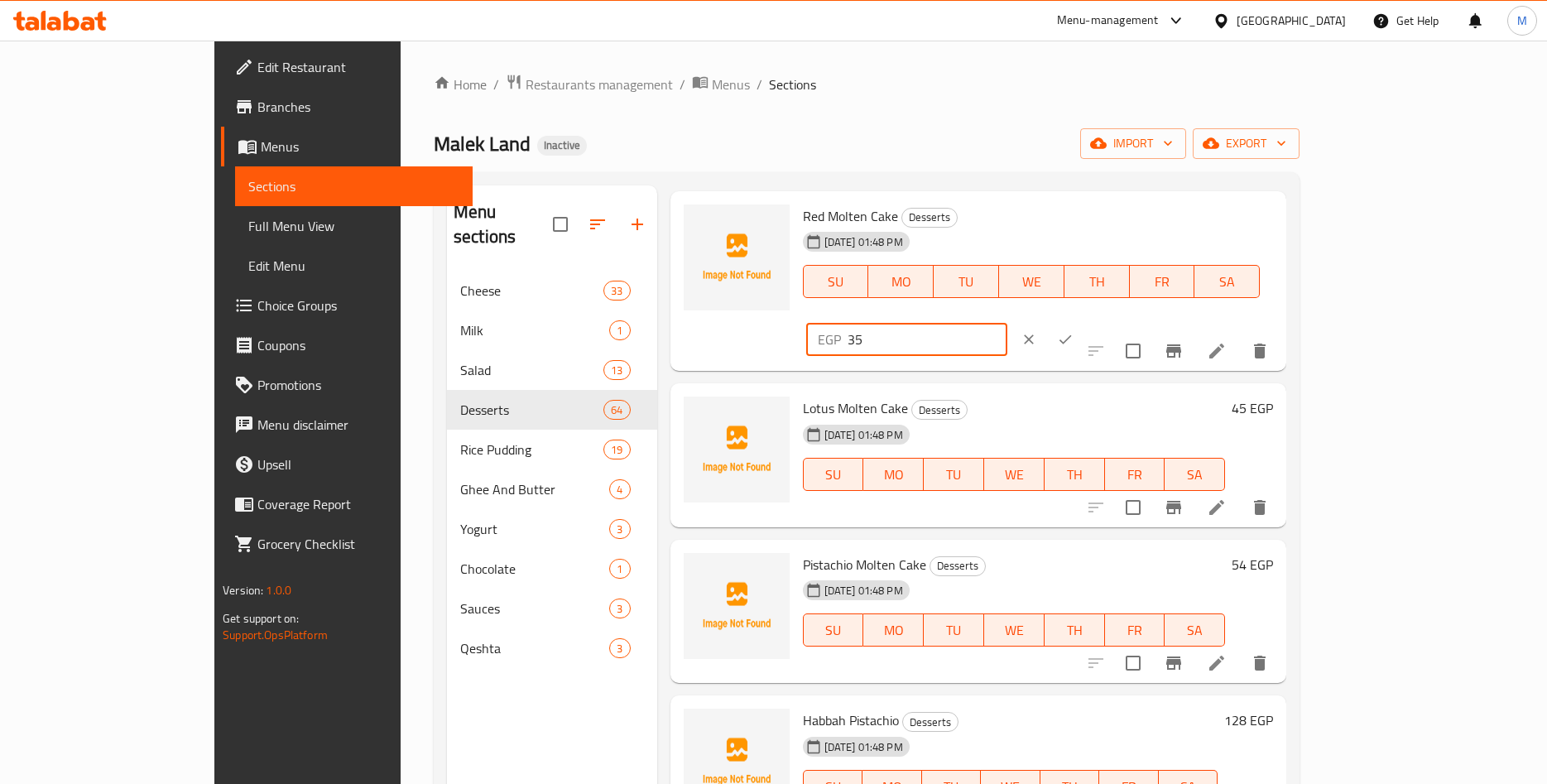
drag, startPoint x: 1322, startPoint y: 225, endPoint x: 1145, endPoint y: 235, distance: 177.3
click at [1008, 323] on input "35" at bounding box center [927, 340] width 160 height 33
paste input ".35"
type input "35.35"
click at [1083, 321] on button "ok" at bounding box center [1065, 340] width 37 height 37
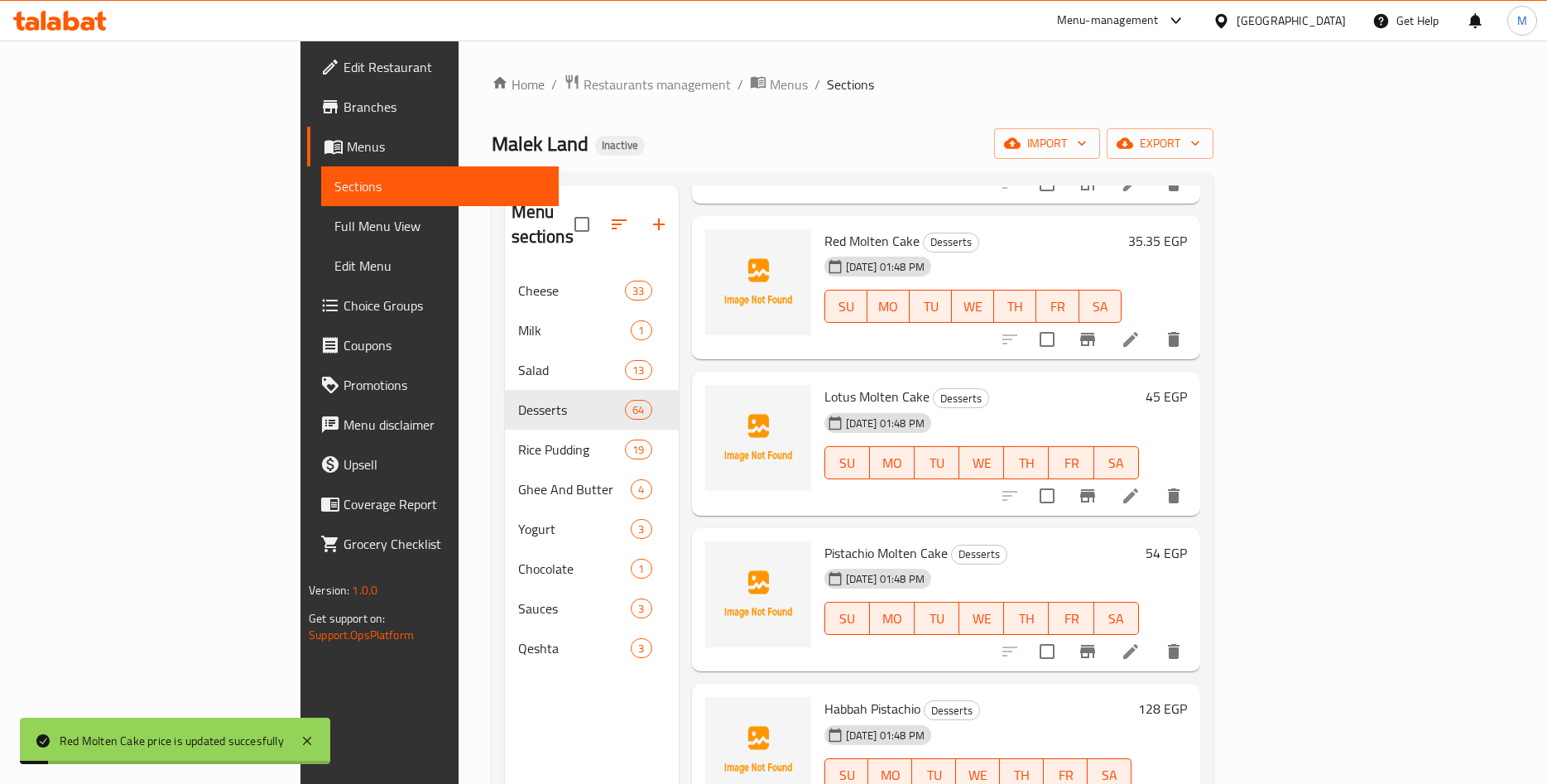
scroll to position [646, 0]
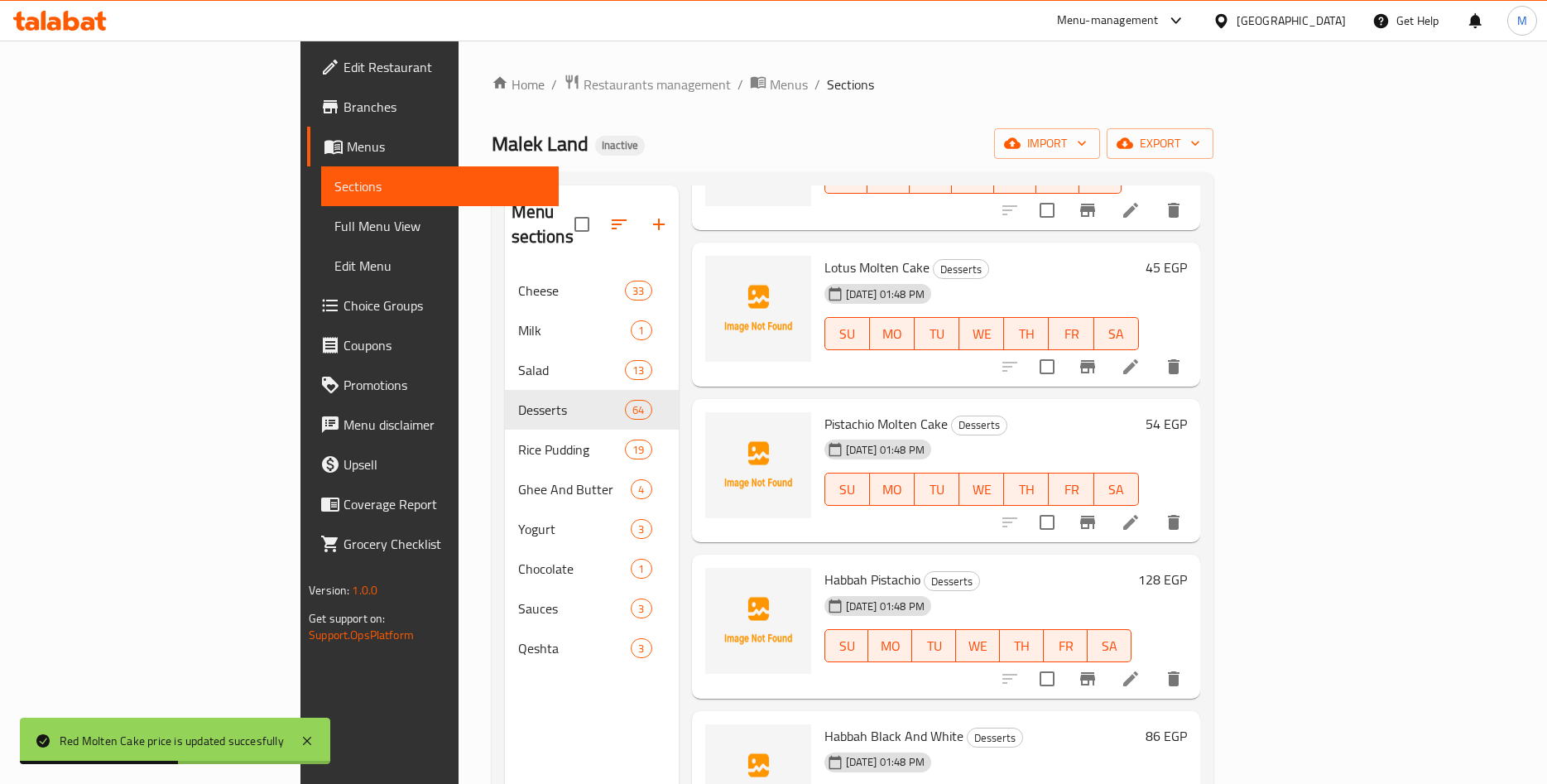
click at [1187, 256] on h6 "45 EGP" at bounding box center [1165, 267] width 41 height 23
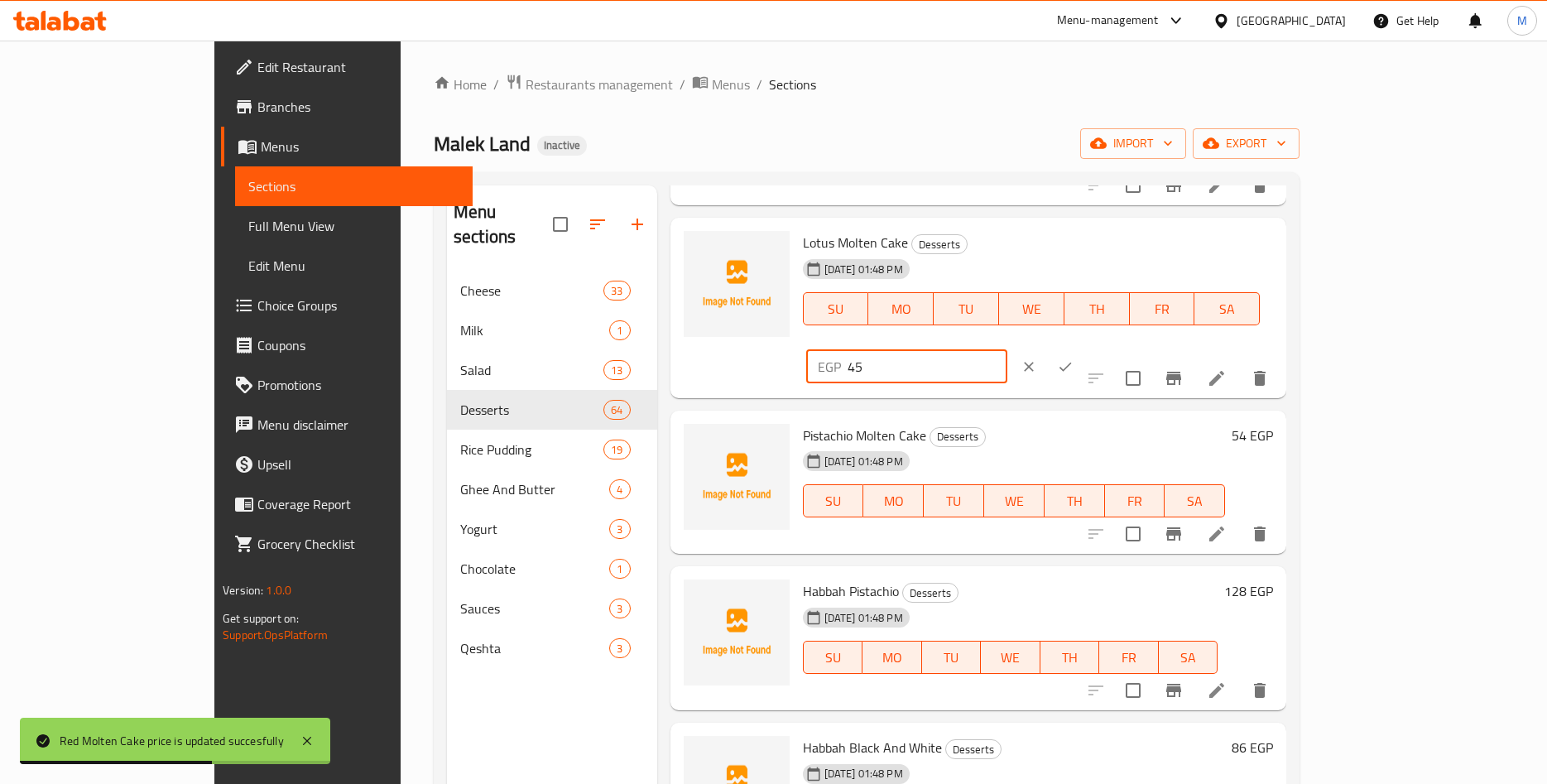
drag, startPoint x: 1243, startPoint y: 263, endPoint x: 1112, endPoint y: 265, distance: 131.0
click at [1008, 350] on input "45" at bounding box center [927, 367] width 160 height 33
paste input ".45"
type input "45.45"
click at [1072, 361] on icon "ok" at bounding box center [1066, 366] width 13 height 9
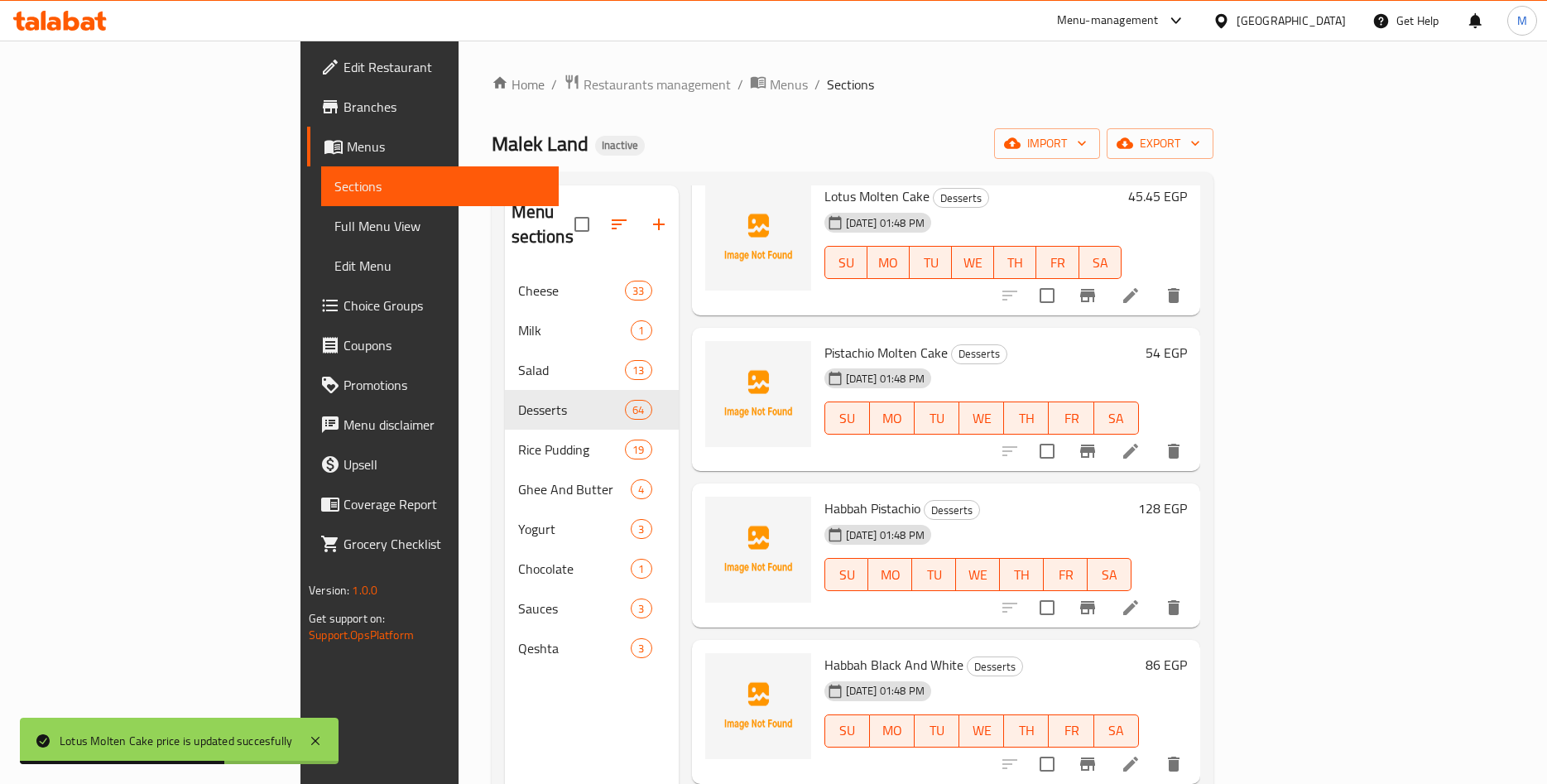
scroll to position [775, 0]
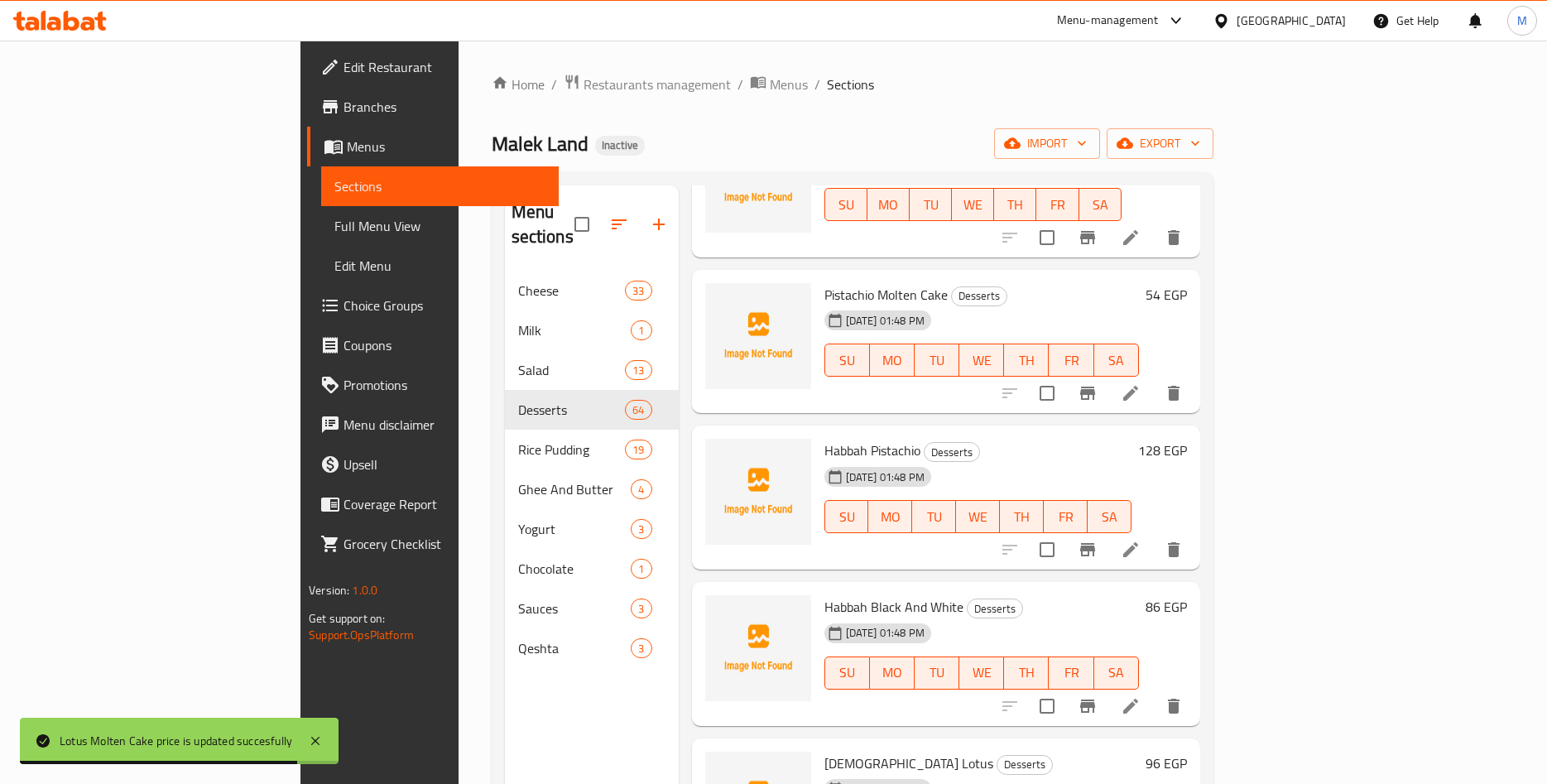
click at [1187, 283] on h6 "54 EGP" at bounding box center [1165, 294] width 41 height 23
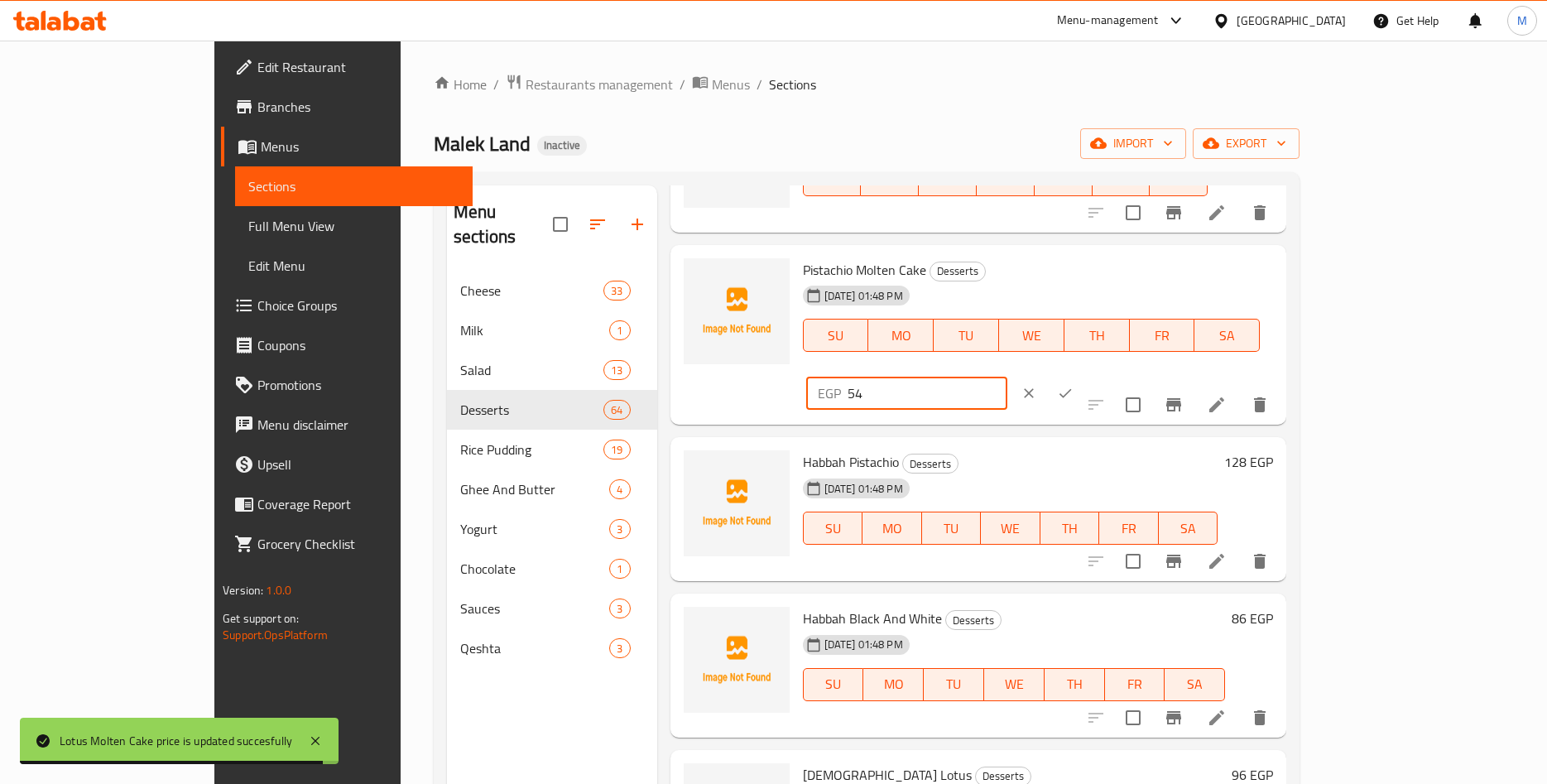
drag, startPoint x: 1244, startPoint y: 277, endPoint x: 1162, endPoint y: 280, distance: 82.1
click at [1008, 377] on input "54" at bounding box center [927, 393] width 160 height 33
paste input "3.53"
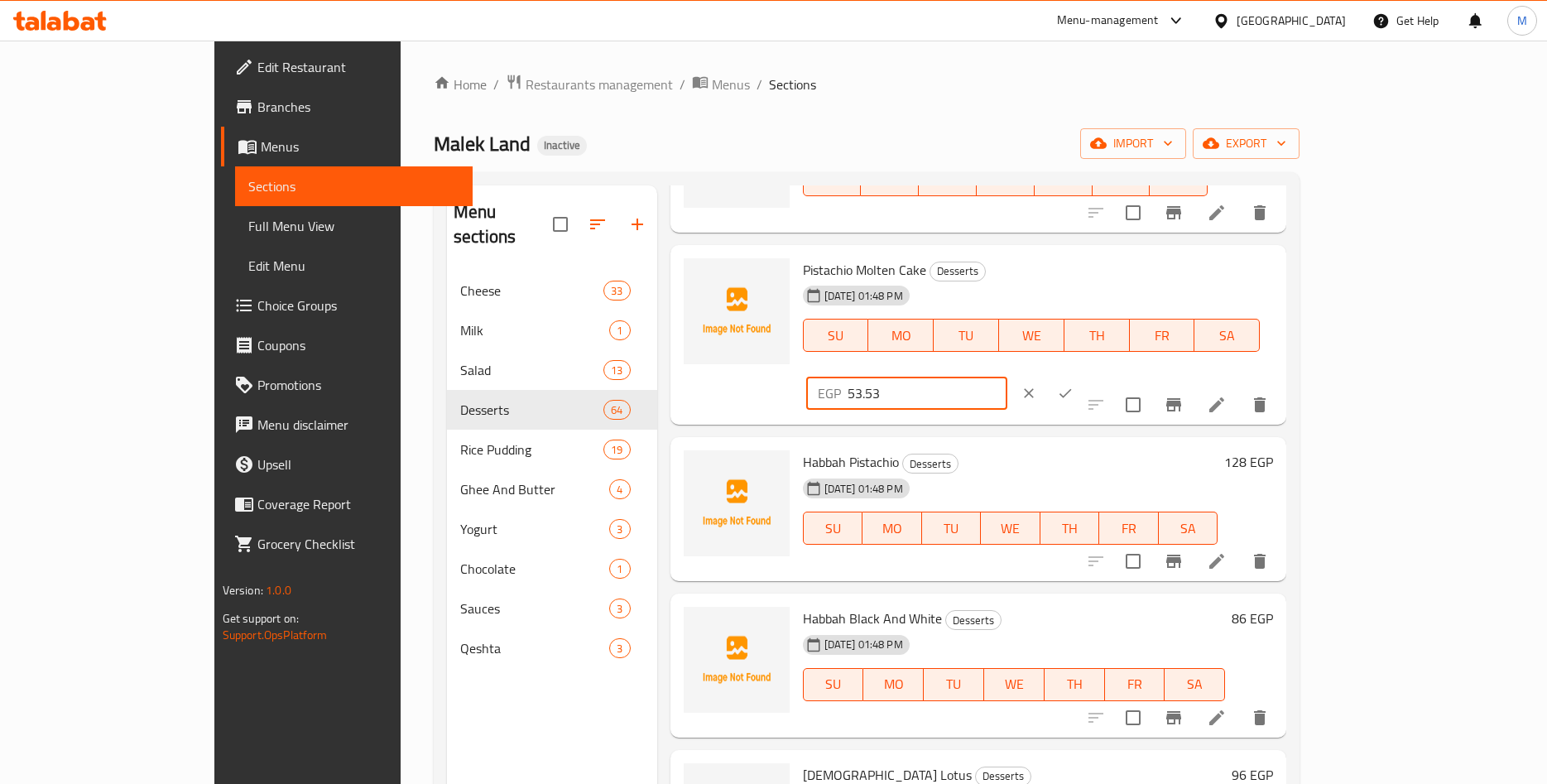
type input "53.53"
click at [1073, 385] on icon "ok" at bounding box center [1065, 393] width 16 height 16
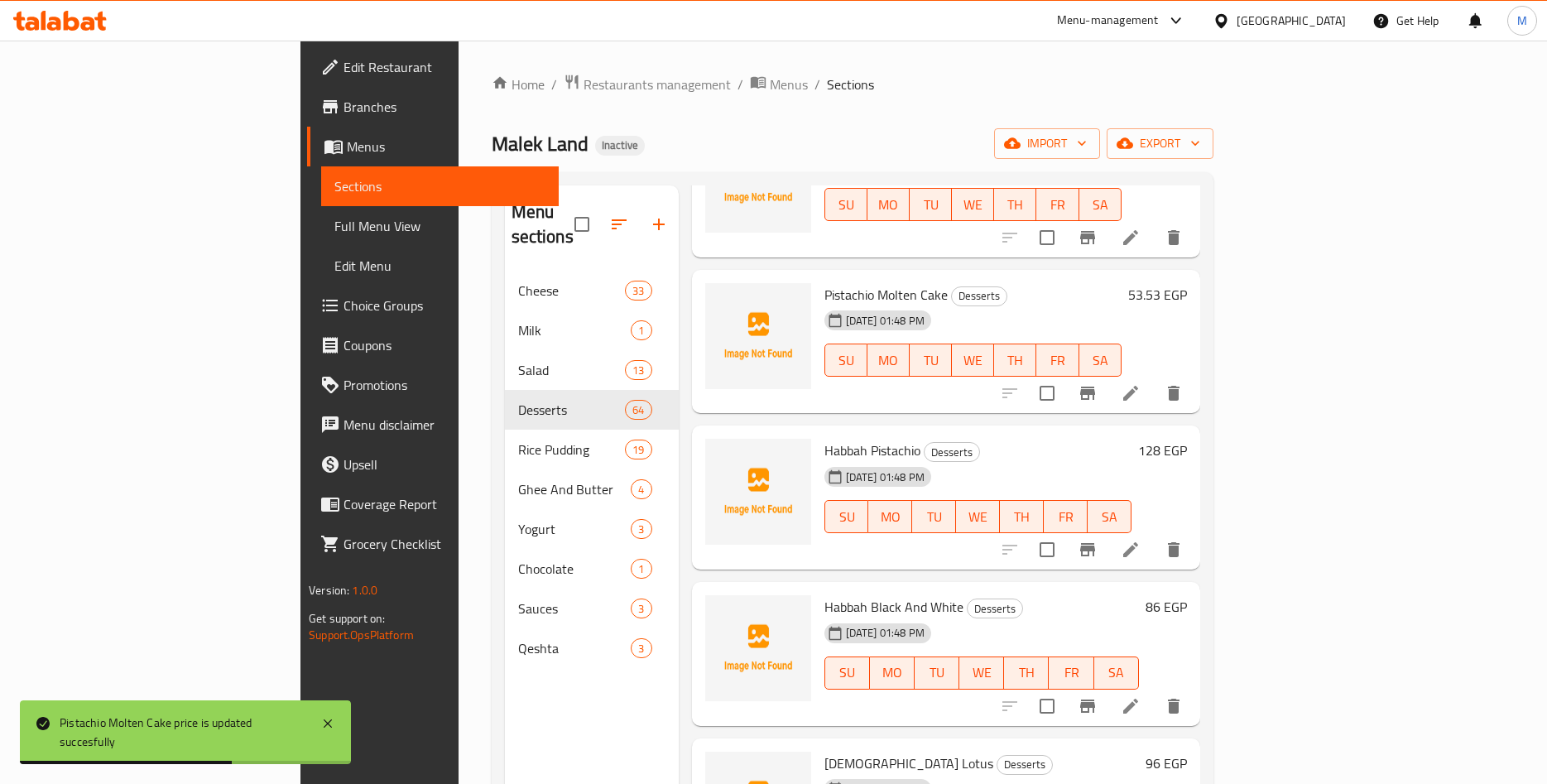
click at [1187, 439] on h6 "128 EGP" at bounding box center [1163, 450] width 49 height 23
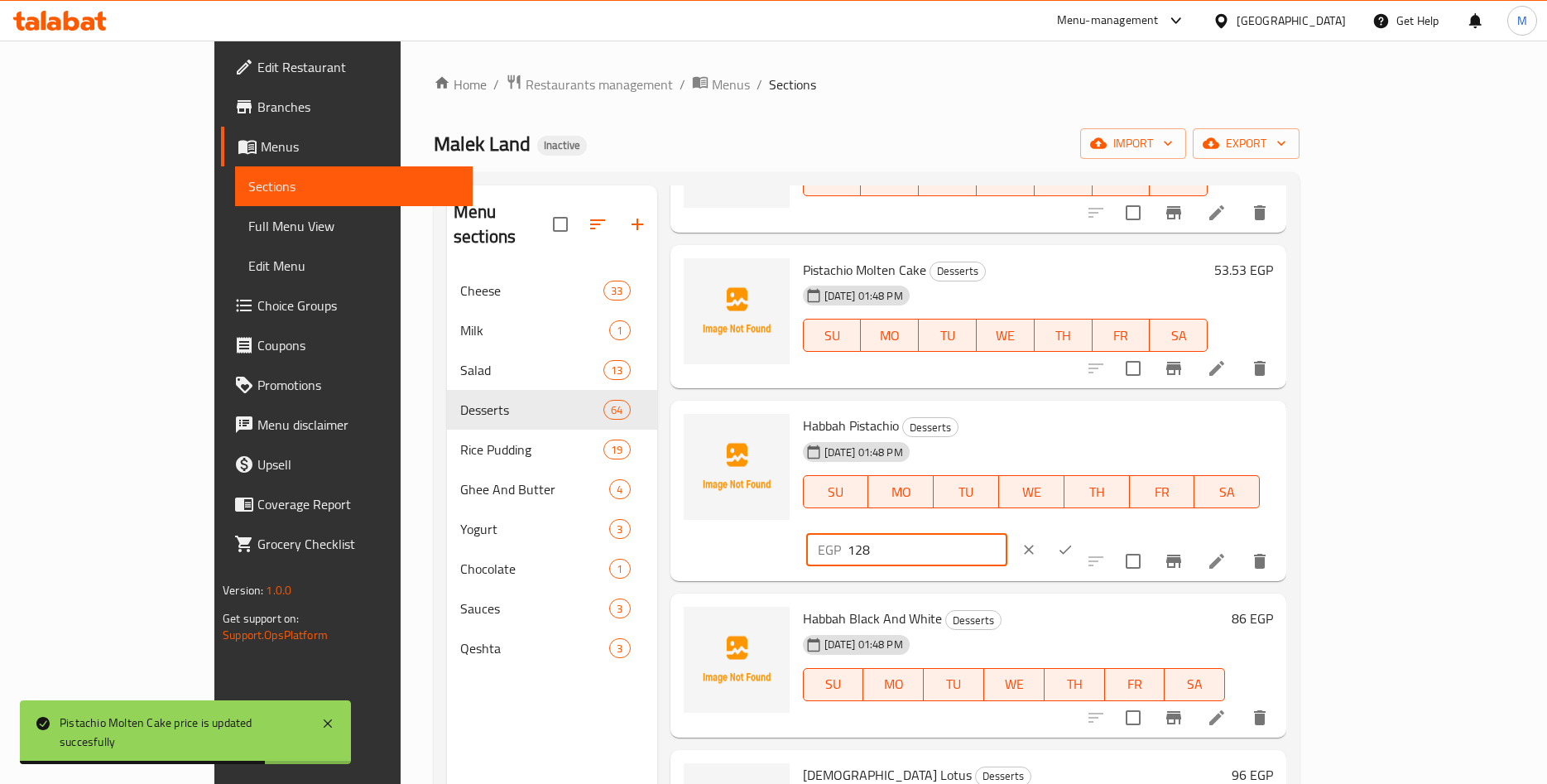
drag, startPoint x: 1297, startPoint y: 435, endPoint x: 1146, endPoint y: 439, distance: 151.1
click at [1008, 533] on input "128" at bounding box center [927, 549] width 160 height 33
paste input ".27"
type input "128.27"
click at [1073, 541] on icon "ok" at bounding box center [1065, 549] width 16 height 16
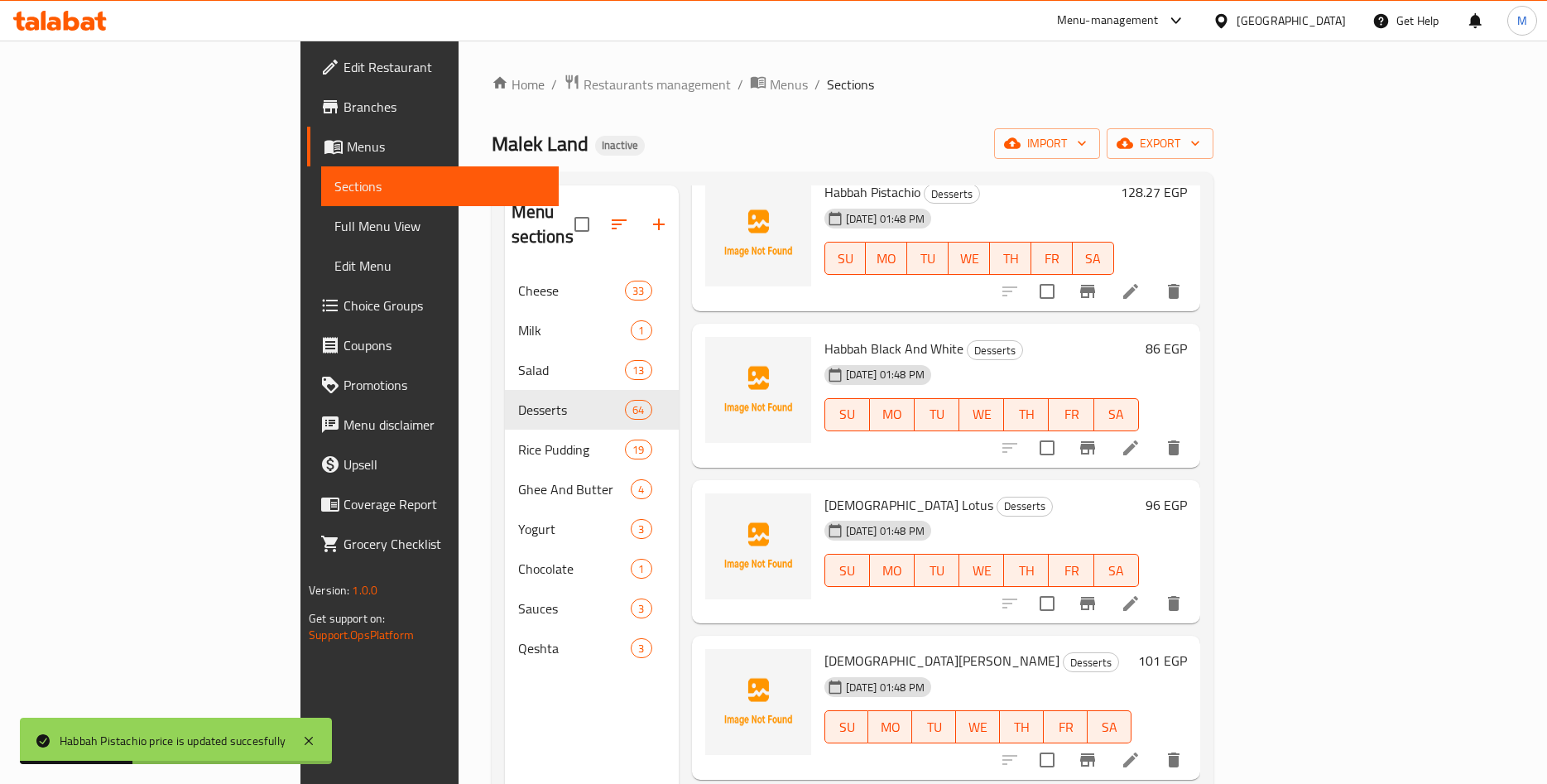
scroll to position [1163, 0]
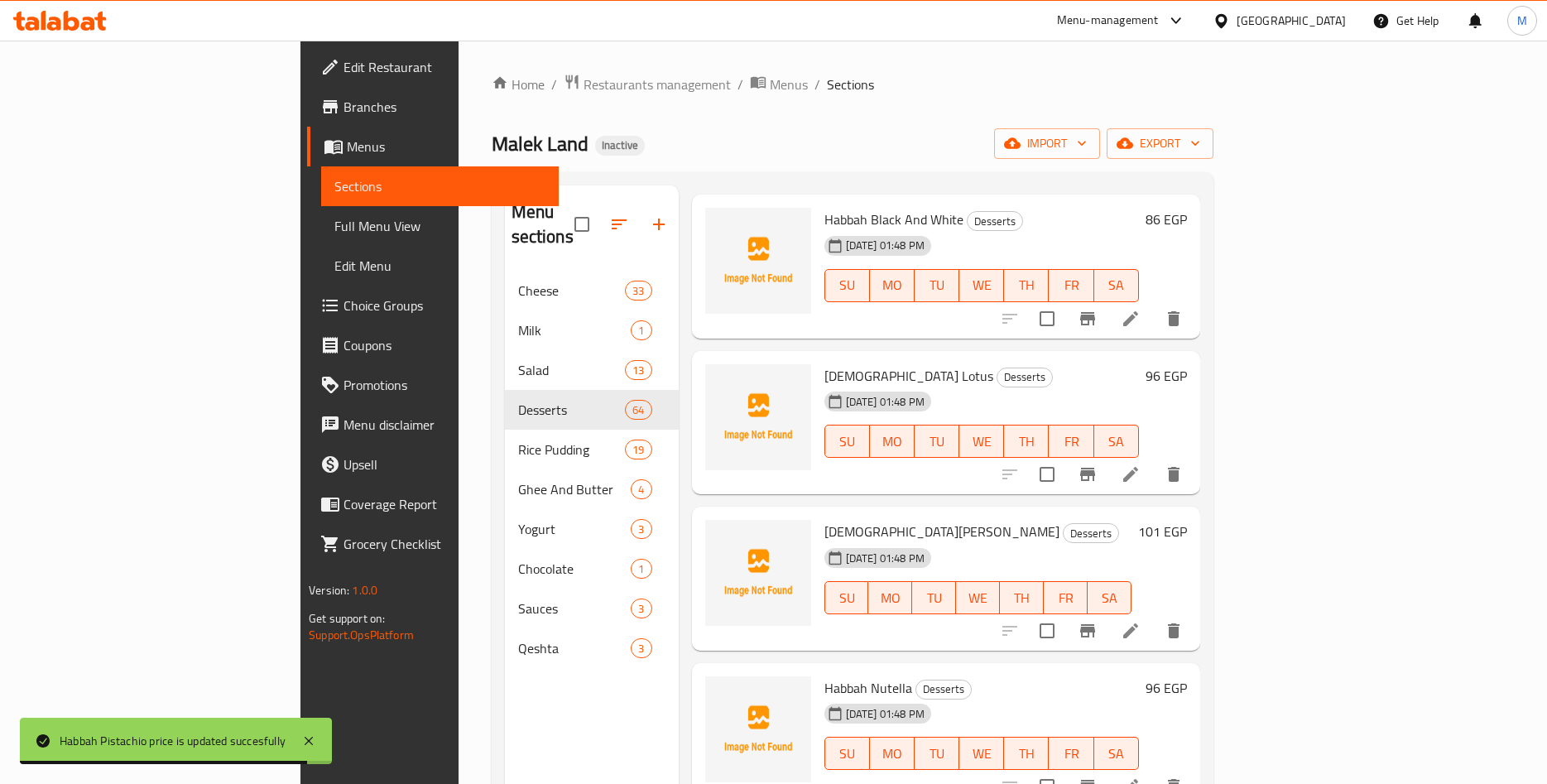
click at [1187, 208] on div "86 EGP" at bounding box center [1163, 219] width 48 height 23
click at [1187, 208] on h6 "86 EGP" at bounding box center [1165, 219] width 41 height 23
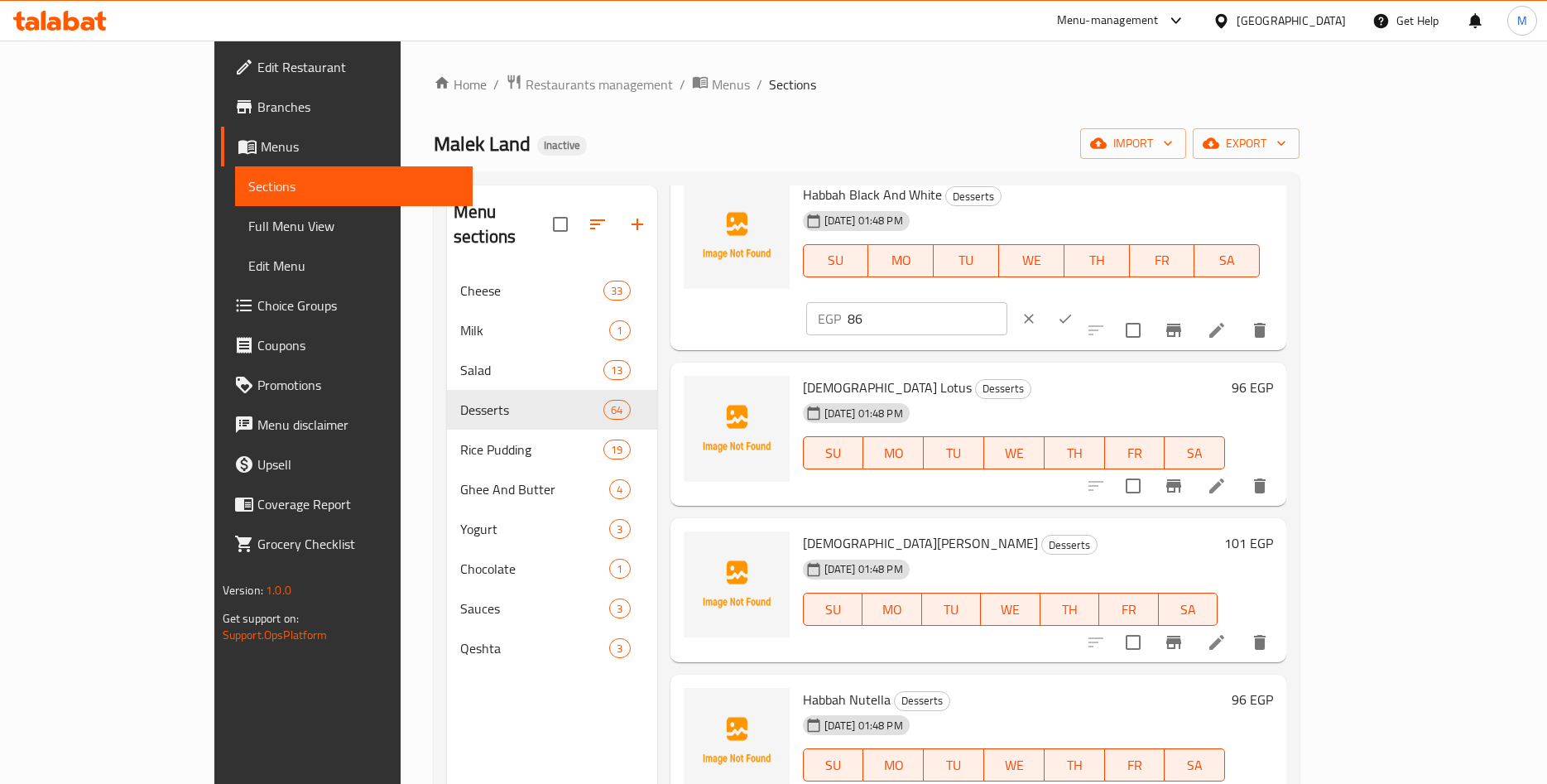
drag, startPoint x: 1186, startPoint y: 214, endPoint x: 1176, endPoint y: 214, distance: 10.0
click at [1008, 302] on input "86" at bounding box center [927, 319] width 160 height 33
paste input "5.85"
type input "85.85"
click at [1083, 300] on button "ok" at bounding box center [1065, 319] width 37 height 37
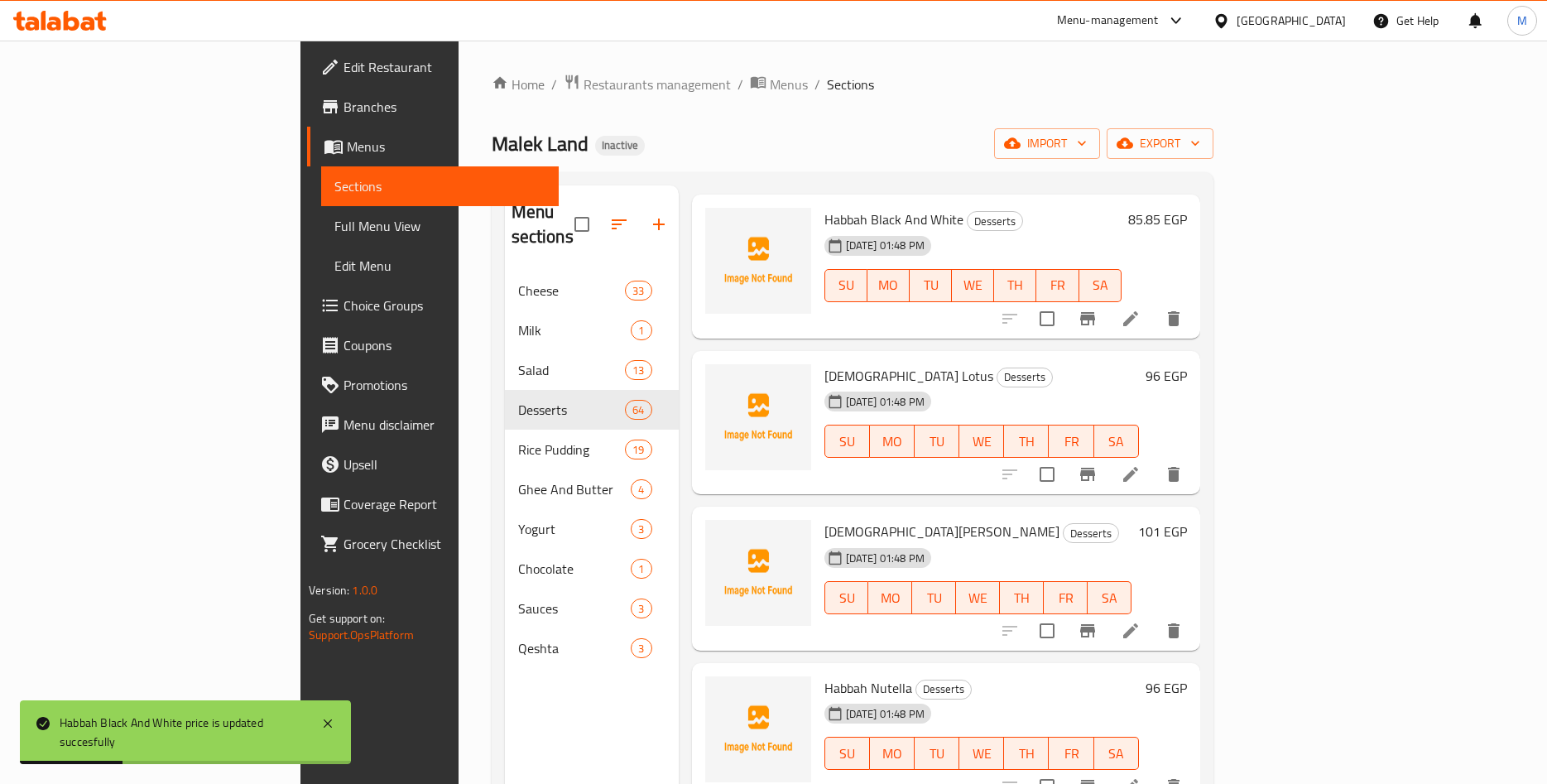
scroll to position [1291, 0]
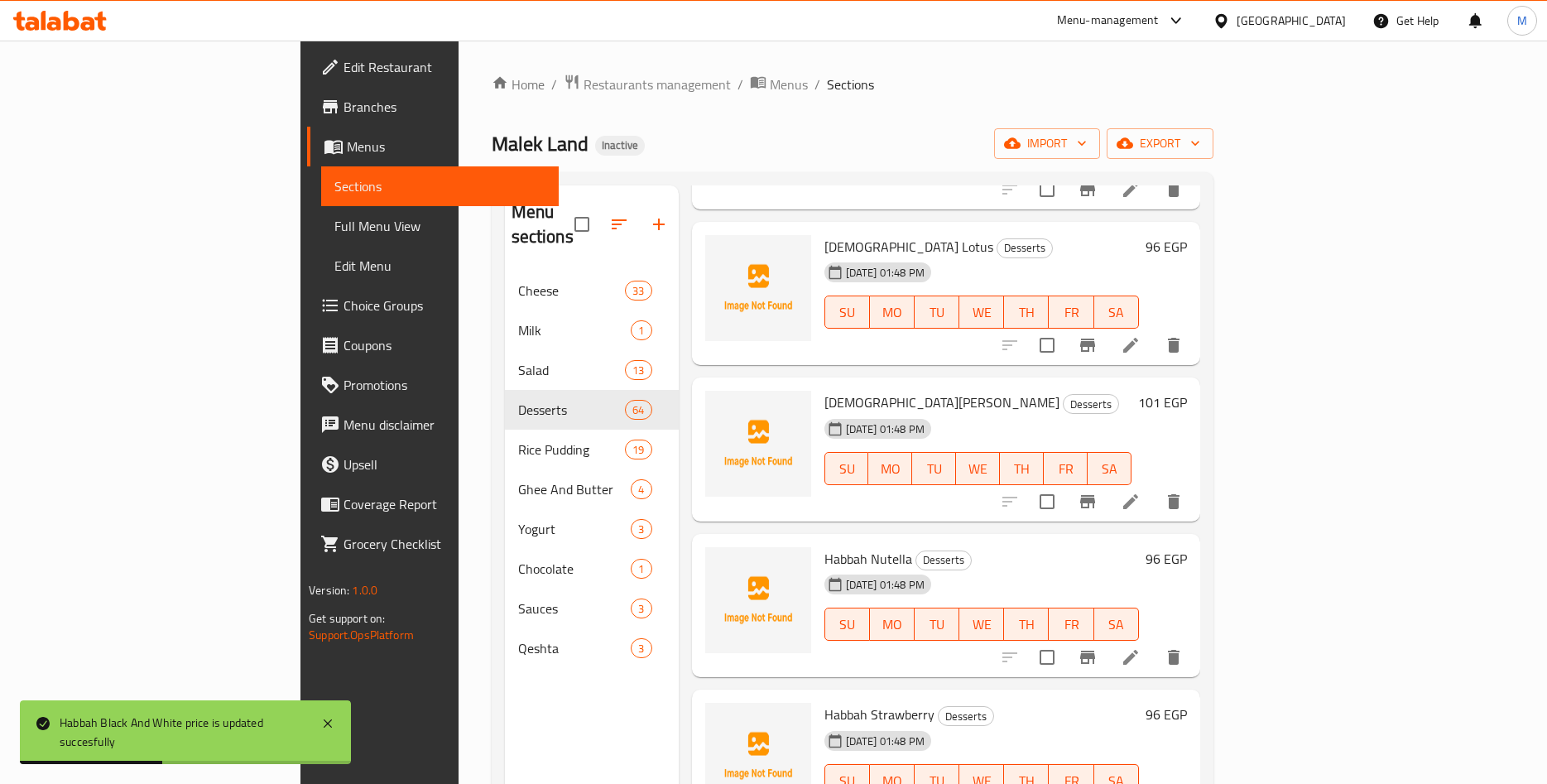
click at [1187, 235] on h6 "96 EGP" at bounding box center [1165, 246] width 41 height 23
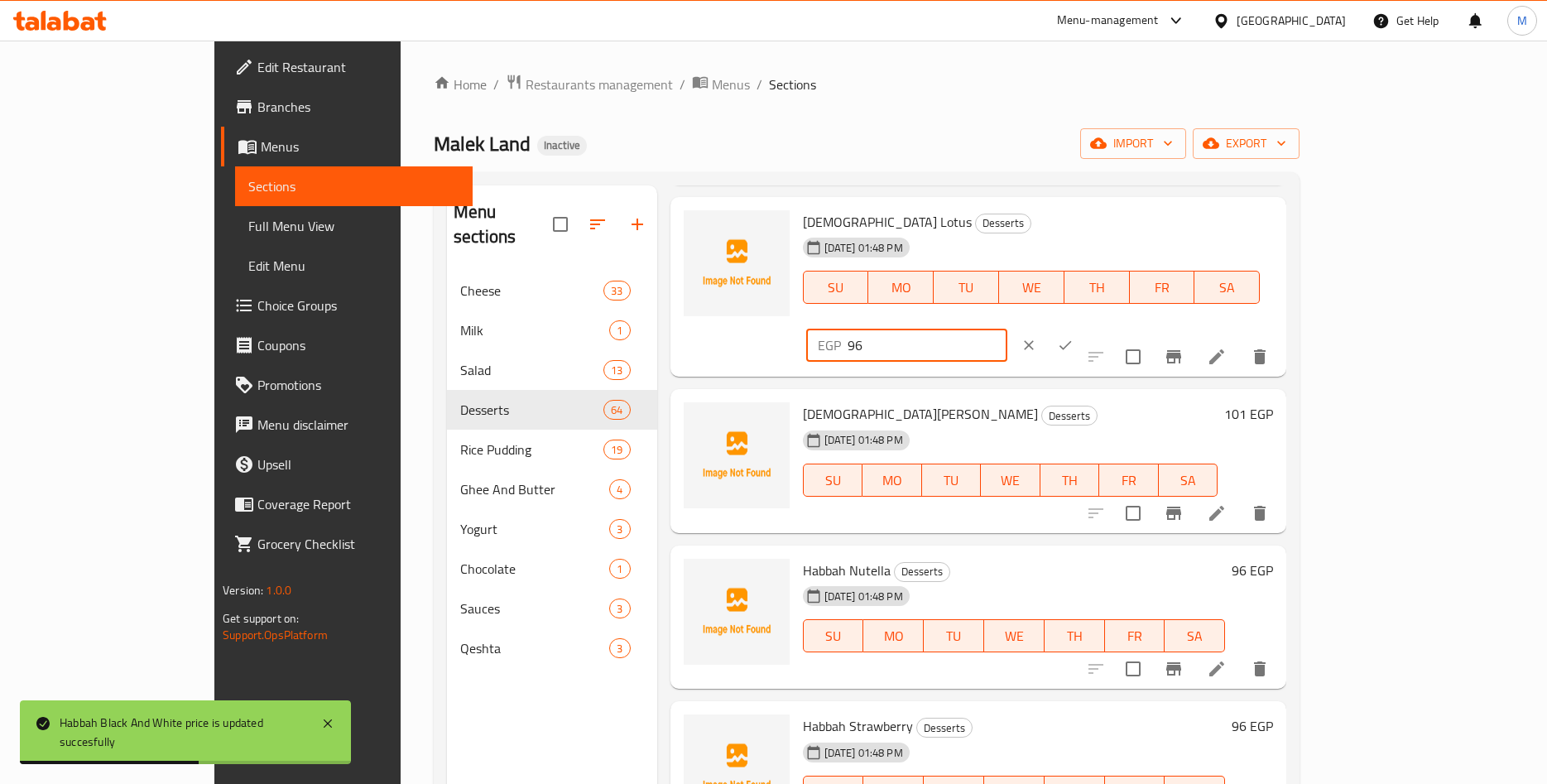
drag, startPoint x: 1291, startPoint y: 232, endPoint x: 1171, endPoint y: 244, distance: 120.6
click at [1008, 329] on input "96" at bounding box center [927, 345] width 160 height 33
paste input "5.95"
type input "95.95"
click at [1083, 327] on button "ok" at bounding box center [1065, 345] width 37 height 37
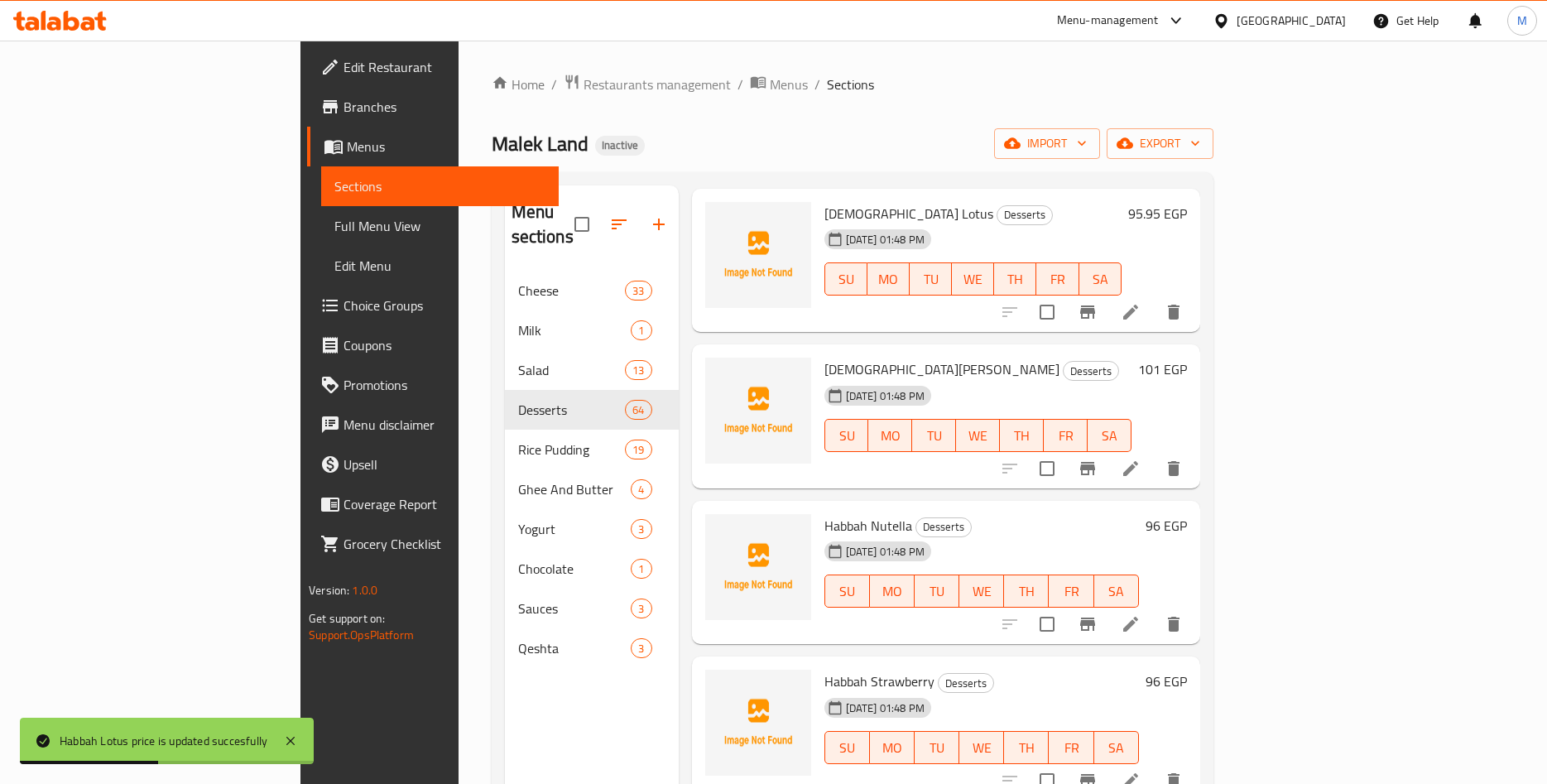
scroll to position [1421, 0]
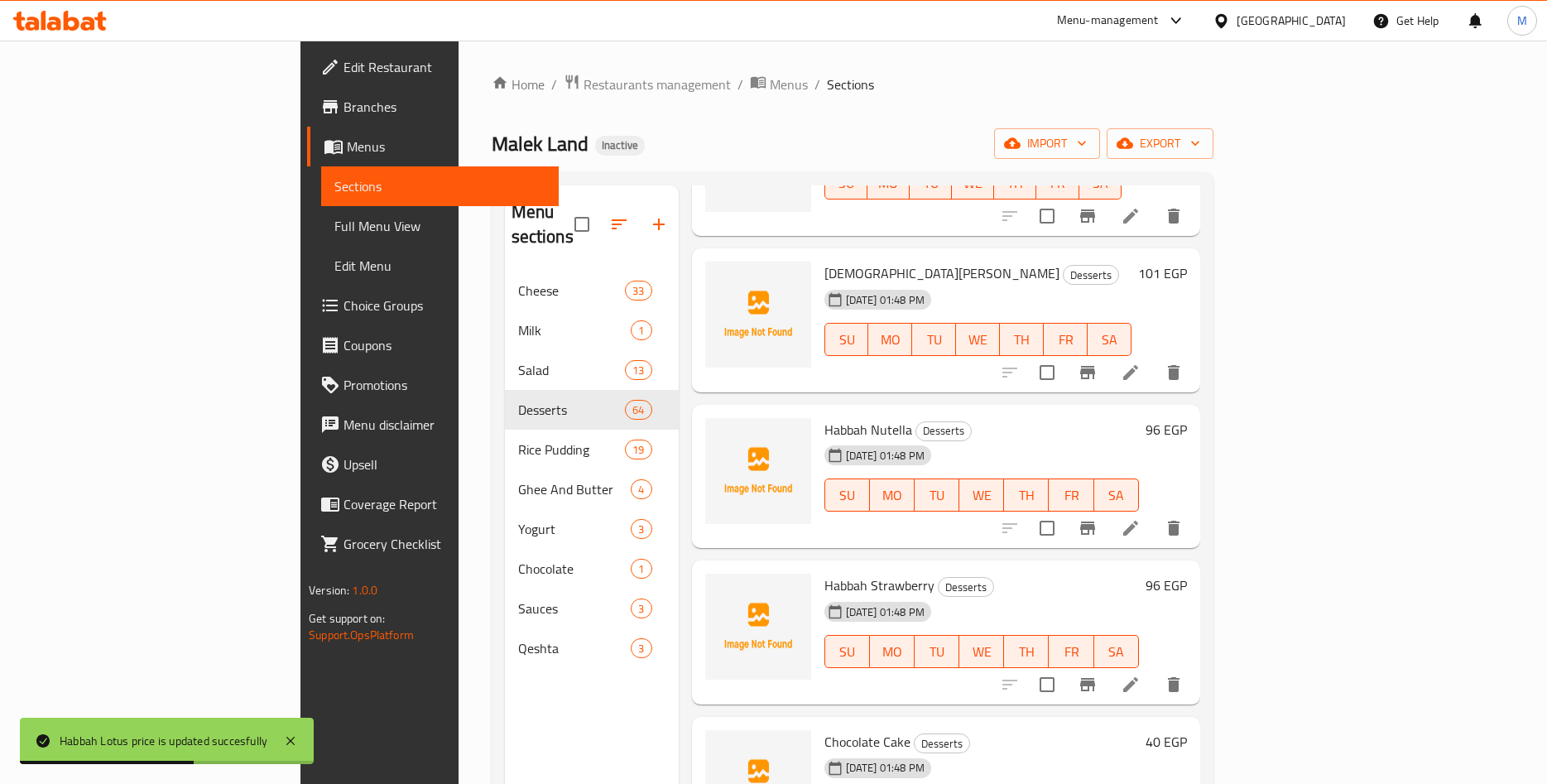
click at [1187, 262] on h6 "101 EGP" at bounding box center [1163, 273] width 49 height 23
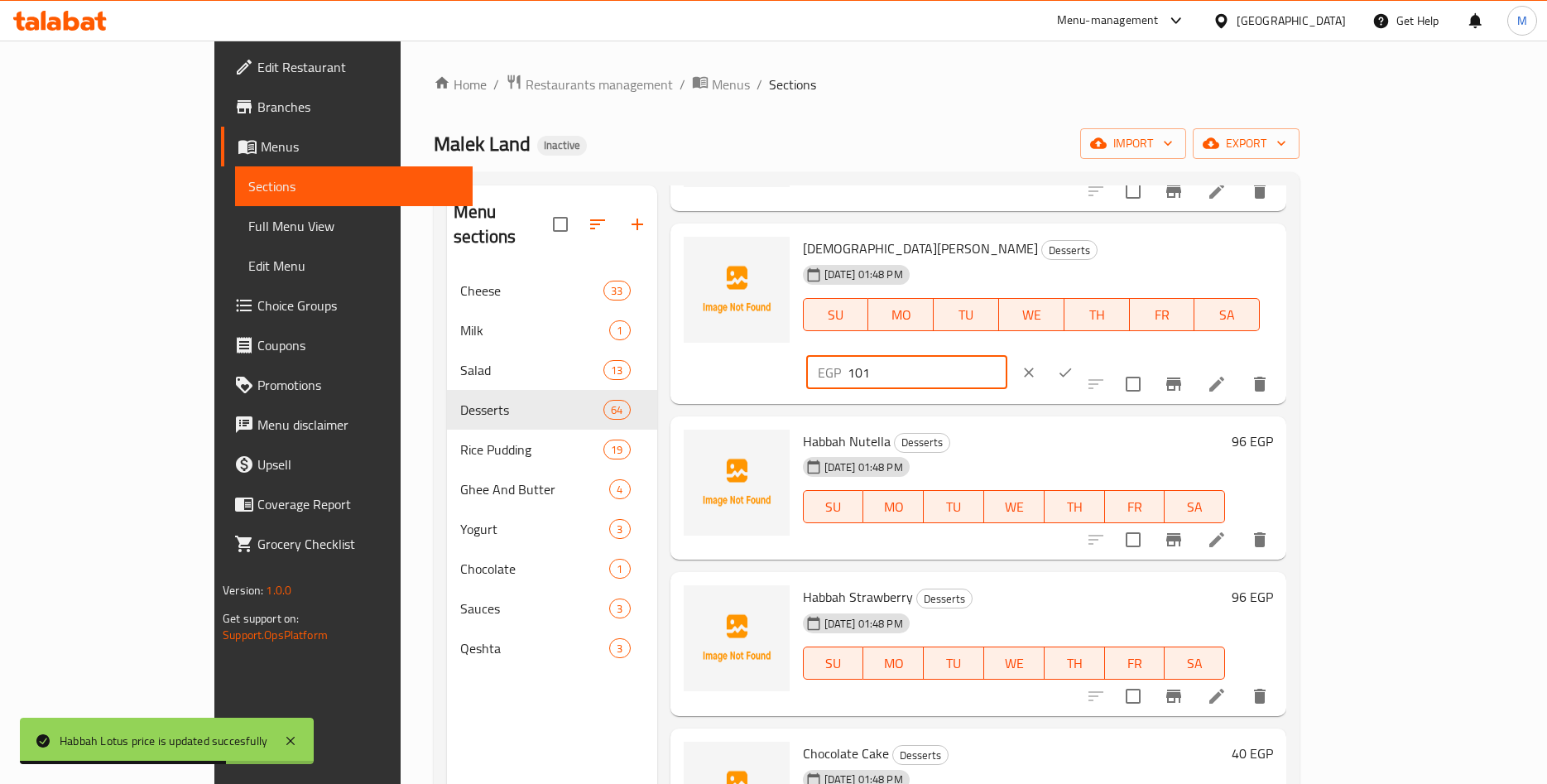
drag, startPoint x: 1309, startPoint y: 257, endPoint x: 1161, endPoint y: 260, distance: 148.0
click at [1008, 356] on input "101" at bounding box center [927, 372] width 160 height 33
paste input ".00"
type input "101.00"
click at [1073, 364] on icon "ok" at bounding box center [1065, 372] width 16 height 16
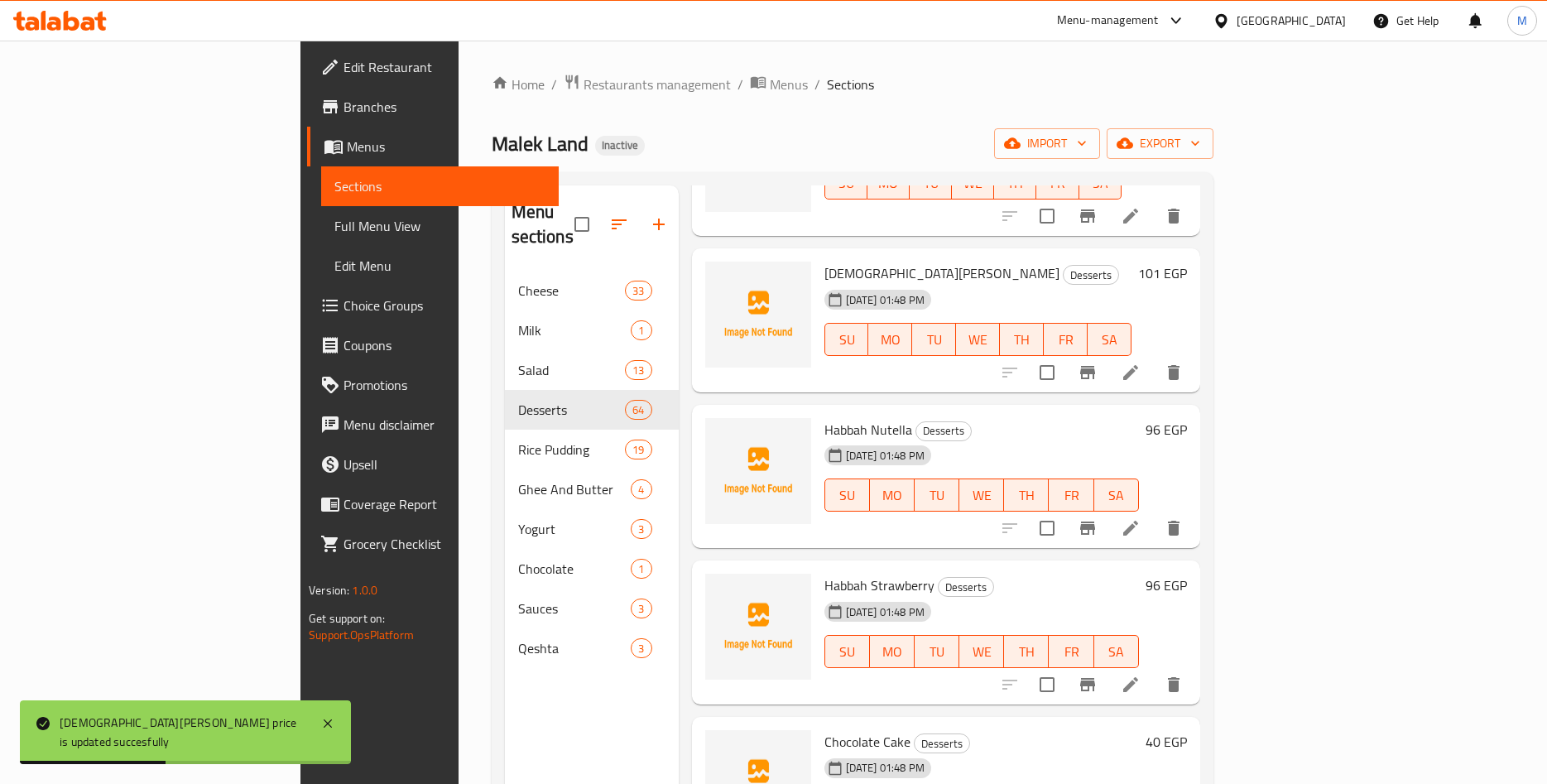
scroll to position [1550, 0]
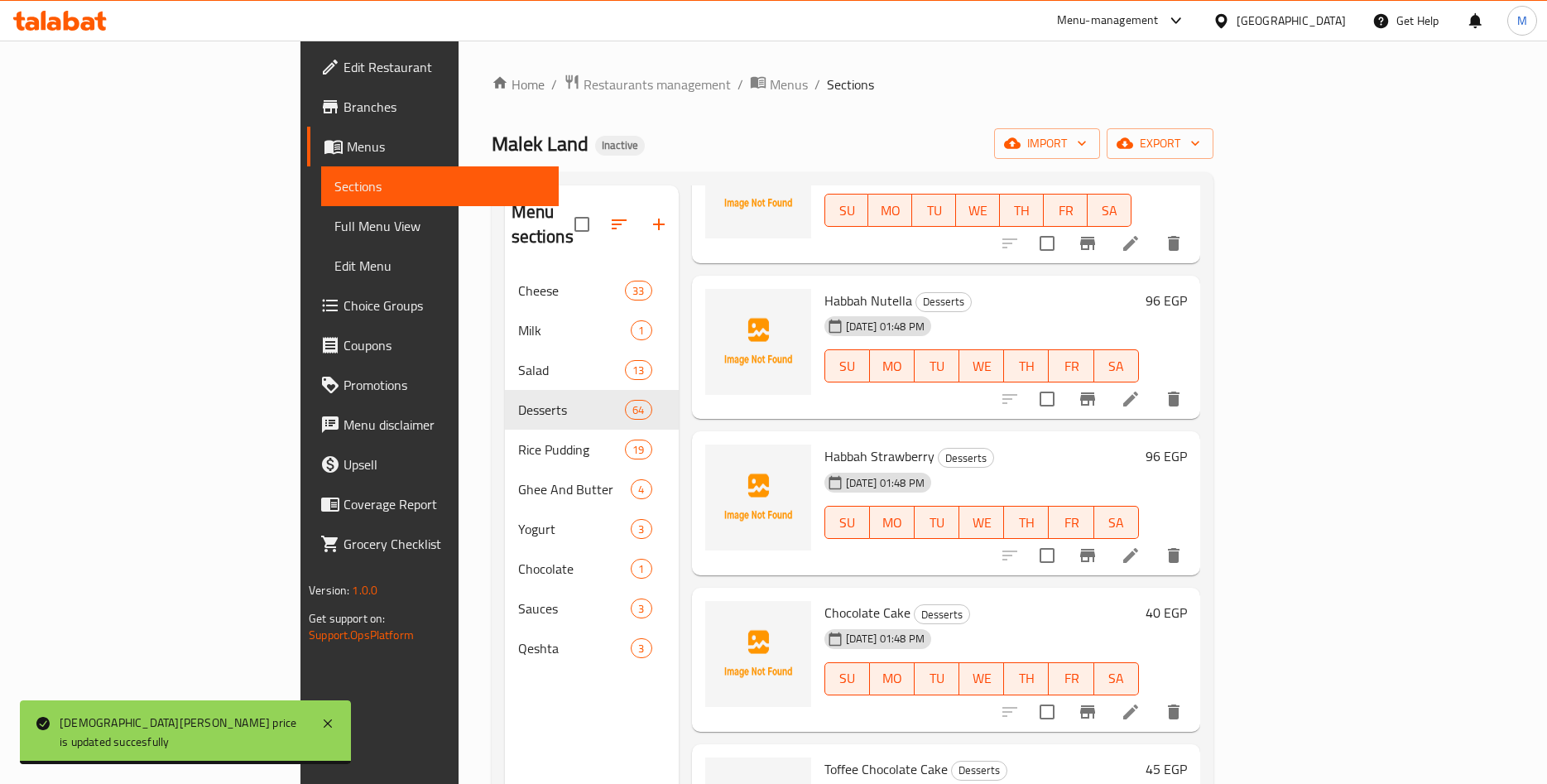
click at [1187, 289] on h6 "96 EGP" at bounding box center [1165, 300] width 41 height 23
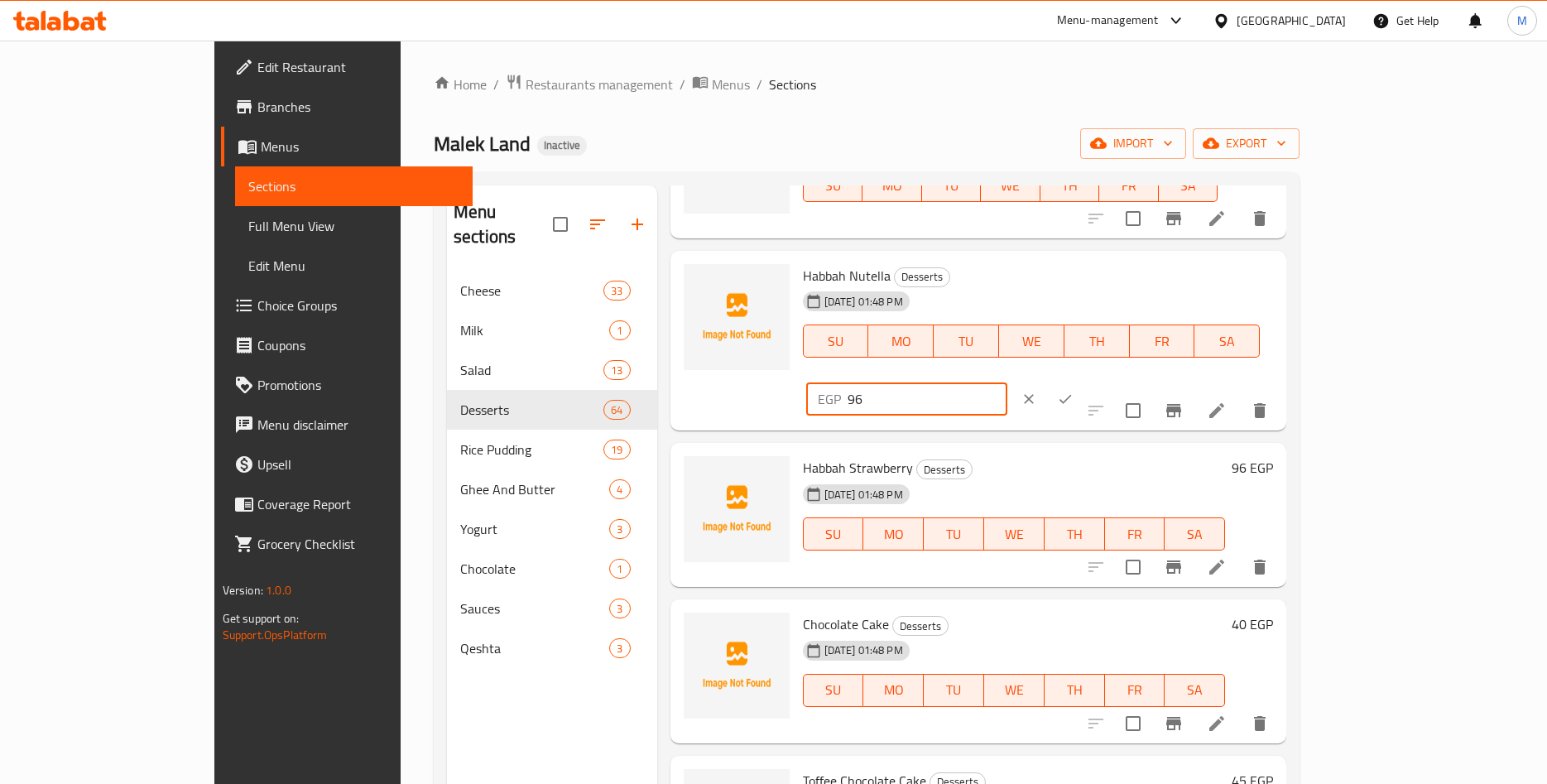
drag, startPoint x: 1275, startPoint y: 285, endPoint x: 1170, endPoint y: 291, distance: 105.2
click at [1008, 382] on input "96" at bounding box center [927, 399] width 160 height 33
paste input "5.95"
type input "95.95"
click at [1073, 391] on icon "ok" at bounding box center [1065, 399] width 16 height 16
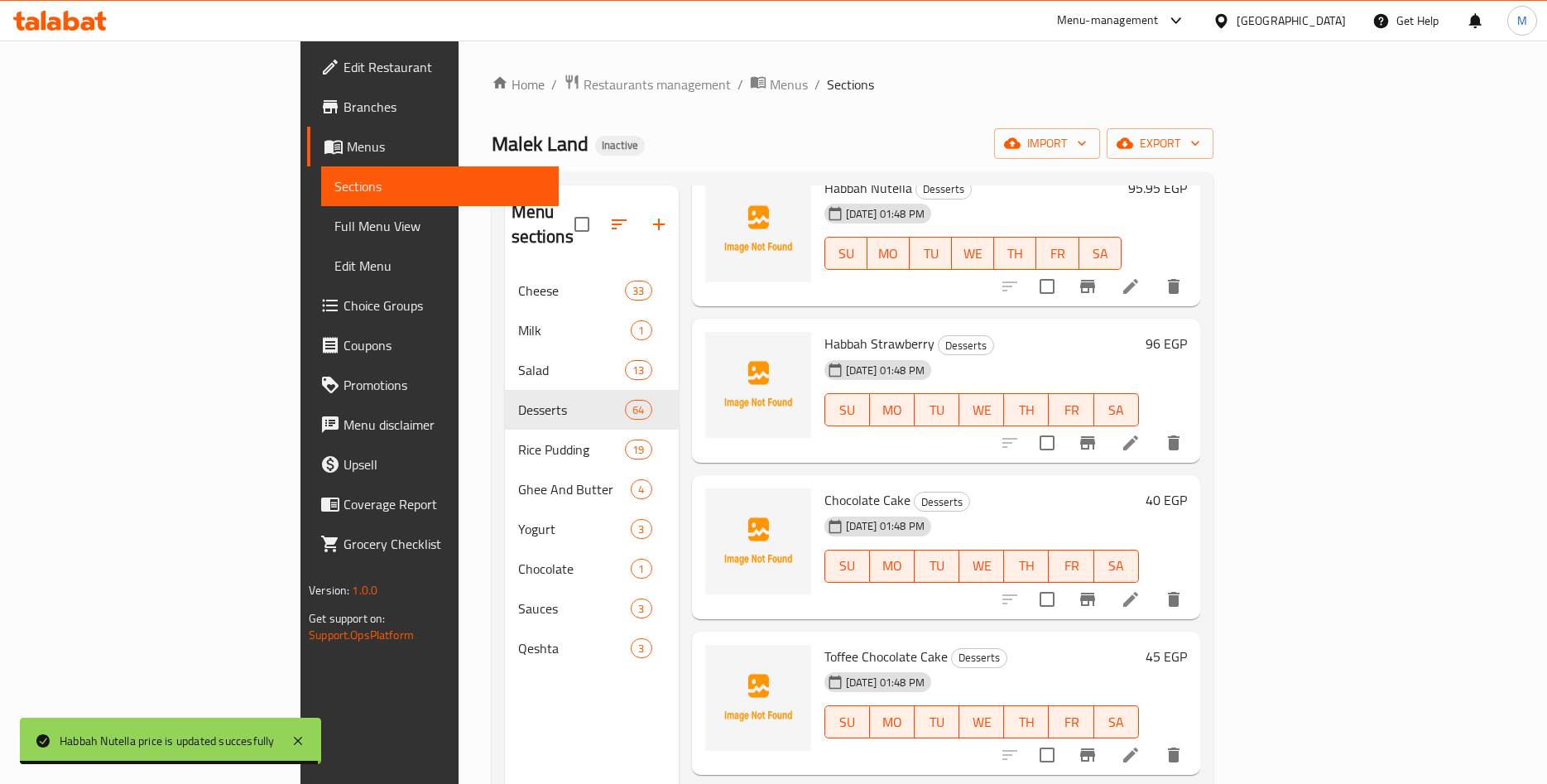
scroll to position [1679, 0]
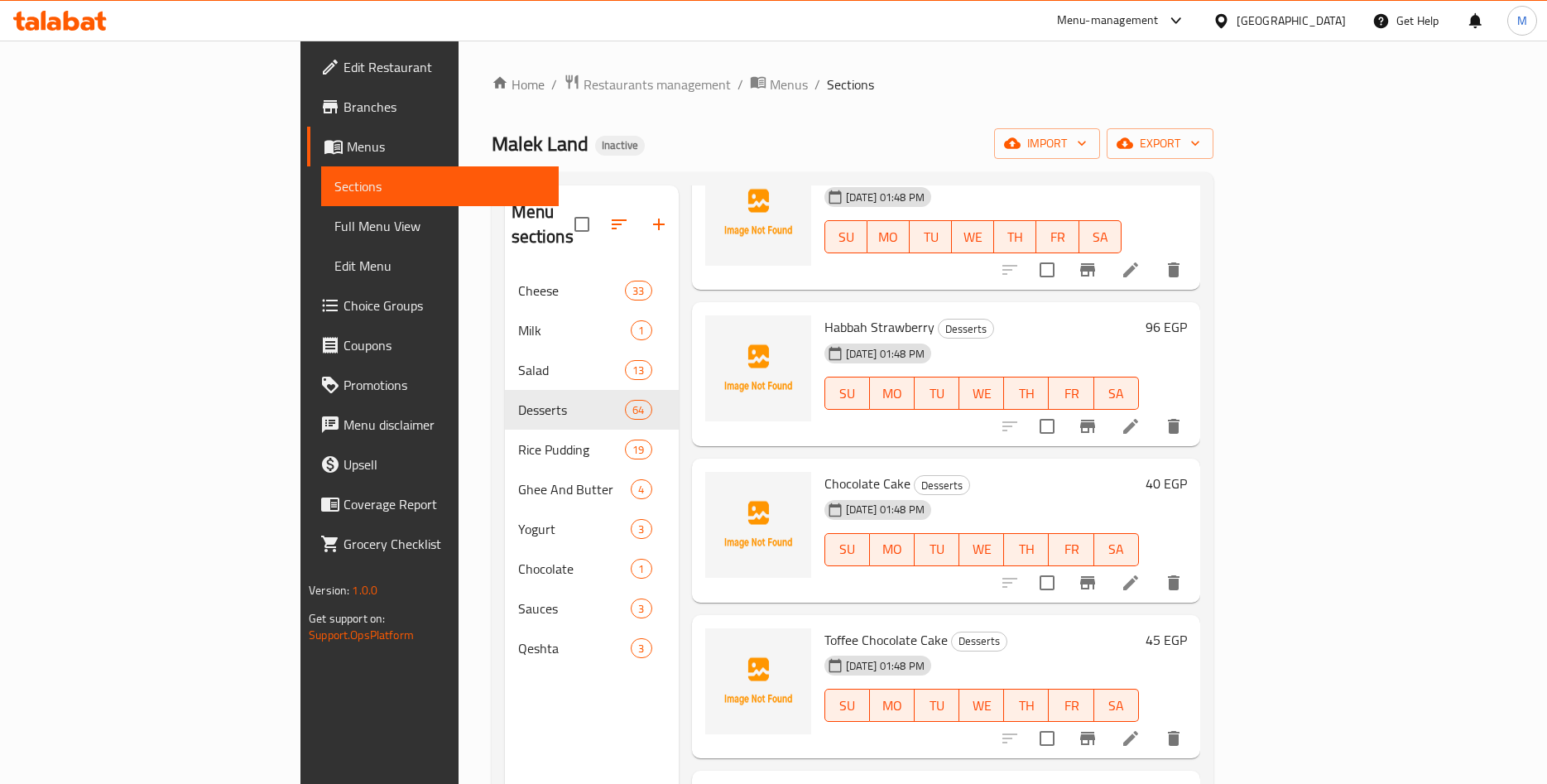
click at [1187, 316] on h6 "96 EGP" at bounding box center [1165, 327] width 41 height 23
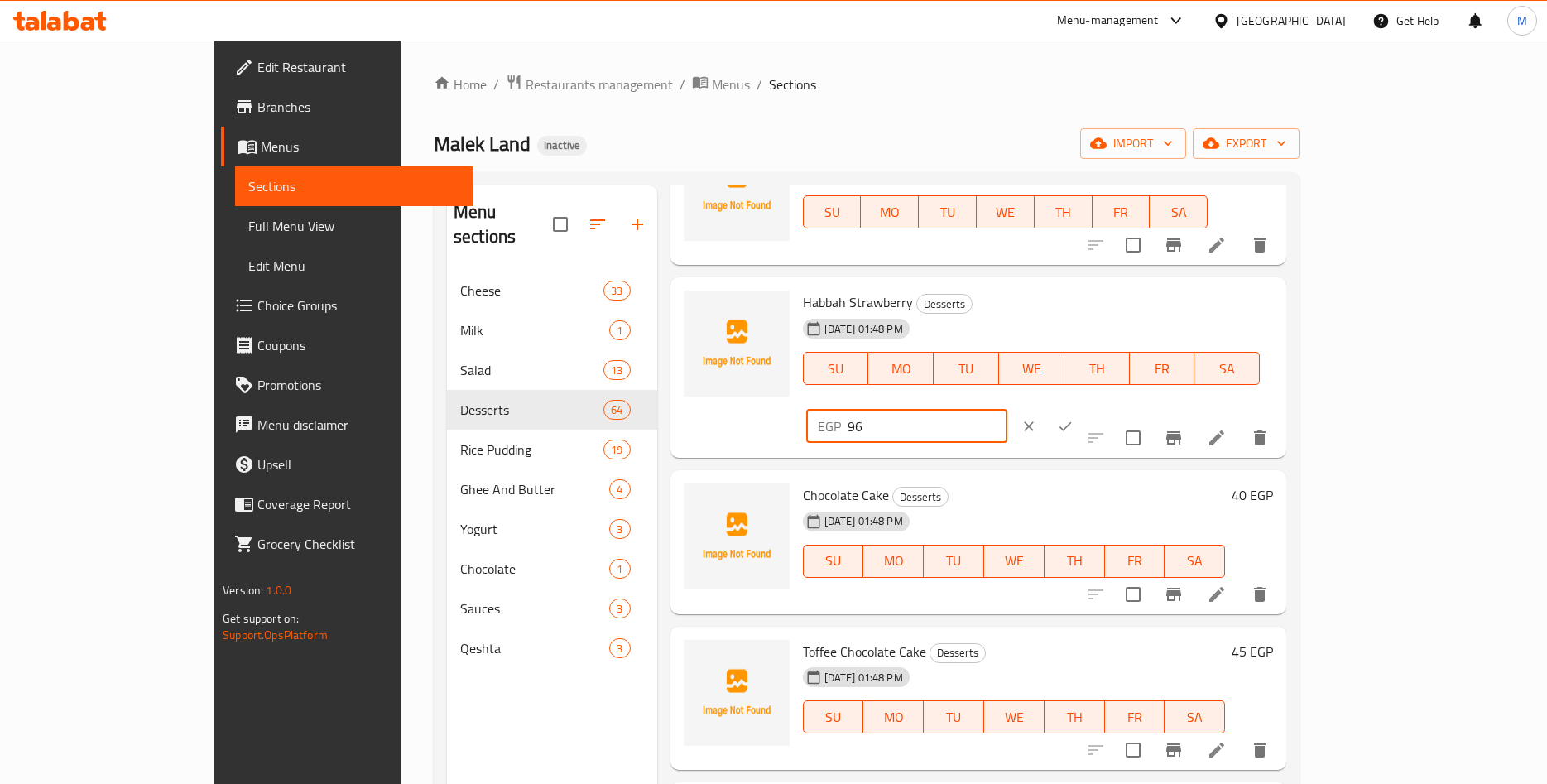
drag, startPoint x: 1288, startPoint y: 298, endPoint x: 1150, endPoint y: 307, distance: 138.3
click at [1008, 410] on input "96" at bounding box center [927, 426] width 160 height 33
paste input "5.95"
type input "95.95"
click at [1072, 423] on icon "ok" at bounding box center [1066, 427] width 13 height 9
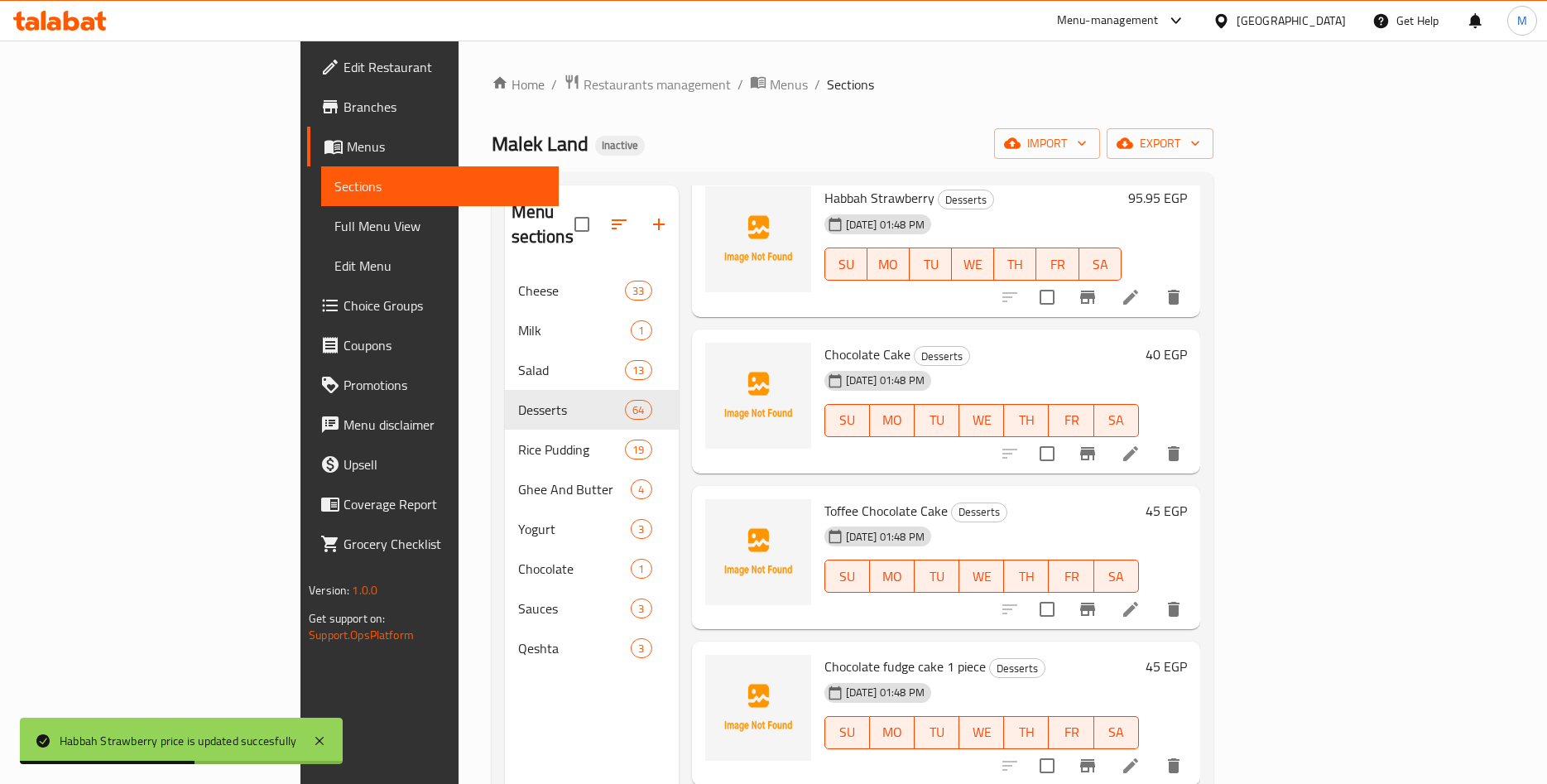
scroll to position [1938, 0]
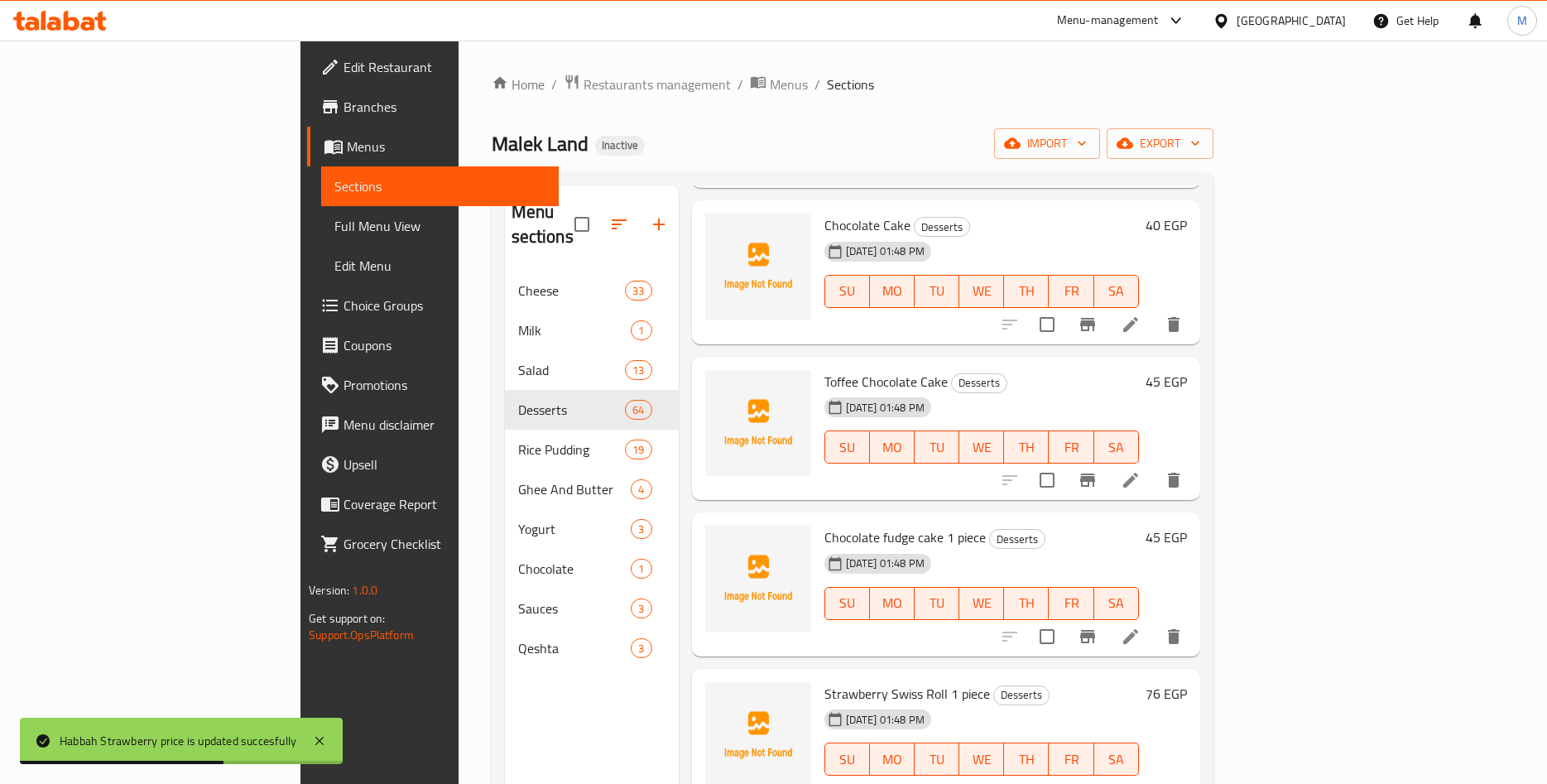
click at [1187, 214] on h6 "40 EGP" at bounding box center [1165, 225] width 41 height 23
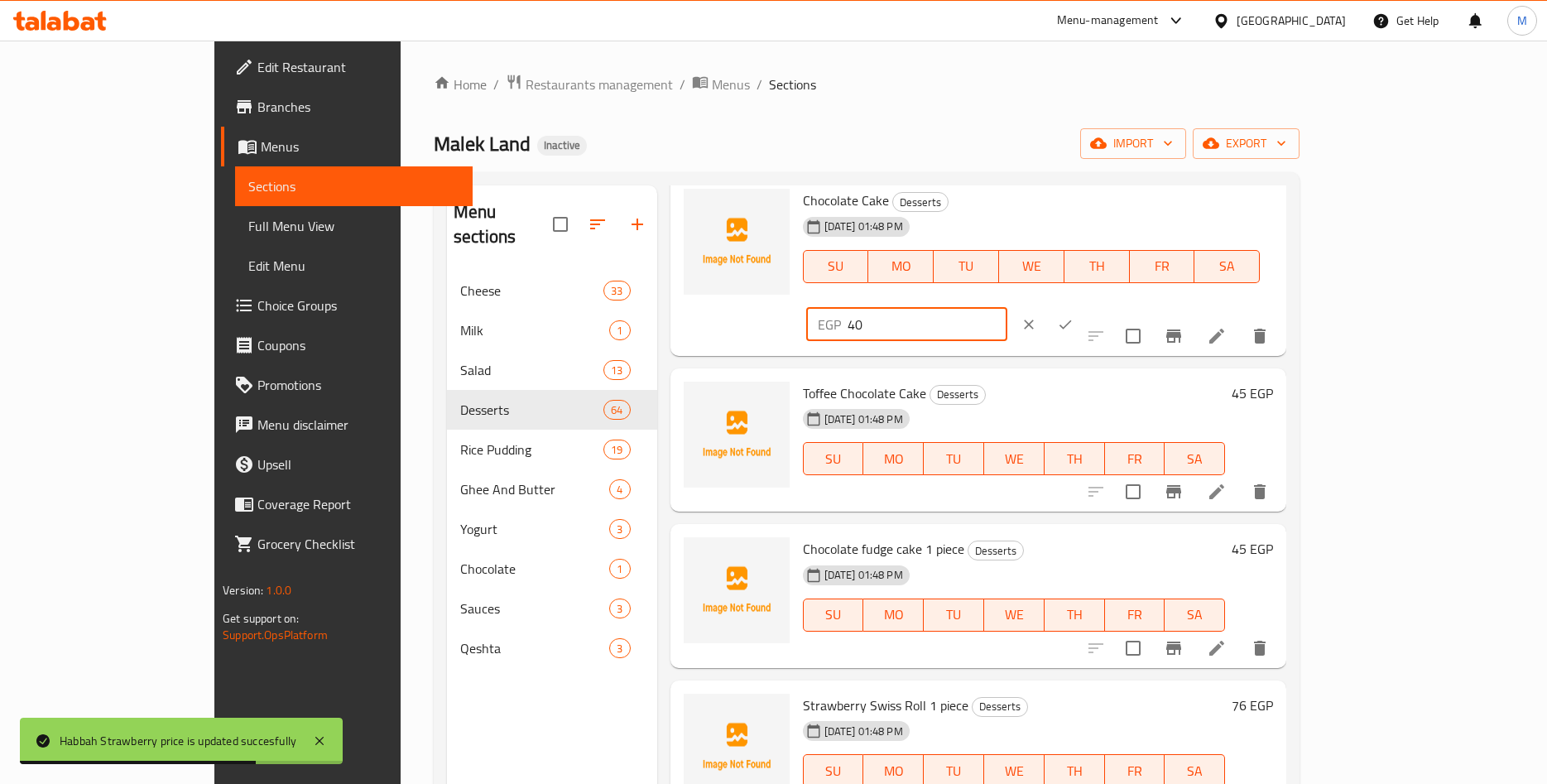
drag, startPoint x: 1275, startPoint y: 217, endPoint x: 1103, endPoint y: 219, distance: 172.0
click at [1008, 308] on input "40" at bounding box center [927, 324] width 160 height 33
paste input ".40"
type input "40.40"
click at [1073, 317] on icon "ok" at bounding box center [1065, 325] width 16 height 16
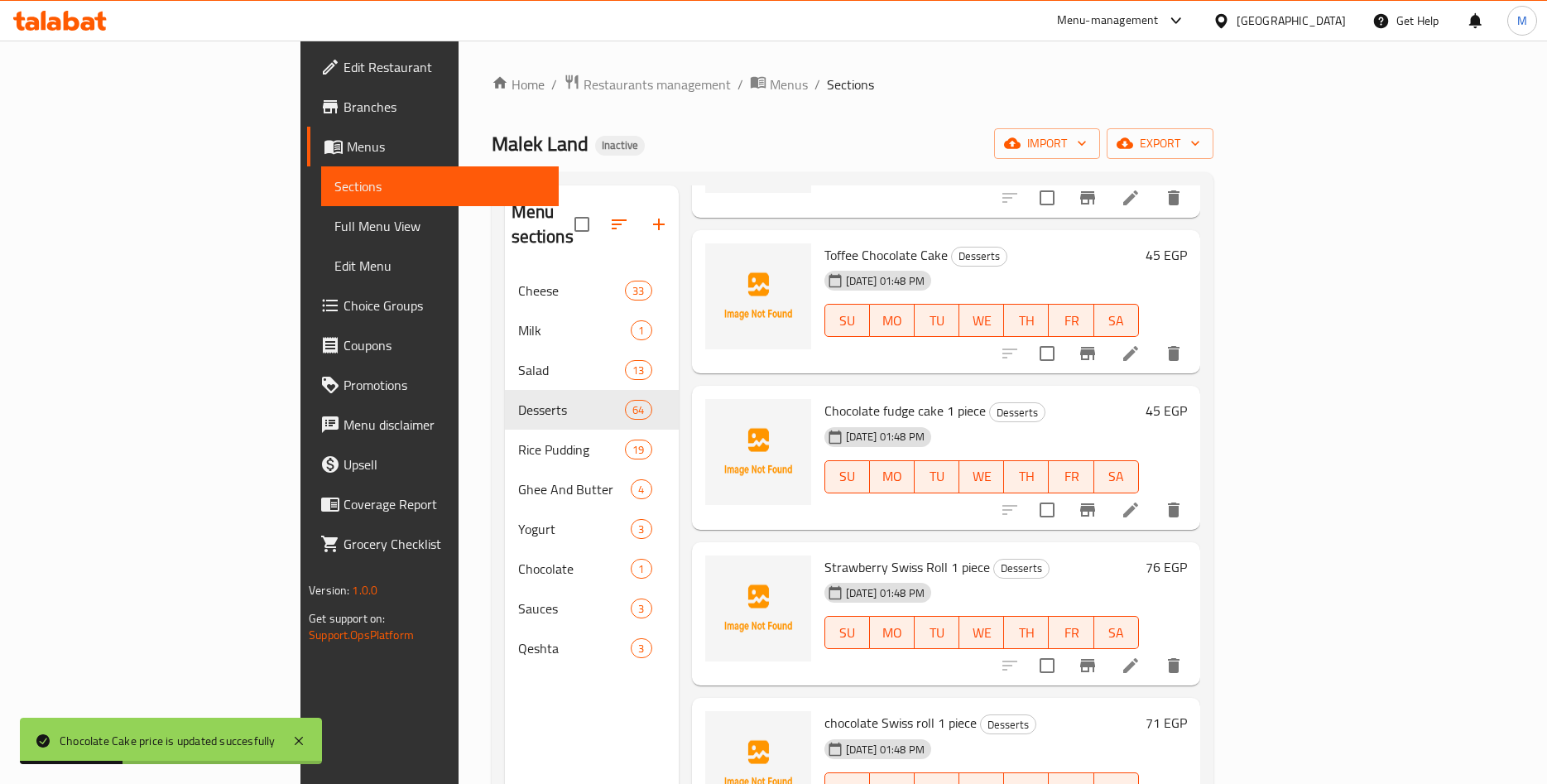
scroll to position [2066, 0]
click at [1187, 241] on h6 "45 EGP" at bounding box center [1165, 252] width 41 height 23
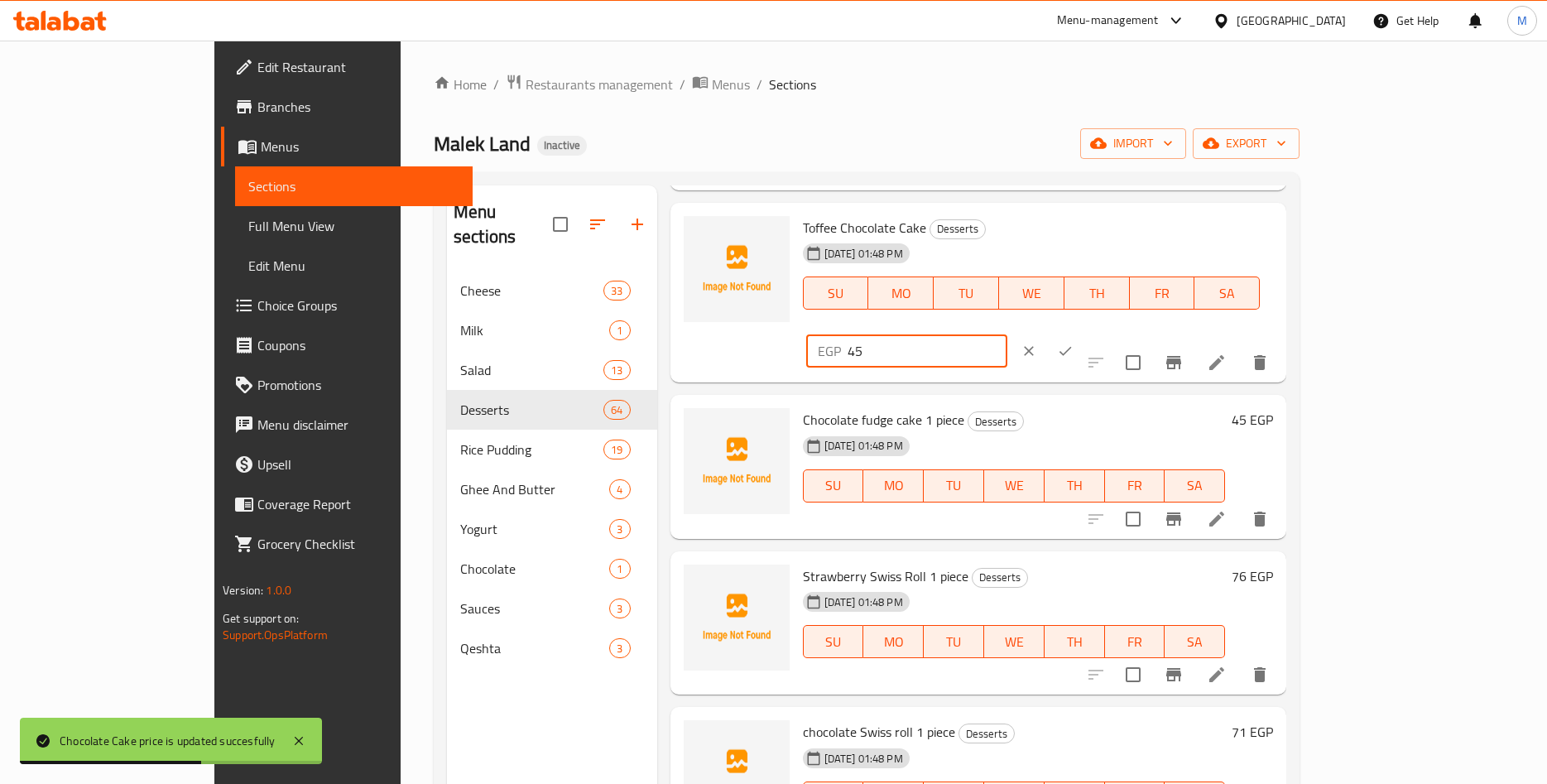
drag, startPoint x: 1234, startPoint y: 244, endPoint x: 1132, endPoint y: 249, distance: 102.1
click at [1008, 334] on input "45" at bounding box center [927, 350] width 160 height 33
paste input ".45"
type input "45.45"
click at [1073, 343] on icon "ok" at bounding box center [1065, 351] width 16 height 16
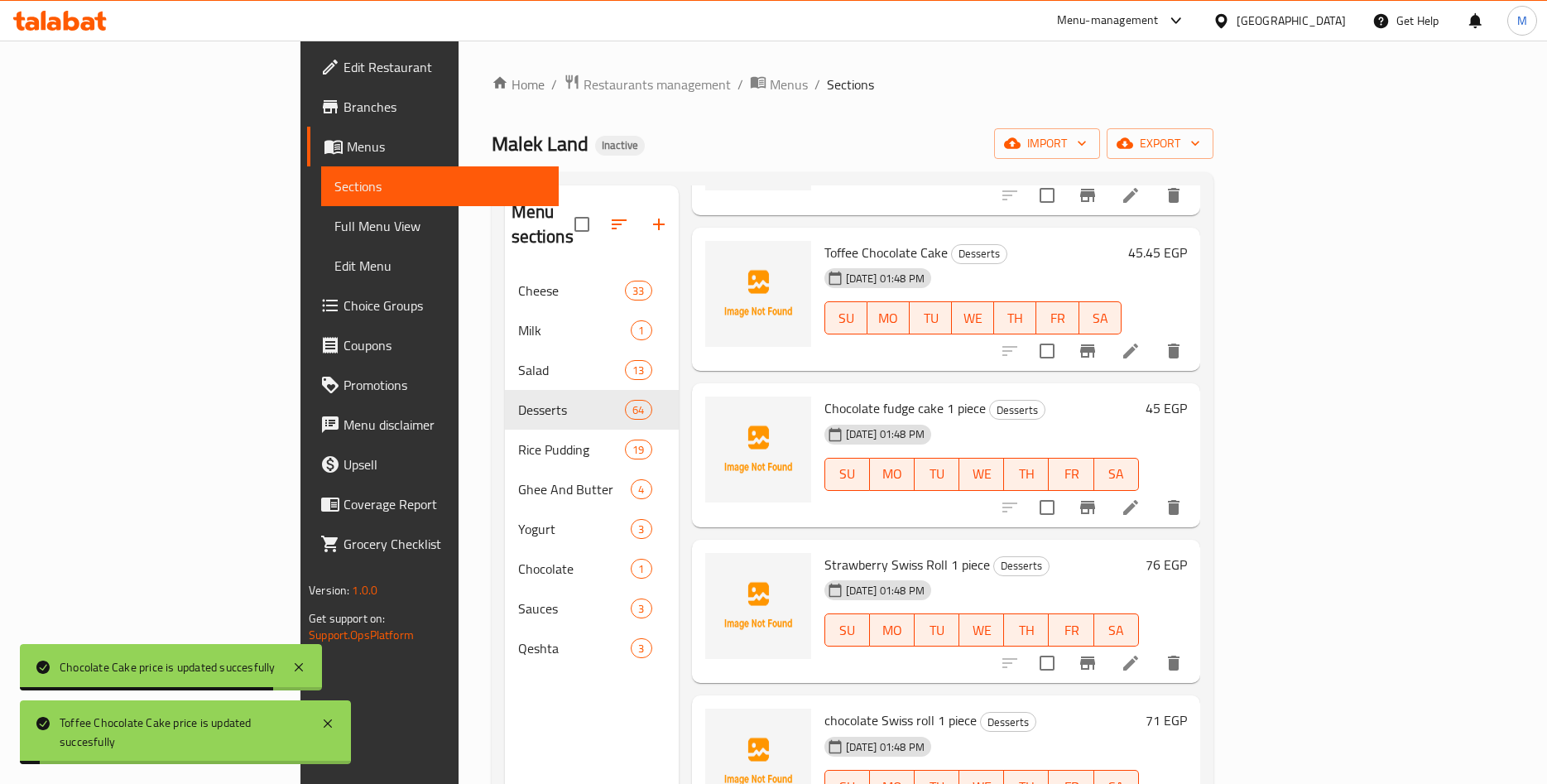
scroll to position [2196, 0]
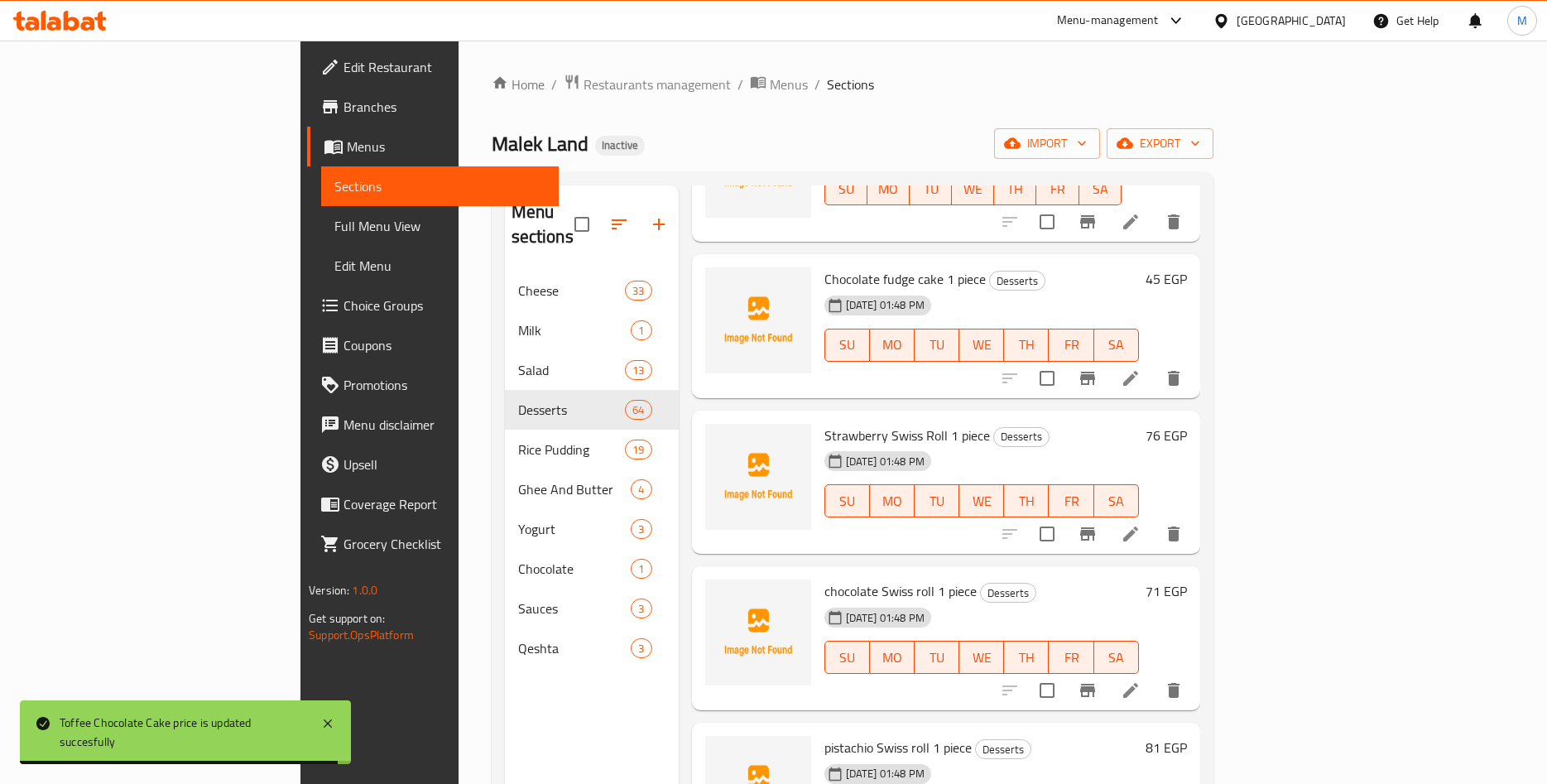
click at [1187, 267] on div "45 EGP" at bounding box center [1163, 278] width 48 height 23
click at [1187, 267] on h6 "45 EGP" at bounding box center [1165, 278] width 41 height 23
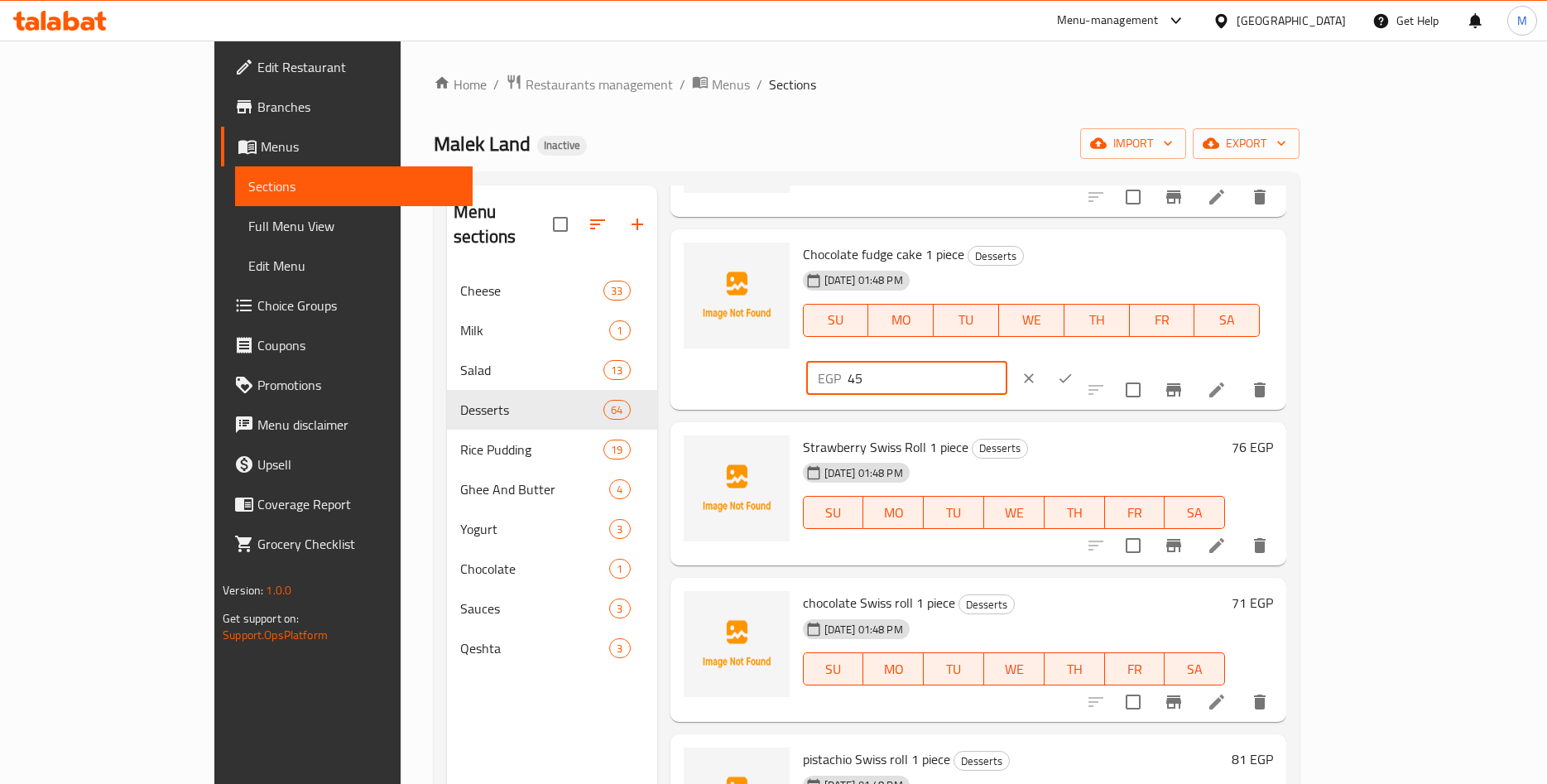
drag, startPoint x: 1265, startPoint y: 266, endPoint x: 1186, endPoint y: 273, distance: 79.3
click at [1008, 361] on input "45" at bounding box center [927, 378] width 160 height 33
paste input ".45"
type input "45.45"
click at [1073, 370] on icon "ok" at bounding box center [1065, 378] width 16 height 16
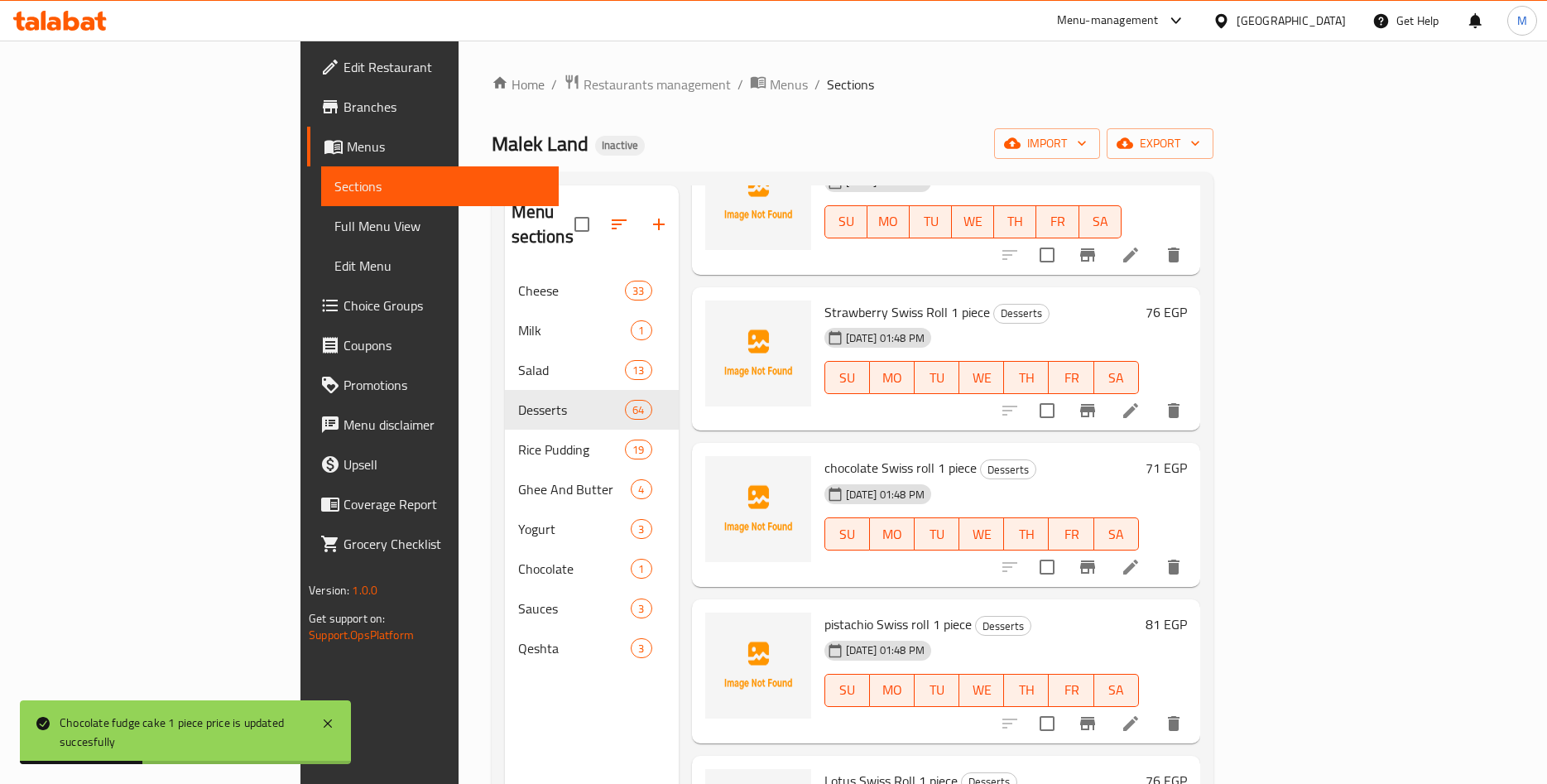
scroll to position [2325, 0]
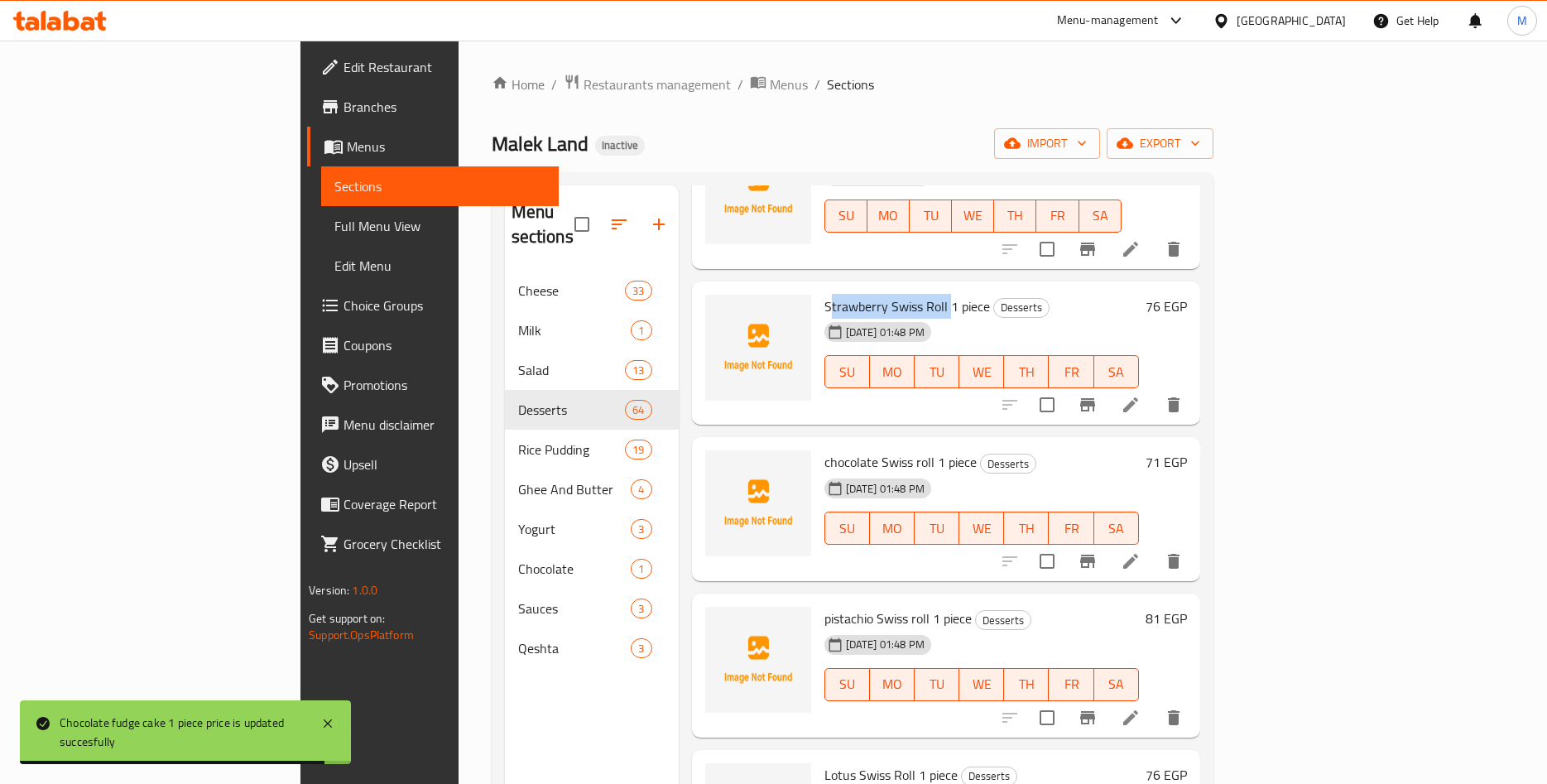
drag, startPoint x: 757, startPoint y: 285, endPoint x: 873, endPoint y: 287, distance: 116.0
click at [873, 294] on span "Strawberry Swiss Roll 1 piece" at bounding box center [906, 306] width 165 height 25
click at [869, 294] on span "Strawberry Swiss Roll 1 piece" at bounding box center [906, 306] width 165 height 25
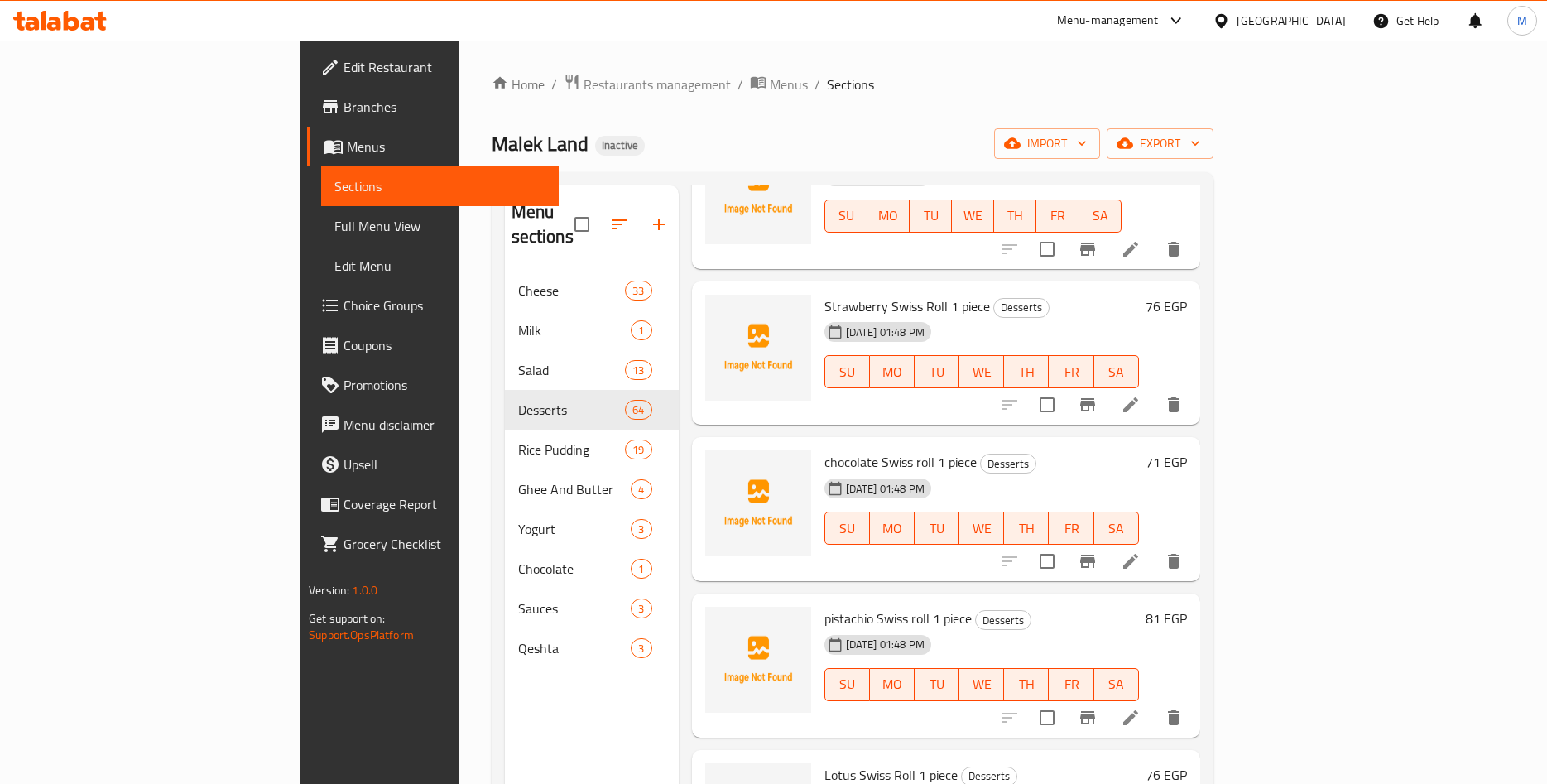
click at [1187, 295] on h6 "76 EGP" at bounding box center [1165, 306] width 41 height 23
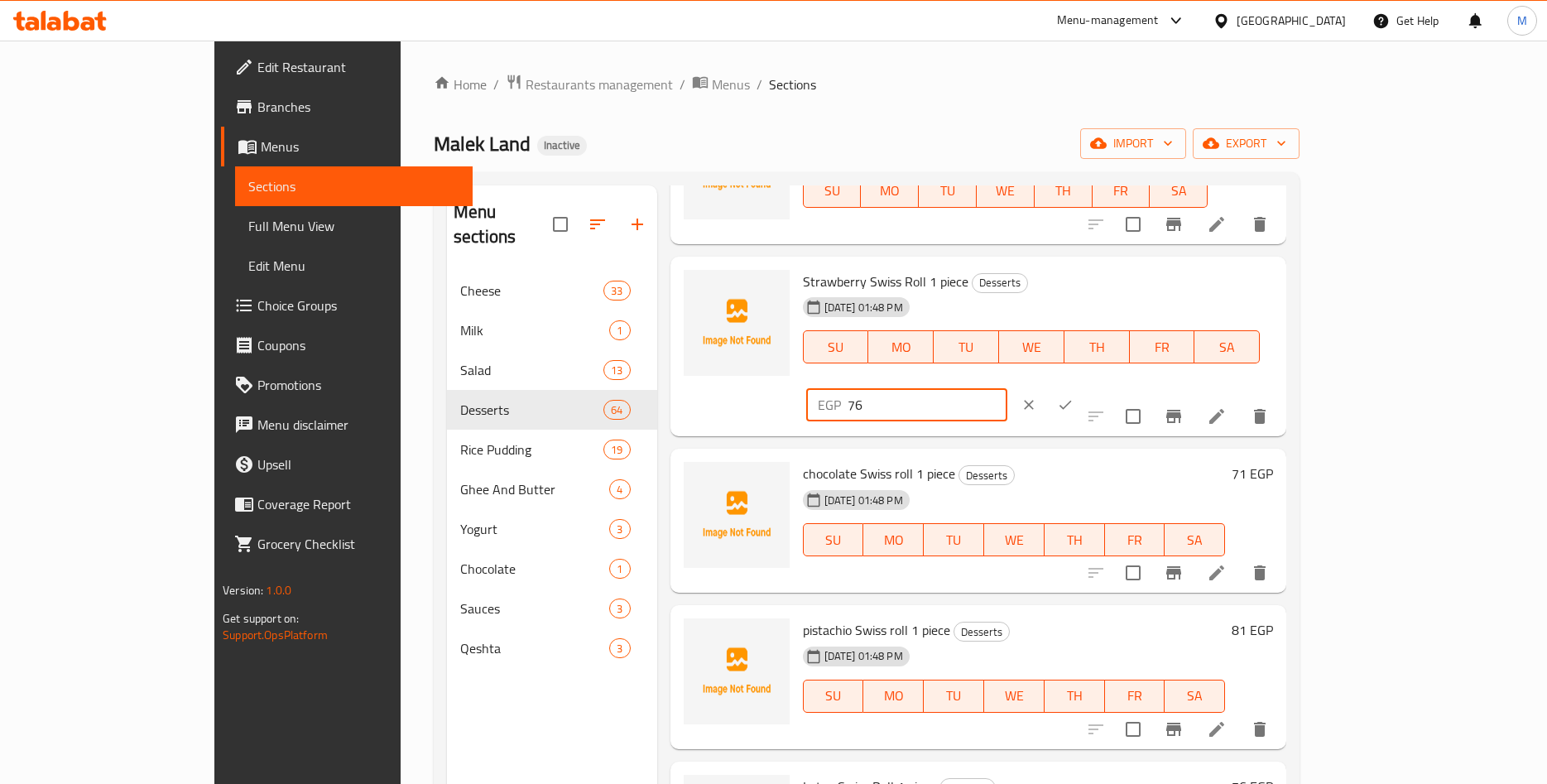
drag, startPoint x: 1284, startPoint y: 285, endPoint x: 1163, endPoint y: 290, distance: 121.1
click at [1008, 388] on input "76" at bounding box center [927, 404] width 160 height 33
paste input "5.75"
type input "75.75"
click at [1083, 387] on button "ok" at bounding box center [1065, 405] width 37 height 37
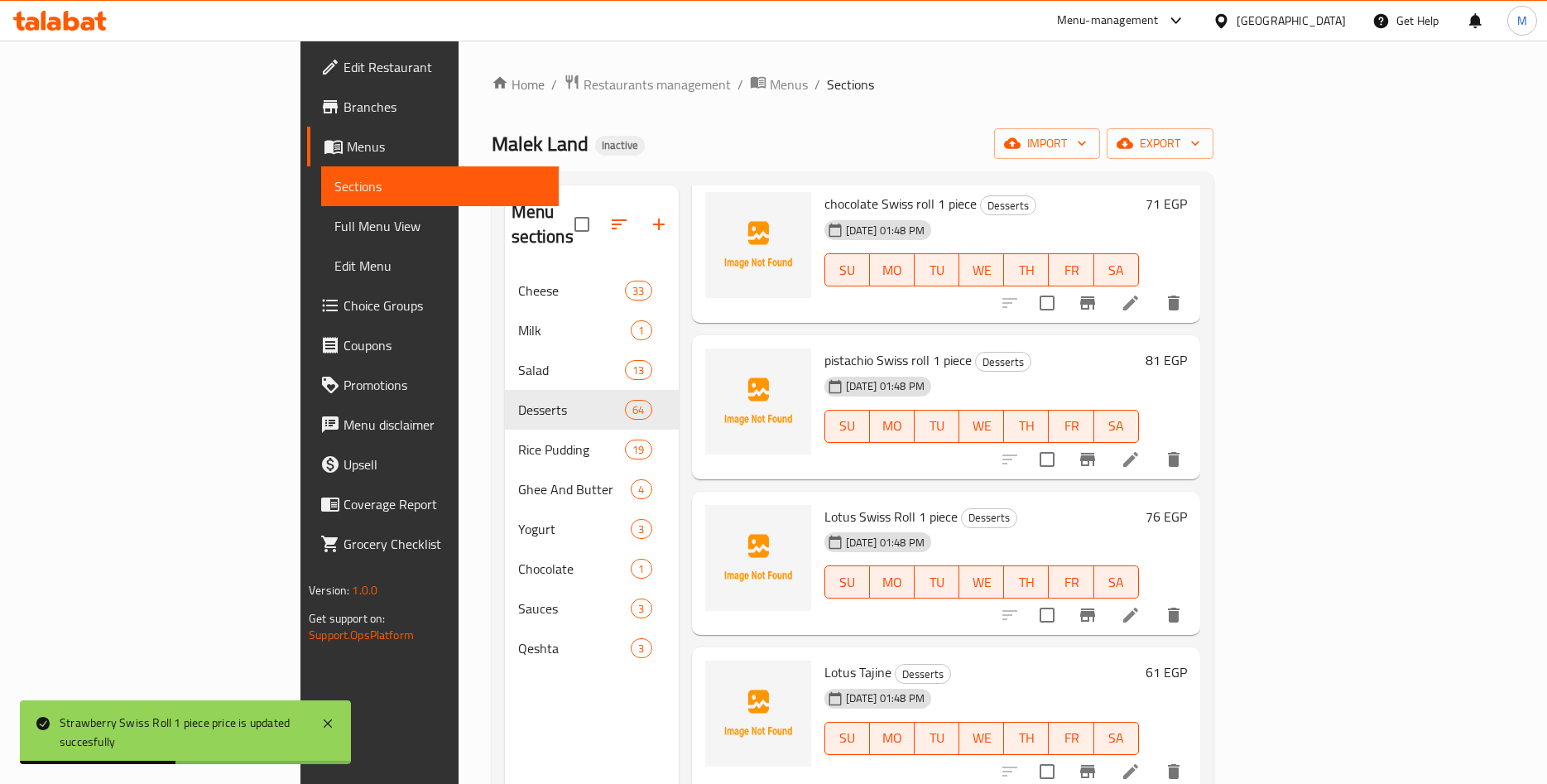
scroll to position [2454, 0]
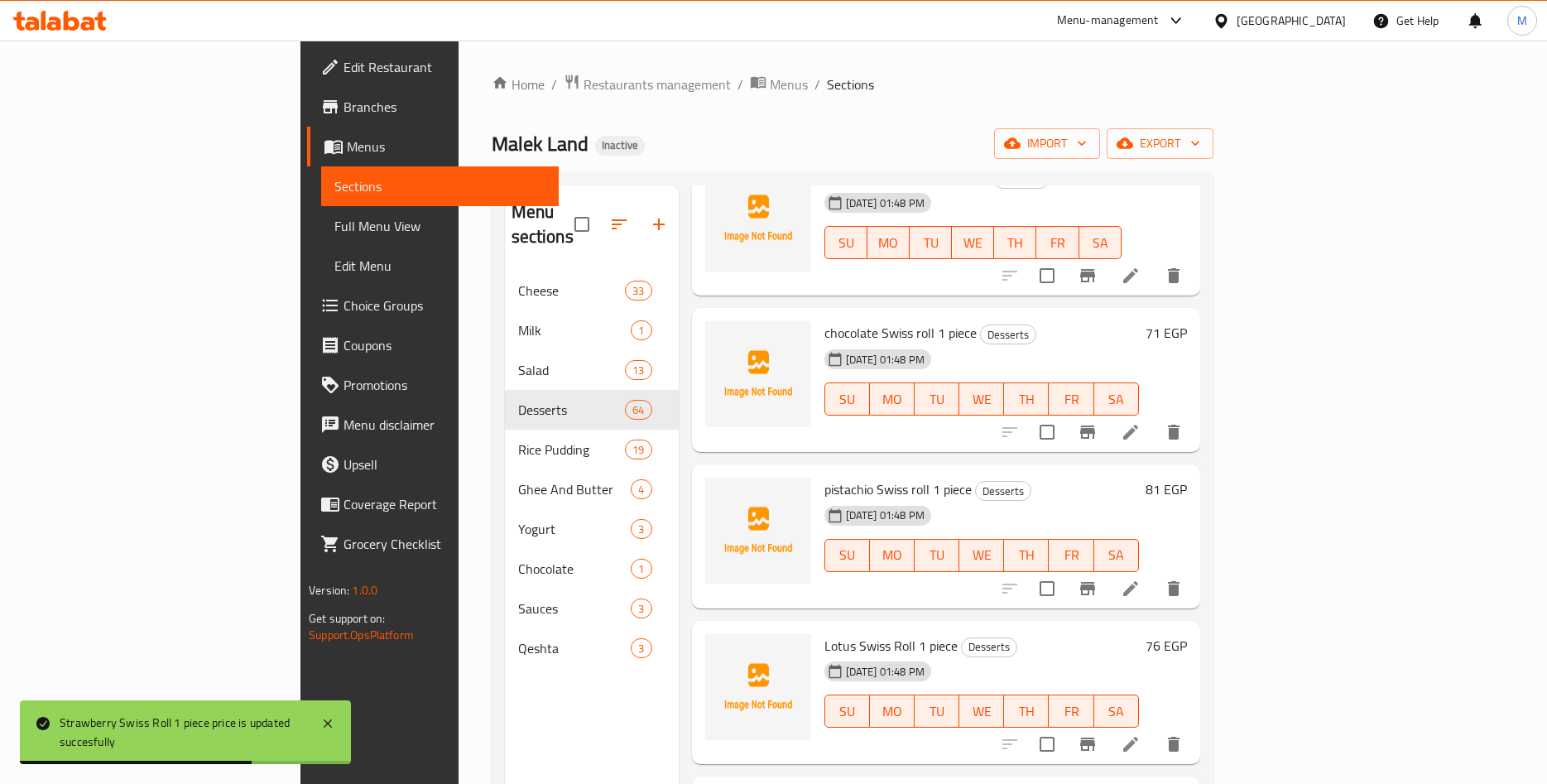
click at [1187, 321] on h6 "71 EGP" at bounding box center [1165, 332] width 41 height 23
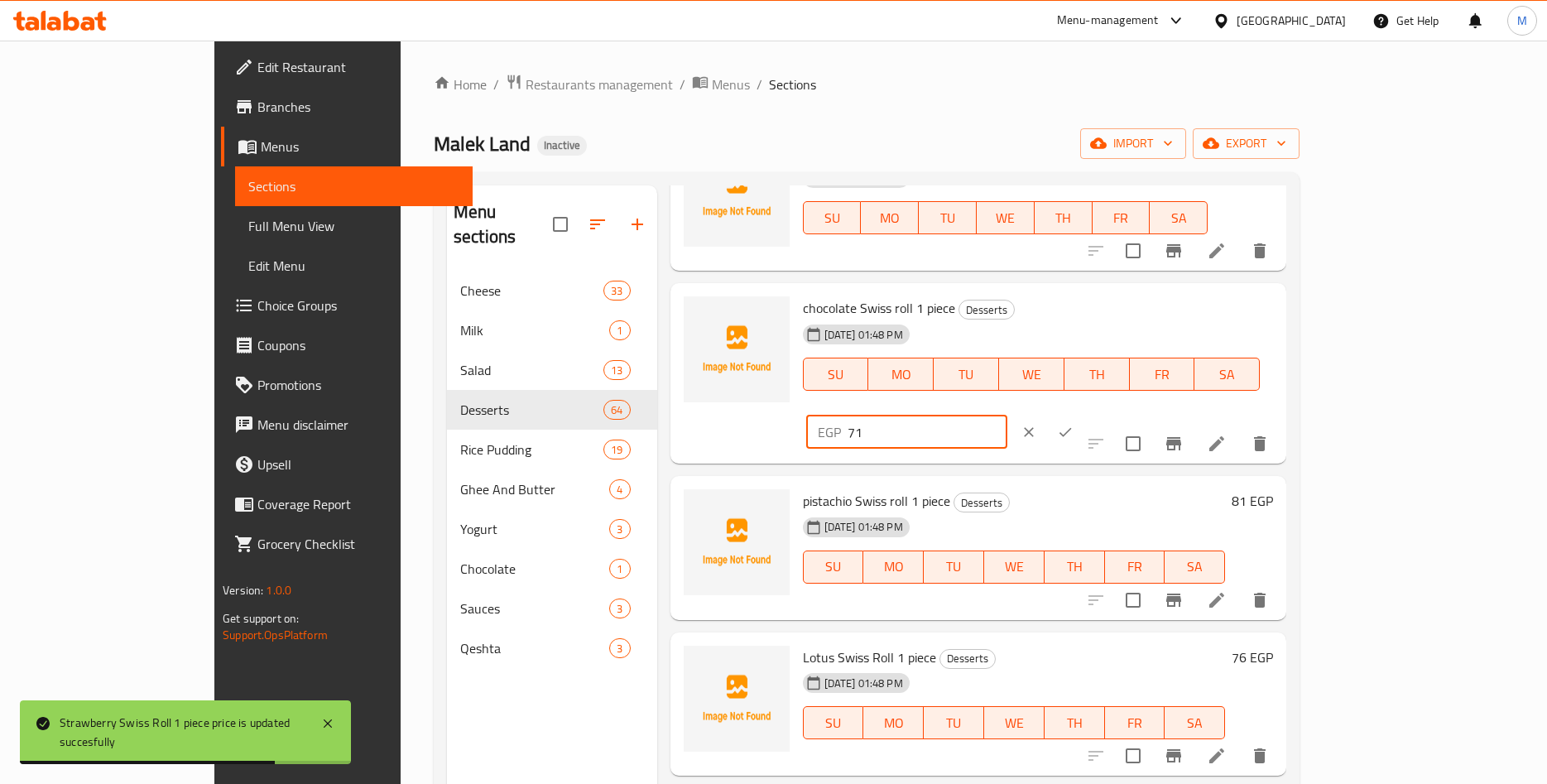
drag, startPoint x: 1335, startPoint y: 309, endPoint x: 1136, endPoint y: 314, distance: 199.1
click at [1008, 415] on input "71" at bounding box center [927, 432] width 160 height 33
paste input "0.70"
type input "70.70"
click at [1083, 414] on button "ok" at bounding box center [1065, 433] width 37 height 37
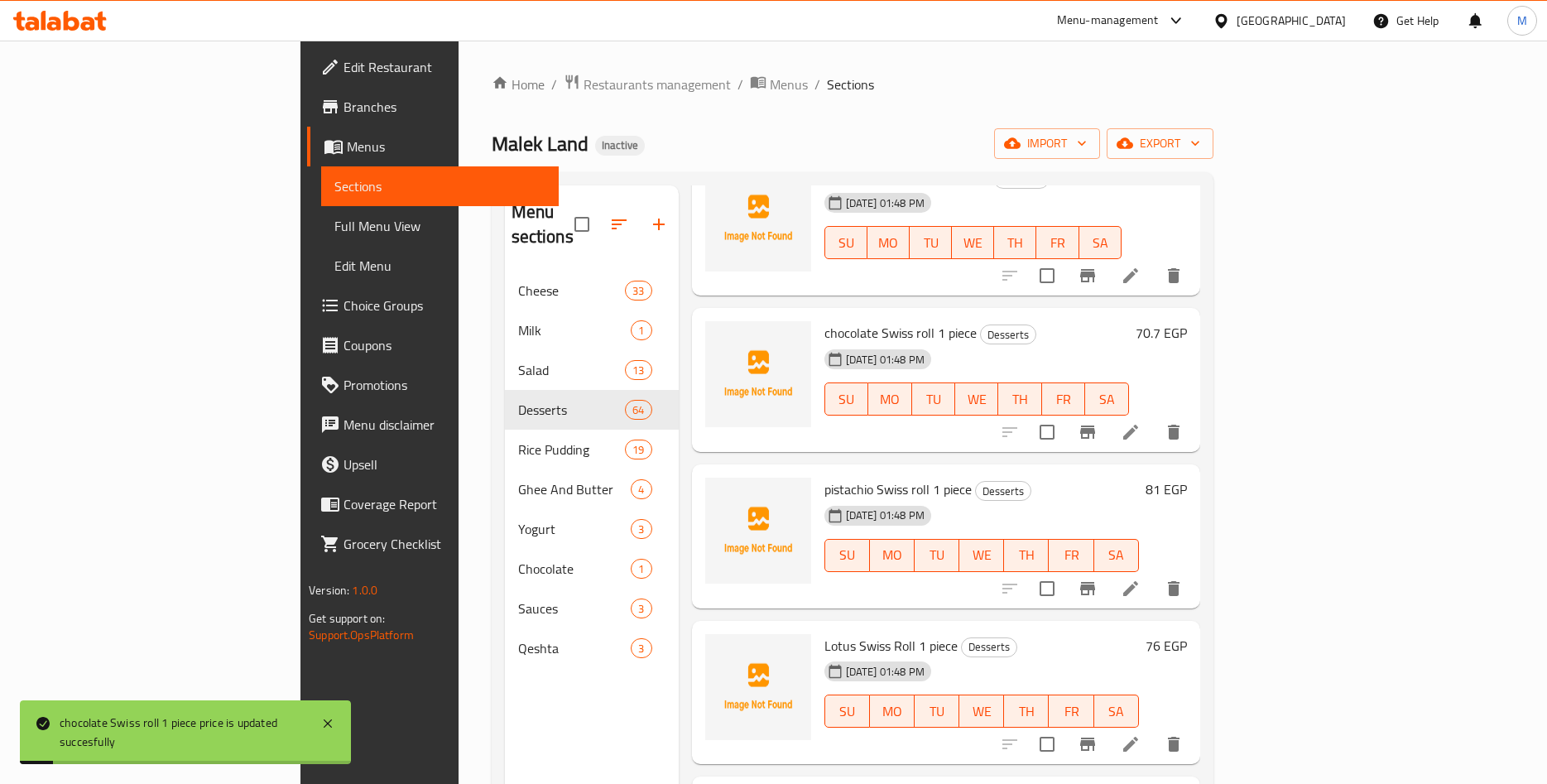
scroll to position [2713, 0]
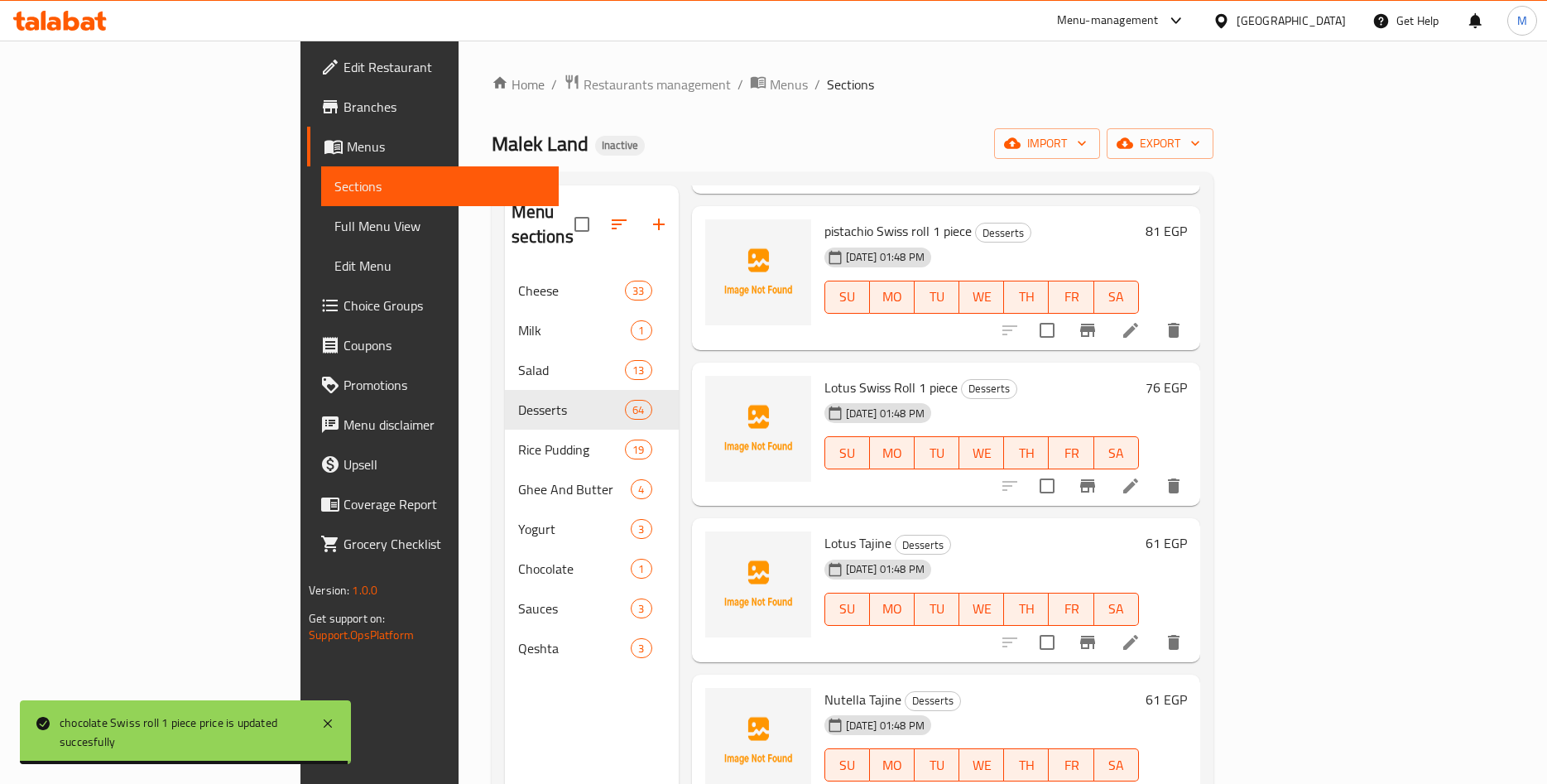
click at [1187, 219] on h6 "81 EGP" at bounding box center [1165, 230] width 41 height 23
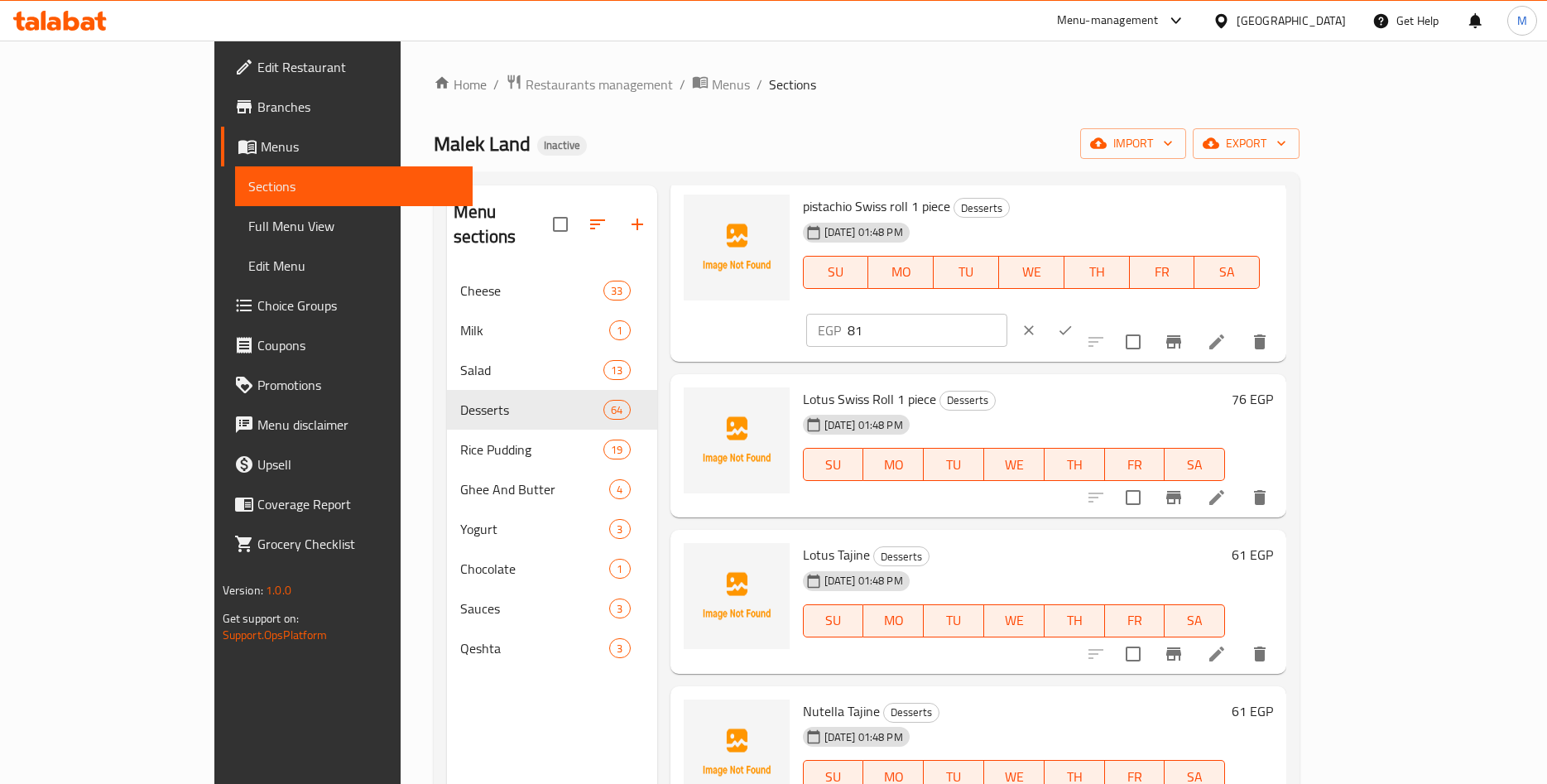
drag, startPoint x: 1294, startPoint y: 226, endPoint x: 1145, endPoint y: 234, distance: 149.2
click at [1008, 314] on input "81" at bounding box center [927, 330] width 160 height 33
paste input "0.80"
type input "80.80"
click at [1083, 312] on button "ok" at bounding box center [1065, 330] width 37 height 37
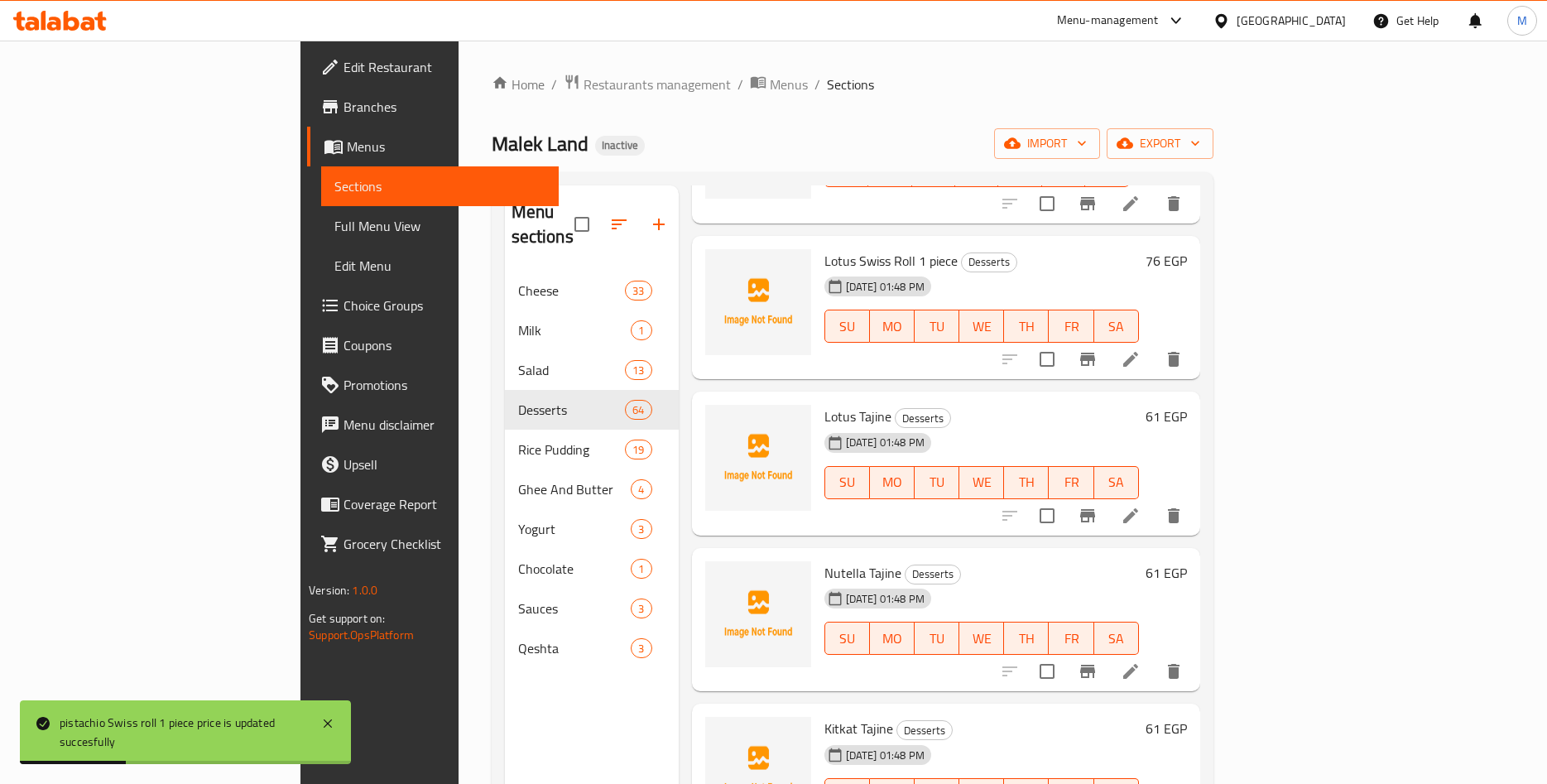
scroll to position [2841, 0]
click at [1187, 246] on h6 "76 EGP" at bounding box center [1165, 257] width 41 height 23
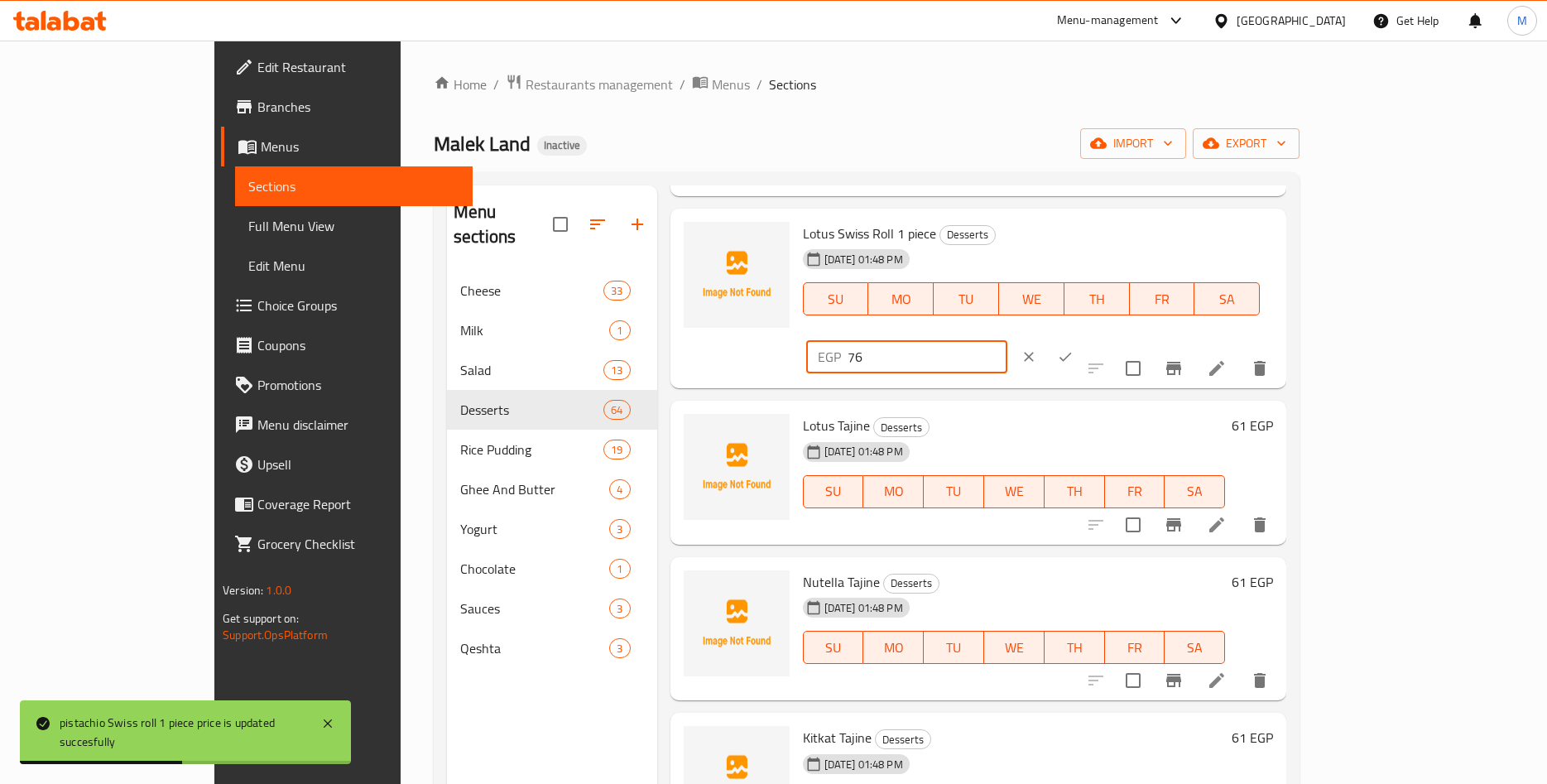
drag, startPoint x: 1294, startPoint y: 251, endPoint x: 1130, endPoint y: 251, distance: 164.0
click at [1008, 340] on input "76" at bounding box center [927, 357] width 160 height 33
paste input "5.75"
type input "75.75"
click at [1073, 349] on icon "ok" at bounding box center [1065, 357] width 16 height 16
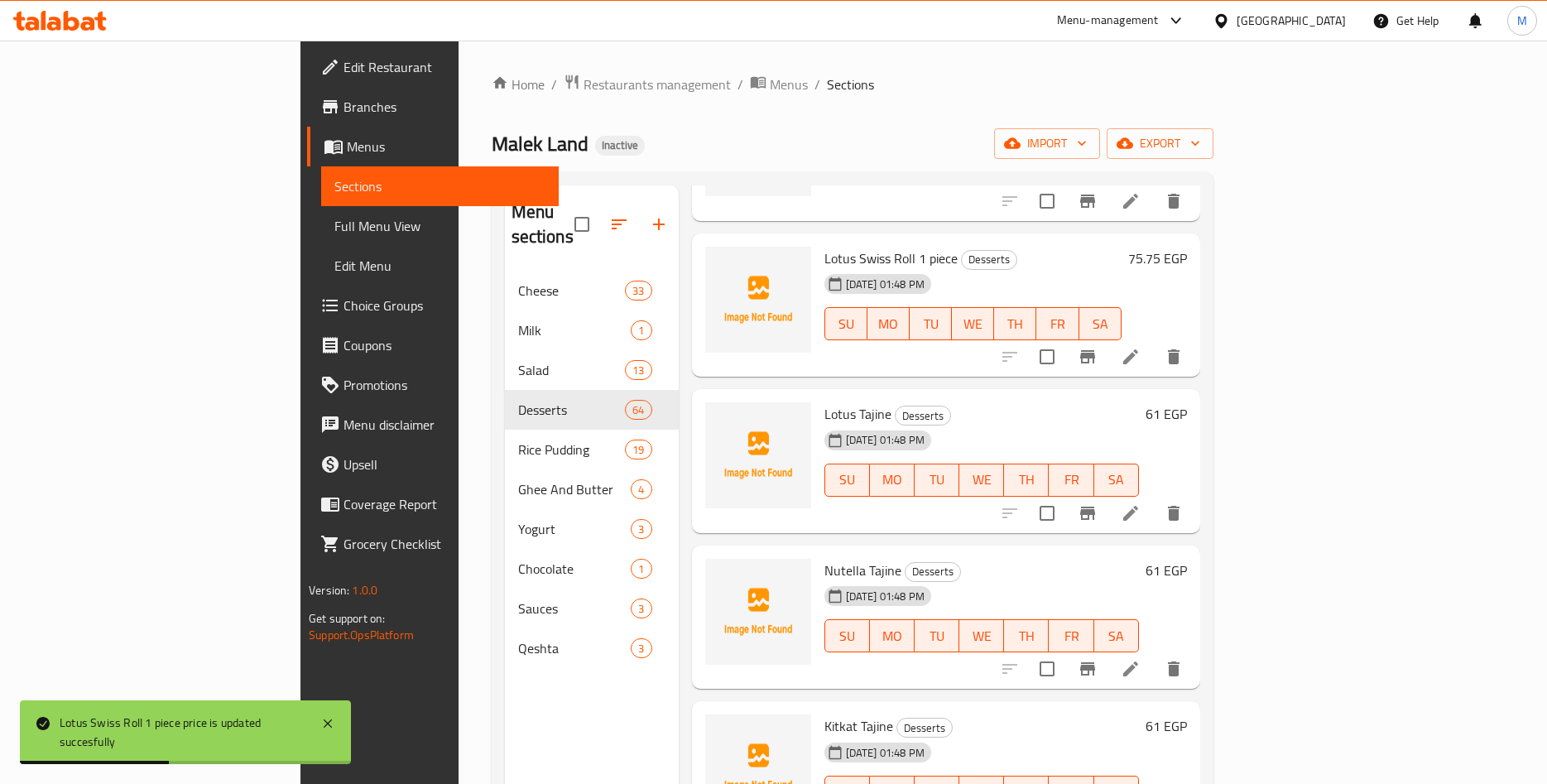
scroll to position [2971, 0]
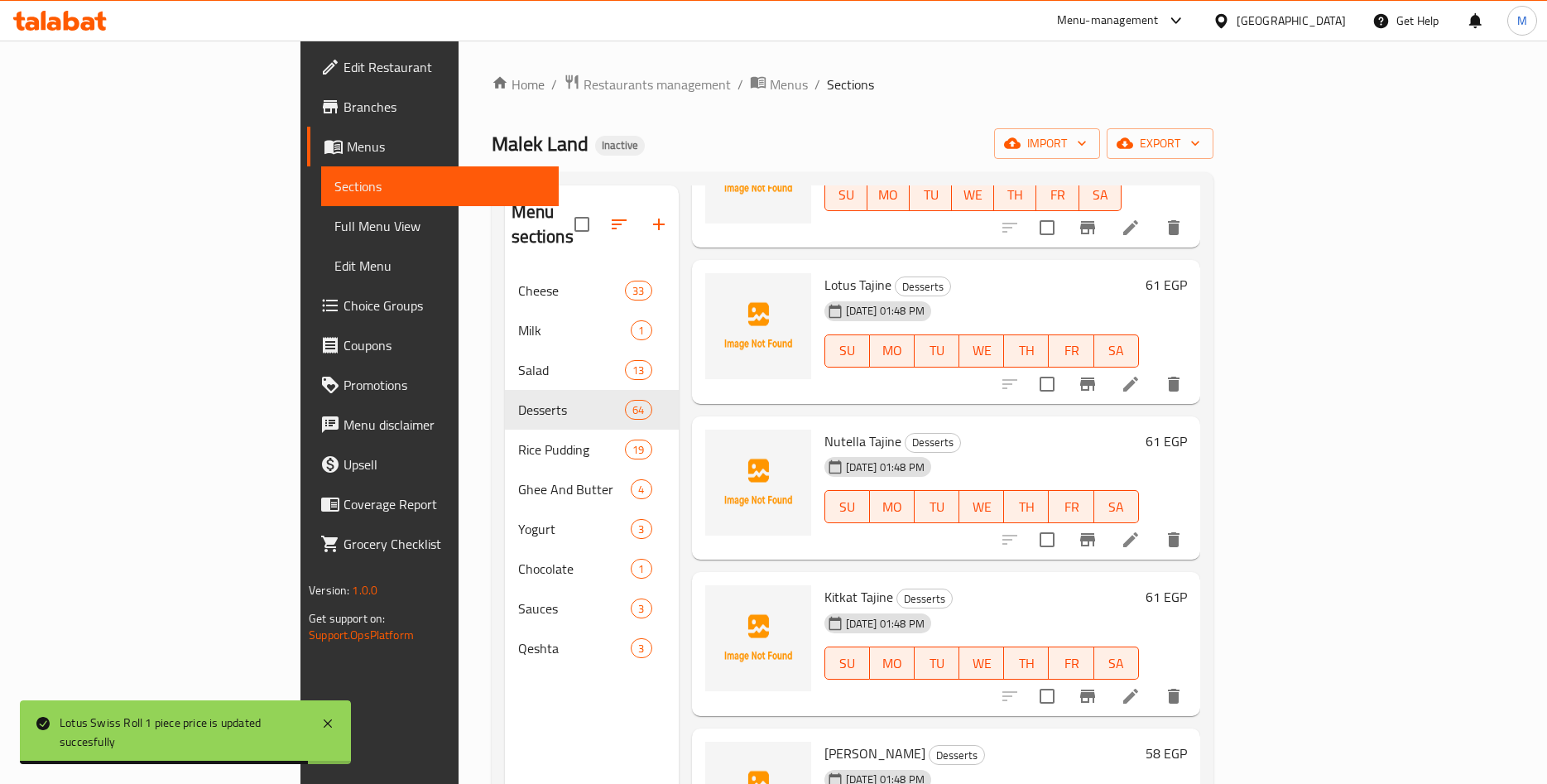
click at [1187, 273] on h6 "61 EGP" at bounding box center [1165, 284] width 41 height 23
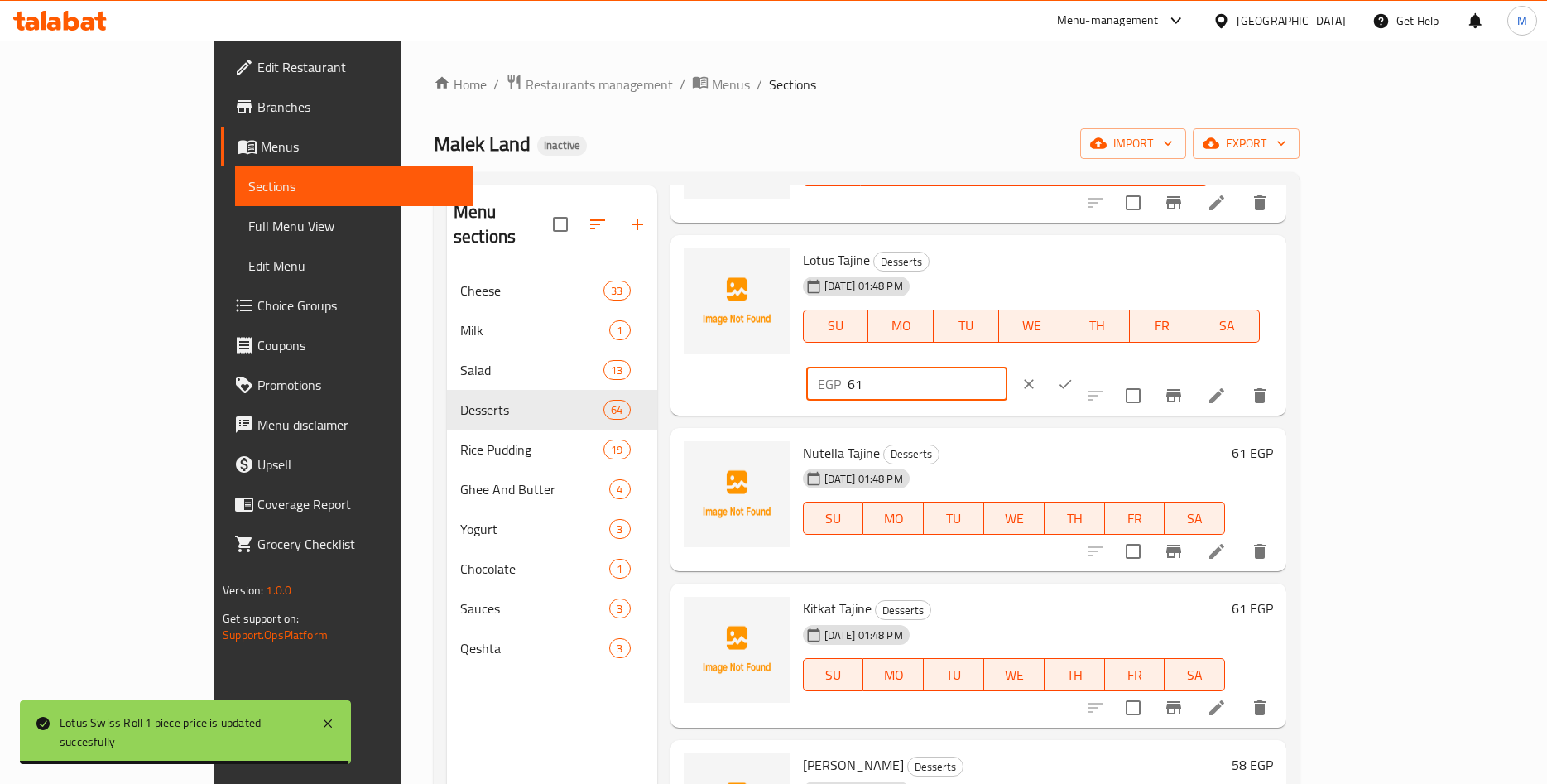
drag, startPoint x: 1261, startPoint y: 274, endPoint x: 1147, endPoint y: 276, distance: 114.0
click at [1008, 368] on input "61" at bounding box center [927, 384] width 160 height 33
paste input "0.60"
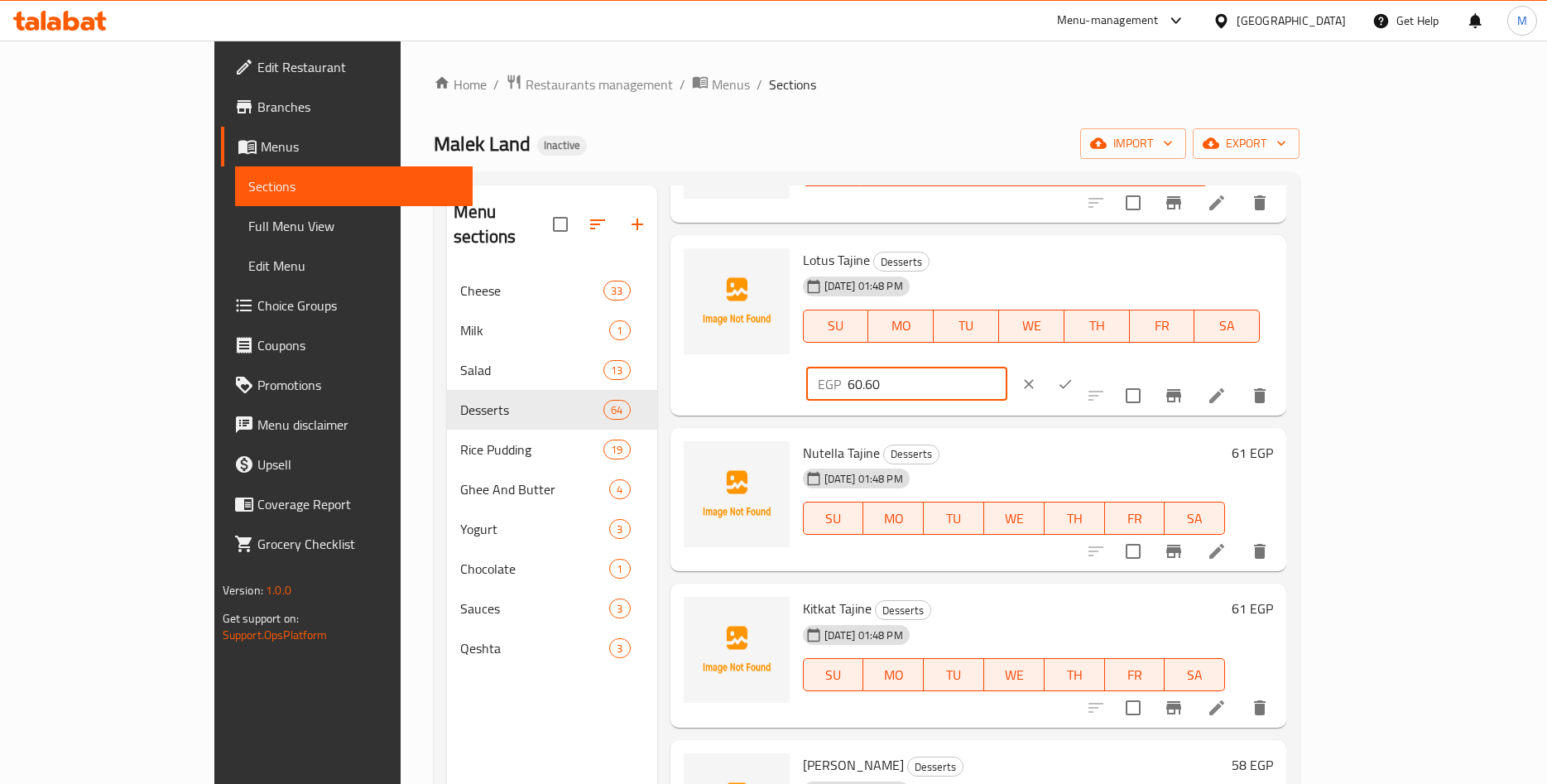
type input "60.60"
click at [1072, 379] on icon "ok" at bounding box center [1066, 383] width 13 height 9
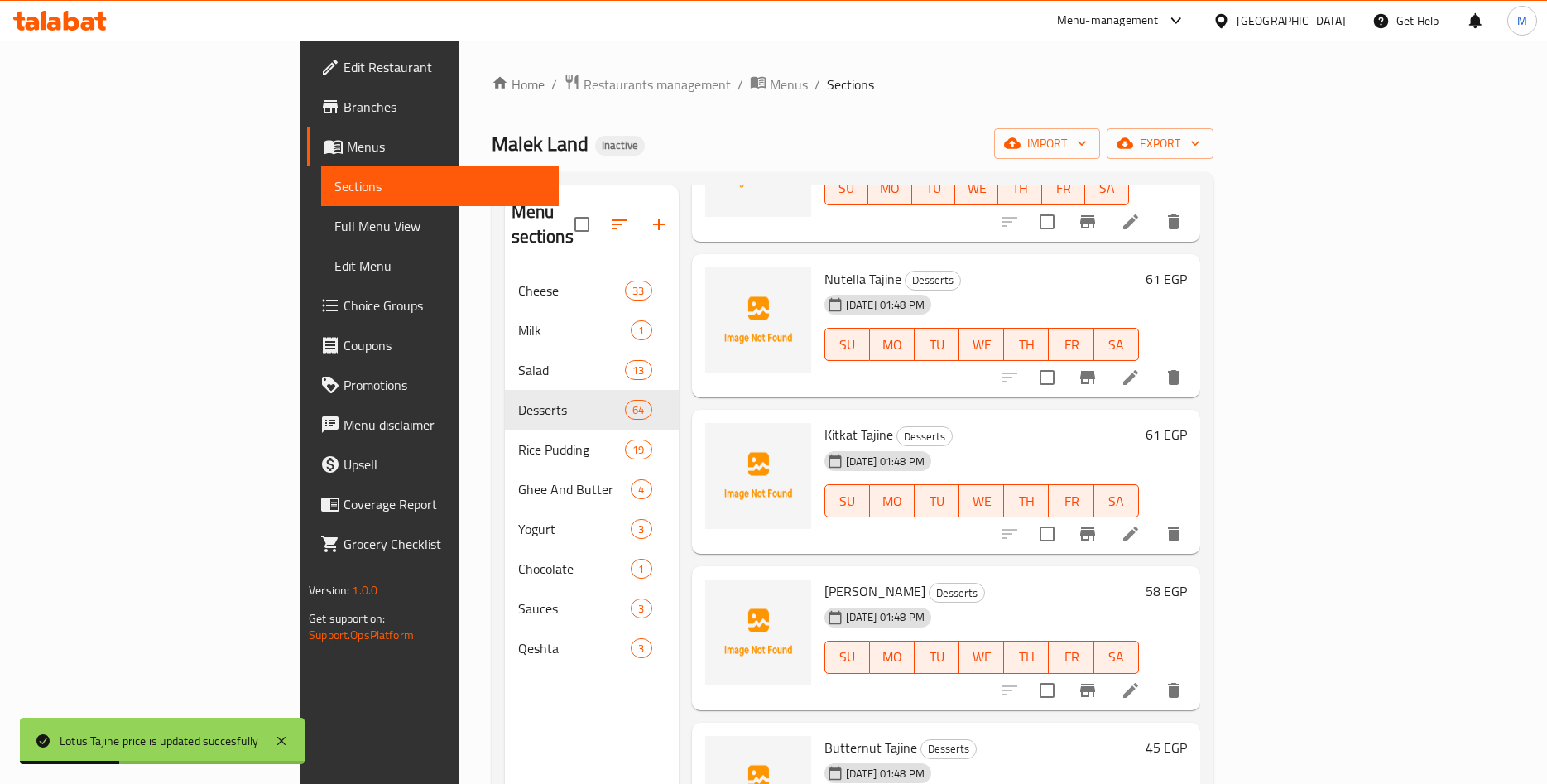
scroll to position [3099, 0]
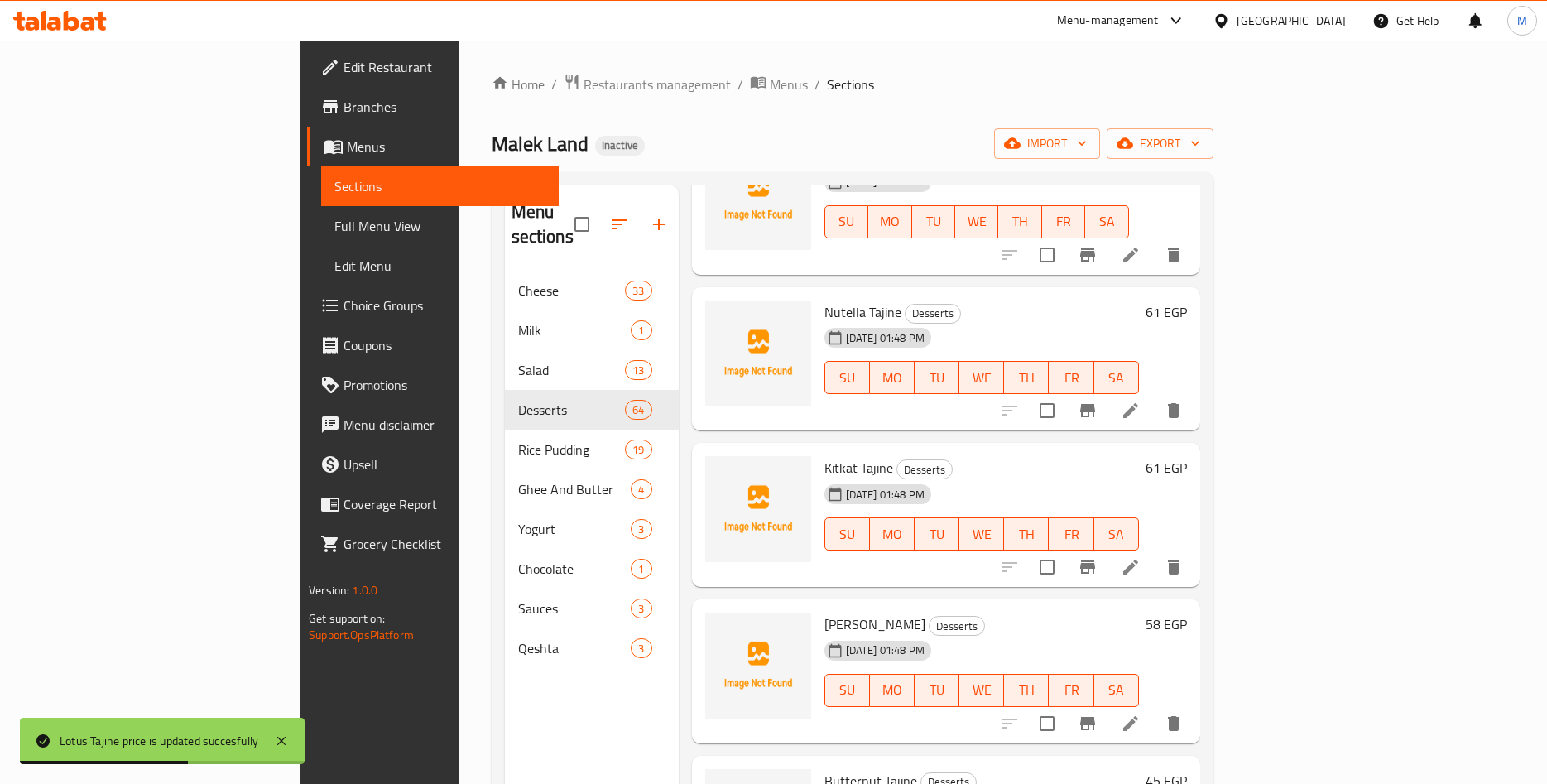
click at [1187, 300] on h6 "61 EGP" at bounding box center [1165, 311] width 41 height 23
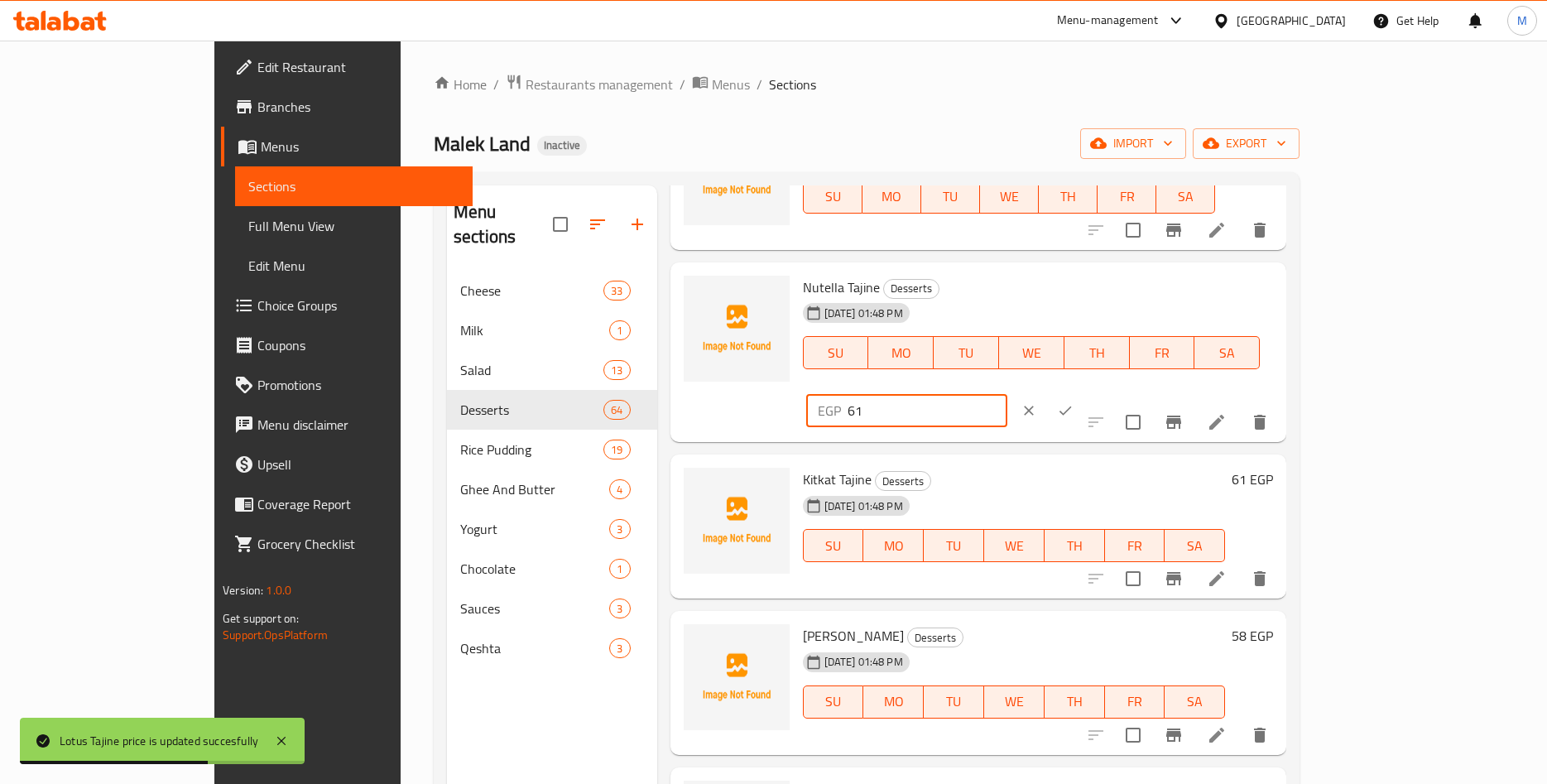
drag, startPoint x: 1324, startPoint y: 290, endPoint x: 1123, endPoint y: 290, distance: 201.0
click at [1008, 394] on input "61" at bounding box center [927, 411] width 160 height 33
paste input "0.60"
type input "60.60"
click at [1073, 402] on icon "ok" at bounding box center [1065, 411] width 16 height 16
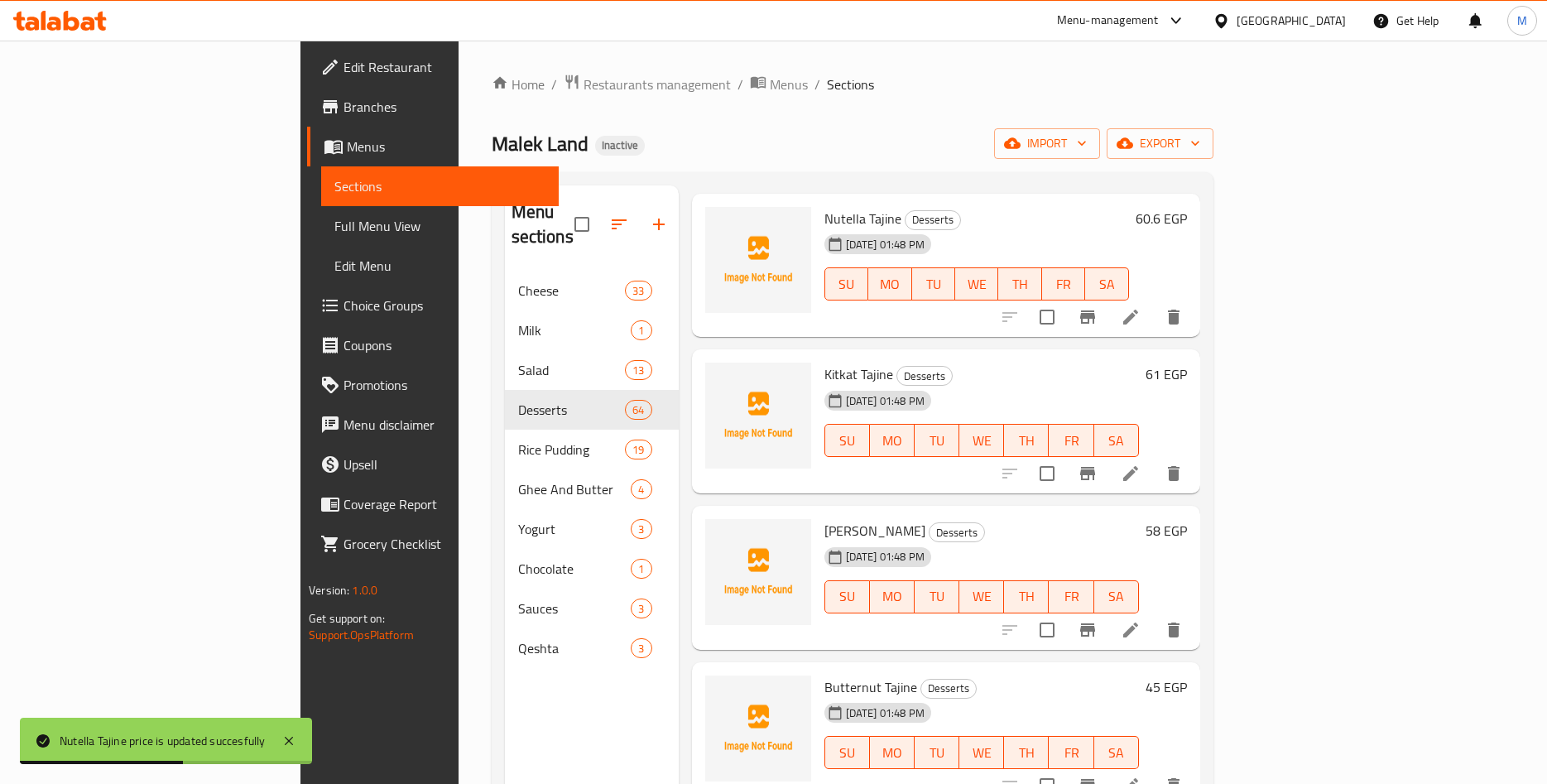
scroll to position [3229, 0]
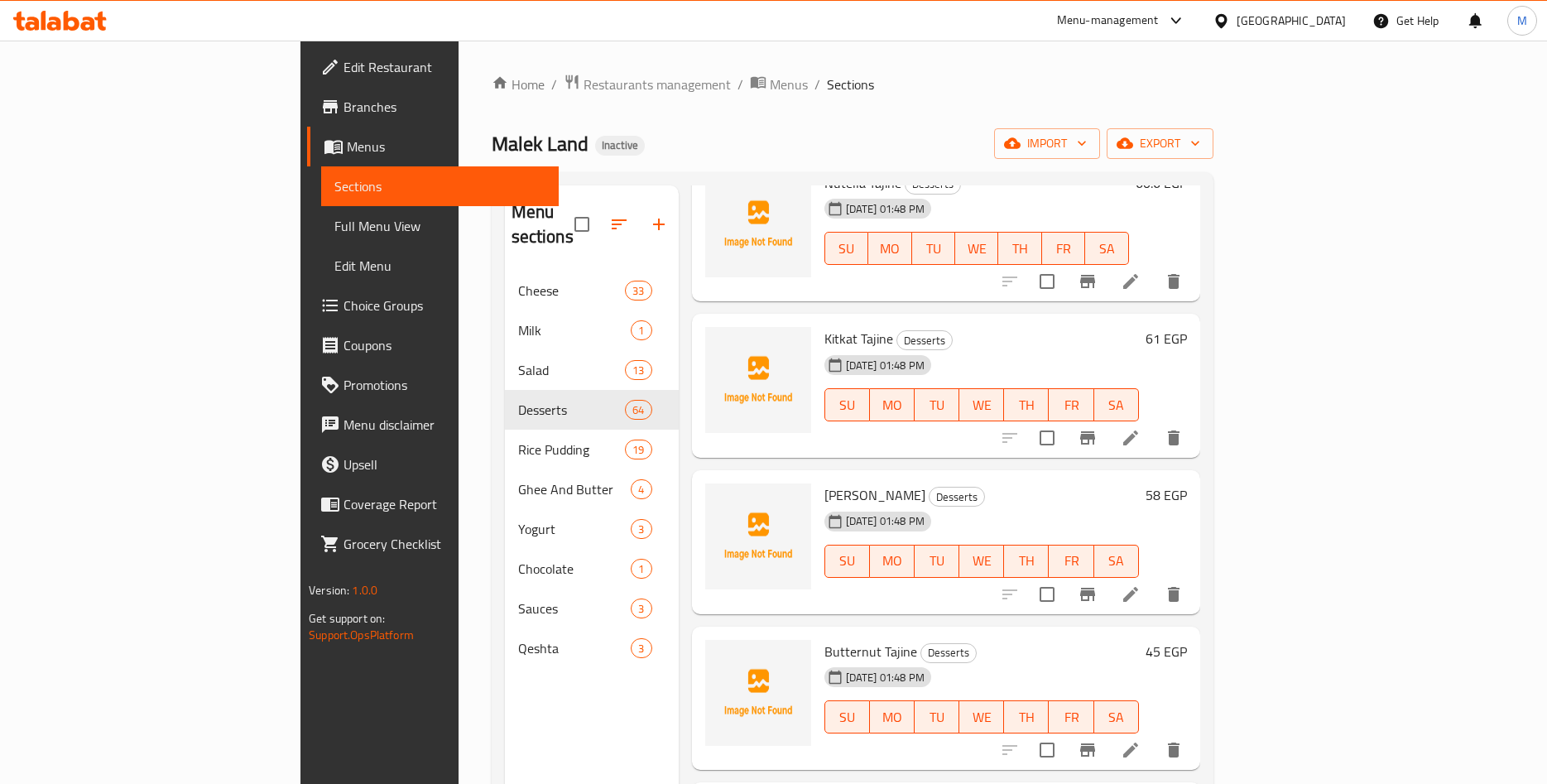
click at [1187, 327] on h6 "61 EGP" at bounding box center [1165, 338] width 41 height 23
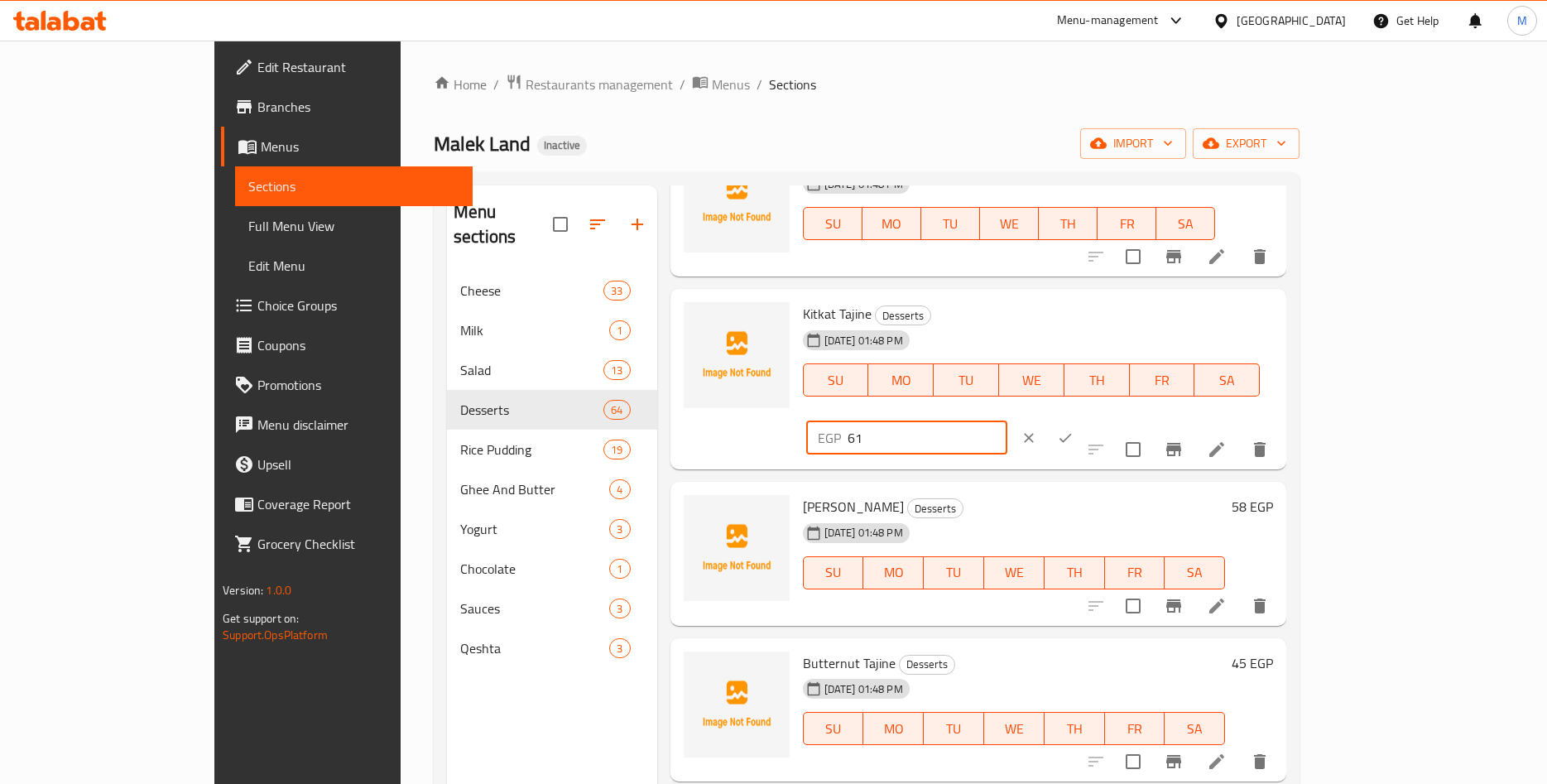
drag, startPoint x: 1297, startPoint y: 328, endPoint x: 1117, endPoint y: 326, distance: 180.0
click at [1008, 422] on input "61" at bounding box center [927, 438] width 160 height 33
paste input "0.60"
type input "60.60"
click at [1073, 430] on icon "ok" at bounding box center [1065, 438] width 16 height 16
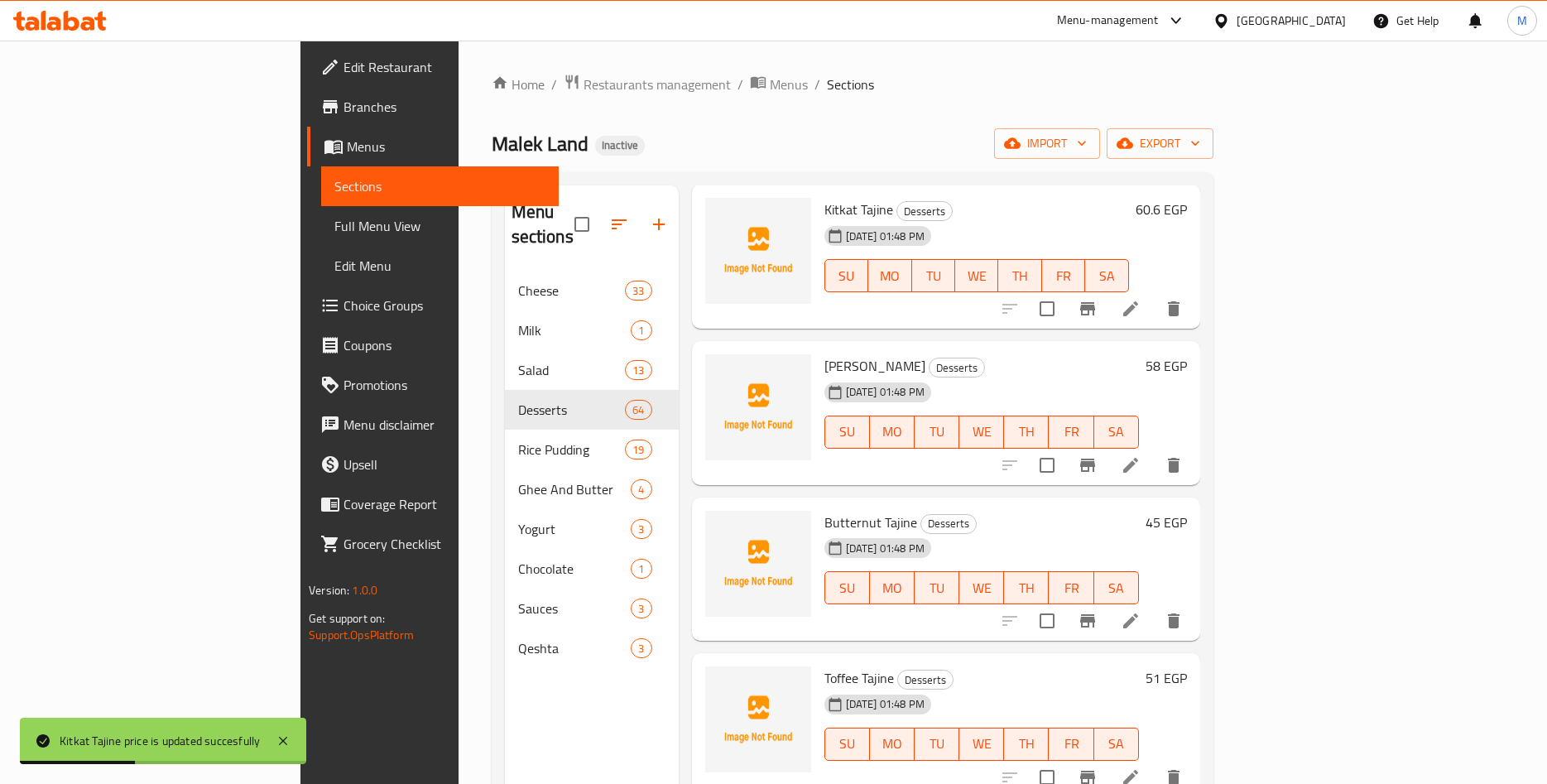
scroll to position [3487, 0]
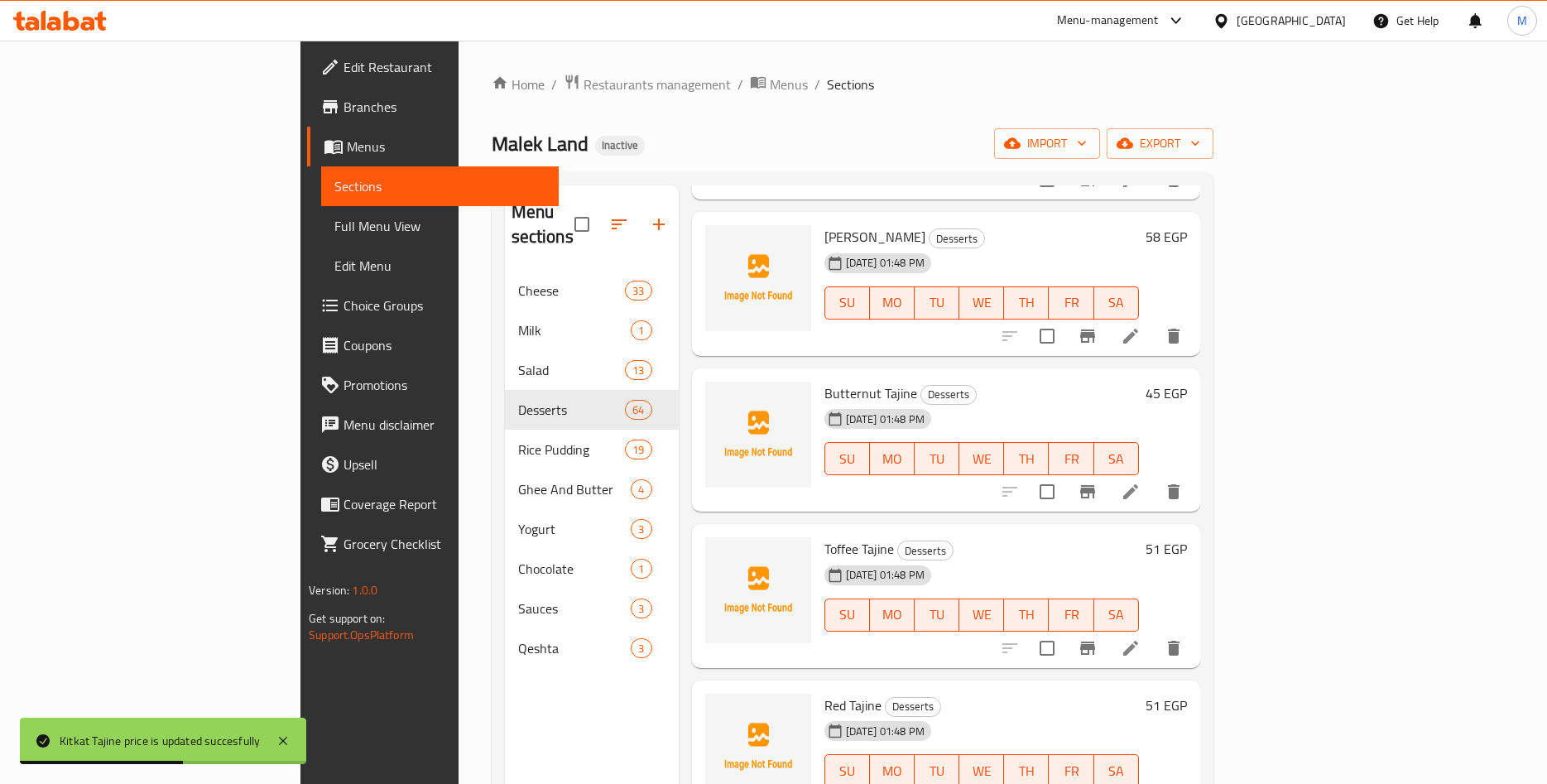
click at [1187, 225] on h6 "58 EGP" at bounding box center [1165, 236] width 41 height 23
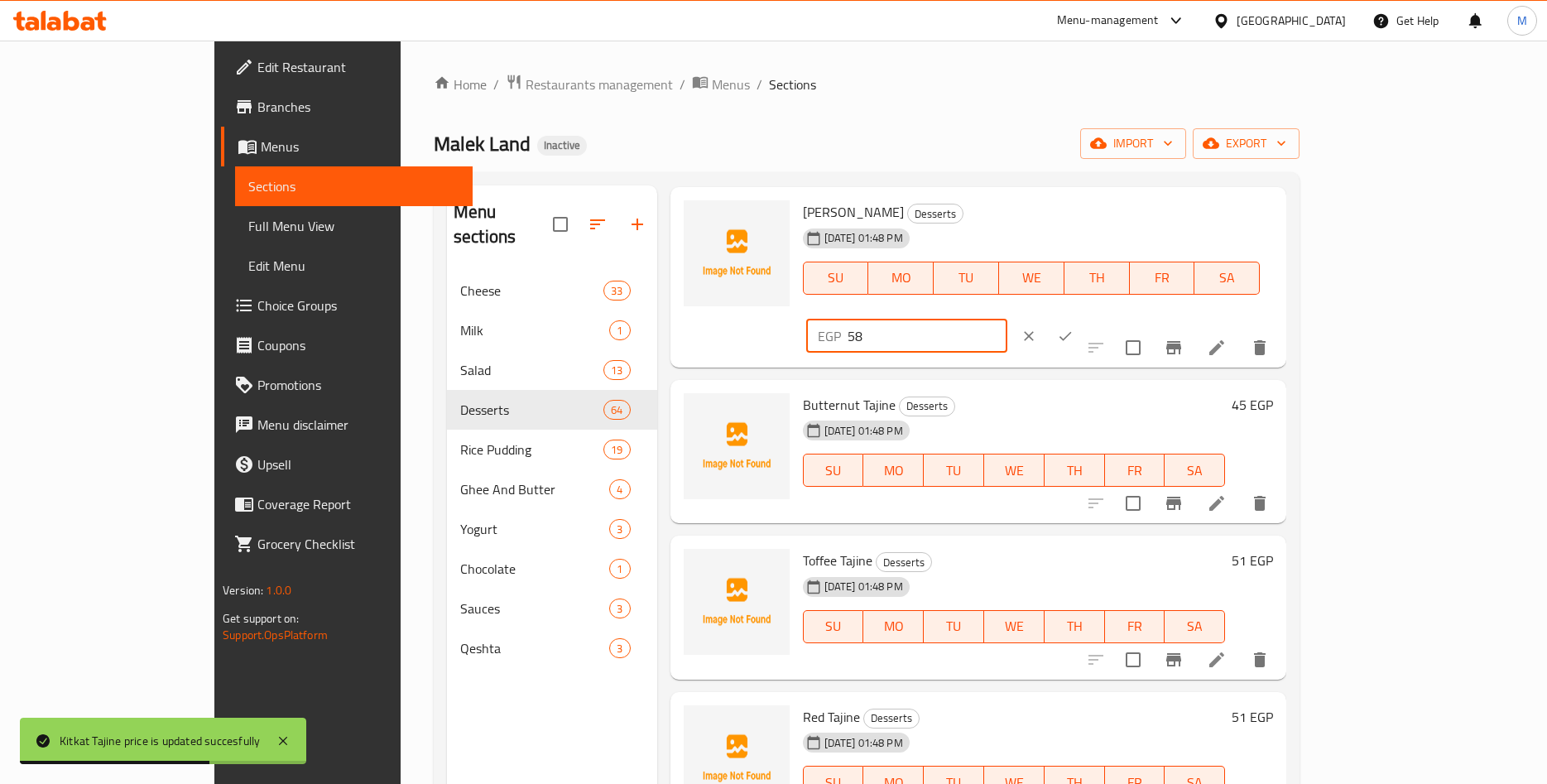
drag, startPoint x: 1196, startPoint y: 226, endPoint x: 1132, endPoint y: 226, distance: 64.0
click at [1008, 319] on input "58" at bounding box center [927, 336] width 160 height 33
paste input "7.57"
type input "57.57"
click at [1083, 318] on button "ok" at bounding box center [1065, 336] width 37 height 37
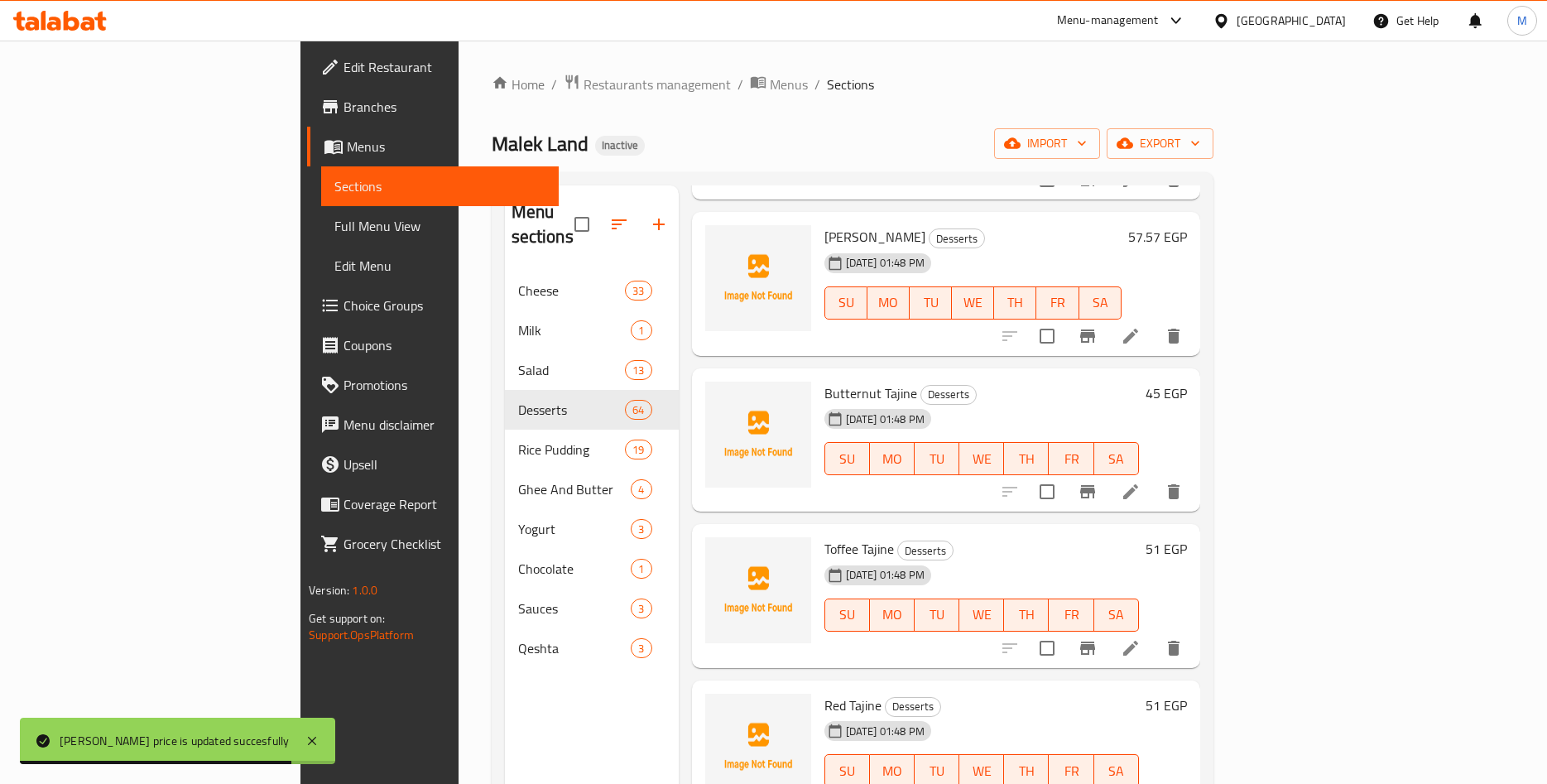
scroll to position [3616, 0]
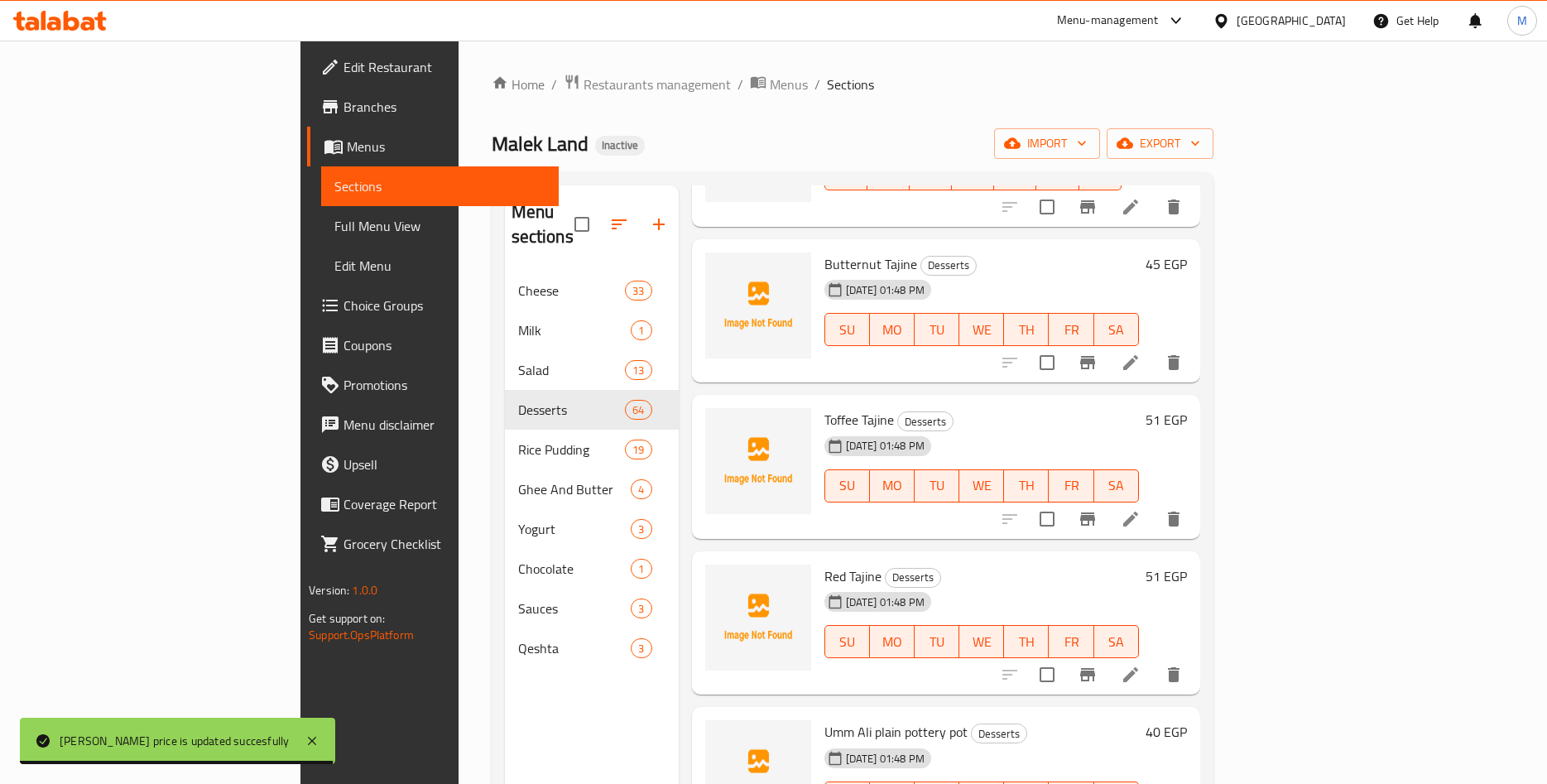
click at [1187, 253] on div "45 EGP" at bounding box center [1163, 264] width 48 height 23
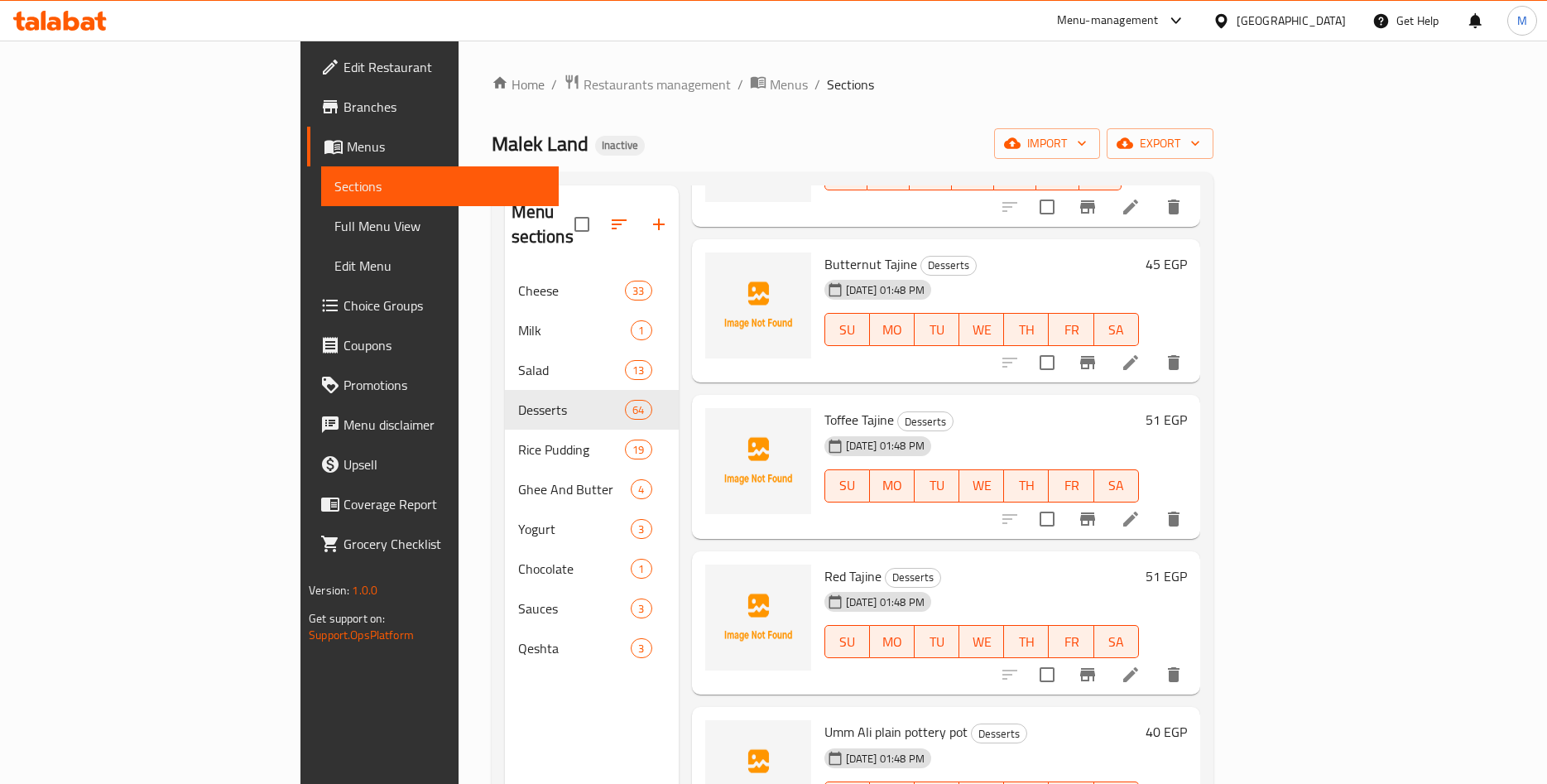
click at [1187, 253] on h6 "45 EGP" at bounding box center [1165, 264] width 41 height 23
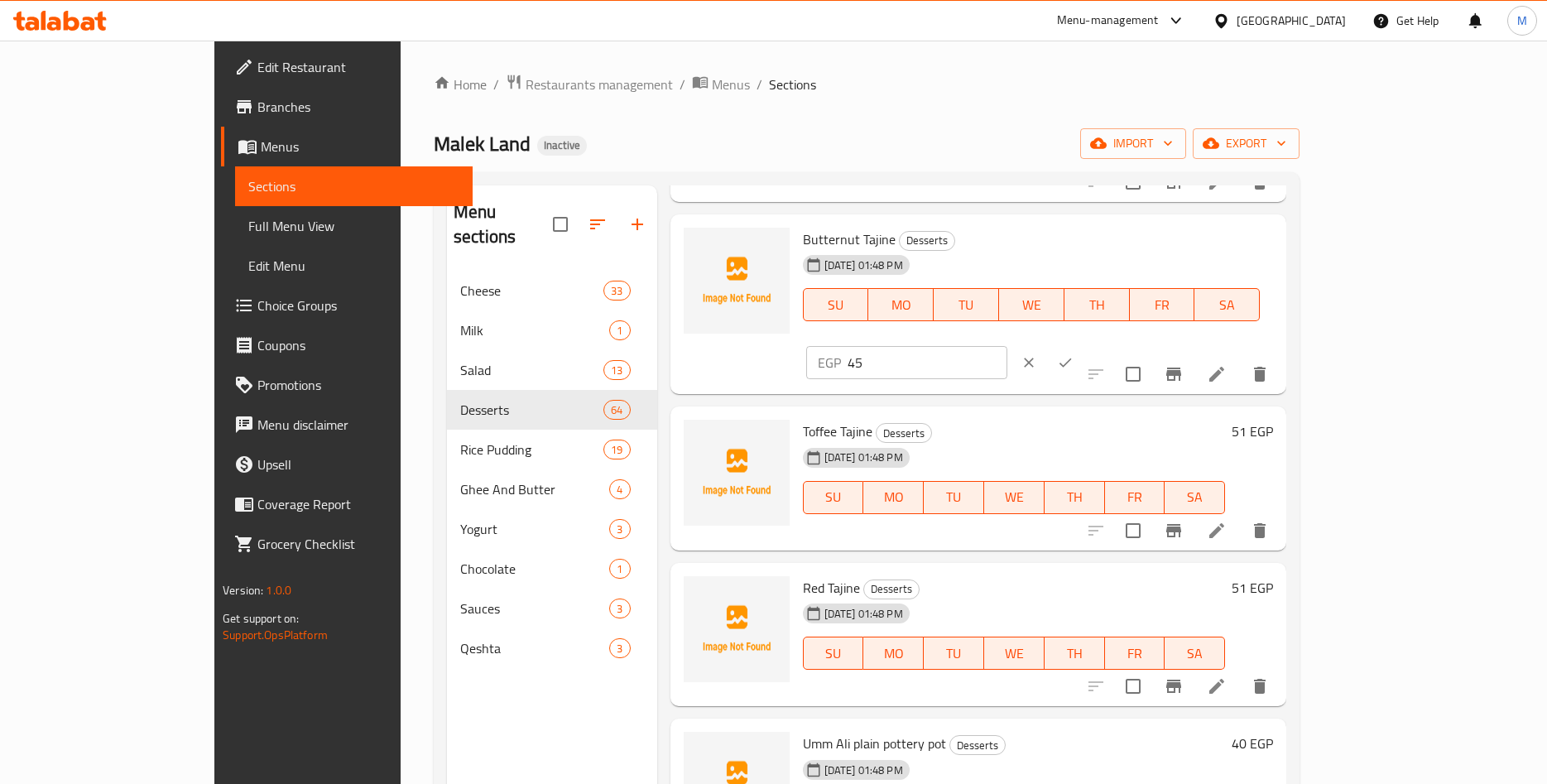
drag, startPoint x: 1301, startPoint y: 243, endPoint x: 1150, endPoint y: 251, distance: 151.2
click at [1008, 346] on input "45" at bounding box center [927, 362] width 160 height 33
paste input ".45"
type input "45.45"
click at [1083, 344] on button "ok" at bounding box center [1065, 362] width 37 height 37
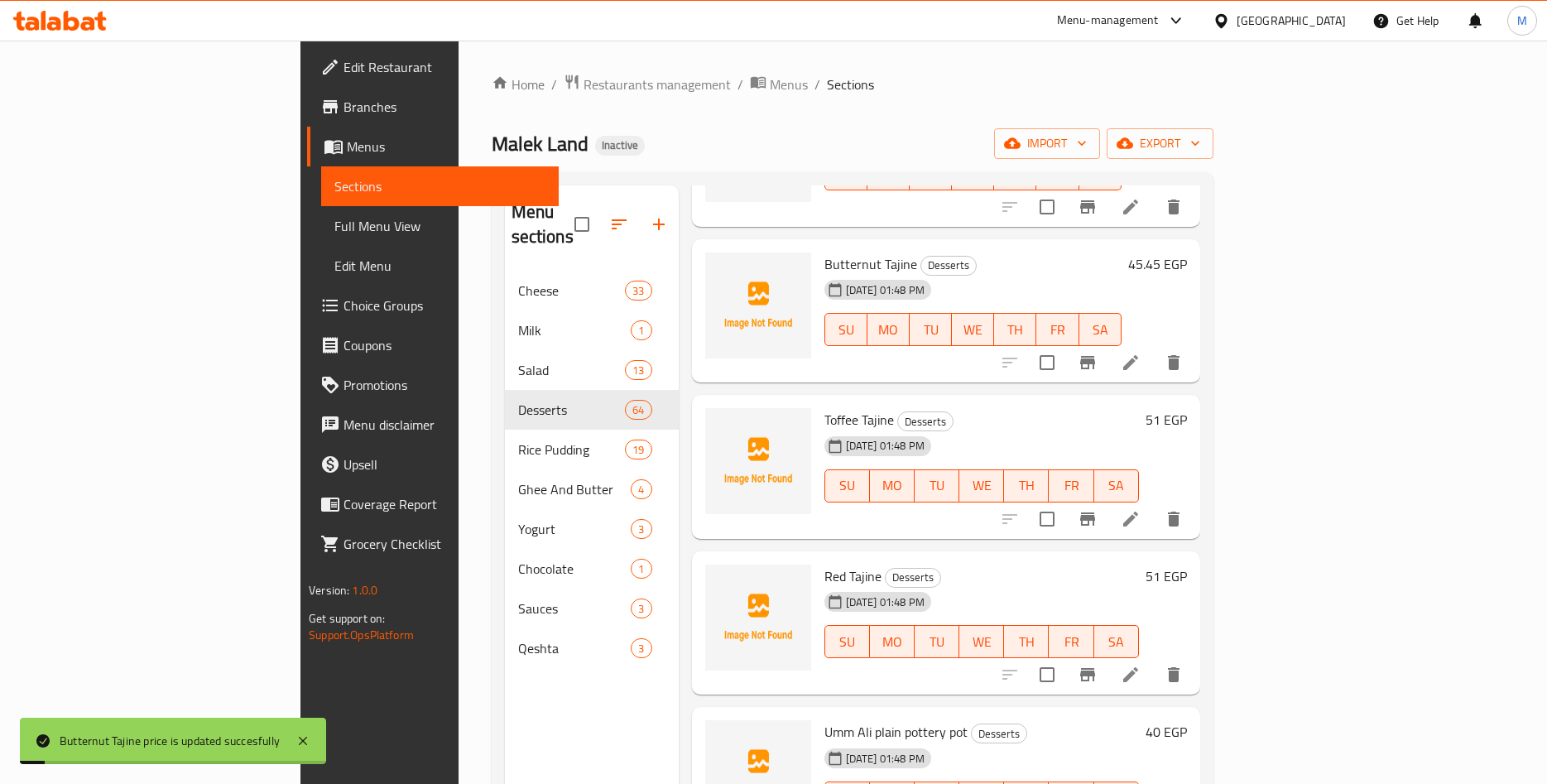
click at [824, 252] on span "Butternut Tajine" at bounding box center [871, 264] width 93 height 25
copy h6 "Butternut Tajine"
click at [824, 252] on span "Butternut Tajine" at bounding box center [871, 264] width 93 height 25
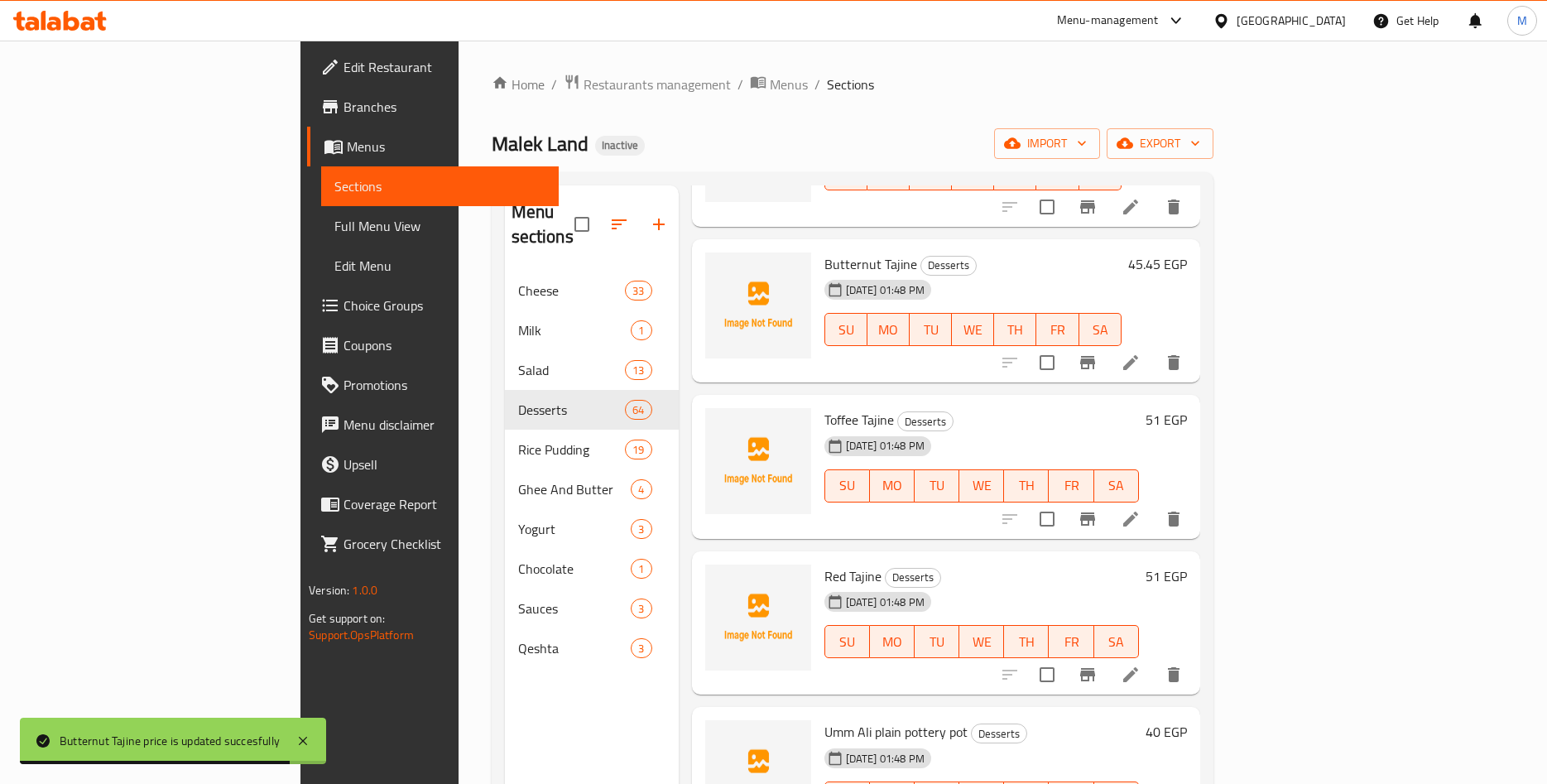
scroll to position [3746, 0]
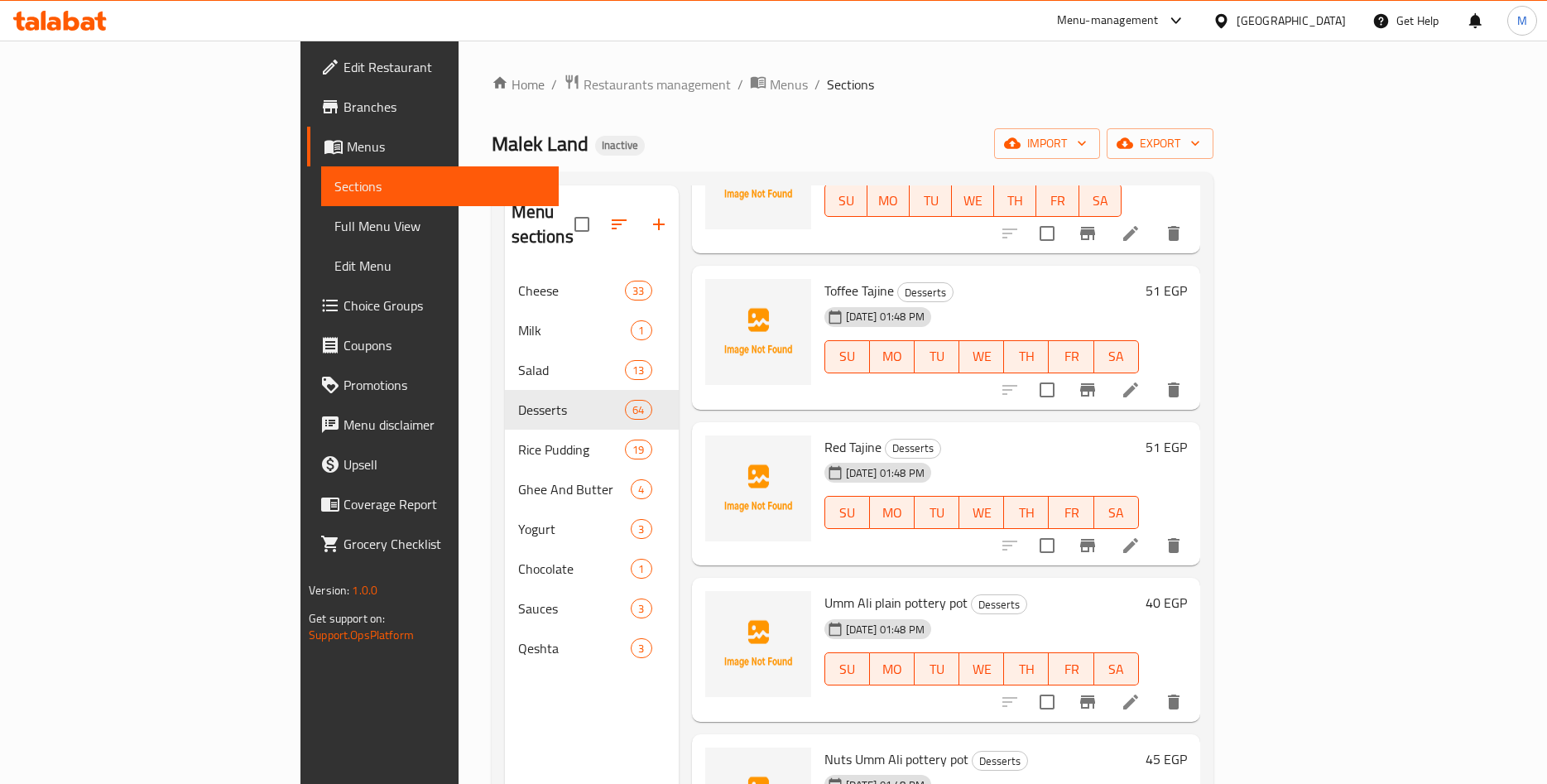
click at [1187, 279] on h6 "51 EGP" at bounding box center [1165, 290] width 41 height 23
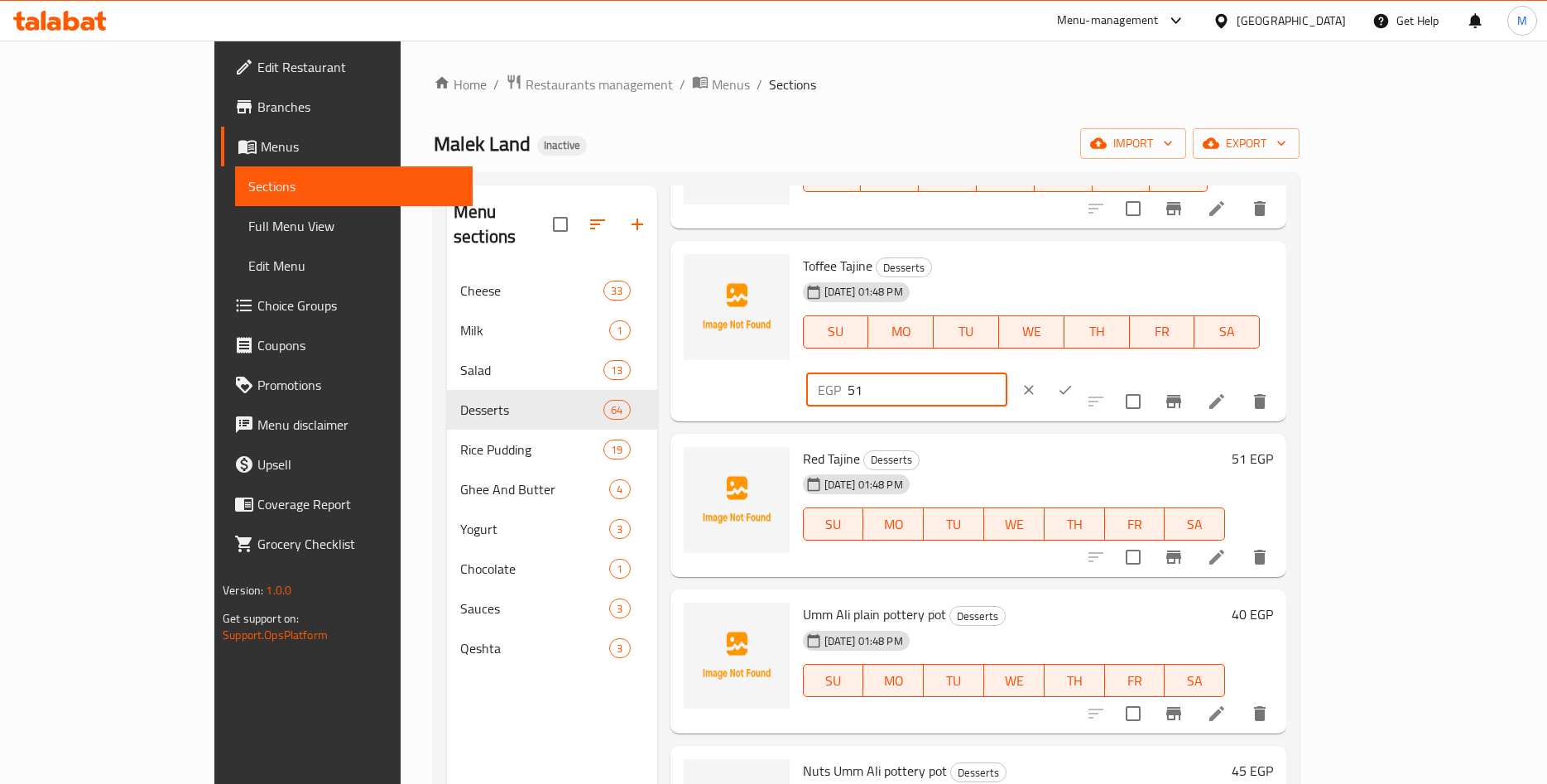
drag, startPoint x: 1177, startPoint y: 277, endPoint x: 1169, endPoint y: 280, distance: 8.5
click at [1008, 373] on input "51" at bounding box center [927, 390] width 160 height 33
paste input "0.50"
type input "50.50"
click at [1073, 382] on icon "ok" at bounding box center [1065, 390] width 16 height 16
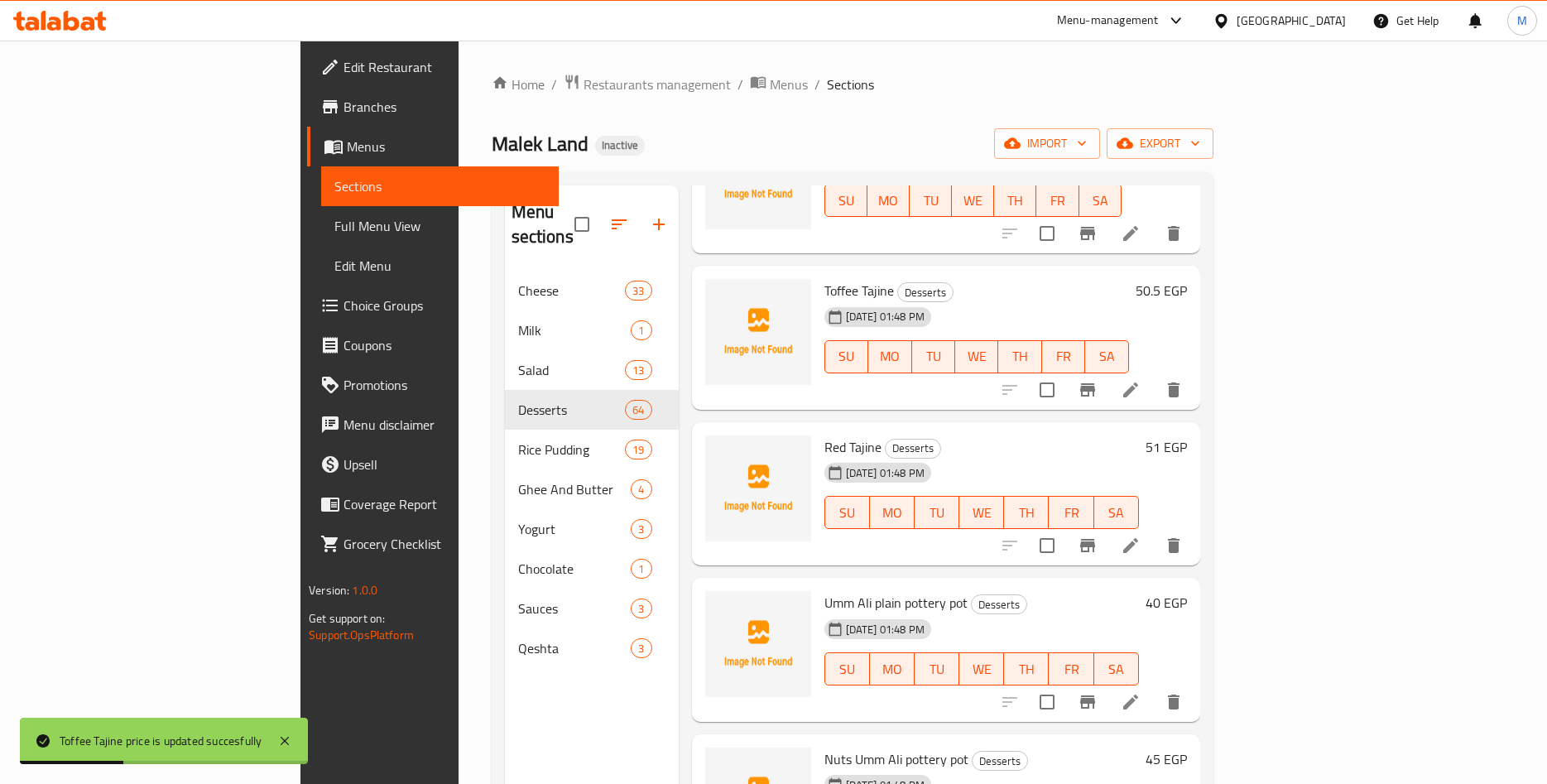
scroll to position [3874, 0]
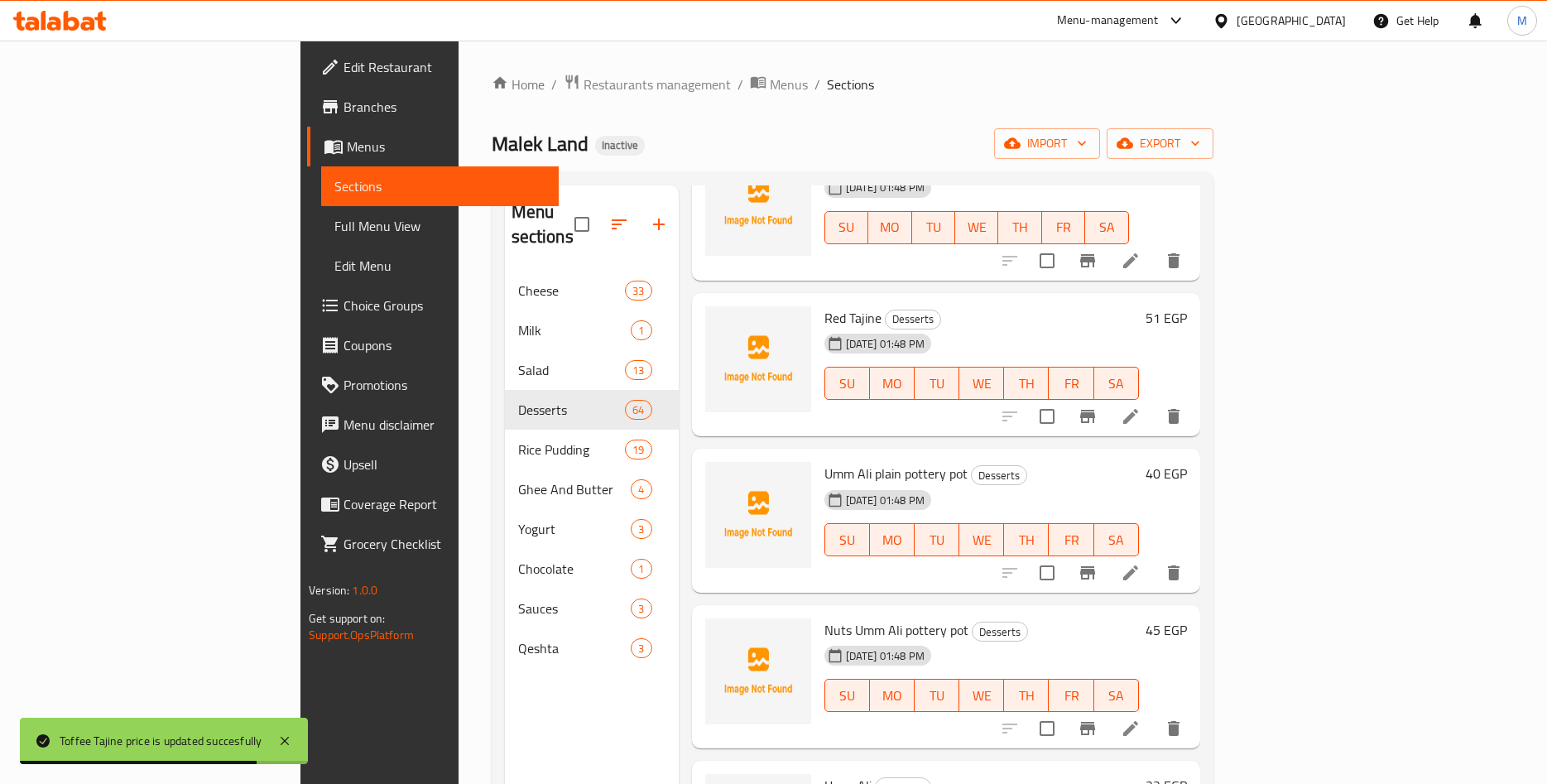
click at [1187, 307] on div "51 EGP" at bounding box center [1163, 318] width 48 height 23
click at [1187, 307] on h6 "51 EGP" at bounding box center [1165, 318] width 41 height 23
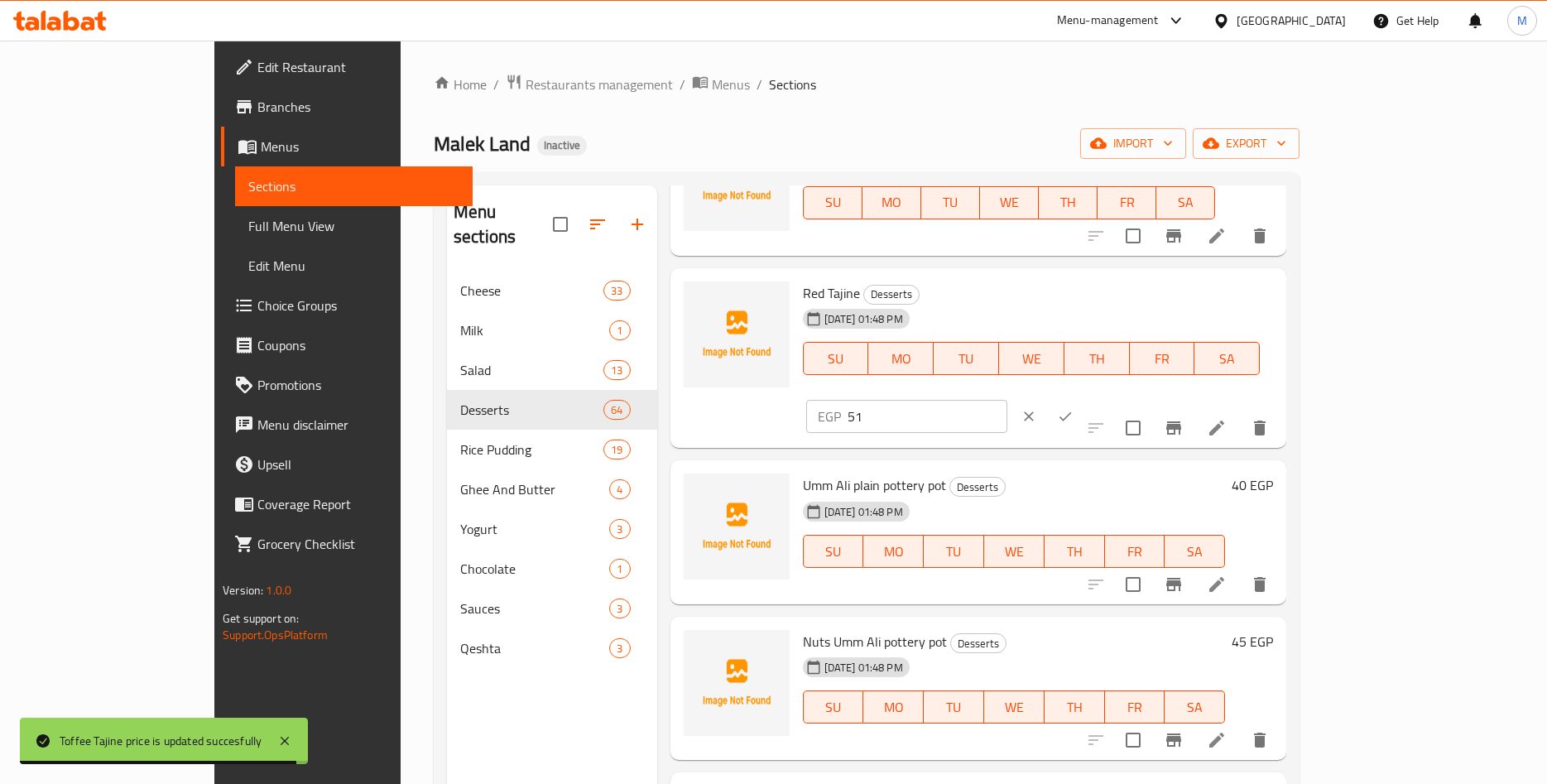
drag, startPoint x: 1257, startPoint y: 307, endPoint x: 1124, endPoint y: 305, distance: 133.0
click at [1008, 400] on input "51" at bounding box center [927, 416] width 160 height 33
paste input "0.50"
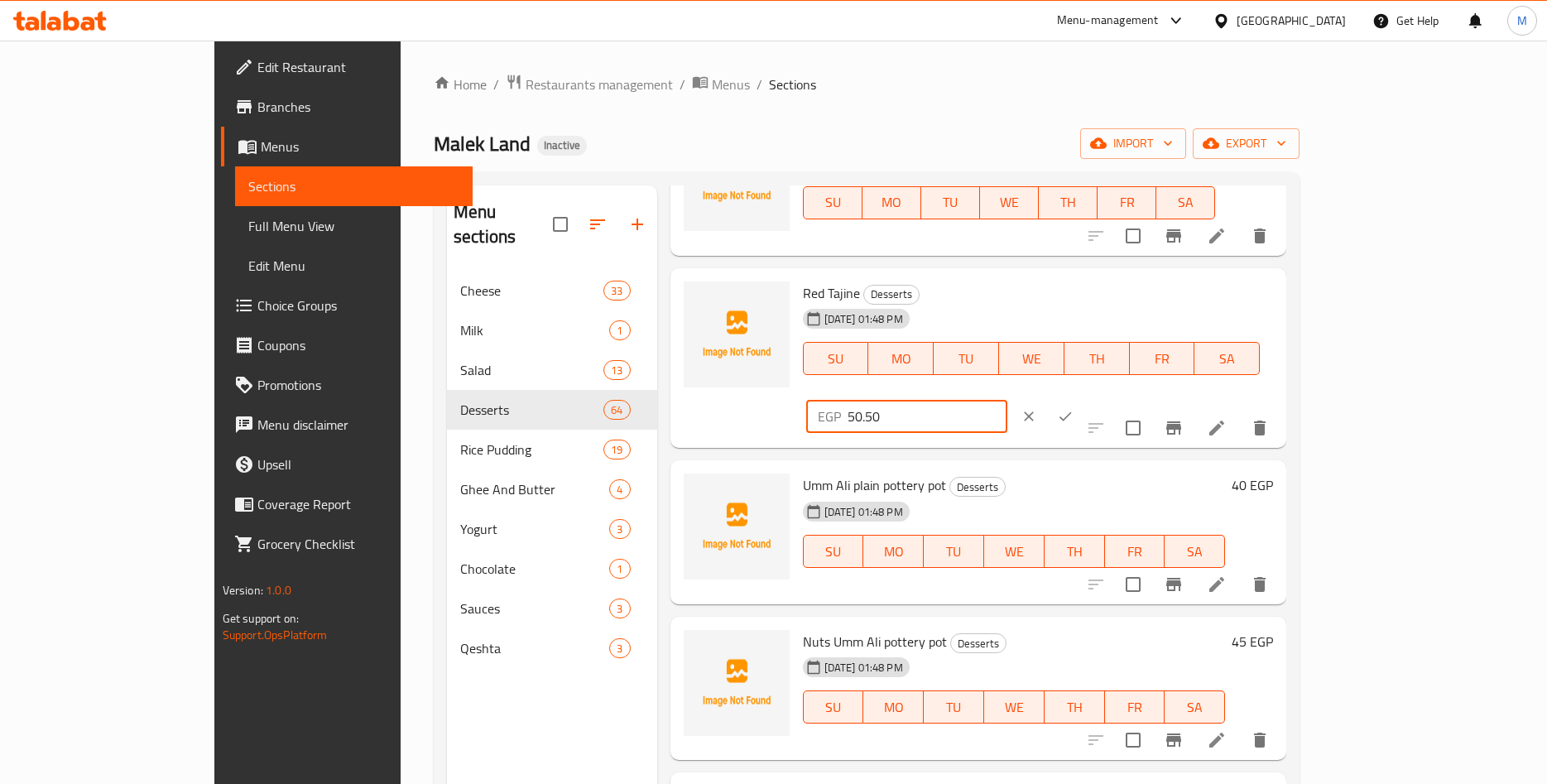
type input "50.50"
click at [1073, 408] on icon "ok" at bounding box center [1065, 416] width 16 height 16
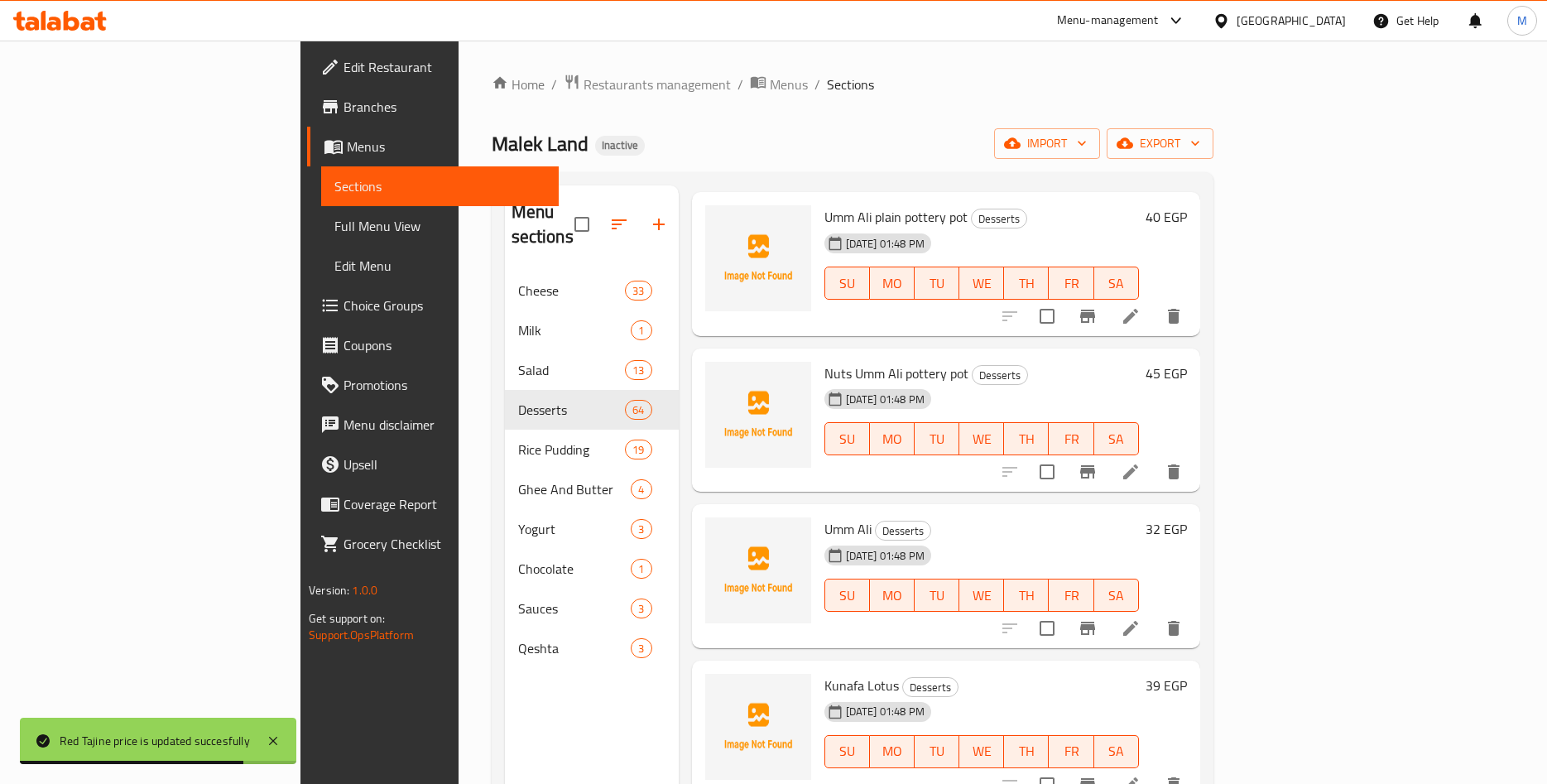
scroll to position [4133, 0]
click at [1187, 204] on h6 "40 EGP" at bounding box center [1165, 214] width 41 height 23
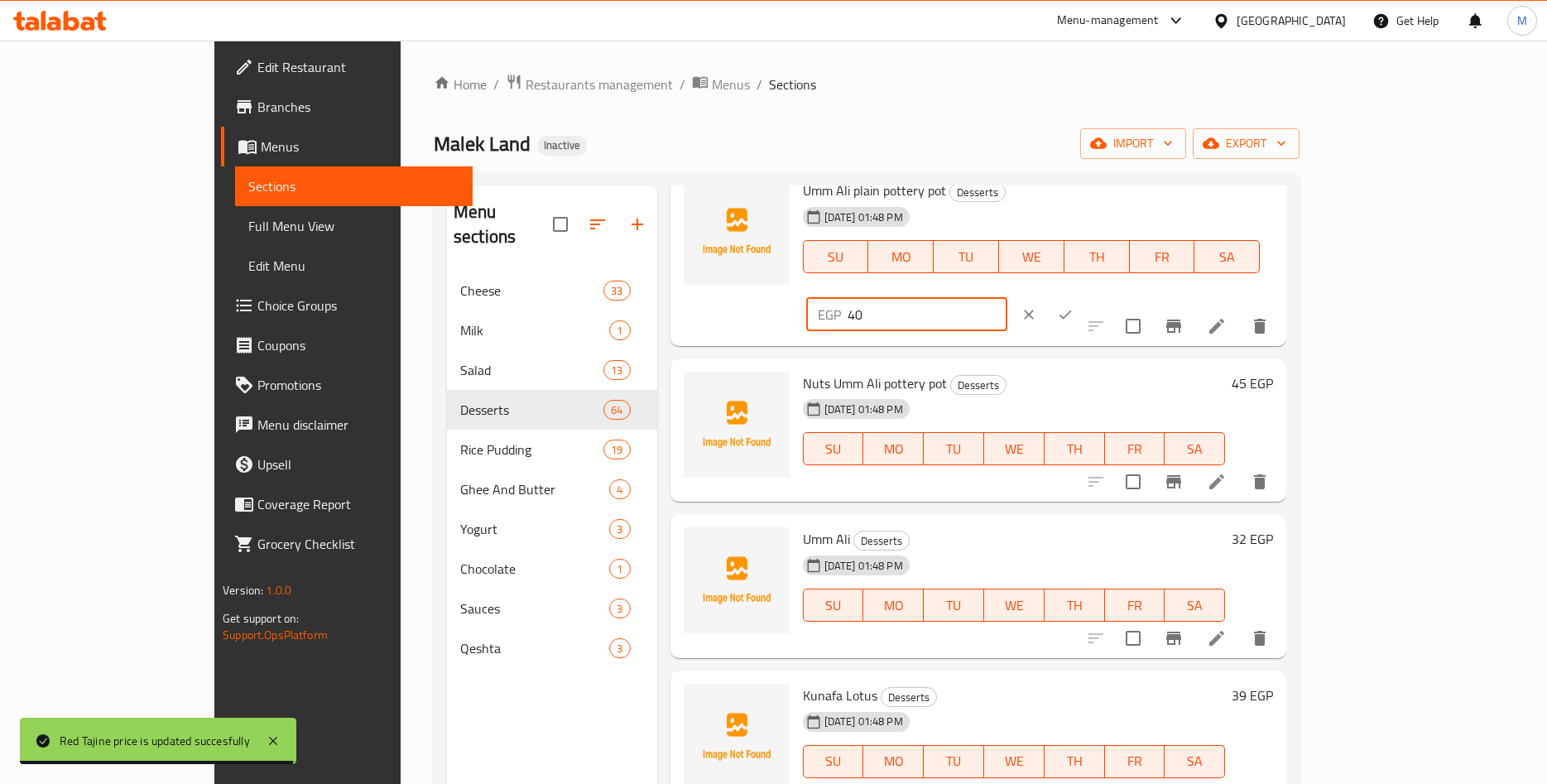
drag, startPoint x: 1333, startPoint y: 201, endPoint x: 1164, endPoint y: 206, distance: 169.1
click at [1008, 298] on input "40" at bounding box center [927, 315] width 160 height 33
paste input ".40"
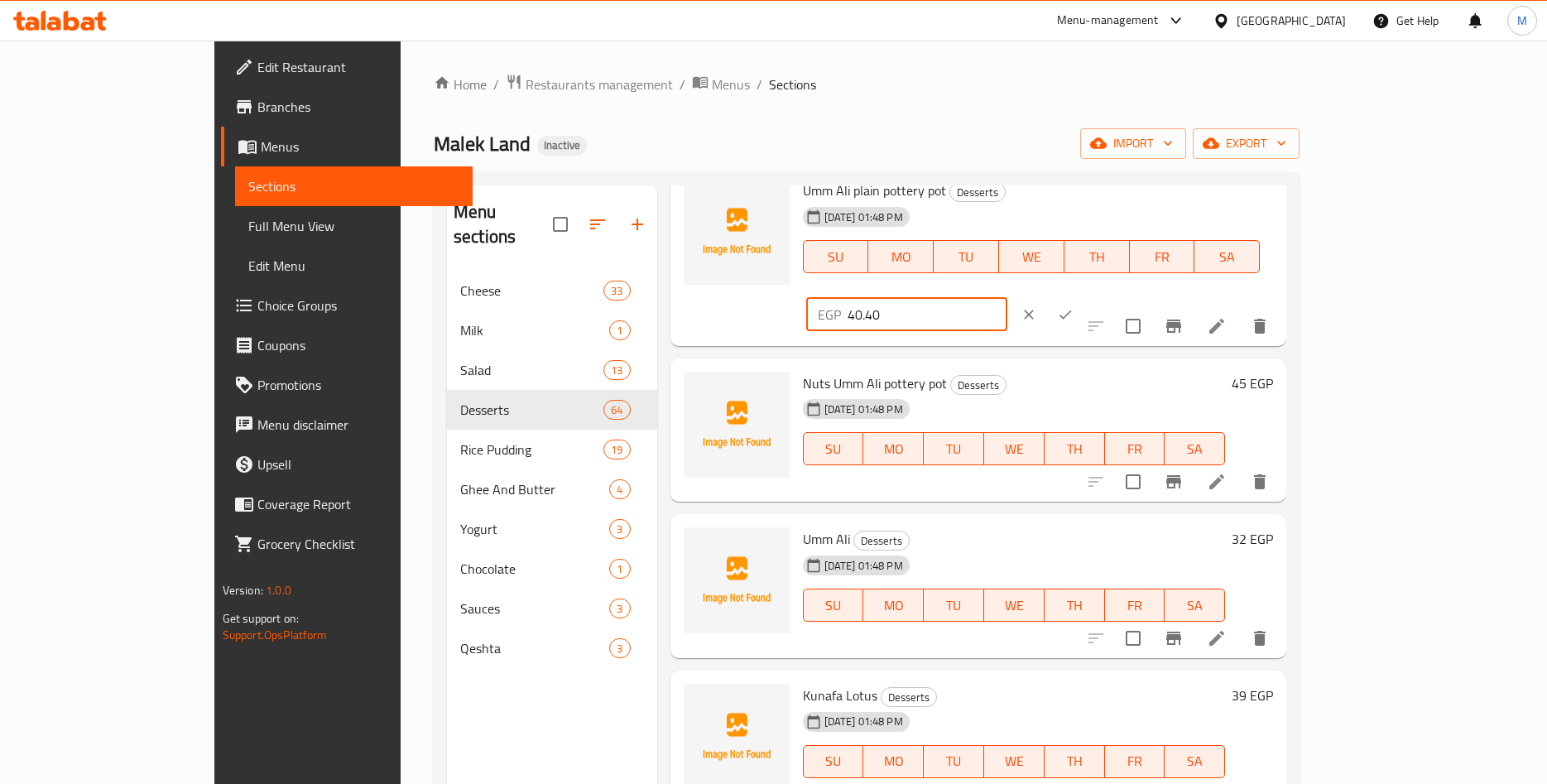
scroll to position [4132, 0]
type input "40.40"
click at [1073, 308] on icon "ok" at bounding box center [1065, 316] width 16 height 16
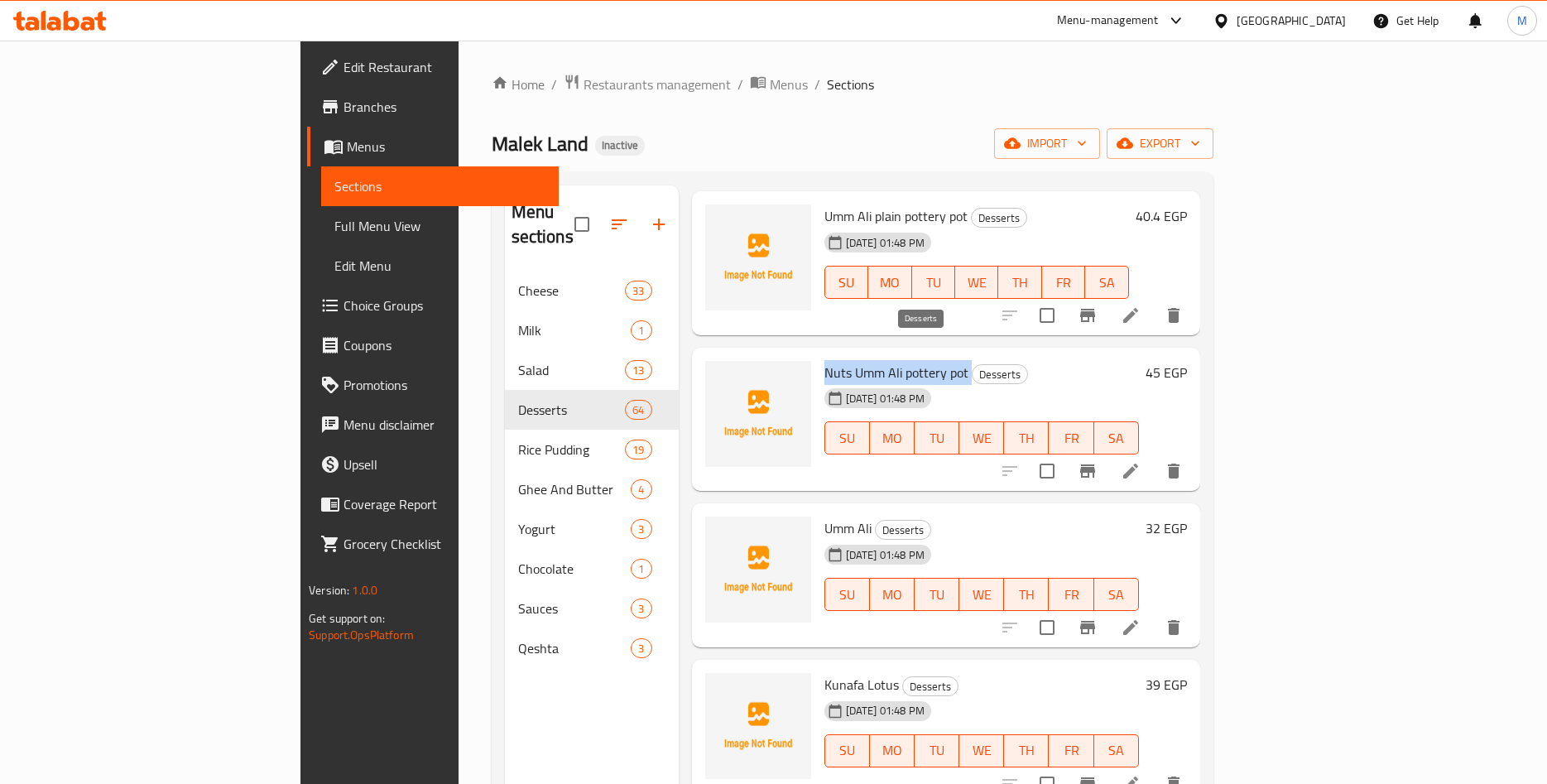
drag, startPoint x: 750, startPoint y: 346, endPoint x: 895, endPoint y: 351, distance: 145.1
click at [895, 361] on h6 "Nuts Umm Ali pottery pot Desserts" at bounding box center [981, 371] width 315 height 23
click at [853, 361] on span "Nuts Umm Ali pottery pot" at bounding box center [896, 372] width 144 height 25
click at [1187, 361] on h6 "45 EGP" at bounding box center [1165, 371] width 41 height 23
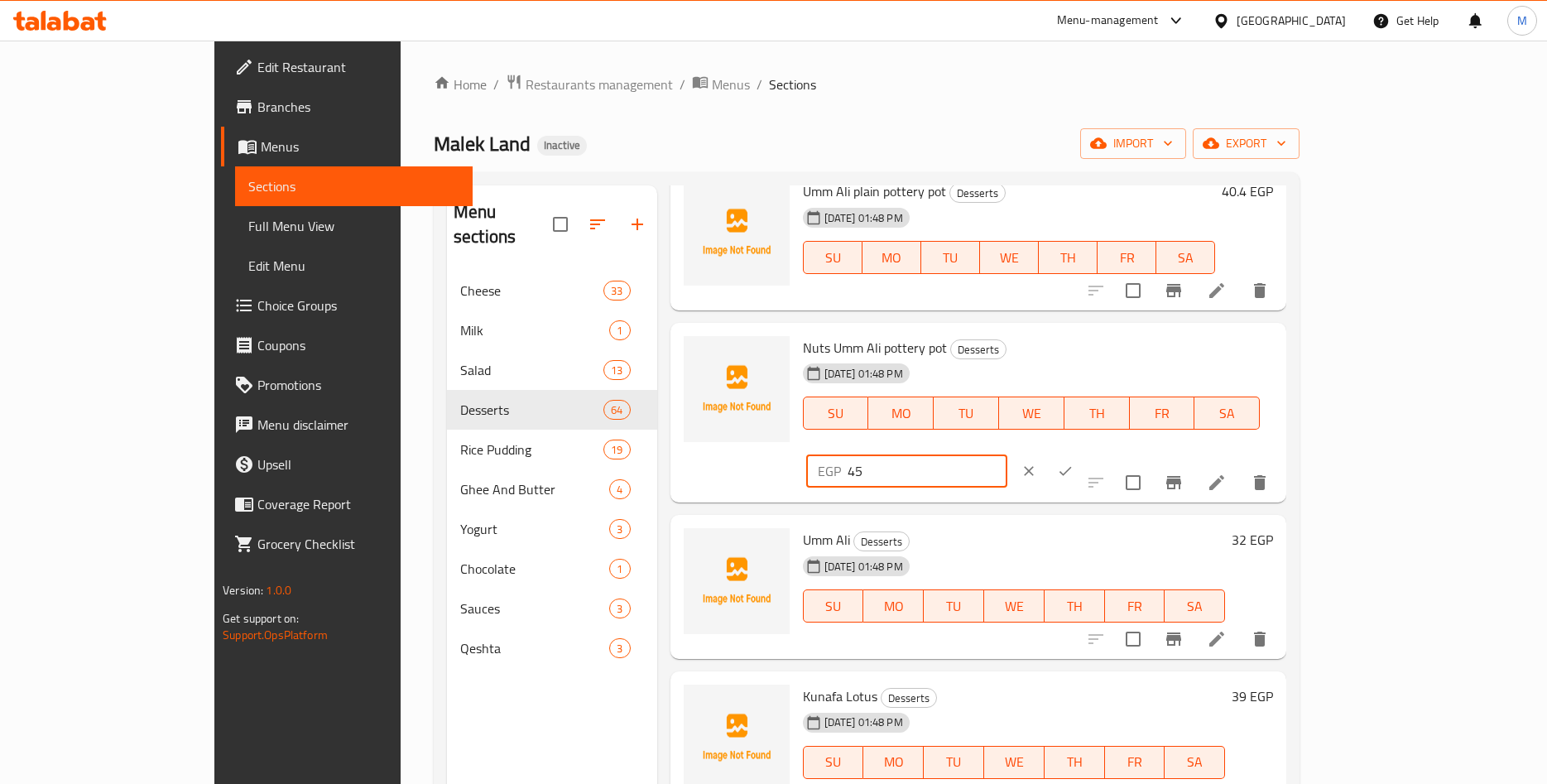
drag, startPoint x: 1296, startPoint y: 351, endPoint x: 1148, endPoint y: 356, distance: 148.1
click at [1008, 455] on input "45" at bounding box center [927, 471] width 160 height 33
paste input ".45"
type input "45.45"
click at [1073, 463] on icon "ok" at bounding box center [1065, 471] width 16 height 16
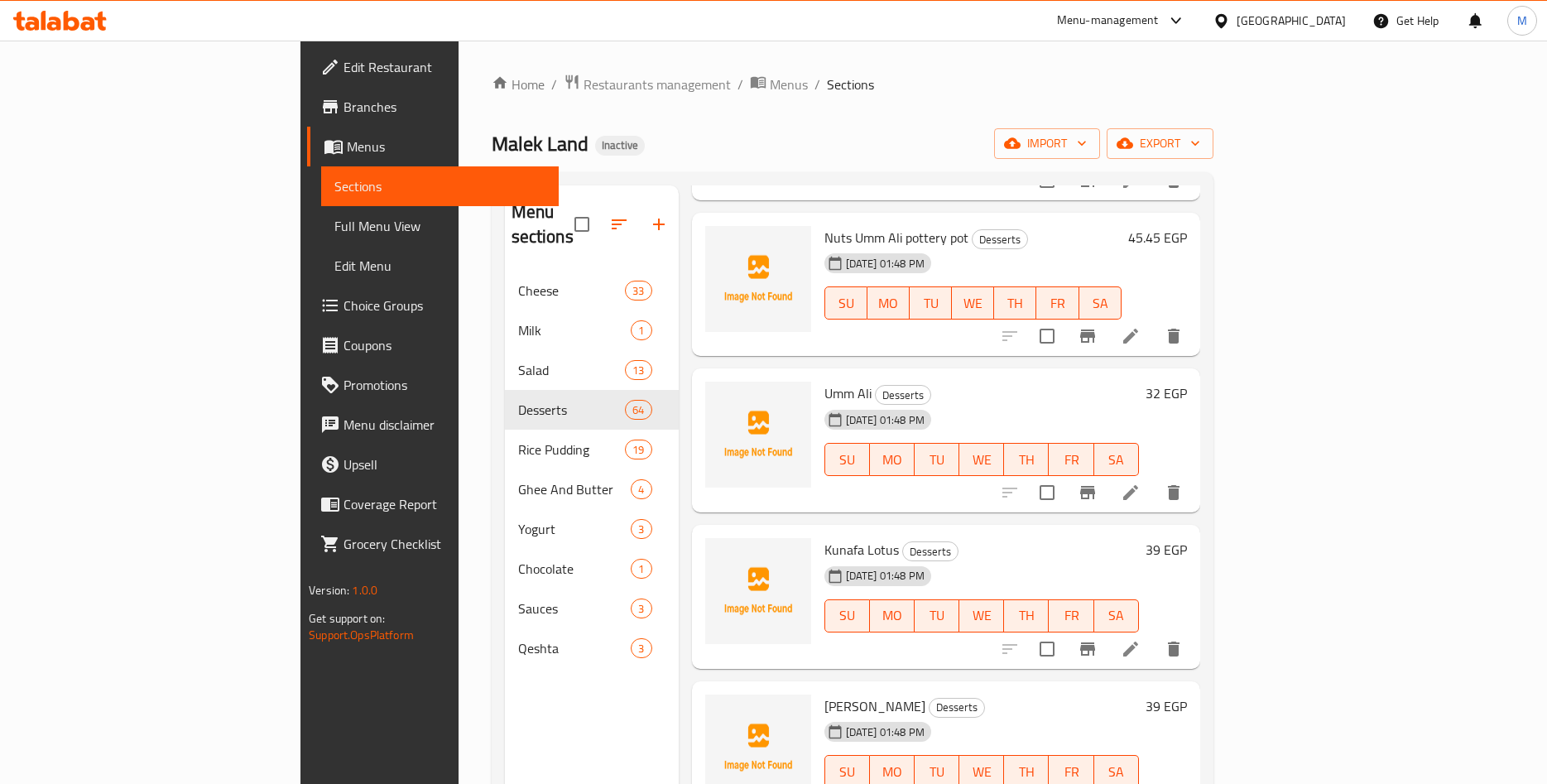
scroll to position [4390, 0]
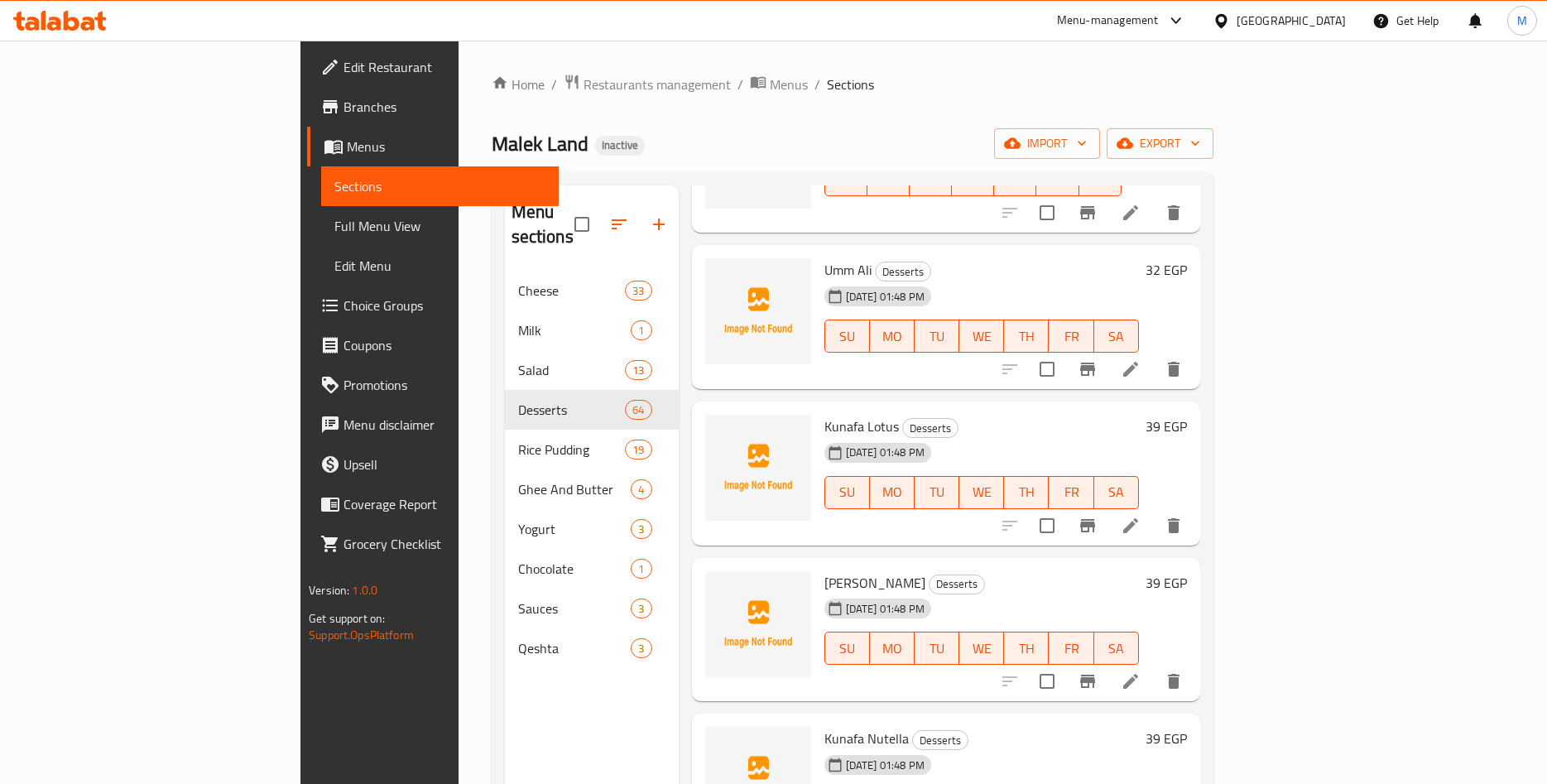
click at [1187, 258] on h6 "32 EGP" at bounding box center [1165, 269] width 41 height 23
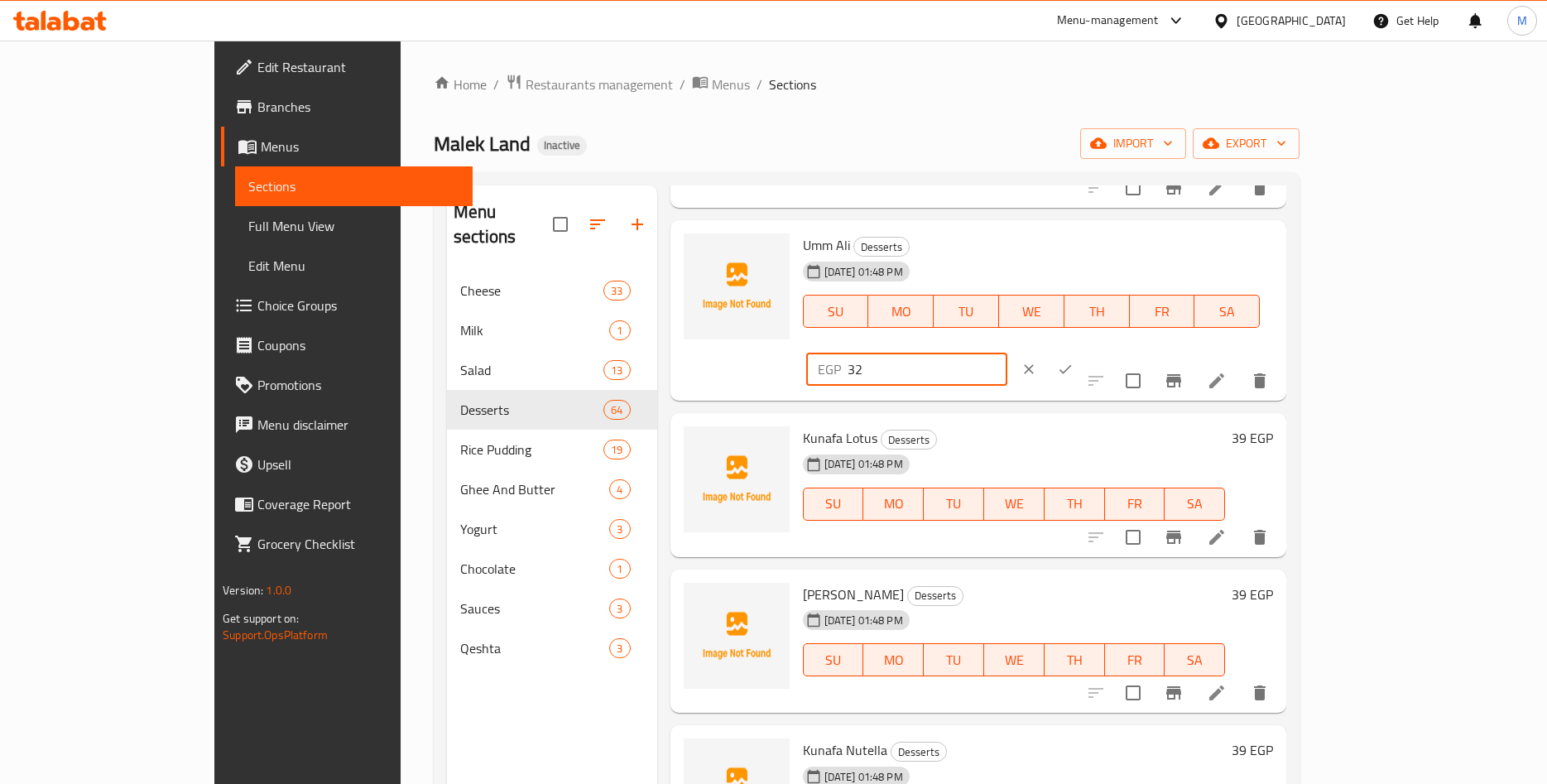
drag, startPoint x: 1282, startPoint y: 250, endPoint x: 1170, endPoint y: 256, distance: 112.2
click at [1008, 352] on input "32" at bounding box center [927, 369] width 160 height 33
paste input ".32"
type input "32.32"
click at [1083, 351] on button "ok" at bounding box center [1065, 370] width 37 height 37
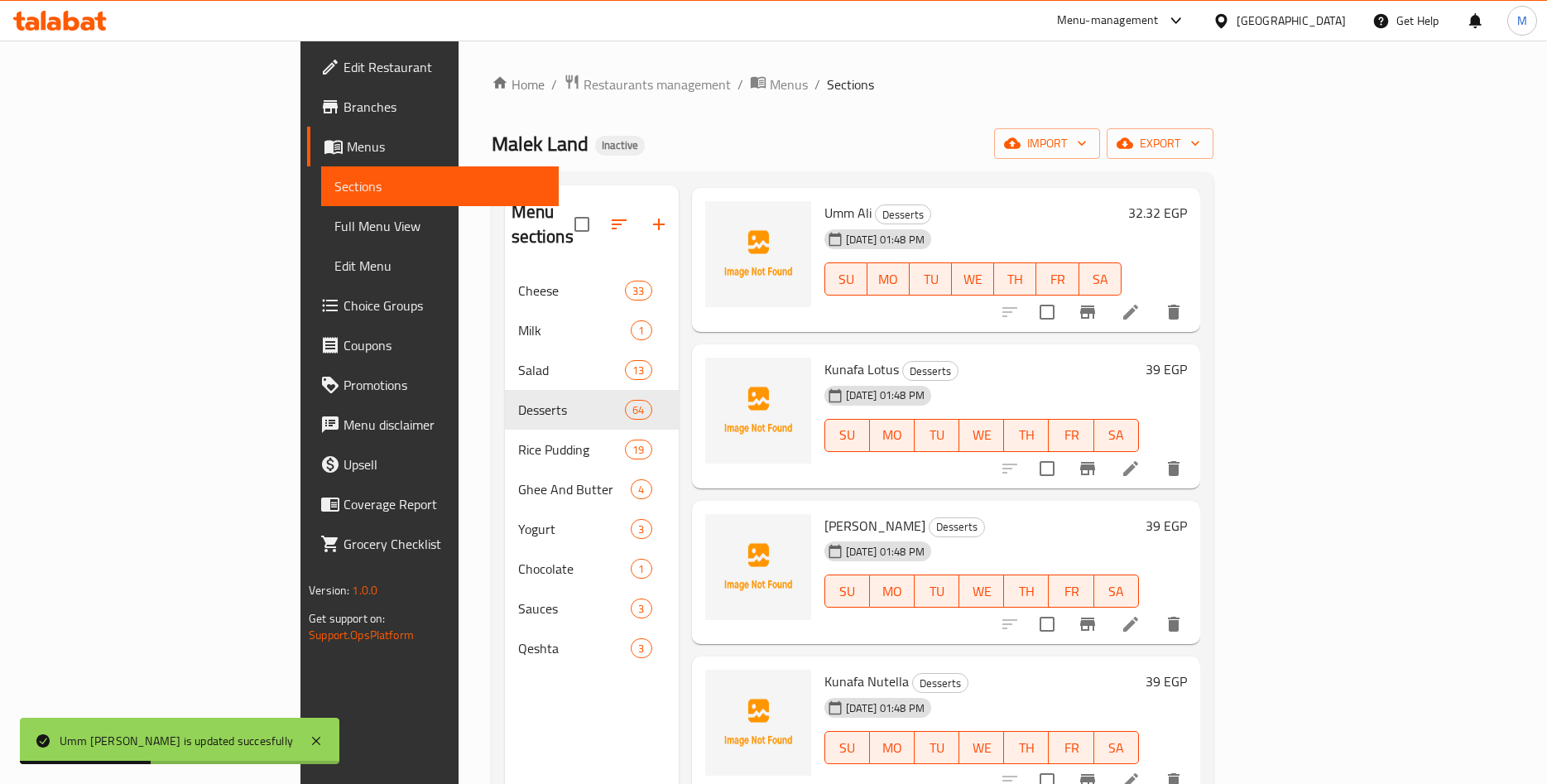
scroll to position [4520, 0]
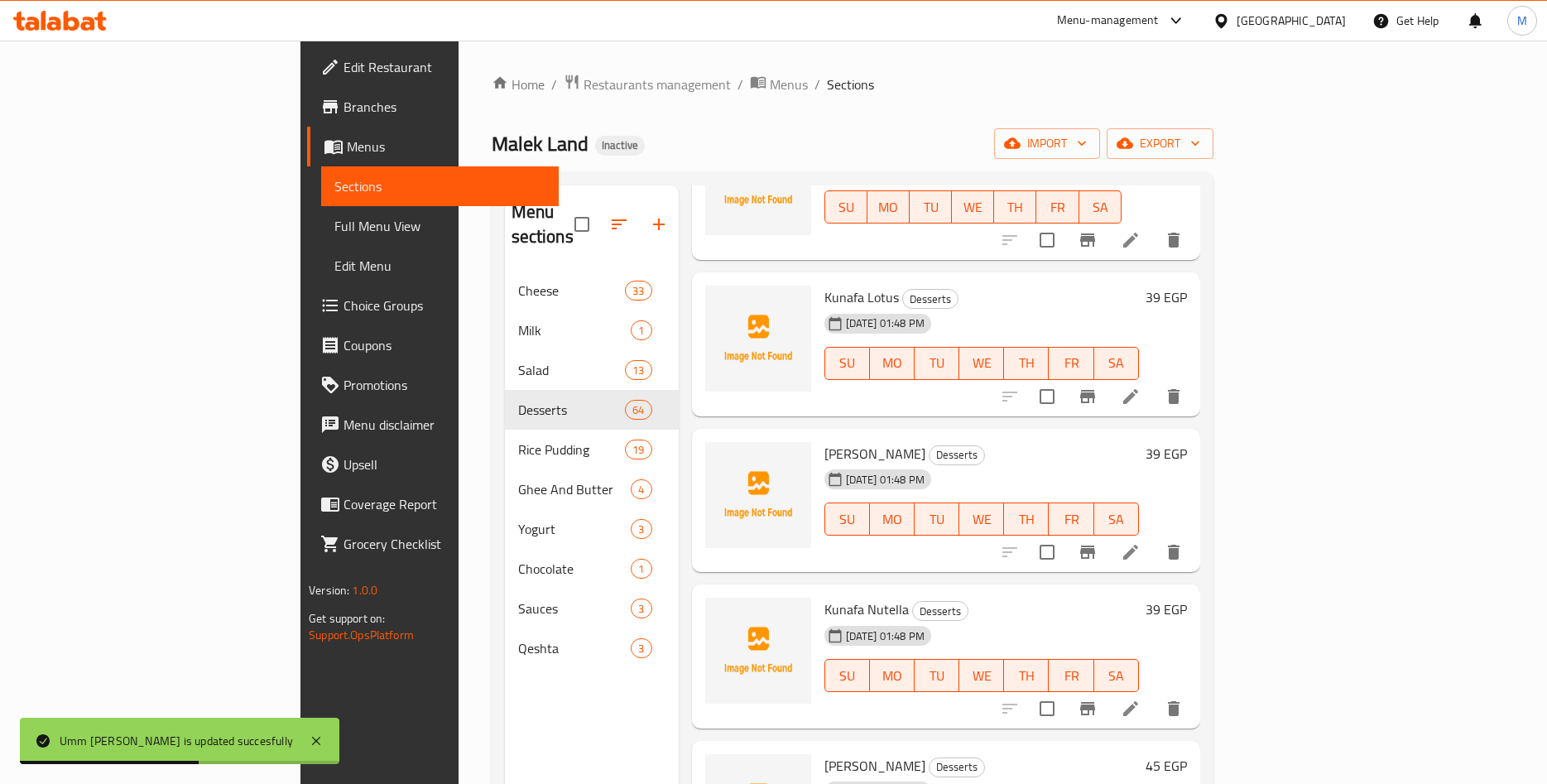
click at [1187, 286] on h6 "39 EGP" at bounding box center [1165, 297] width 41 height 23
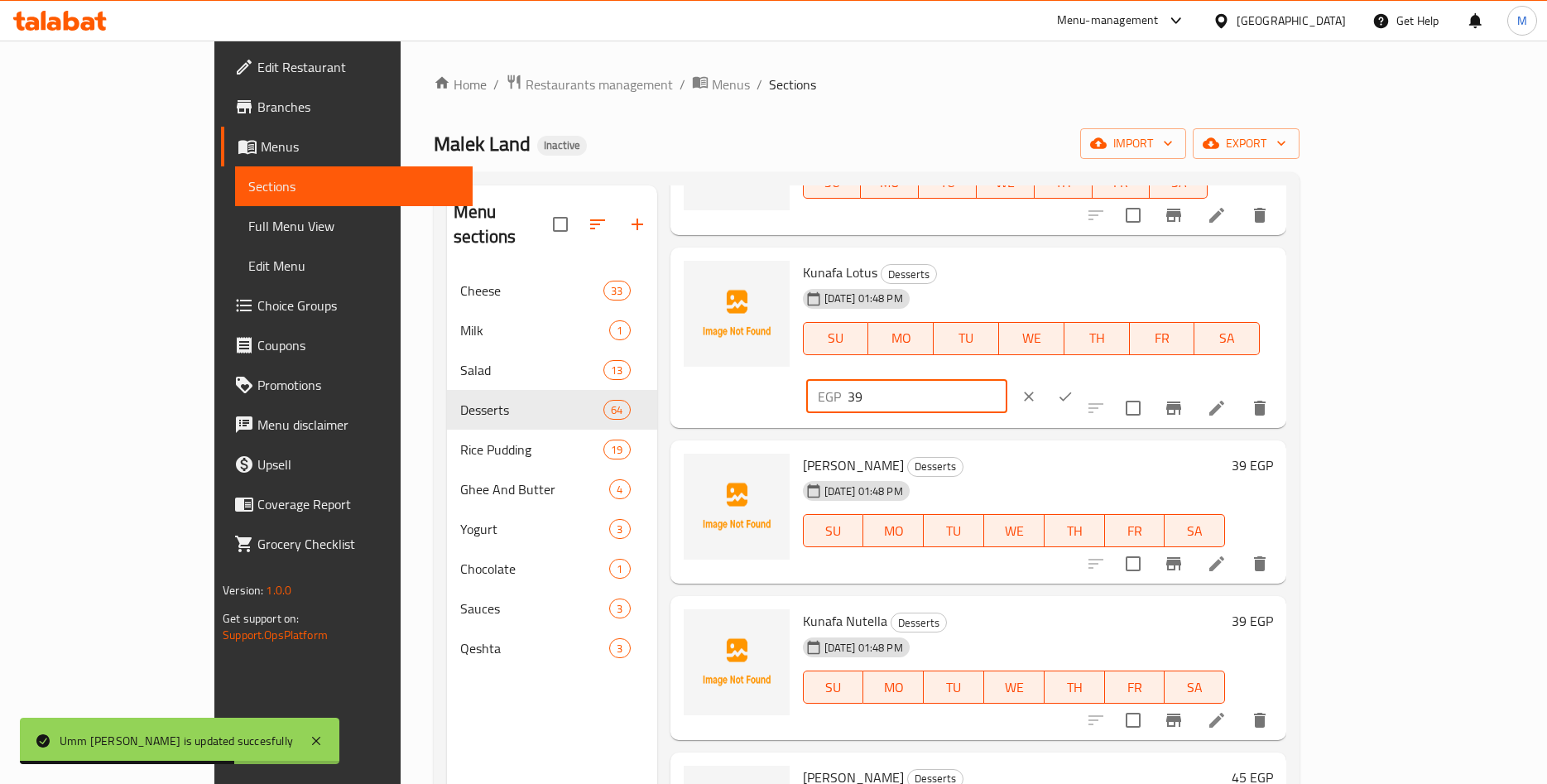
drag, startPoint x: 1254, startPoint y: 294, endPoint x: 1154, endPoint y: 295, distance: 100.0
click at [1008, 380] on input "39" at bounding box center [927, 396] width 160 height 33
paste input ".39"
type input "39.39"
click at [1073, 388] on icon "ok" at bounding box center [1065, 396] width 16 height 16
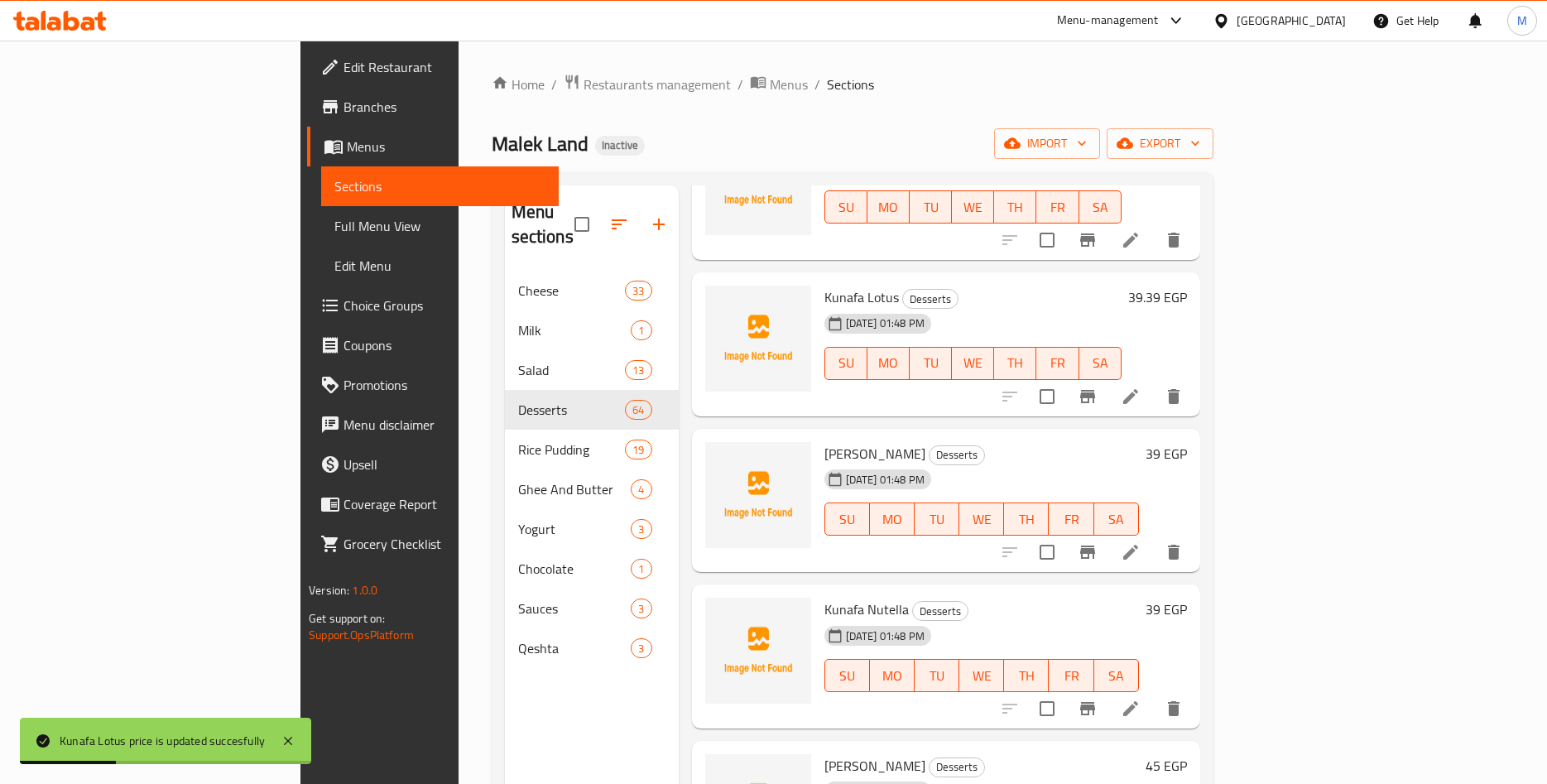
scroll to position [4648, 0]
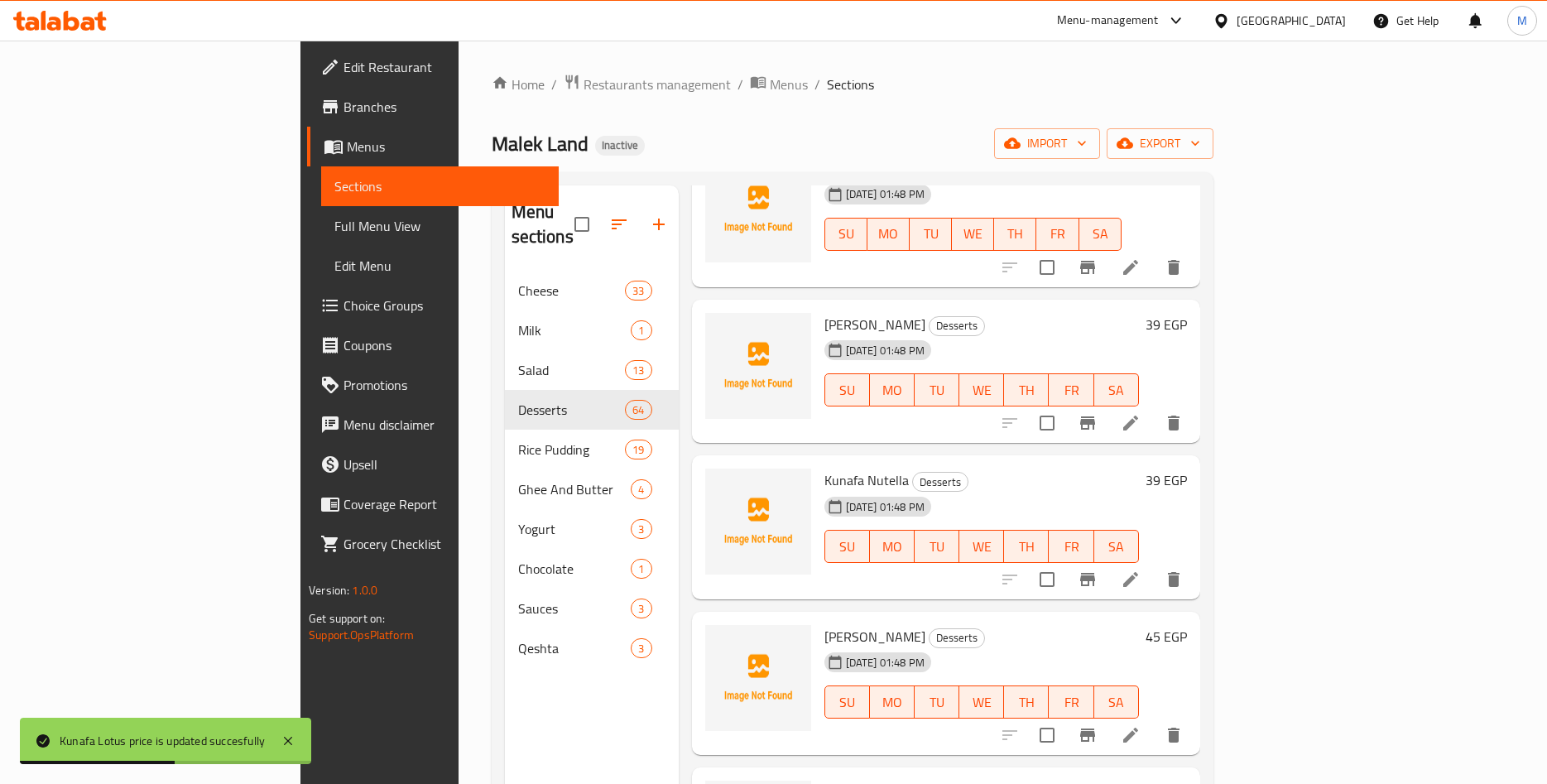
click at [1187, 313] on h6 "39 EGP" at bounding box center [1165, 324] width 41 height 23
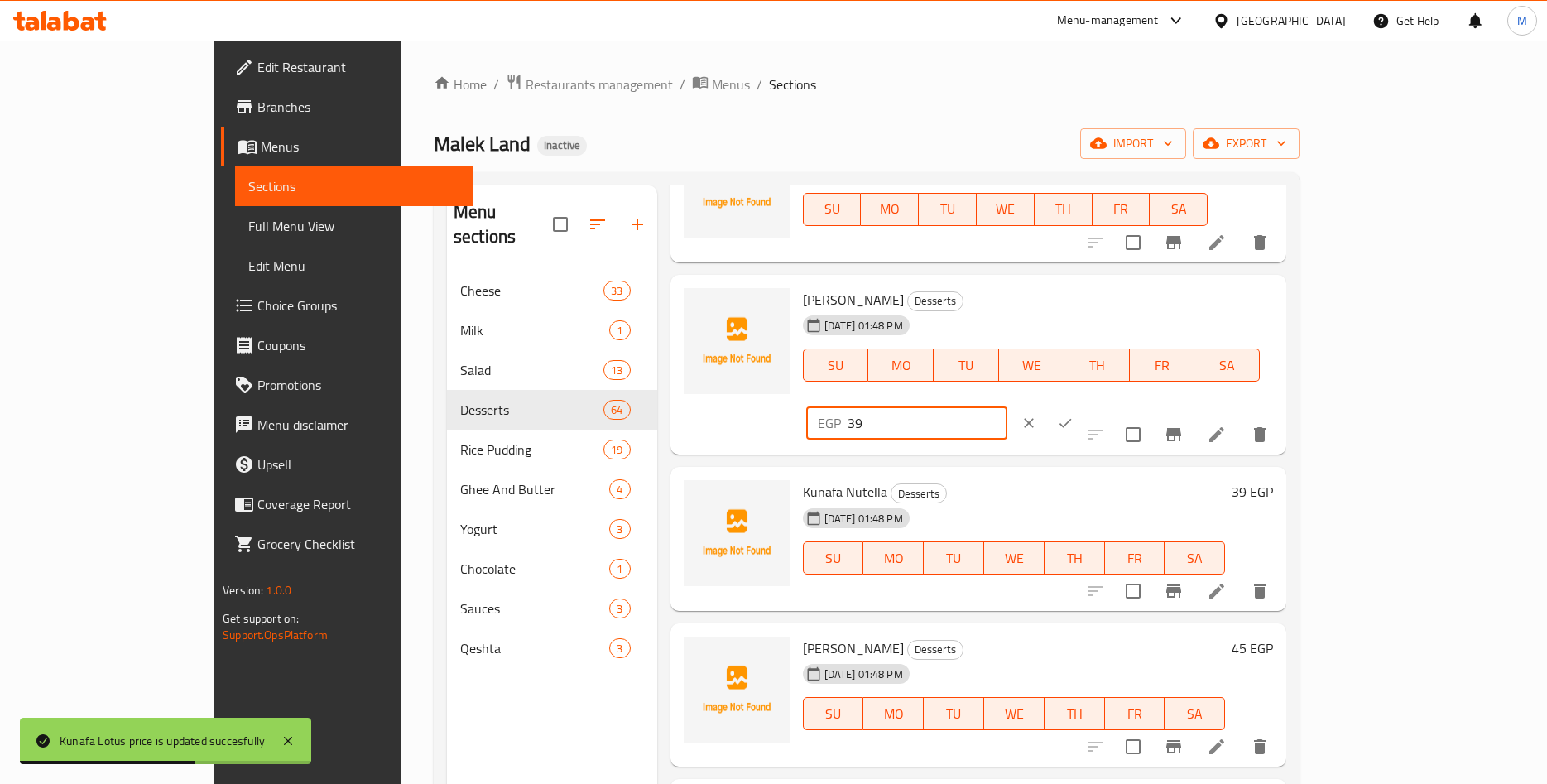
drag, startPoint x: 1321, startPoint y: 310, endPoint x: 1137, endPoint y: 318, distance: 184.2
click at [1008, 406] on input "39" at bounding box center [927, 423] width 160 height 33
paste input ".39"
type input "39.39"
click at [1073, 414] on icon "ok" at bounding box center [1065, 423] width 16 height 16
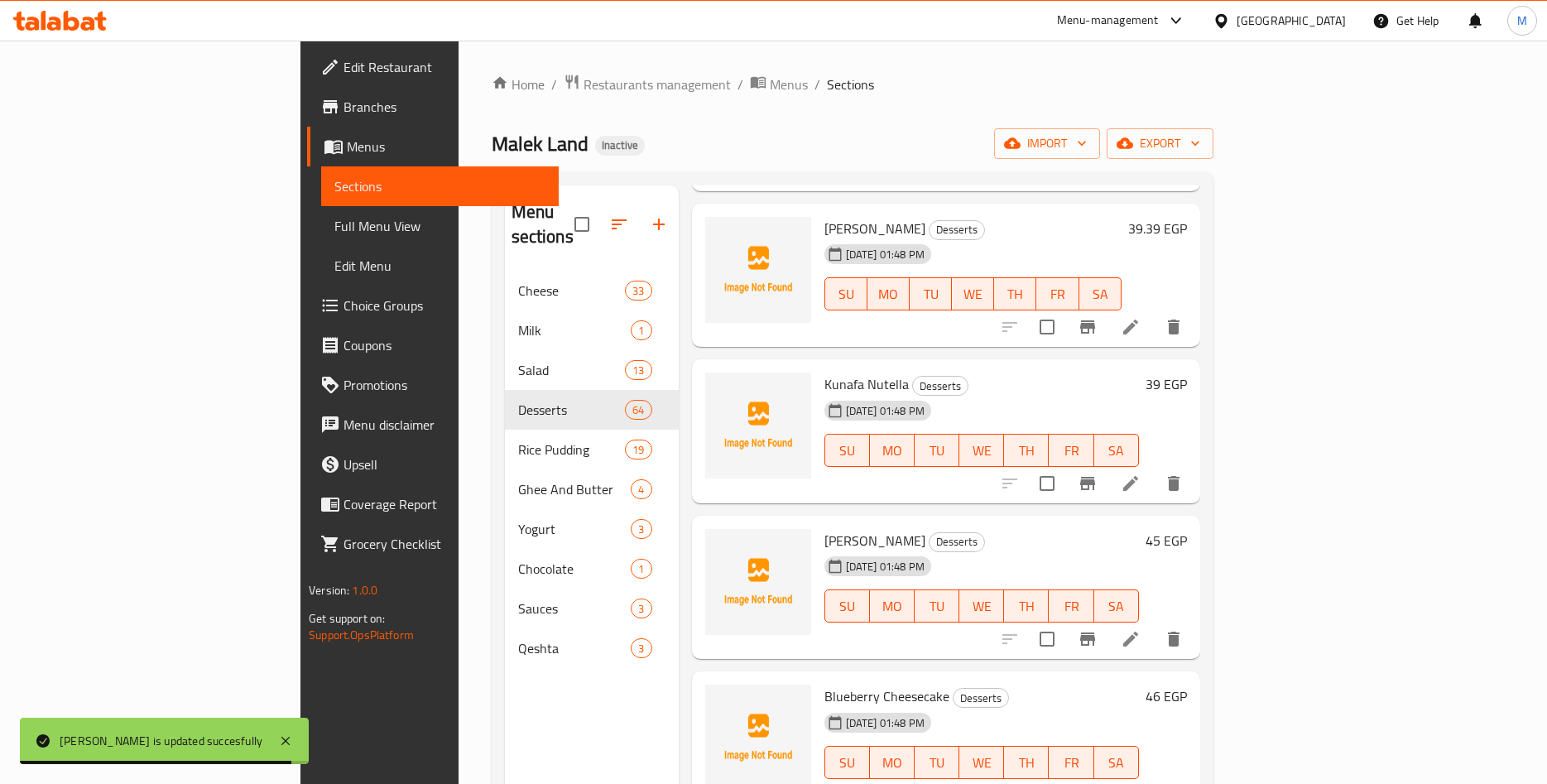
scroll to position [4778, 0]
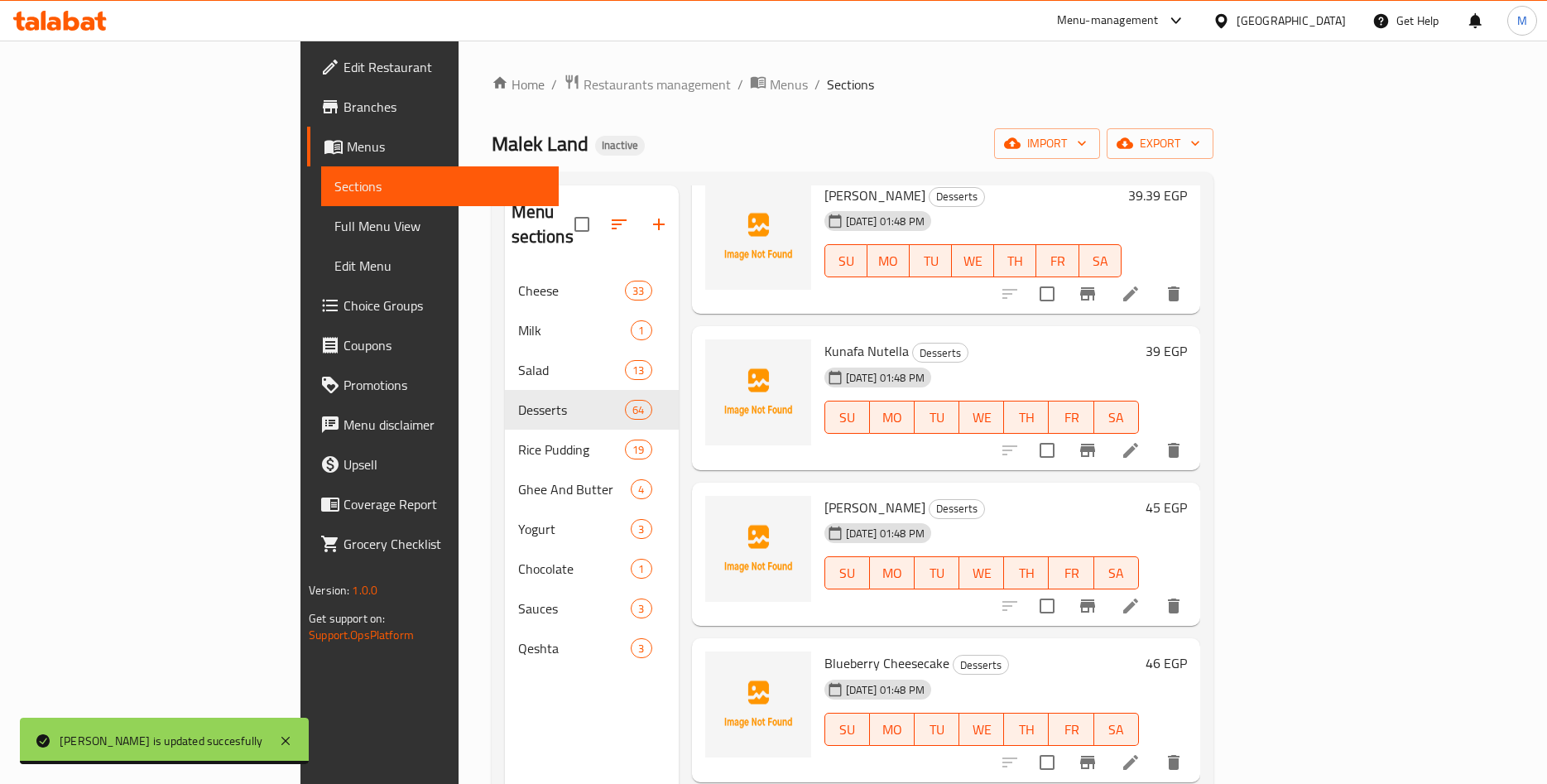
click at [1187, 340] on h6 "39 EGP" at bounding box center [1165, 350] width 41 height 23
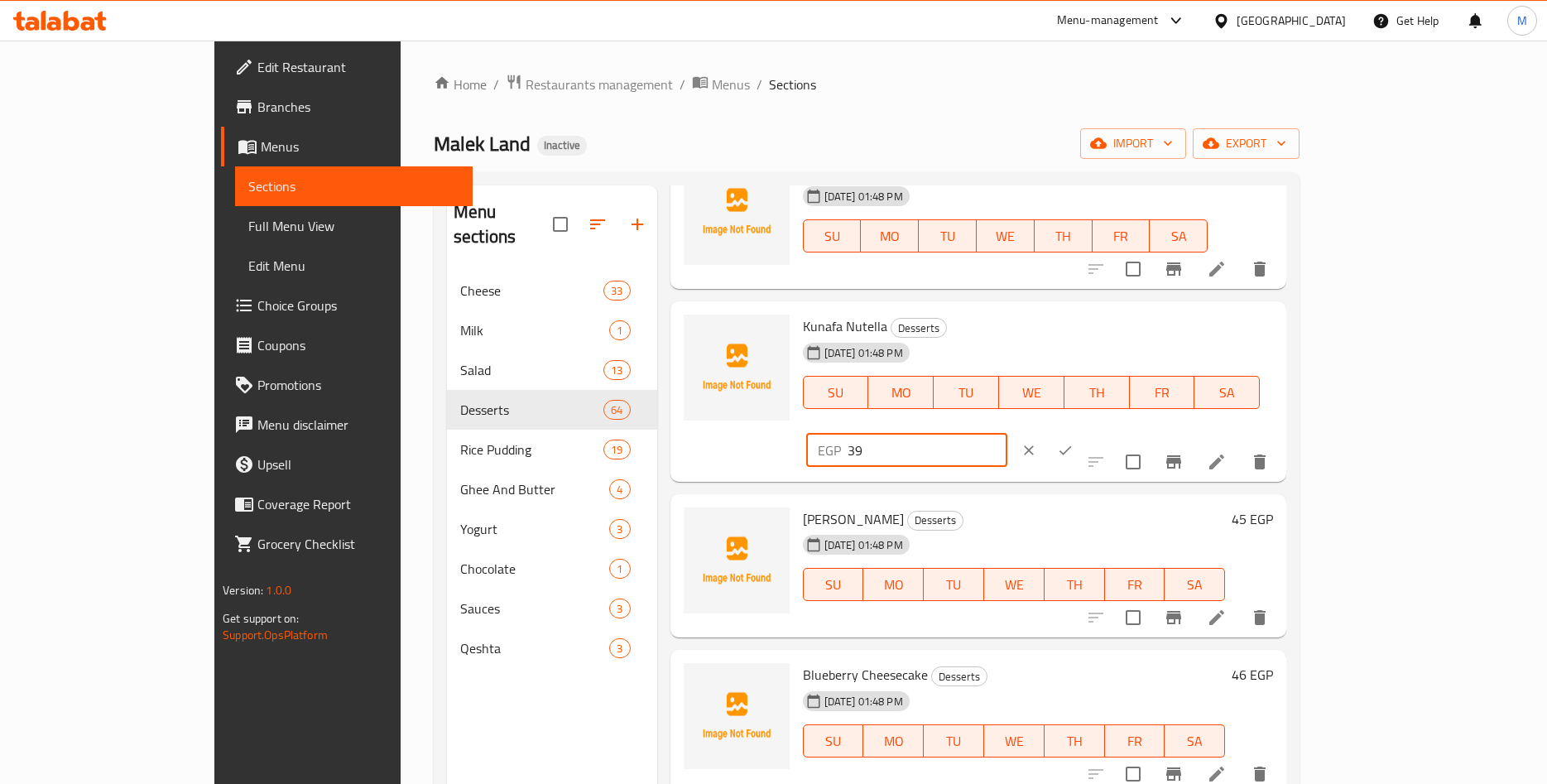
drag, startPoint x: 1285, startPoint y: 344, endPoint x: 1137, endPoint y: 350, distance: 148.1
click at [1008, 434] on input "39" at bounding box center [927, 450] width 160 height 33
paste input ".39"
type input "39.39"
click at [1072, 446] on icon "ok" at bounding box center [1066, 451] width 13 height 9
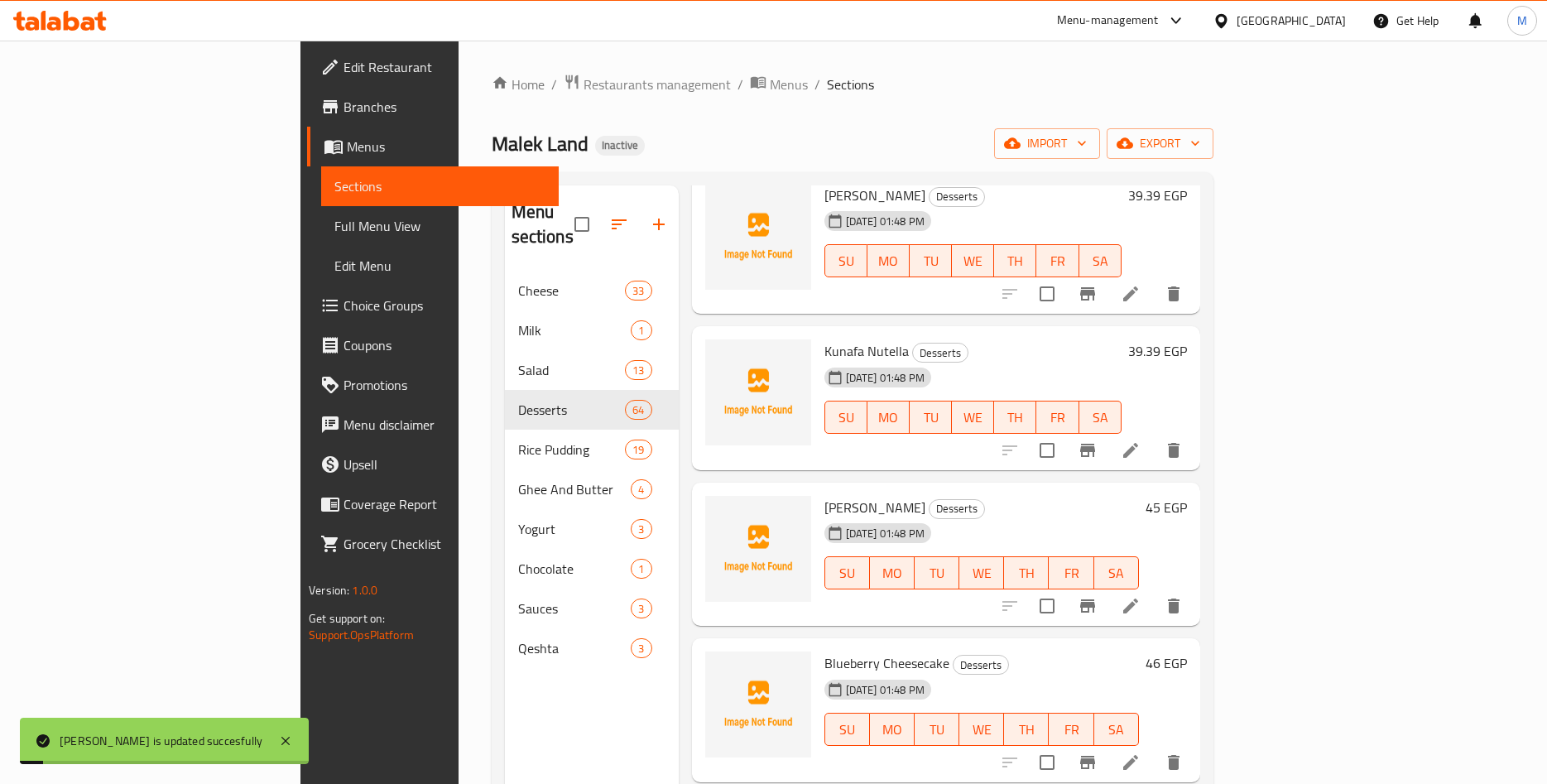
scroll to position [5036, 0]
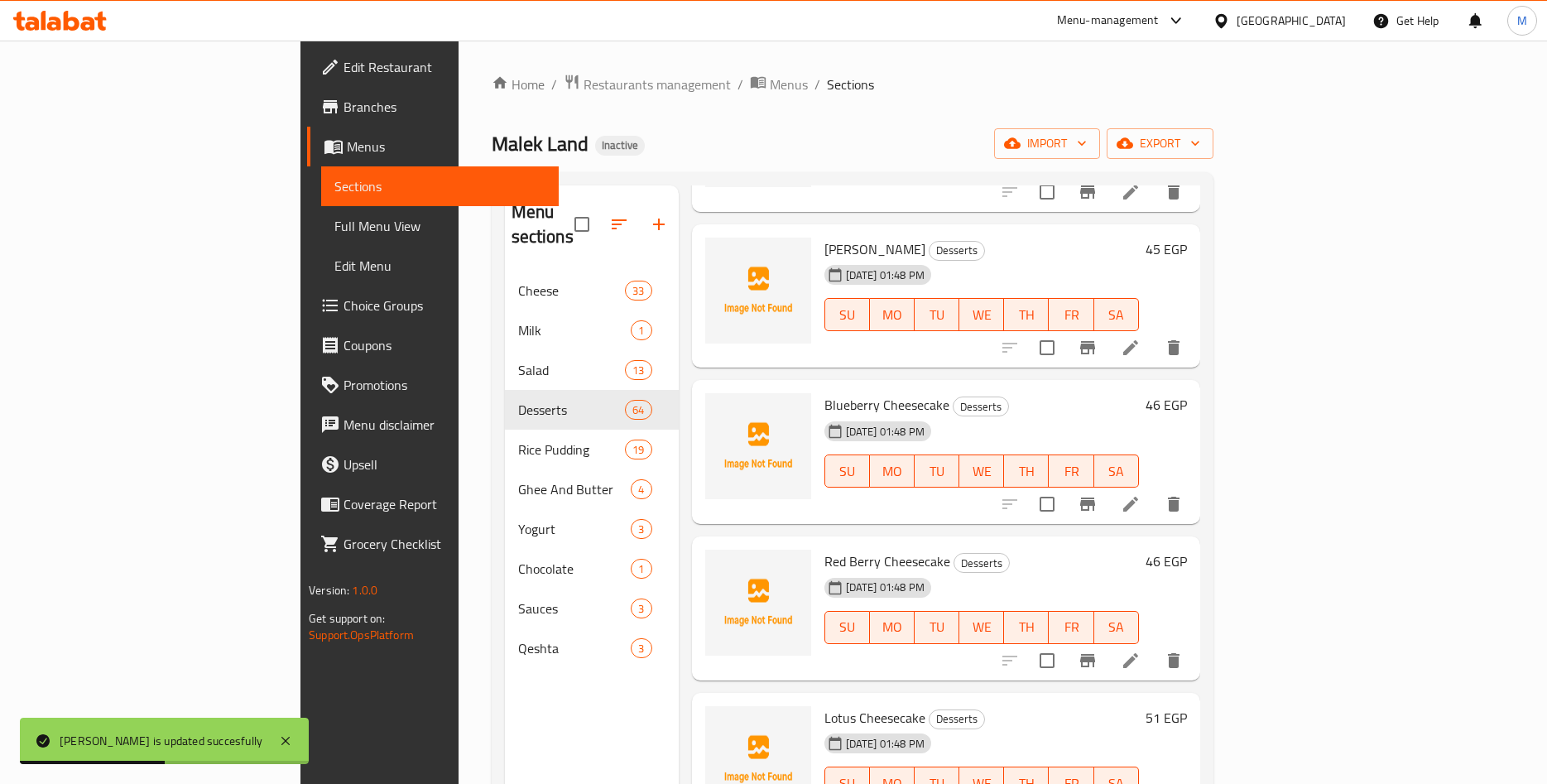
click at [1187, 237] on h6 "45 EGP" at bounding box center [1165, 248] width 41 height 23
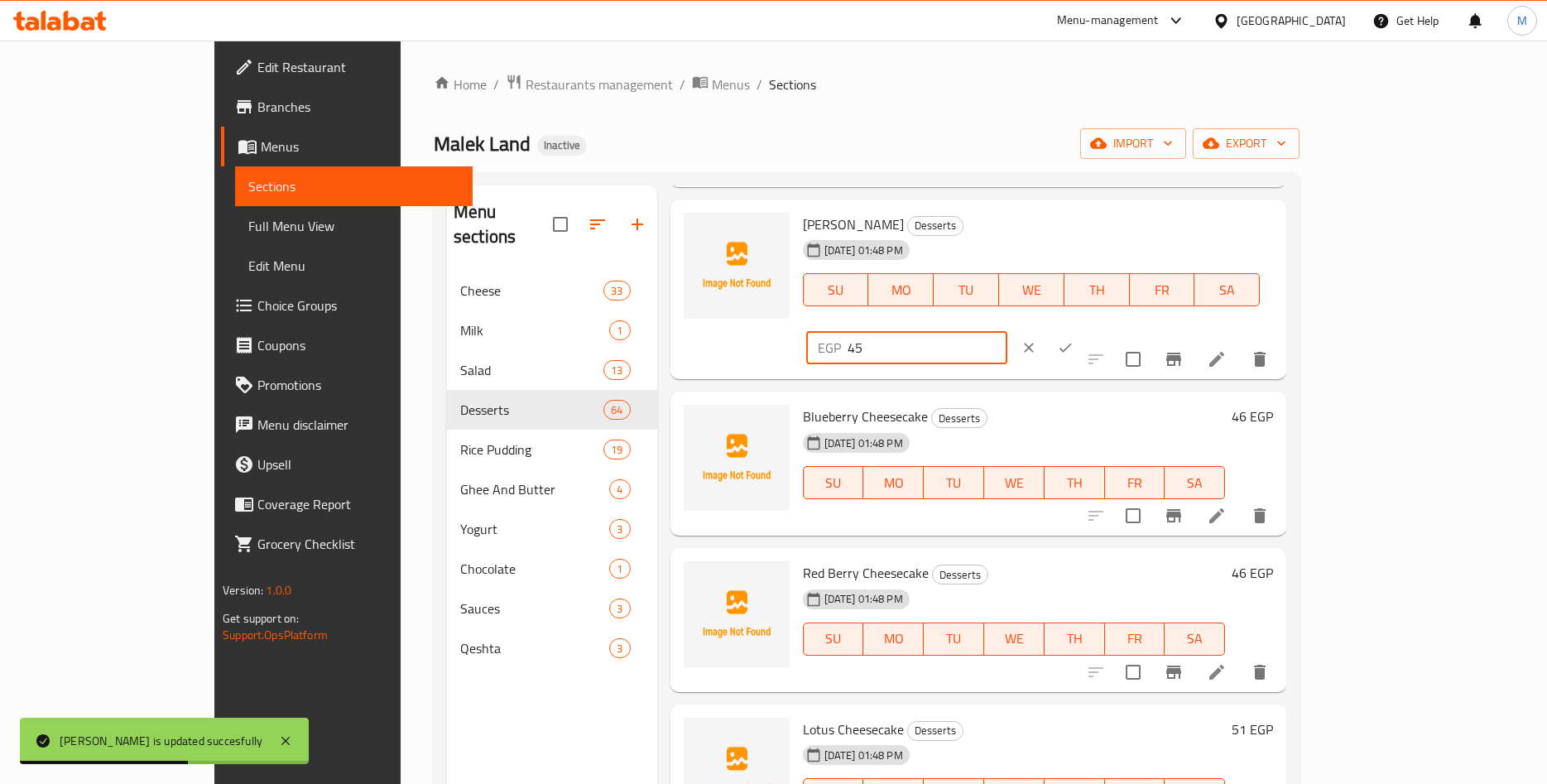
drag, startPoint x: 1344, startPoint y: 232, endPoint x: 1125, endPoint y: 243, distance: 219.3
click at [1008, 331] on input "45" at bounding box center [927, 348] width 160 height 33
paste input ".45"
type input "45.45"
click at [1072, 343] on icon "ok" at bounding box center [1066, 348] width 13 height 9
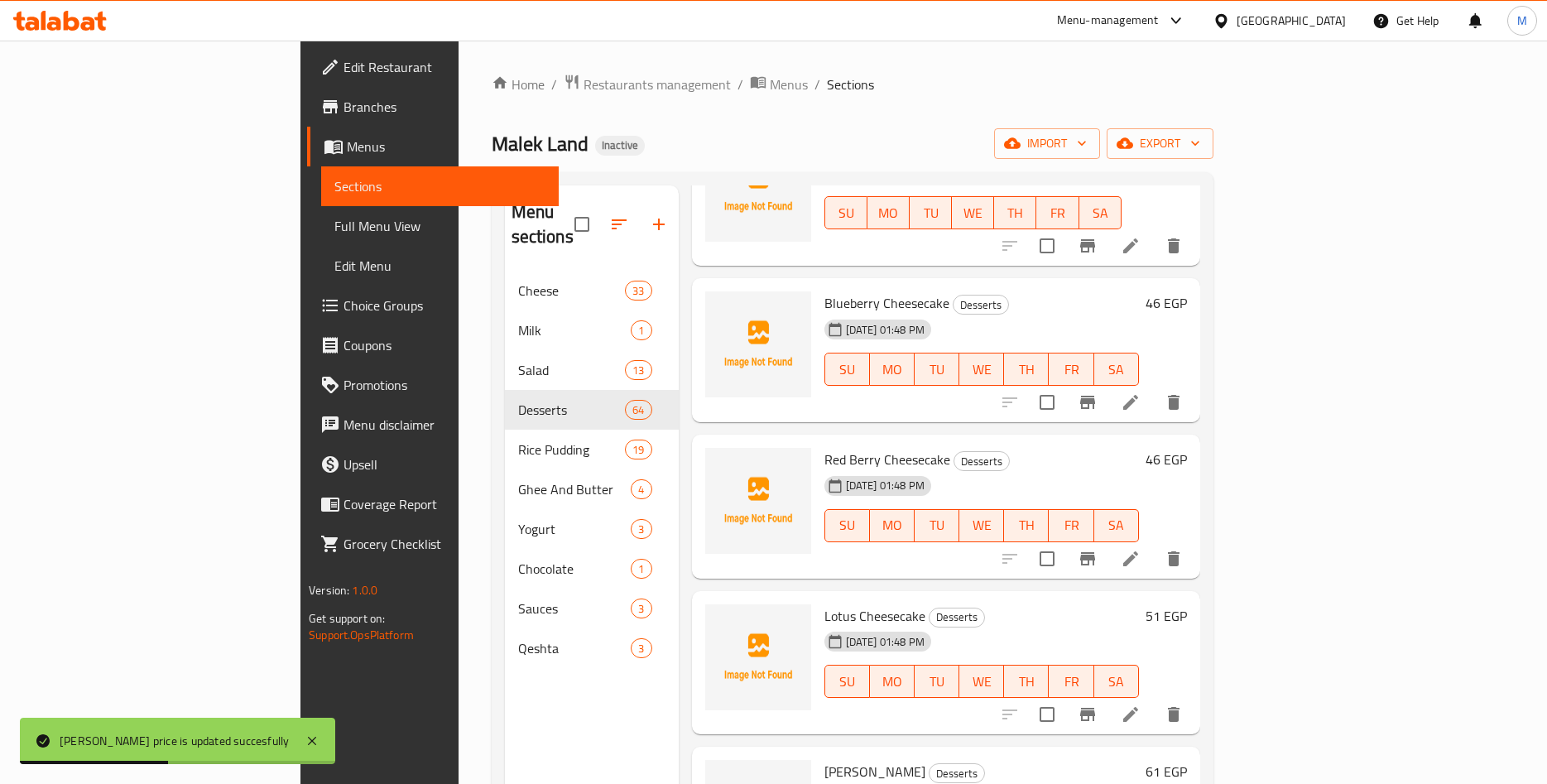
scroll to position [5165, 0]
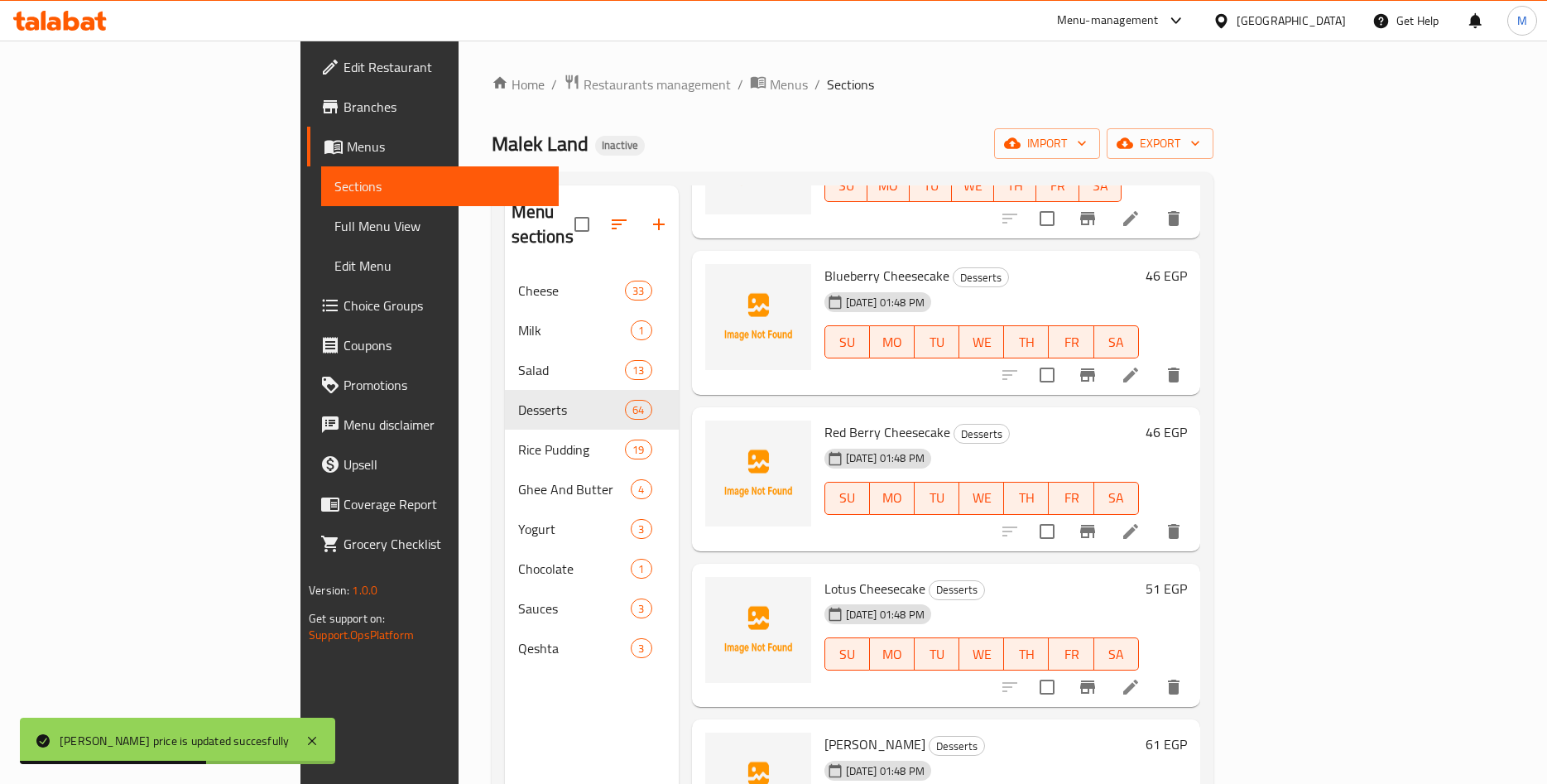
click at [1187, 264] on h6 "46 EGP" at bounding box center [1165, 275] width 41 height 23
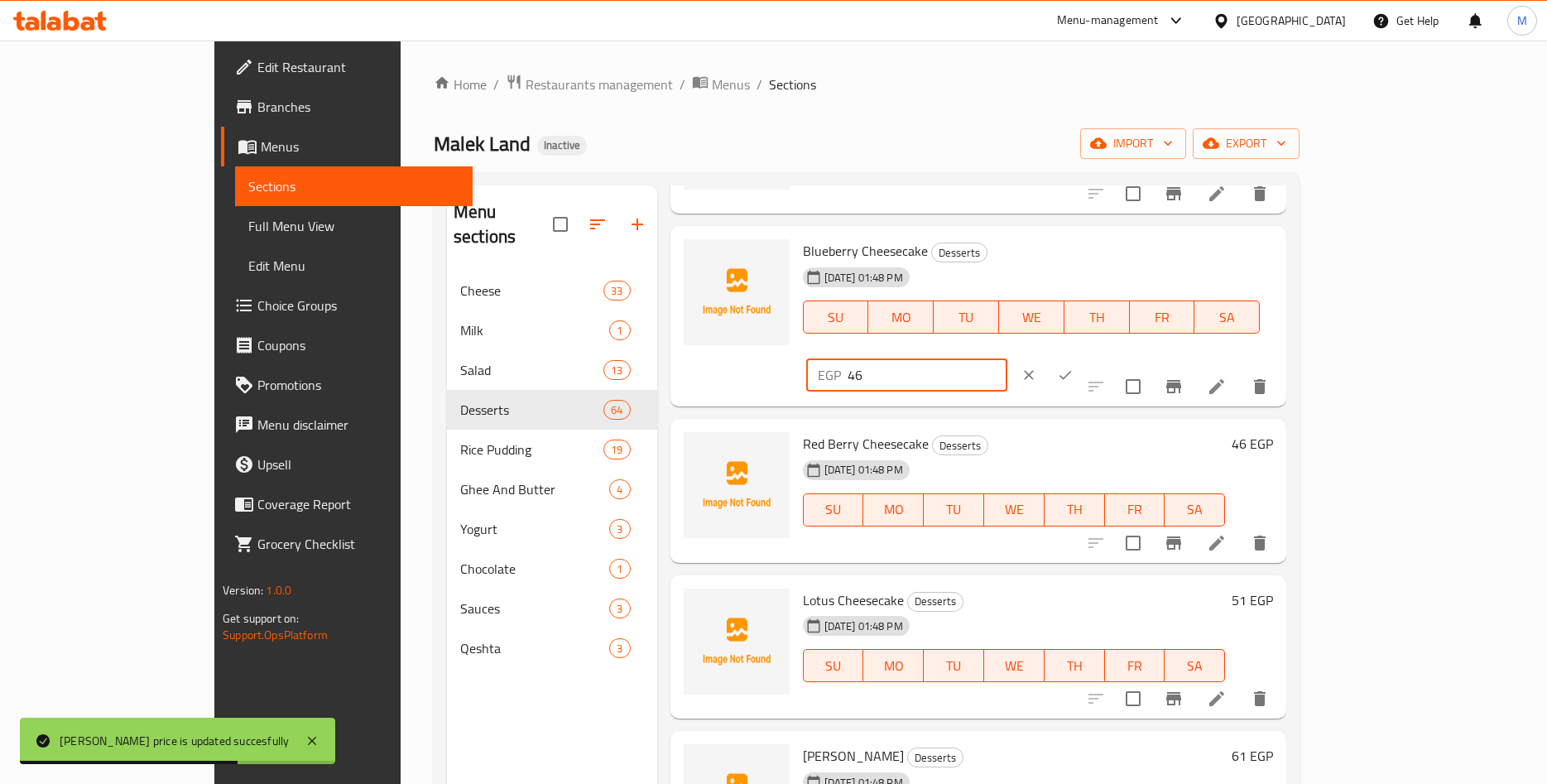
drag, startPoint x: 1297, startPoint y: 258, endPoint x: 1168, endPoint y: 257, distance: 129.0
click at [1008, 359] on input "46" at bounding box center [927, 375] width 160 height 33
paste input ".46"
type input "46.46"
click at [1072, 371] on icon "ok" at bounding box center [1066, 375] width 13 height 9
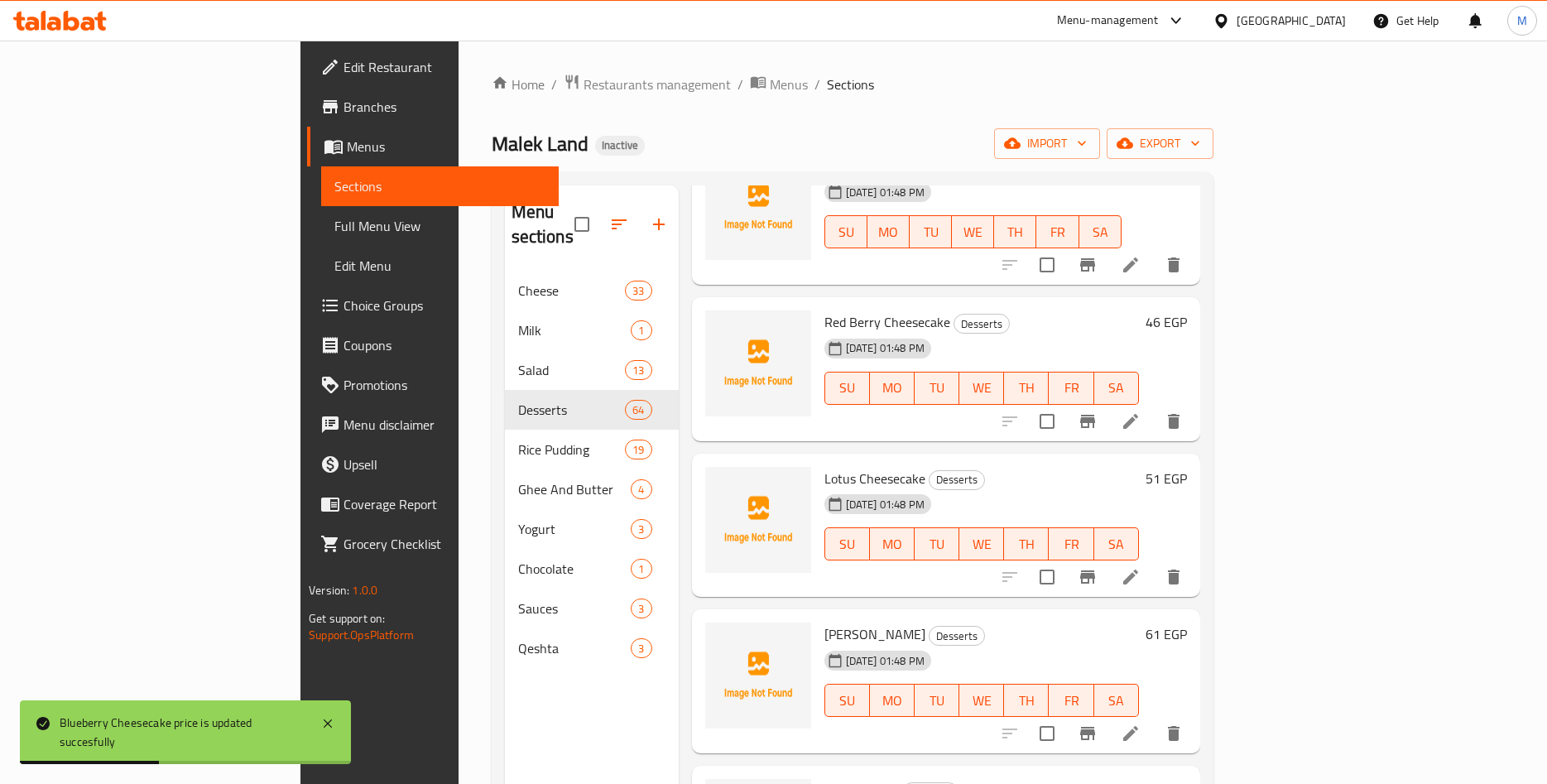
scroll to position [5295, 0]
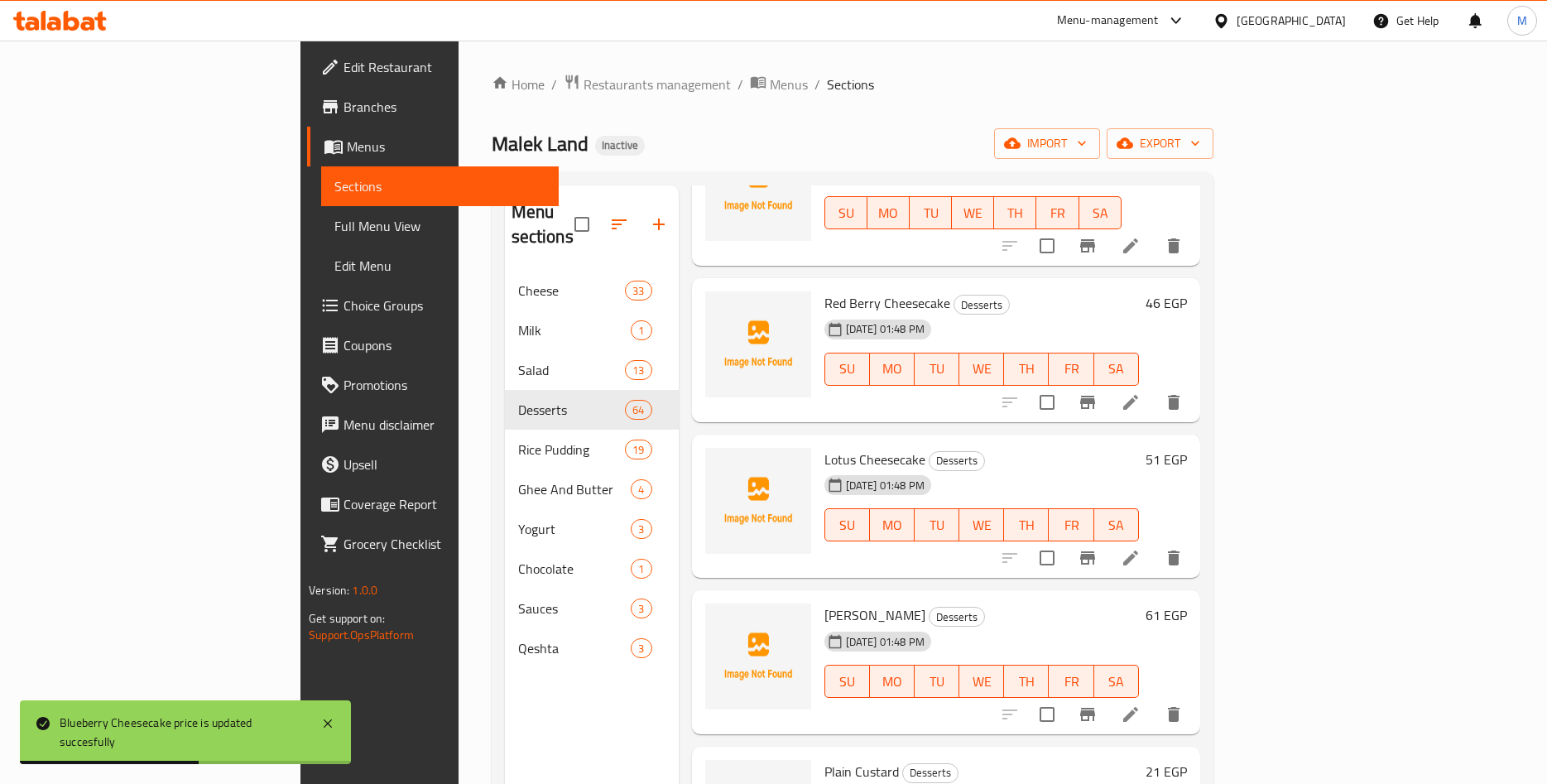
click at [1187, 291] on h6 "46 EGP" at bounding box center [1165, 302] width 41 height 23
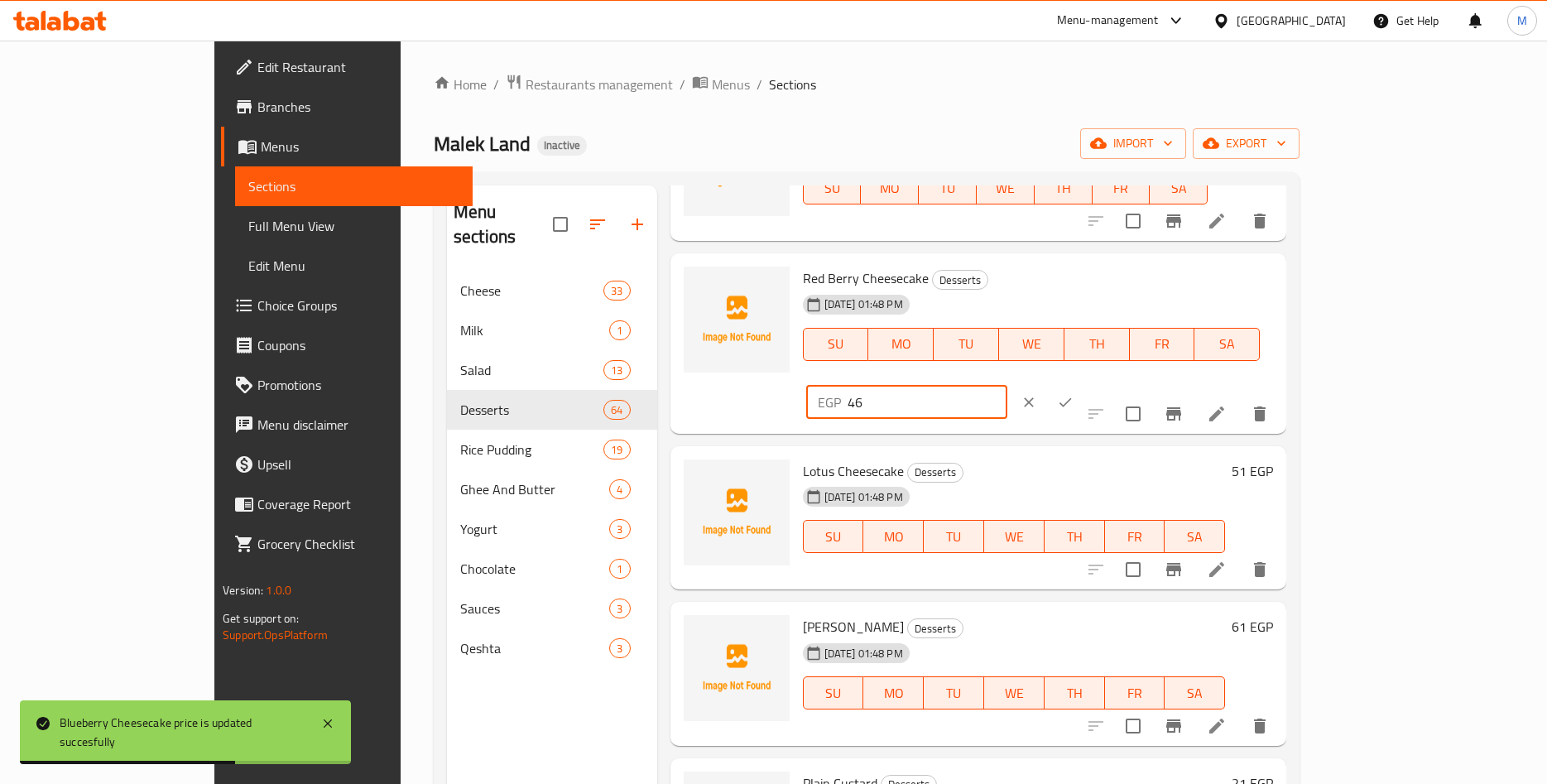
drag, startPoint x: 1288, startPoint y: 298, endPoint x: 1155, endPoint y: 308, distance: 133.4
click at [1008, 386] on input "46" at bounding box center [927, 402] width 160 height 33
paste input ".46"
type input "46.46"
click at [1072, 397] on icon "ok" at bounding box center [1066, 402] width 13 height 9
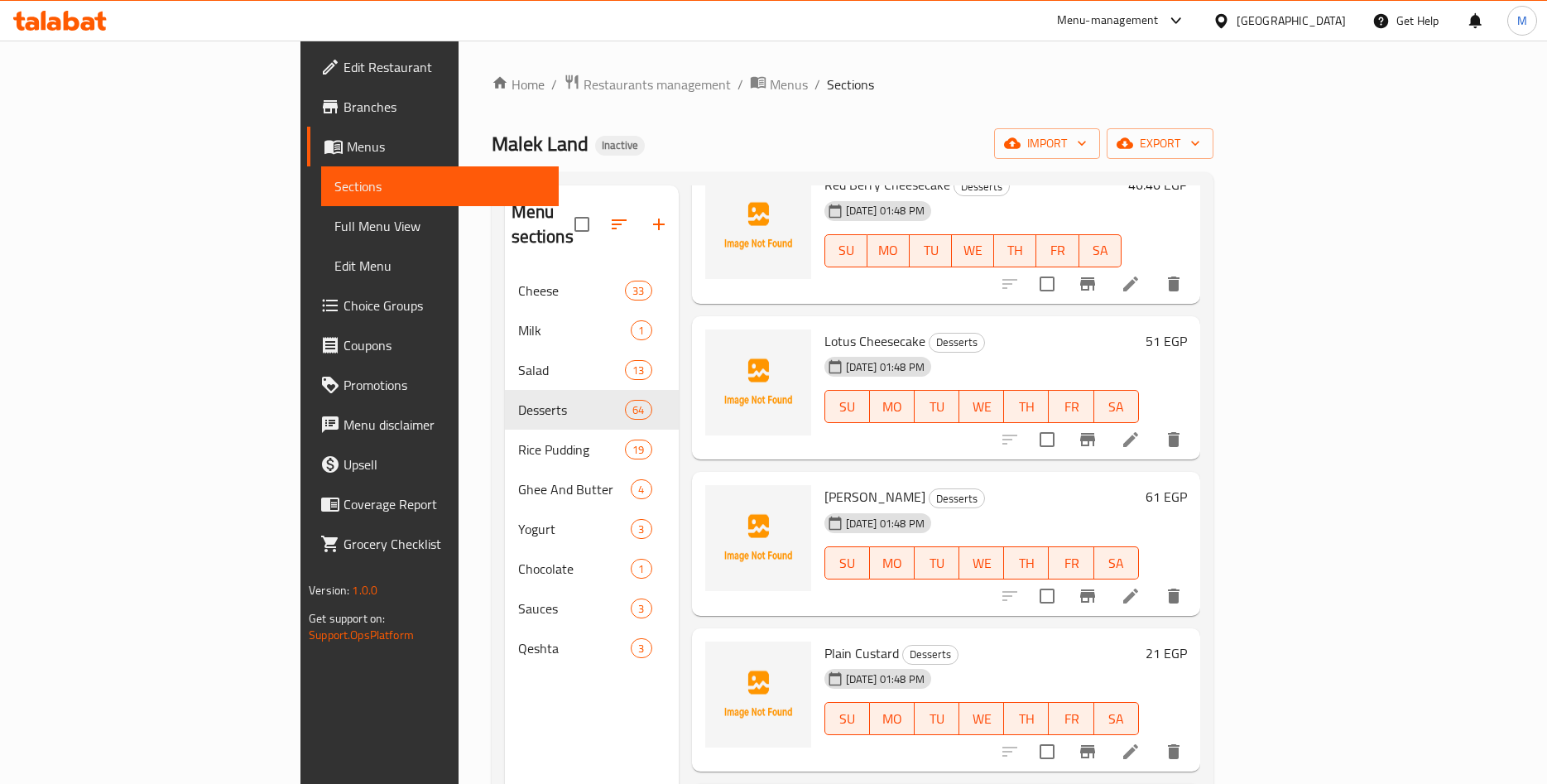
scroll to position [5423, 0]
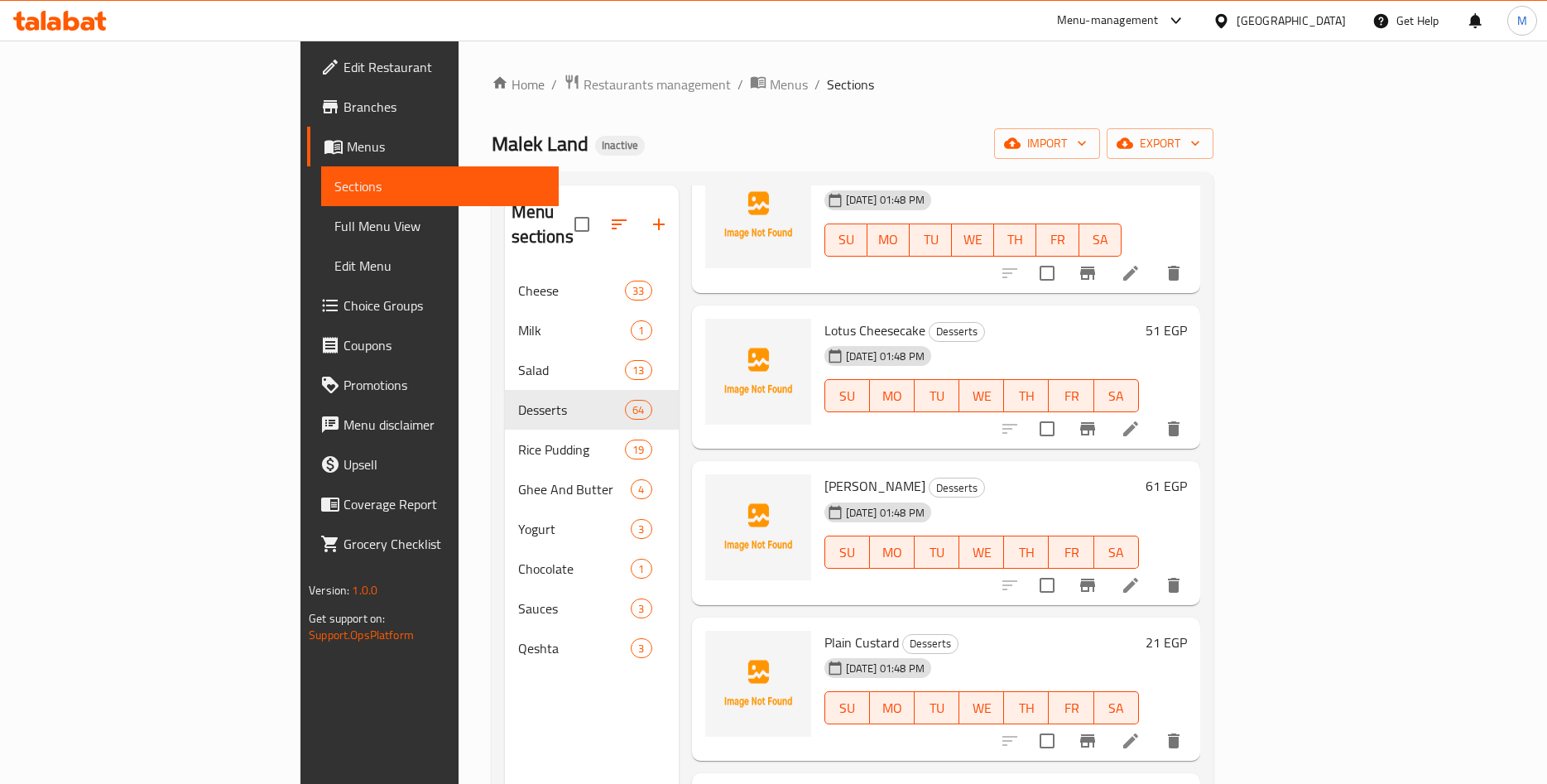
click at [1187, 319] on h6 "51 EGP" at bounding box center [1165, 329] width 41 height 23
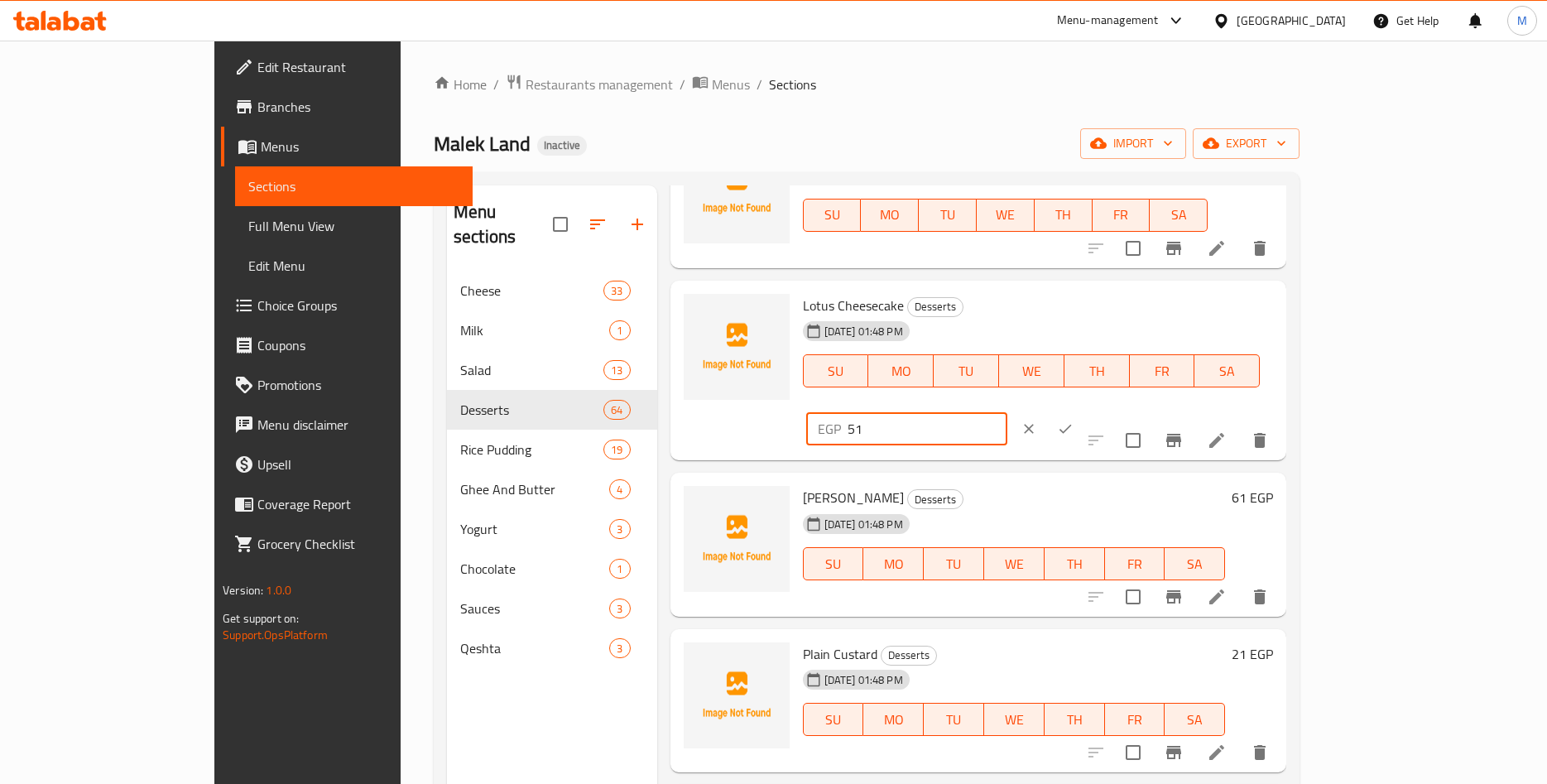
drag, startPoint x: 1301, startPoint y: 306, endPoint x: 1374, endPoint y: 336, distance: 78.9
click at [1008, 413] on input "51" at bounding box center [927, 429] width 160 height 33
paste input "0.50"
type input "50.50"
click at [1083, 411] on button "ok" at bounding box center [1065, 429] width 37 height 37
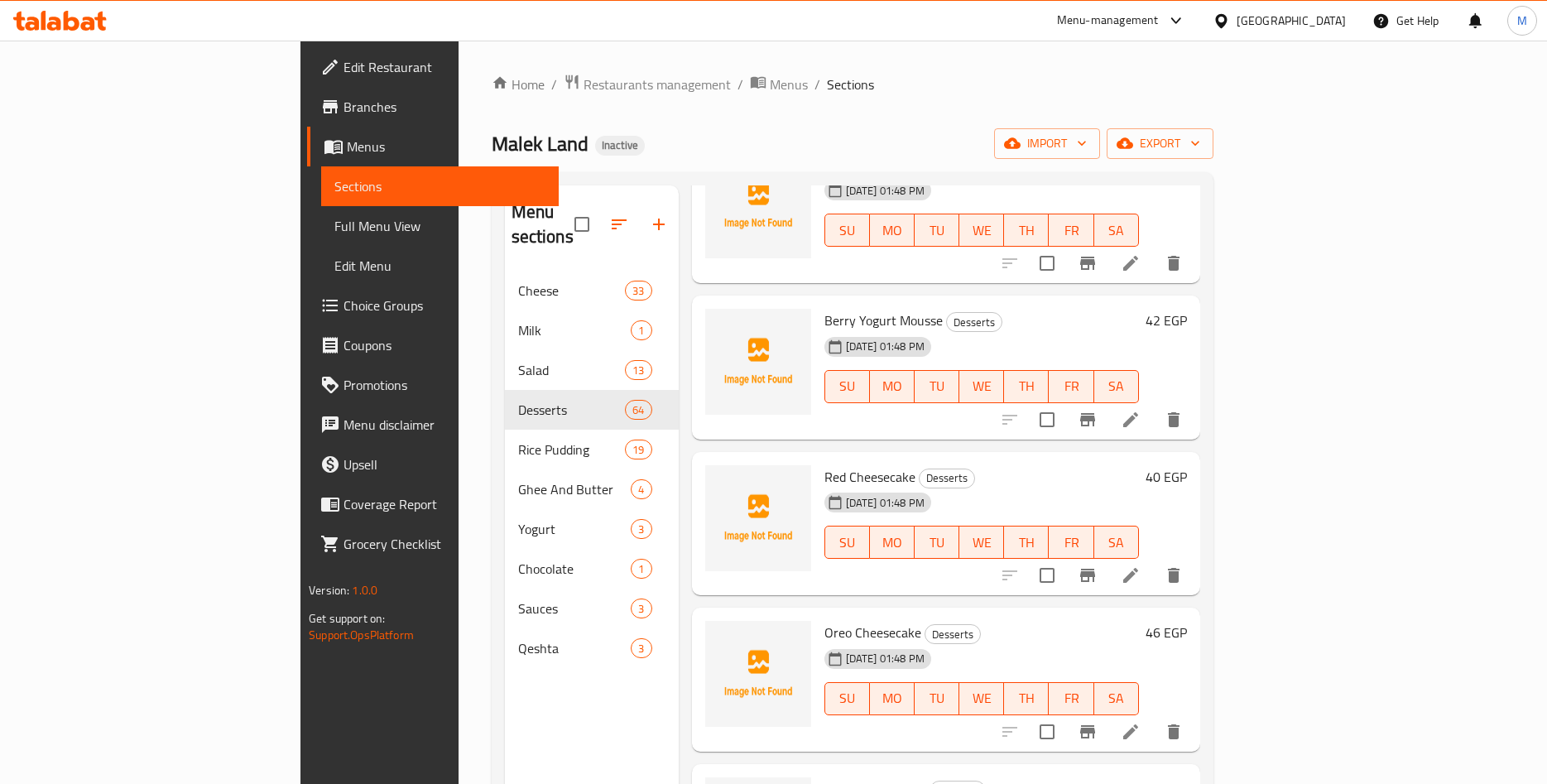
scroll to position [7748, 0]
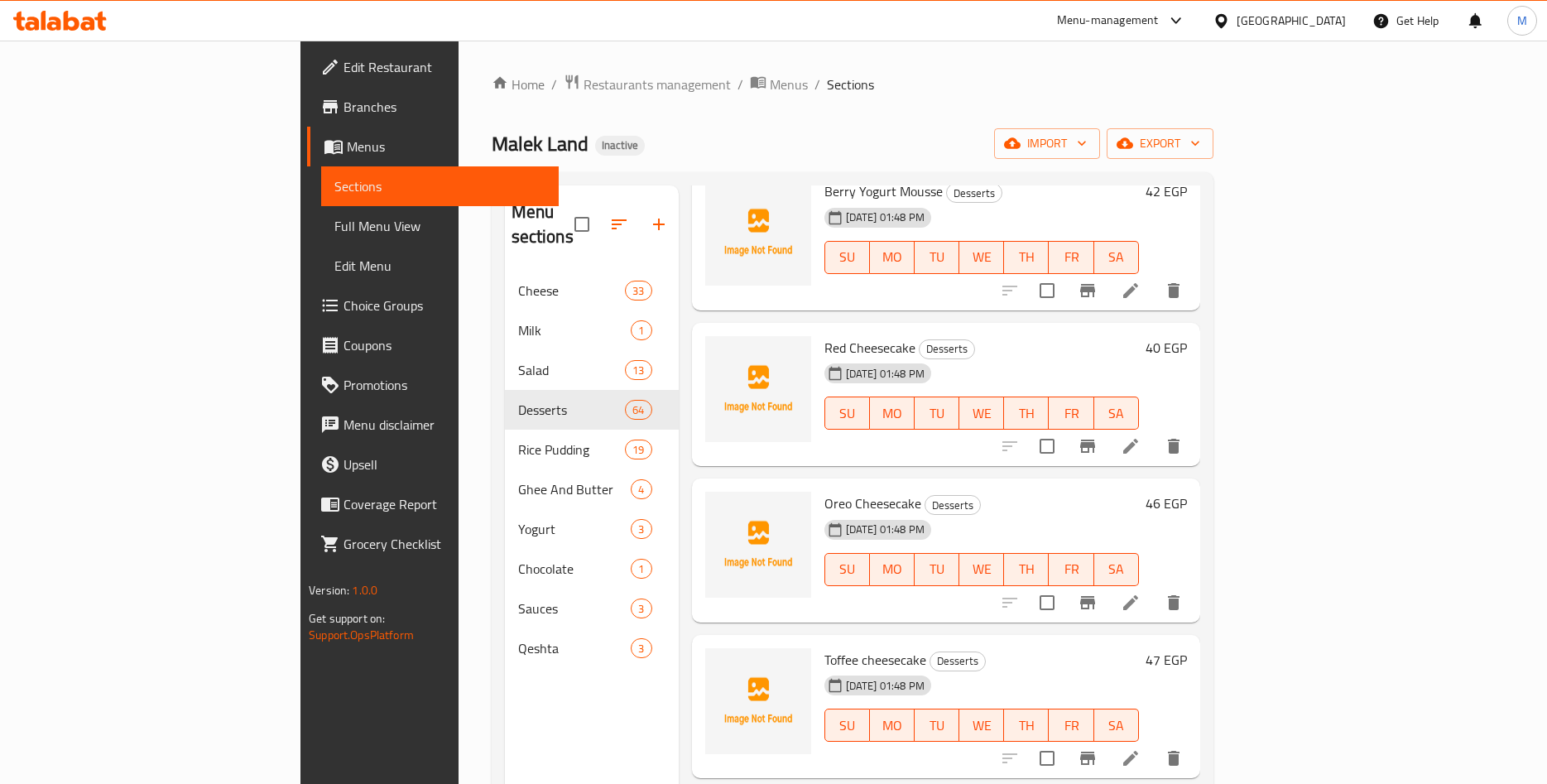
click at [1187, 336] on h6 "40 EGP" at bounding box center [1165, 347] width 41 height 23
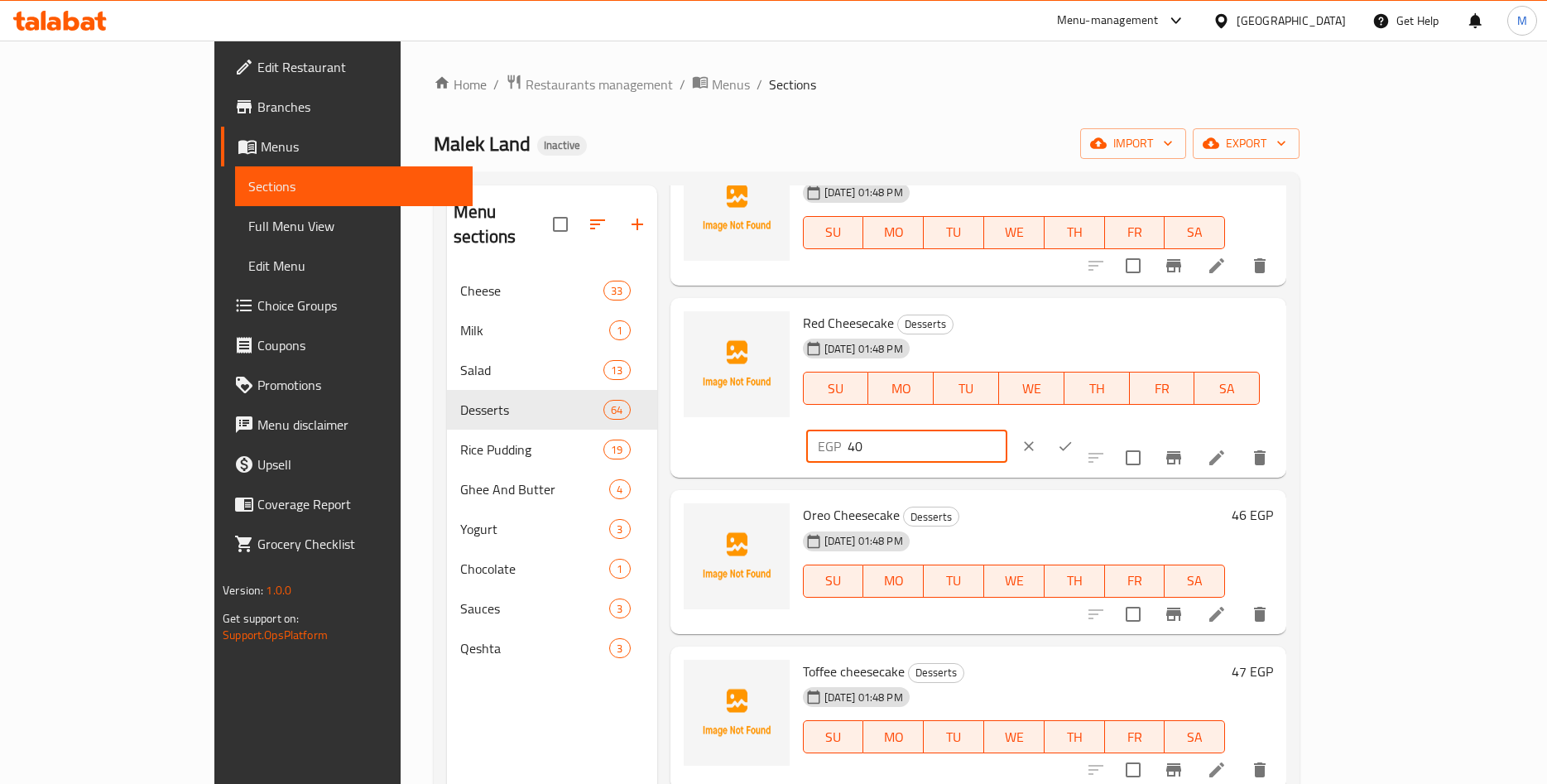
drag, startPoint x: 1319, startPoint y: 328, endPoint x: 1128, endPoint y: 328, distance: 191.0
click at [1008, 430] on input "40" at bounding box center [927, 446] width 160 height 33
paste input ".40"
type input "40.40"
click at [1073, 438] on icon "ok" at bounding box center [1065, 446] width 16 height 16
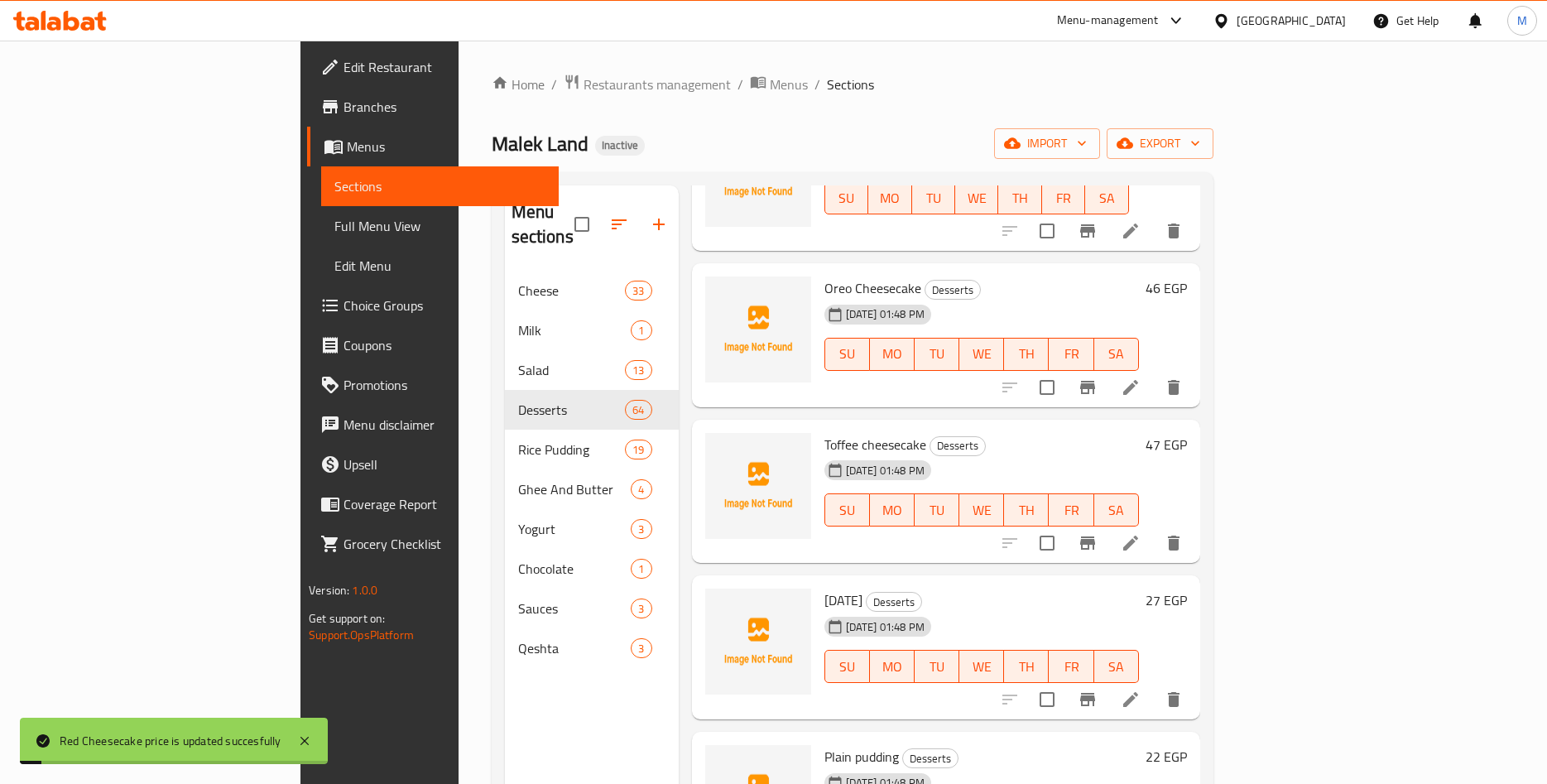
scroll to position [8006, 0]
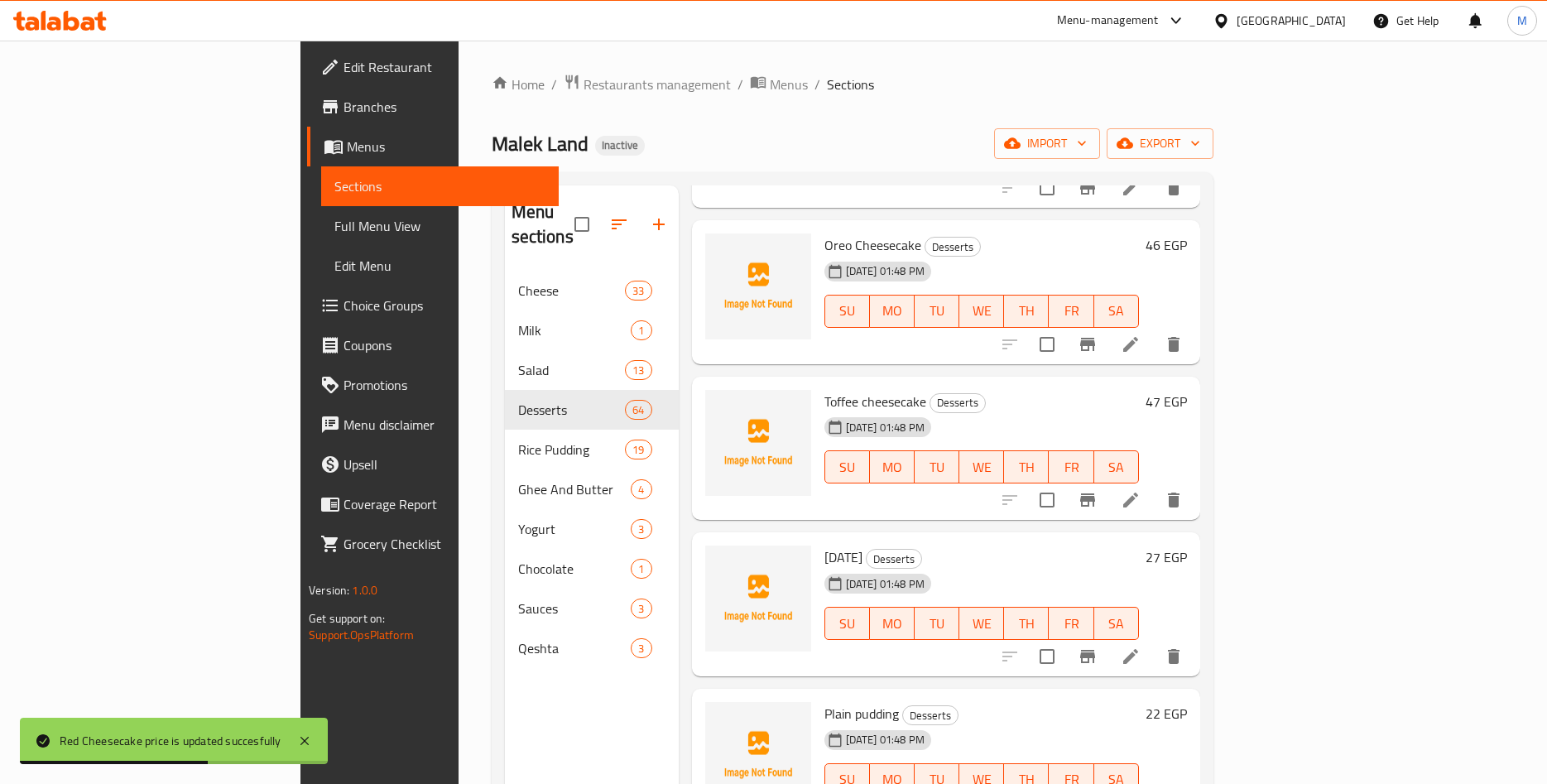
click at [1187, 234] on h6 "46 EGP" at bounding box center [1165, 245] width 41 height 23
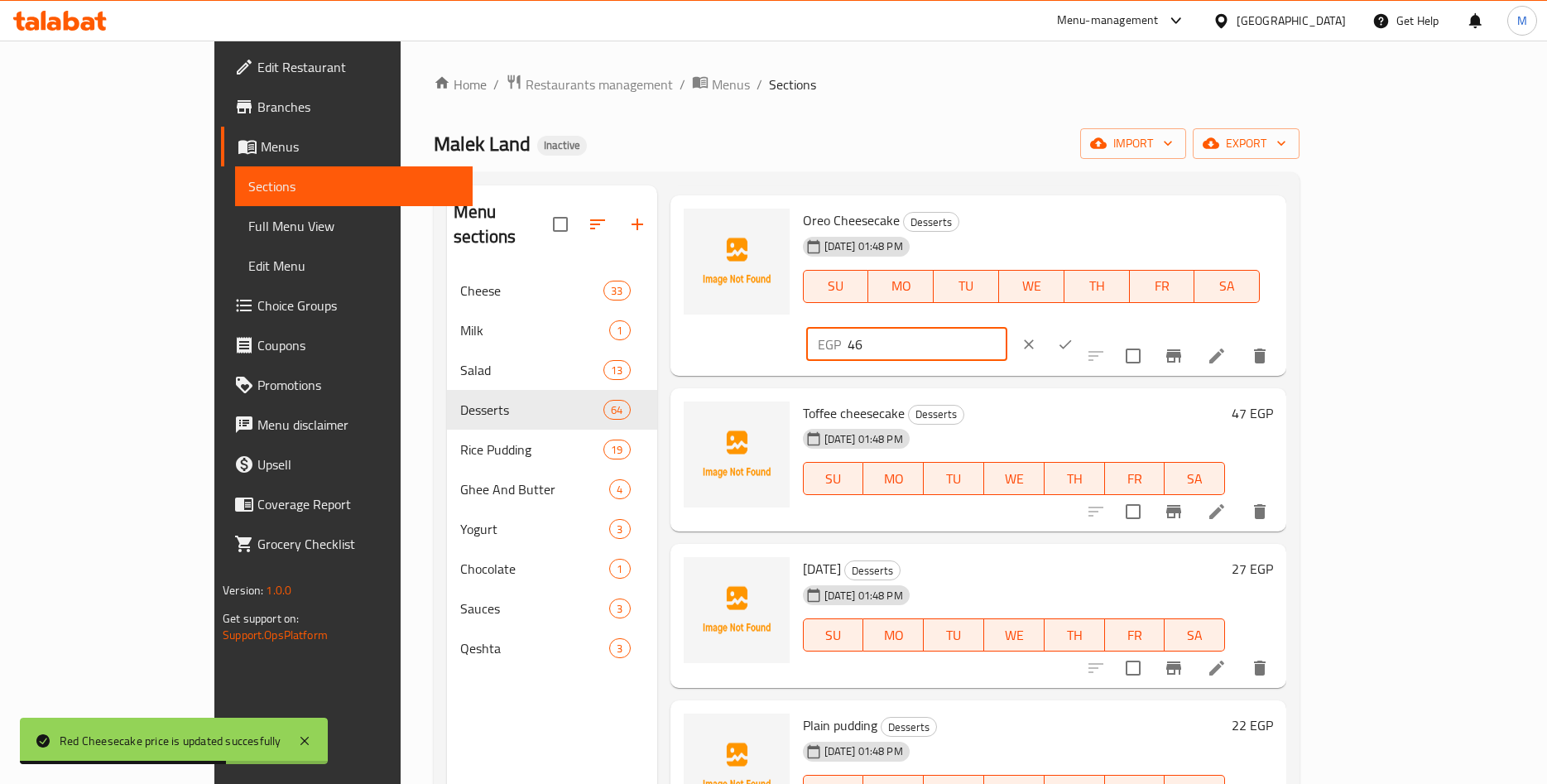
drag, startPoint x: 1333, startPoint y: 232, endPoint x: 1163, endPoint y: 253, distance: 171.3
click at [1008, 328] on input "46" at bounding box center [927, 344] width 160 height 33
paste input ".46"
type input "46.46"
click at [1073, 336] on icon "ok" at bounding box center [1065, 344] width 16 height 16
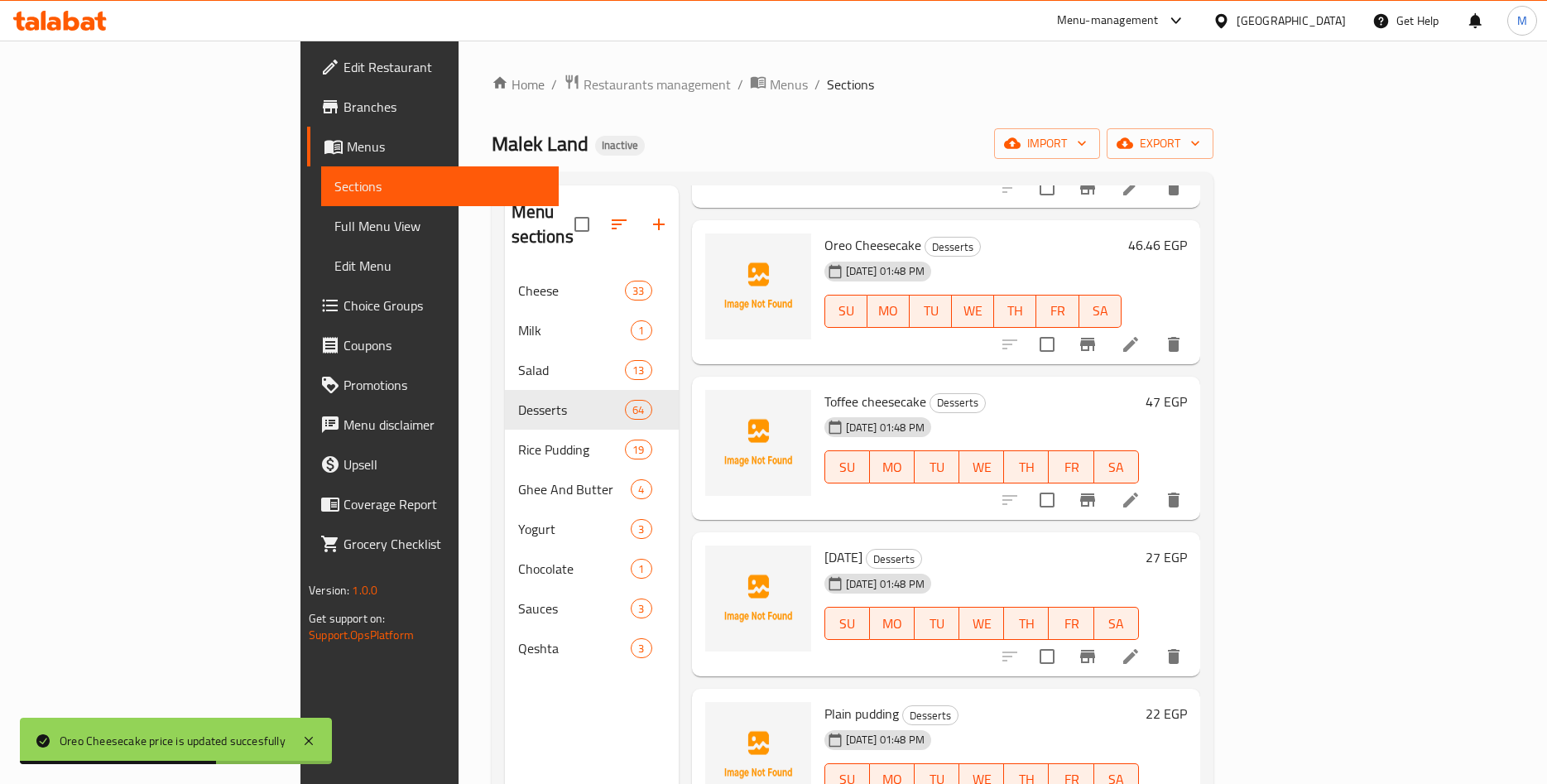
click at [1187, 390] on h6 "47 EGP" at bounding box center [1165, 401] width 41 height 23
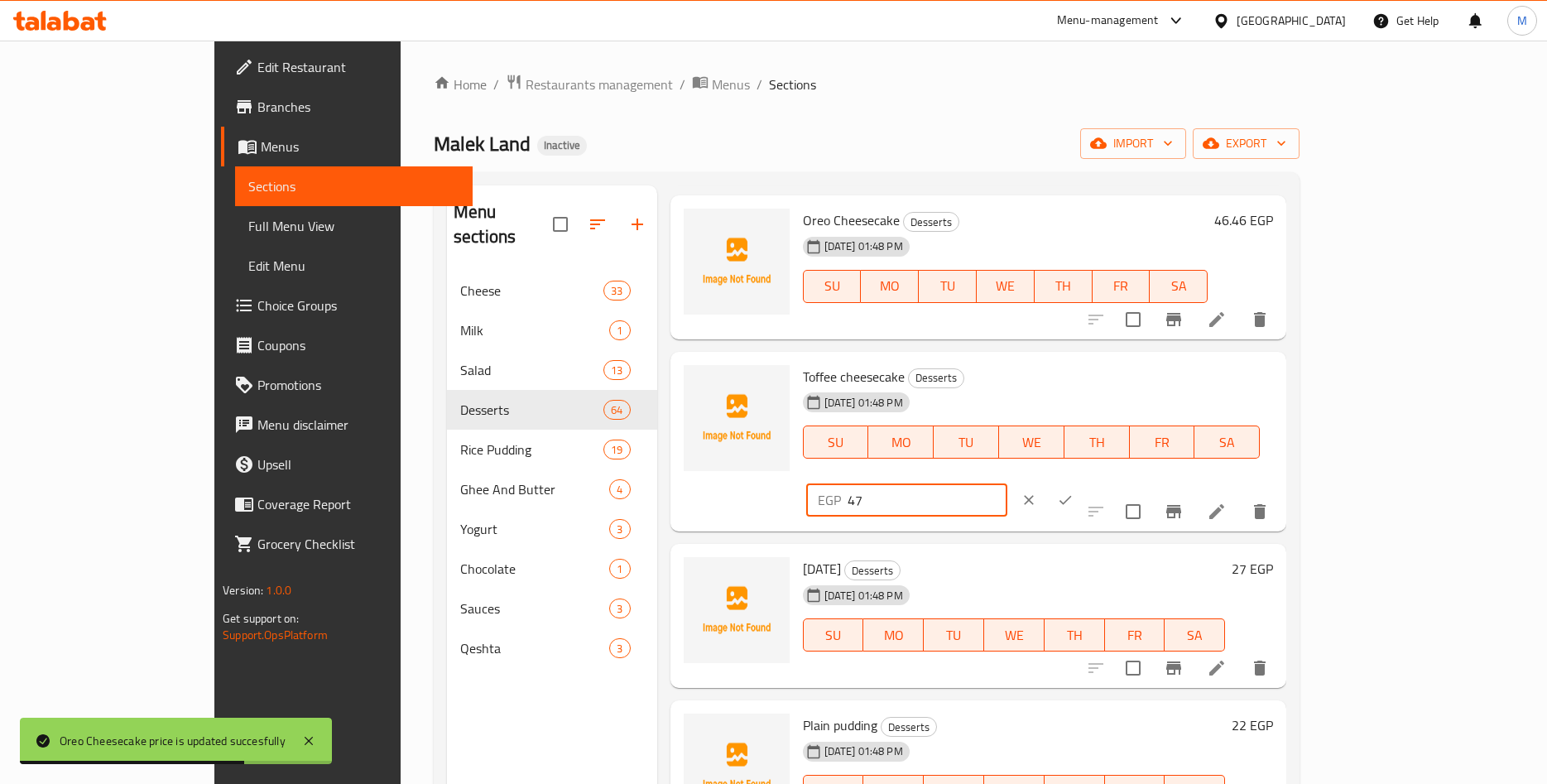
drag, startPoint x: 1264, startPoint y: 393, endPoint x: 1136, endPoint y: 385, distance: 128.2
click at [1008, 484] on input "47" at bounding box center [927, 500] width 160 height 33
paste input ".47"
type input "47.47"
click at [1073, 492] on icon "ok" at bounding box center [1065, 500] width 16 height 16
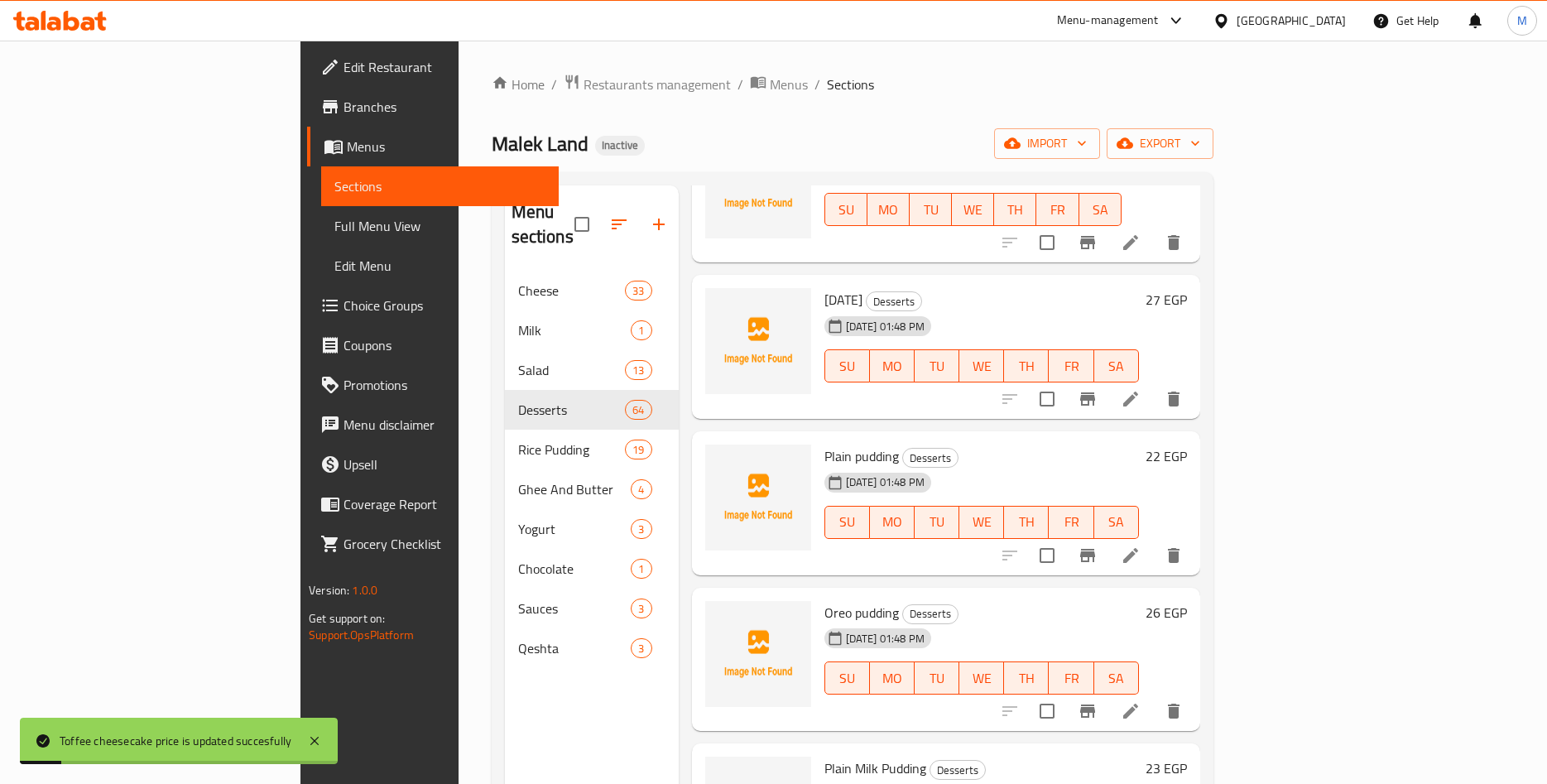
scroll to position [8265, 0]
click at [1187, 287] on h6 "27 EGP" at bounding box center [1165, 298] width 41 height 23
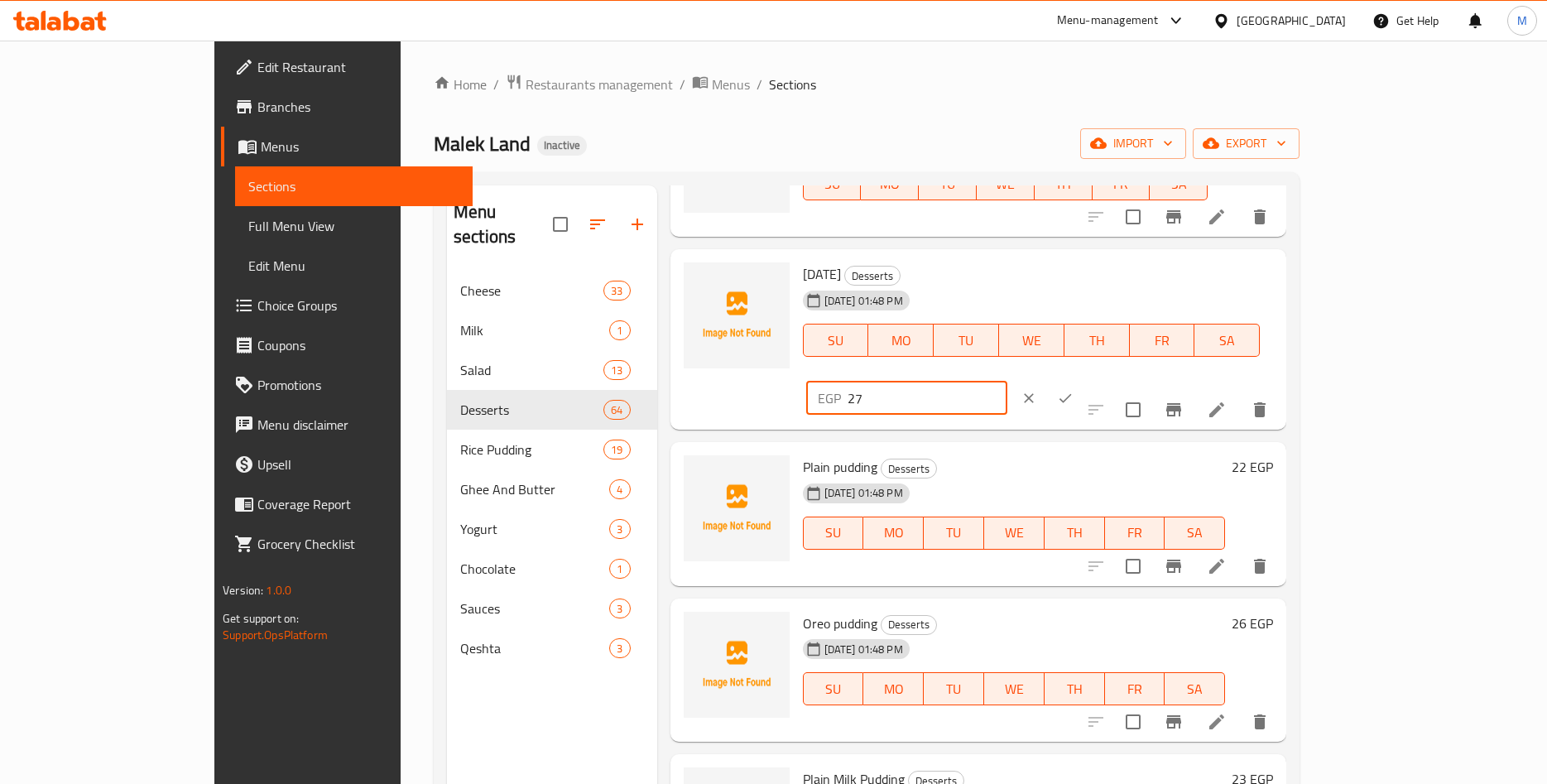
drag, startPoint x: 1249, startPoint y: 285, endPoint x: 1154, endPoint y: 297, distance: 95.8
click at [1008, 382] on input "27" at bounding box center [927, 398] width 160 height 33
paste input ".27"
type input "27.27"
click at [1083, 380] on button "ok" at bounding box center [1065, 398] width 37 height 37
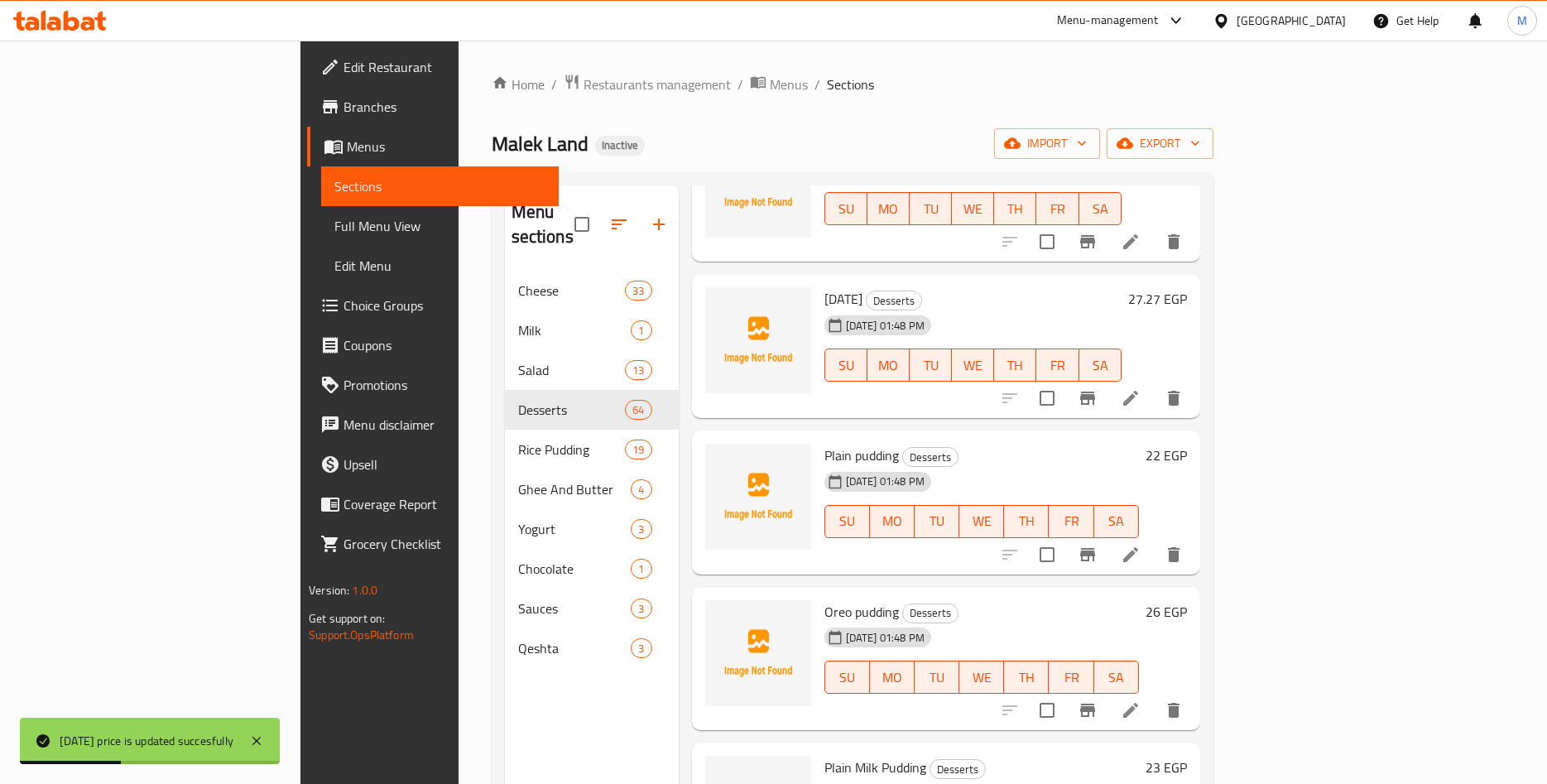
scroll to position [8394, 0]
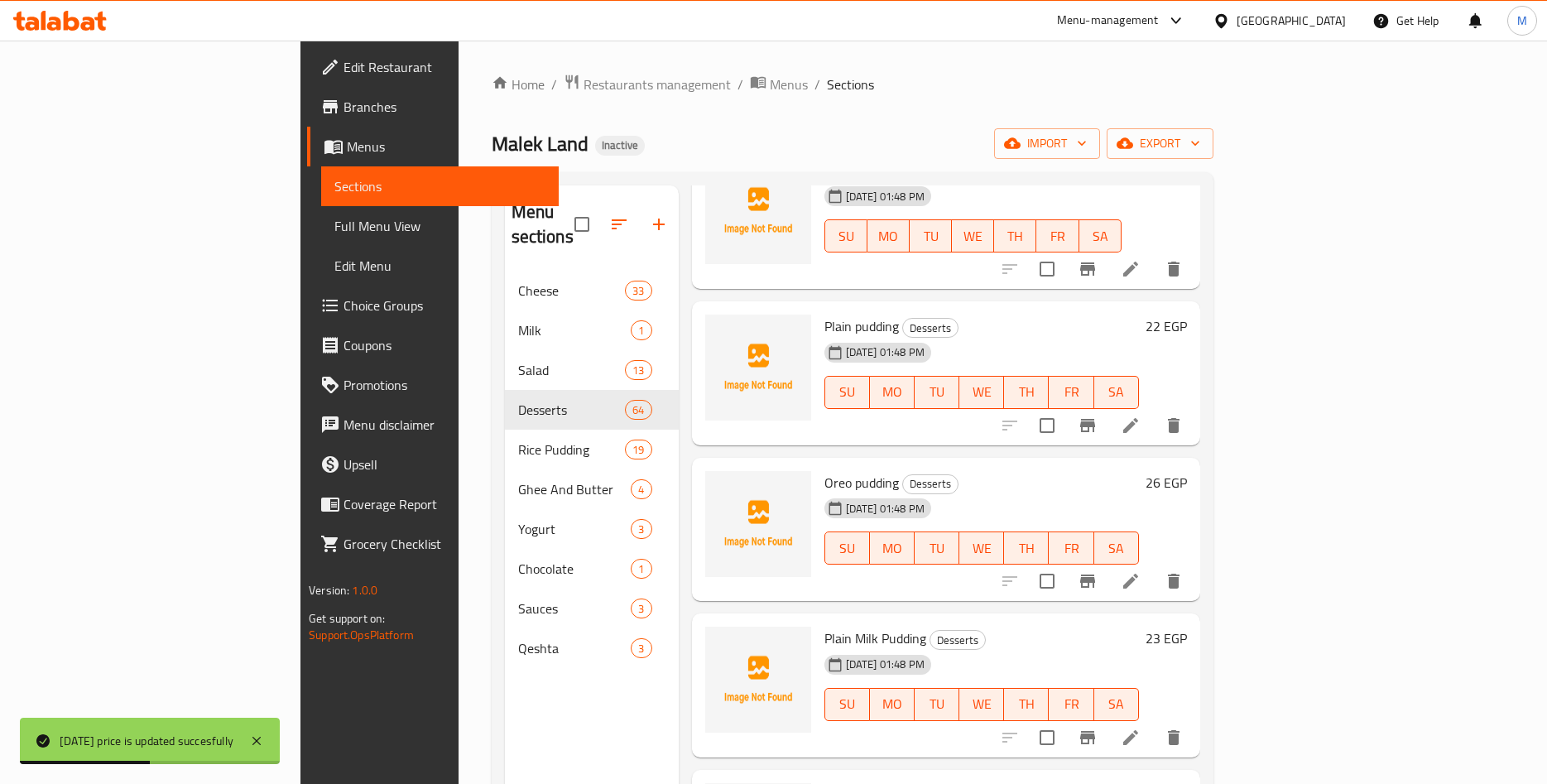
click at [1187, 315] on h6 "22 EGP" at bounding box center [1165, 326] width 41 height 23
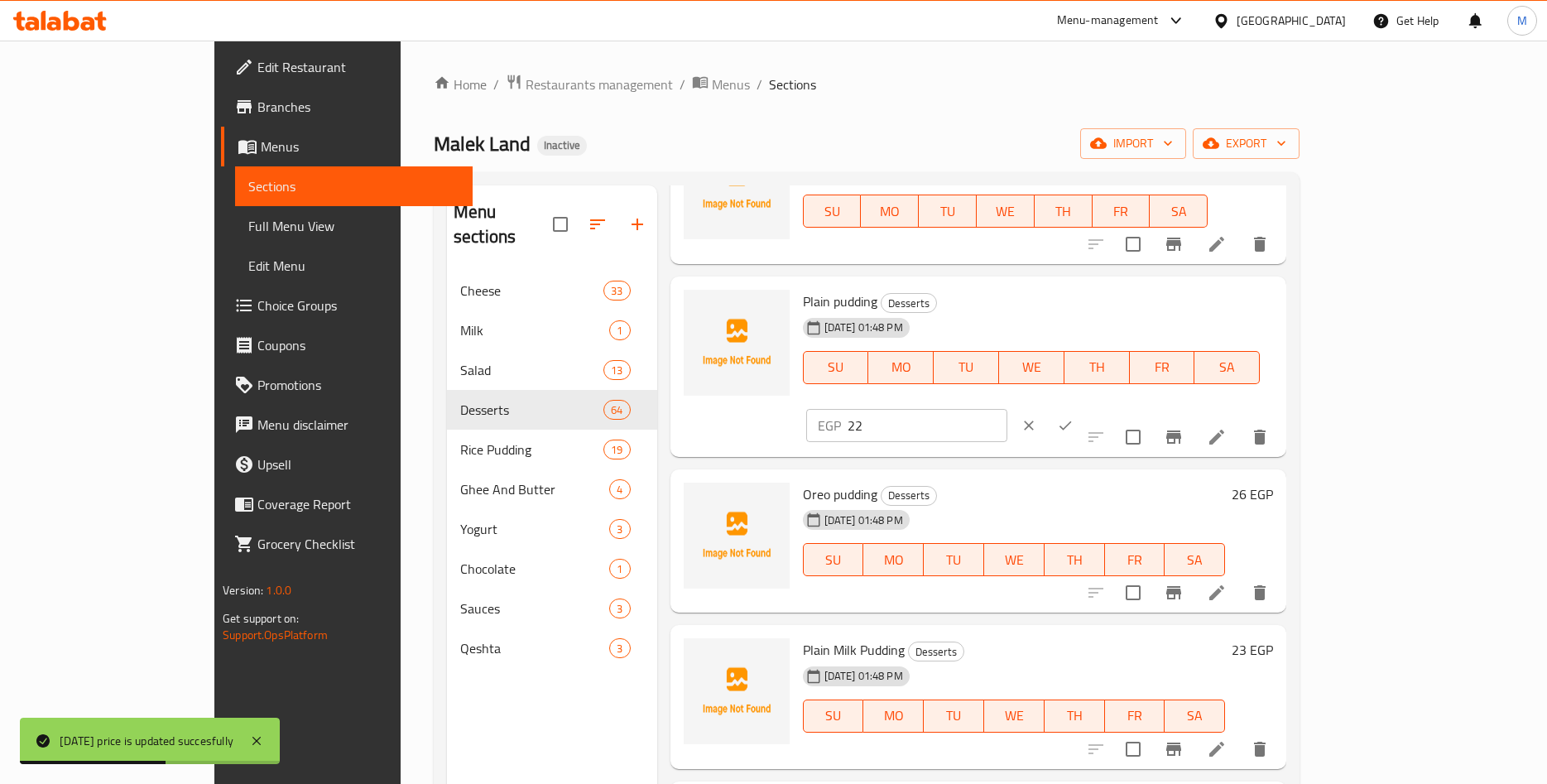
drag, startPoint x: 1306, startPoint y: 311, endPoint x: 1149, endPoint y: 319, distance: 157.2
click at [1008, 409] on input "22" at bounding box center [927, 425] width 160 height 33
paste input ".22"
type input "22.22"
click at [1083, 407] on button "ok" at bounding box center [1065, 425] width 37 height 37
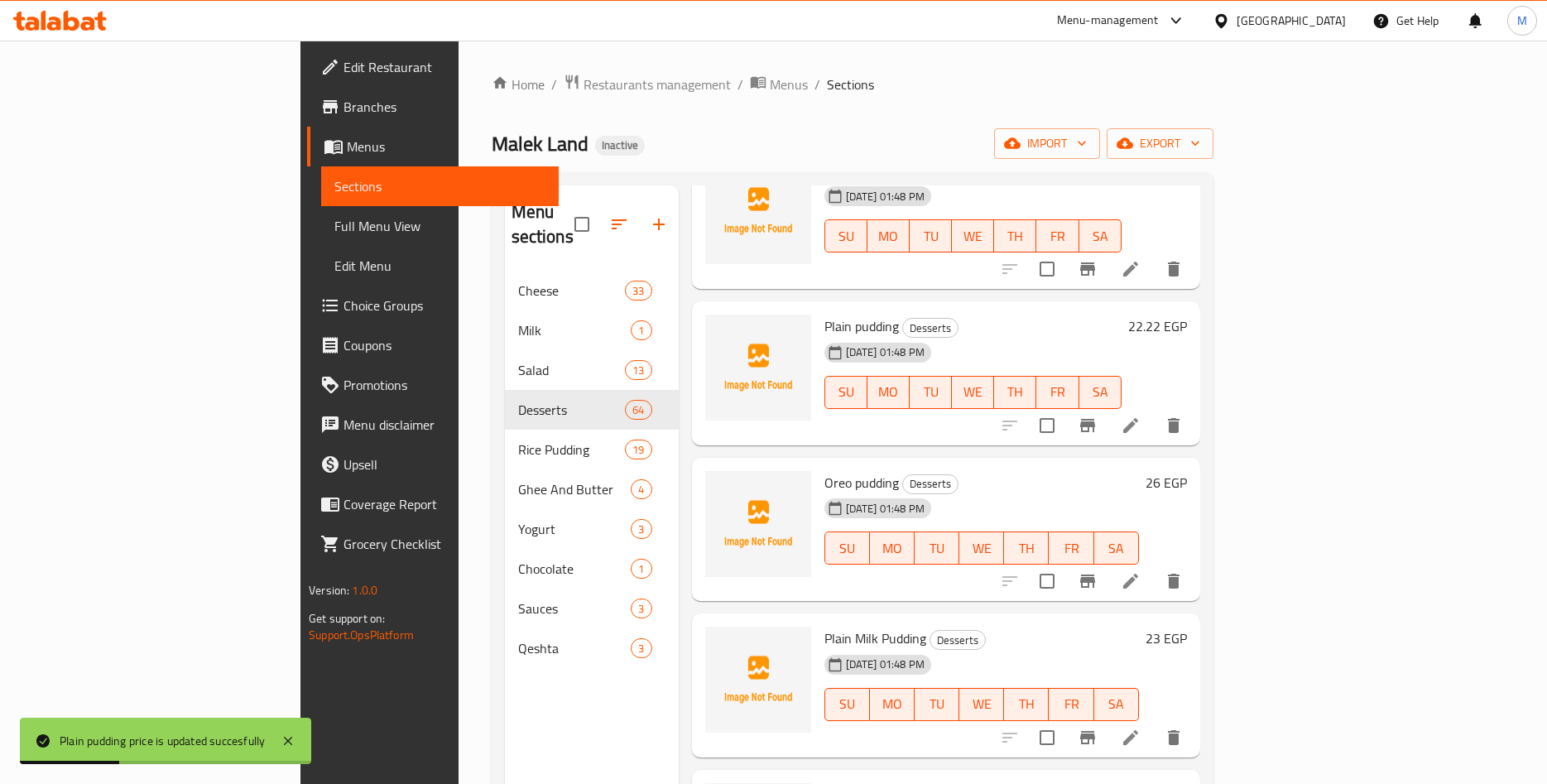
click at [1038, 336] on div "[DATE] 01:48 PM SU MO TU WE TH FR SA" at bounding box center [973, 381] width 310 height 89
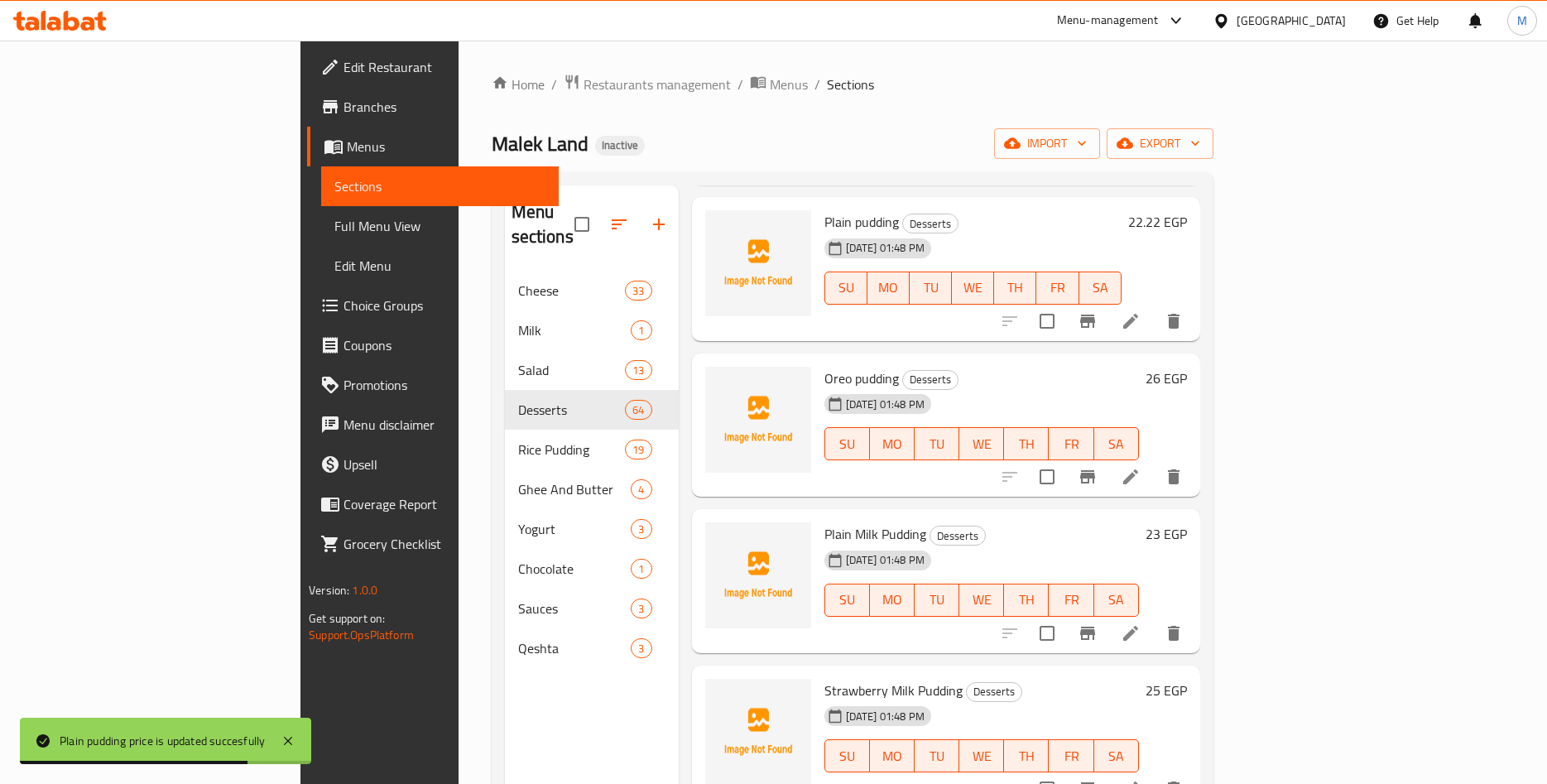
scroll to position [8524, 0]
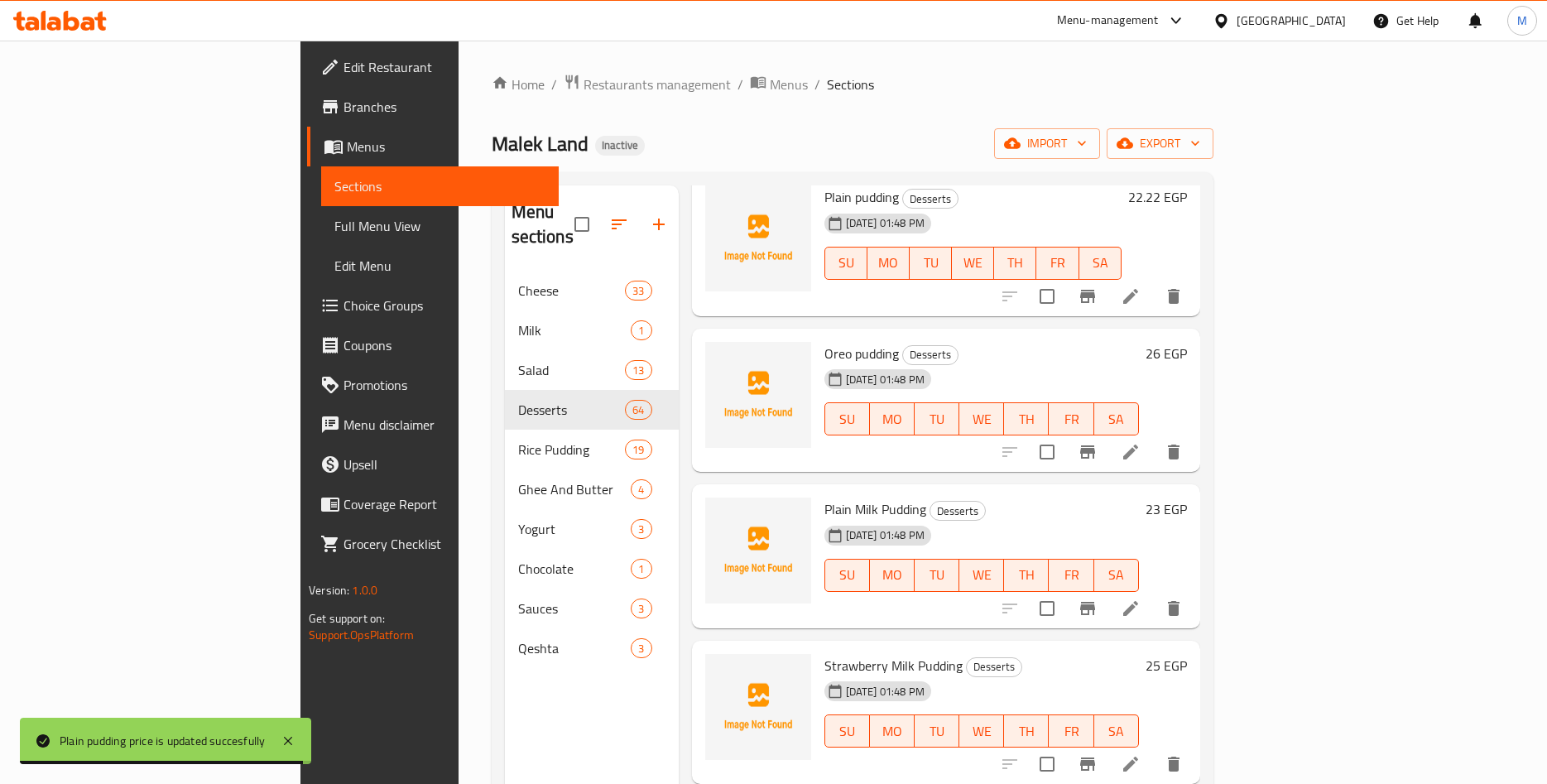
click at [1187, 342] on h6 "26 EGP" at bounding box center [1165, 353] width 41 height 23
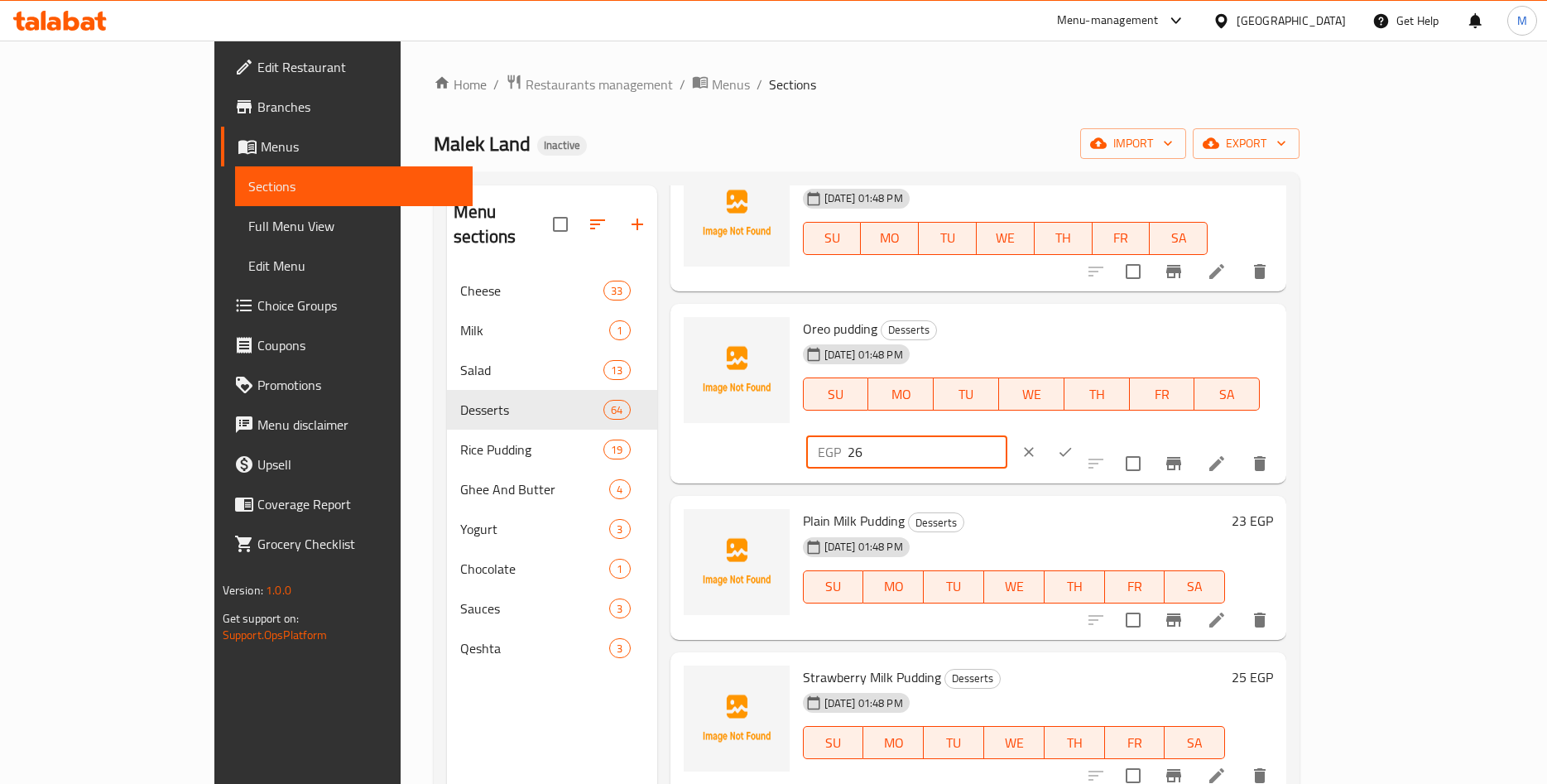
drag, startPoint x: 1280, startPoint y: 337, endPoint x: 1157, endPoint y: 338, distance: 123.0
click at [1008, 435] on input "26" at bounding box center [927, 452] width 160 height 33
paste input ".26"
type input "26.26"
click at [1073, 444] on icon "ok" at bounding box center [1065, 452] width 16 height 16
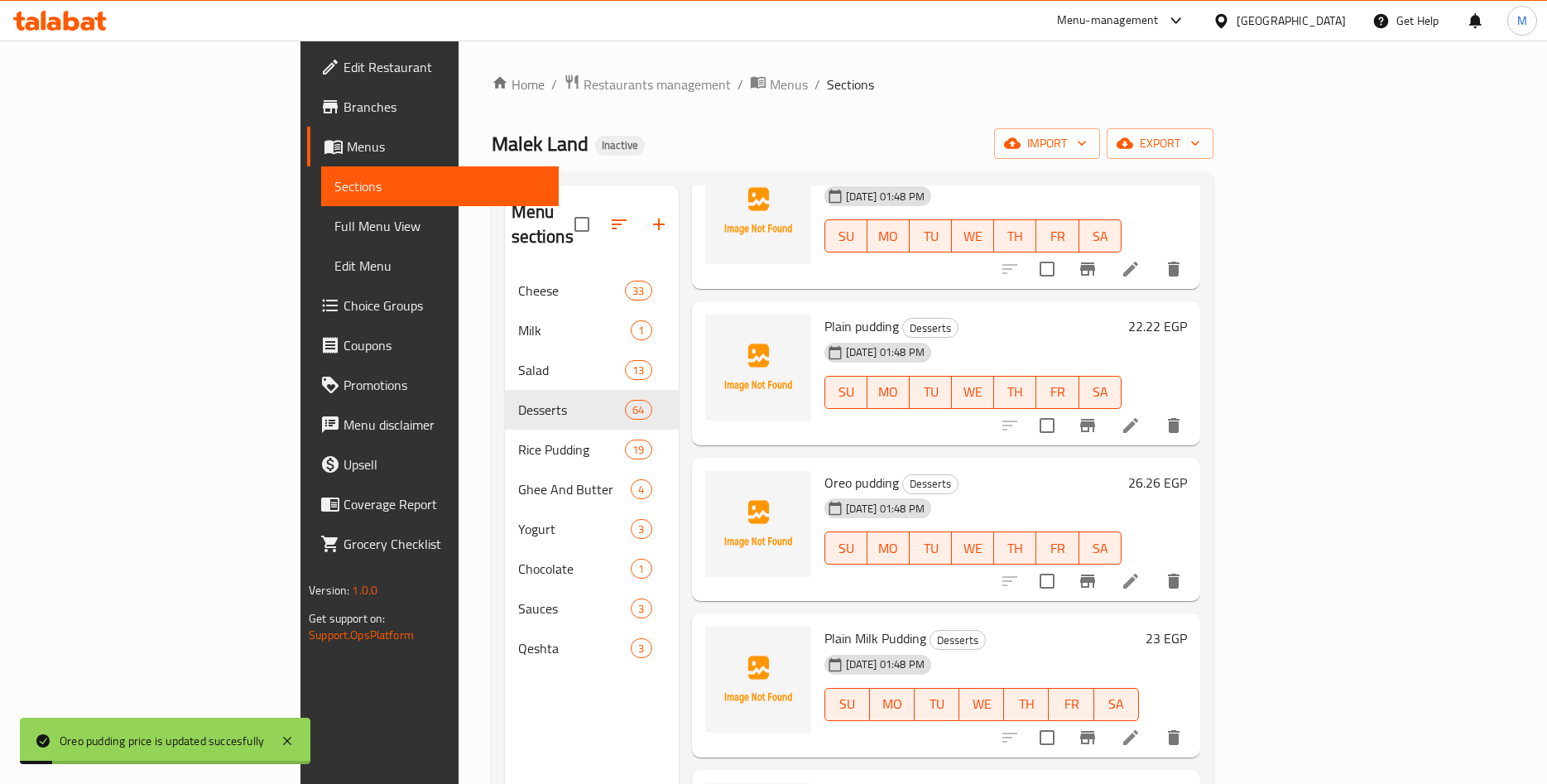
scroll to position [8652, 0]
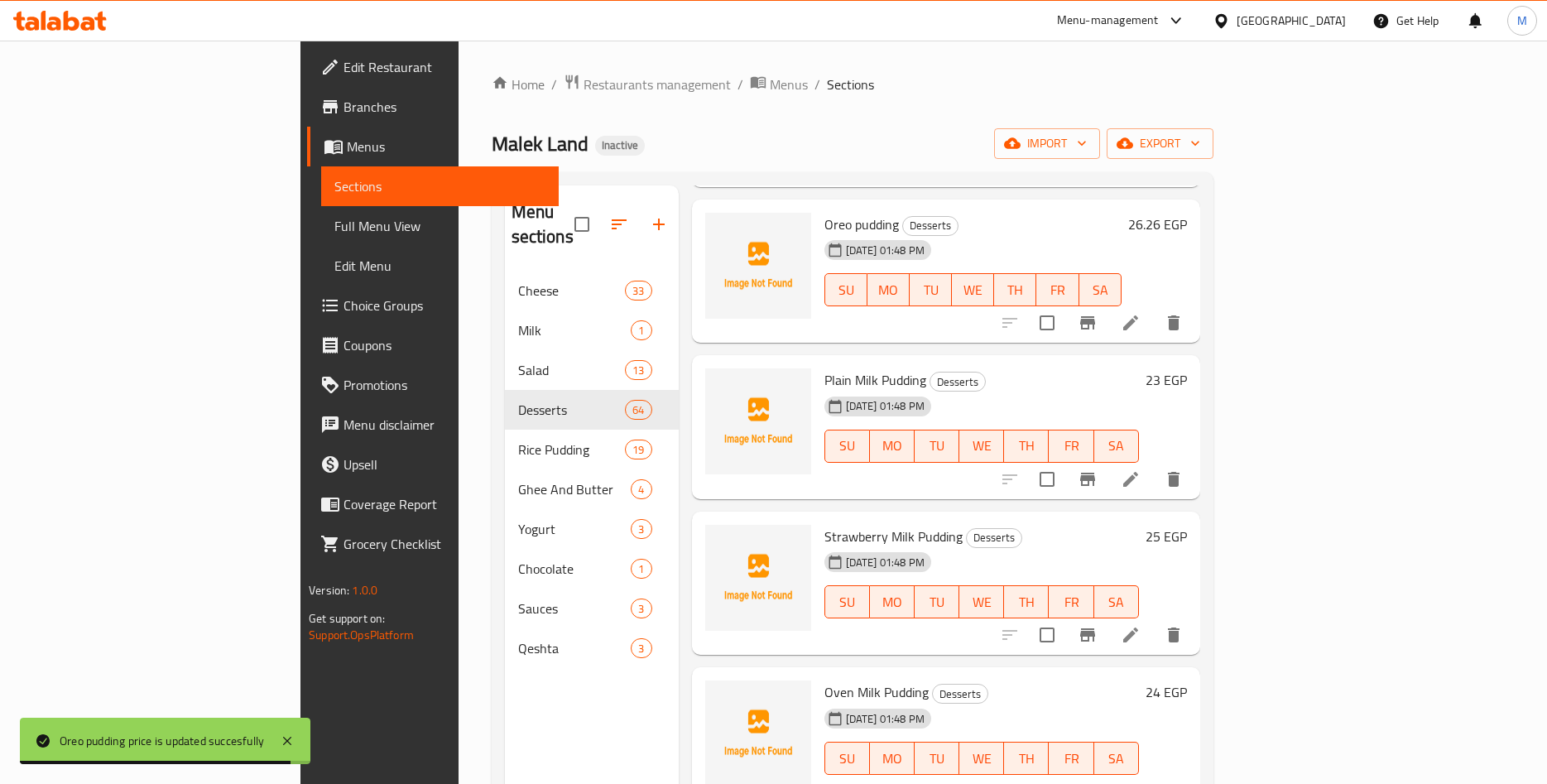
click at [1187, 369] on h6 "23 EGP" at bounding box center [1165, 380] width 41 height 23
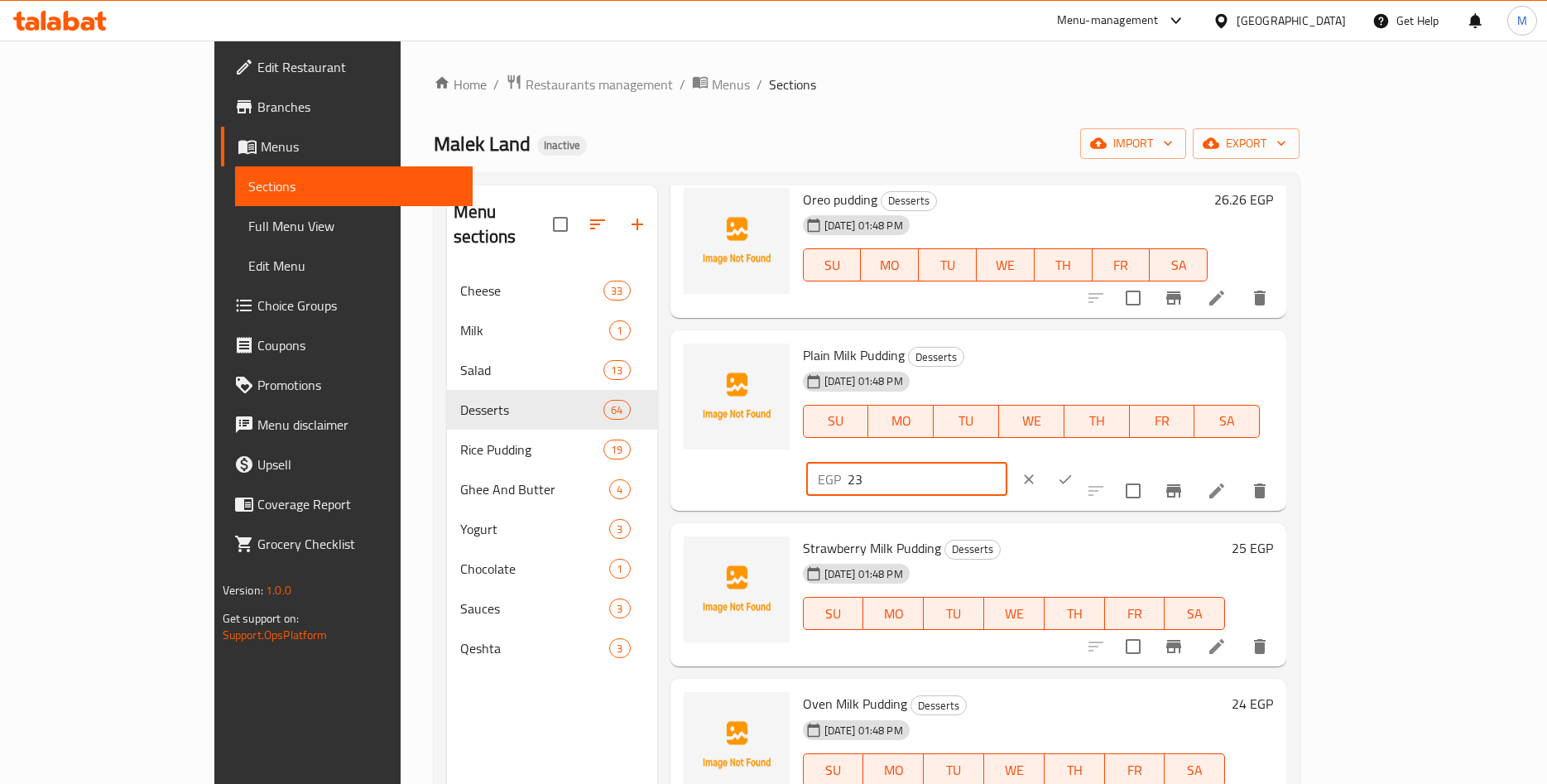
drag, startPoint x: 1247, startPoint y: 365, endPoint x: 1145, endPoint y: 362, distance: 102.0
click at [1008, 463] on input "23" at bounding box center [927, 479] width 160 height 33
paste input ".23"
type input "23.23"
click at [1073, 471] on icon "ok" at bounding box center [1065, 479] width 16 height 16
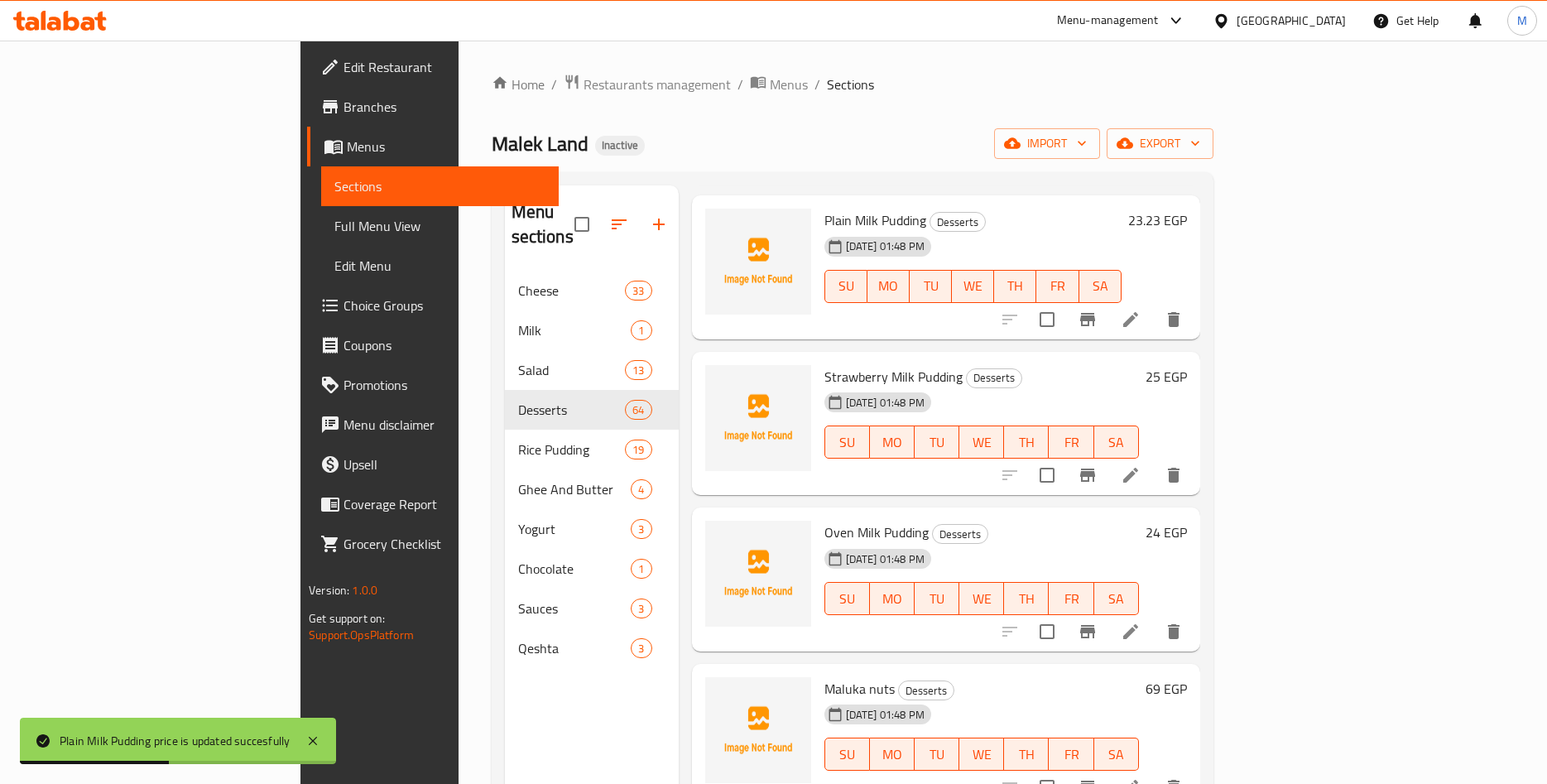
scroll to position [8911, 0]
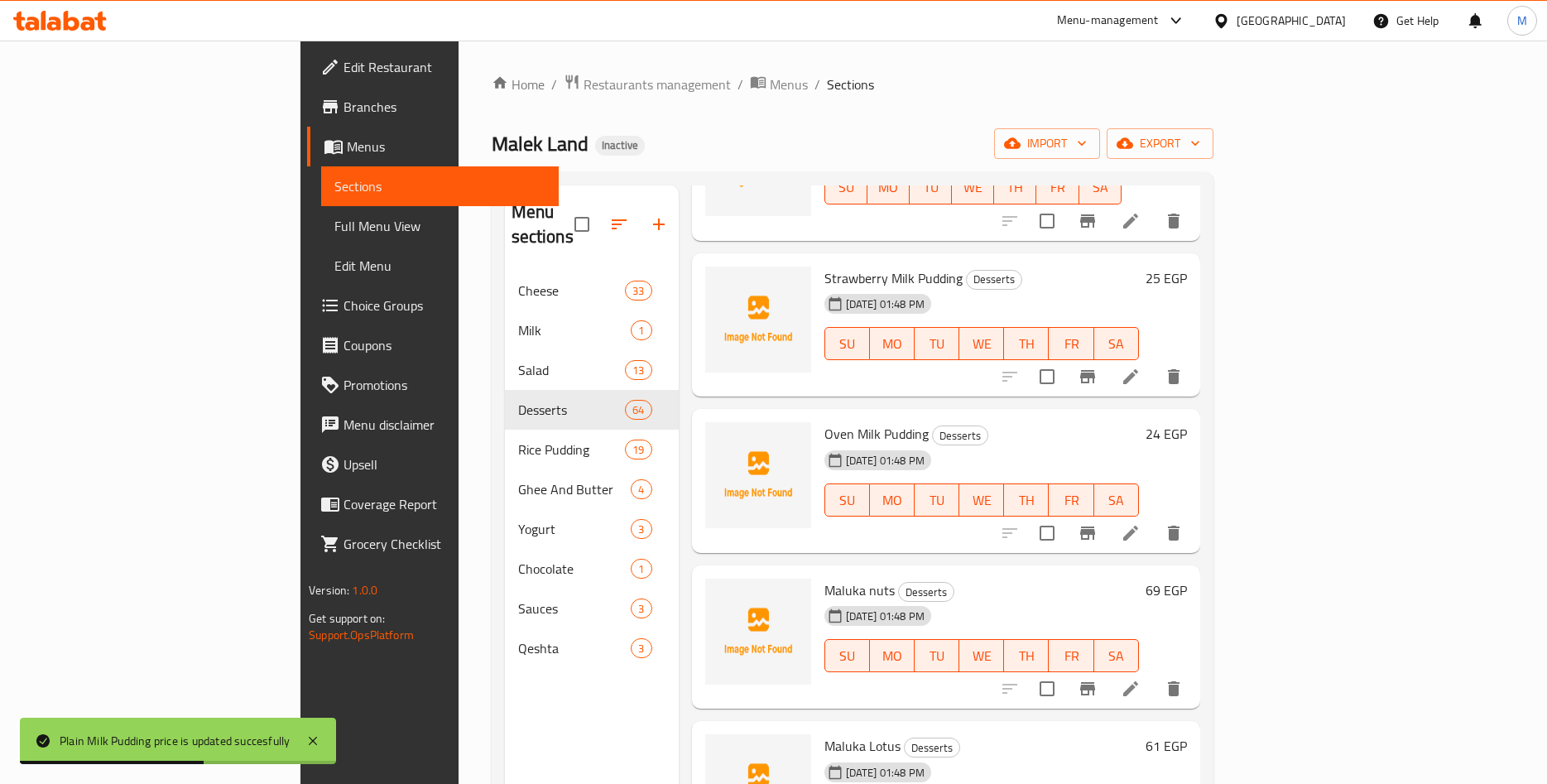
click at [1187, 267] on h6 "25 EGP" at bounding box center [1165, 277] width 41 height 23
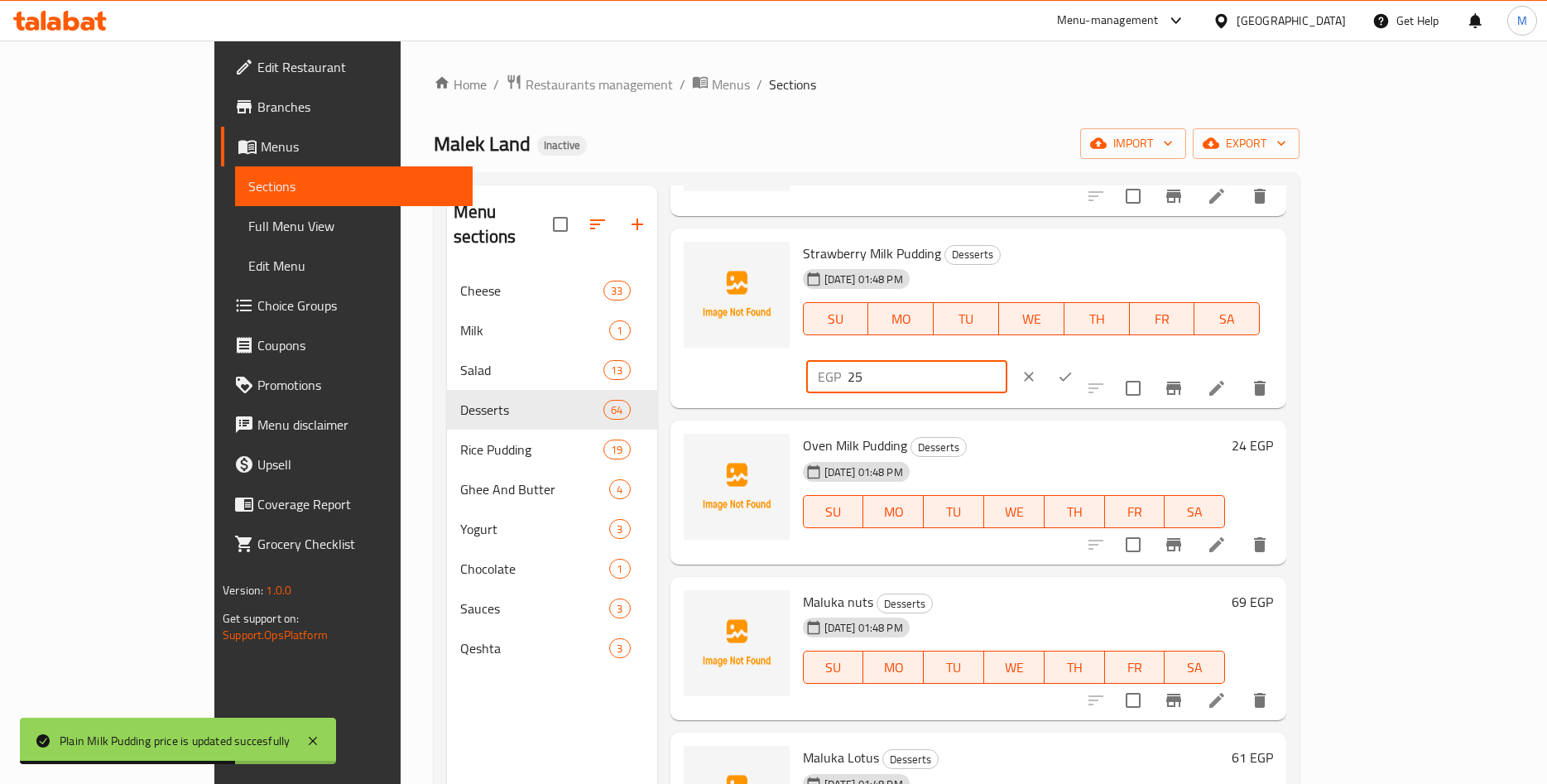
drag, startPoint x: 1300, startPoint y: 262, endPoint x: 1128, endPoint y: 262, distance: 172.0
click at [1008, 361] on input "25" at bounding box center [927, 377] width 160 height 33
paste input ".25"
type input "25.25"
click at [1083, 359] on button "ok" at bounding box center [1065, 377] width 37 height 37
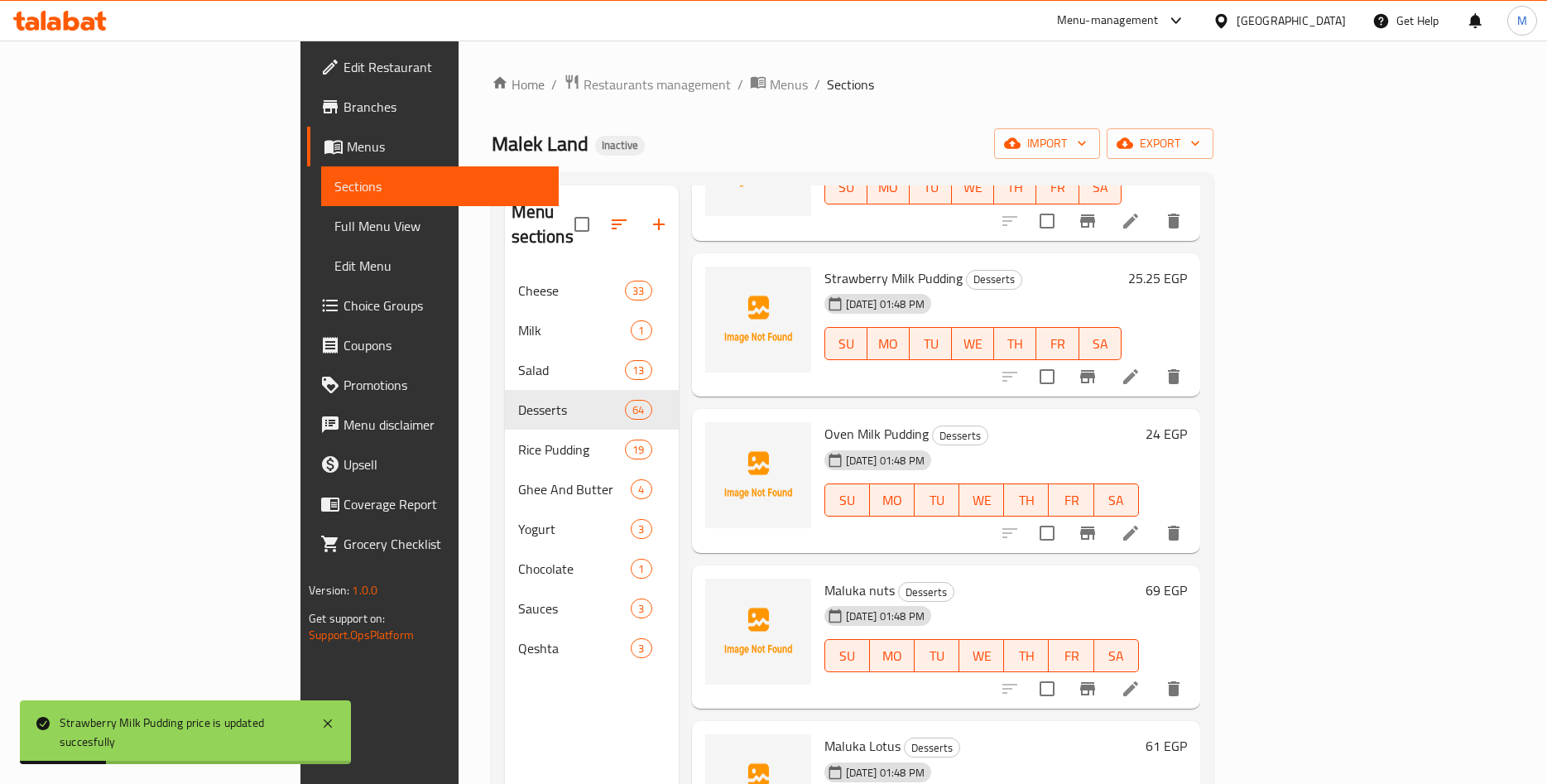
scroll to position [9040, 0]
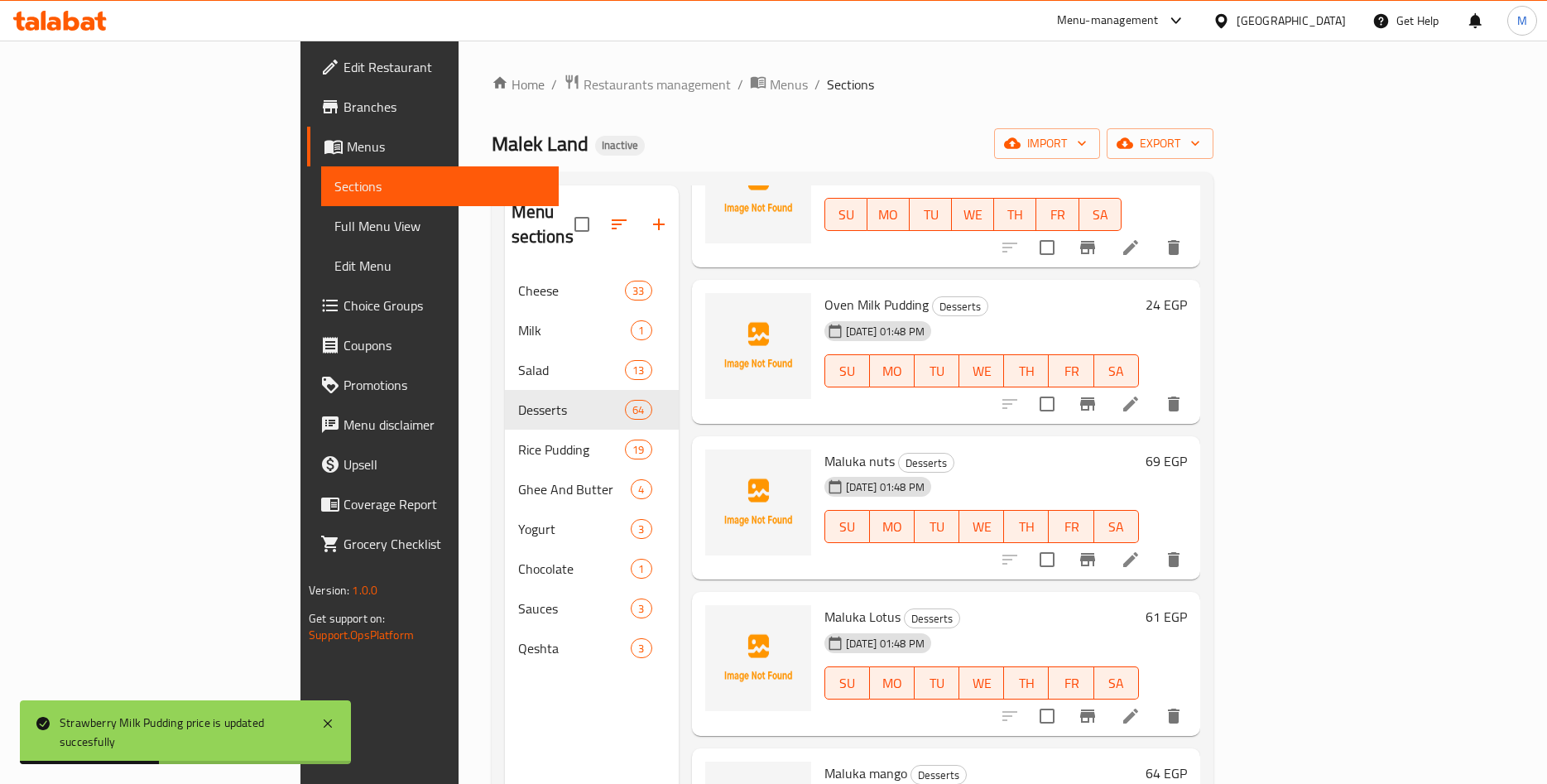
click at [1187, 293] on h6 "24 EGP" at bounding box center [1165, 304] width 41 height 23
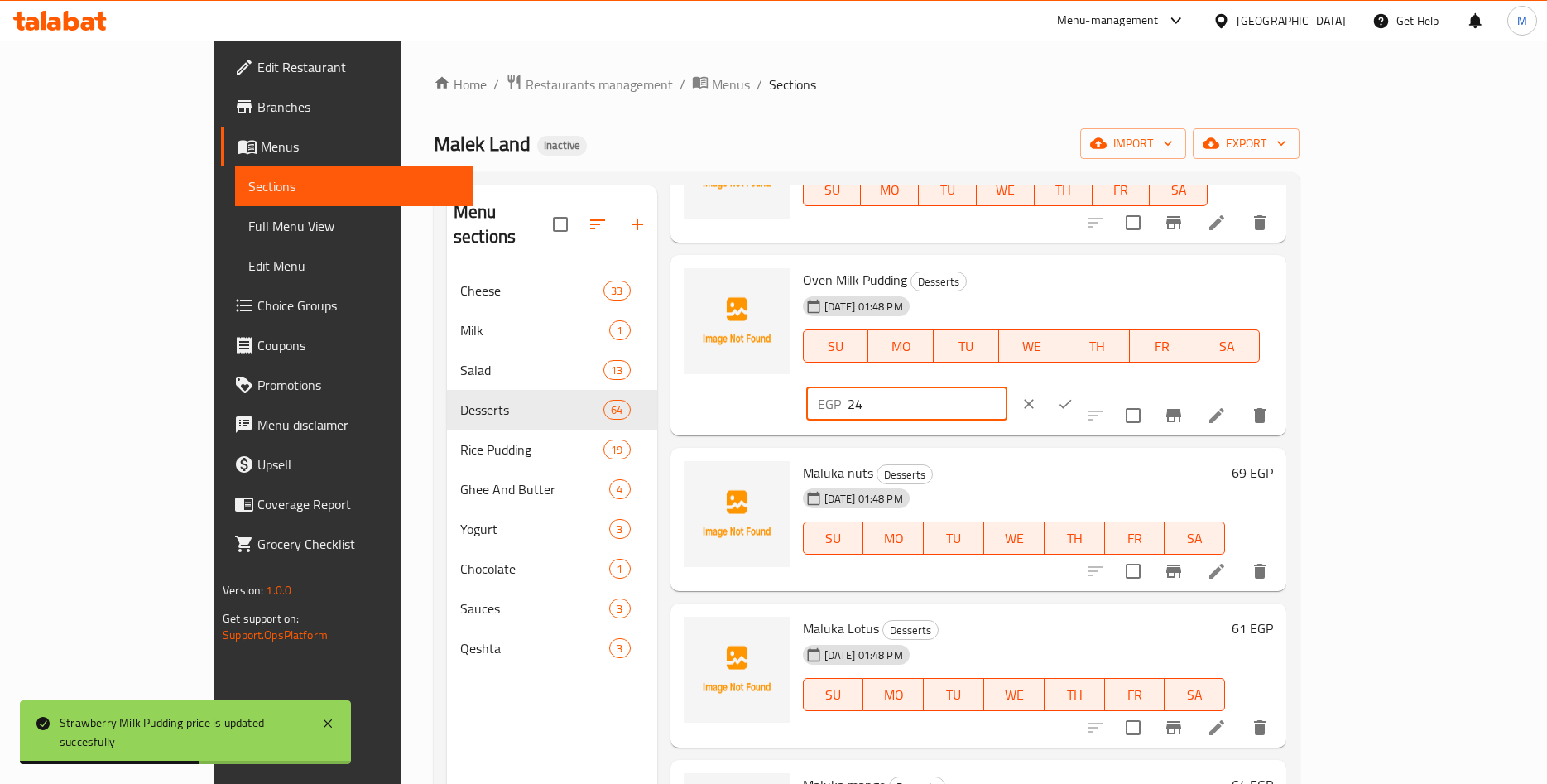
drag, startPoint x: 1305, startPoint y: 294, endPoint x: 1150, endPoint y: 298, distance: 155.1
click at [1008, 388] on input "24" at bounding box center [927, 404] width 160 height 33
paste input ".24"
type input "24.24"
click at [1073, 396] on icon "ok" at bounding box center [1065, 404] width 16 height 16
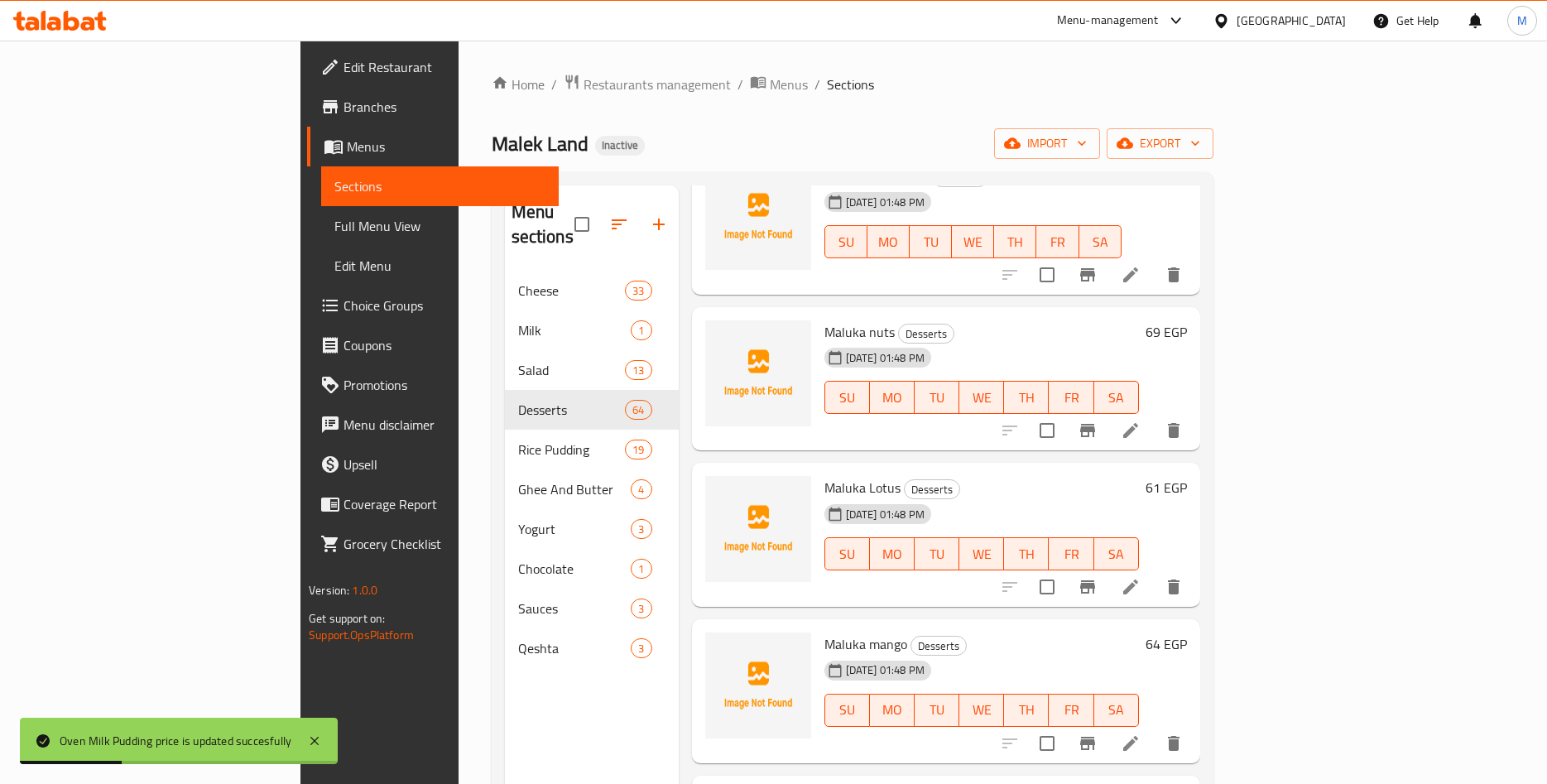
scroll to position [9250, 0]
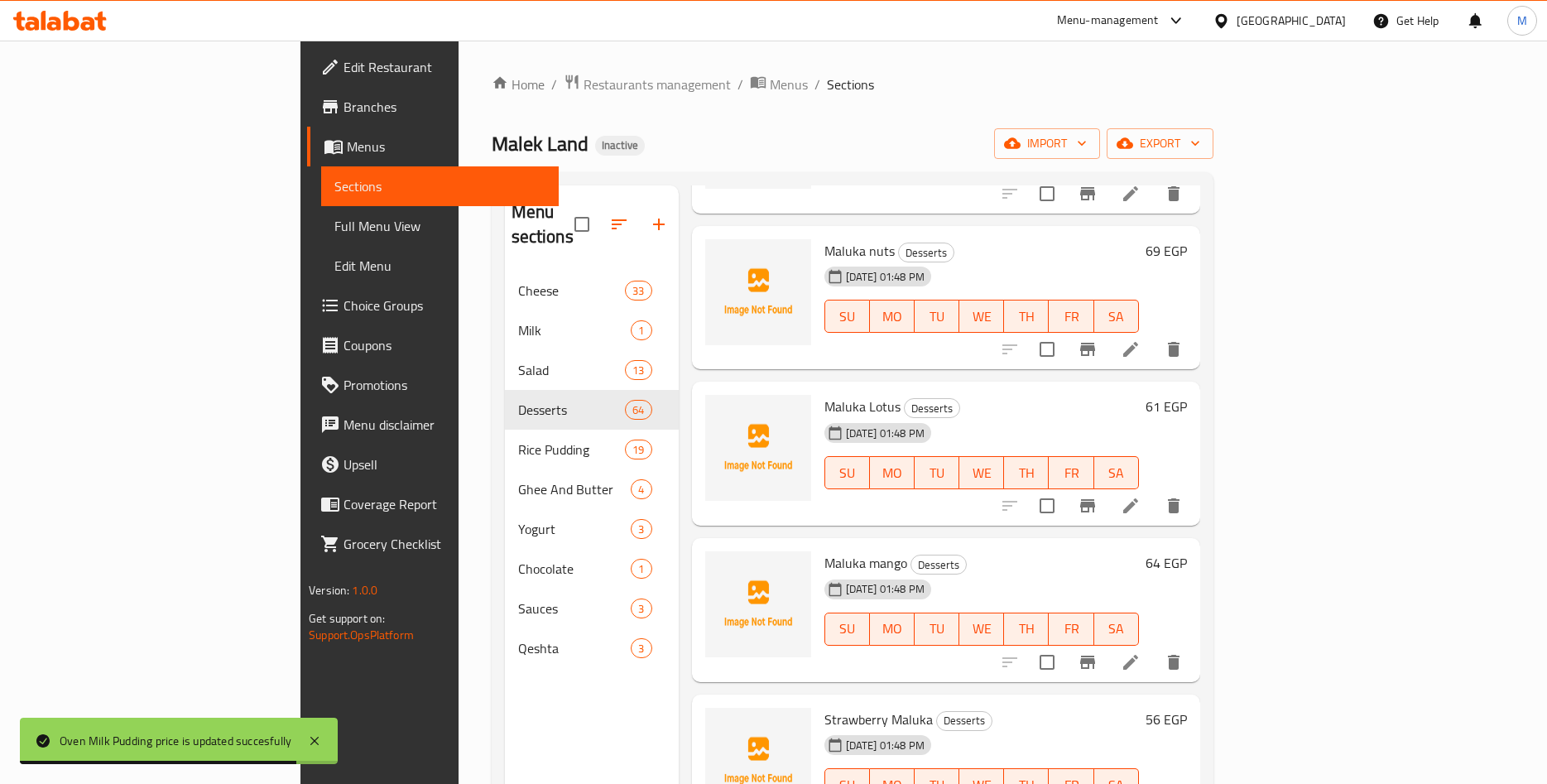
click at [1187, 239] on h6 "69 EGP" at bounding box center [1165, 250] width 41 height 23
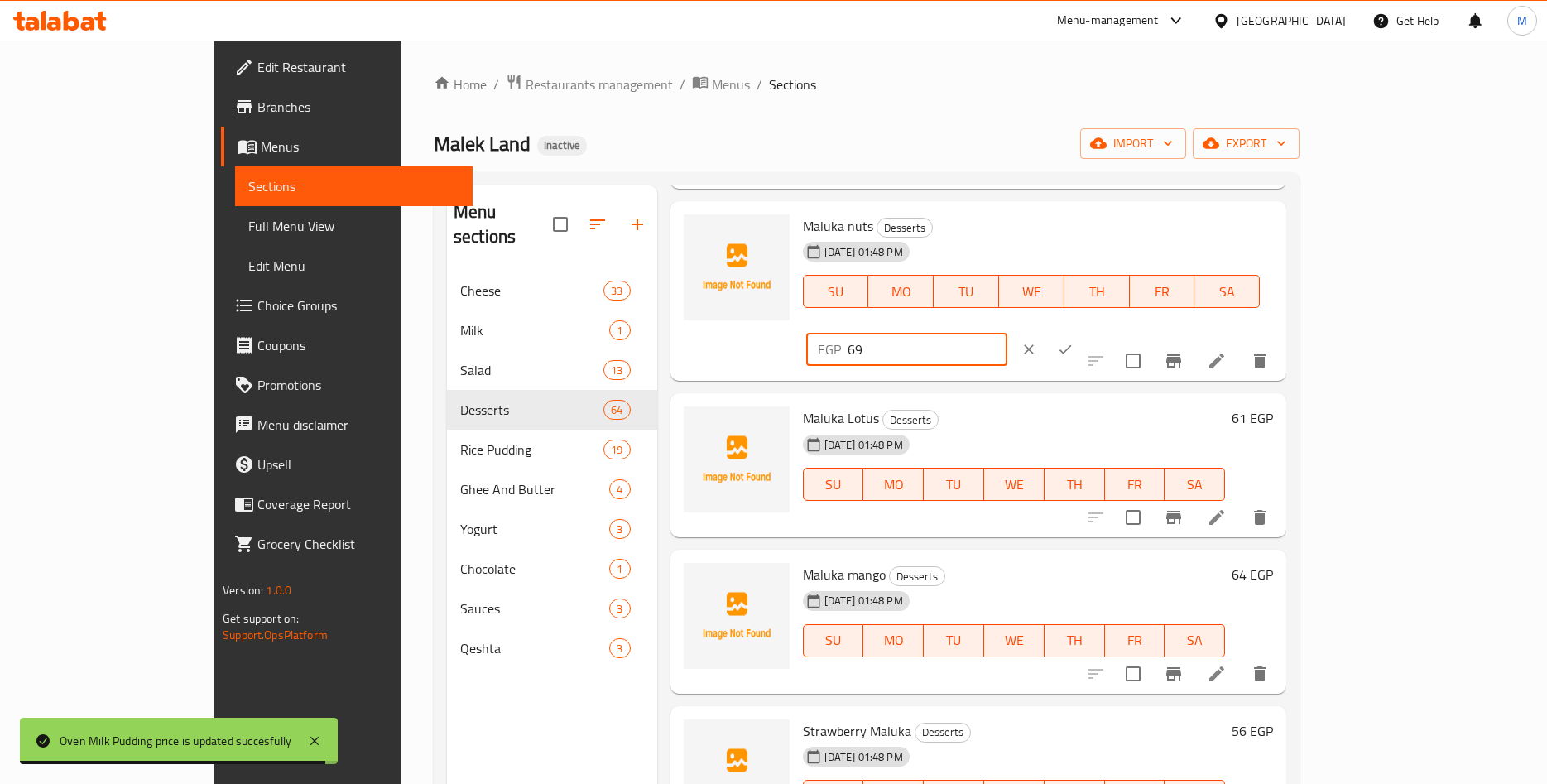
drag, startPoint x: 1297, startPoint y: 224, endPoint x: 1164, endPoint y: 235, distance: 133.5
click at [1008, 333] on input "69" at bounding box center [927, 350] width 160 height 33
paste input "8.68"
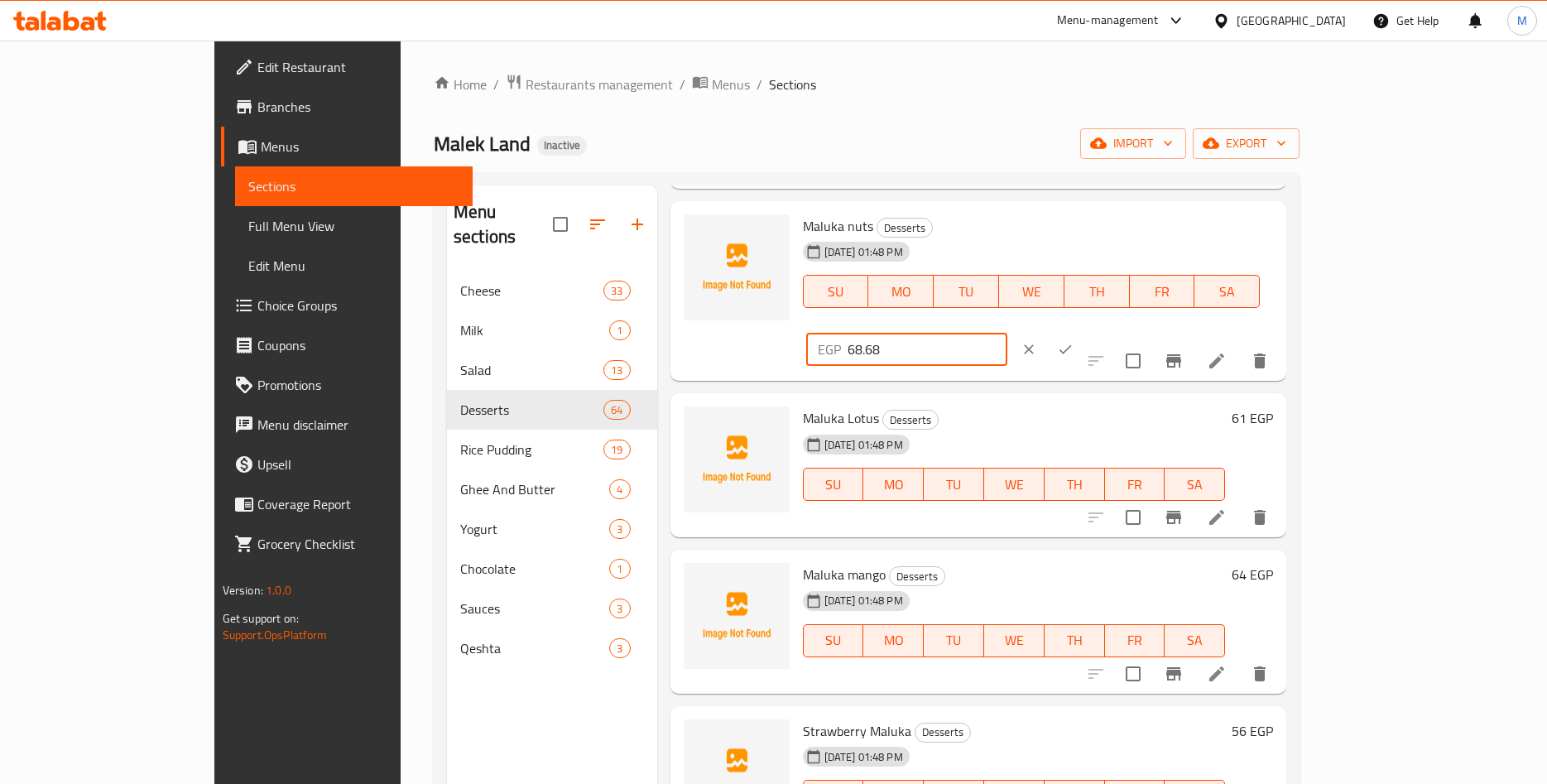
type input "68.68"
click at [1073, 341] on icon "ok" at bounding box center [1065, 350] width 16 height 16
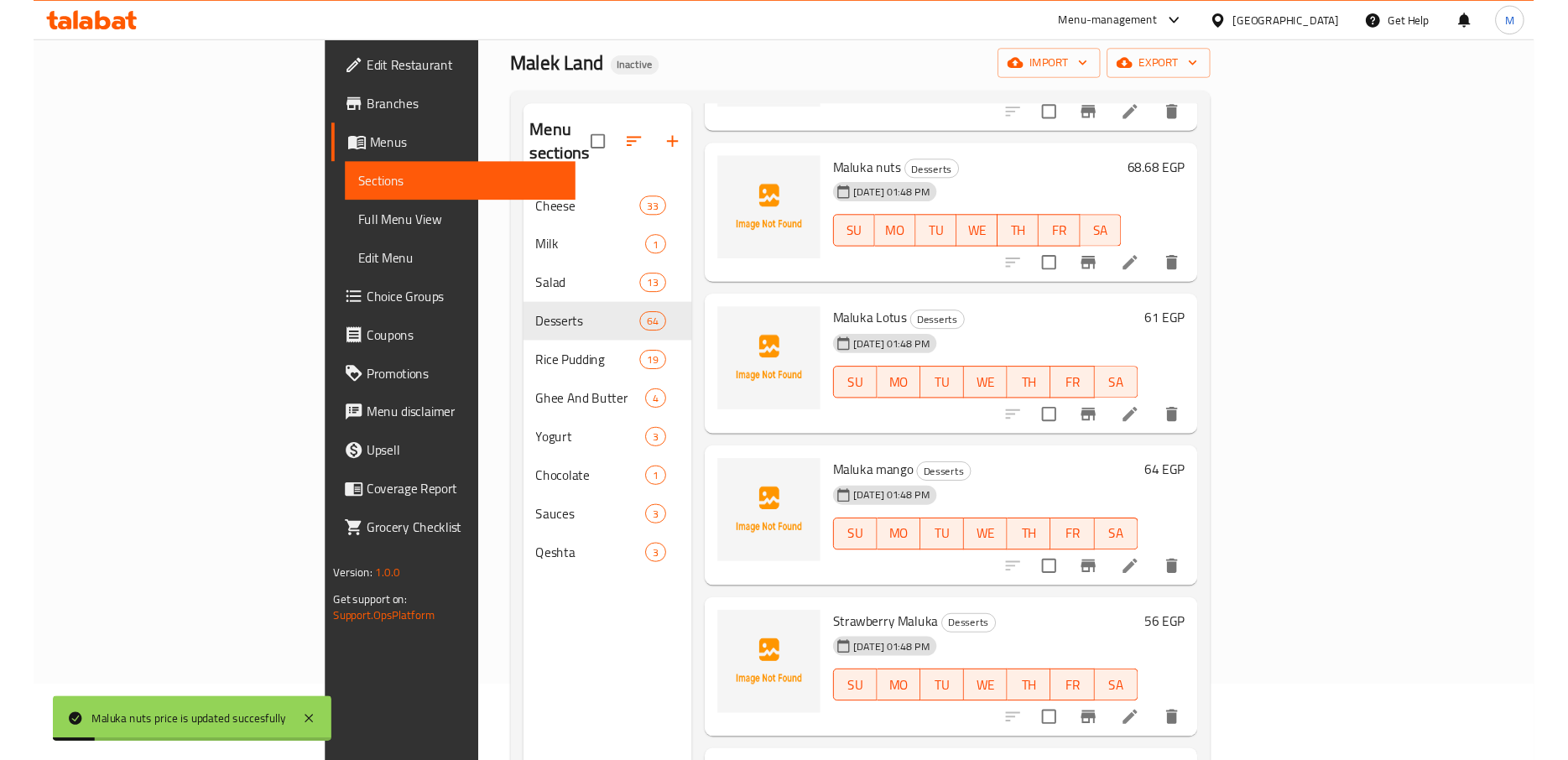
scroll to position [235, 0]
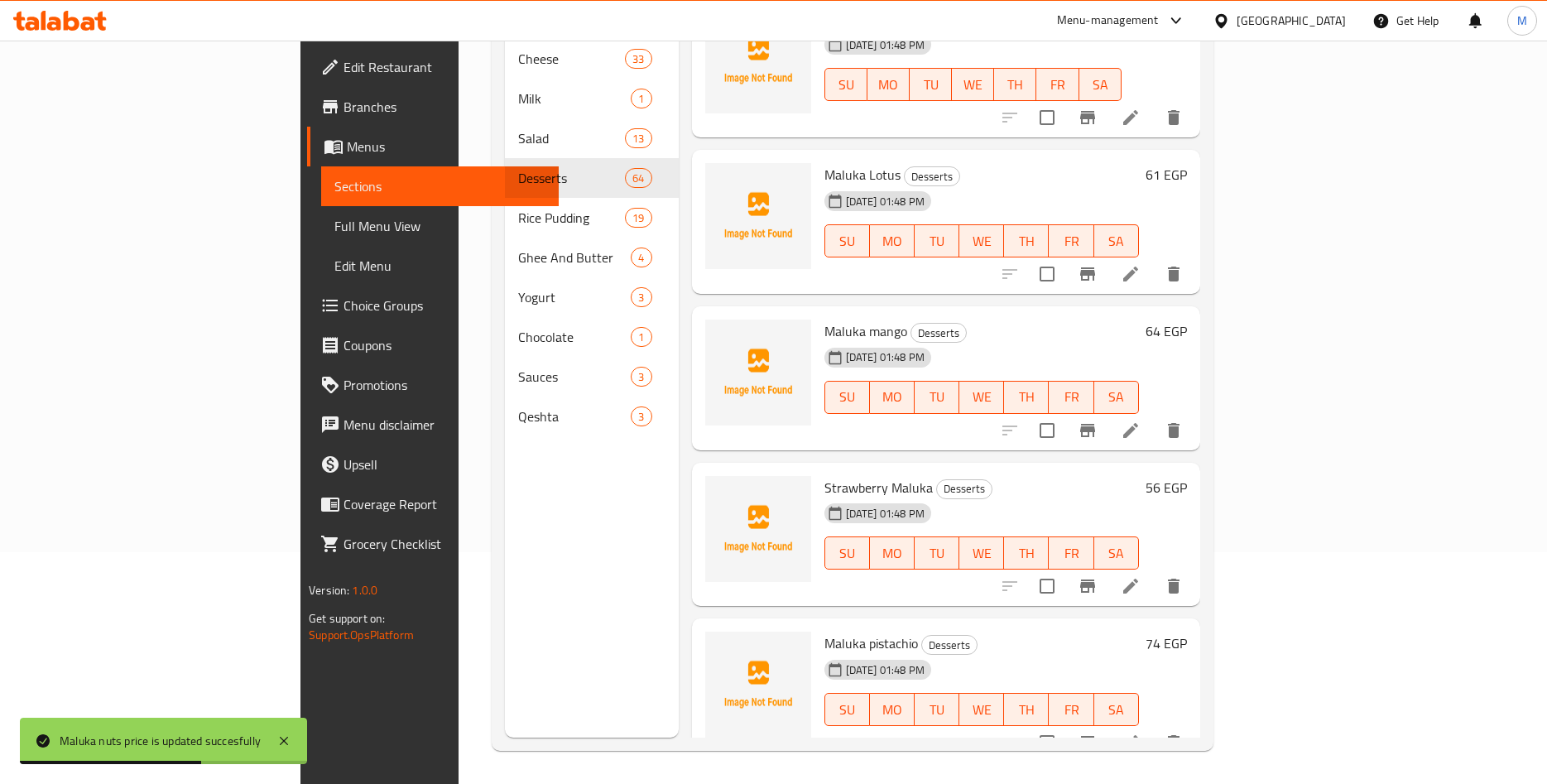
click at [1187, 163] on h6 "61 EGP" at bounding box center [1165, 174] width 41 height 23
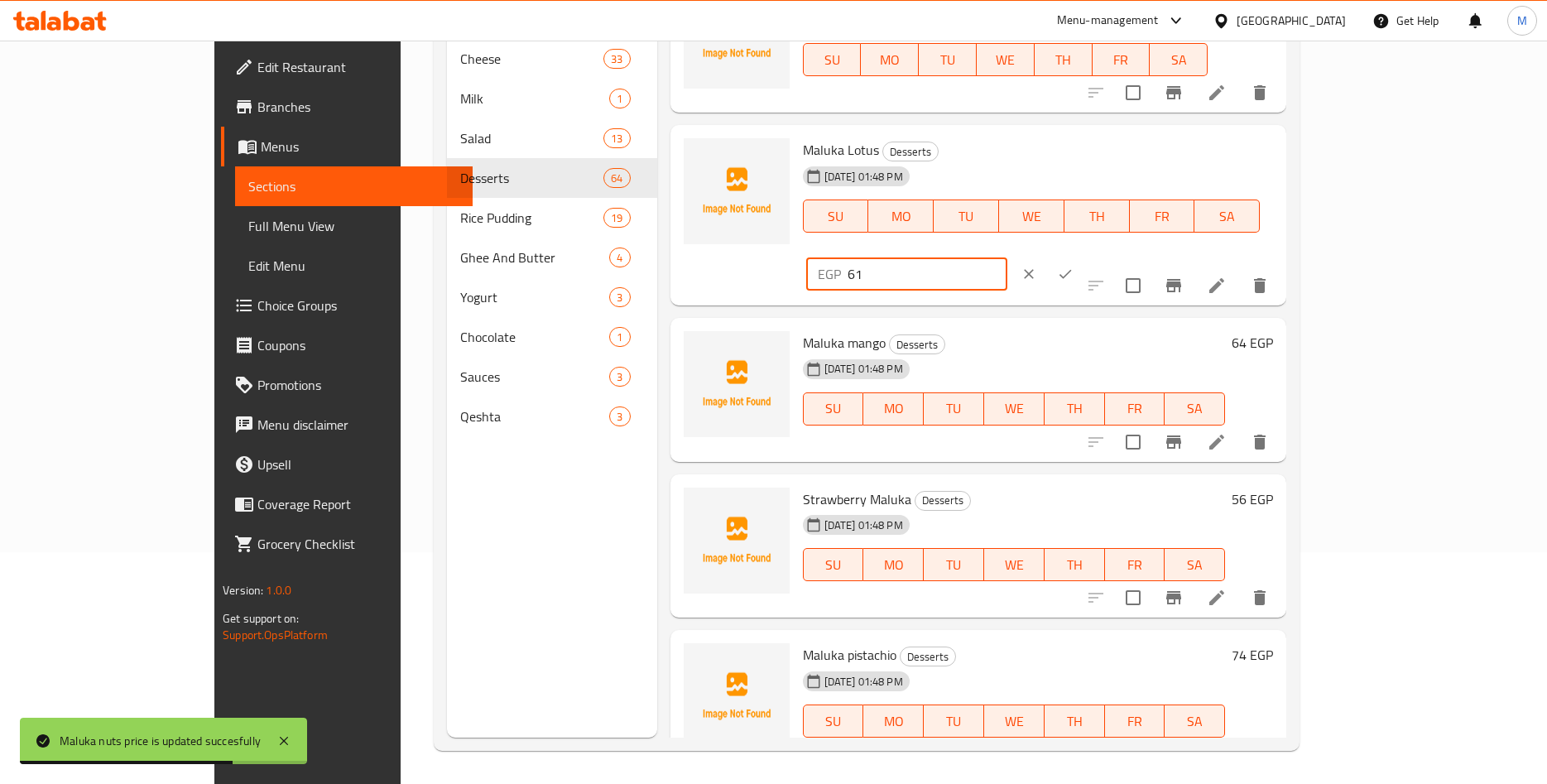
drag, startPoint x: 1270, startPoint y: 164, endPoint x: 1154, endPoint y: 172, distance: 116.3
click at [1008, 257] on input "61" at bounding box center [927, 274] width 160 height 33
paste input "0.60"
type input "60.60"
click at [1083, 256] on button "ok" at bounding box center [1065, 274] width 37 height 37
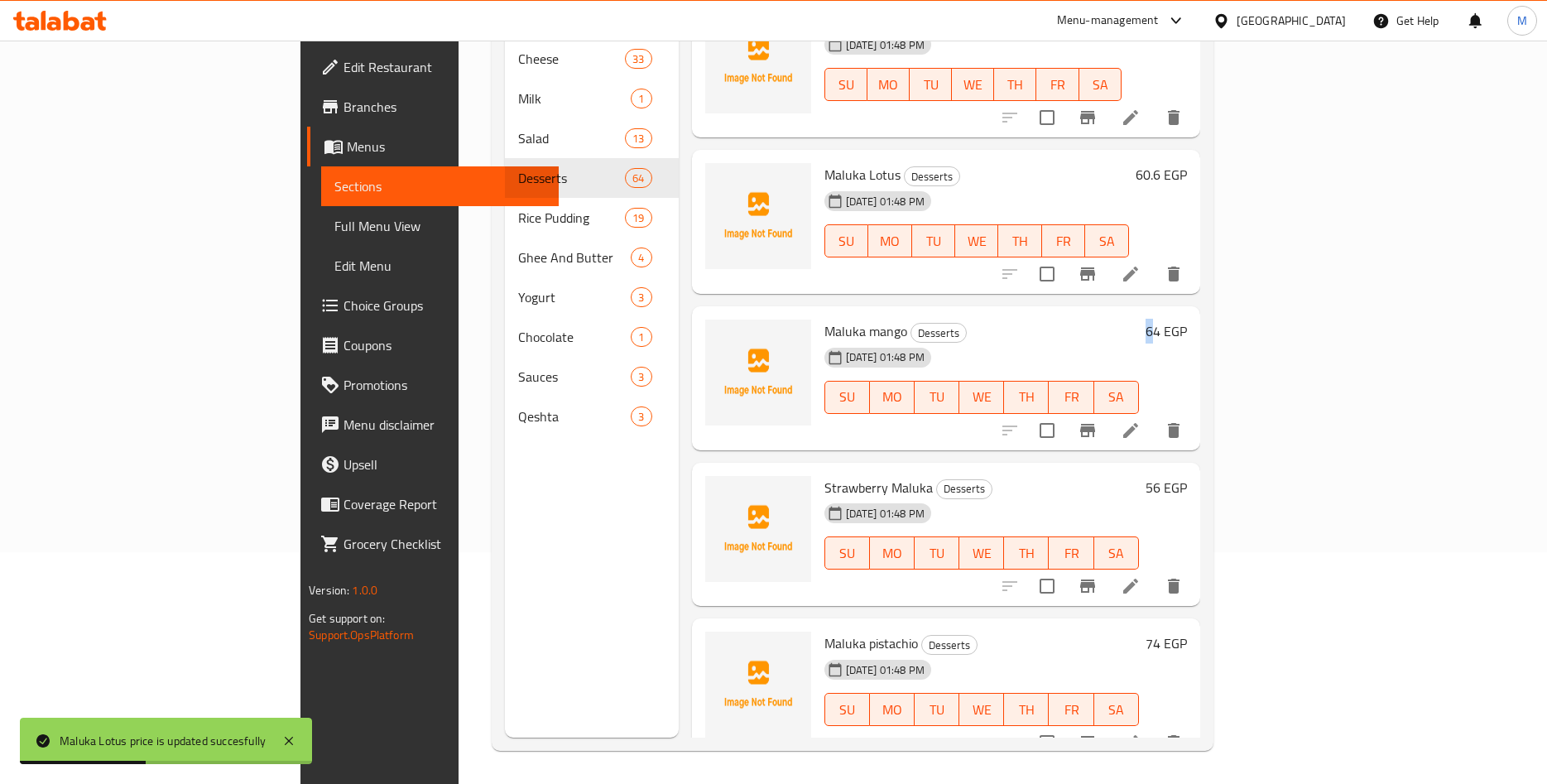
click at [1187, 319] on h6 "64 EGP" at bounding box center [1165, 330] width 41 height 23
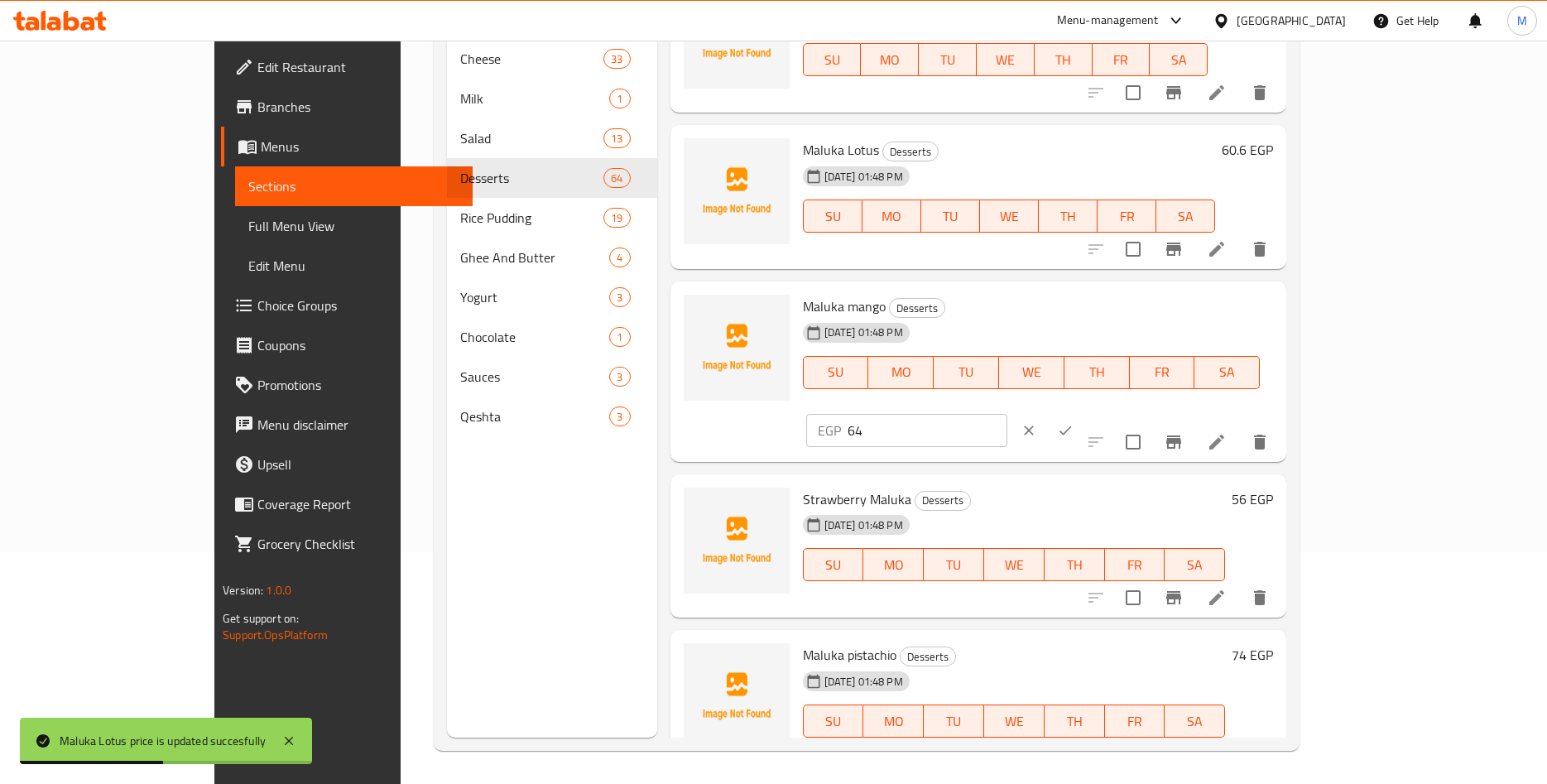
drag, startPoint x: 1249, startPoint y: 324, endPoint x: 1145, endPoint y: 323, distance: 104.0
click at [1008, 414] on input "64" at bounding box center [927, 431] width 160 height 33
paste input "3.63"
type input "63.63"
click at [1073, 423] on icon "ok" at bounding box center [1065, 431] width 16 height 16
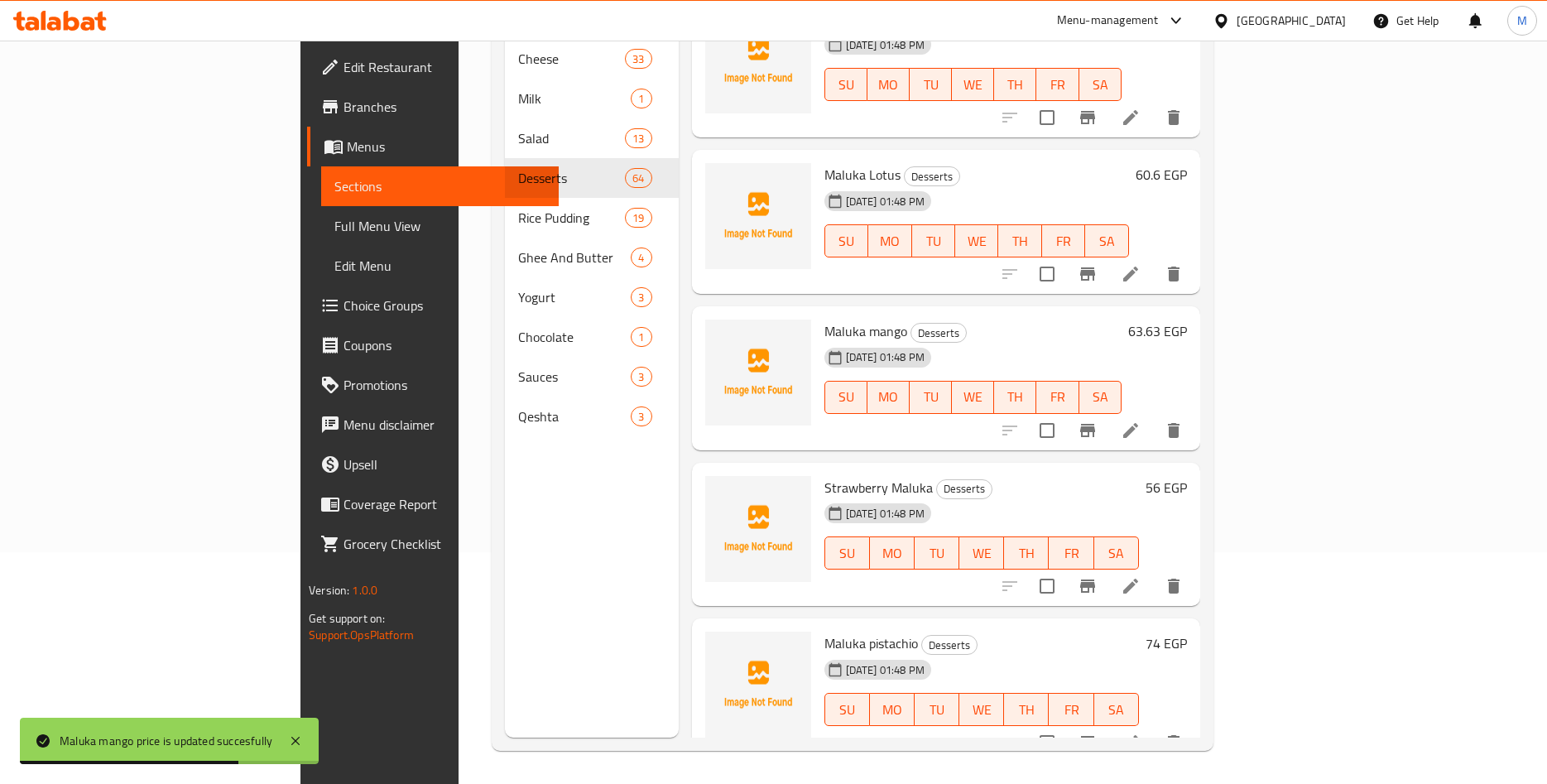
click at [1187, 476] on h6 "56 EGP" at bounding box center [1165, 487] width 41 height 23
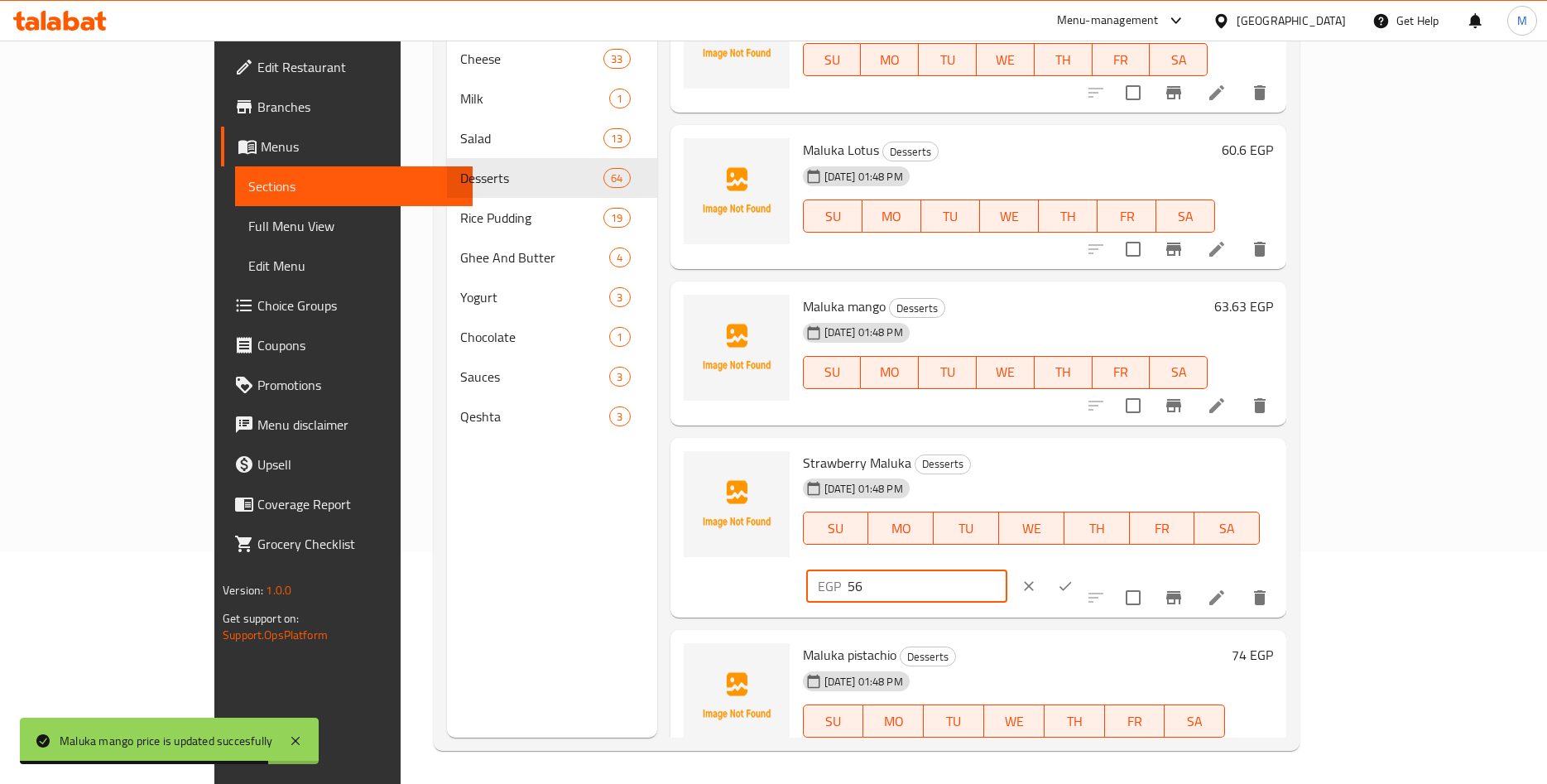
drag, startPoint x: 1265, startPoint y: 476, endPoint x: 1163, endPoint y: 476, distance: 102.0
click at [1008, 570] on input "56" at bounding box center [927, 586] width 160 height 33
paste input "5.55"
type input "55.55"
click at [1072, 582] on icon "ok" at bounding box center [1066, 587] width 13 height 9
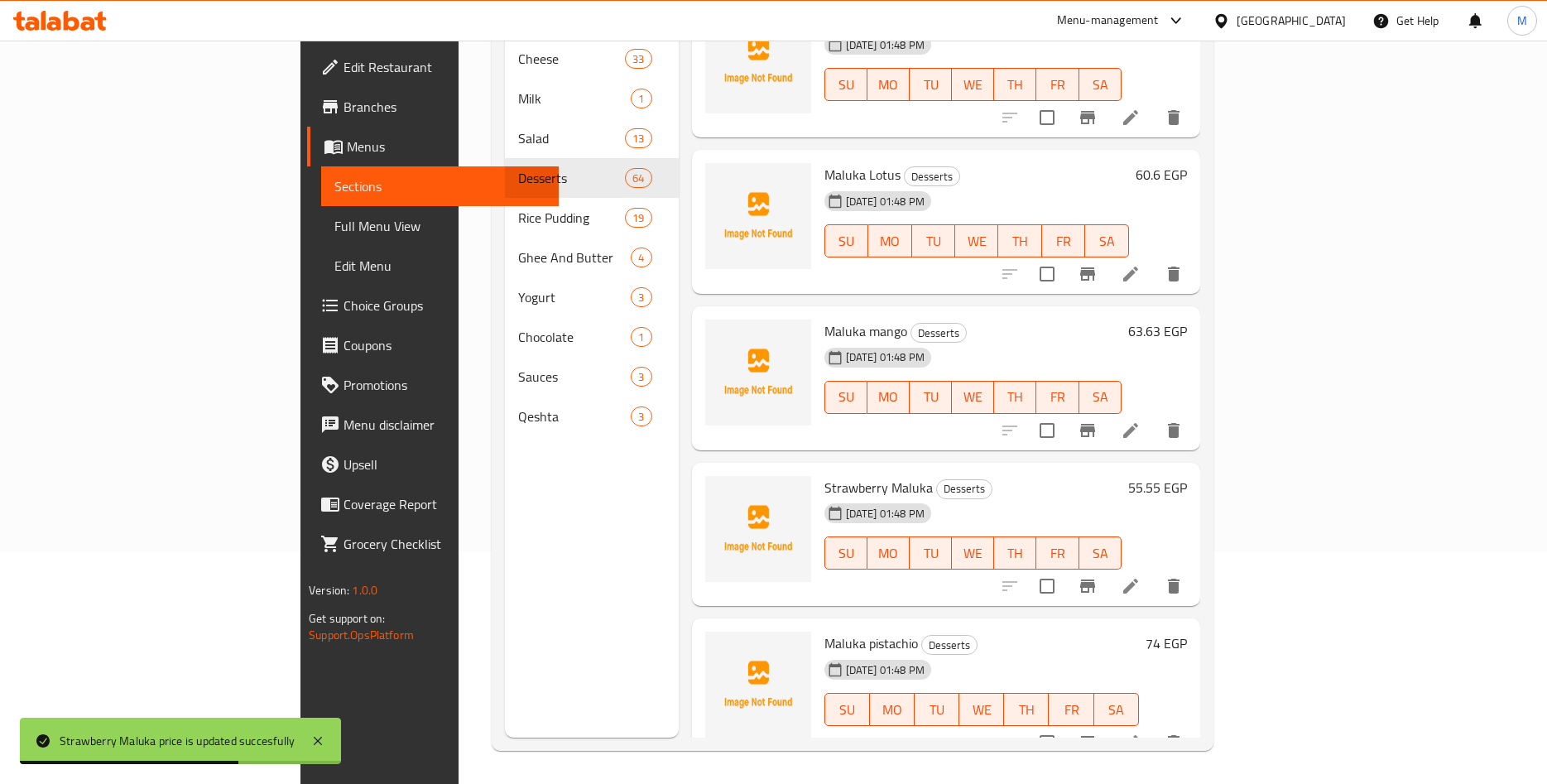
click at [1187, 632] on h6 "74 EGP" at bounding box center [1165, 643] width 41 height 23
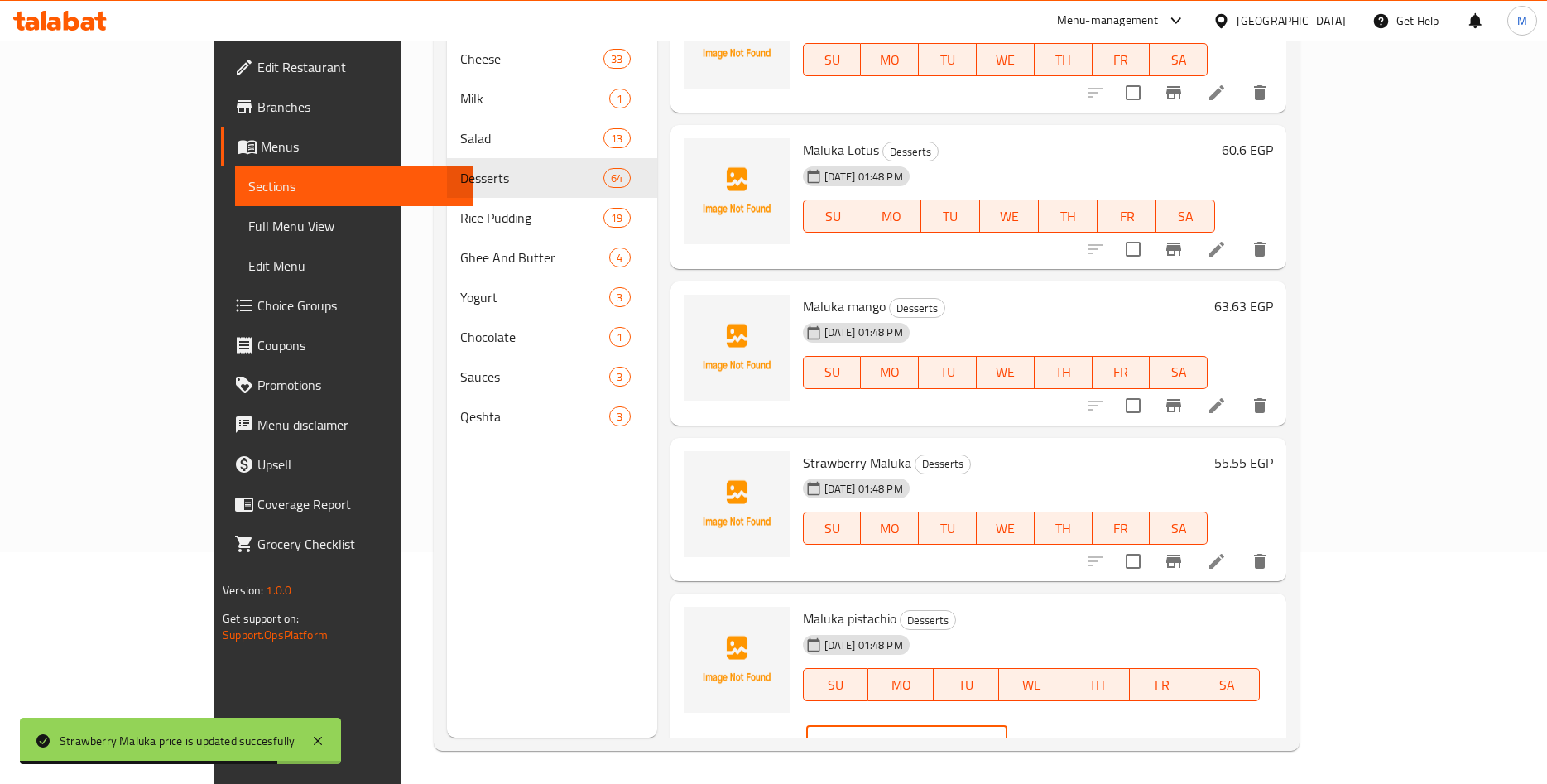
drag, startPoint x: 1313, startPoint y: 641, endPoint x: 1183, endPoint y: 647, distance: 130.1
click at [1008, 727] on input "74" at bounding box center [927, 743] width 160 height 33
paste input "3.73"
type input "73.73"
click at [1073, 735] on icon "ok" at bounding box center [1065, 743] width 16 height 16
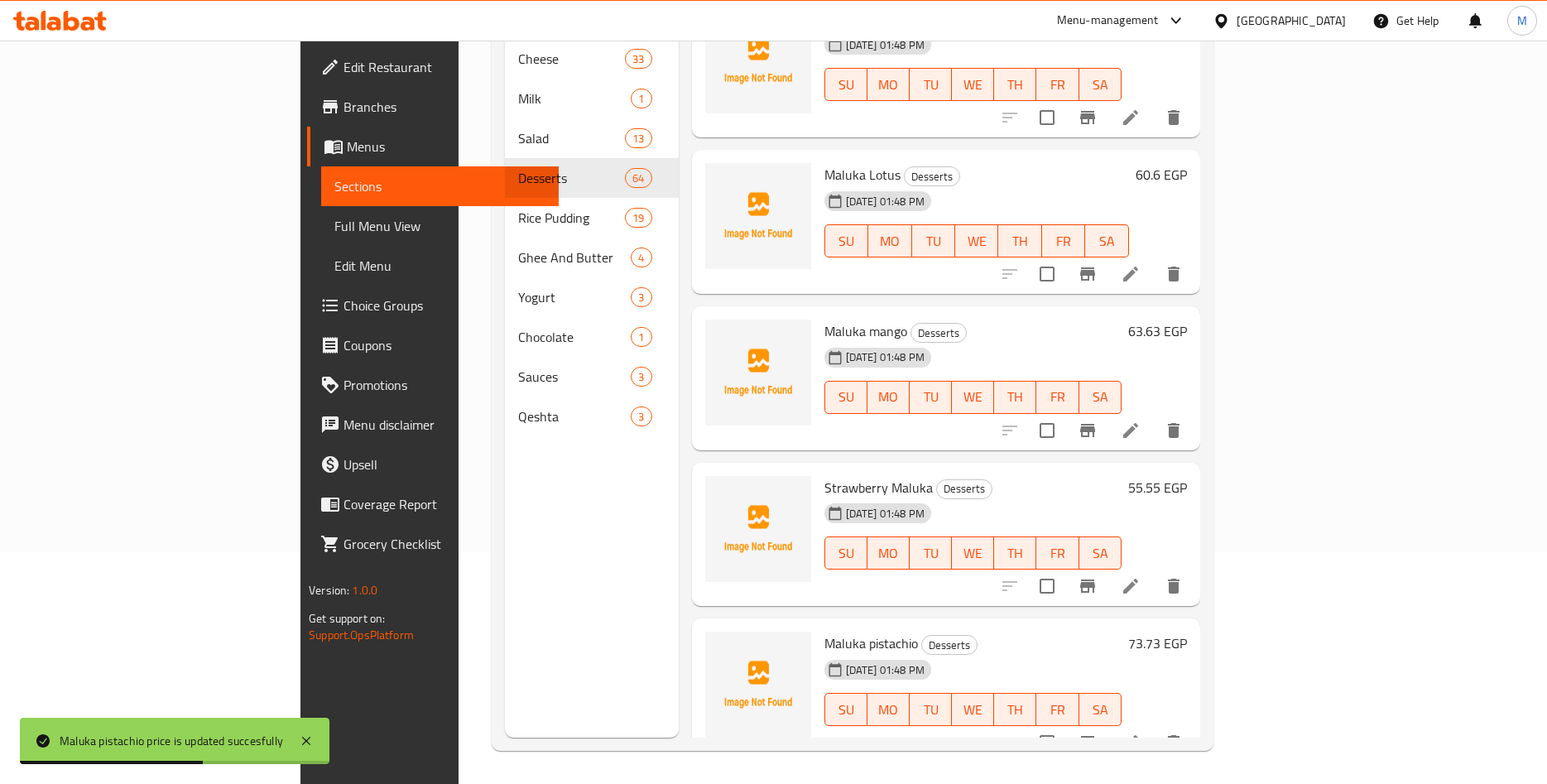
click at [1122, 632] on h6 "Maluka pistachio Desserts" at bounding box center [973, 643] width 298 height 23
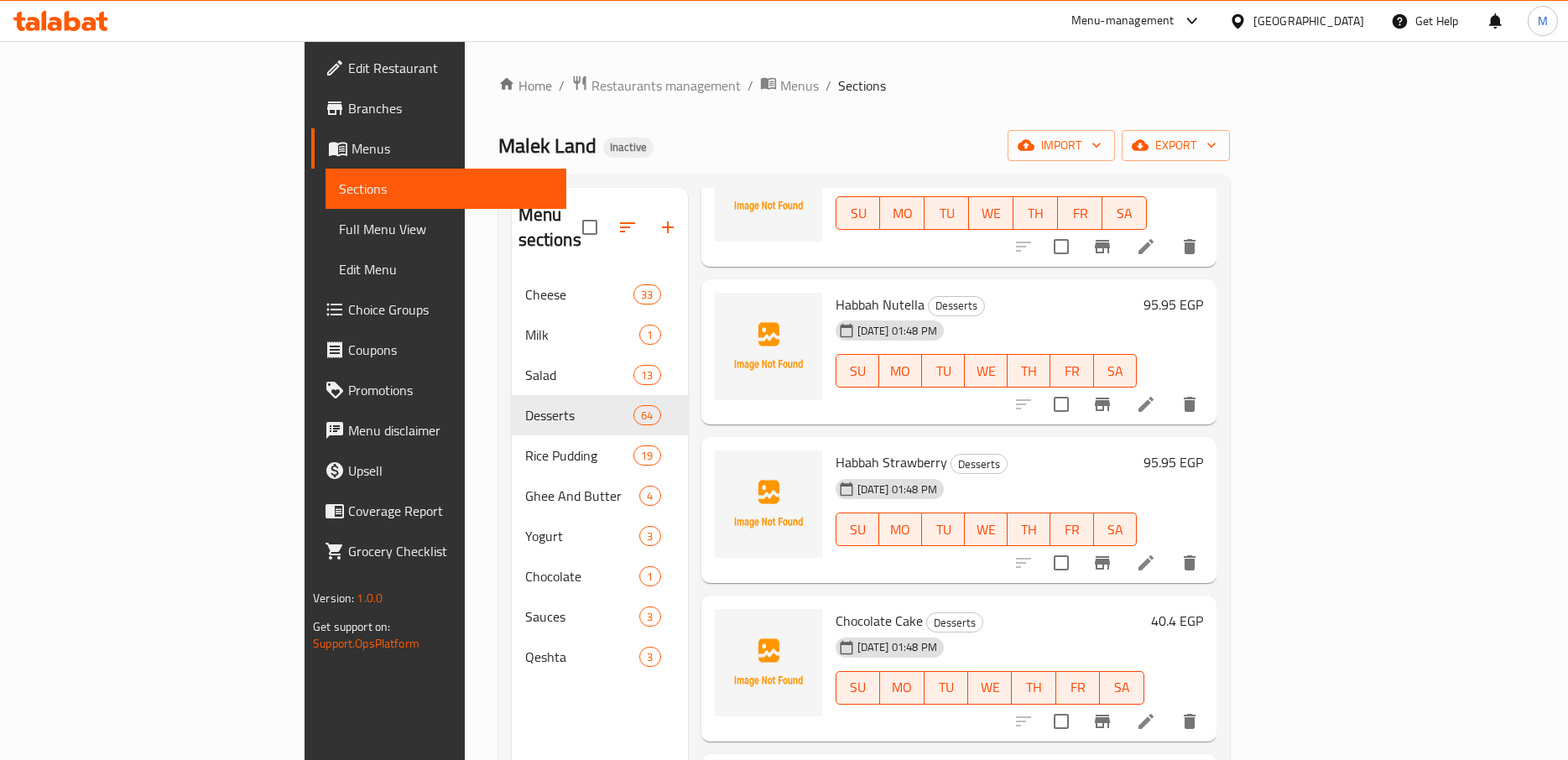
scroll to position [1440, 0]
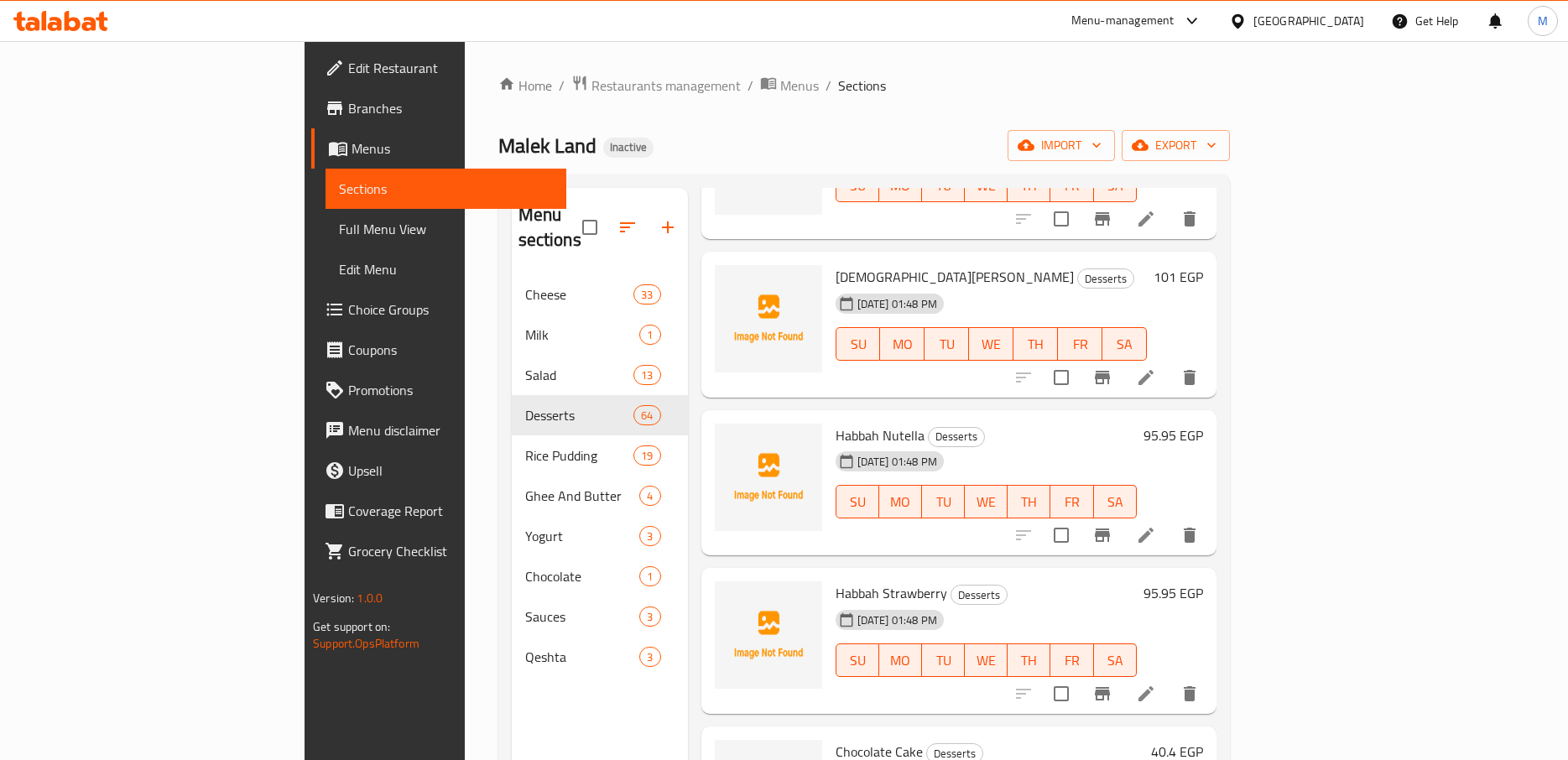
click at [1076, 288] on div "[DATE] 01:48 PM SU MO TU WE TH FR SA" at bounding box center [991, 332] width 325 height 91
click at [1114, 287] on div "[DATE] 01:48 PM SU MO TU WE TH FR SA" at bounding box center [991, 332] width 325 height 91
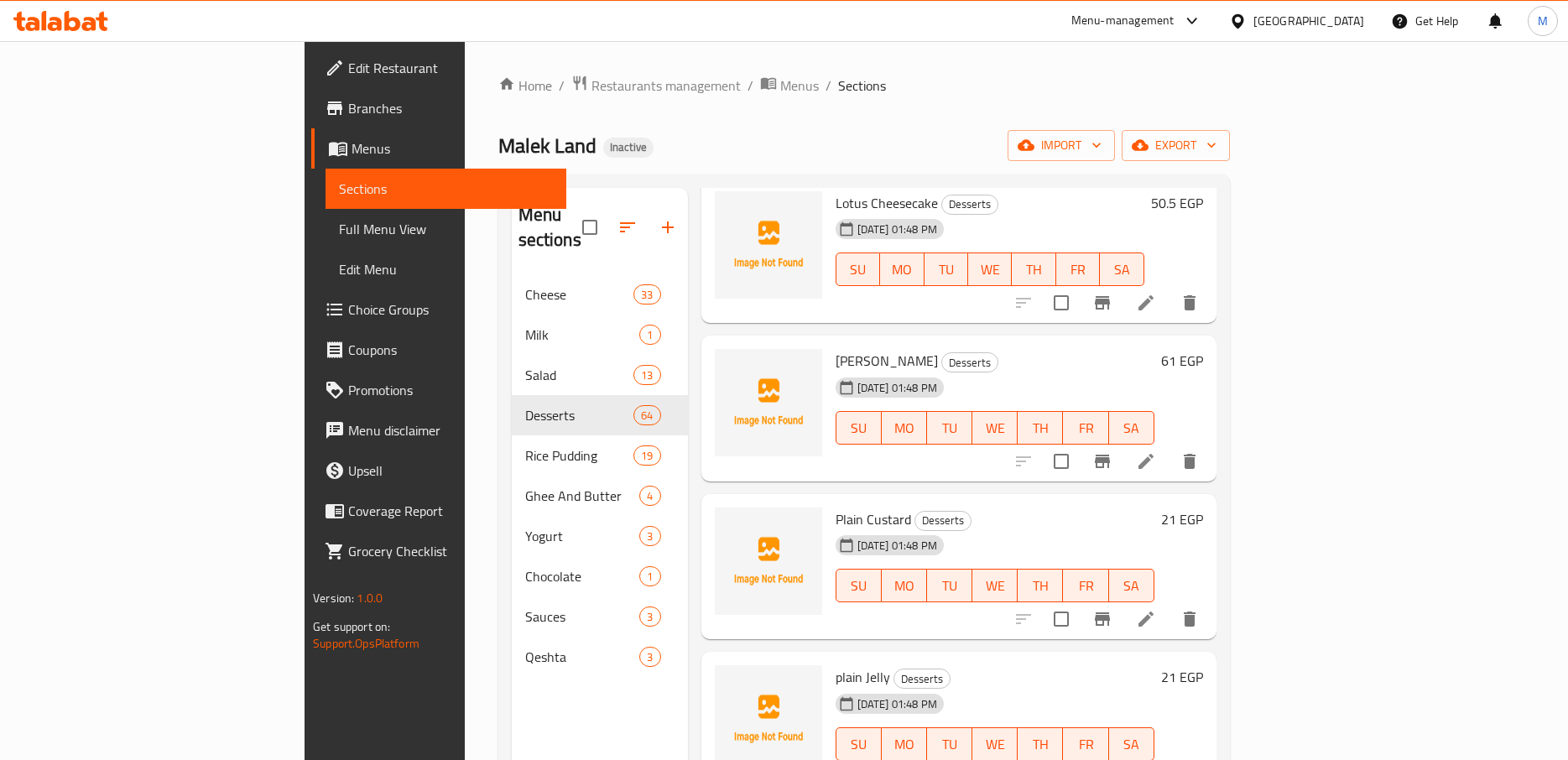
scroll to position [5756, 0]
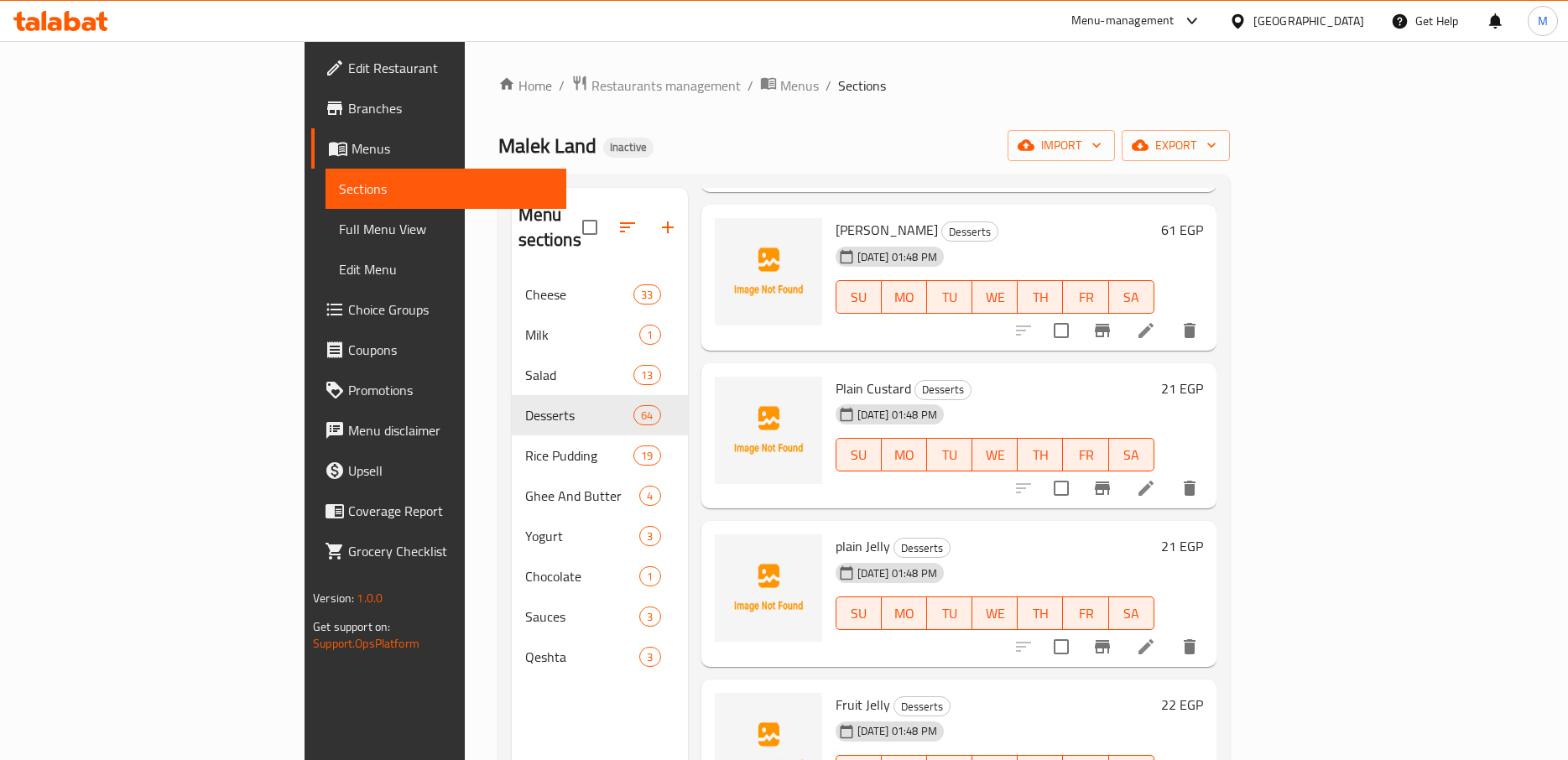
click at [1204, 218] on h6 "61 EGP" at bounding box center [1181, 229] width 42 height 23
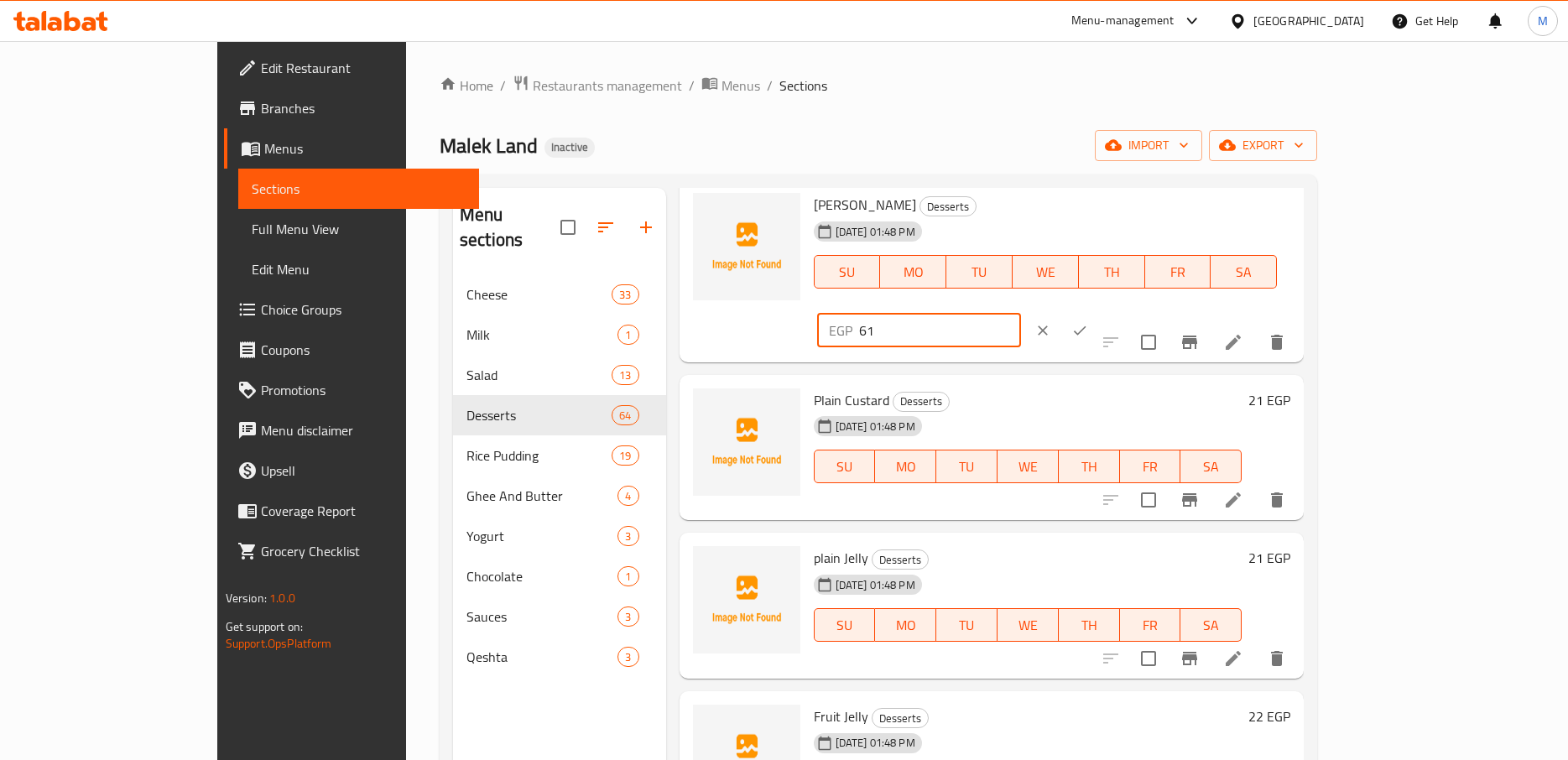
drag, startPoint x: 1233, startPoint y: 224, endPoint x: 1149, endPoint y: 225, distance: 84.0
click at [1021, 313] on input "61" at bounding box center [940, 330] width 162 height 33
paste input "0.60"
type input "60.60"
click at [1088, 322] on icon "ok" at bounding box center [1080, 330] width 17 height 17
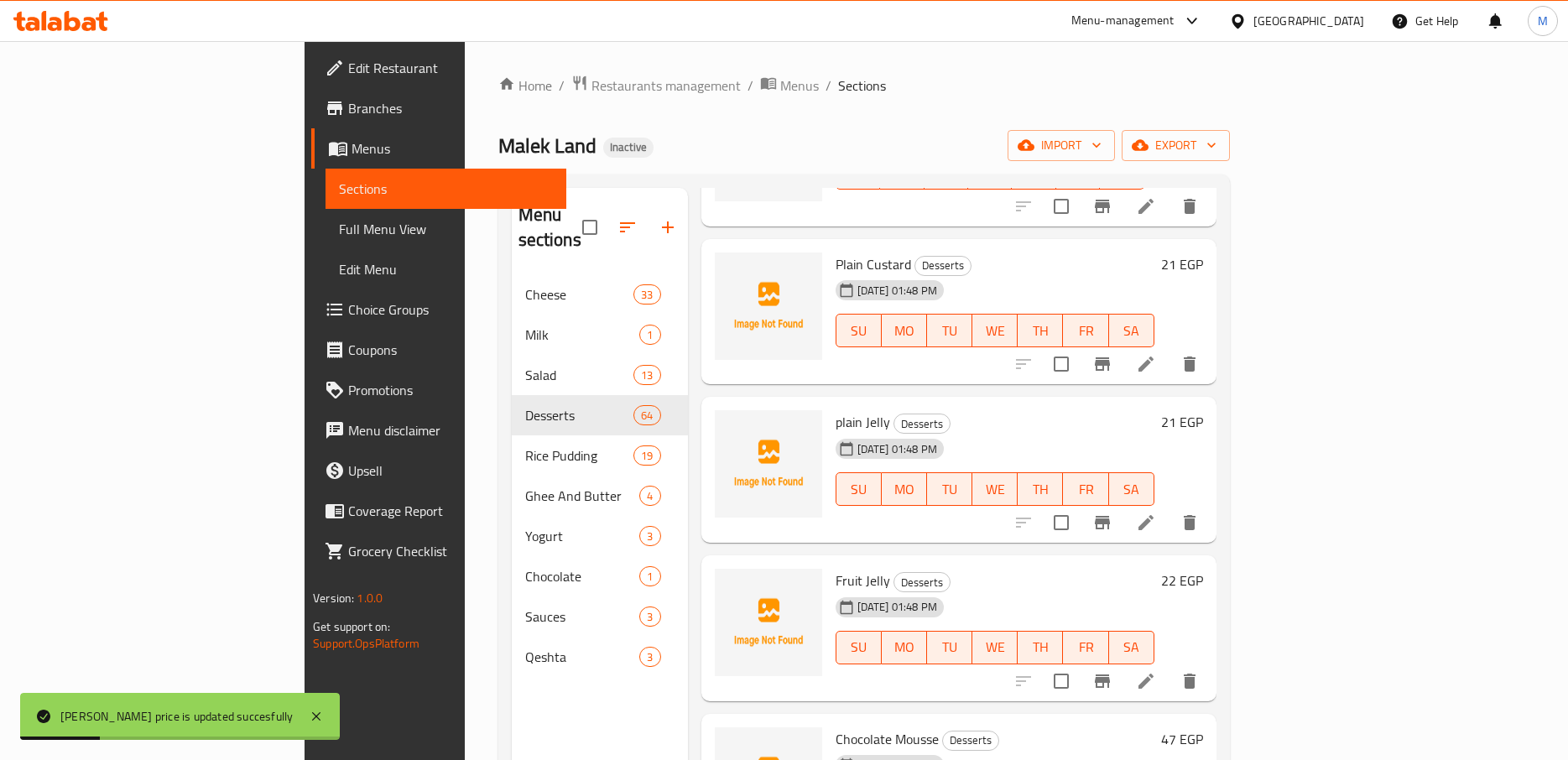
scroll to position [5888, 0]
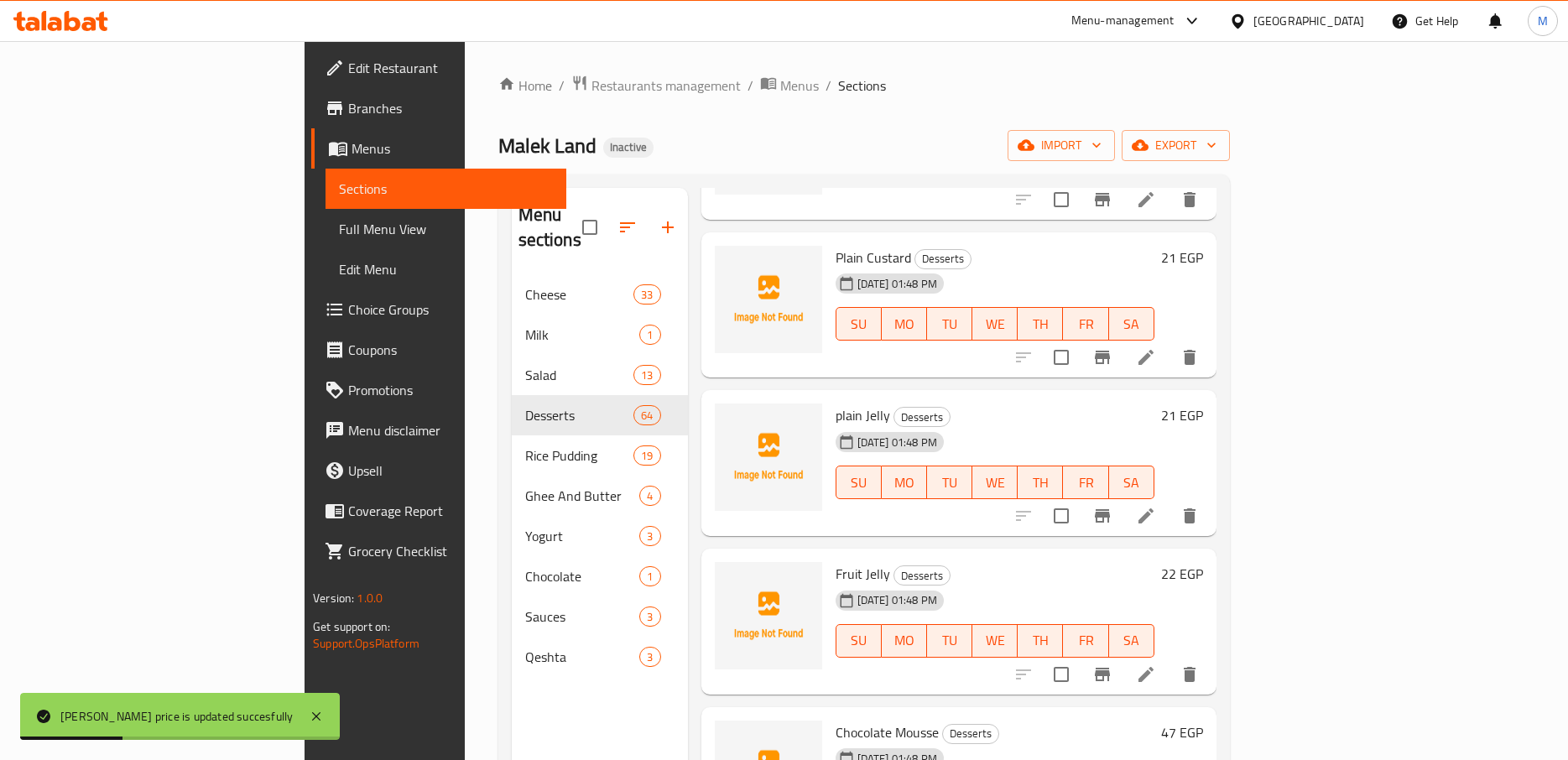
click at [1204, 246] on h6 "21 EGP" at bounding box center [1181, 257] width 42 height 23
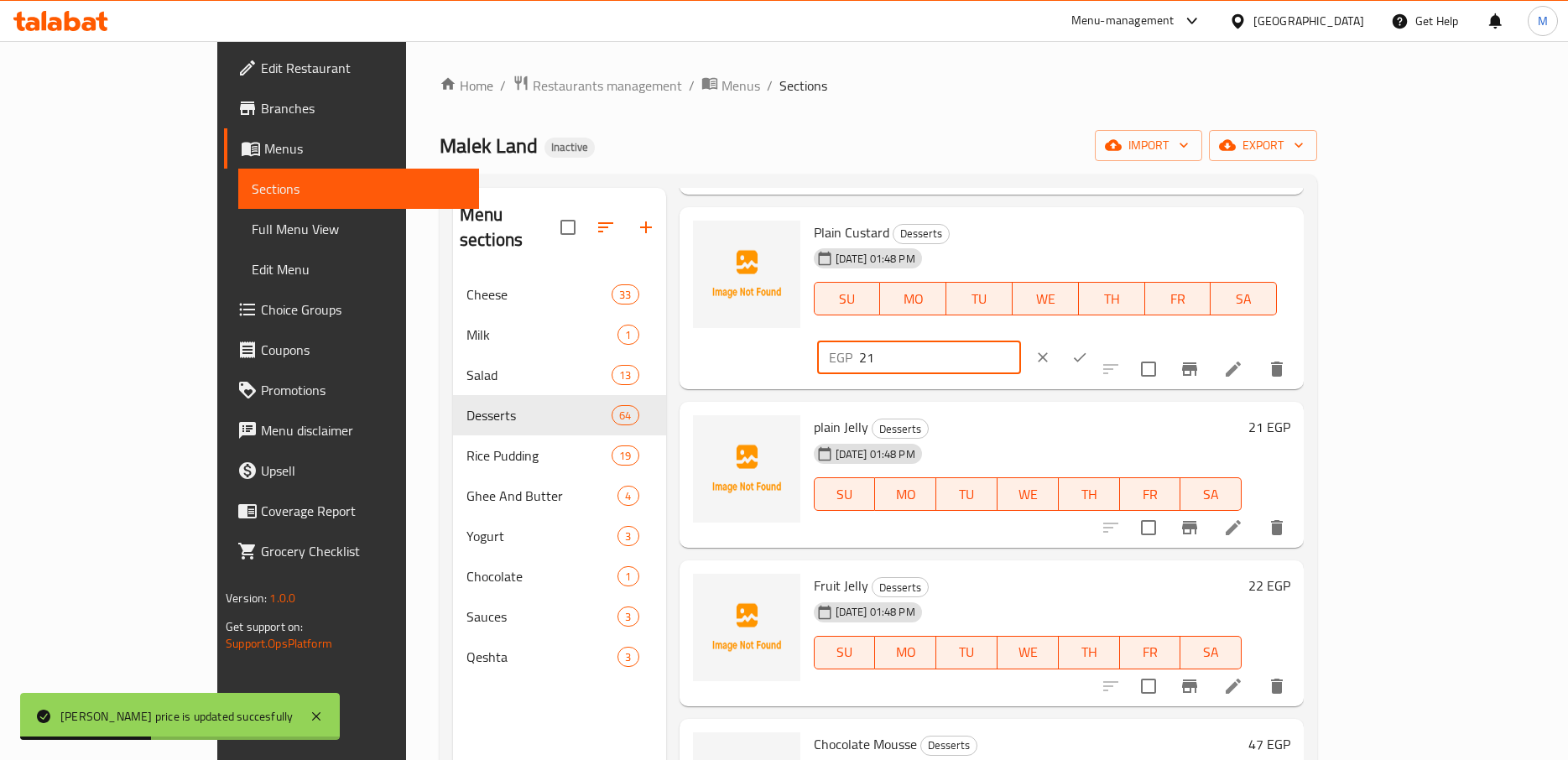
drag, startPoint x: 1323, startPoint y: 243, endPoint x: 1167, endPoint y: 251, distance: 156.2
click at [1021, 340] on input "21" at bounding box center [940, 357] width 162 height 33
paste input ".21"
type input "21.21"
click at [1098, 338] on button "ok" at bounding box center [1080, 357] width 37 height 37
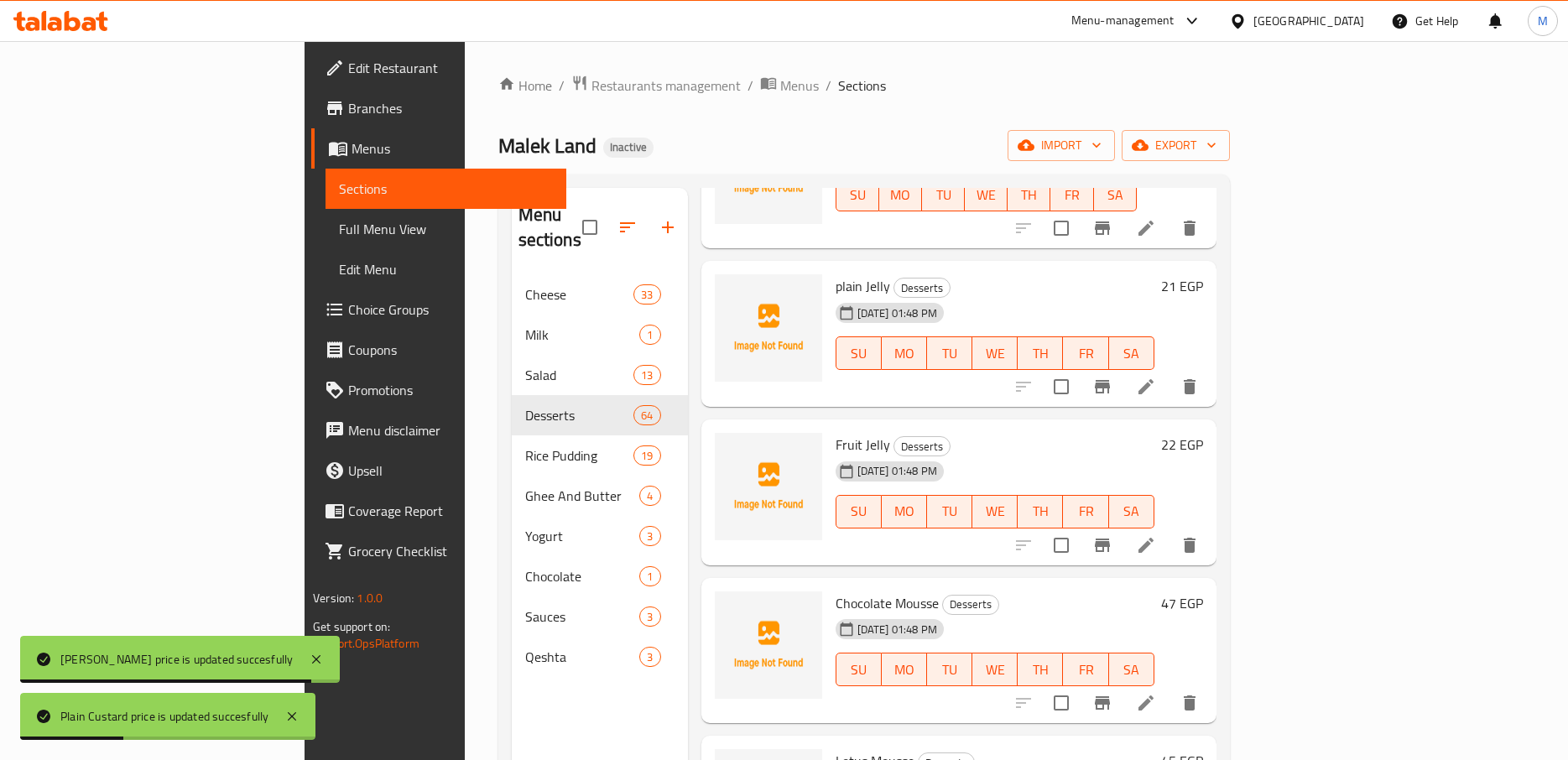
scroll to position [6018, 0]
click at [1204, 273] on h6 "21 EGP" at bounding box center [1181, 284] width 42 height 23
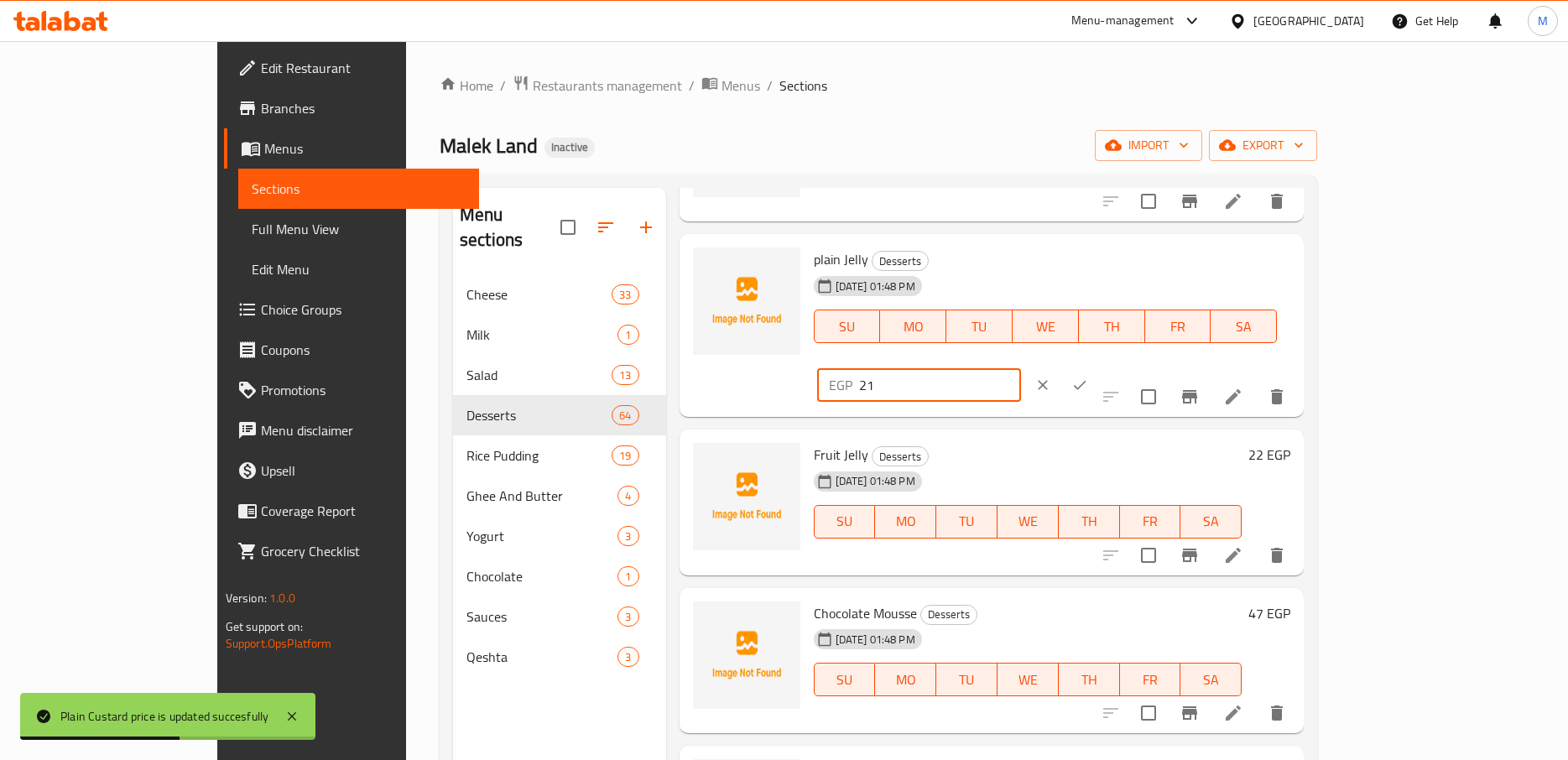
drag, startPoint x: 1303, startPoint y: 276, endPoint x: 1194, endPoint y: 284, distance: 109.3
click at [1021, 368] on input "21" at bounding box center [940, 385] width 162 height 33
paste input ".21"
type input "21.21"
click at [1088, 376] on icon "ok" at bounding box center [1080, 385] width 17 height 17
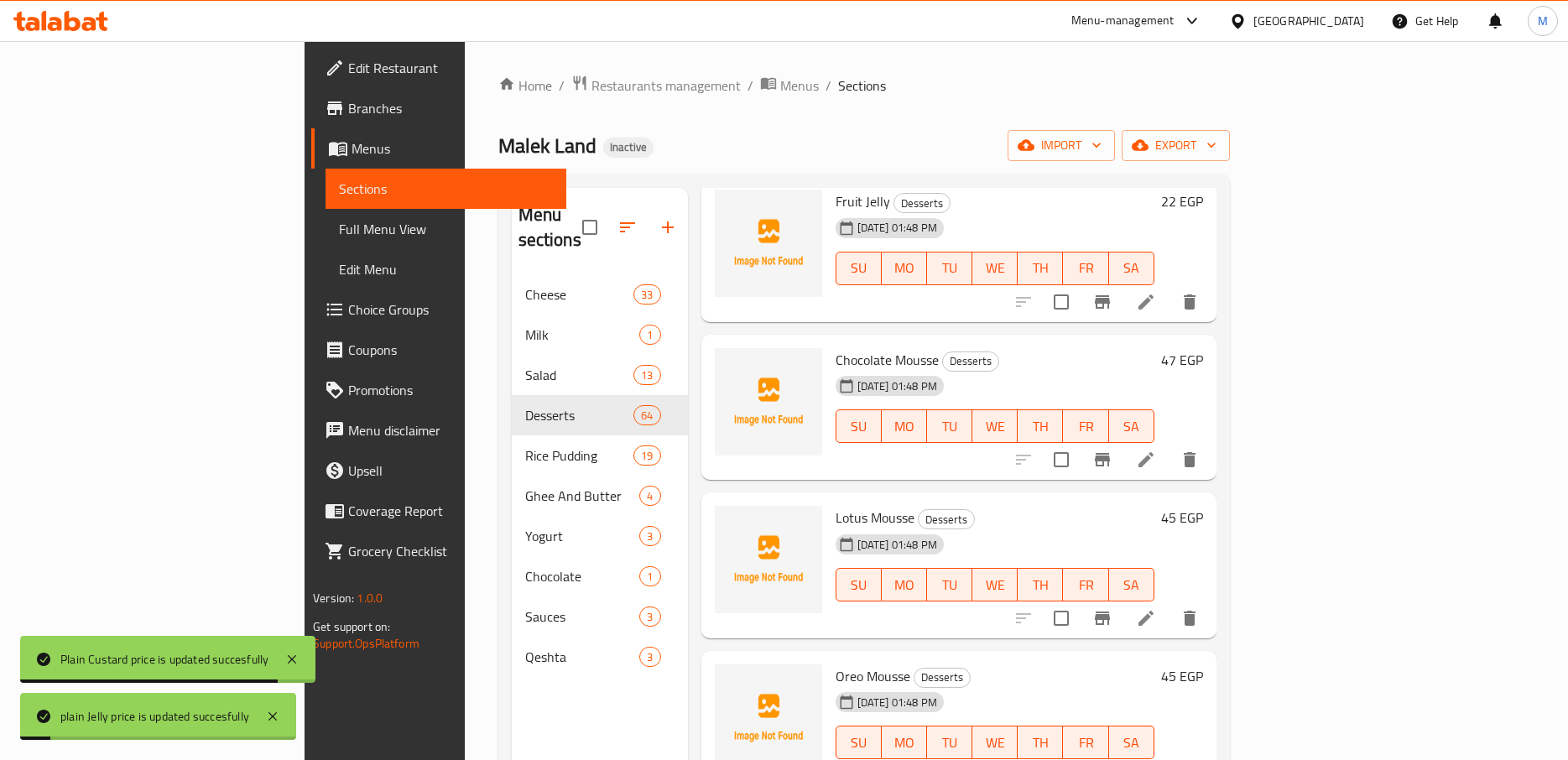
scroll to position [6149, 0]
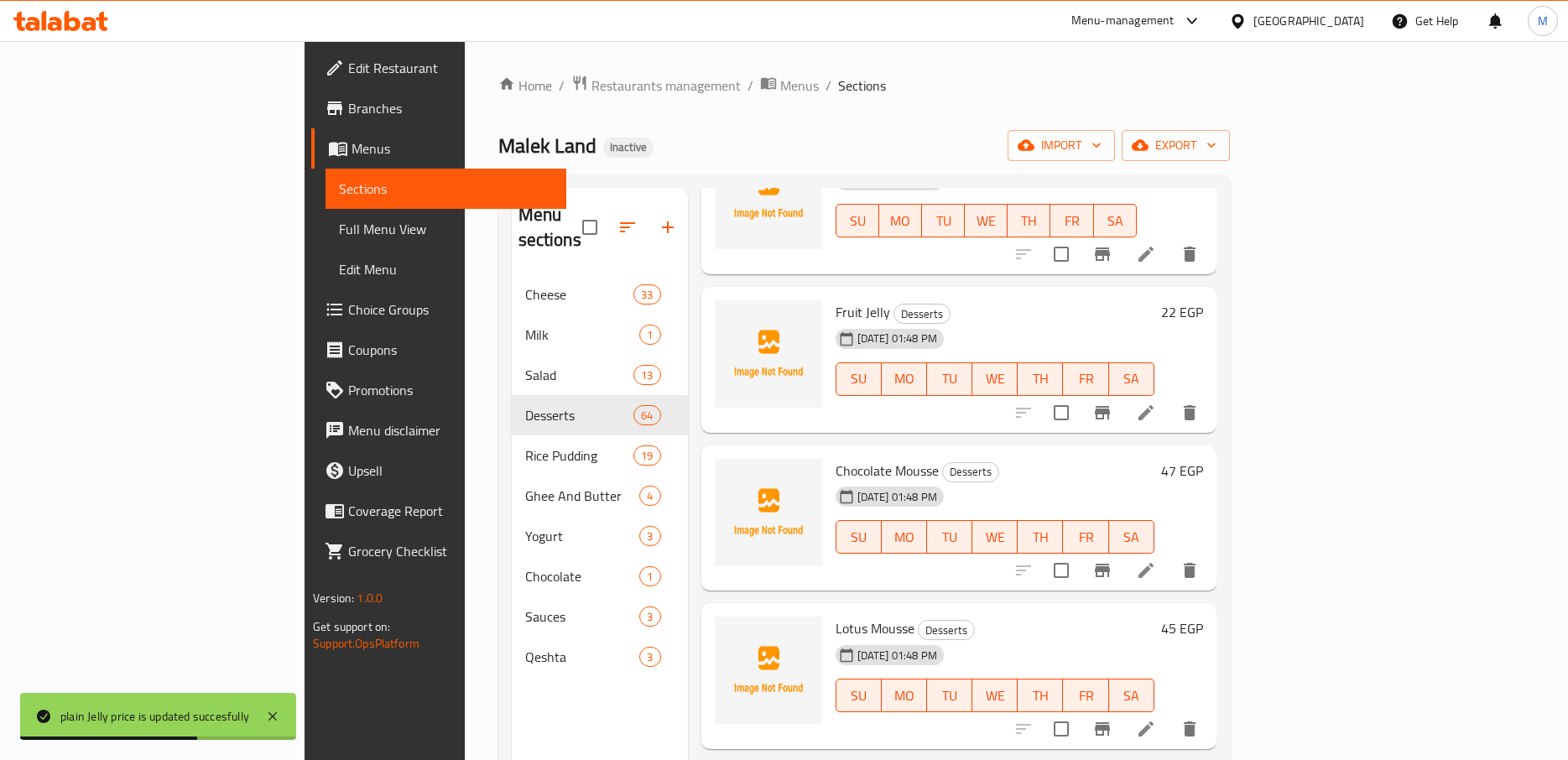
click at [1204, 300] on h6 "22 EGP" at bounding box center [1181, 312] width 42 height 23
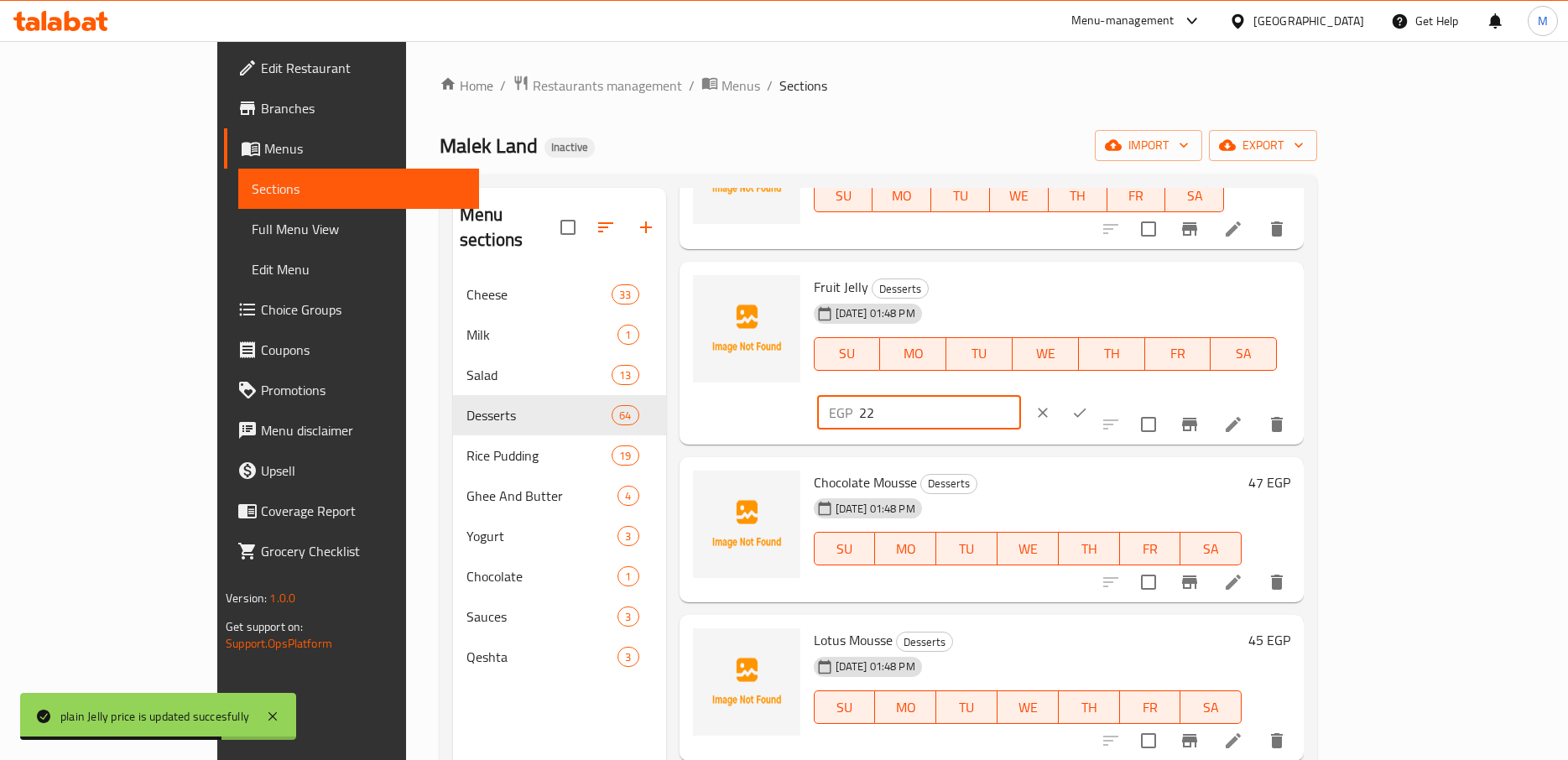
drag, startPoint x: 1255, startPoint y: 296, endPoint x: 1164, endPoint y: 298, distance: 91.0
click at [1021, 396] on input "22" at bounding box center [940, 412] width 162 height 33
paste
type input "22.22"
click at [1098, 394] on button "ok" at bounding box center [1080, 412] width 37 height 37
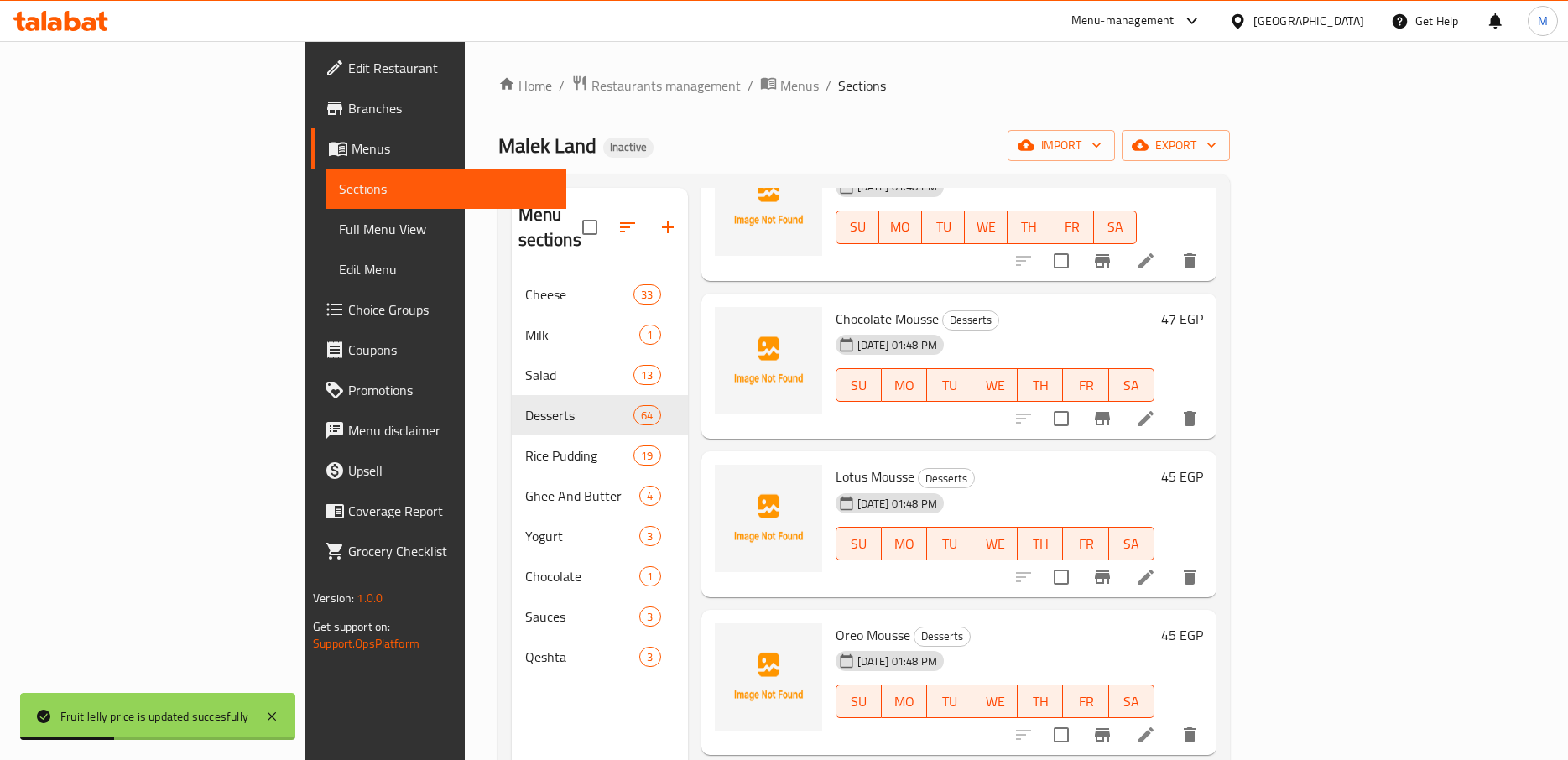
scroll to position [6280, 0]
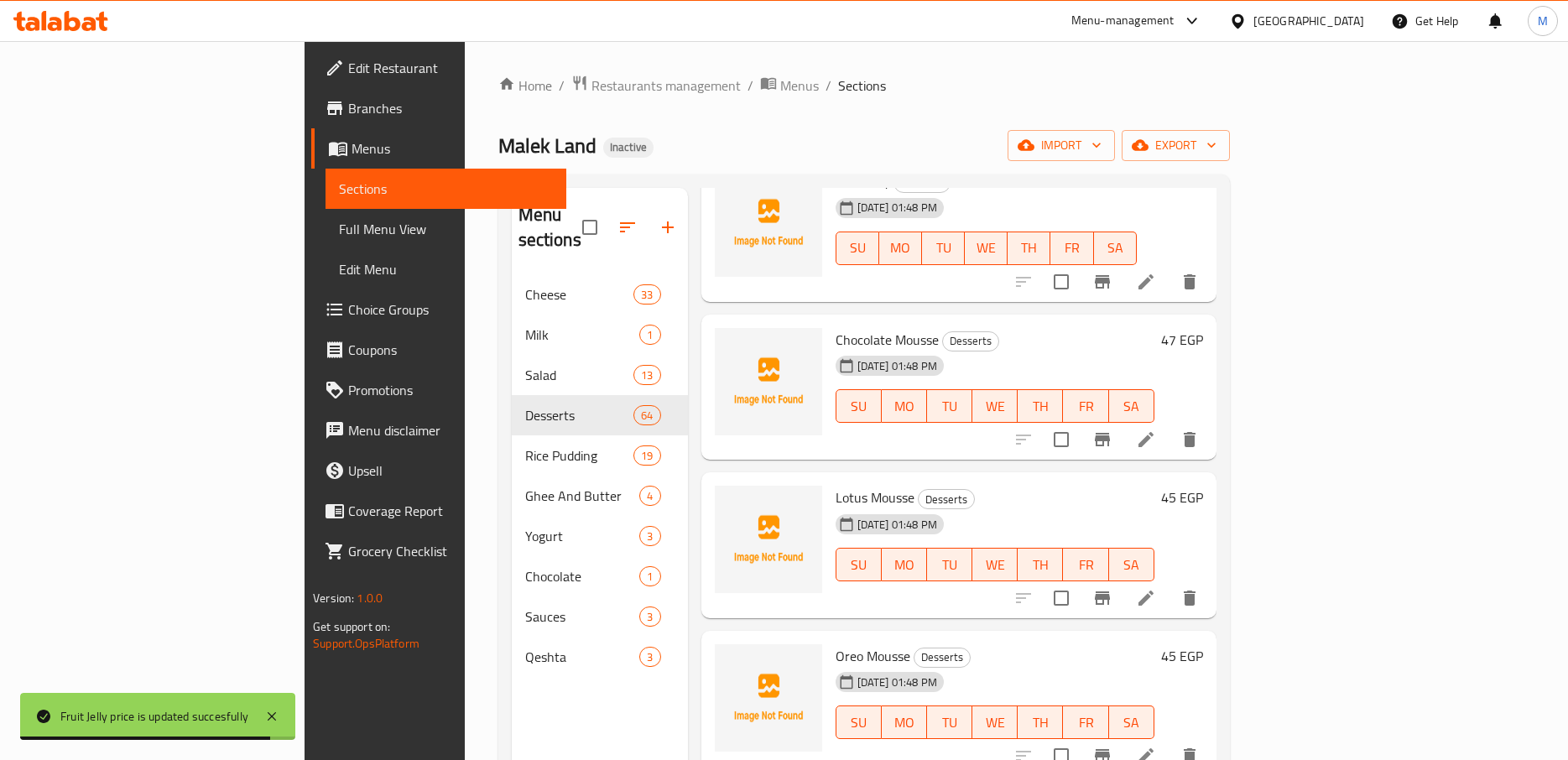
click at [1204, 328] on h6 "47 EGP" at bounding box center [1181, 339] width 42 height 23
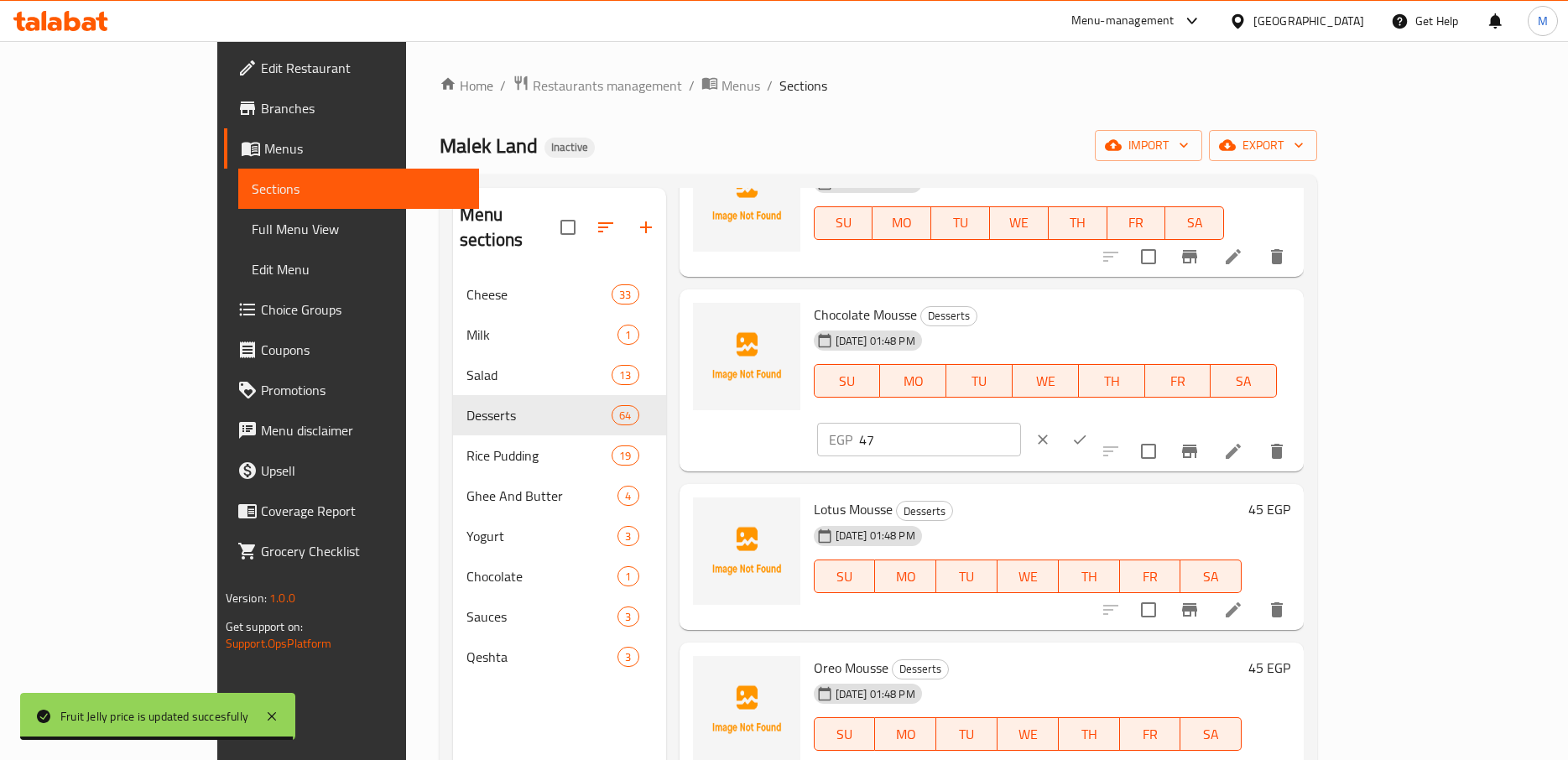
drag, startPoint x: 1307, startPoint y: 322, endPoint x: 1154, endPoint y: 337, distance: 153.7
click at [1021, 423] on input "47" at bounding box center [940, 439] width 162 height 33
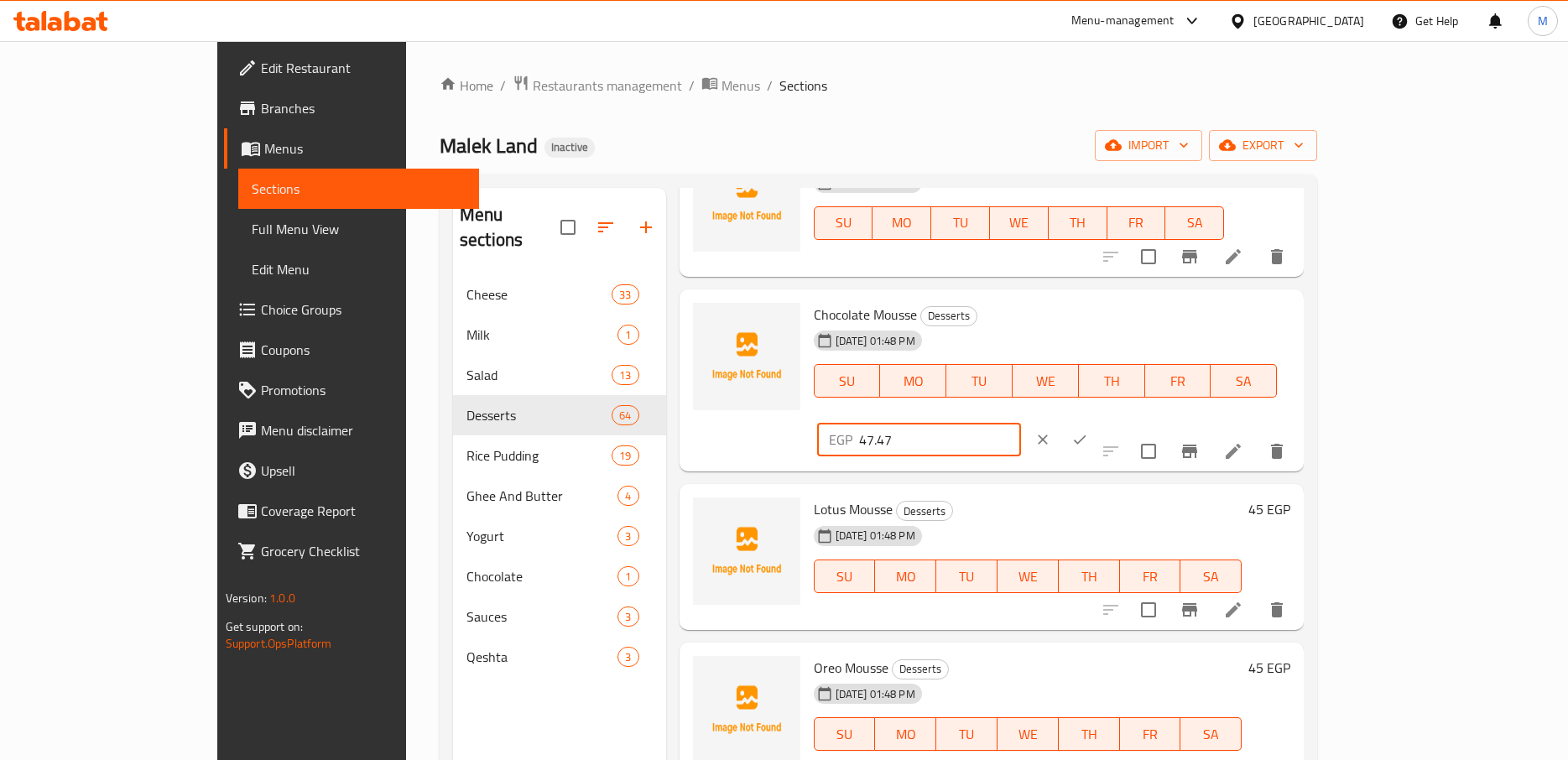
type input "47.47"
click at [1087, 435] on icon "ok" at bounding box center [1080, 440] width 13 height 9
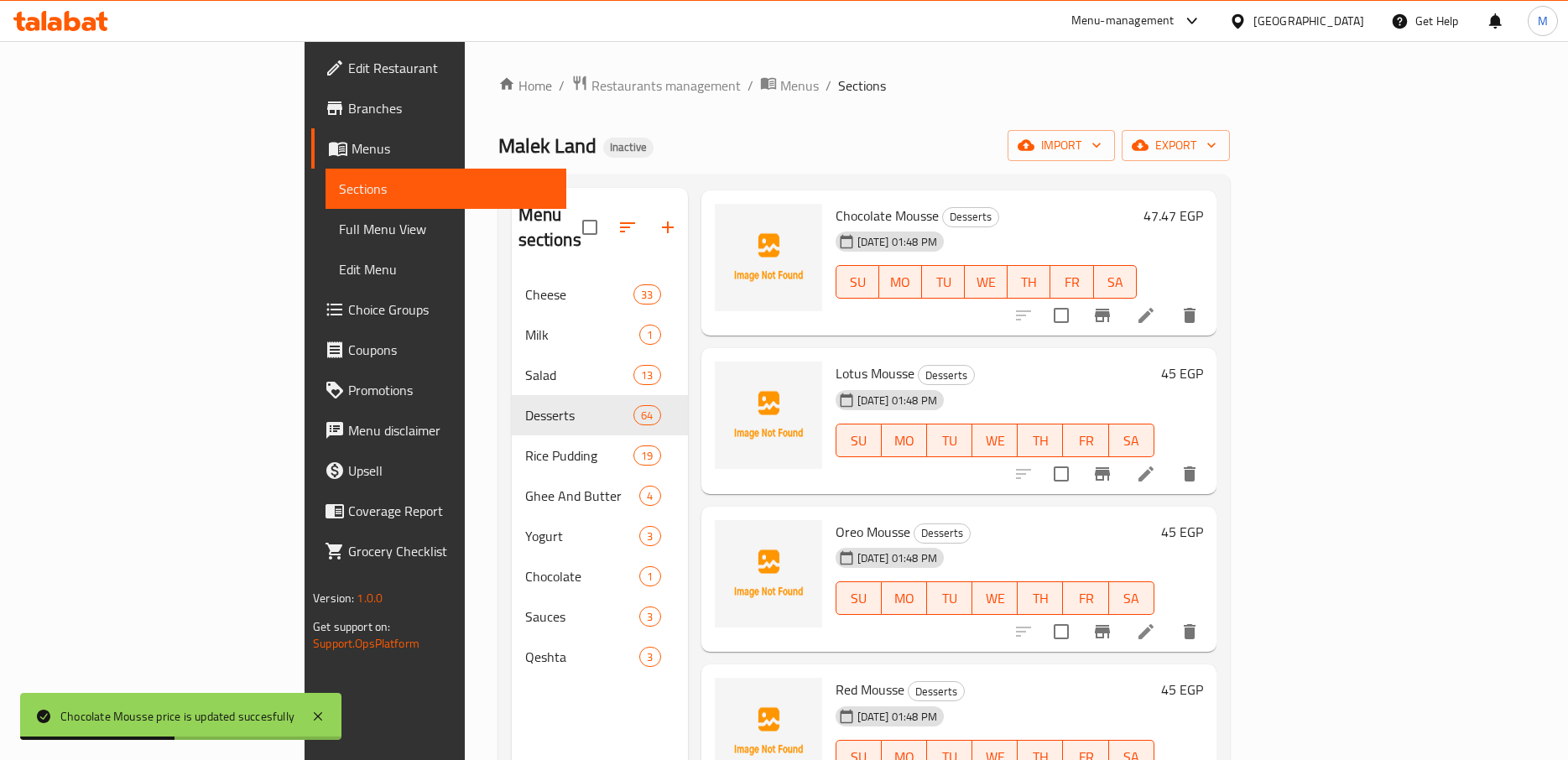
scroll to position [6411, 0]
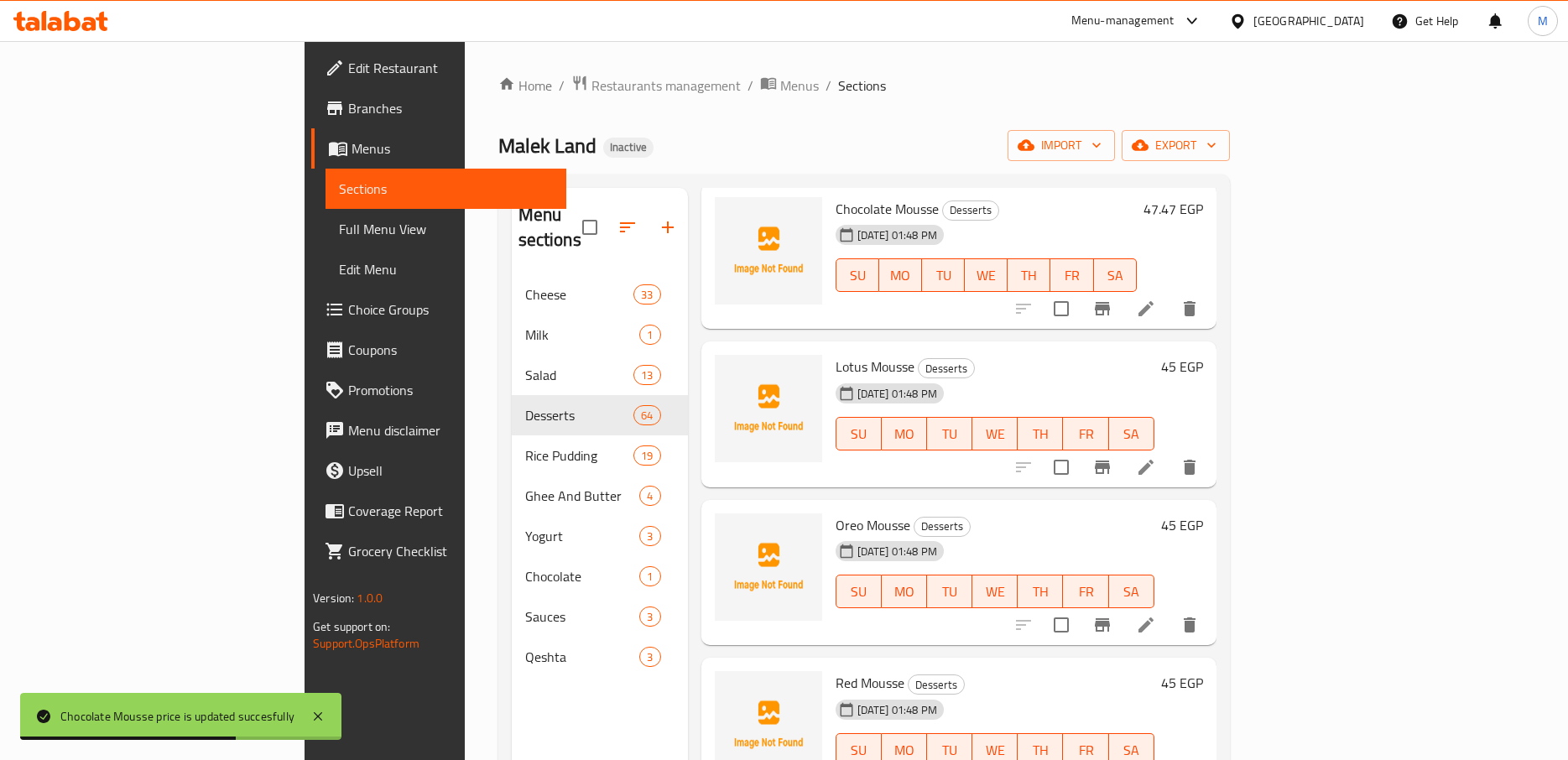
click at [1204, 355] on h6 "45 EGP" at bounding box center [1181, 366] width 42 height 23
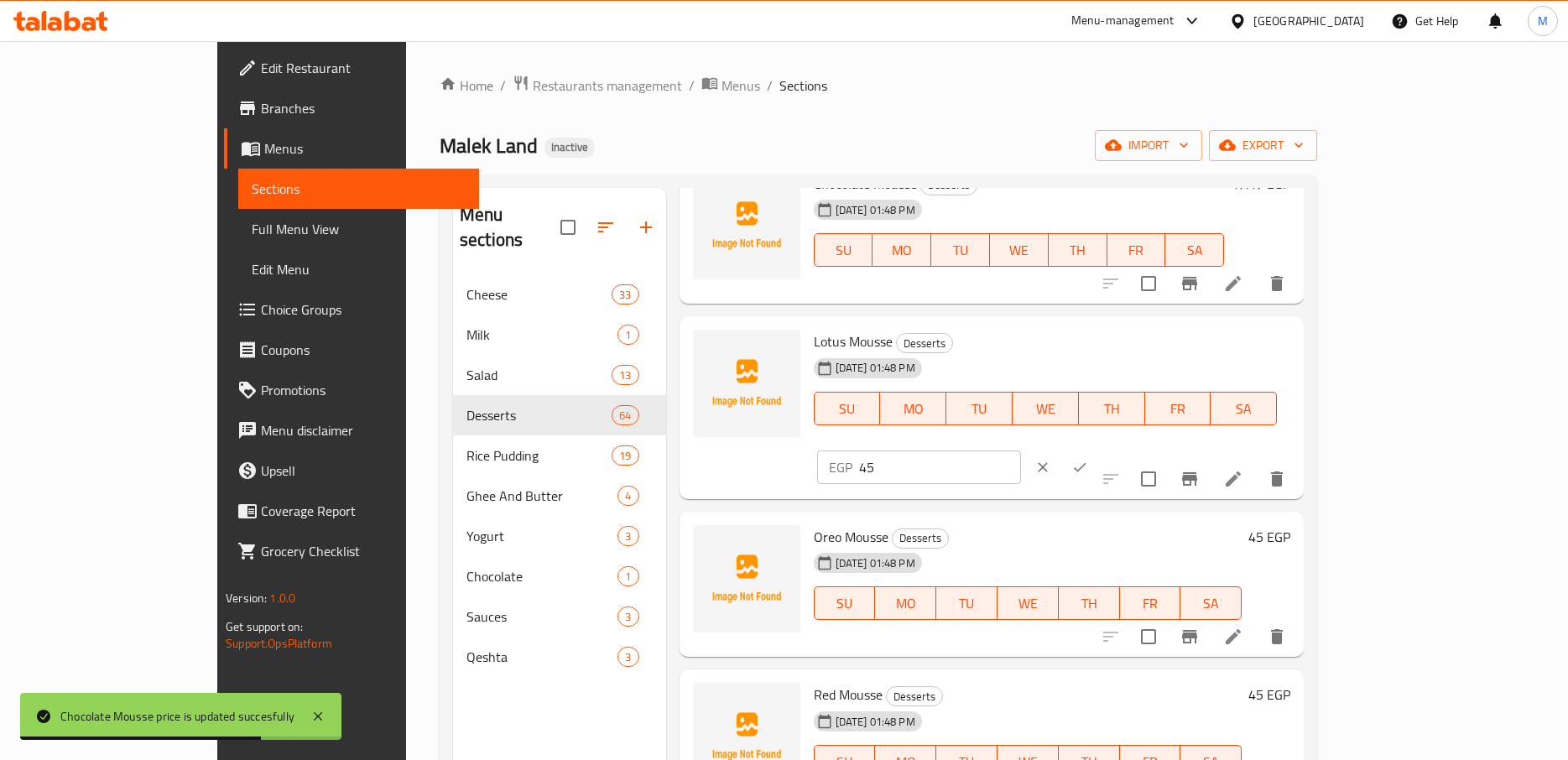
drag, startPoint x: 1313, startPoint y: 351, endPoint x: 1181, endPoint y: 354, distance: 132.0
click at [1021, 450] on input "45" at bounding box center [940, 467] width 162 height 33
type input "45.45"
click at [1098, 448] on button "ok" at bounding box center [1080, 467] width 37 height 37
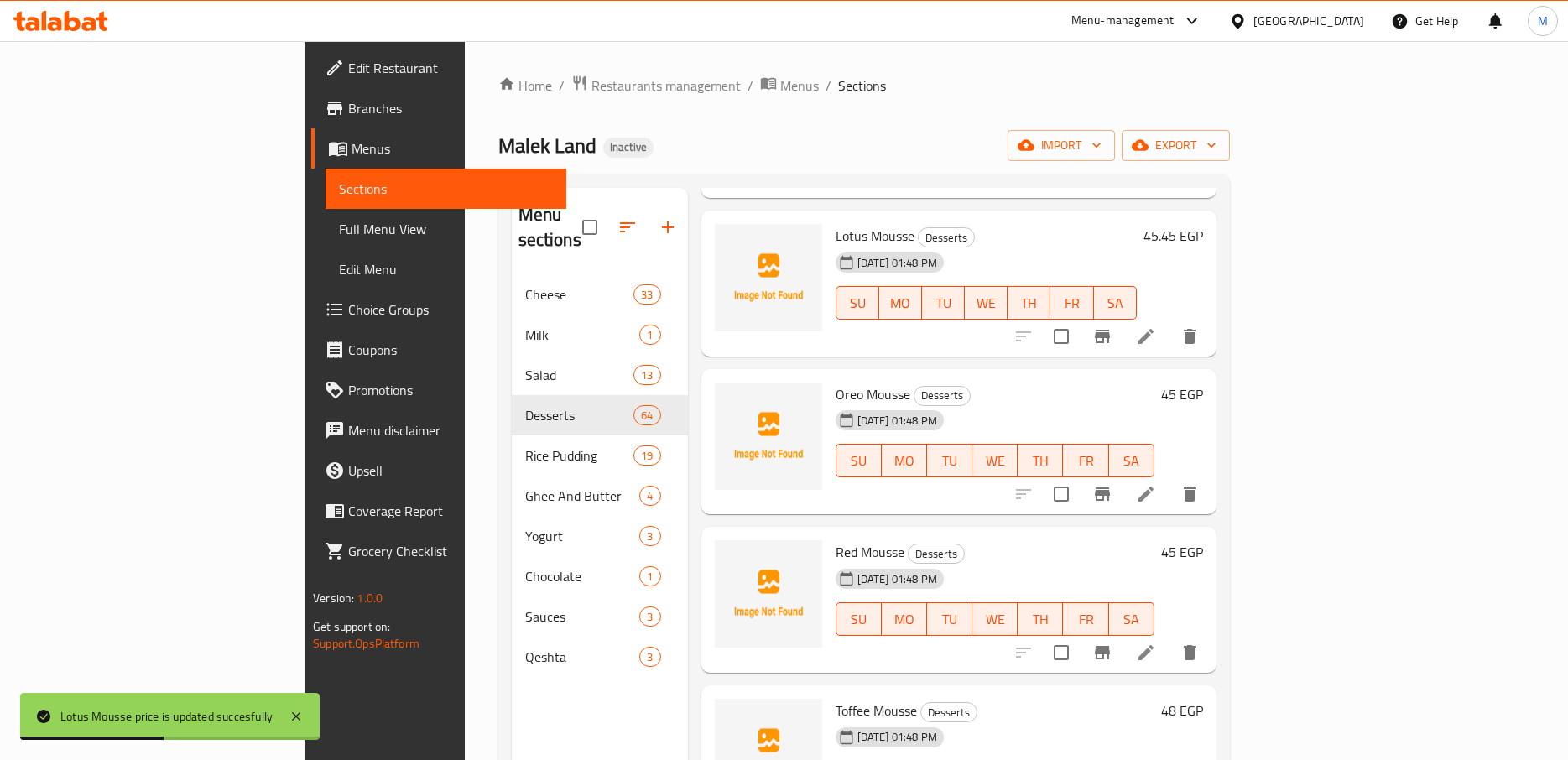
scroll to position [6673, 0]
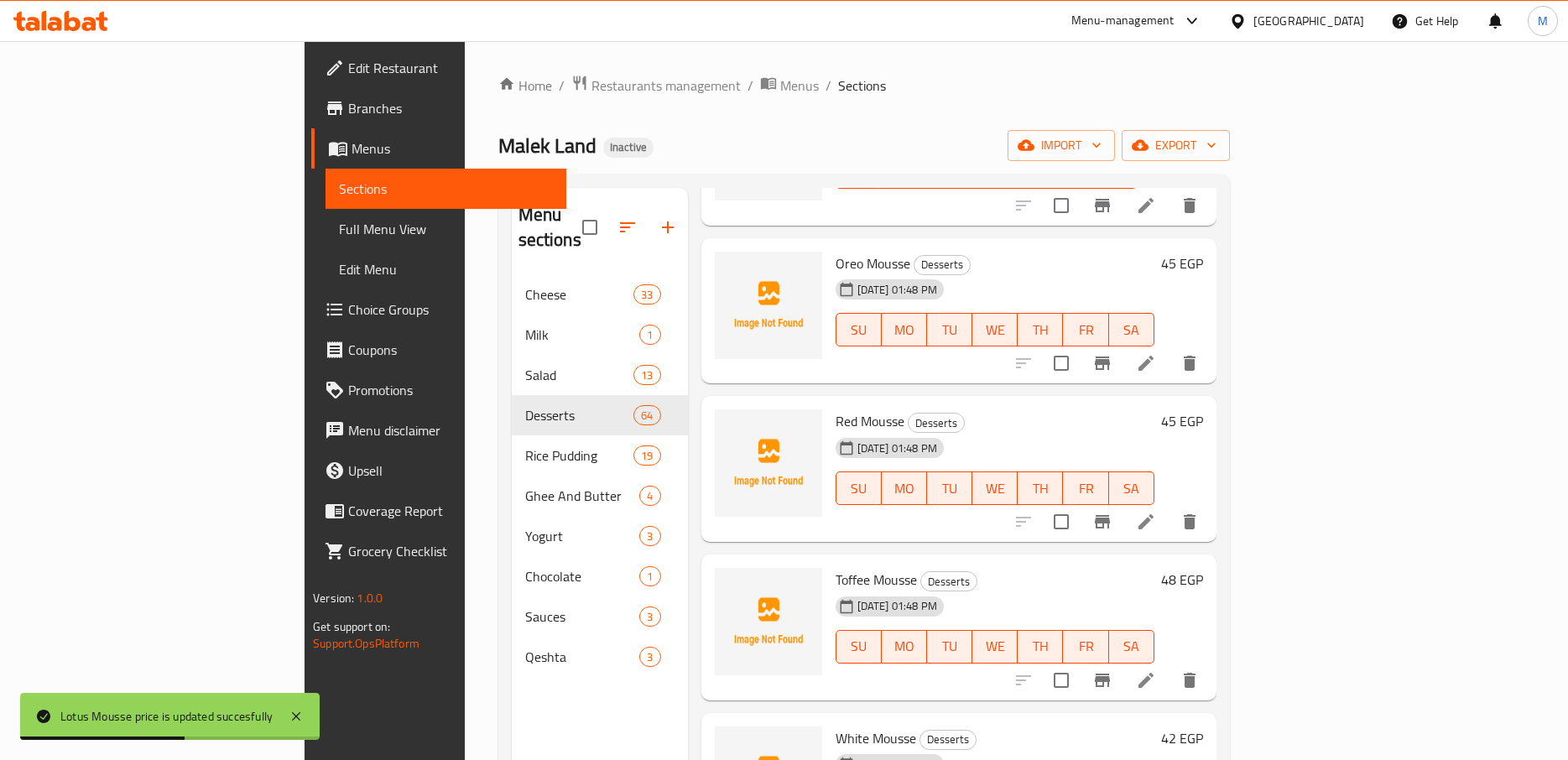
click at [1204, 251] on h6 "45 EGP" at bounding box center [1181, 263] width 42 height 23
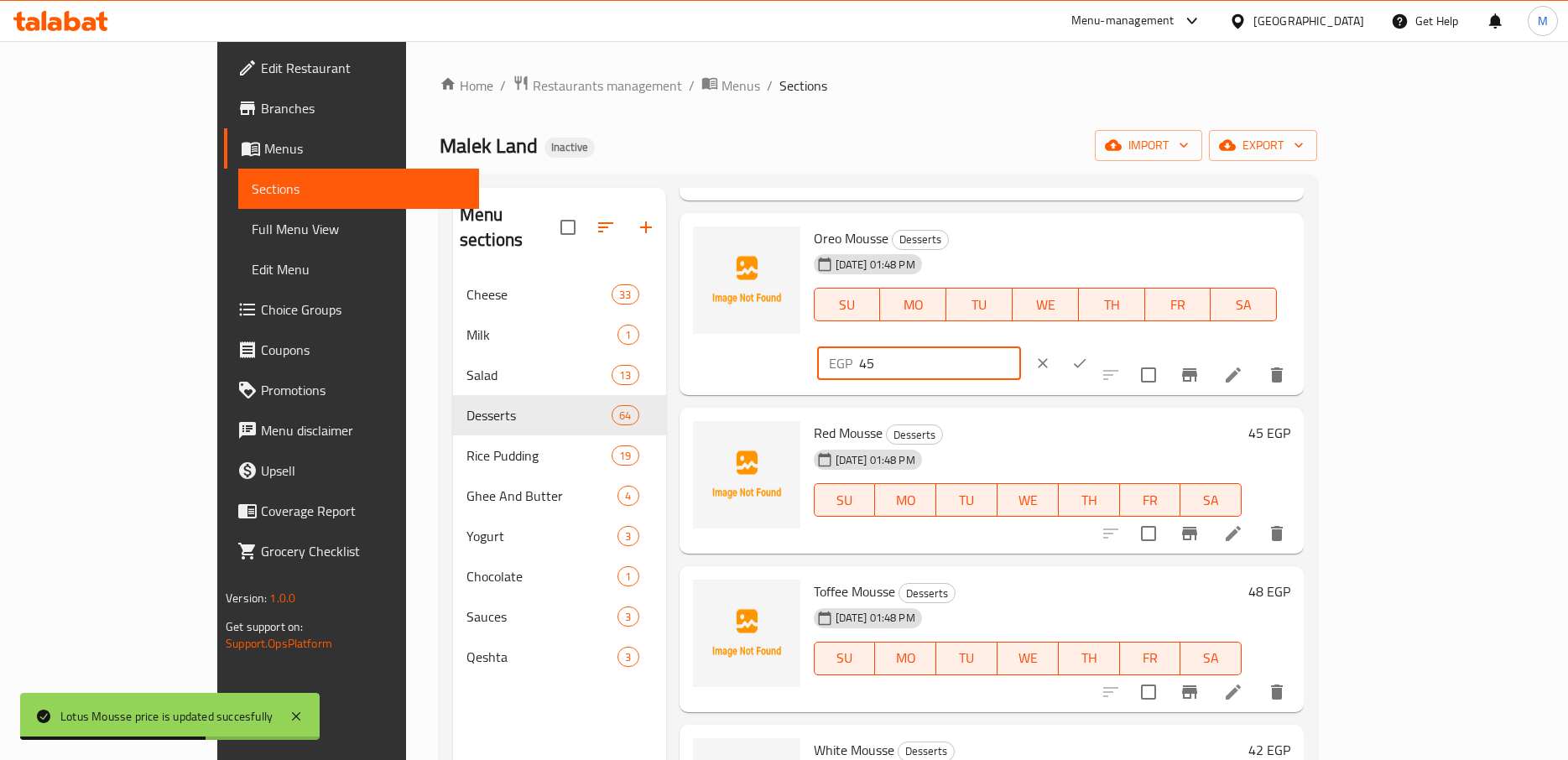
drag, startPoint x: 1286, startPoint y: 262, endPoint x: 1179, endPoint y: 265, distance: 107.0
click at [1021, 347] on input "45" at bounding box center [940, 363] width 162 height 33
type input "45.45"
click at [1088, 355] on icon "ok" at bounding box center [1080, 363] width 17 height 17
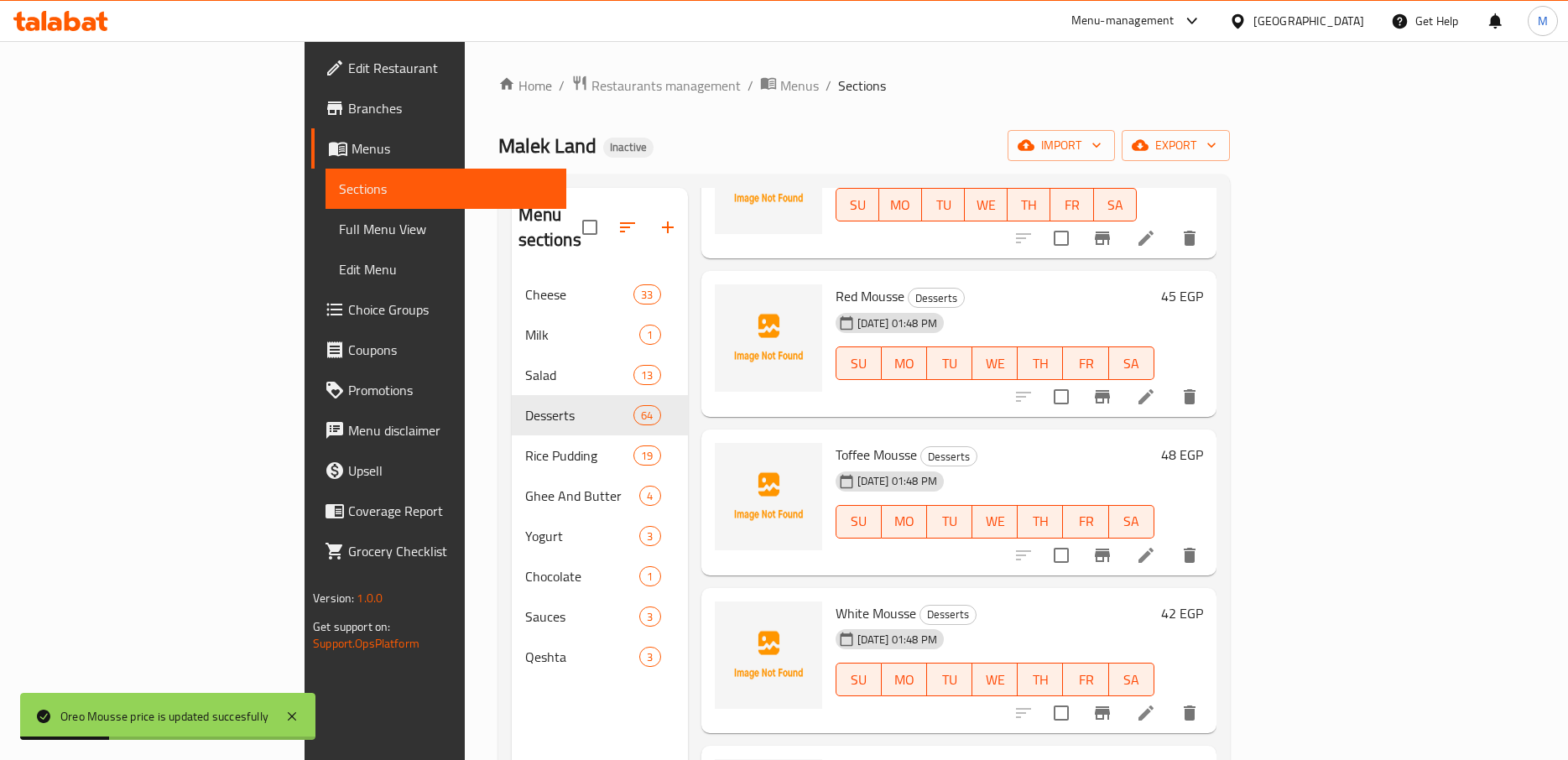
scroll to position [6803, 0]
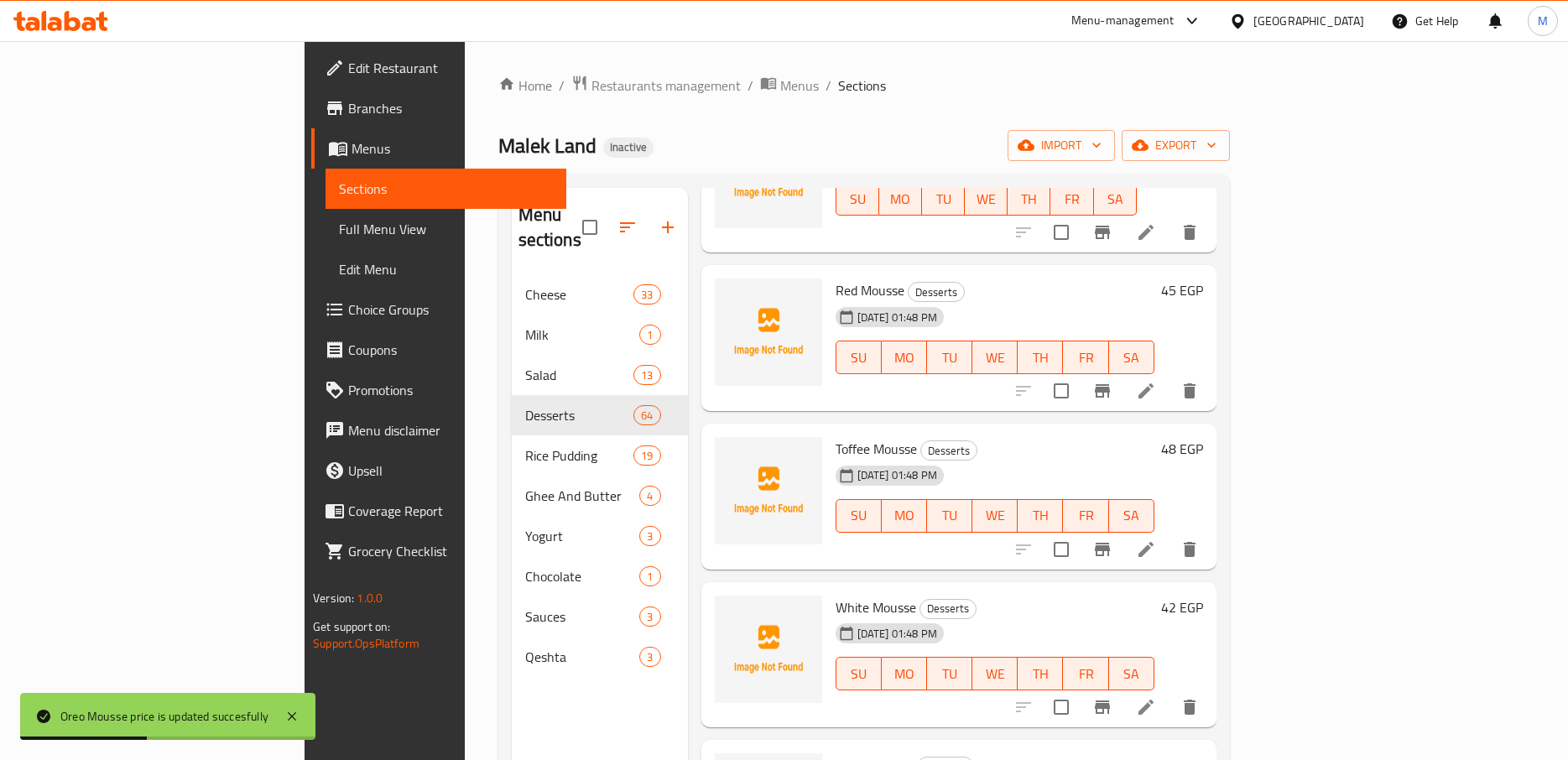
click at [1204, 278] on h6 "45 EGP" at bounding box center [1181, 289] width 42 height 23
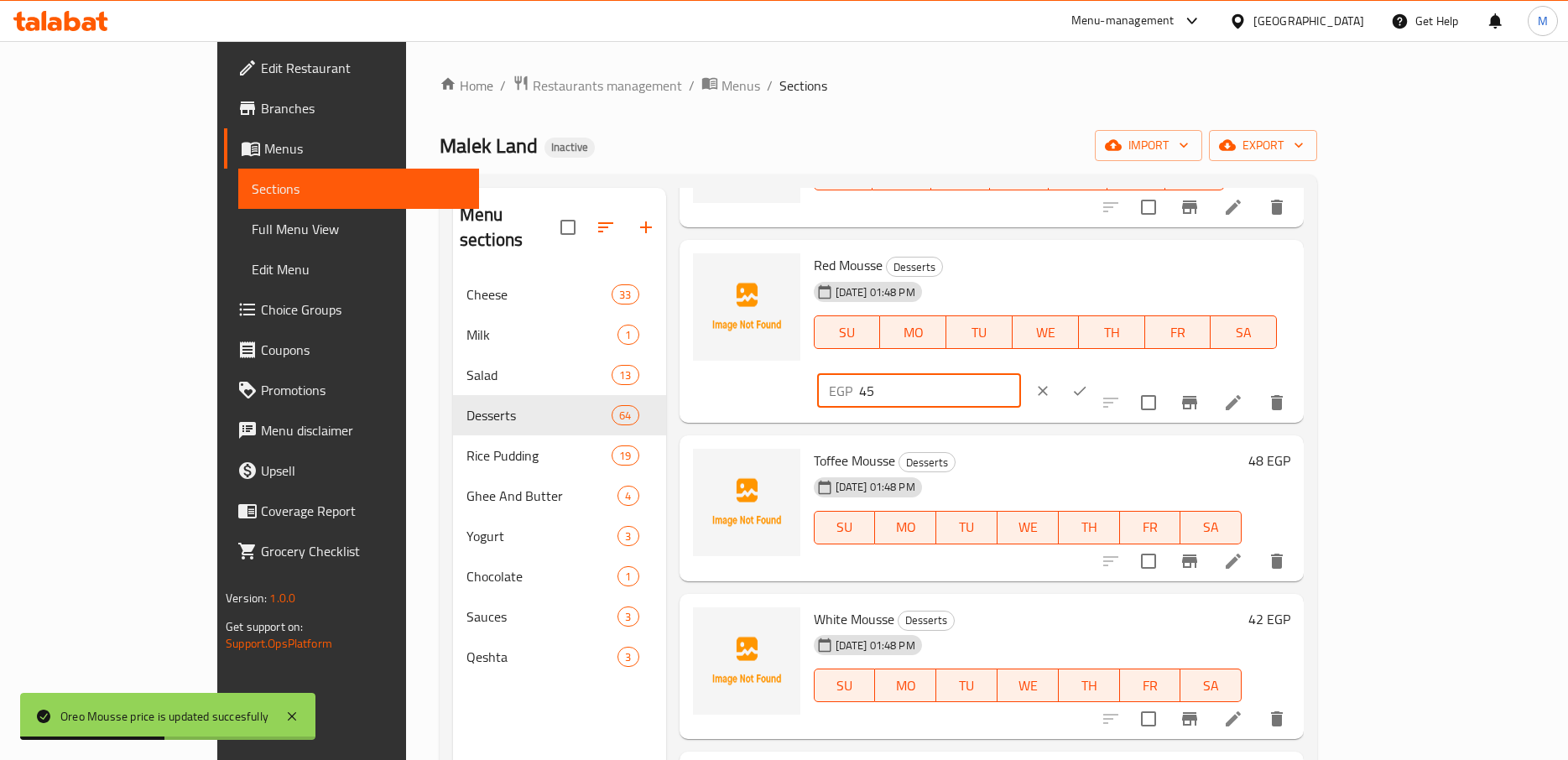
drag, startPoint x: 1320, startPoint y: 273, endPoint x: 1148, endPoint y: 286, distance: 172.5
click at [1021, 374] on input "45" at bounding box center [940, 391] width 162 height 33
type input "45.45"
click at [1098, 373] on button "ok" at bounding box center [1080, 391] width 37 height 37
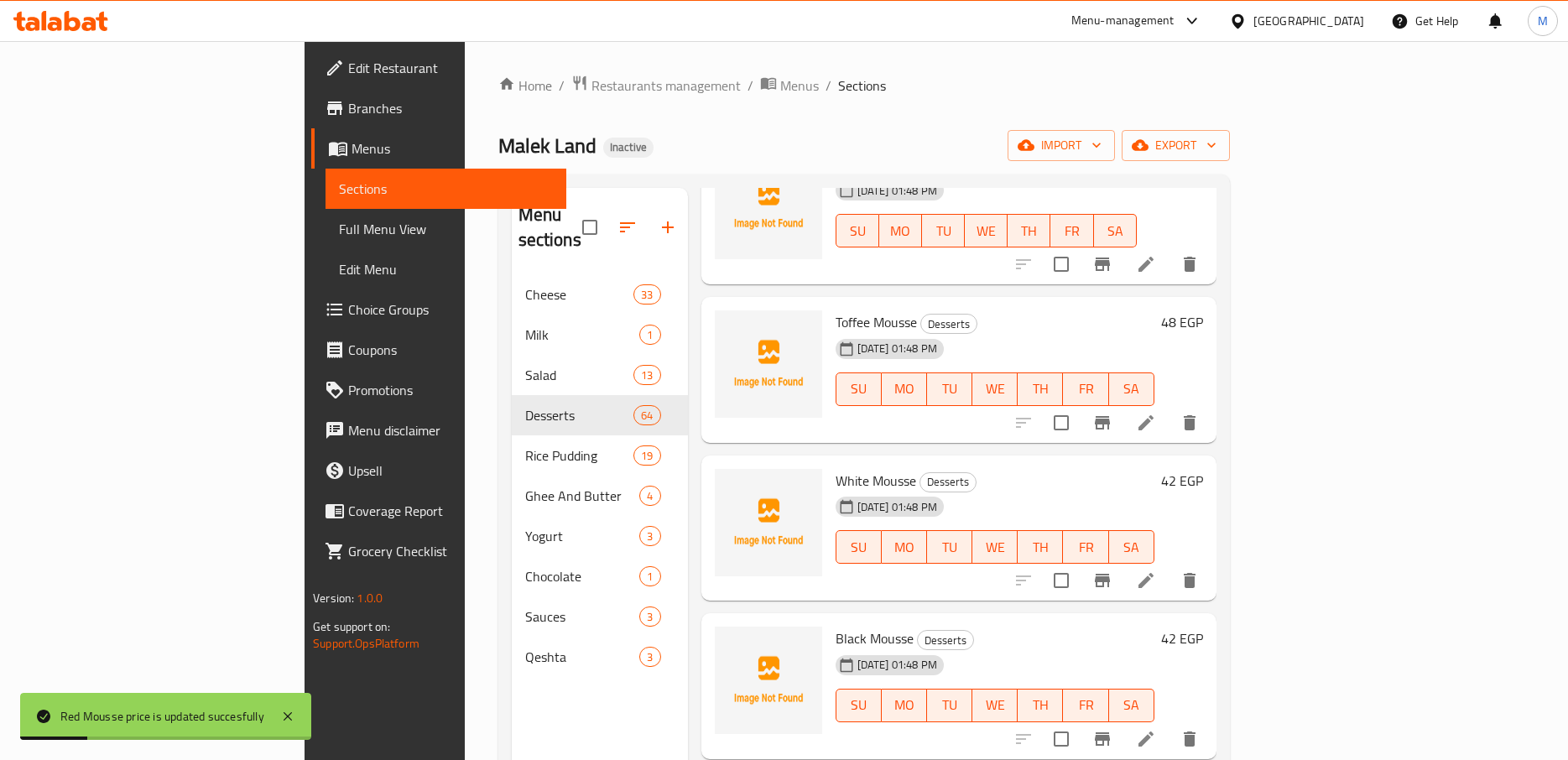
scroll to position [6934, 0]
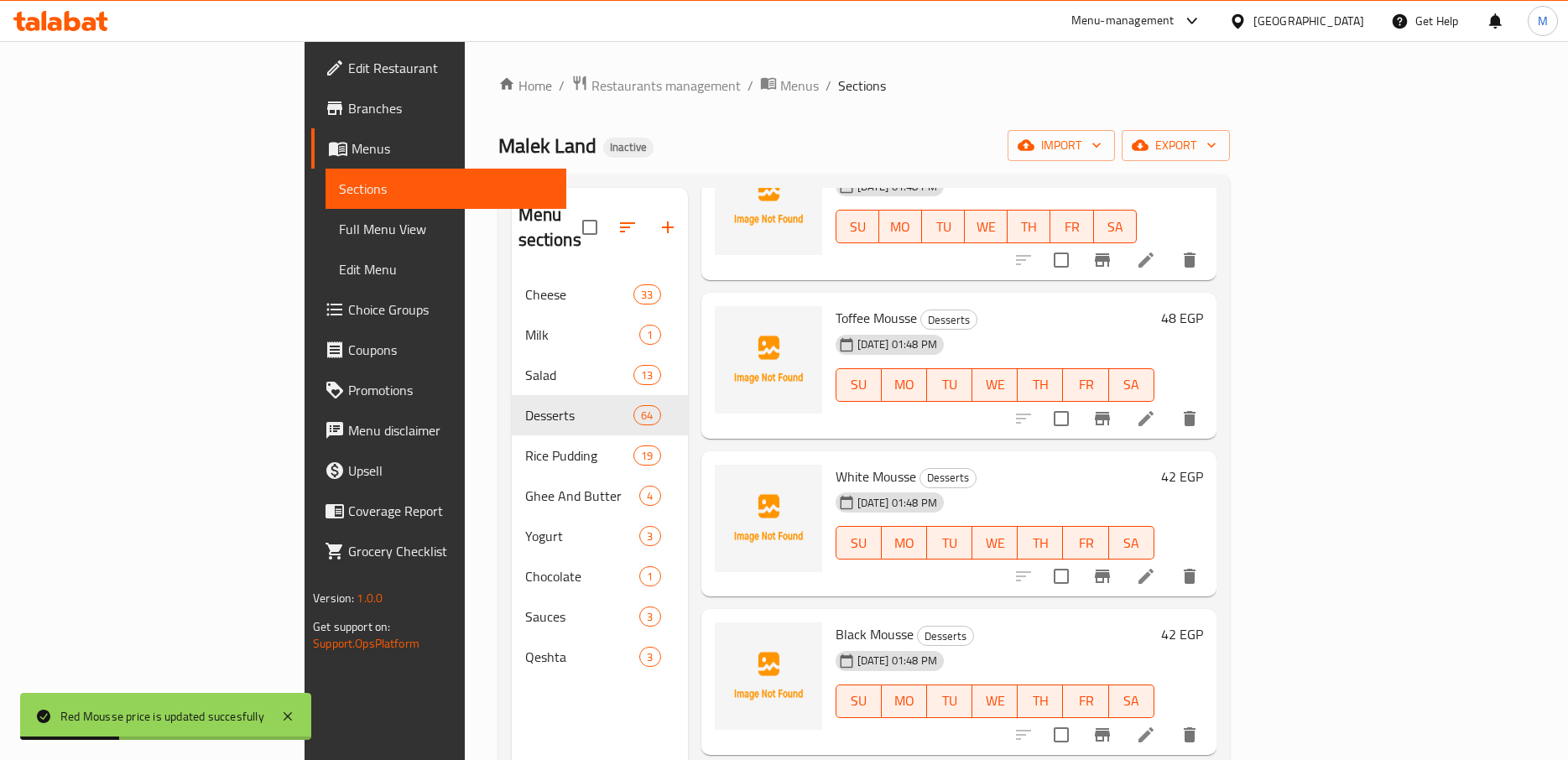
click at [1204, 306] on h6 "48 EGP" at bounding box center [1181, 317] width 42 height 23
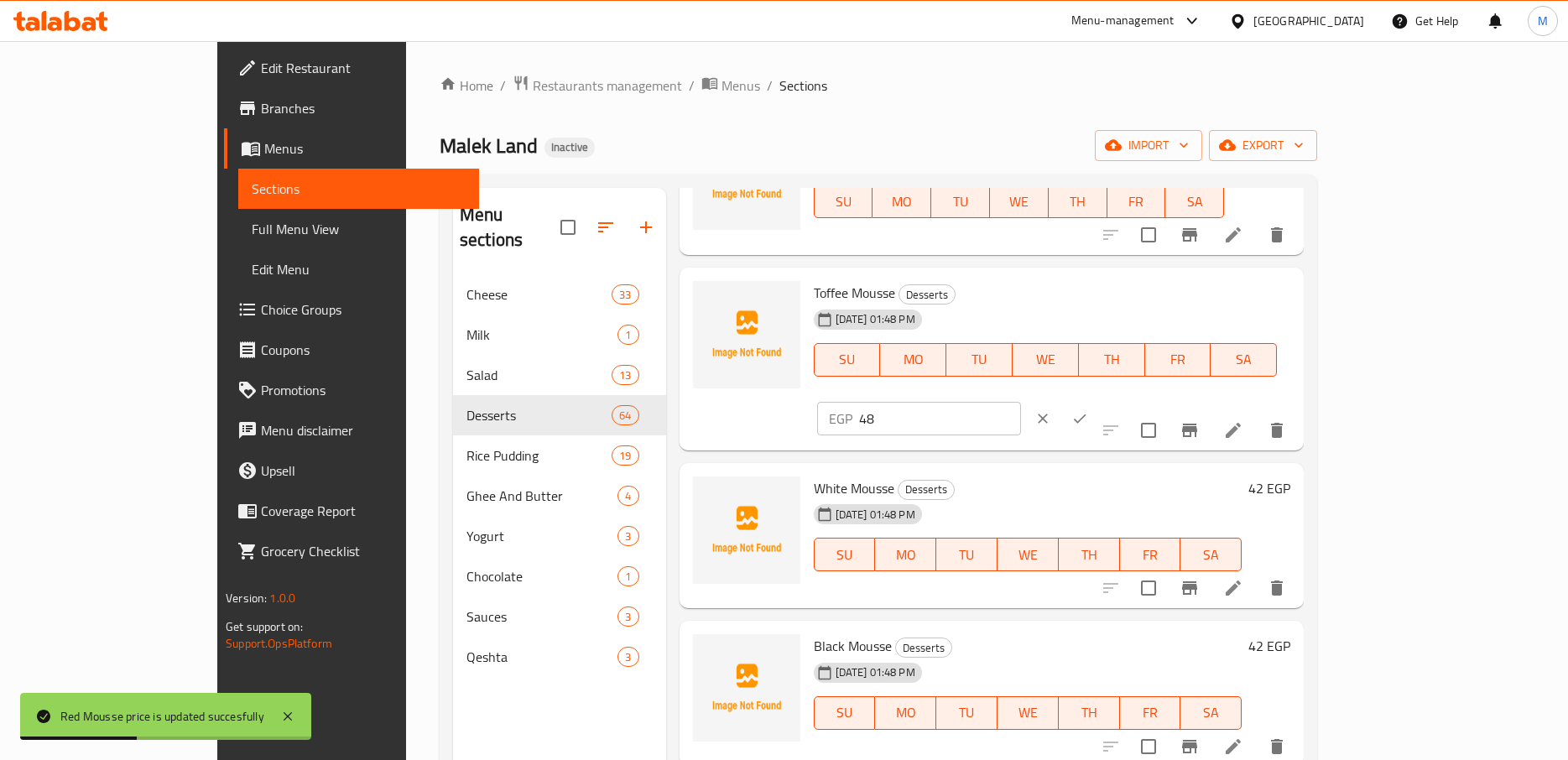
drag, startPoint x: 1179, startPoint y: 301, endPoint x: 1116, endPoint y: 302, distance: 63.0
click at [1021, 401] on input "48" at bounding box center [940, 418] width 162 height 33
type input "48.48"
click at [1098, 400] on button "ok" at bounding box center [1080, 419] width 37 height 37
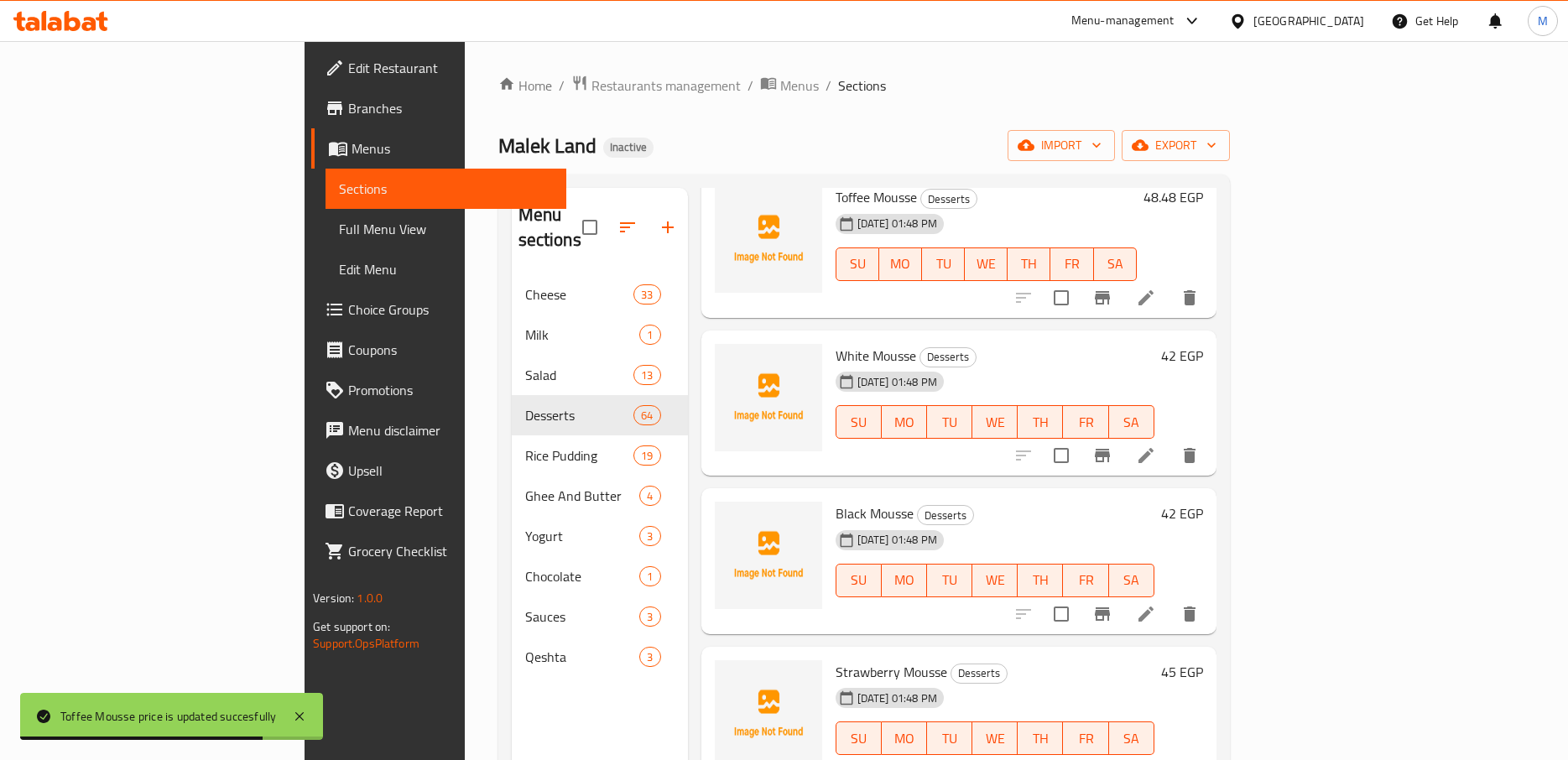
scroll to position [7065, 0]
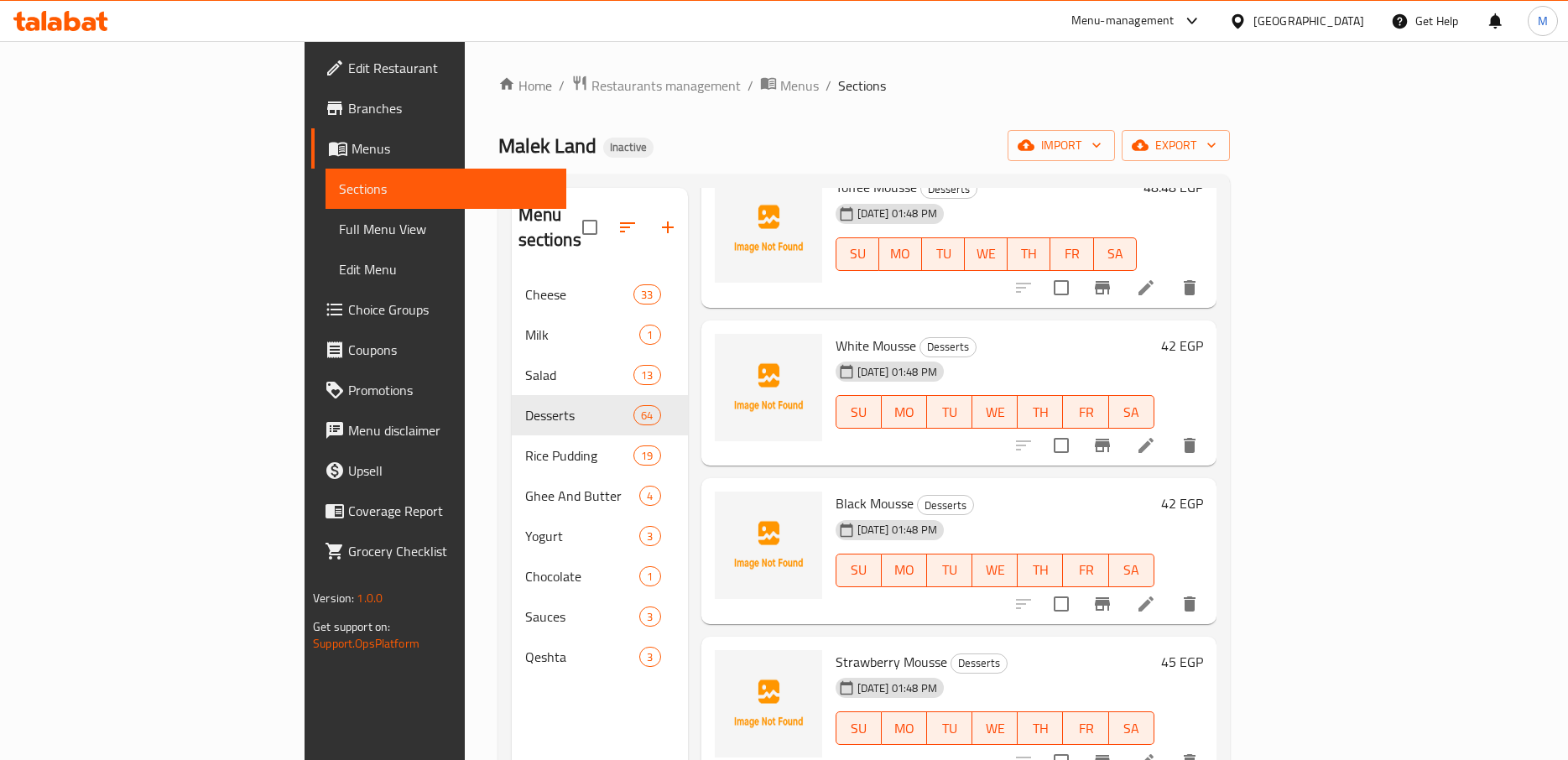
click at [1204, 334] on h6 "42 EGP" at bounding box center [1181, 345] width 42 height 23
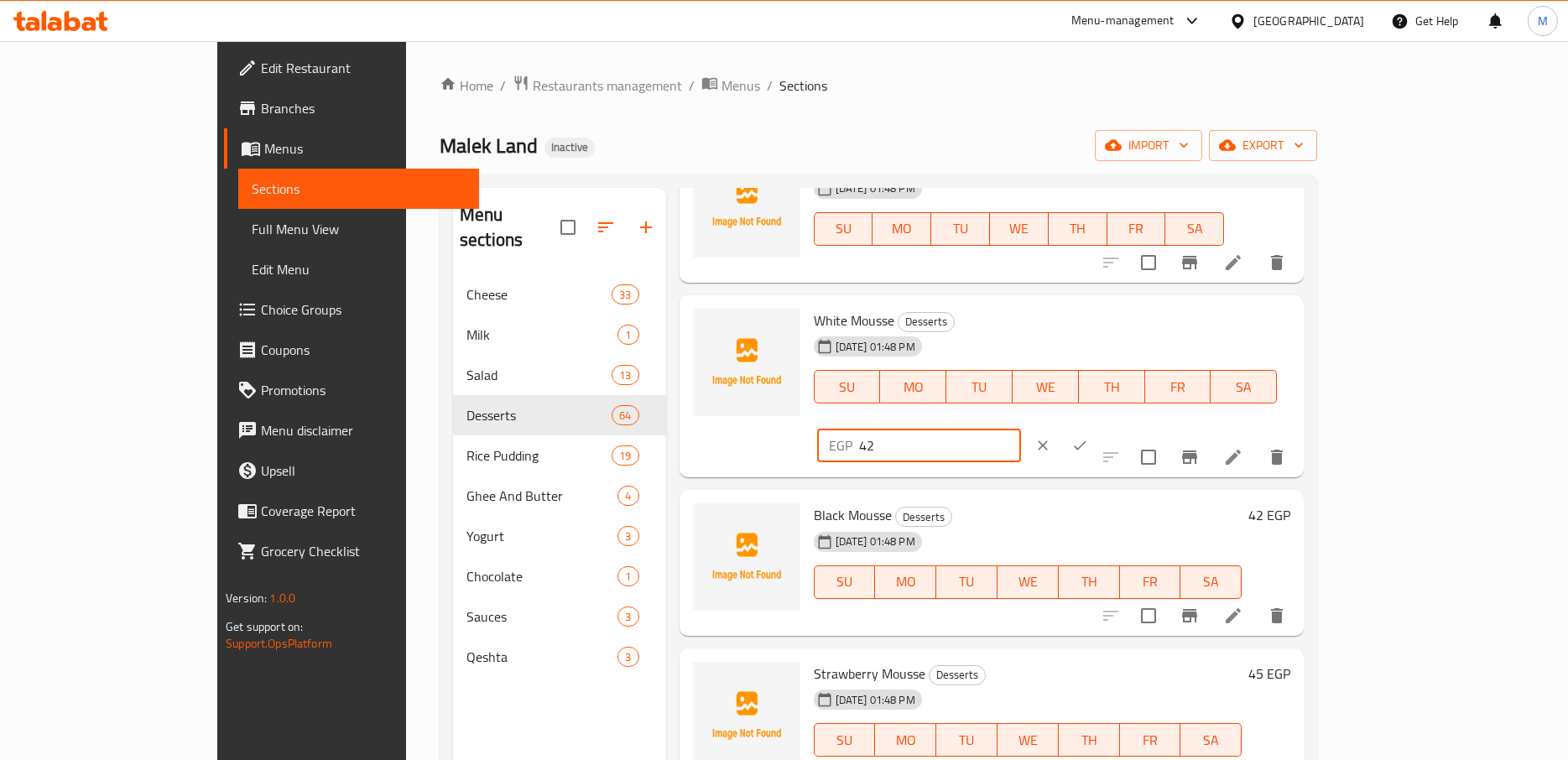
drag, startPoint x: 1288, startPoint y: 332, endPoint x: 1132, endPoint y: 344, distance: 156.5
click at [1021, 429] on input "42" at bounding box center [940, 446] width 162 height 33
type input "42.42"
click at [1088, 437] on icon "ok" at bounding box center [1080, 446] width 17 height 17
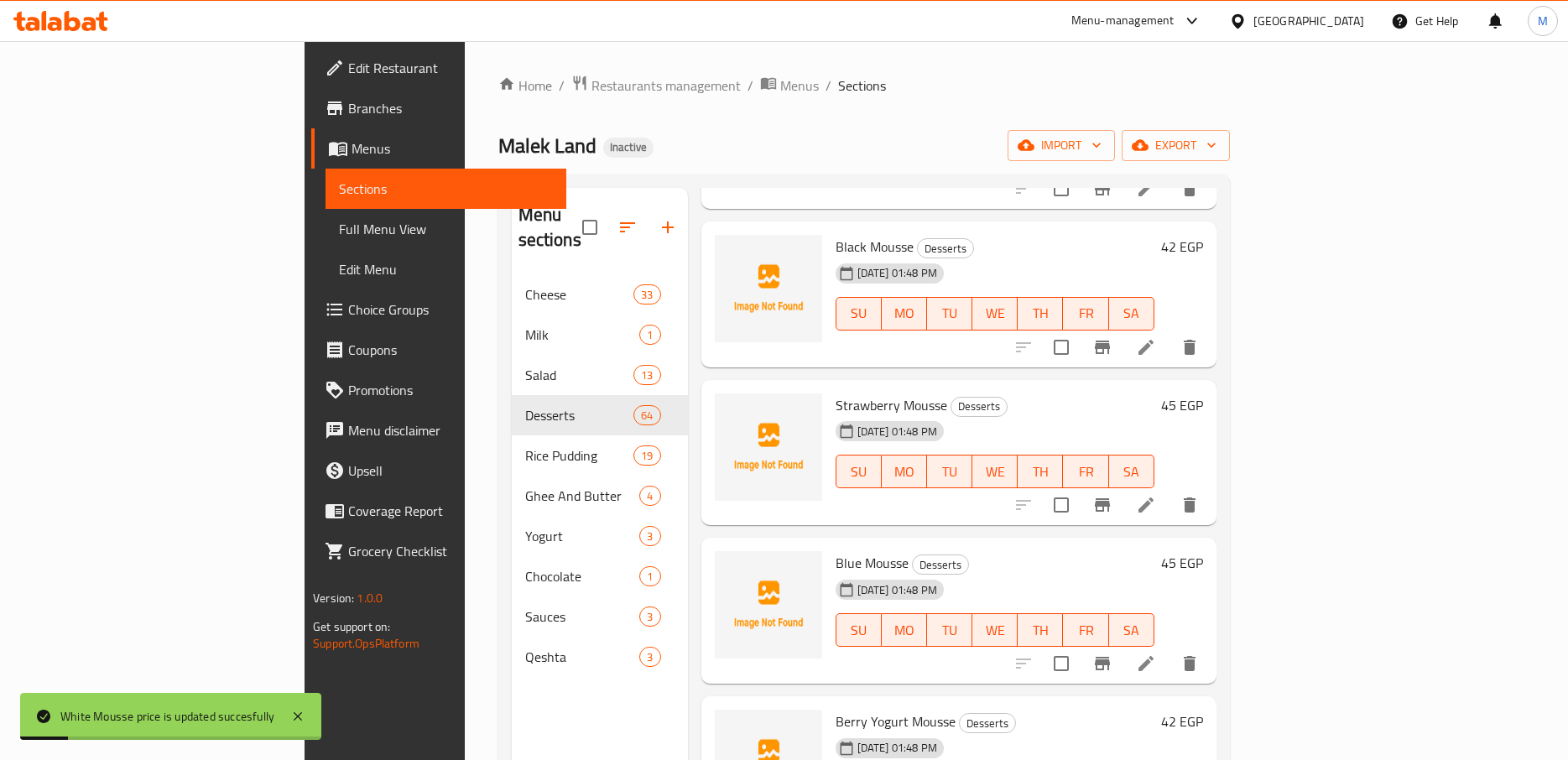
scroll to position [7326, 0]
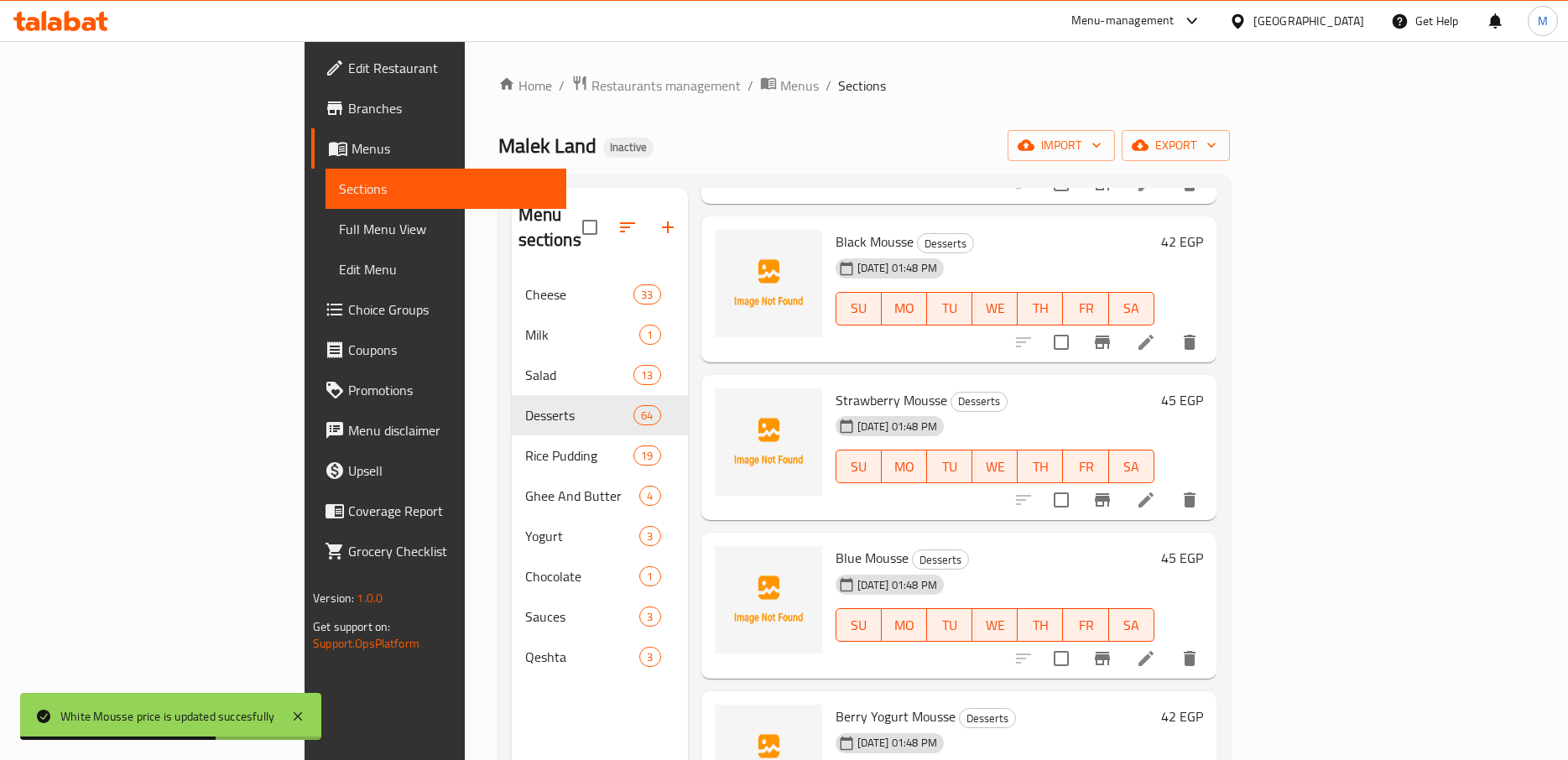
click at [1204, 230] on h6 "42 EGP" at bounding box center [1181, 241] width 42 height 23
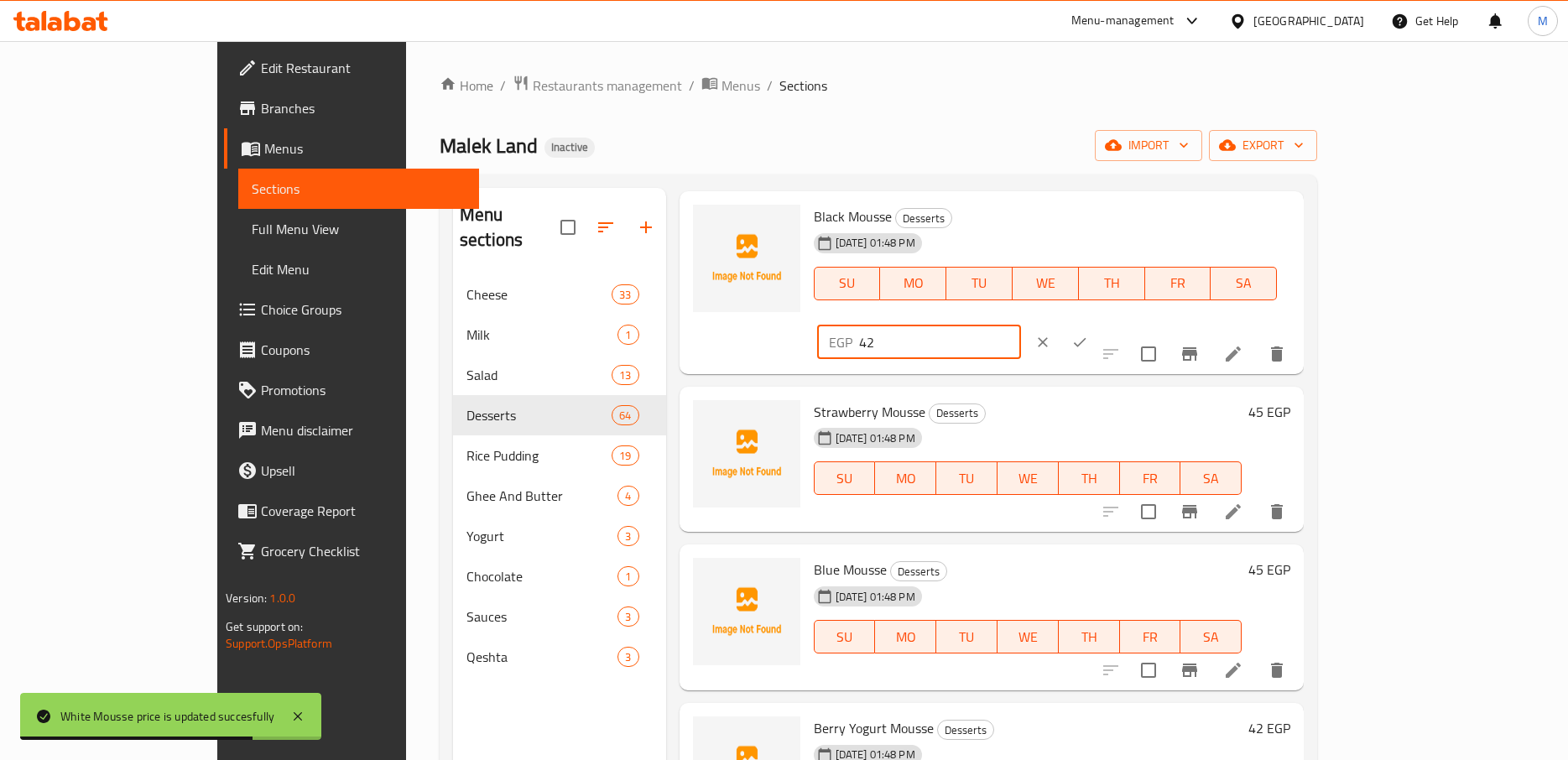
drag, startPoint x: 1259, startPoint y: 223, endPoint x: 1179, endPoint y: 239, distance: 81.6
click at [1021, 325] on input "42" at bounding box center [940, 342] width 162 height 33
drag, startPoint x: 1293, startPoint y: 224, endPoint x: 1106, endPoint y: 250, distance: 188.8
click at [1021, 325] on input "42" at bounding box center [940, 342] width 162 height 33
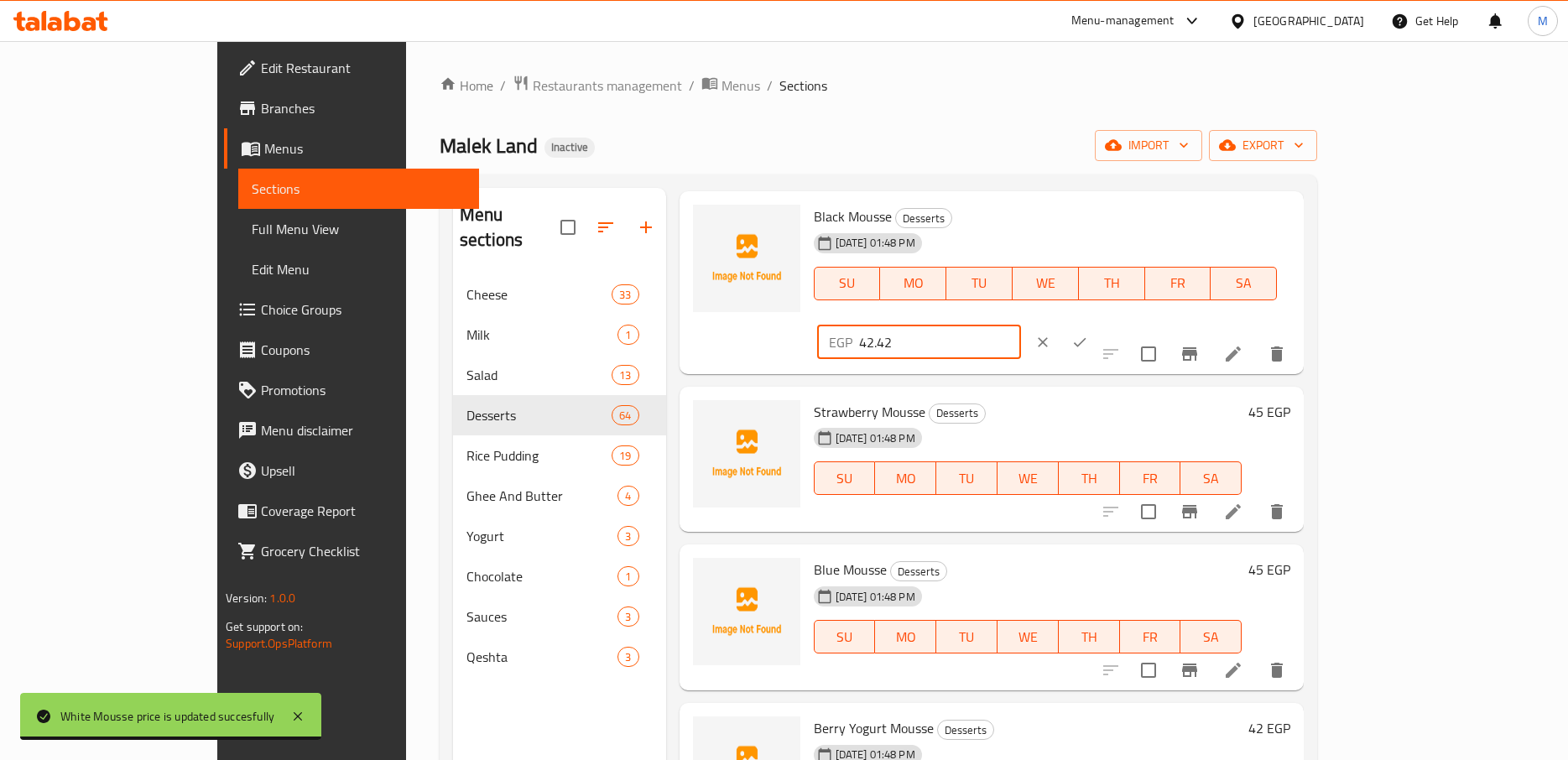
type input "42.42"
click at [1088, 334] on icon "ok" at bounding box center [1080, 342] width 17 height 17
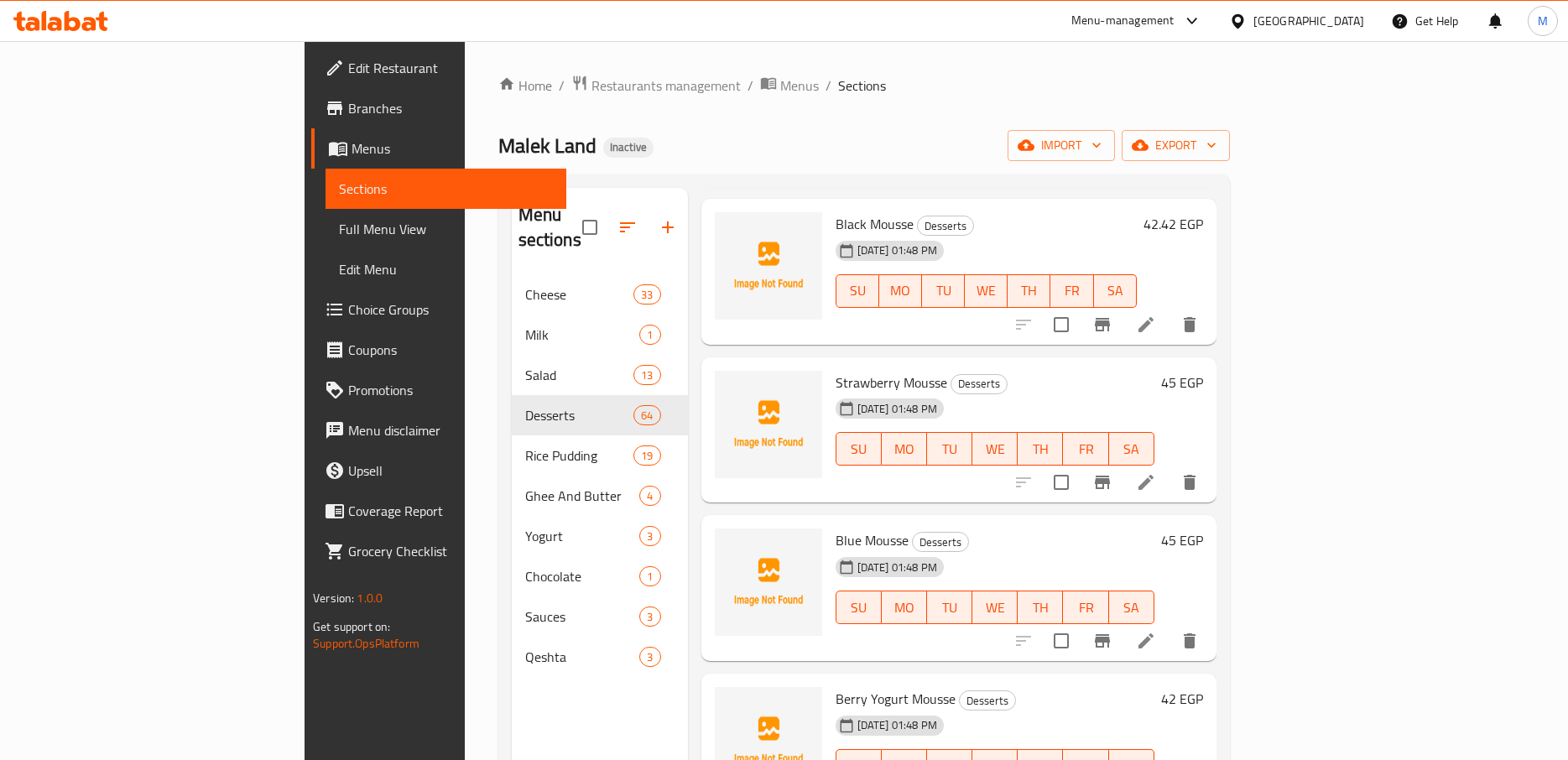
scroll to position [7458, 0]
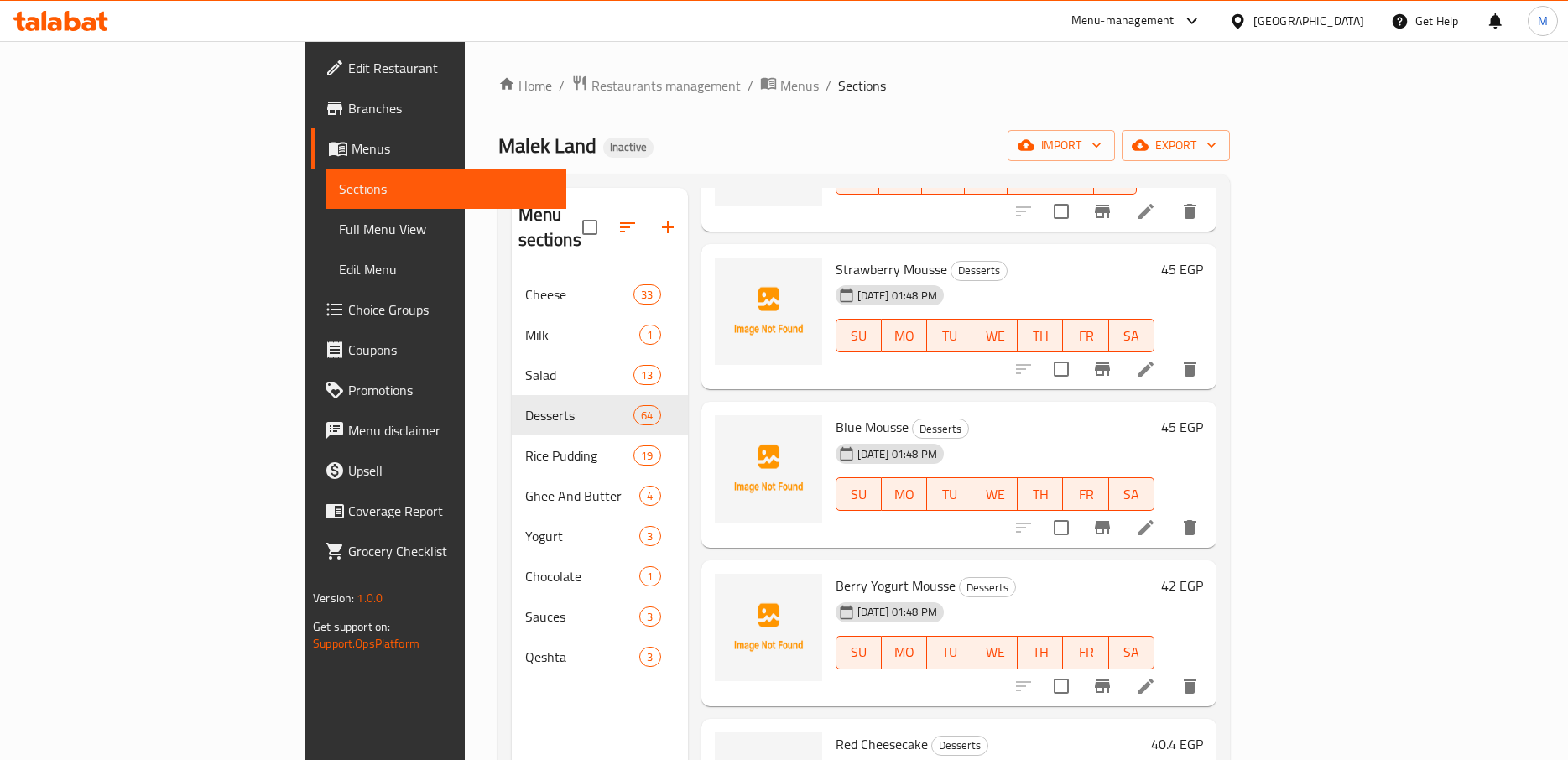
click at [1204, 257] on h6 "45 EGP" at bounding box center [1181, 268] width 42 height 23
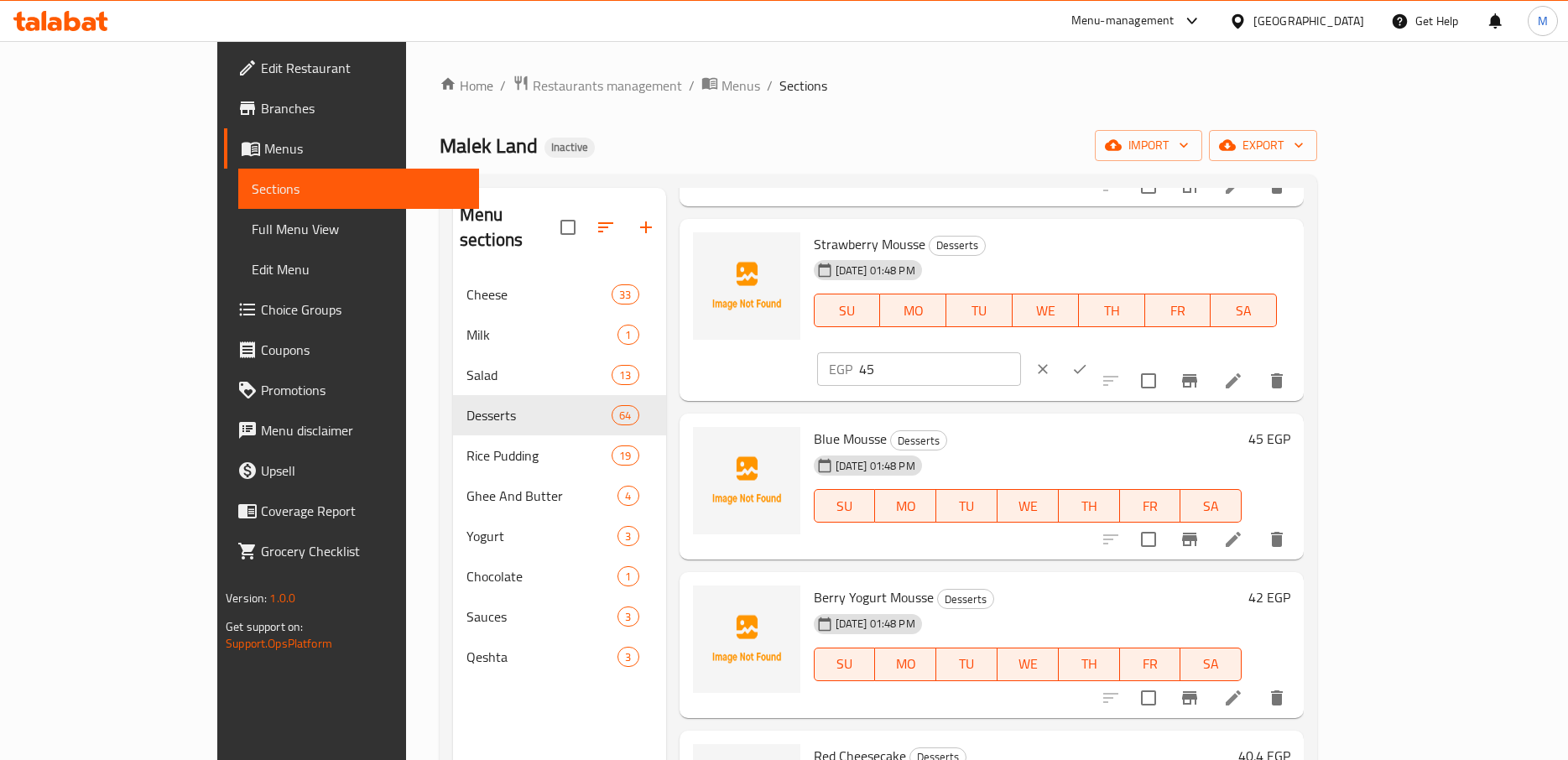
drag, startPoint x: 1306, startPoint y: 252, endPoint x: 1114, endPoint y: 271, distance: 192.9
click at [1021, 352] on input "45" at bounding box center [940, 369] width 162 height 33
type input "45.45"
click at [1088, 361] on icon "ok" at bounding box center [1080, 369] width 17 height 17
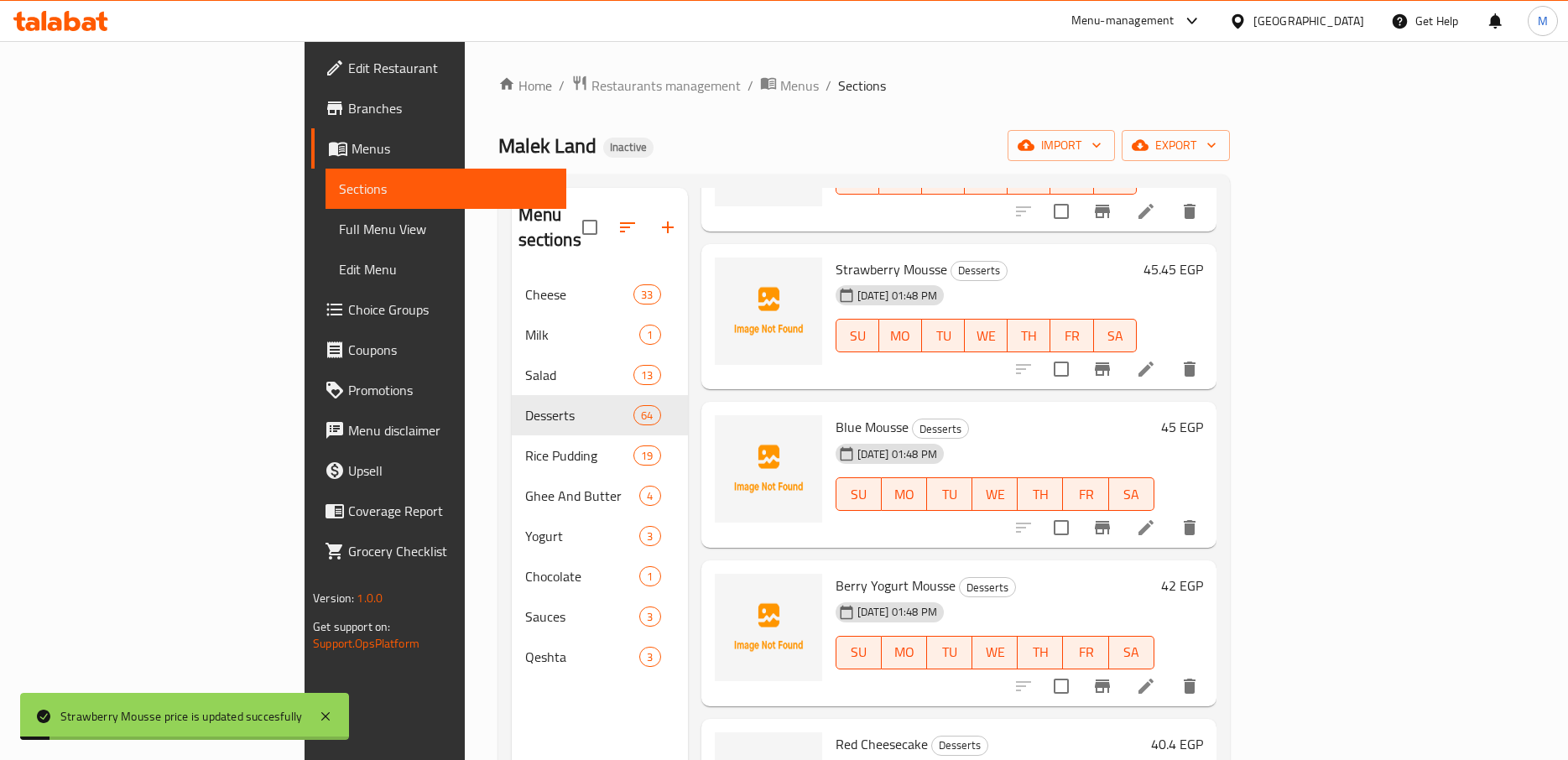
scroll to position [7588, 0]
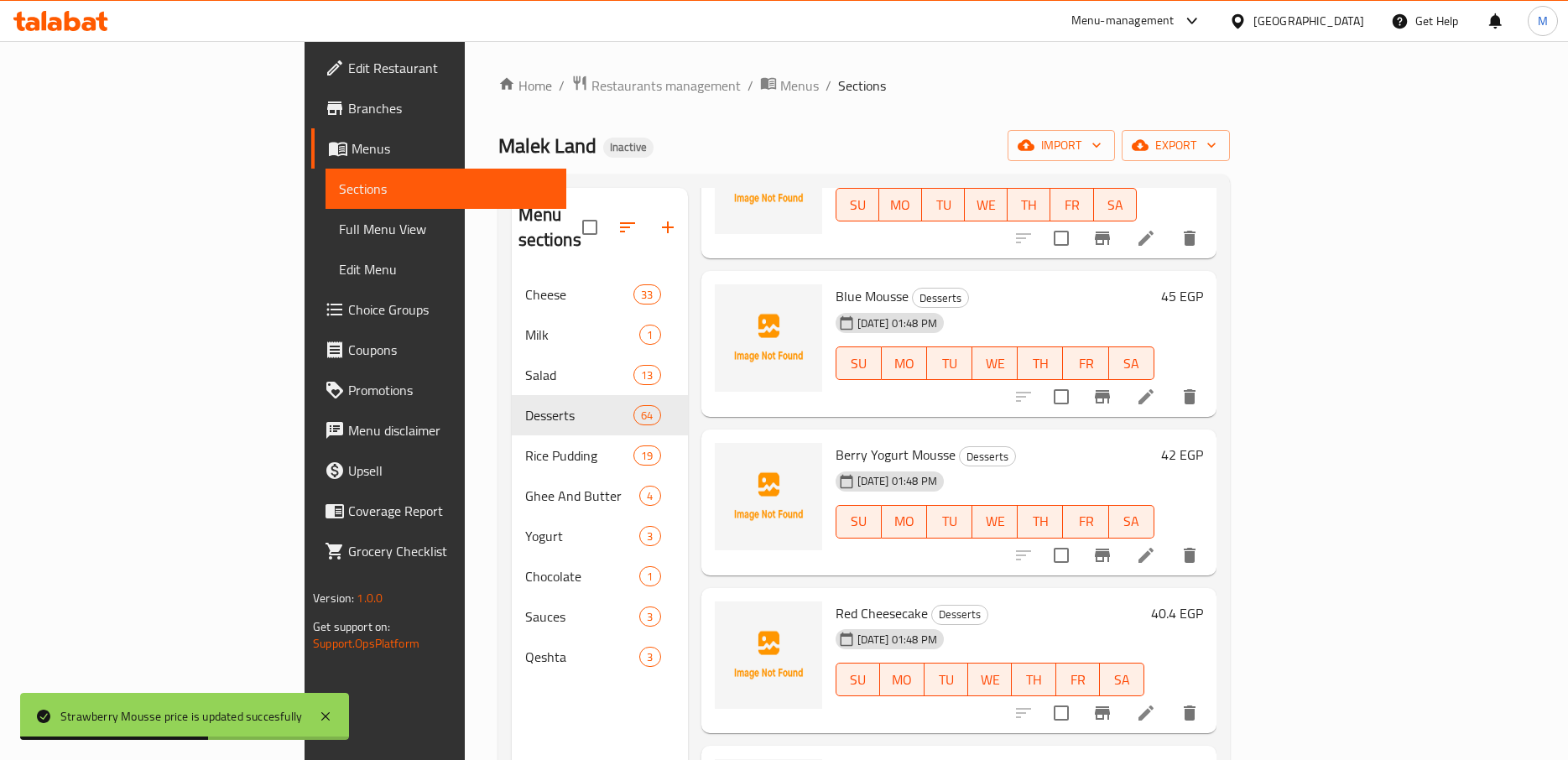
click at [1204, 285] on div "45 EGP" at bounding box center [1179, 296] width 49 height 23
click at [1204, 285] on h6 "45 EGP" at bounding box center [1181, 296] width 42 height 23
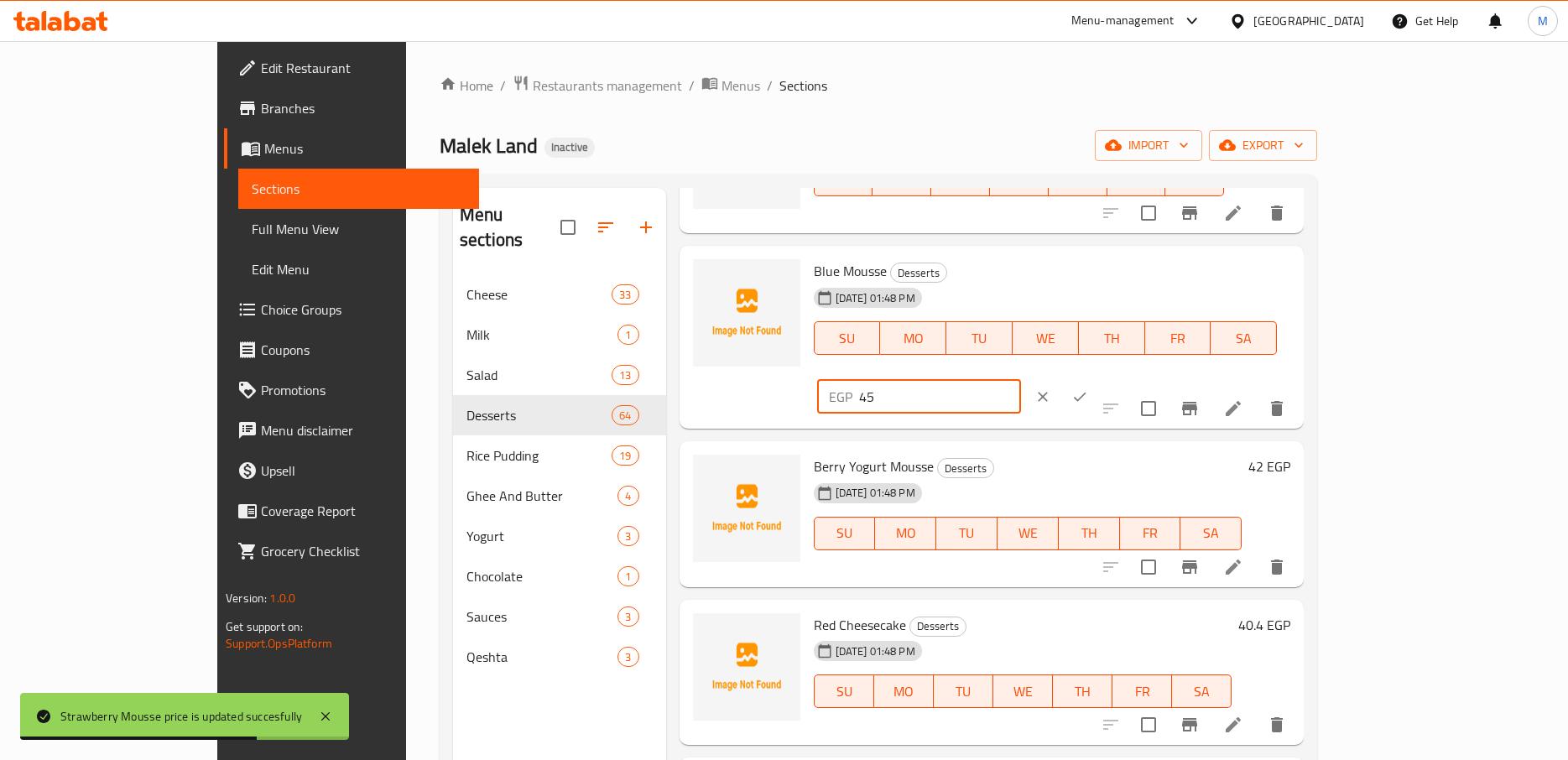
drag, startPoint x: 1253, startPoint y: 286, endPoint x: 1152, endPoint y: 279, distance: 101.2
click at [1021, 380] on input "45" at bounding box center [940, 397] width 162 height 33
type input "45.45"
click at [1088, 388] on icon "ok" at bounding box center [1080, 397] width 17 height 17
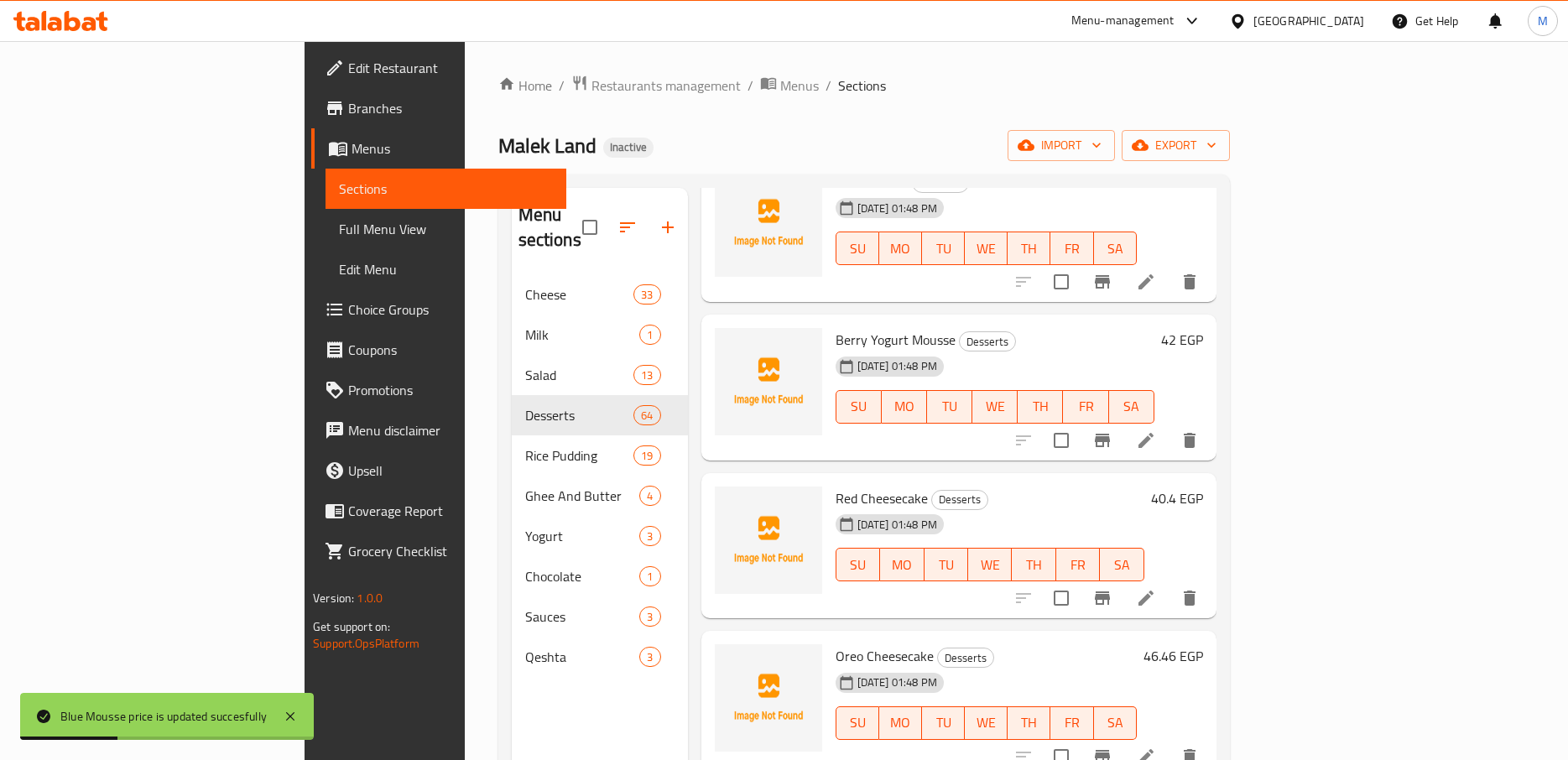
scroll to position [7719, 0]
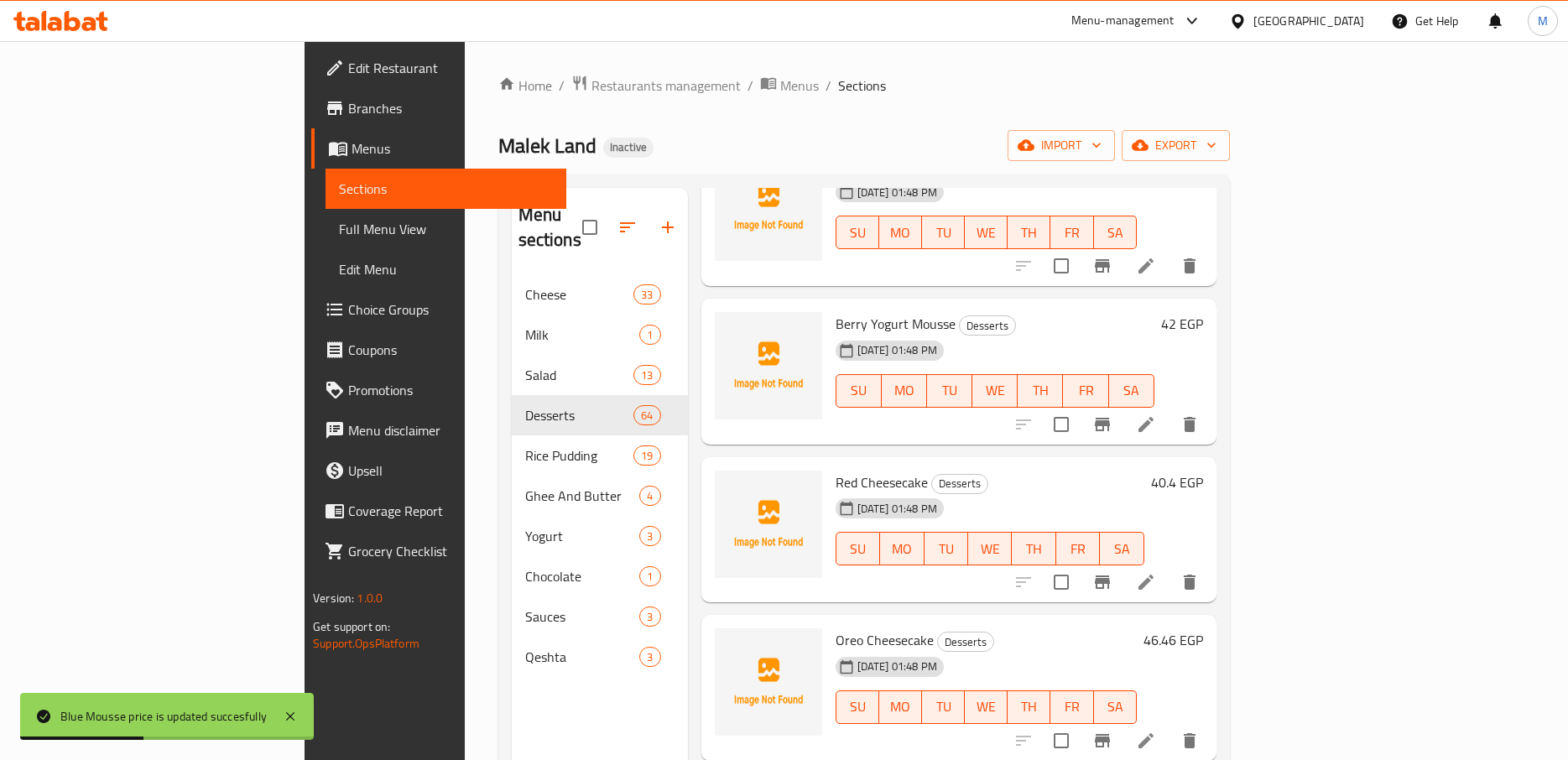
click at [1204, 312] on h6 "42 EGP" at bounding box center [1181, 323] width 42 height 23
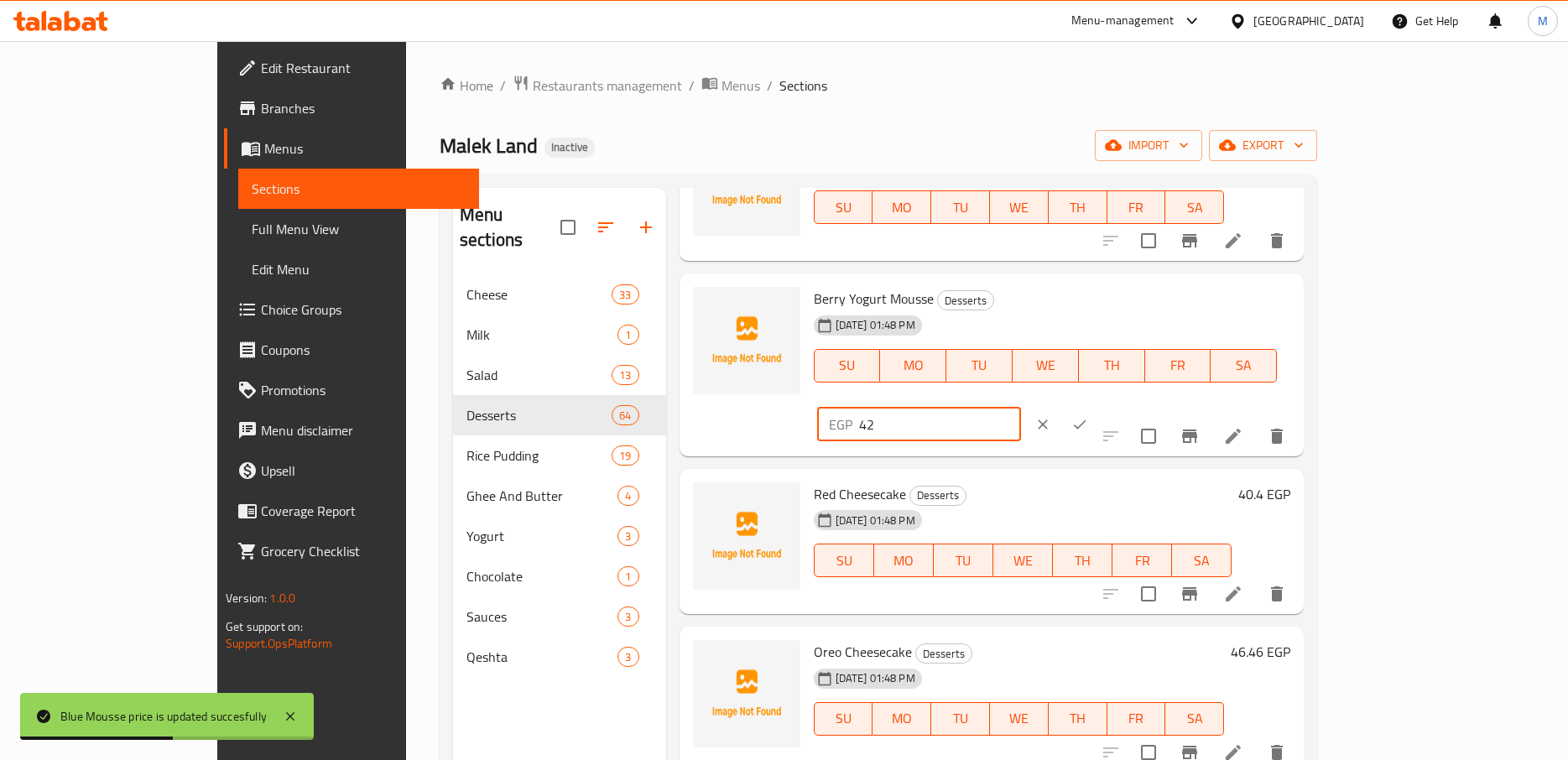
drag, startPoint x: 1342, startPoint y: 309, endPoint x: 1152, endPoint y: 331, distance: 191.3
click at [1021, 408] on input "42" at bounding box center [940, 424] width 162 height 33
type input "42.42"
click at [1098, 406] on button "ok" at bounding box center [1080, 424] width 37 height 37
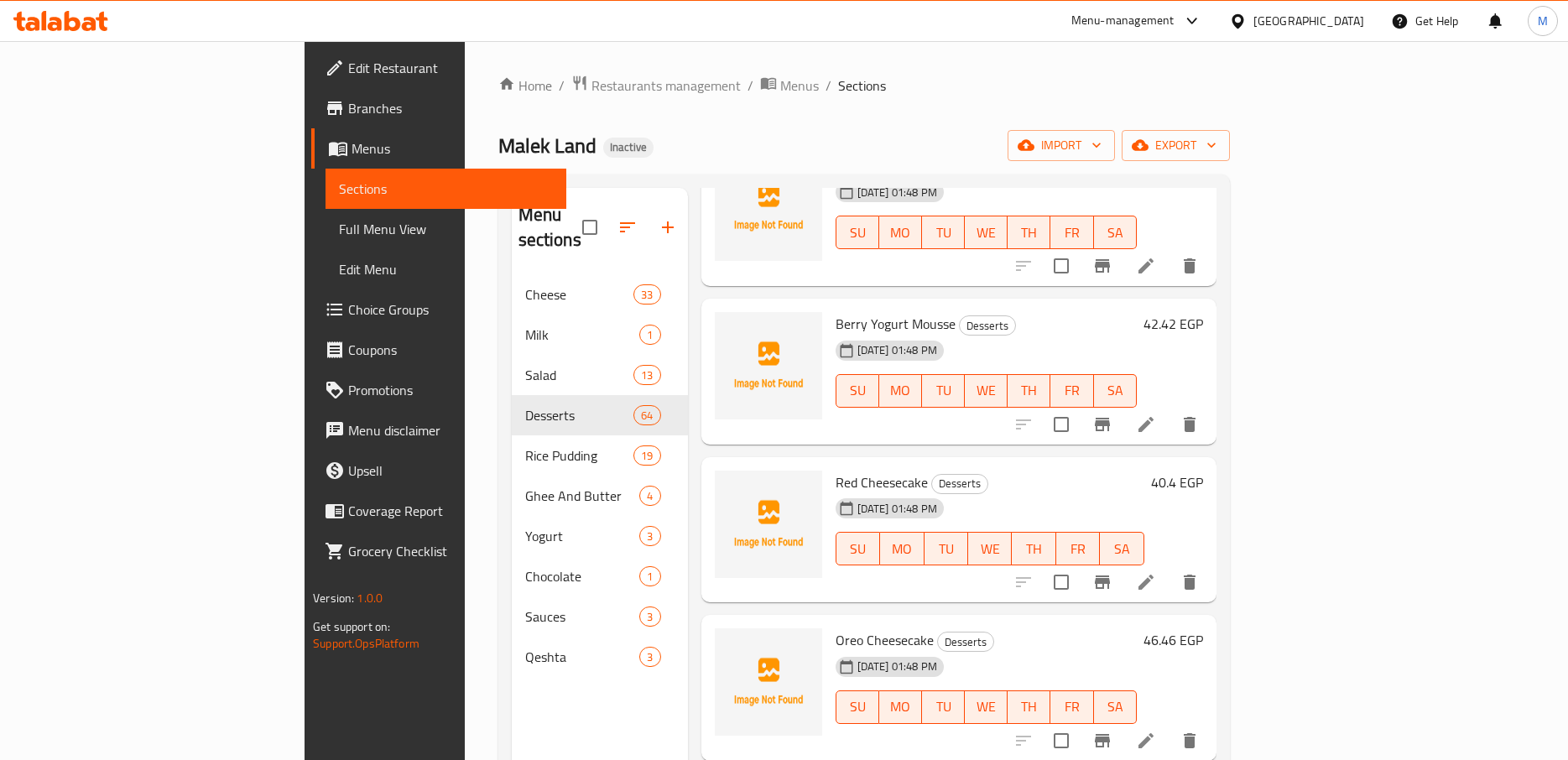
click at [339, 263] on span "Edit Menu" at bounding box center [445, 269] width 214 height 20
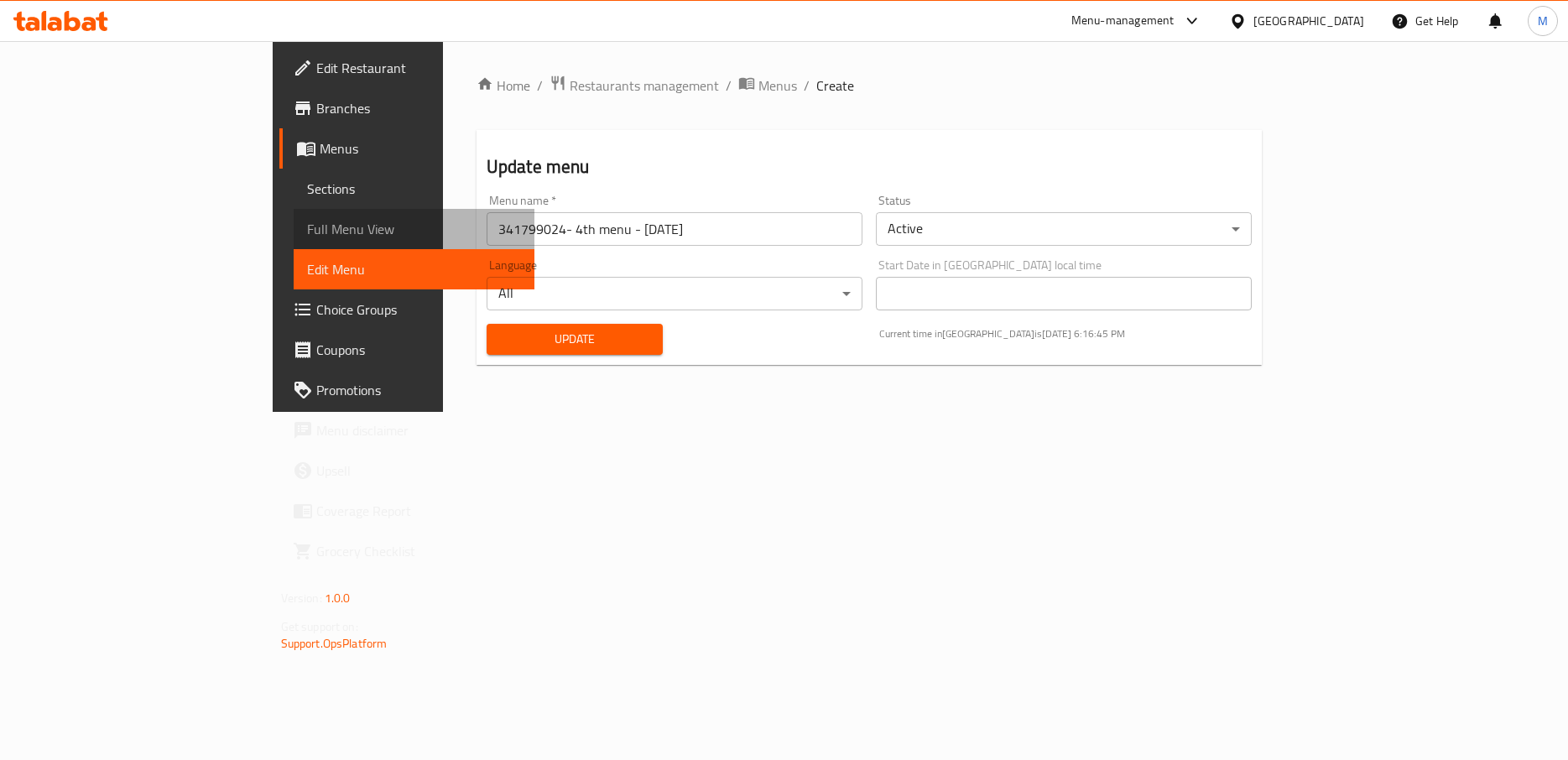
click at [307, 231] on span "Full Menu View" at bounding box center [414, 229] width 214 height 20
